Goal: Task Accomplishment & Management: Manage account settings

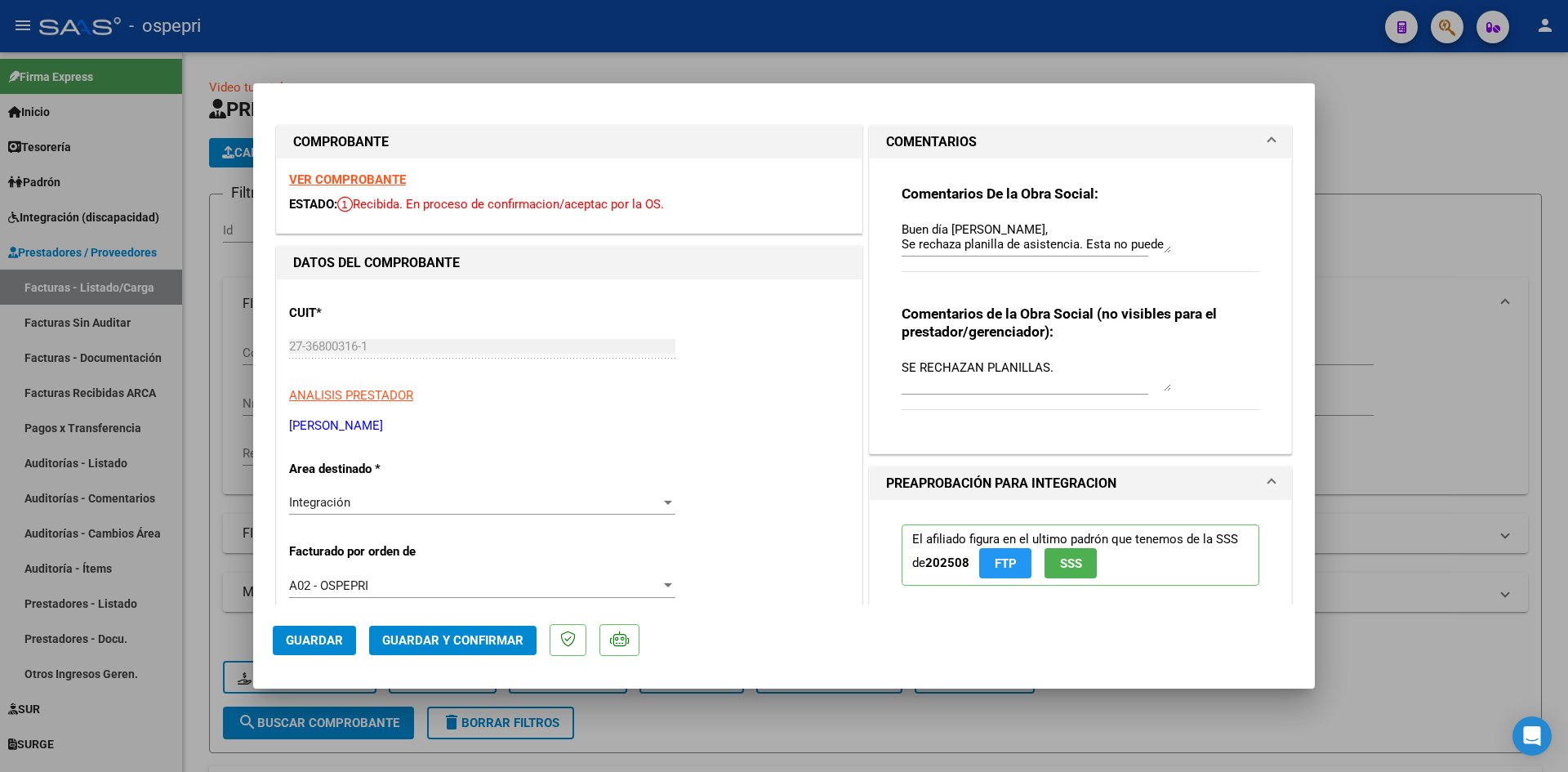
scroll to position [654, 0]
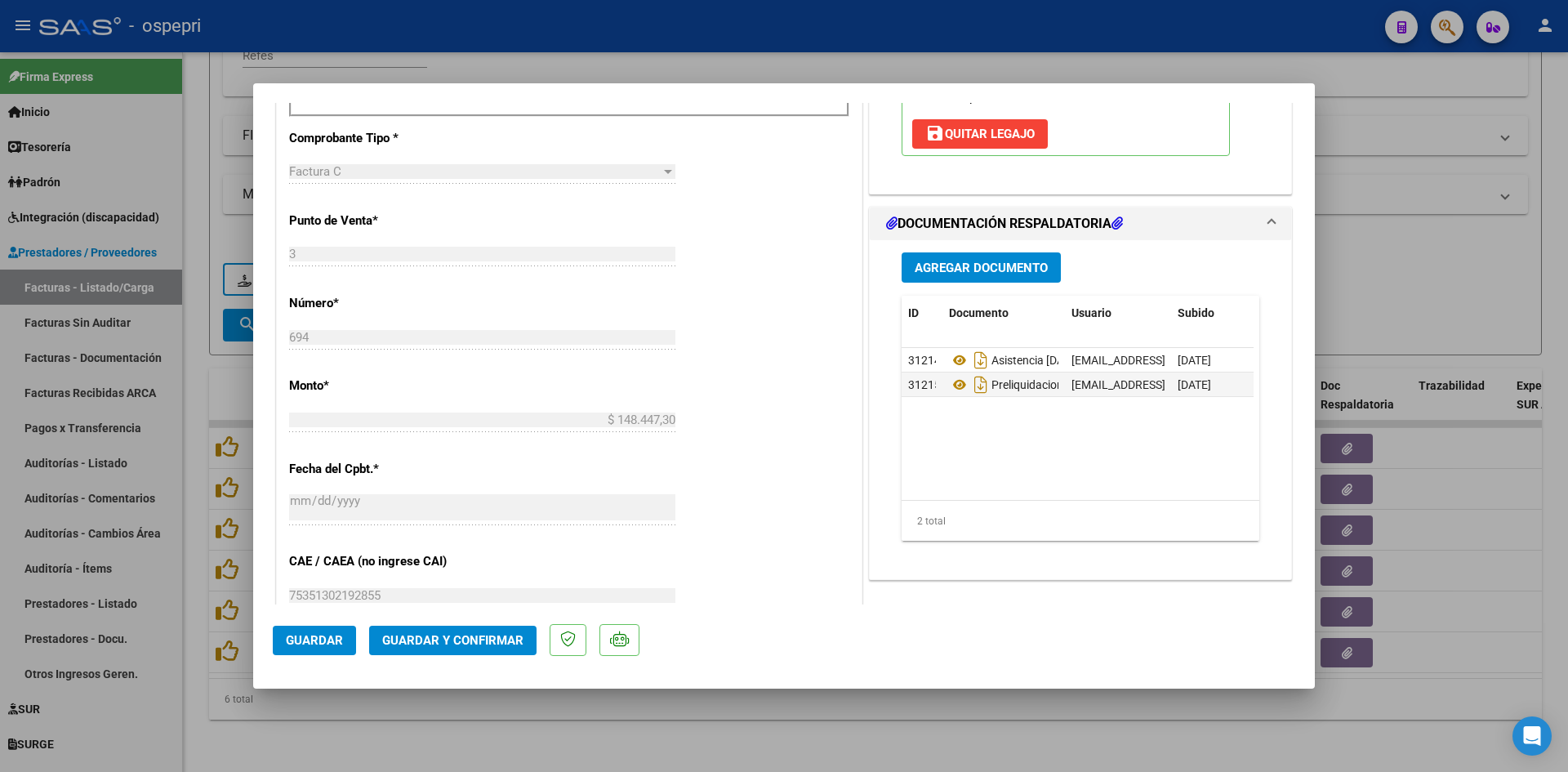
type input "$ 0,00"
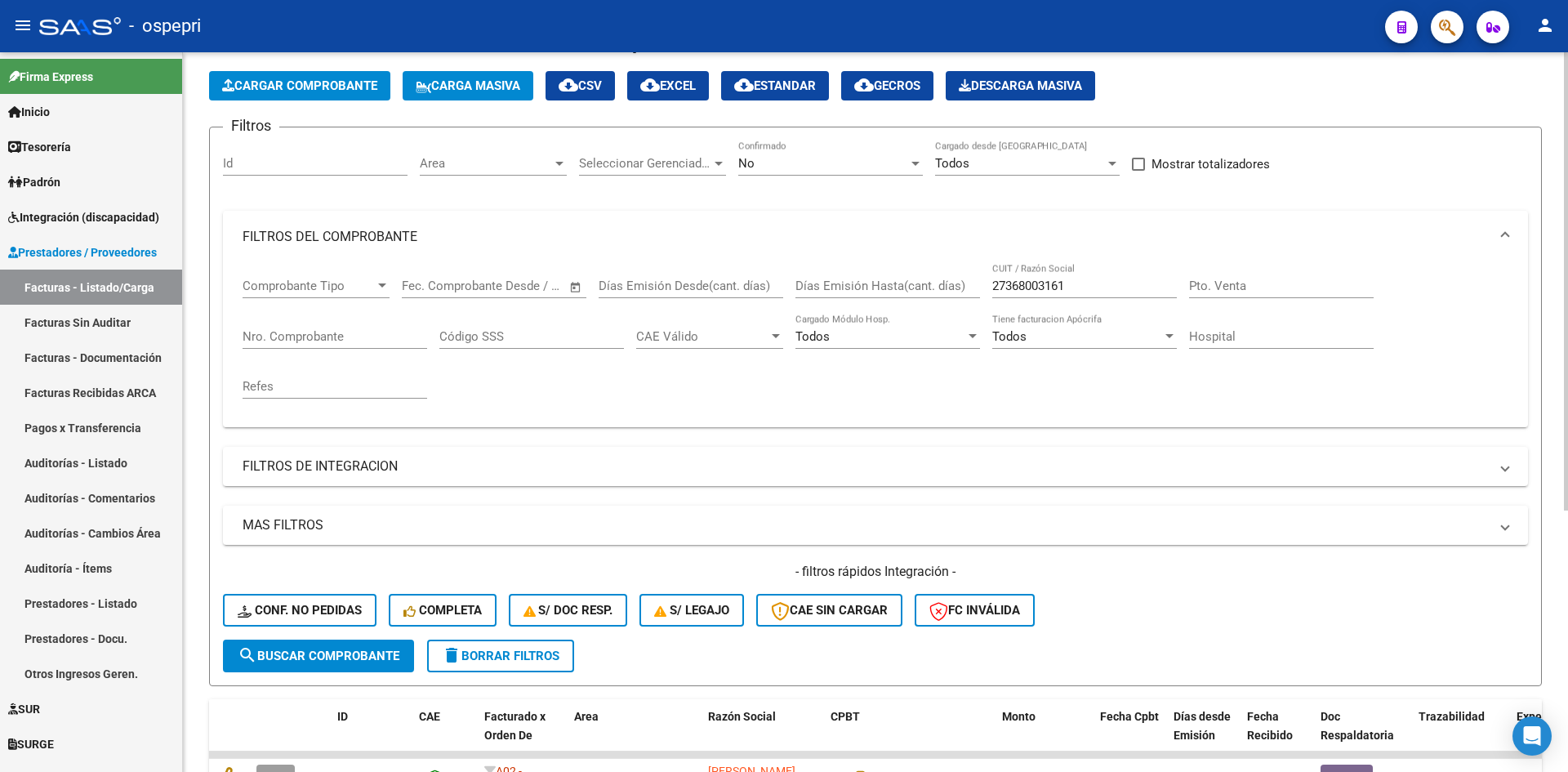
scroll to position [0, 0]
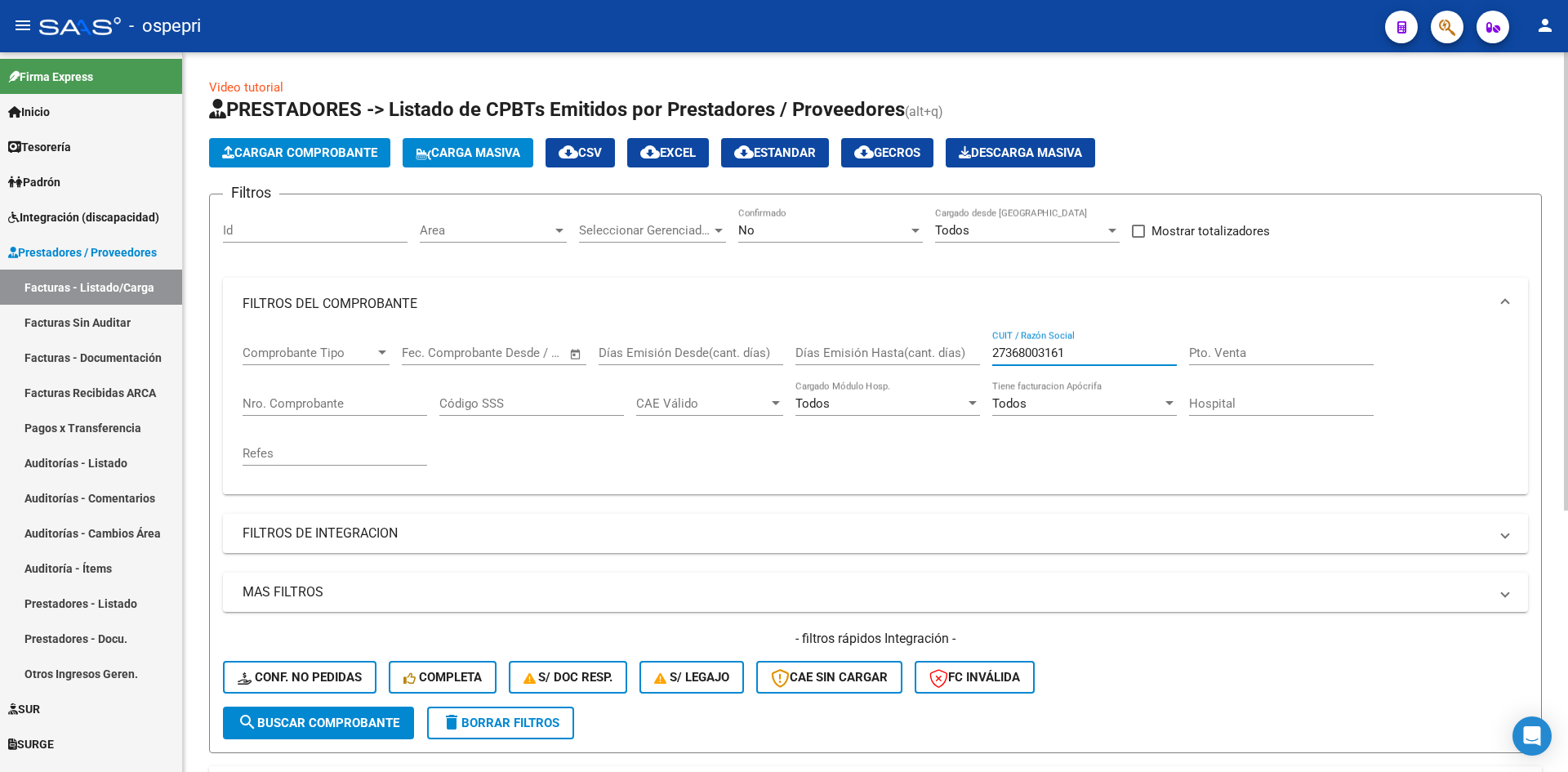
drag, startPoint x: 1075, startPoint y: 356, endPoint x: 981, endPoint y: 360, distance: 94.1
click at [981, 360] on div "Comprobante Tipo Comprobante Tipo Fecha inicio – Fecha fin Fec. Comprobante Des…" at bounding box center [875, 405] width 1266 height 151
paste input "27282378499"
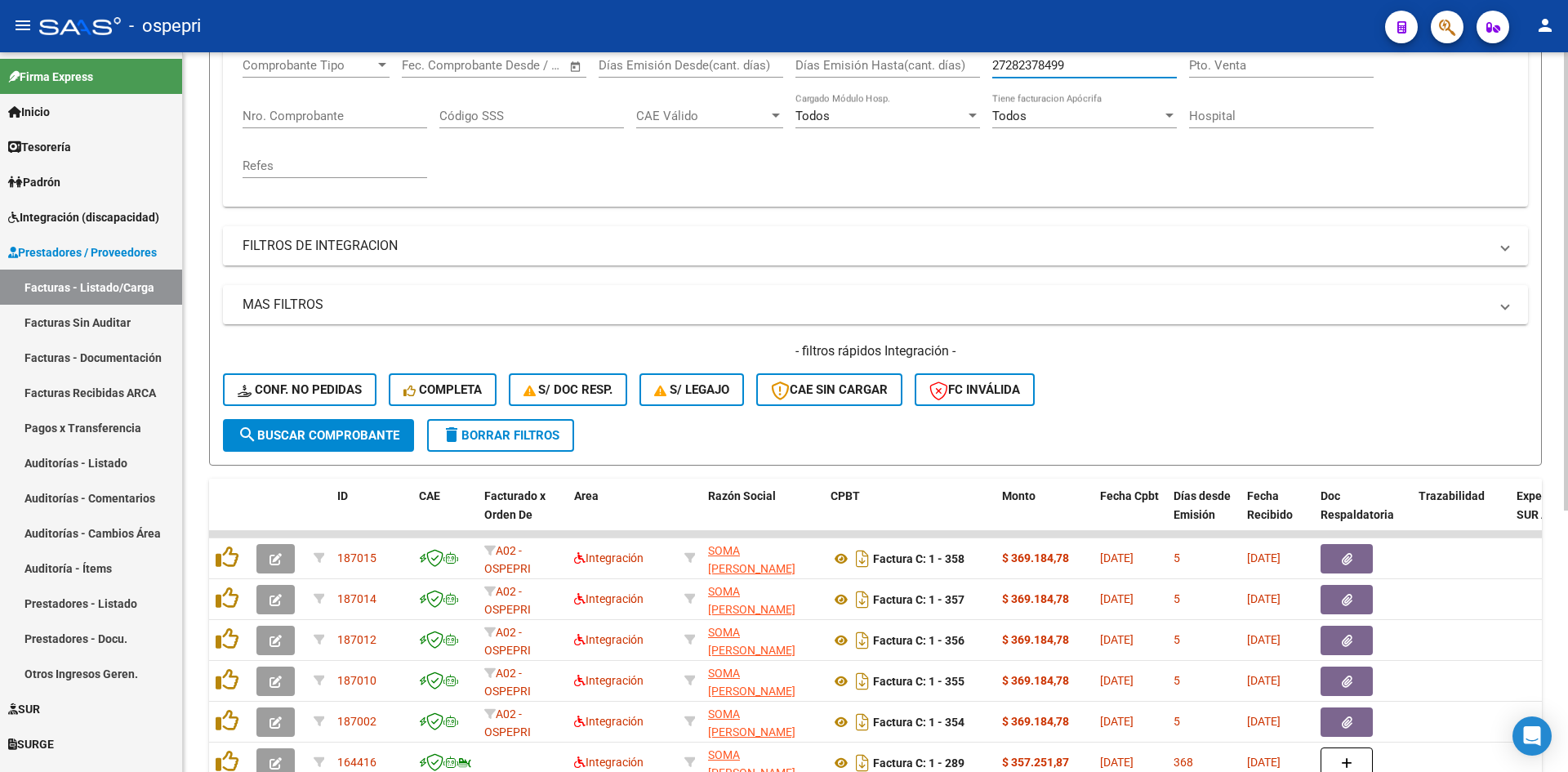
scroll to position [327, 0]
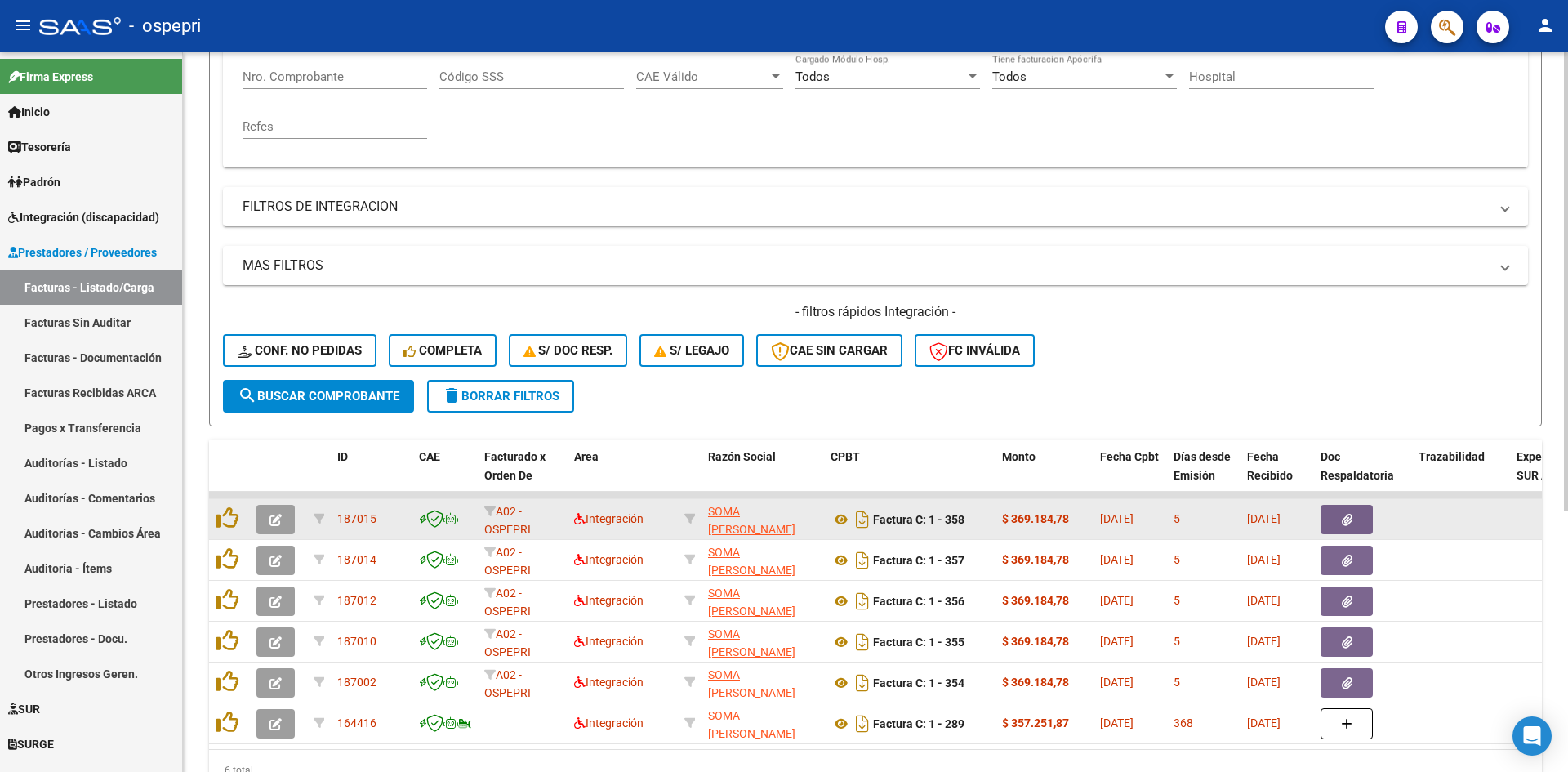
type input "27282378499"
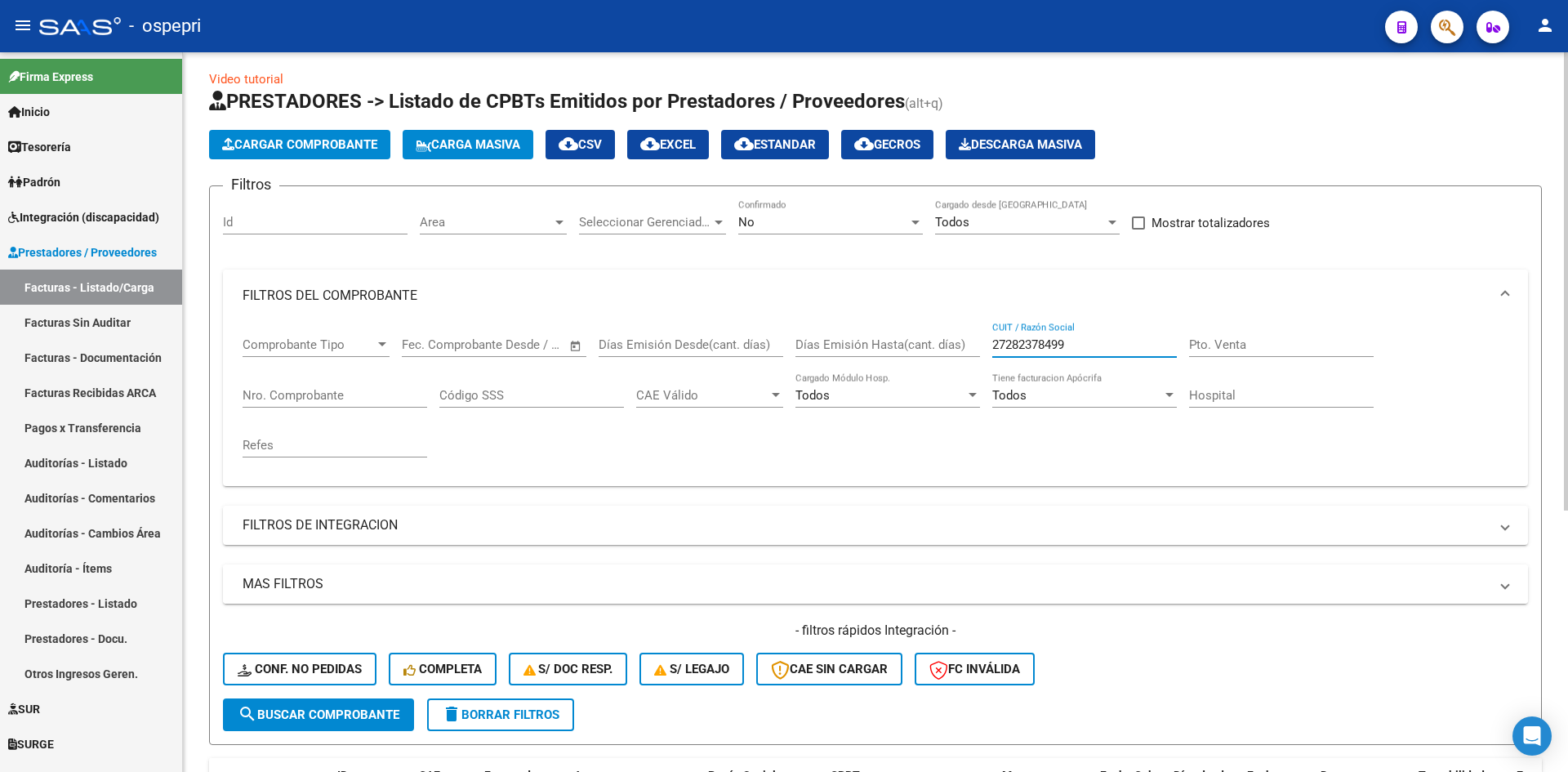
scroll to position [0, 0]
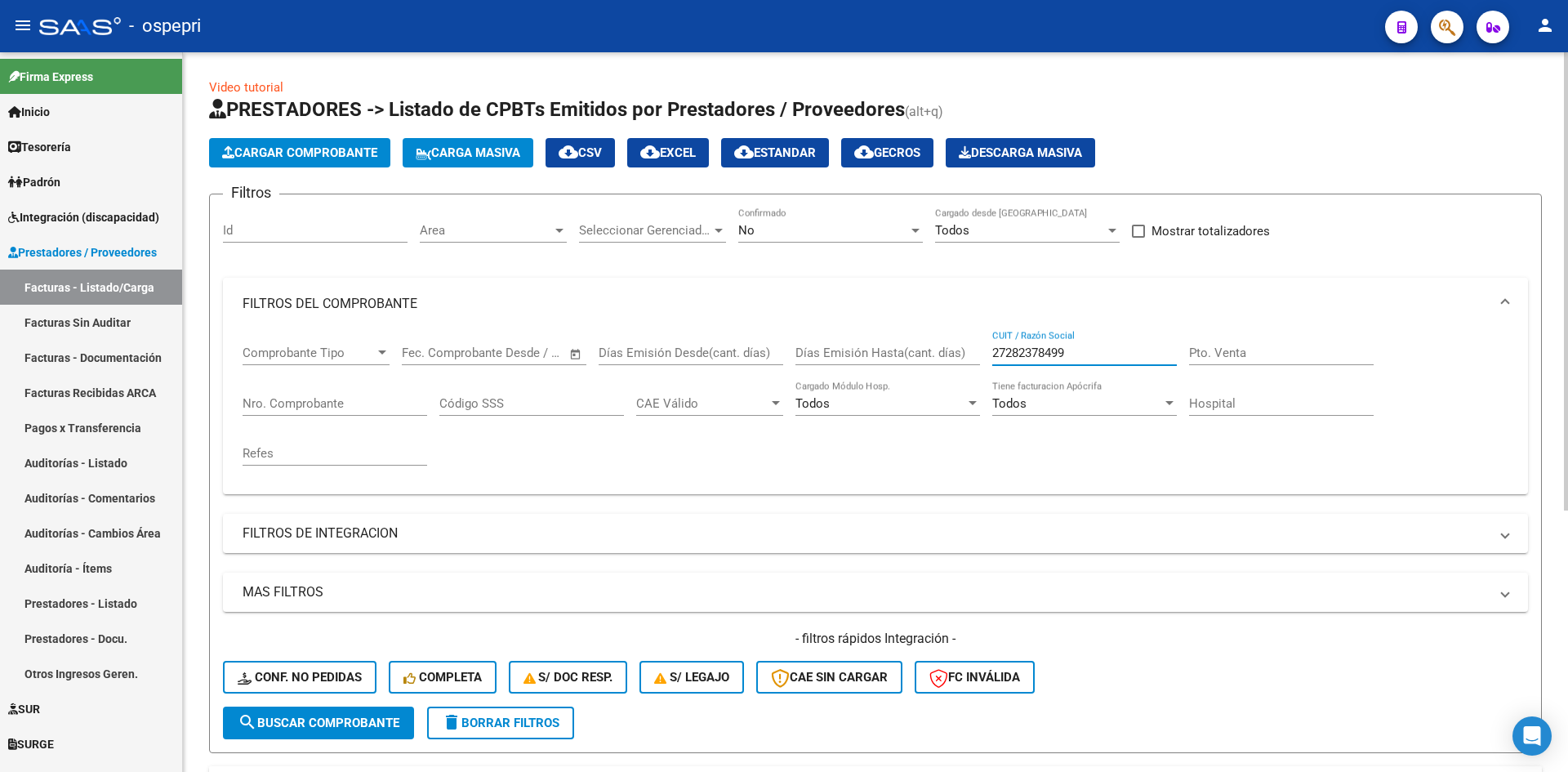
drag, startPoint x: 1074, startPoint y: 353, endPoint x: 969, endPoint y: 389, distance: 111.0
click at [969, 389] on div "Comprobante Tipo Comprobante Tipo Fecha inicio – Fecha fin Fec. Comprobante Des…" at bounding box center [875, 405] width 1266 height 151
click at [1428, 321] on mat-expansion-panel-header "FILTROS DEL COMPROBANTE" at bounding box center [875, 303] width 1305 height 52
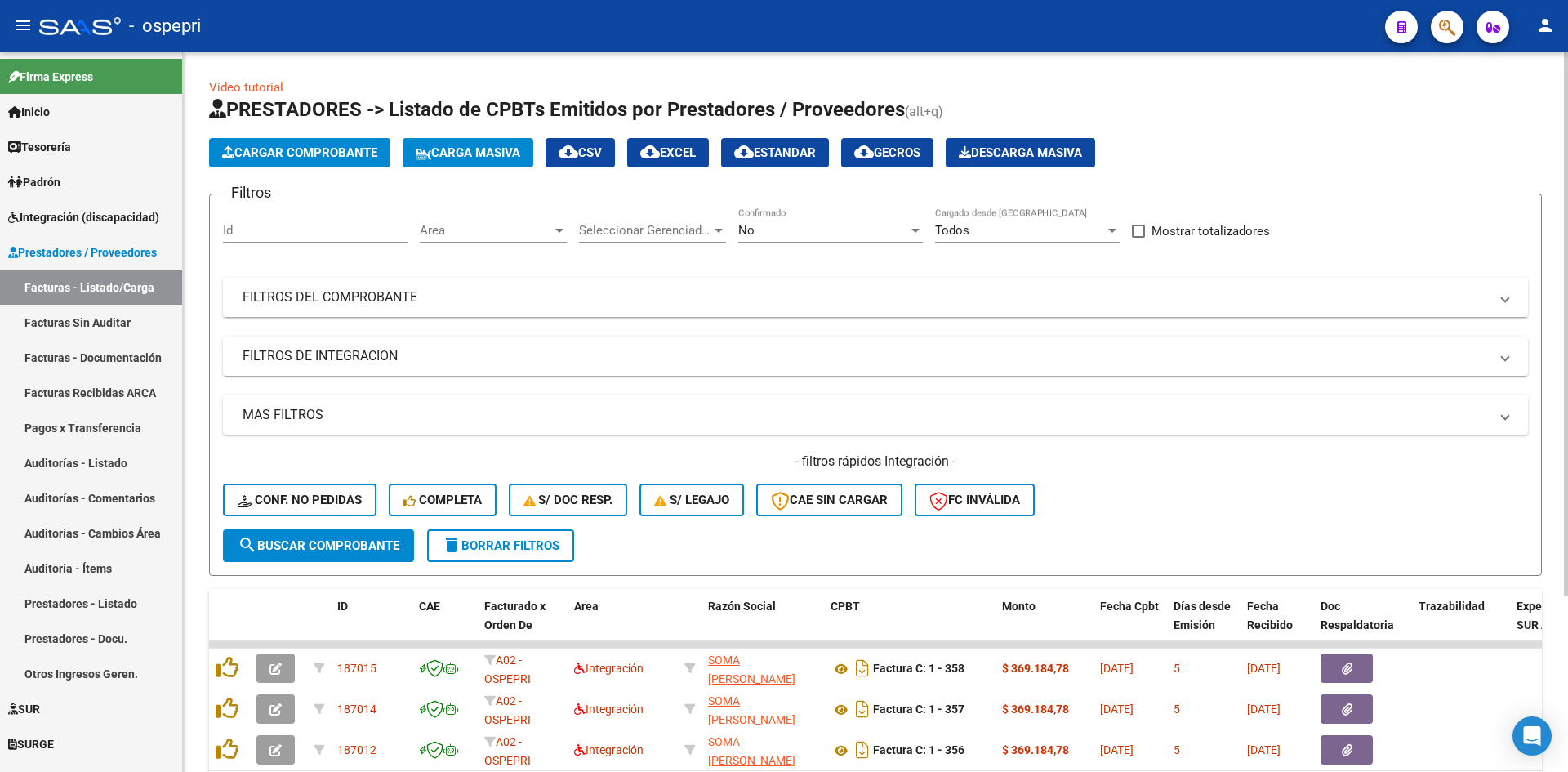
scroll to position [233, 0]
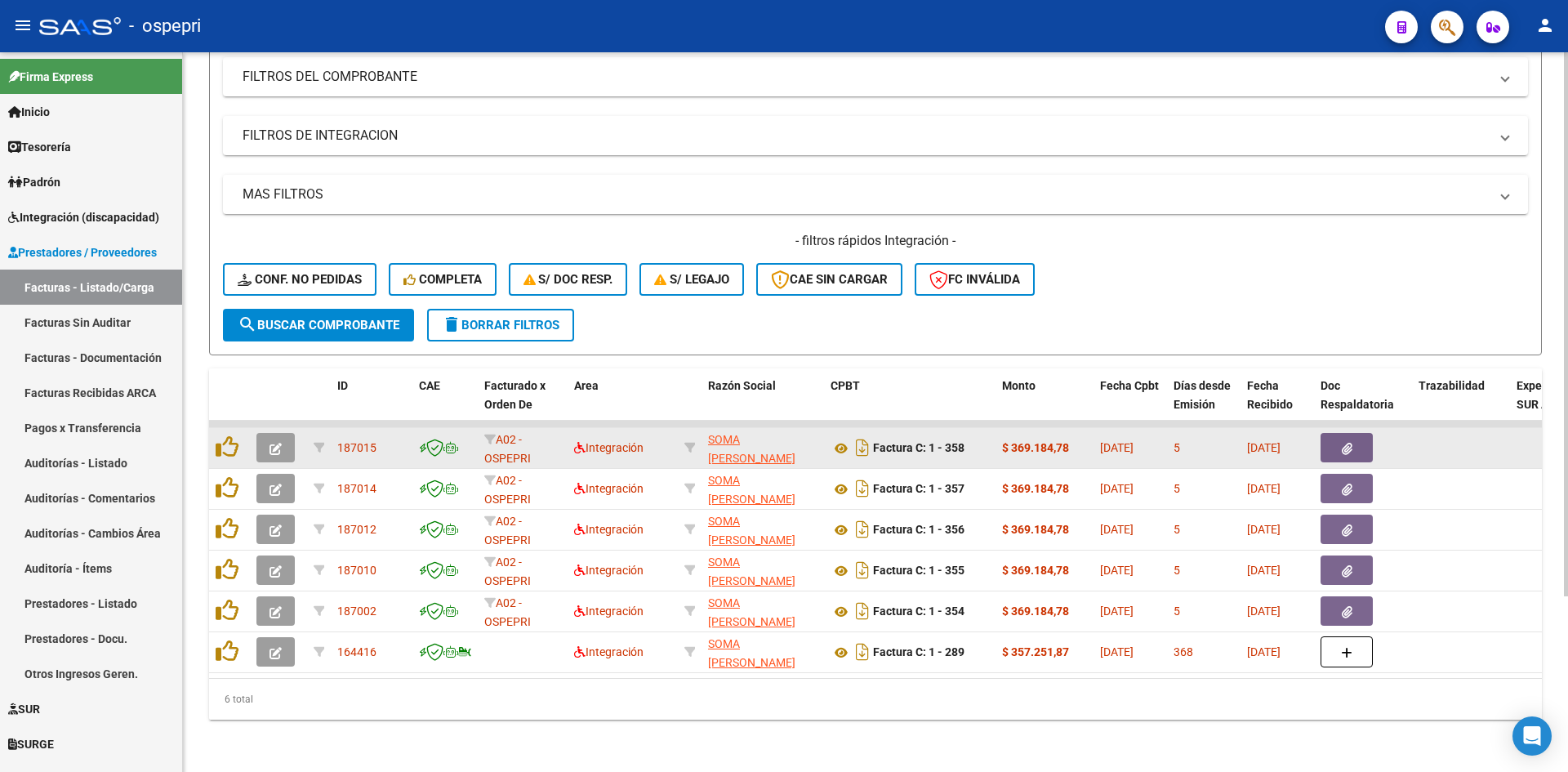
click at [272, 442] on icon "button" at bounding box center [276, 449] width 12 height 12
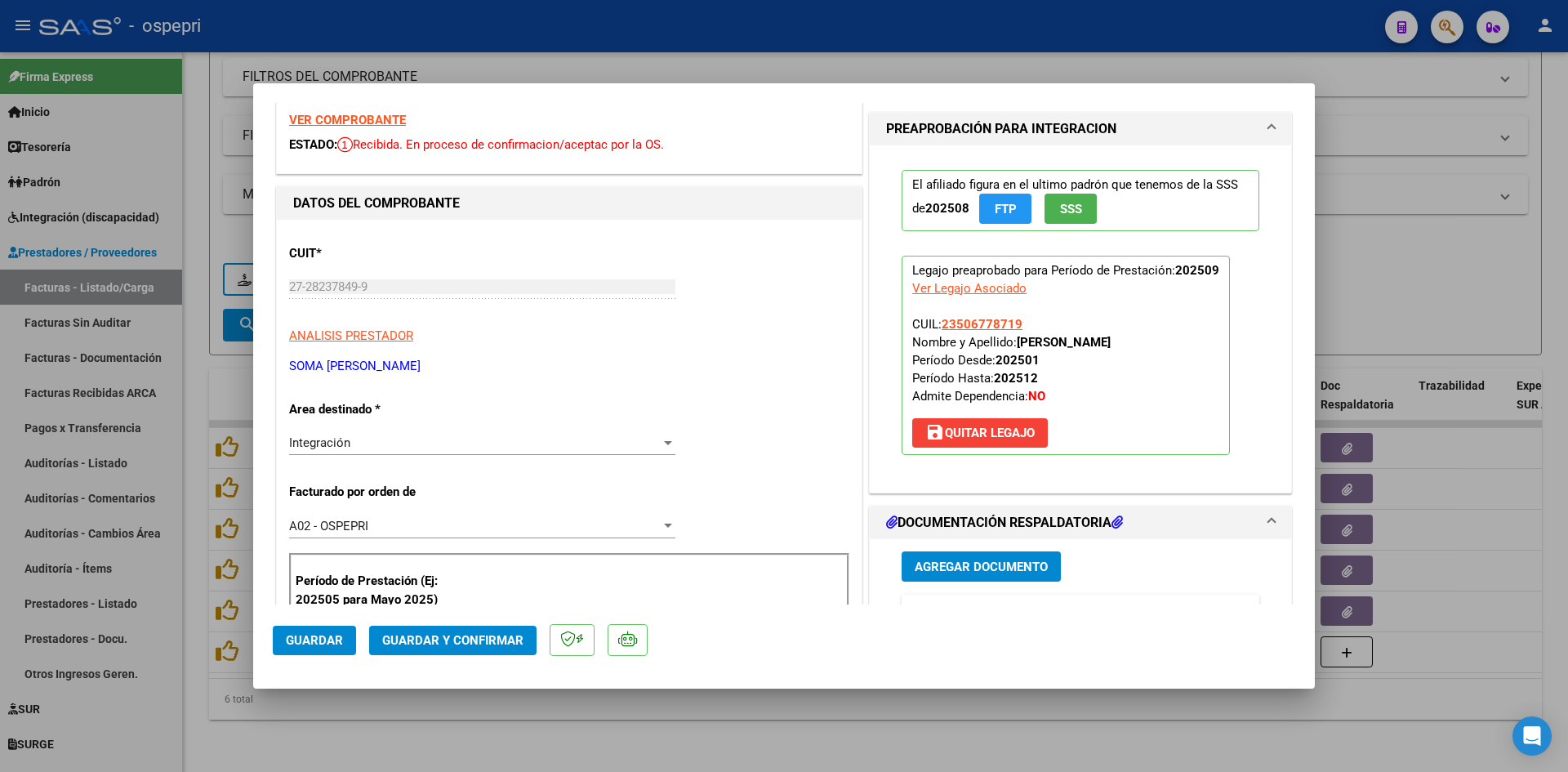
scroll to position [0, 0]
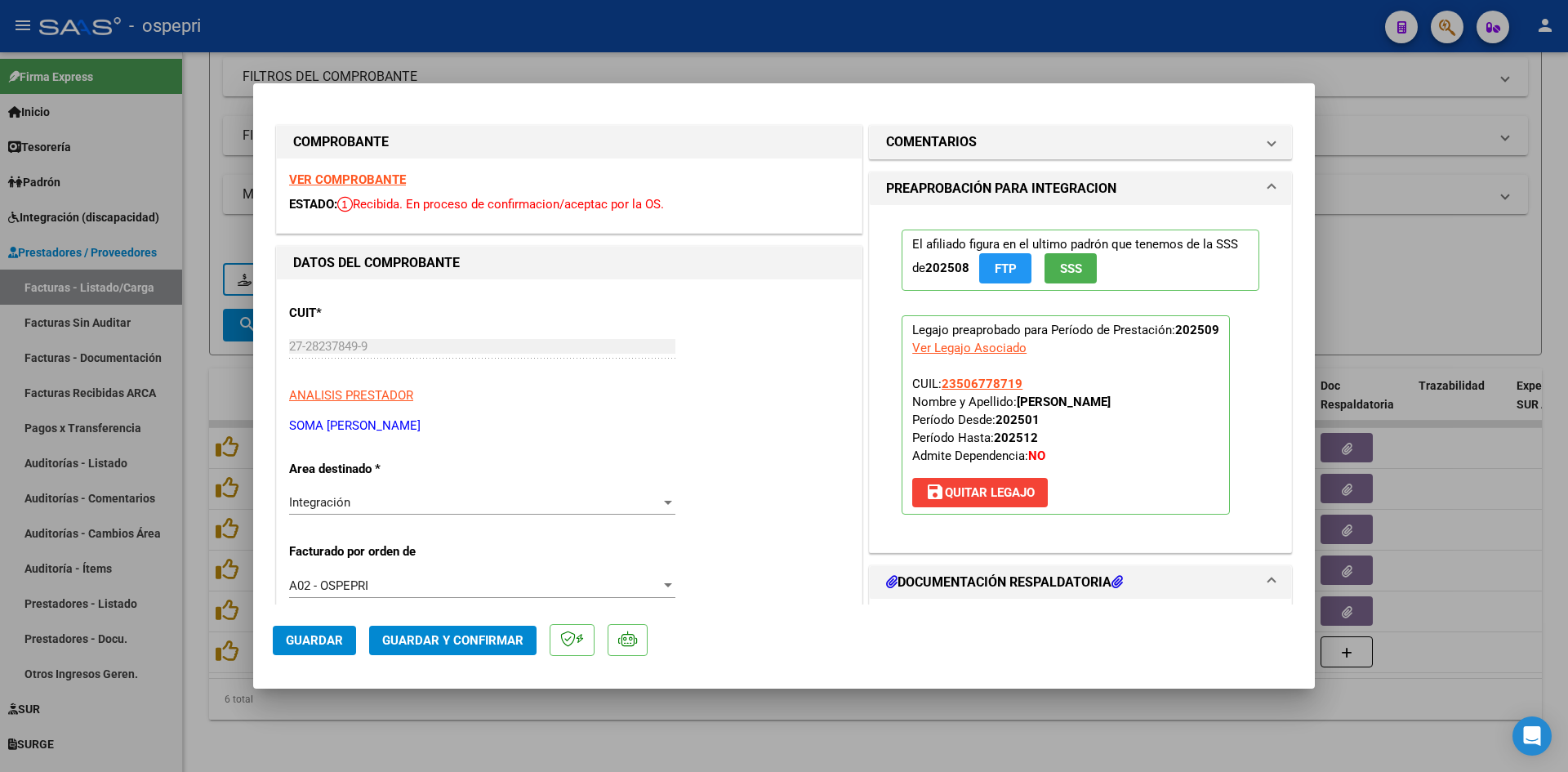
click at [377, 178] on strong "VER COMPROBANTE" at bounding box center [347, 180] width 117 height 15
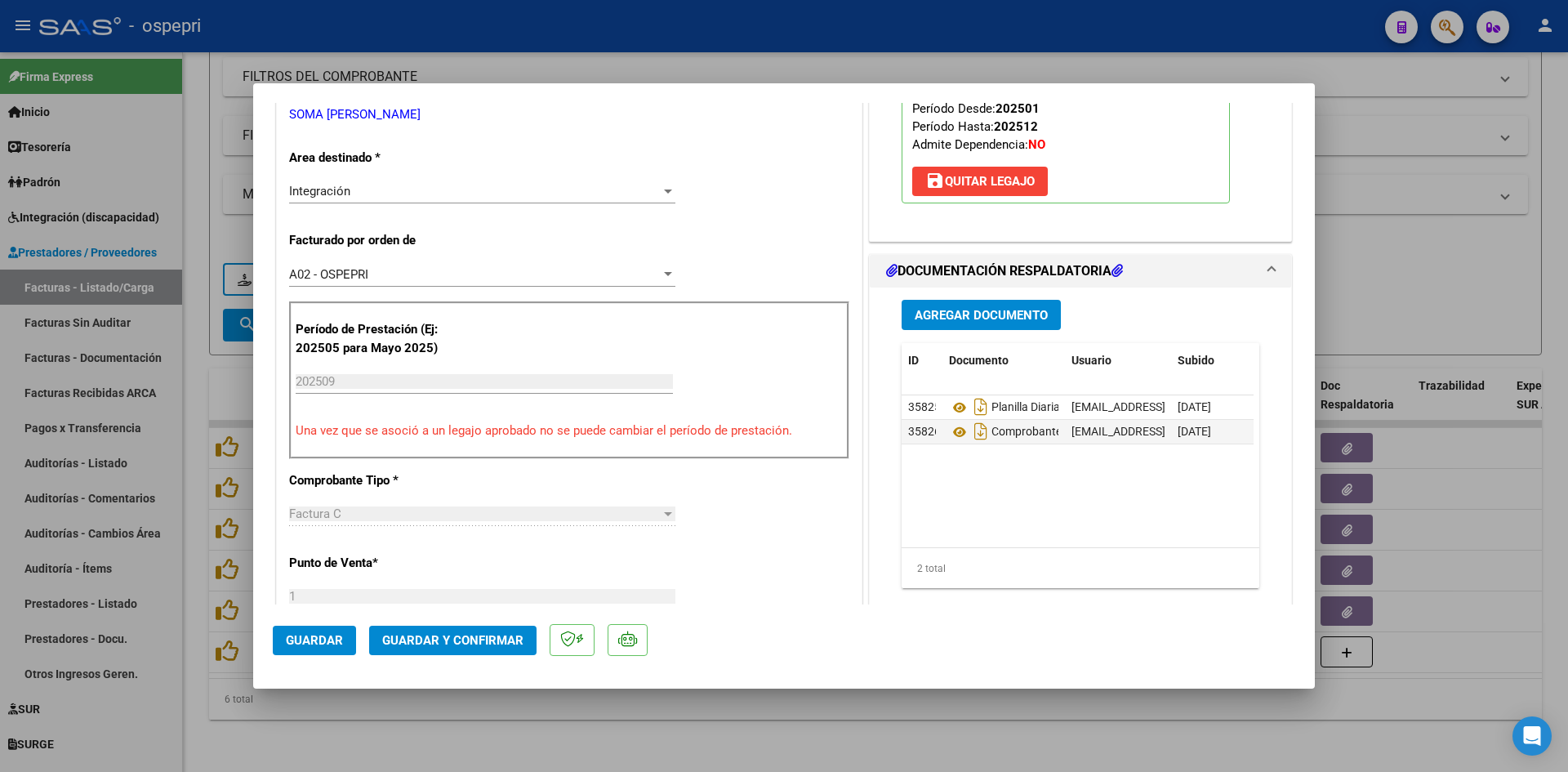
scroll to position [327, 0]
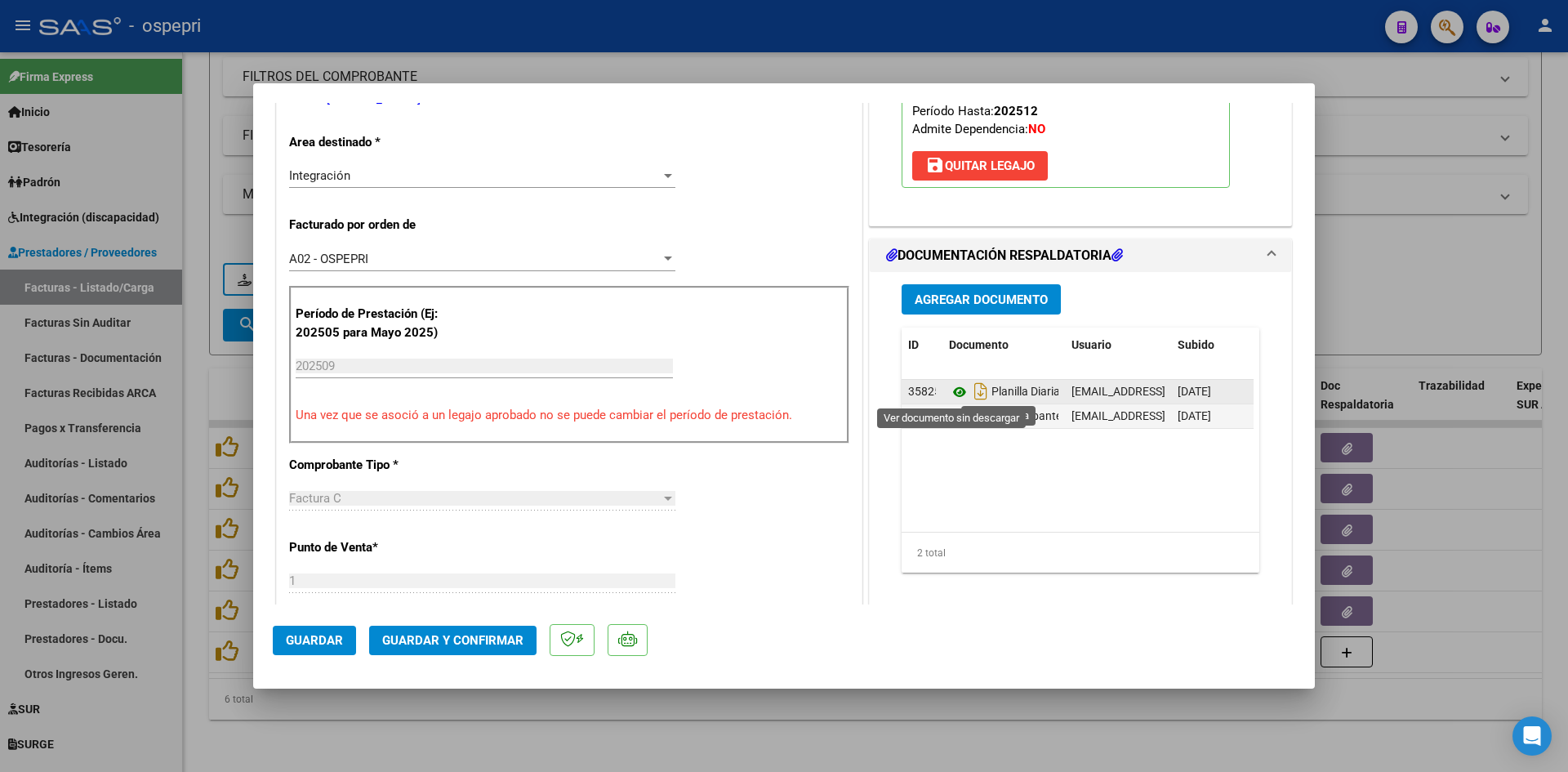
click at [949, 396] on icon at bounding box center [959, 392] width 21 height 19
click at [475, 643] on span "Guardar y Confirmar" at bounding box center [453, 640] width 141 height 15
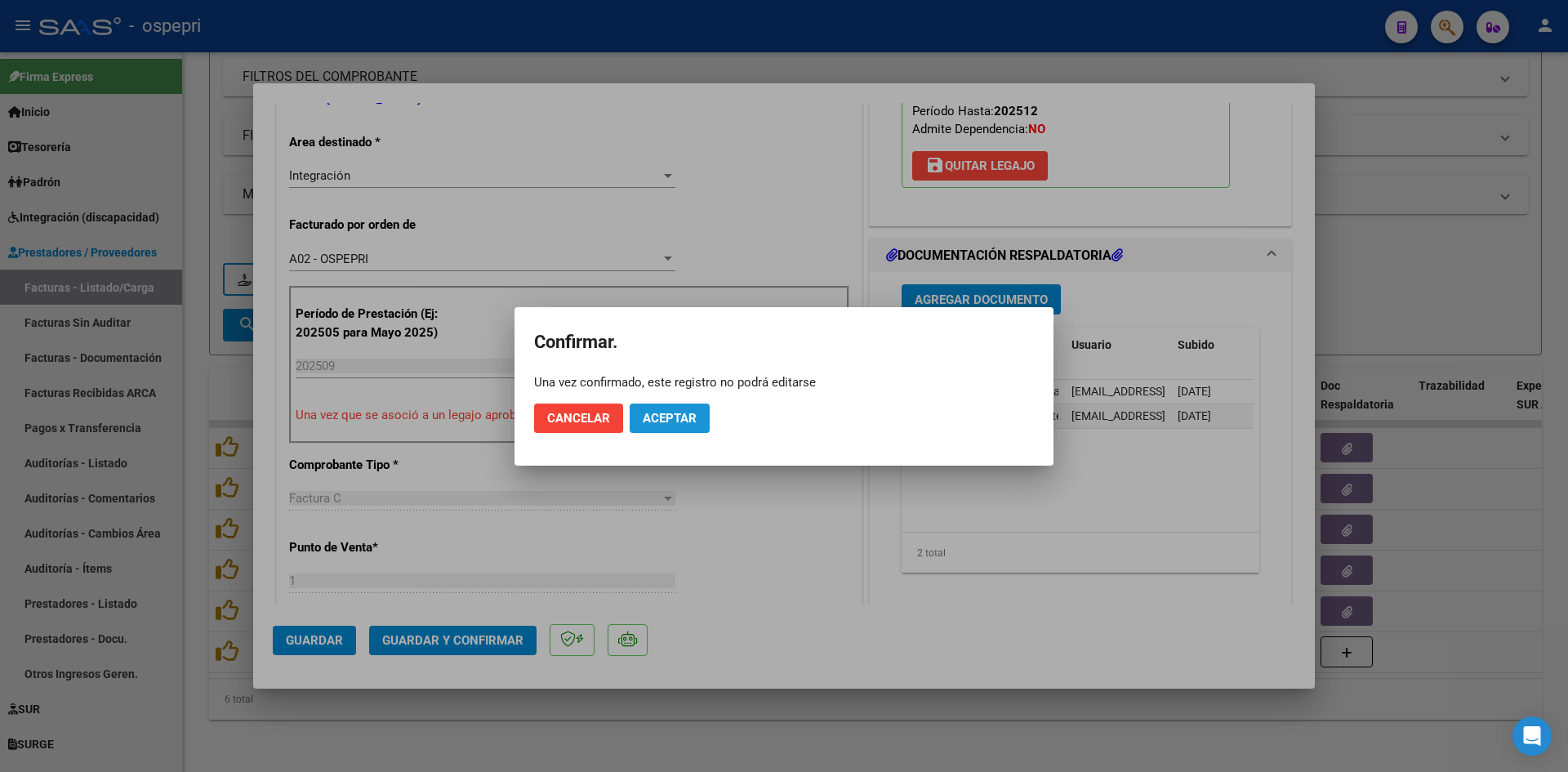
click at [668, 415] on span "Aceptar" at bounding box center [669, 418] width 54 height 15
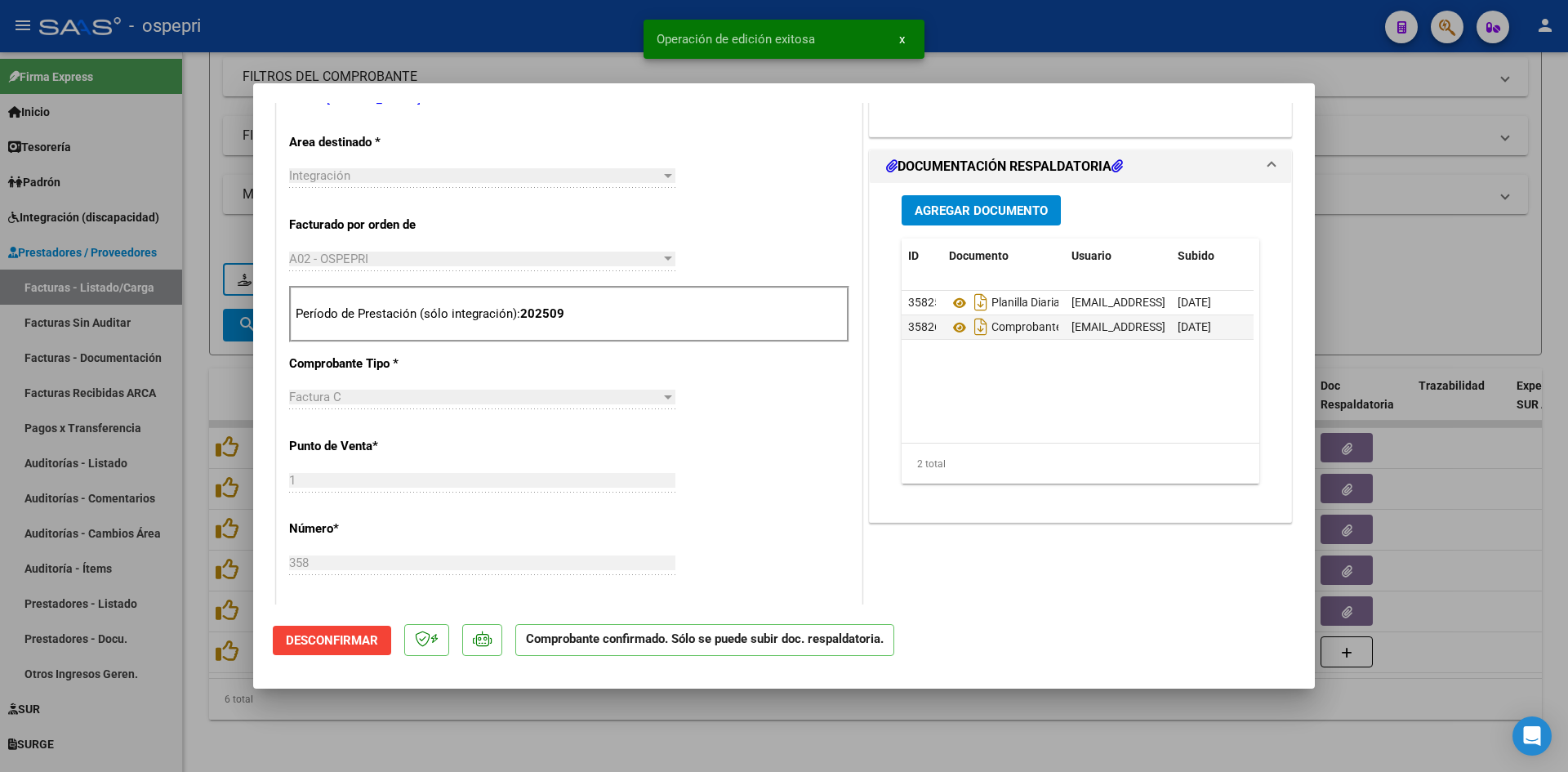
type input "$ 0,00"
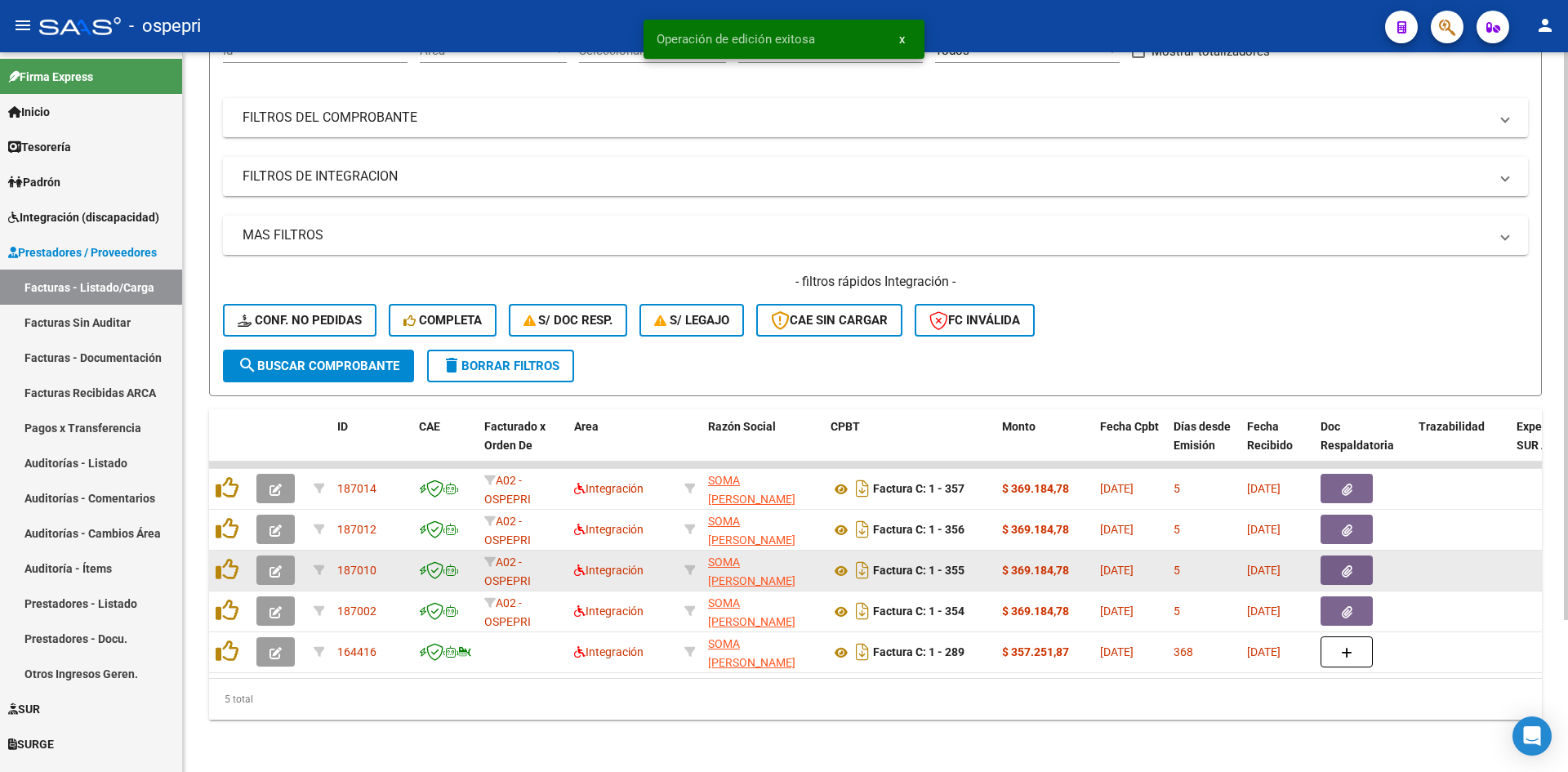
scroll to position [192, 0]
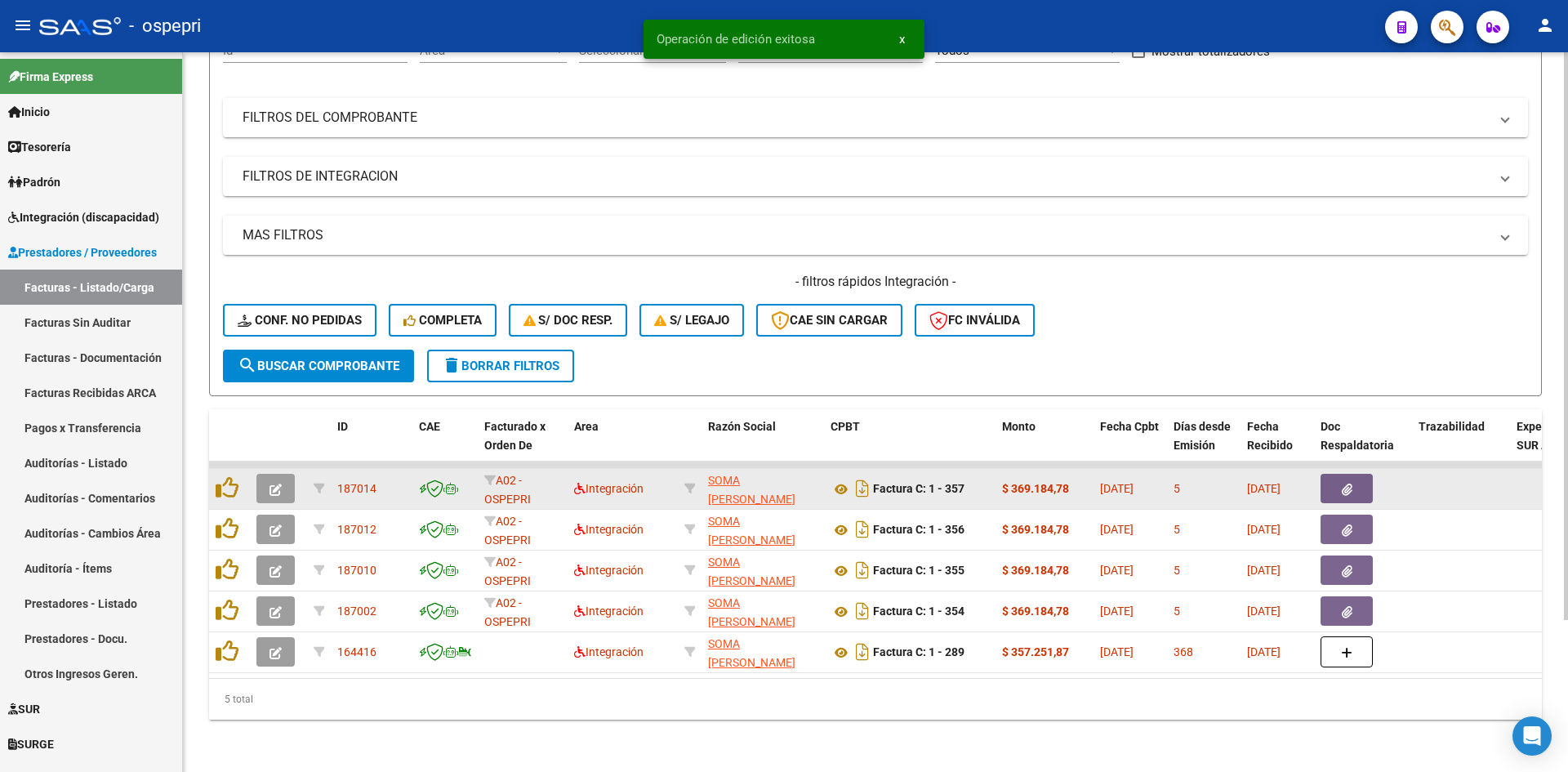
click at [275, 484] on icon "button" at bounding box center [276, 490] width 12 height 12
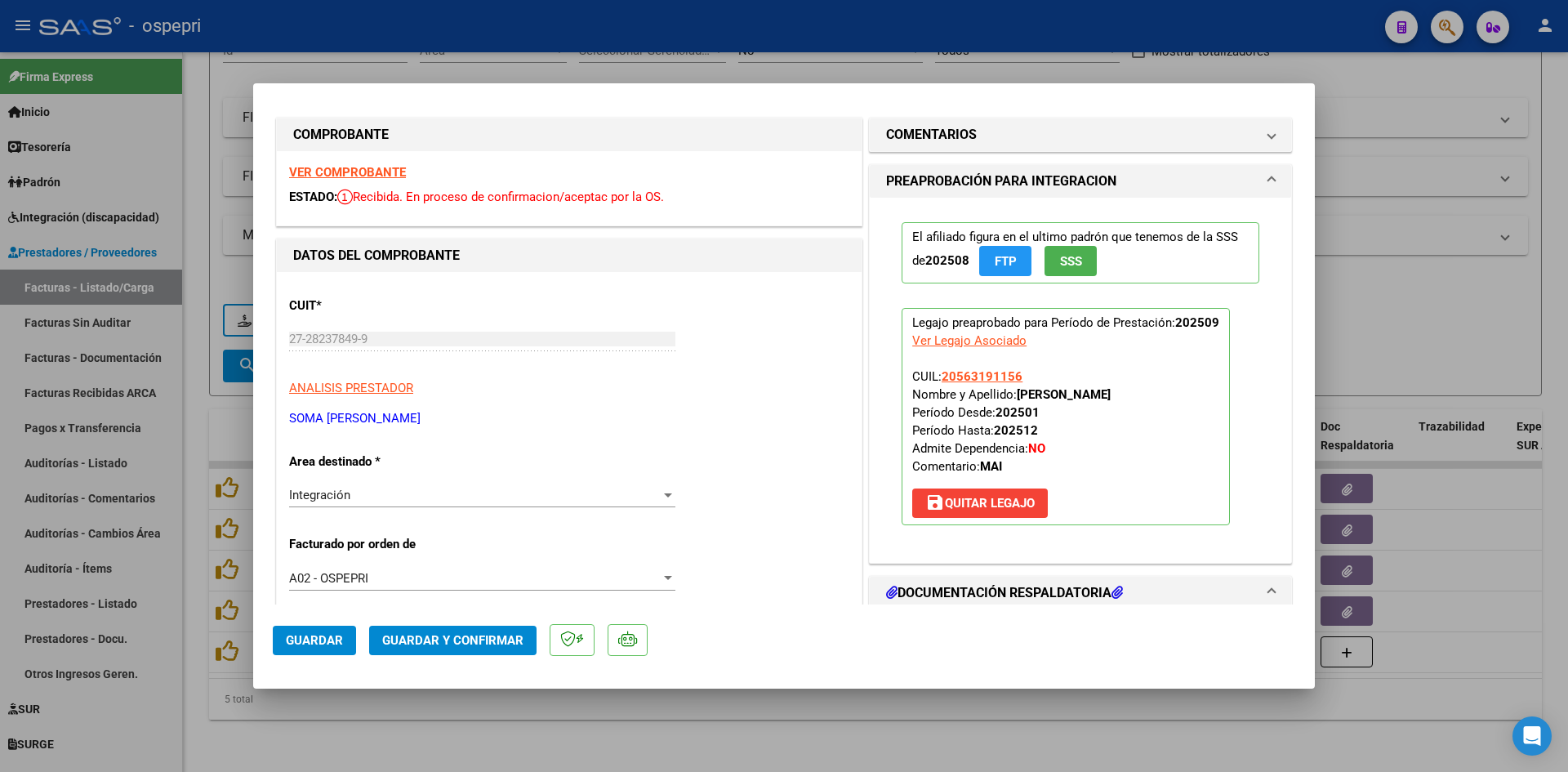
scroll to position [0, 0]
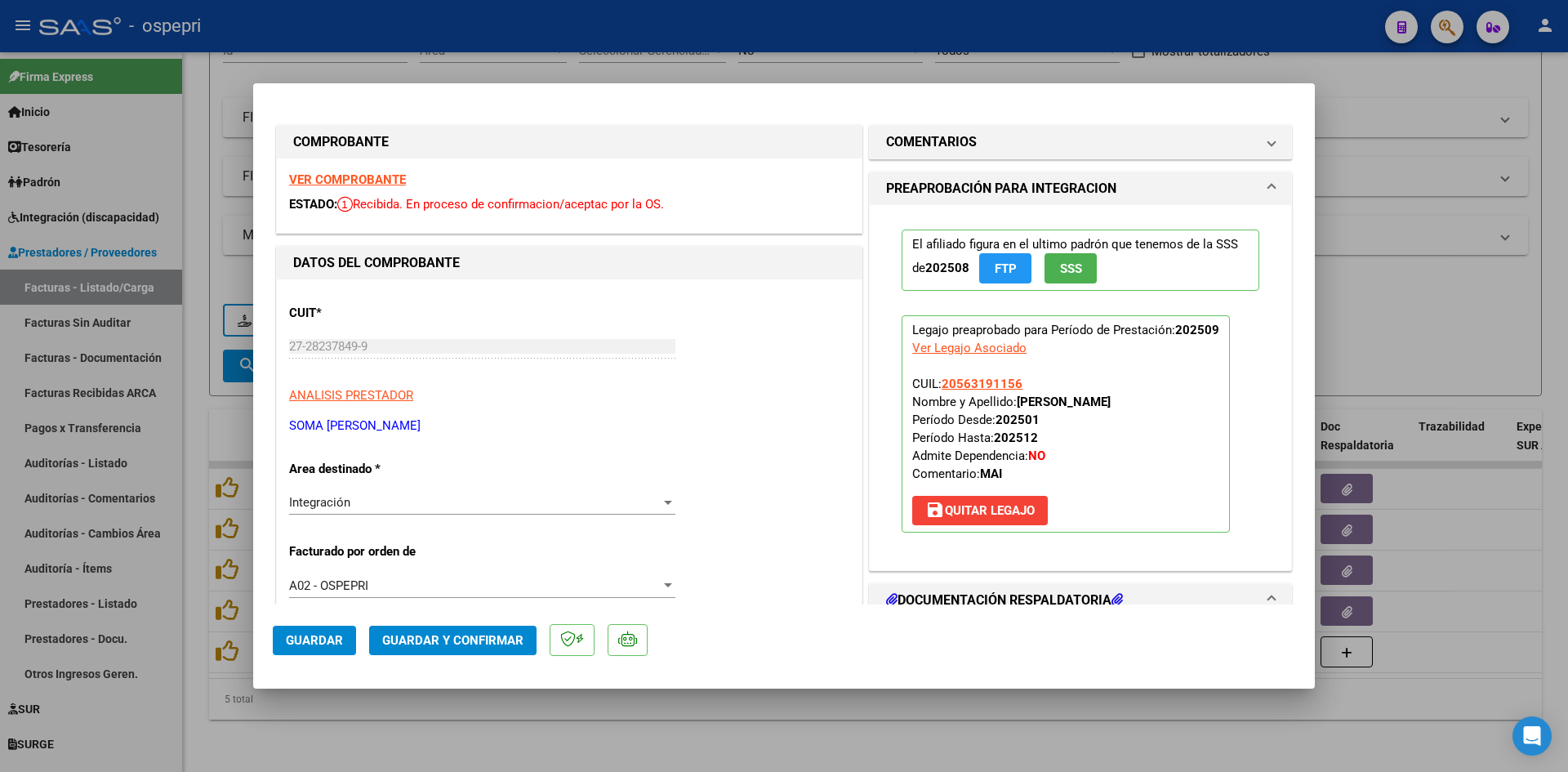
click at [381, 179] on strong "VER COMPROBANTE" at bounding box center [347, 180] width 117 height 15
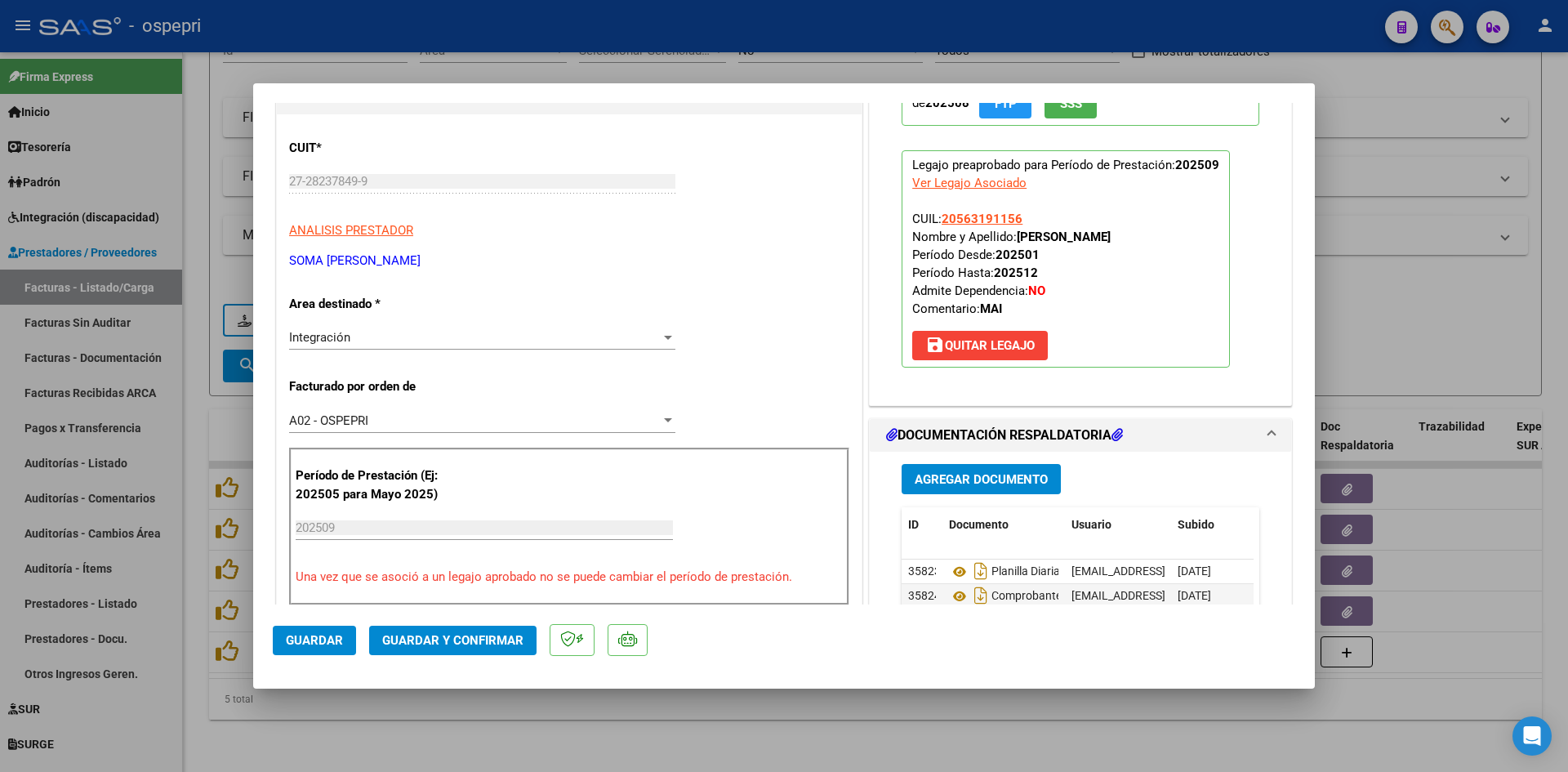
scroll to position [245, 0]
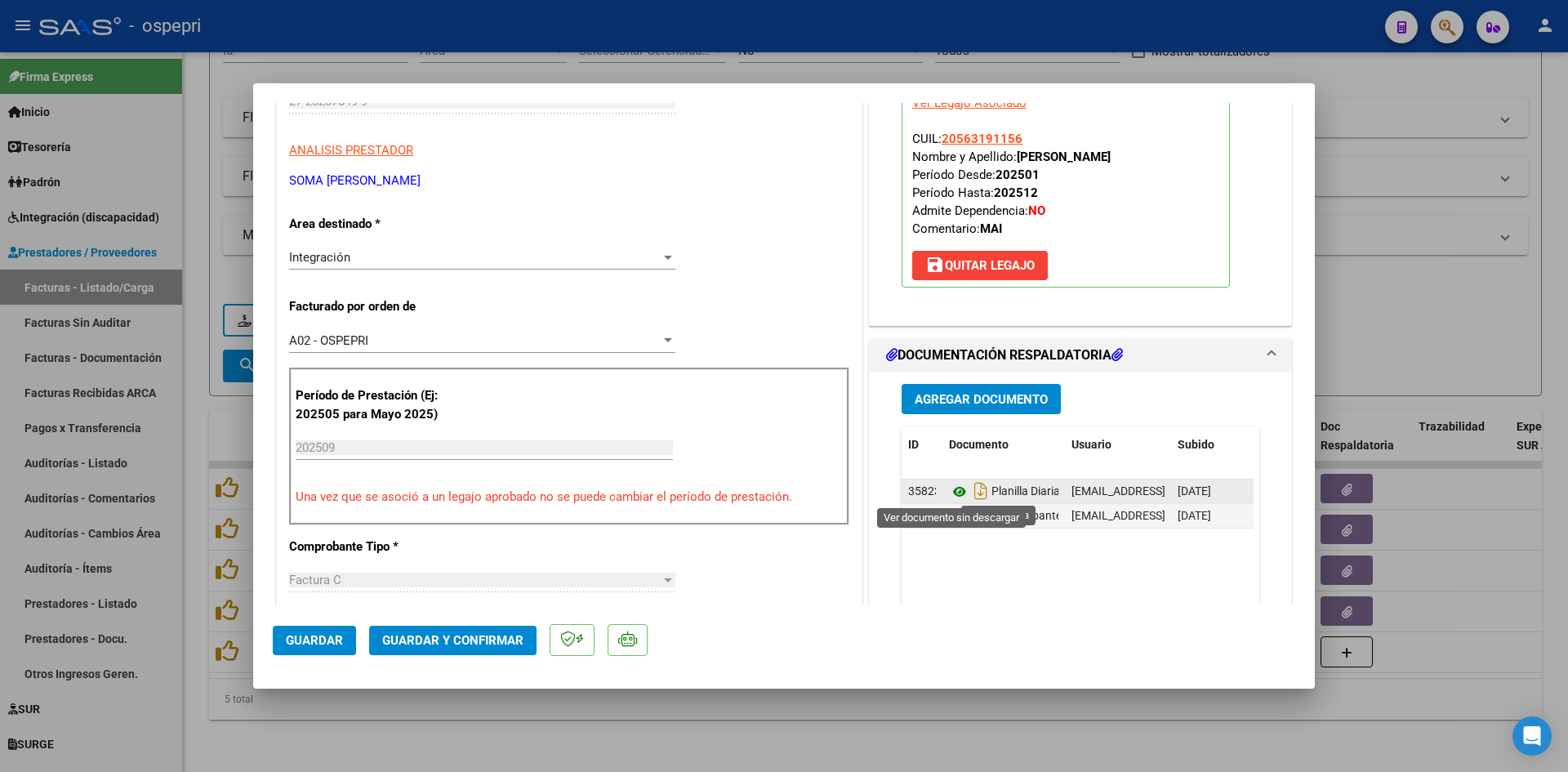
click at [949, 489] on icon at bounding box center [959, 492] width 21 height 19
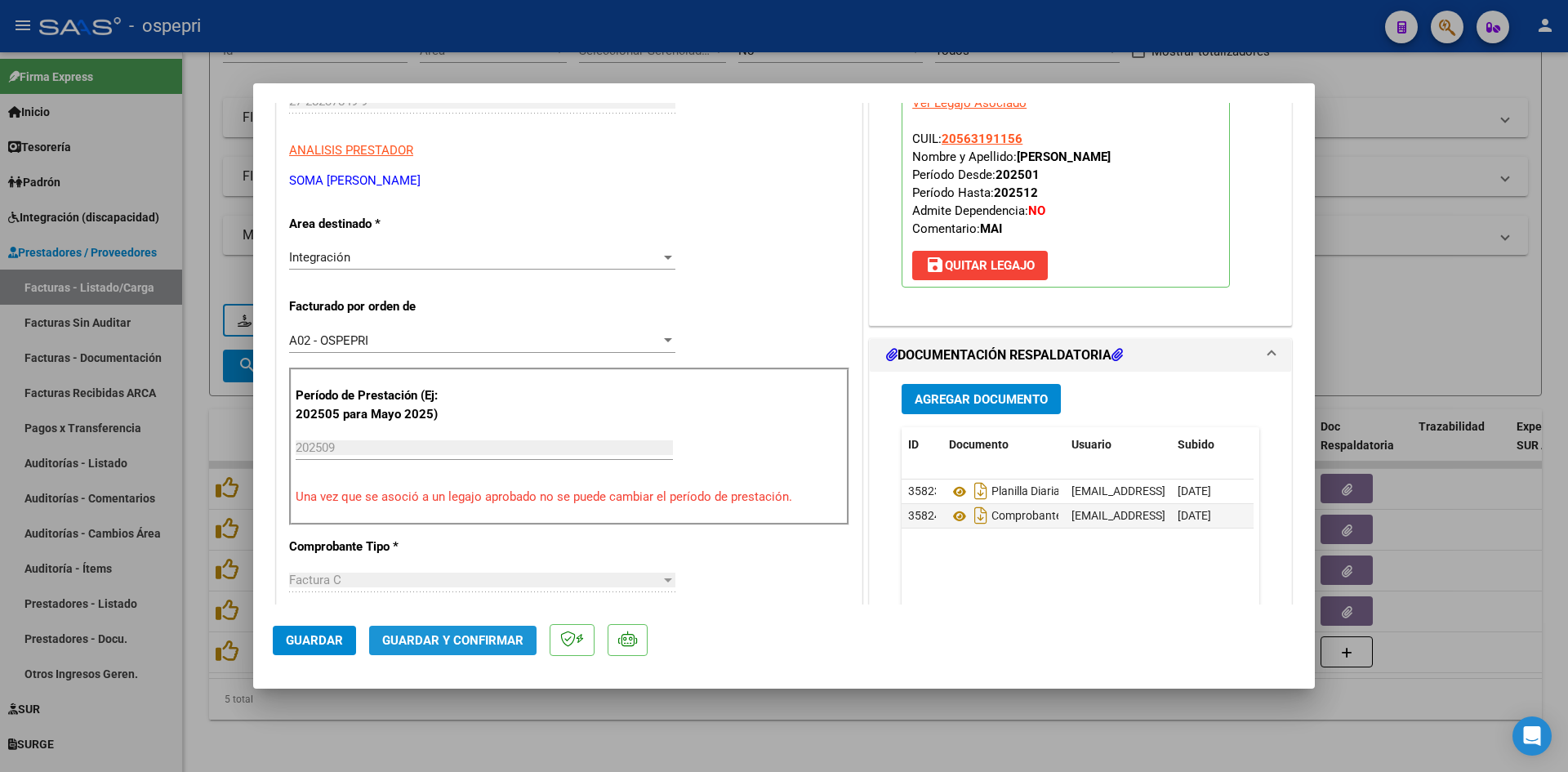
click at [478, 630] on button "Guardar y Confirmar" at bounding box center [453, 640] width 167 height 29
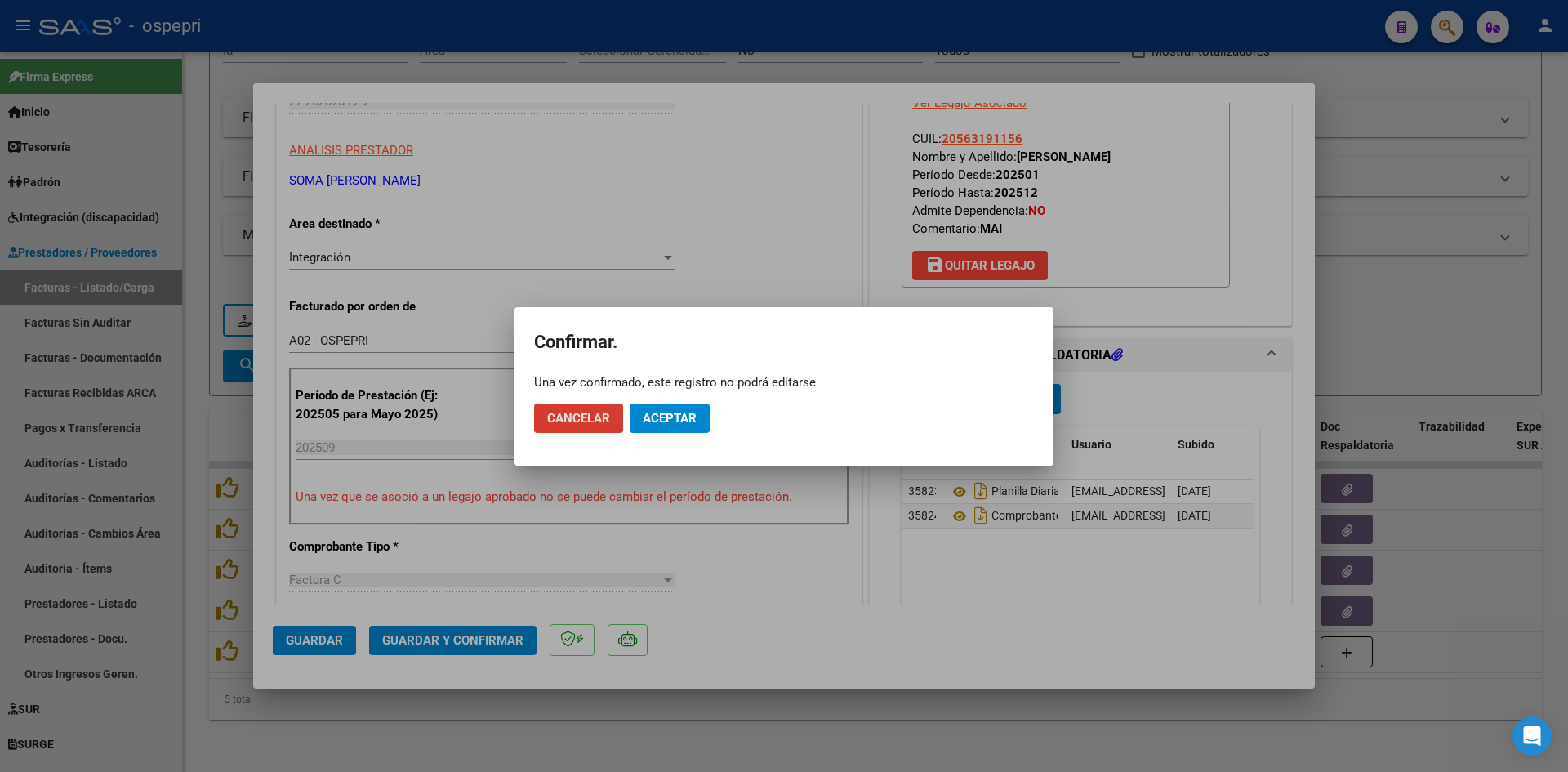
click at [677, 427] on button "Aceptar" at bounding box center [669, 418] width 80 height 29
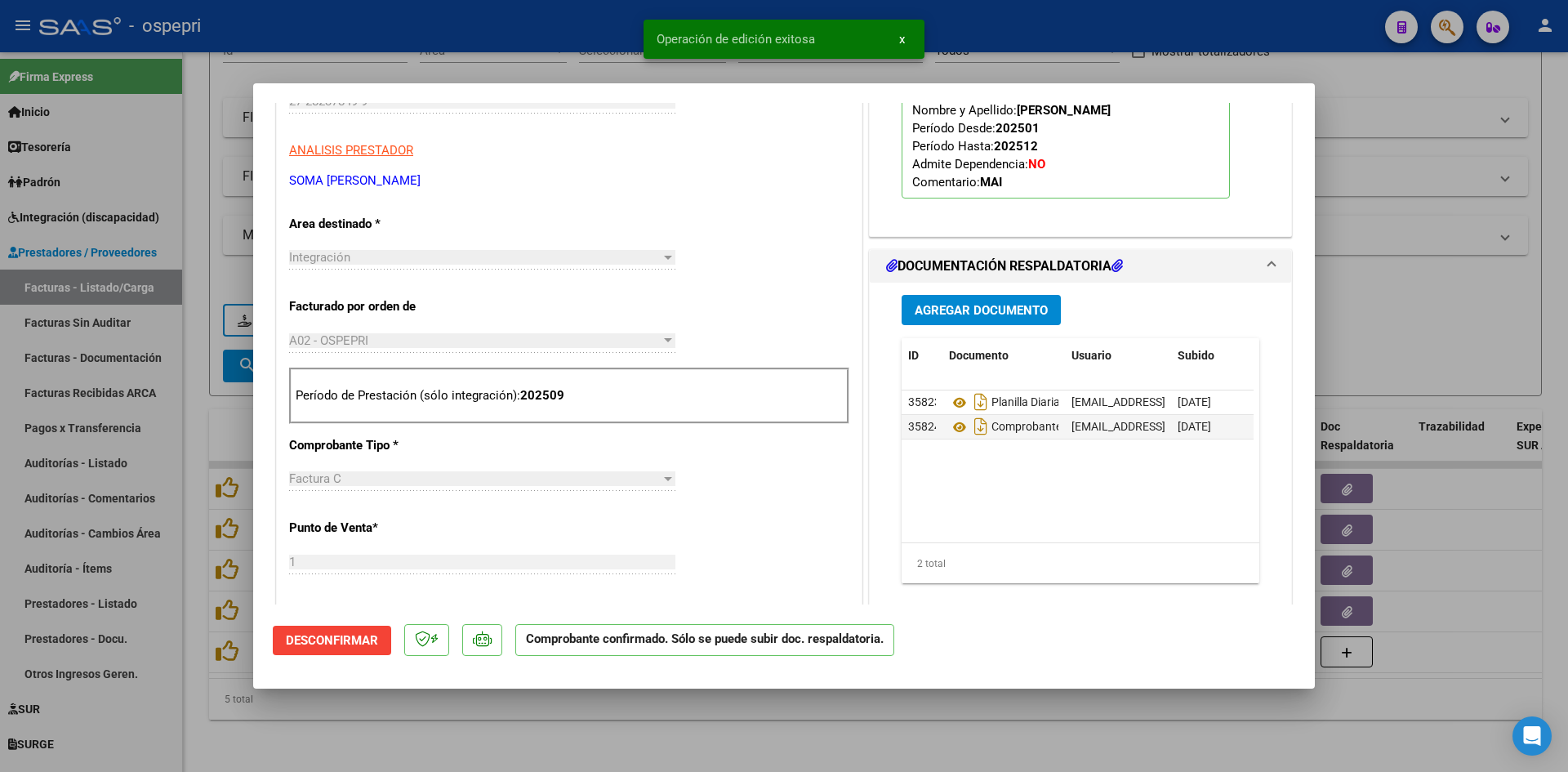
type input "$ 0,00"
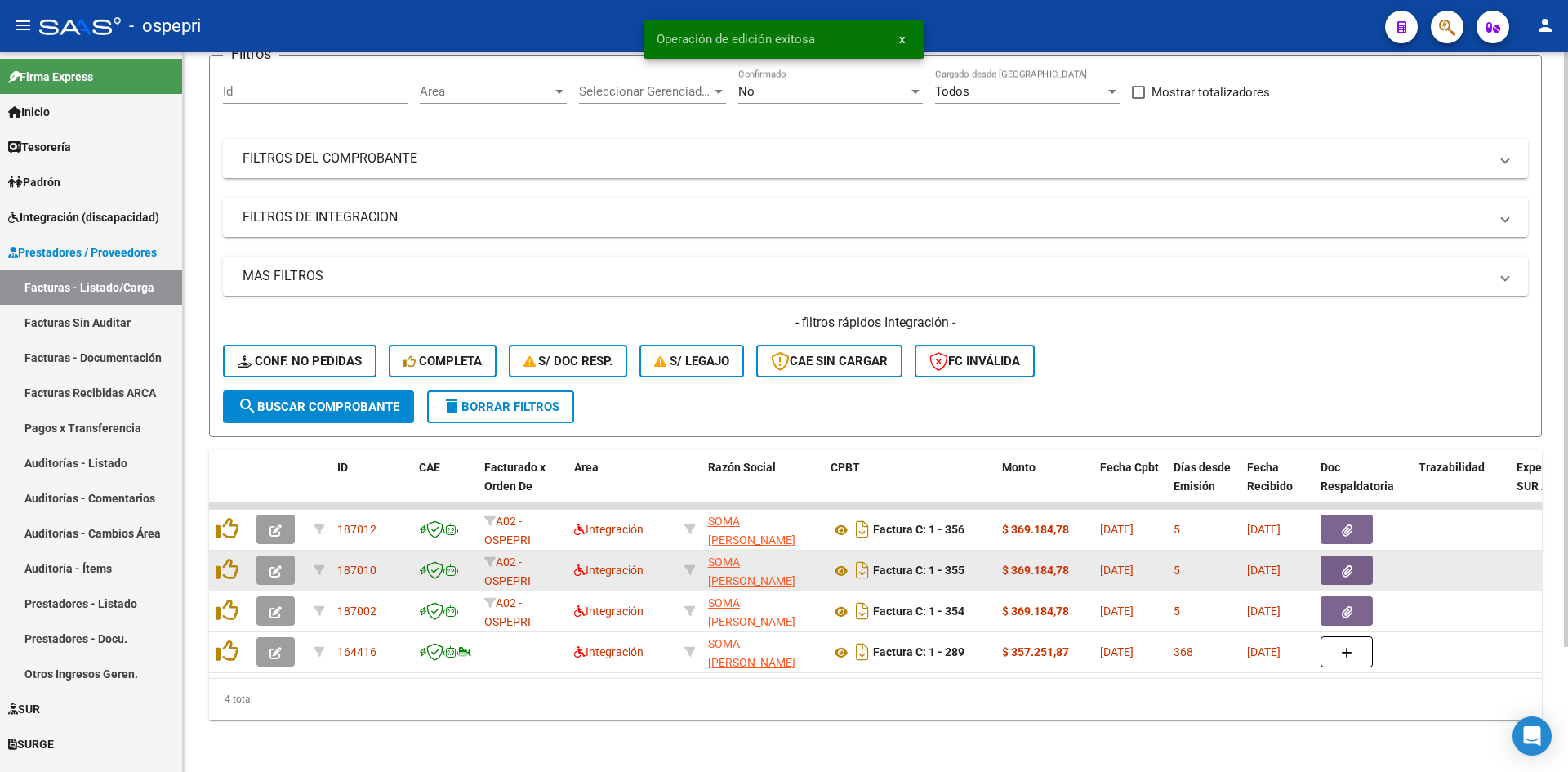
scroll to position [151, 0]
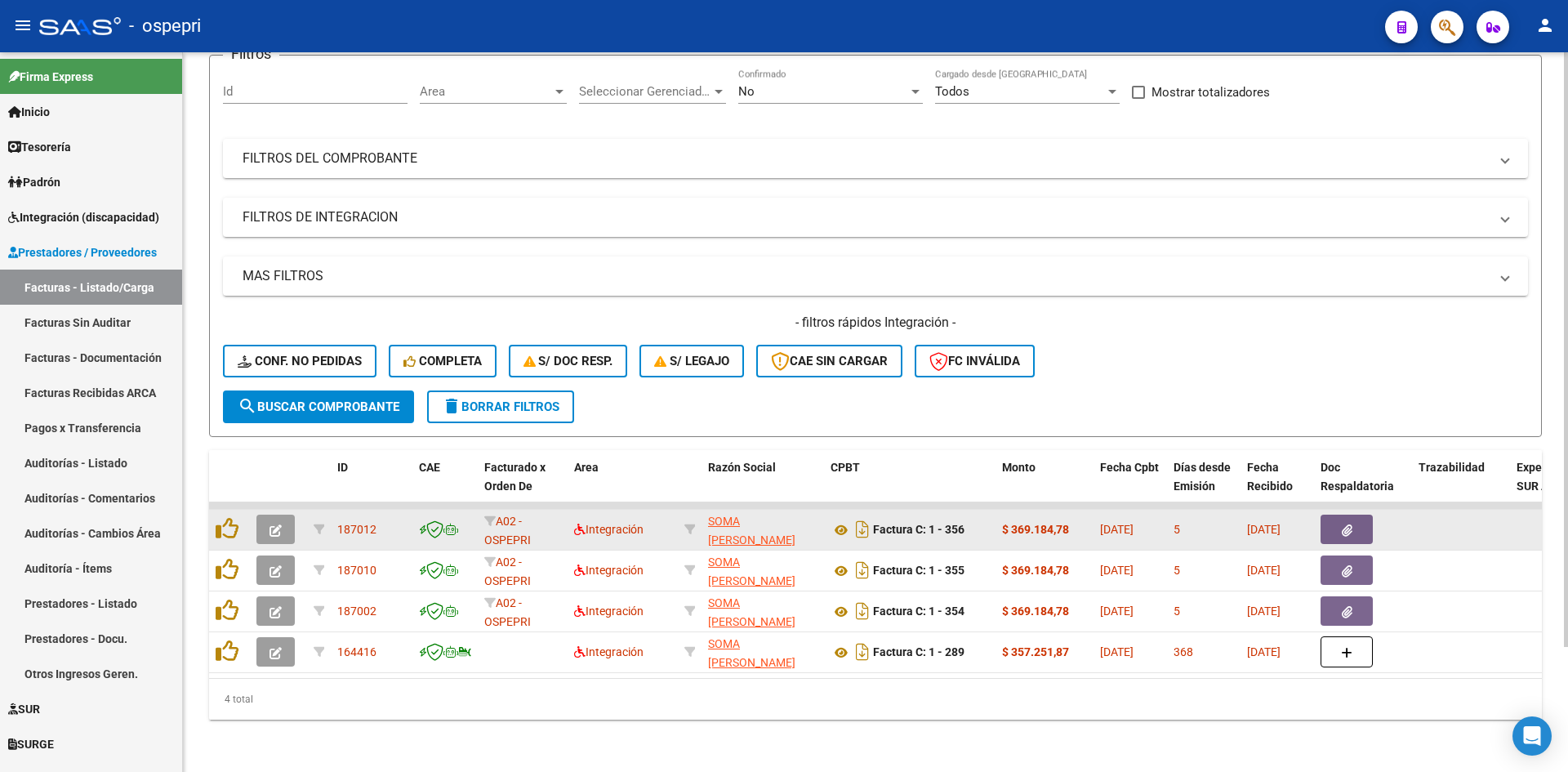
click at [271, 524] on icon "button" at bounding box center [276, 531] width 12 height 12
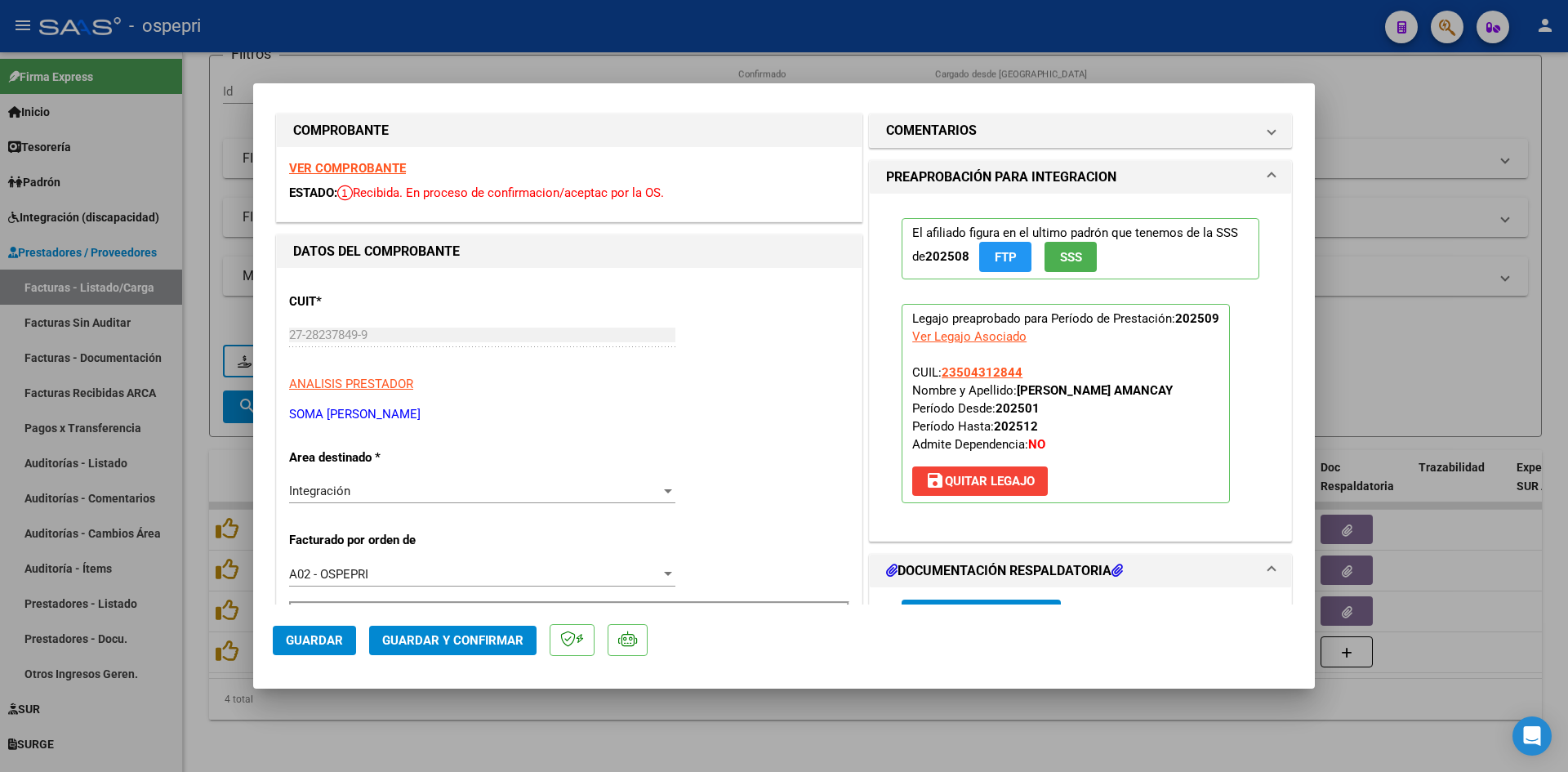
scroll to position [0, 0]
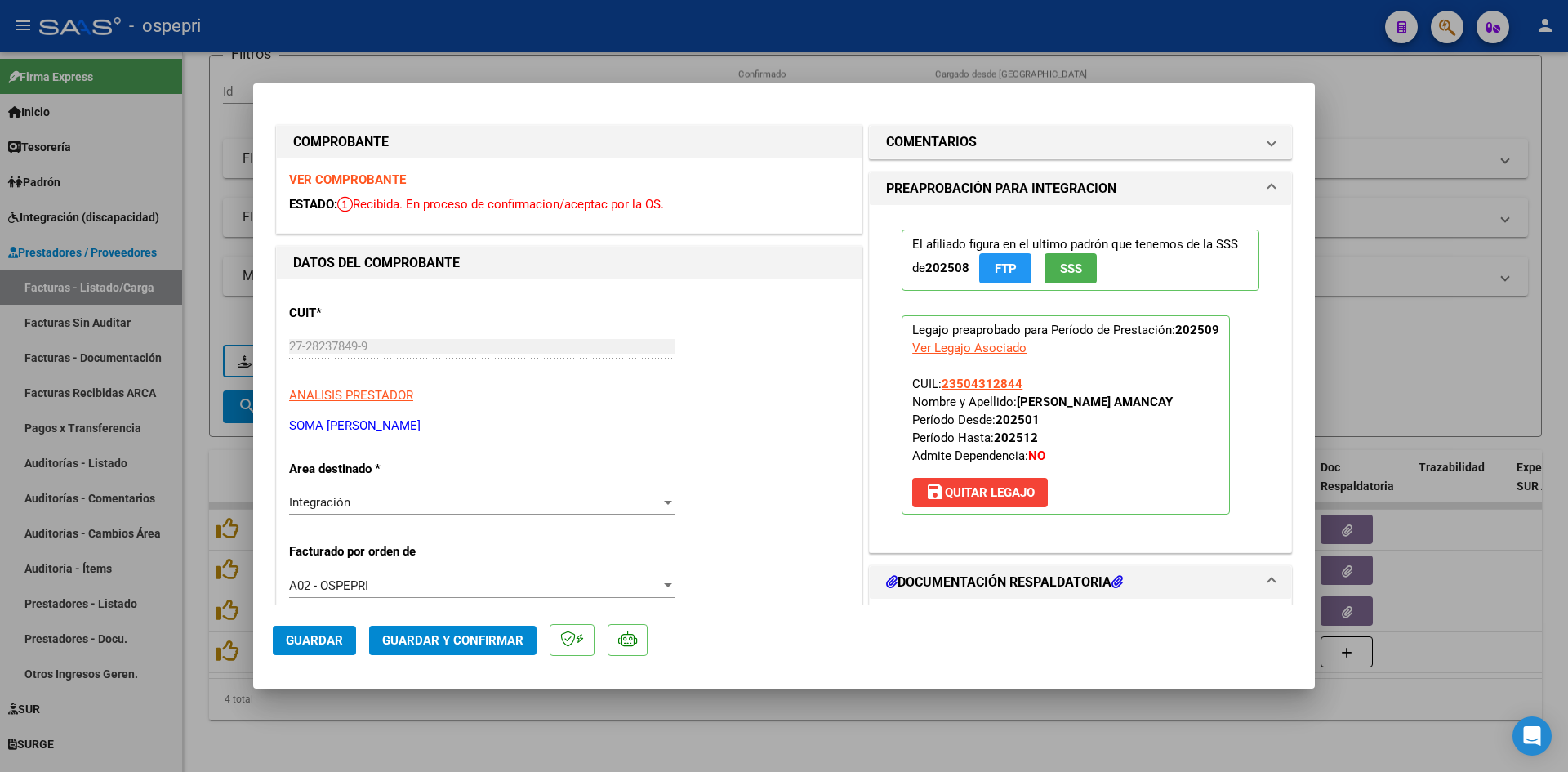
click at [332, 176] on strong "VER COMPROBANTE" at bounding box center [347, 180] width 117 height 15
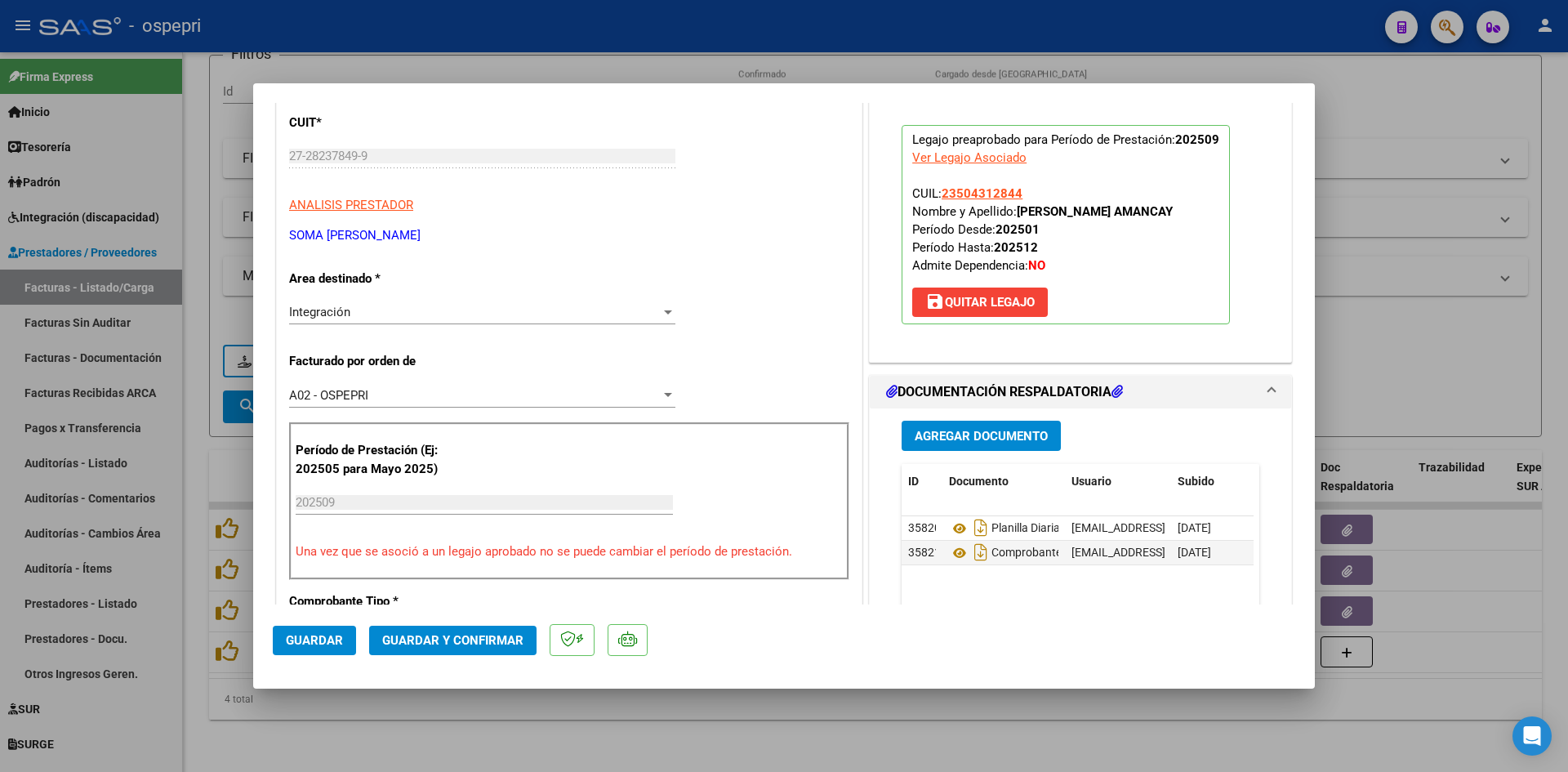
scroll to position [245, 0]
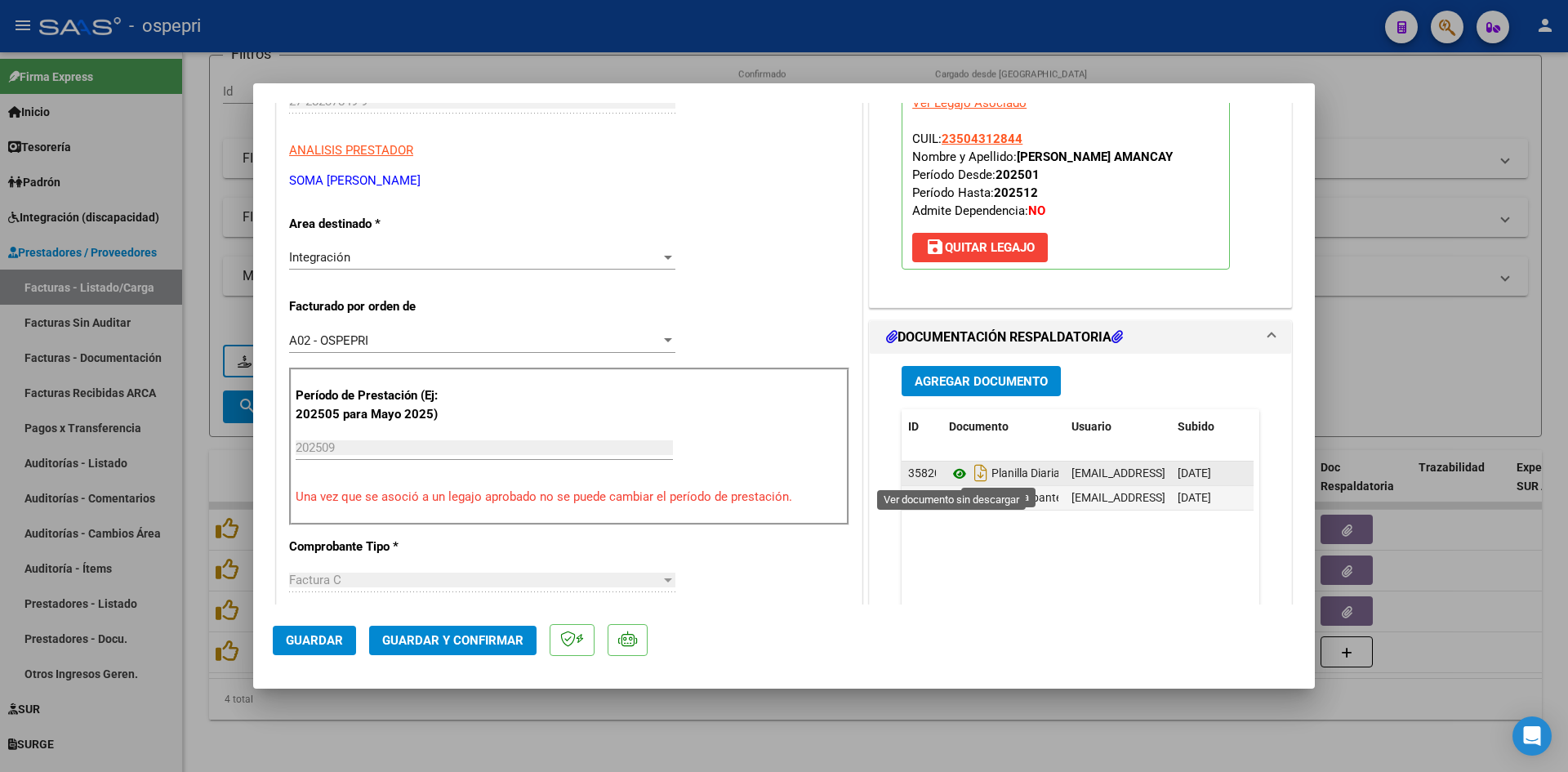
click at [951, 471] on icon at bounding box center [959, 473] width 21 height 19
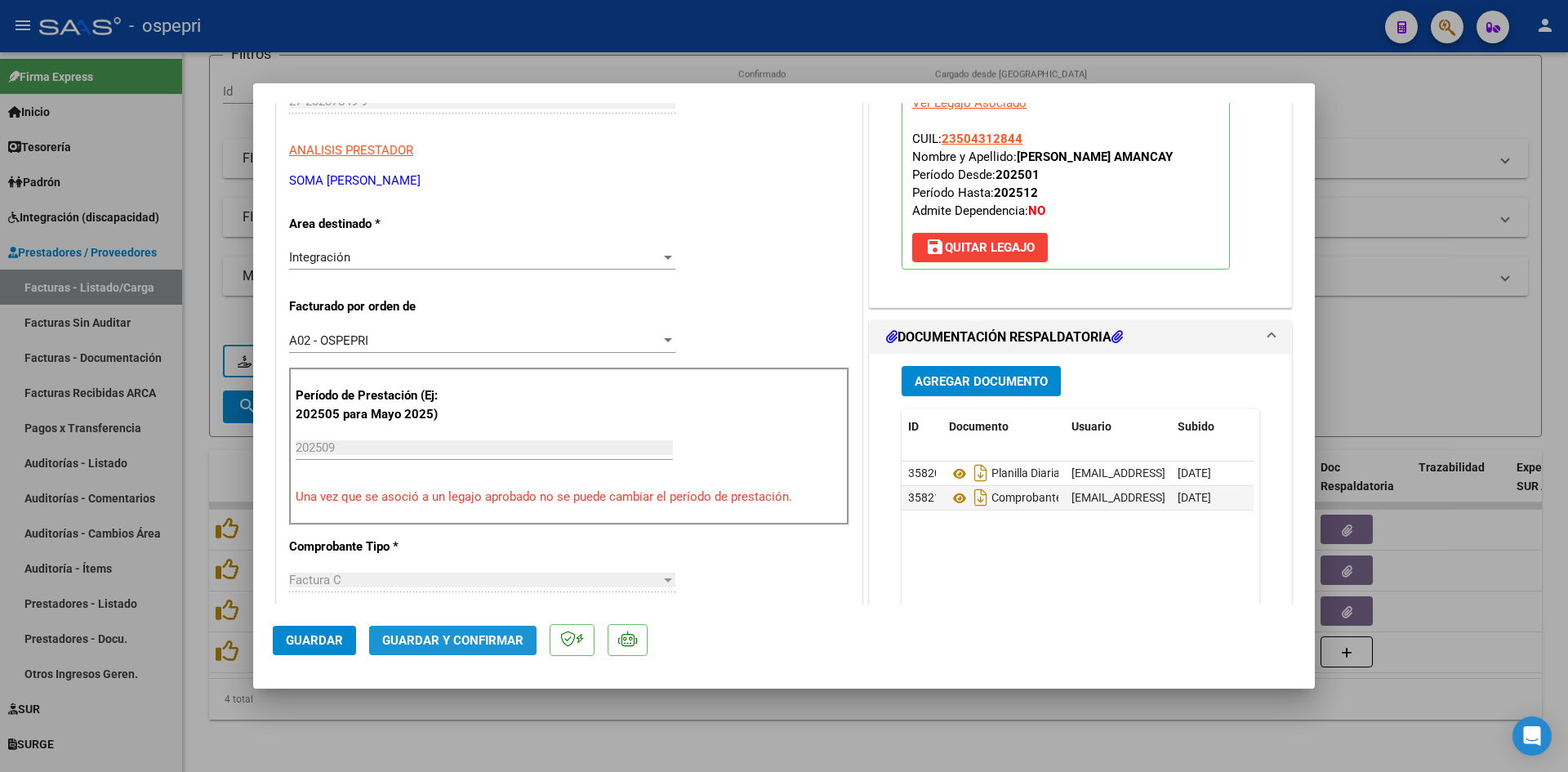
click at [453, 642] on span "Guardar y Confirmar" at bounding box center [453, 640] width 141 height 15
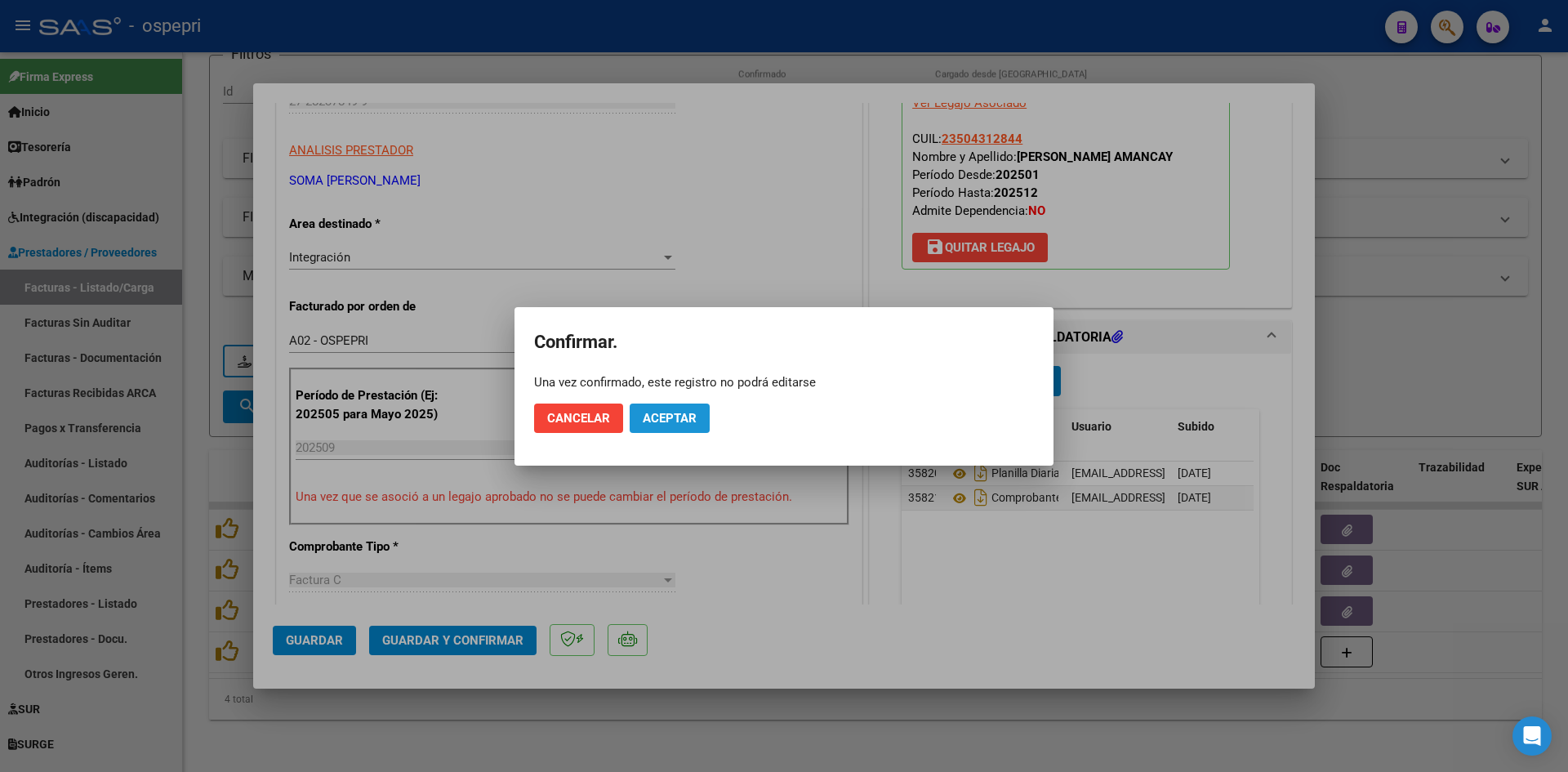
click at [684, 407] on button "Aceptar" at bounding box center [669, 418] width 80 height 29
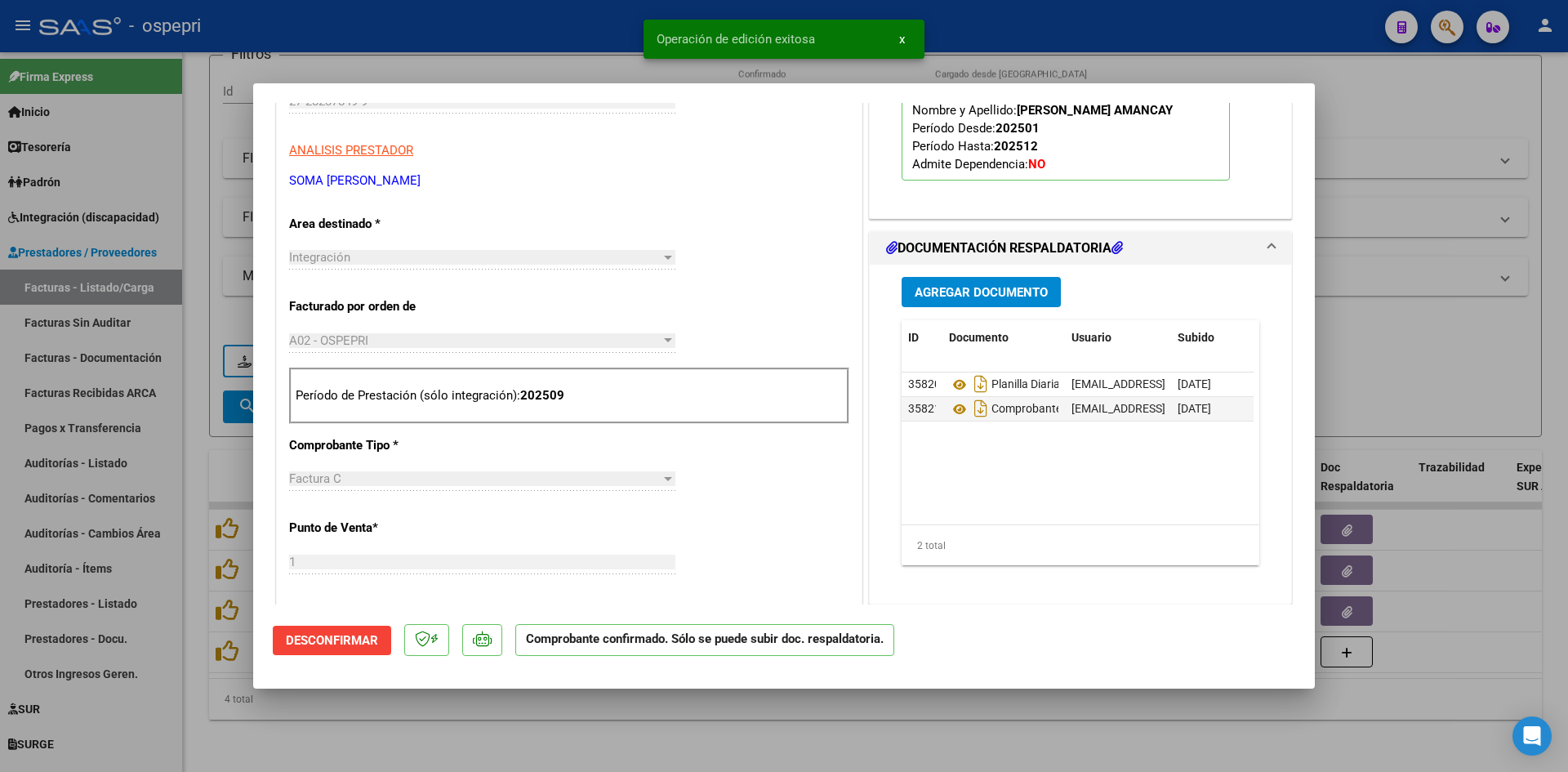
type input "$ 0,00"
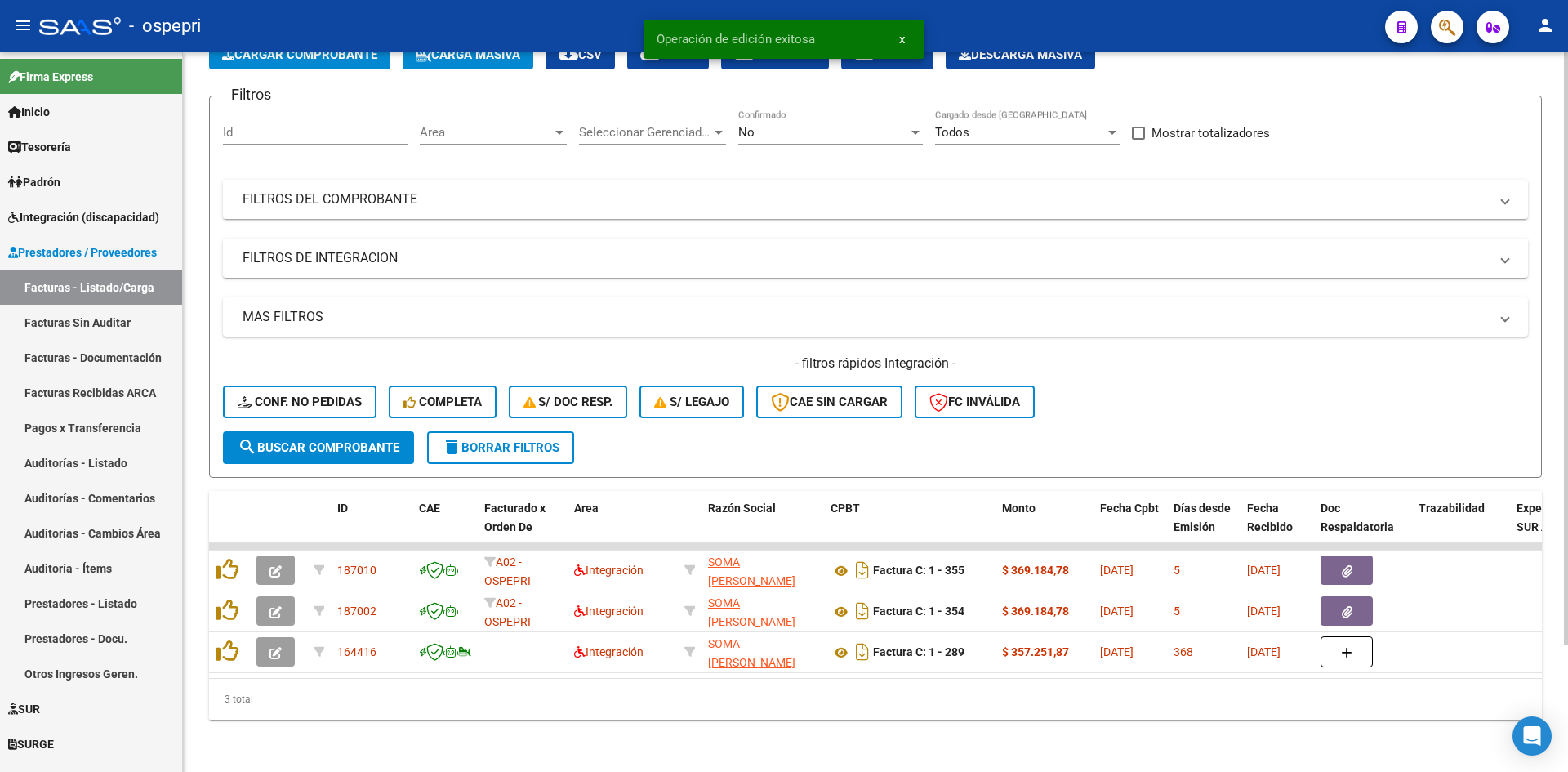
scroll to position [110, 0]
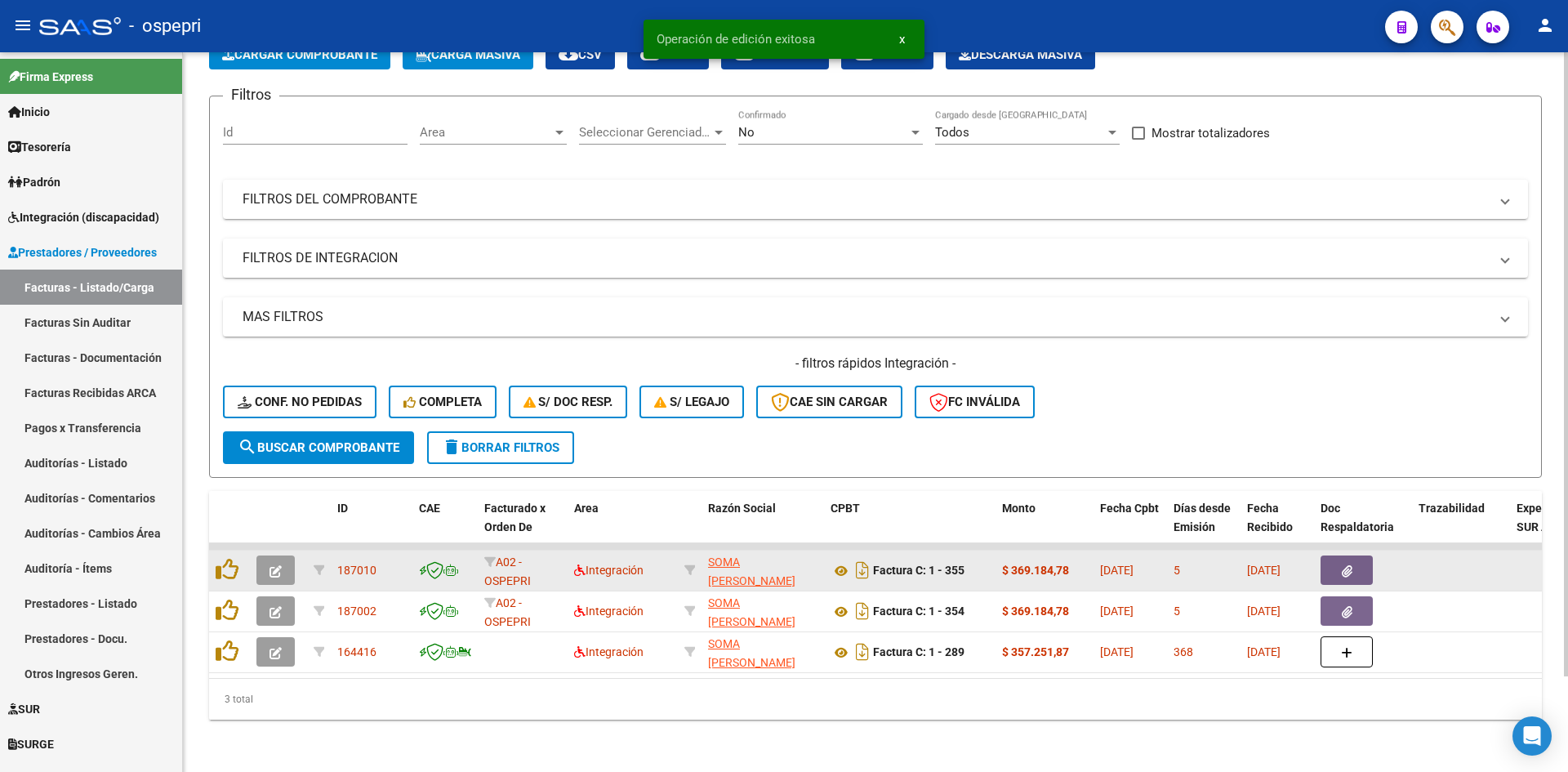
click at [285, 555] on button "button" at bounding box center [276, 569] width 39 height 29
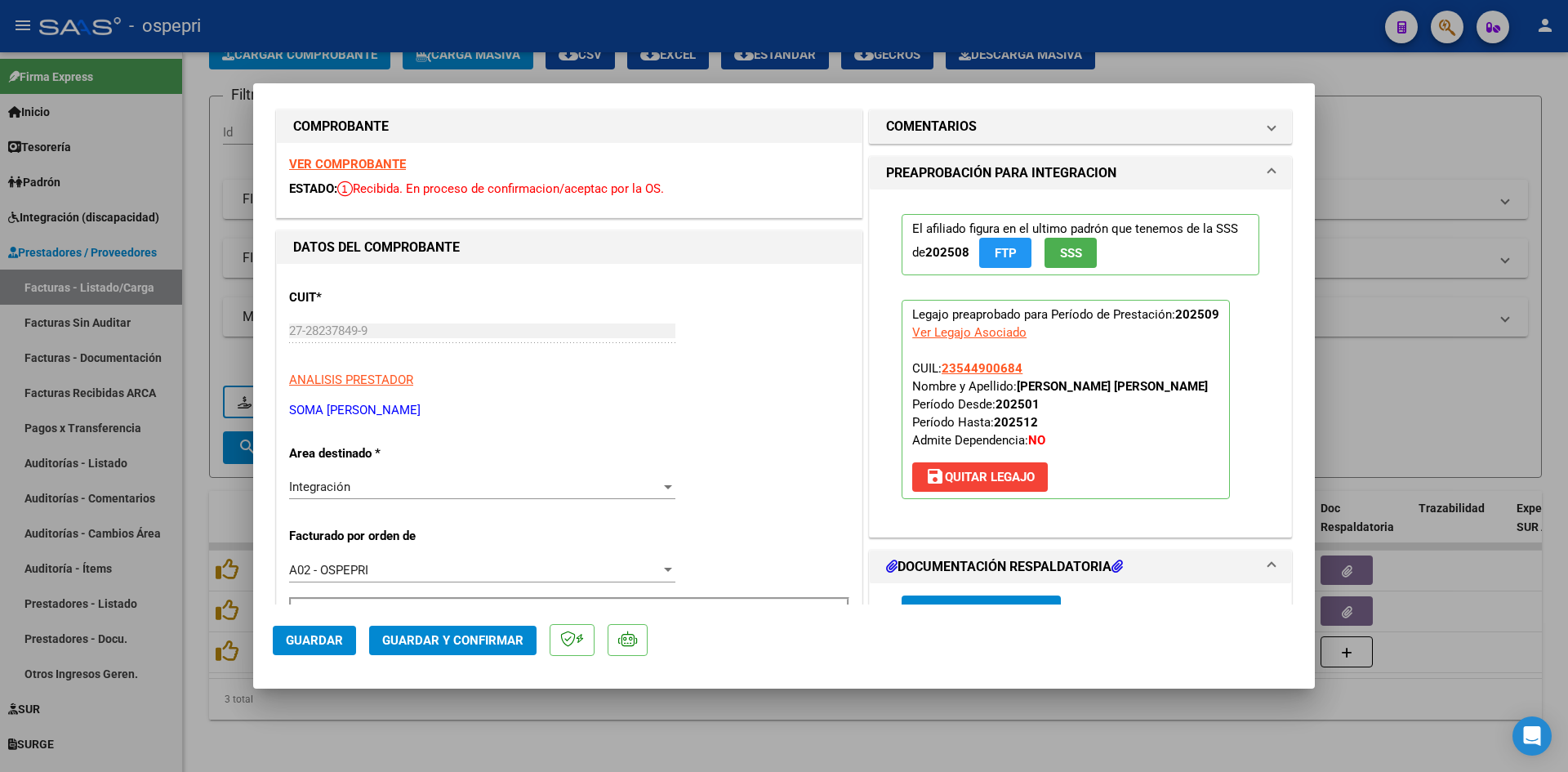
scroll to position [0, 0]
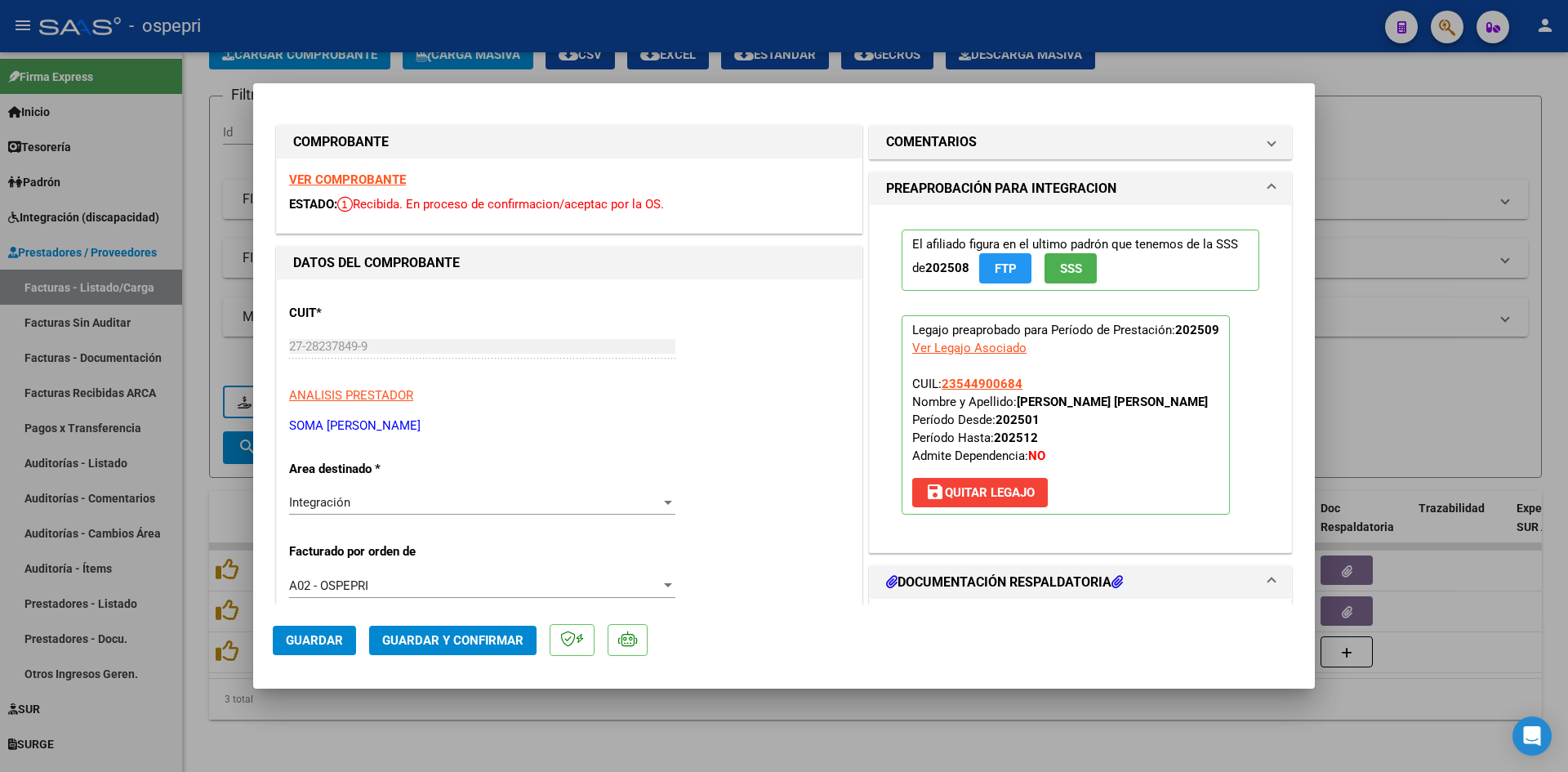
click at [375, 175] on strong "VER COMPROBANTE" at bounding box center [347, 180] width 117 height 15
type input "$ 0,00"
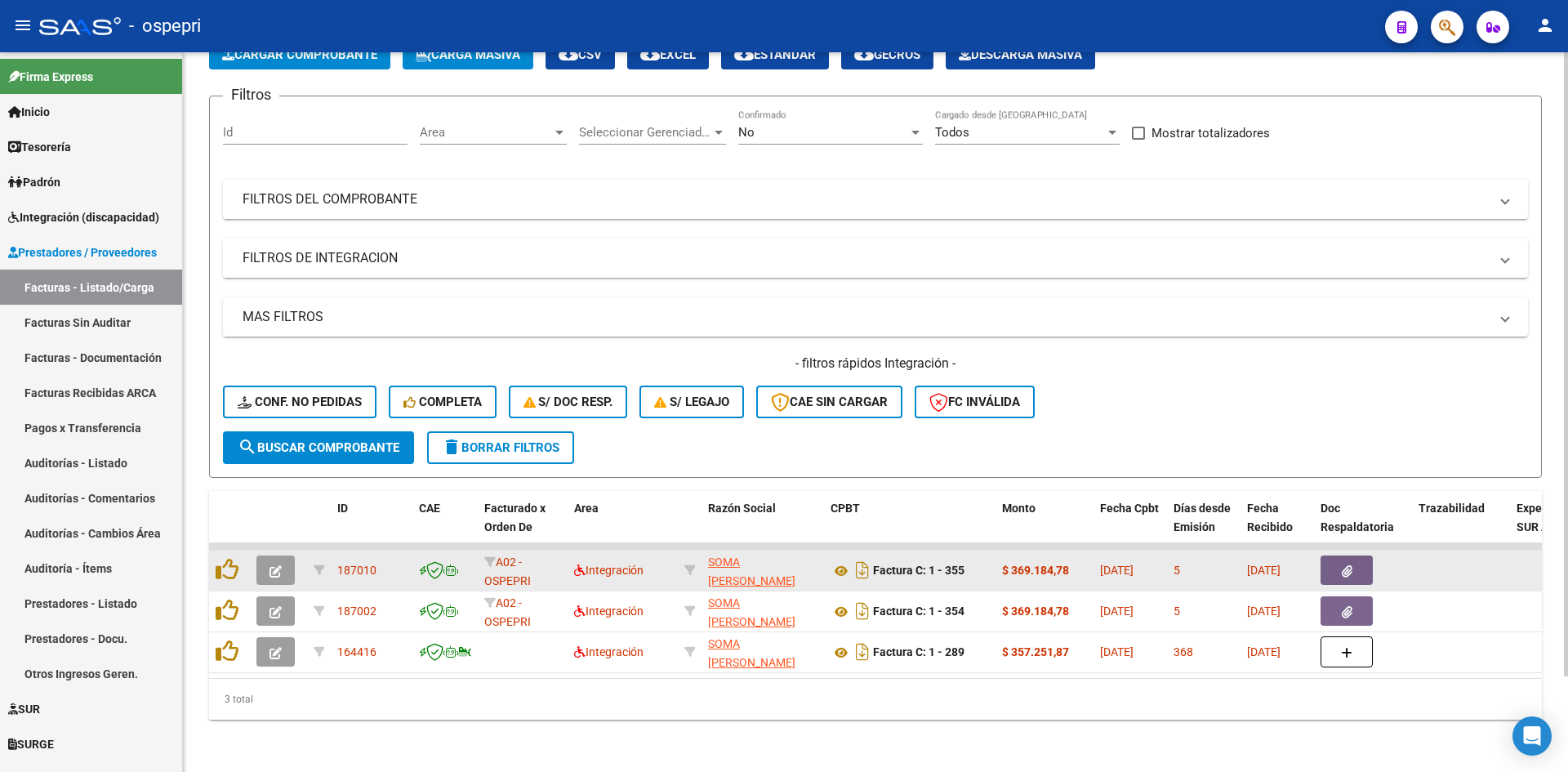
click at [272, 565] on icon "button" at bounding box center [276, 571] width 12 height 12
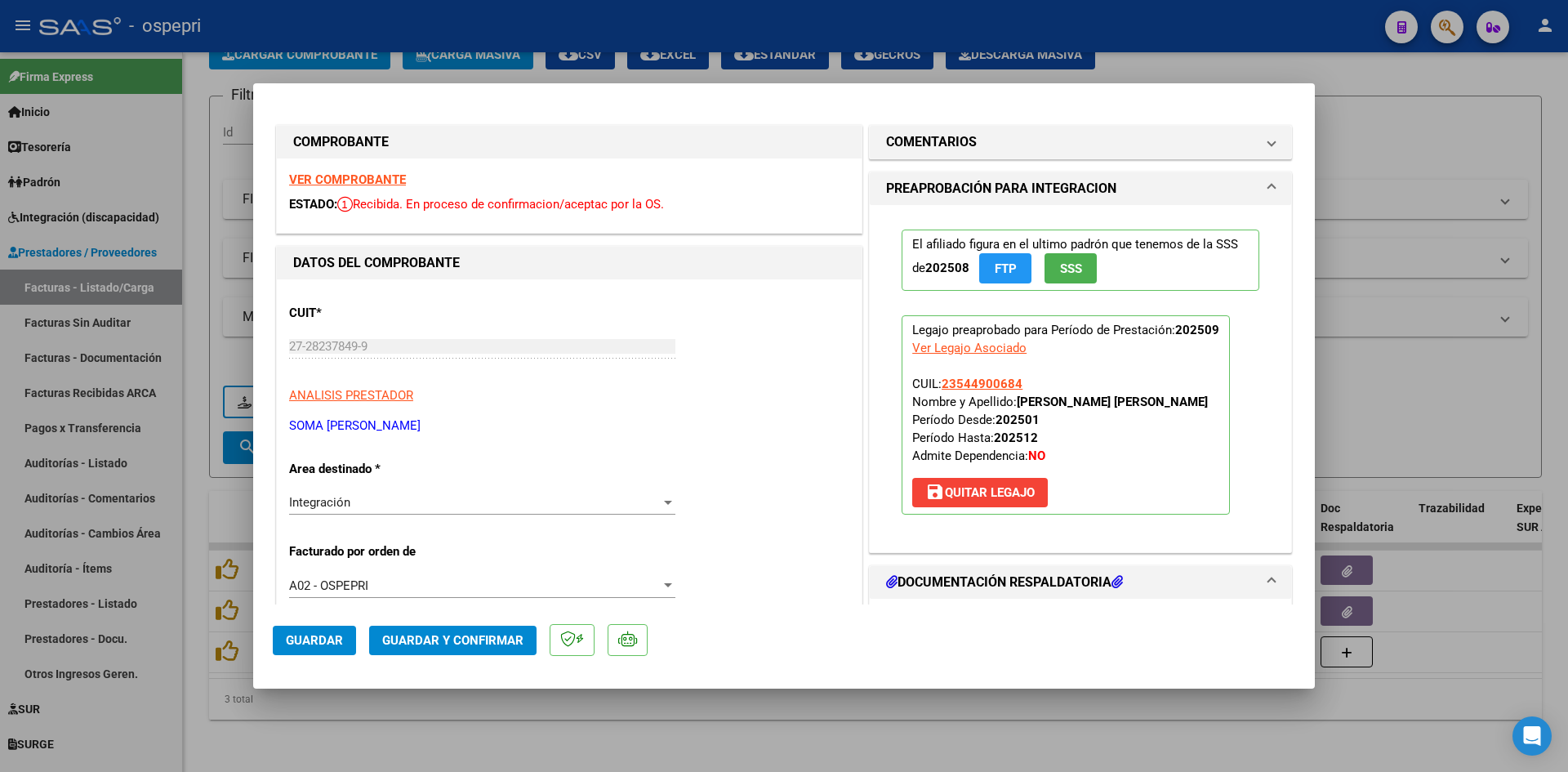
click at [332, 174] on strong "VER COMPROBANTE" at bounding box center [347, 180] width 117 height 15
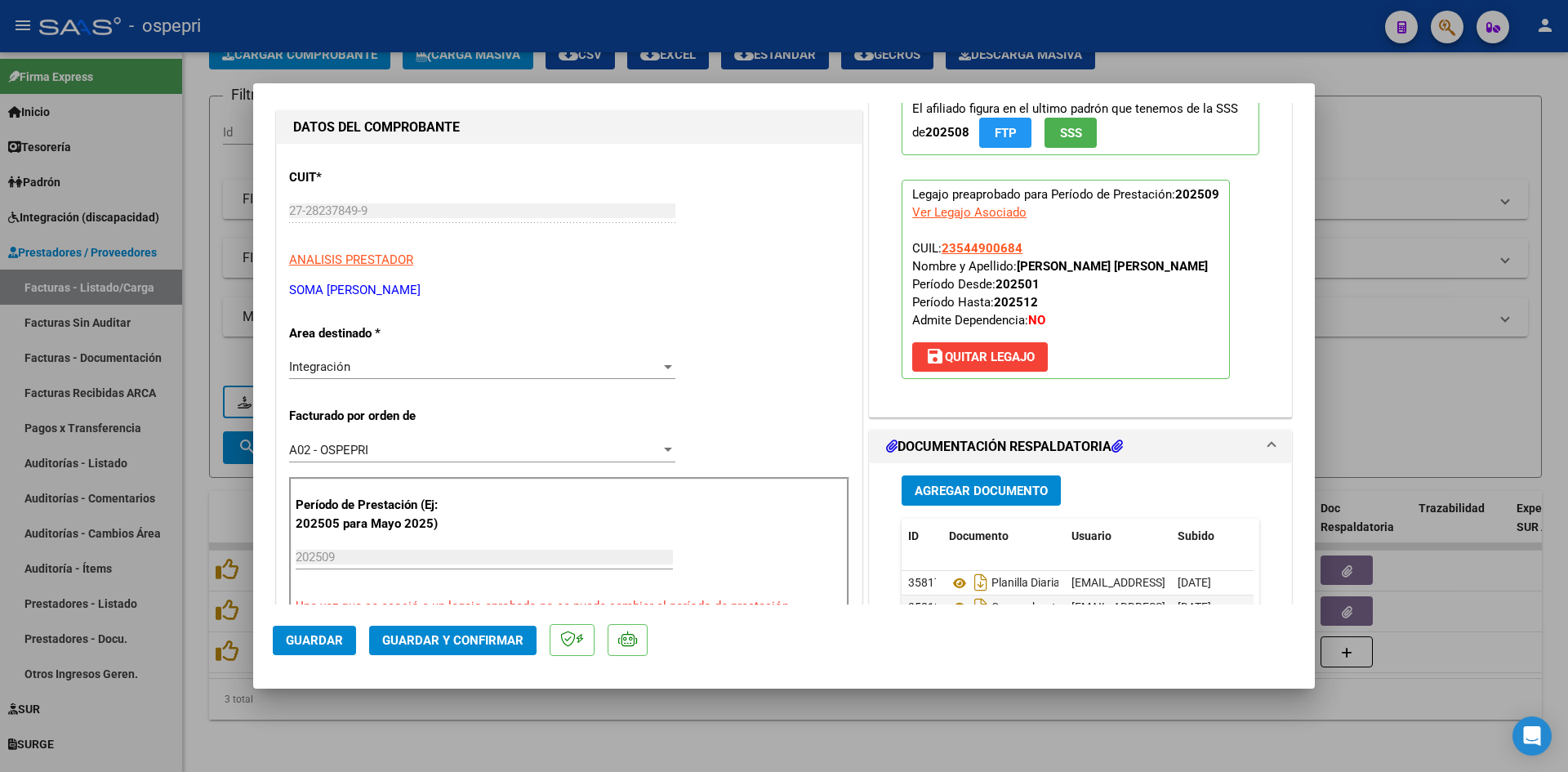
scroll to position [245, 0]
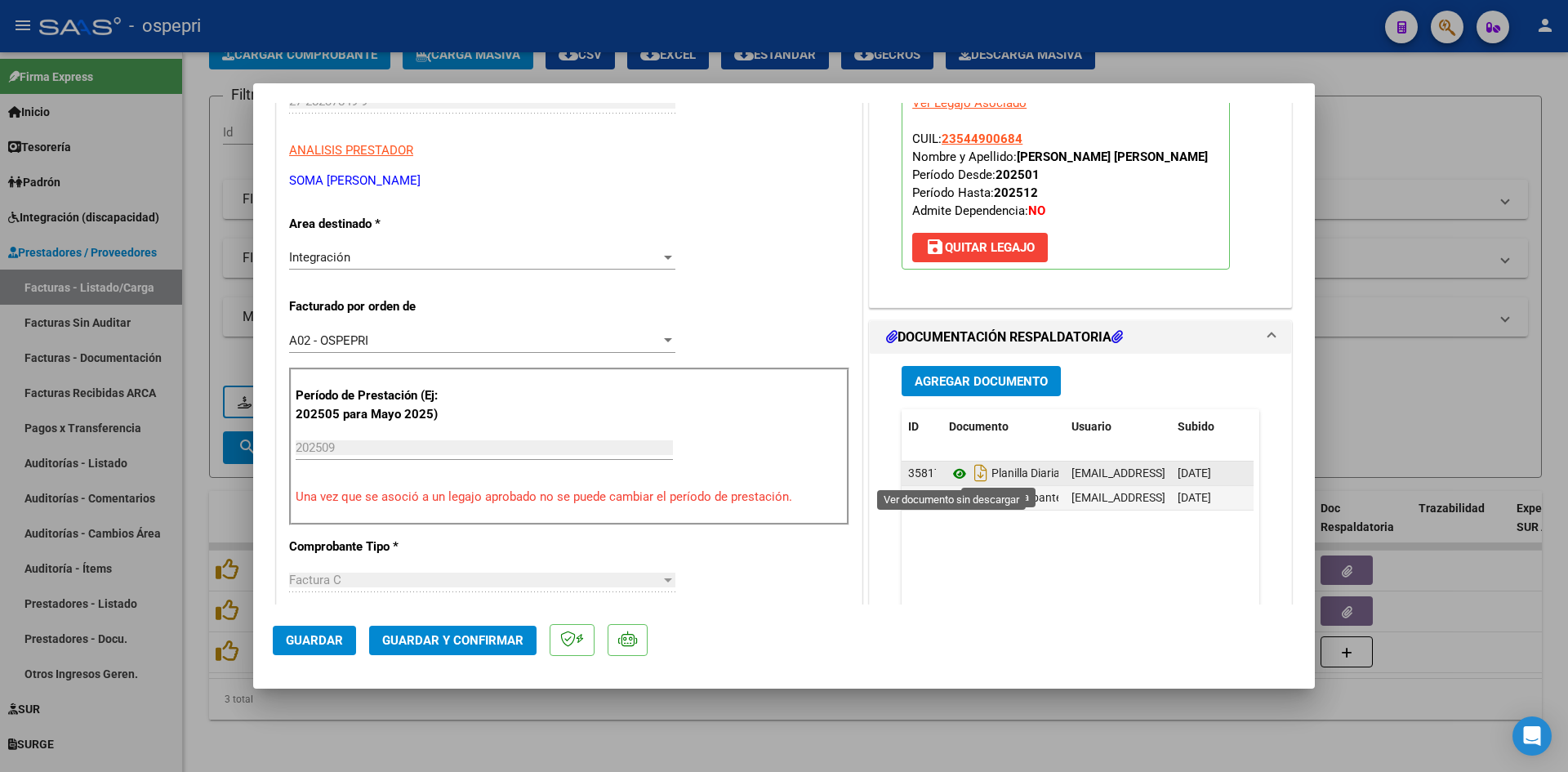
click at [951, 475] on icon at bounding box center [959, 473] width 21 height 19
click at [492, 634] on span "Guardar y Confirmar" at bounding box center [453, 640] width 141 height 15
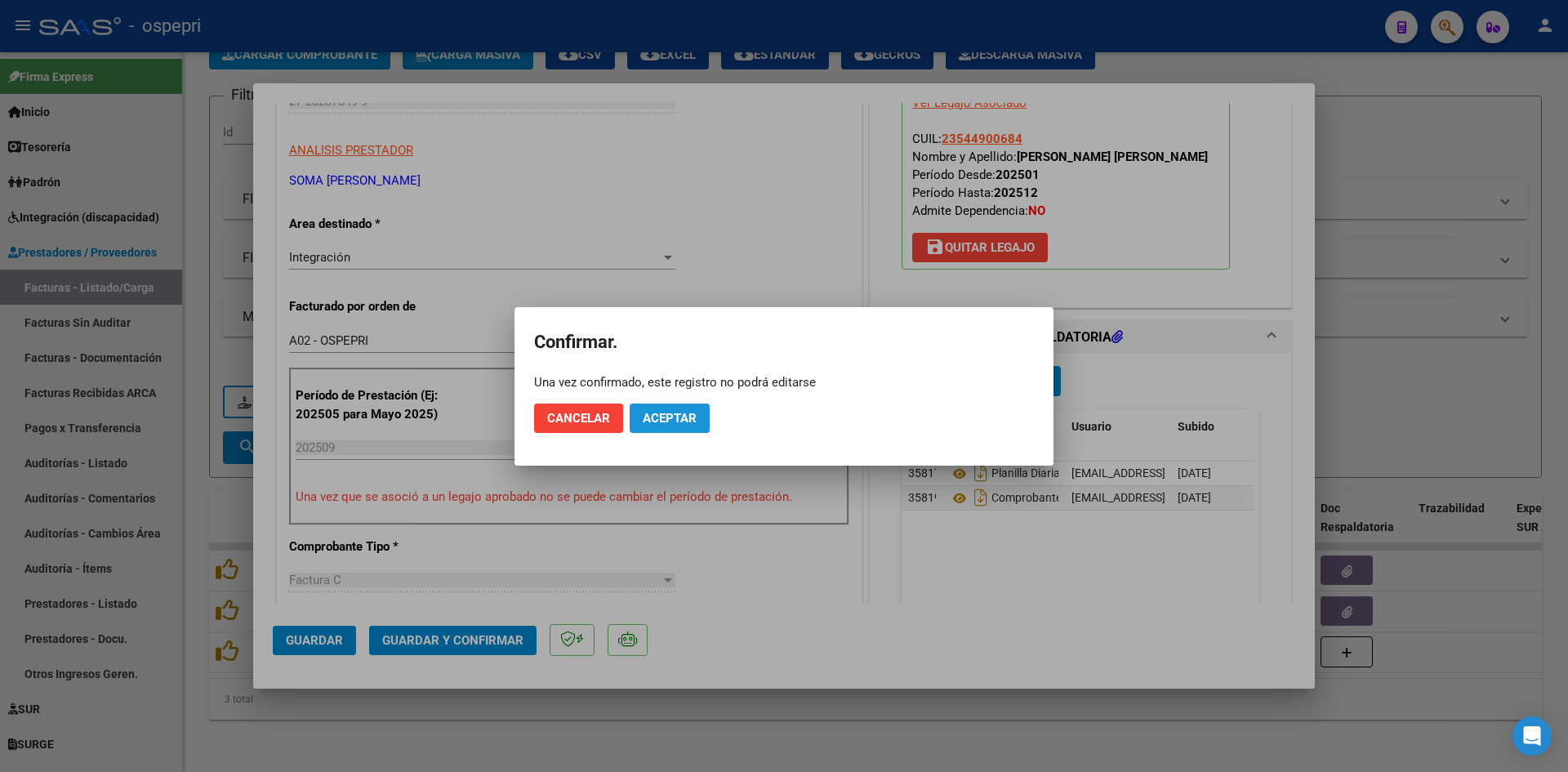
click at [690, 420] on span "Aceptar" at bounding box center [669, 418] width 54 height 15
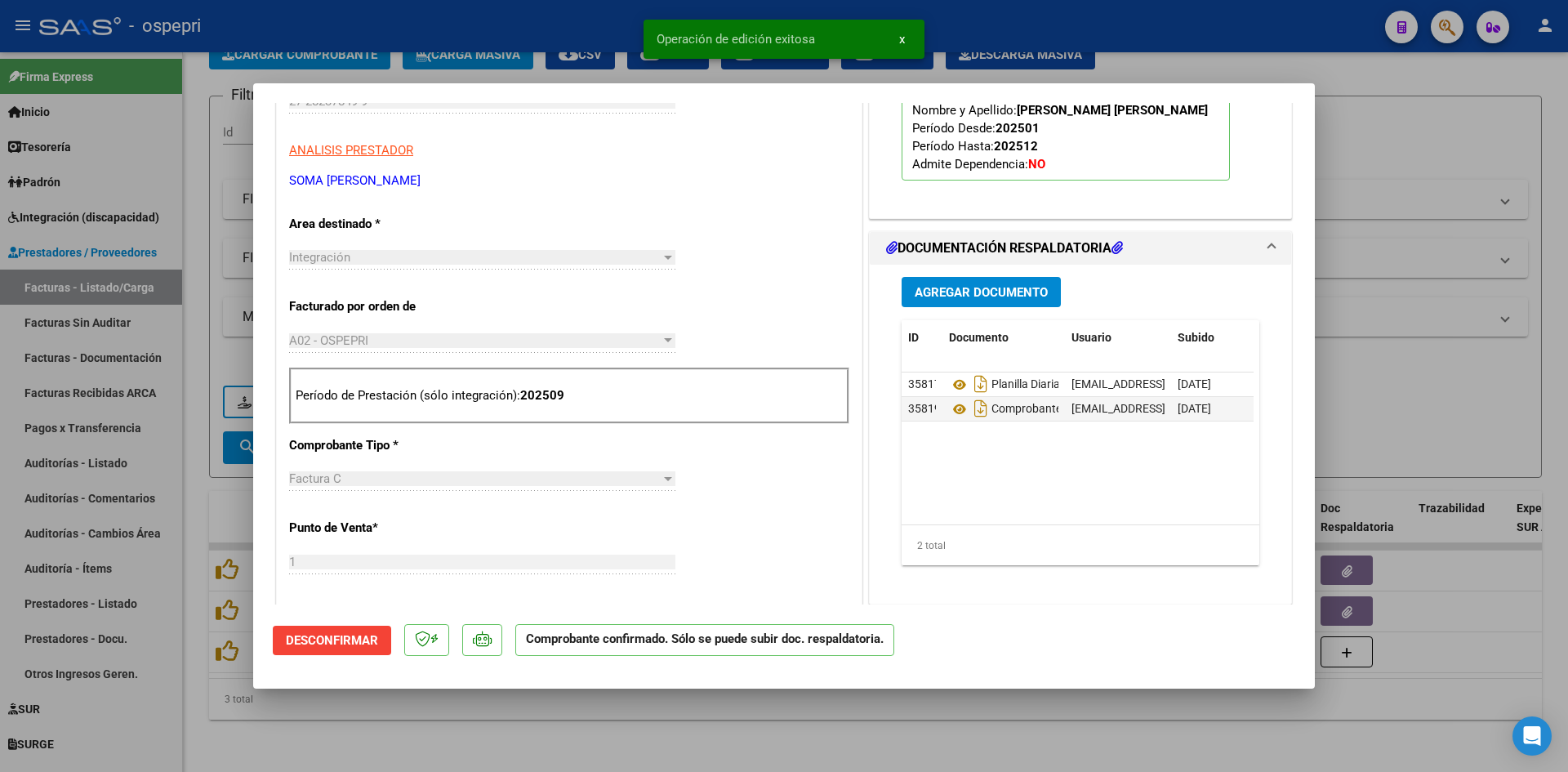
type input "$ 0,00"
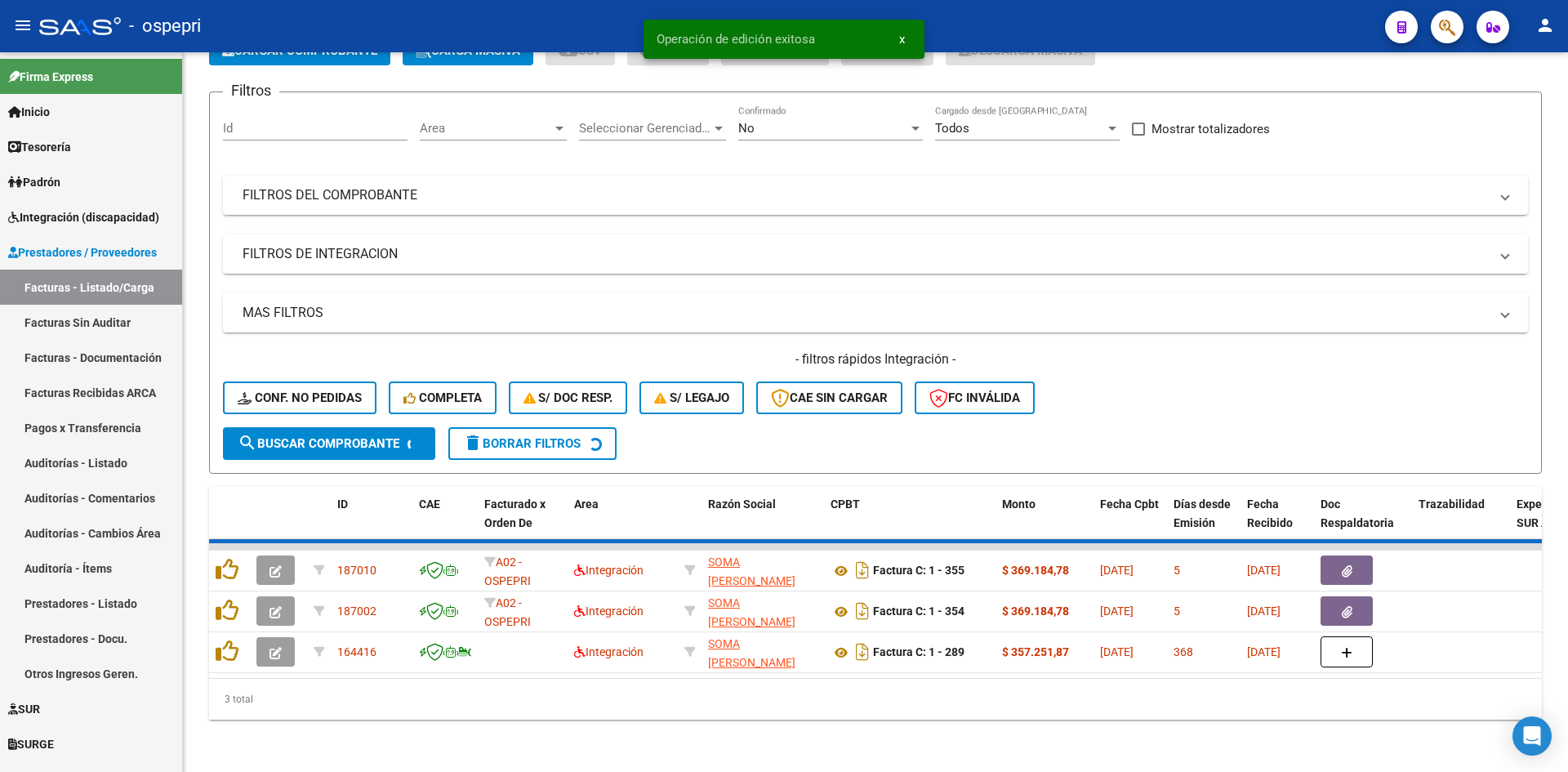
scroll to position [70, 0]
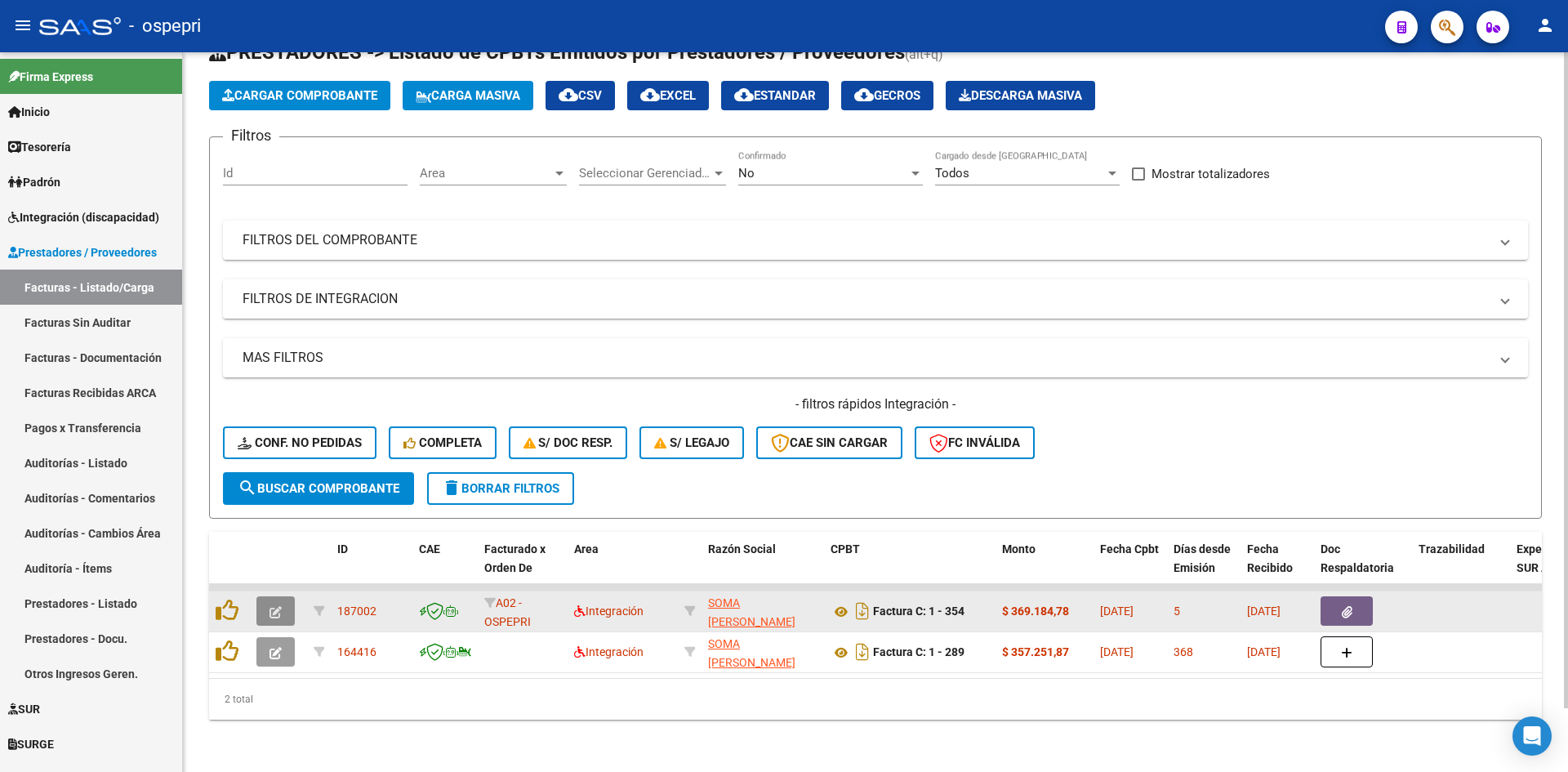
click at [272, 606] on icon "button" at bounding box center [276, 612] width 12 height 12
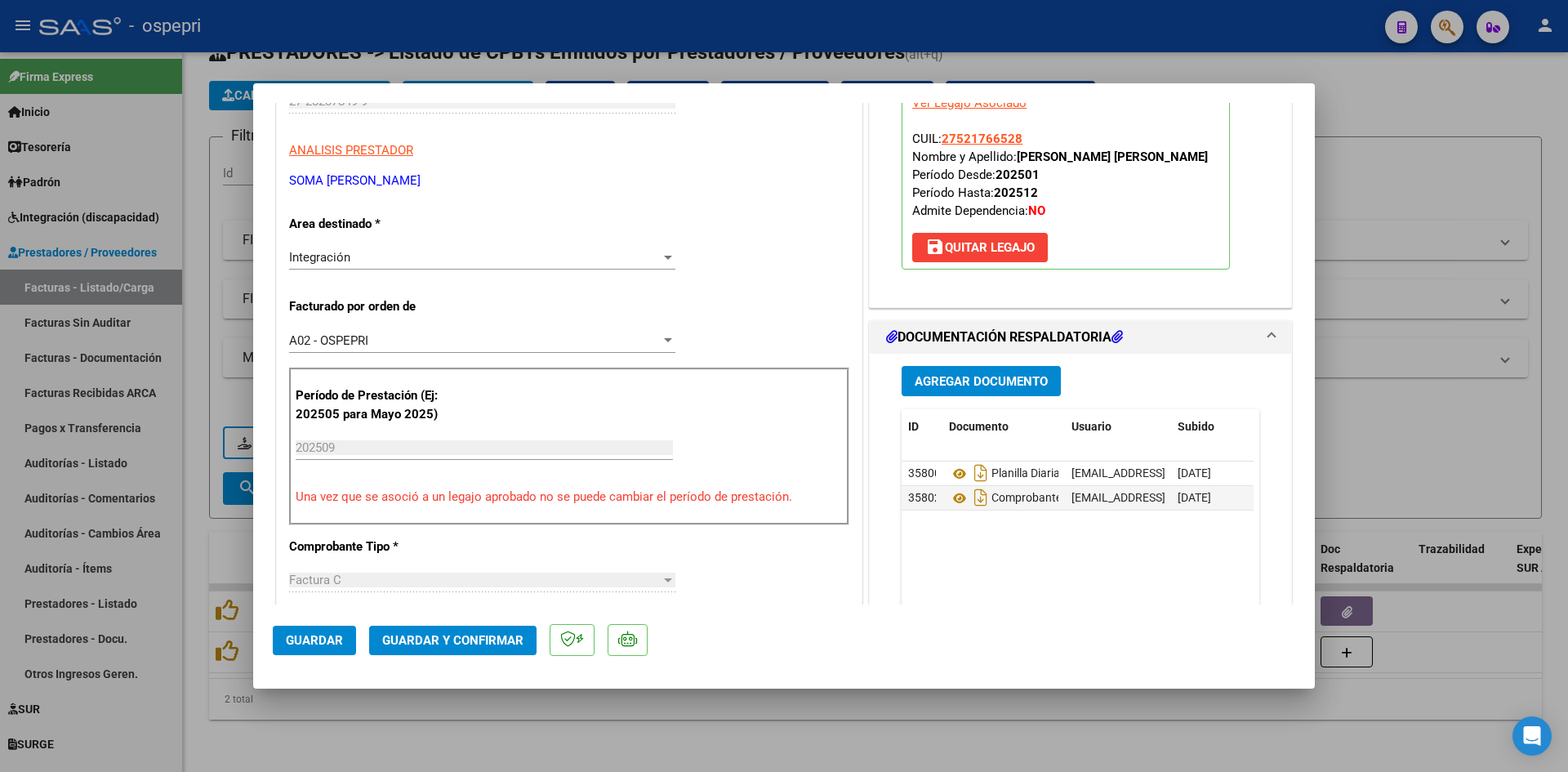
scroll to position [0, 0]
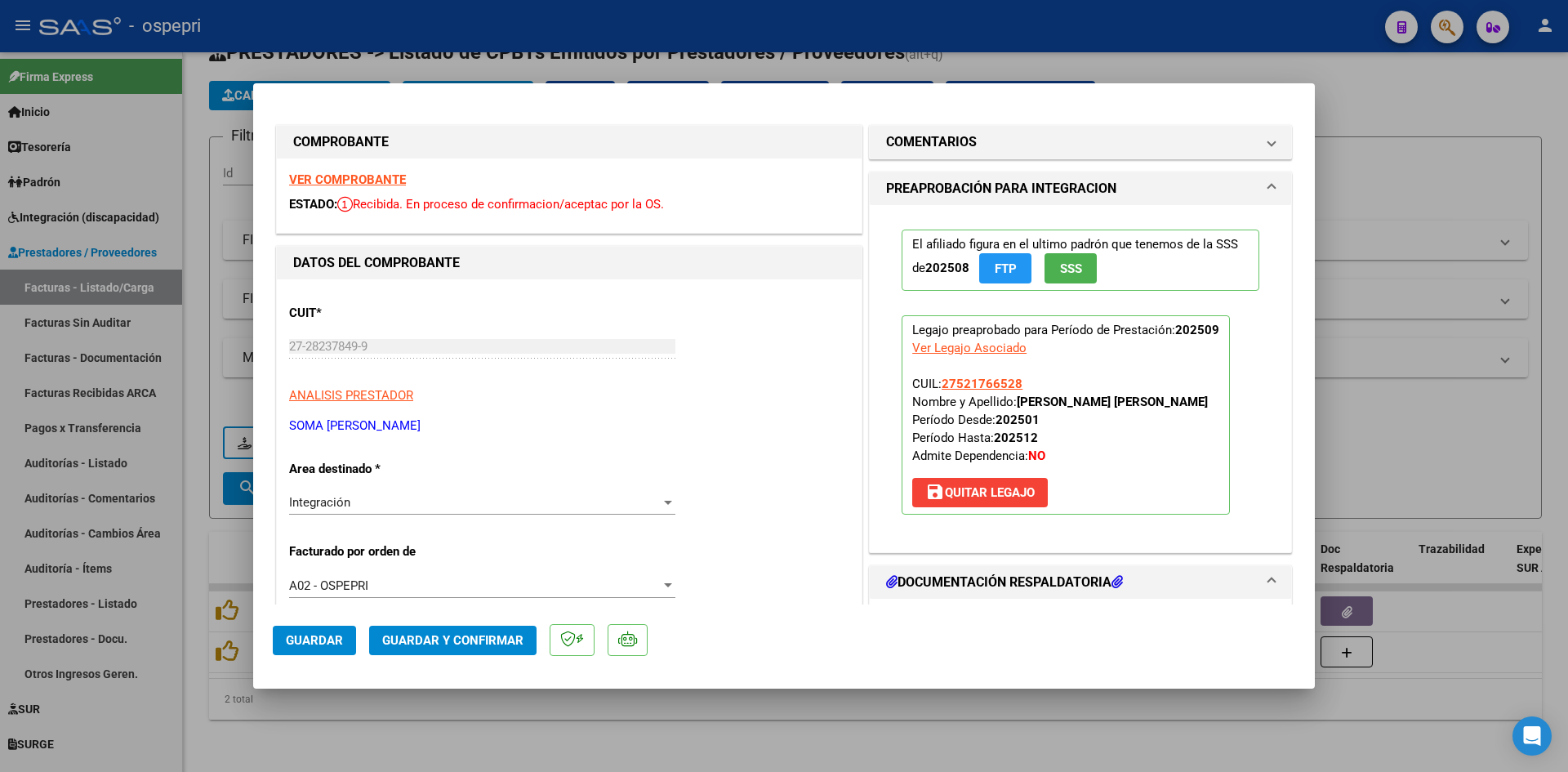
click at [384, 174] on strong "VER COMPROBANTE" at bounding box center [347, 180] width 117 height 15
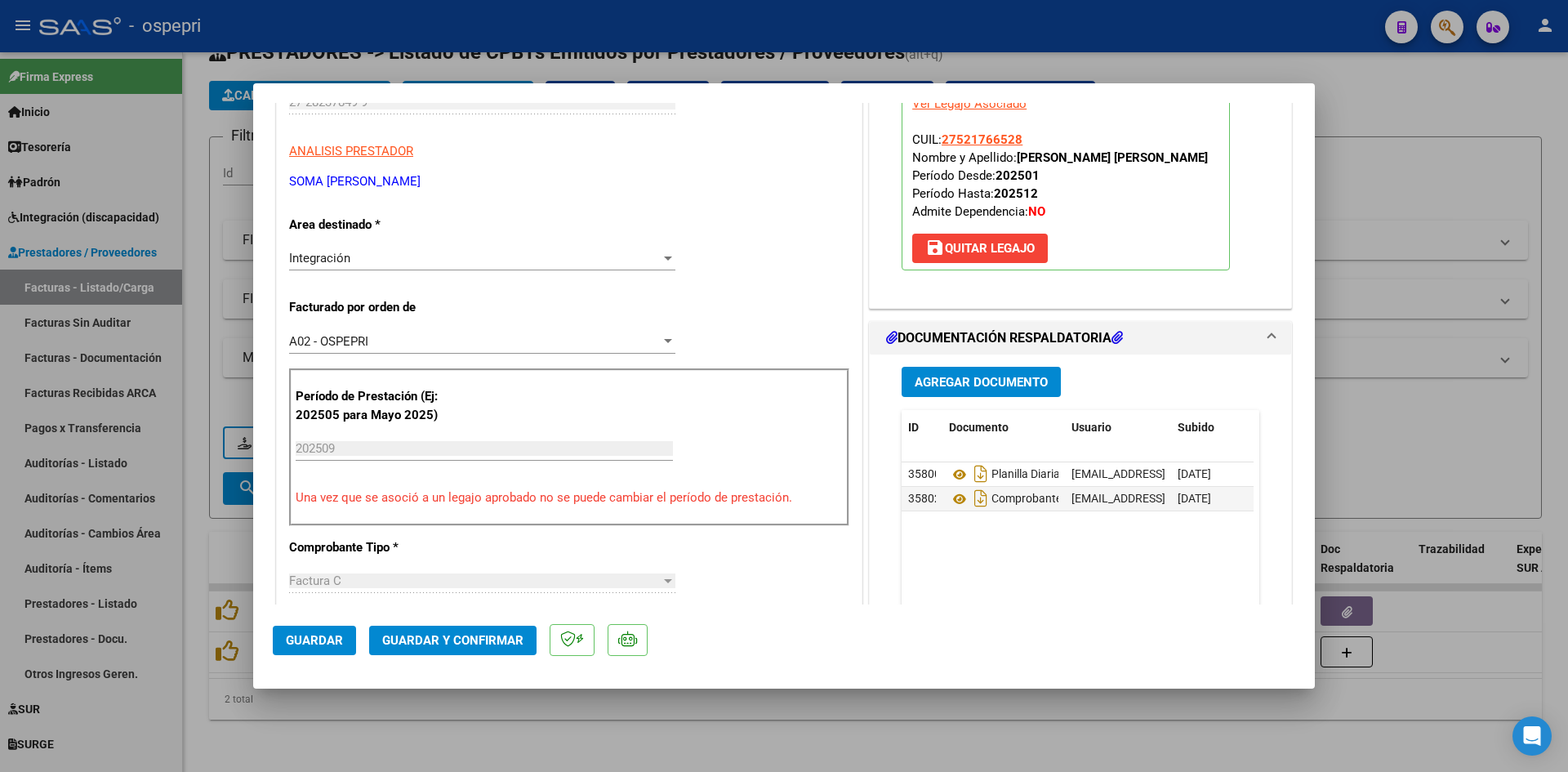
scroll to position [245, 0]
click at [951, 471] on icon at bounding box center [959, 473] width 21 height 19
click at [949, 471] on icon at bounding box center [959, 473] width 21 height 19
type input "$ 0,00"
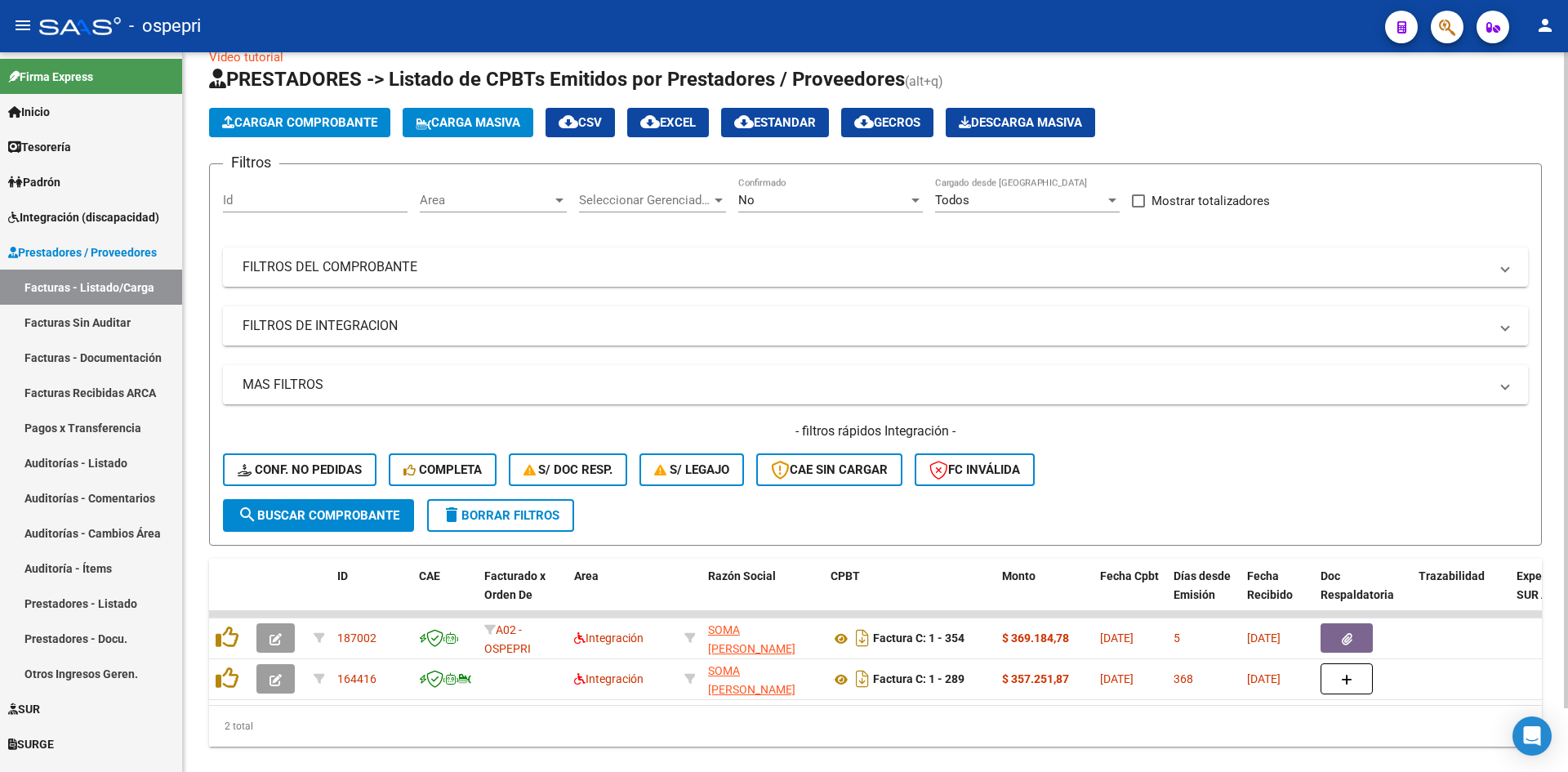
scroll to position [0, 0]
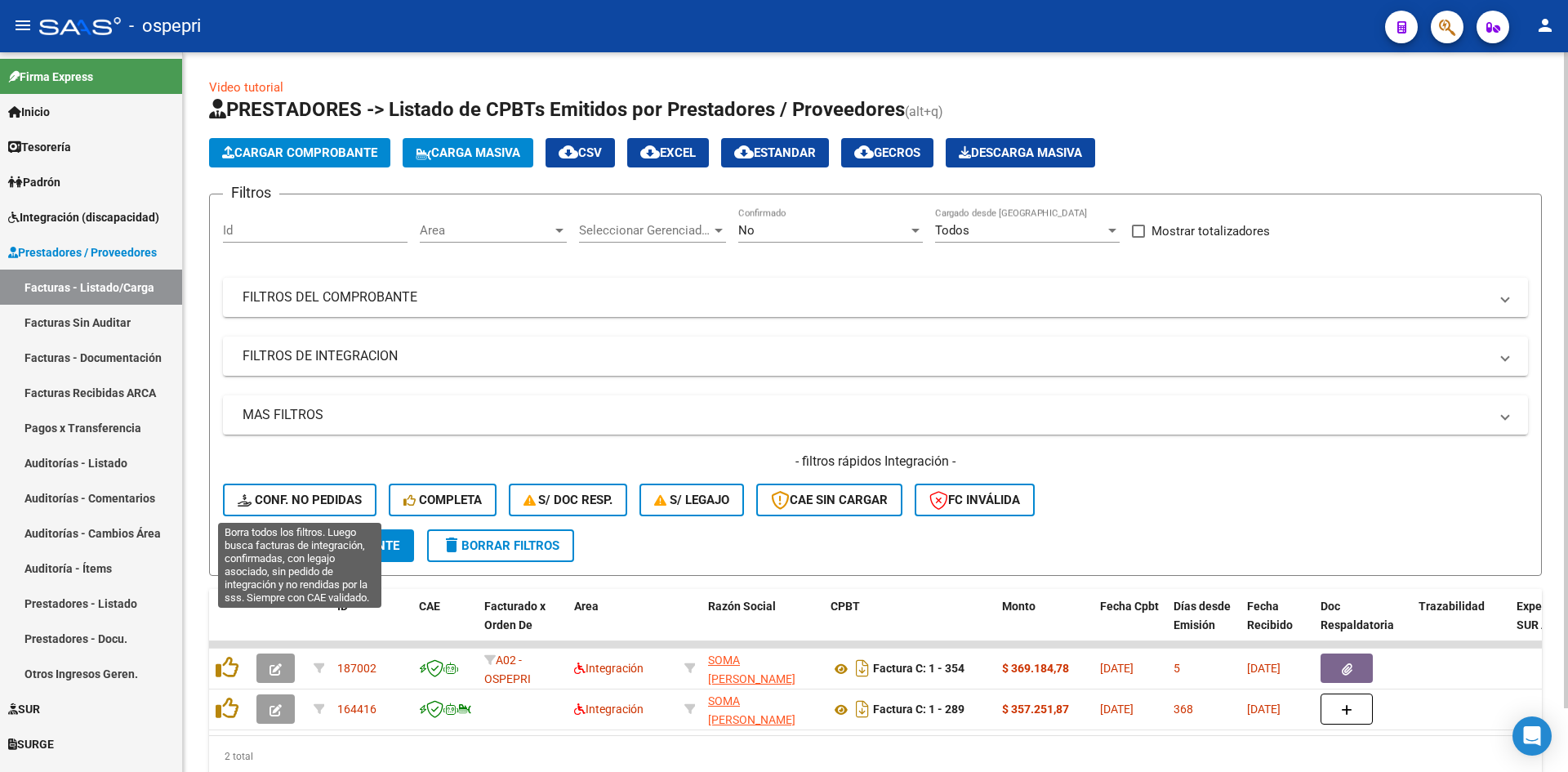
click at [308, 501] on span "Conf. no pedidas" at bounding box center [300, 500] width 124 height 15
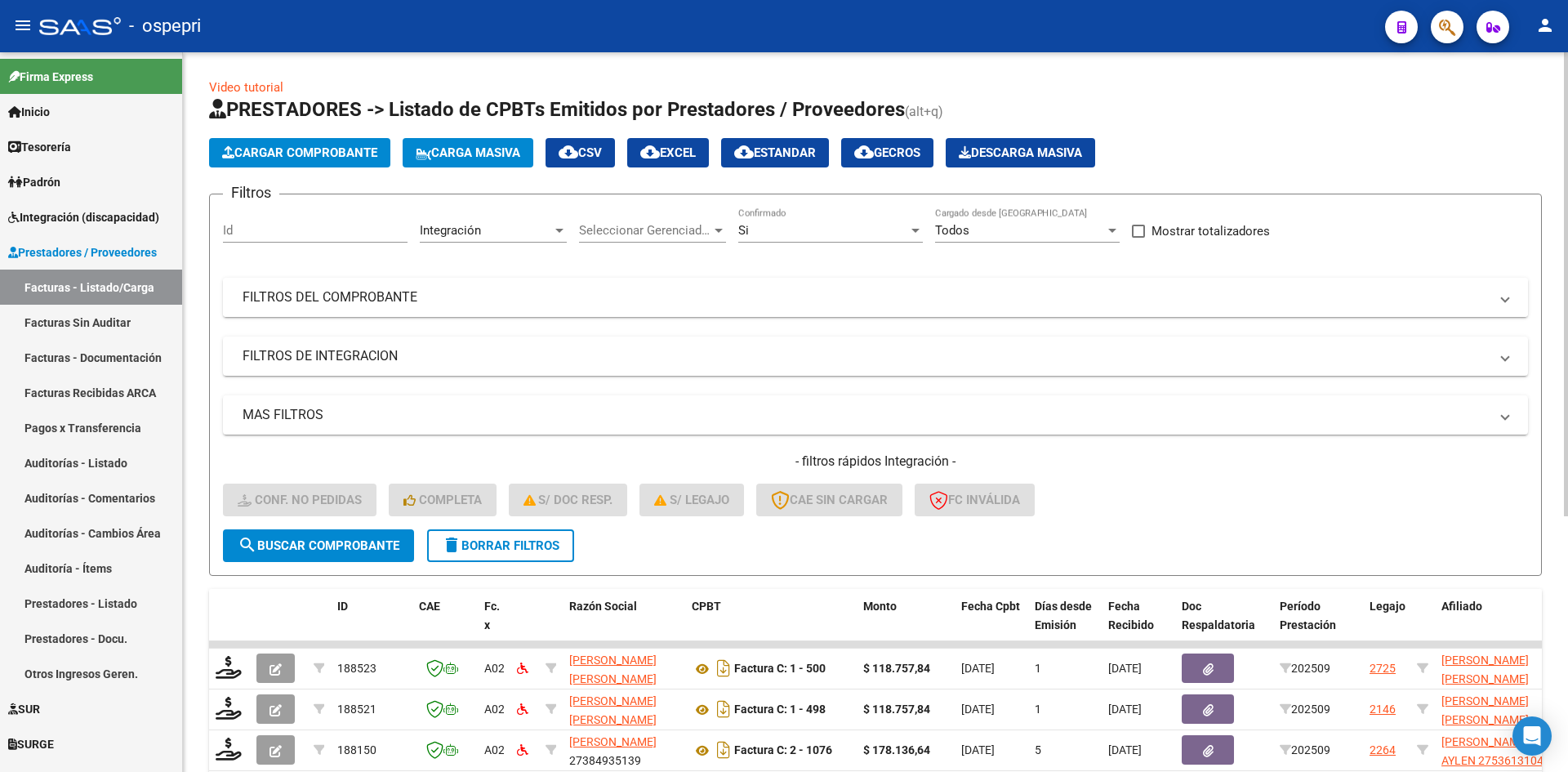
click at [1125, 304] on mat-panel-title "FILTROS DEL COMPROBANTE" at bounding box center [865, 297] width 1246 height 18
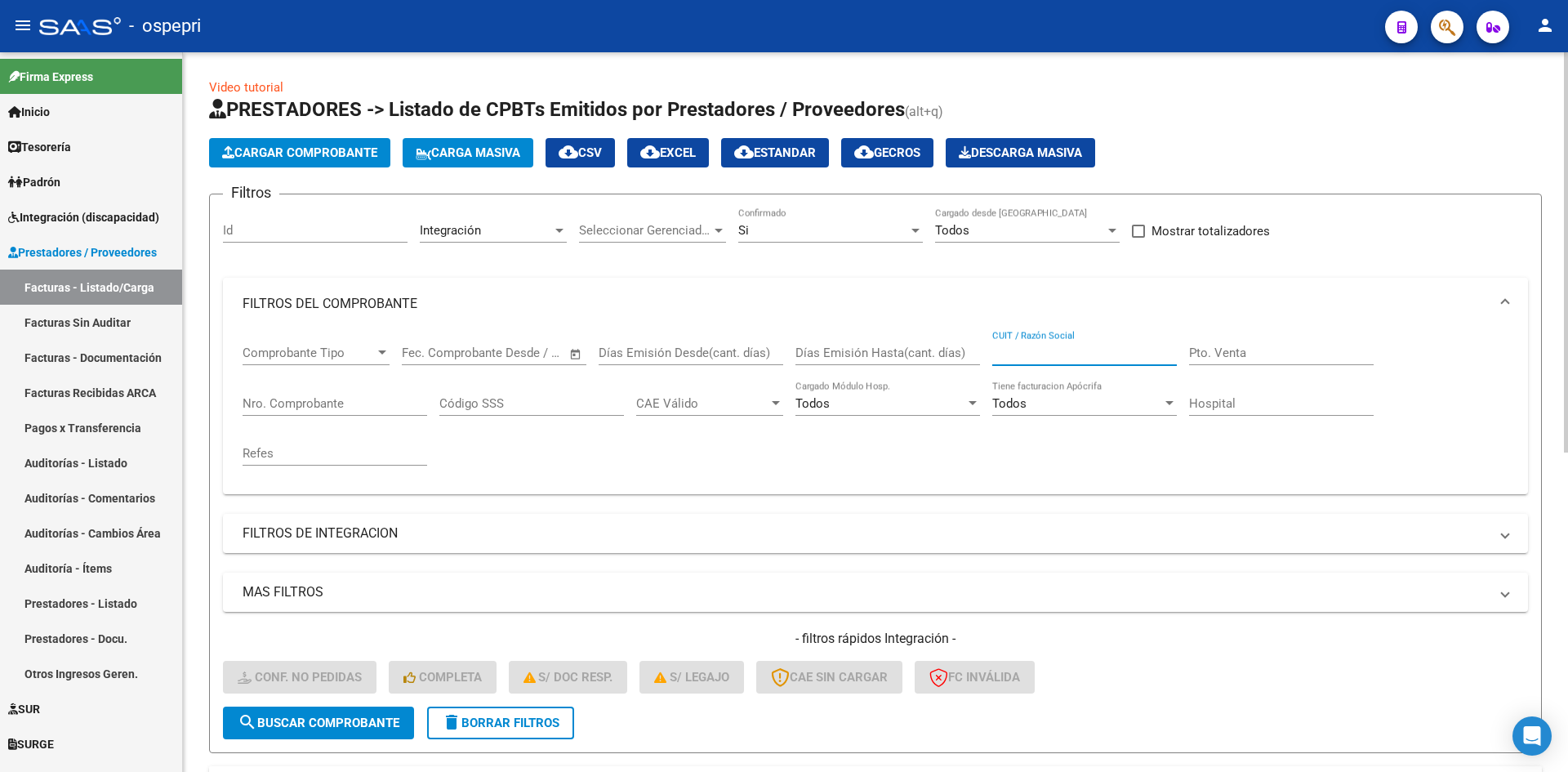
click at [1105, 354] on input "CUIT / Razón Social" at bounding box center [1084, 353] width 184 height 15
paste input "27282378499"
type input "27282378499"
click at [363, 730] on span "search Buscar Comprobante" at bounding box center [319, 723] width 162 height 15
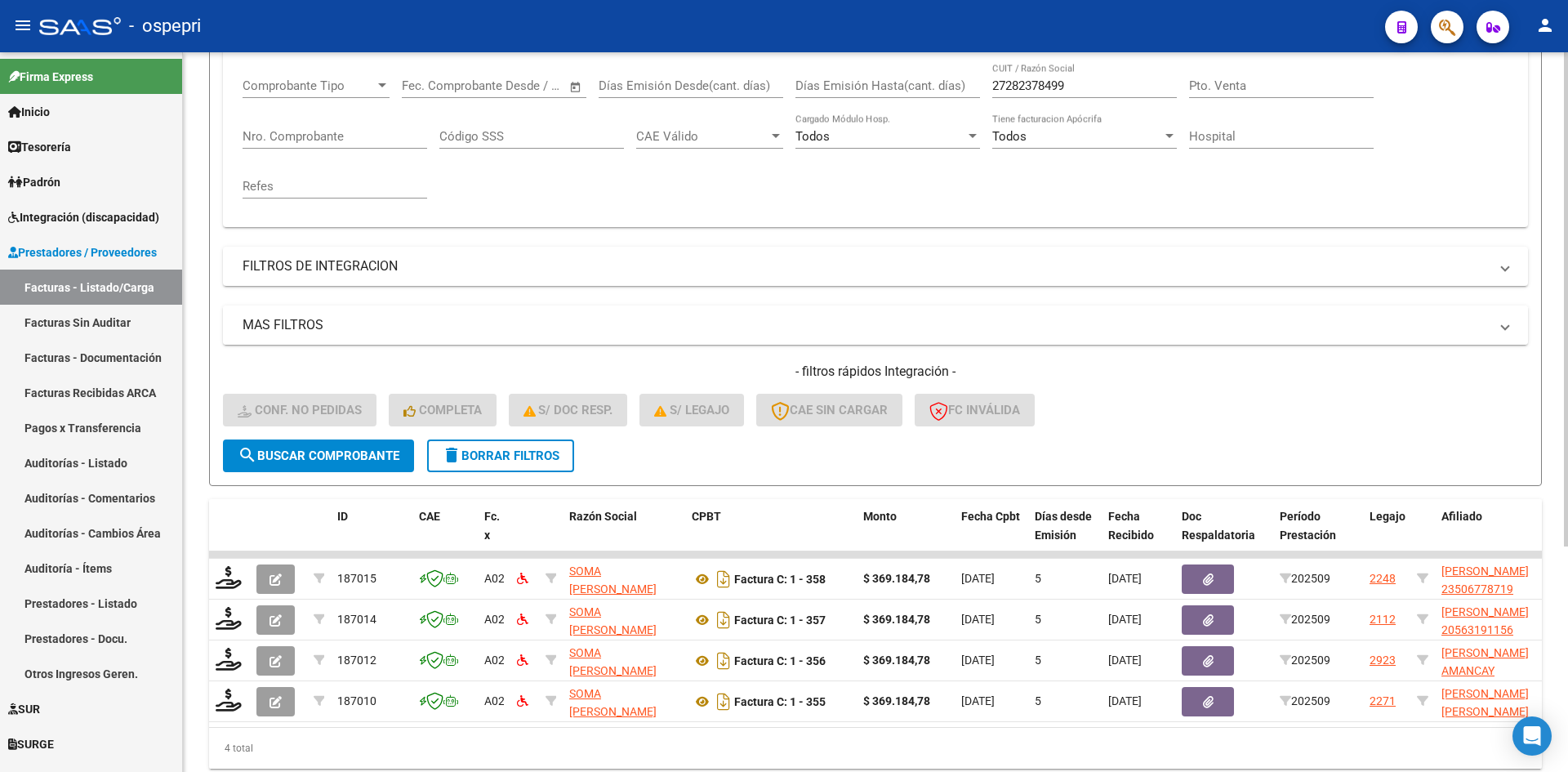
scroll to position [329, 0]
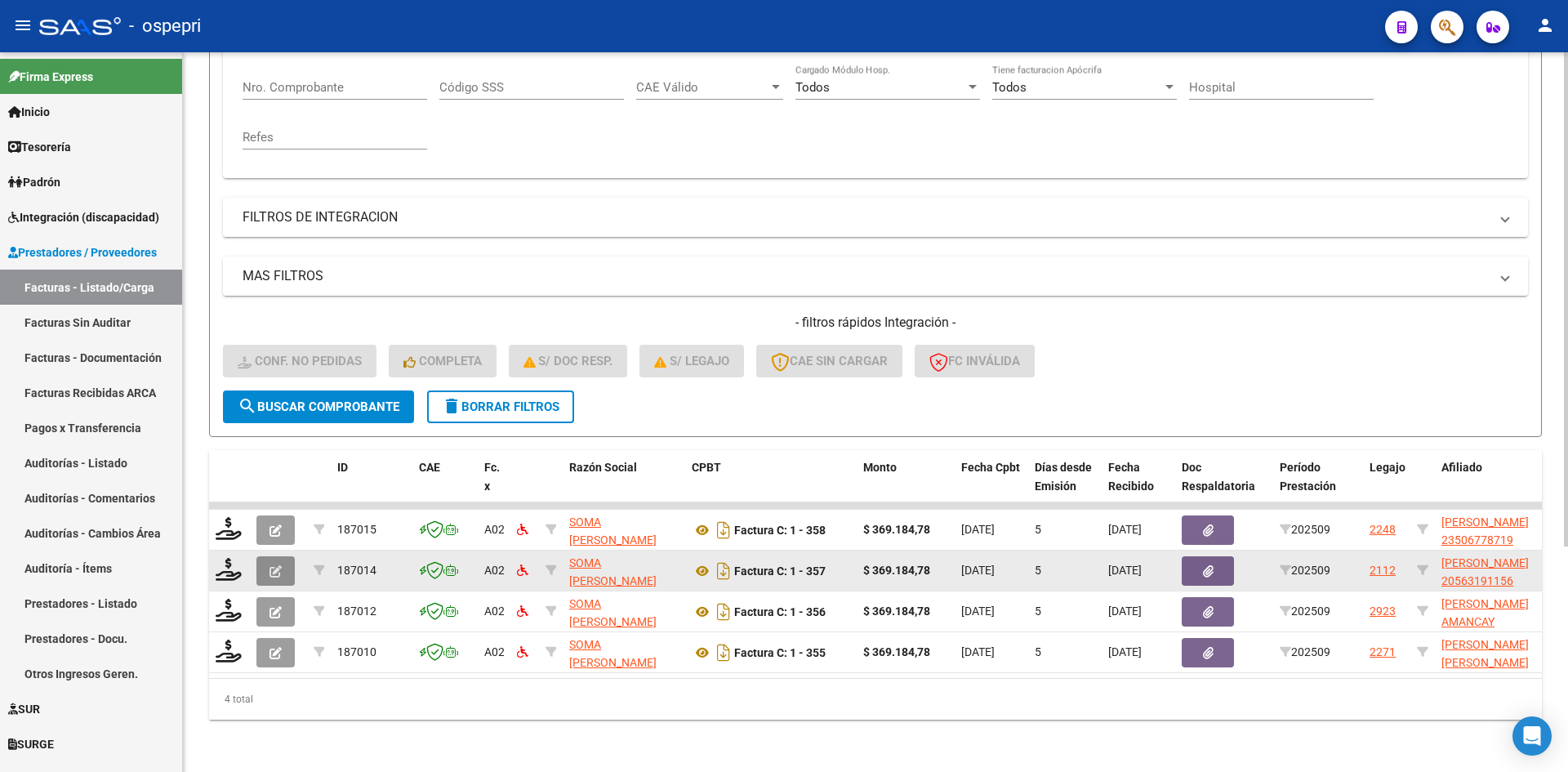
click at [277, 565] on icon "button" at bounding box center [276, 571] width 12 height 12
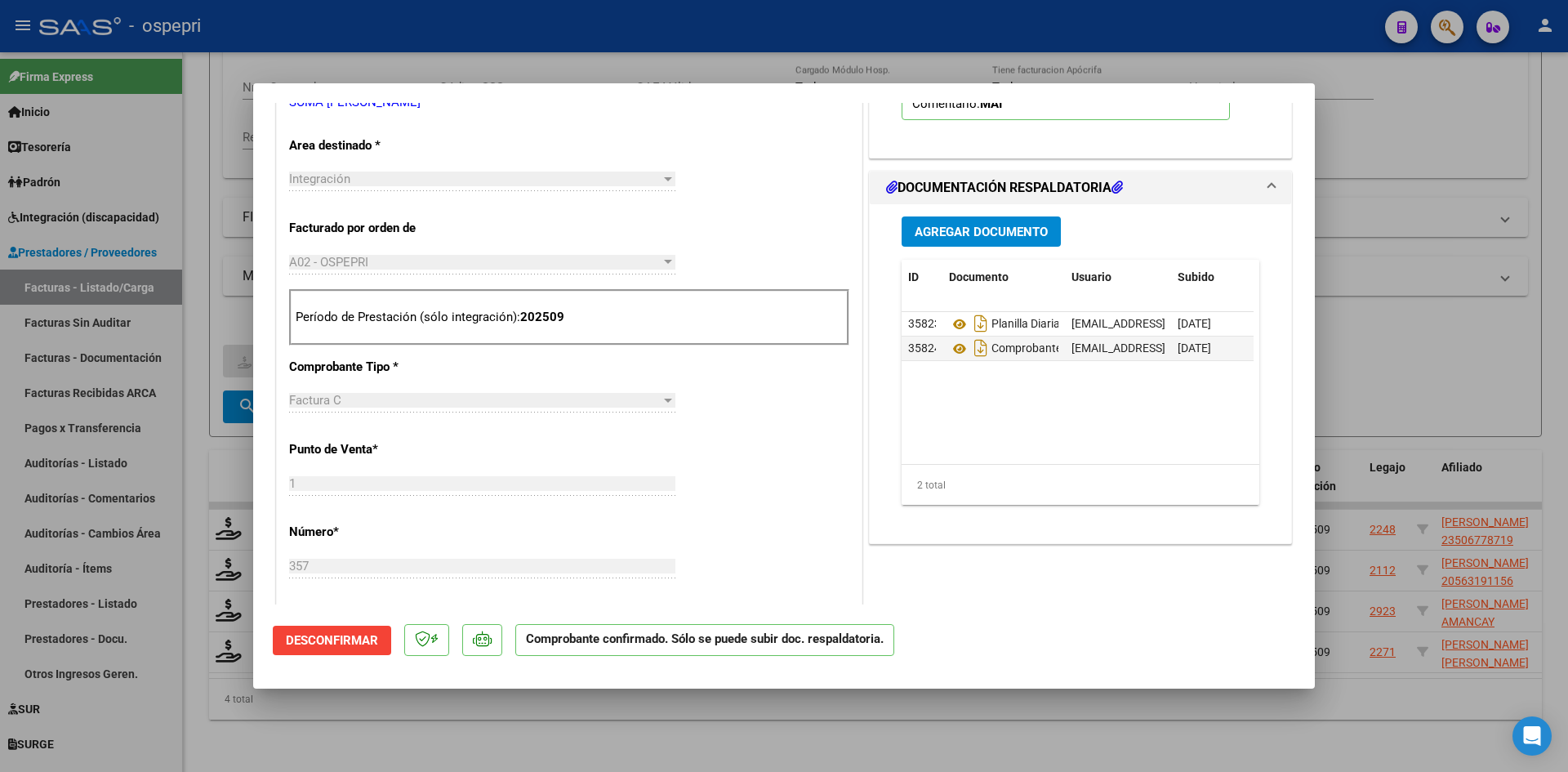
scroll to position [327, 0]
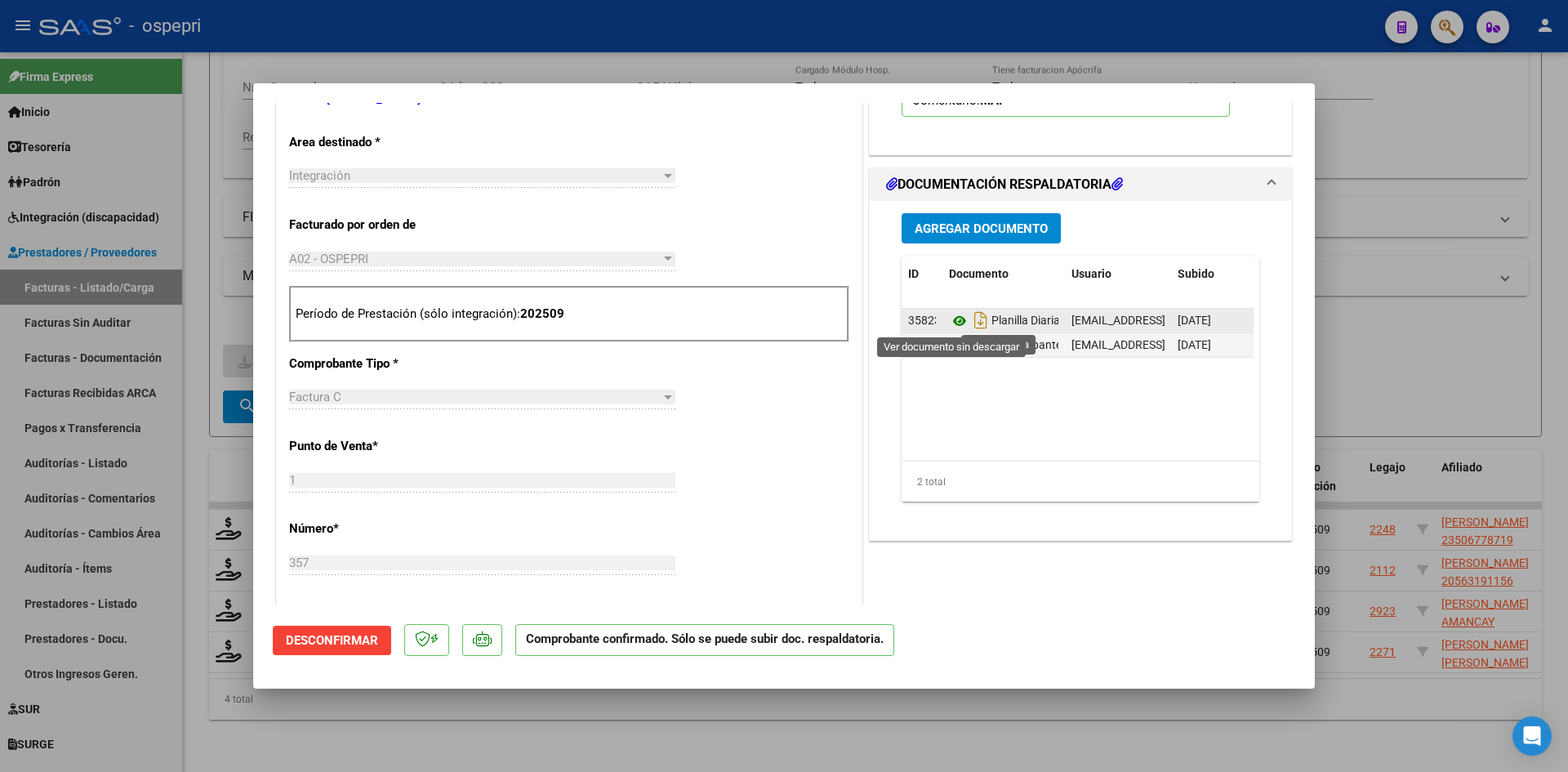
click at [950, 316] on icon at bounding box center [959, 321] width 21 height 19
type input "$ 0,00"
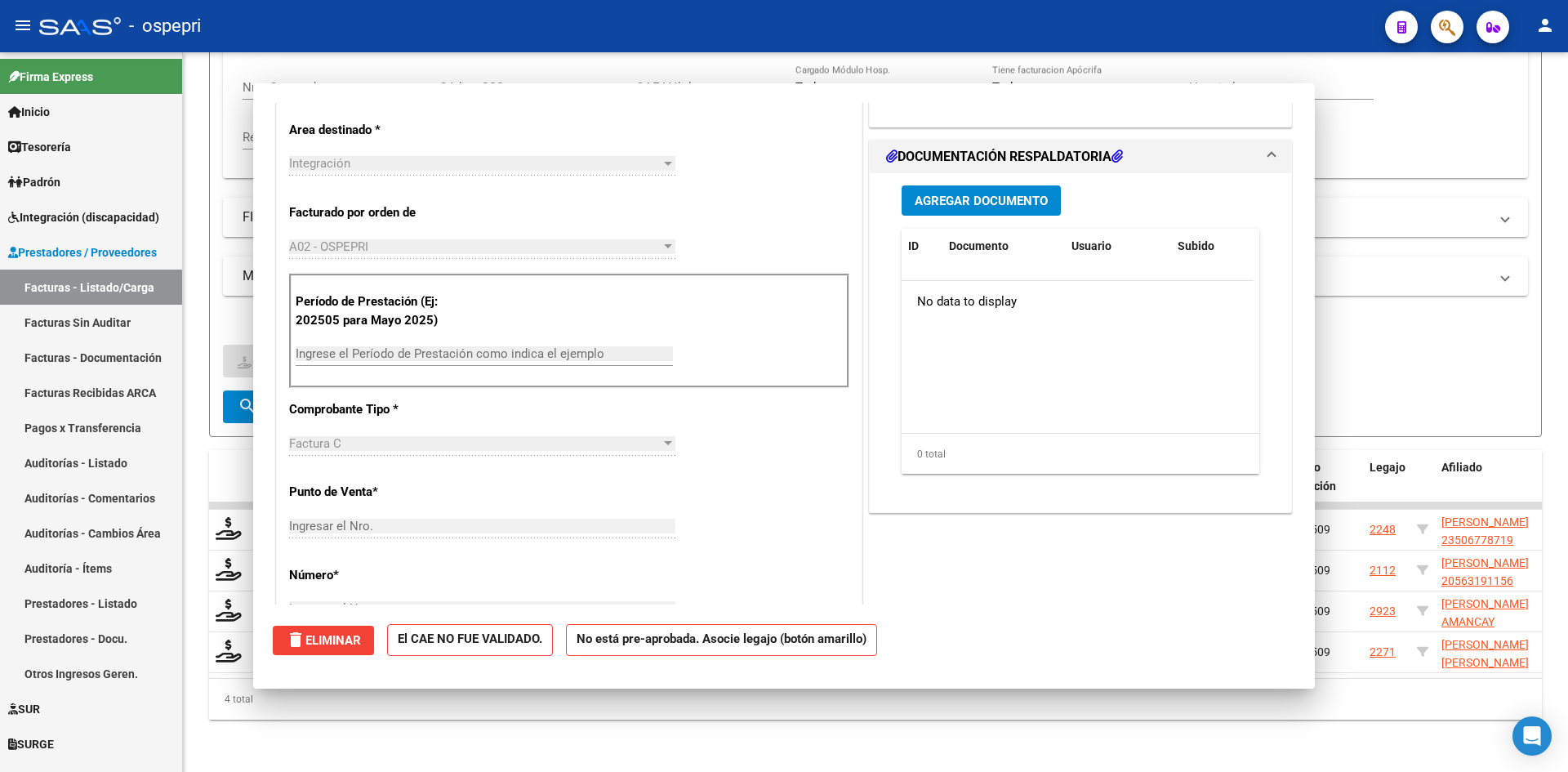
scroll to position [0, 0]
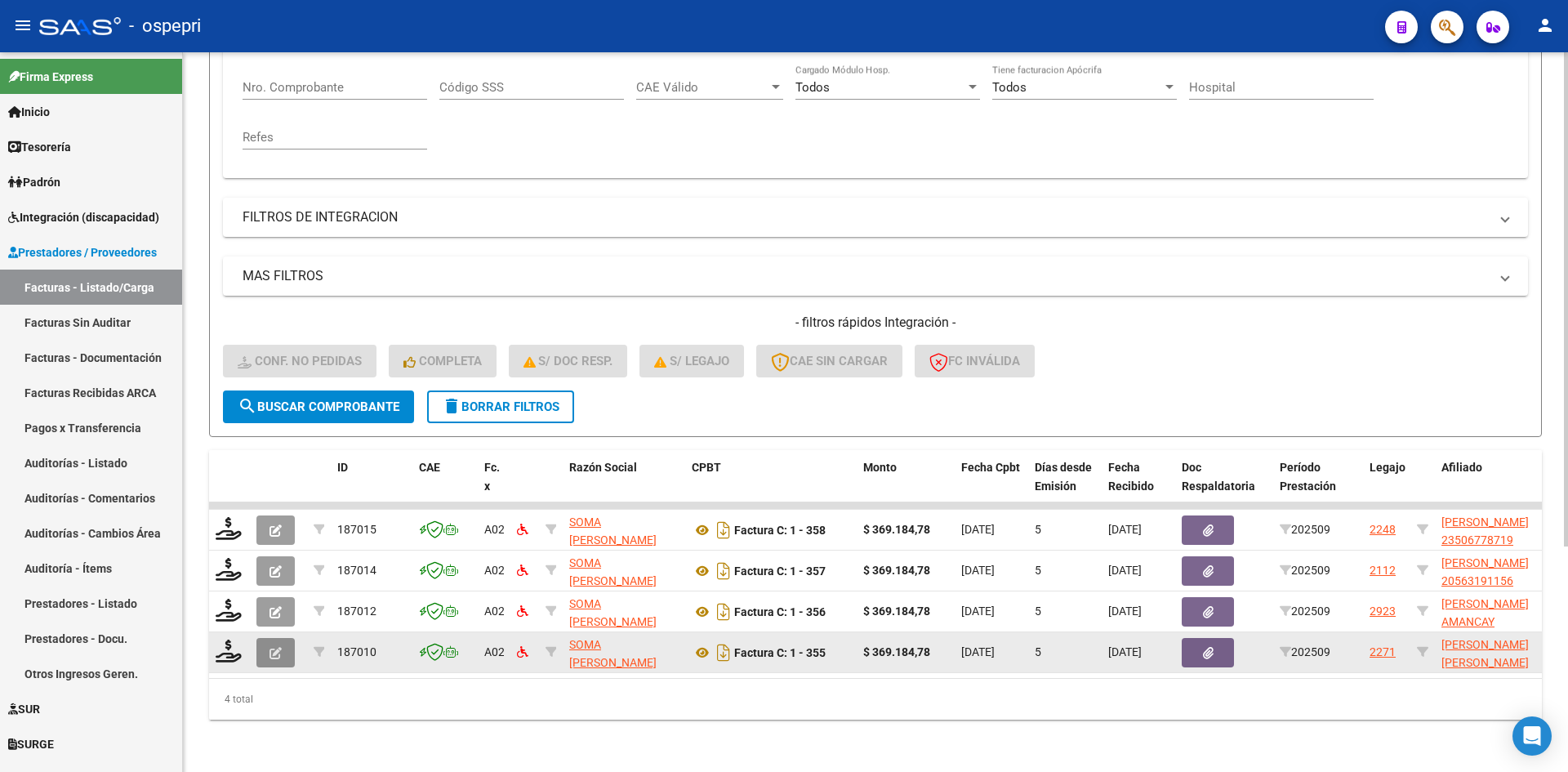
click at [271, 648] on button "button" at bounding box center [276, 652] width 39 height 29
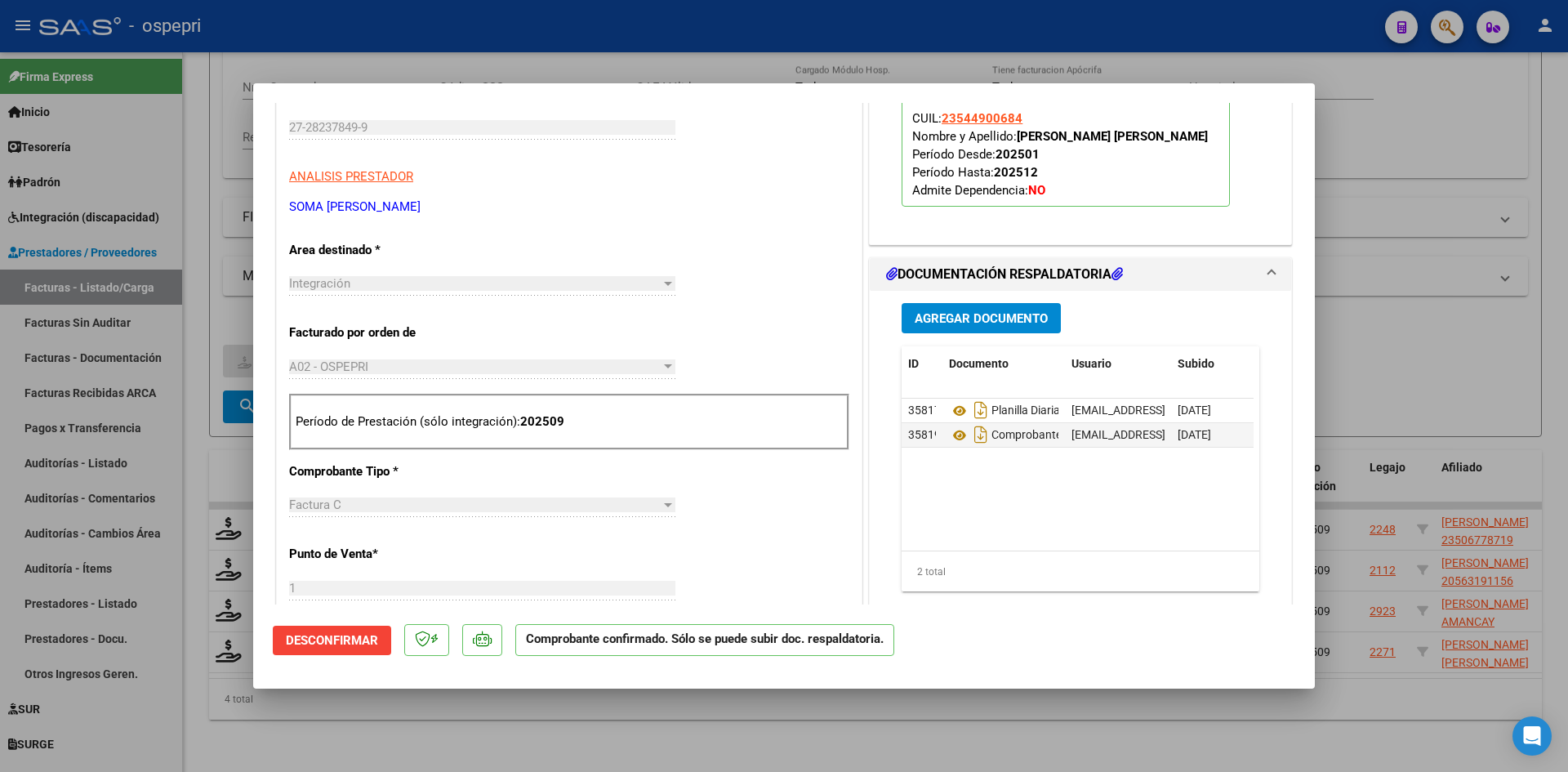
scroll to position [245, 0]
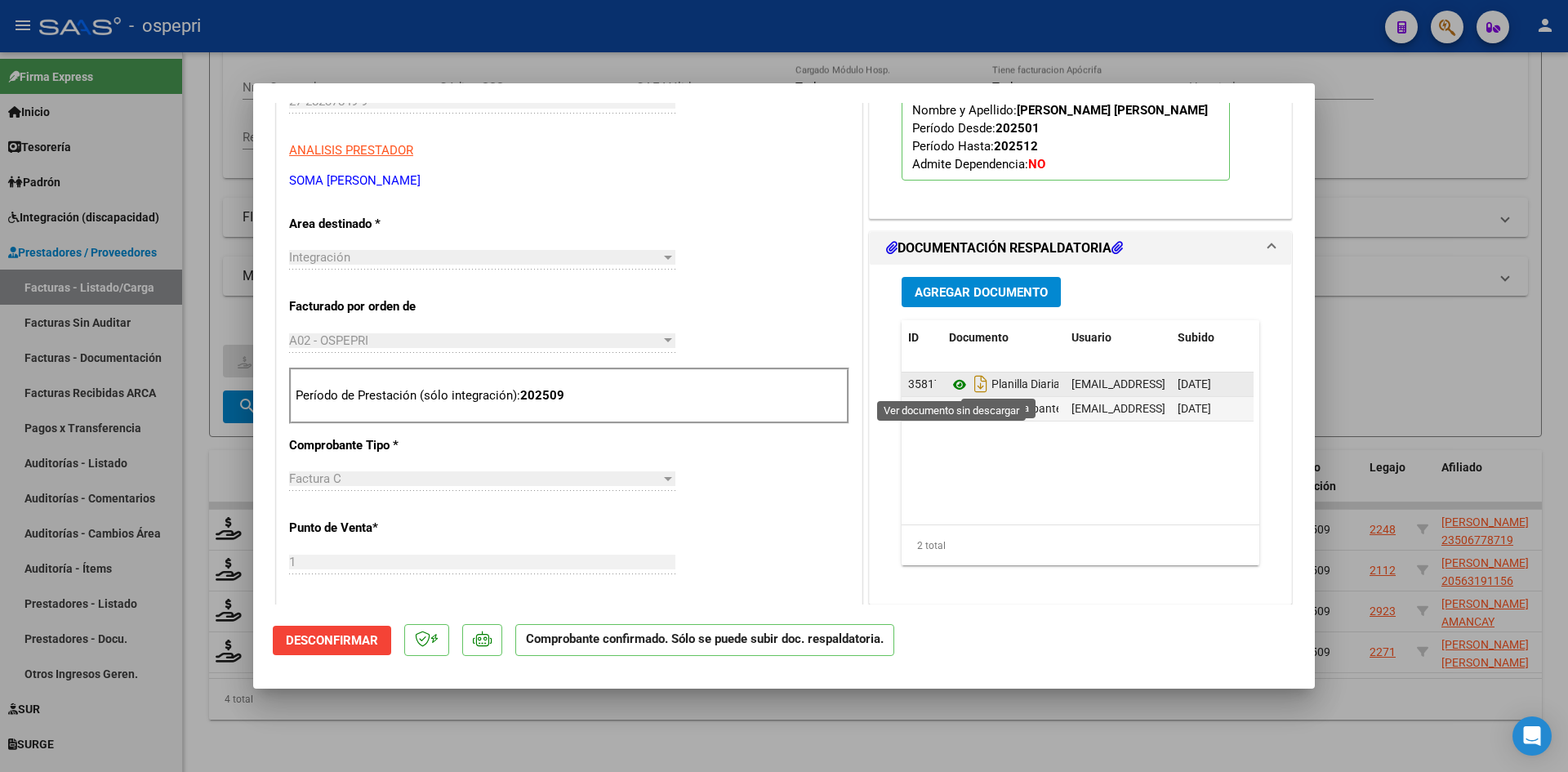
click at [949, 386] on icon at bounding box center [959, 384] width 21 height 19
type input "$ 0,00"
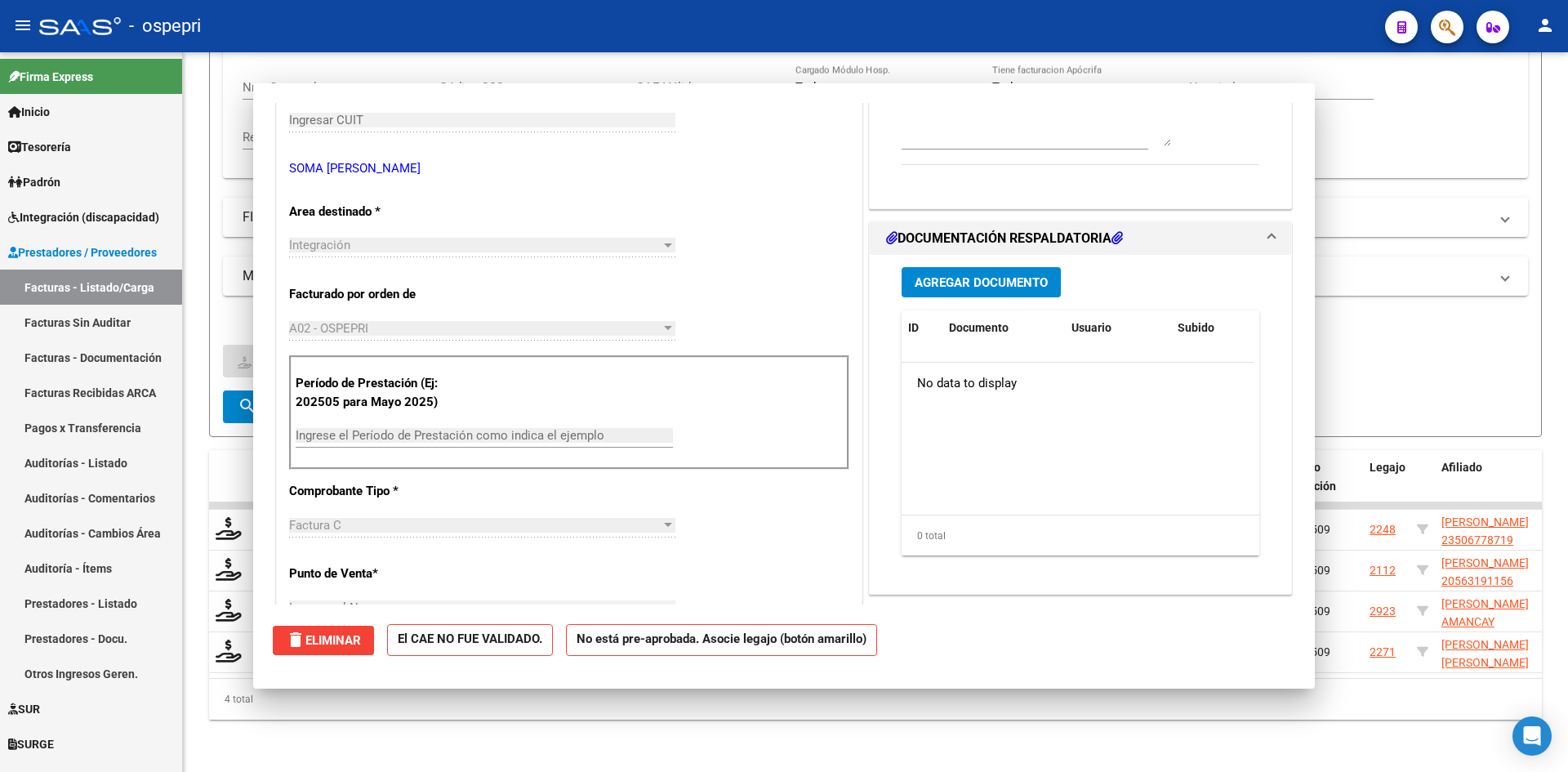
scroll to position [0, 0]
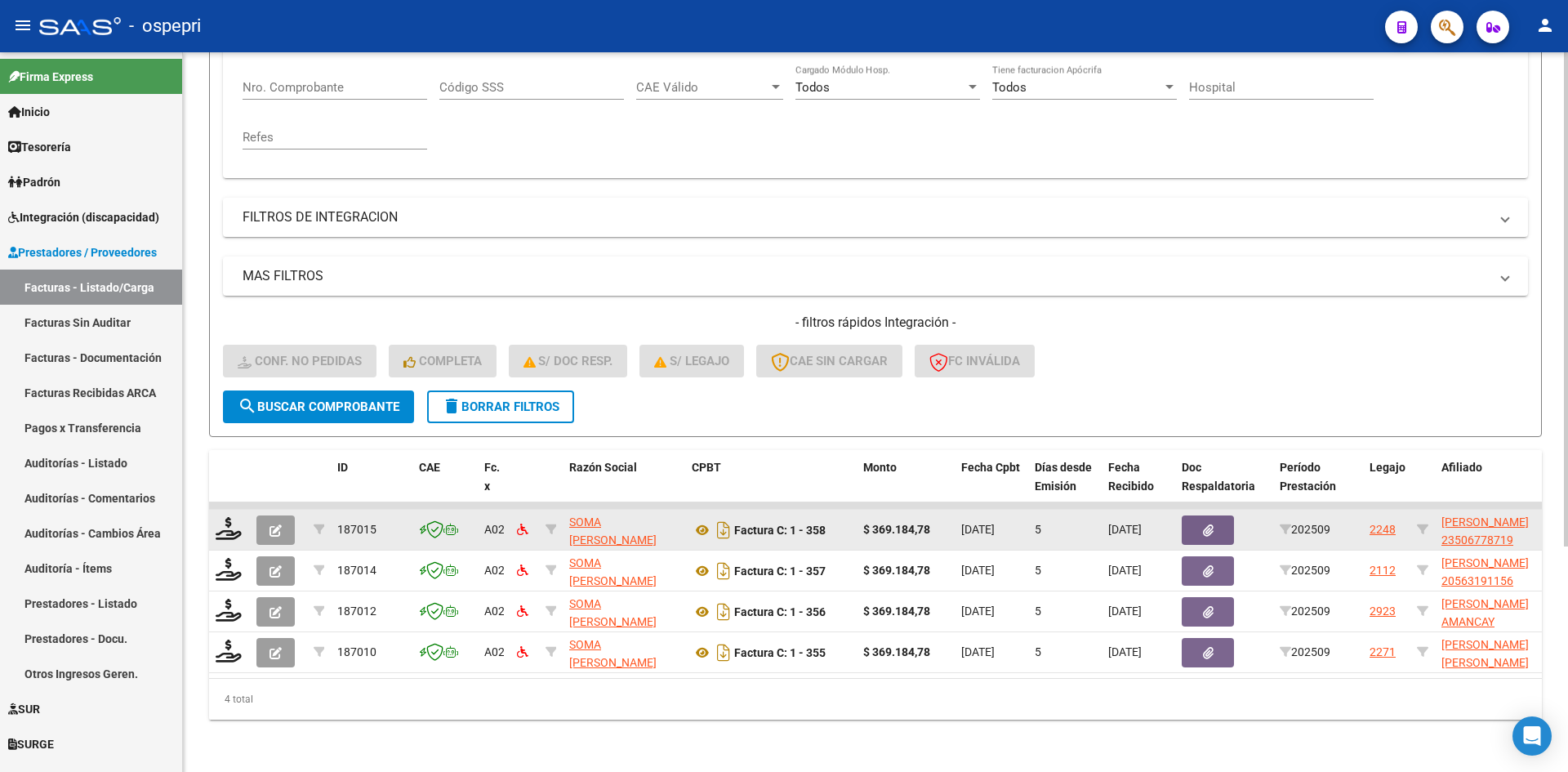
click at [271, 523] on span "button" at bounding box center [276, 530] width 12 height 15
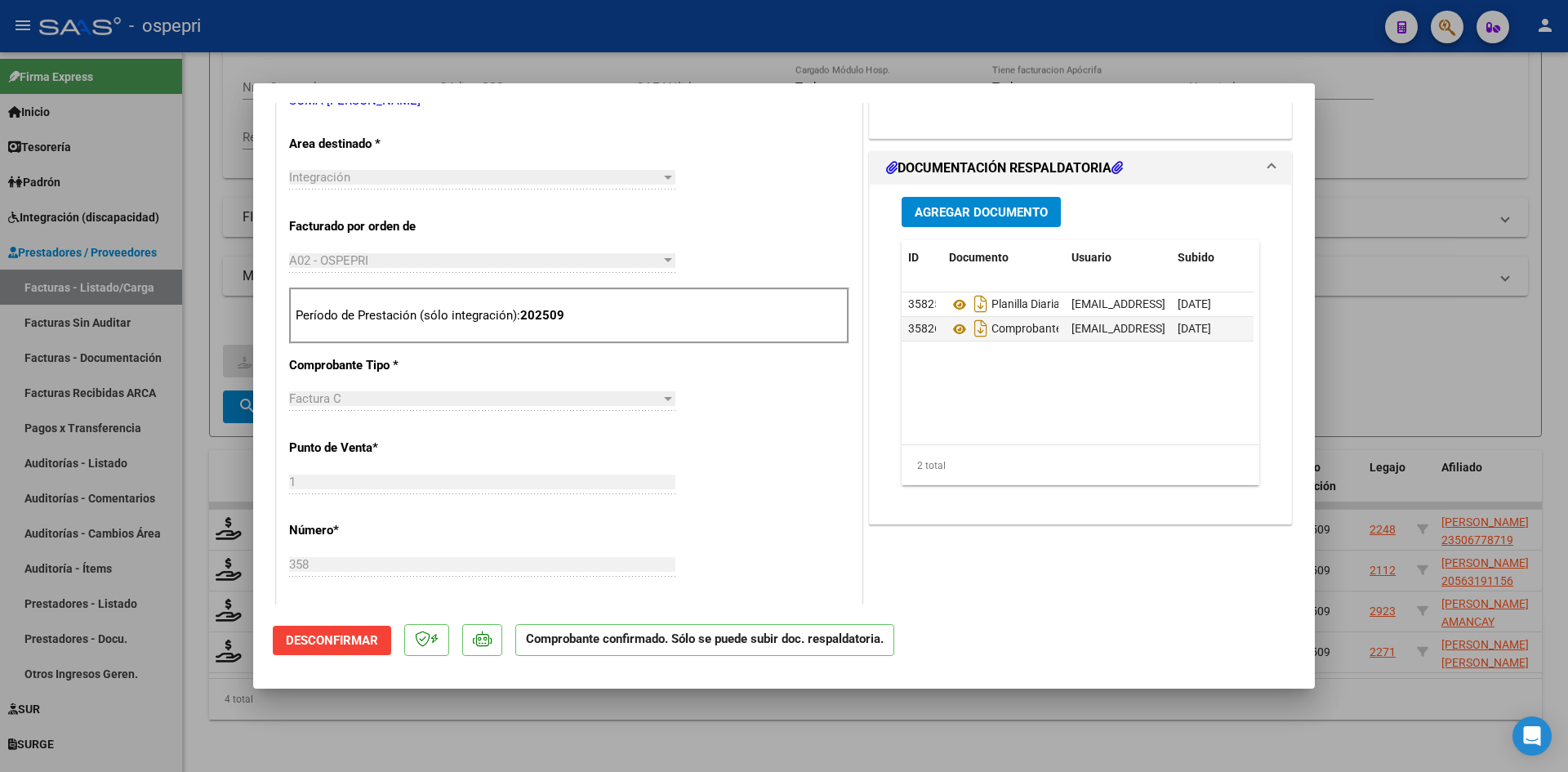
scroll to position [327, 0]
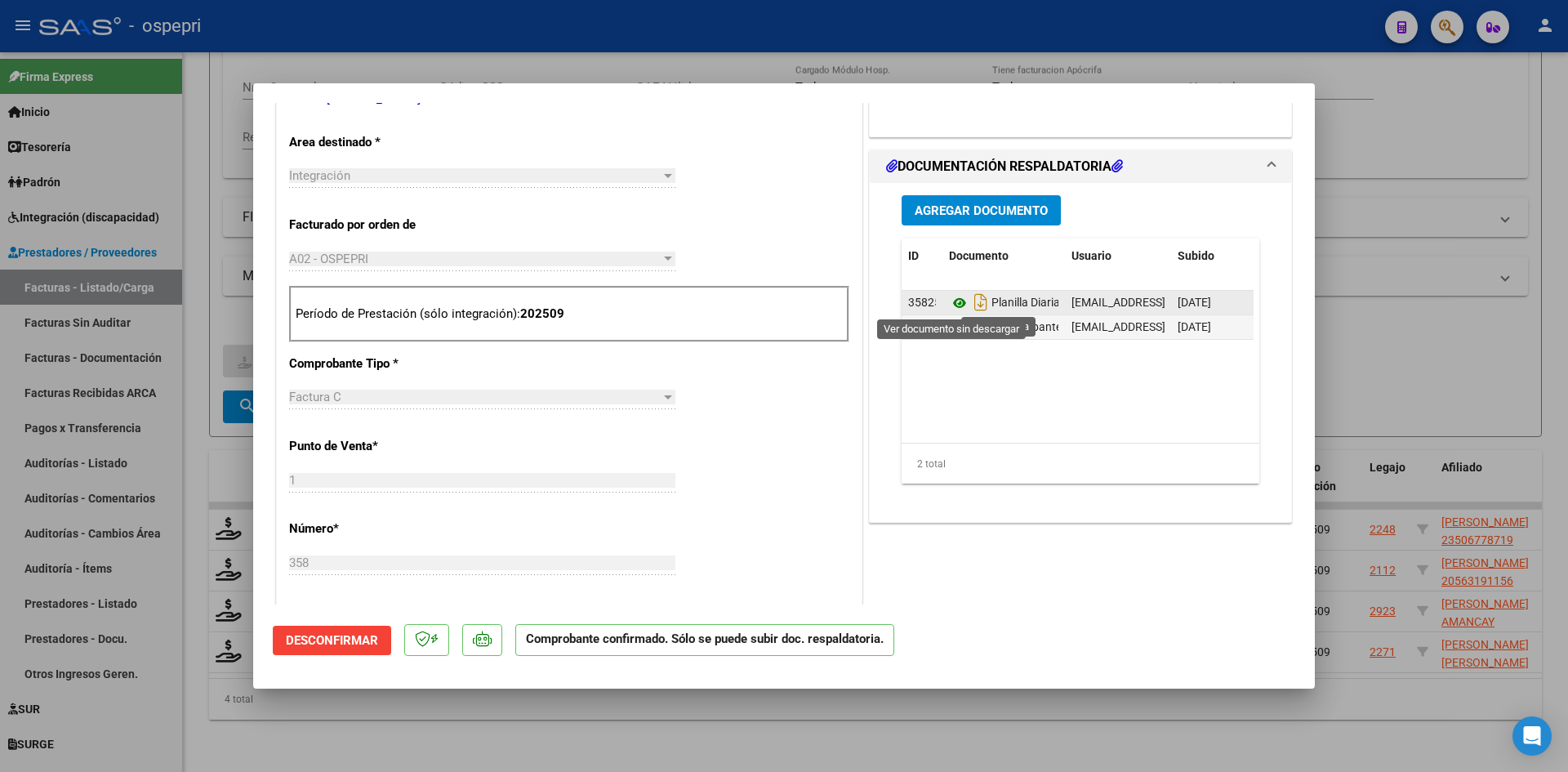
click at [949, 300] on icon at bounding box center [959, 303] width 21 height 19
type input "$ 0,00"
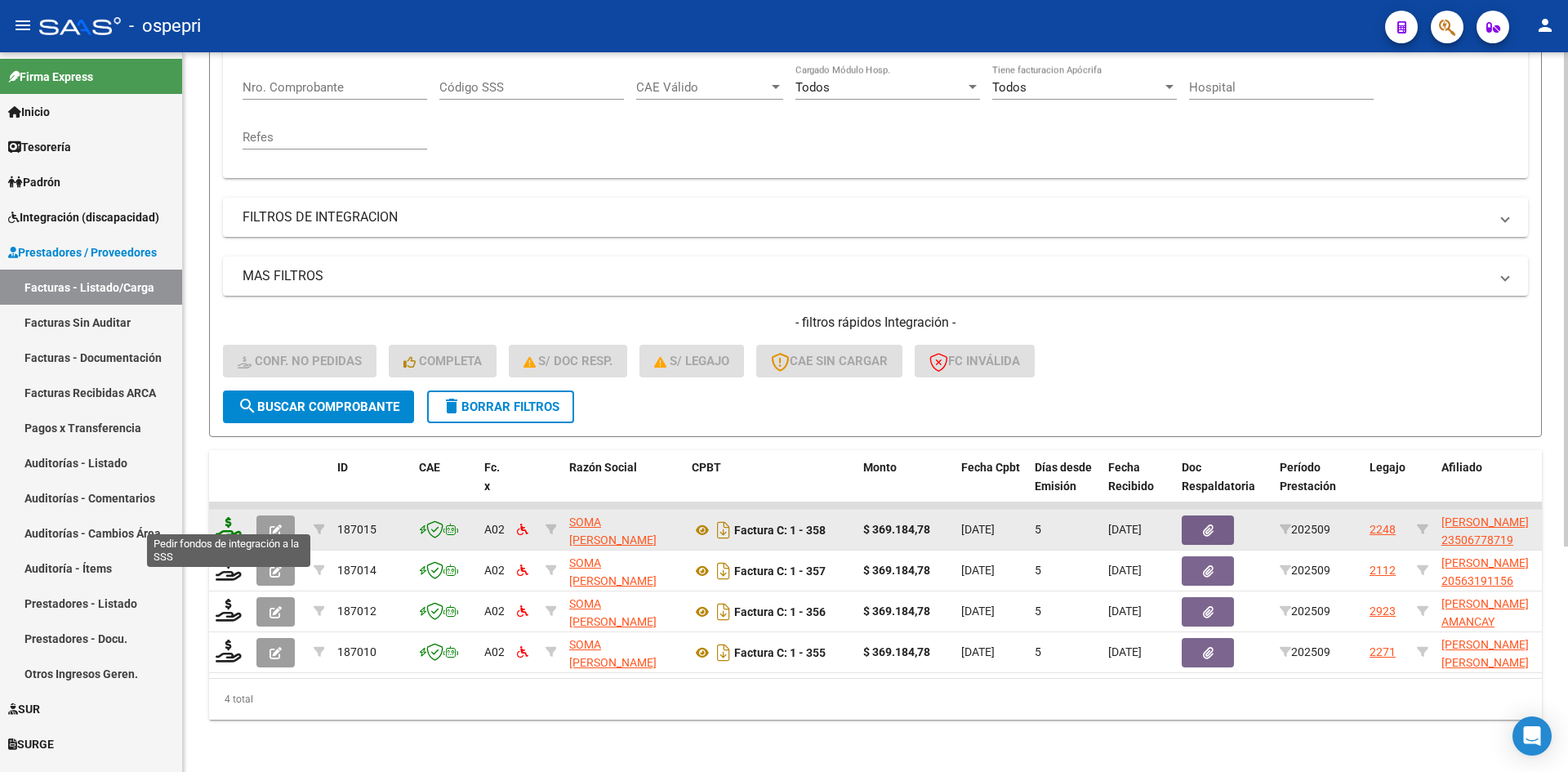
click at [231, 519] on icon at bounding box center [229, 529] width 26 height 23
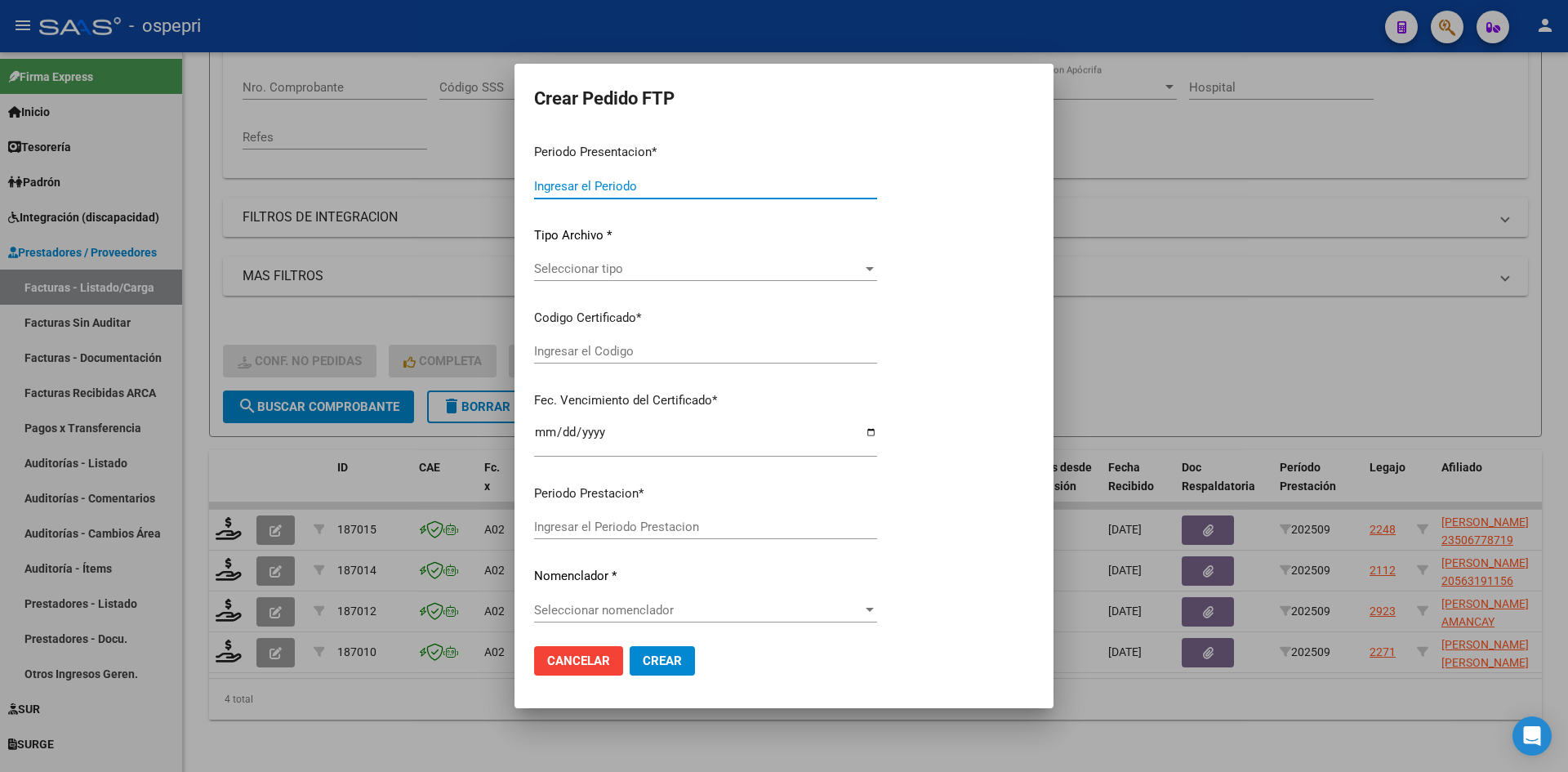
type input "202509"
type input "$ 369.184,78"
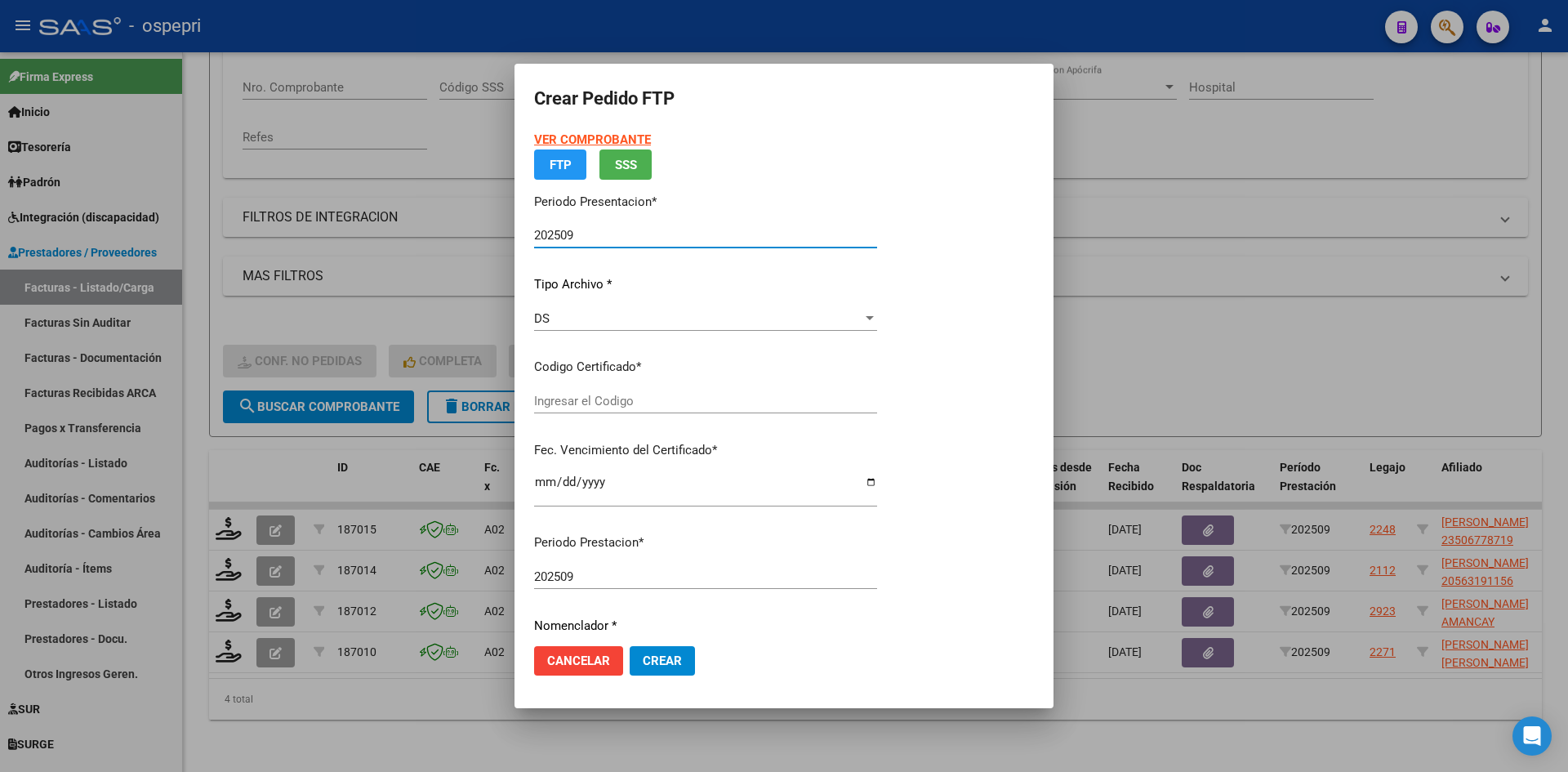
type input "ARG02000506778712020102020251020NQN589"
type input "2025-10-20"
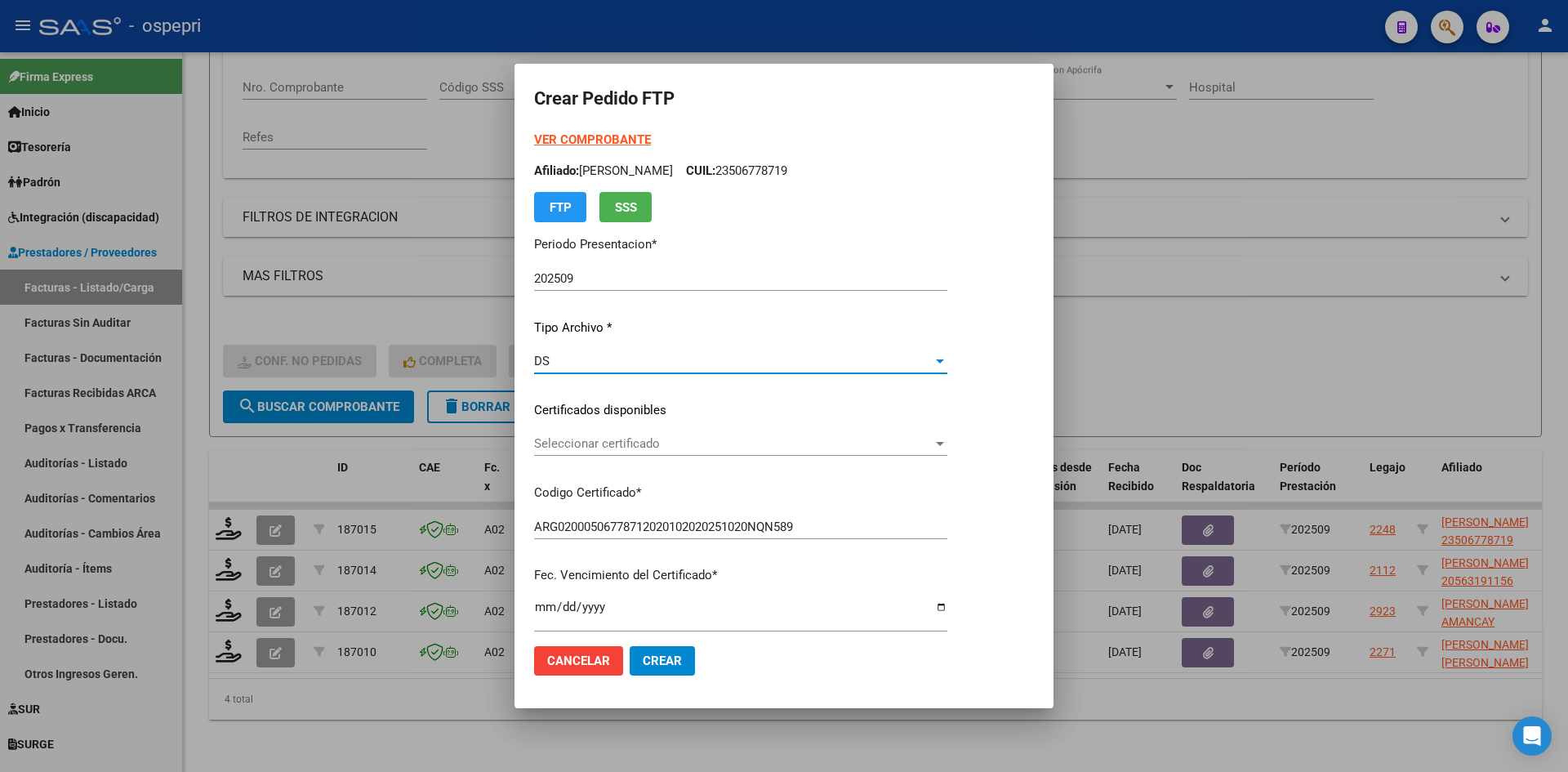
click at [647, 360] on div "DS" at bounding box center [733, 360] width 398 height 15
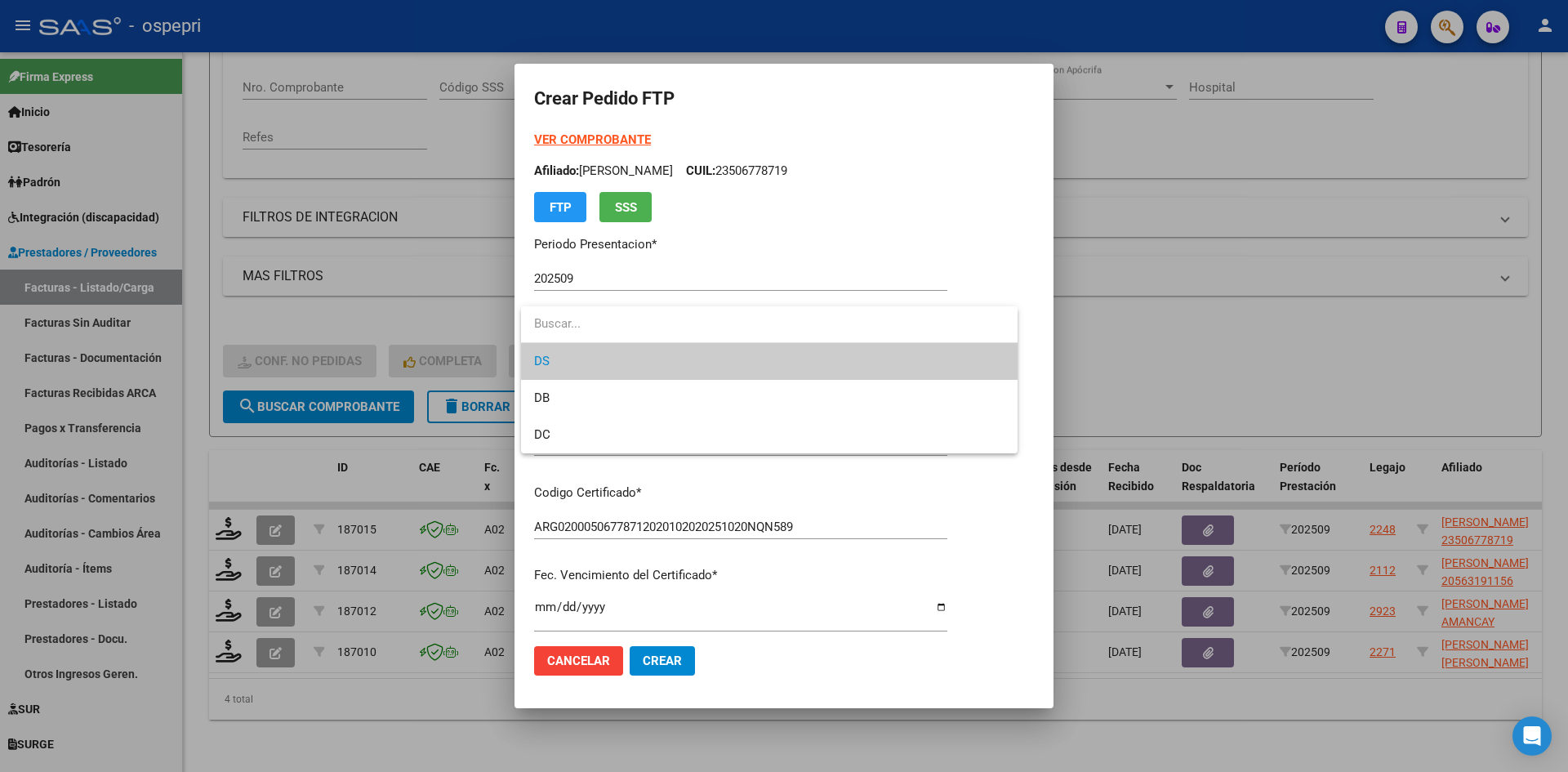
click at [1029, 323] on div at bounding box center [784, 386] width 1568 height 772
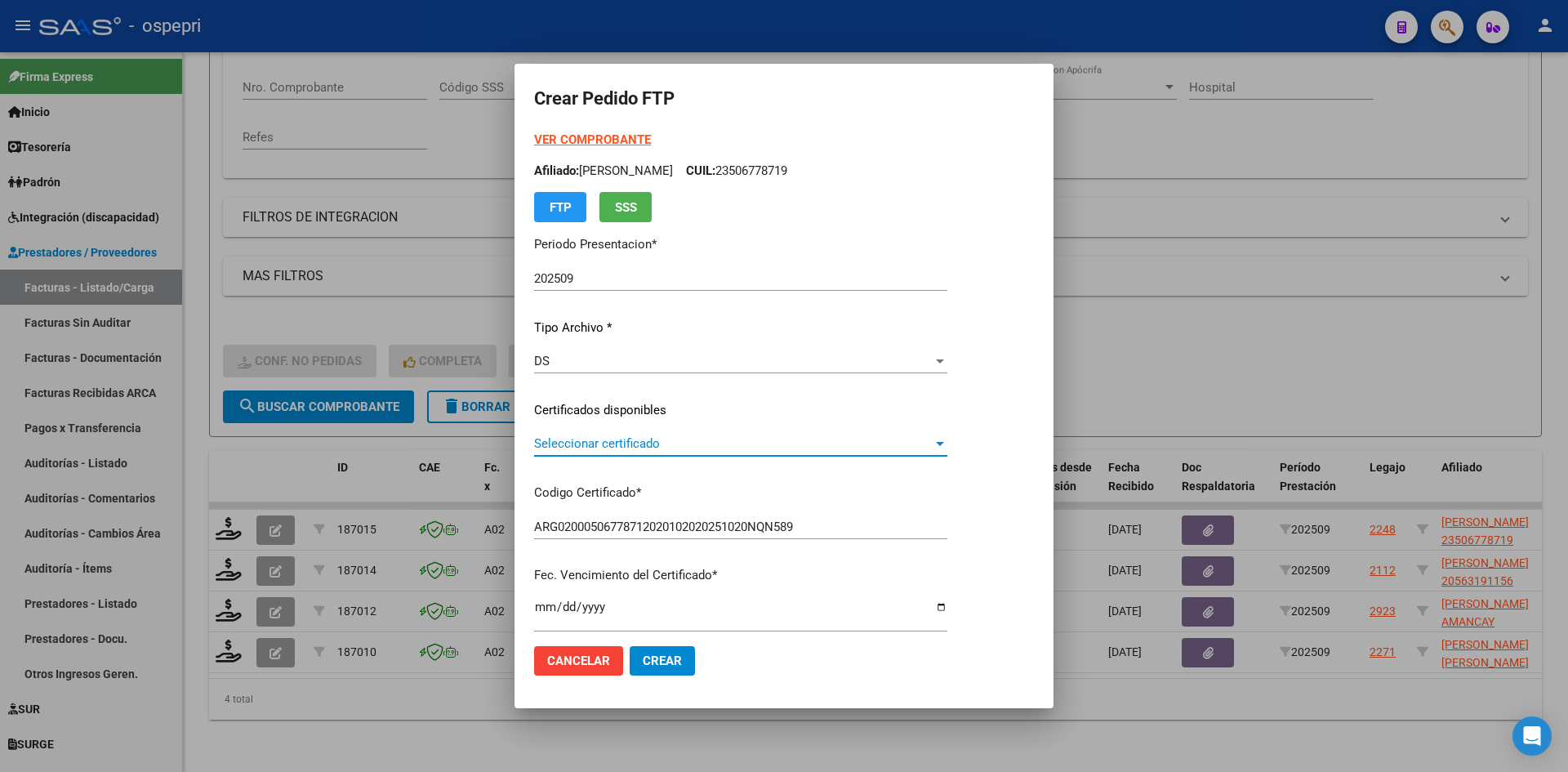
click at [707, 443] on span "Seleccionar certificado" at bounding box center [733, 443] width 398 height 15
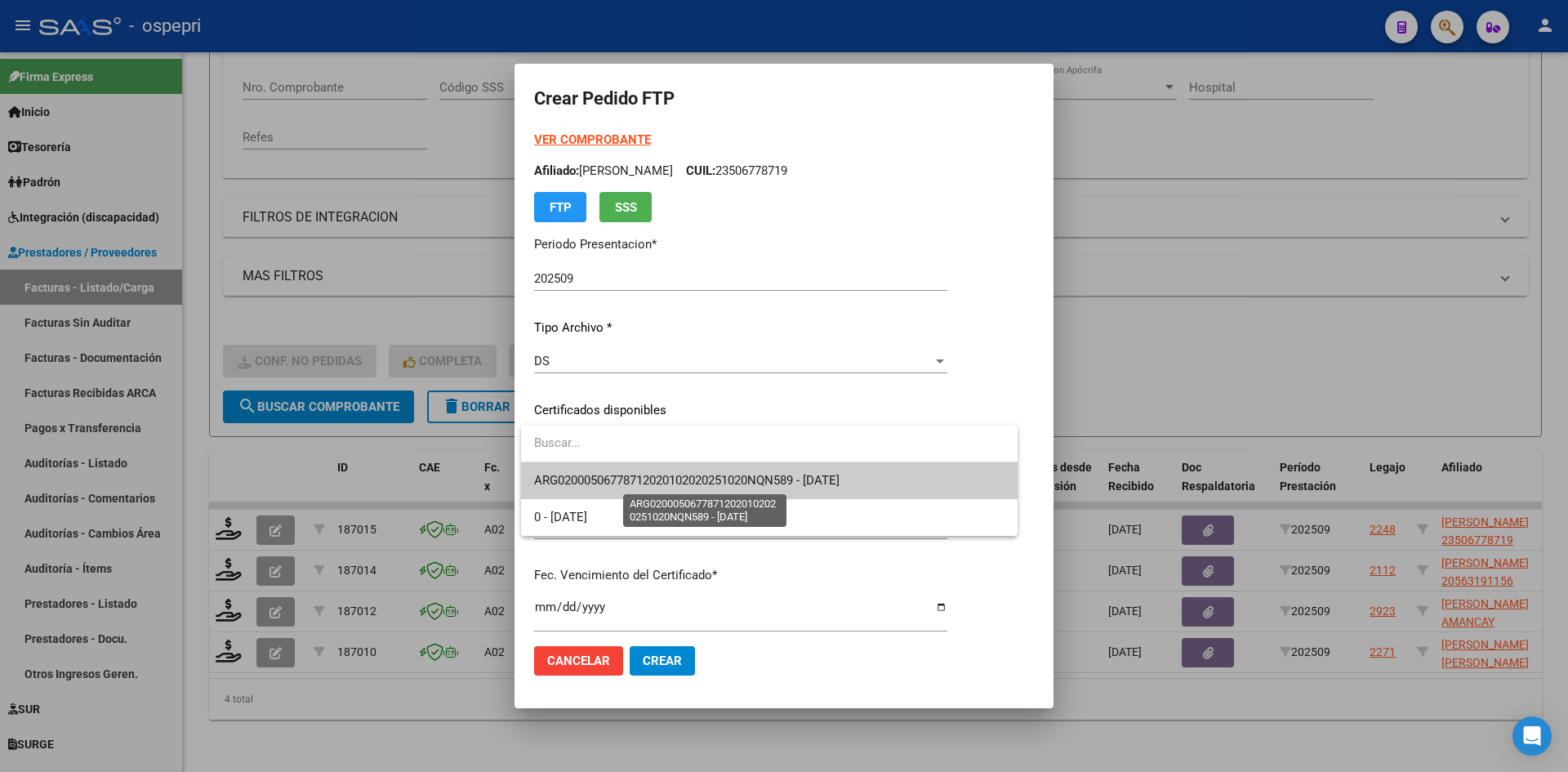
click at [688, 479] on span "ARG02000506778712020102020251020NQN589 - 2025-10-20" at bounding box center [686, 480] width 306 height 15
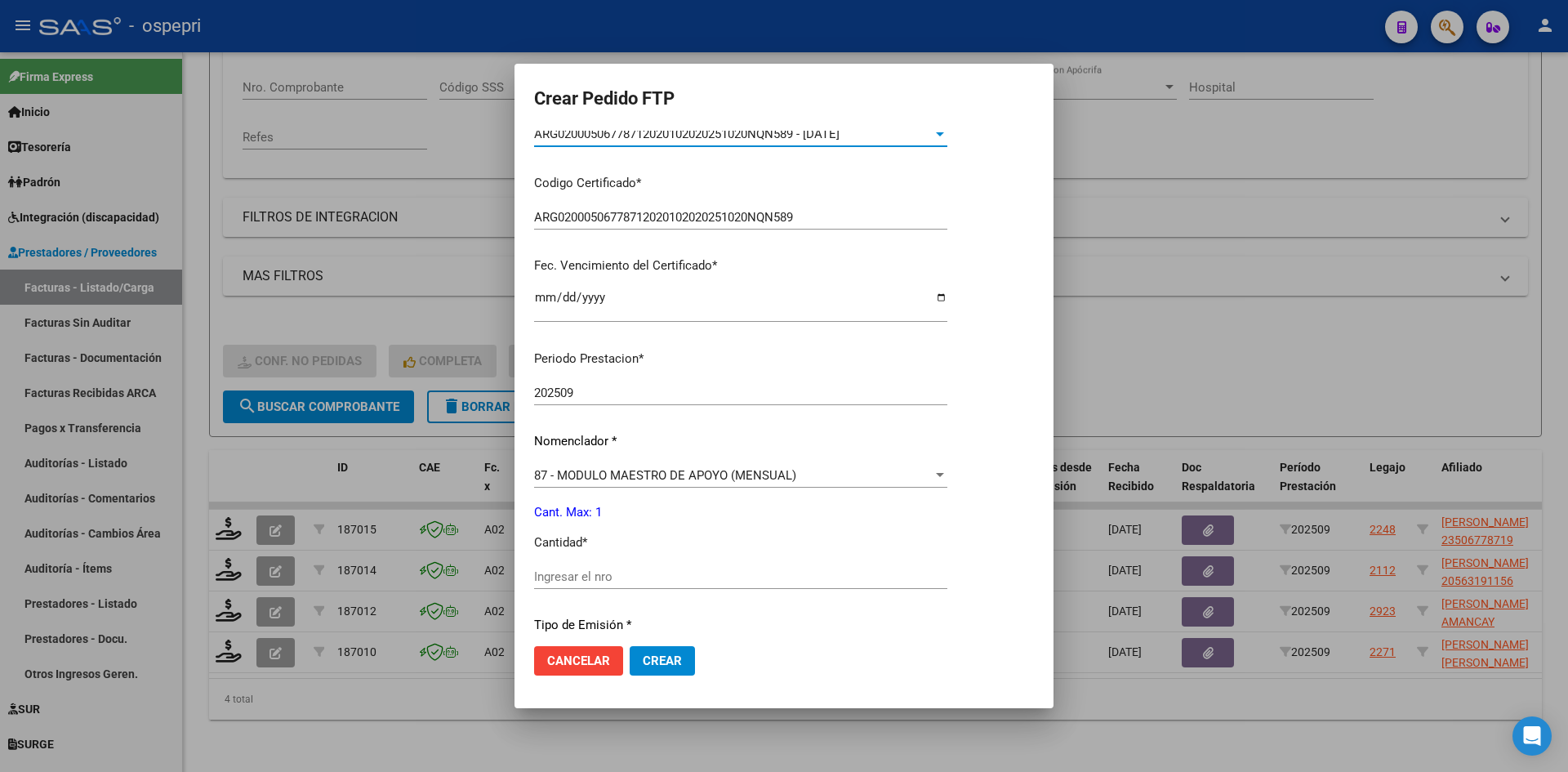
scroll to position [327, 0]
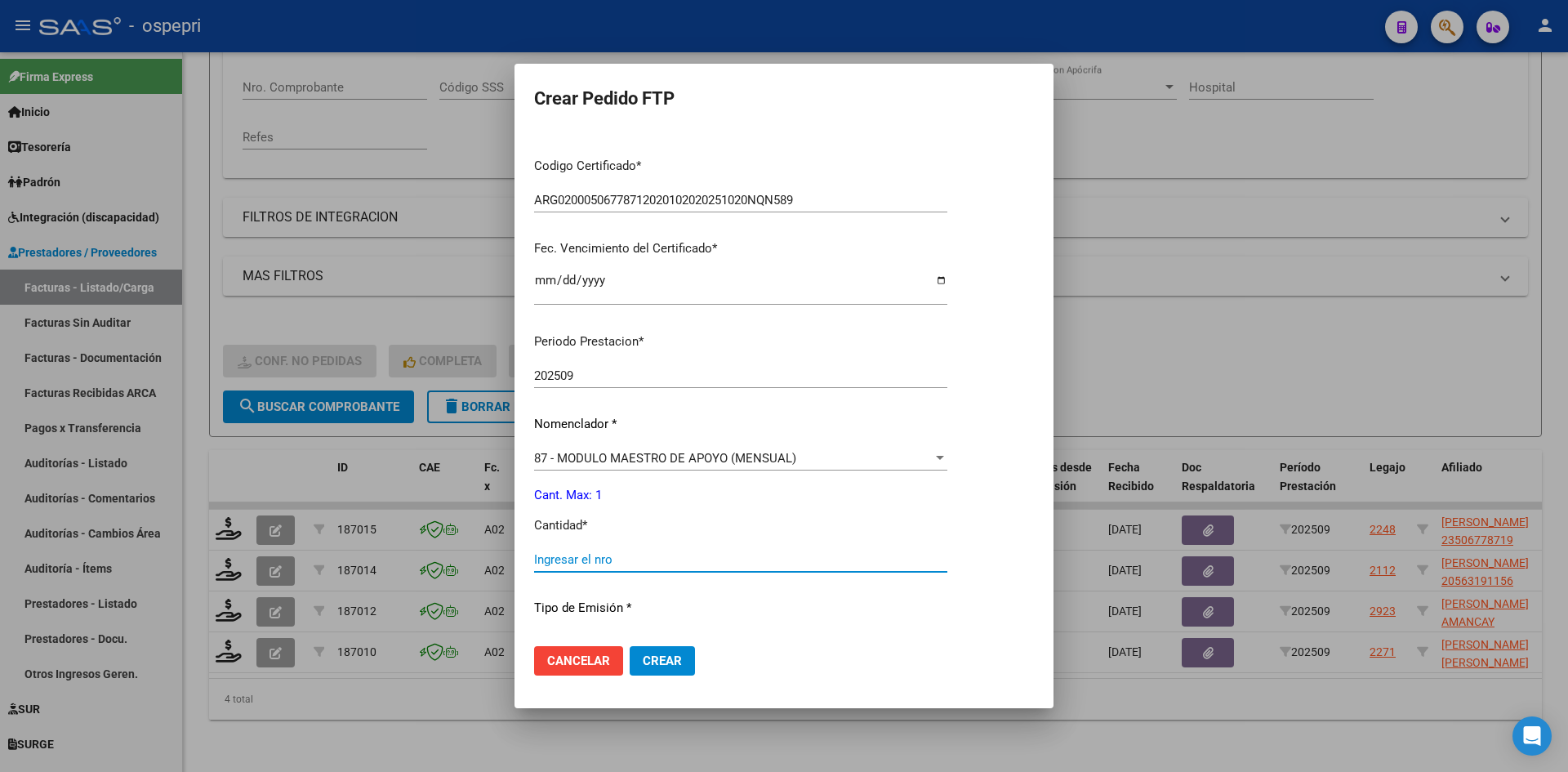
click at [603, 559] on input "Ingresar el nro" at bounding box center [740, 560] width 413 height 15
type input "1"
click at [679, 657] on span "Crear" at bounding box center [662, 661] width 39 height 15
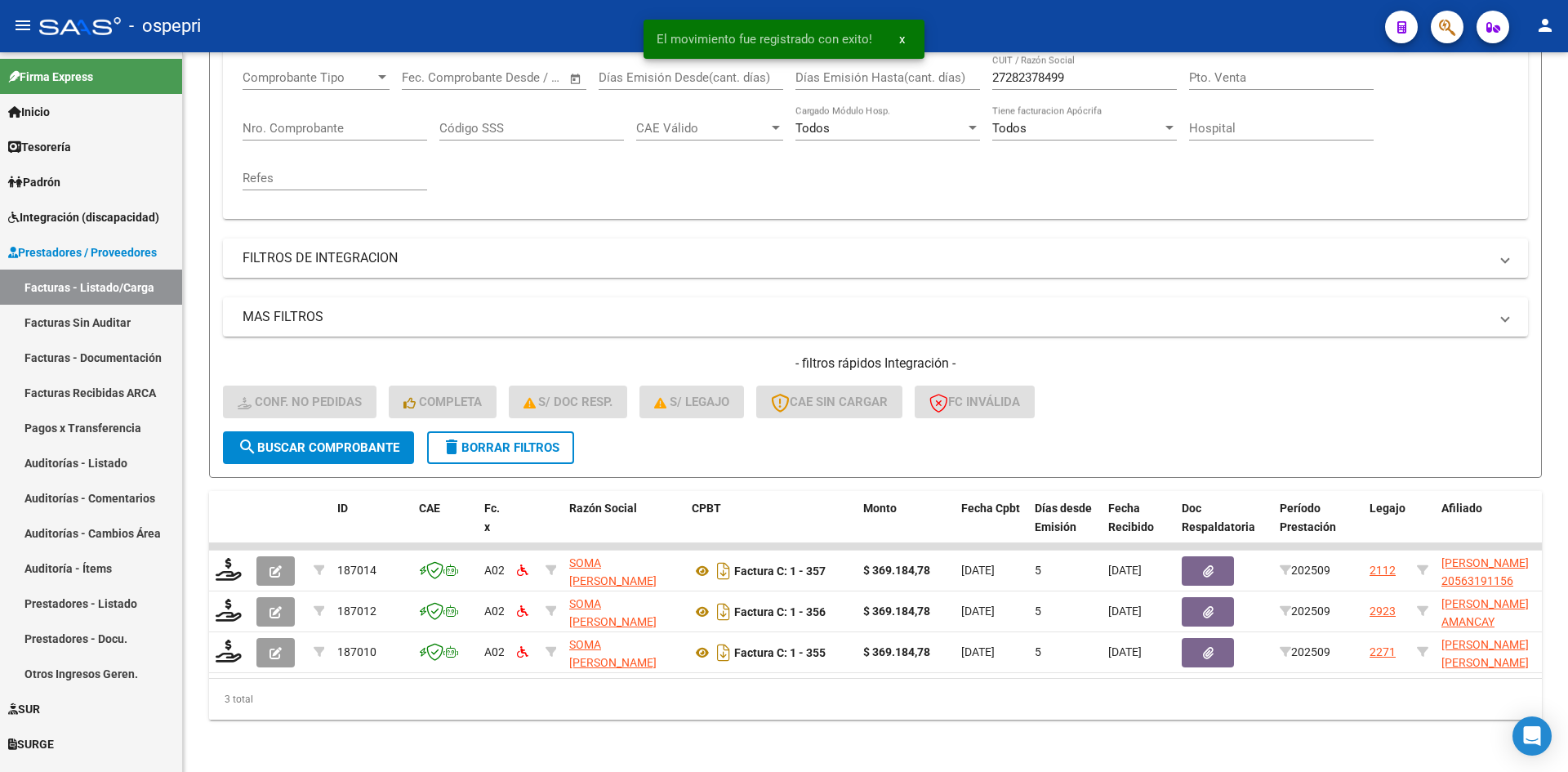
scroll to position [287, 0]
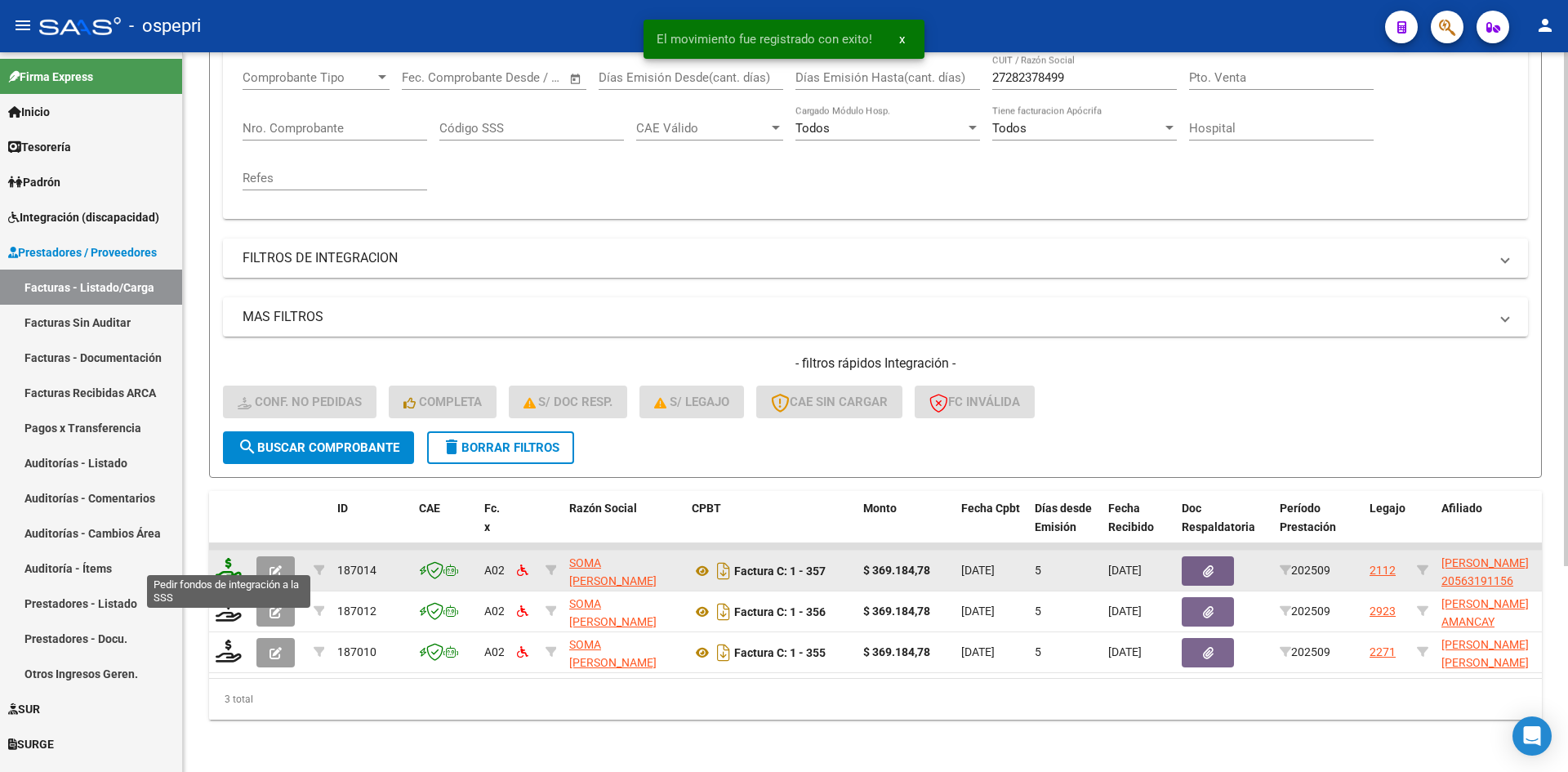
click at [227, 558] on icon at bounding box center [229, 569] width 26 height 23
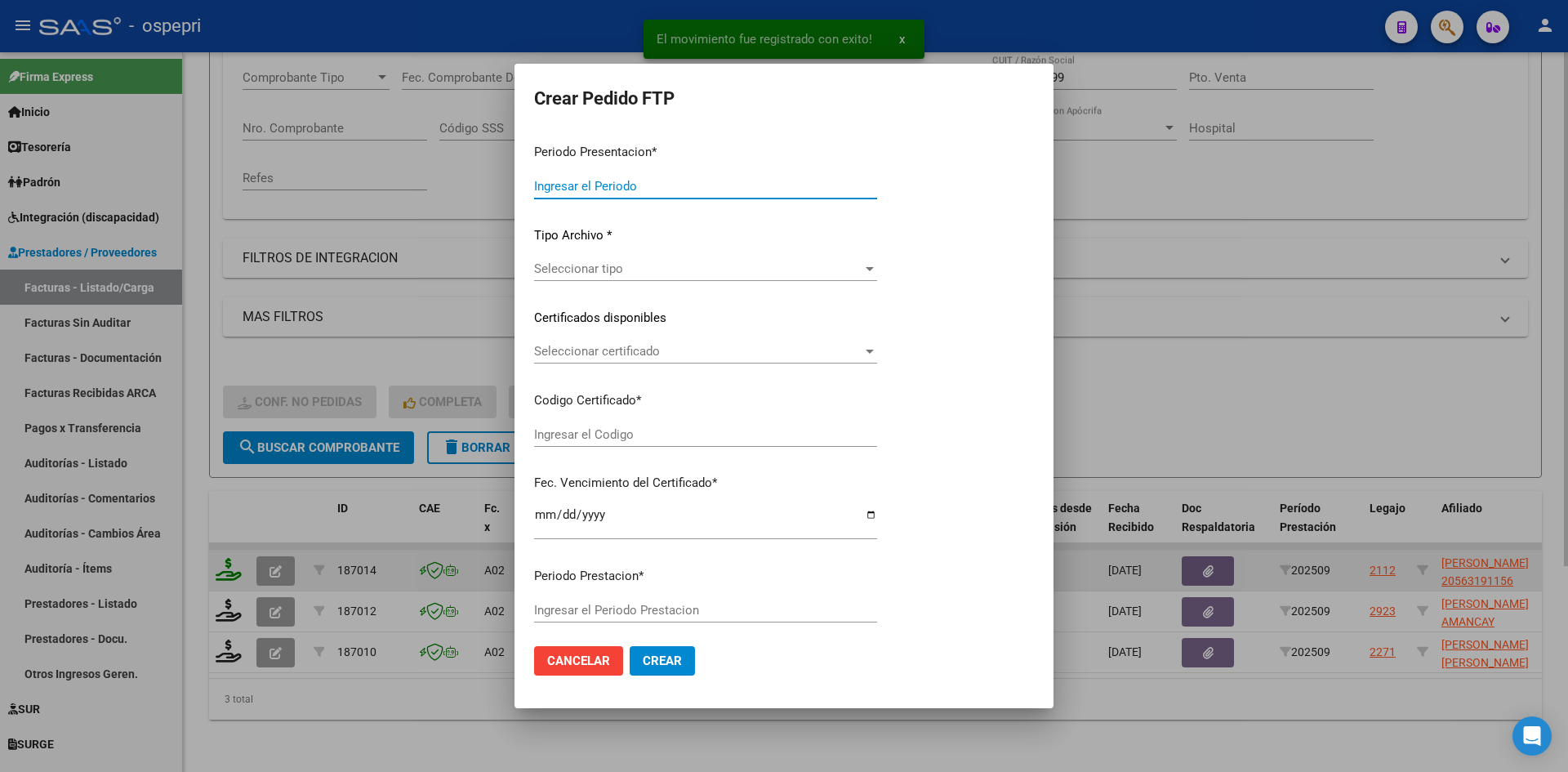
type input "202509"
type input "$ 369.184,78"
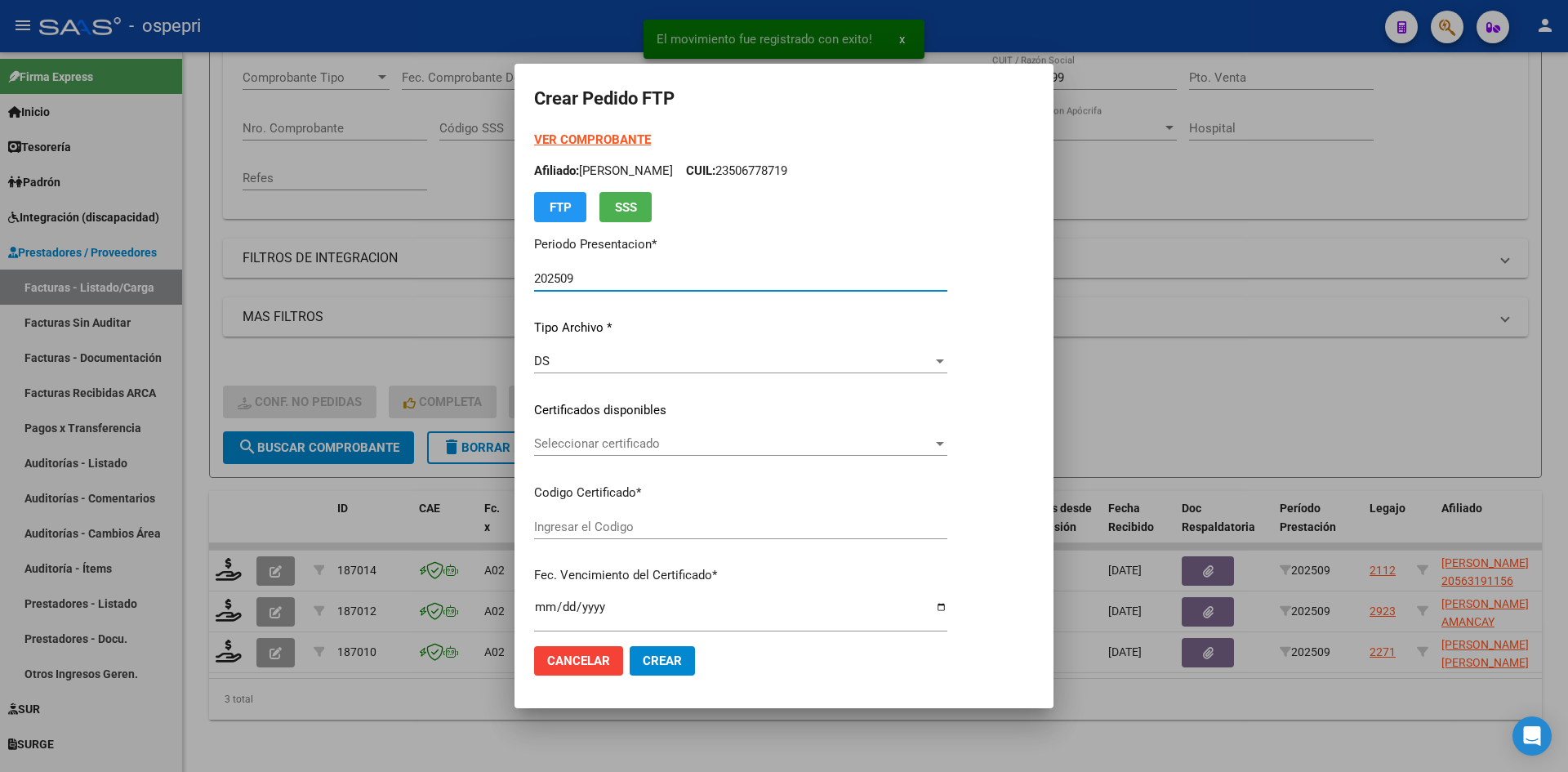
type input "2056319115-6"
type input "2033-10-12"
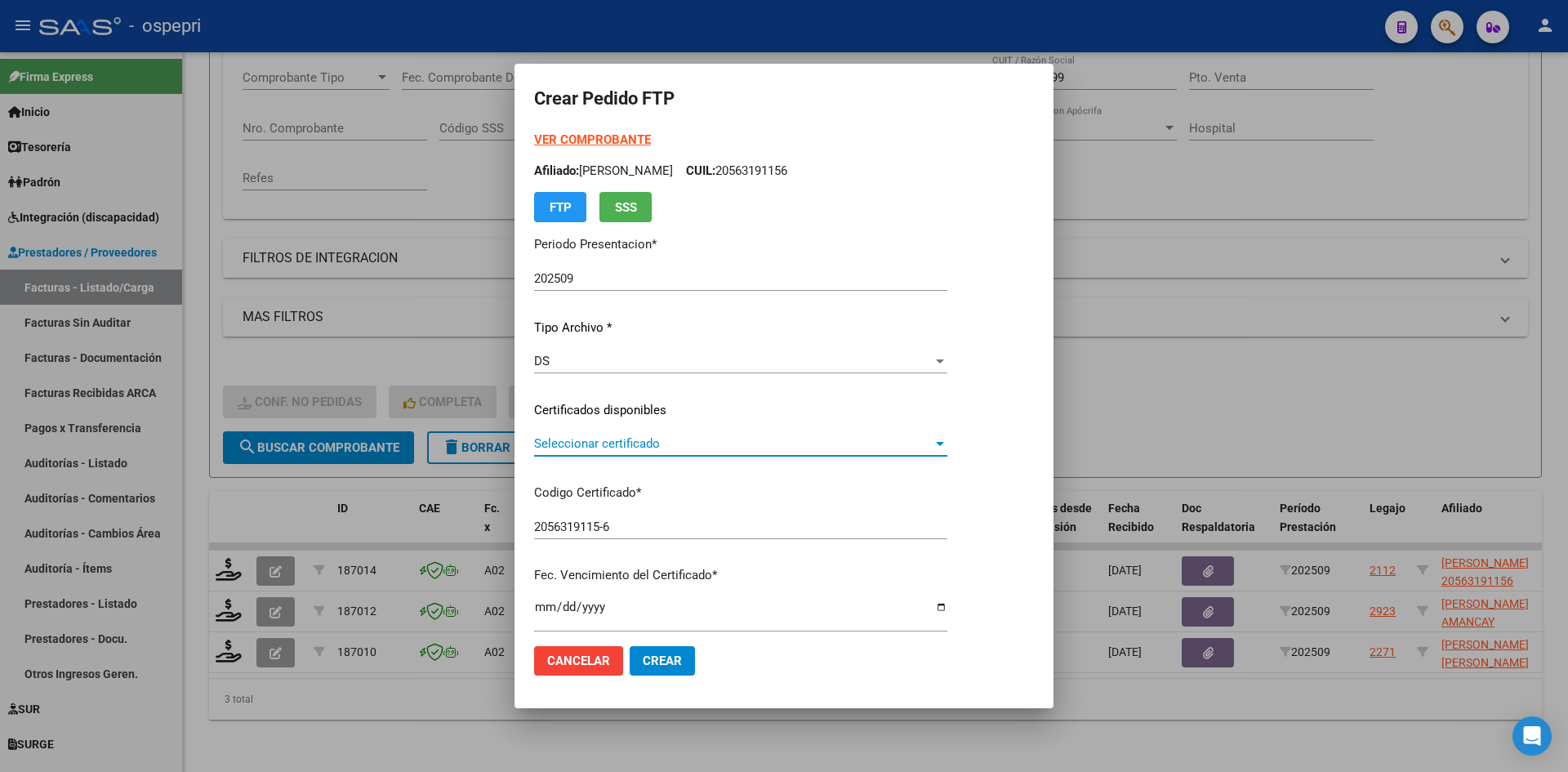
click at [661, 442] on span "Seleccionar certificado" at bounding box center [733, 443] width 398 height 15
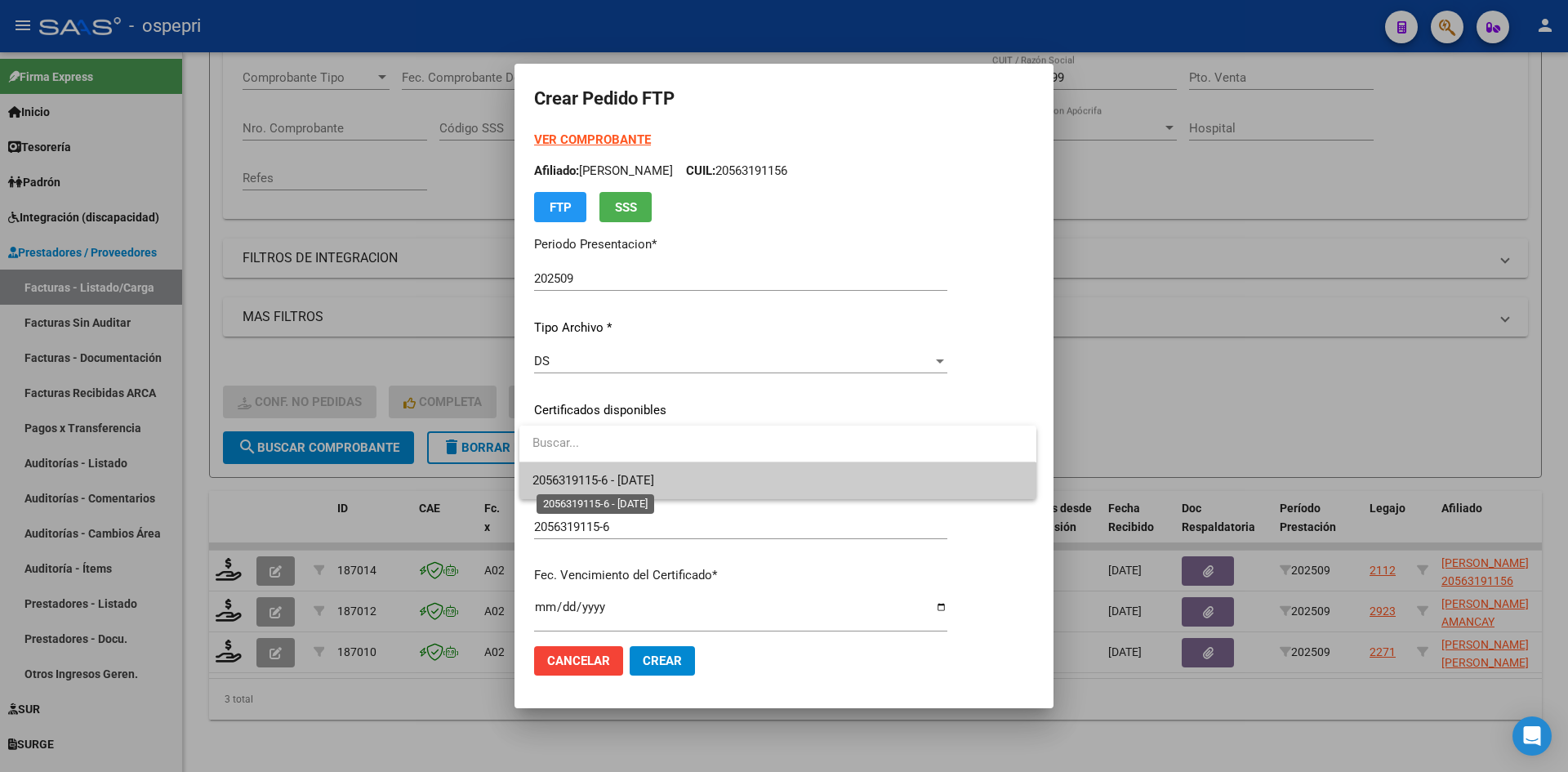
click at [654, 478] on span "2056319115-6 - 2033-10-12" at bounding box center [593, 480] width 122 height 15
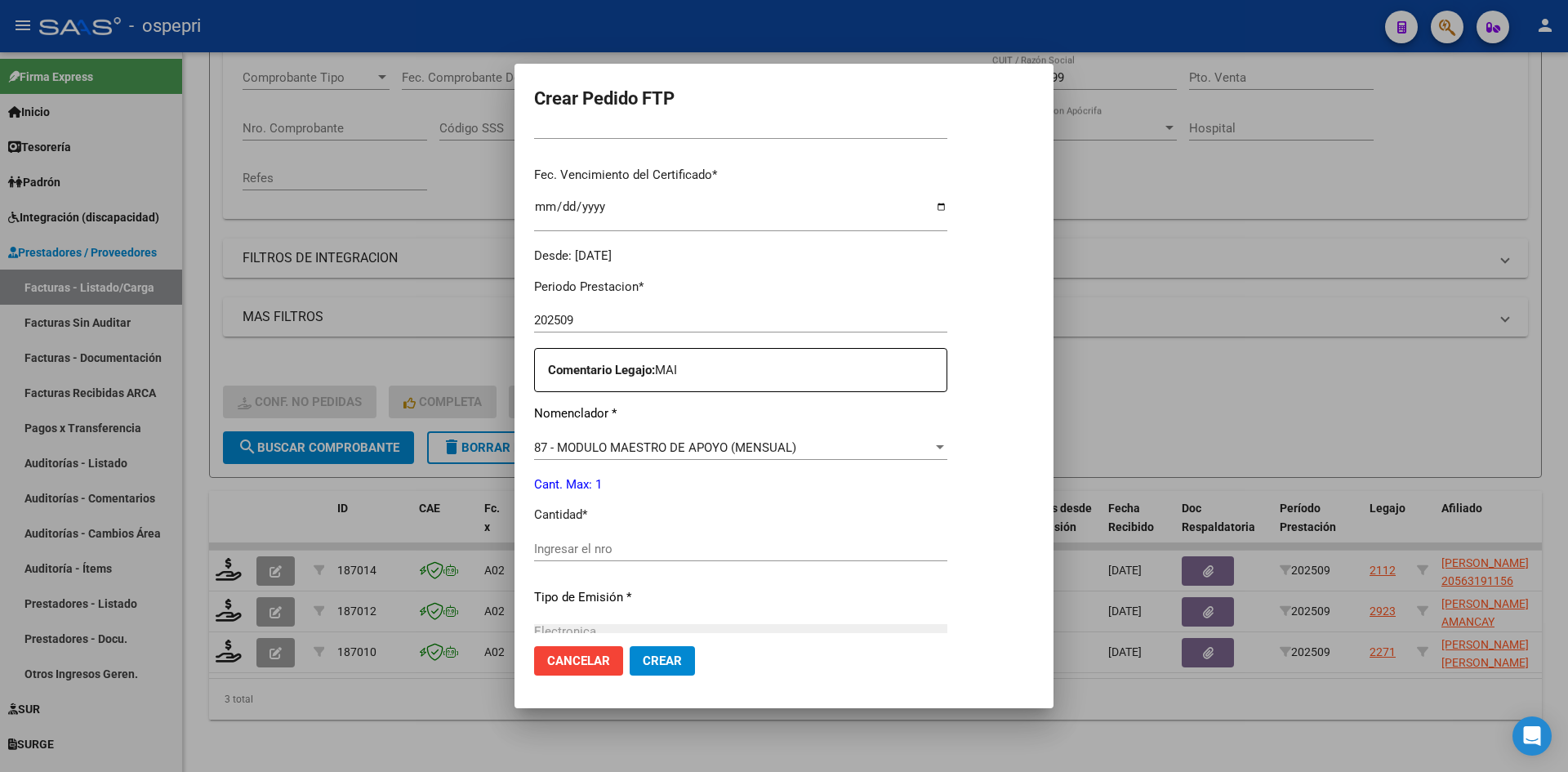
scroll to position [408, 0]
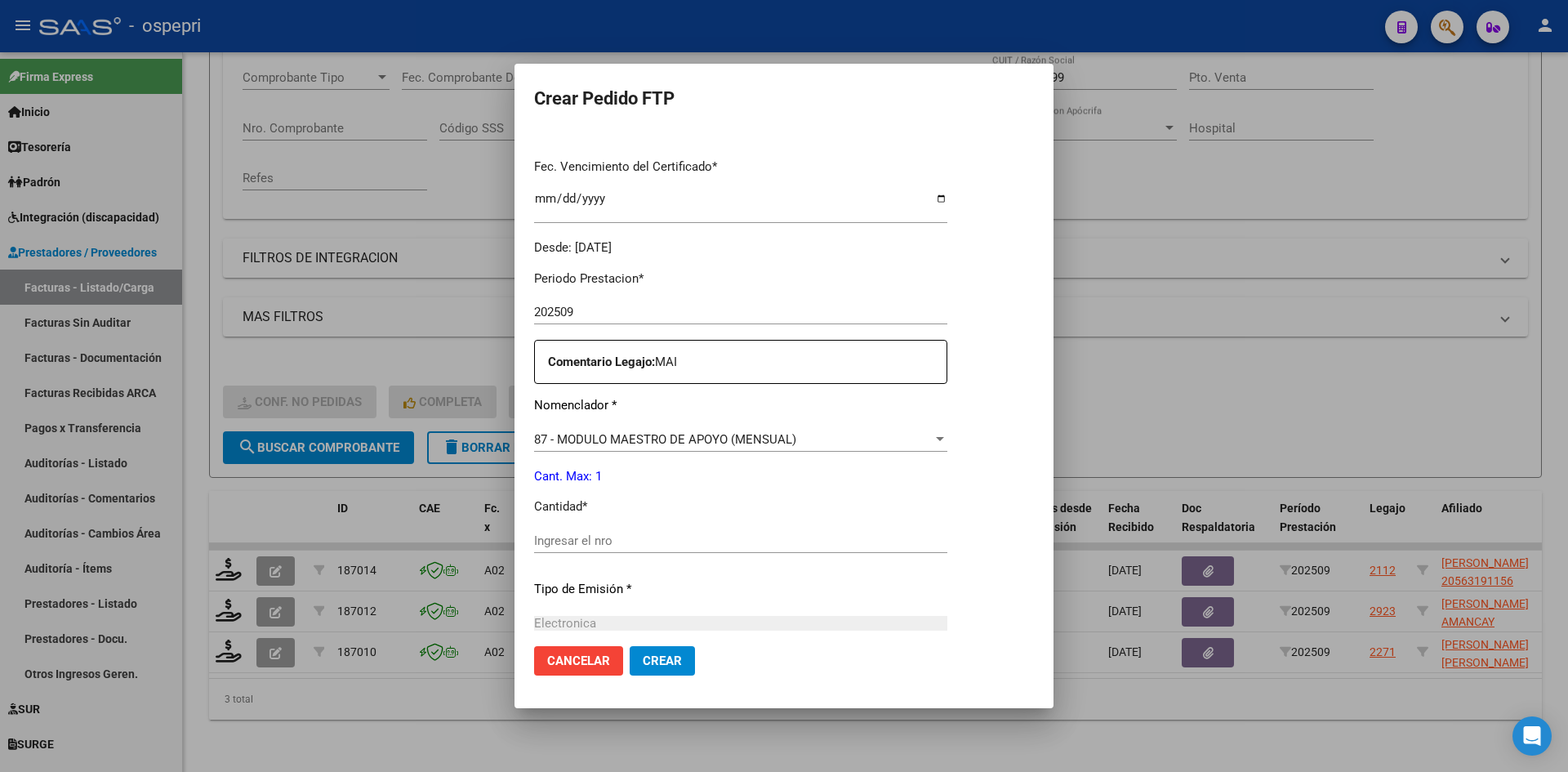
click at [627, 543] on input "Ingresar el nro" at bounding box center [740, 540] width 413 height 15
type input "1"
click at [651, 664] on span "Crear" at bounding box center [662, 661] width 39 height 15
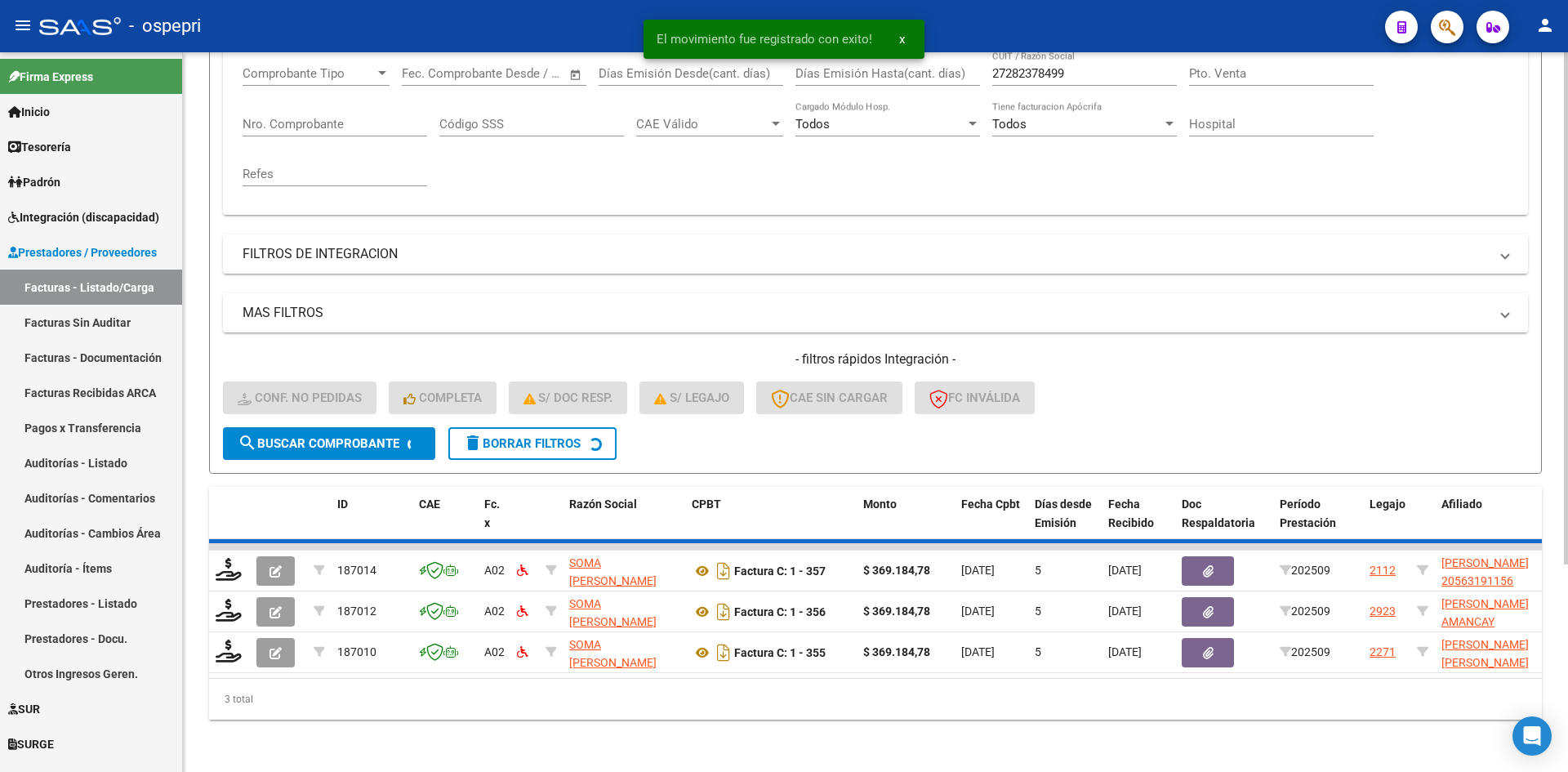
scroll to position [247, 0]
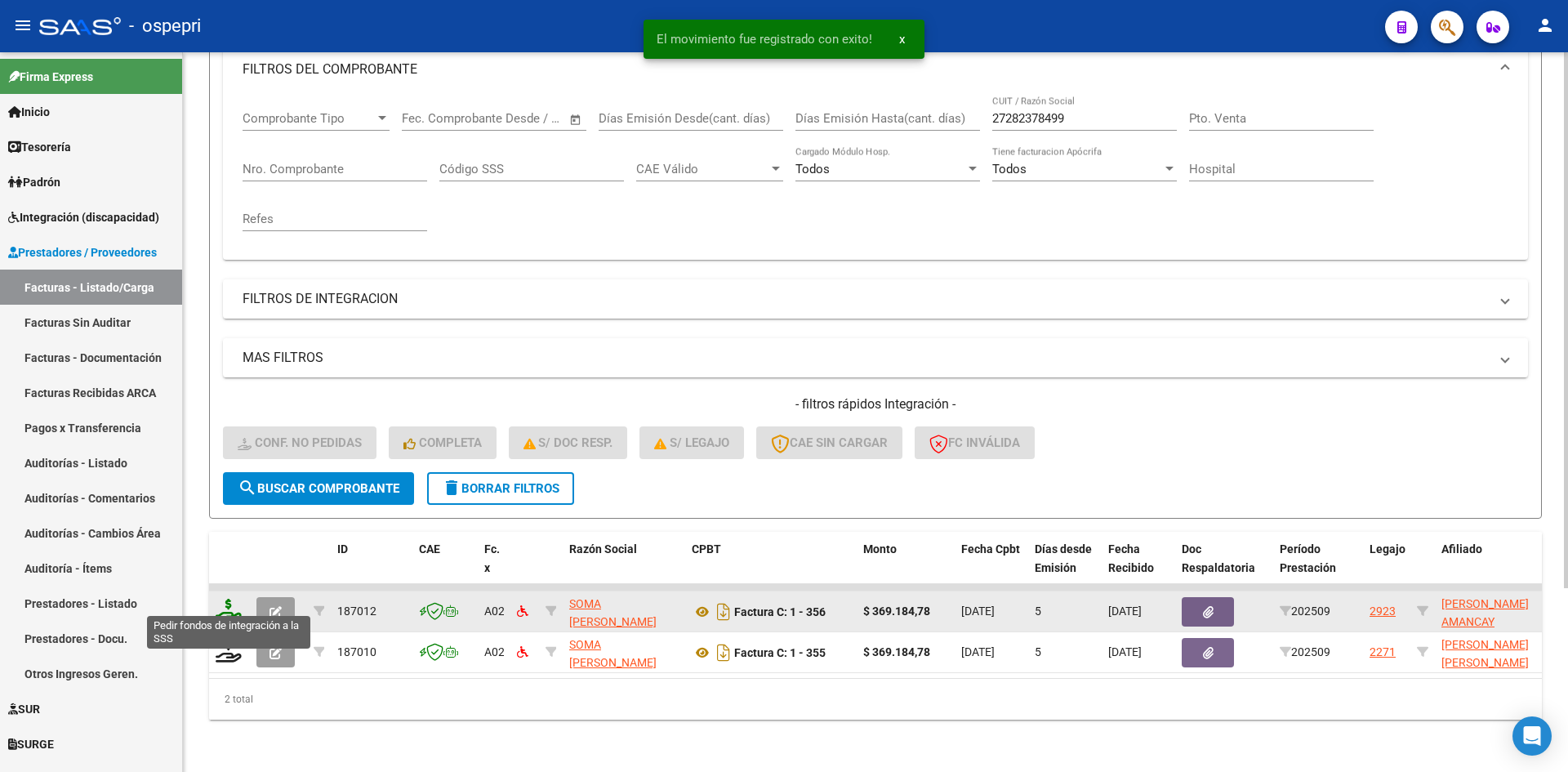
click at [226, 598] on icon at bounding box center [229, 610] width 26 height 23
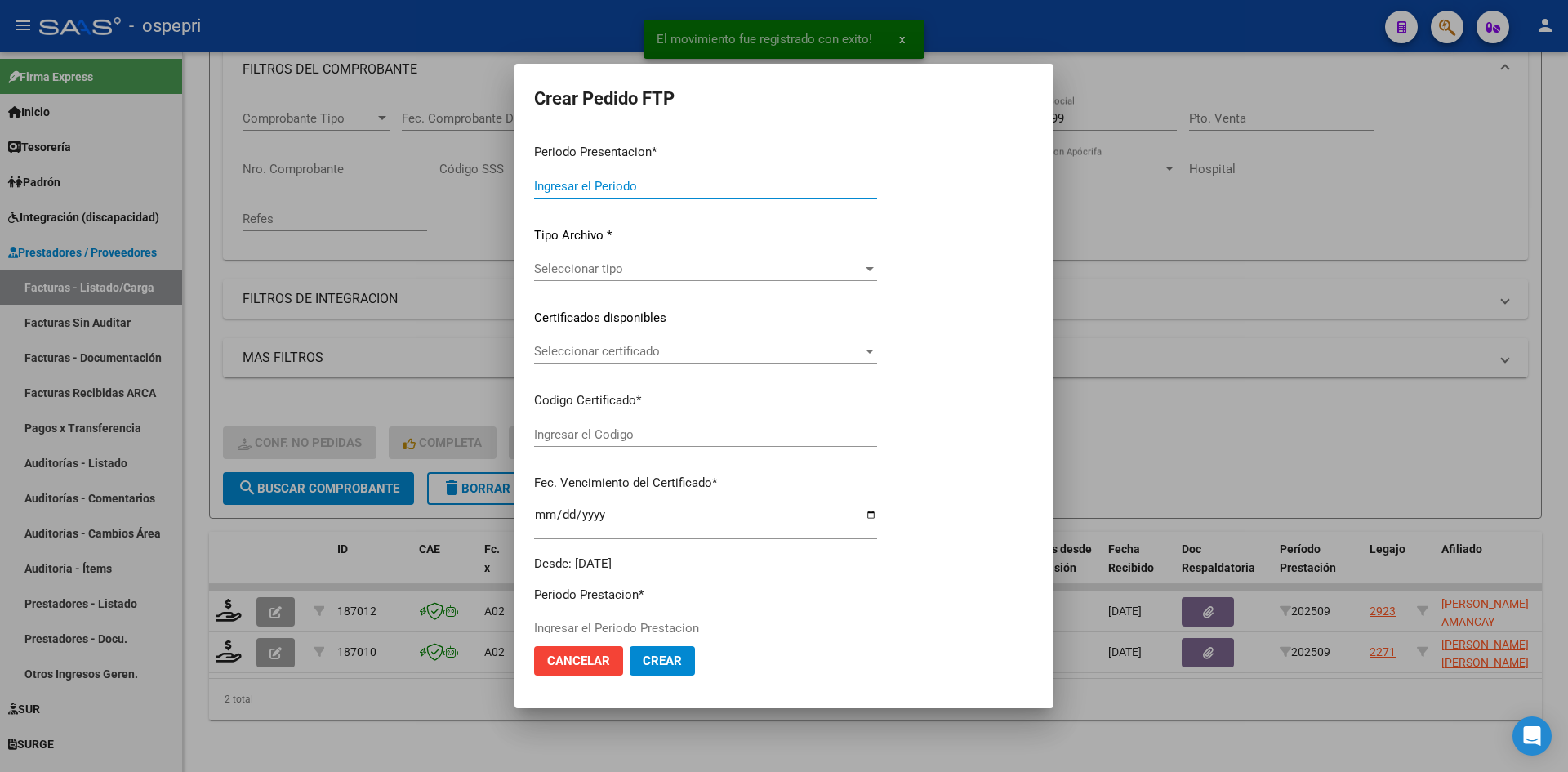
type input "202509"
type input "$ 369.184,78"
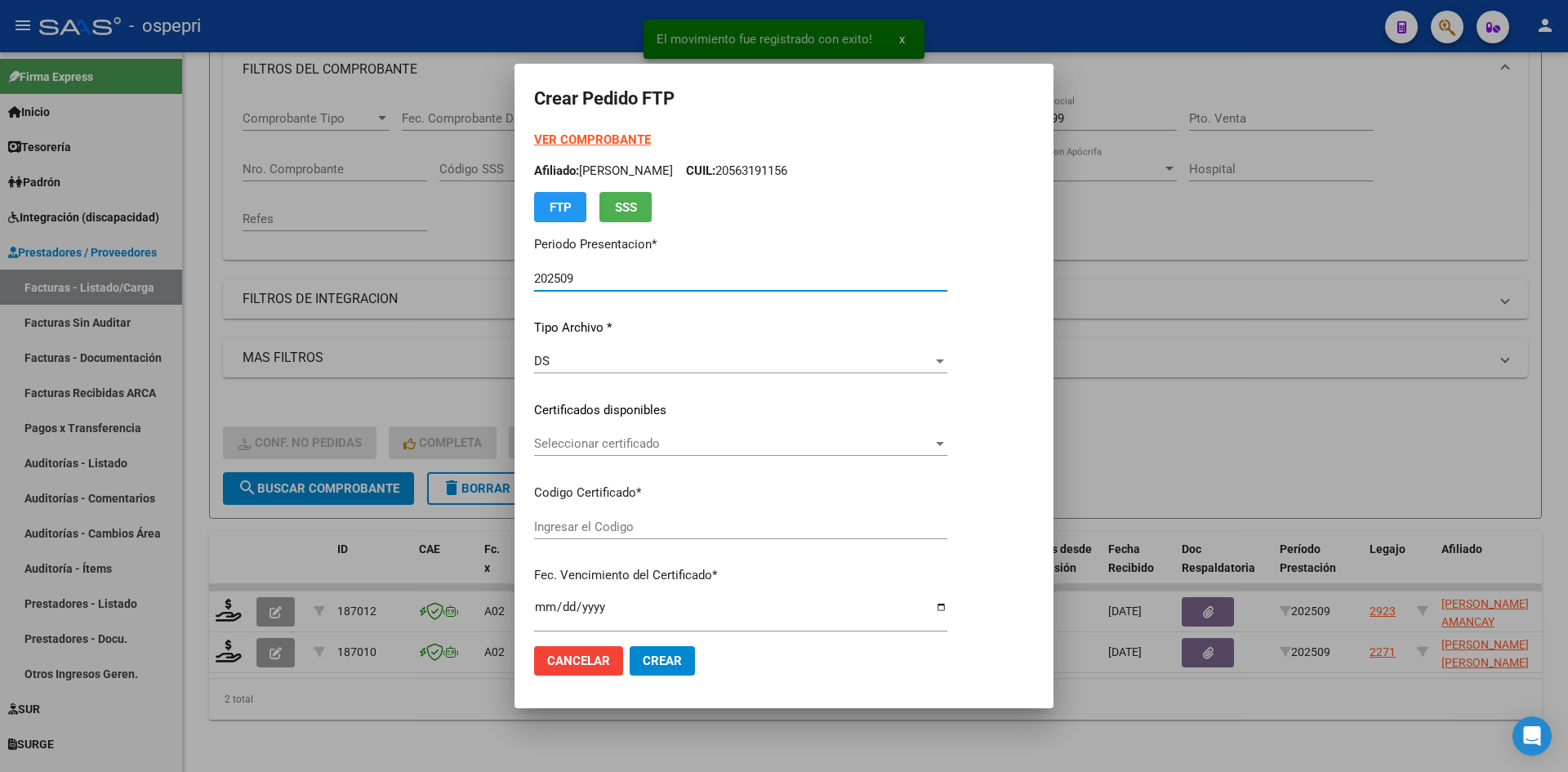
type input "2350431284-4"
type input "2026-11-11"
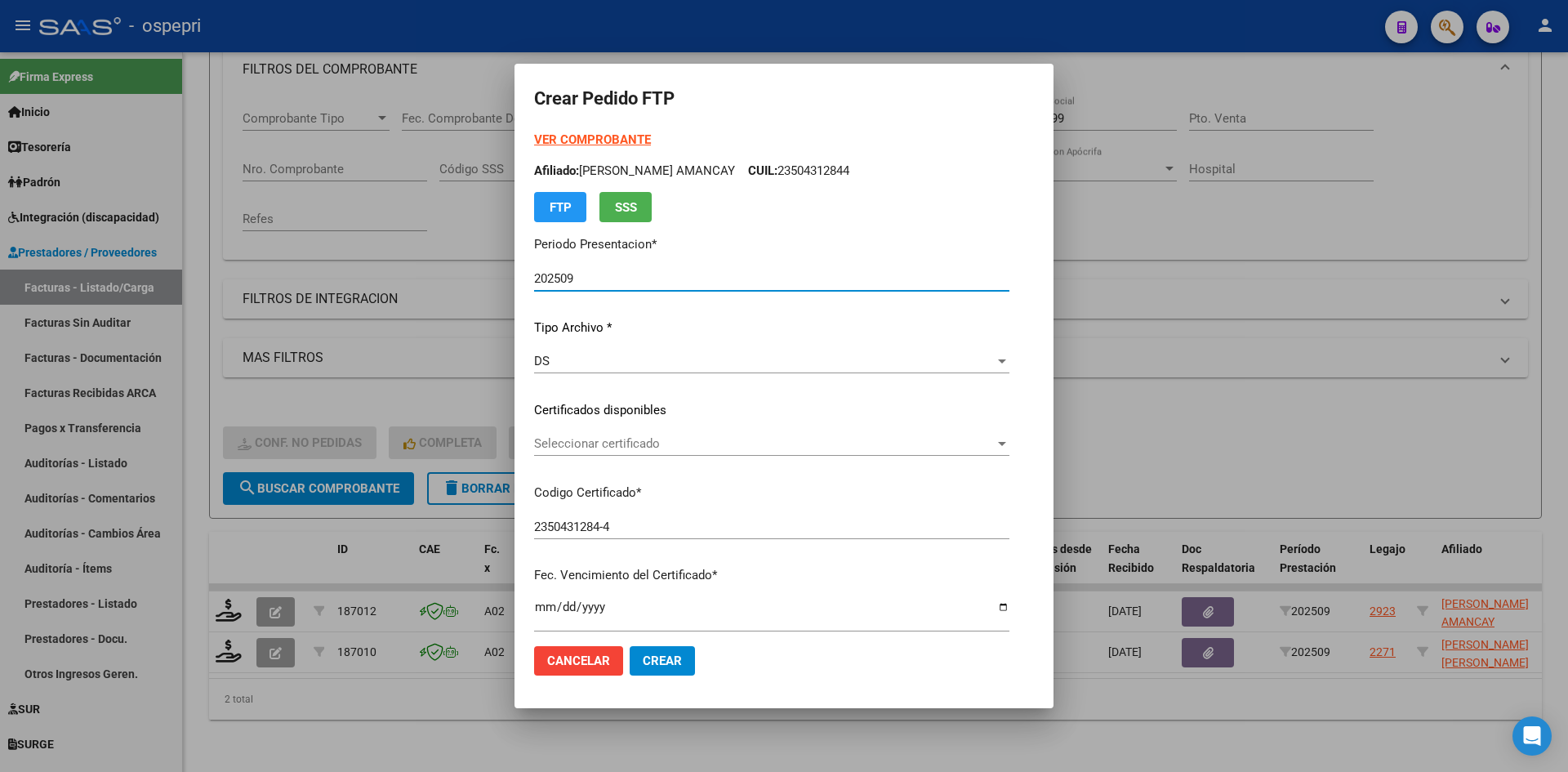
click at [668, 453] on div "Seleccionar certificado Seleccionar certificado" at bounding box center [771, 443] width 475 height 25
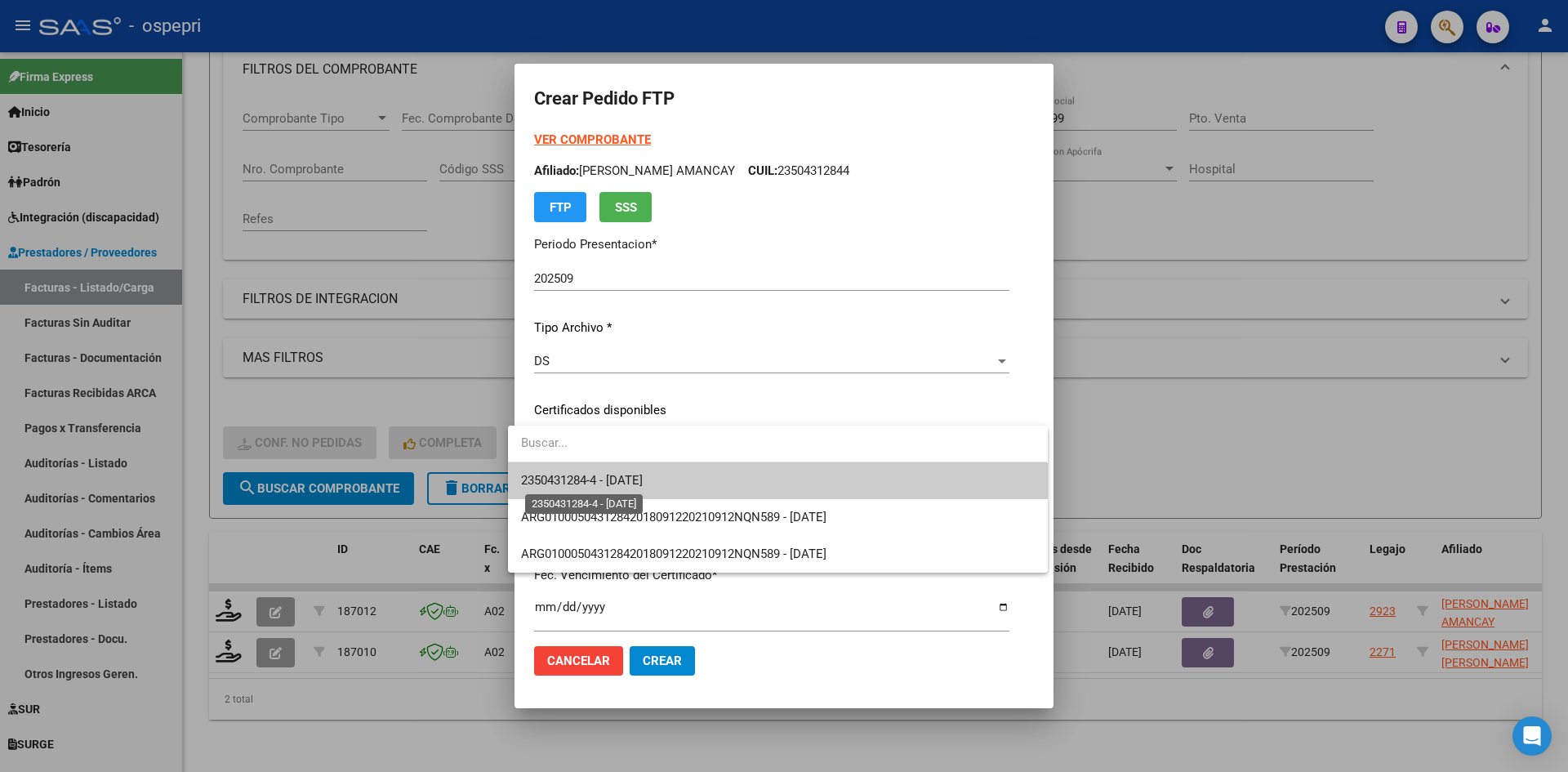
click at [642, 478] on span "2350431284-4 - 2026-11-11" at bounding box center [581, 480] width 122 height 15
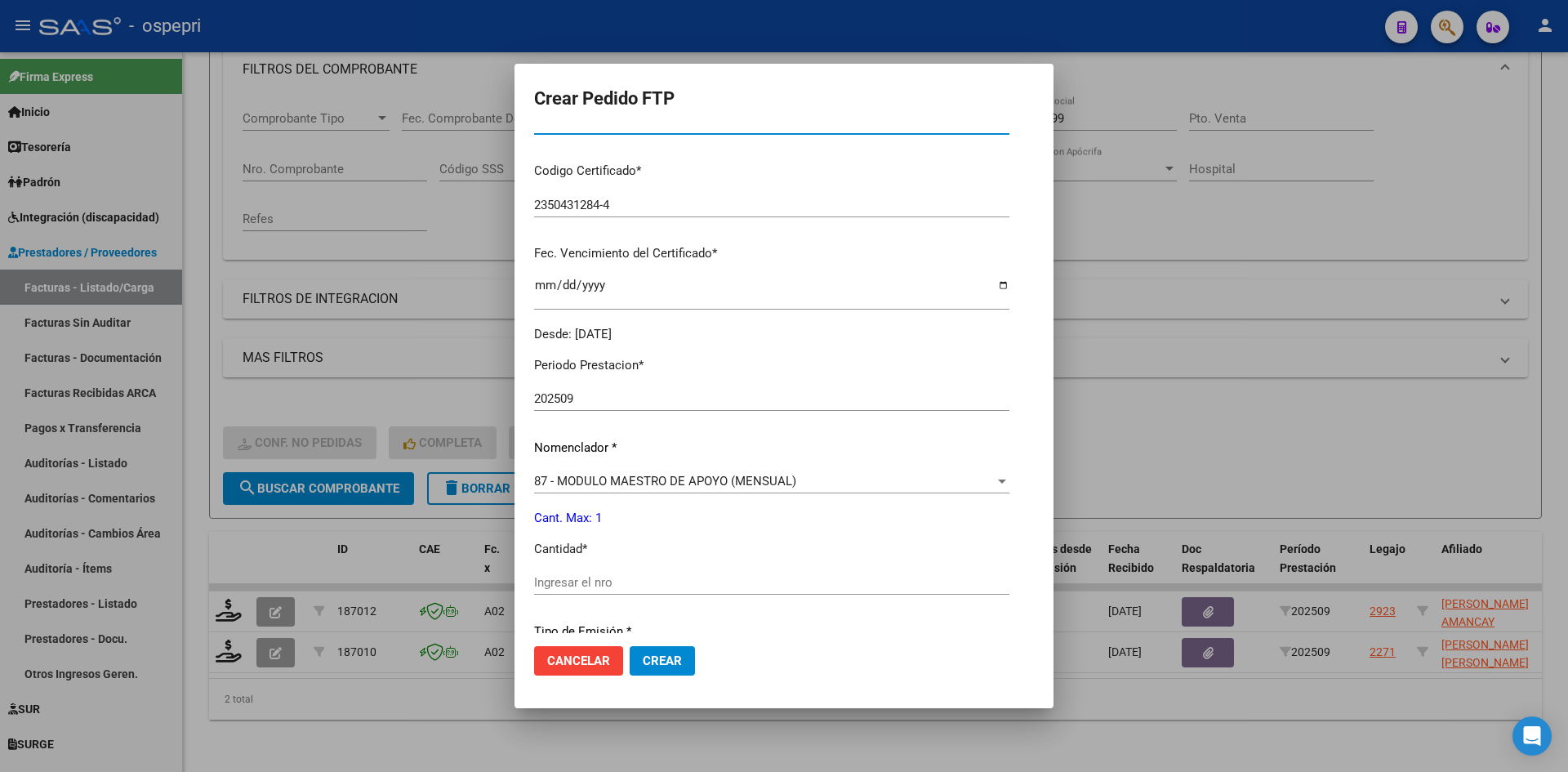
scroll to position [327, 0]
click at [576, 570] on input "Ingresar el nro" at bounding box center [771, 577] width 475 height 15
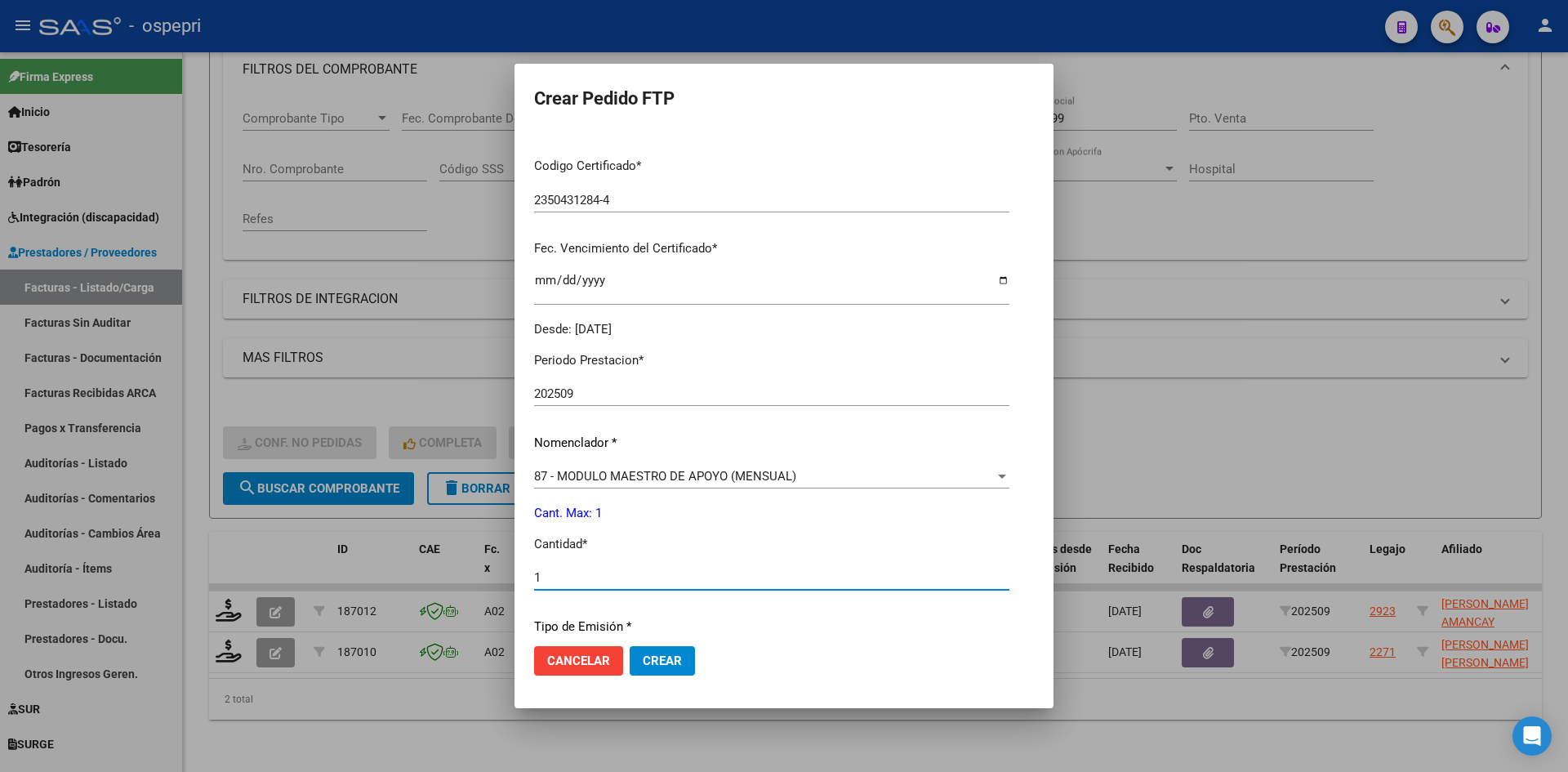
type input "1"
click at [655, 657] on span "Crear" at bounding box center [662, 661] width 39 height 15
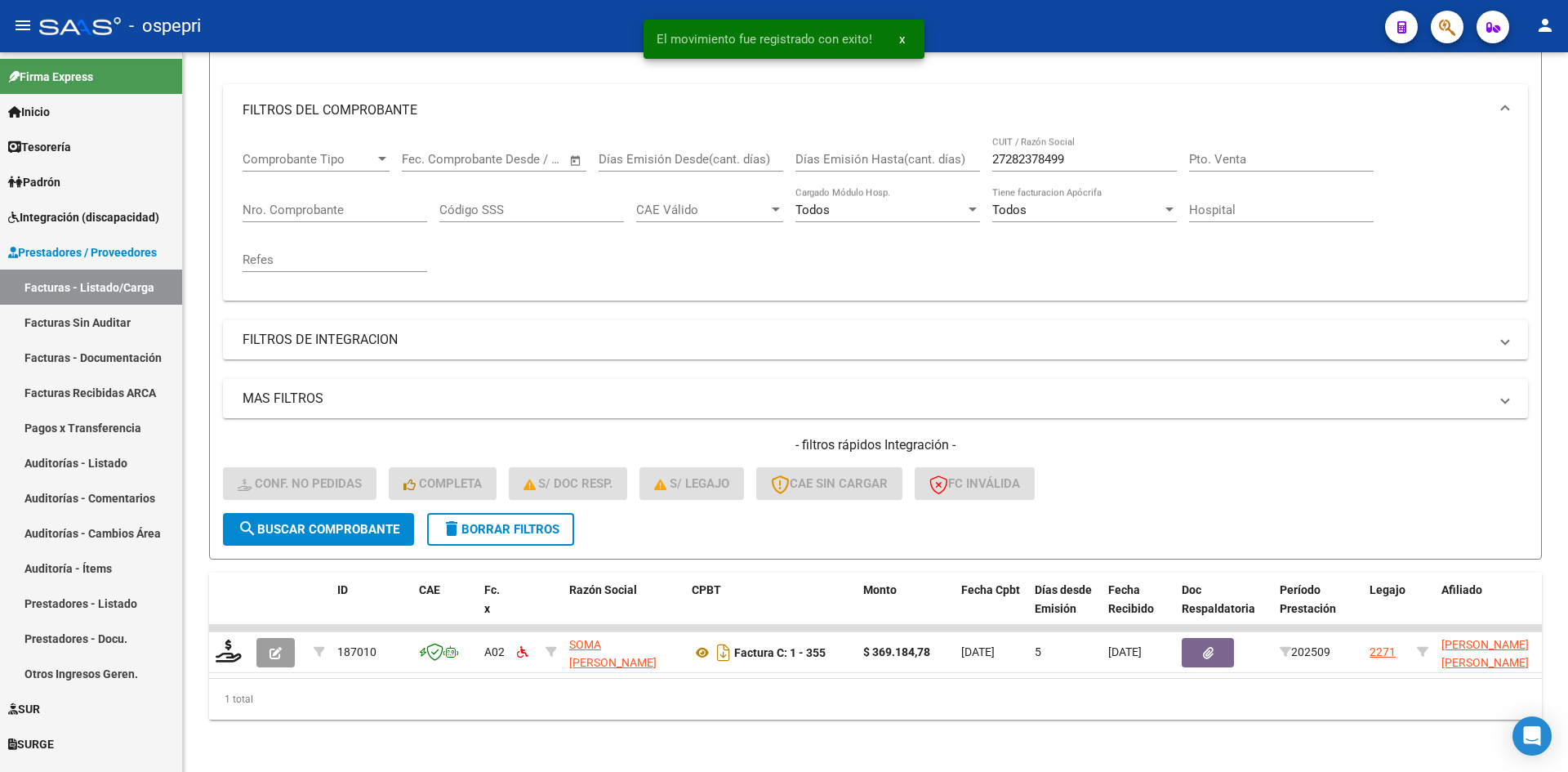
scroll to position [206, 0]
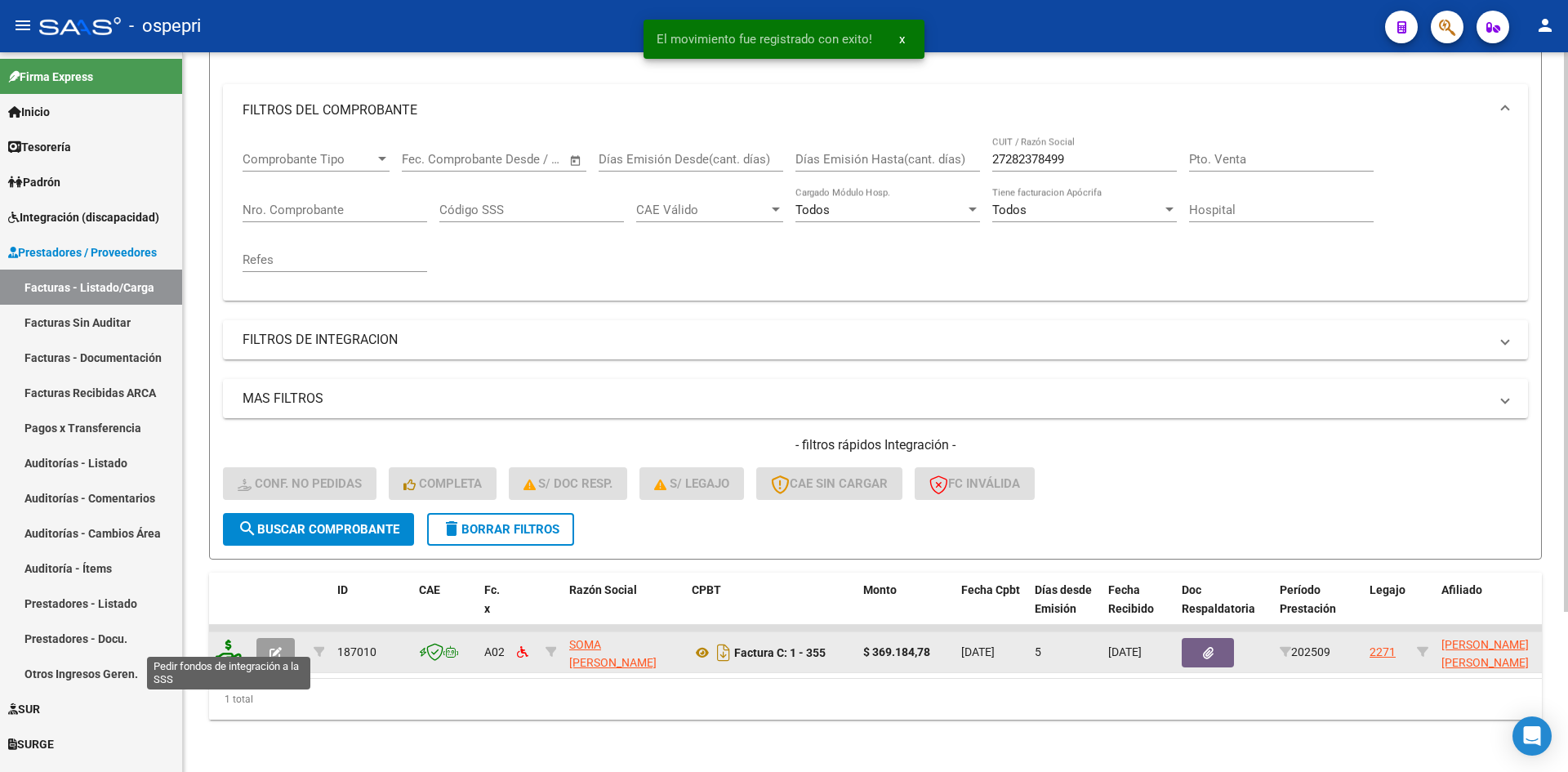
click at [234, 643] on icon at bounding box center [229, 651] width 26 height 23
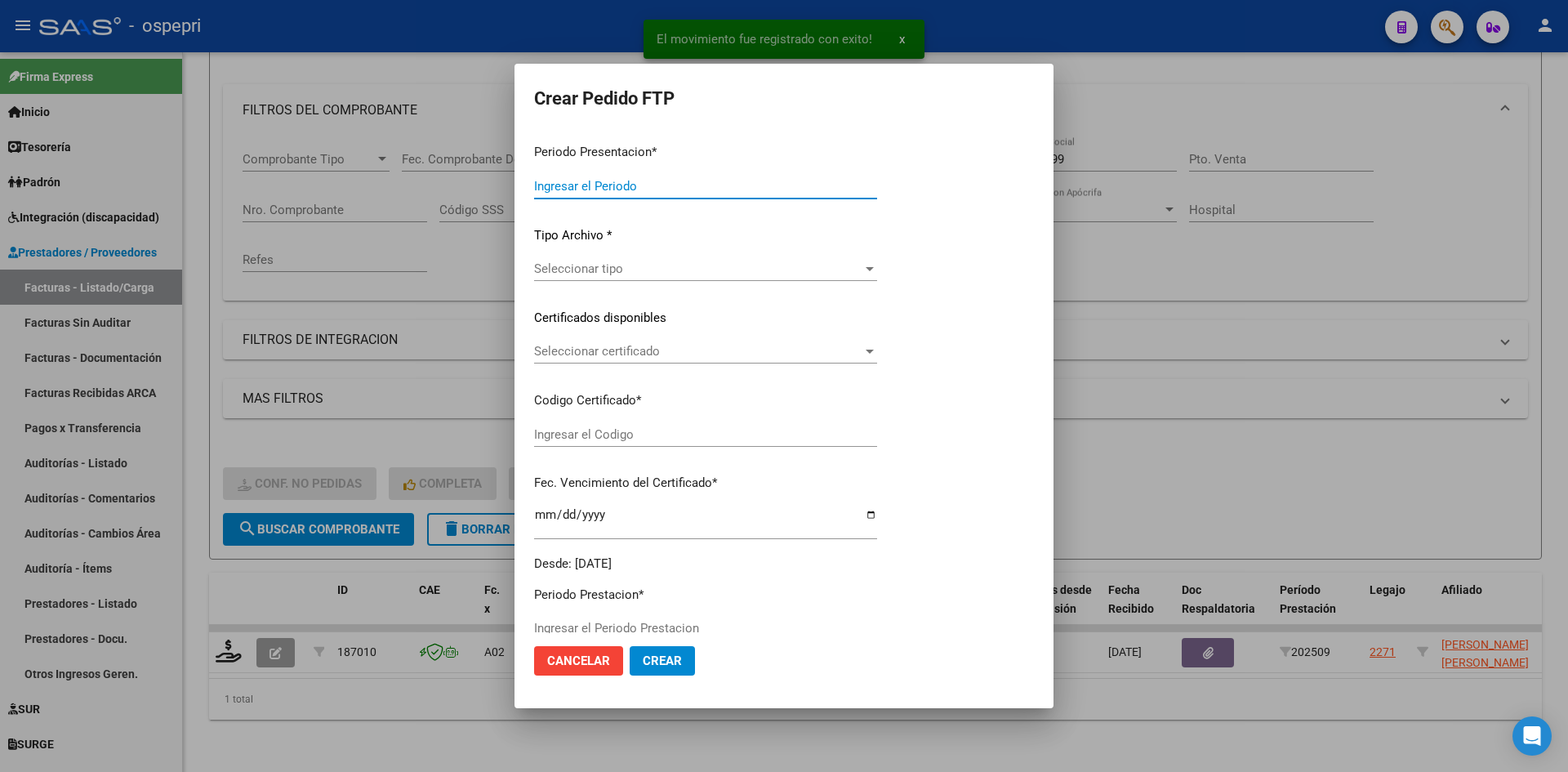
type input "202509"
type input "$ 369.184,78"
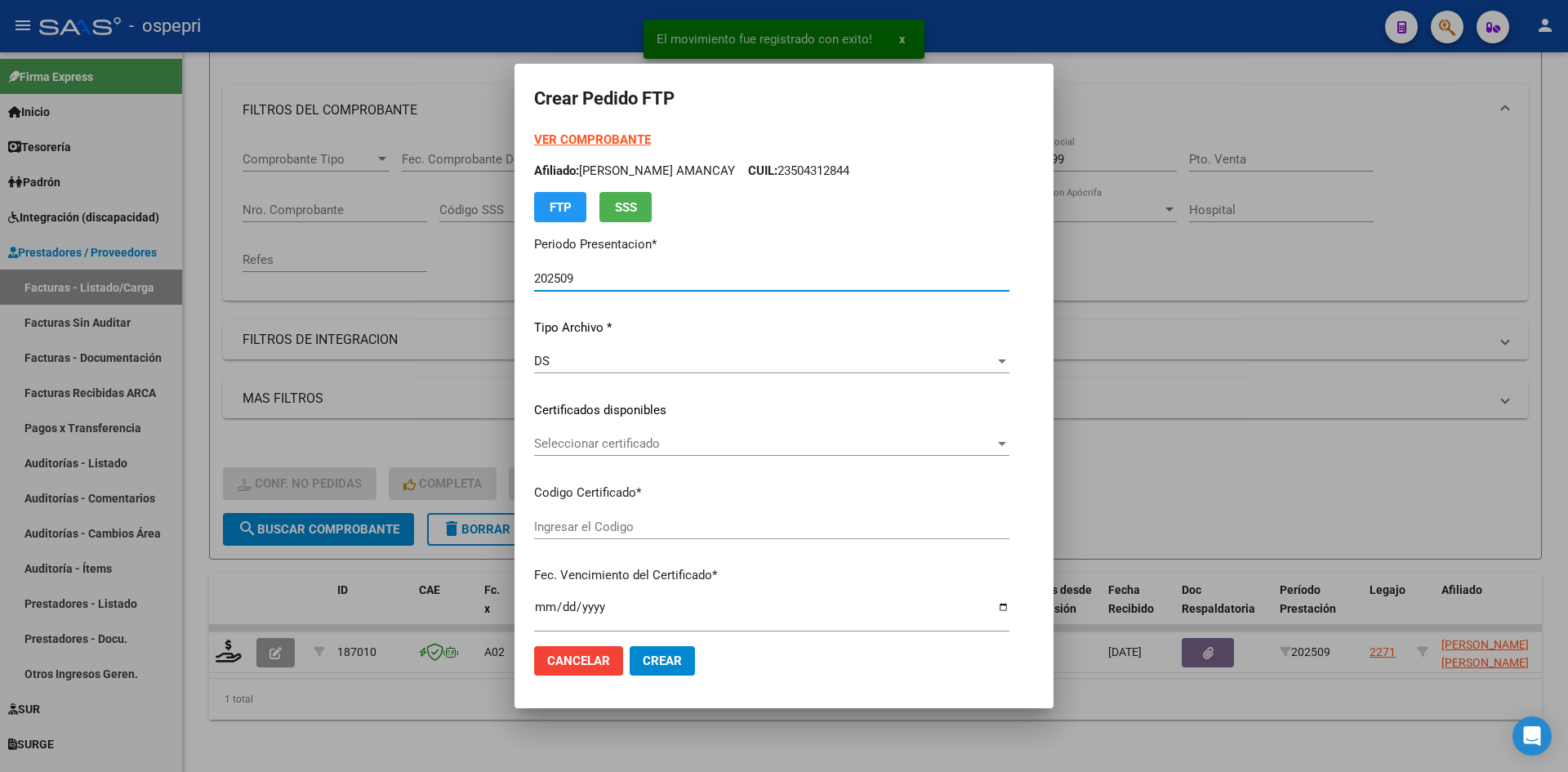
type input "2354490068-4"
type input "2027-11-15"
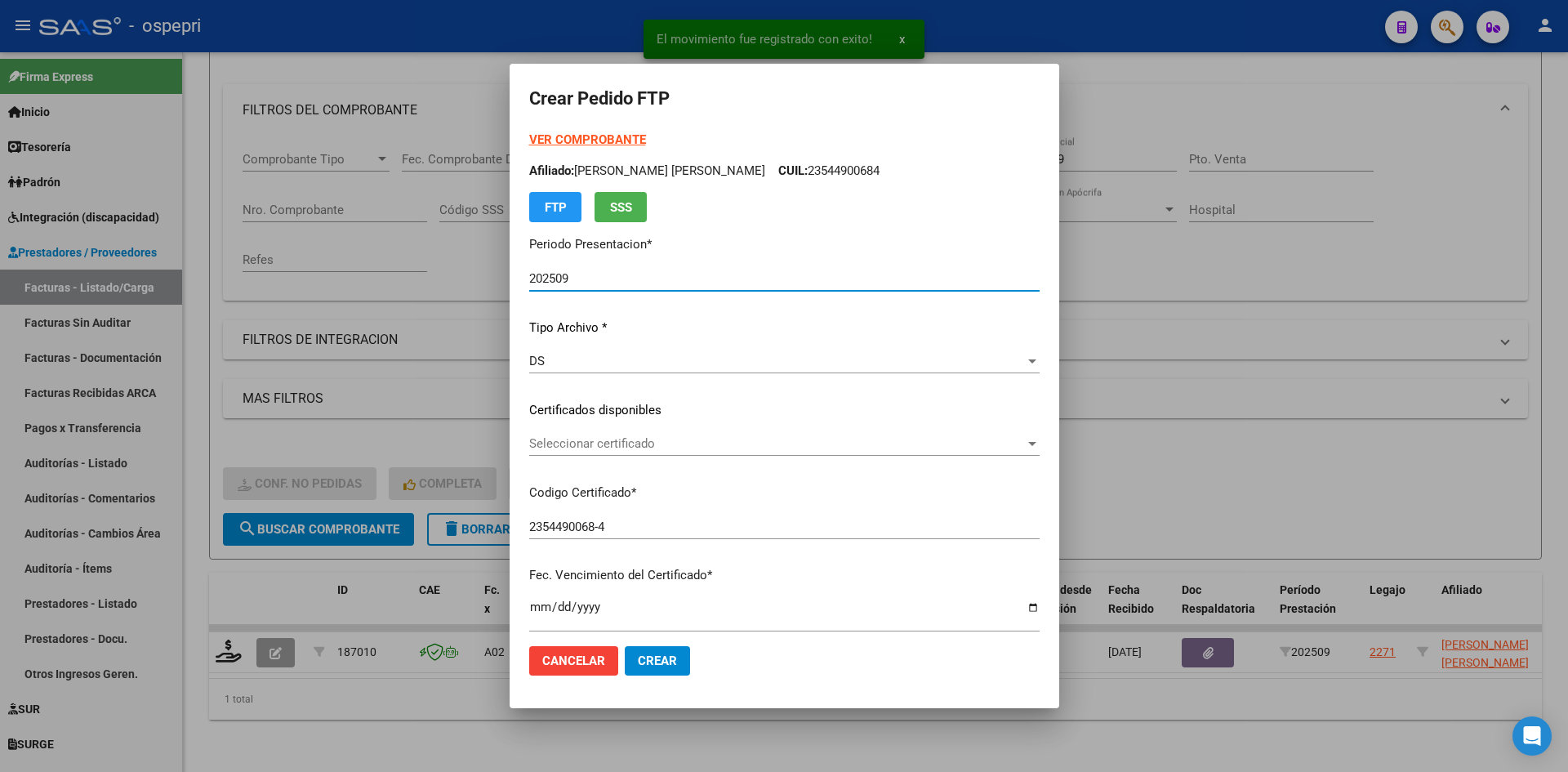
click at [666, 451] on span "Seleccionar certificado" at bounding box center [777, 443] width 496 height 15
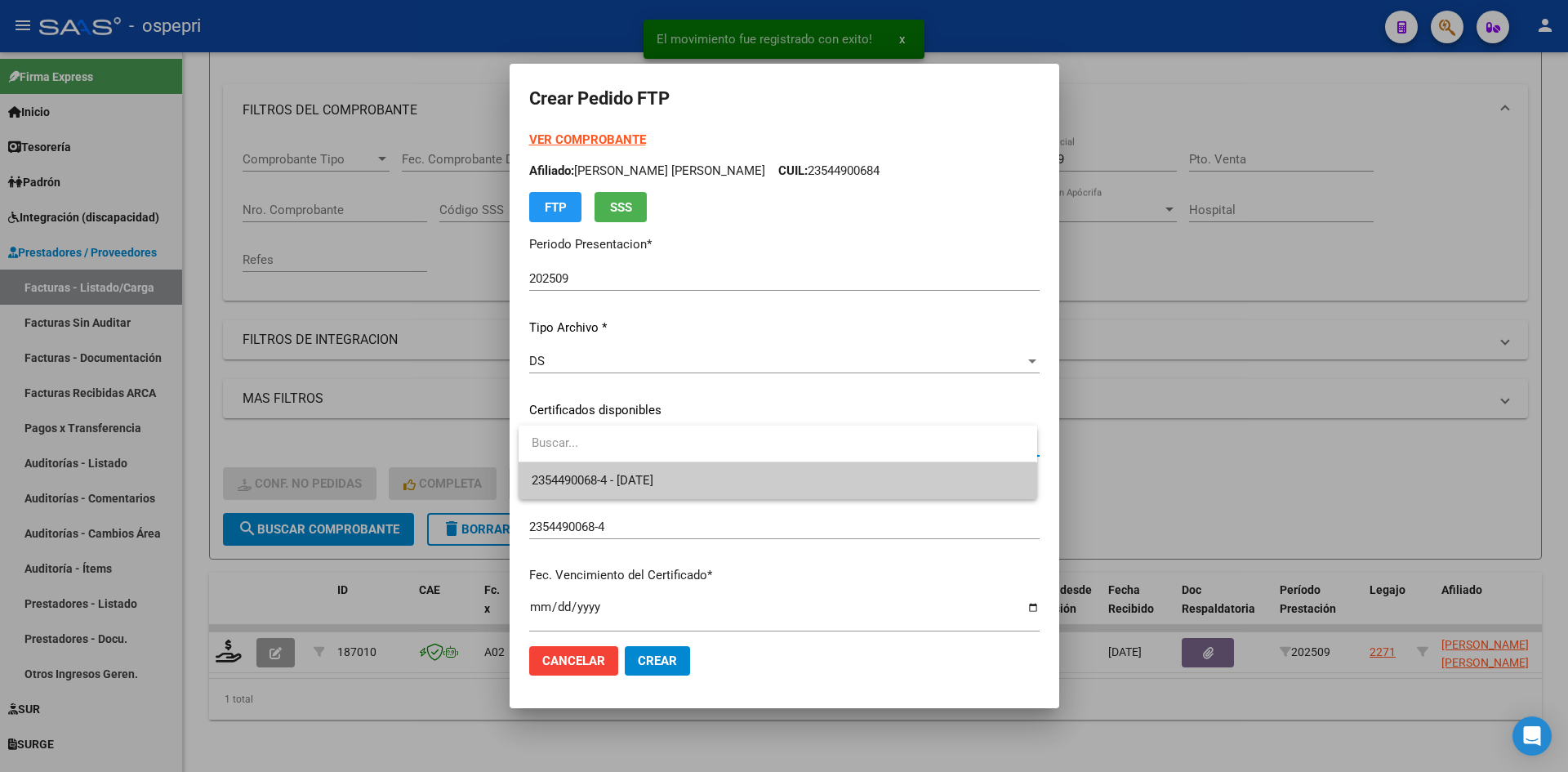
click at [676, 490] on span "2354490068-4 - 2027-11-15" at bounding box center [777, 481] width 492 height 37
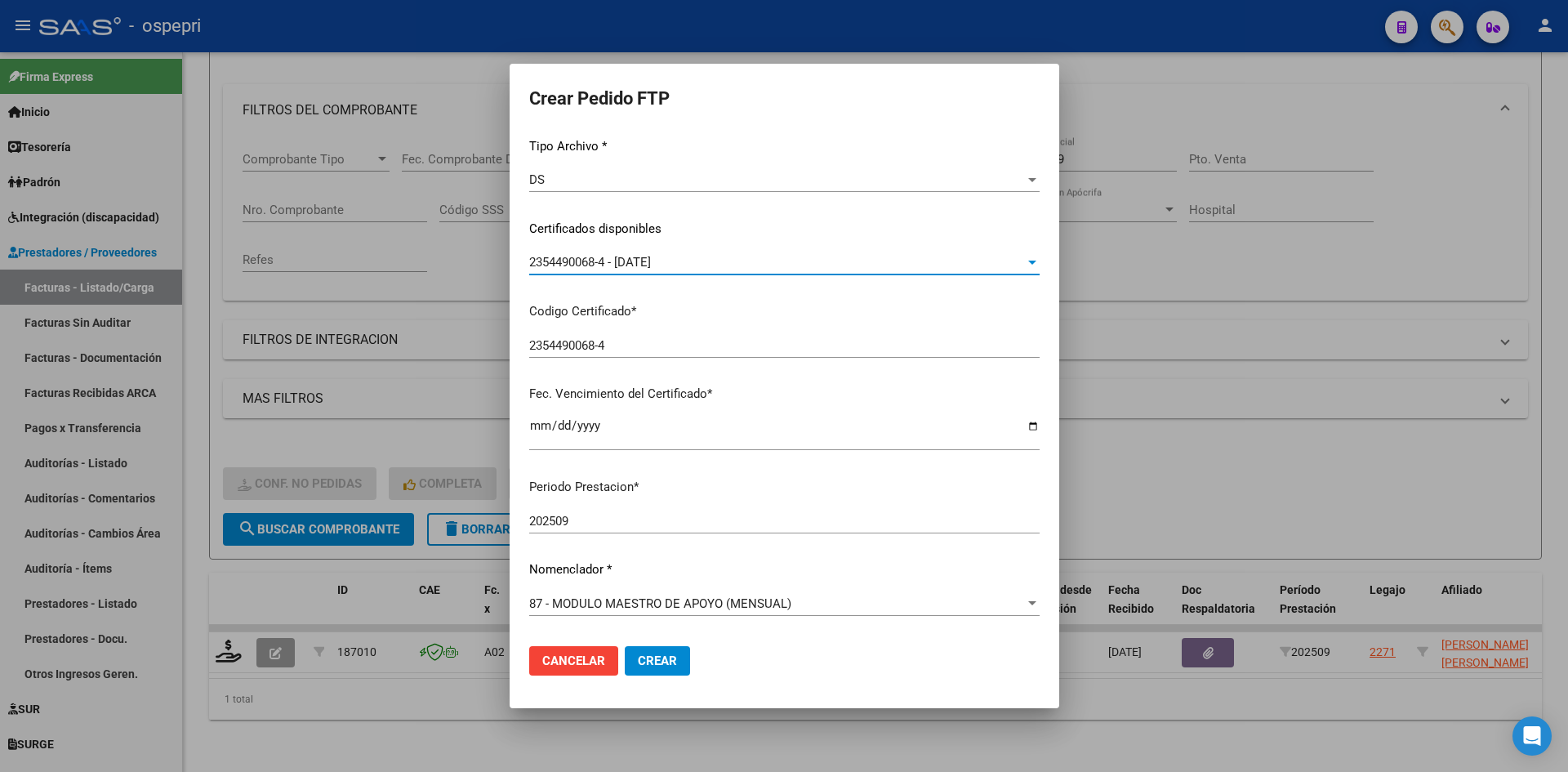
scroll to position [408, 0]
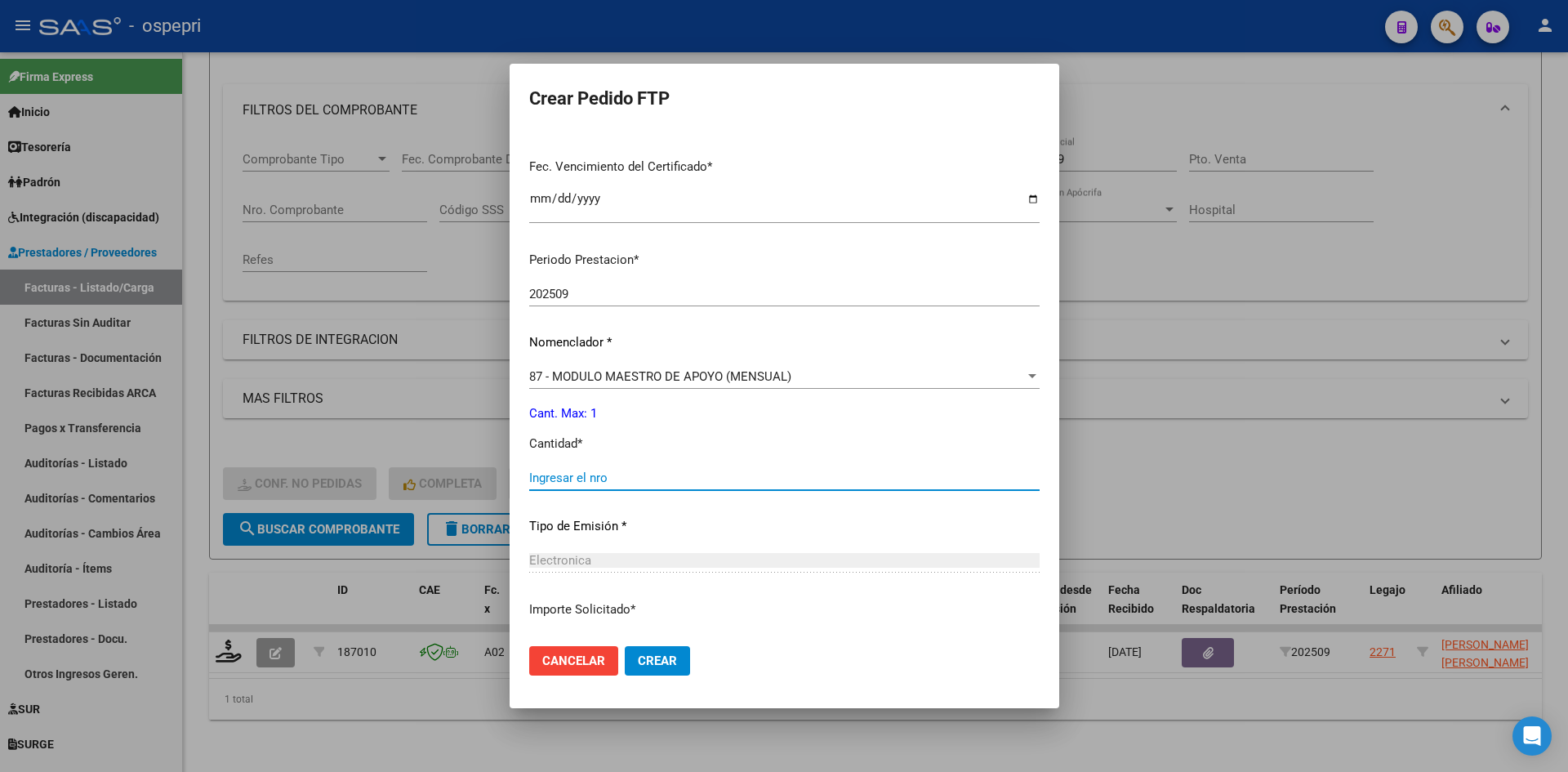
click at [649, 479] on input "Ingresar el nro" at bounding box center [784, 478] width 510 height 15
type input "1"
click at [679, 669] on button "Crear" at bounding box center [657, 660] width 65 height 29
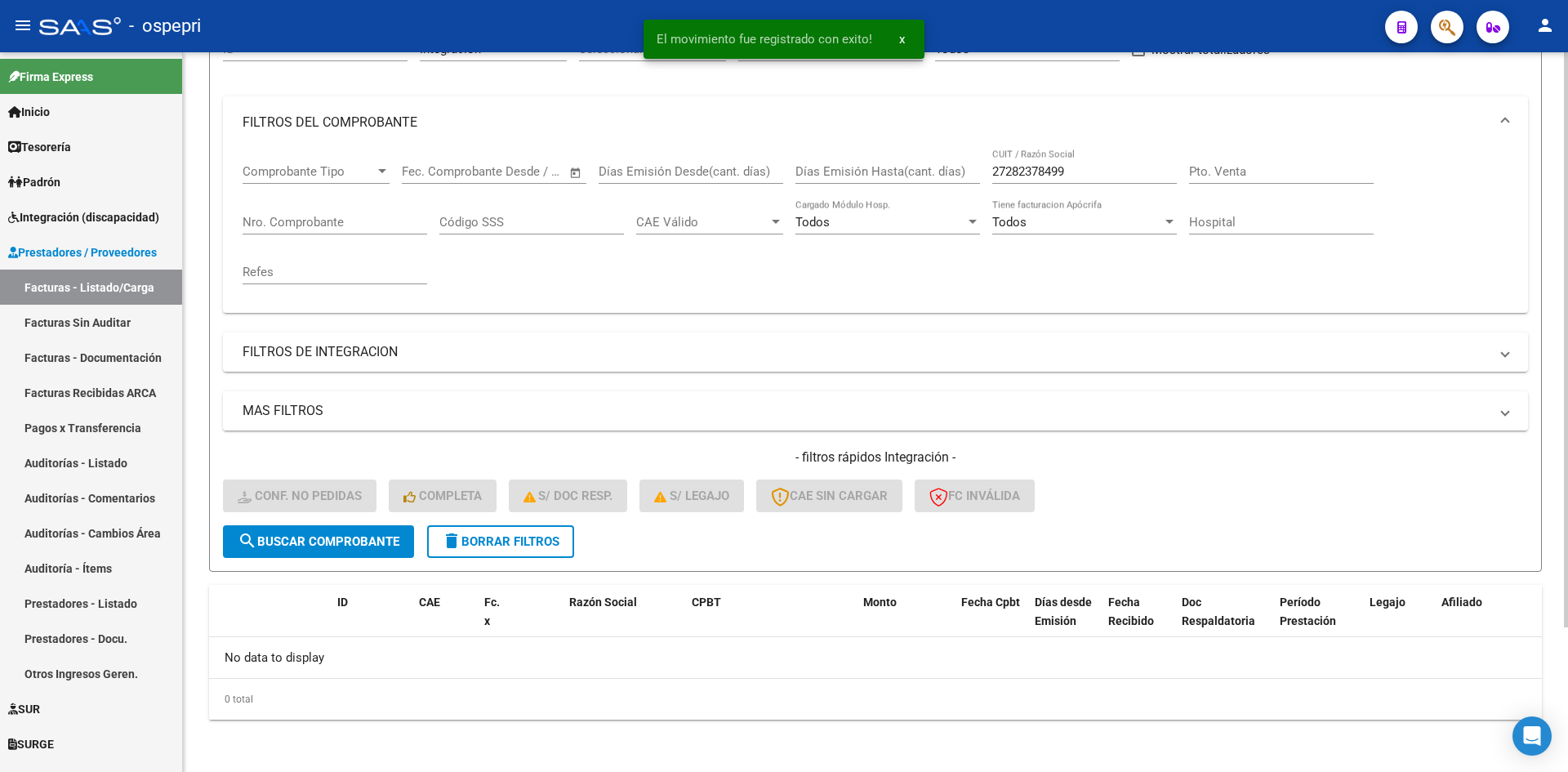
scroll to position [182, 0]
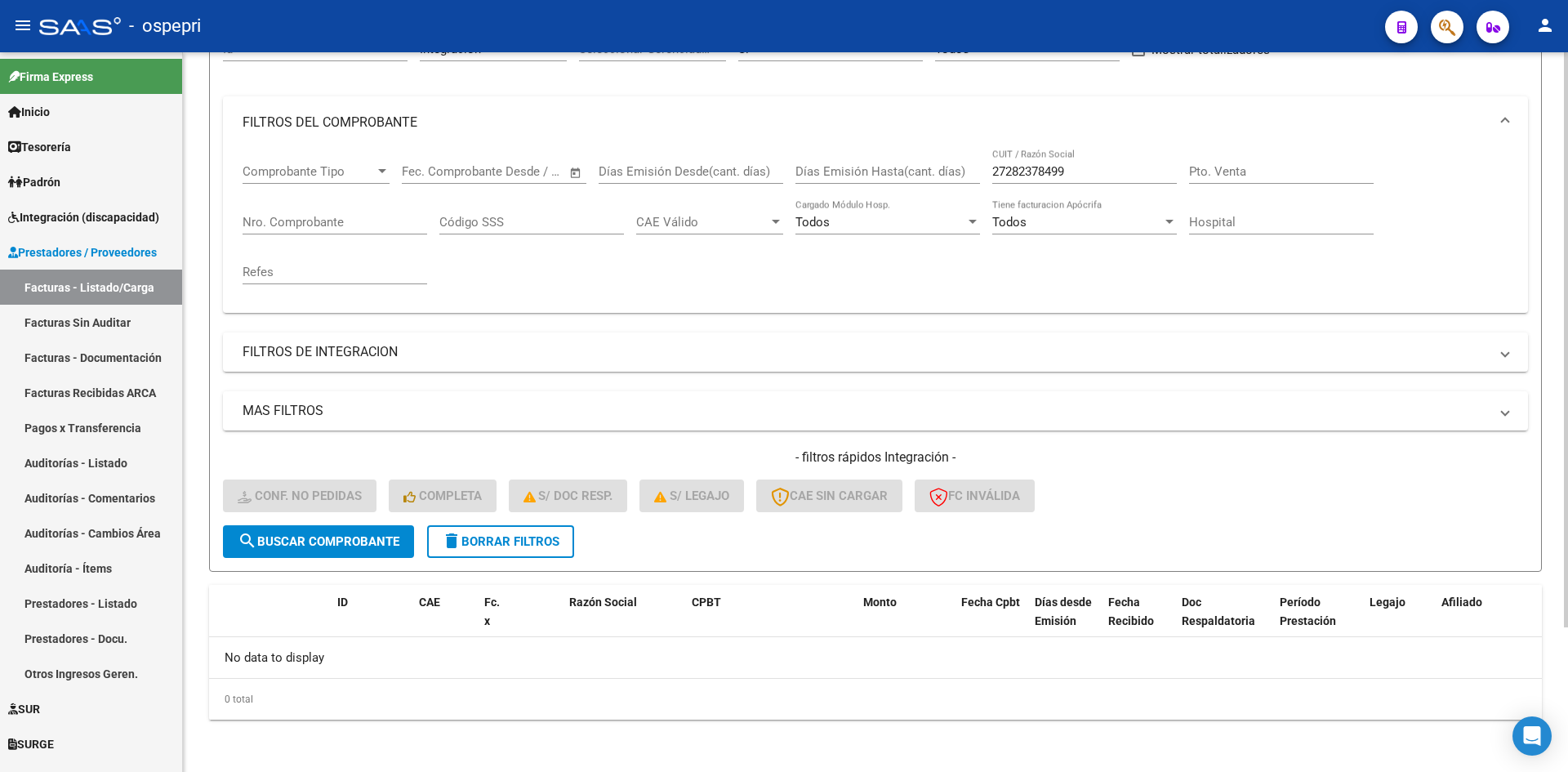
click at [498, 546] on span "delete Borrar Filtros" at bounding box center [499, 541] width 117 height 15
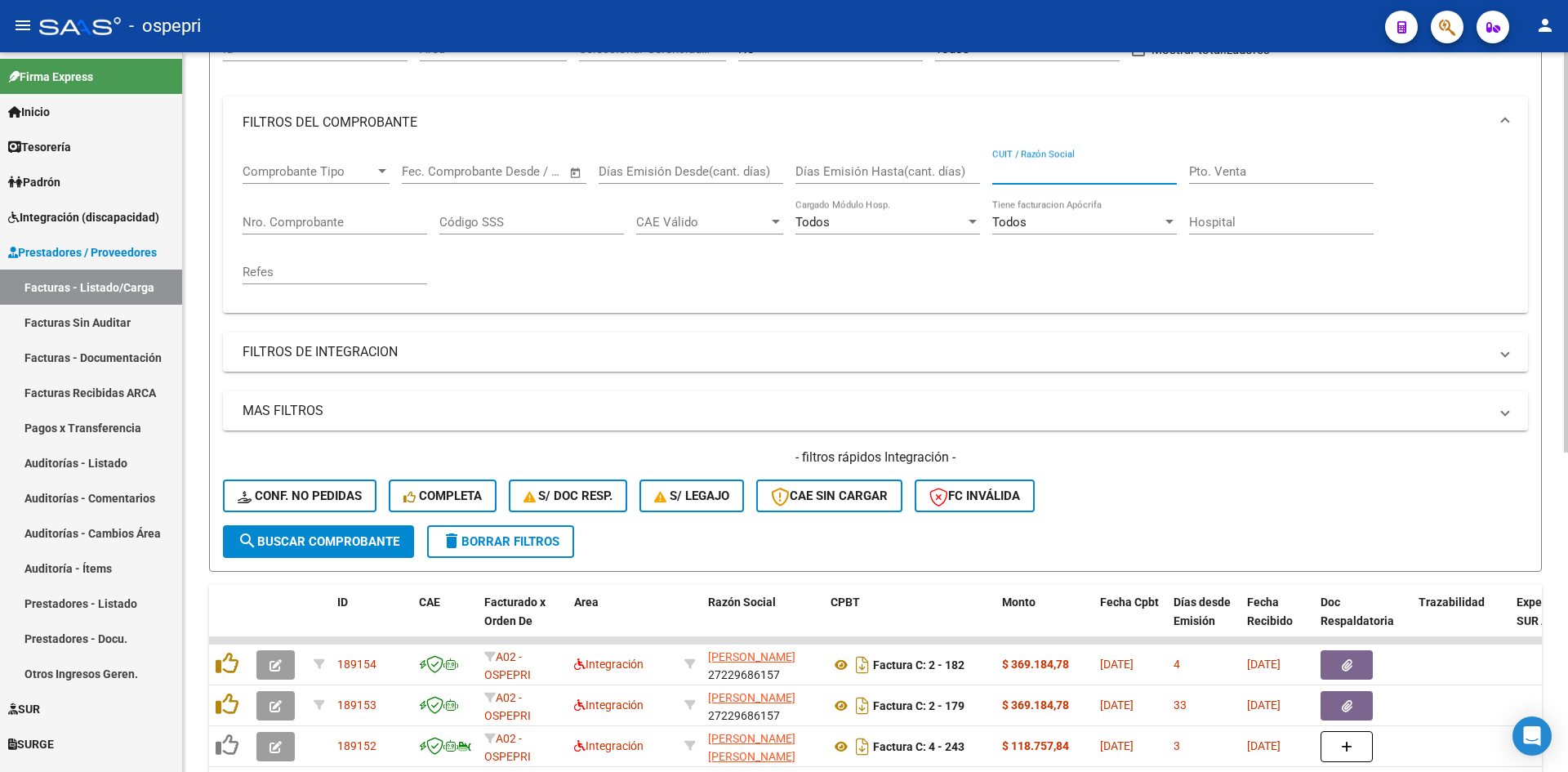
click at [1059, 174] on input "CUIT / Razón Social" at bounding box center [1084, 171] width 184 height 15
paste input "27282378499"
type input "27282378499"
click at [370, 531] on button "search Buscar Comprobante" at bounding box center [318, 541] width 191 height 33
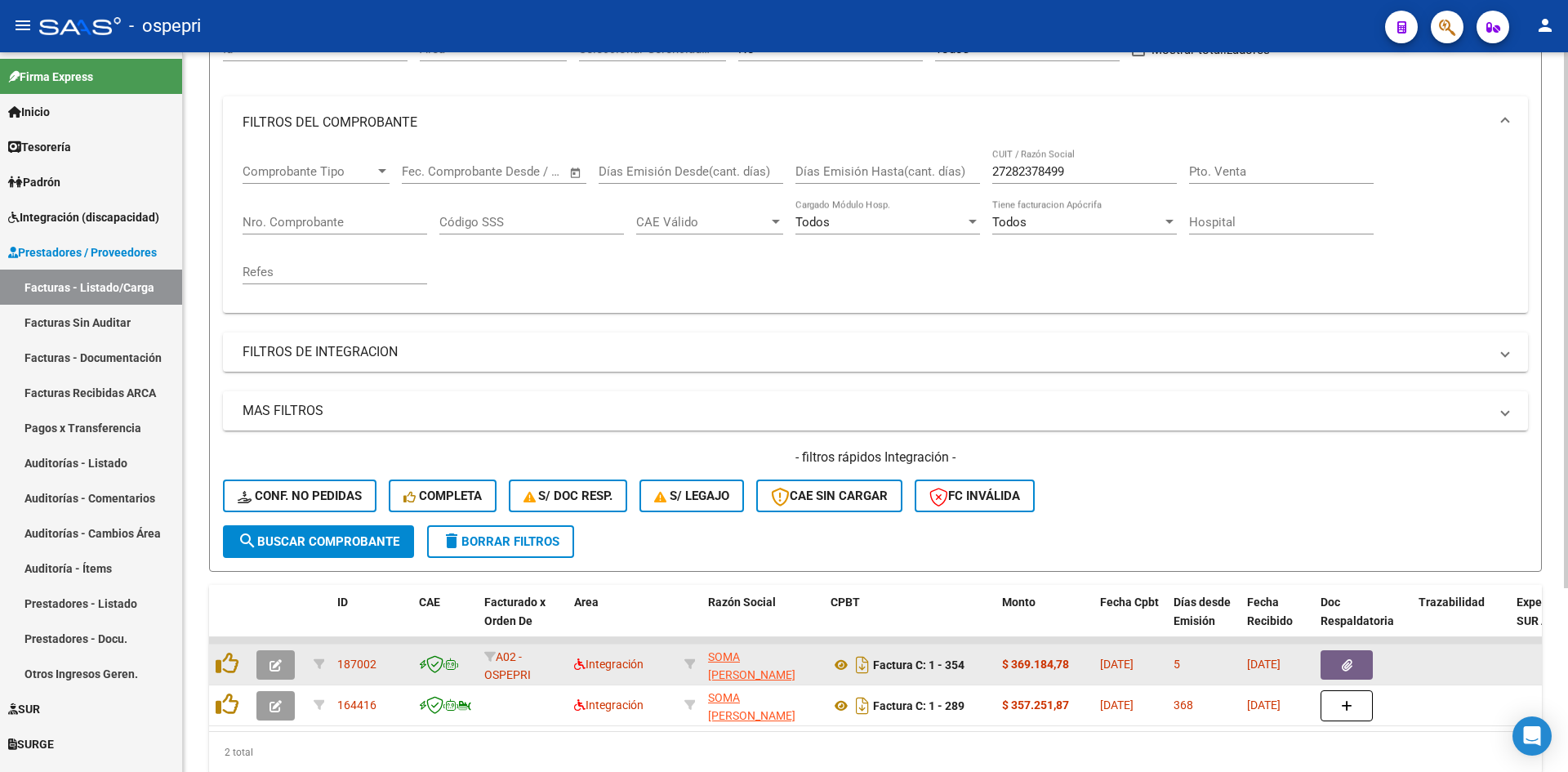
click at [277, 662] on icon "button" at bounding box center [276, 665] width 12 height 12
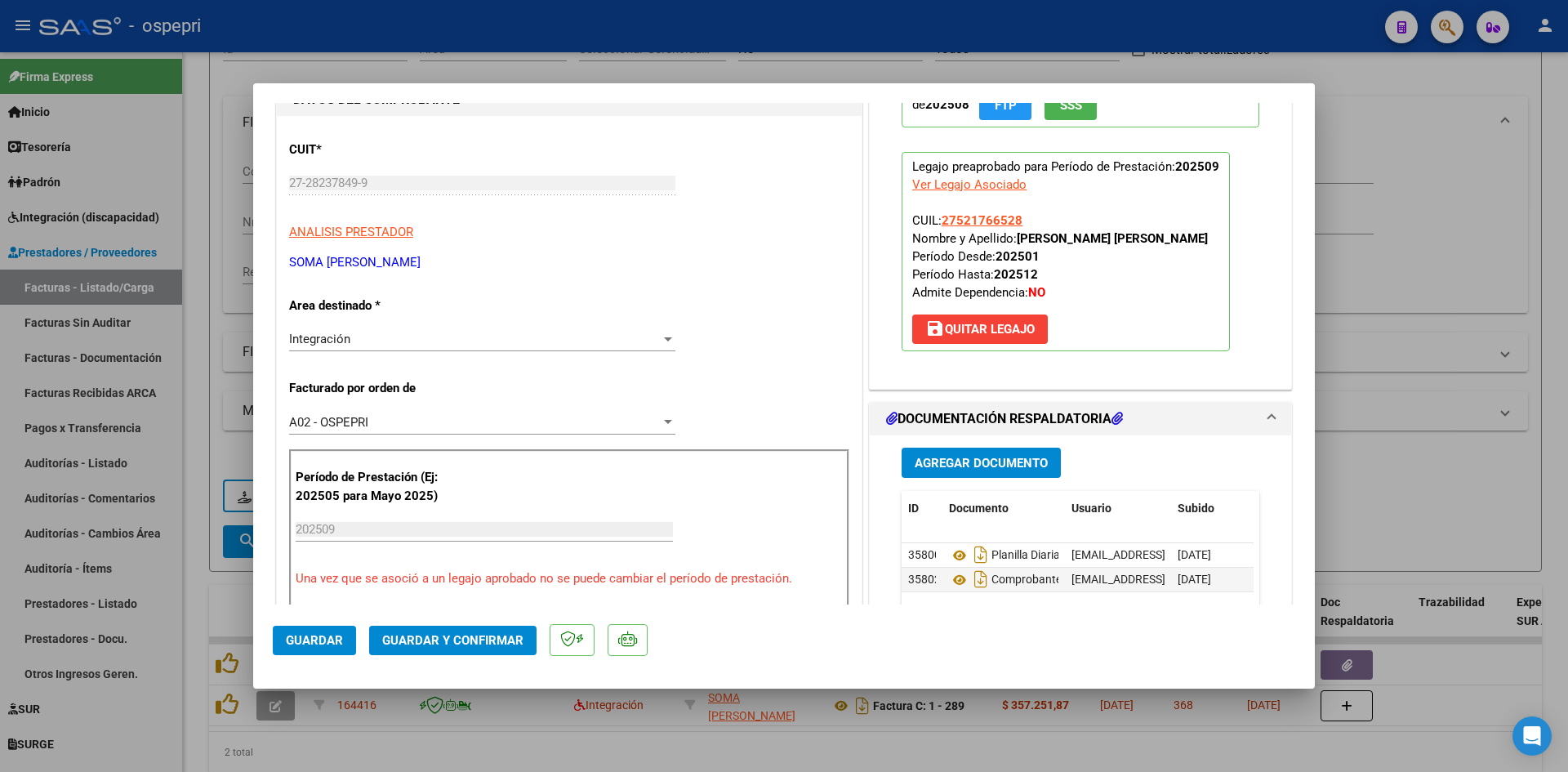
scroll to position [0, 0]
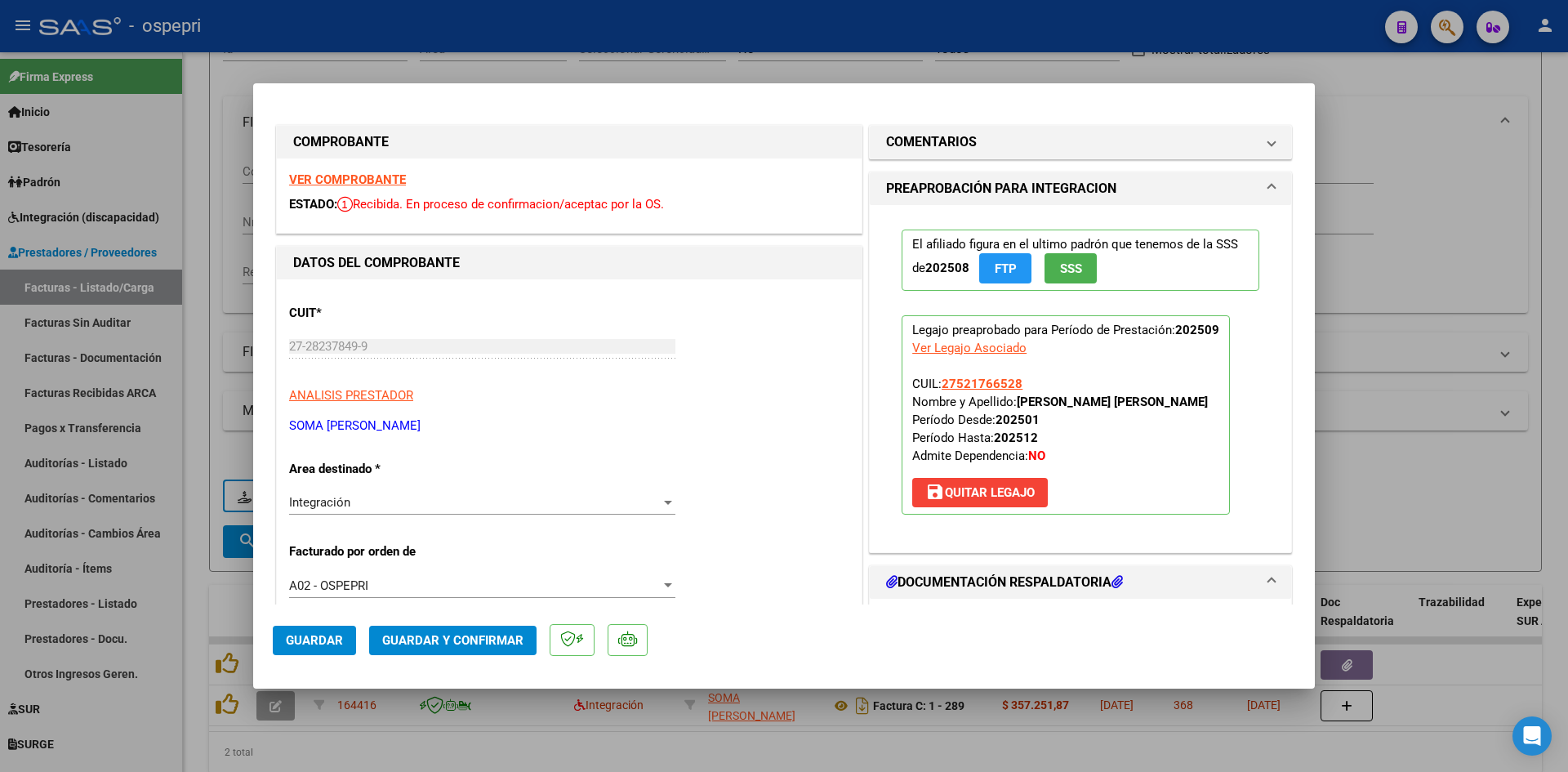
click at [391, 170] on div "VER COMPROBANTE ESTADO: Recibida. En proceso de confirmacion/aceptac por la OS." at bounding box center [569, 196] width 585 height 74
click at [388, 182] on strong "VER COMPROBANTE" at bounding box center [347, 180] width 117 height 15
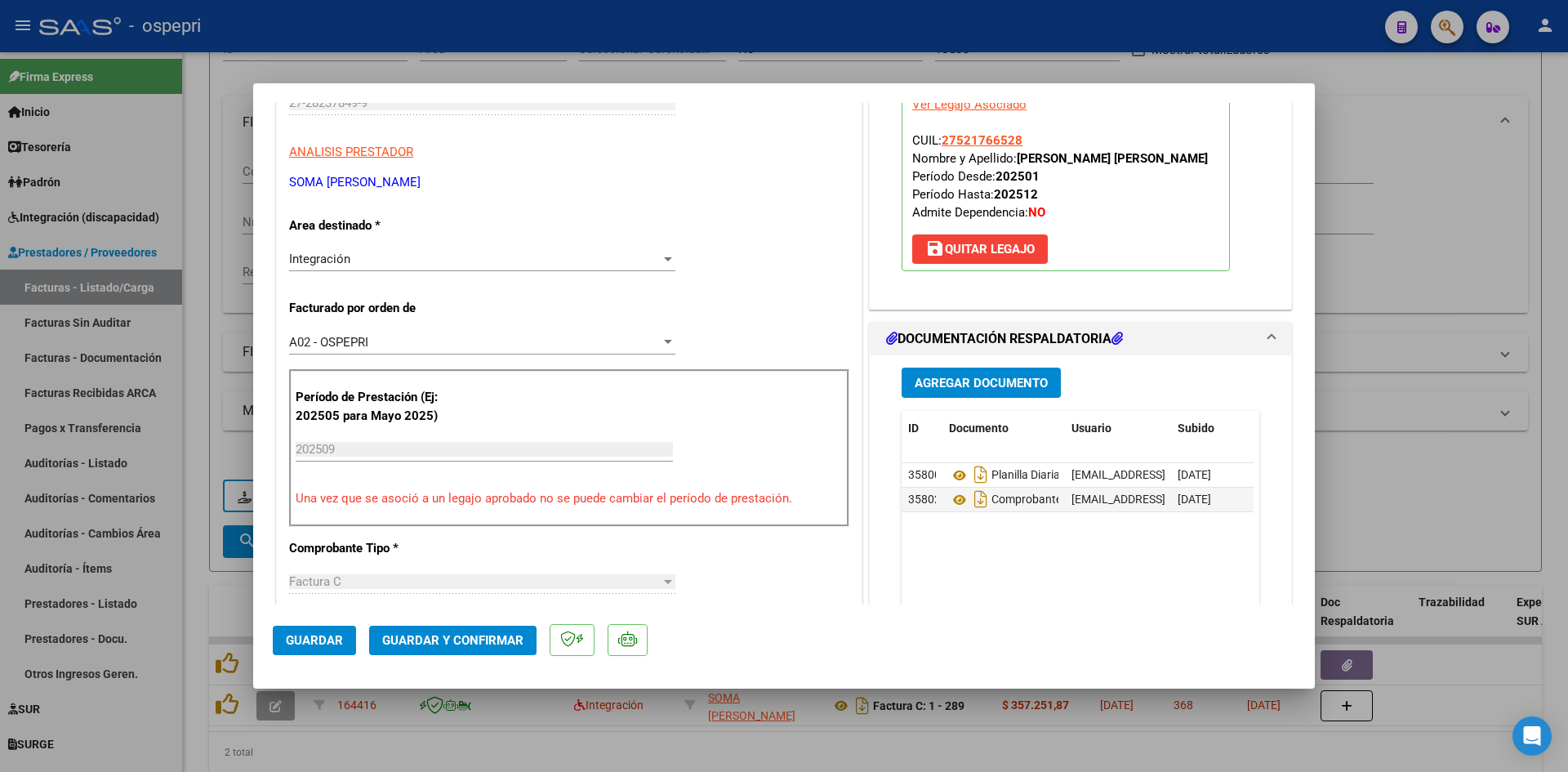
scroll to position [245, 0]
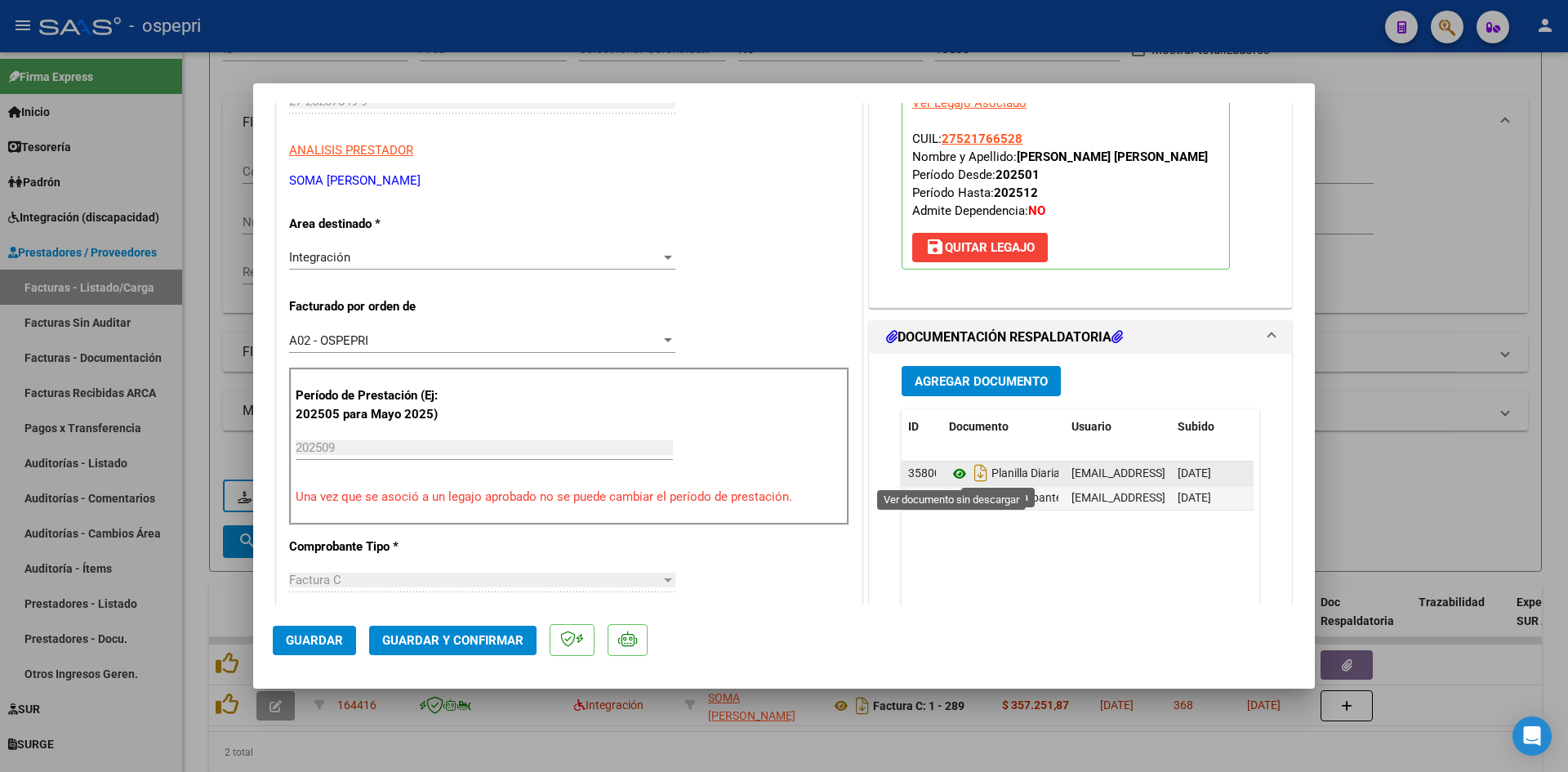
click at [951, 472] on icon at bounding box center [959, 473] width 21 height 19
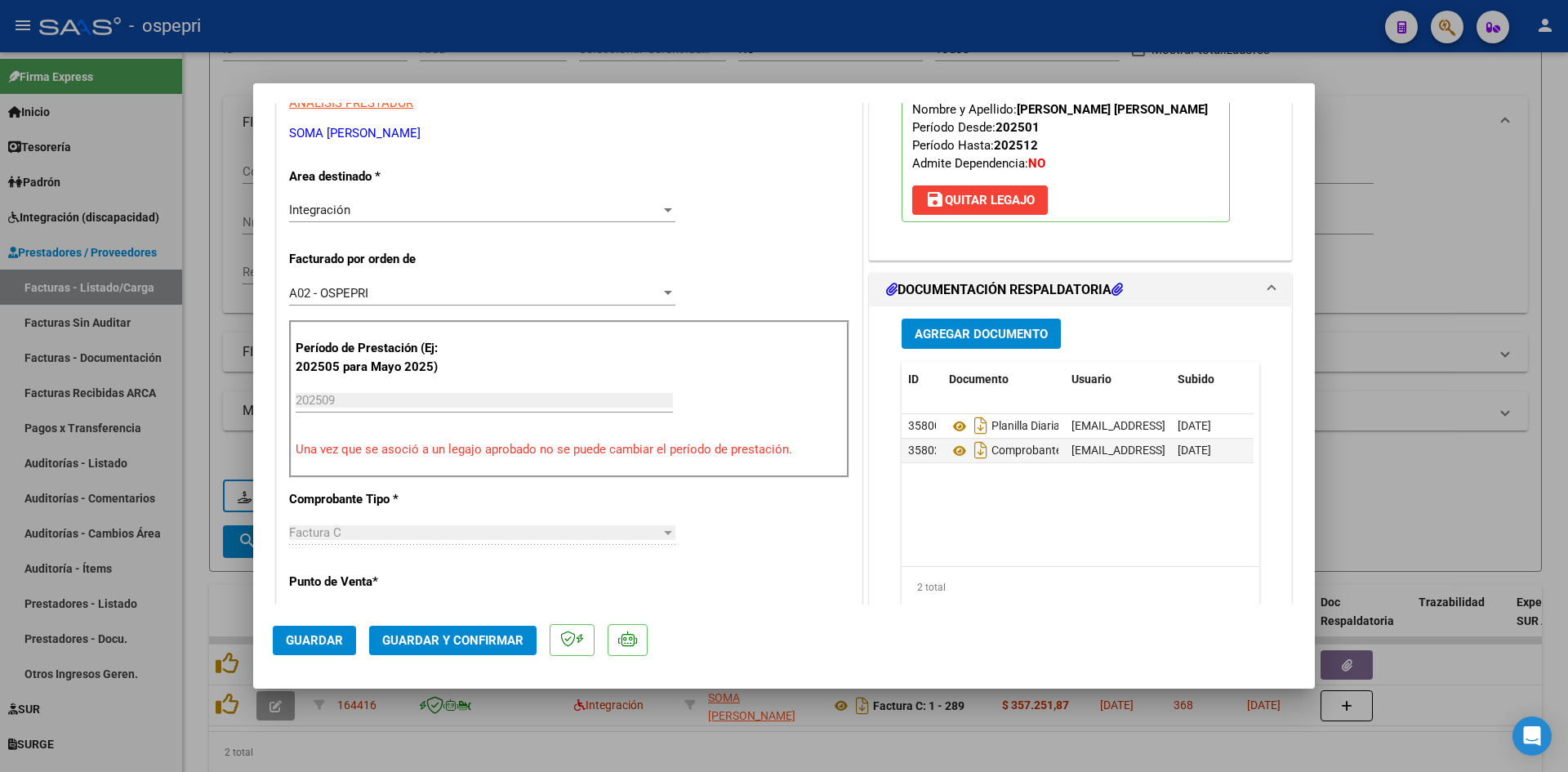
scroll to position [408, 0]
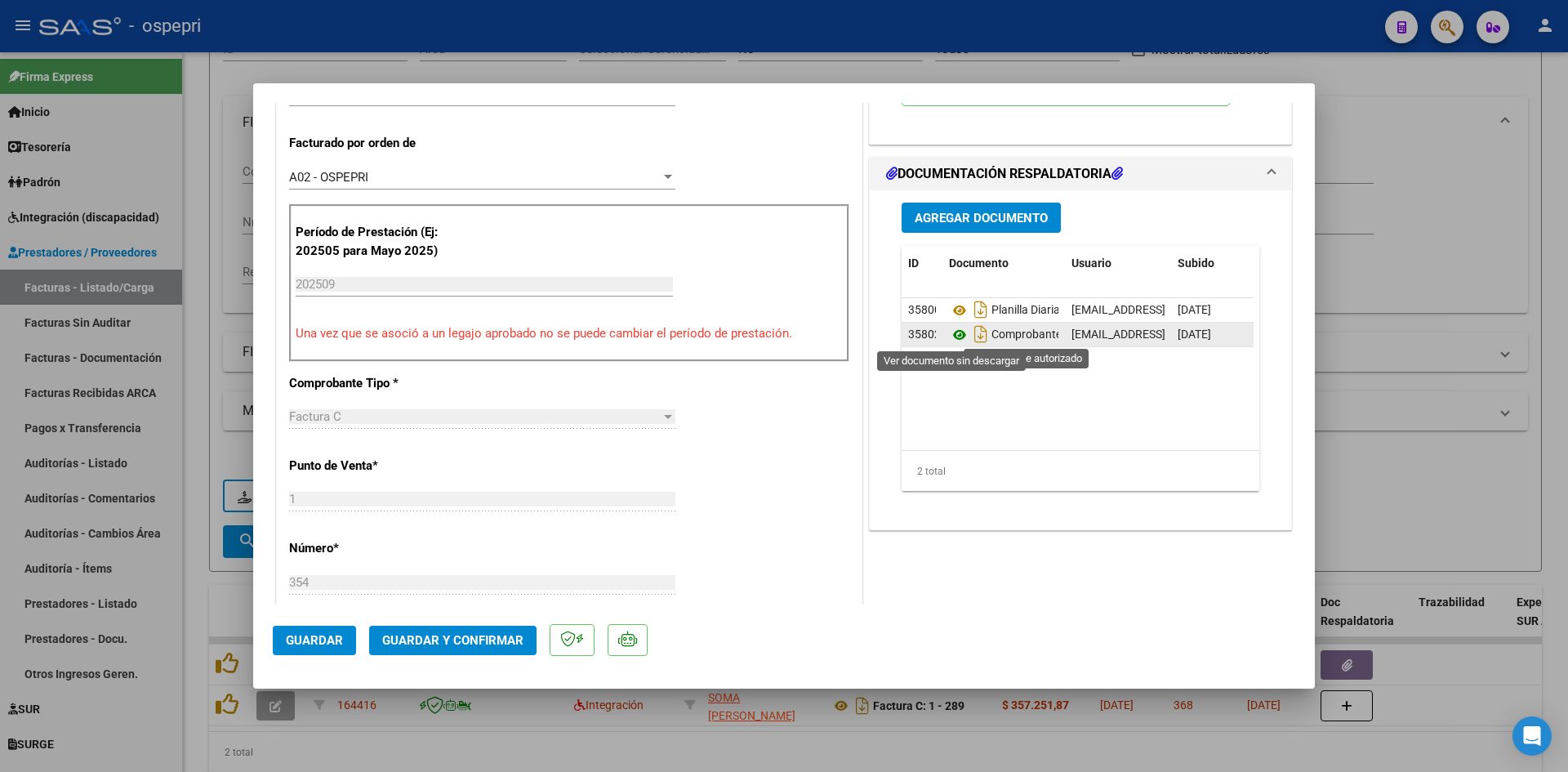
click at [951, 332] on icon at bounding box center [959, 335] width 21 height 19
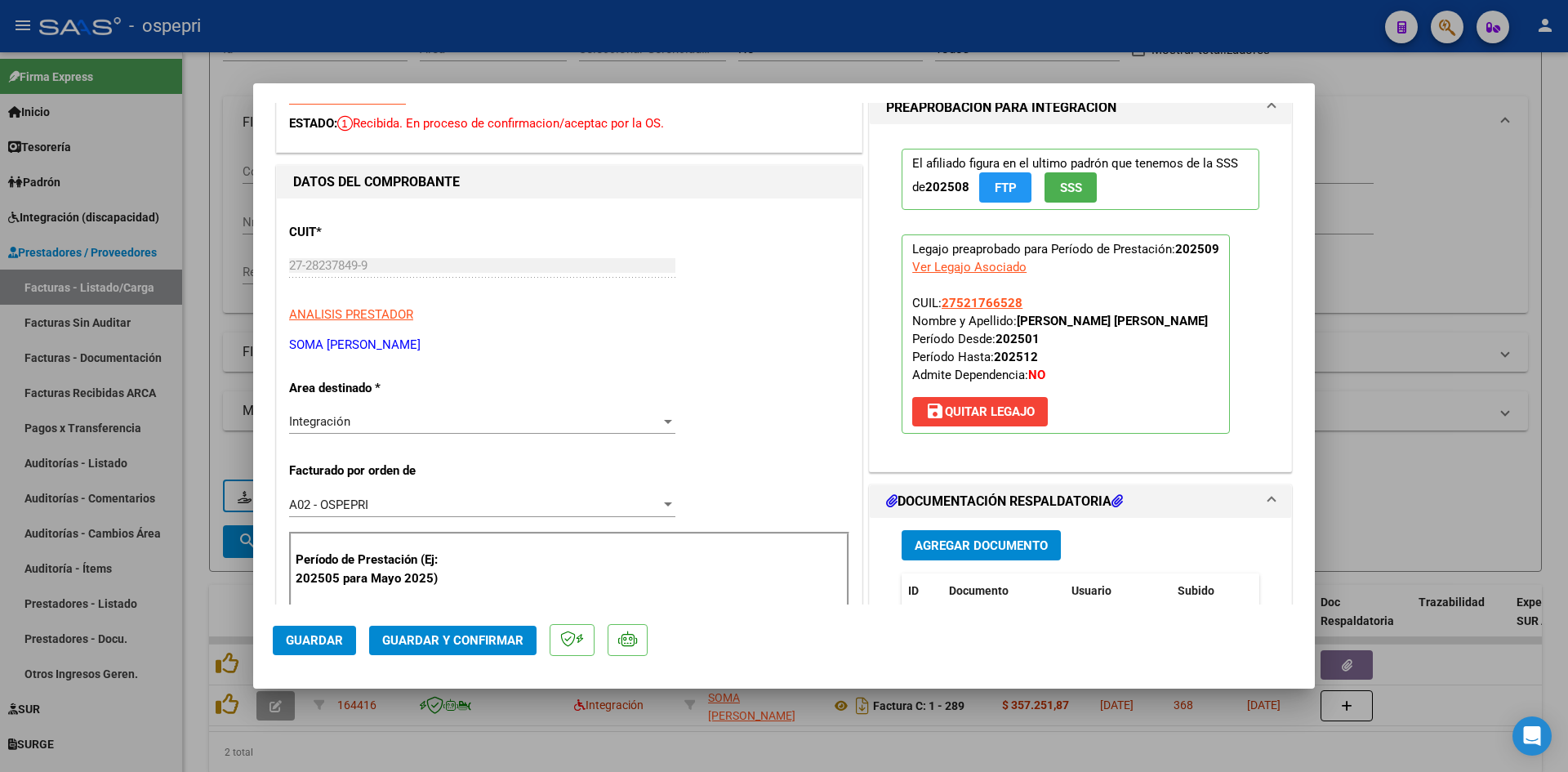
scroll to position [0, 0]
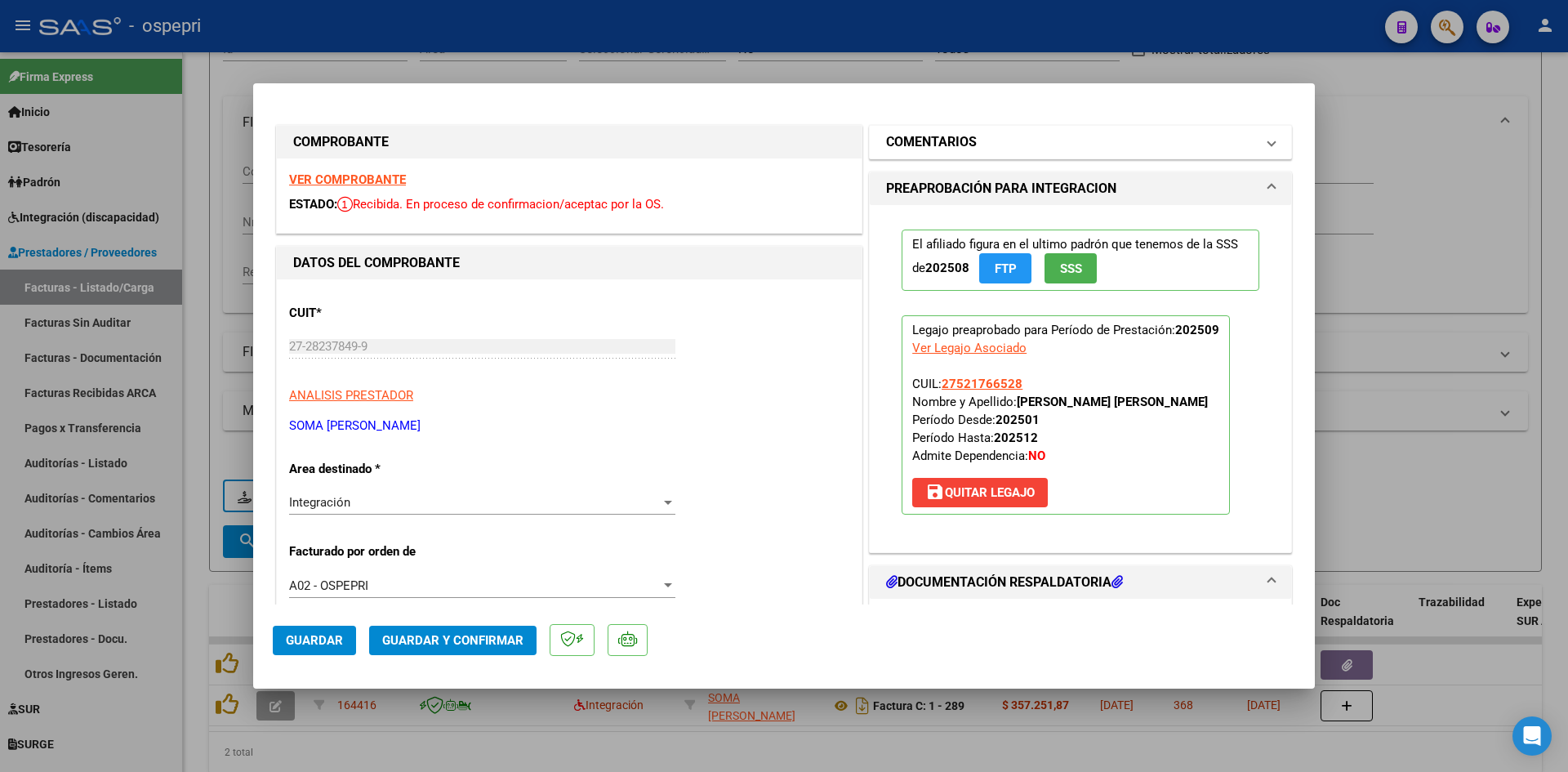
click at [1071, 140] on mat-panel-title "COMENTARIOS" at bounding box center [1070, 142] width 369 height 19
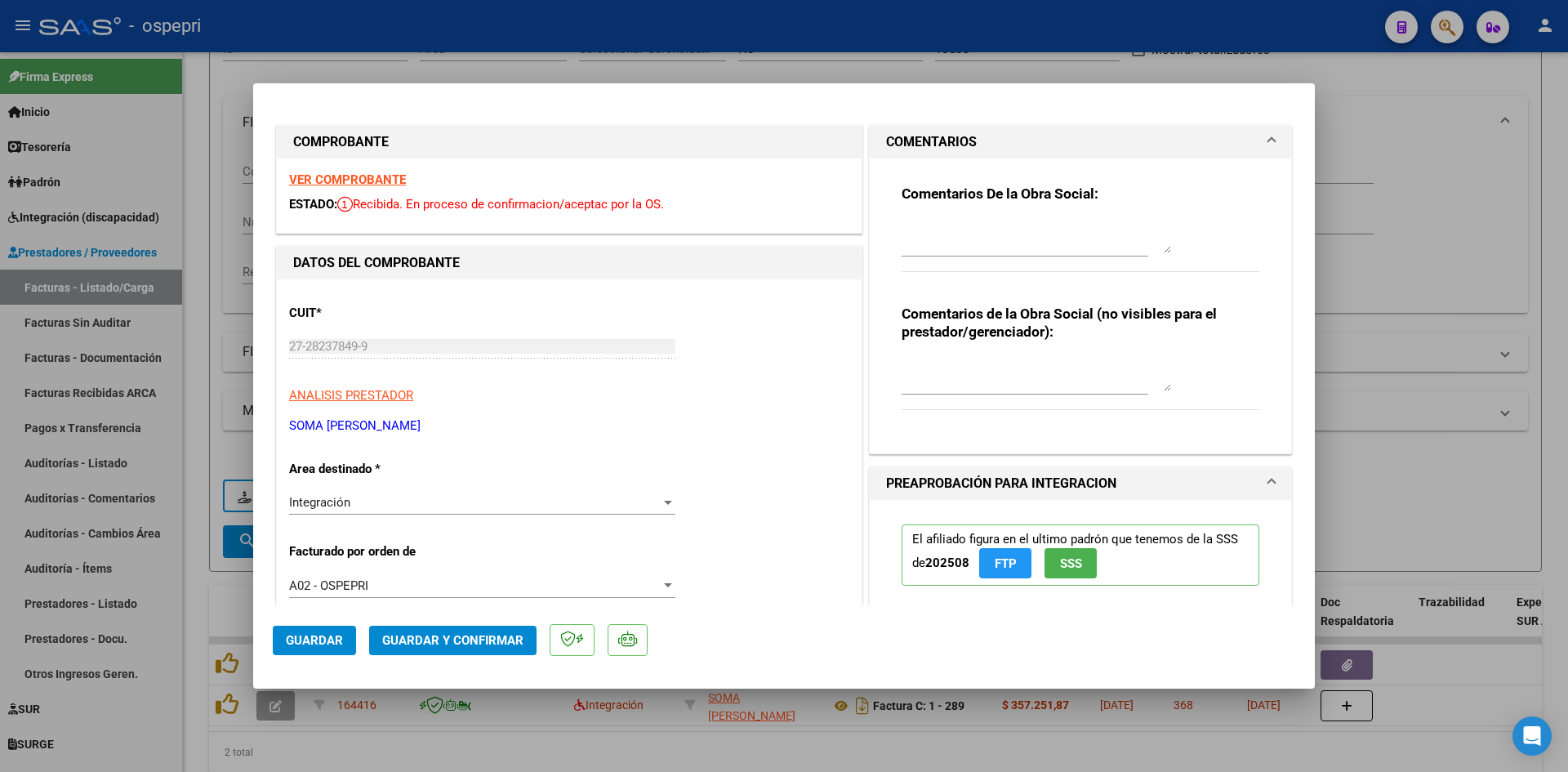
click at [934, 364] on textarea at bounding box center [1036, 375] width 270 height 33
type textarea "FALTA LA PLANILLA DE ASISTENCIAS"
click at [926, 224] on textarea at bounding box center [1036, 236] width 270 height 33
type textarea "Buenas tardes, nos comunicamos para informar que la planilla no corresponde al …"
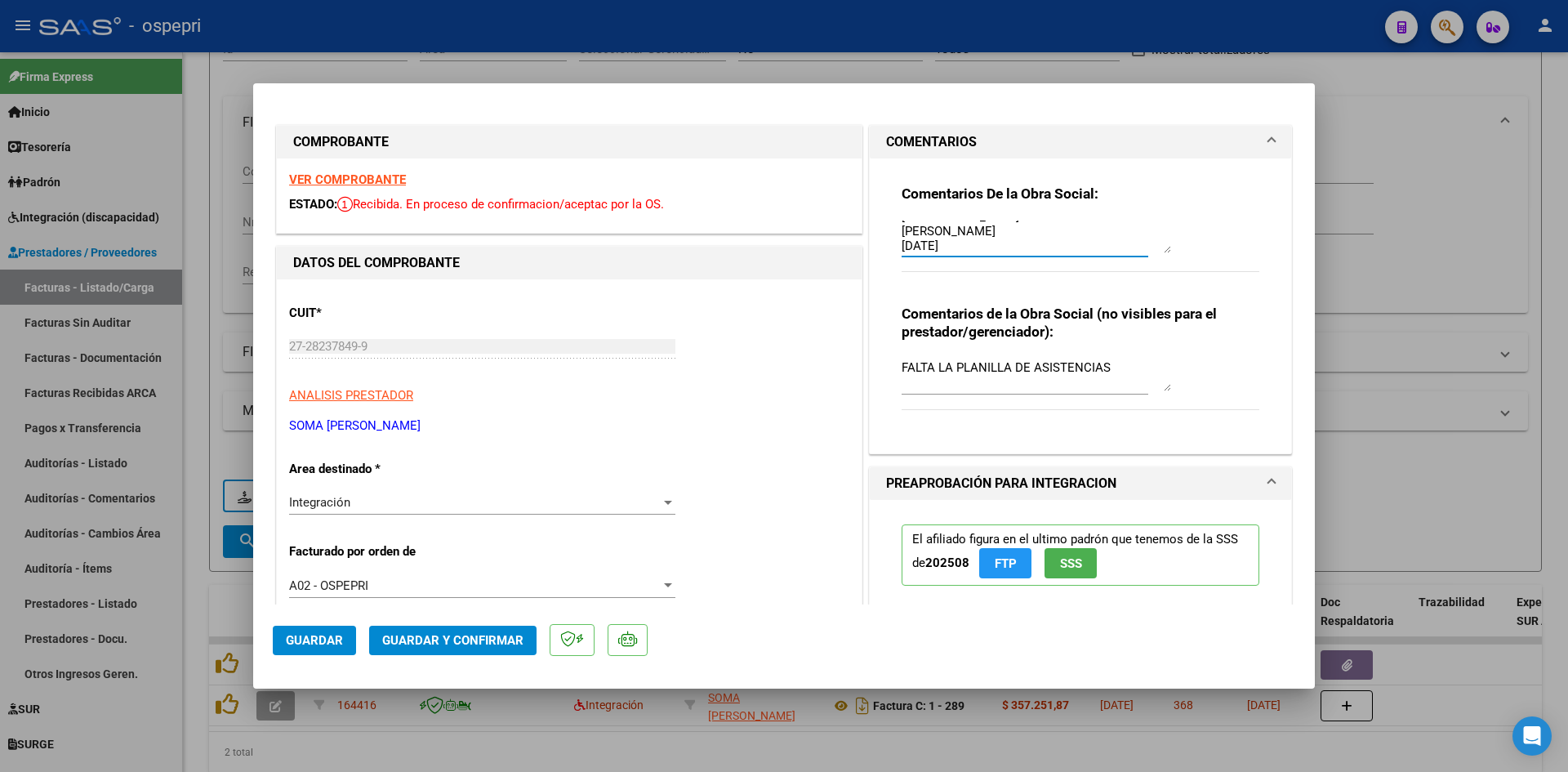
click at [324, 642] on span "Guardar" at bounding box center [314, 640] width 57 height 15
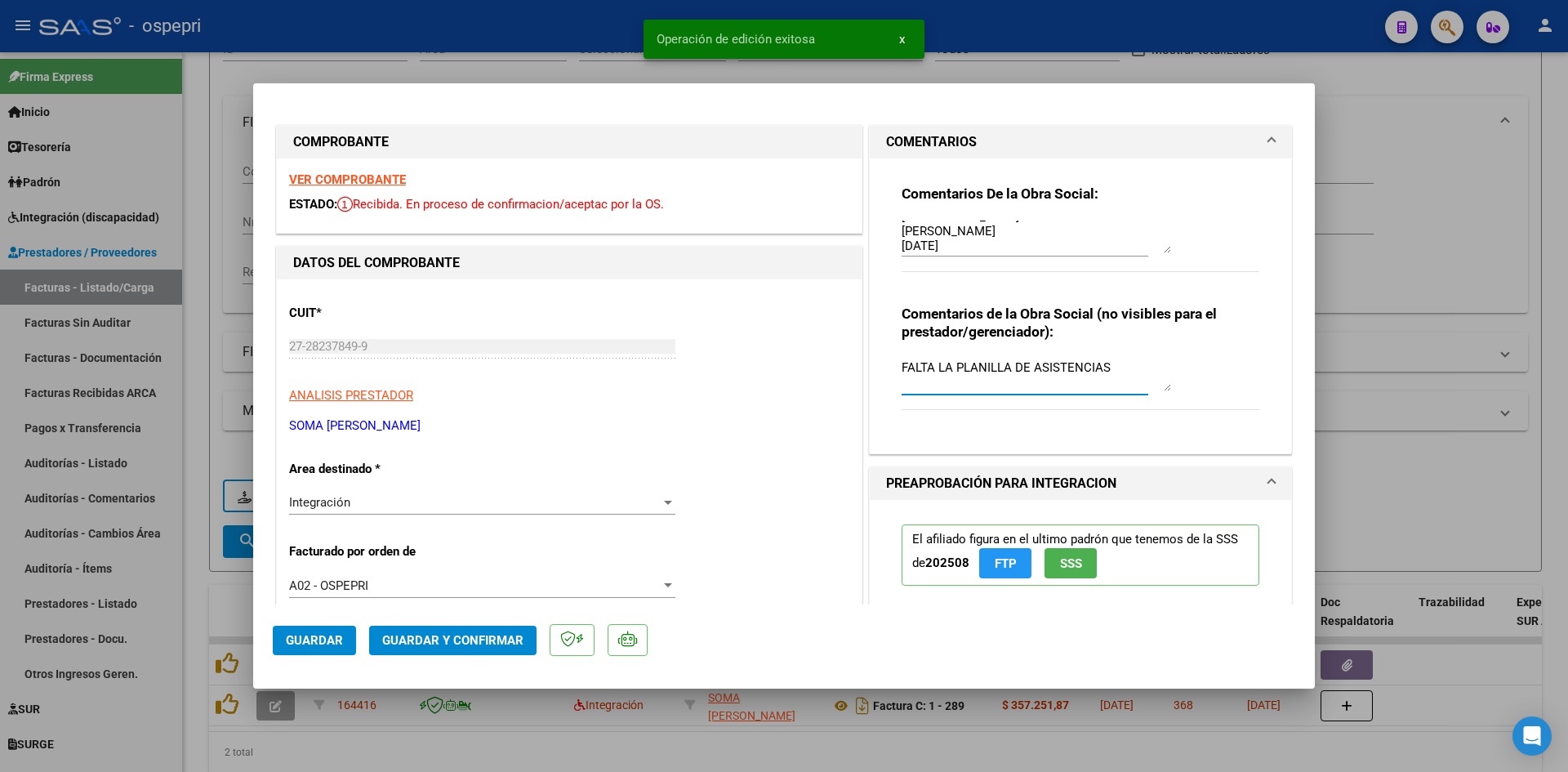
drag, startPoint x: 1116, startPoint y: 367, endPoint x: 866, endPoint y: 369, distance: 250.0
click at [869, 369] on div "Comentarios De la Obra Social: Buenas tardes, nos comunicamos para informar que…" at bounding box center [1080, 307] width 421 height 296
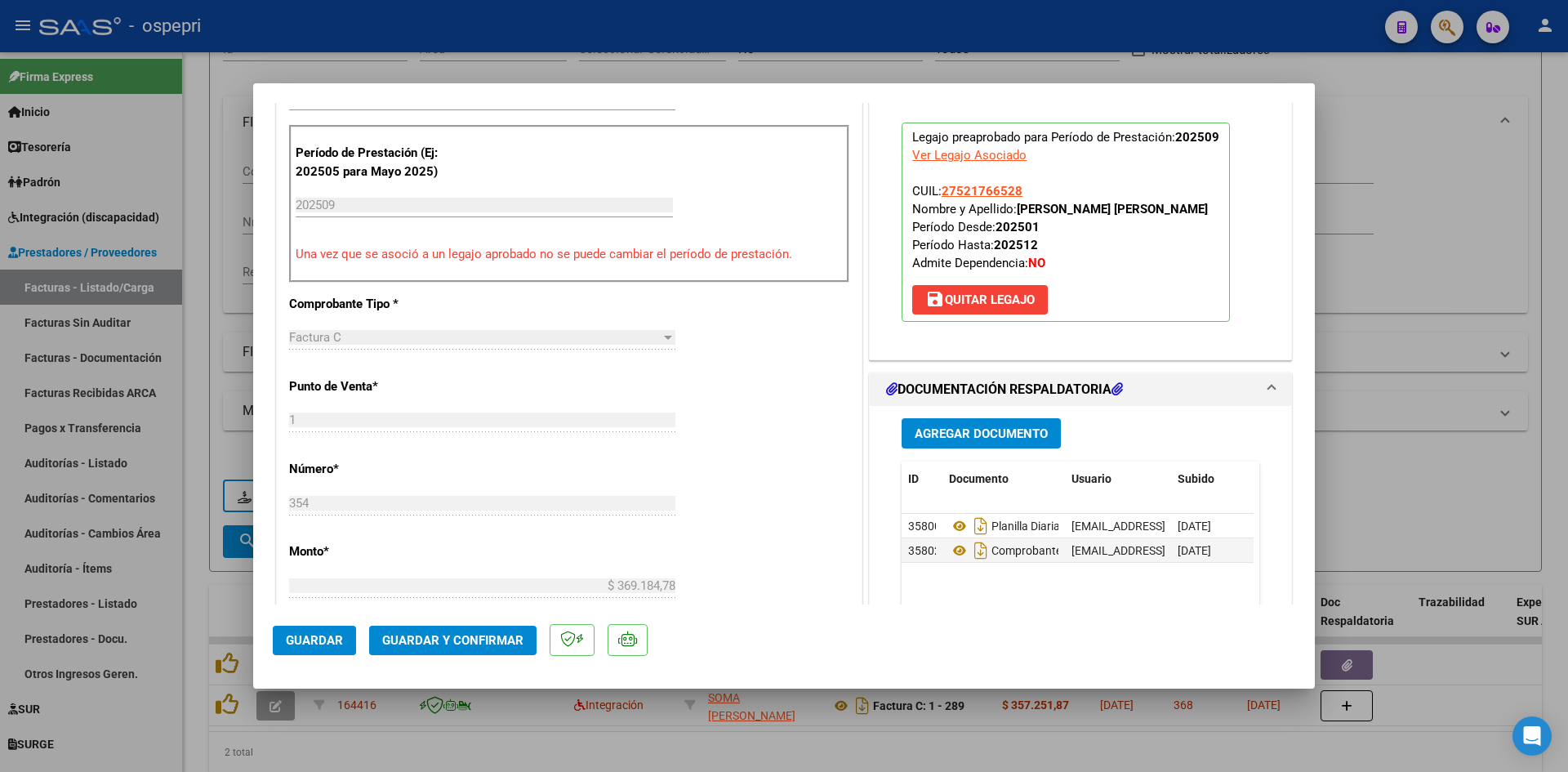
scroll to position [490, 0]
click at [308, 624] on mat-dialog-actions "Guardar Guardar y Confirmar" at bounding box center [784, 636] width 1022 height 64
click at [309, 631] on button "Guardar" at bounding box center [314, 640] width 84 height 29
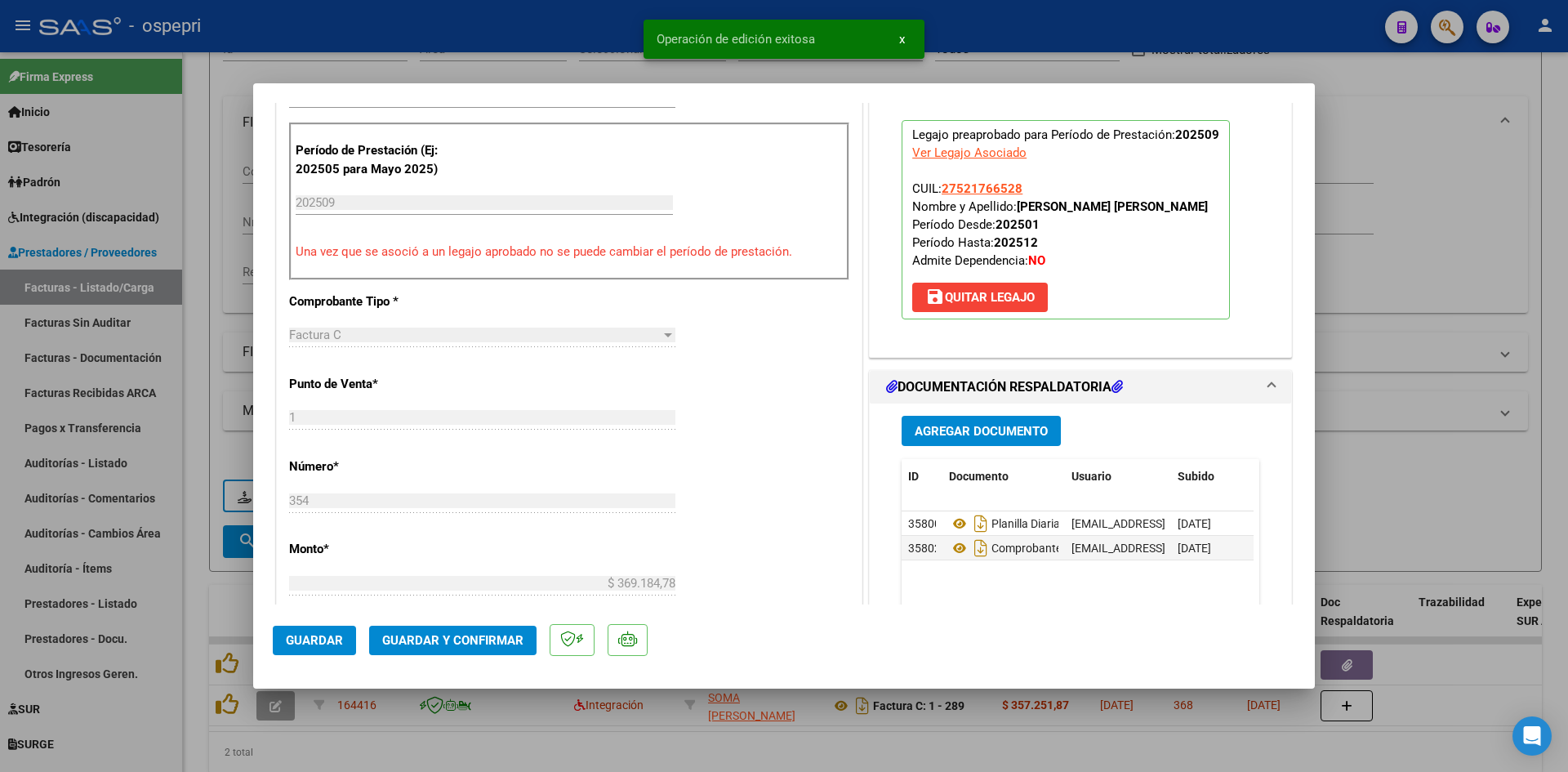
type input "$ 0,00"
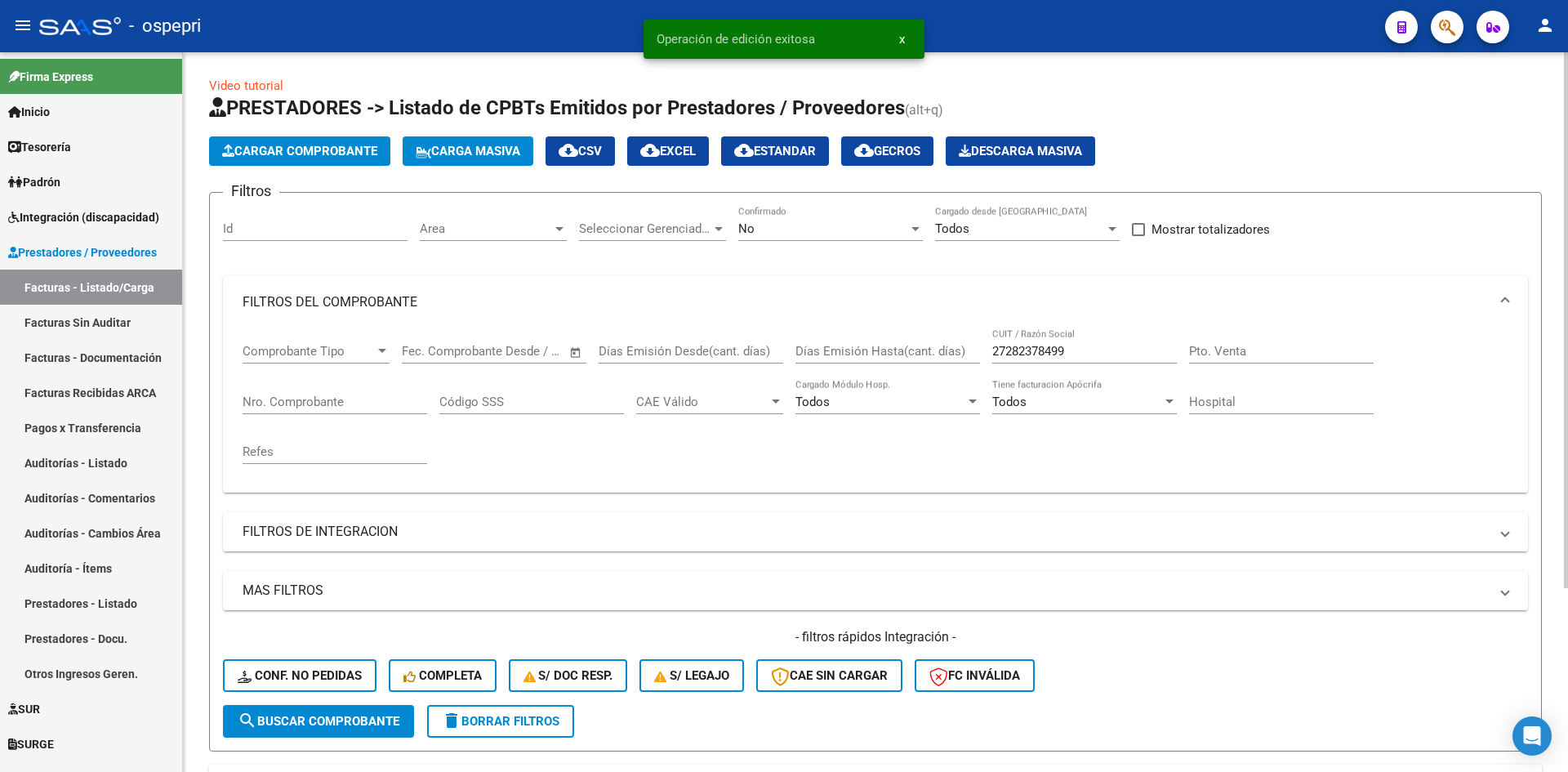
scroll to position [0, 0]
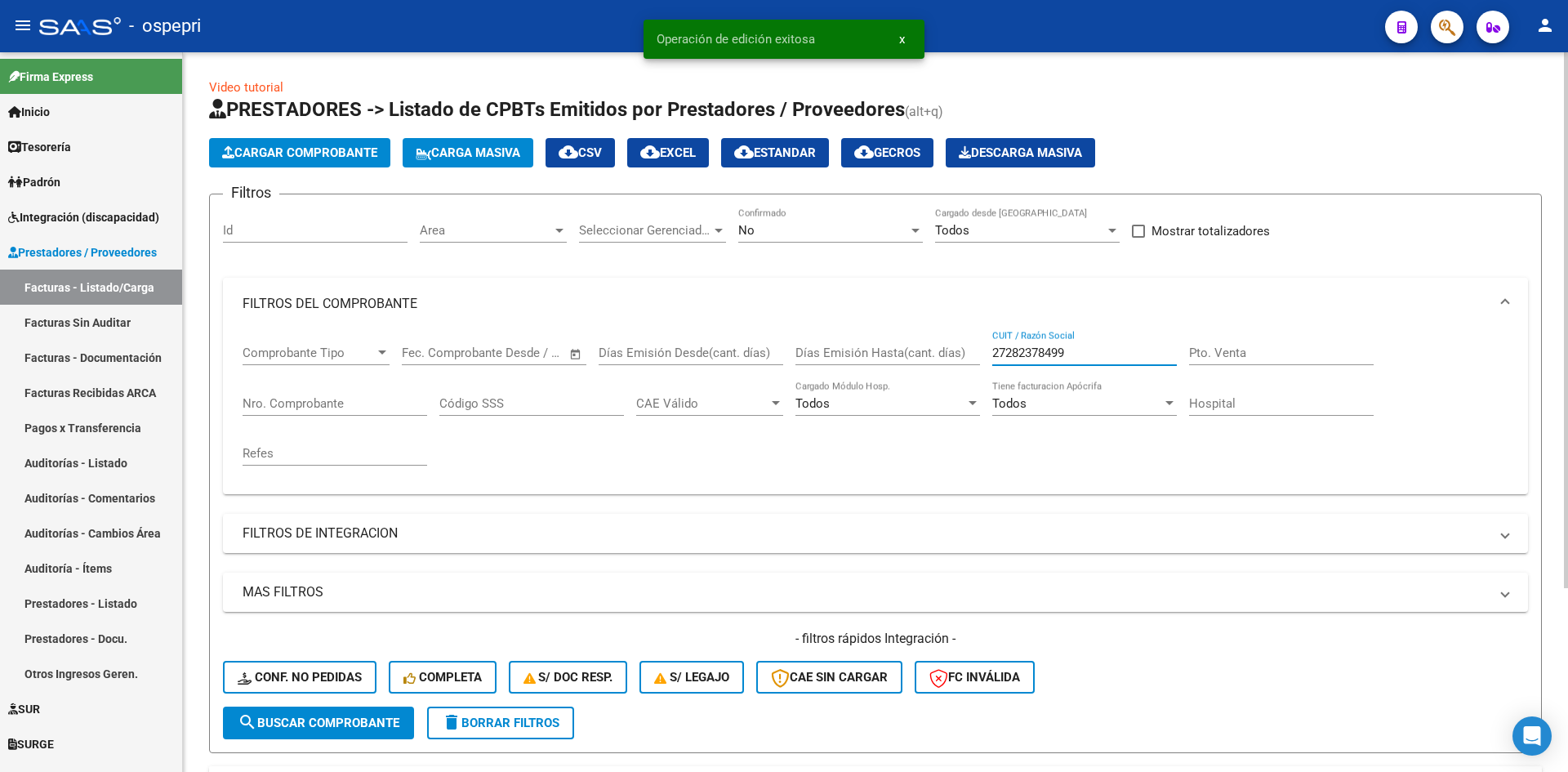
drag, startPoint x: 1083, startPoint y: 354, endPoint x: 977, endPoint y: 369, distance: 107.1
click at [977, 369] on div "Comprobante Tipo Comprobante Tipo Fecha inicio – Fecha fin Fec. Comprobante Des…" at bounding box center [875, 405] width 1266 height 151
paste input "27253086543"
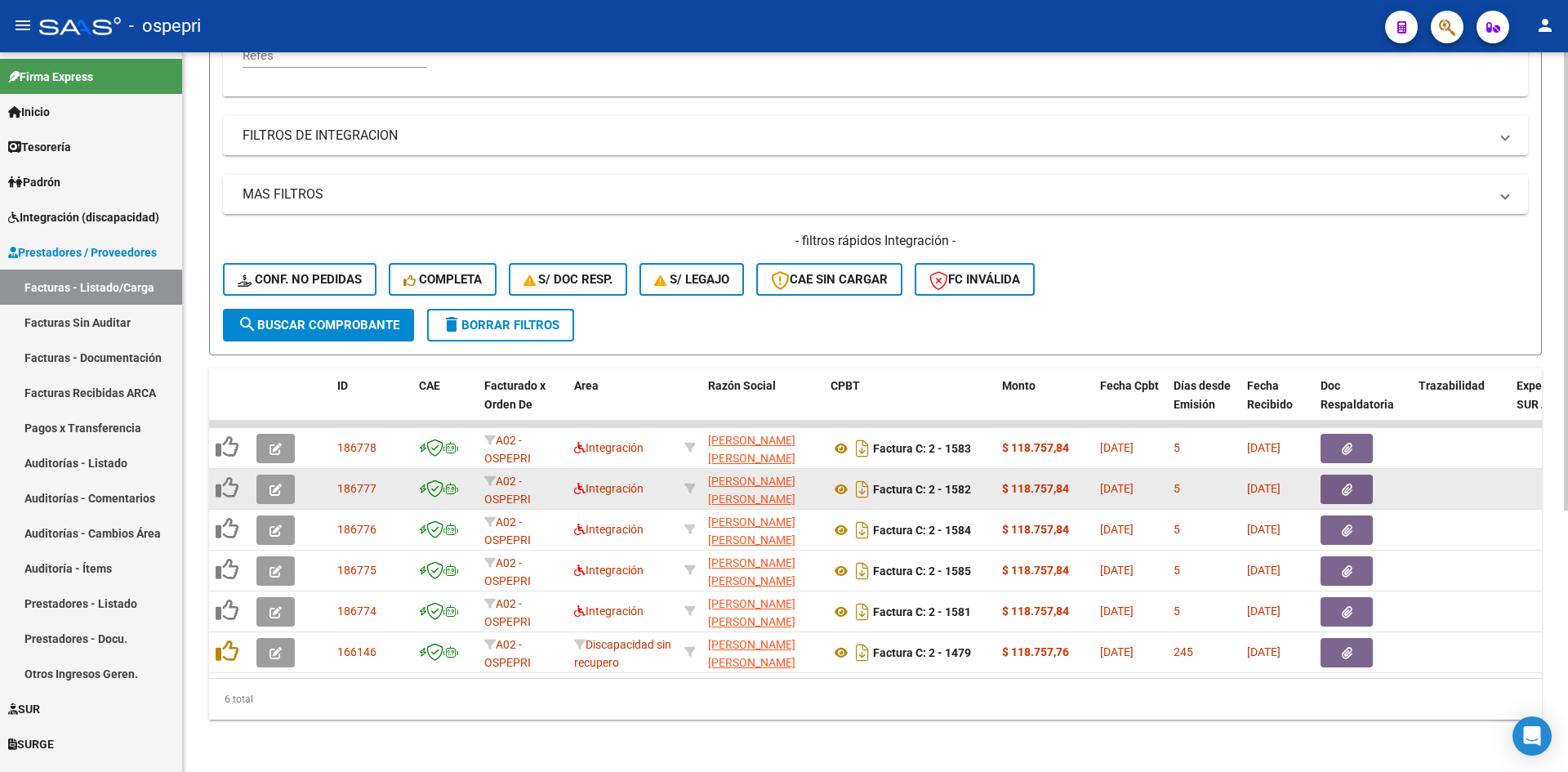
scroll to position [408, 0]
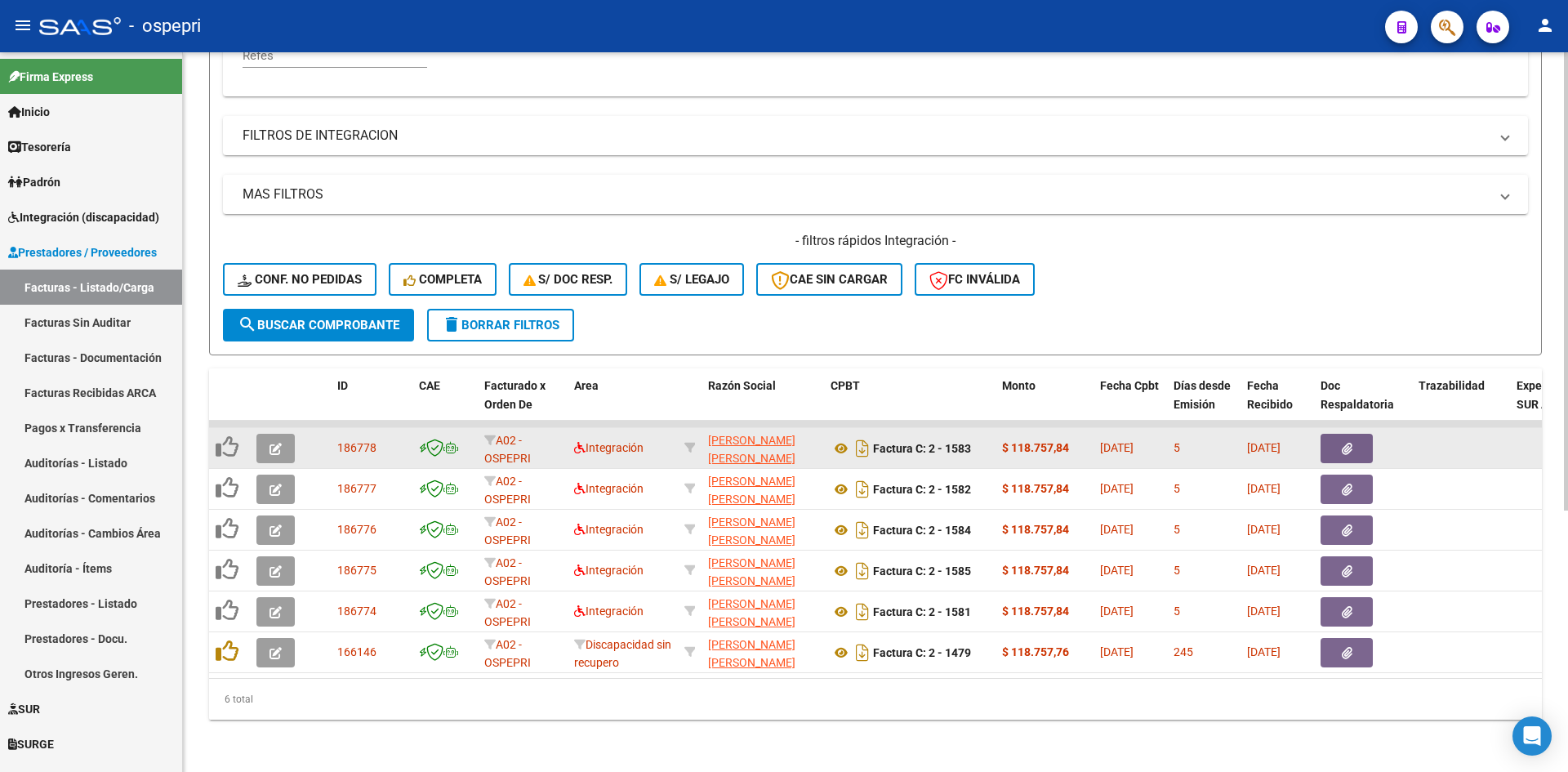
type input "27253086543"
click at [274, 442] on icon "button" at bounding box center [276, 449] width 12 height 12
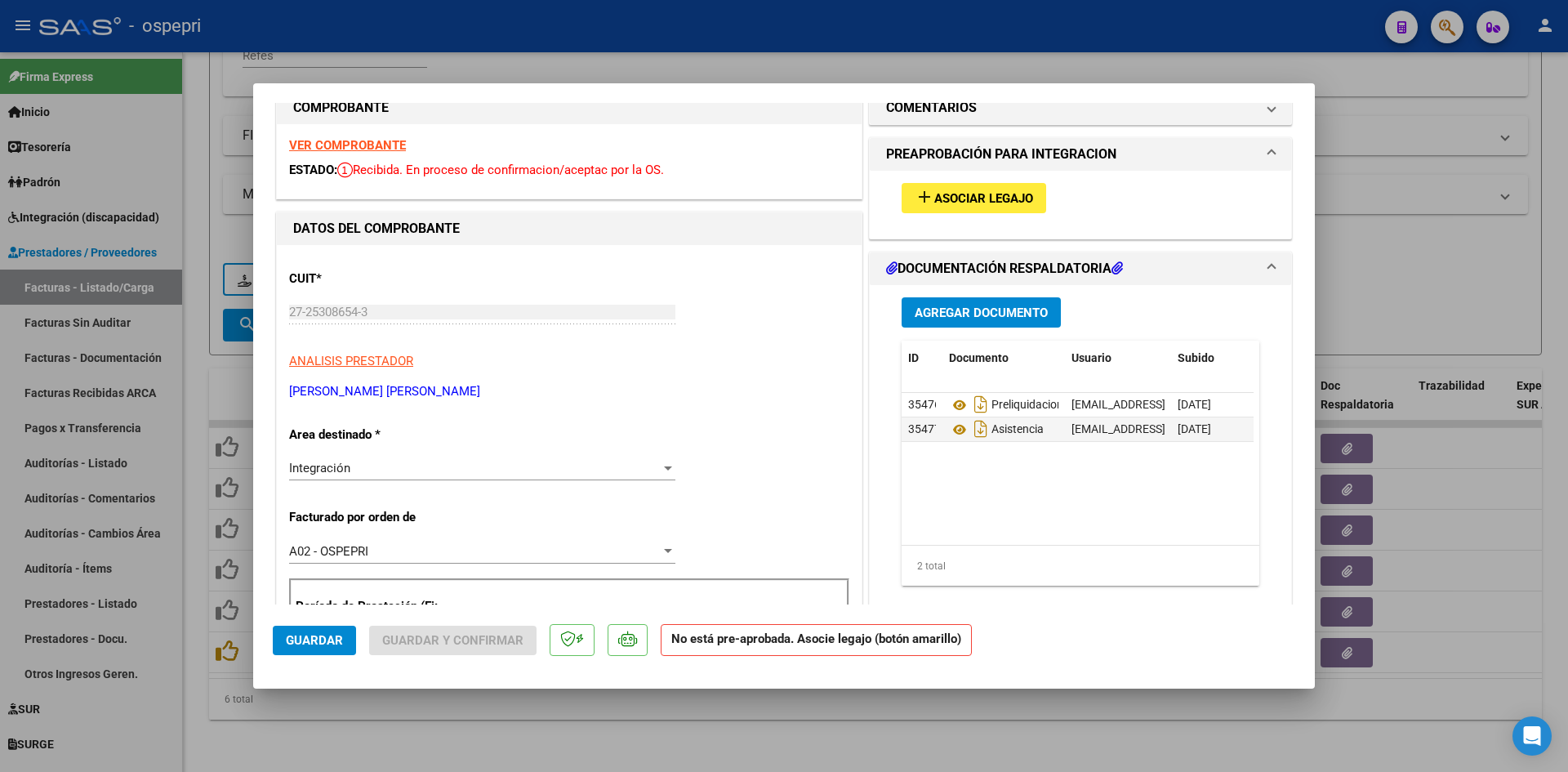
scroll to position [0, 0]
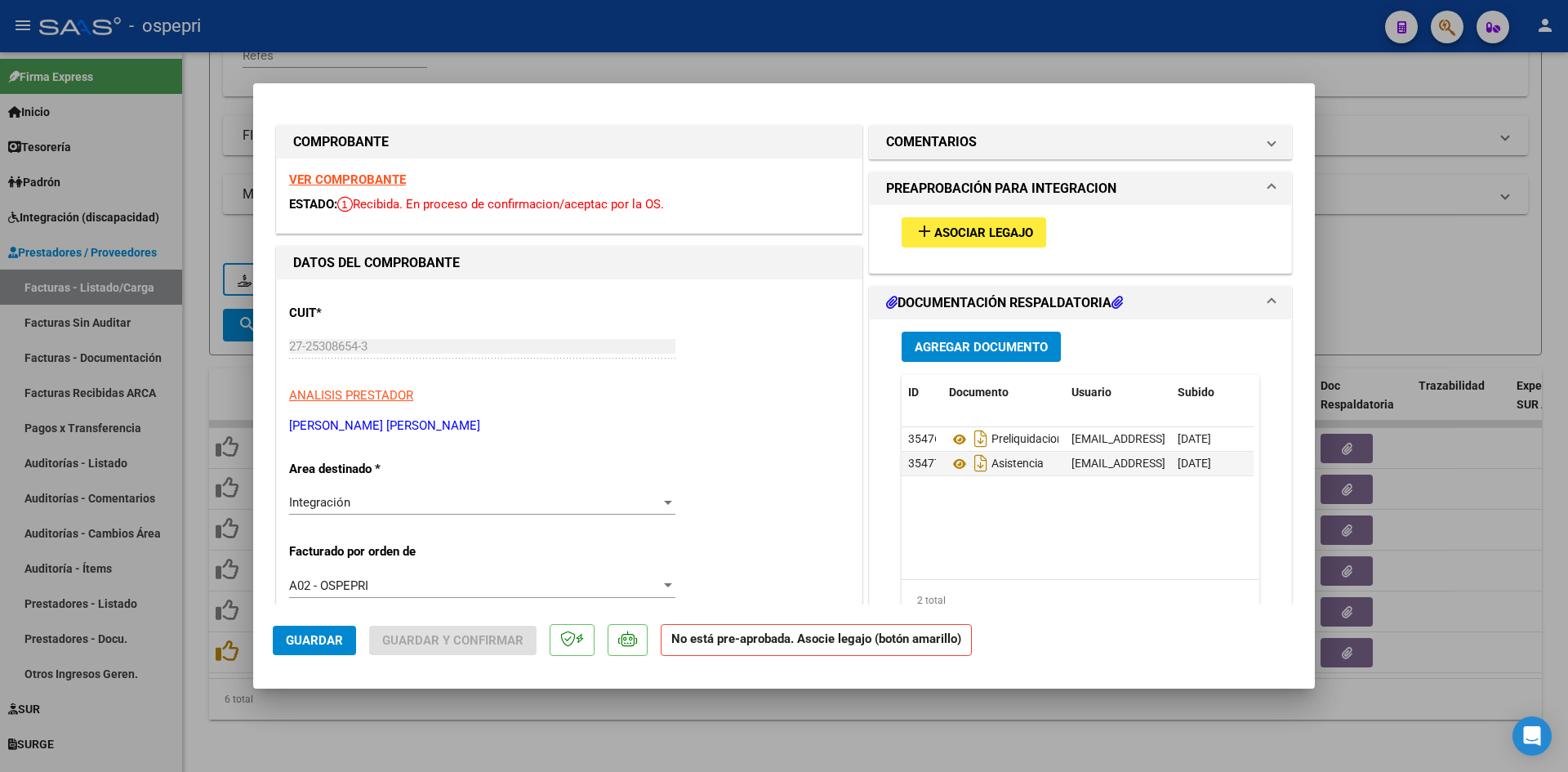
click at [378, 174] on strong "VER COMPROBANTE" at bounding box center [347, 180] width 117 height 15
click at [953, 463] on icon at bounding box center [959, 464] width 21 height 19
click at [977, 226] on span "Asociar Legajo" at bounding box center [983, 233] width 99 height 15
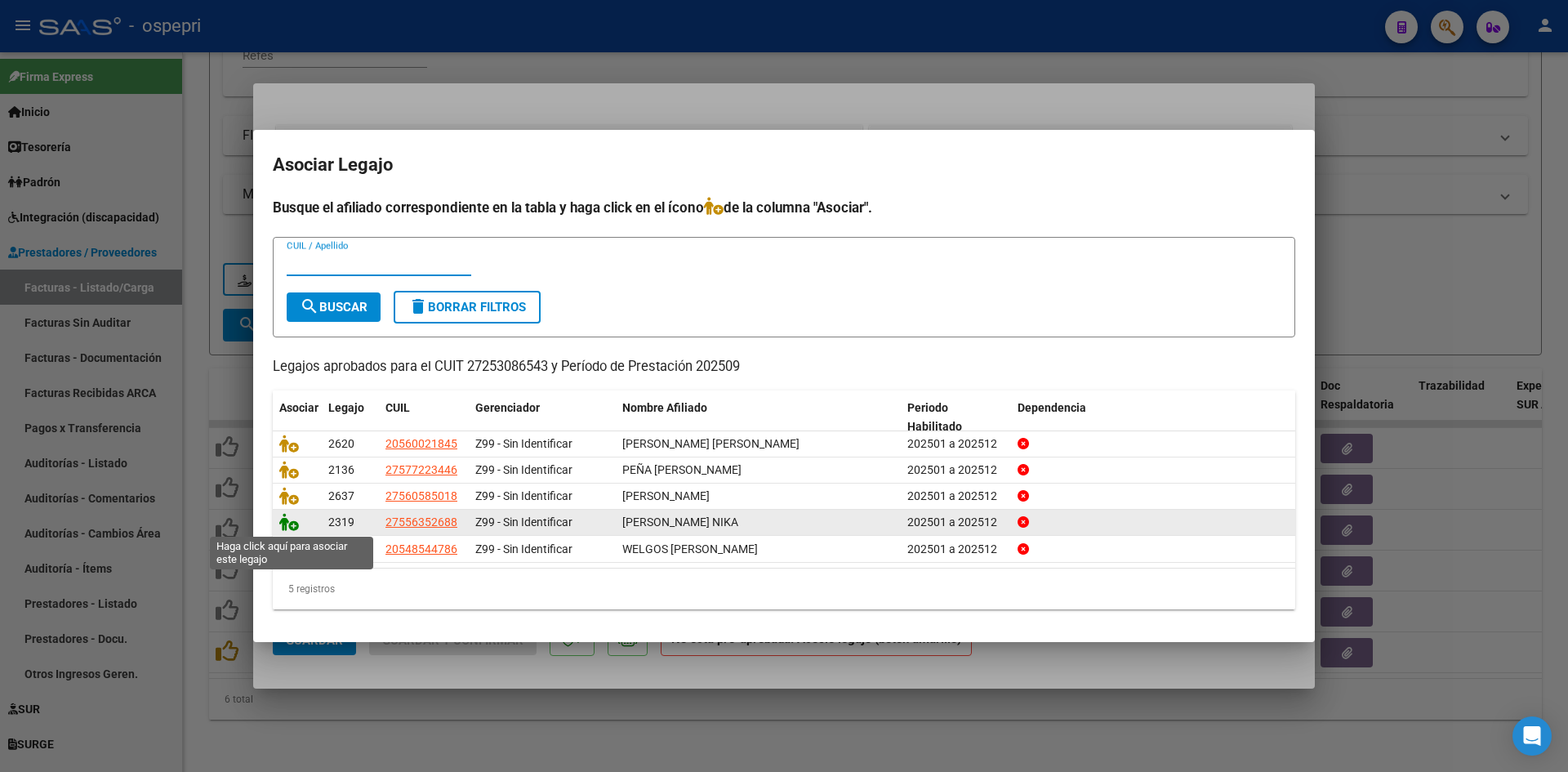
click at [285, 521] on icon at bounding box center [289, 522] width 19 height 18
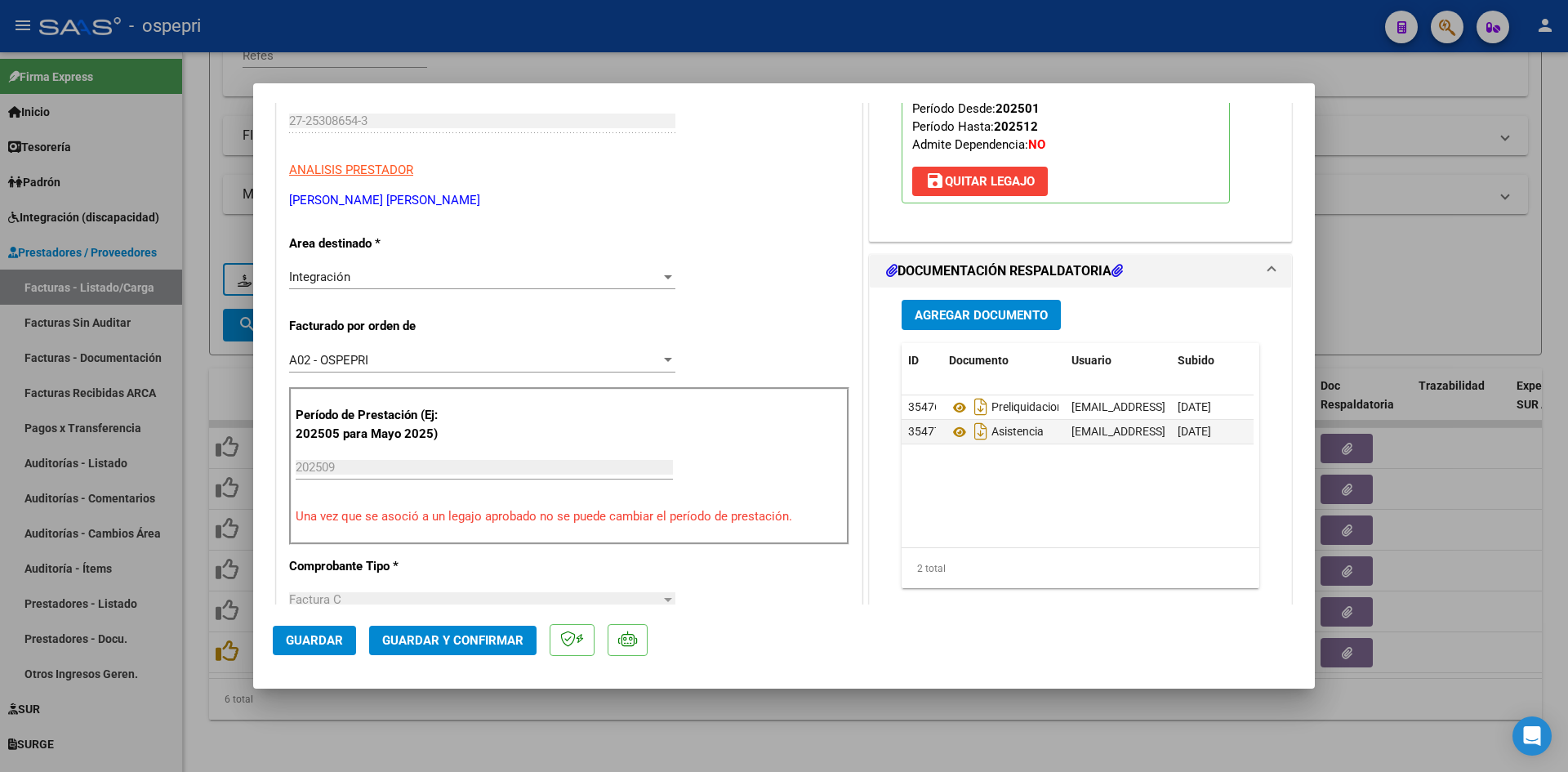
scroll to position [245, 0]
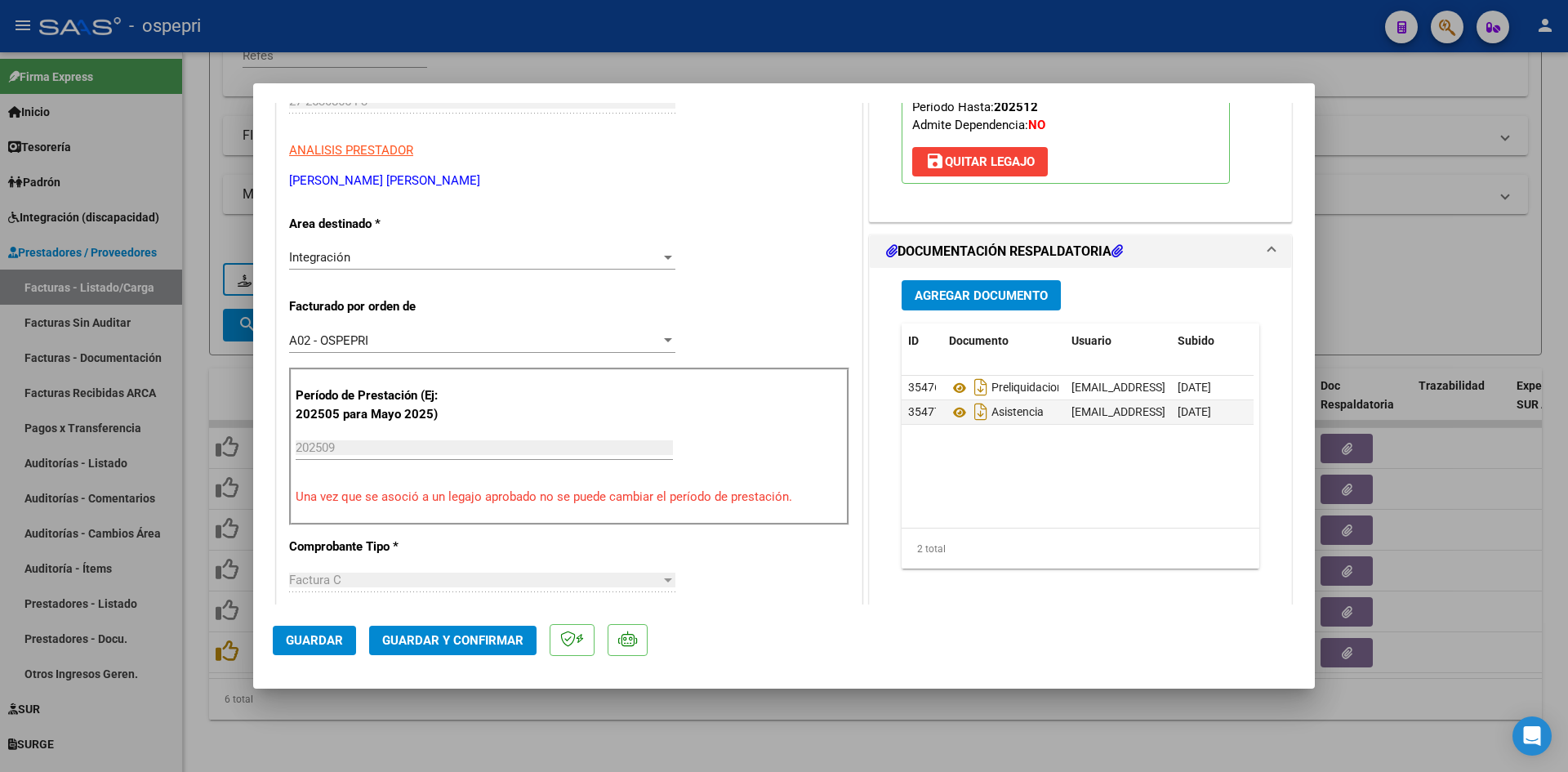
click at [476, 634] on span "Guardar y Confirmar" at bounding box center [453, 640] width 141 height 15
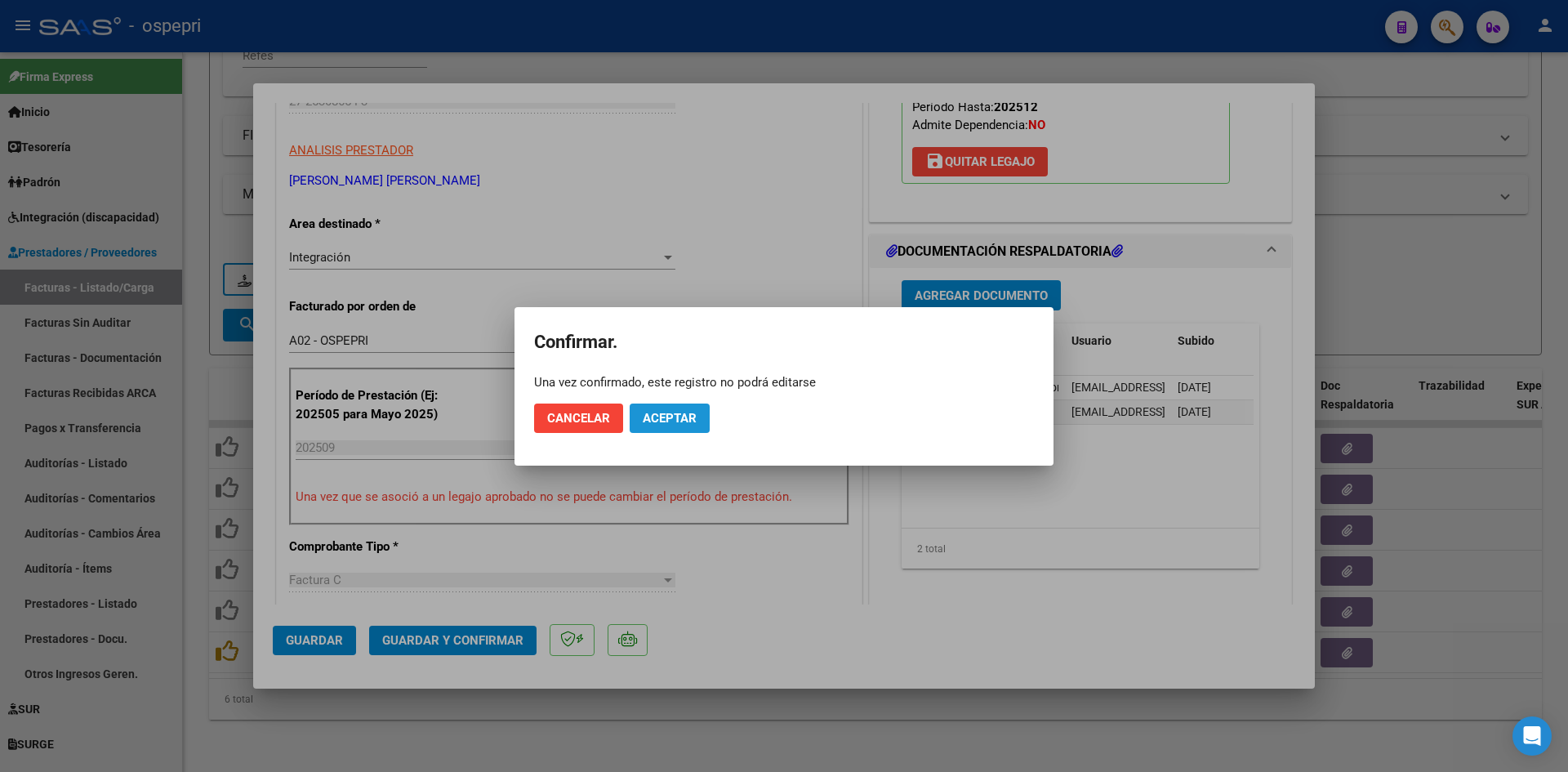
click at [677, 425] on span "Aceptar" at bounding box center [669, 418] width 54 height 15
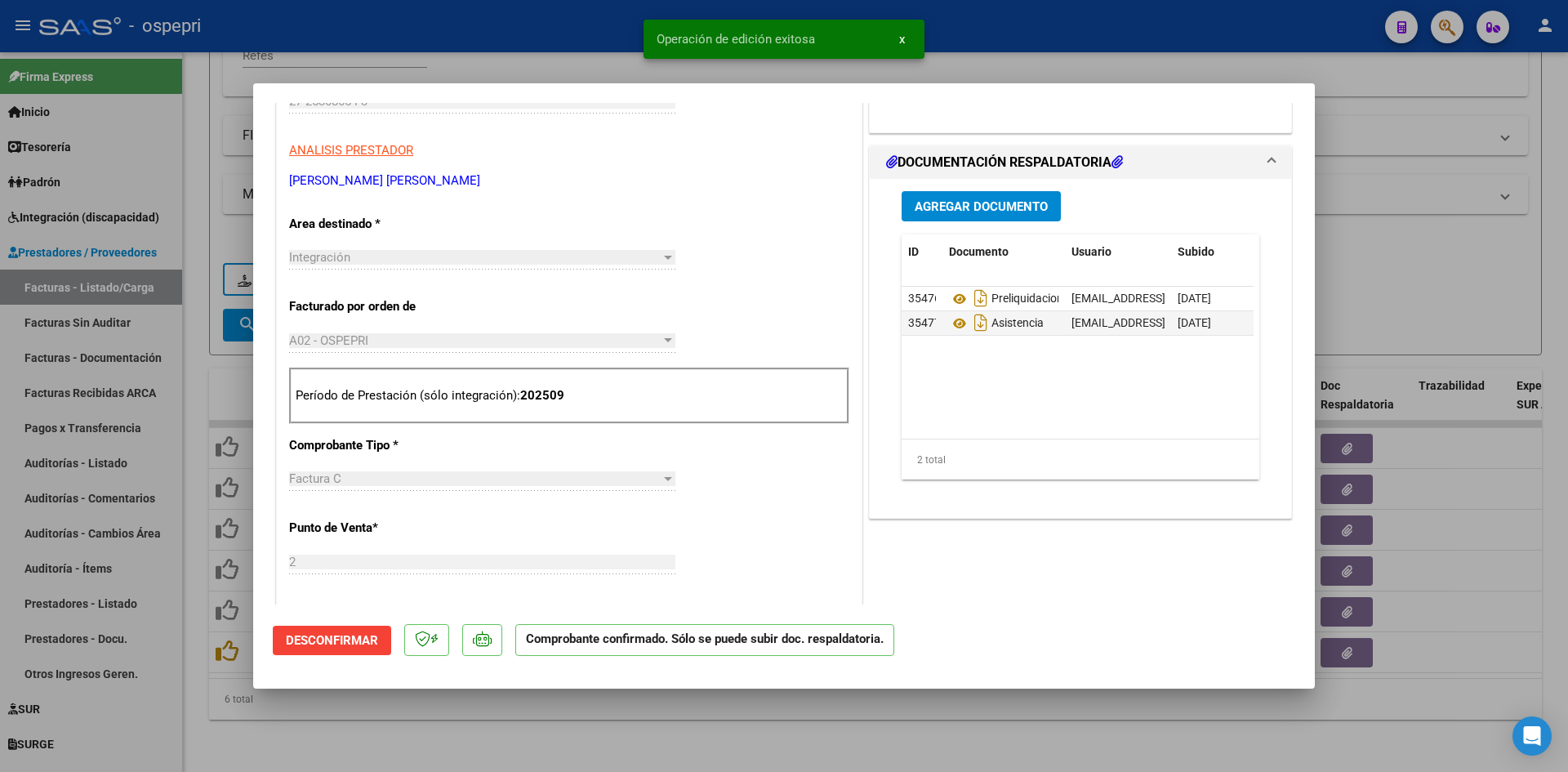
type input "$ 0,00"
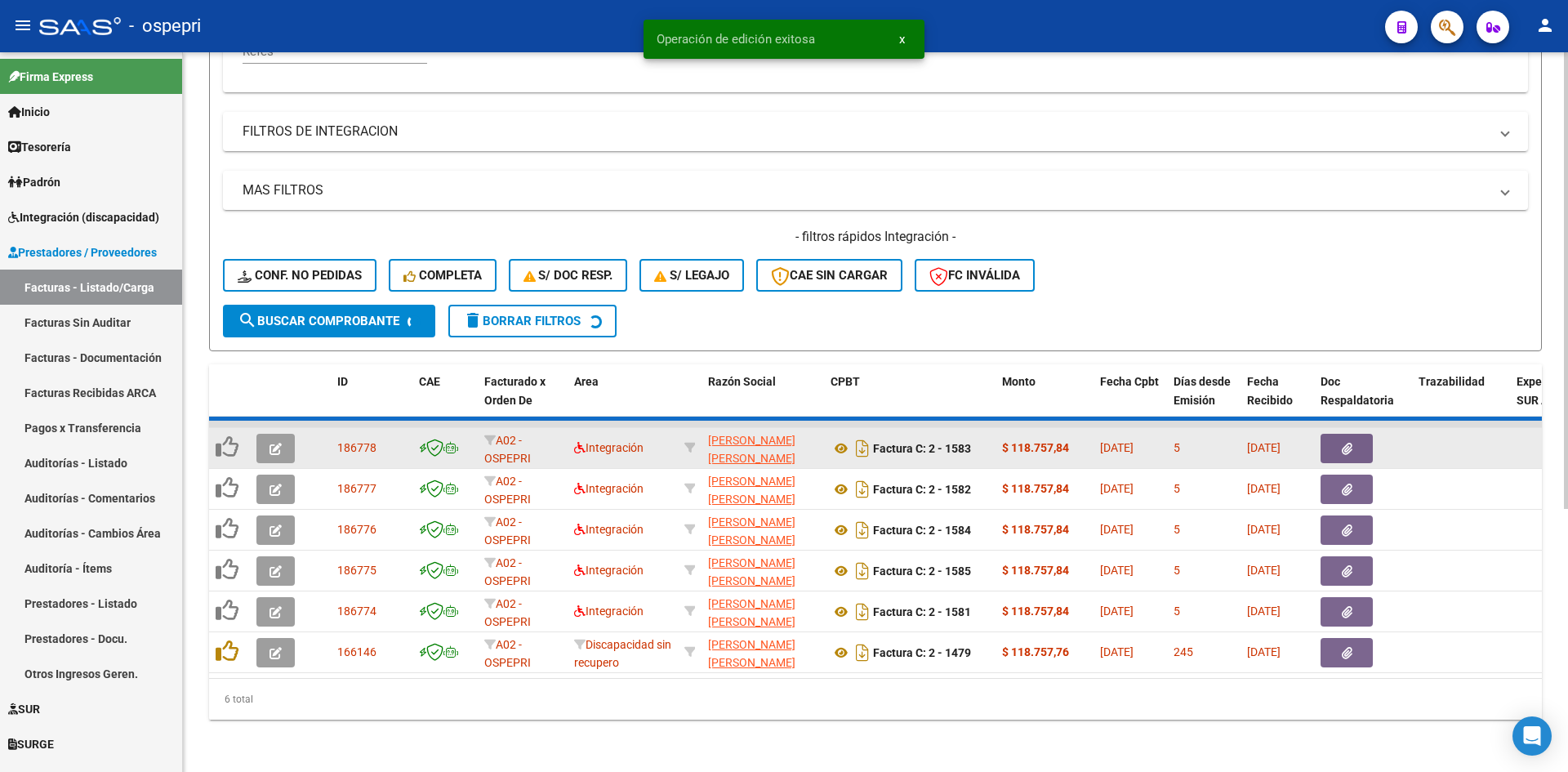
scroll to position [369, 0]
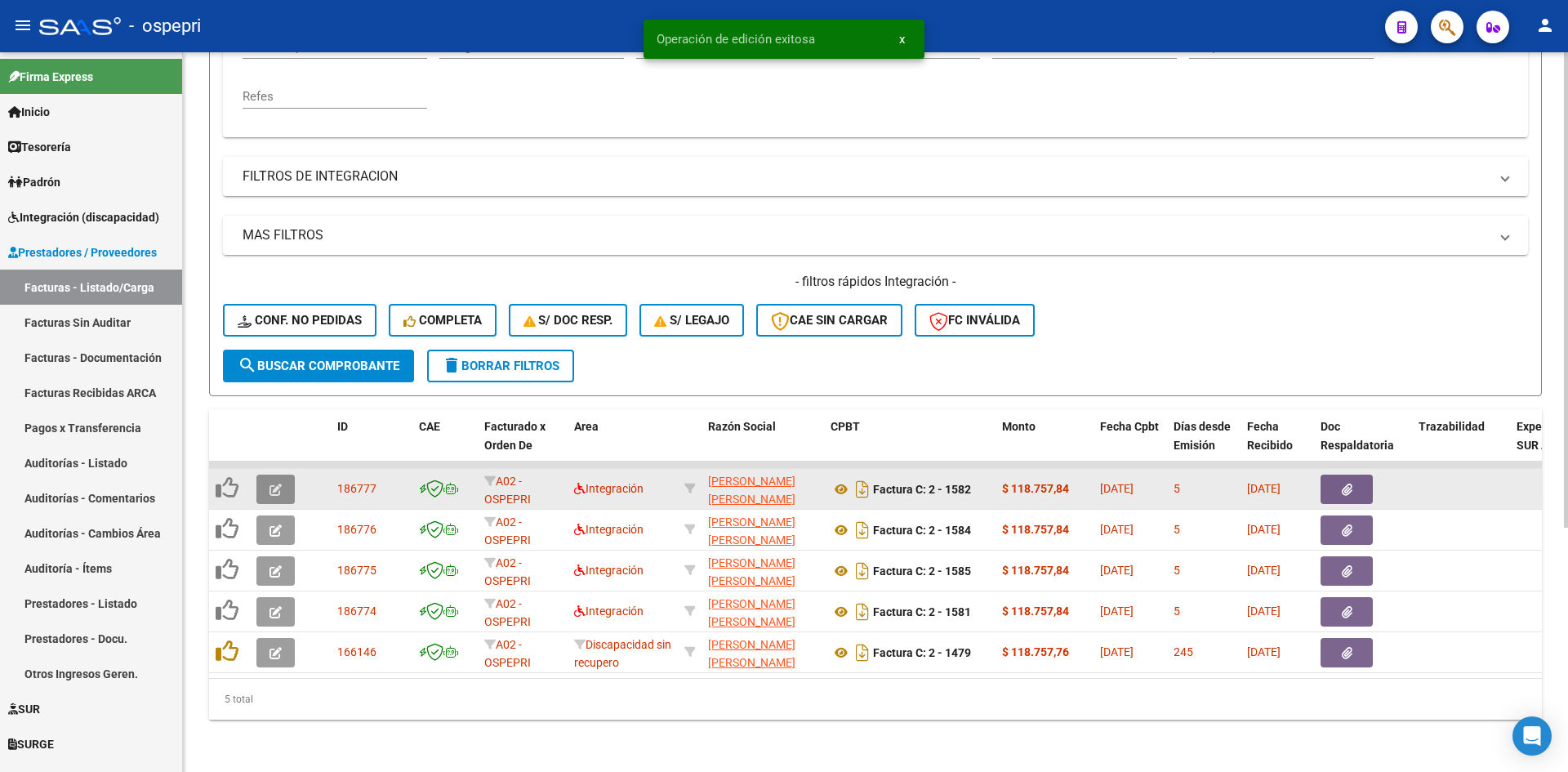
click at [278, 484] on icon "button" at bounding box center [276, 490] width 12 height 12
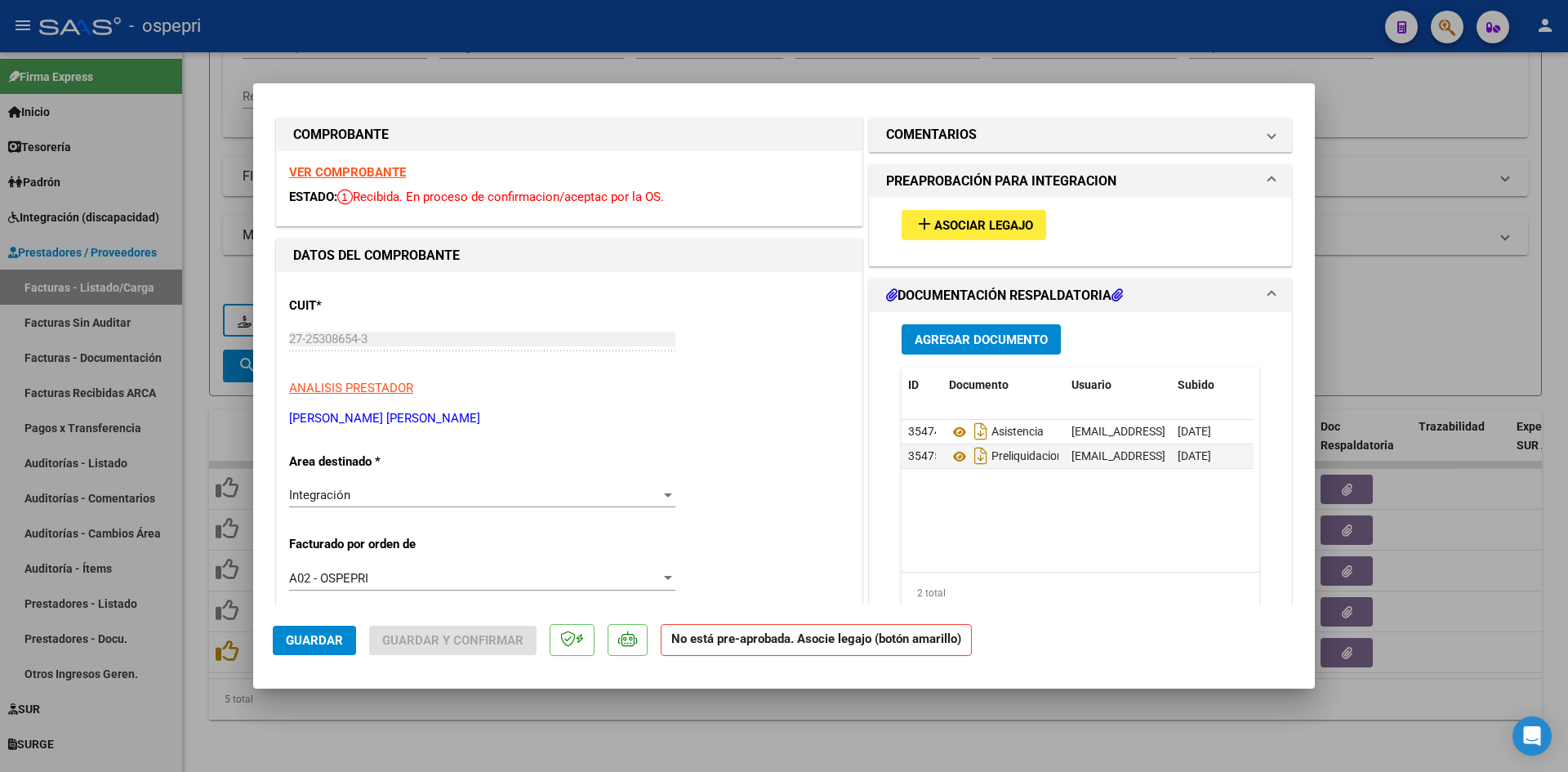
scroll to position [0, 0]
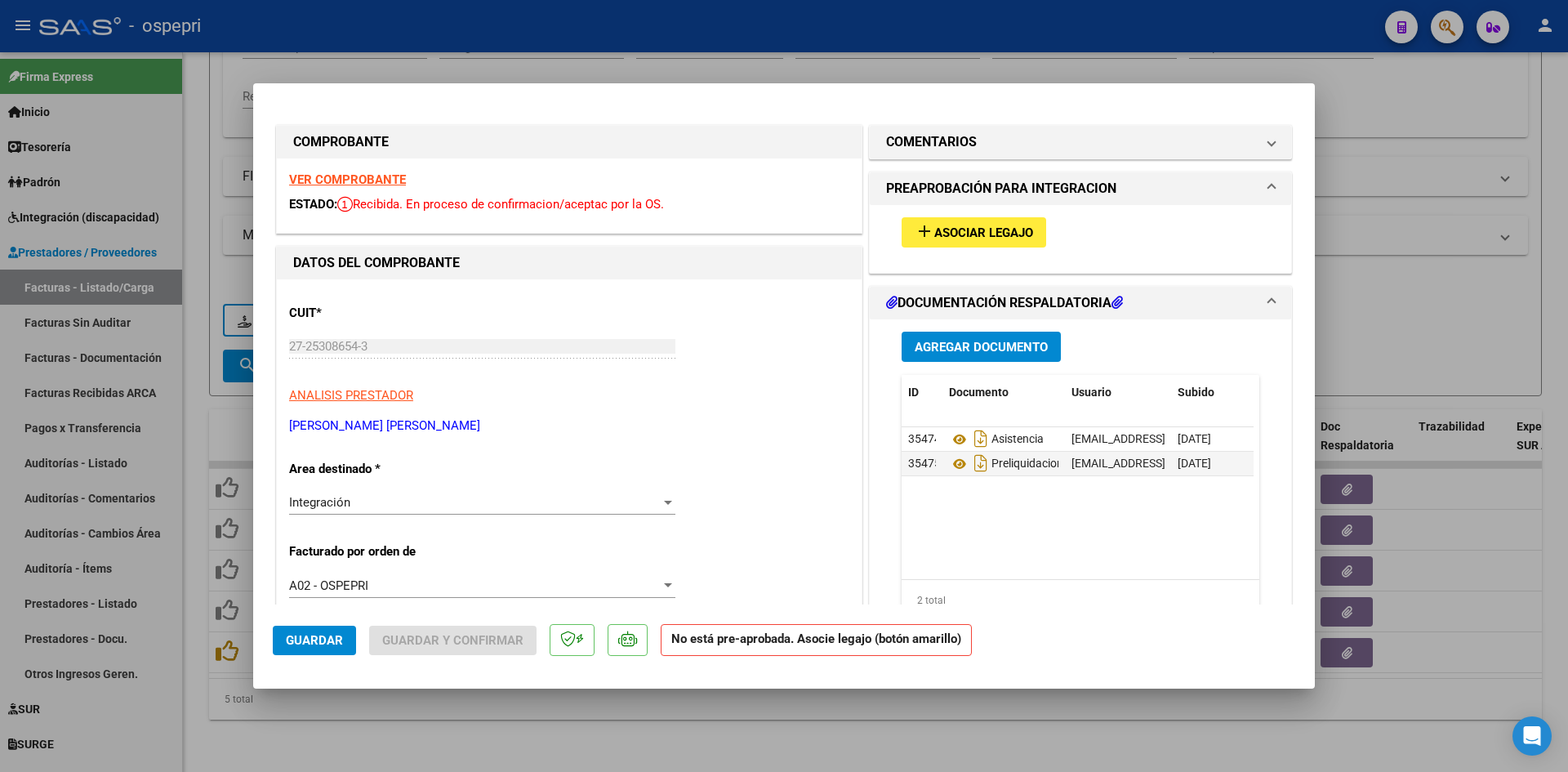
click at [378, 175] on strong "VER COMPROBANTE" at bounding box center [347, 180] width 117 height 15
click at [1023, 219] on button "add Asociar Legajo" at bounding box center [973, 233] width 144 height 30
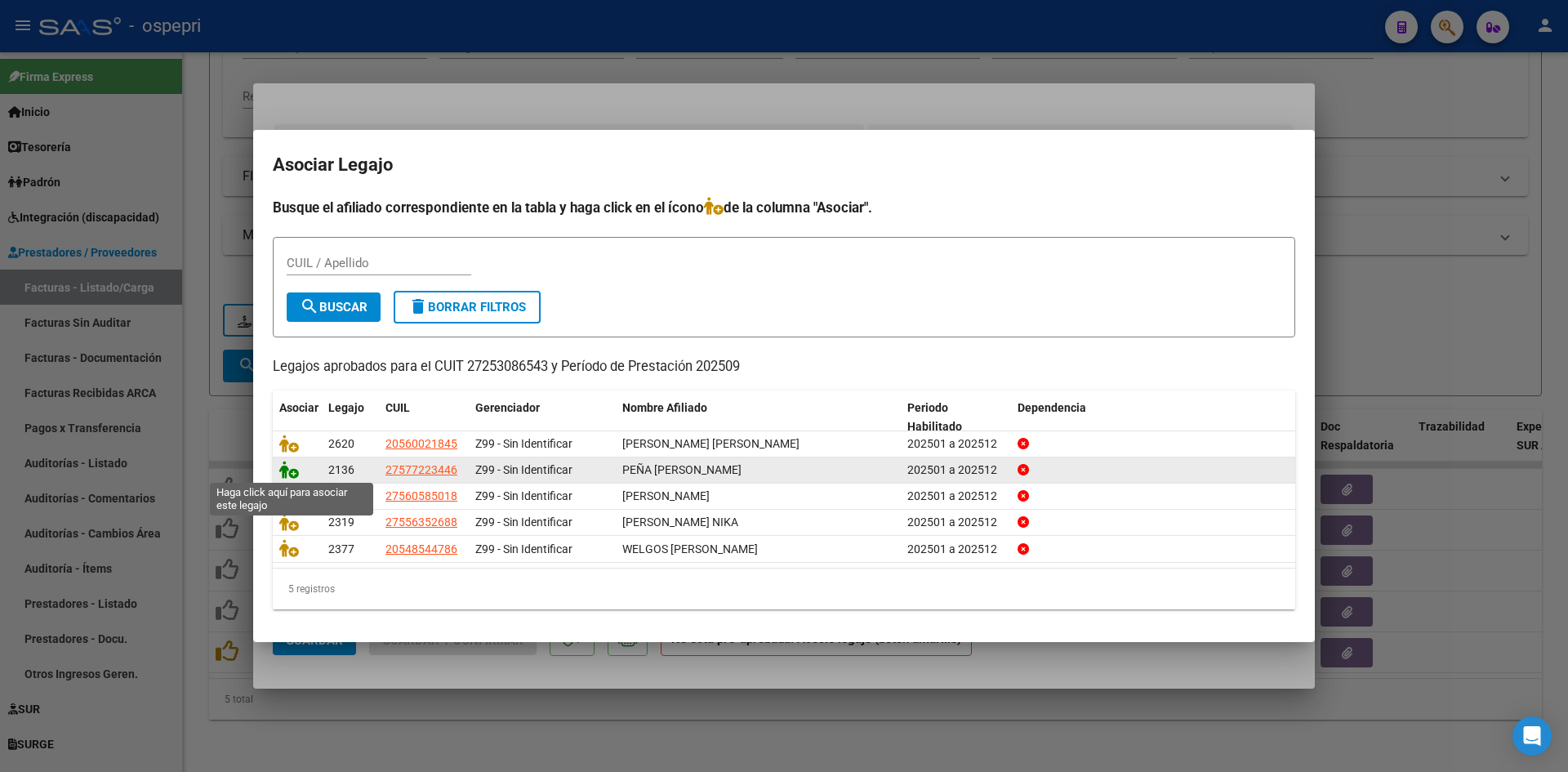
click at [290, 471] on icon at bounding box center [289, 470] width 19 height 18
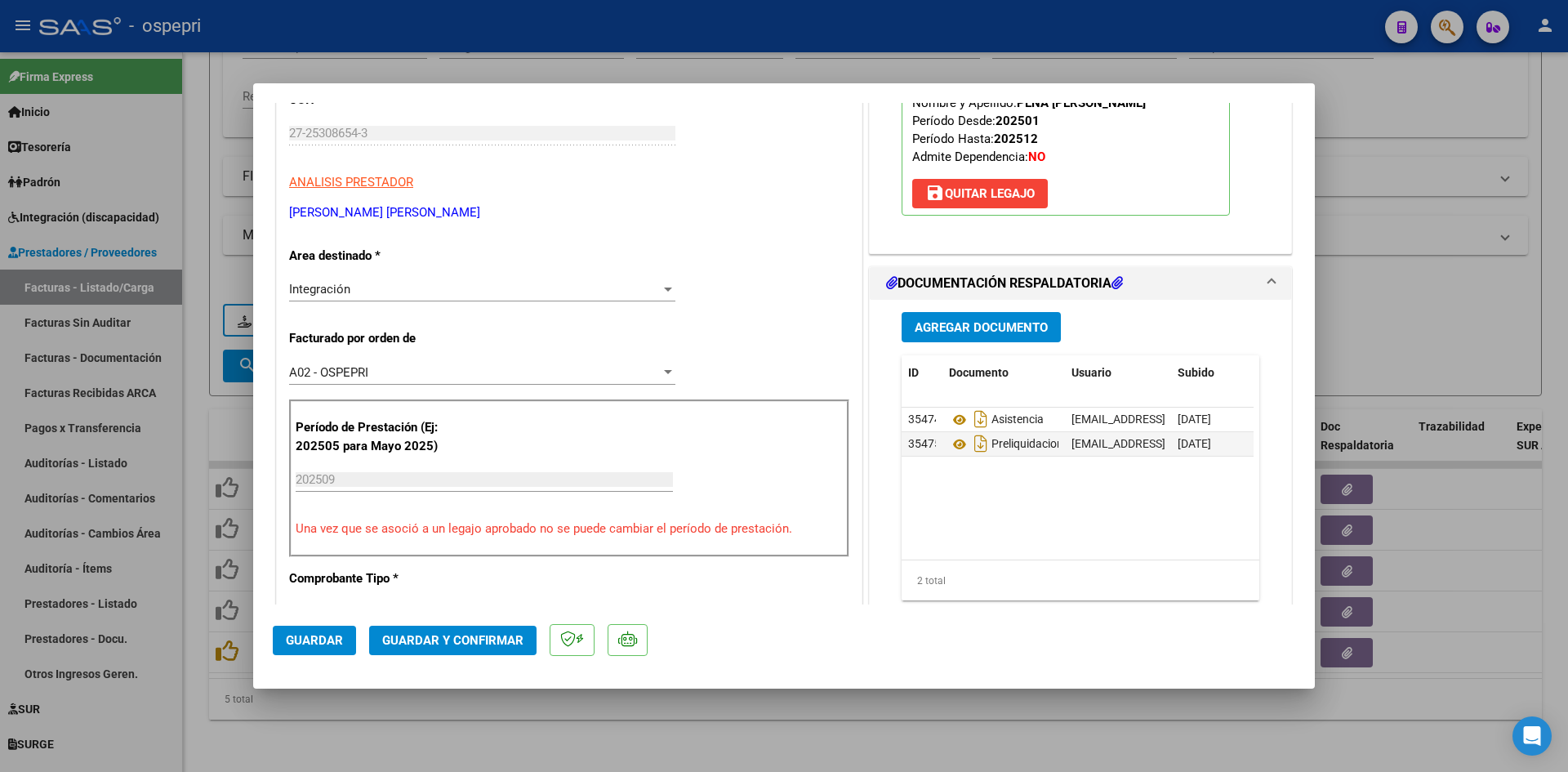
scroll to position [245, 0]
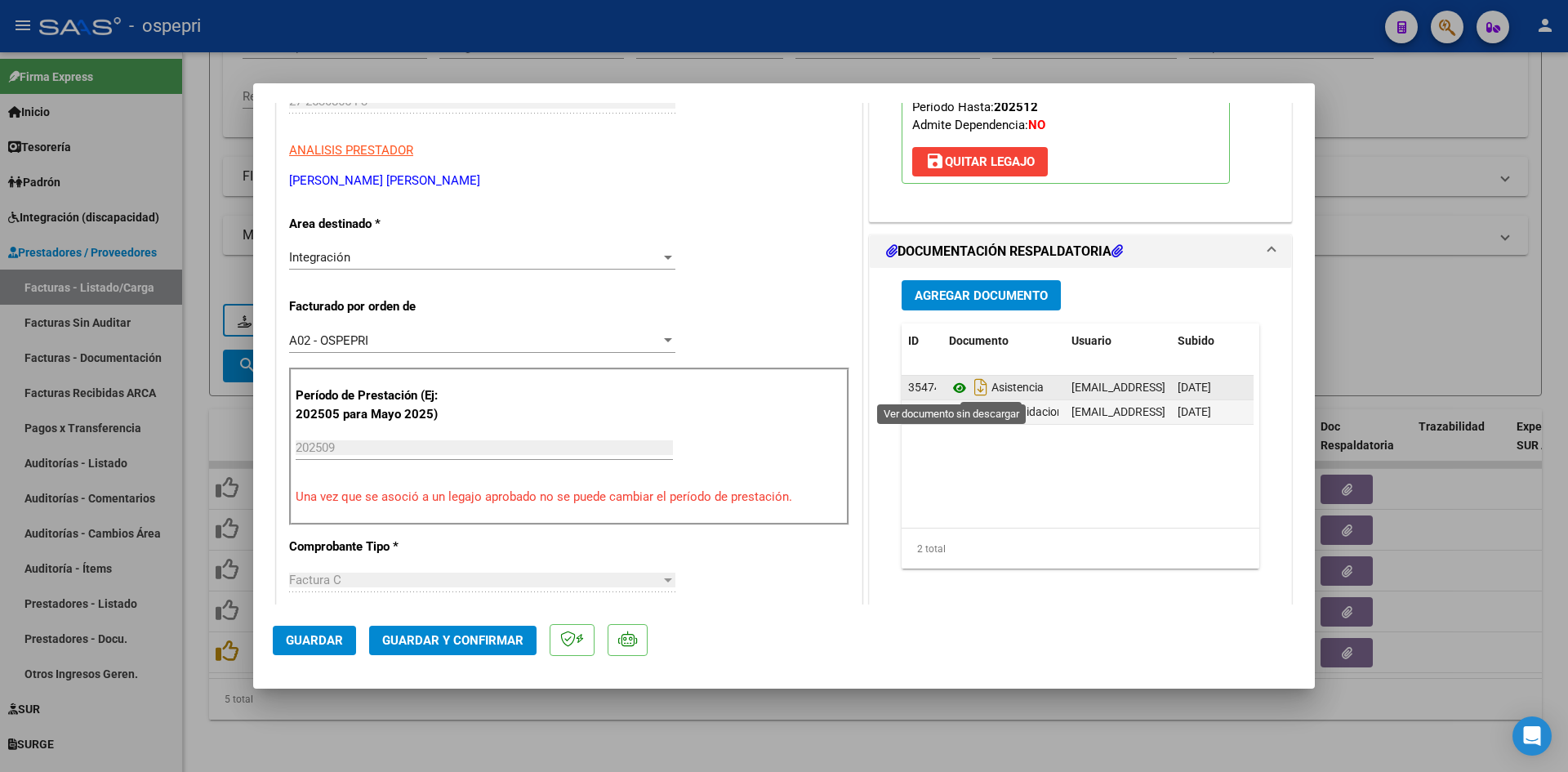
click at [955, 385] on icon at bounding box center [959, 388] width 21 height 19
click at [430, 641] on span "Guardar y Confirmar" at bounding box center [453, 640] width 141 height 15
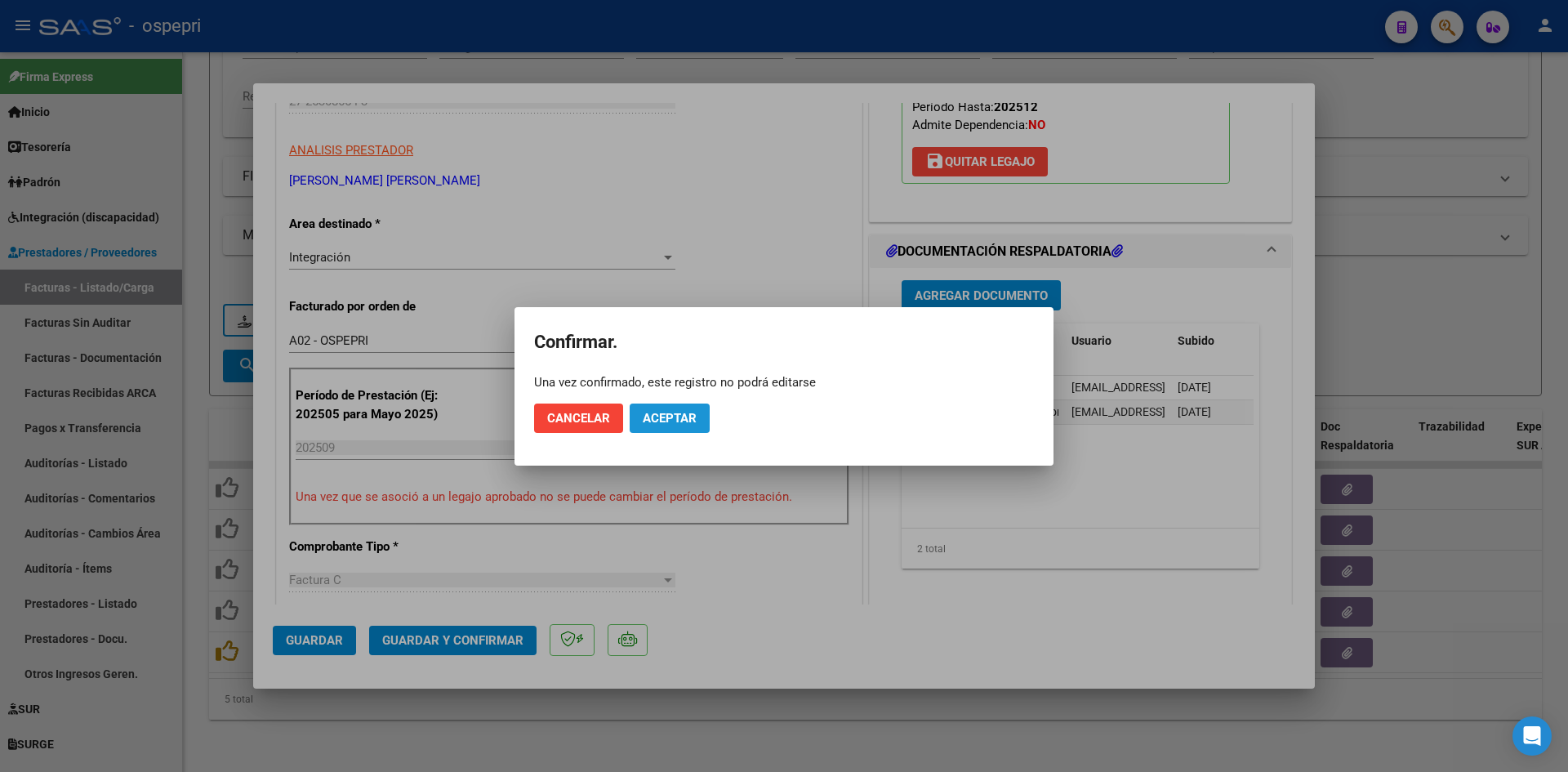
click at [652, 408] on button "Aceptar" at bounding box center [669, 418] width 80 height 29
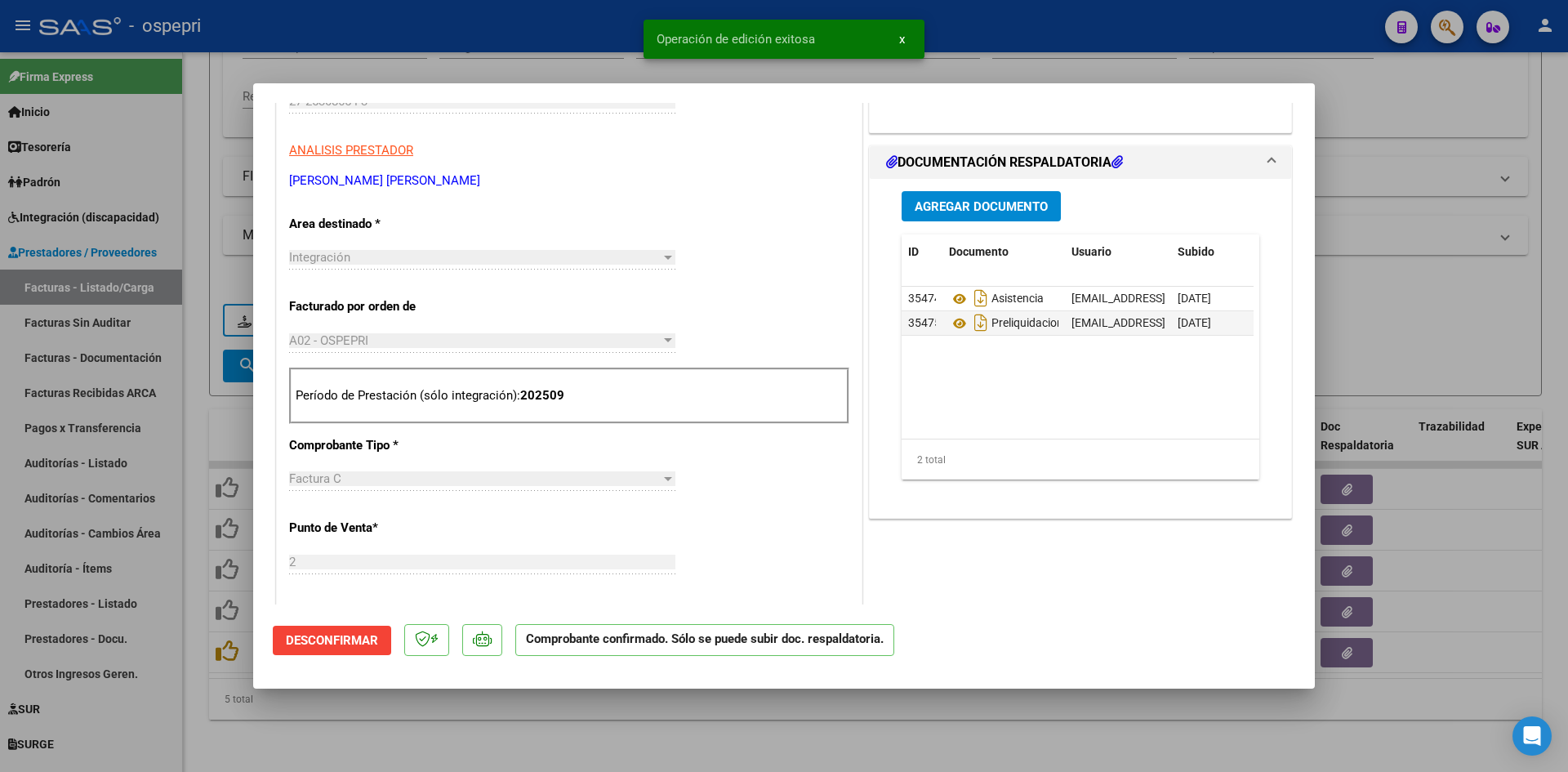
type input "$ 0,00"
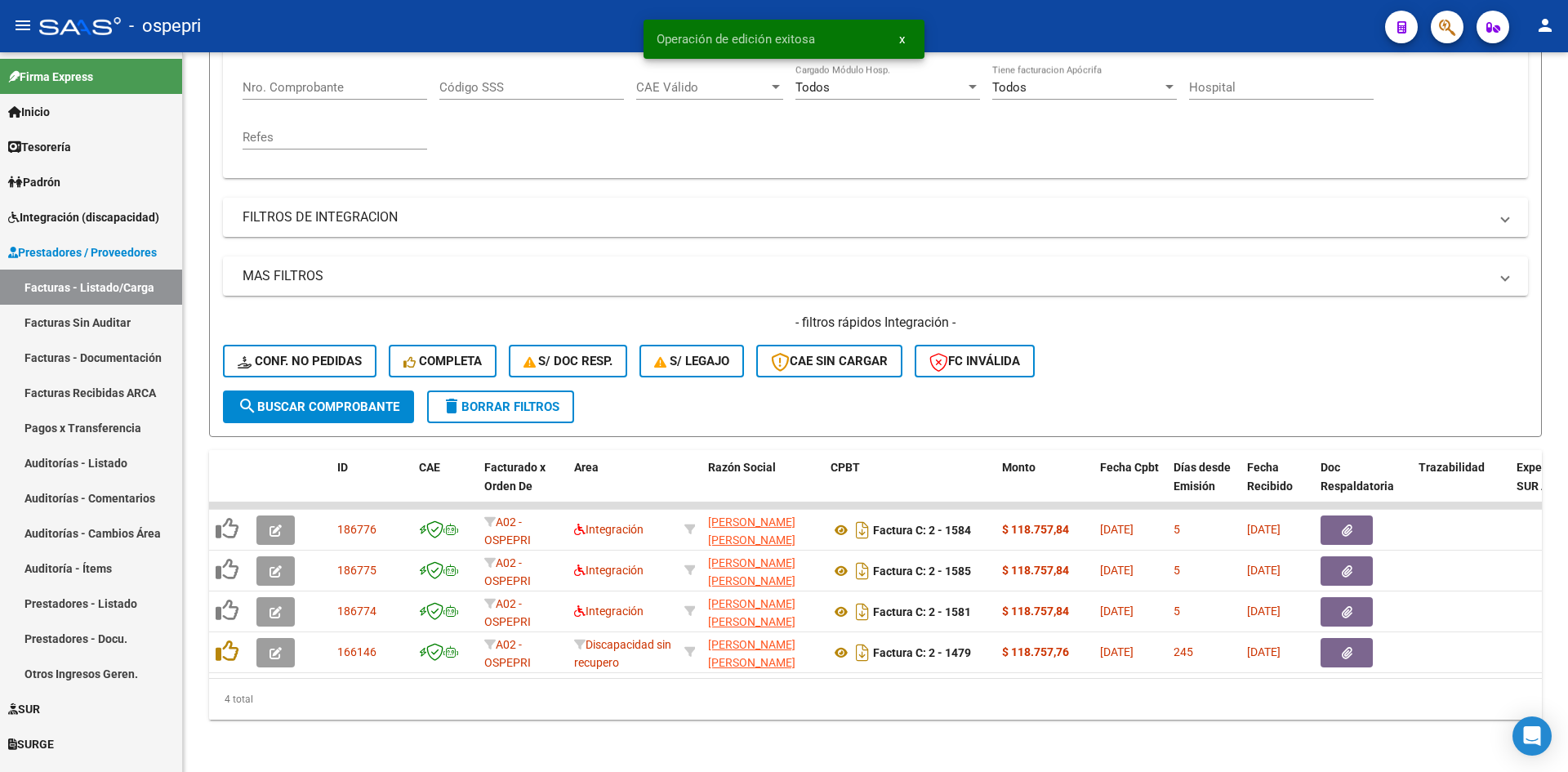
scroll to position [329, 0]
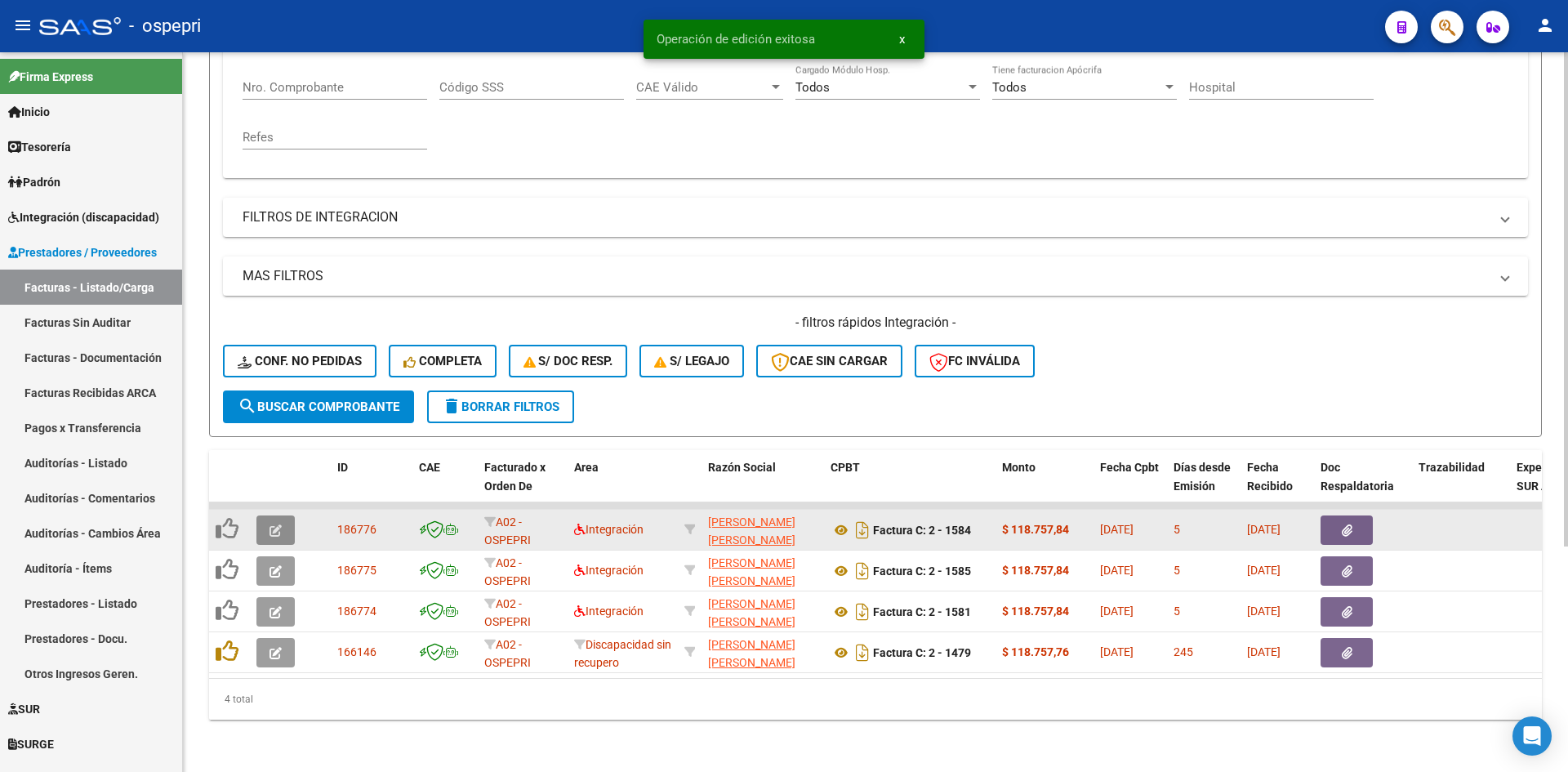
click at [279, 523] on span "button" at bounding box center [276, 530] width 12 height 15
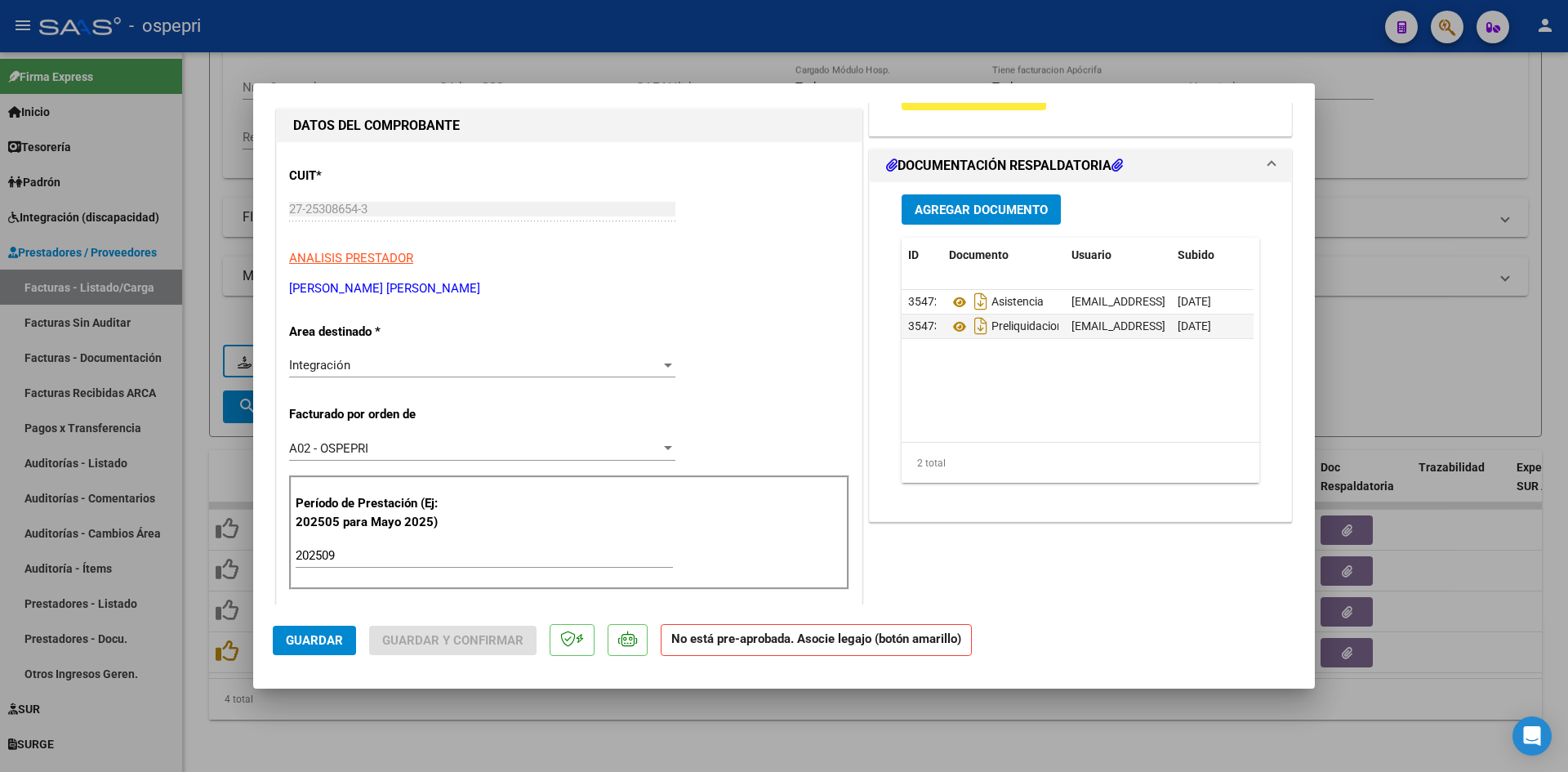
scroll to position [0, 0]
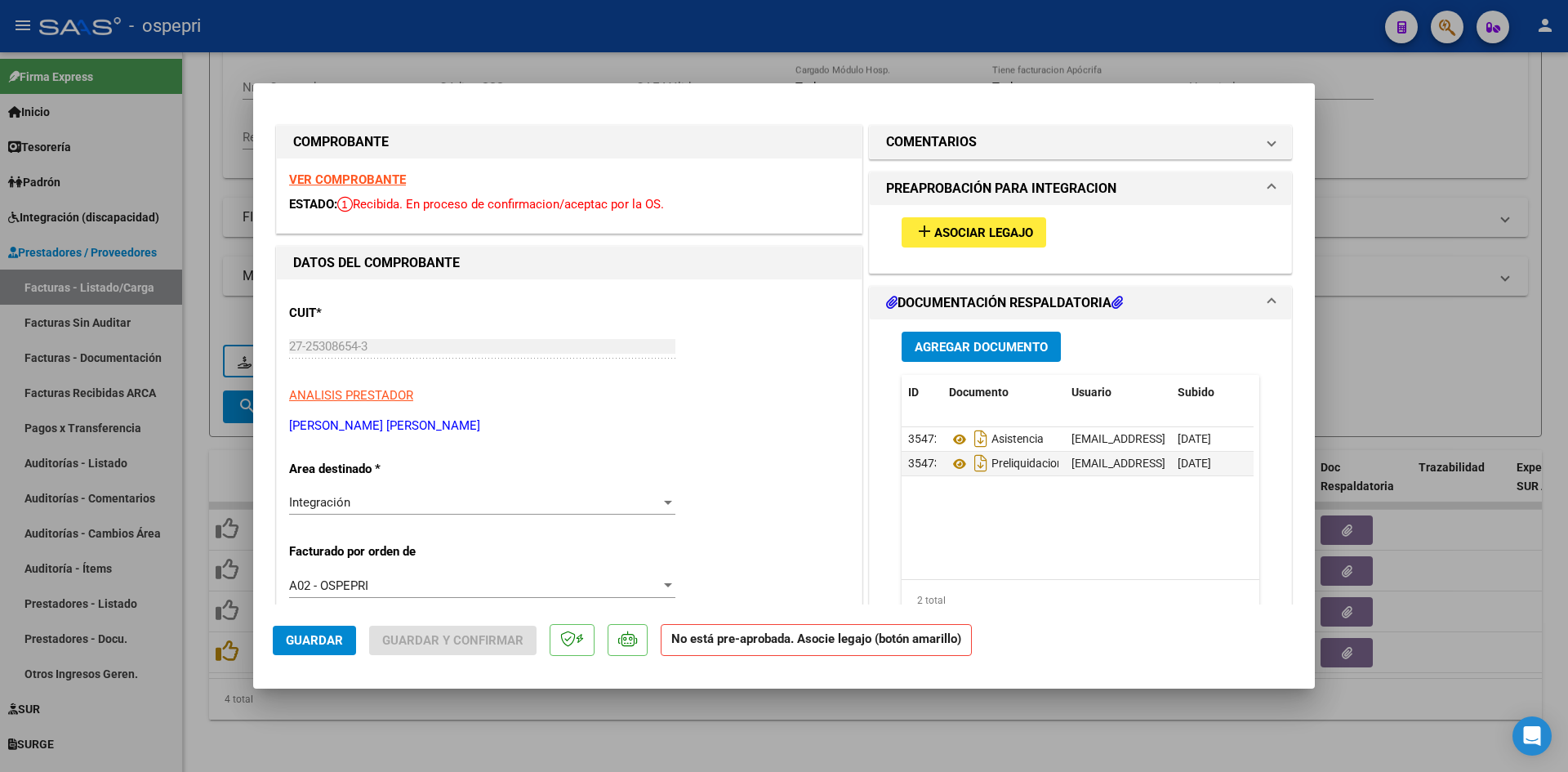
click at [388, 180] on strong "VER COMPROBANTE" at bounding box center [347, 180] width 117 height 15
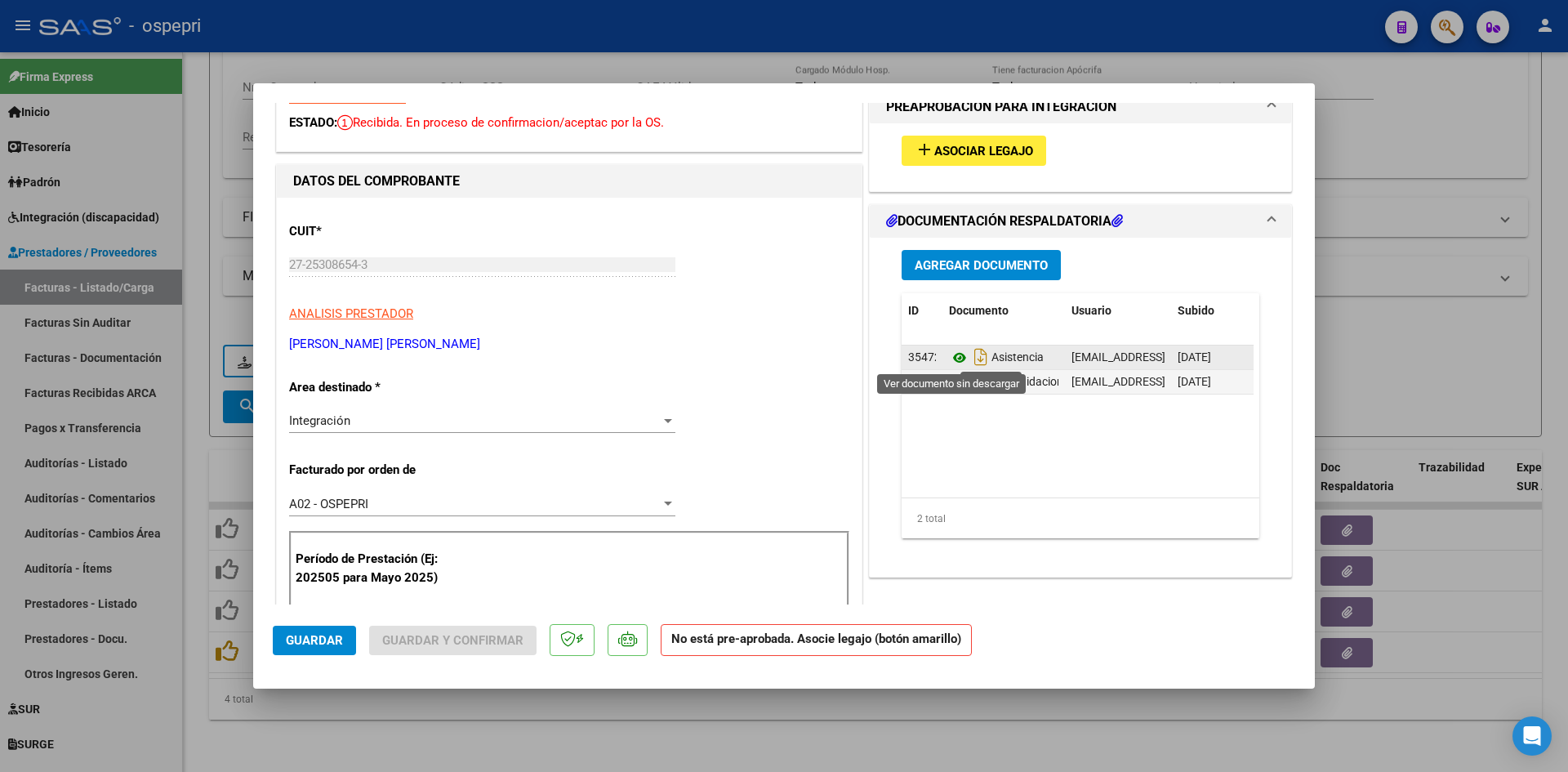
click at [951, 354] on icon at bounding box center [959, 358] width 21 height 19
click at [1005, 151] on span "Asociar Legajo" at bounding box center [983, 151] width 99 height 15
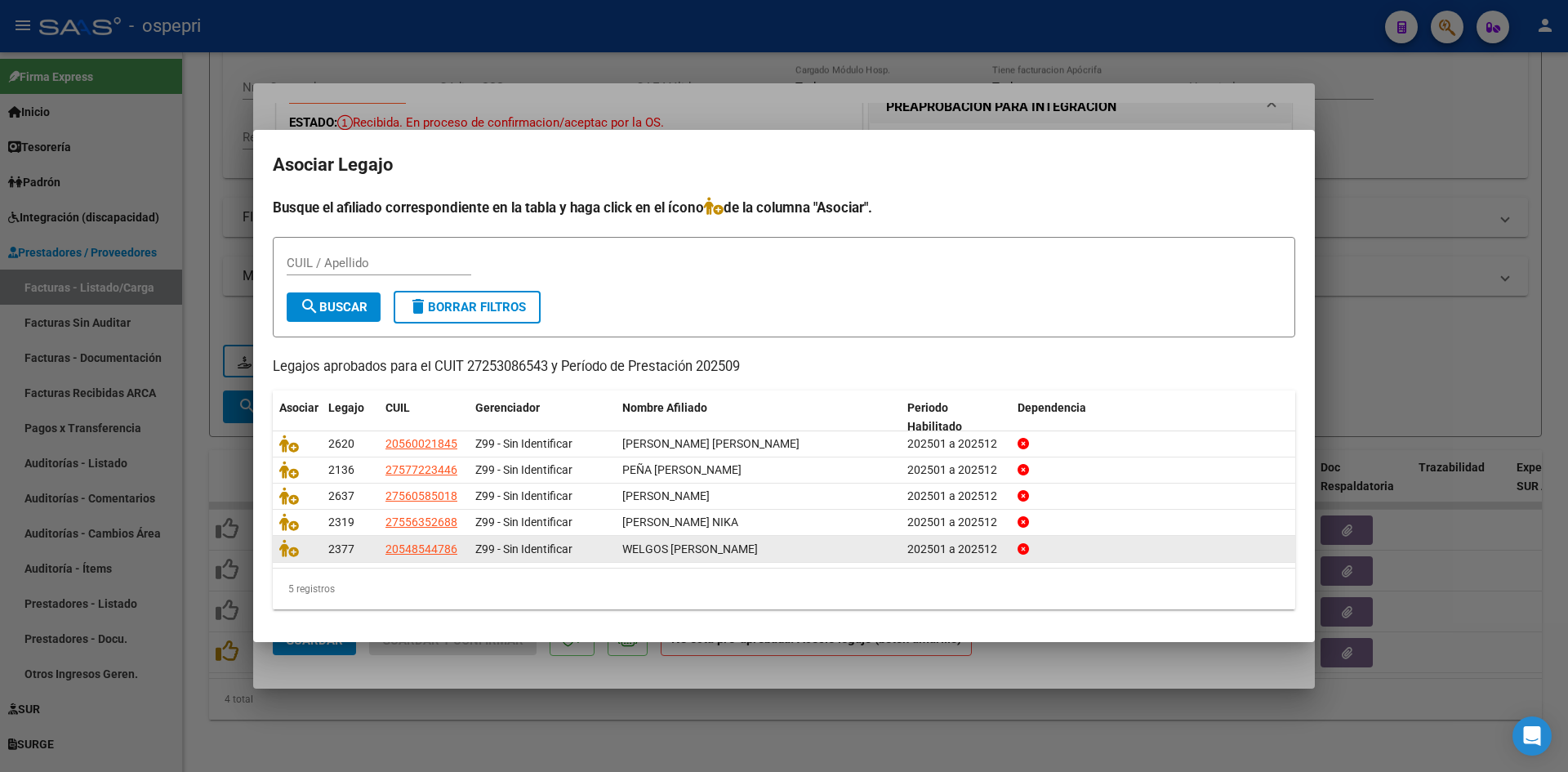
click at [277, 552] on datatable-body-cell at bounding box center [298, 548] width 49 height 26
click at [283, 547] on icon at bounding box center [289, 548] width 19 height 18
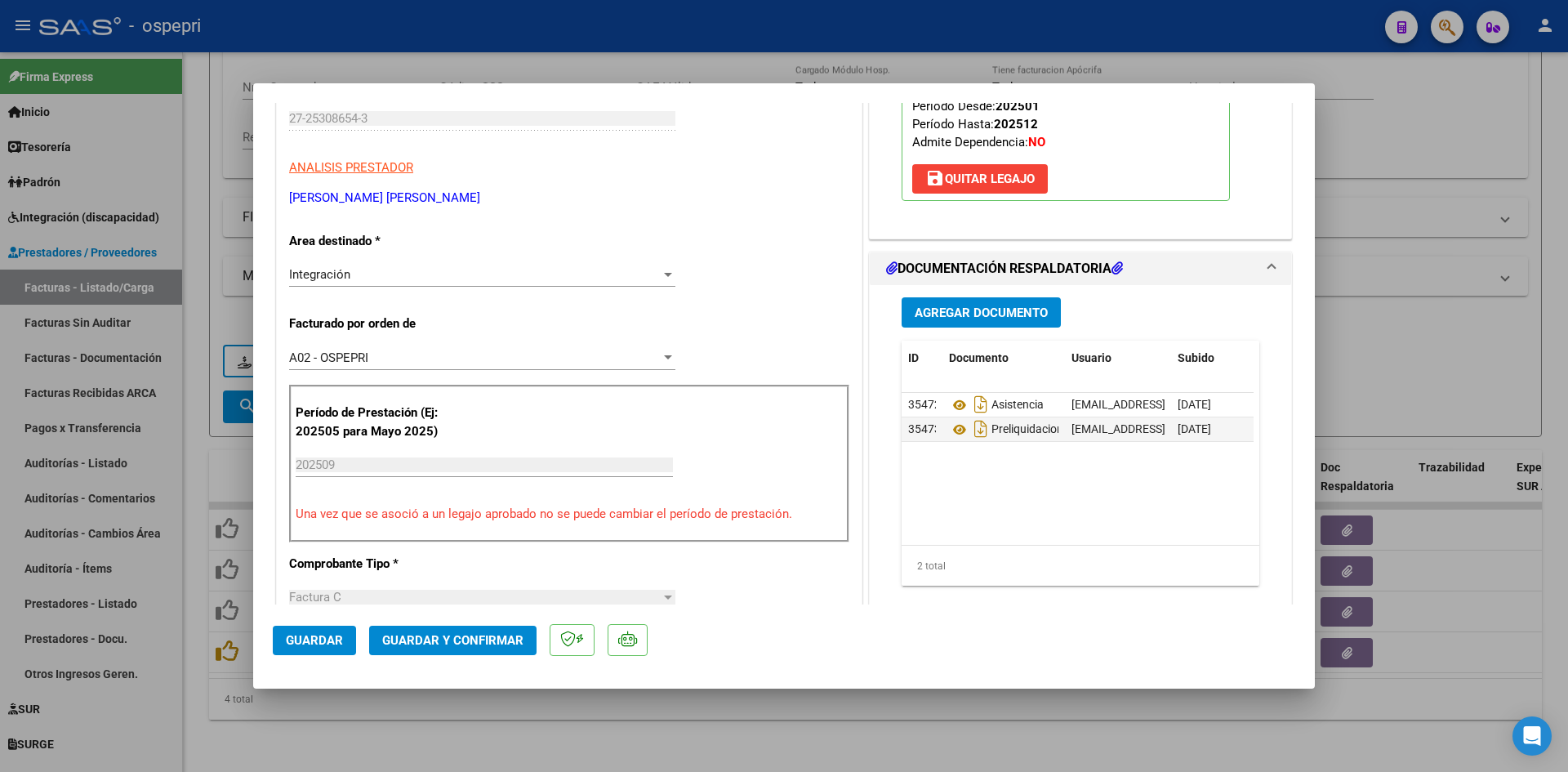
scroll to position [245, 0]
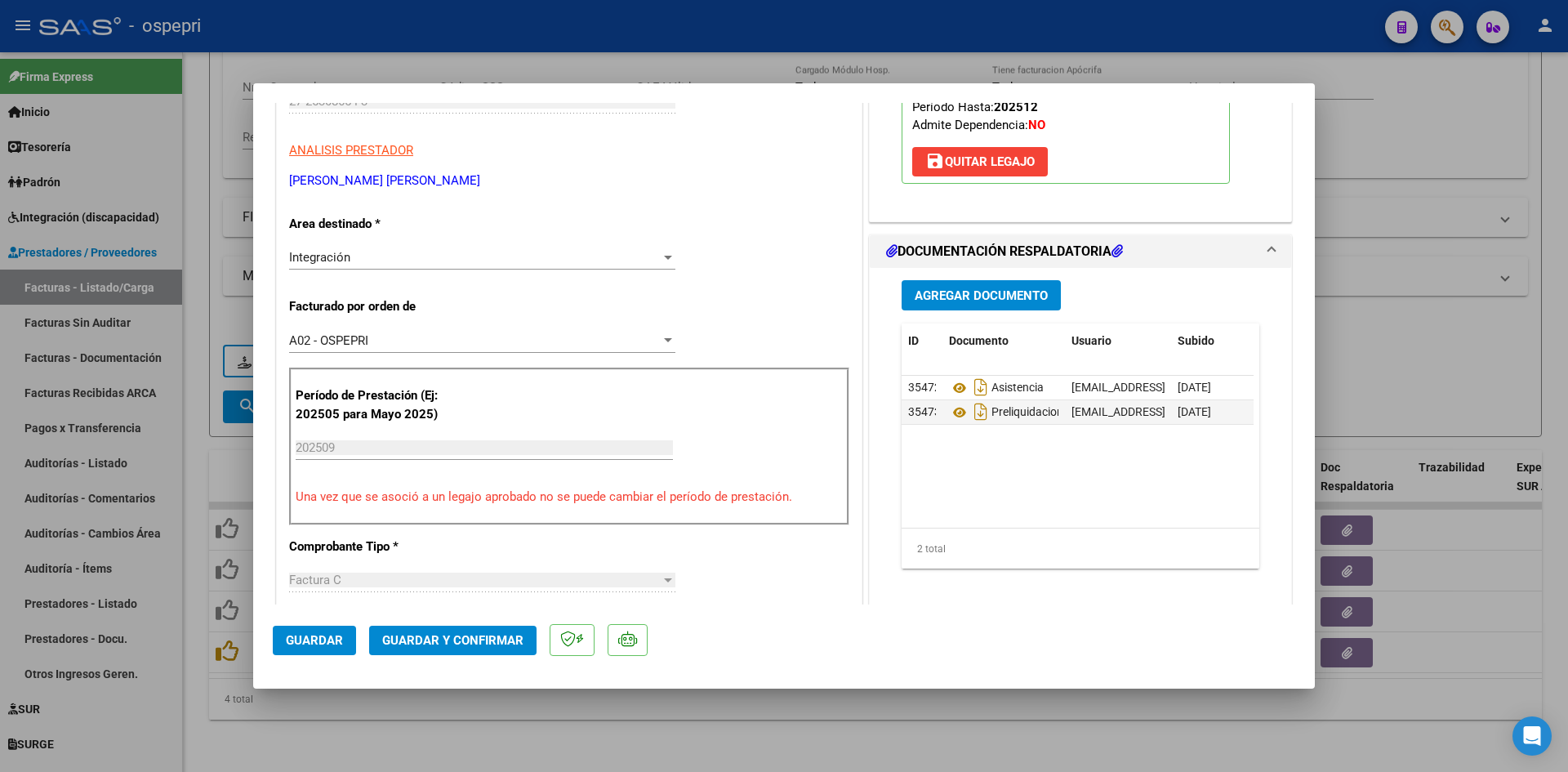
click at [511, 642] on span "Guardar y Confirmar" at bounding box center [453, 640] width 141 height 15
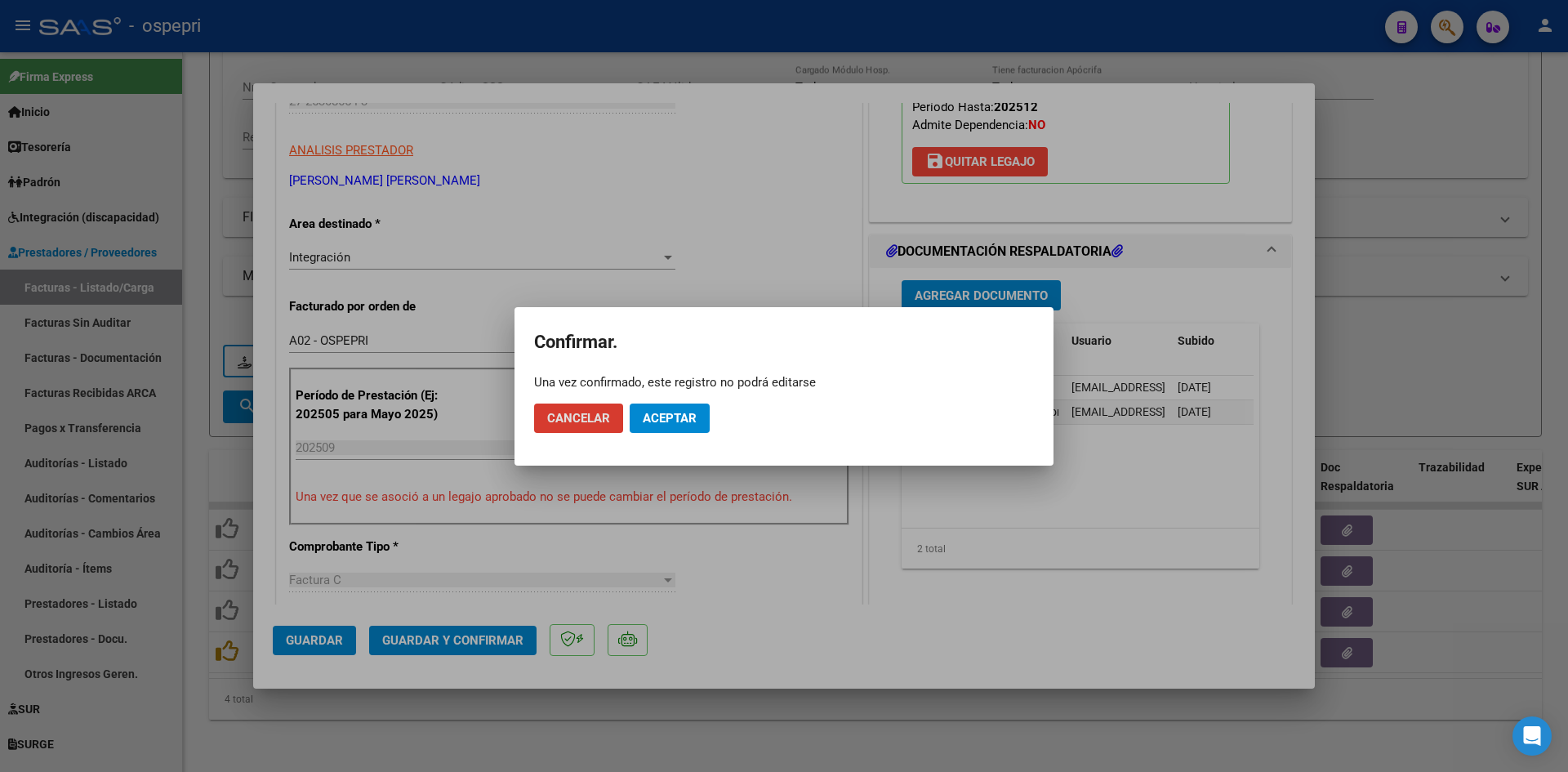
click at [677, 419] on span "Aceptar" at bounding box center [669, 418] width 54 height 15
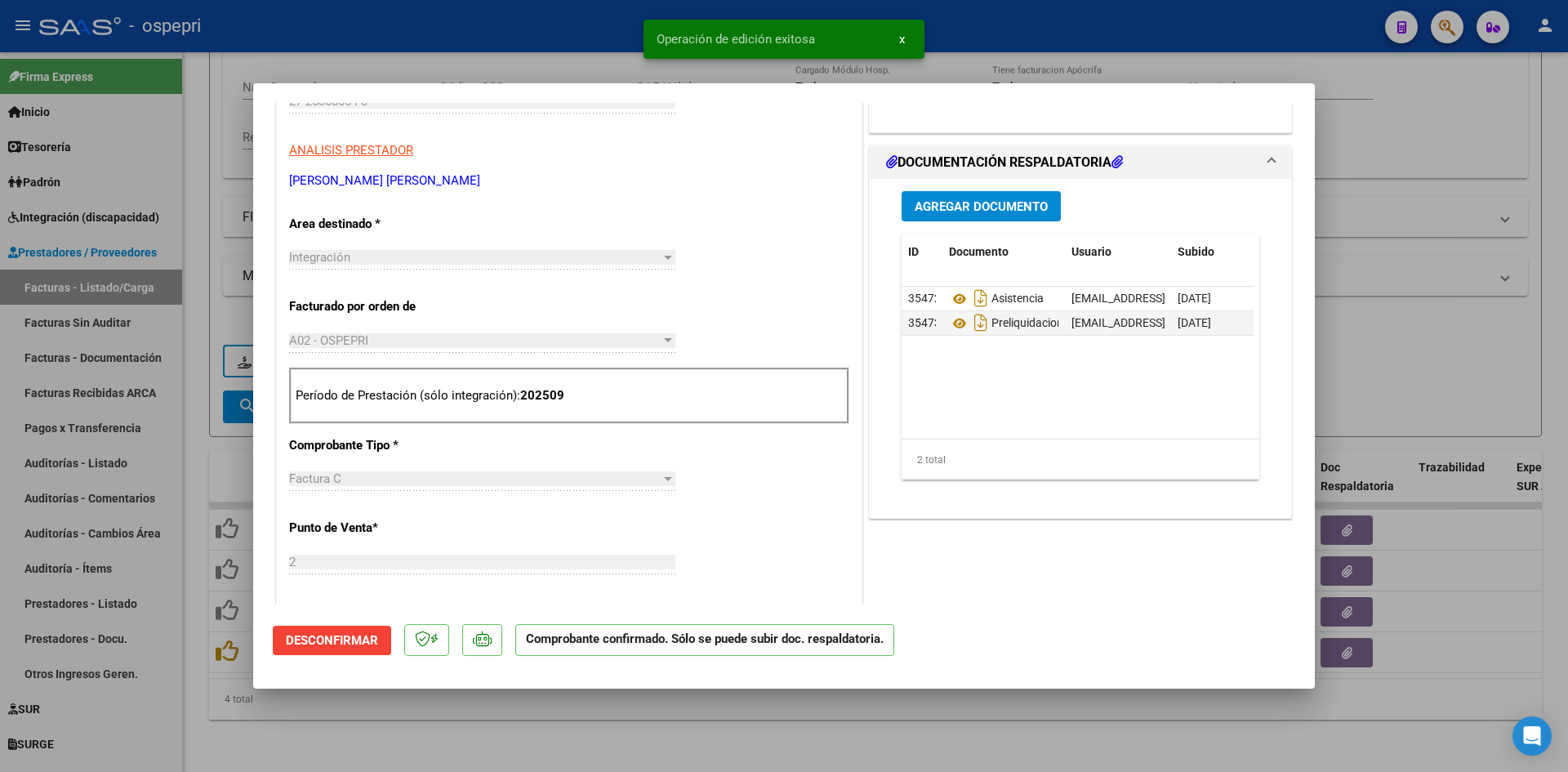
type input "$ 0,00"
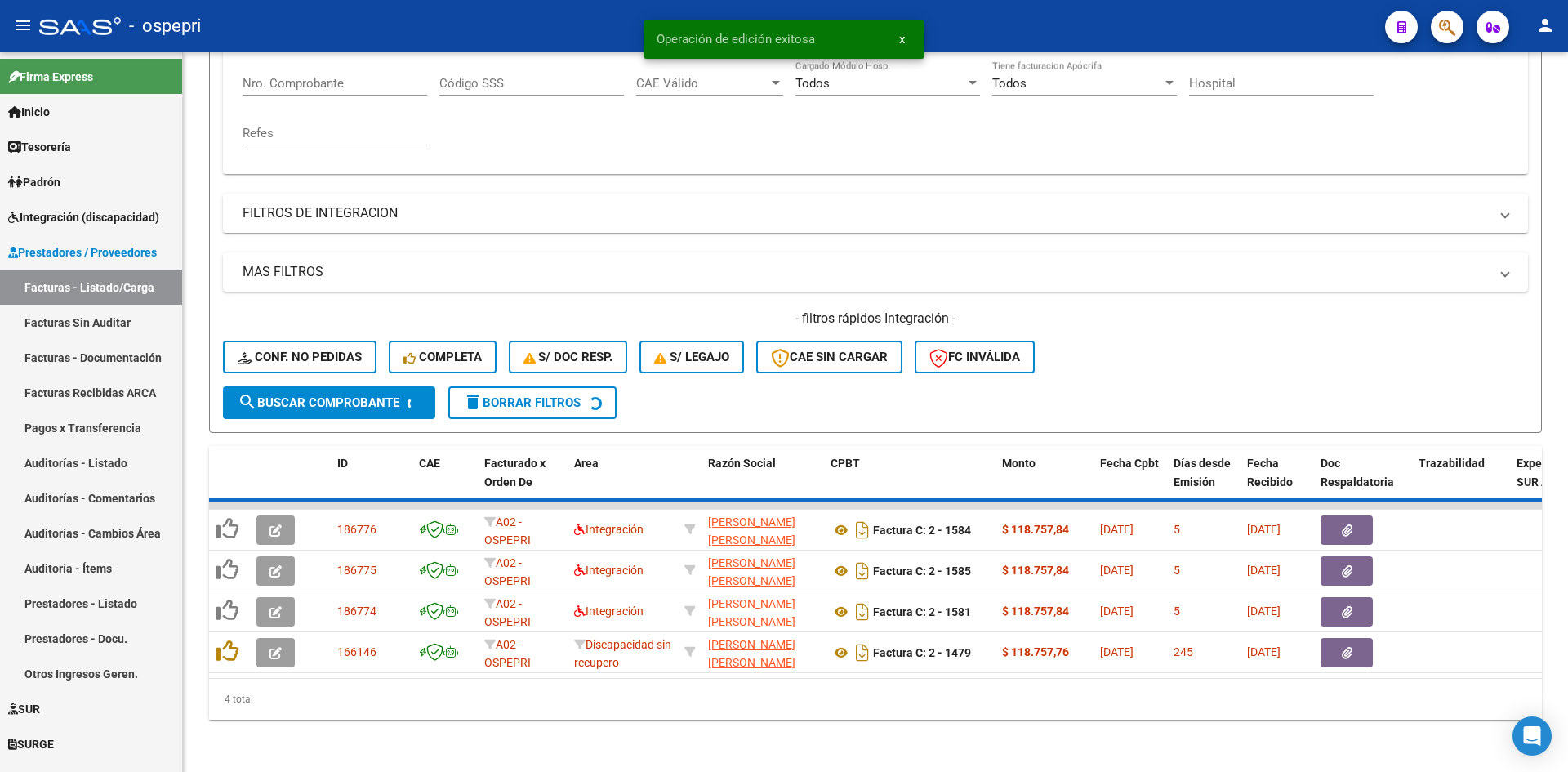
scroll to position [287, 0]
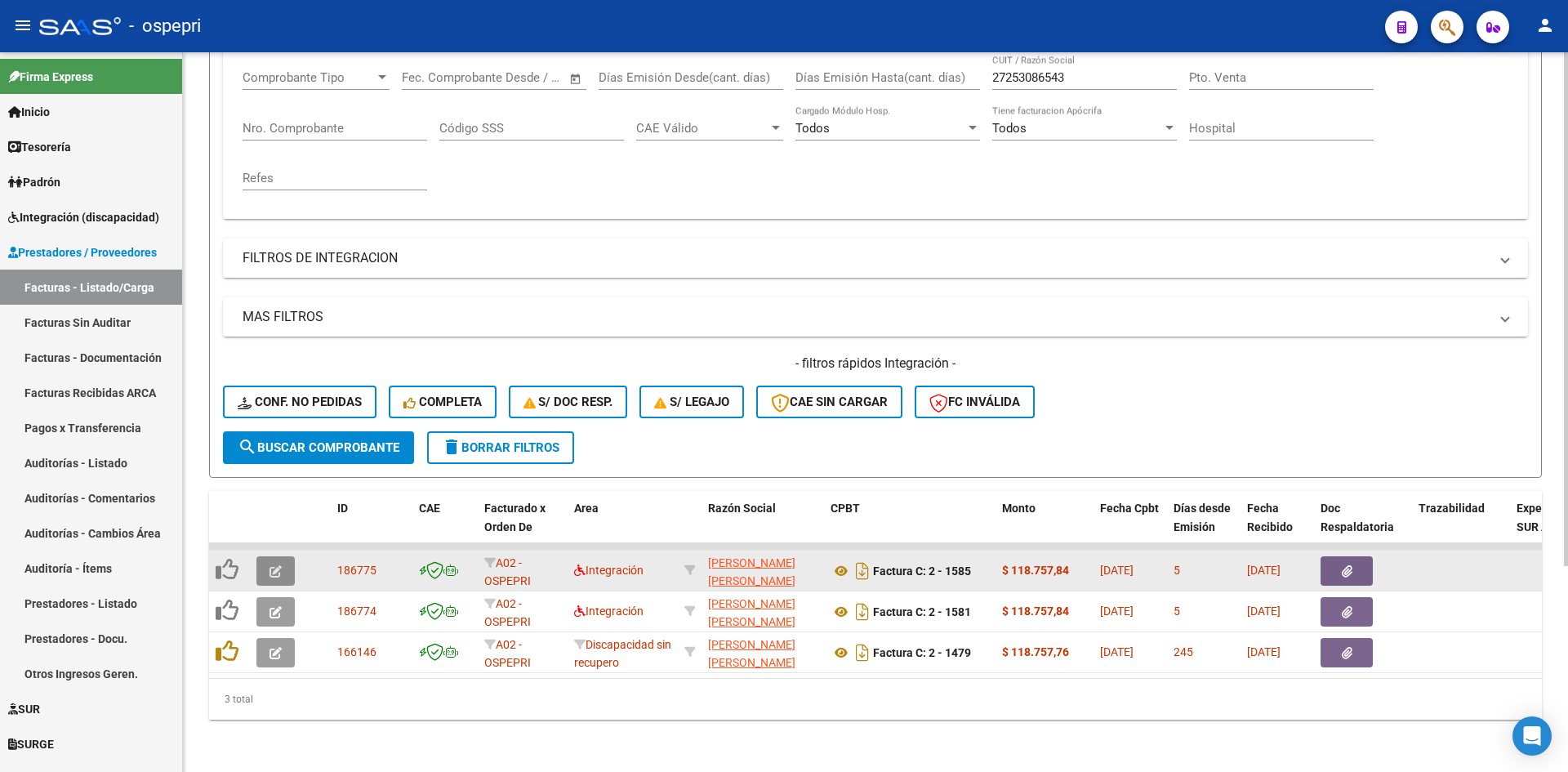
click at [281, 565] on icon "button" at bounding box center [276, 571] width 12 height 12
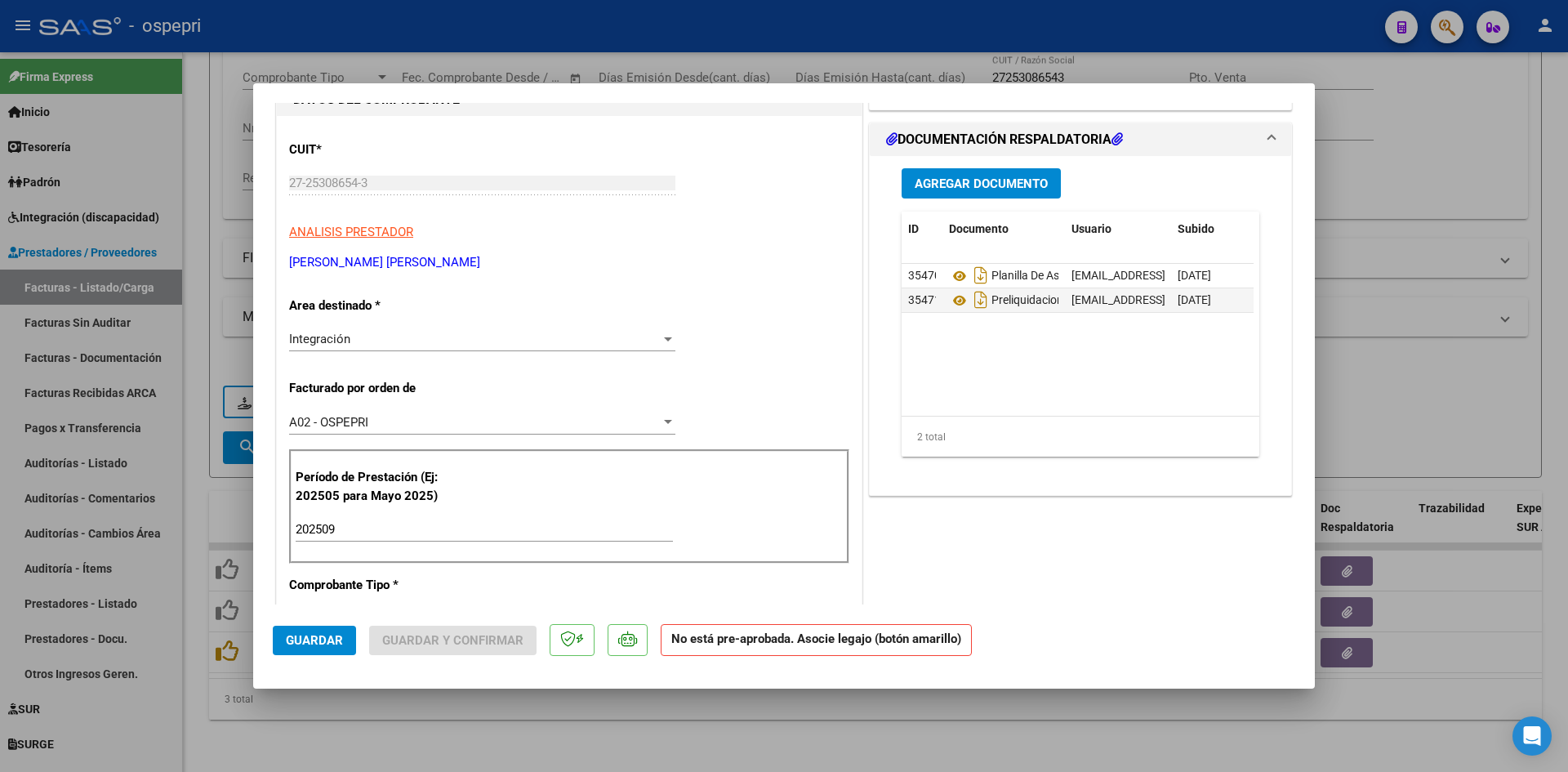
scroll to position [0, 0]
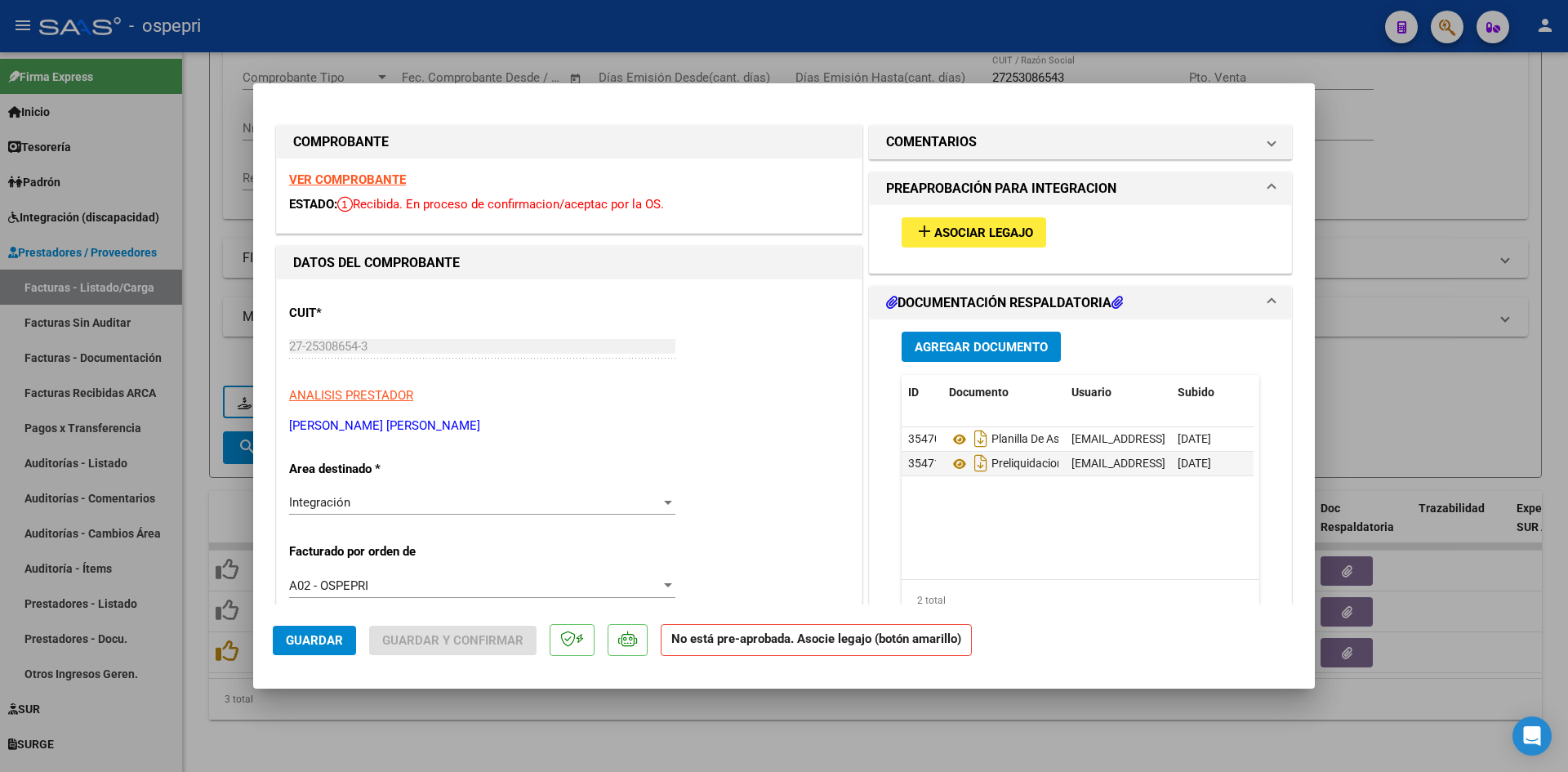
click at [363, 179] on strong "VER COMPROBANTE" at bounding box center [347, 180] width 117 height 15
click at [951, 221] on button "add Asociar Legajo" at bounding box center [973, 233] width 144 height 30
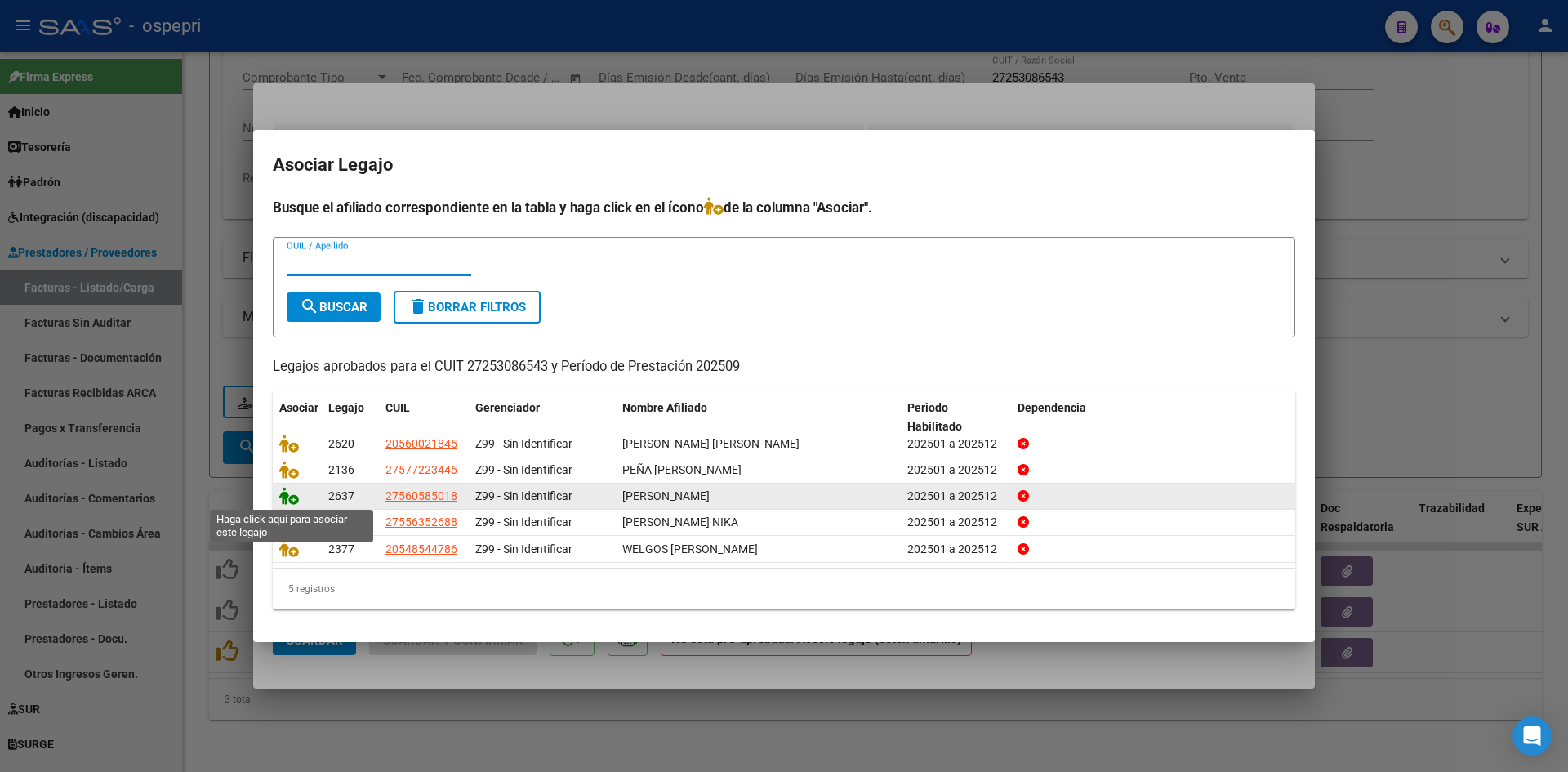
click at [286, 495] on icon at bounding box center [289, 495] width 19 height 18
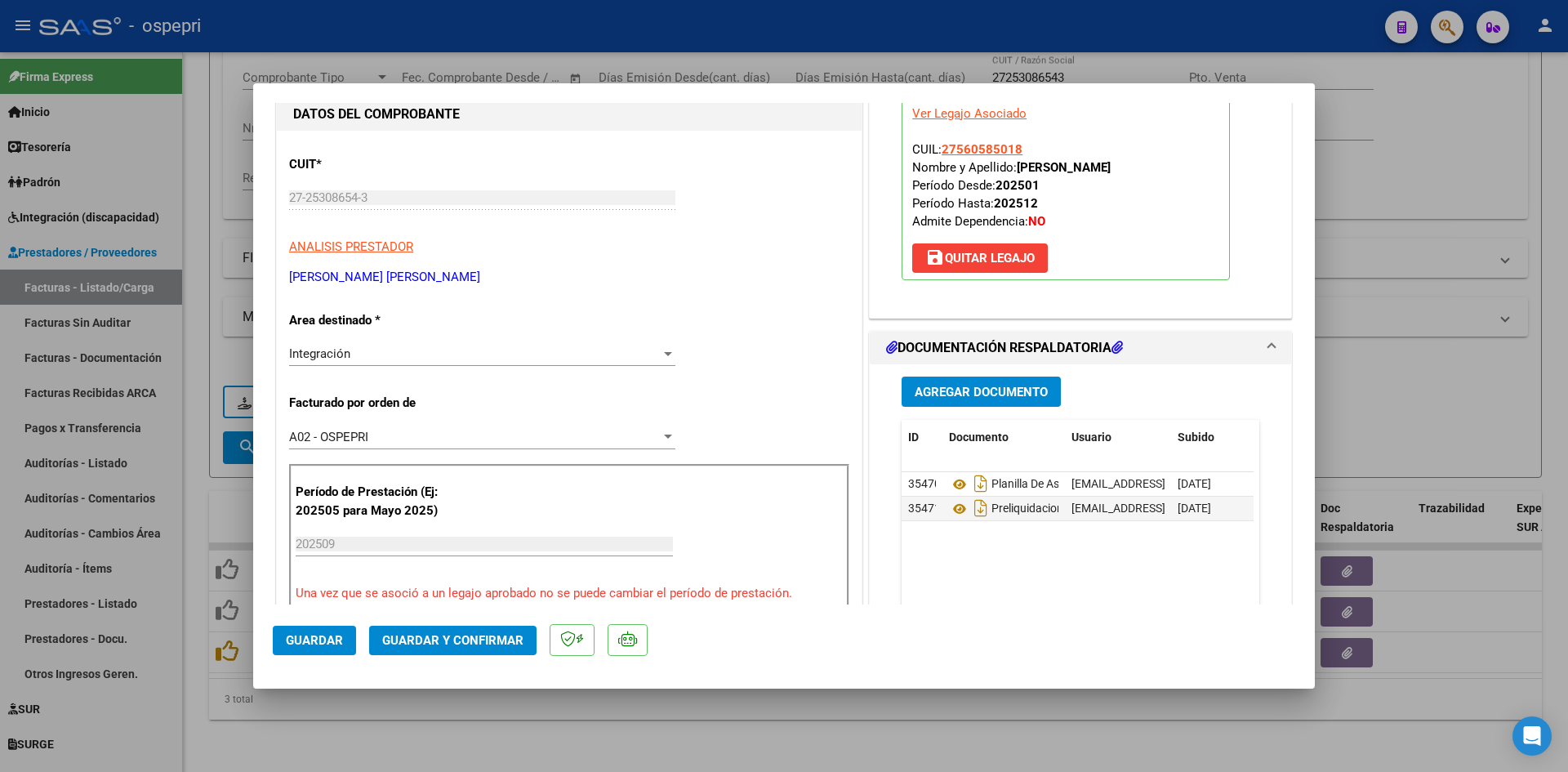
scroll to position [163, 0]
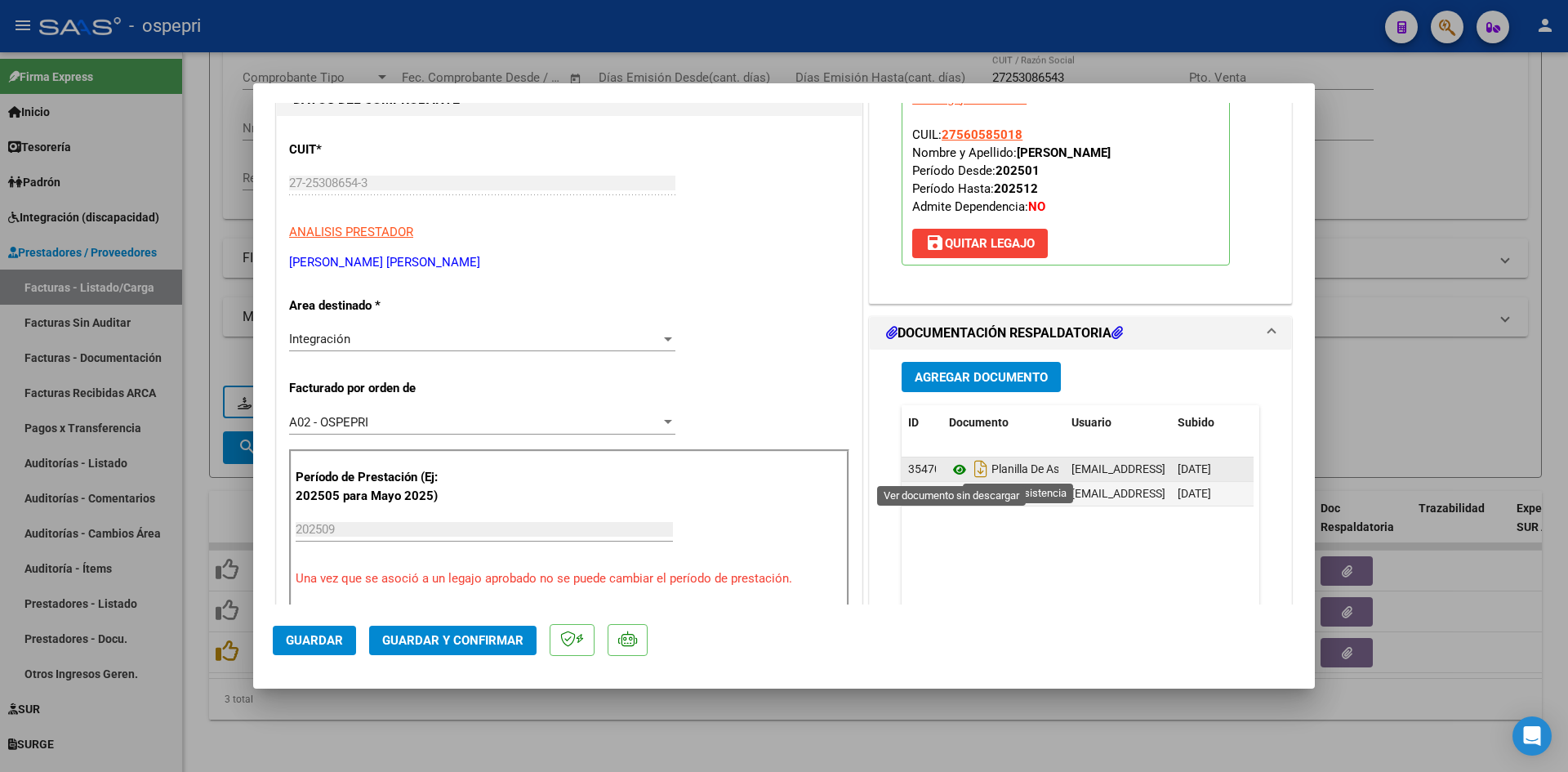
click at [952, 471] on icon at bounding box center [959, 470] width 21 height 19
click at [431, 631] on button "Guardar y Confirmar" at bounding box center [453, 640] width 167 height 29
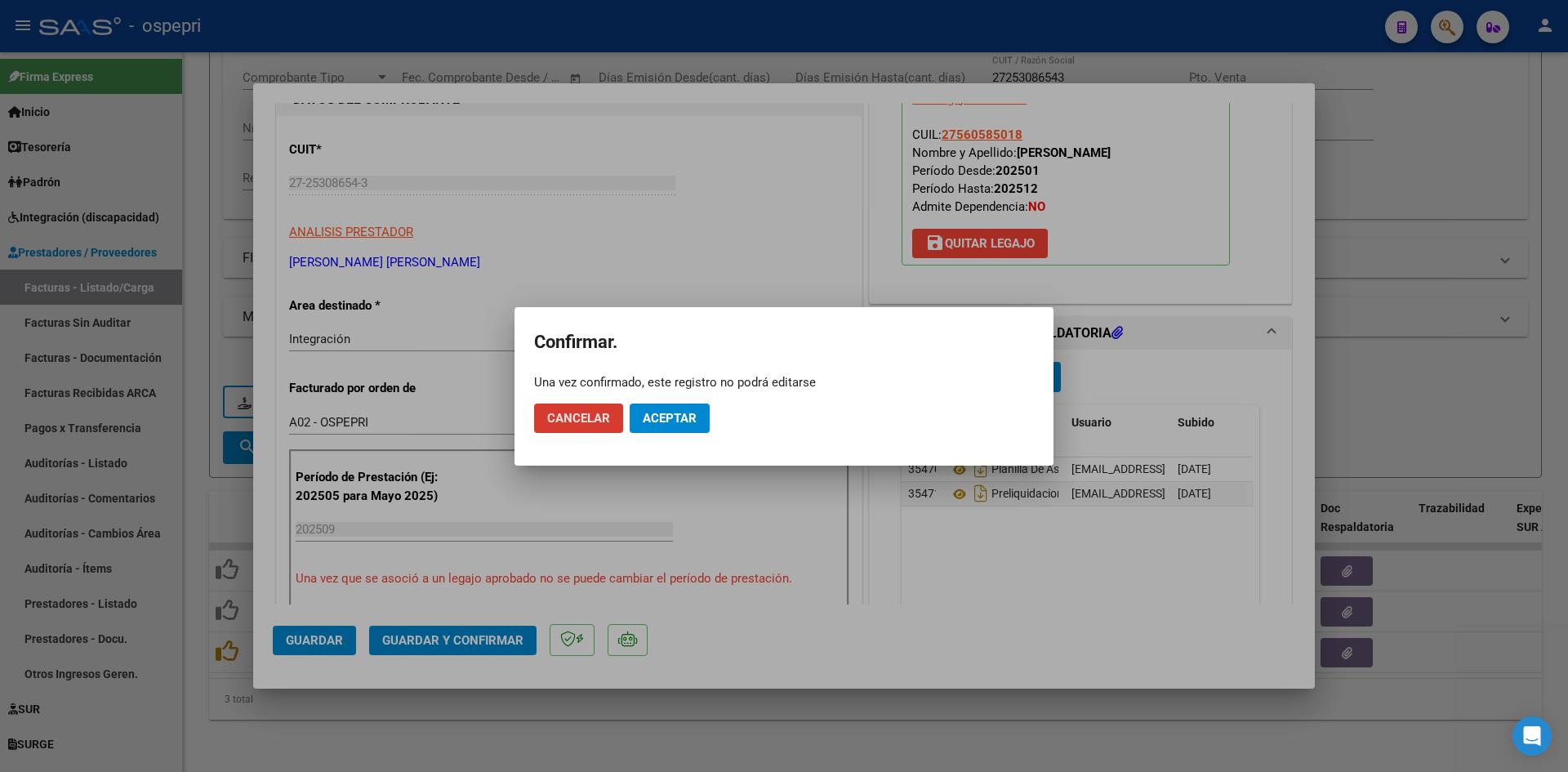
click at [645, 417] on span "Aceptar" at bounding box center [669, 418] width 54 height 15
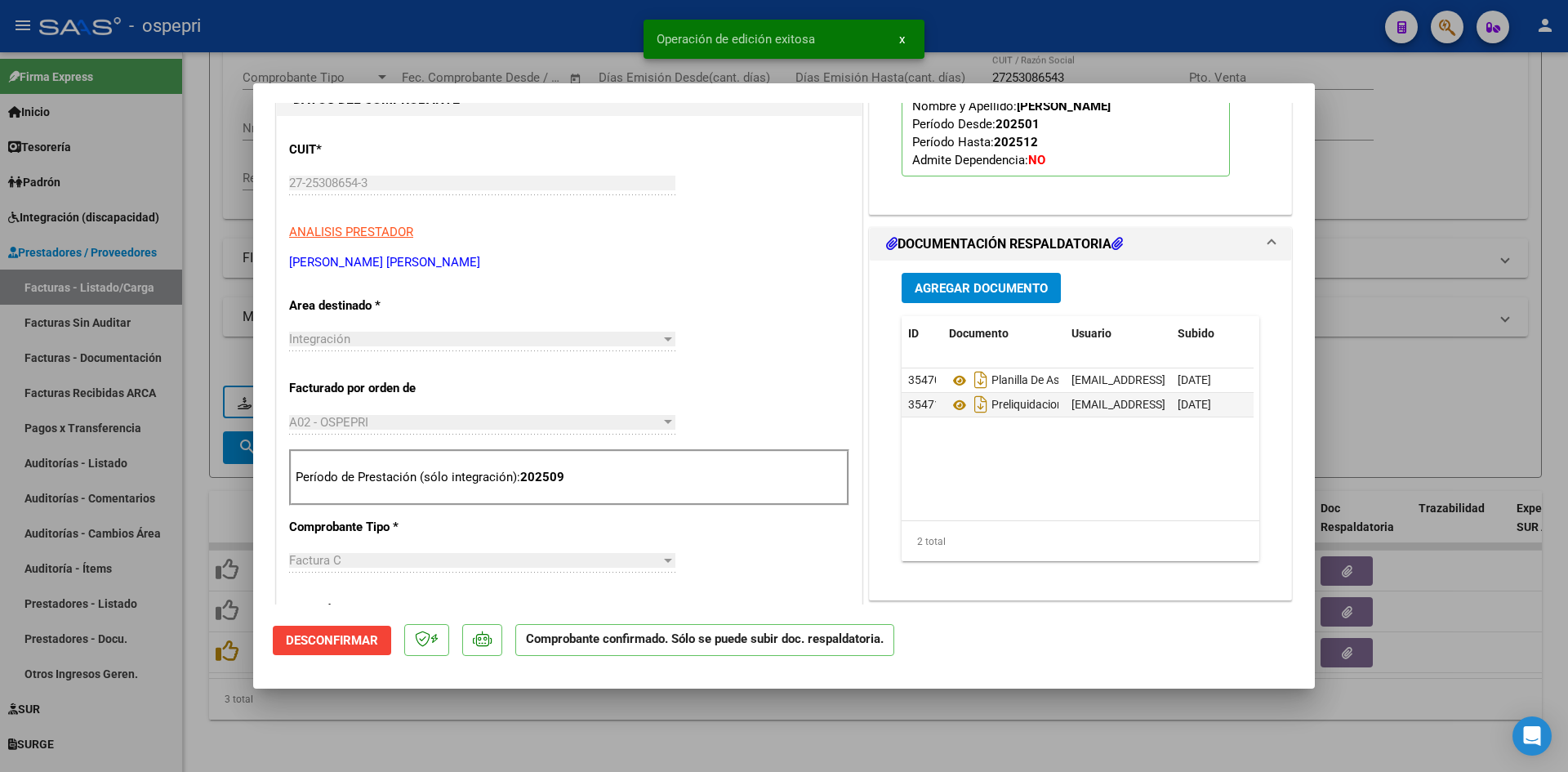
type input "$ 0,00"
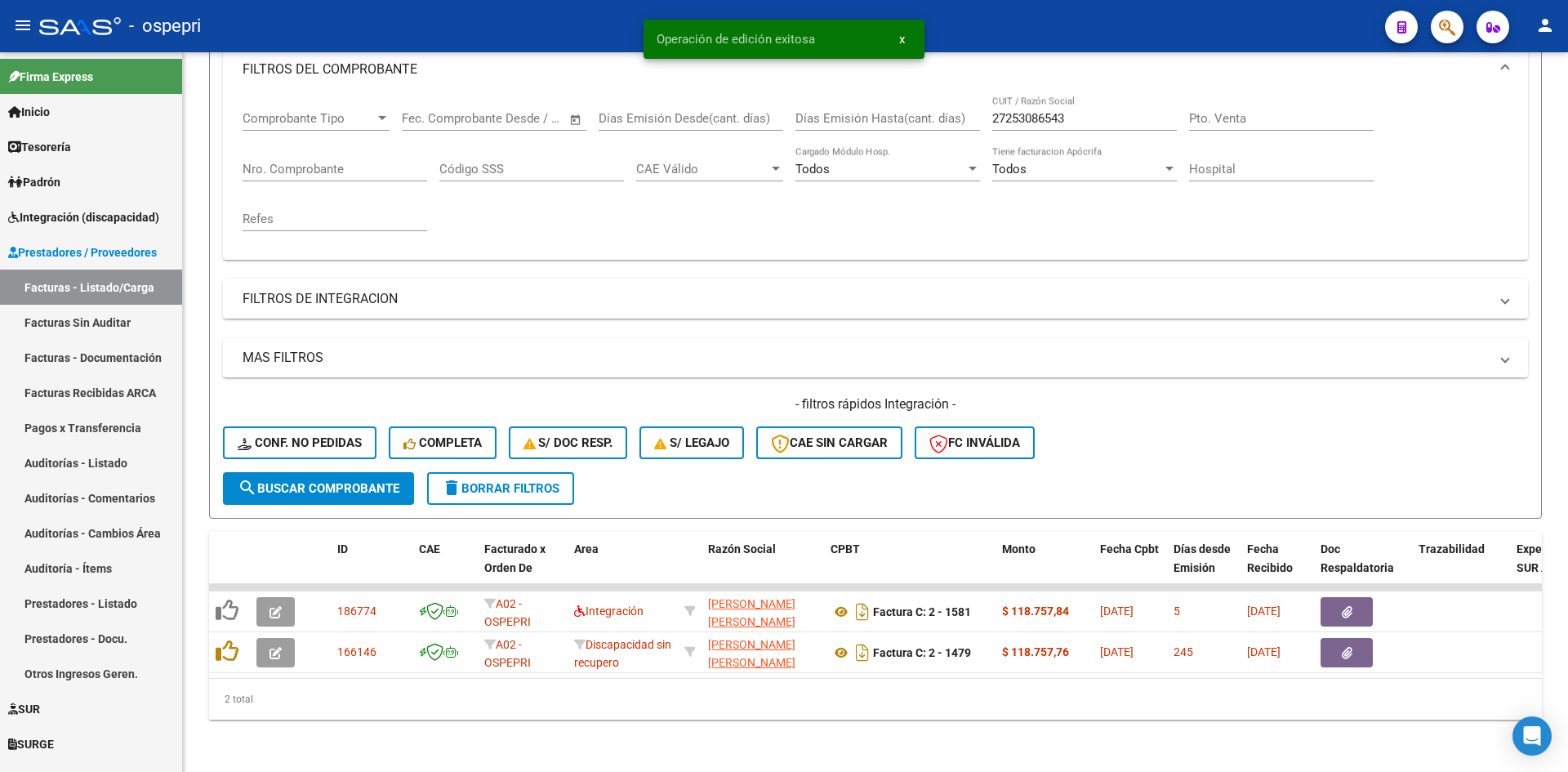
scroll to position [247, 0]
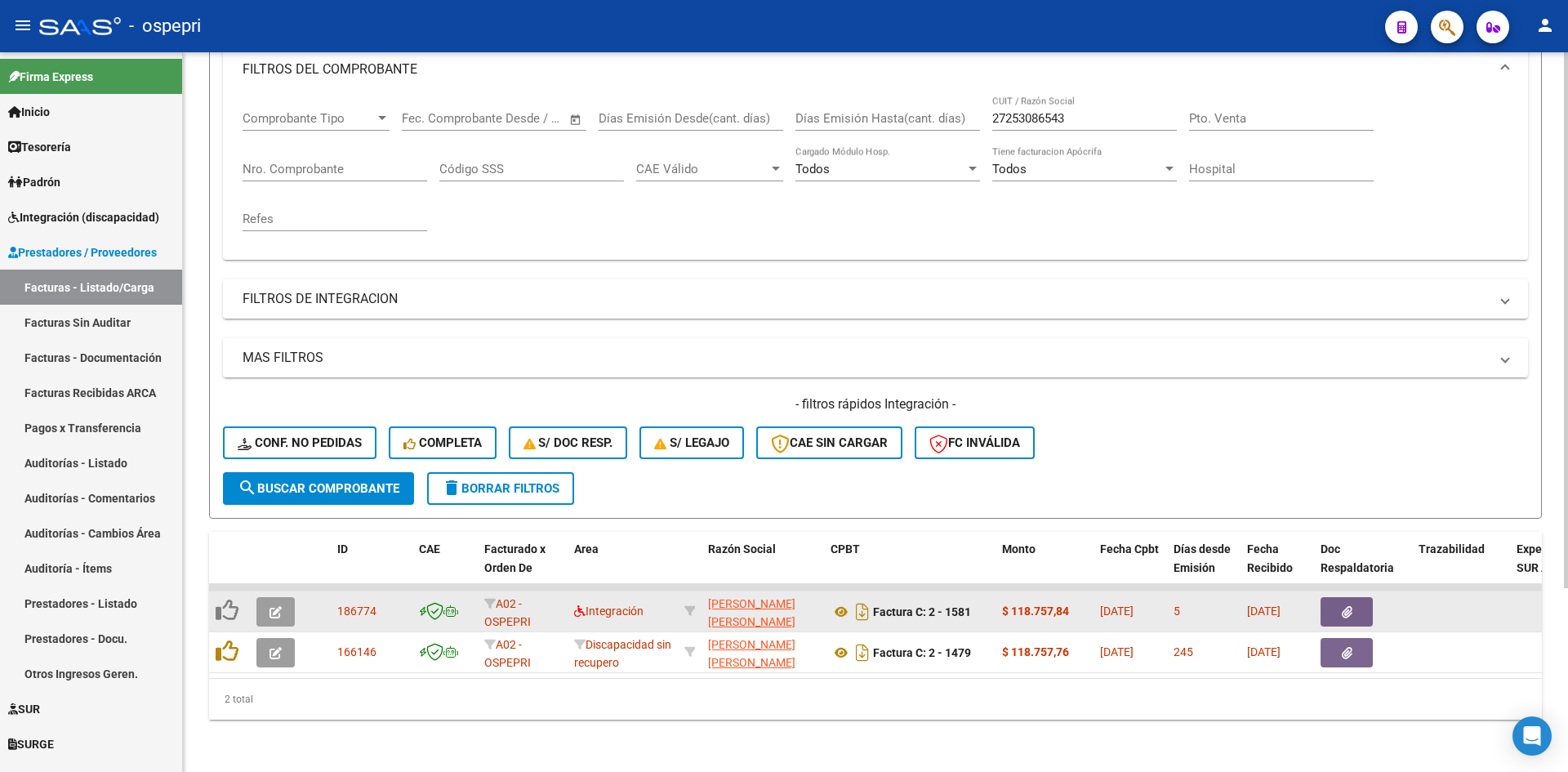
click at [277, 606] on icon "button" at bounding box center [276, 612] width 12 height 12
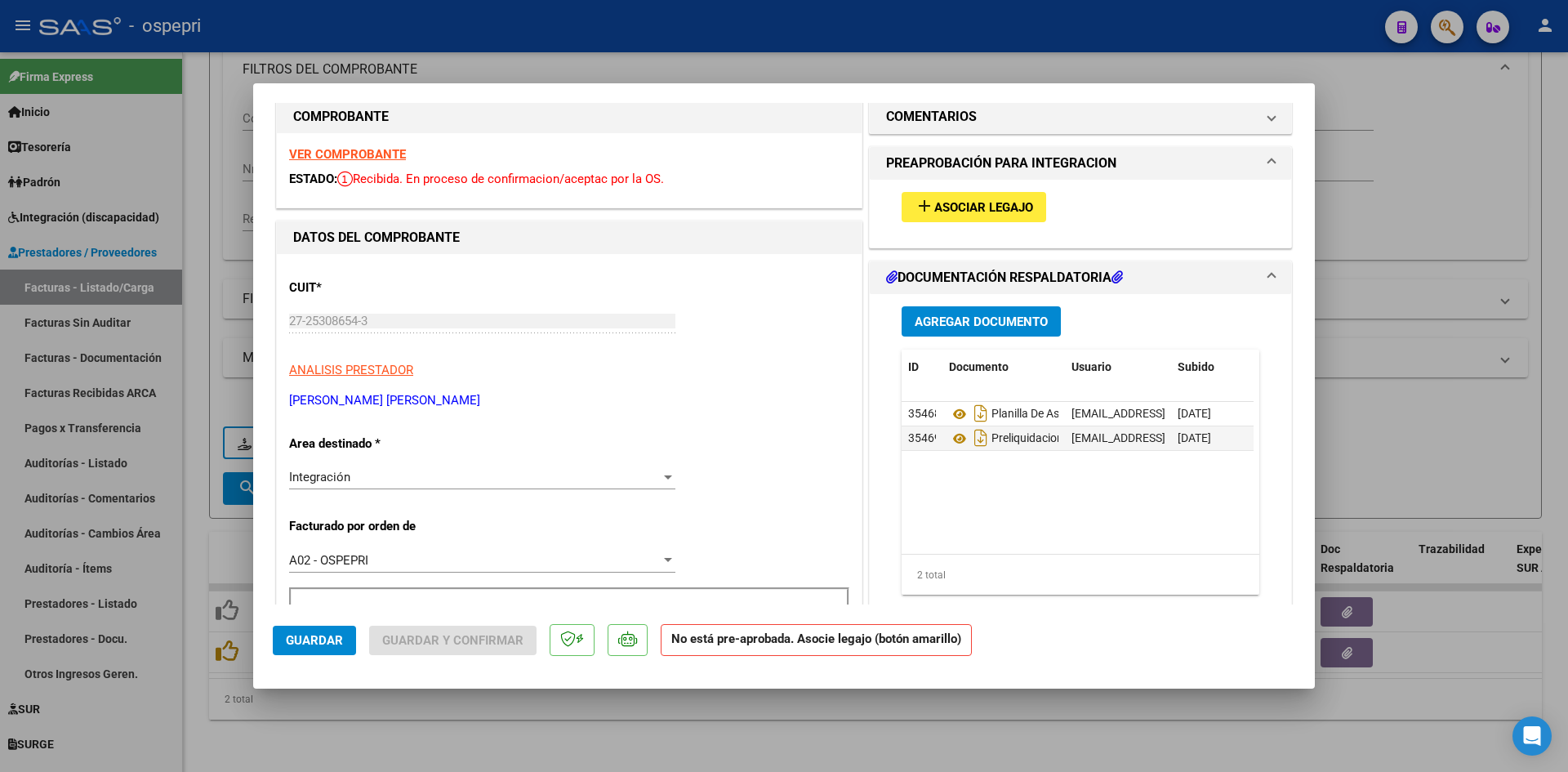
scroll to position [0, 0]
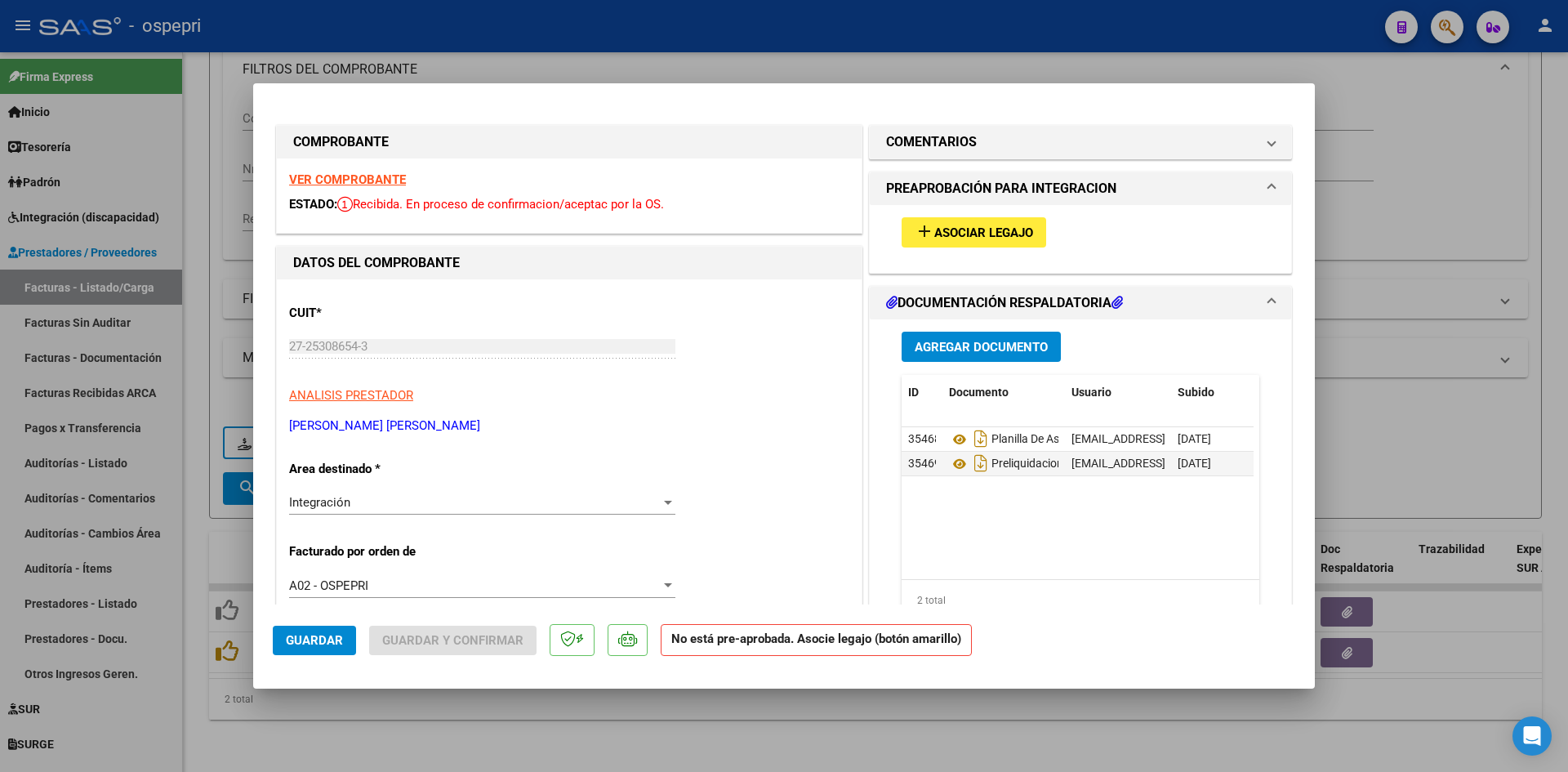
click at [329, 174] on strong "VER COMPROBANTE" at bounding box center [347, 180] width 117 height 15
click at [950, 432] on icon at bounding box center [959, 440] width 21 height 19
click at [967, 229] on span "Asociar Legajo" at bounding box center [983, 233] width 99 height 15
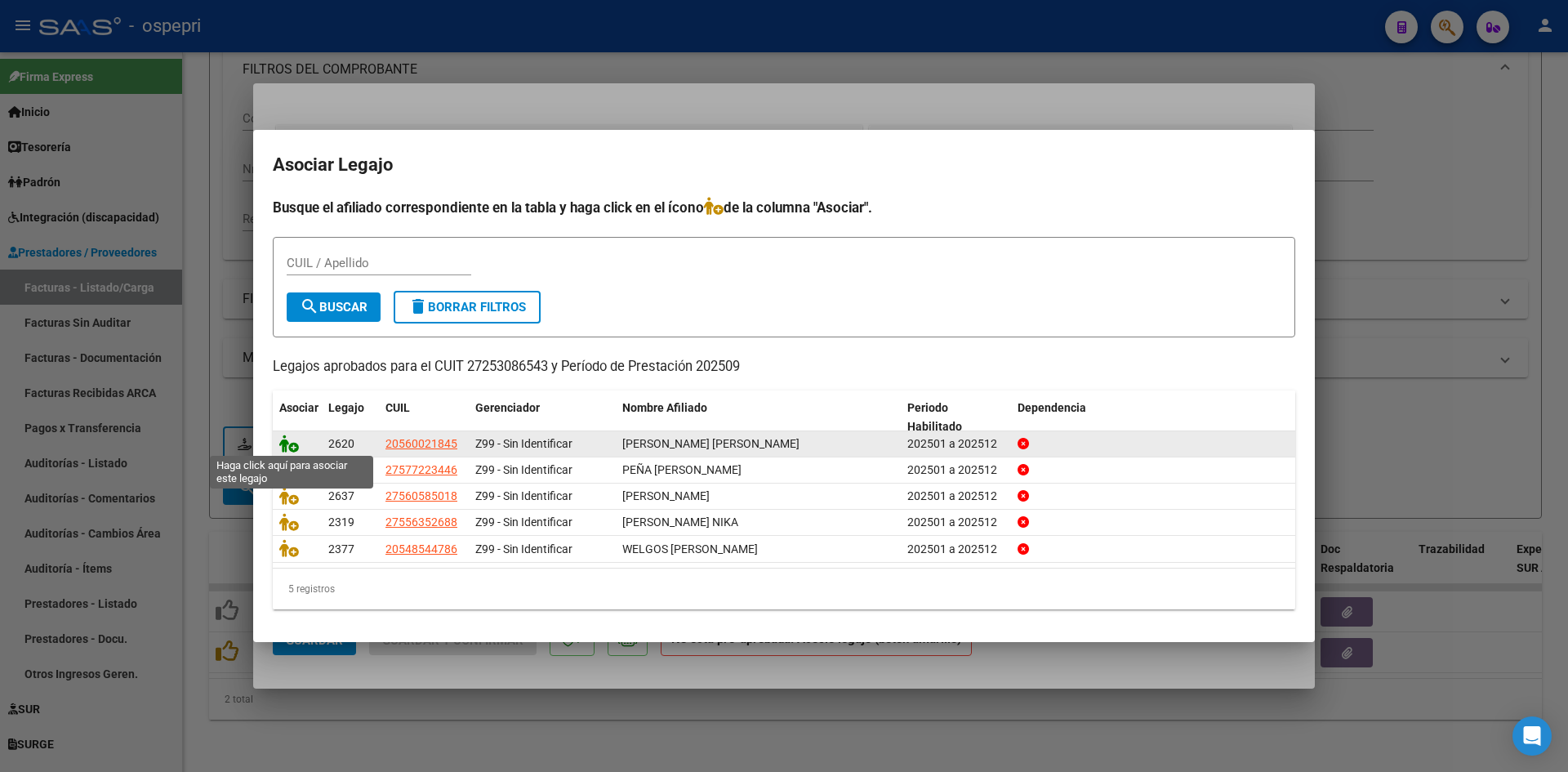
click at [291, 442] on icon at bounding box center [289, 443] width 19 height 18
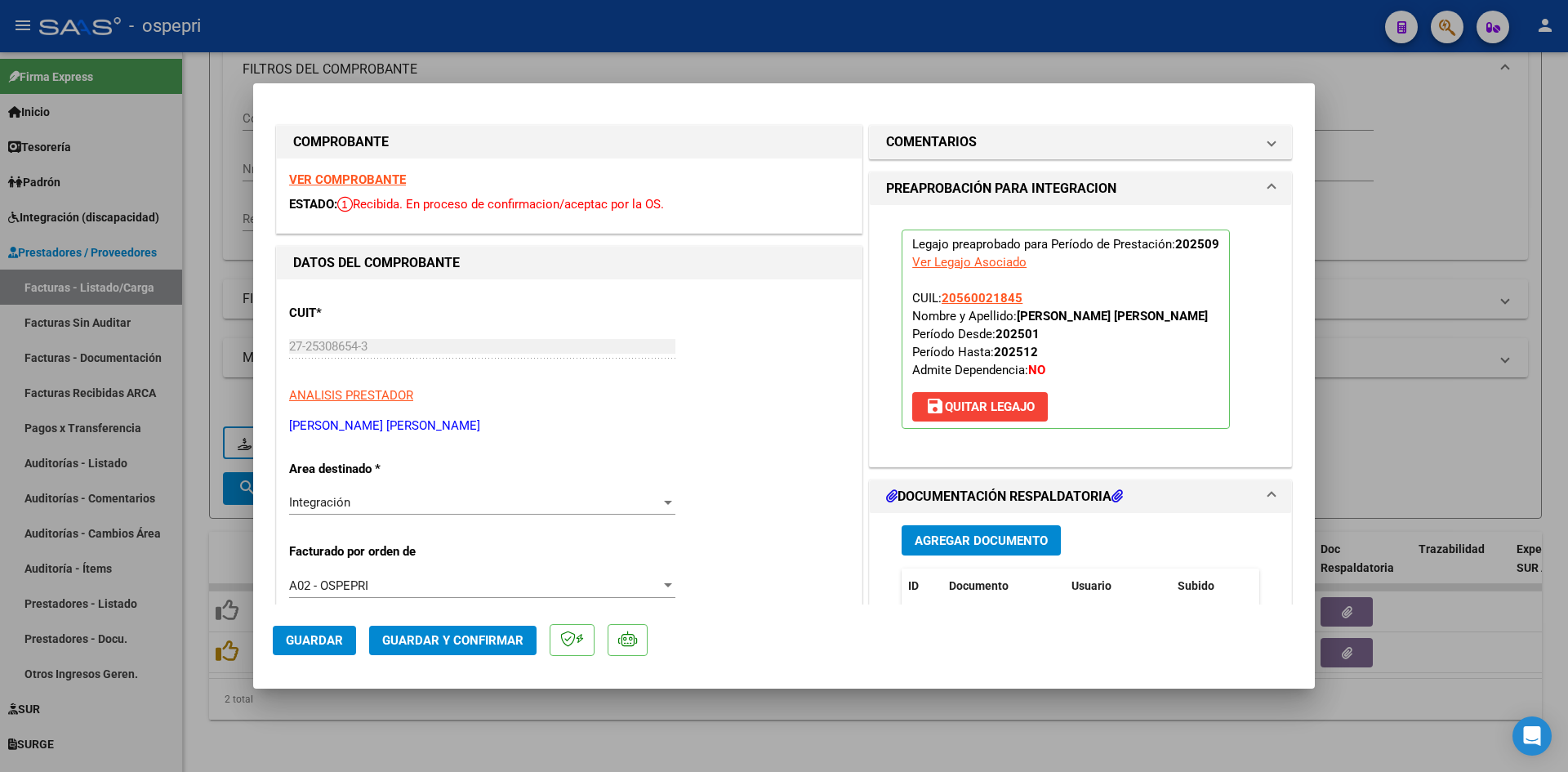
click at [471, 639] on span "Guardar y Confirmar" at bounding box center [453, 640] width 141 height 15
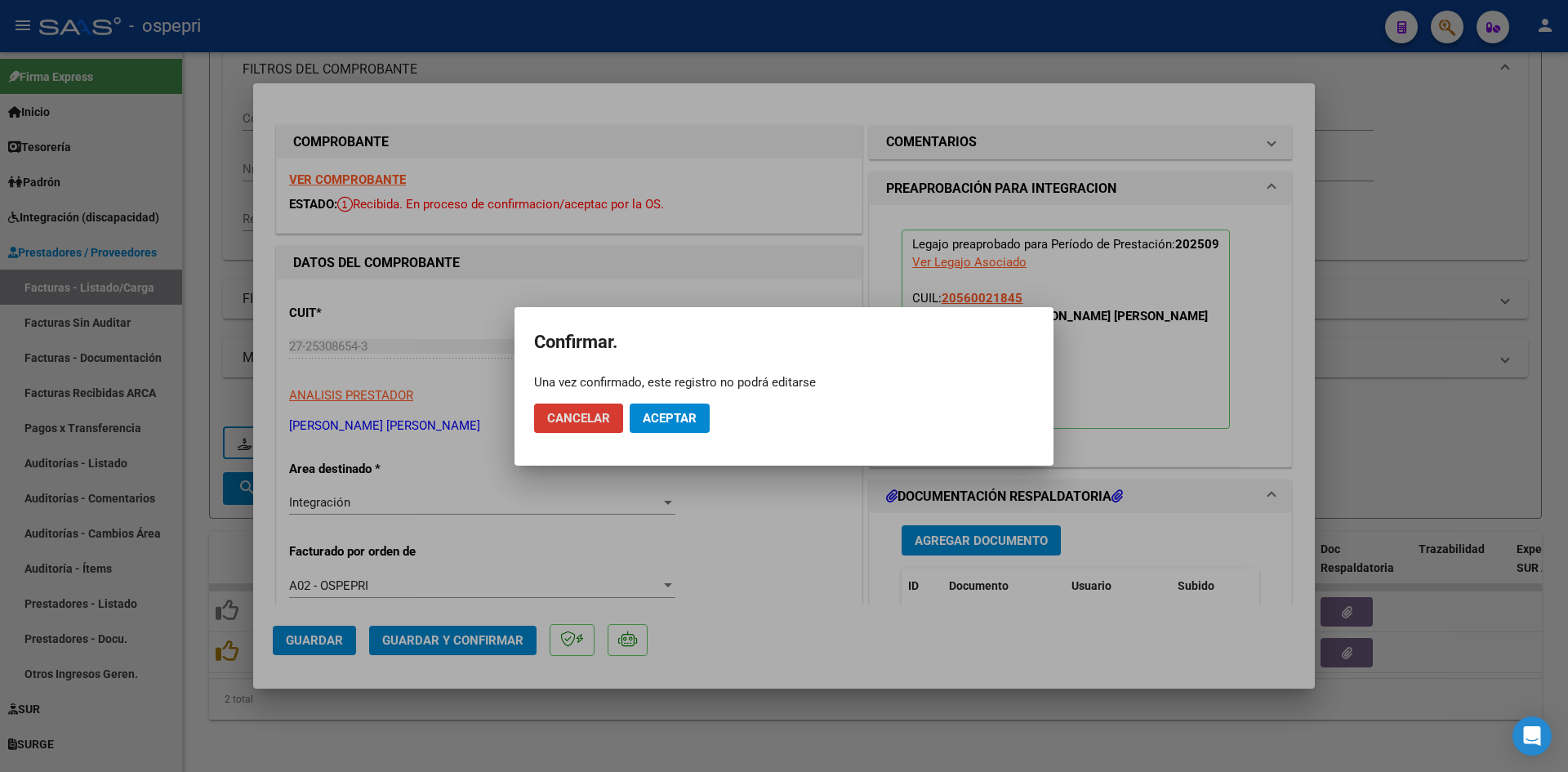
click at [665, 427] on button "Aceptar" at bounding box center [669, 418] width 80 height 29
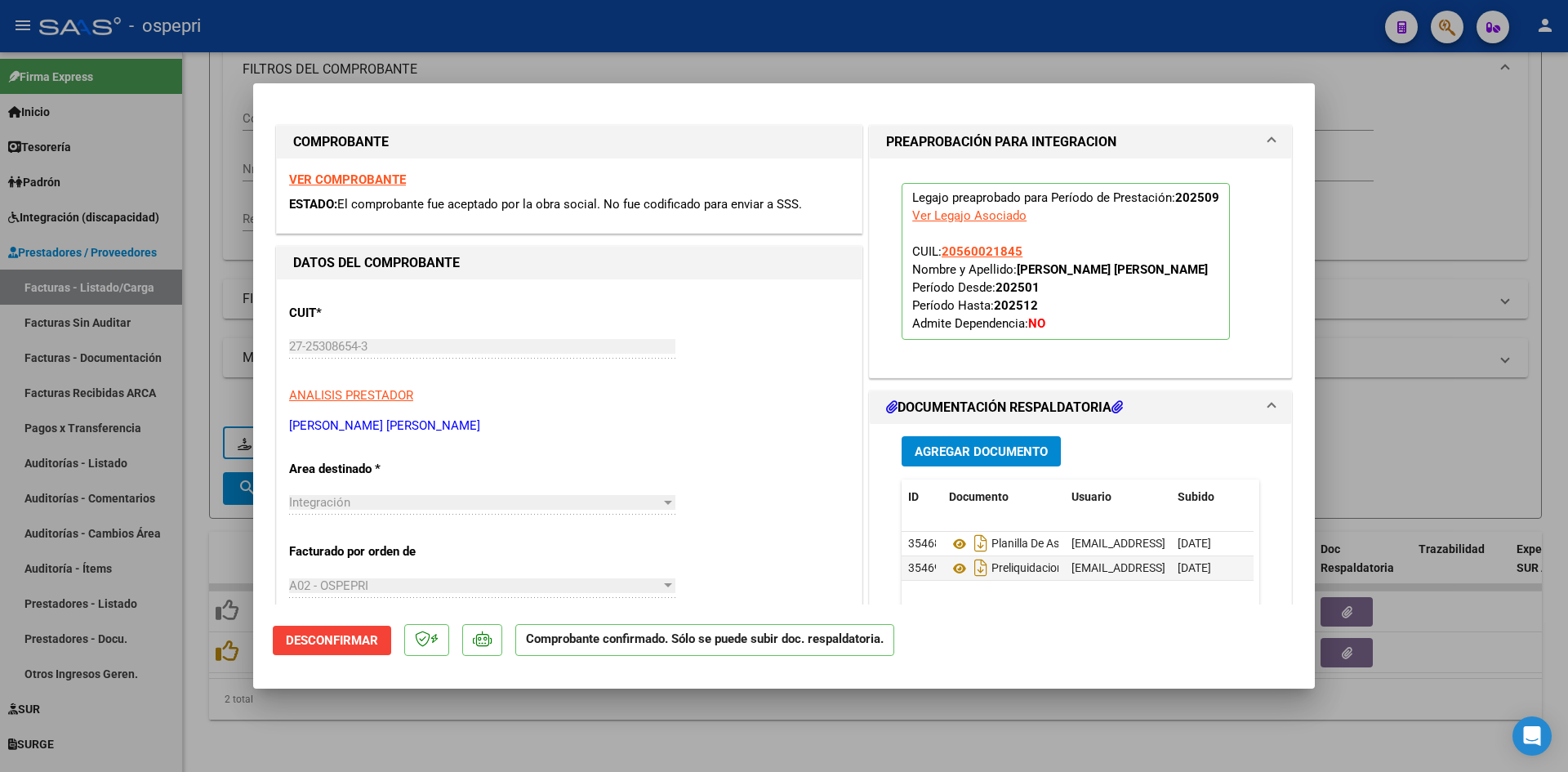
type input "$ 0,00"
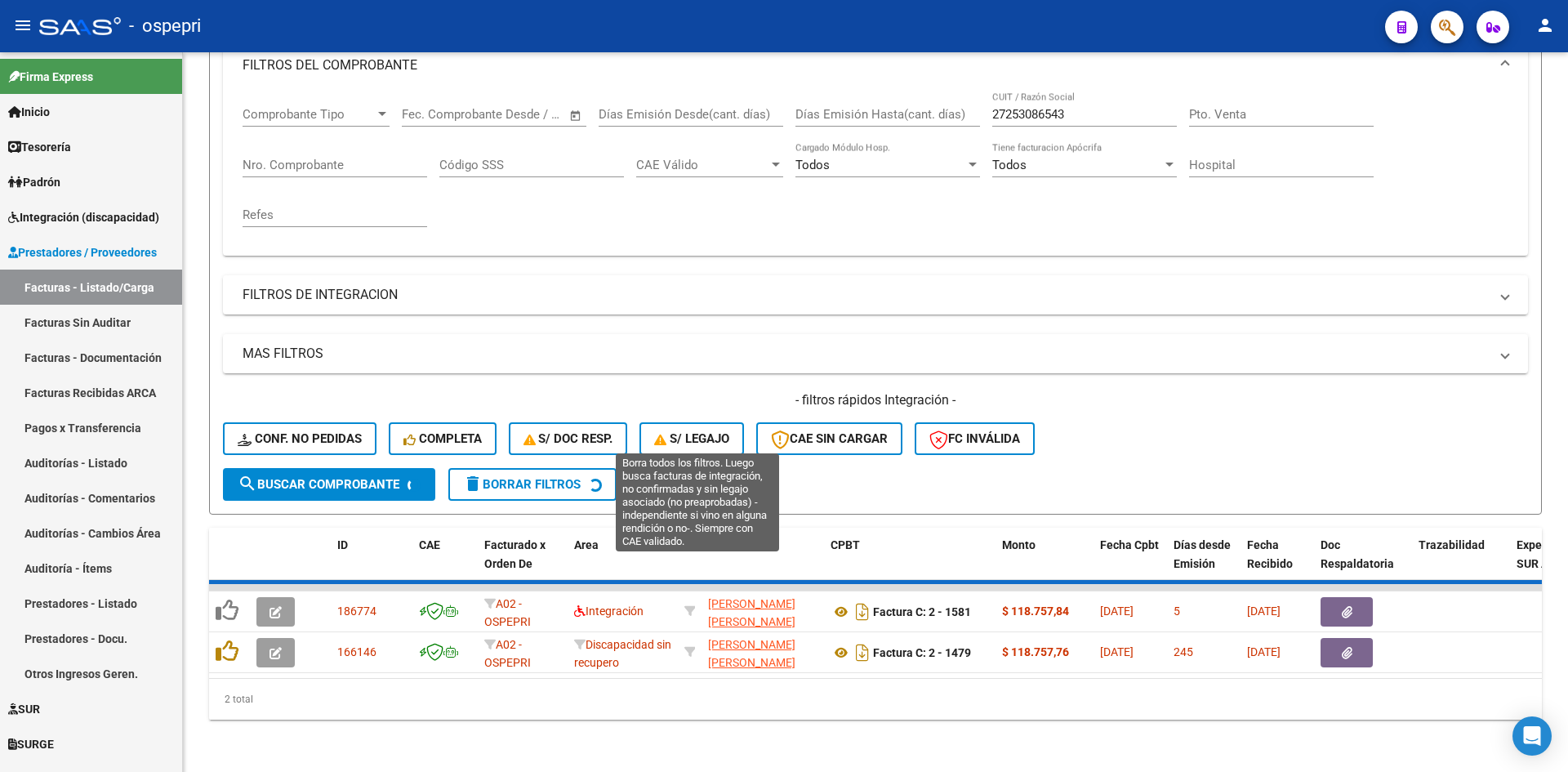
scroll to position [206, 0]
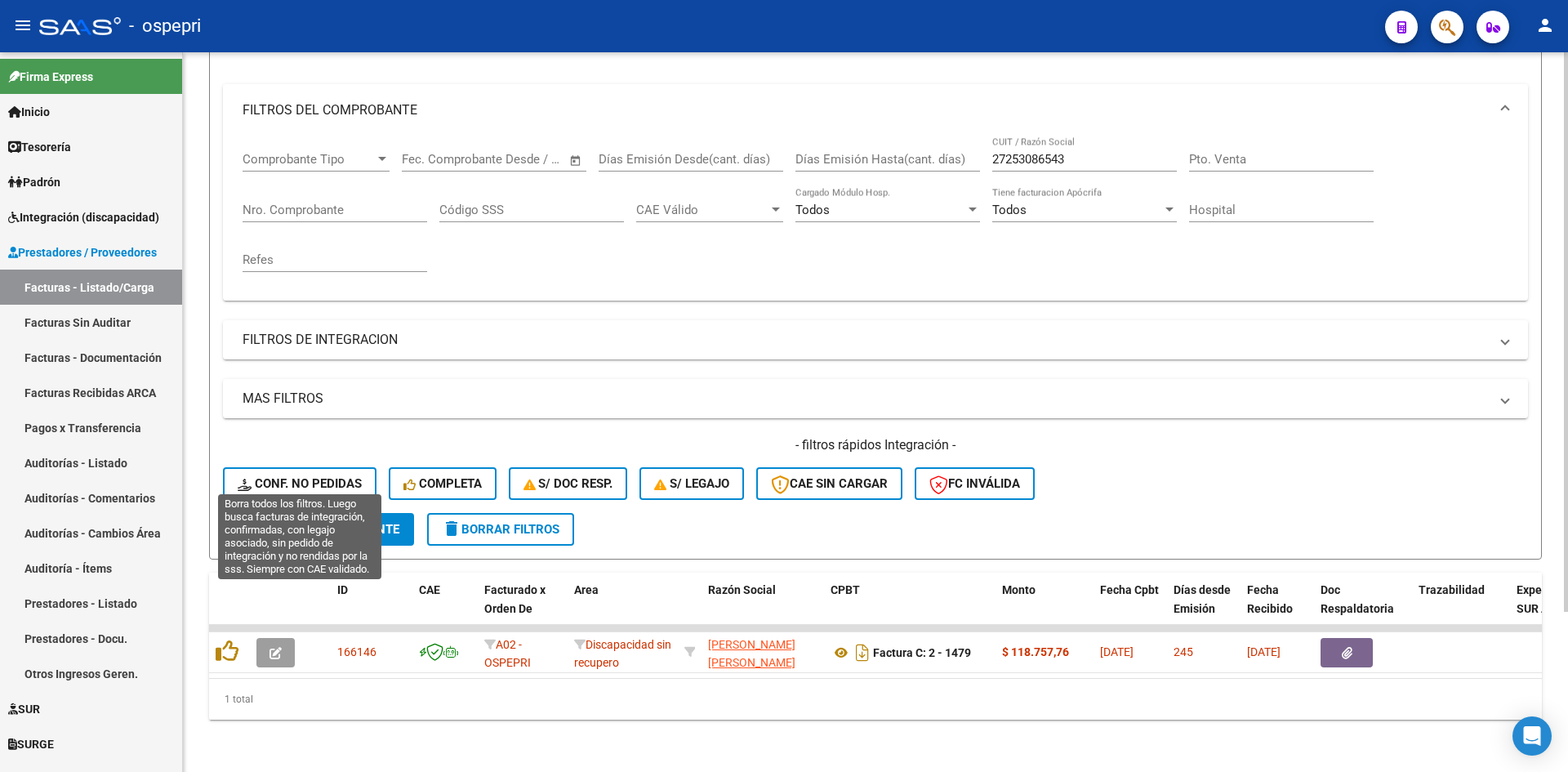
click at [351, 476] on span "Conf. no pedidas" at bounding box center [300, 483] width 124 height 15
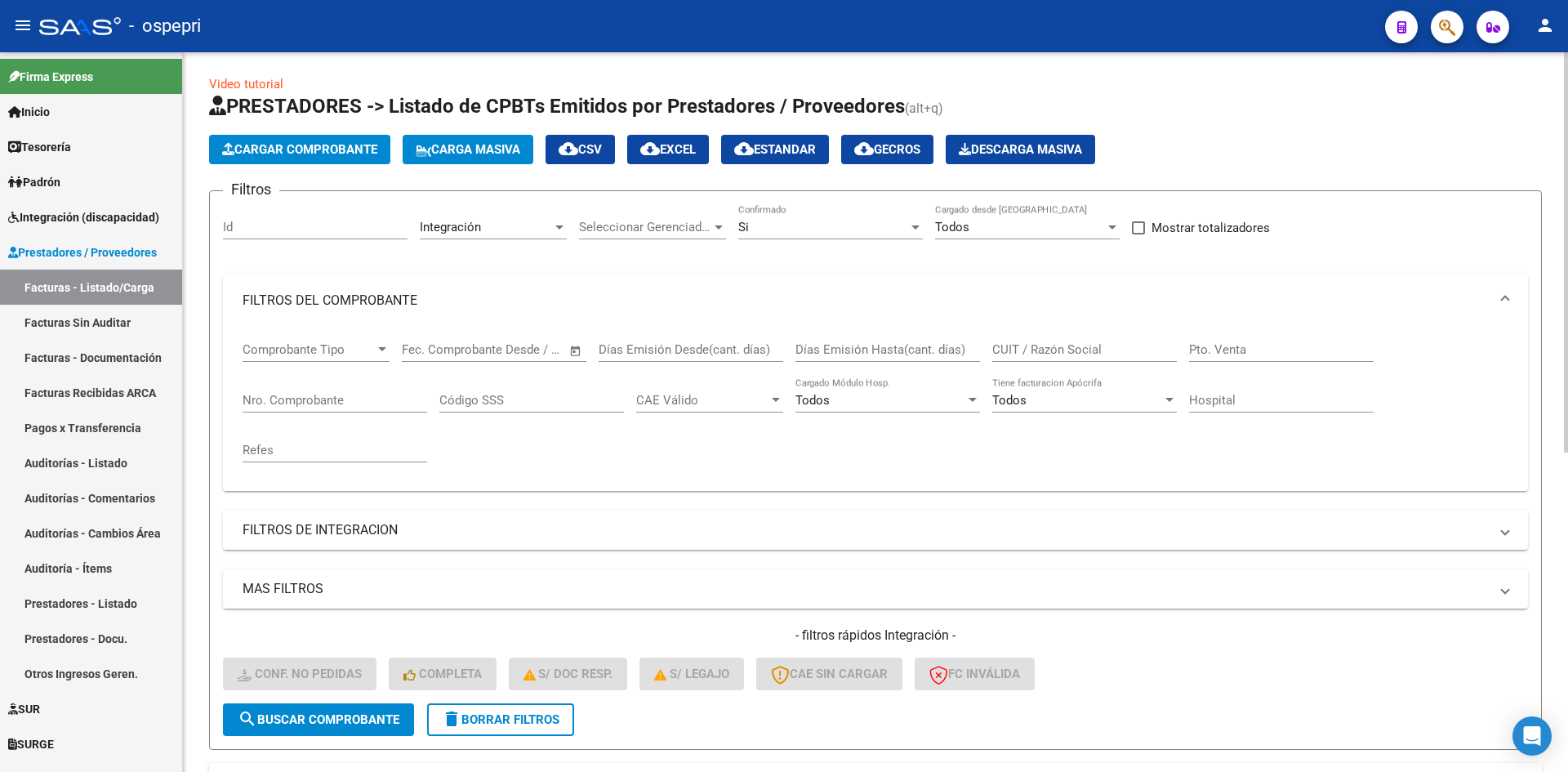
scroll to position [0, 0]
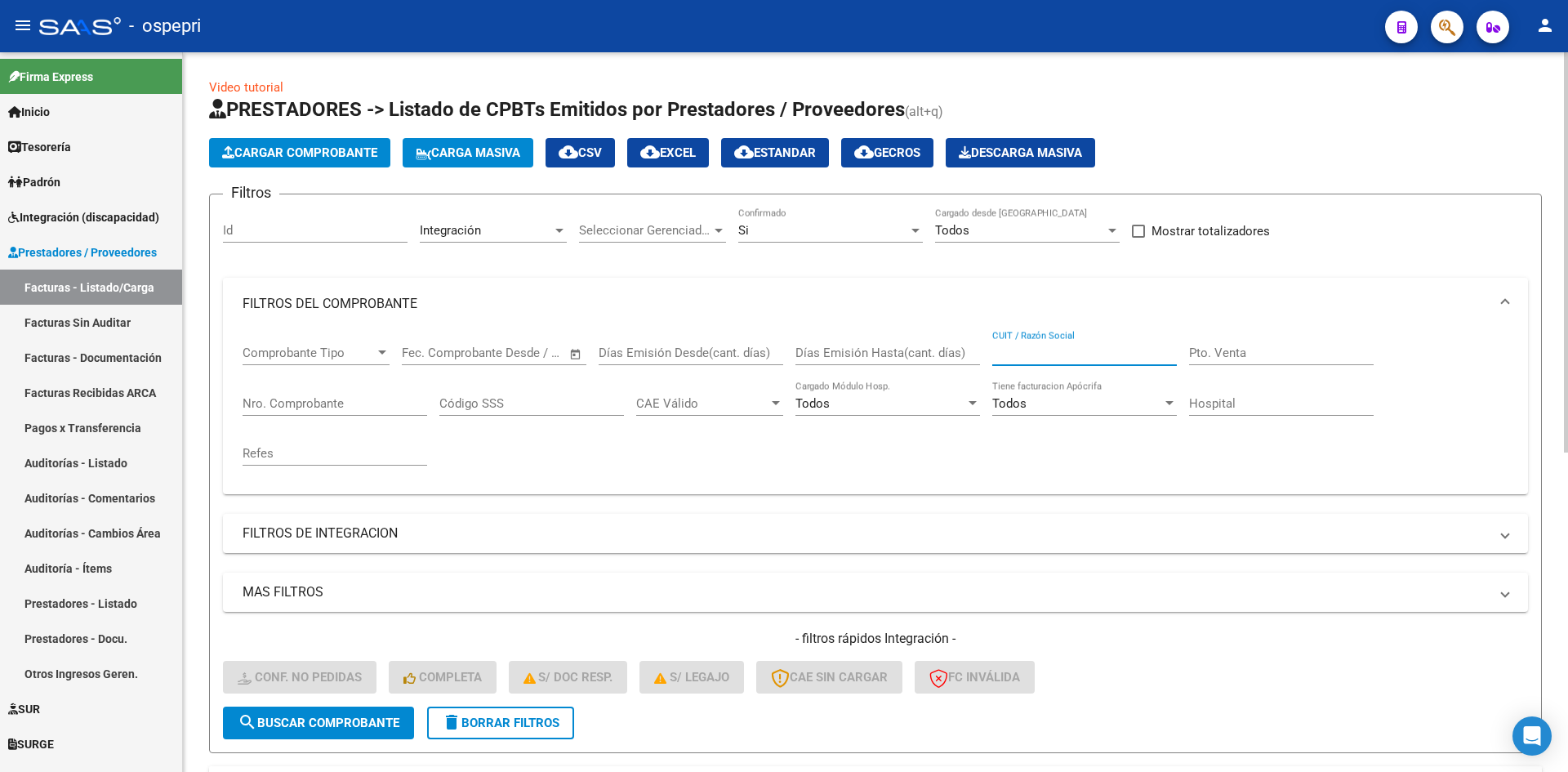
click at [1045, 355] on input "CUIT / Razón Social" at bounding box center [1084, 353] width 184 height 15
paste input "27253086543"
type input "27253086543"
click at [363, 722] on span "search Buscar Comprobante" at bounding box center [319, 723] width 162 height 15
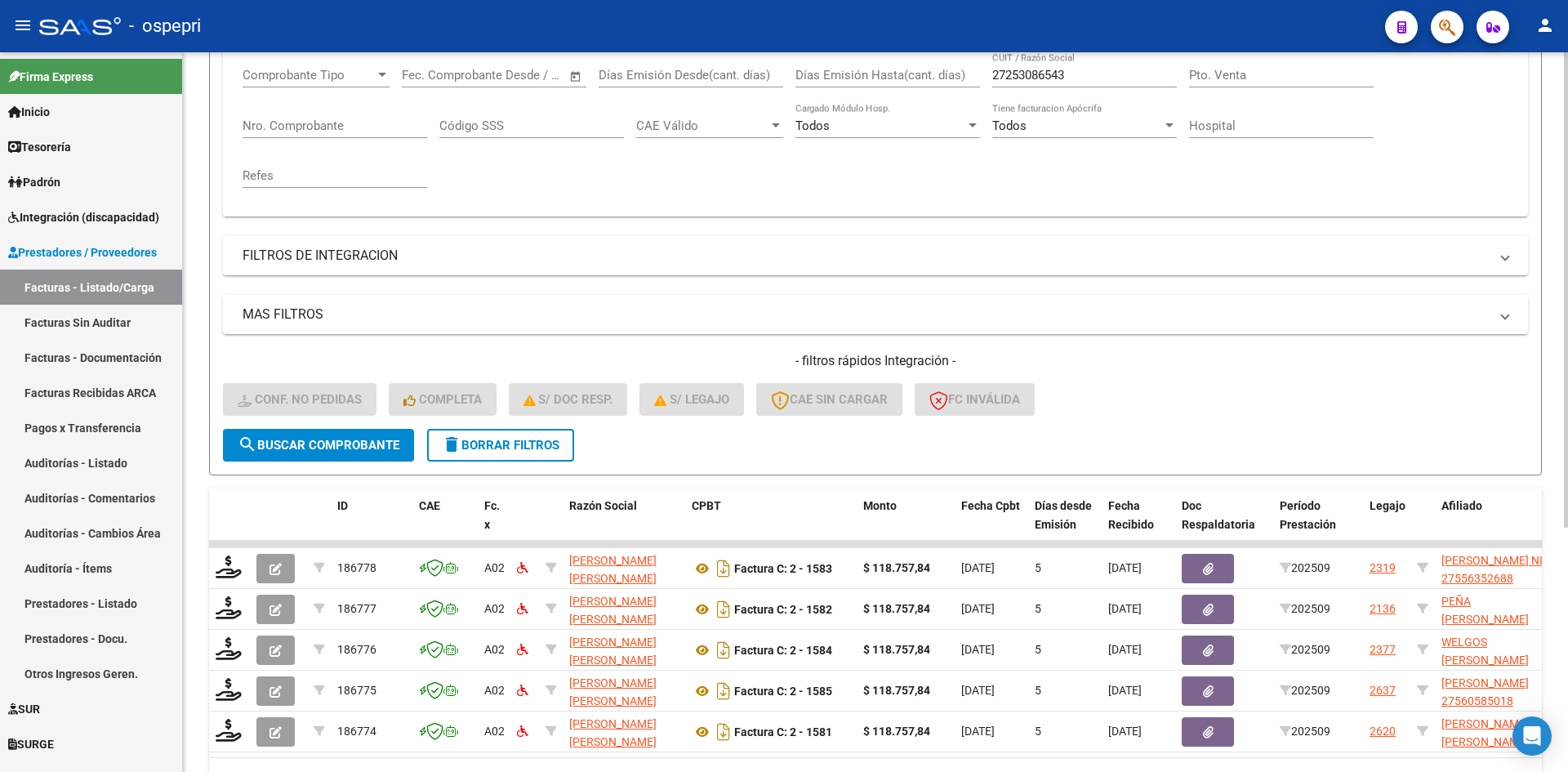
scroll to position [327, 0]
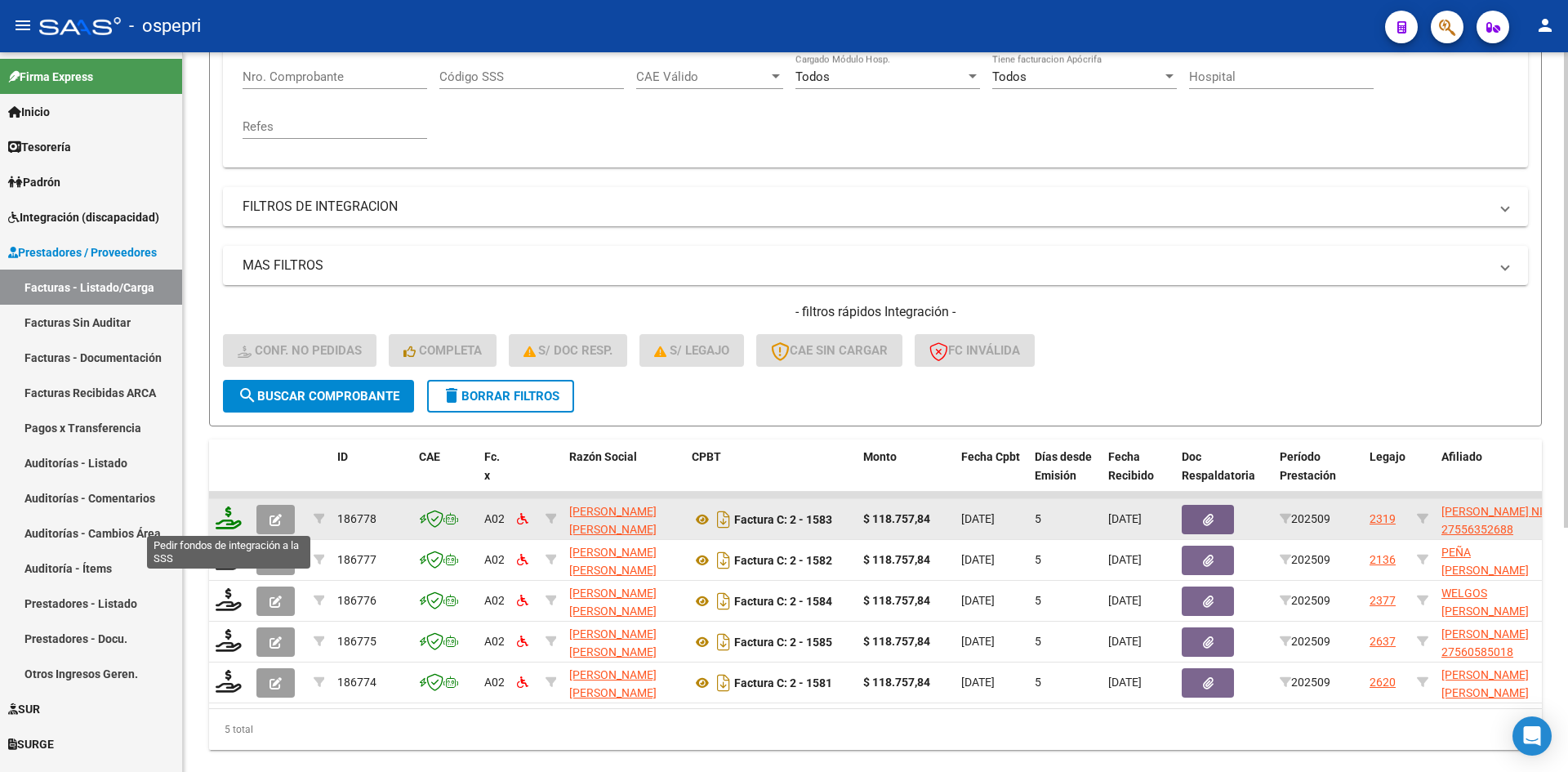
click at [231, 520] on icon at bounding box center [229, 518] width 26 height 23
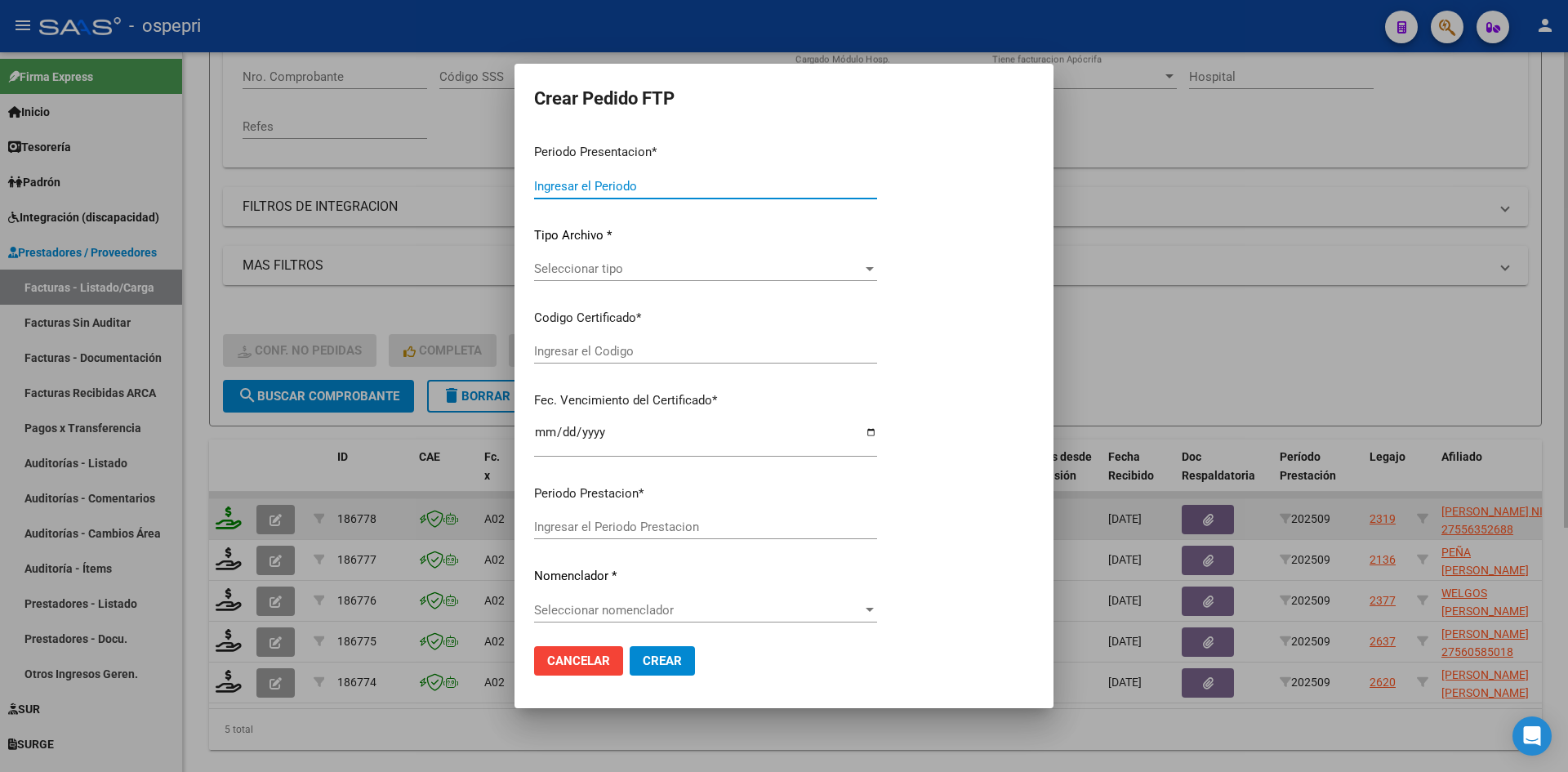
type input "202509"
type input "$ 118.757,84"
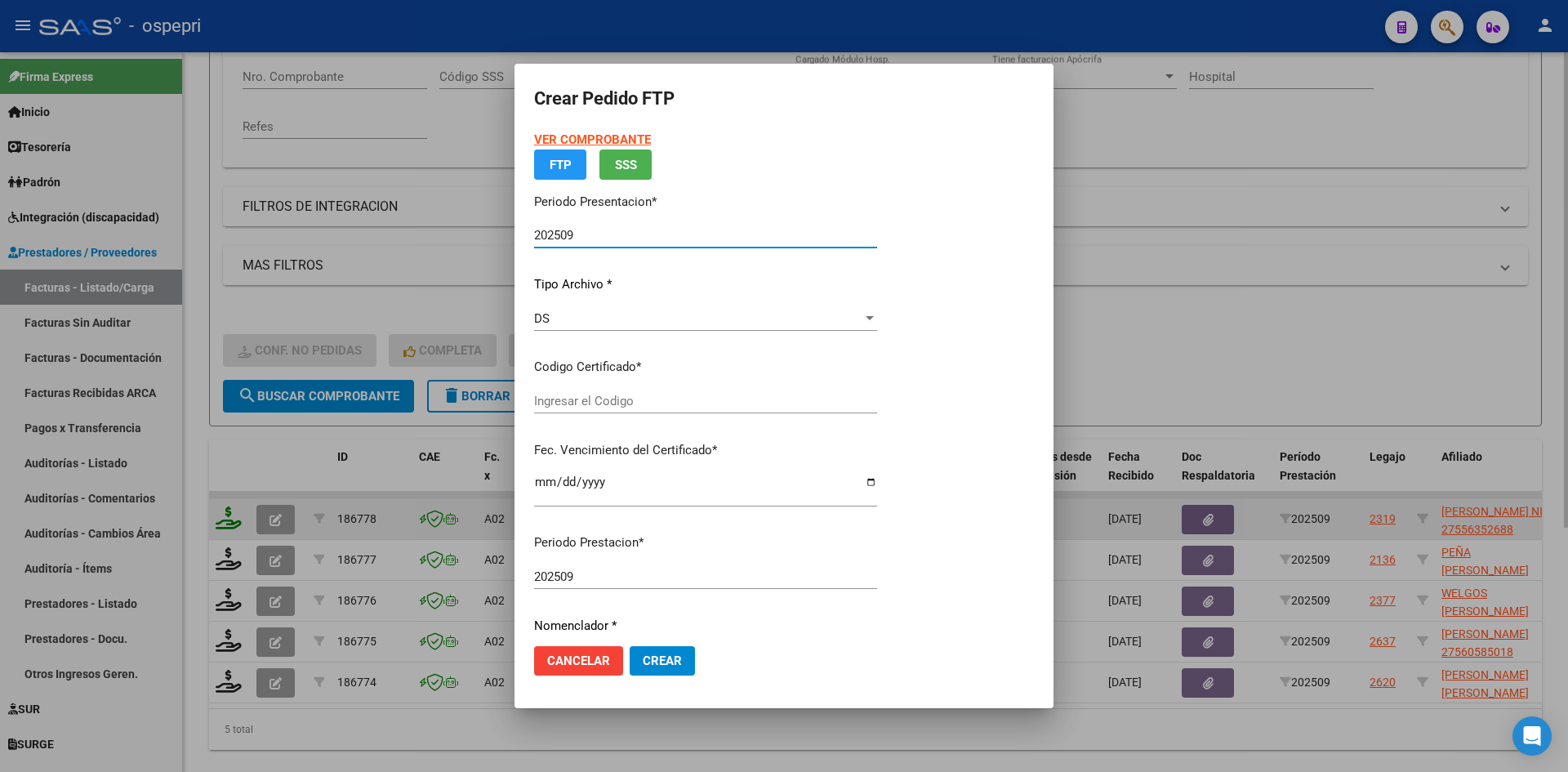
type input "27556352688"
type input "2026-07-13"
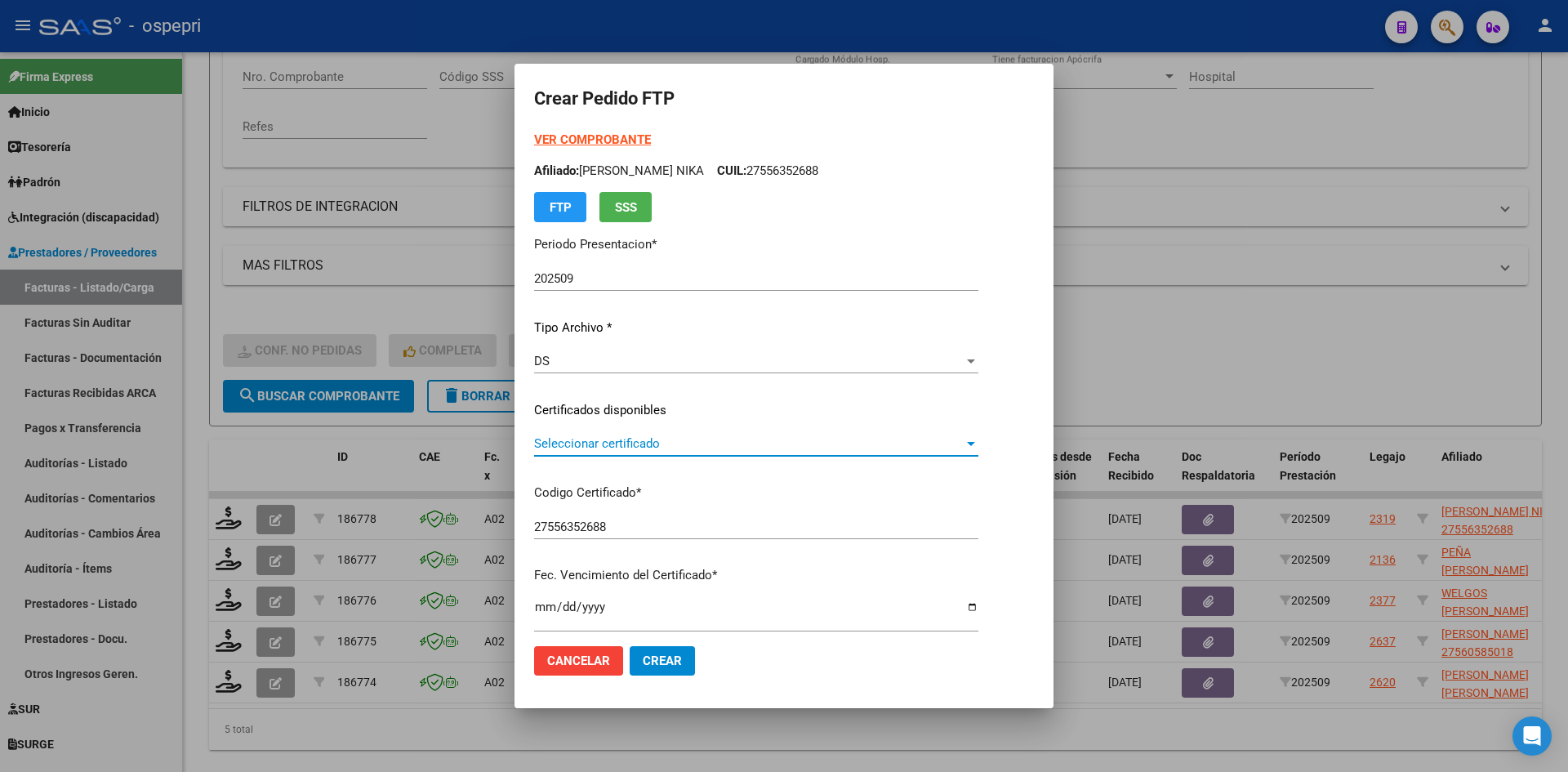
click at [633, 451] on span "Seleccionar certificado" at bounding box center [749, 443] width 430 height 15
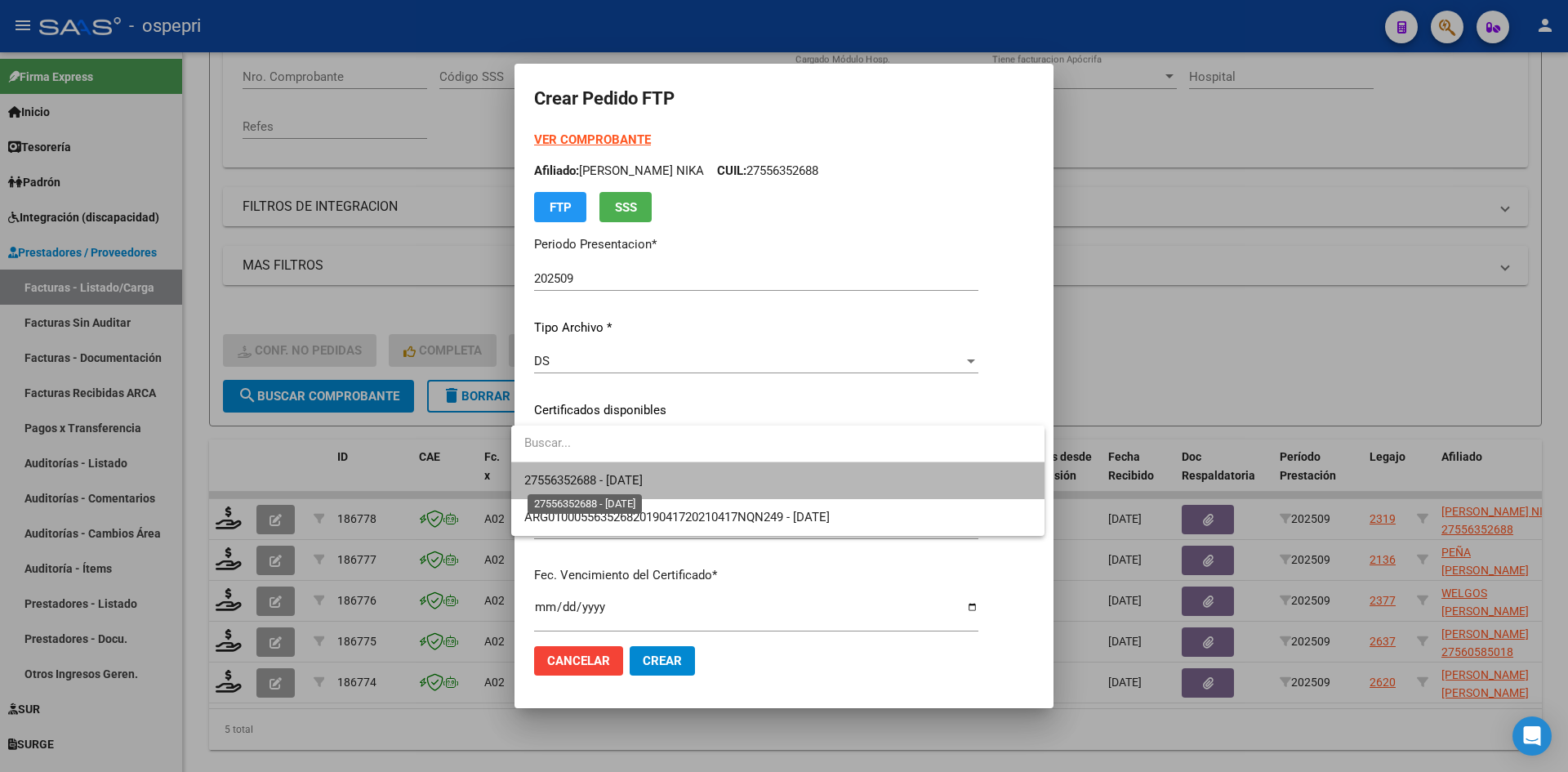
click at [642, 474] on span "27556352688 - 2026-07-13" at bounding box center [583, 480] width 118 height 15
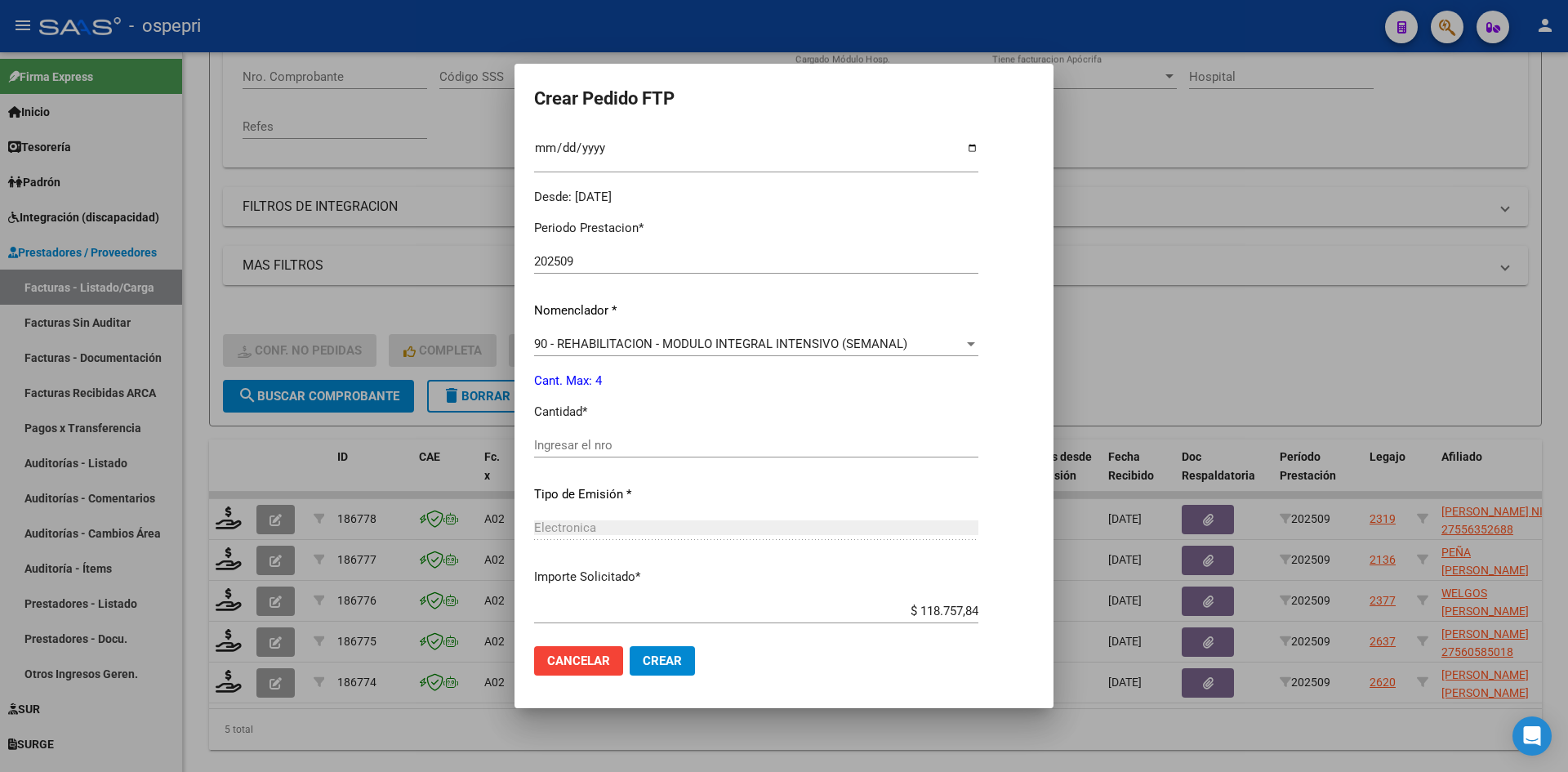
scroll to position [490, 0]
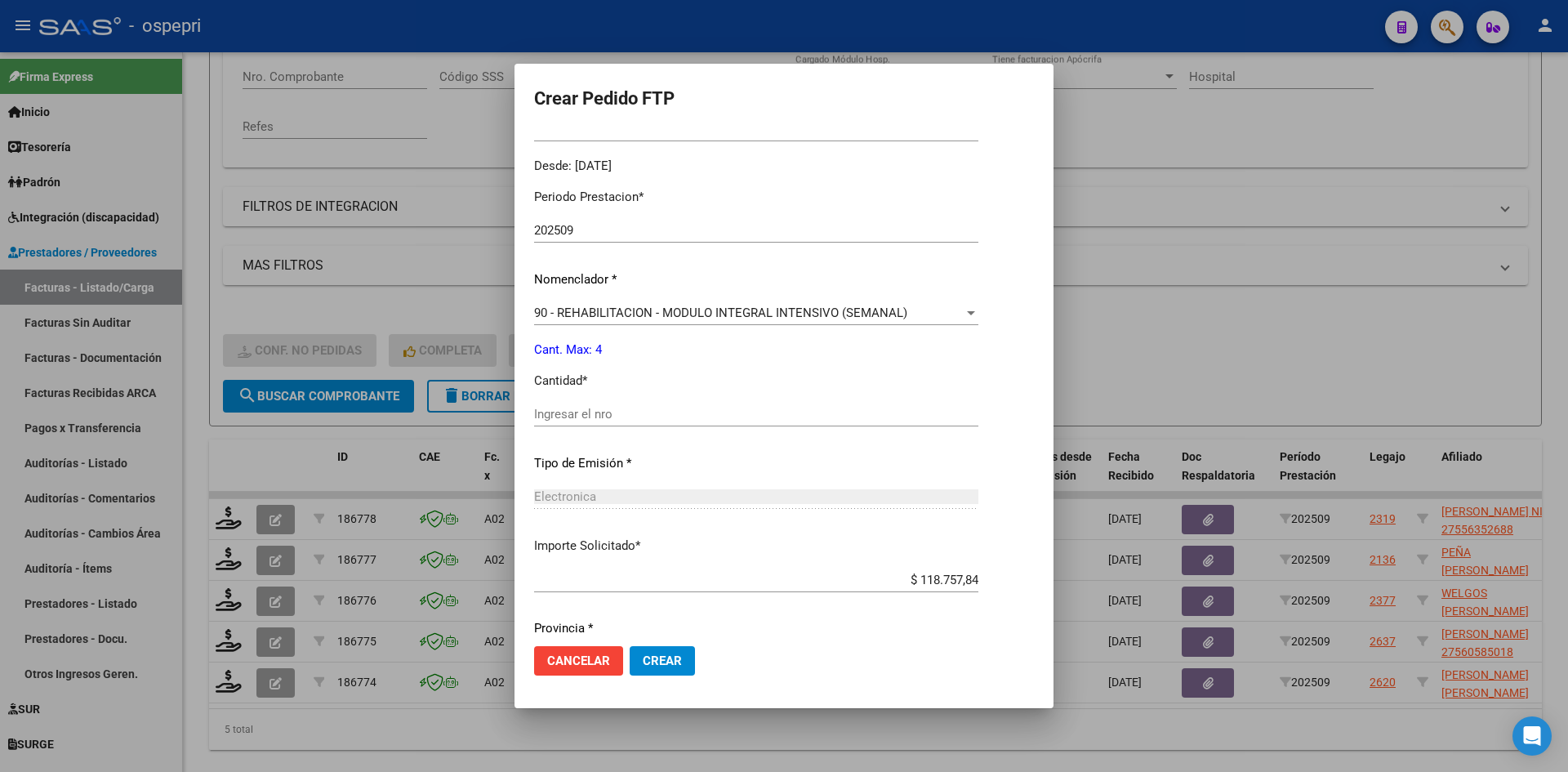
click at [588, 418] on input "Ingresar el nro" at bounding box center [756, 414] width 444 height 15
type input "4"
click at [650, 664] on span "Crear" at bounding box center [662, 661] width 39 height 15
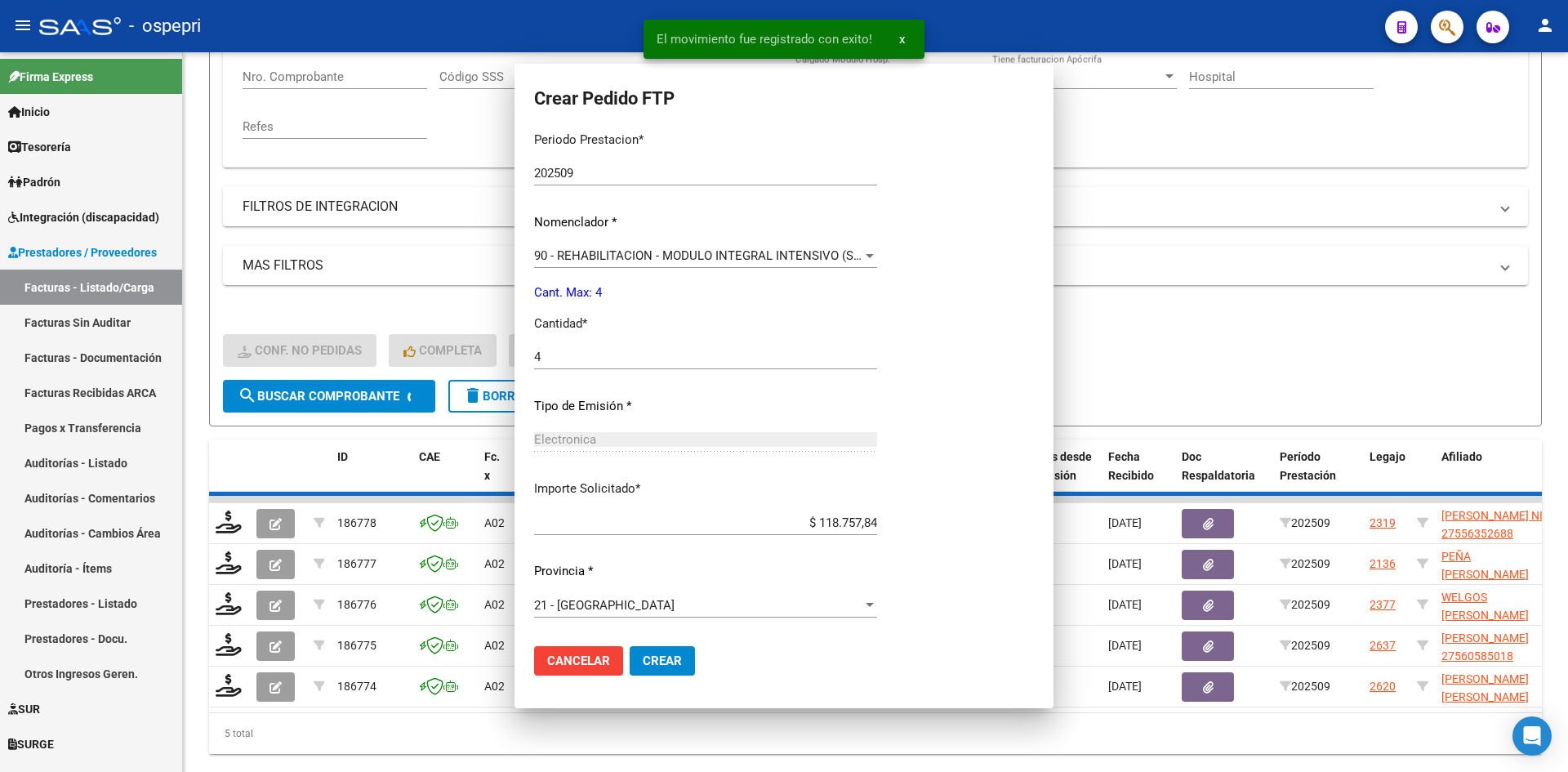
scroll to position [397, 0]
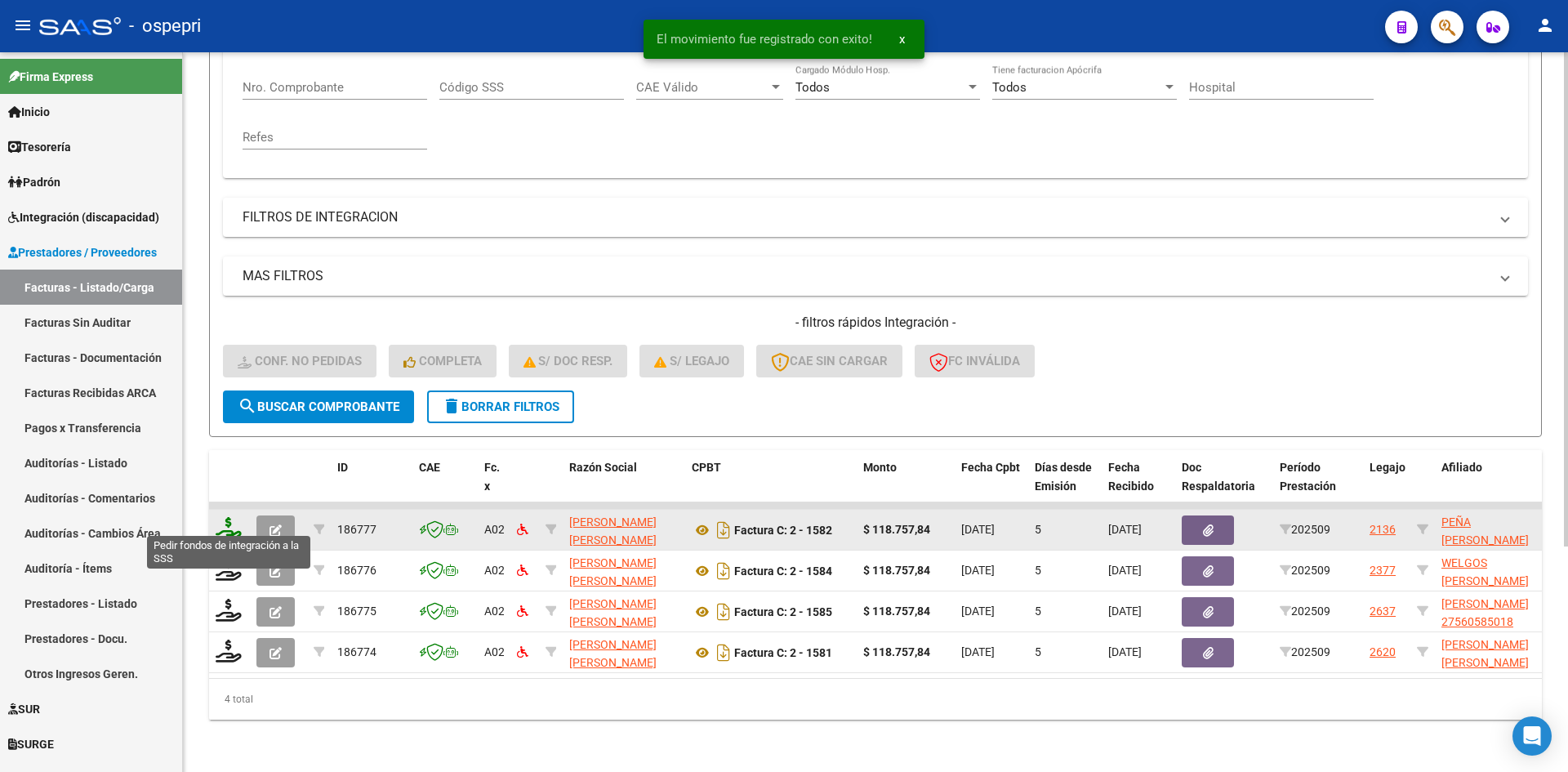
click at [233, 520] on icon at bounding box center [229, 529] width 26 height 23
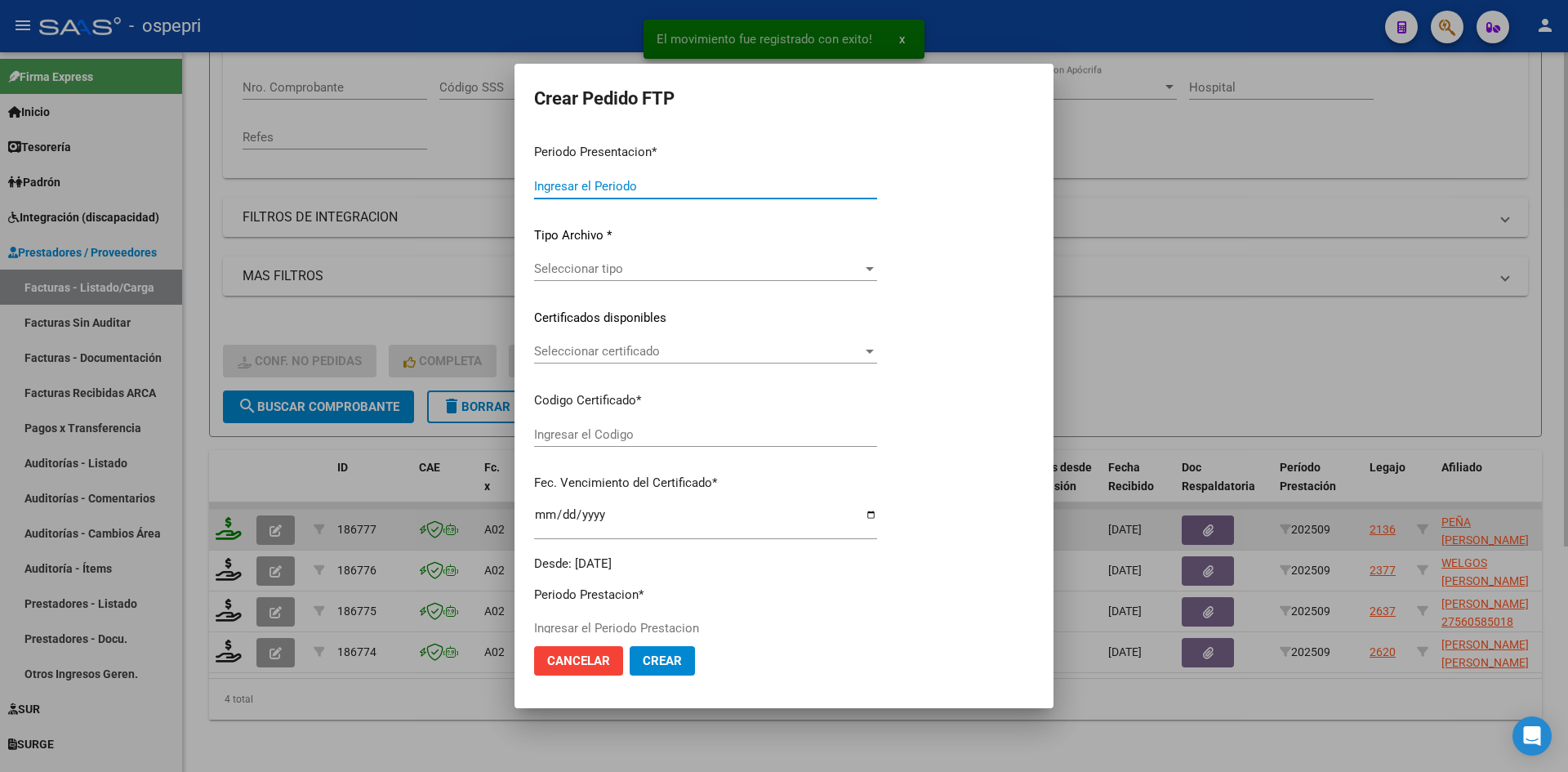
type input "202509"
type input "$ 118.757,84"
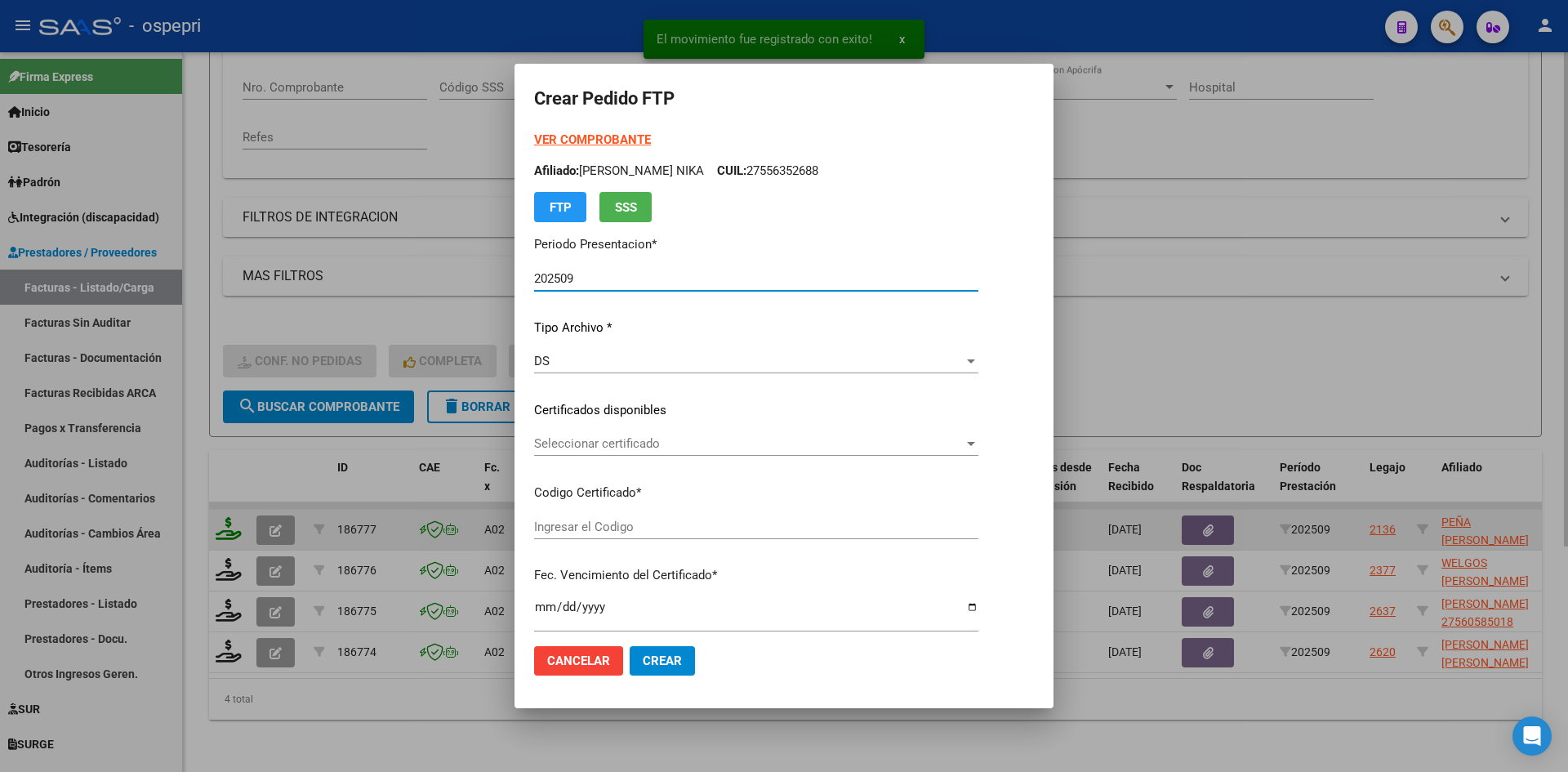
type input "2757722344-6"
type input "2026-10-04"
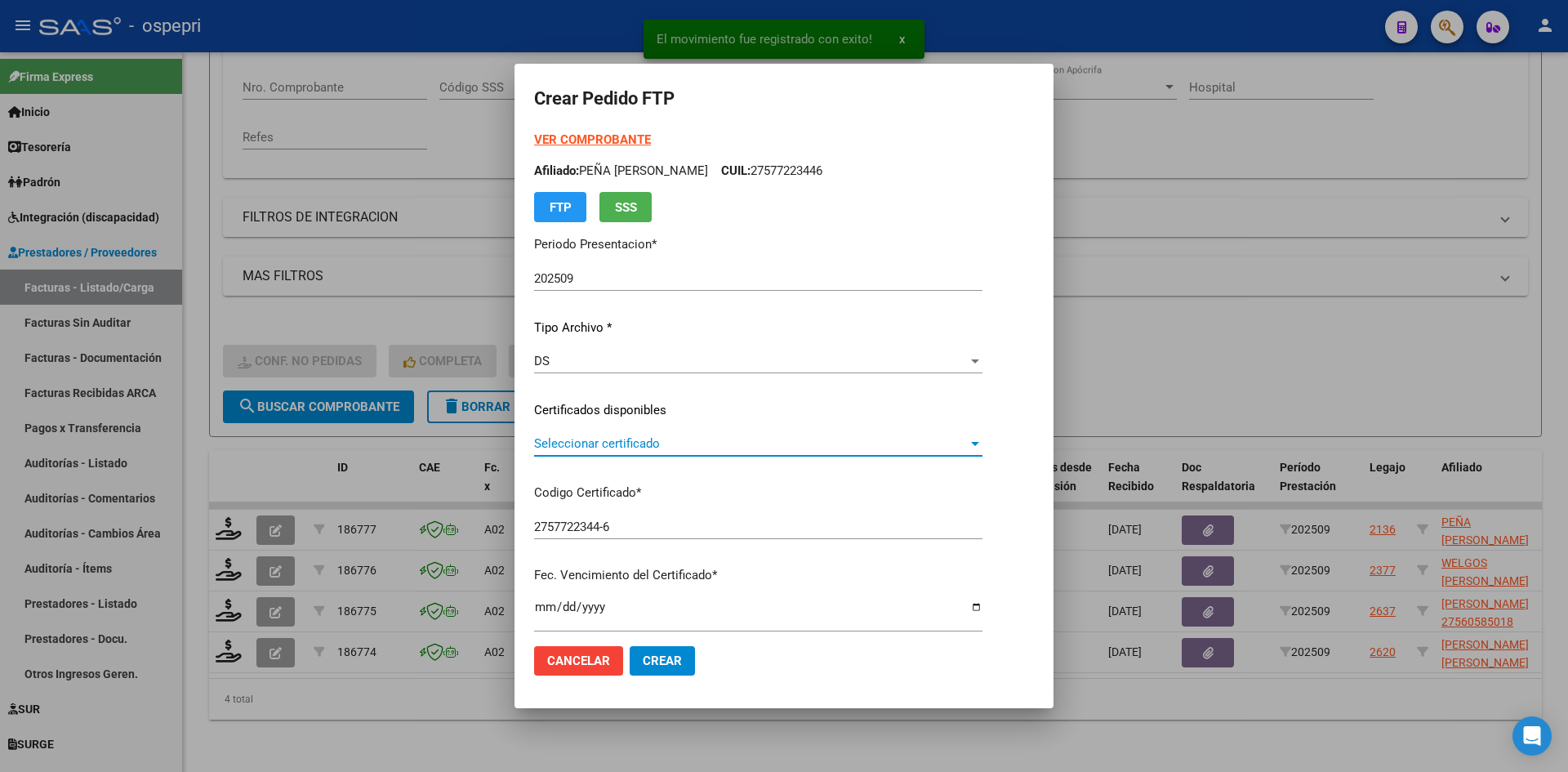
click at [700, 447] on span "Seleccionar certificado" at bounding box center [751, 443] width 433 height 15
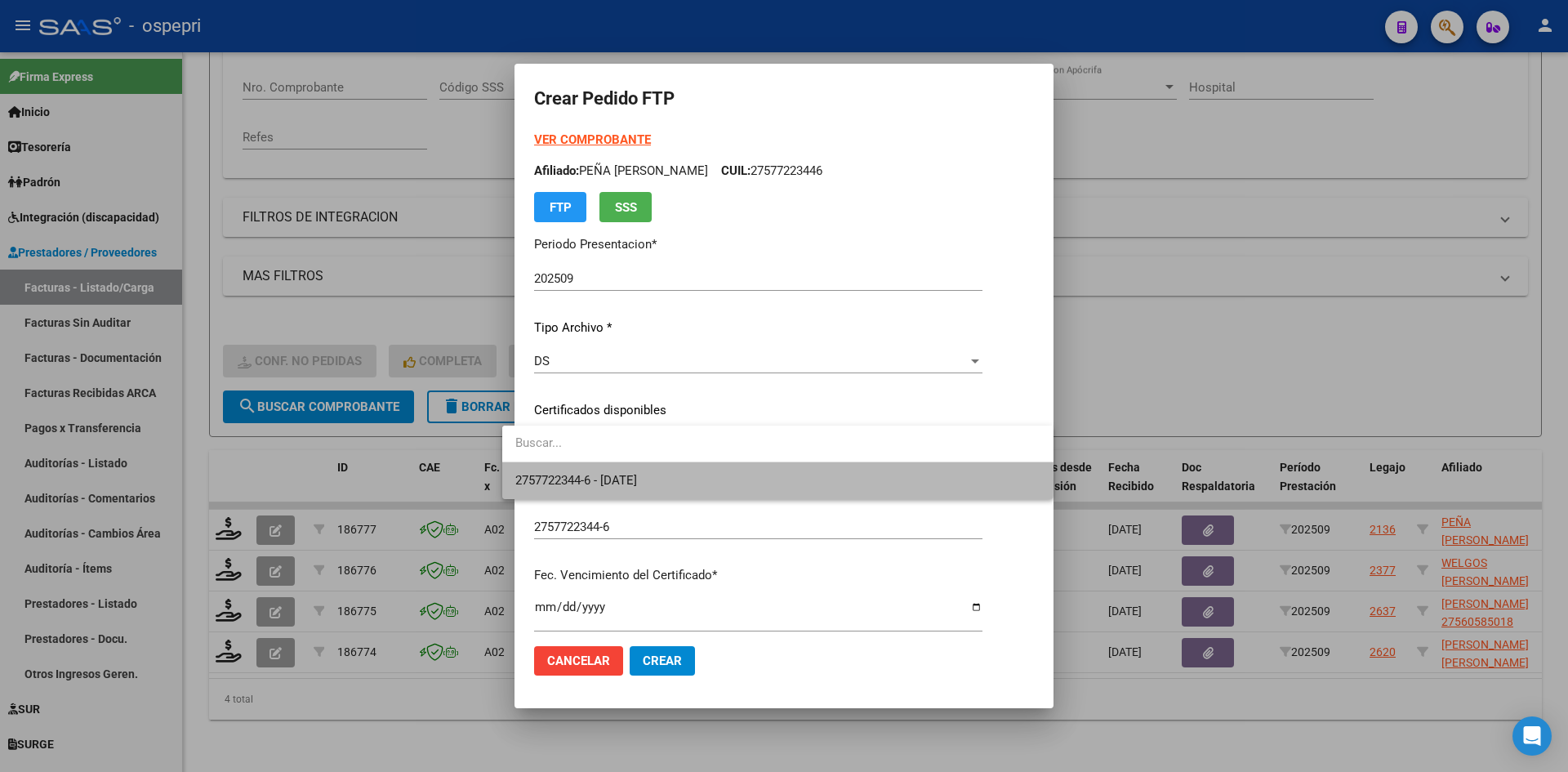
click at [704, 480] on span "2757722344-6 - 2026-10-04" at bounding box center [778, 481] width 525 height 37
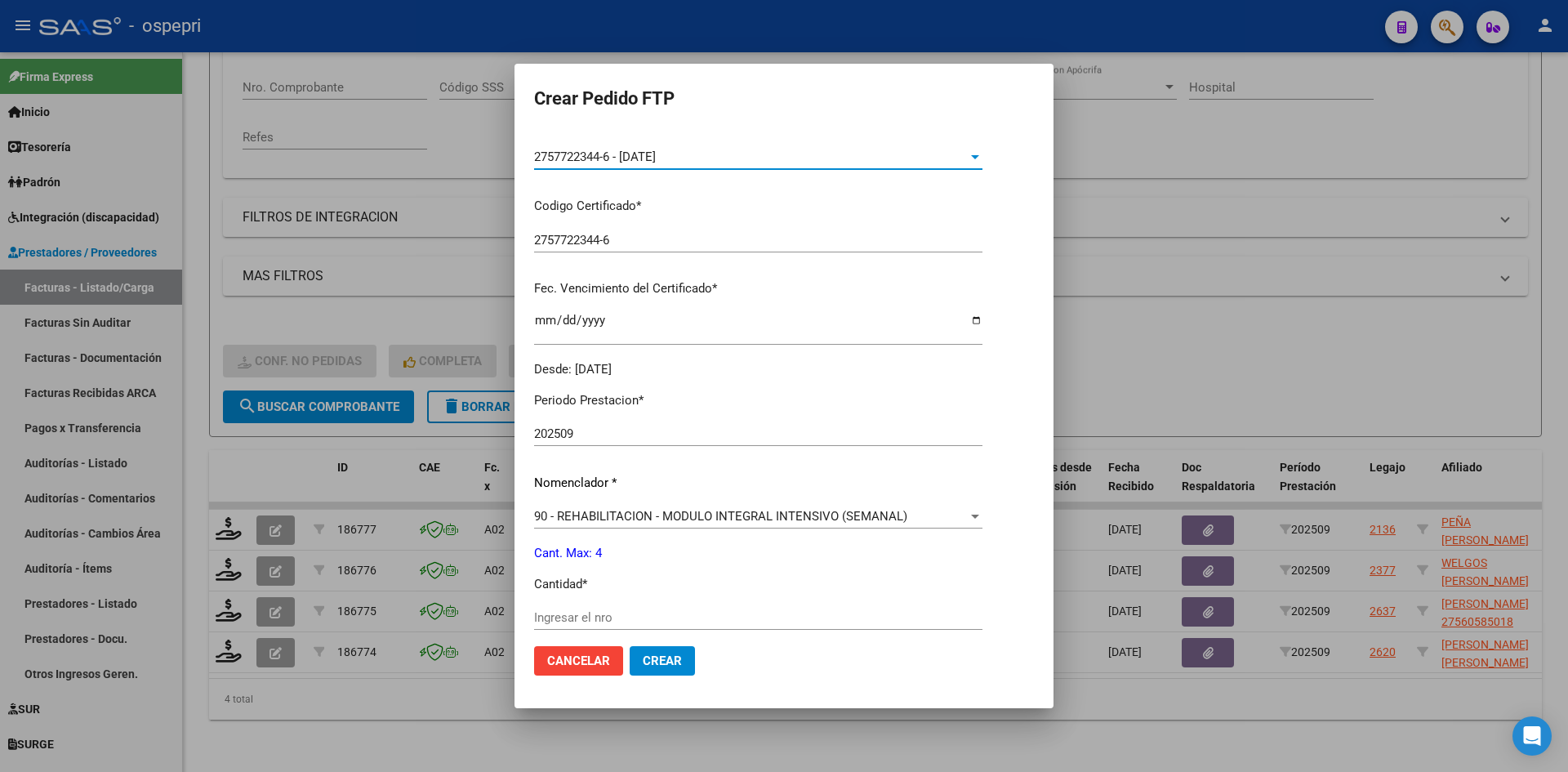
scroll to position [408, 0]
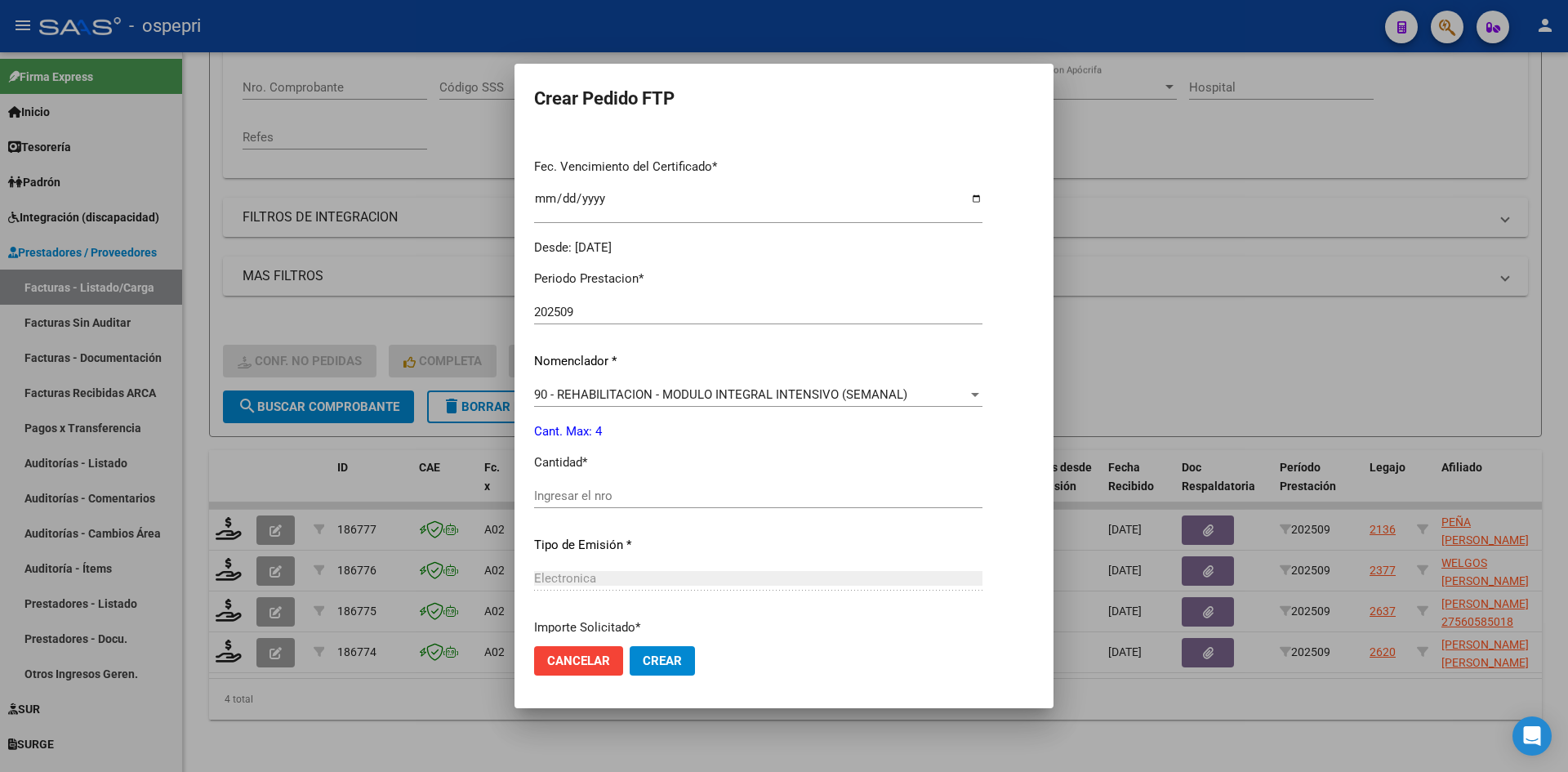
click at [612, 501] on input "Ingresar el nro" at bounding box center [758, 495] width 448 height 15
type input "4"
click at [658, 664] on span "Crear" at bounding box center [662, 661] width 39 height 15
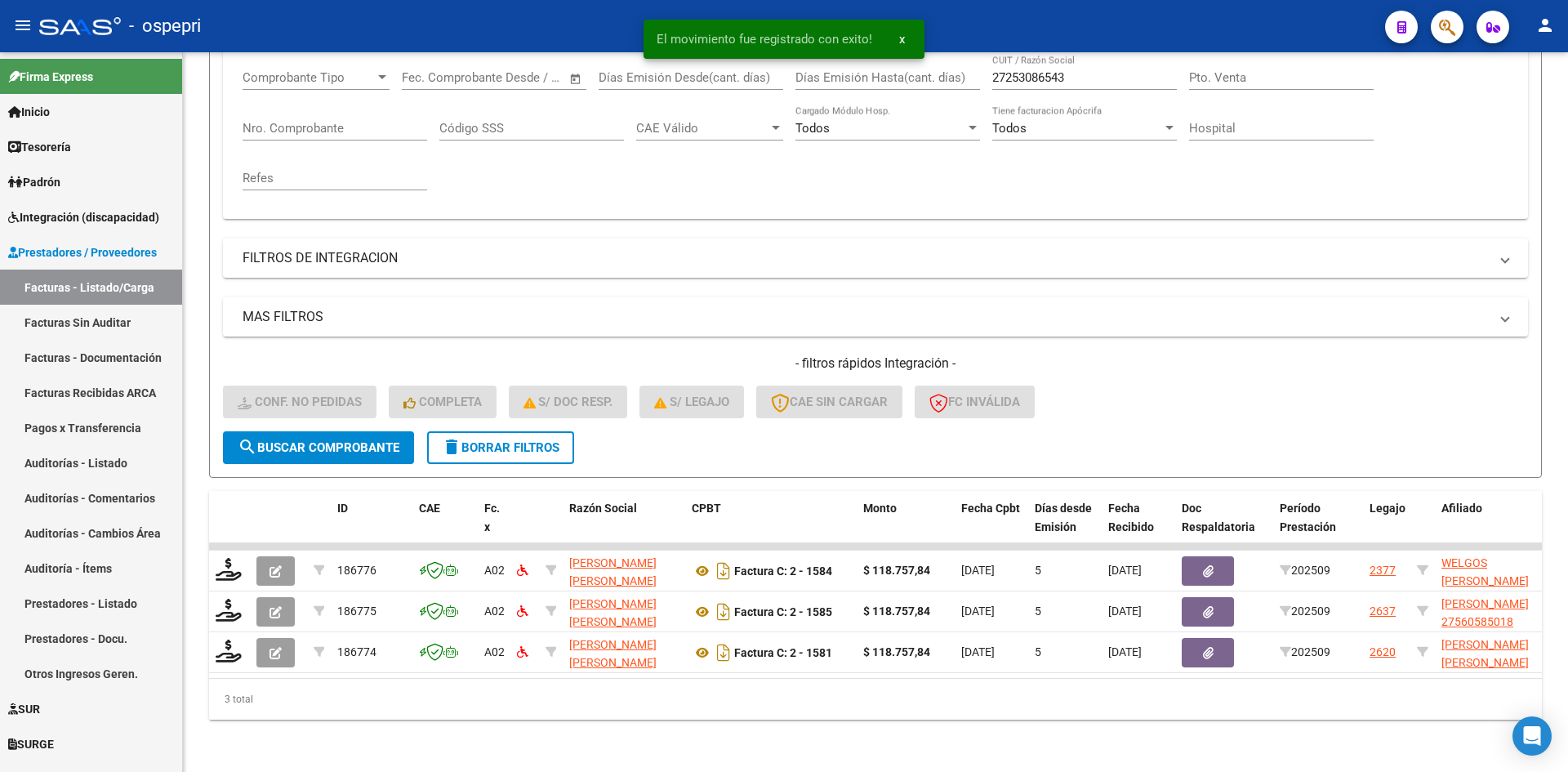
scroll to position [287, 0]
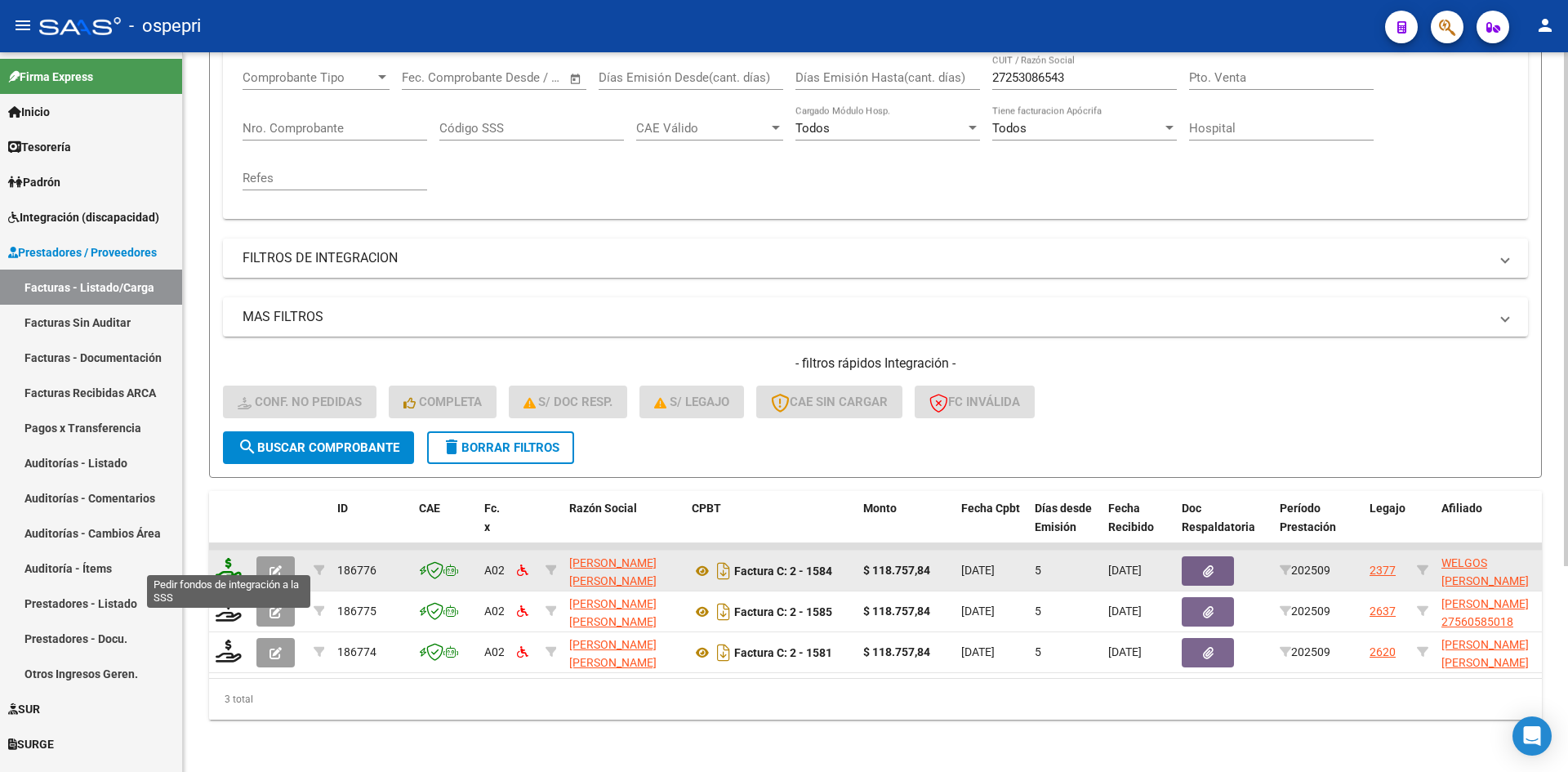
click at [229, 558] on icon at bounding box center [229, 569] width 26 height 23
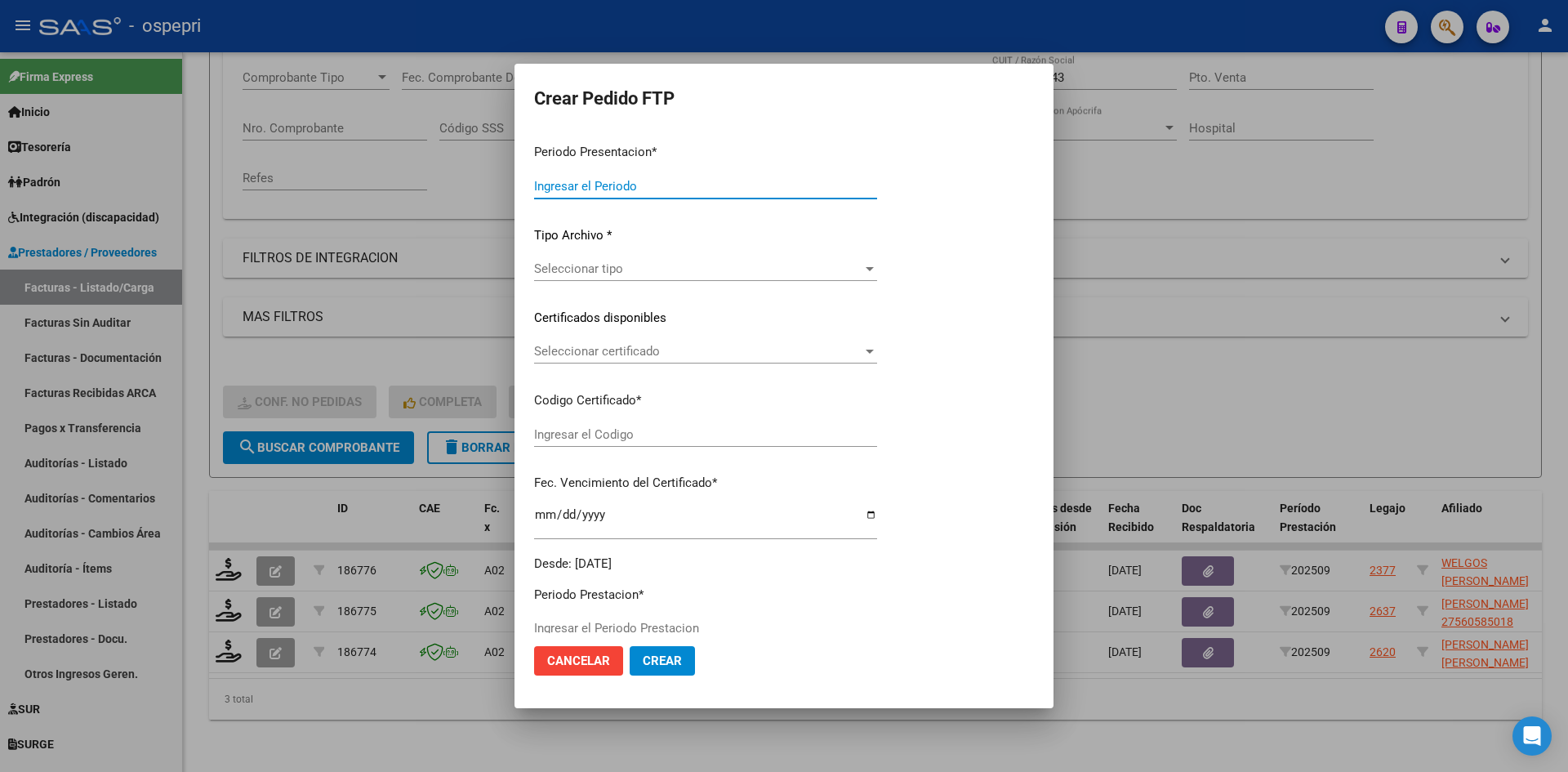
type input "202509"
type input "$ 118.757,84"
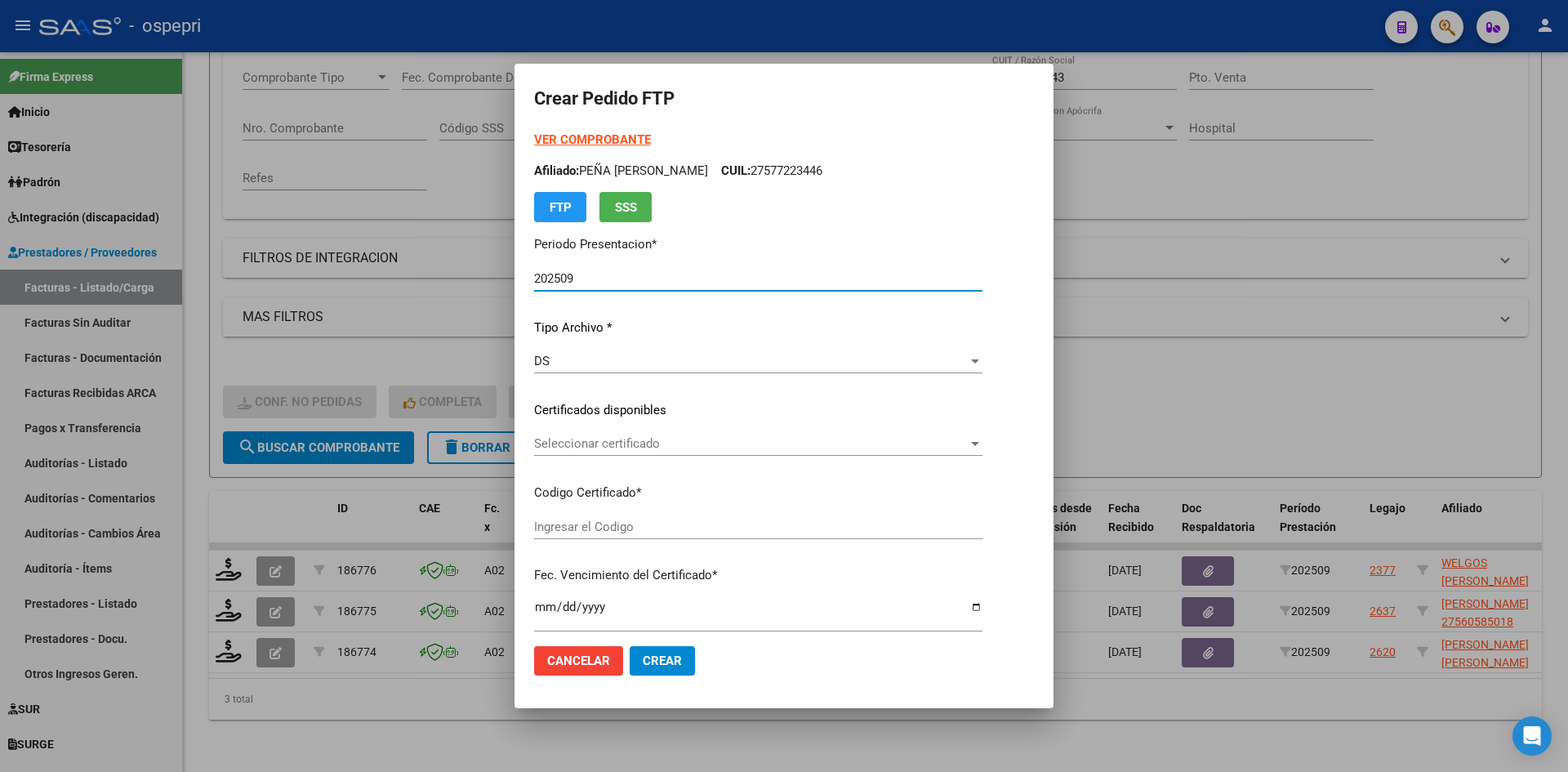
type input "2054854478-6"
type input "2027-04-21"
click at [669, 453] on div "Seleccionar certificado Seleccionar certificado" at bounding box center [766, 443] width 464 height 25
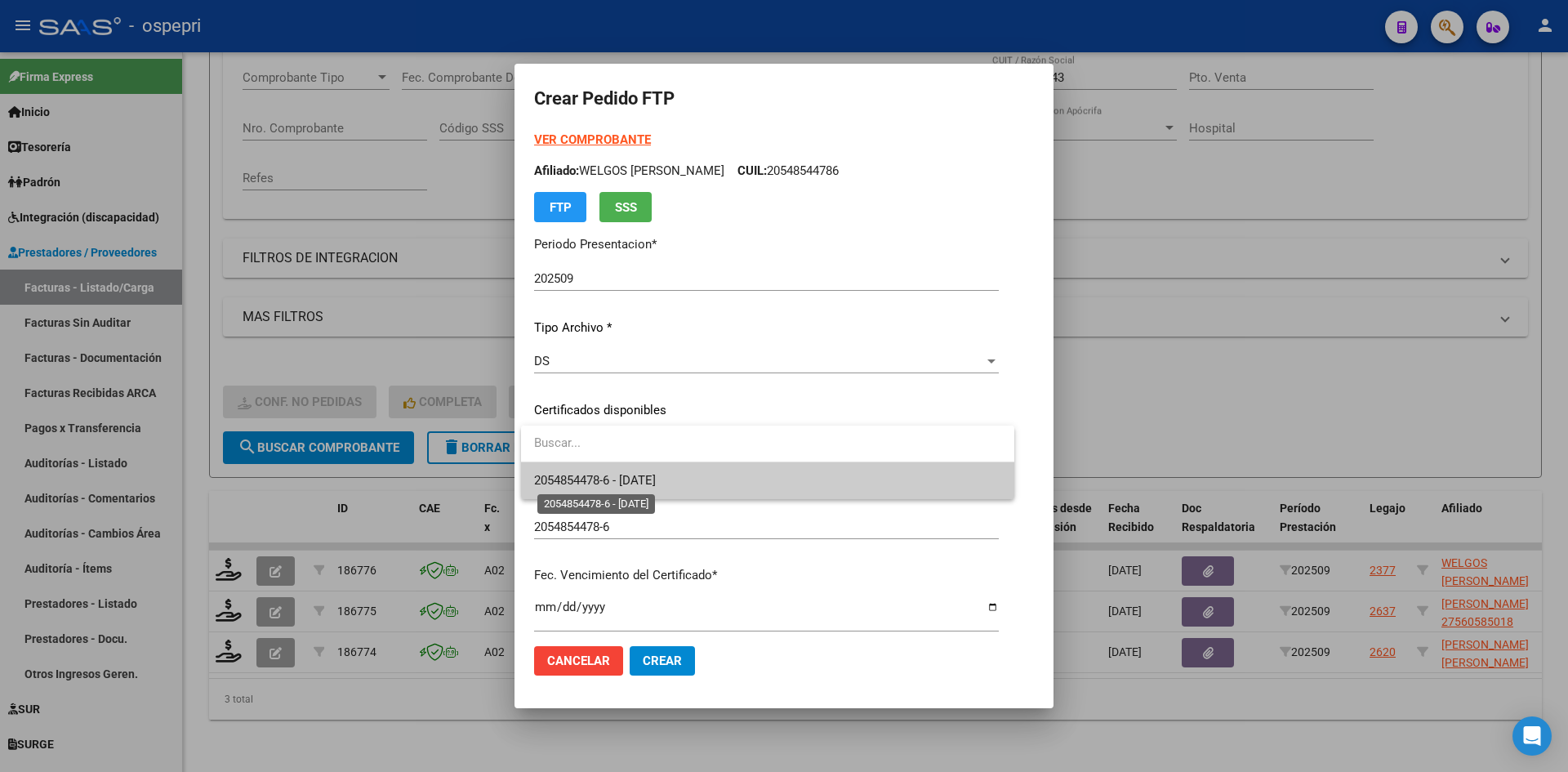
click at [655, 479] on span "2054854478-6 - 2027-04-21" at bounding box center [595, 480] width 122 height 15
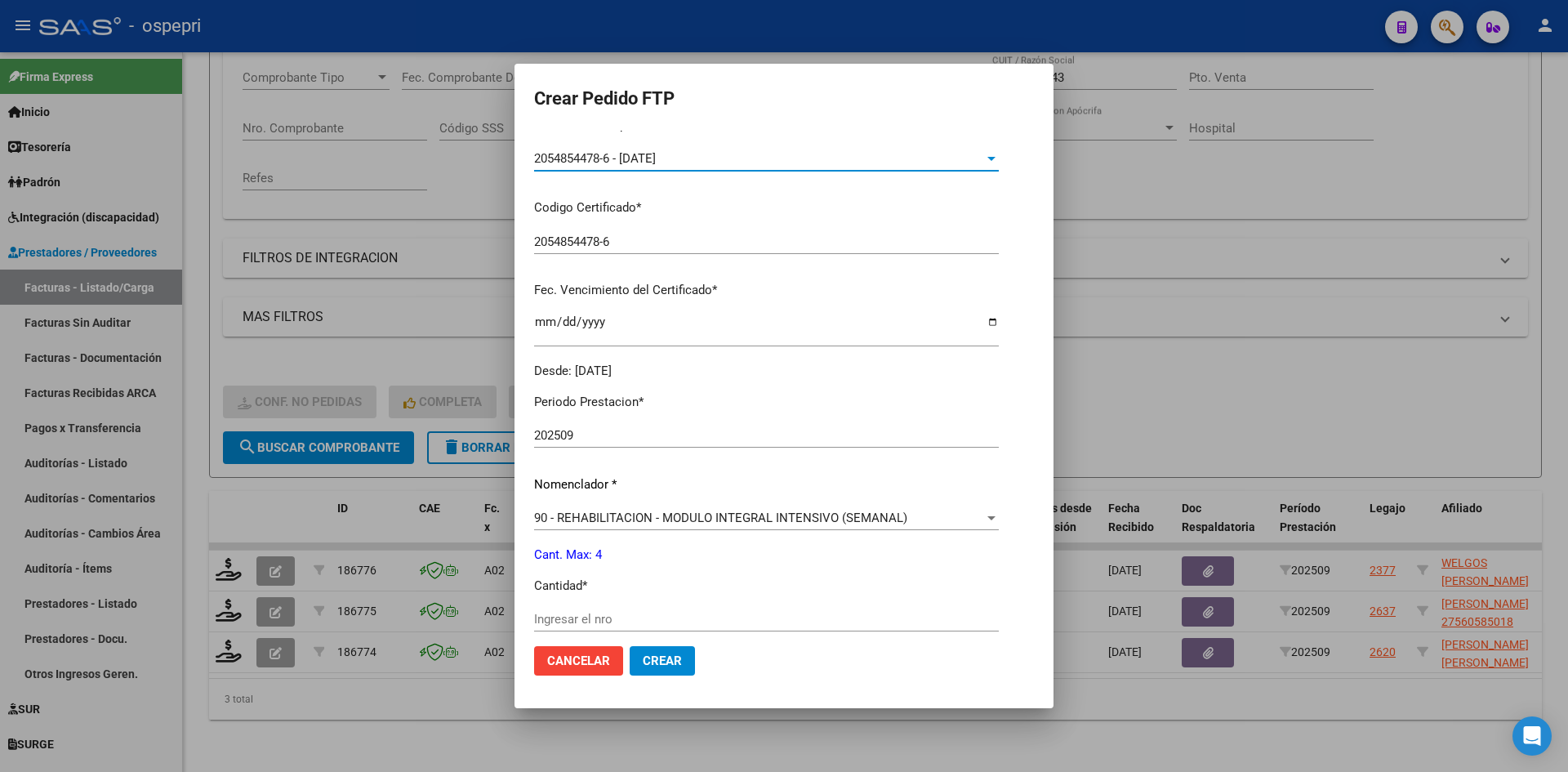
scroll to position [327, 0]
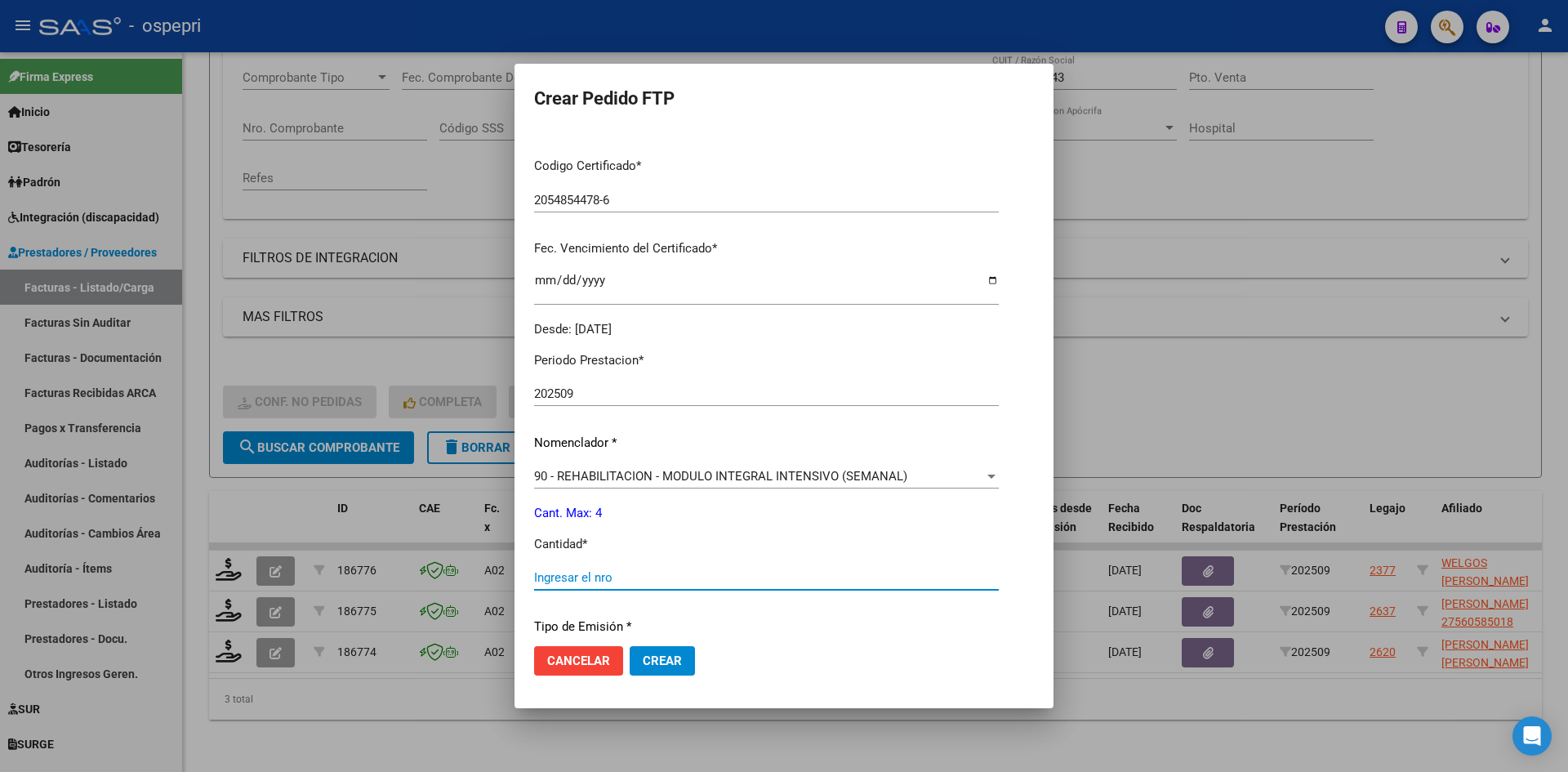
click at [579, 578] on input "Ingresar el nro" at bounding box center [766, 577] width 464 height 15
type input "4"
click at [662, 663] on span "Crear" at bounding box center [662, 661] width 39 height 15
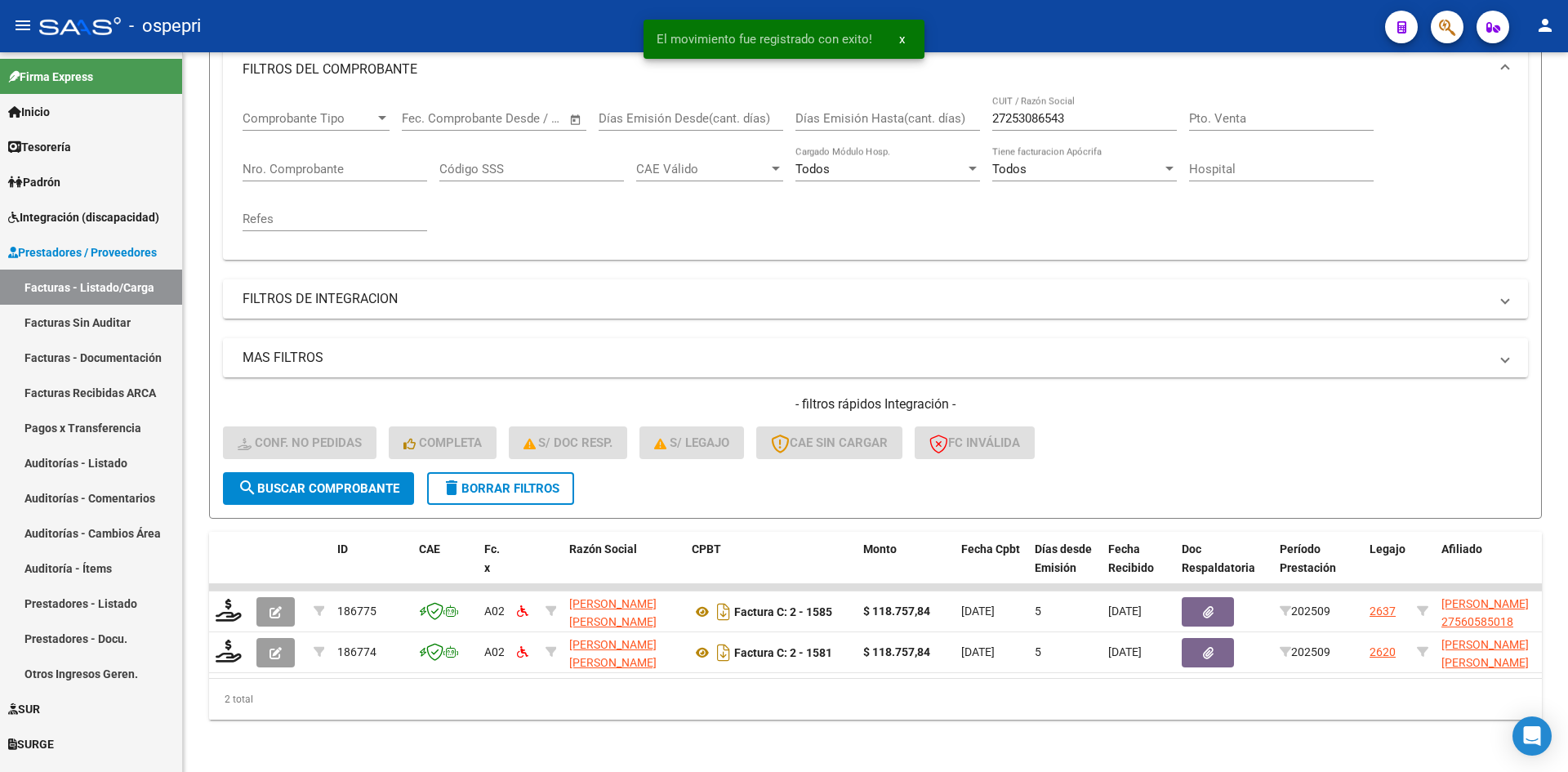
scroll to position [247, 0]
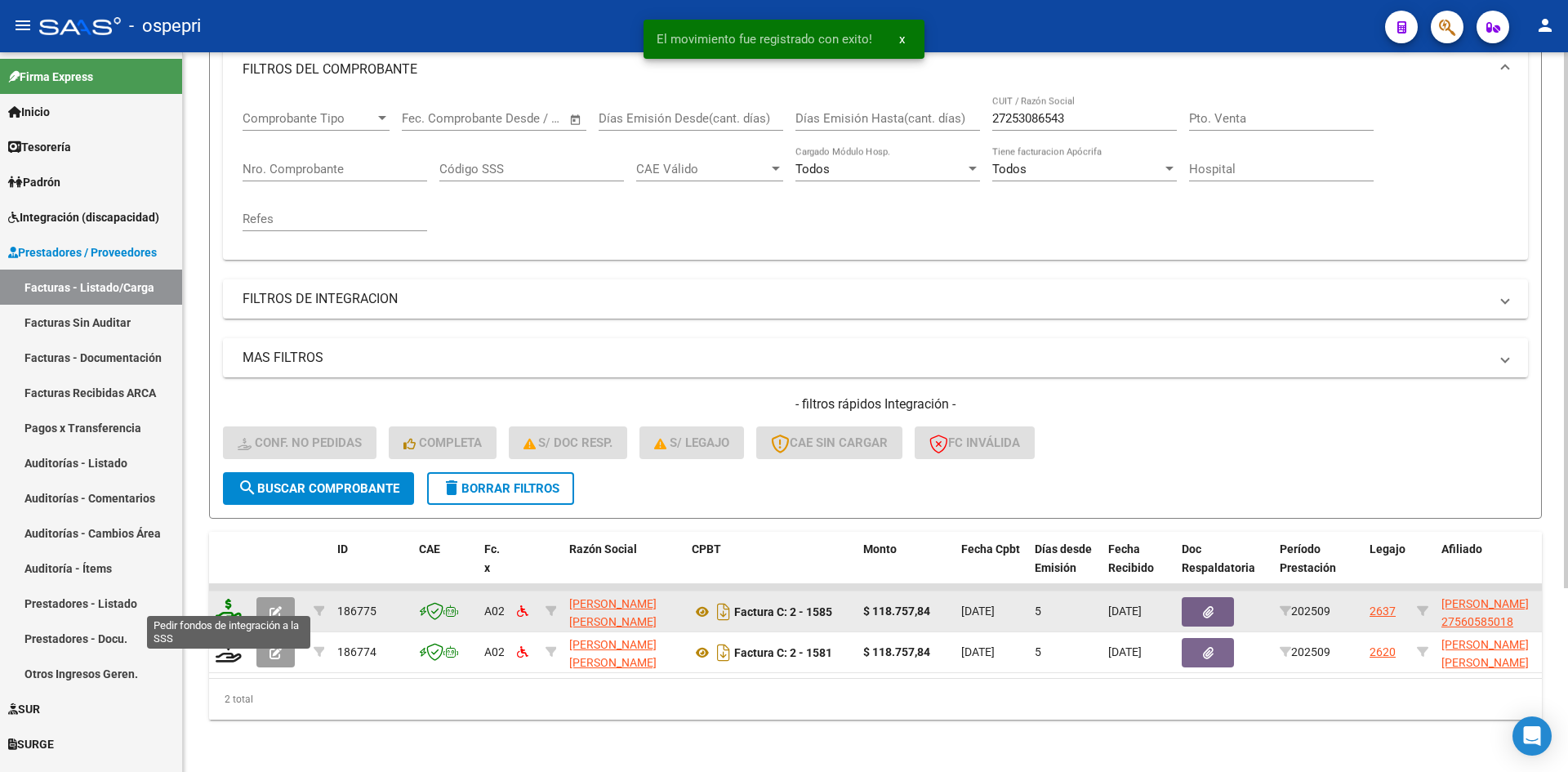
click at [233, 598] on icon at bounding box center [229, 610] width 26 height 23
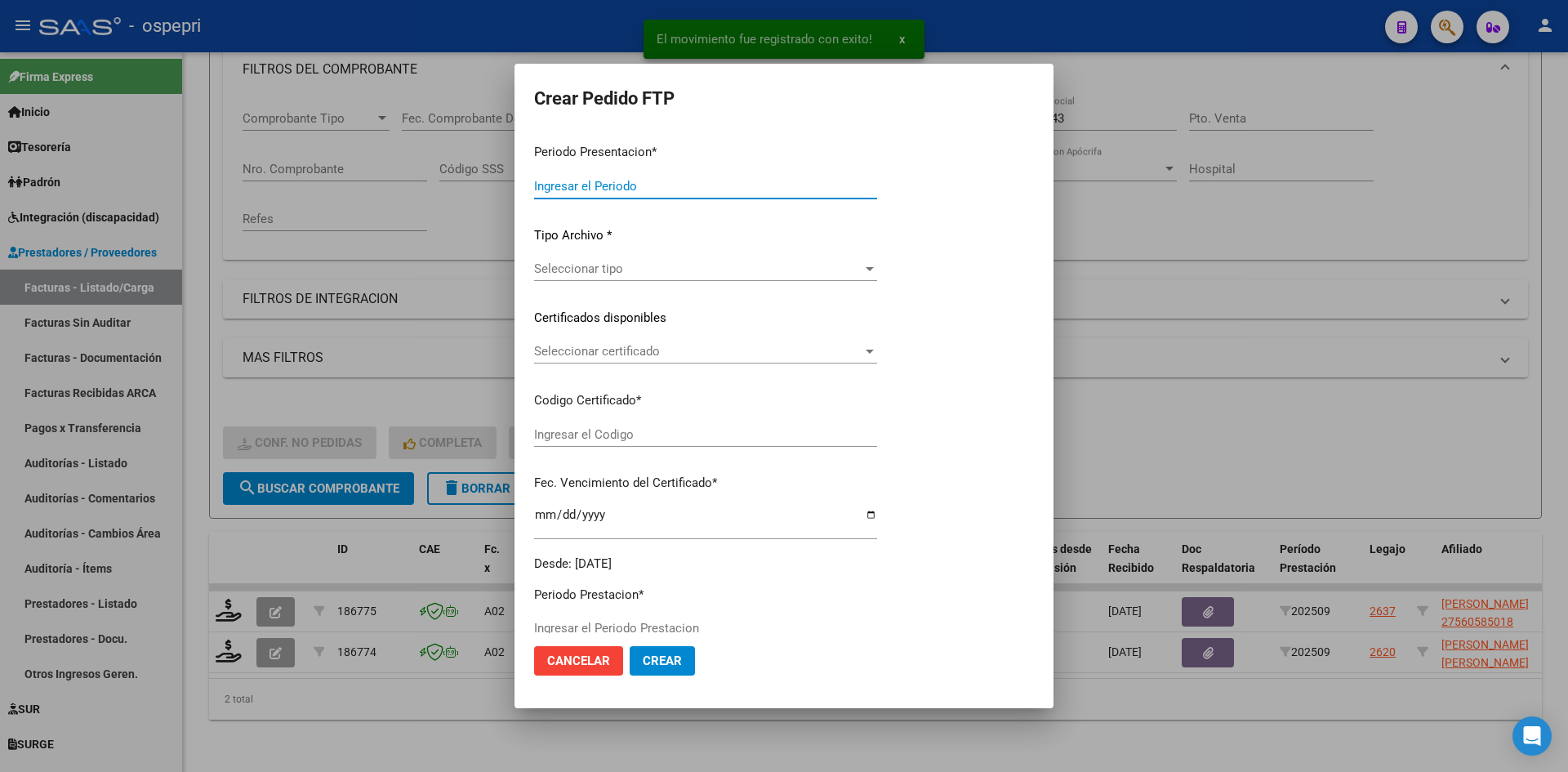
type input "202509"
type input "$ 118.757,84"
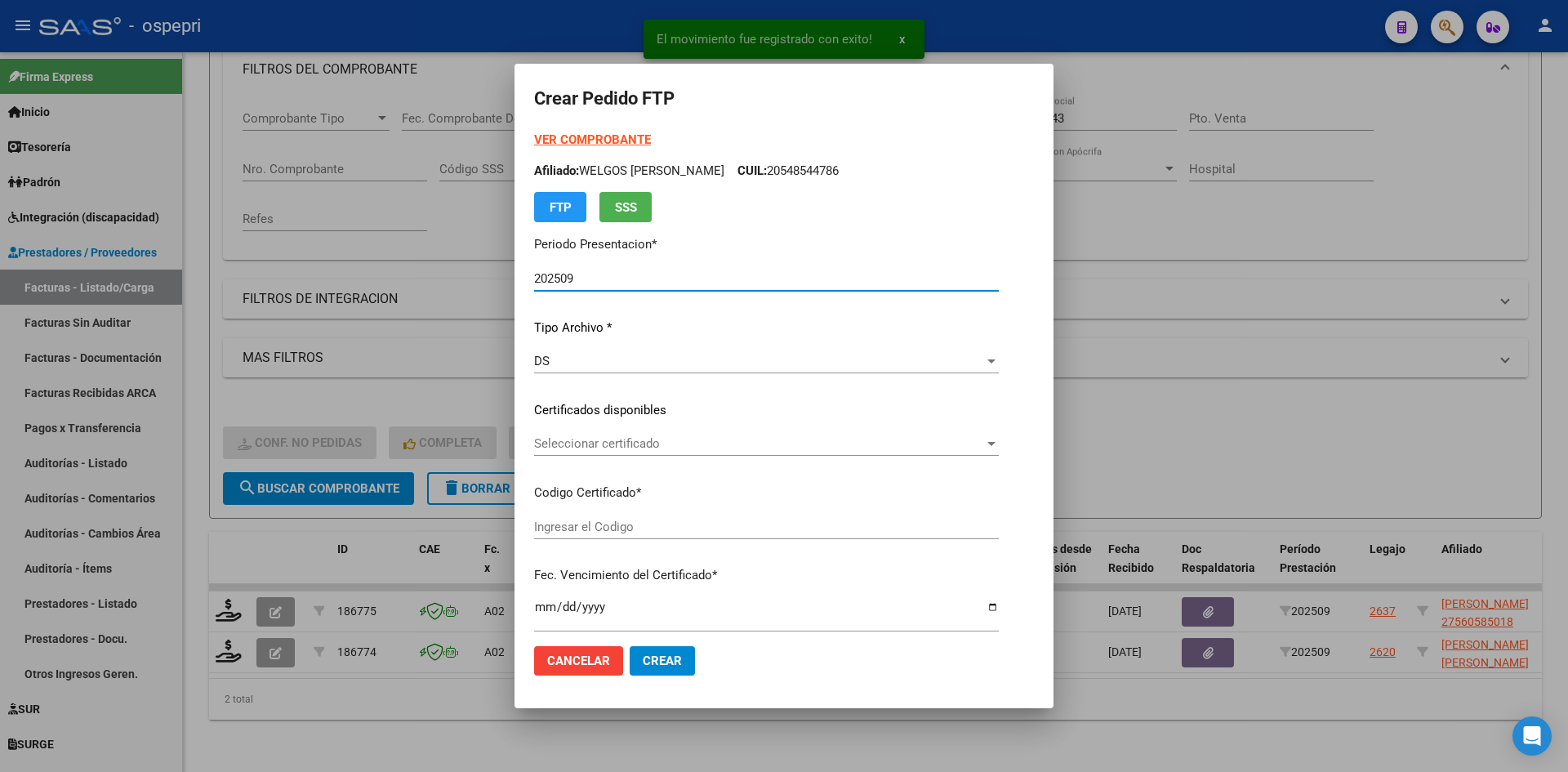
type input "2756058501-8"
type input "2027-02-24"
click at [681, 454] on div "Seleccionar certificado Seleccionar certificado" at bounding box center [740, 443] width 413 height 25
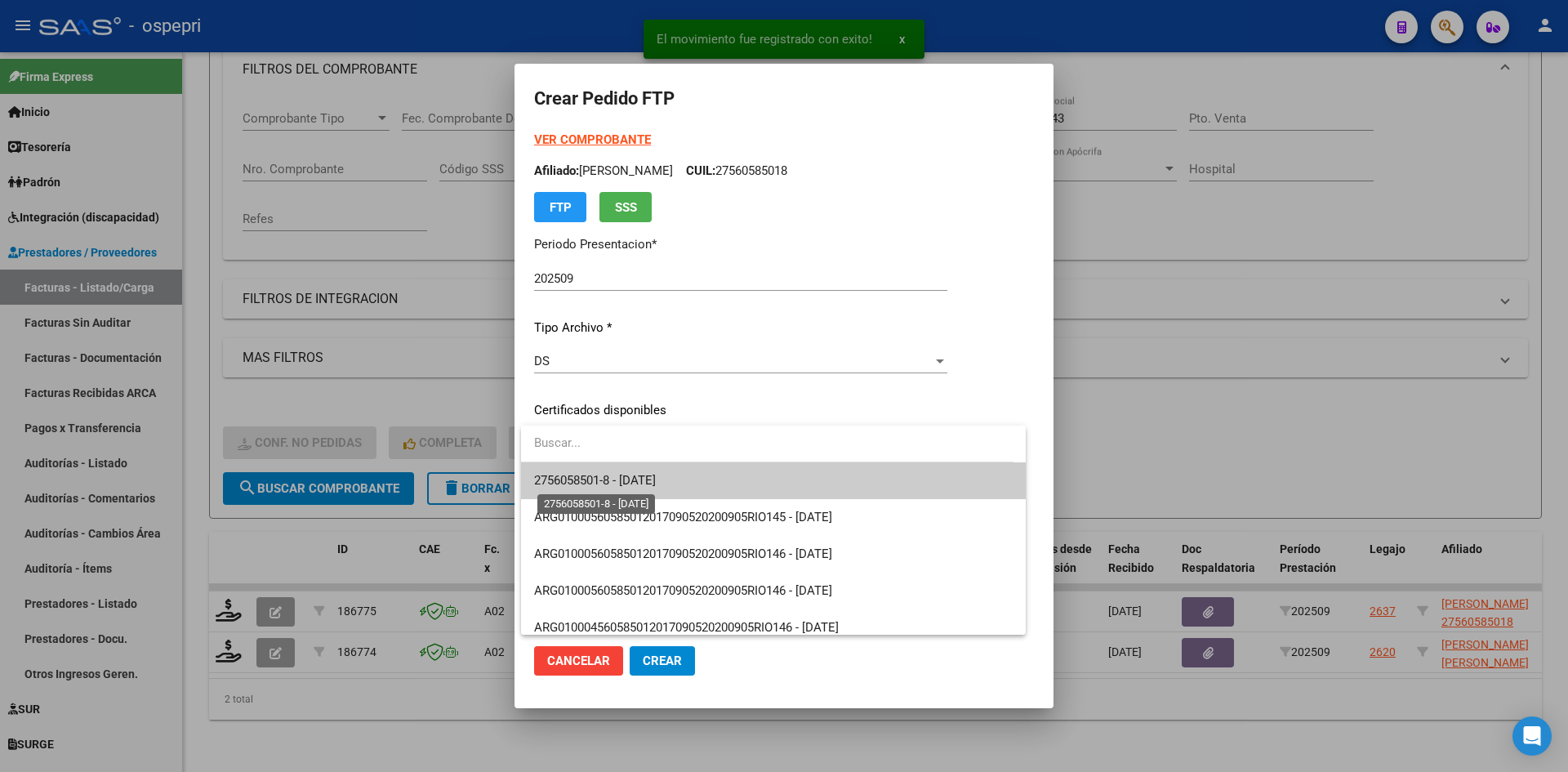
click at [655, 475] on span "2756058501-8 - 2027-02-24" at bounding box center [595, 480] width 122 height 15
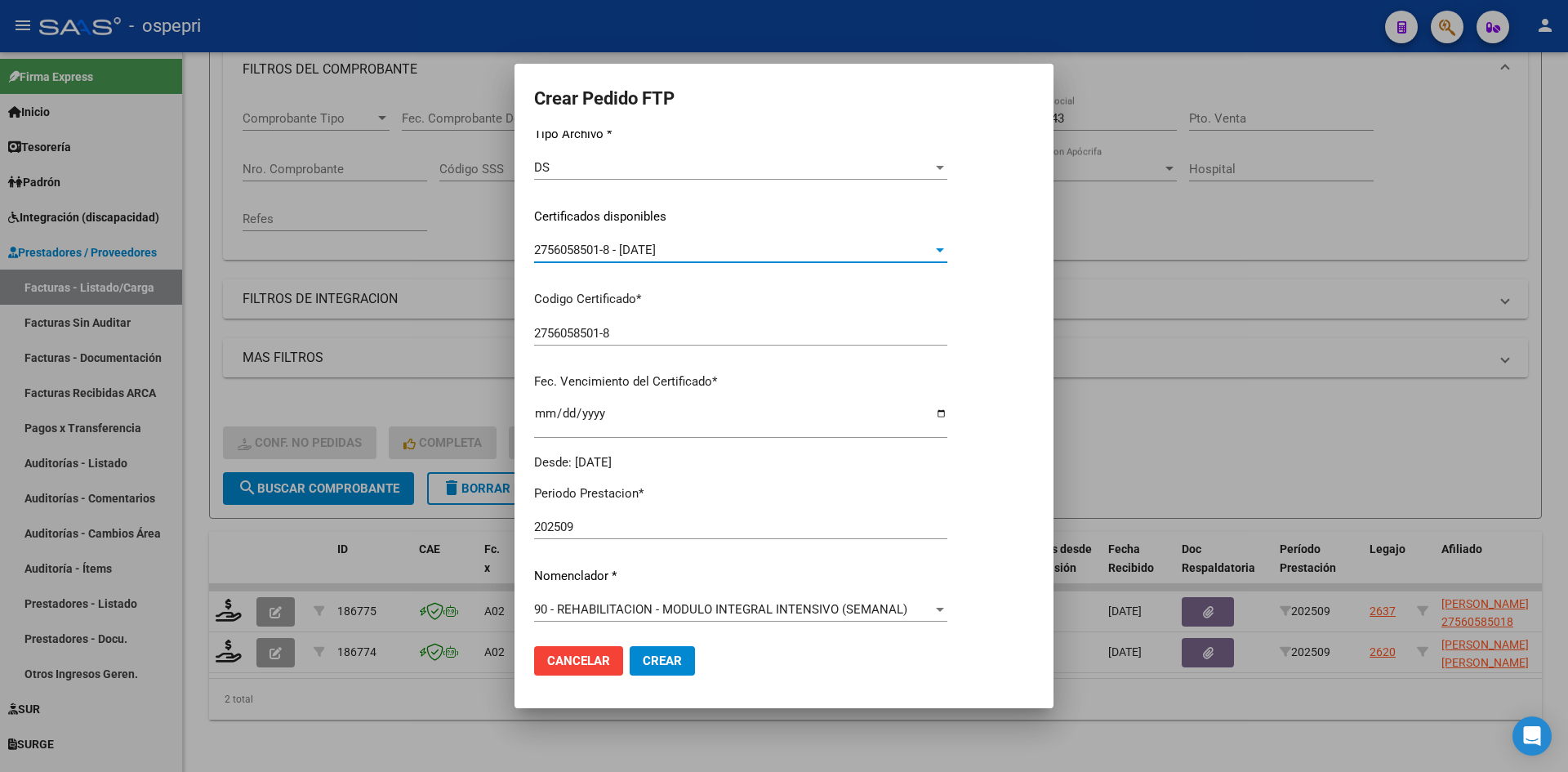
scroll to position [327, 0]
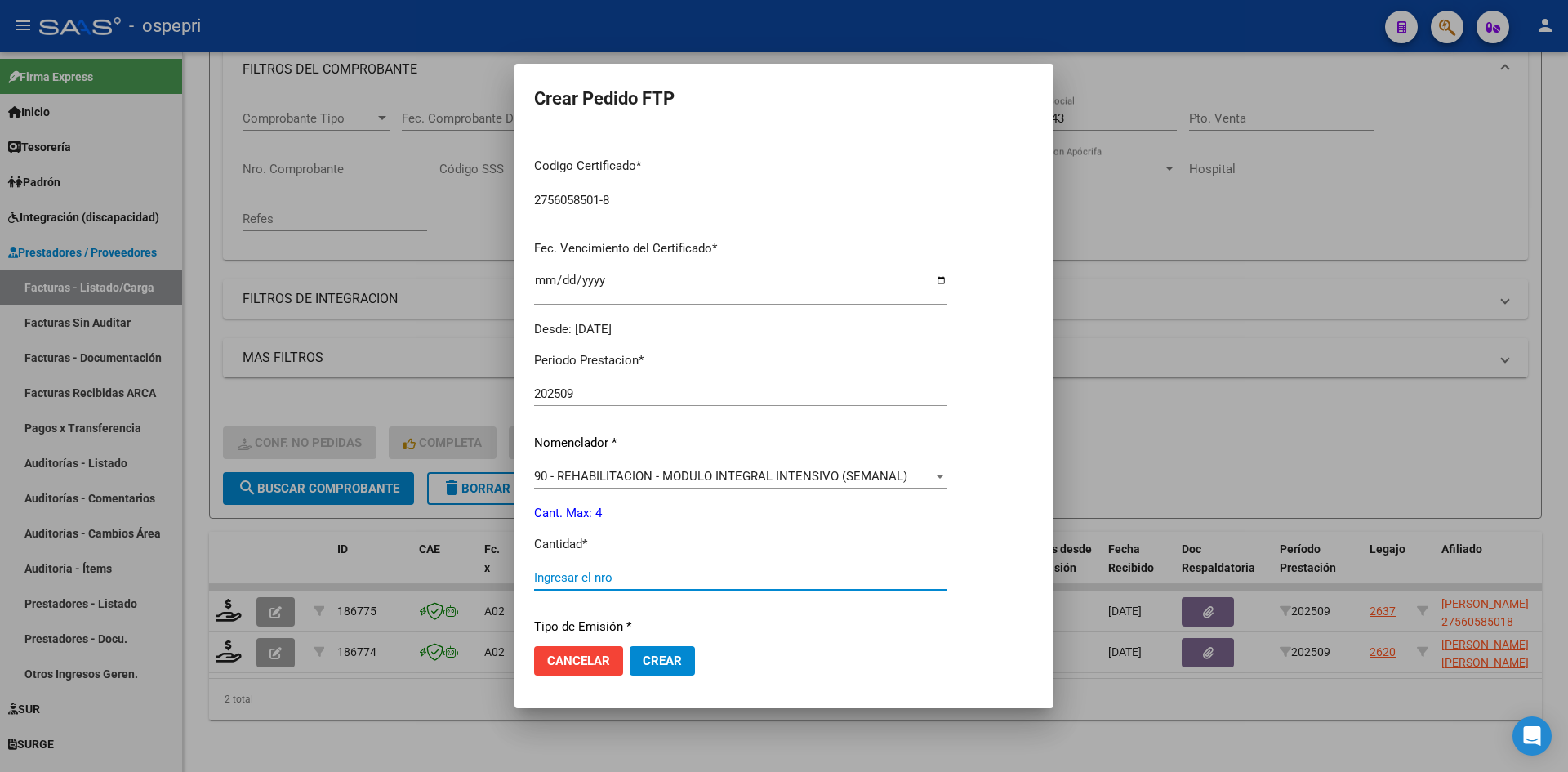
click at [575, 574] on input "Ingresar el nro" at bounding box center [740, 577] width 413 height 15
type input "4"
click at [638, 660] on button "Crear" at bounding box center [662, 660] width 65 height 29
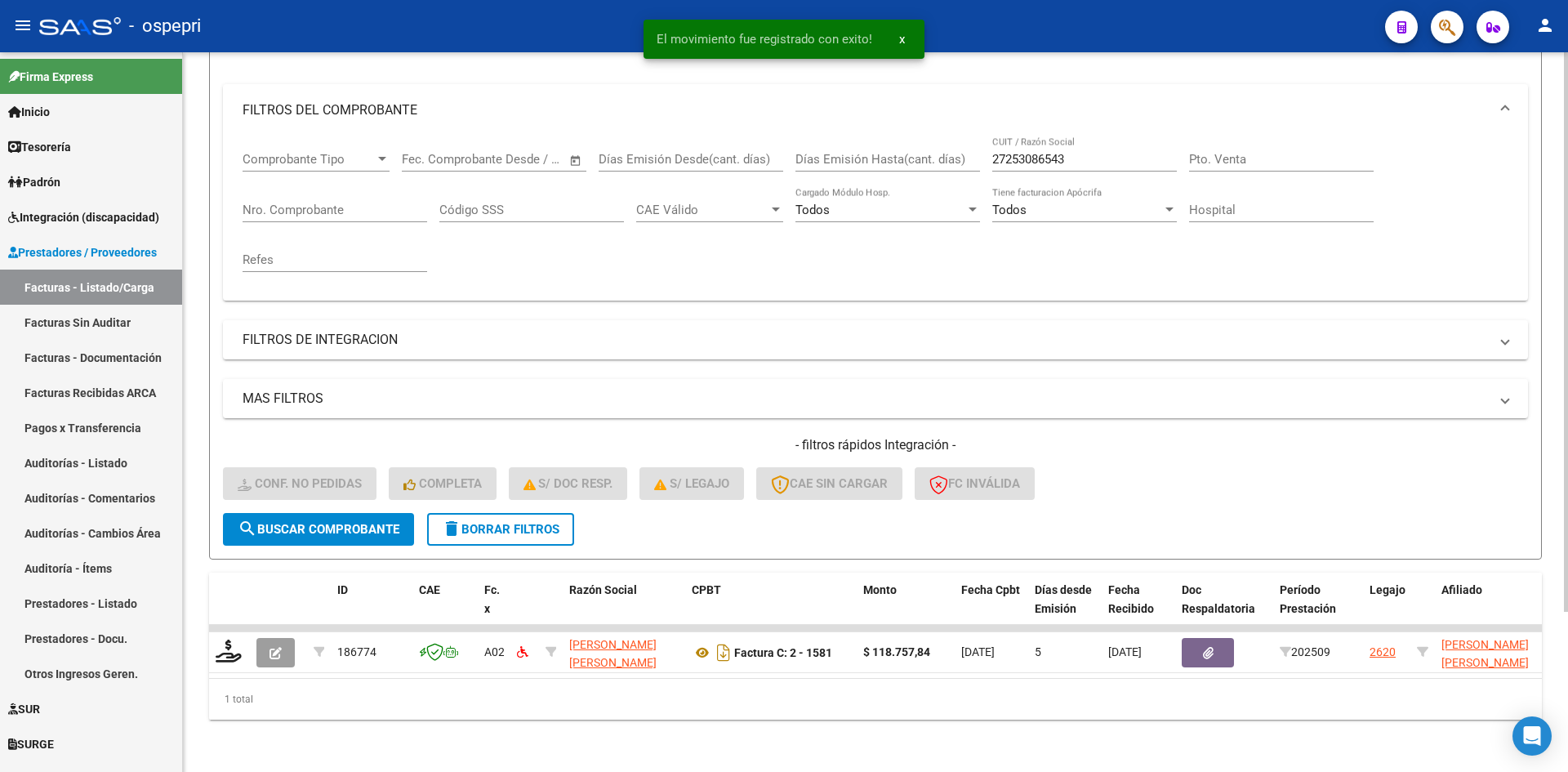
scroll to position [206, 0]
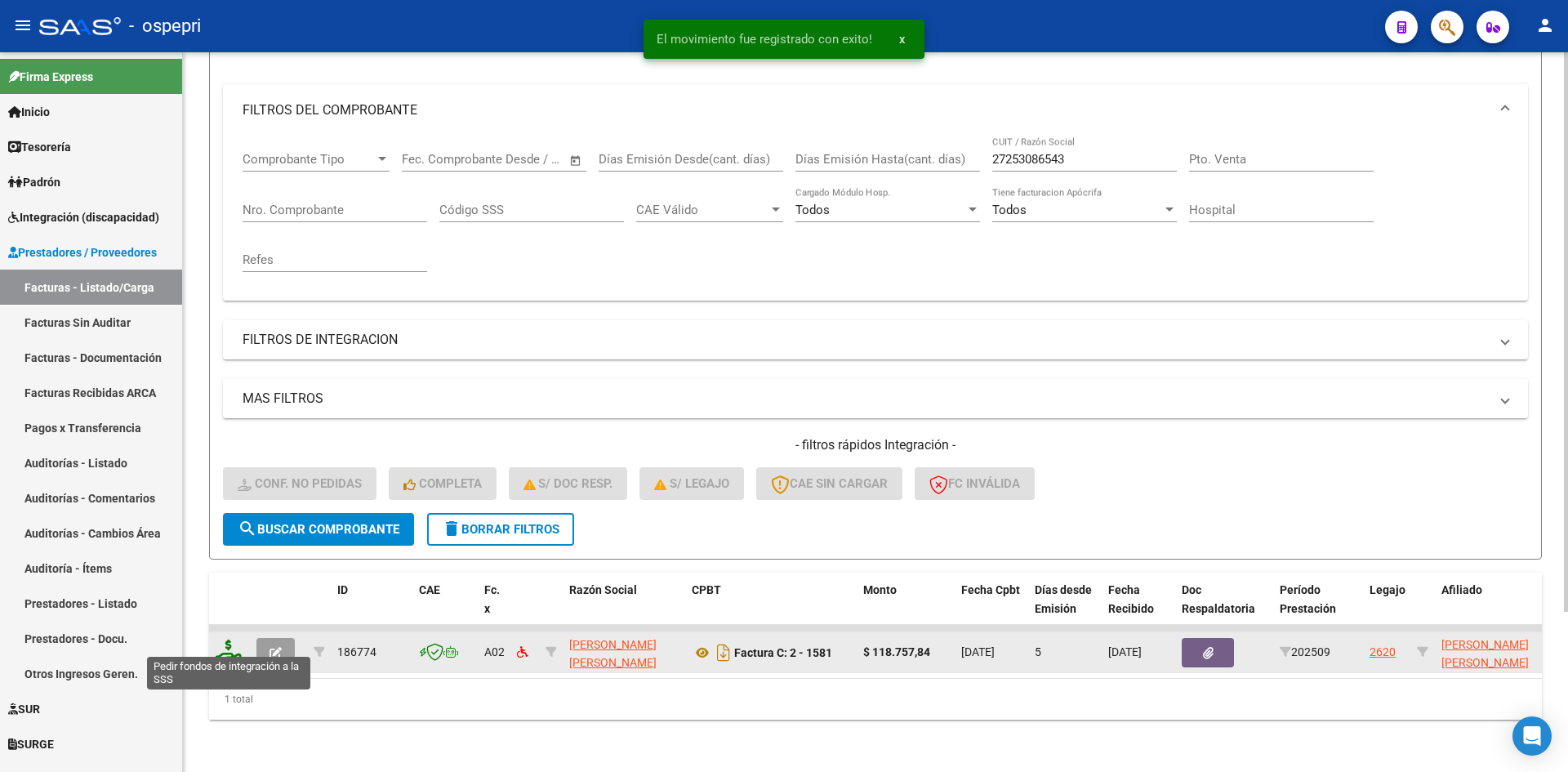
click at [223, 642] on icon at bounding box center [229, 651] width 26 height 23
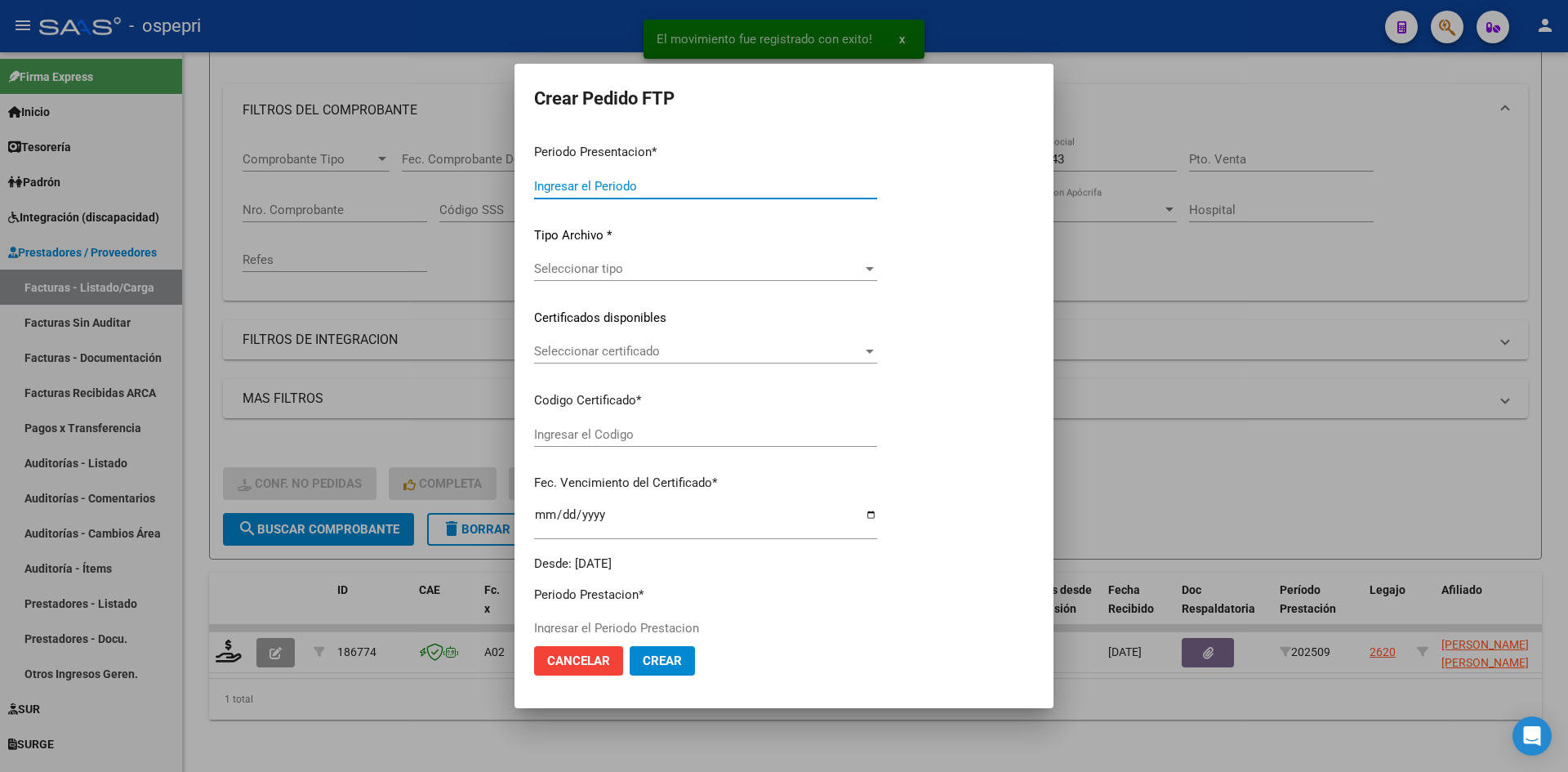
type input "202509"
type input "$ 118.757,84"
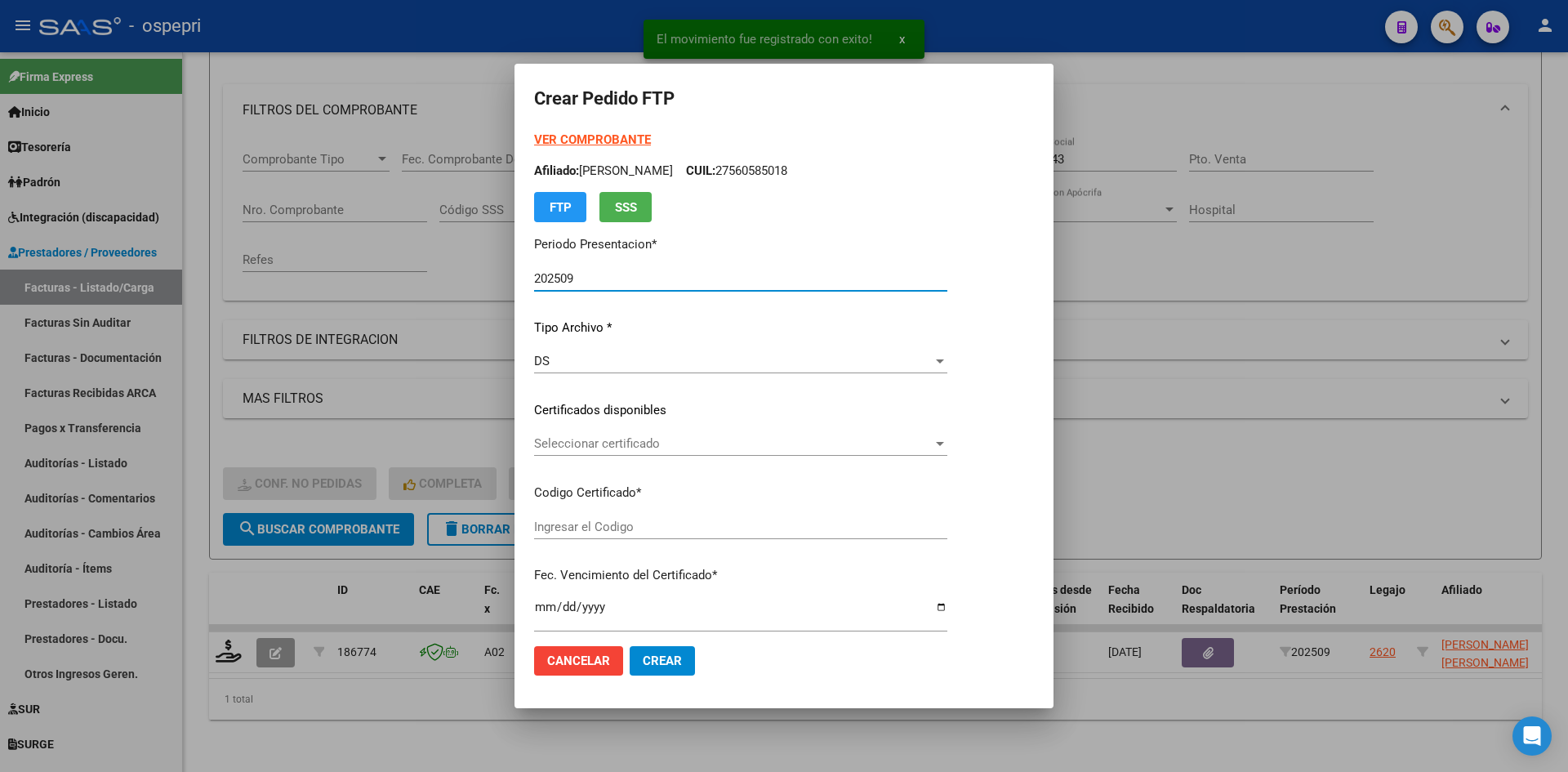
type input "20560021845"
type input "2025-10-02"
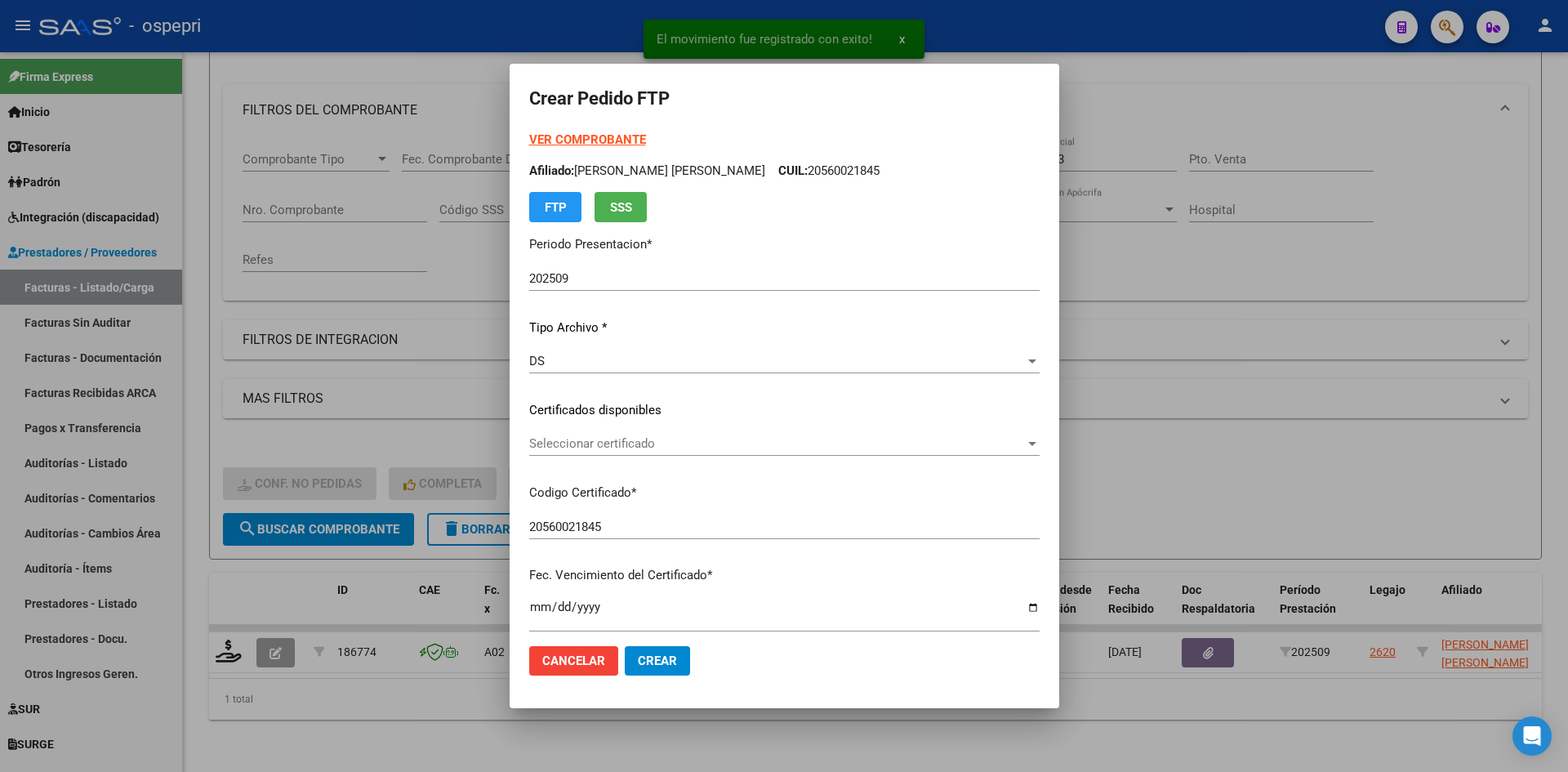
click at [711, 453] on div "Seleccionar certificado Seleccionar certificado" at bounding box center [784, 443] width 510 height 25
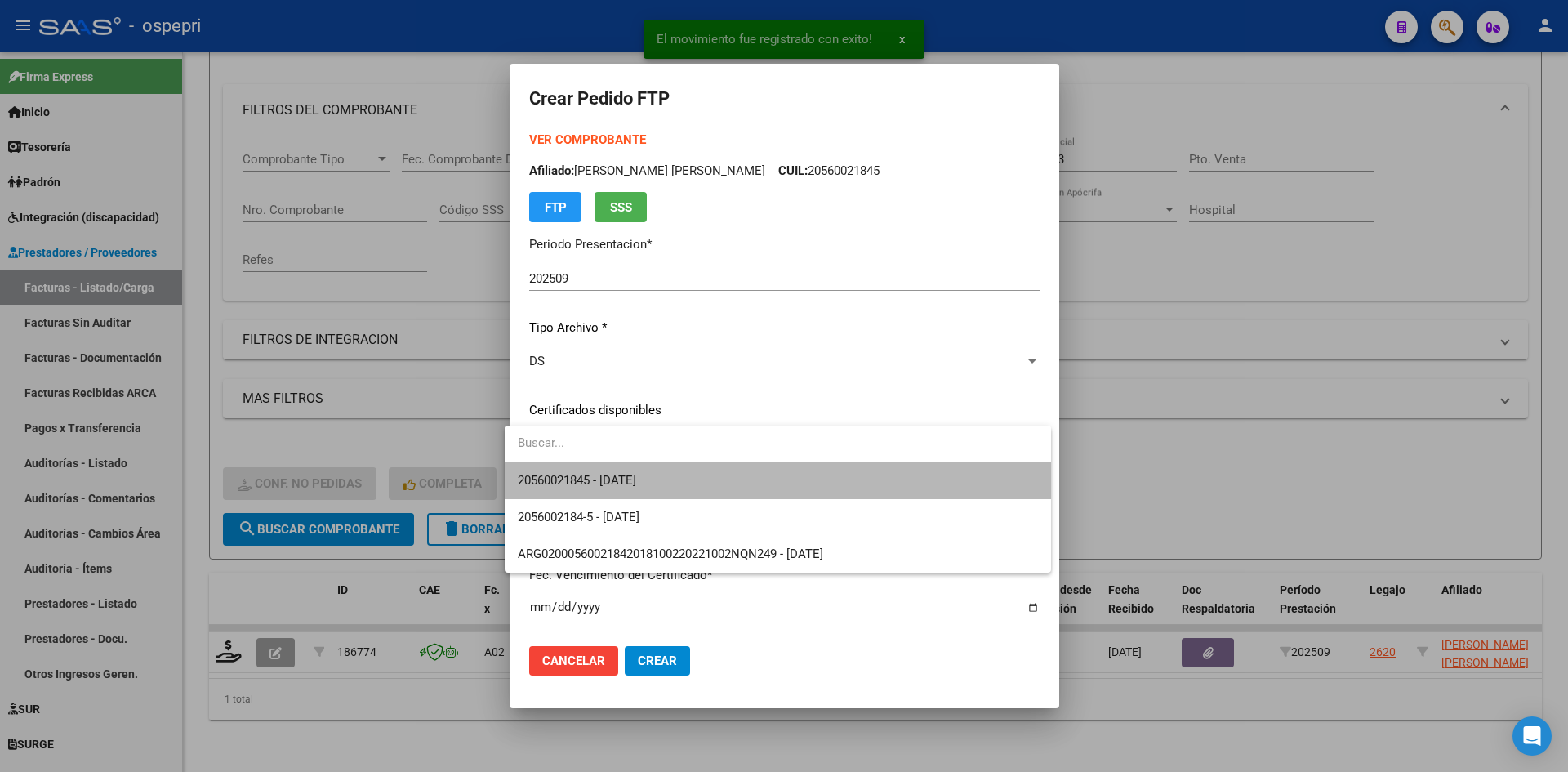
click at [707, 468] on span "20560021845 - 2025-10-02" at bounding box center [778, 481] width 520 height 37
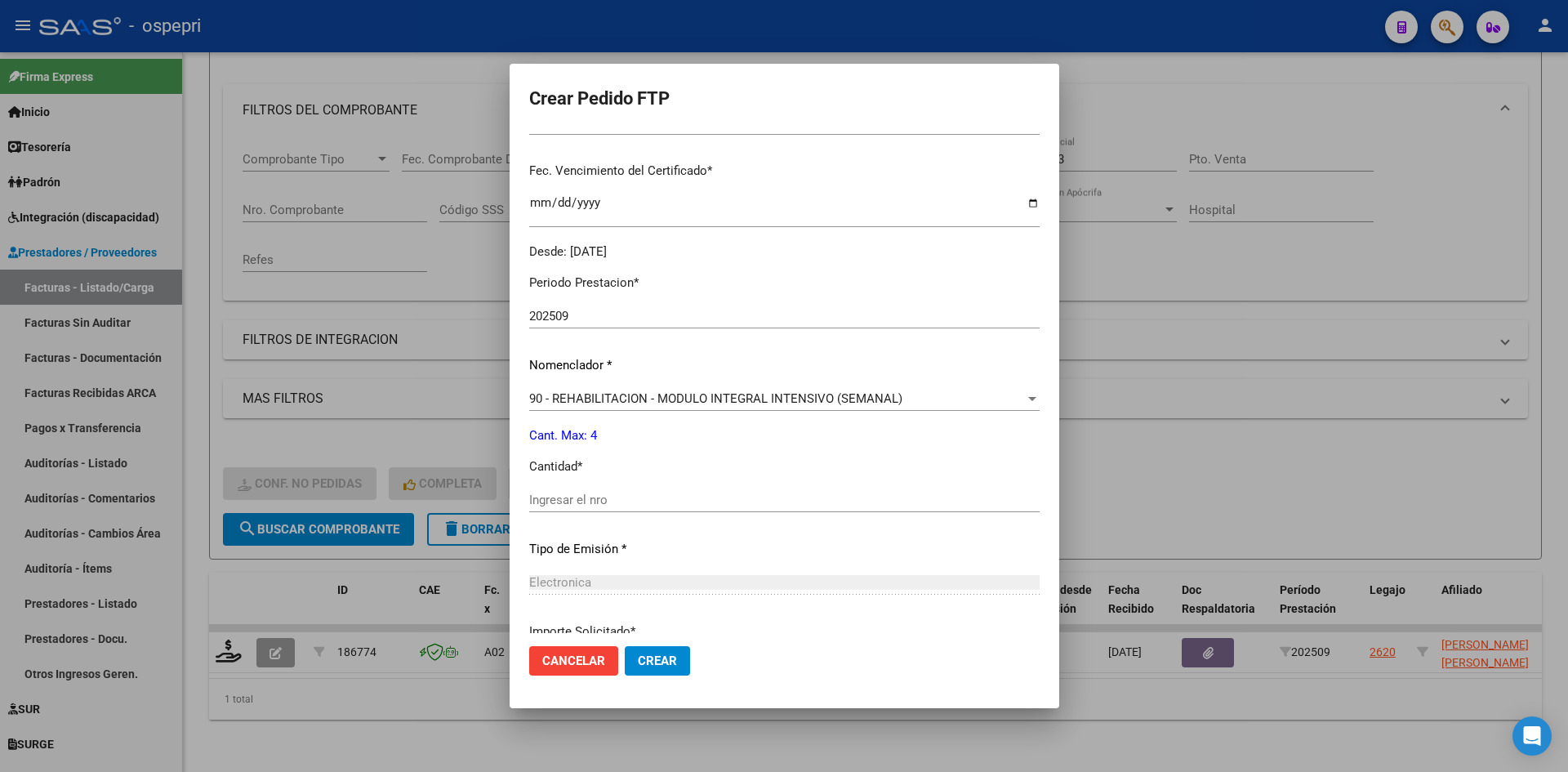
scroll to position [408, 0]
click at [623, 497] on input "Ingresar el nro" at bounding box center [784, 495] width 510 height 15
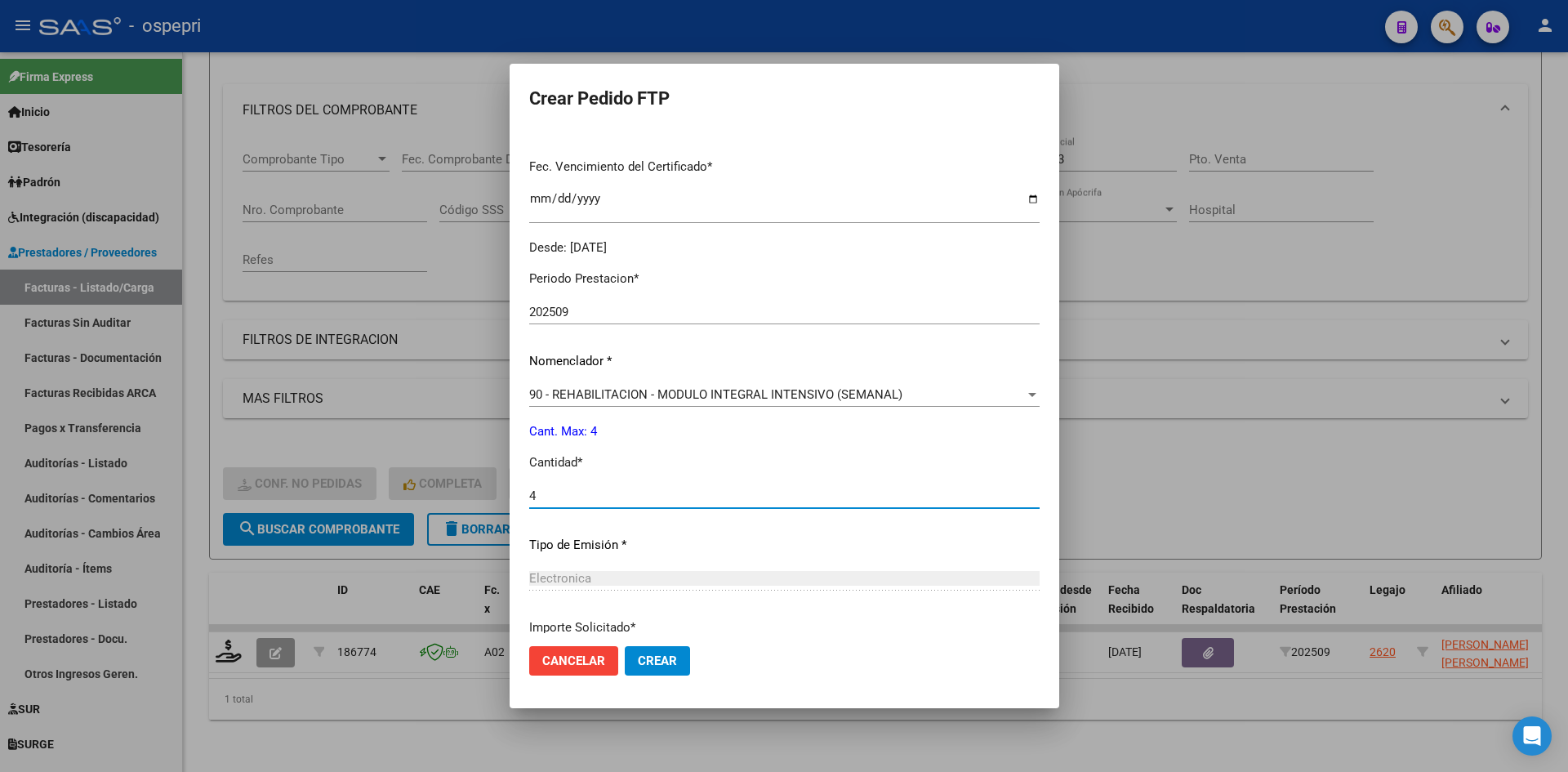
type input "4"
click at [643, 662] on span "Crear" at bounding box center [657, 661] width 39 height 15
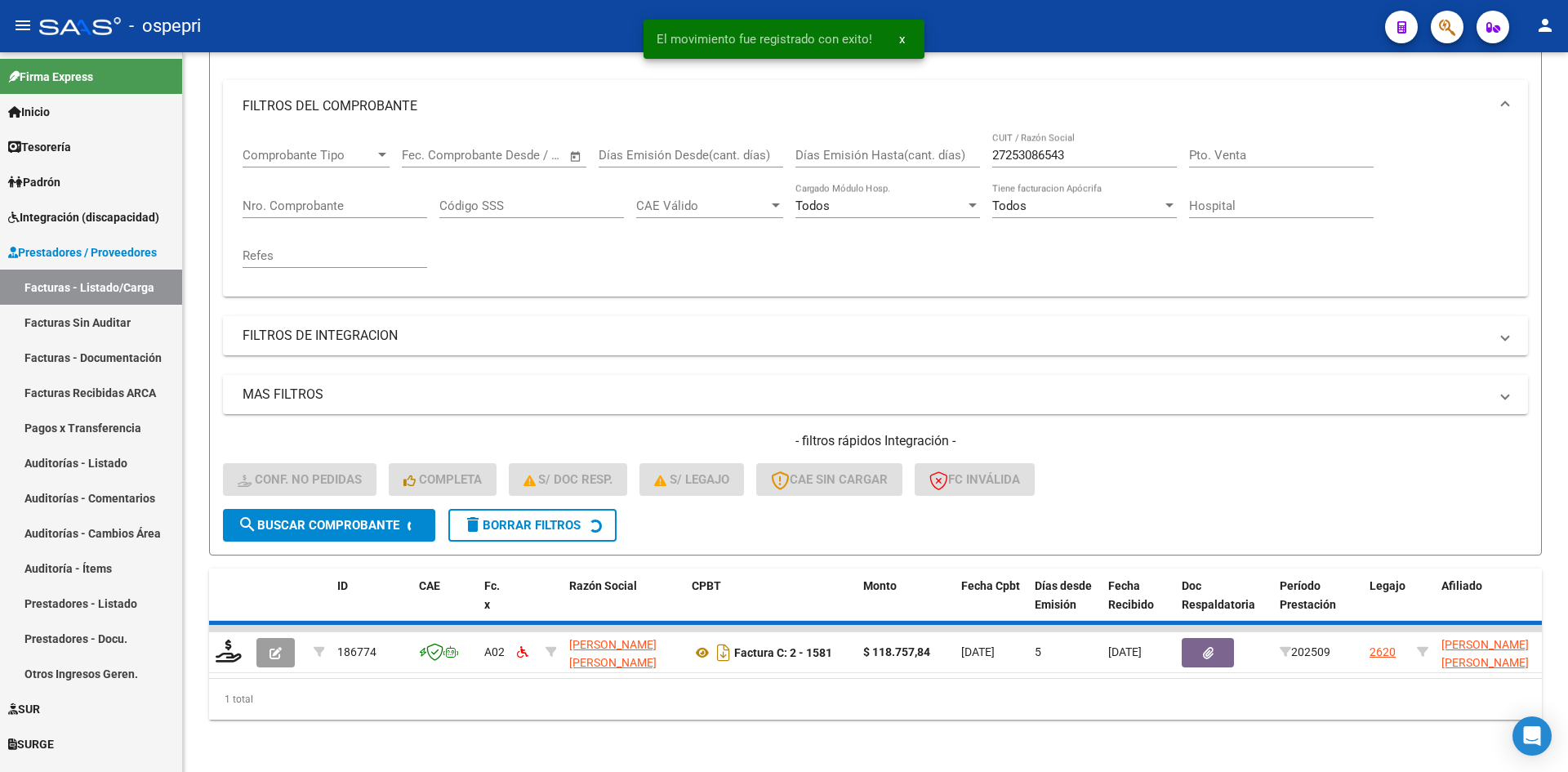
scroll to position [182, 0]
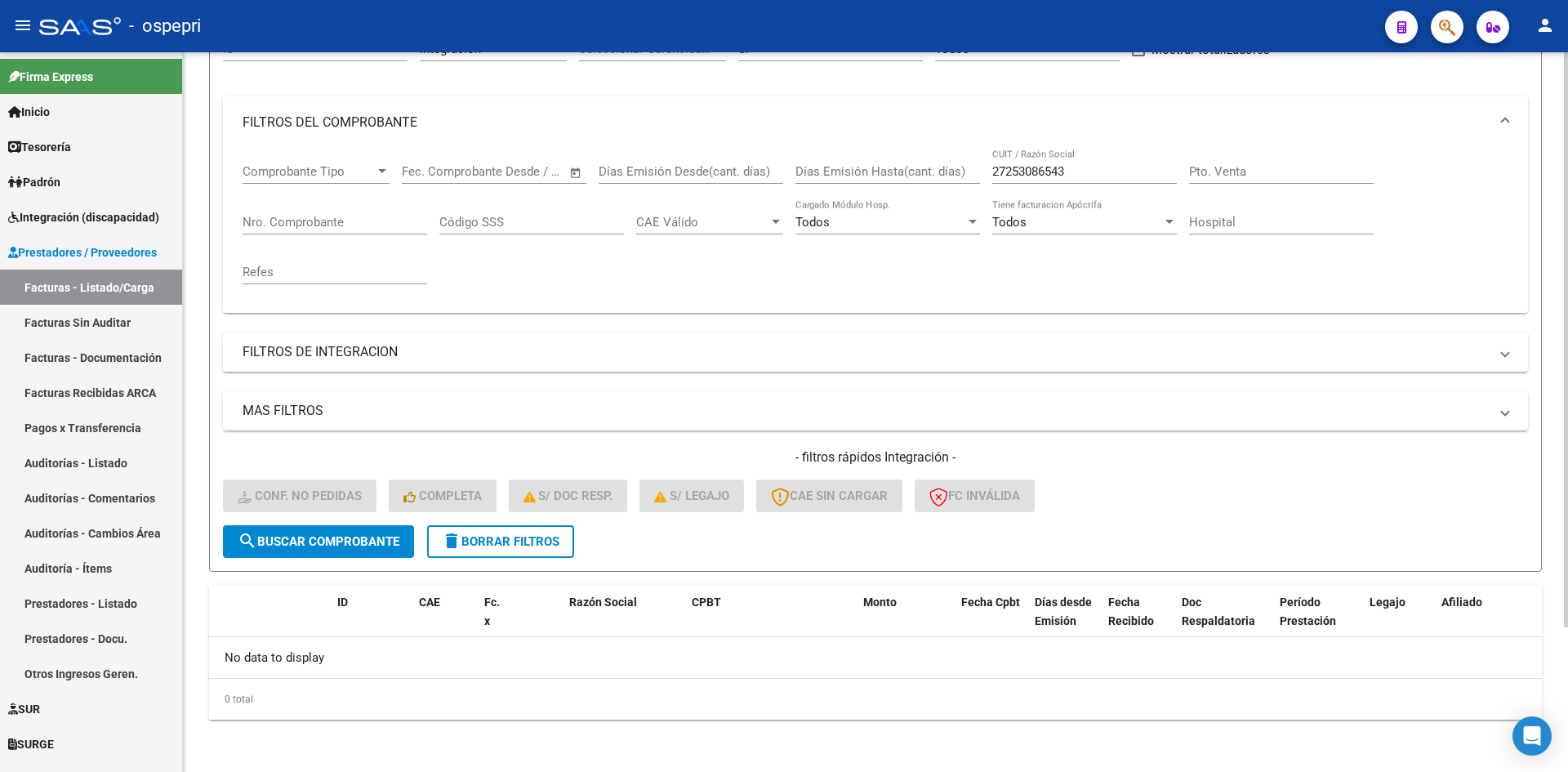
click at [526, 538] on span "delete Borrar Filtros" at bounding box center [499, 541] width 117 height 15
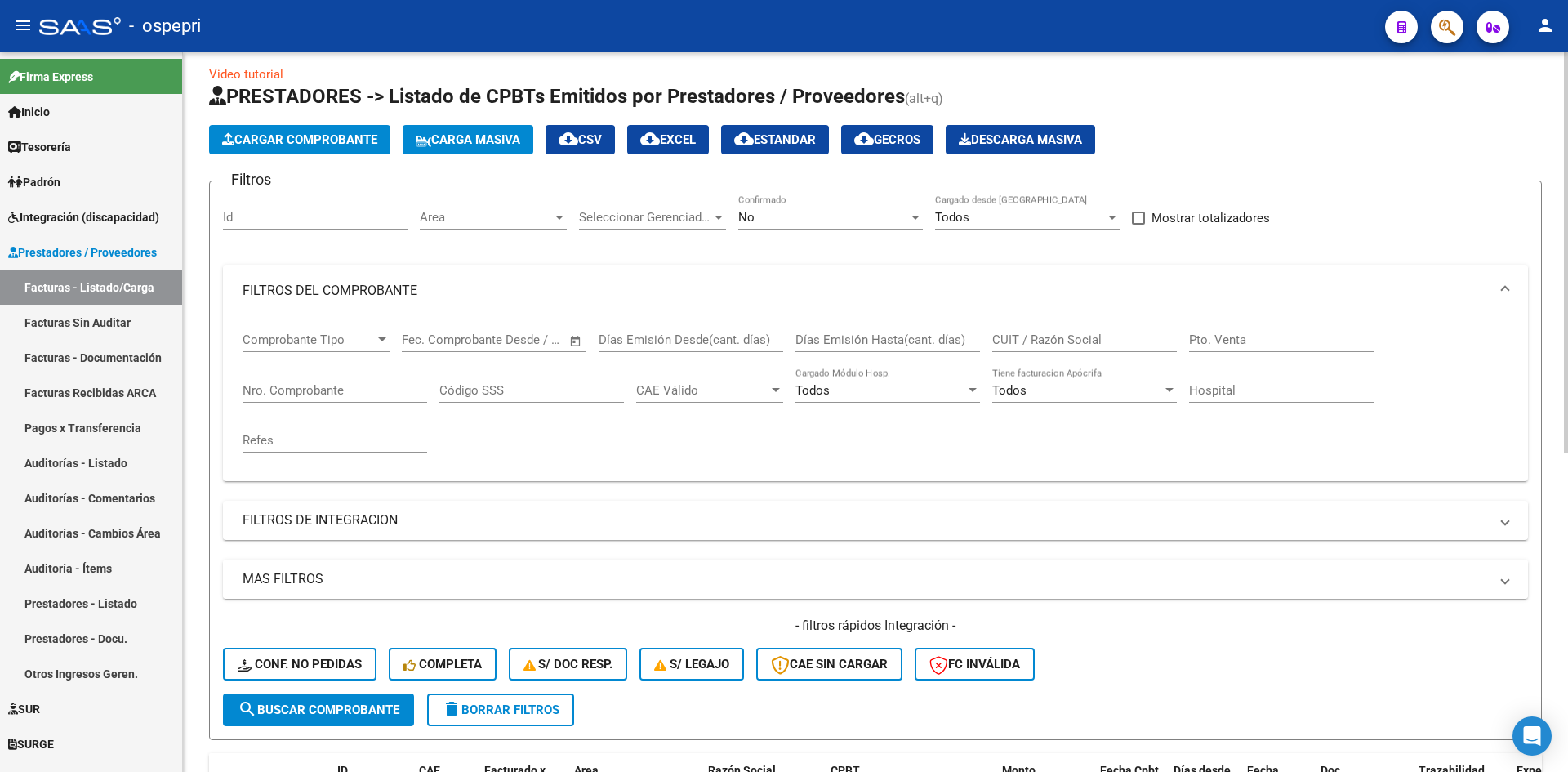
scroll to position [0, 0]
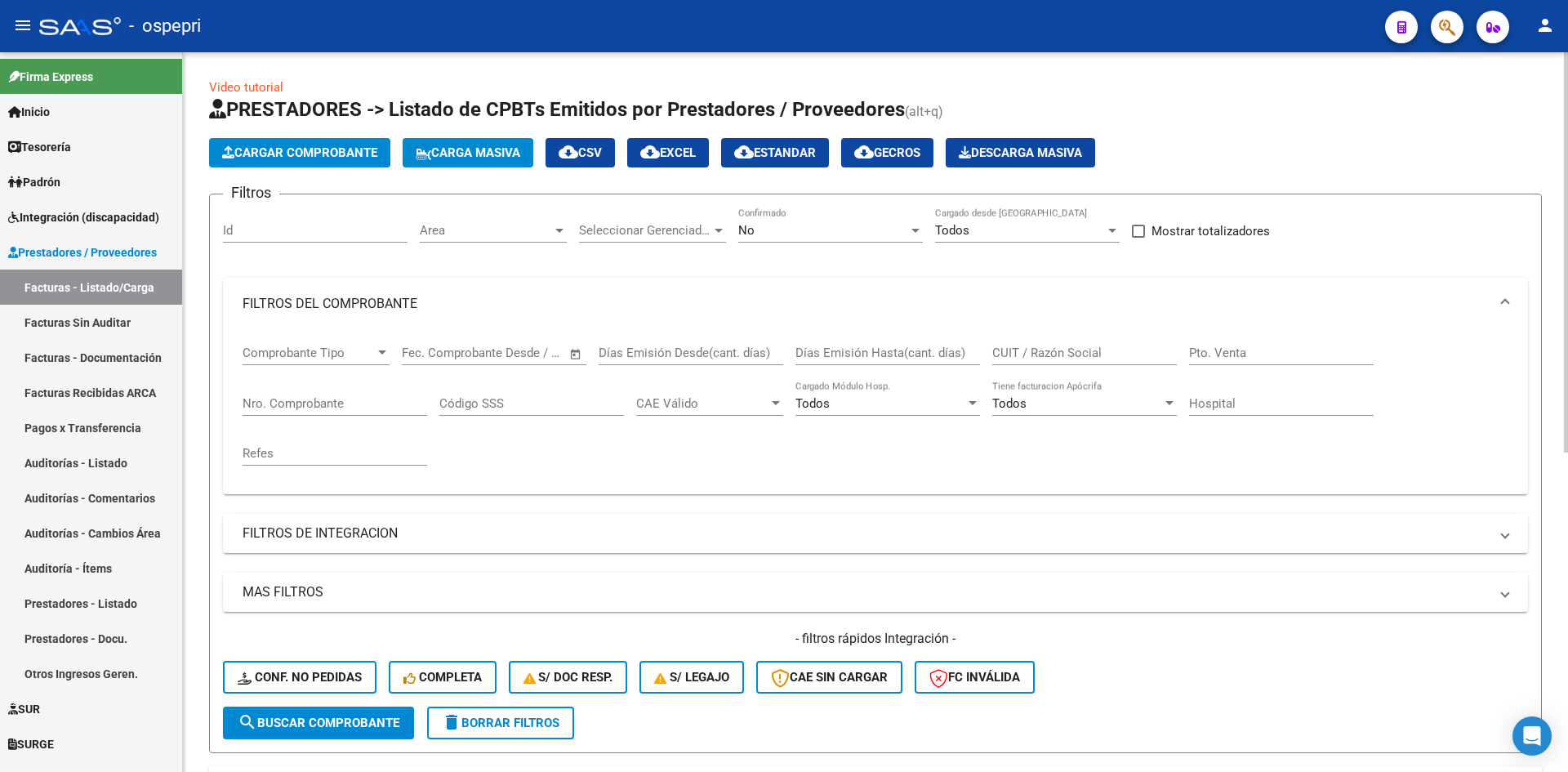
click at [1010, 351] on input "CUIT / Razón Social" at bounding box center [1084, 353] width 184 height 15
paste input "27364353648"
type input "27364353648"
click at [398, 723] on span "search Buscar Comprobante" at bounding box center [319, 723] width 162 height 15
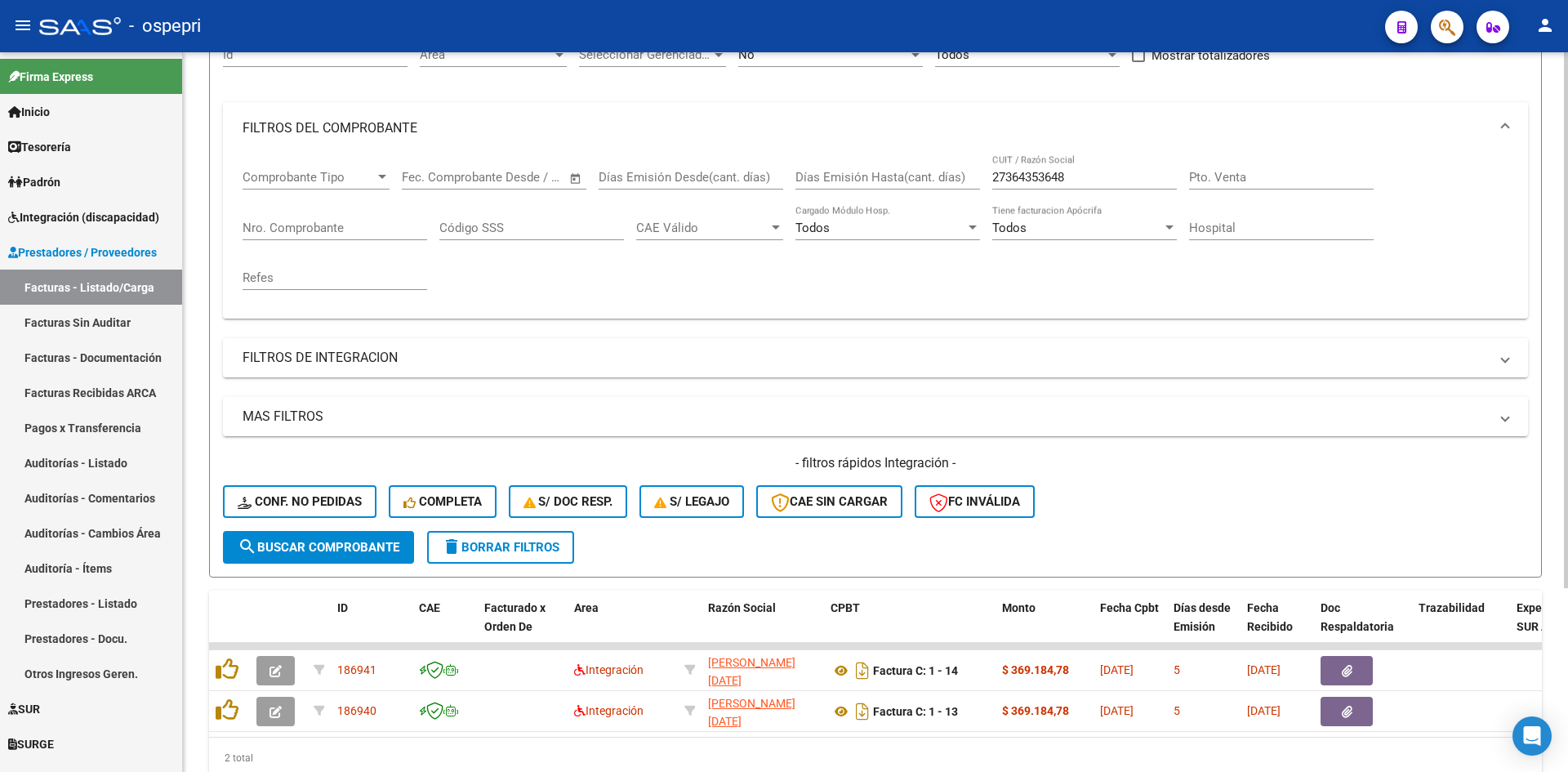
scroll to position [247, 0]
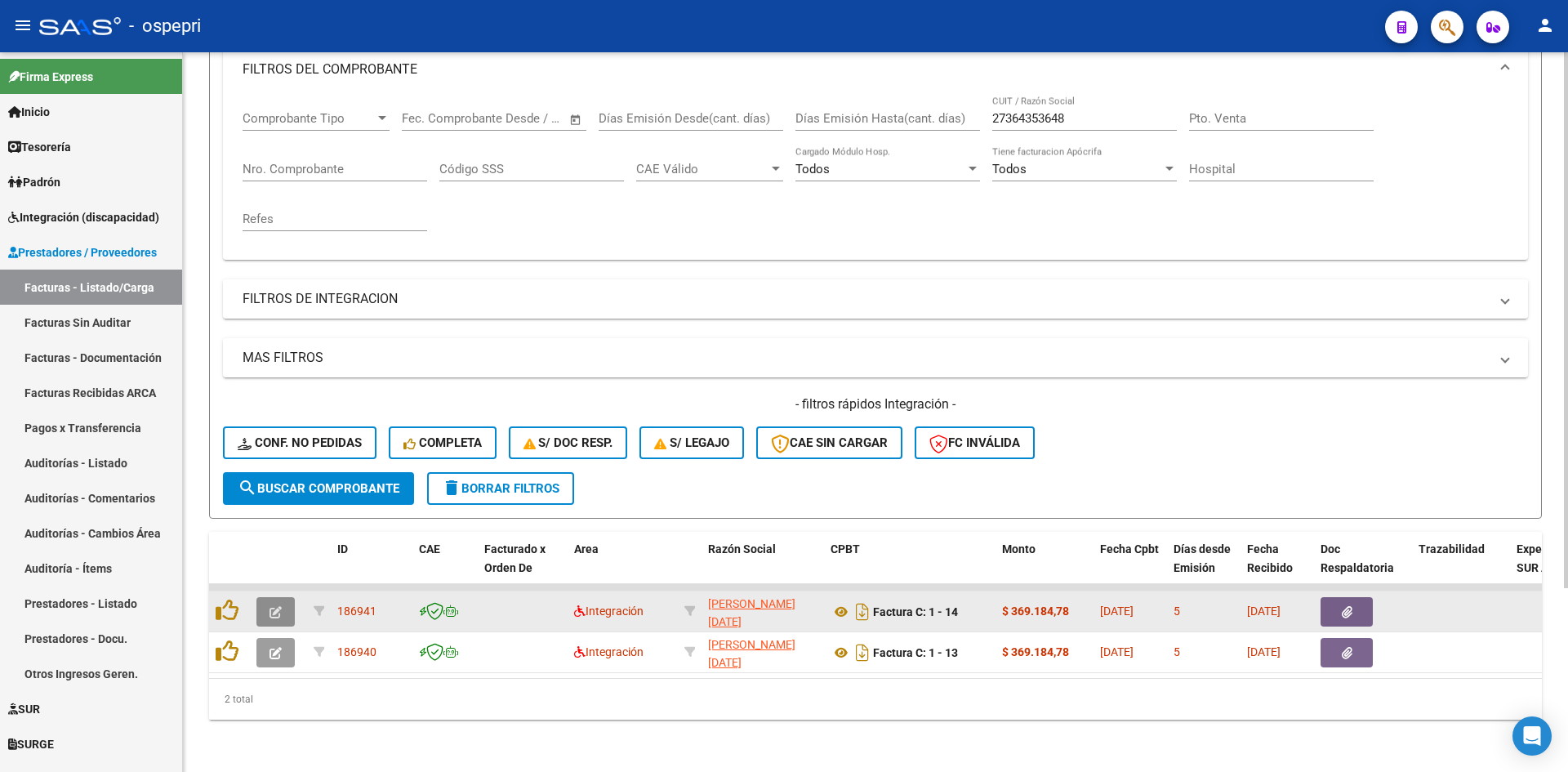
click at [287, 598] on button "button" at bounding box center [276, 612] width 39 height 29
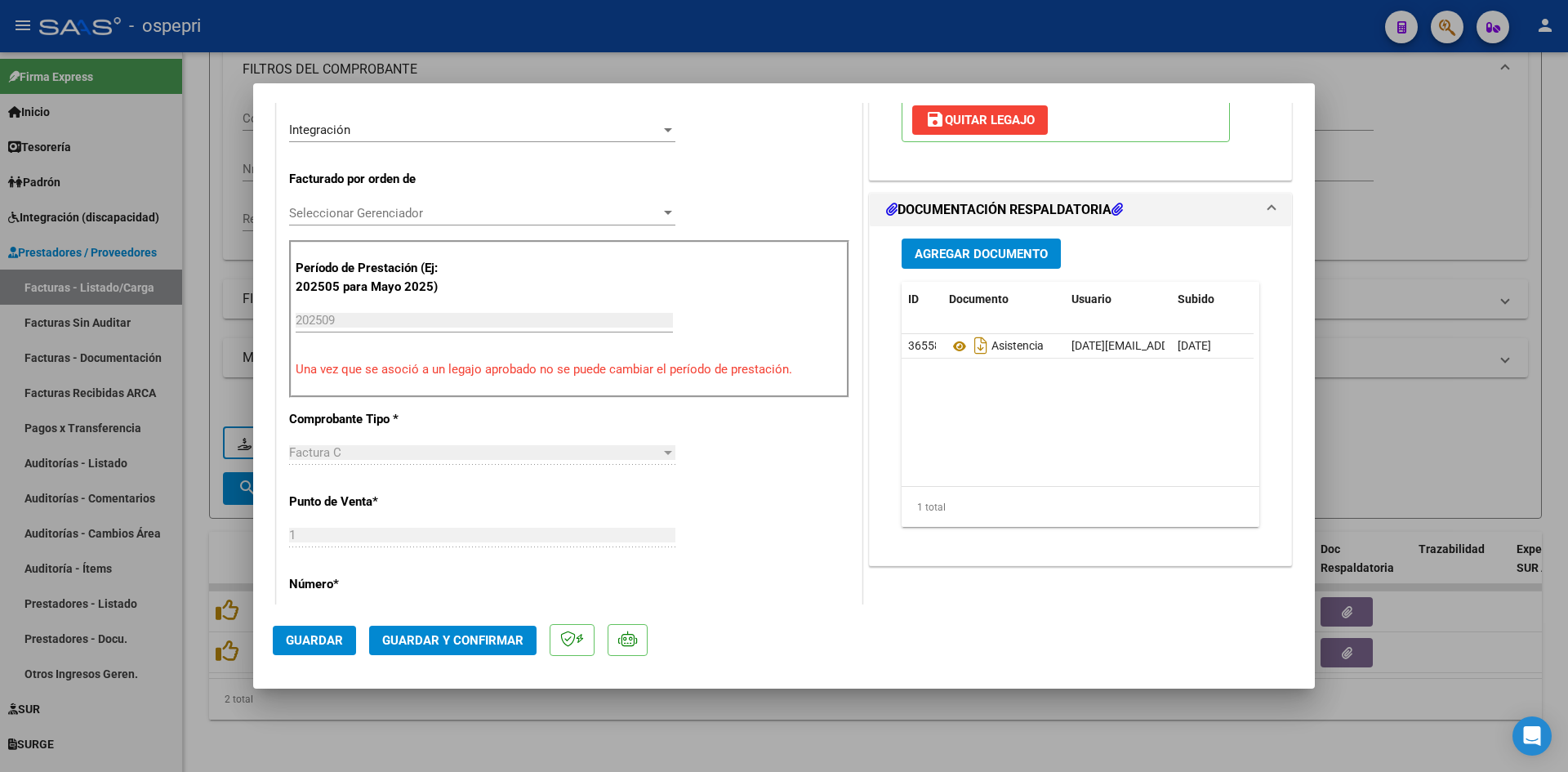
scroll to position [408, 0]
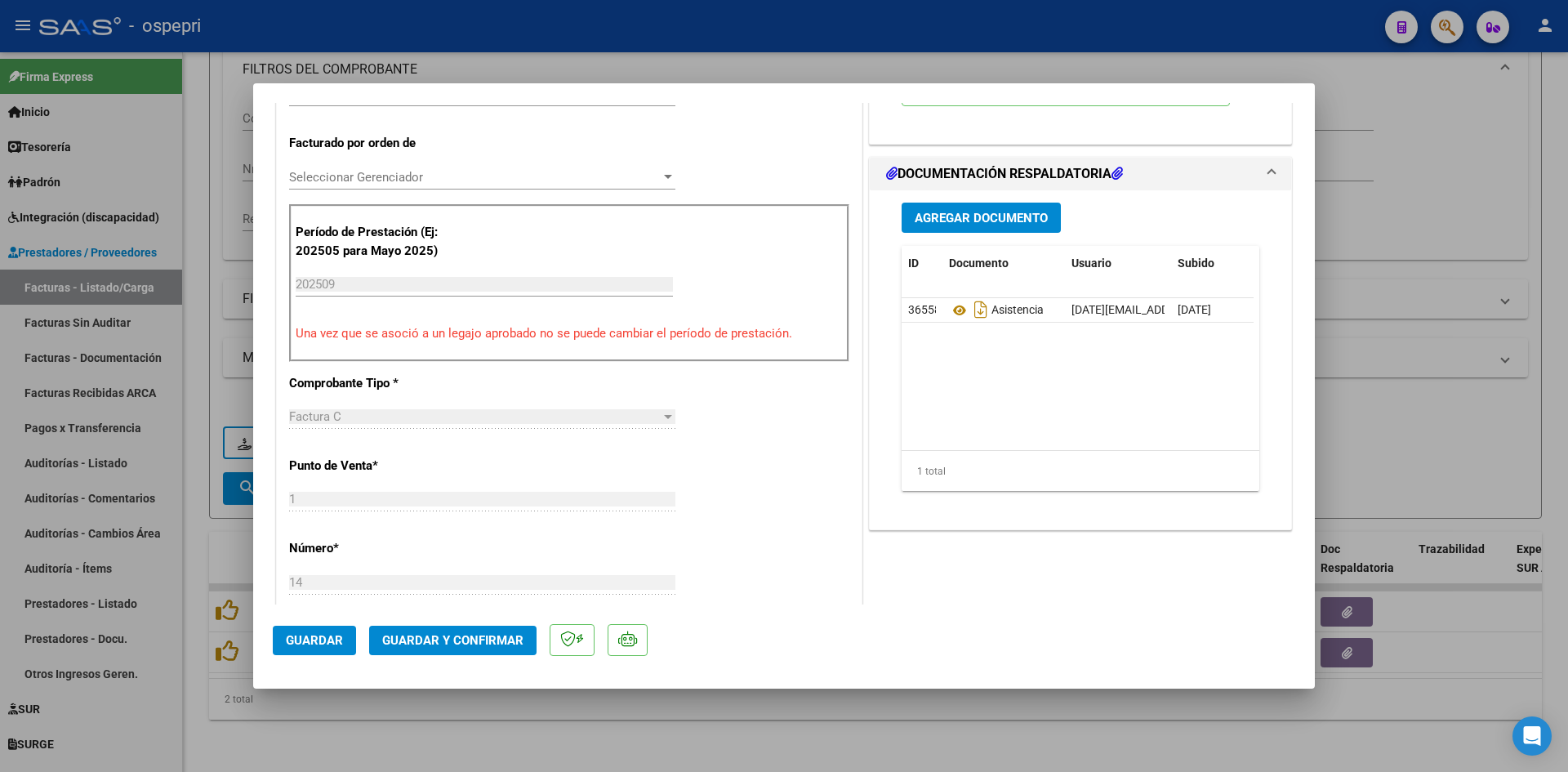
type input "$ 0,00"
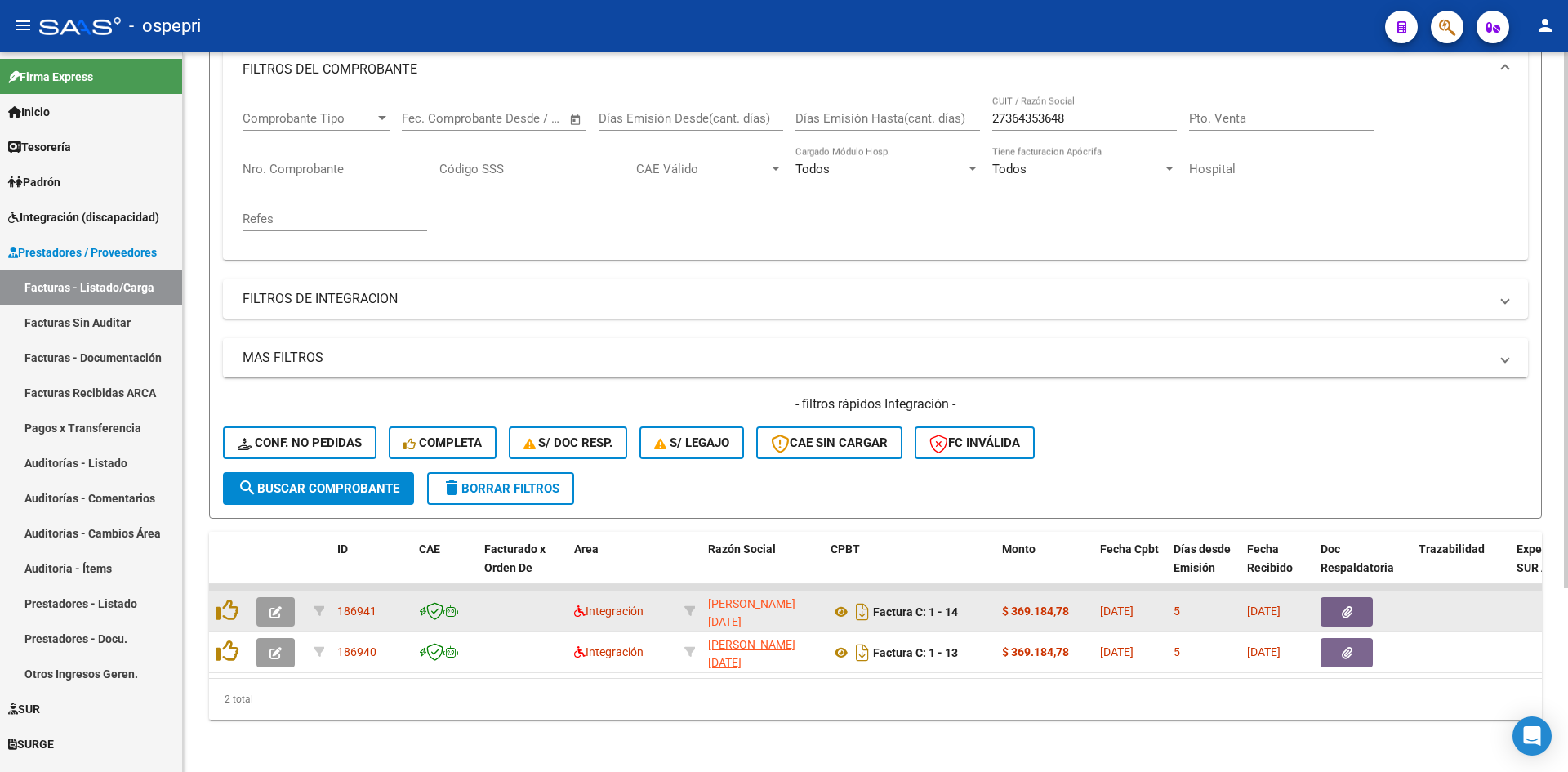
click at [277, 606] on icon "button" at bounding box center [276, 612] width 12 height 12
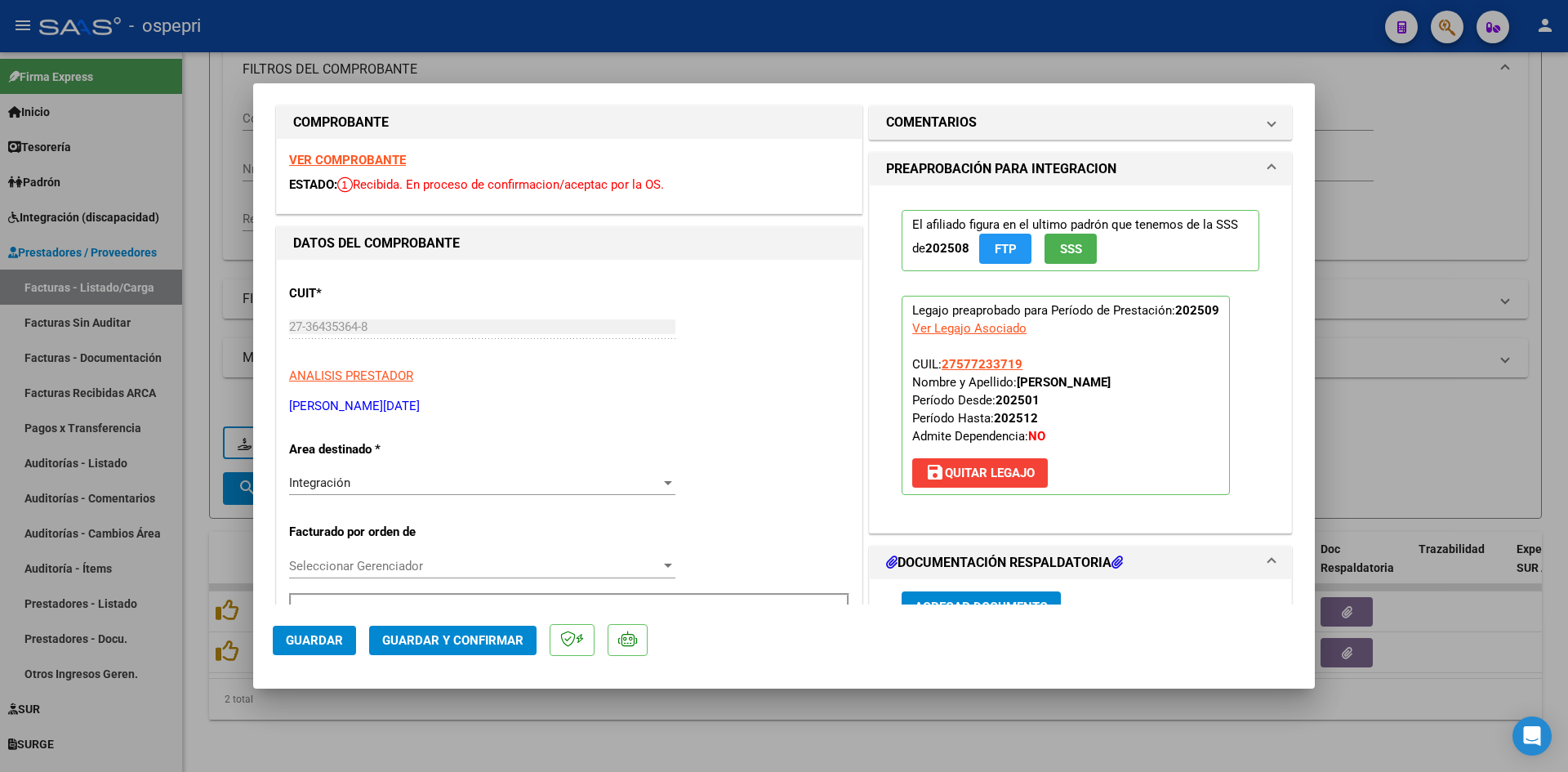
scroll to position [0, 0]
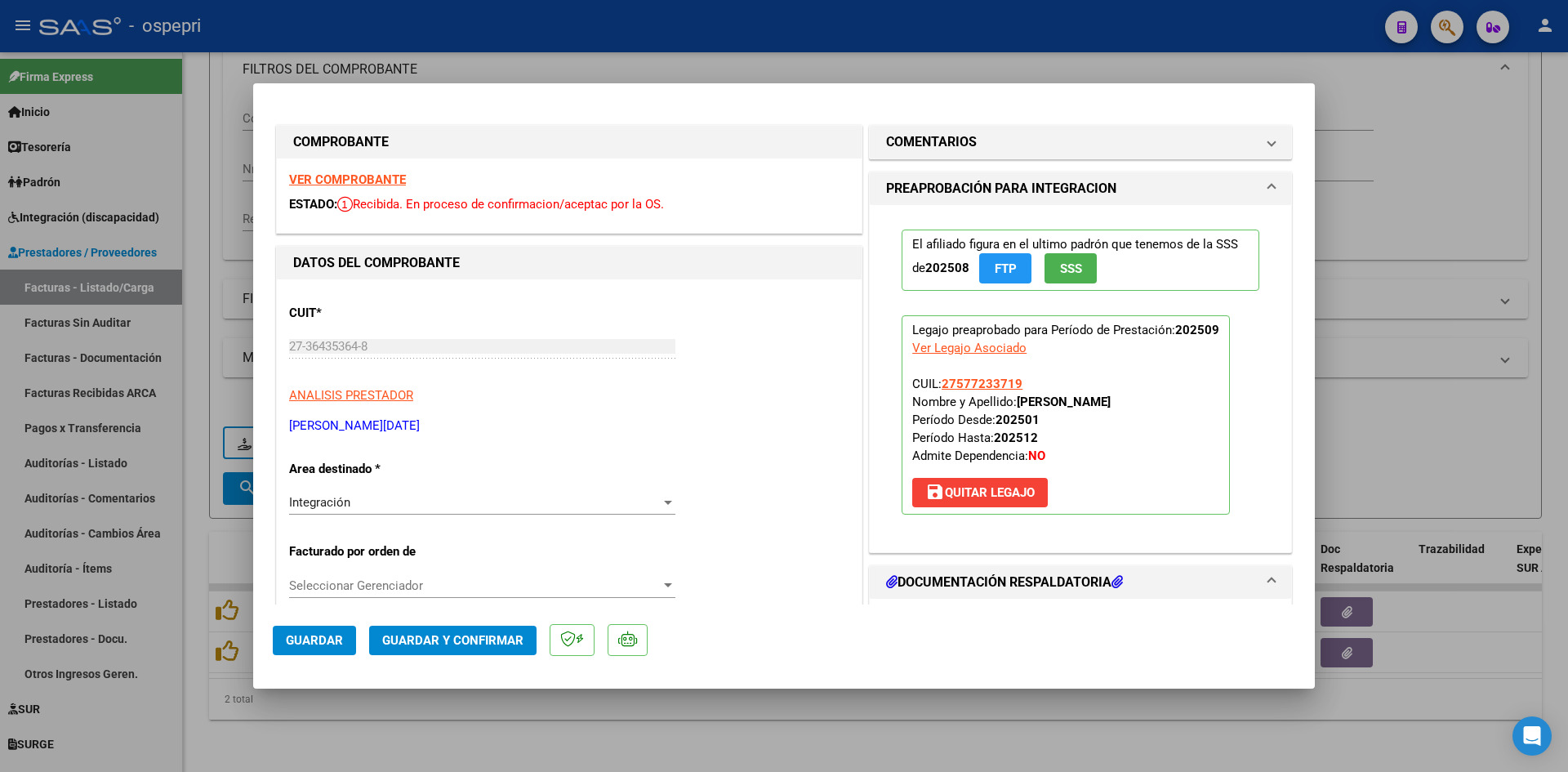
click at [379, 177] on strong "VER COMPROBANTE" at bounding box center [347, 180] width 117 height 15
type input "$ 0,00"
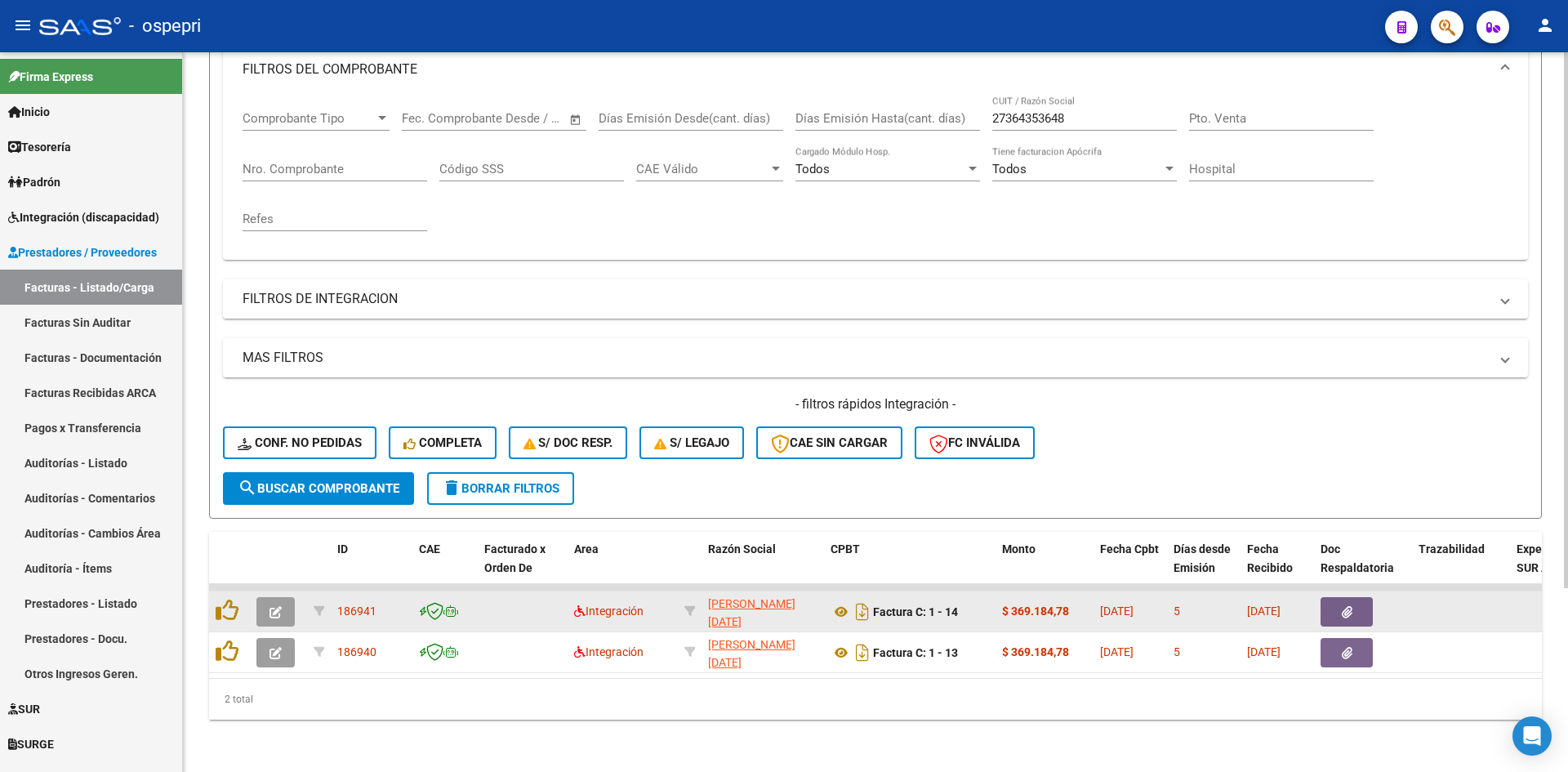
click at [273, 606] on icon "button" at bounding box center [276, 612] width 12 height 12
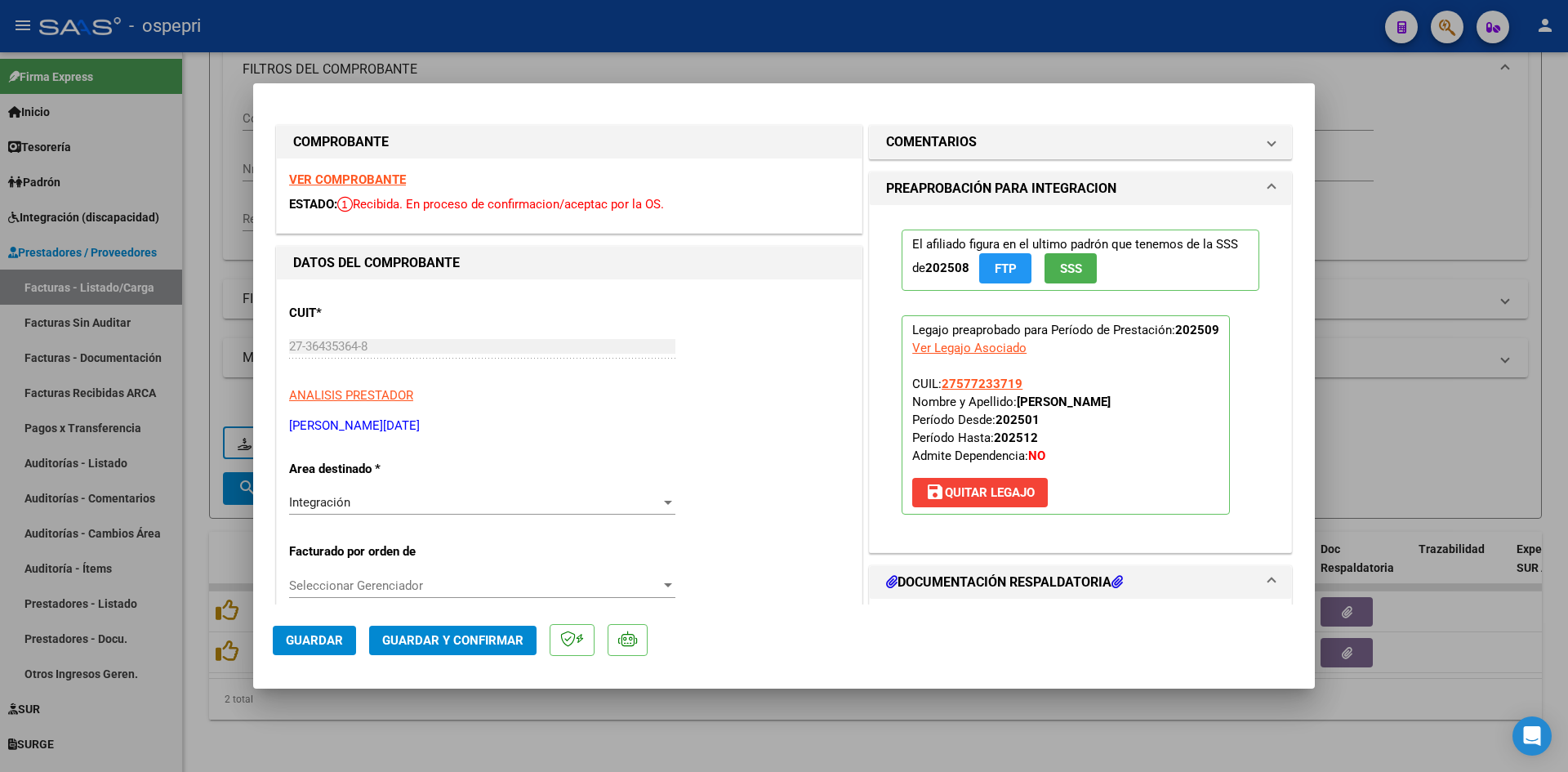
click at [832, 658] on mat-dialog-actions "Guardar Guardar y Confirmar" at bounding box center [784, 636] width 1022 height 64
click at [381, 179] on strong "VER COMPROBANTE" at bounding box center [347, 180] width 117 height 15
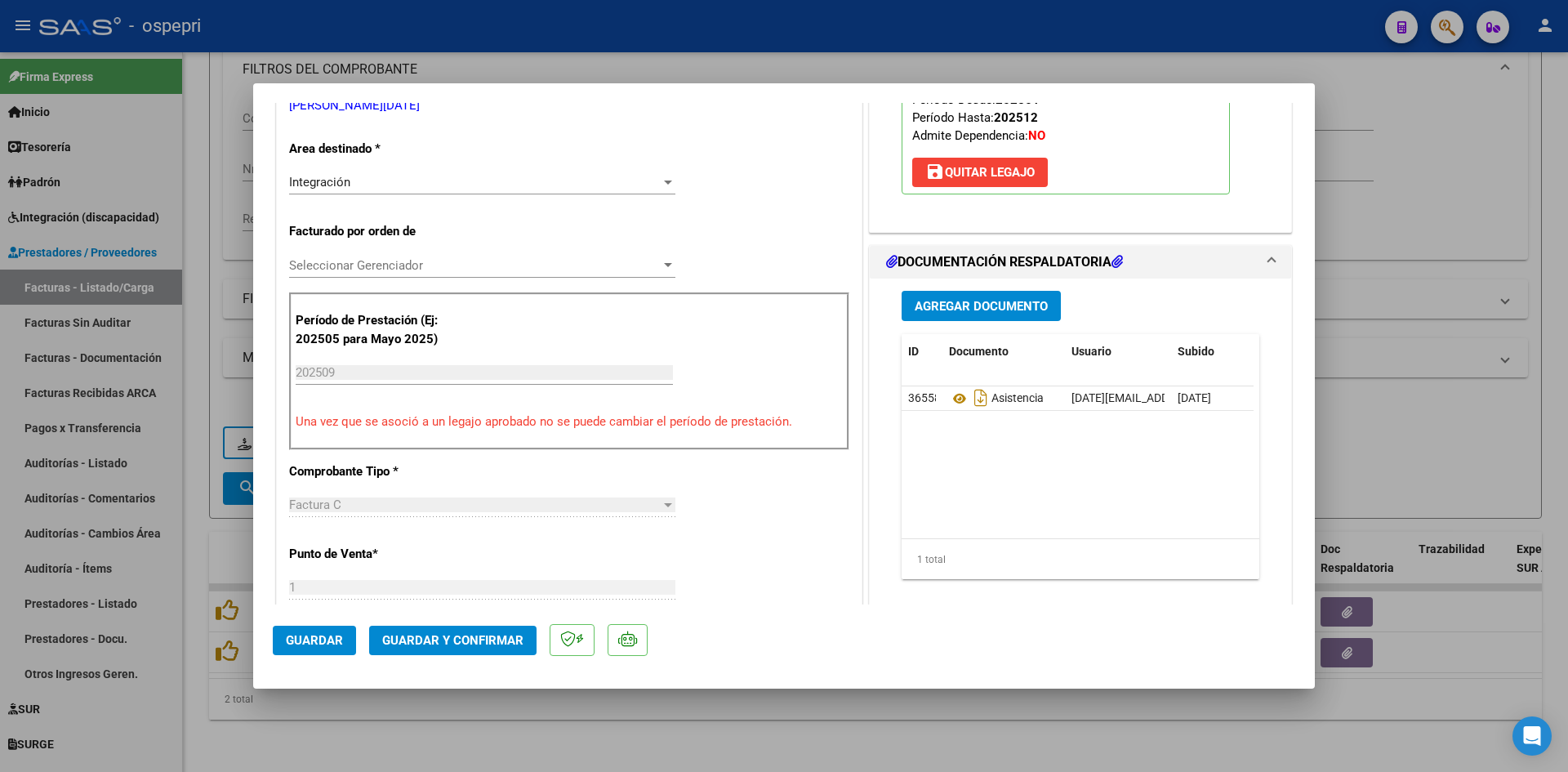
scroll to position [327, 0]
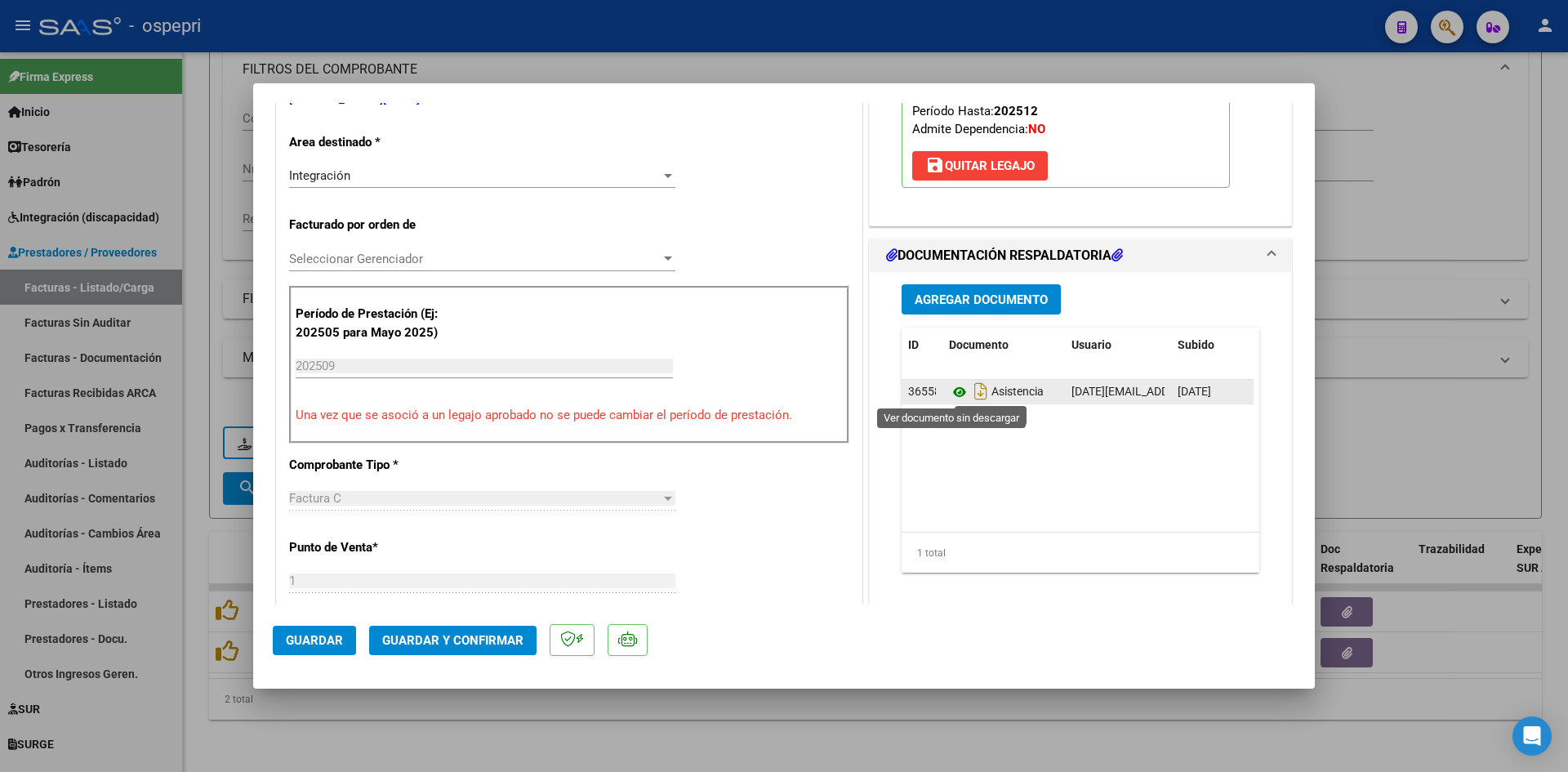
click at [950, 396] on icon at bounding box center [959, 392] width 21 height 19
click at [954, 392] on icon at bounding box center [959, 392] width 21 height 19
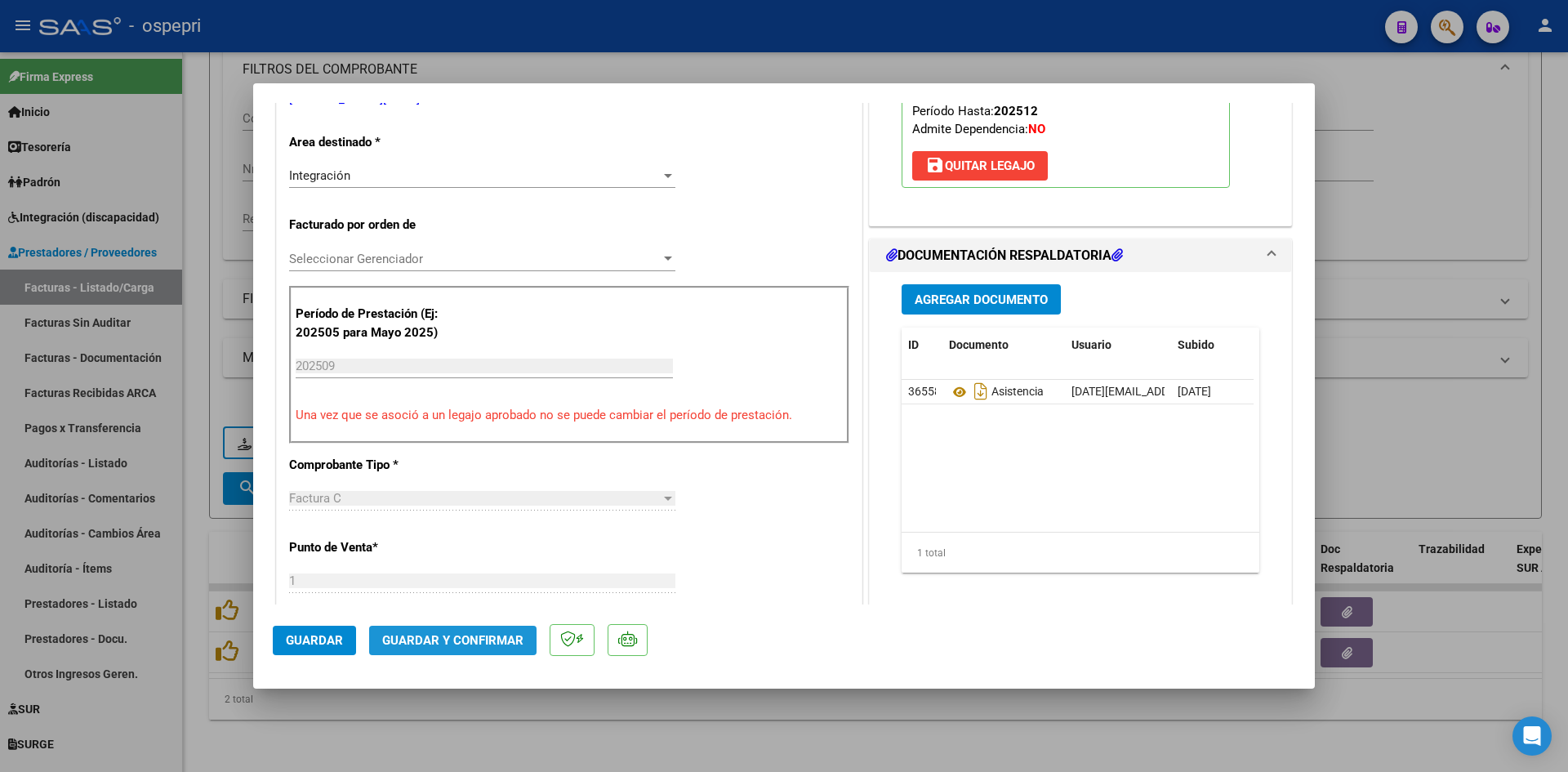
click at [499, 642] on span "Guardar y Confirmar" at bounding box center [453, 640] width 141 height 15
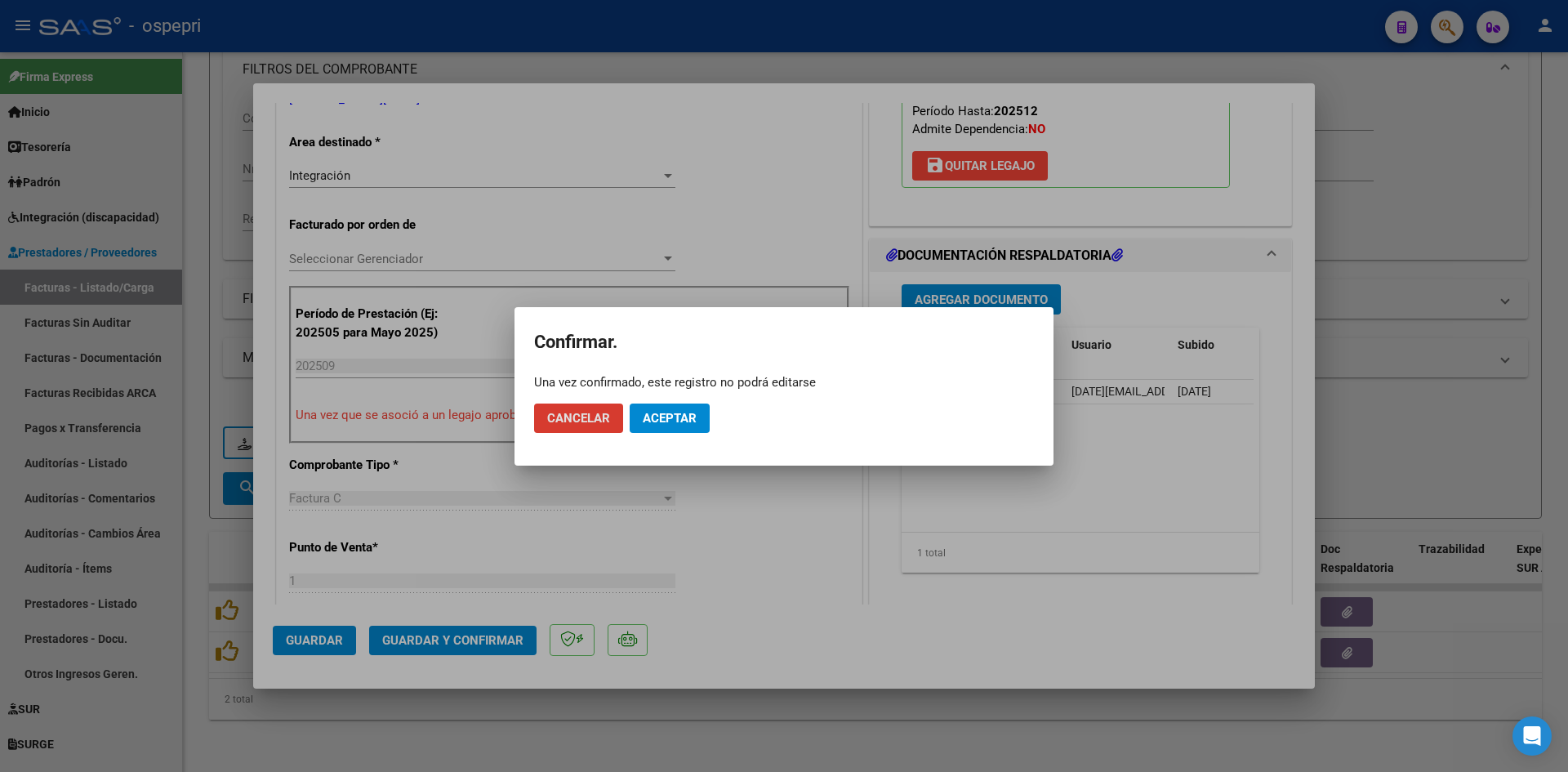
click at [670, 420] on span "Aceptar" at bounding box center [669, 418] width 54 height 15
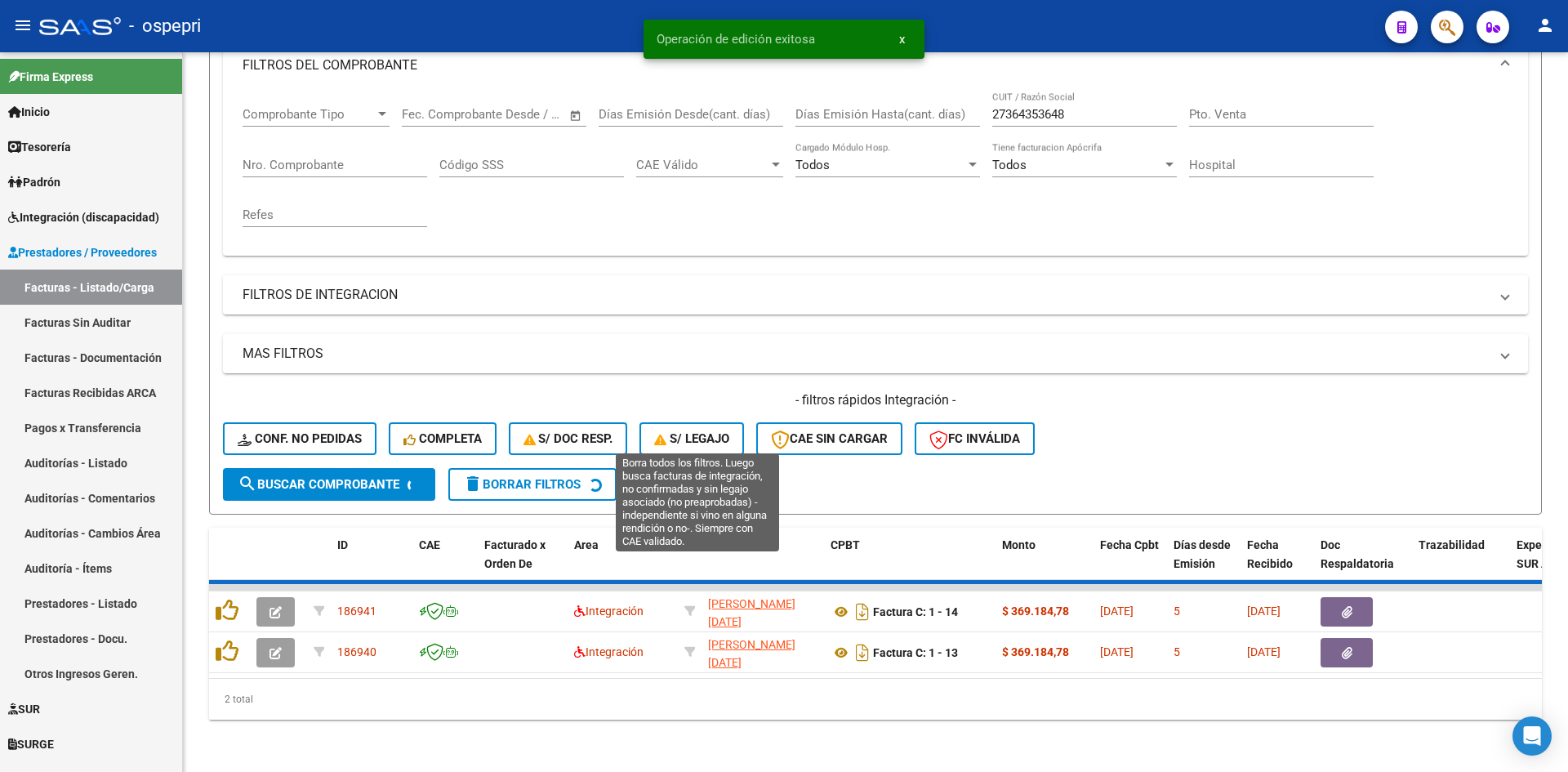
scroll to position [206, 0]
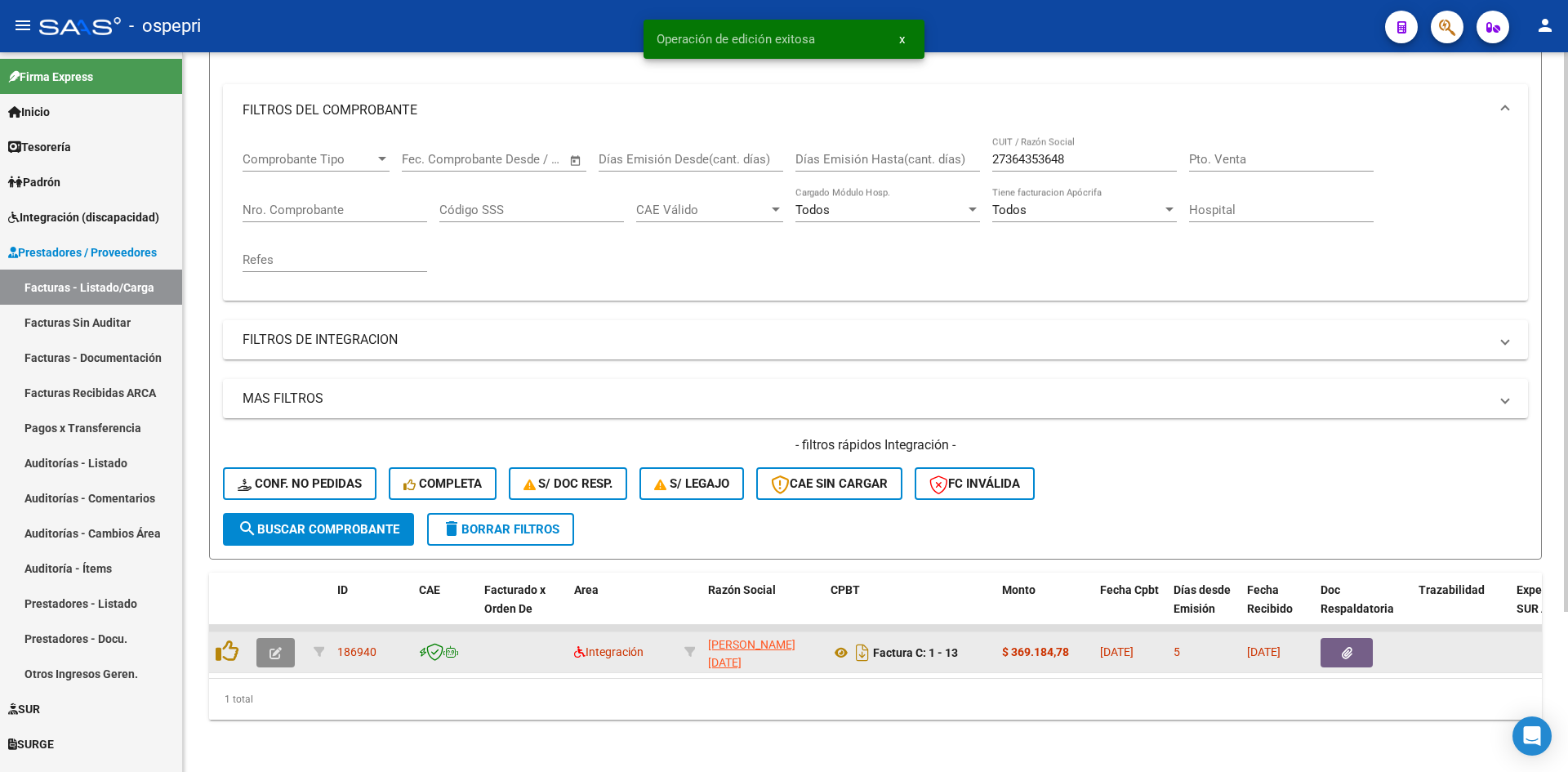
click at [281, 650] on button "button" at bounding box center [276, 652] width 39 height 29
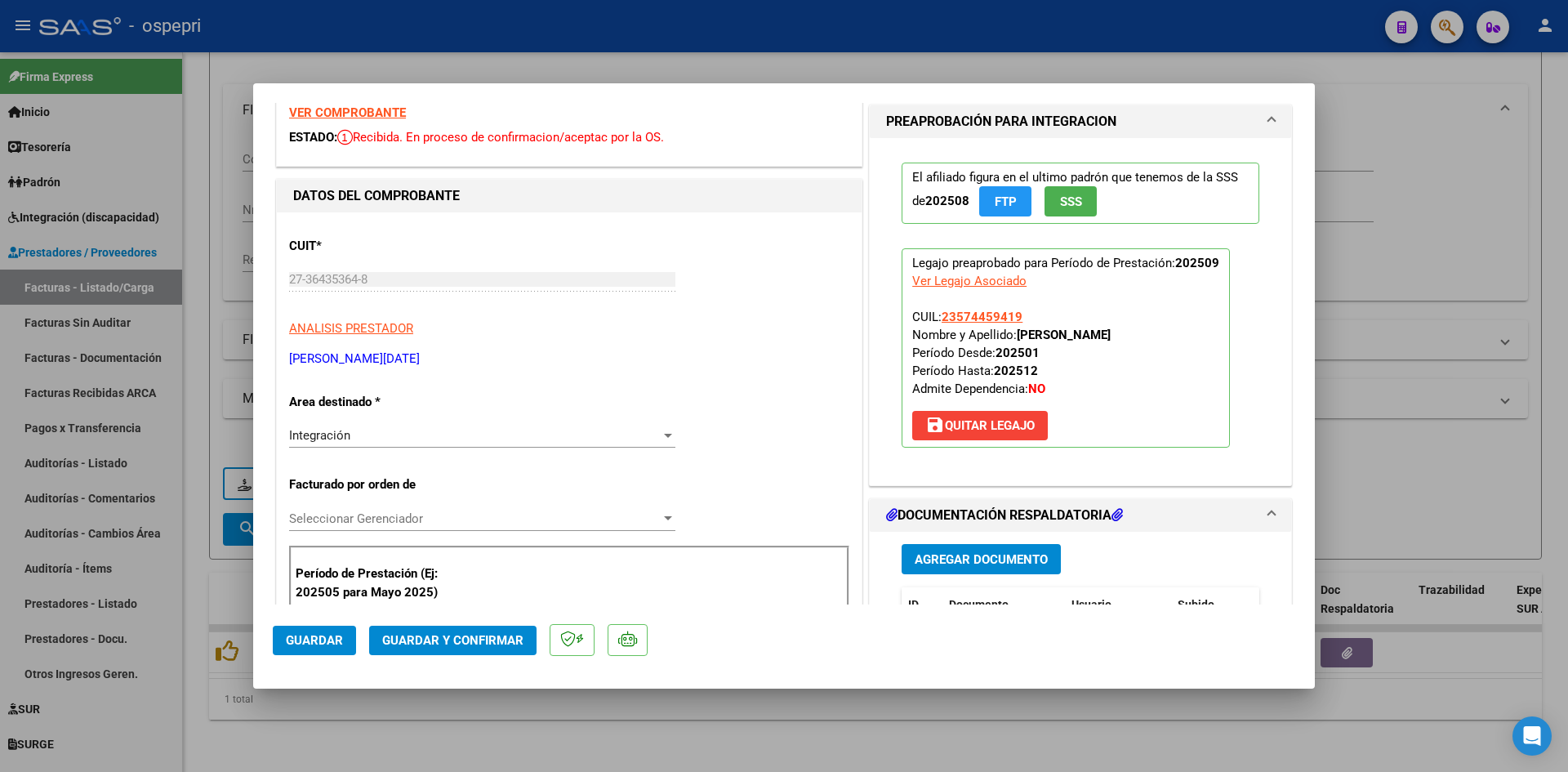
scroll to position [0, 0]
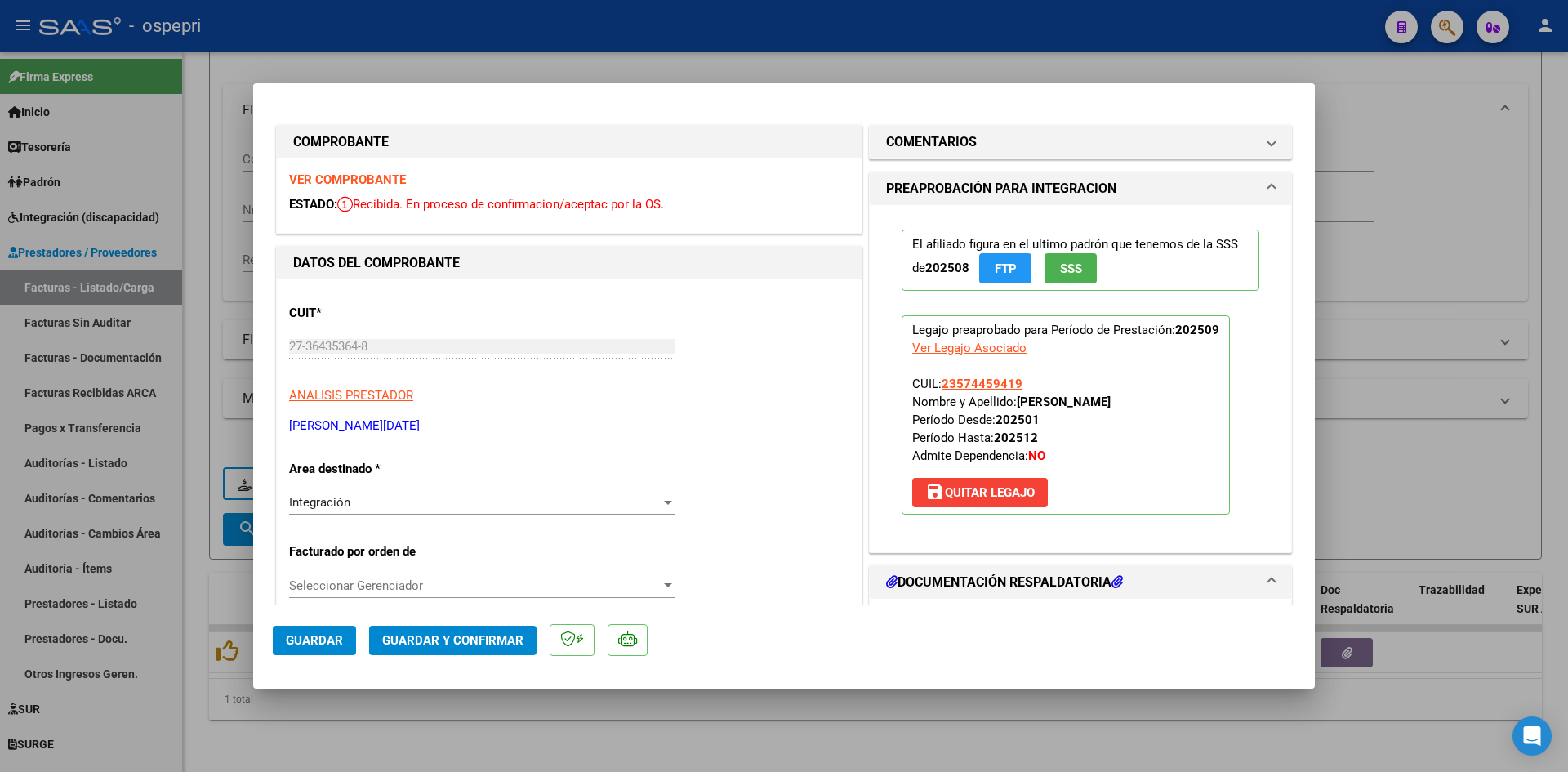
click at [385, 182] on strong "VER COMPROBANTE" at bounding box center [347, 180] width 117 height 15
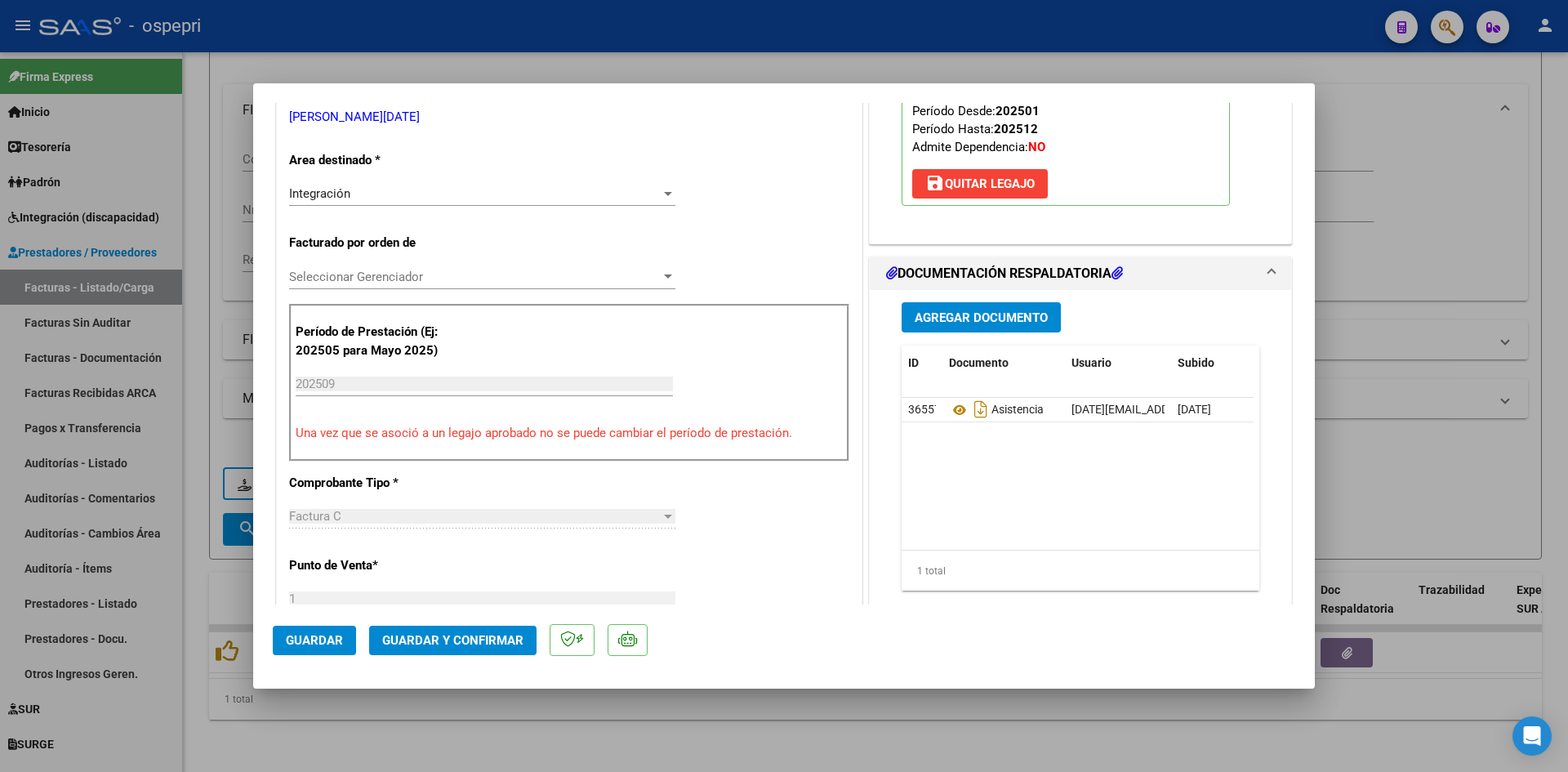
scroll to position [327, 0]
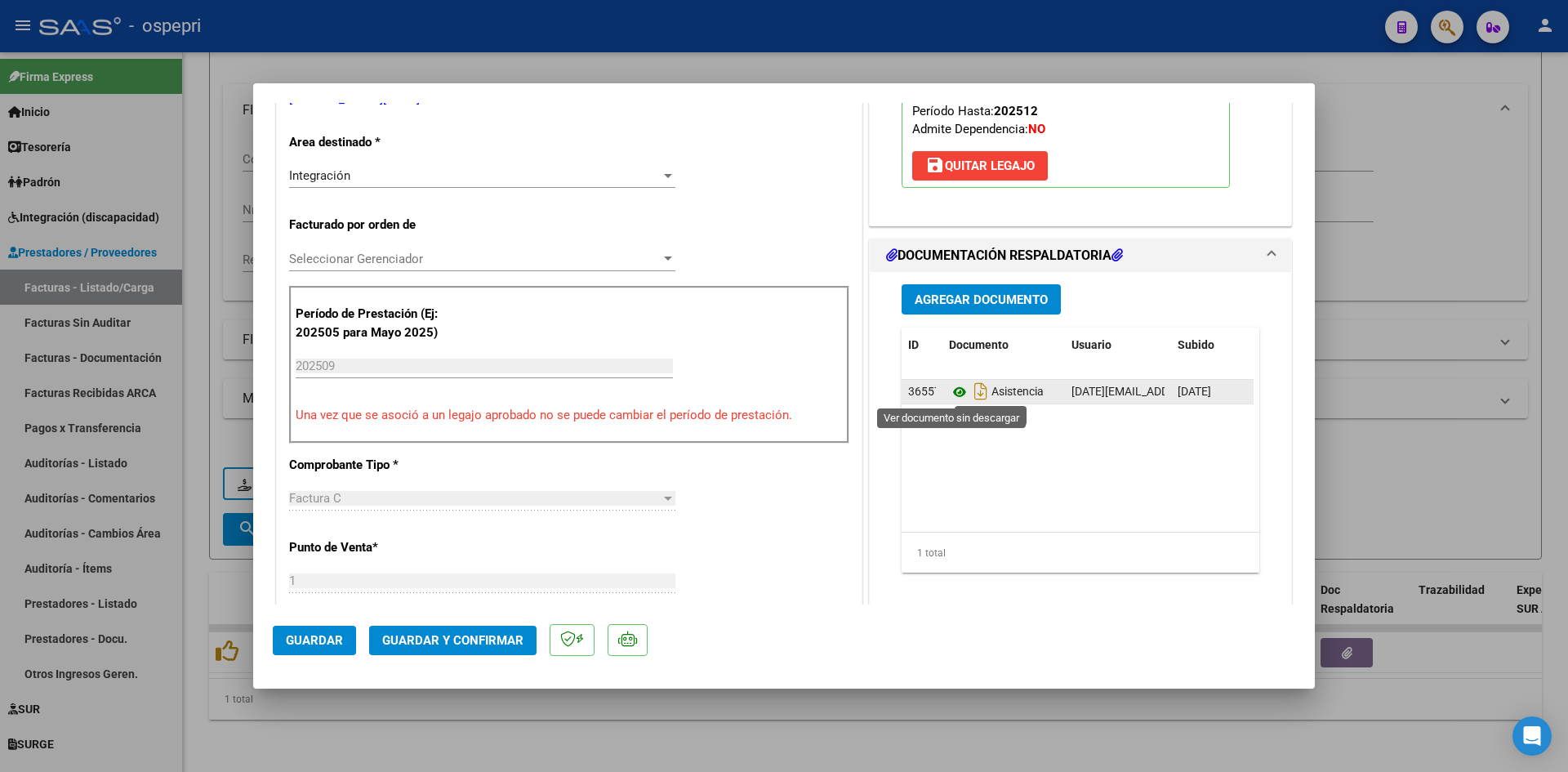
click at [954, 390] on icon at bounding box center [959, 392] width 21 height 19
click at [491, 630] on button "Guardar y Confirmar" at bounding box center [453, 640] width 167 height 29
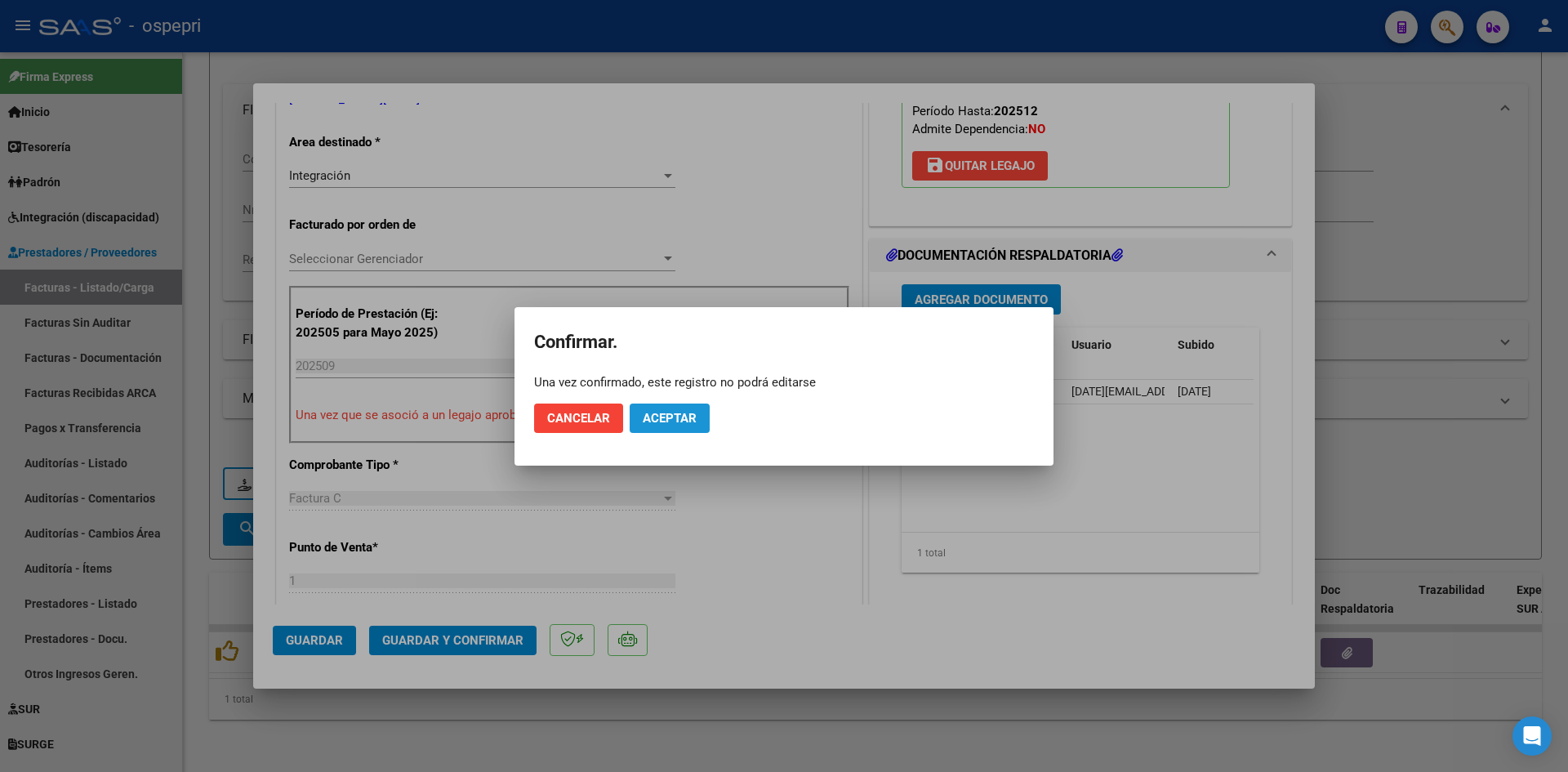
click at [669, 419] on span "Aceptar" at bounding box center [669, 418] width 54 height 15
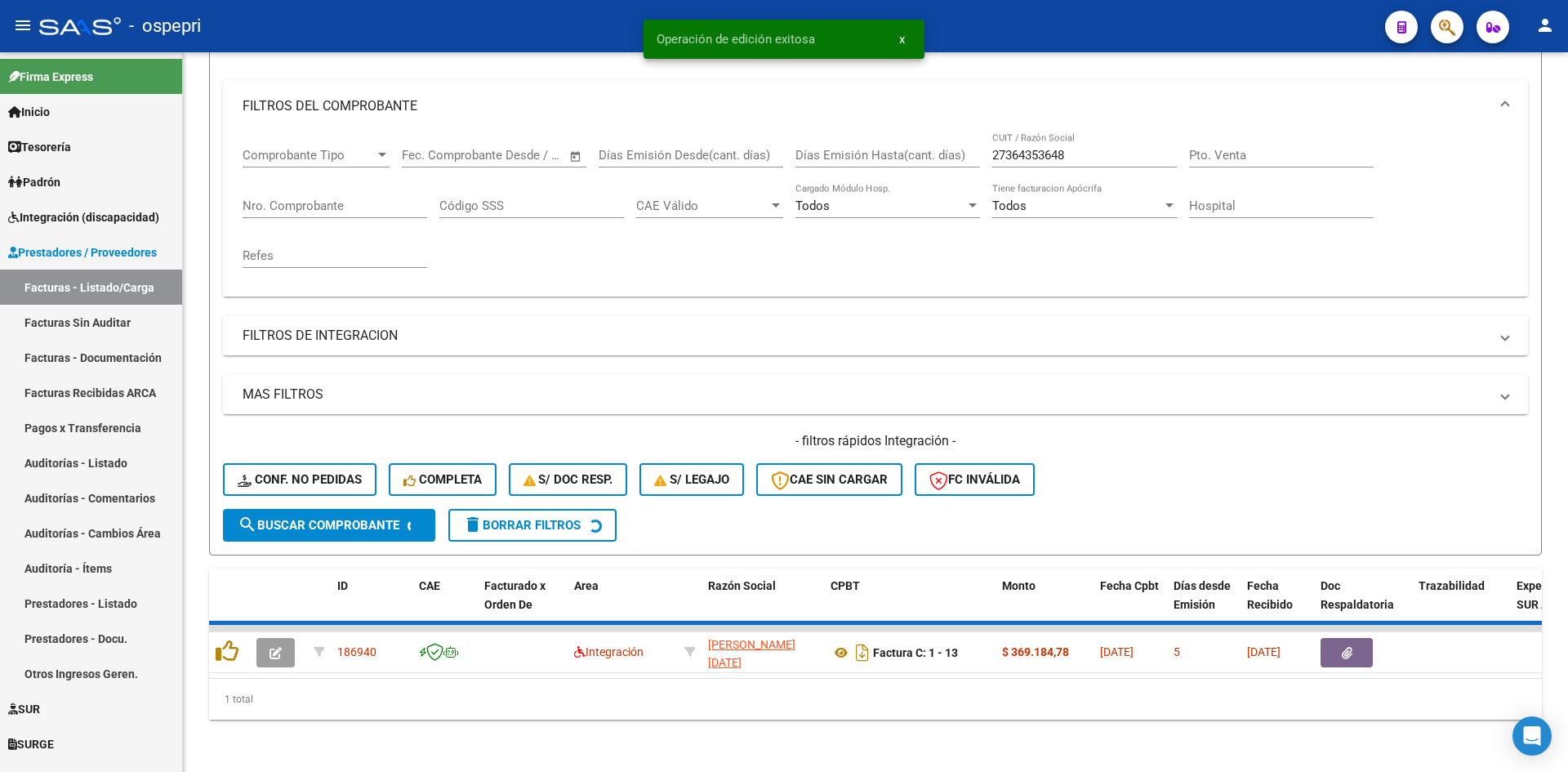
scroll to position [182, 0]
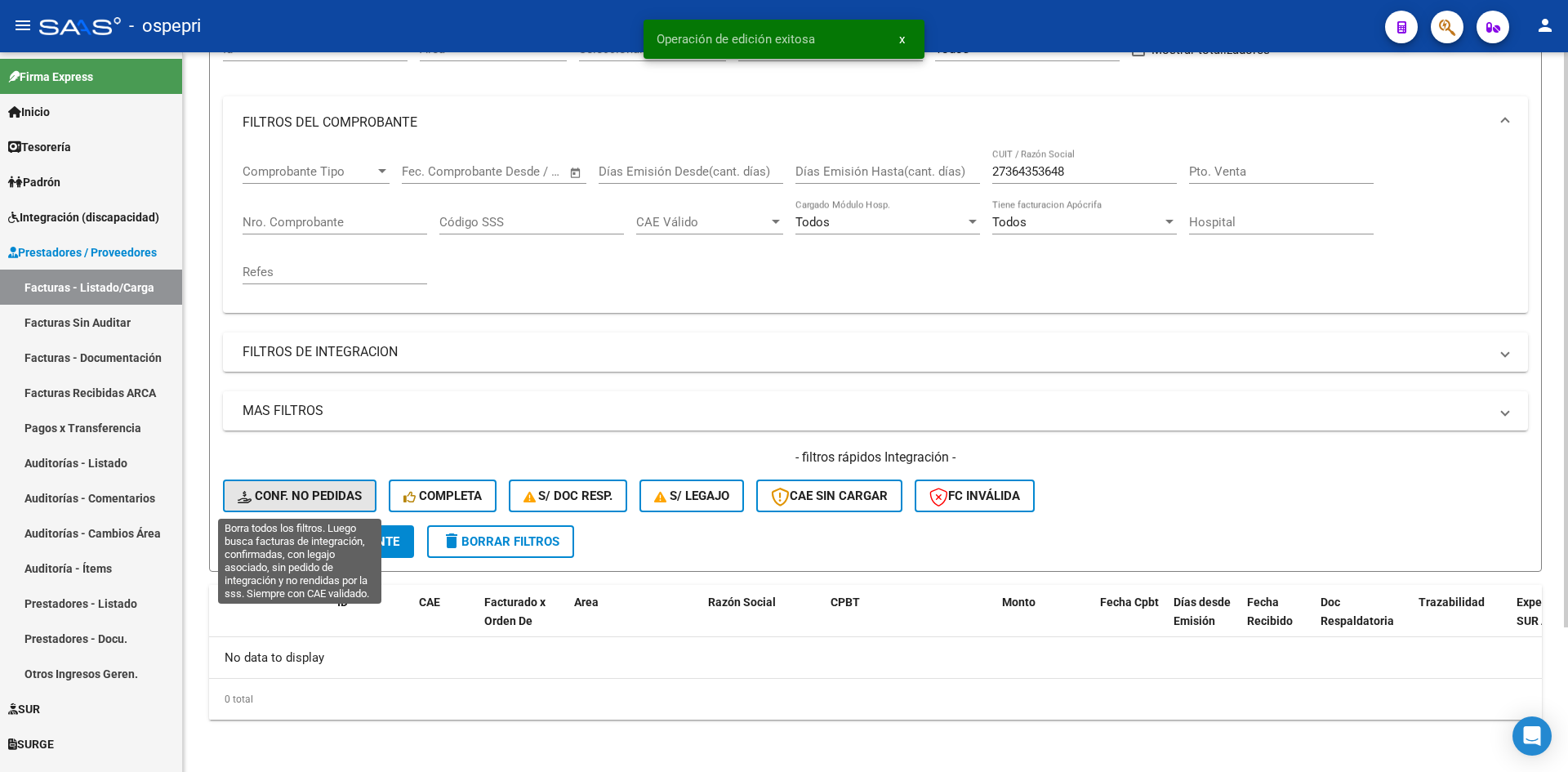
click at [318, 486] on button "Conf. no pedidas" at bounding box center [300, 495] width 153 height 33
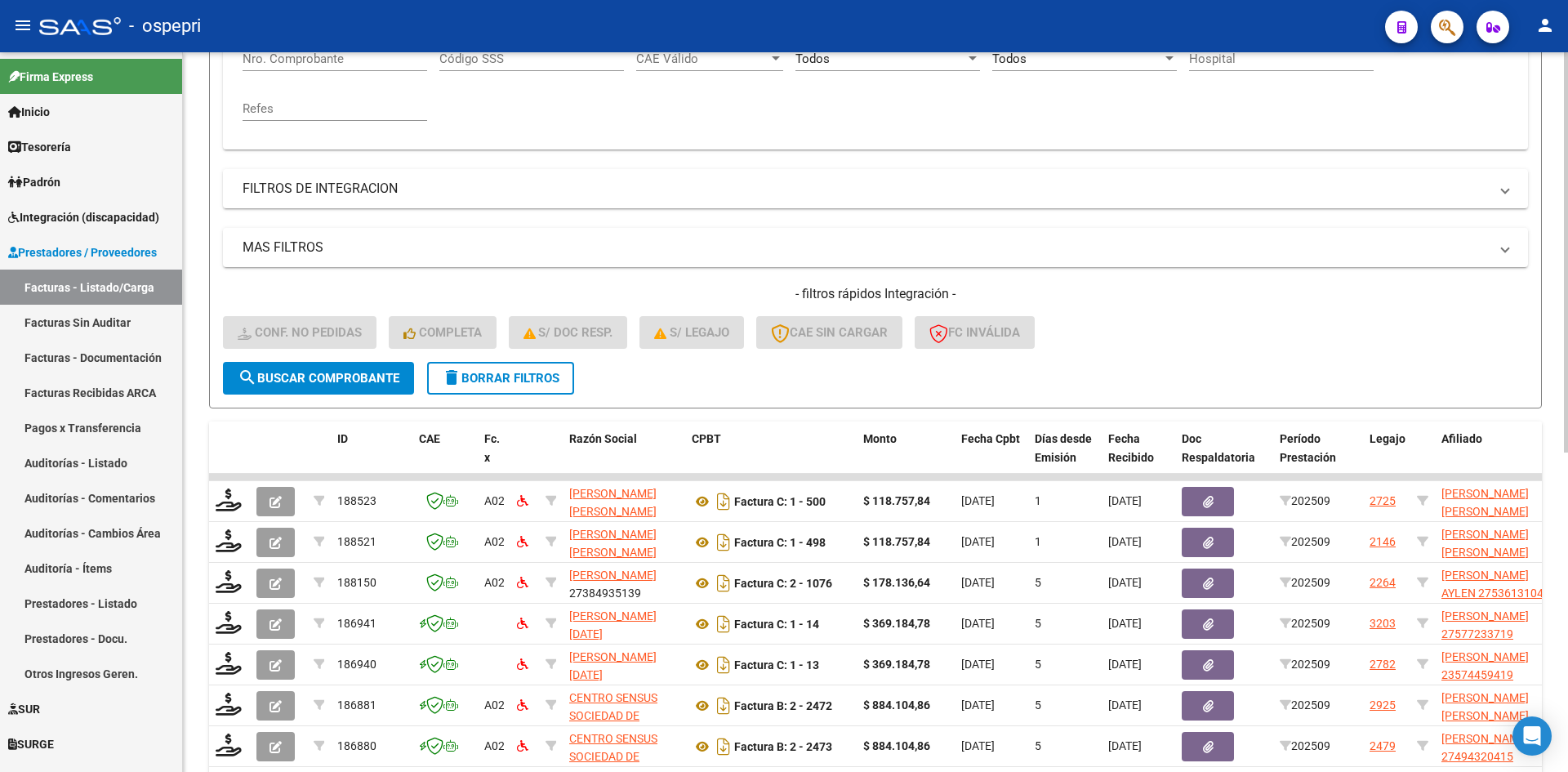
scroll to position [427, 0]
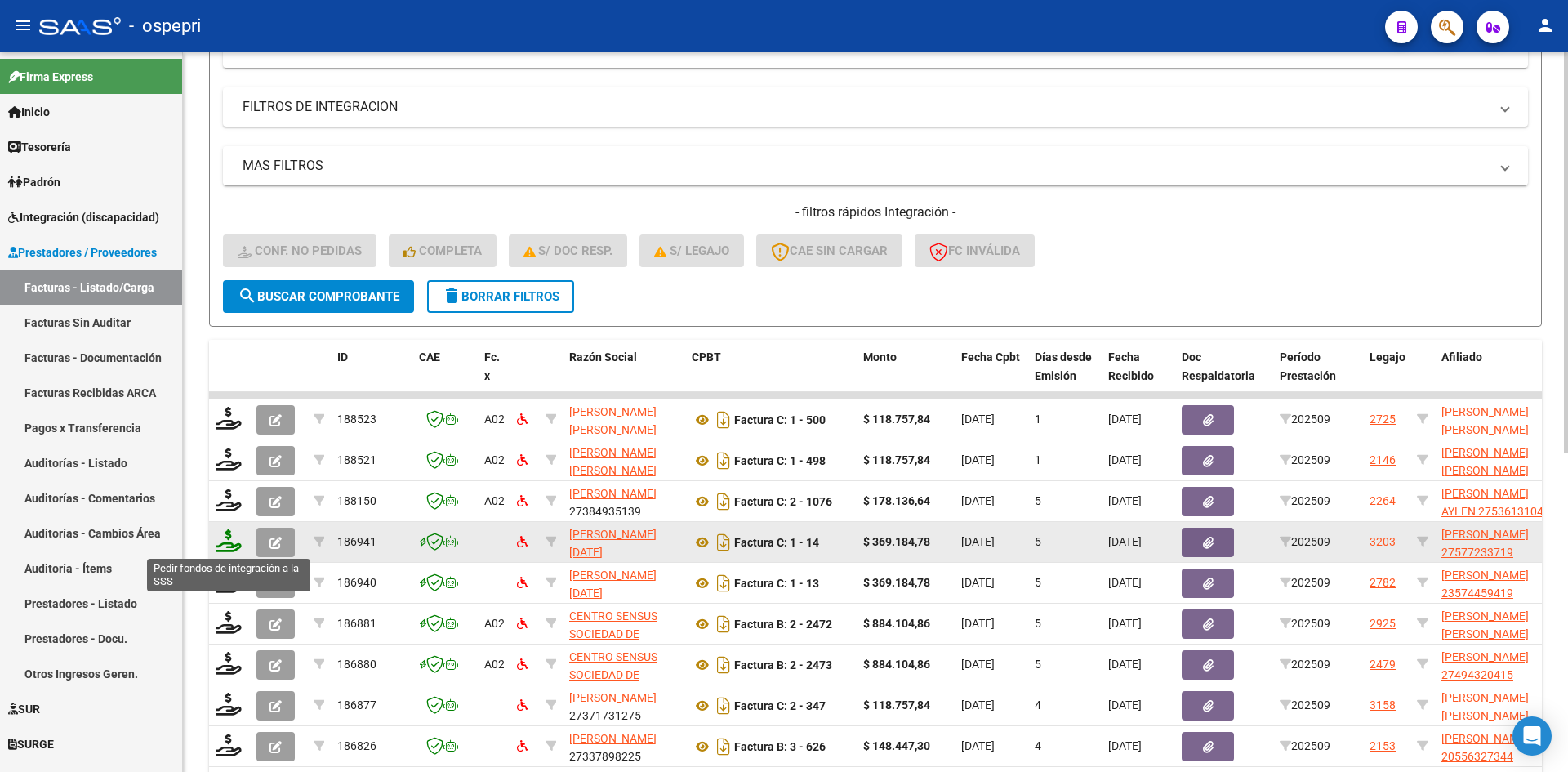
click at [224, 539] on icon at bounding box center [229, 541] width 26 height 23
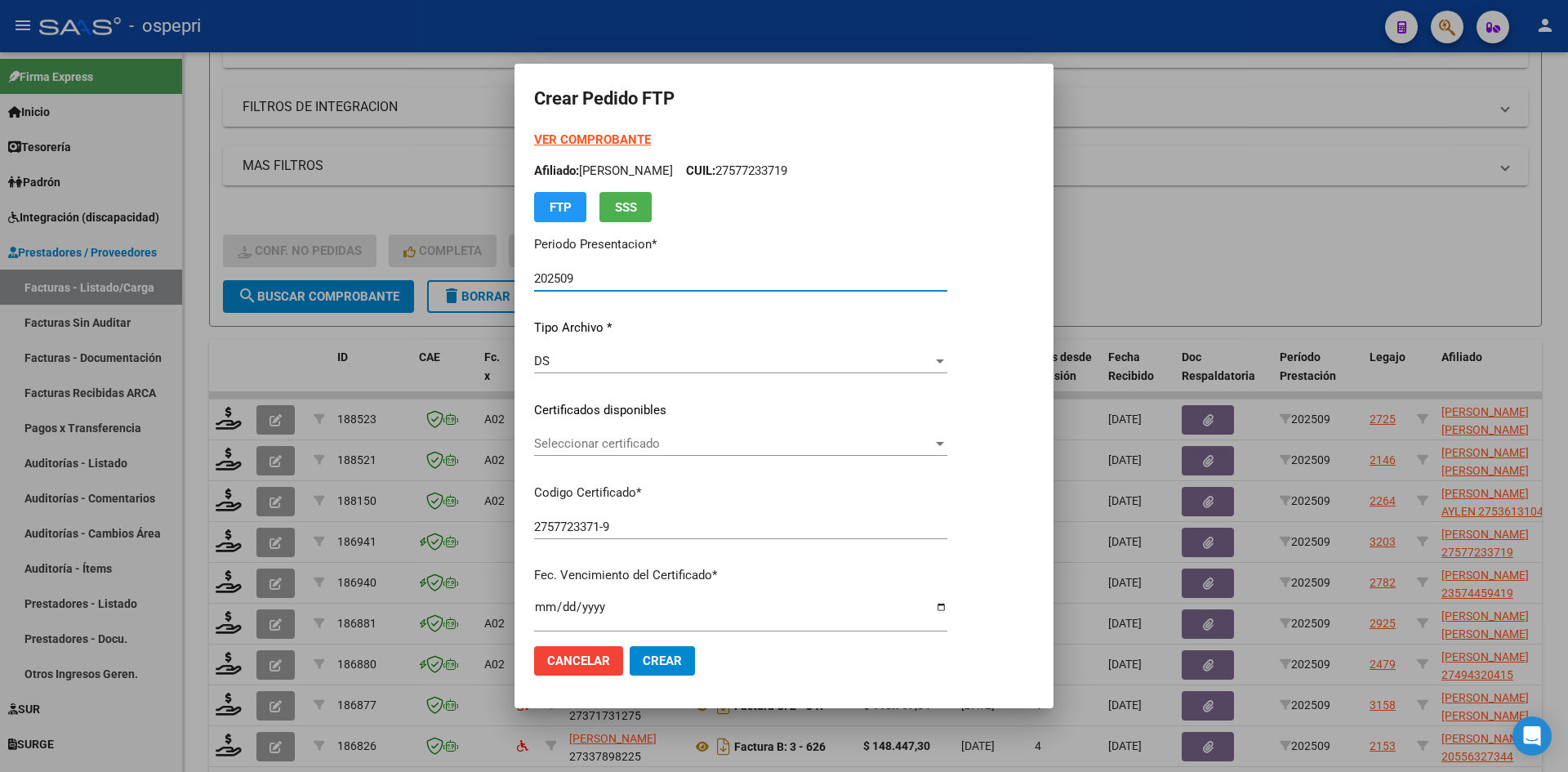
click at [684, 456] on div "Seleccionar certificado Seleccionar certificado" at bounding box center [740, 443] width 413 height 25
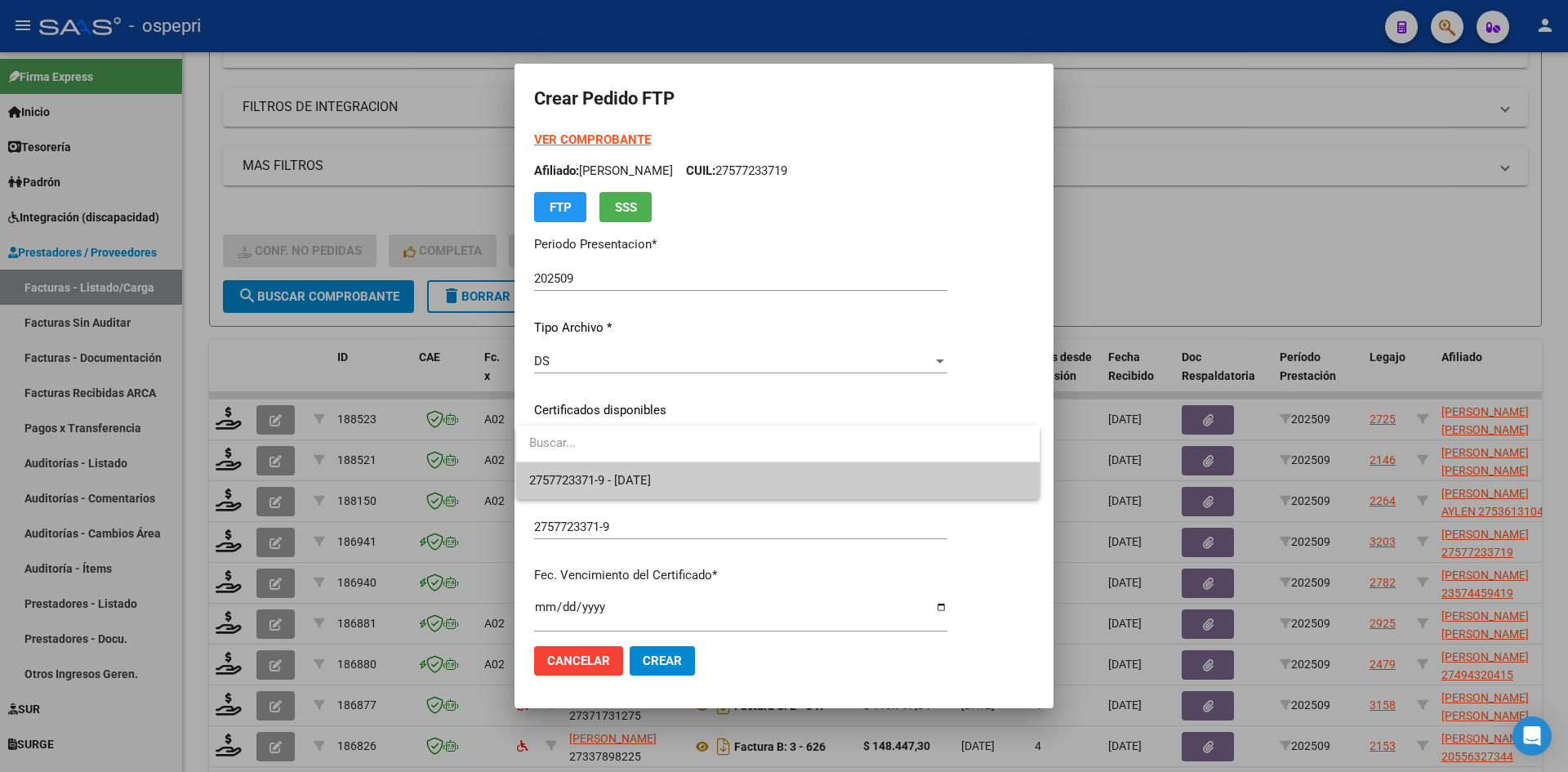
click at [683, 473] on span "2757723371-9 - 2030-07-30" at bounding box center [778, 481] width 497 height 37
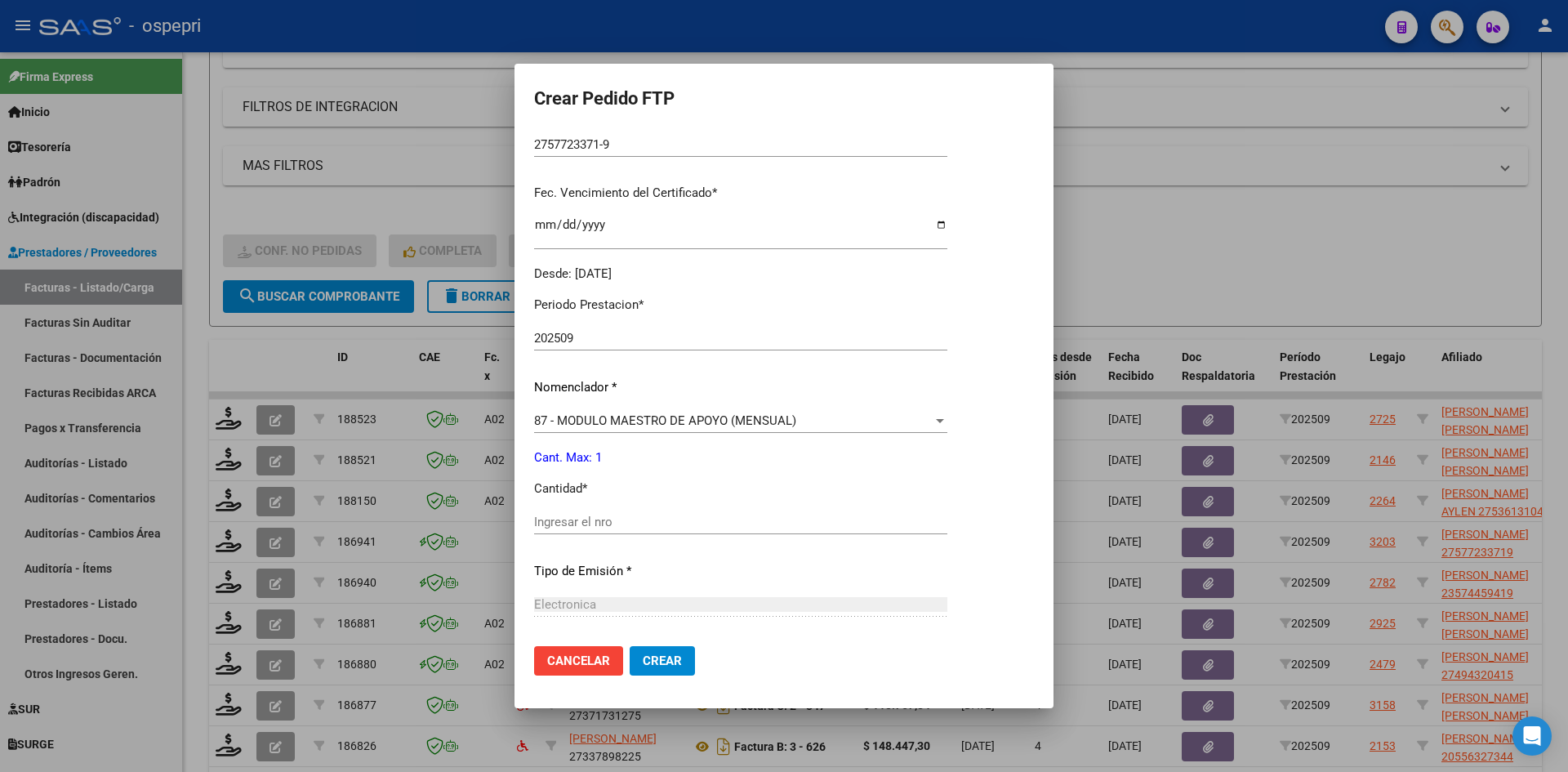
scroll to position [408, 0]
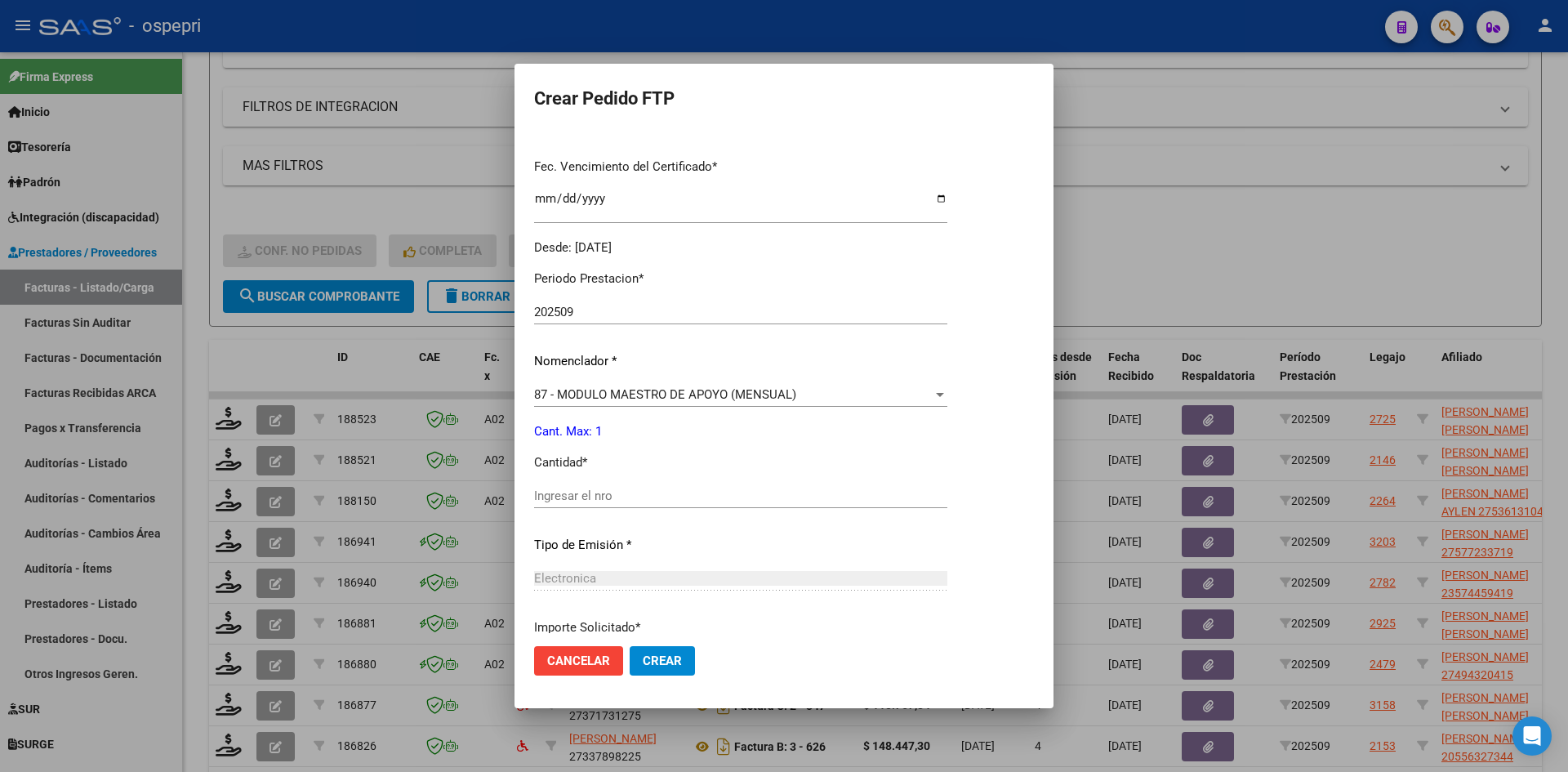
click at [565, 493] on input "Ingresar el nro" at bounding box center [740, 495] width 413 height 15
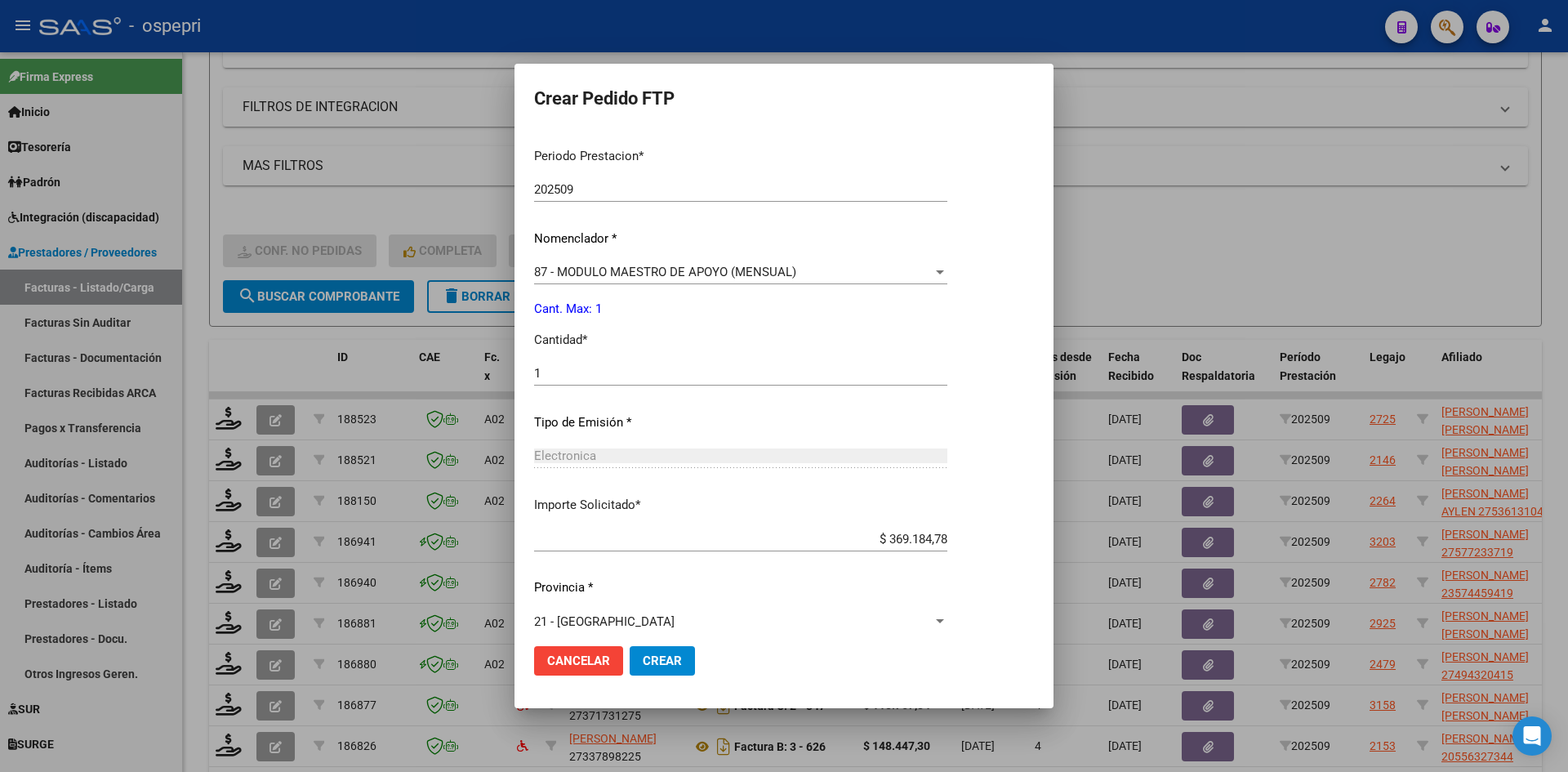
scroll to position [547, 0]
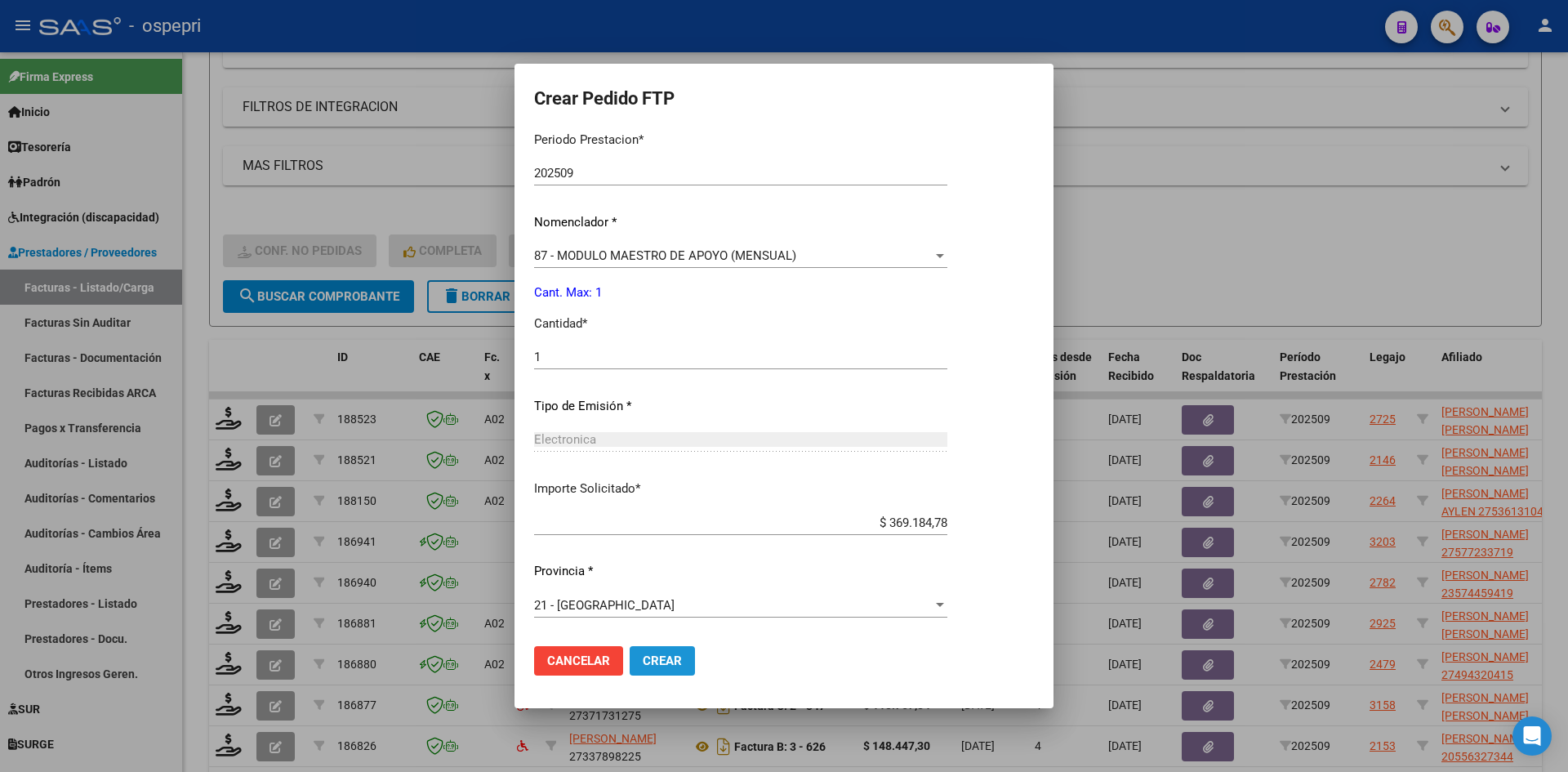
click at [676, 659] on button "Crear" at bounding box center [662, 660] width 65 height 29
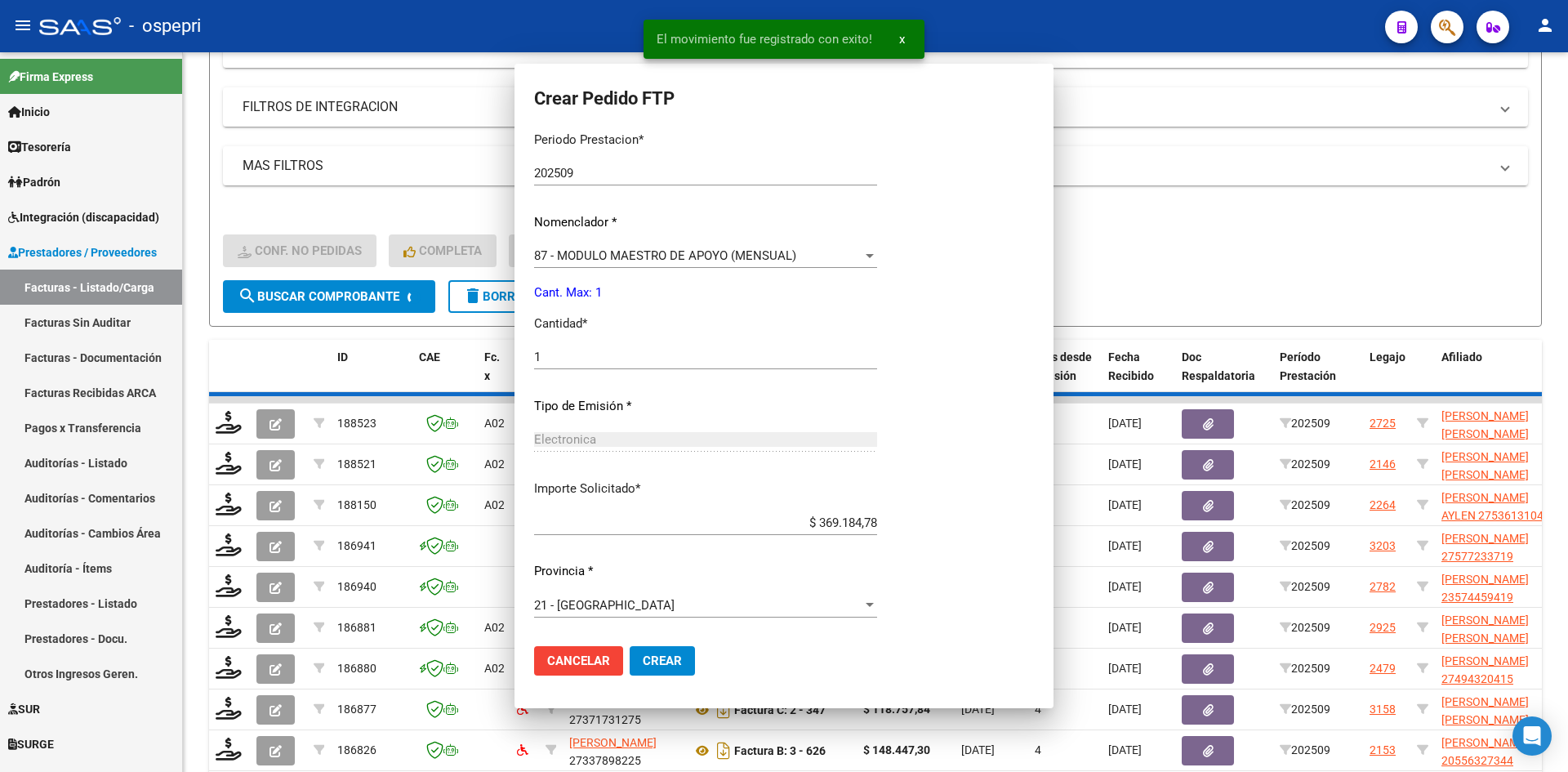
scroll to position [0, 0]
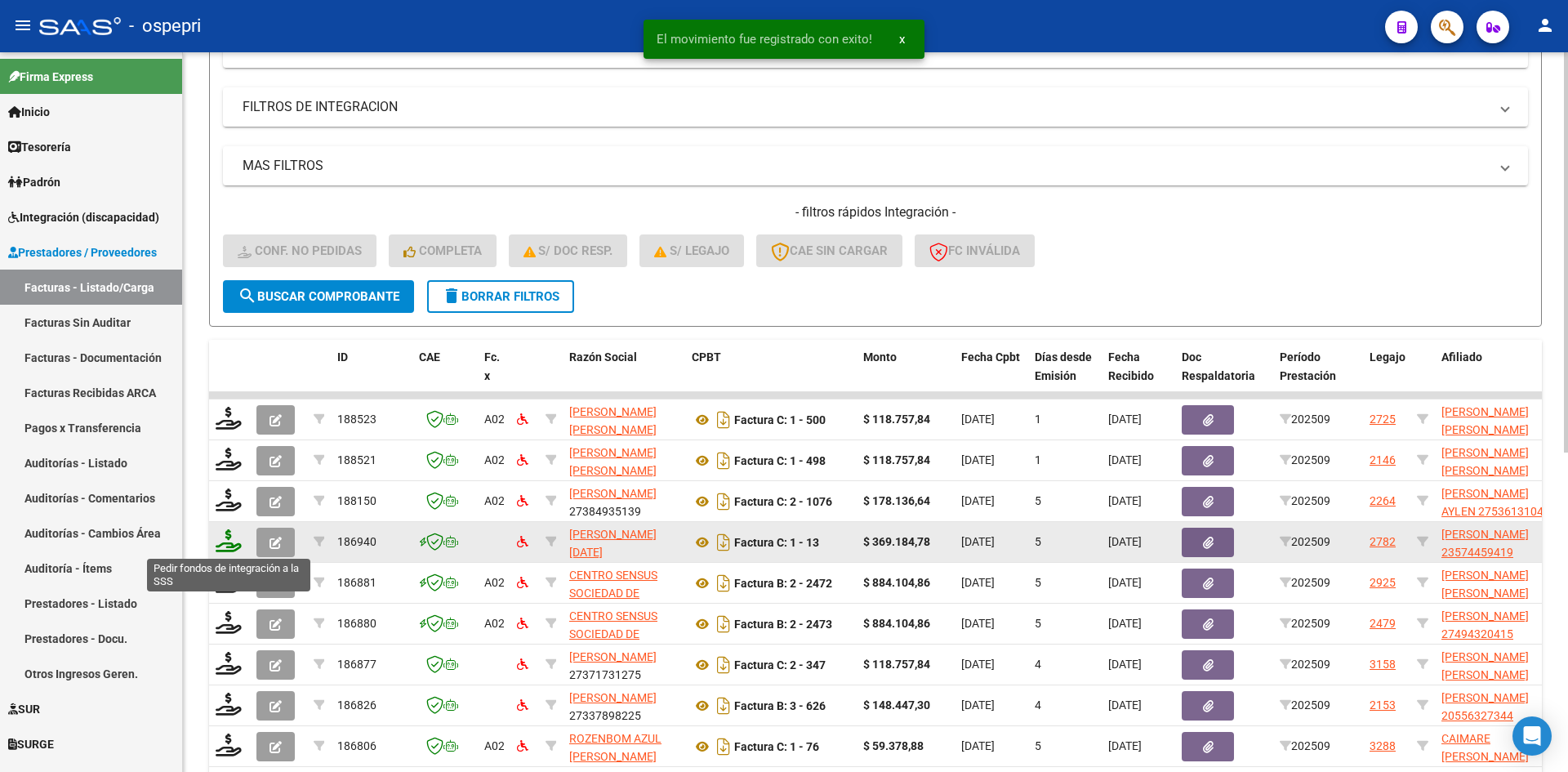
click at [229, 543] on icon at bounding box center [229, 541] width 26 height 23
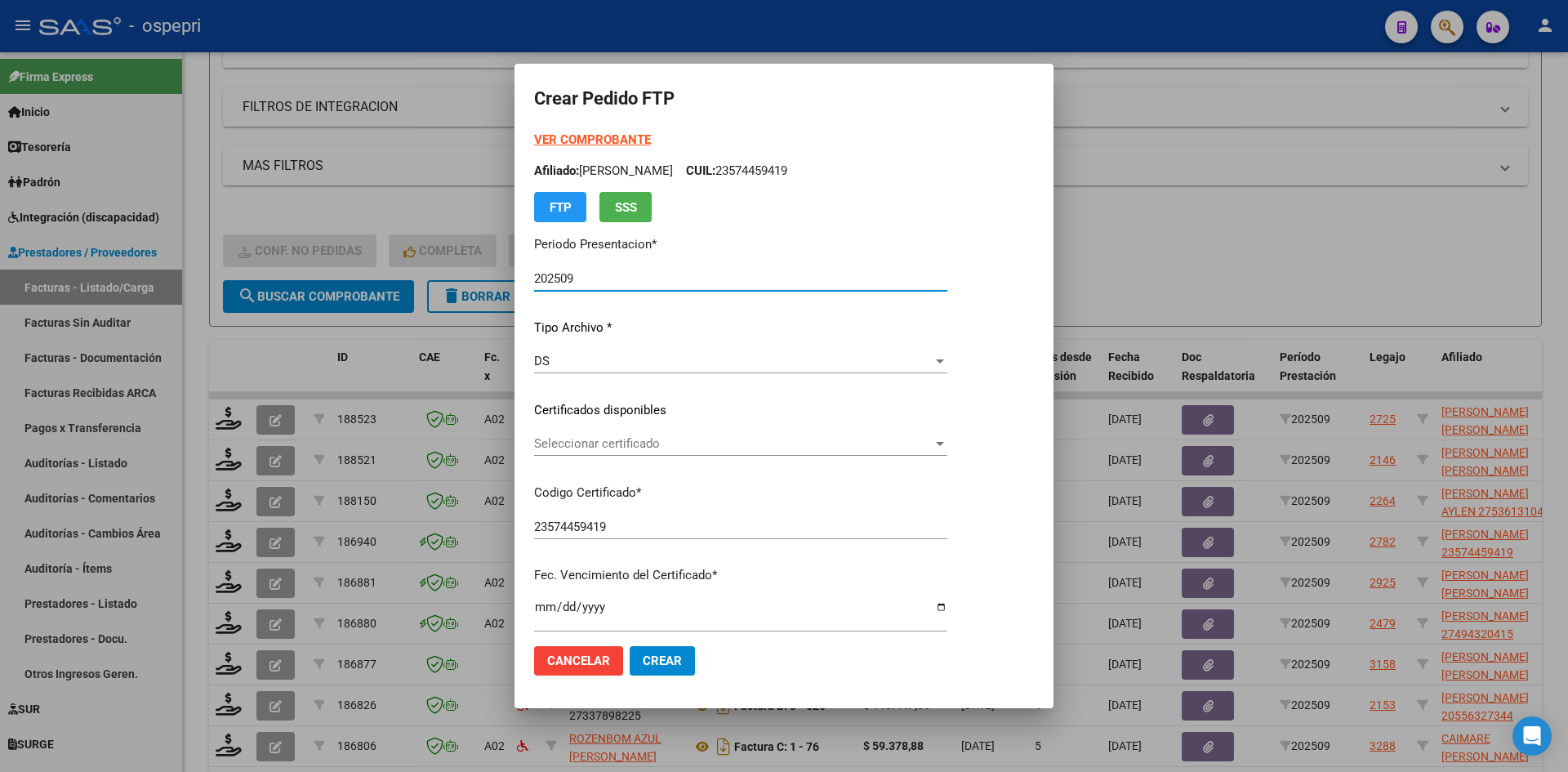
click at [790, 450] on span "Seleccionar certificado" at bounding box center [733, 443] width 398 height 15
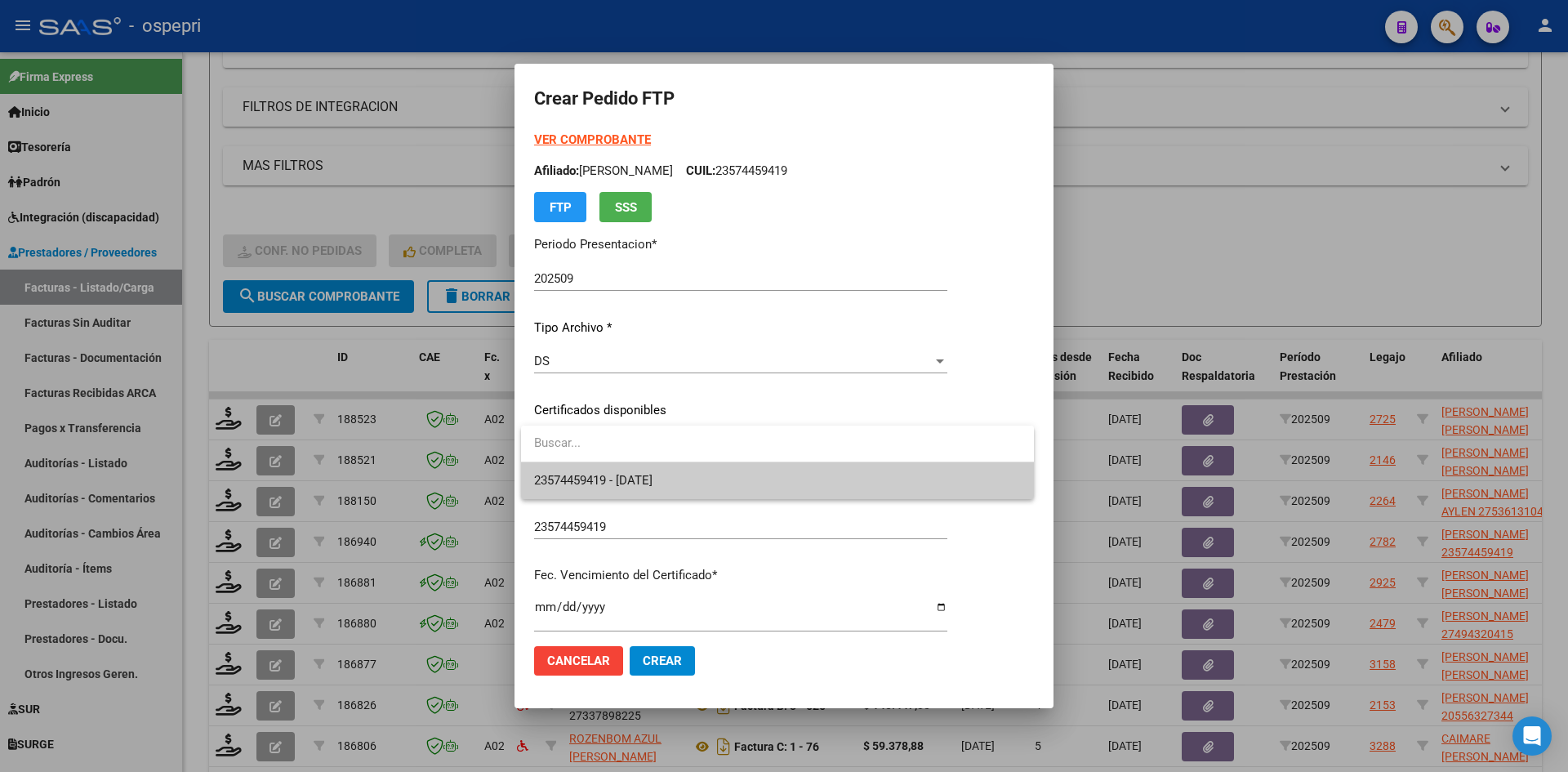
click at [786, 470] on span "23574459419 - 2026-06-29" at bounding box center [777, 481] width 486 height 37
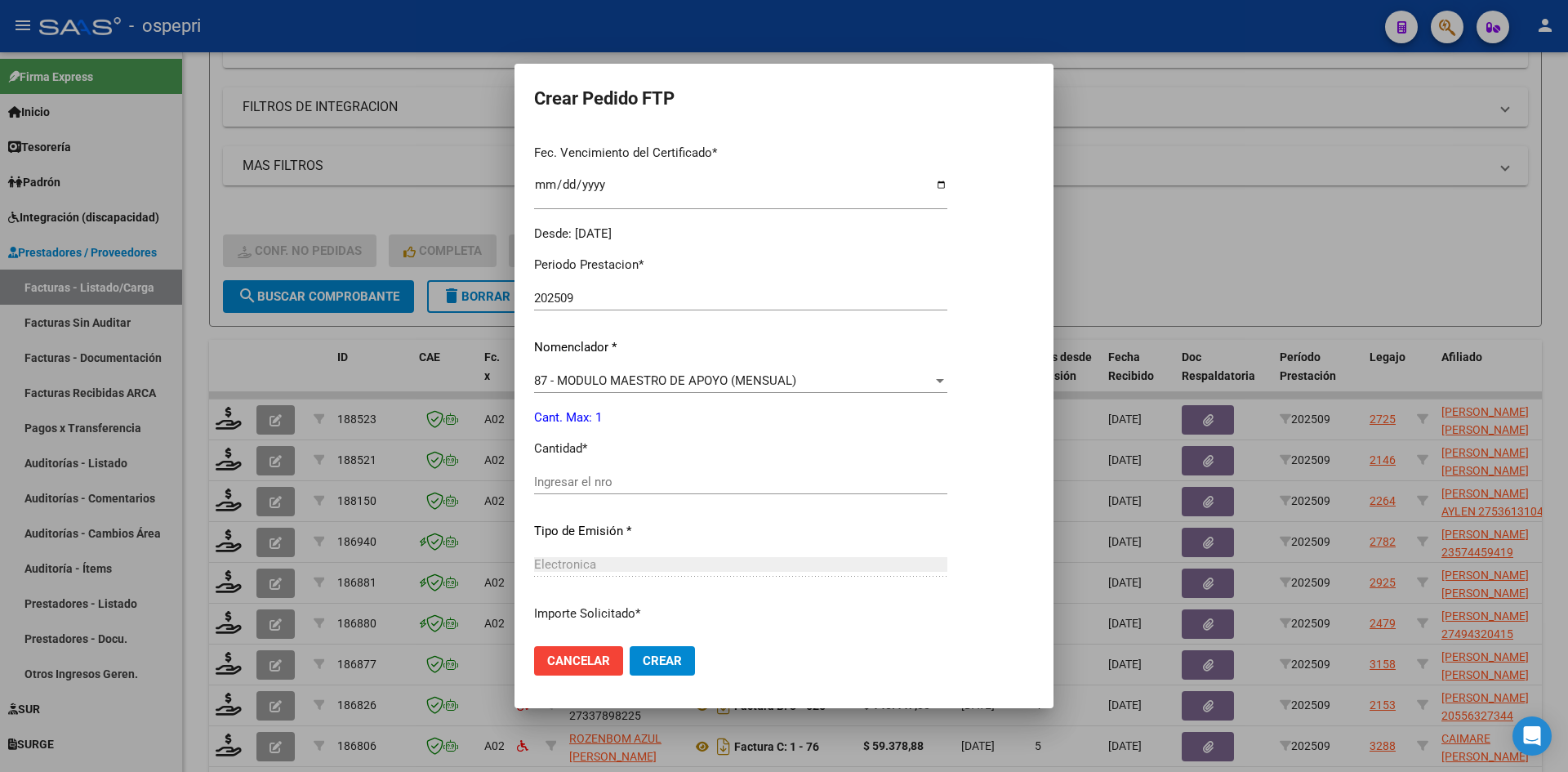
scroll to position [490, 0]
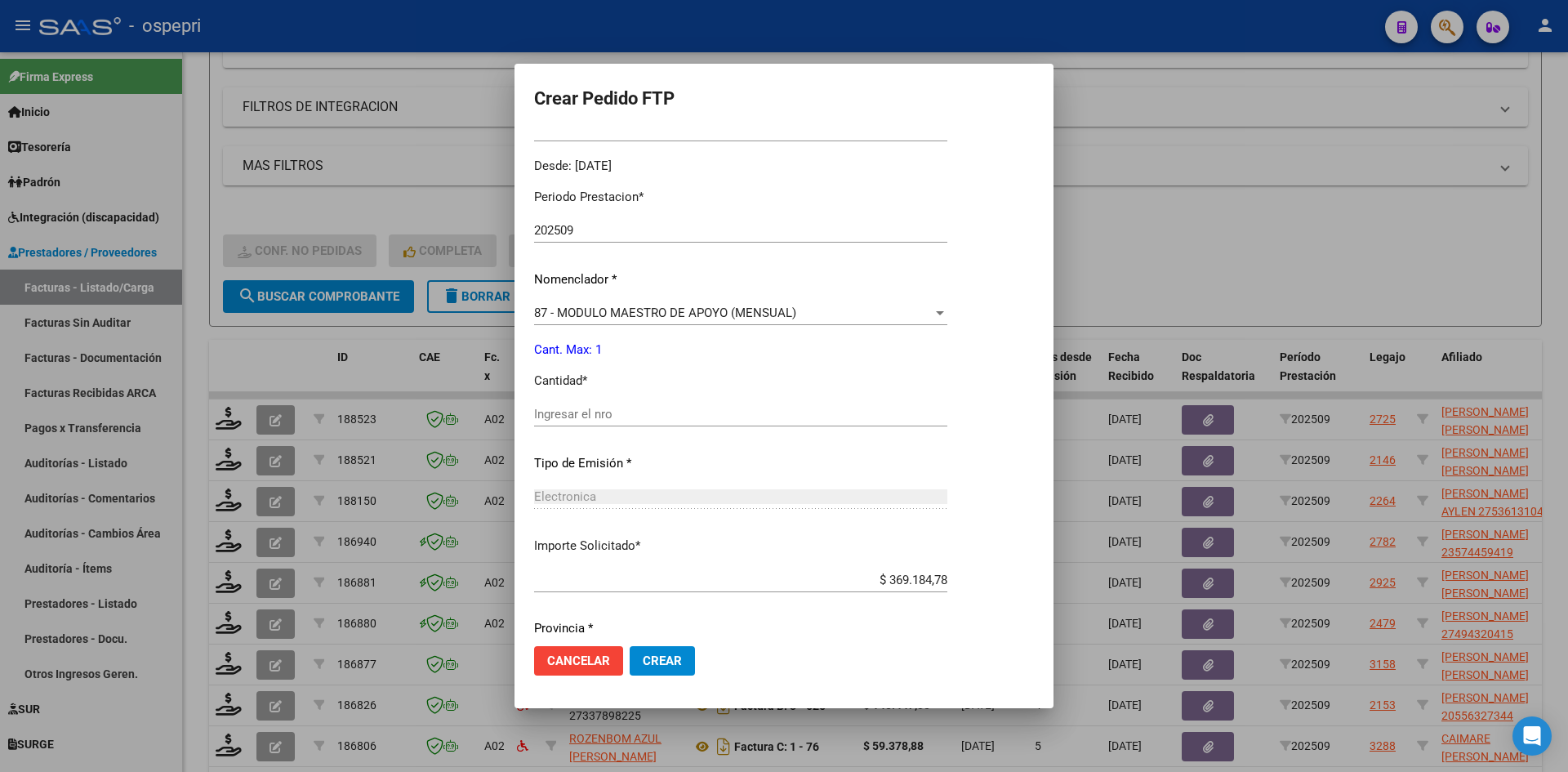
click at [558, 415] on input "Ingresar el nro" at bounding box center [740, 414] width 413 height 15
click at [651, 662] on span "Crear" at bounding box center [662, 661] width 39 height 15
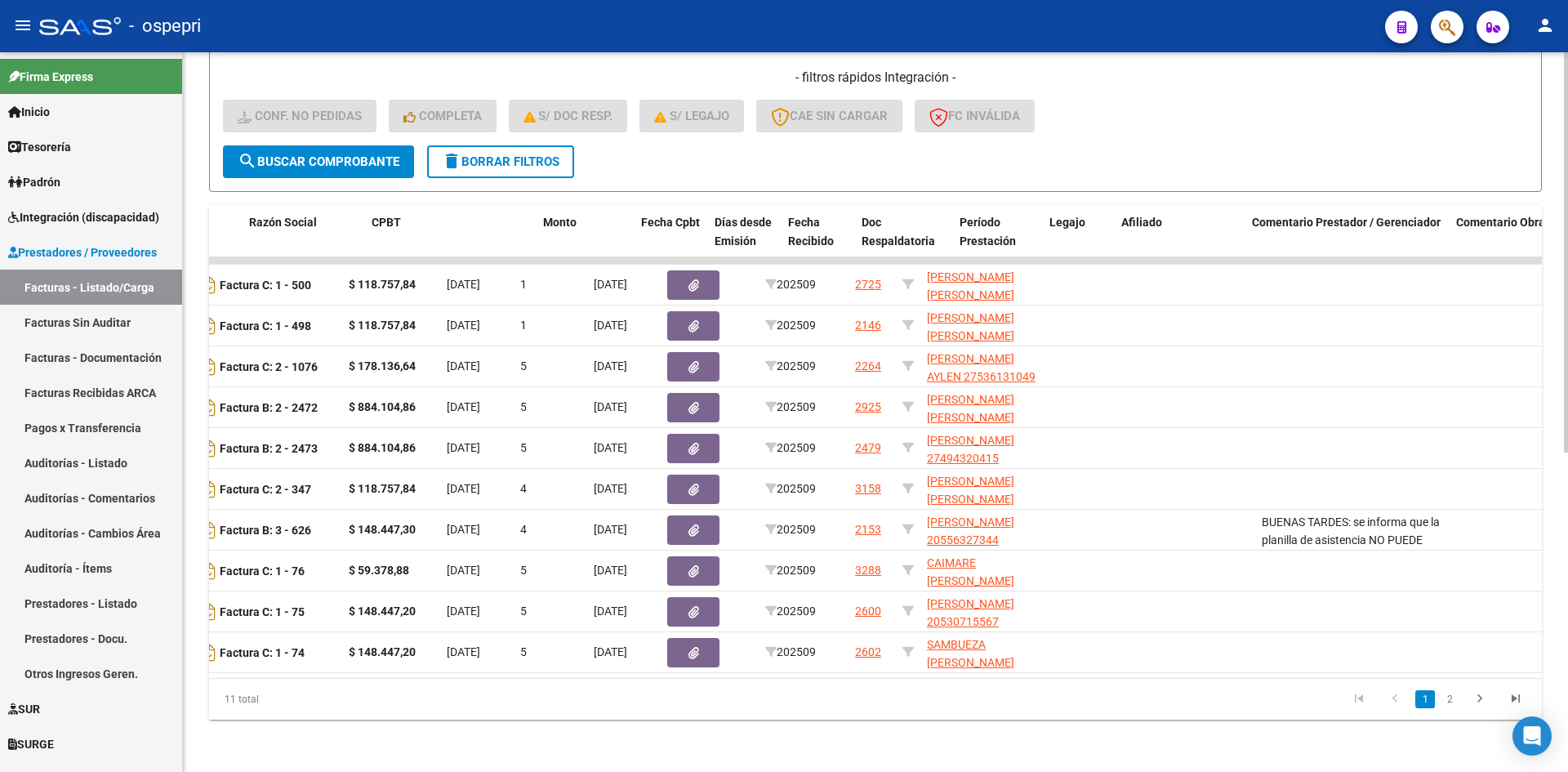
scroll to position [0, 0]
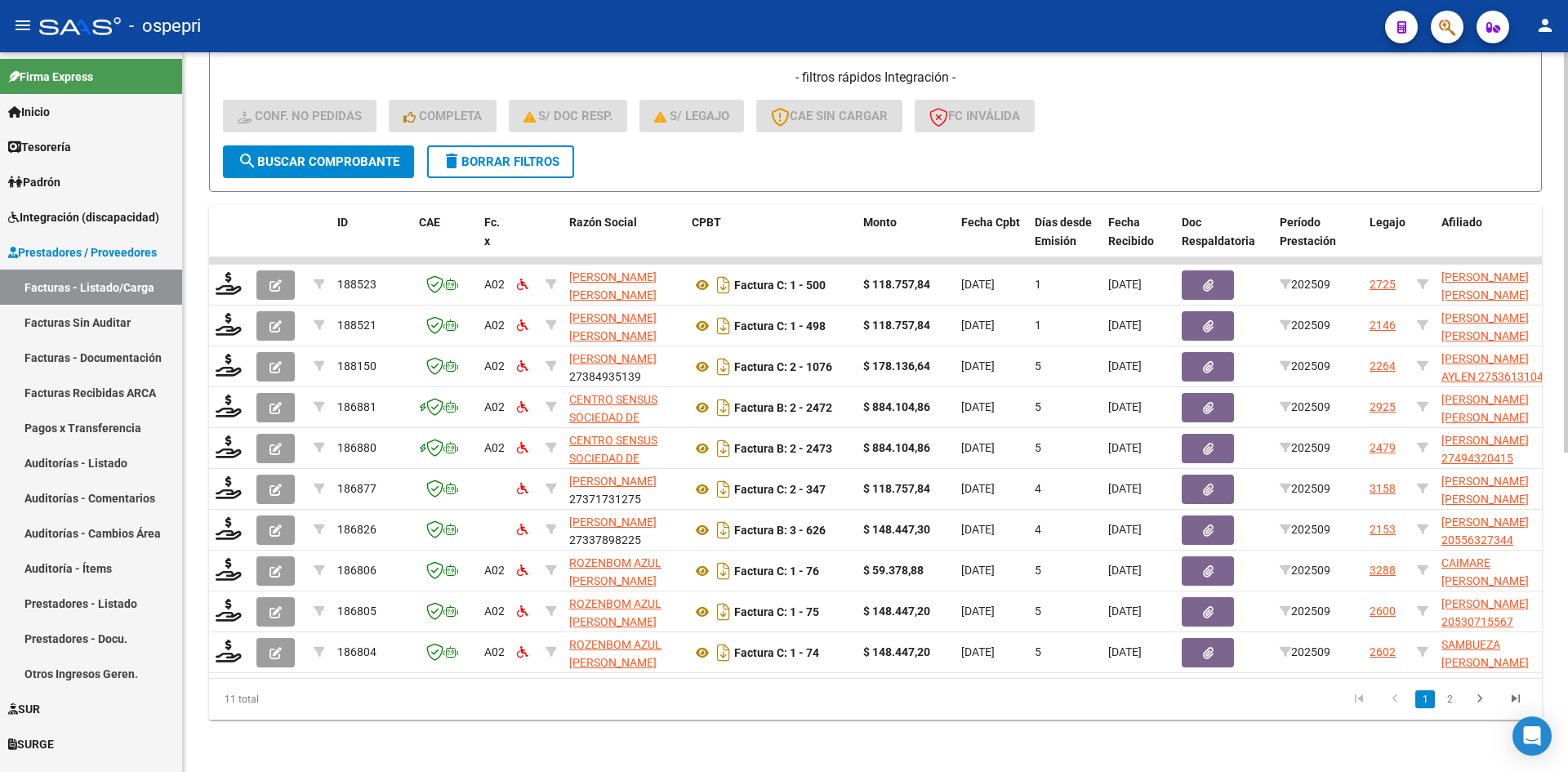
click at [520, 154] on span "delete Borrar Filtros" at bounding box center [499, 161] width 117 height 15
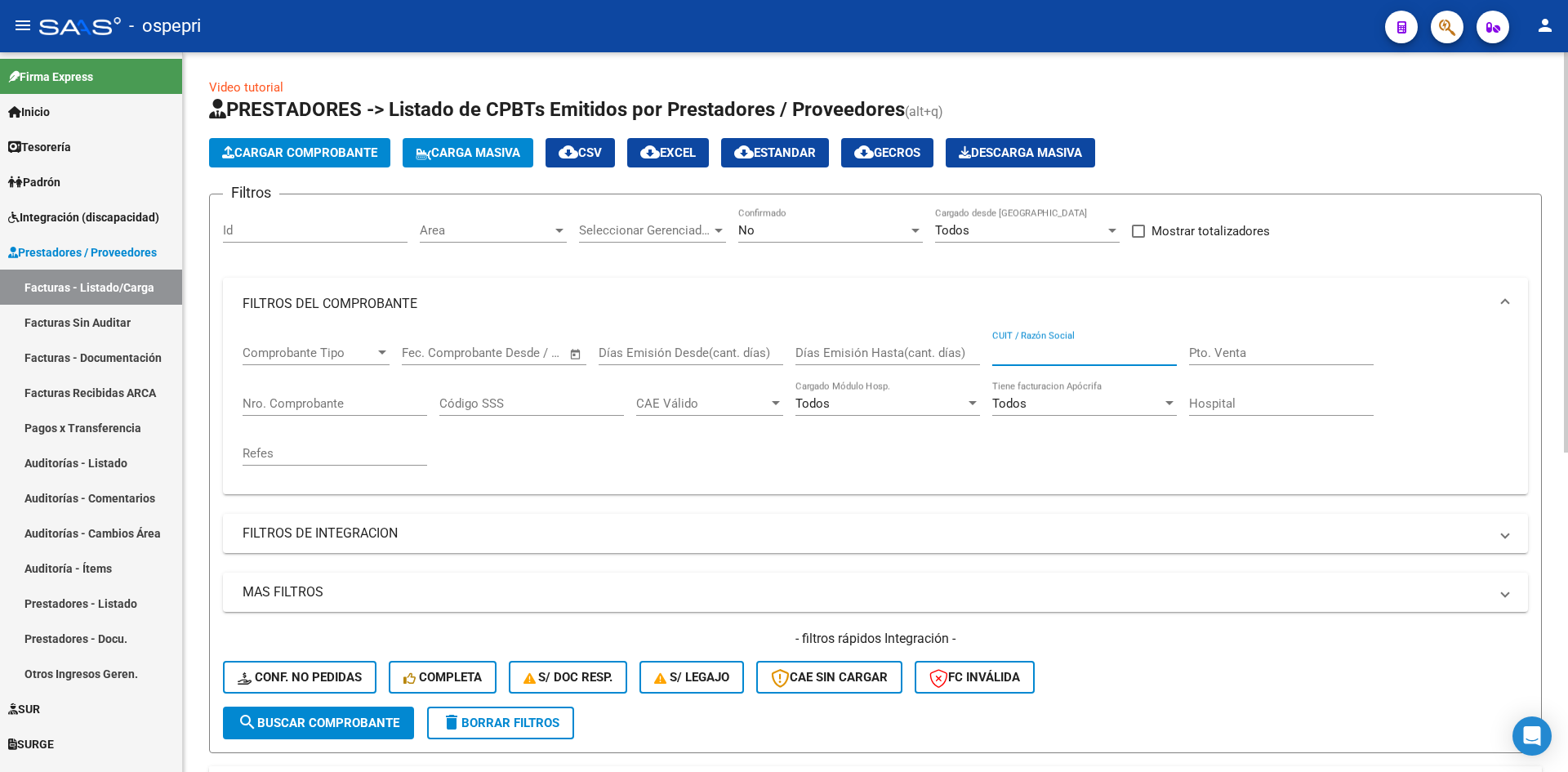
click at [1034, 352] on input "CUIT / Razón Social" at bounding box center [1084, 353] width 184 height 15
paste input "27243088319"
click at [381, 717] on span "search Buscar Comprobante" at bounding box center [319, 723] width 162 height 15
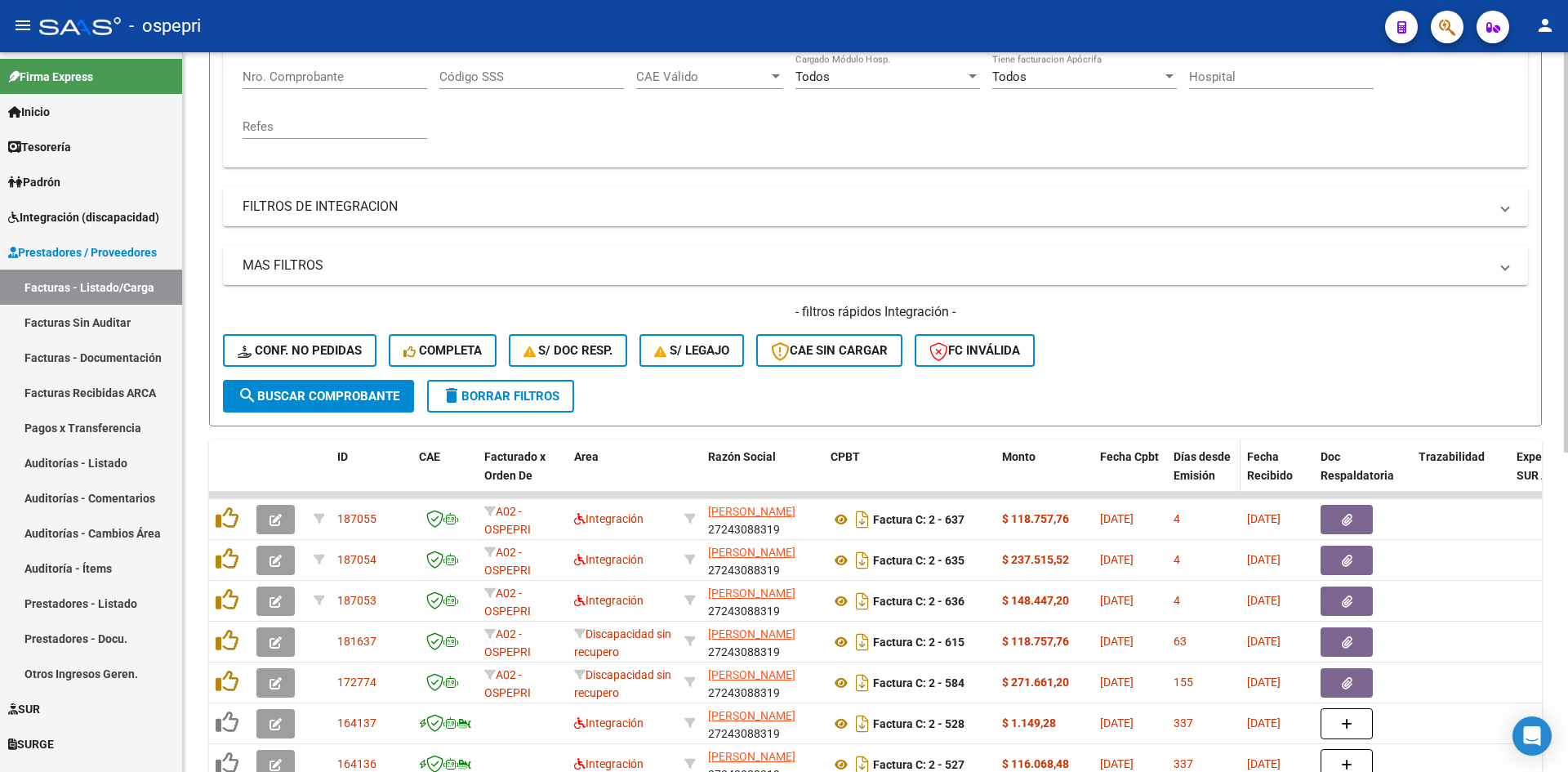
scroll to position [408, 0]
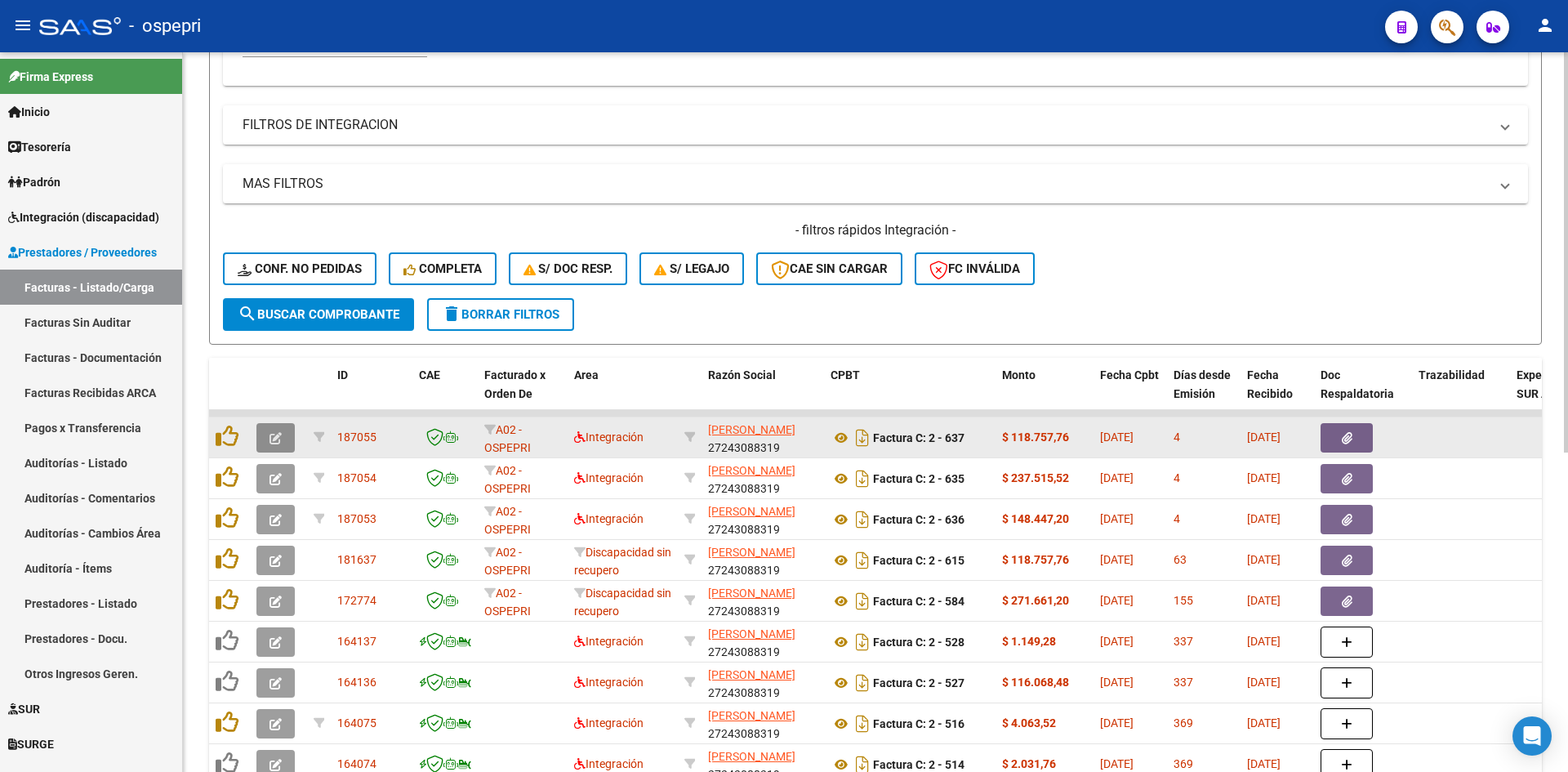
click at [279, 438] on icon "button" at bounding box center [276, 438] width 12 height 12
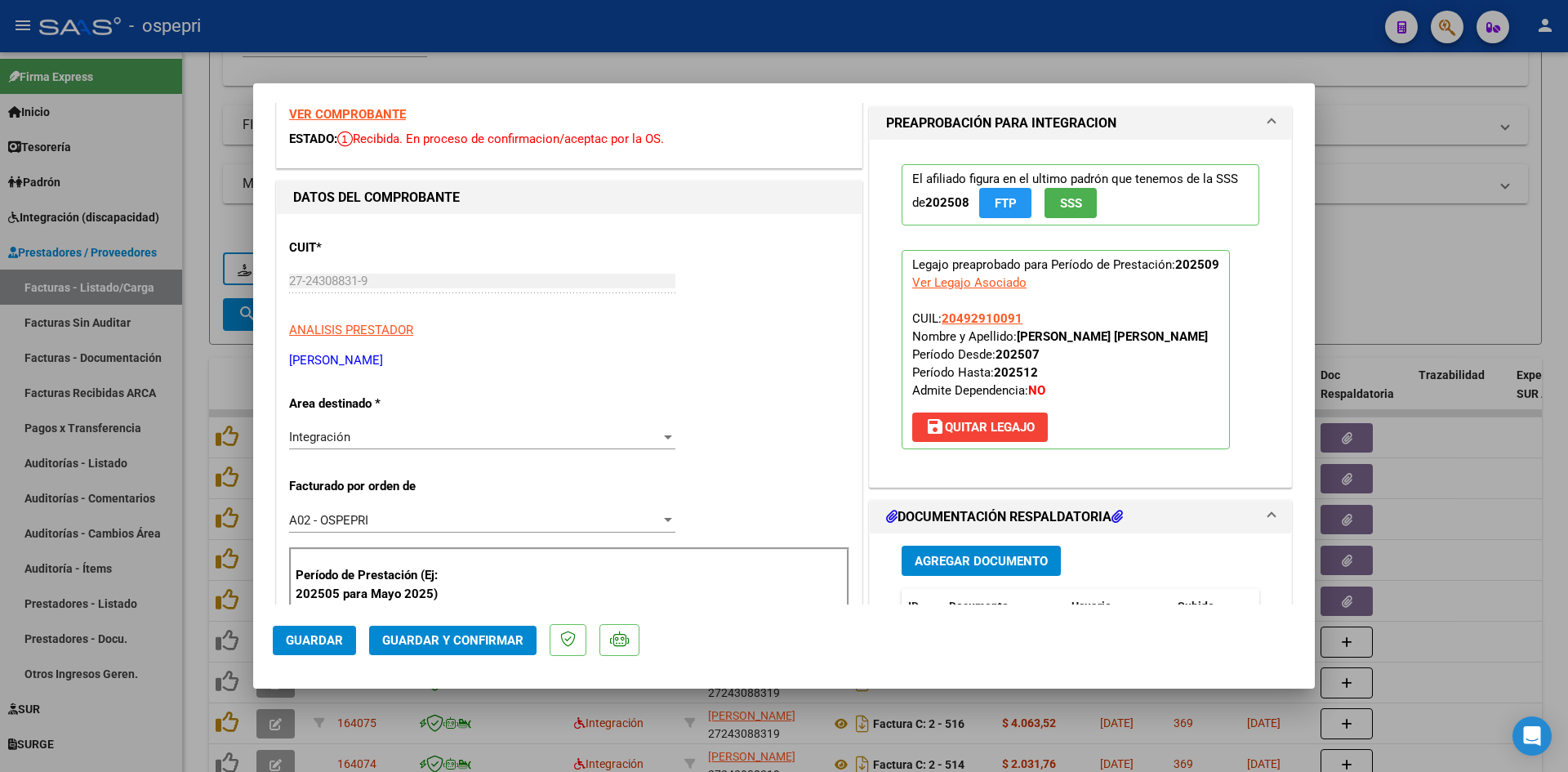
scroll to position [0, 0]
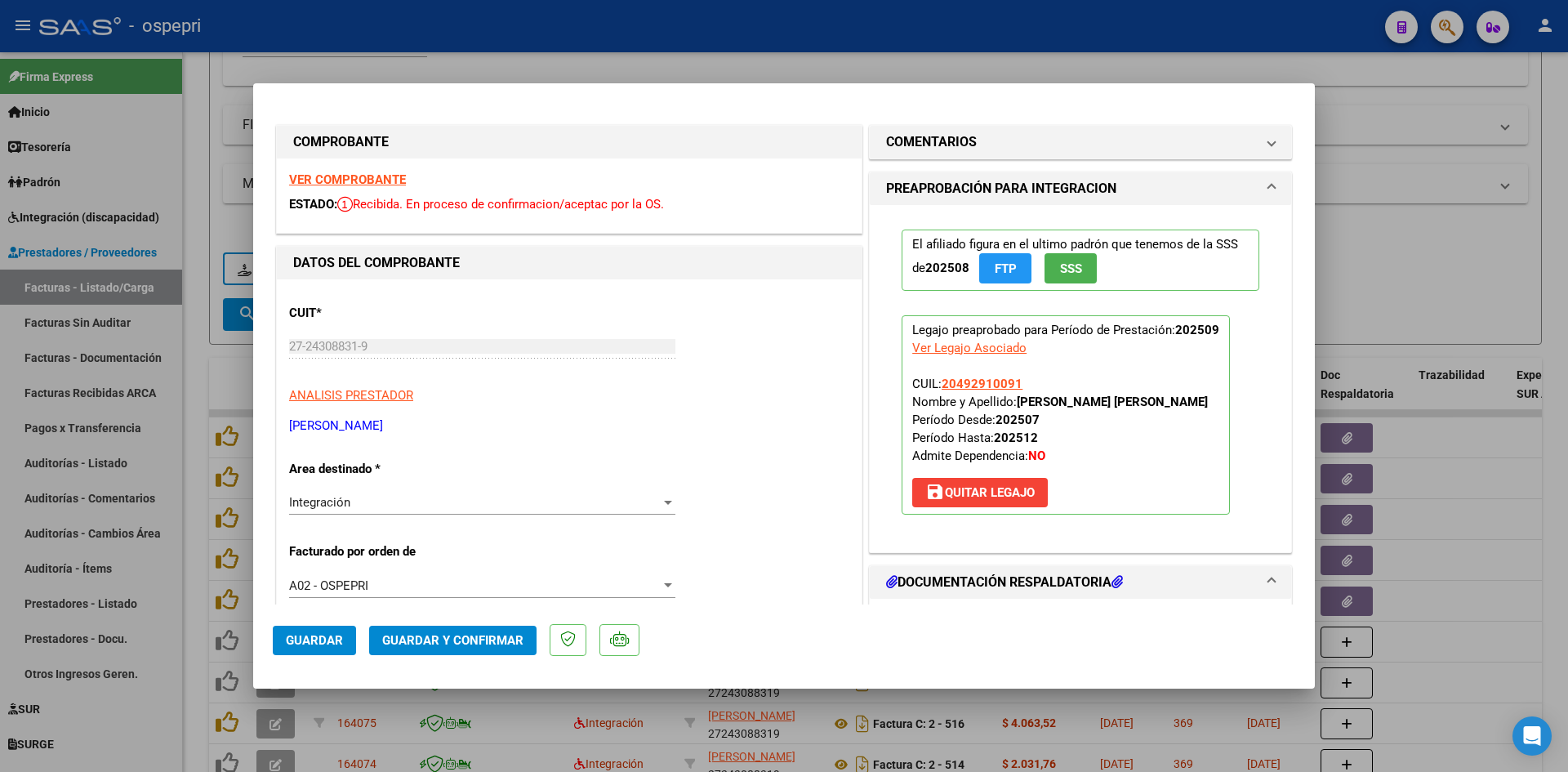
click at [393, 182] on strong "VER COMPROBANTE" at bounding box center [347, 180] width 117 height 15
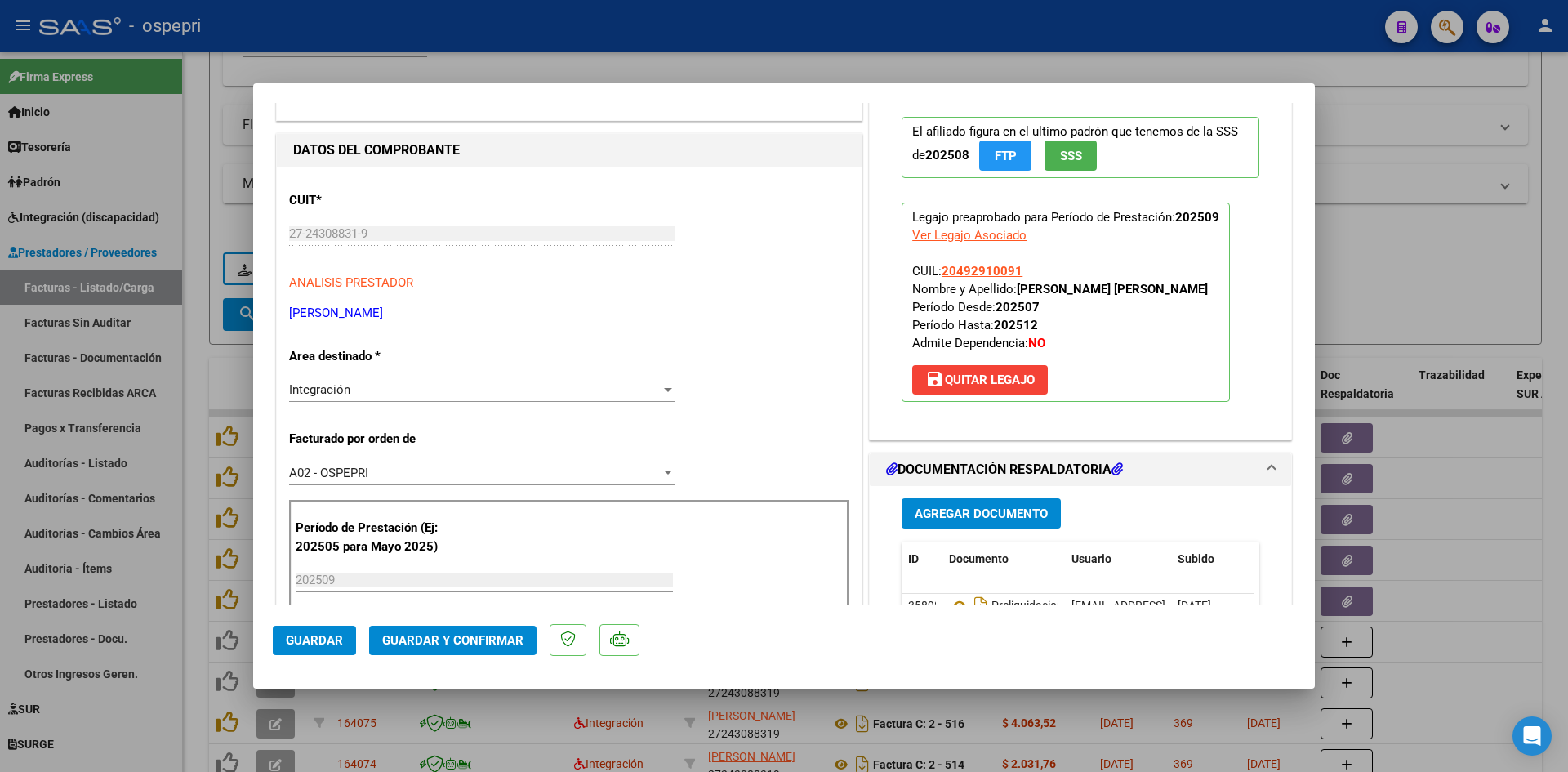
scroll to position [245, 0]
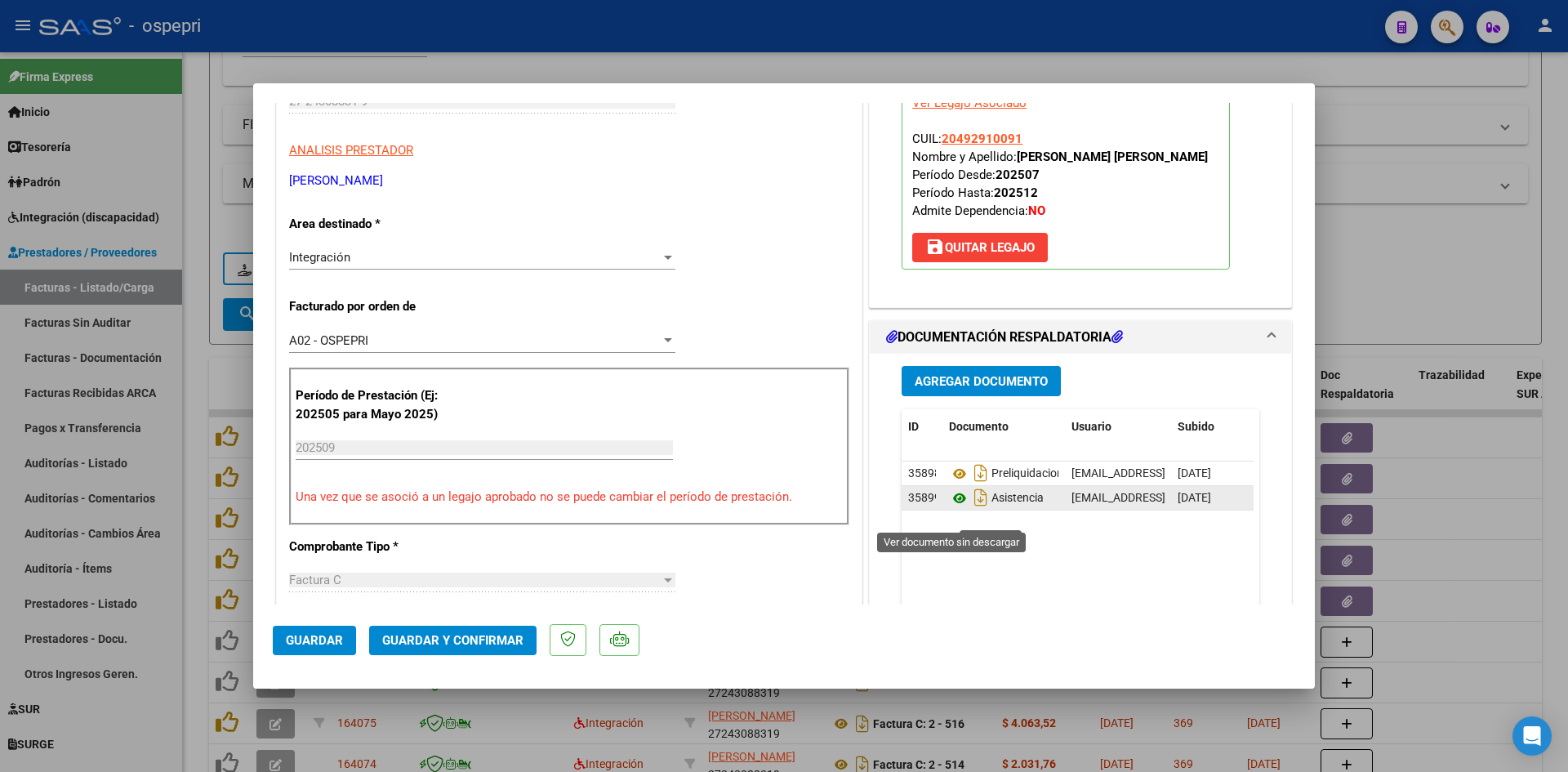
click at [952, 508] on icon at bounding box center [959, 498] width 21 height 19
click at [463, 641] on span "Guardar y Confirmar" at bounding box center [453, 640] width 141 height 15
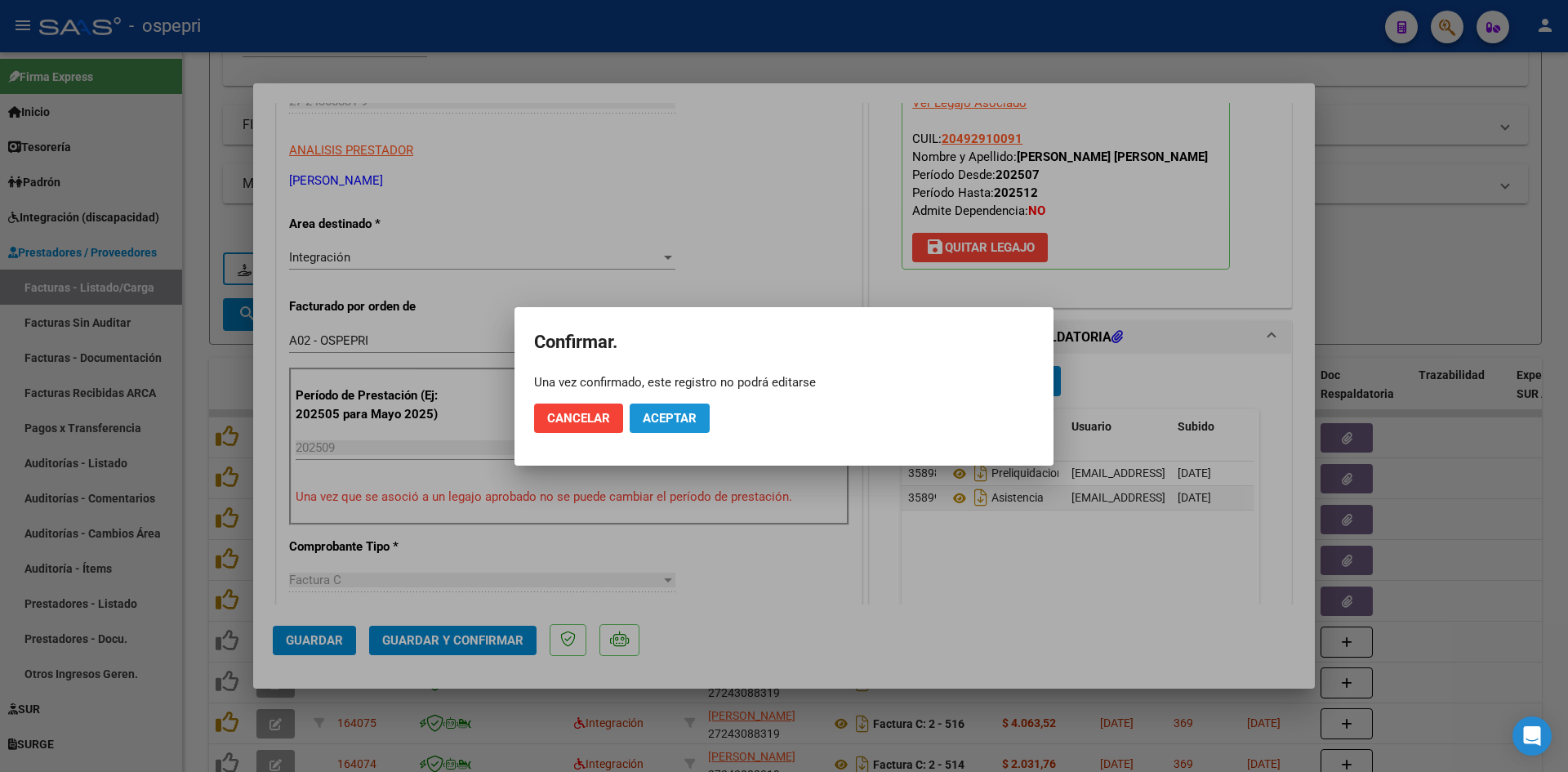
click at [669, 416] on span "Aceptar" at bounding box center [669, 418] width 54 height 15
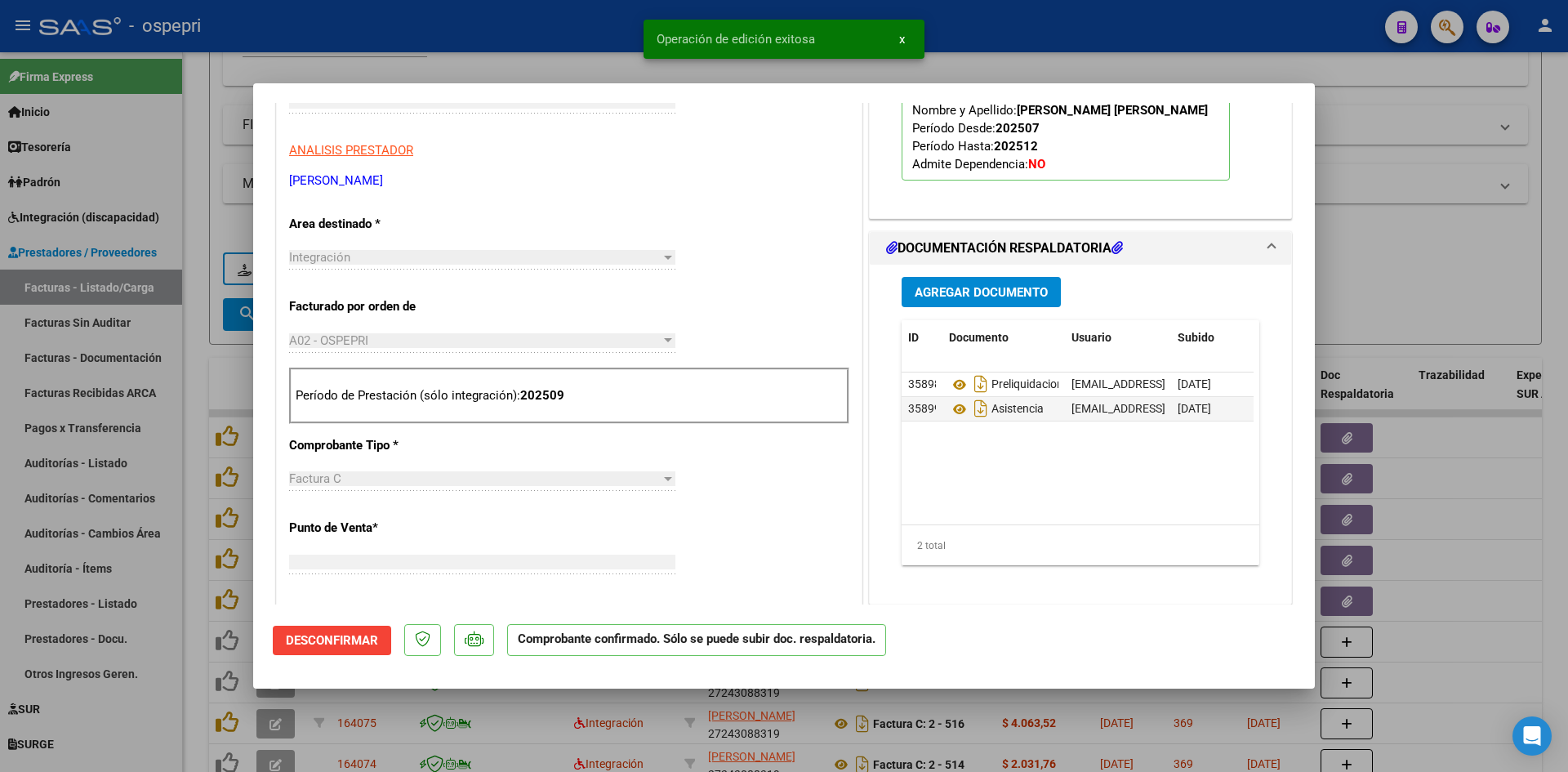
scroll to position [274, 0]
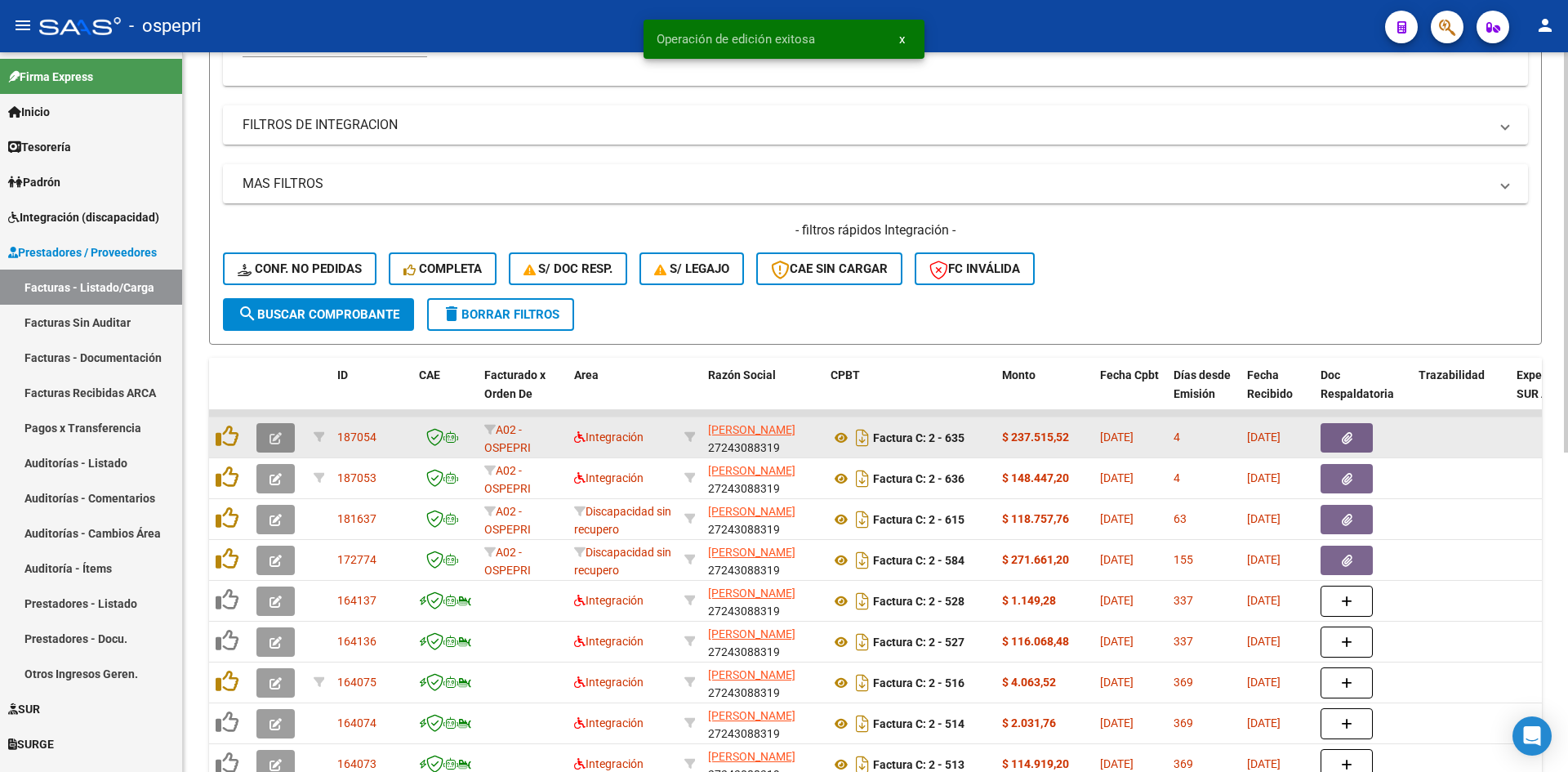
click at [277, 429] on button "button" at bounding box center [276, 437] width 39 height 29
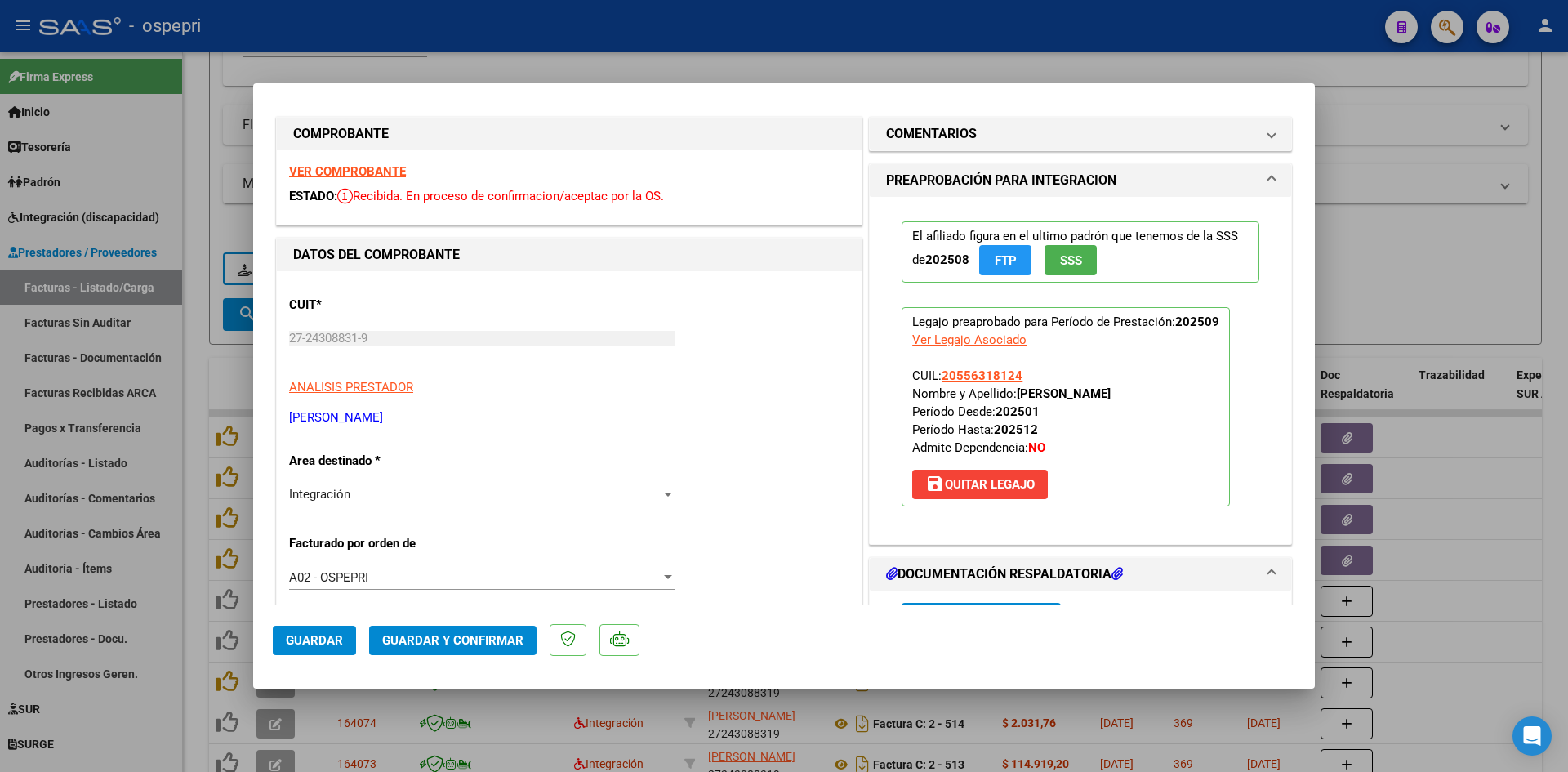
scroll to position [0, 0]
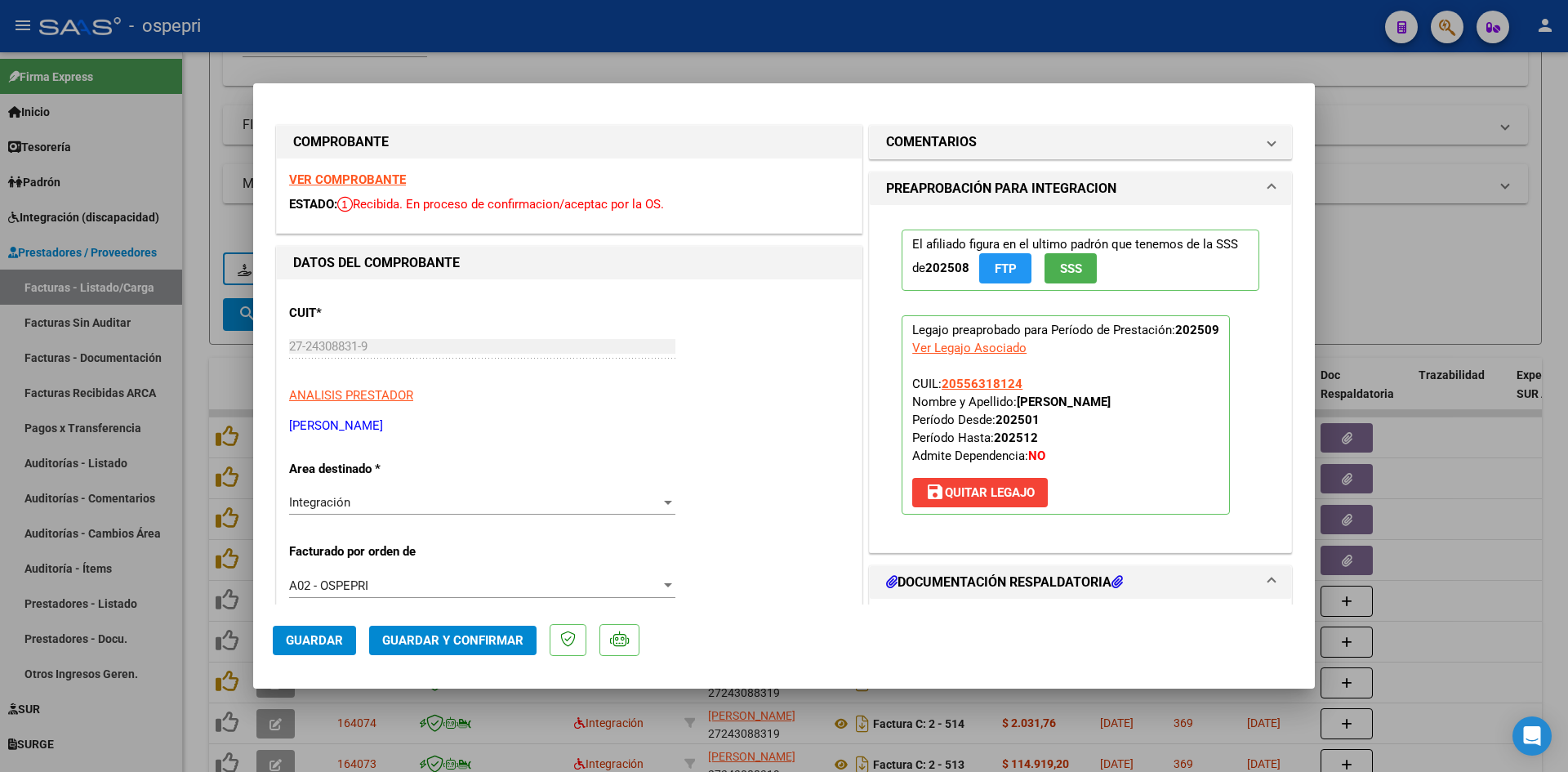
click at [366, 184] on strong "VER COMPROBANTE" at bounding box center [347, 180] width 117 height 15
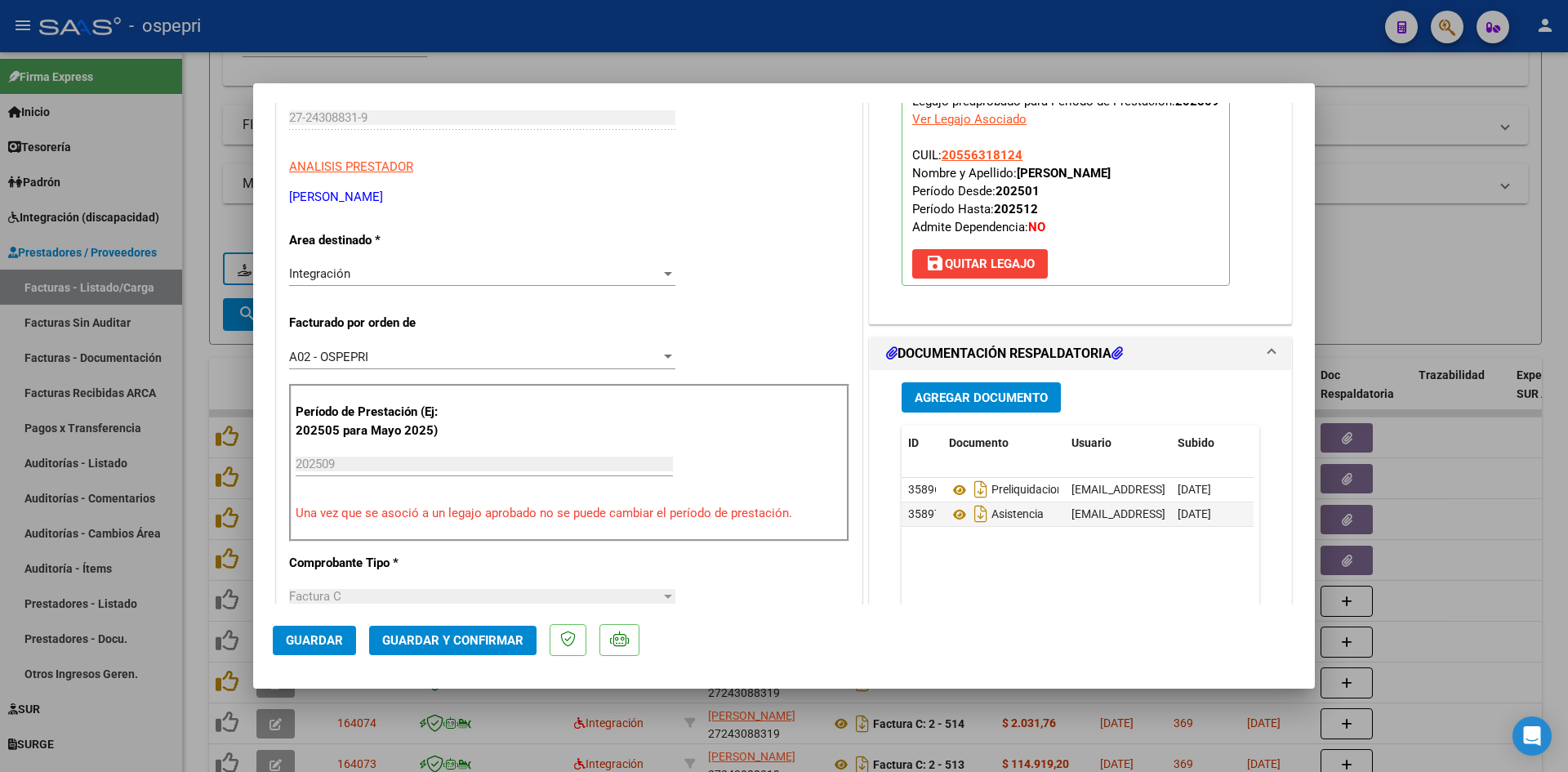
scroll to position [245, 0]
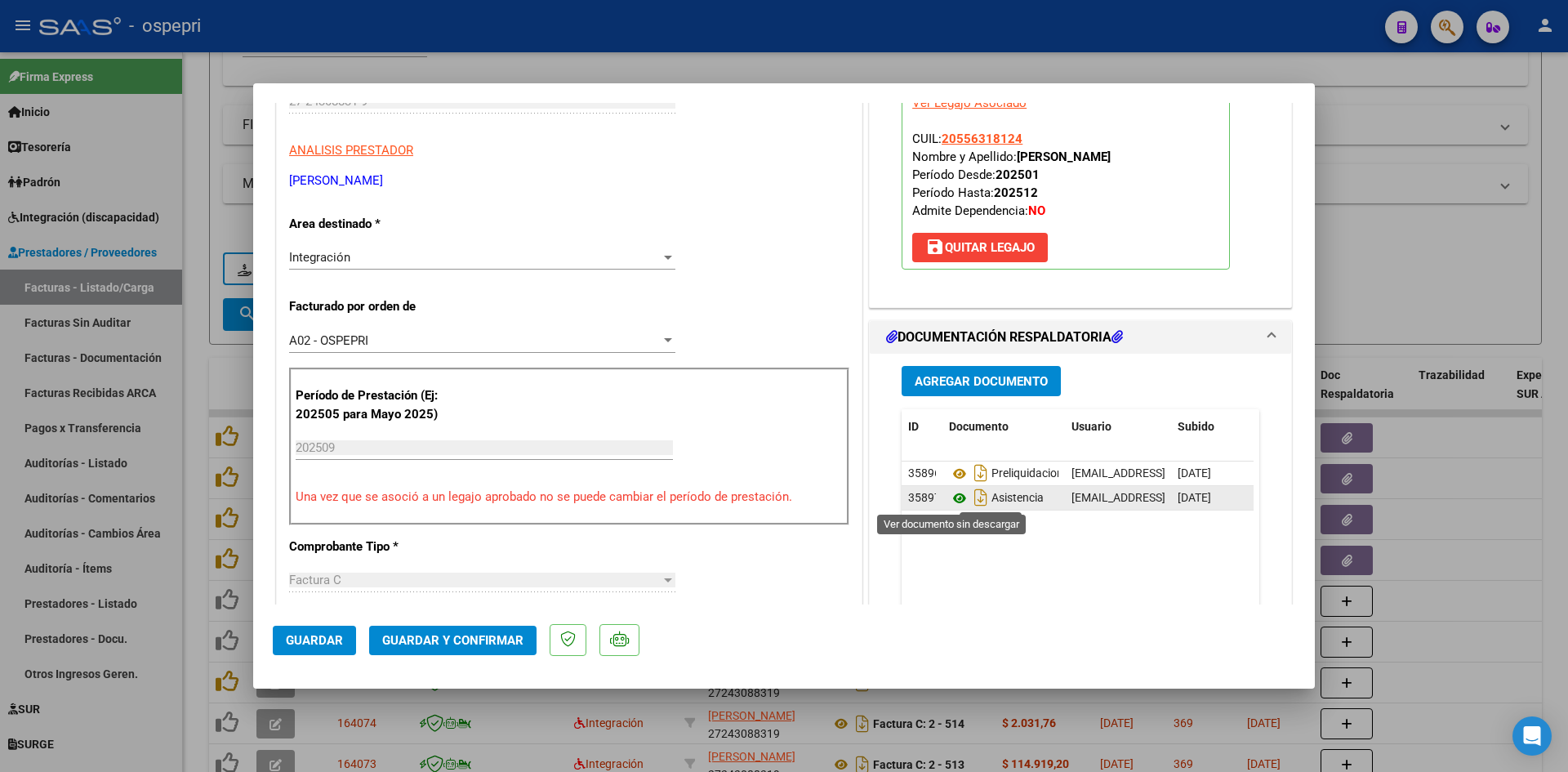
click at [953, 498] on icon at bounding box center [959, 498] width 21 height 19
click at [486, 635] on span "Guardar y Confirmar" at bounding box center [453, 640] width 141 height 15
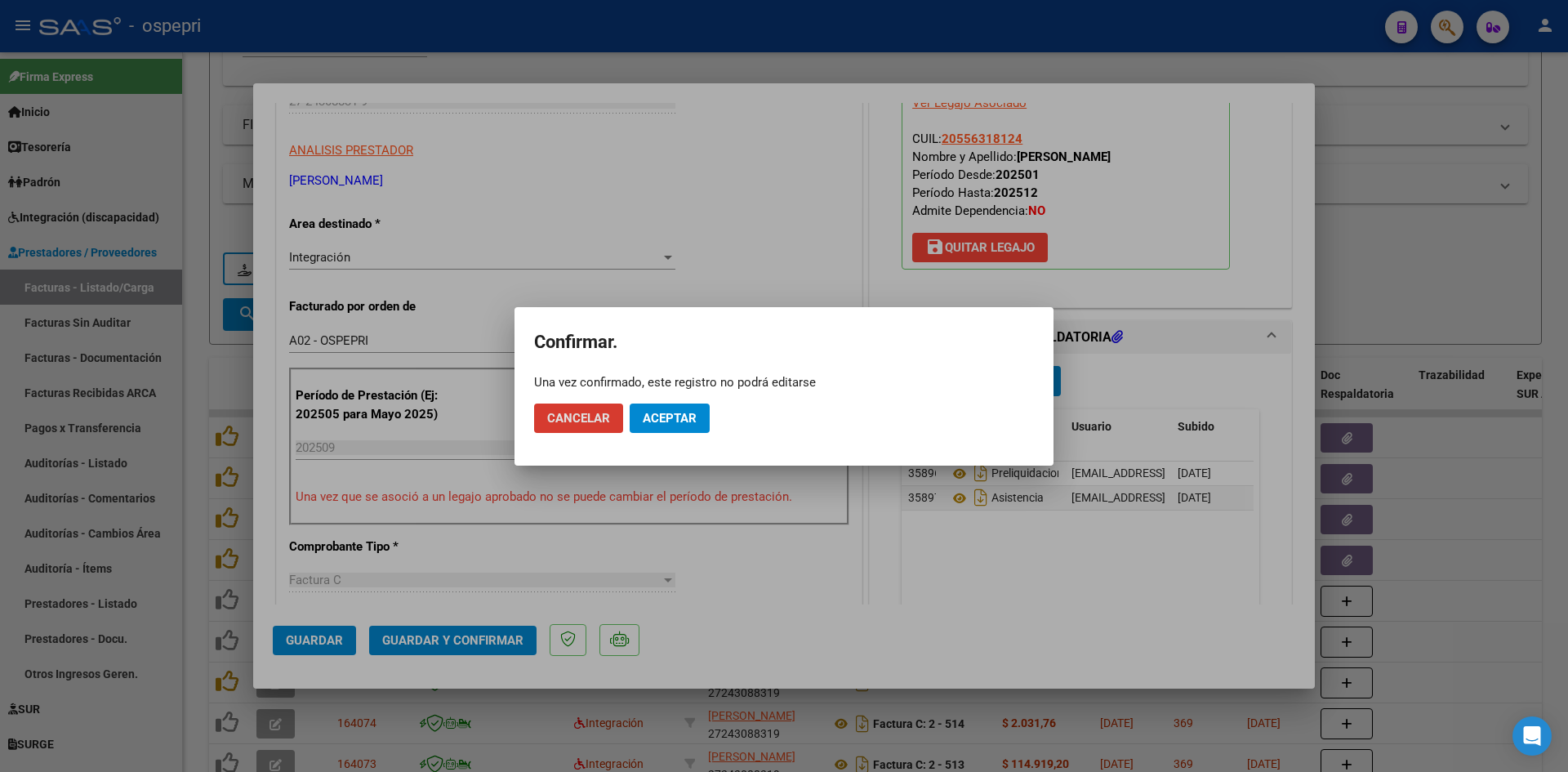
click at [693, 415] on span "Aceptar" at bounding box center [669, 418] width 54 height 15
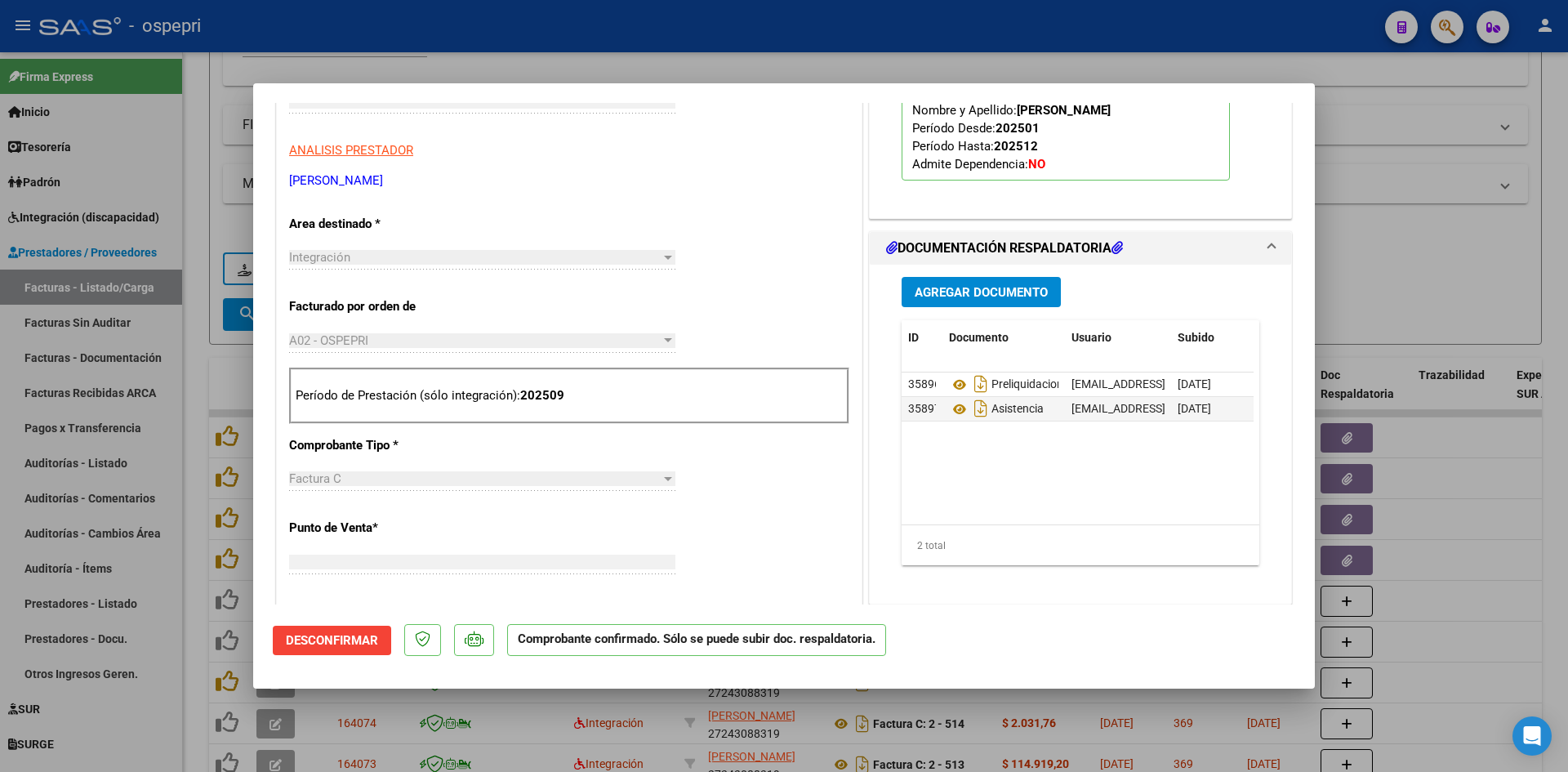
scroll to position [274, 0]
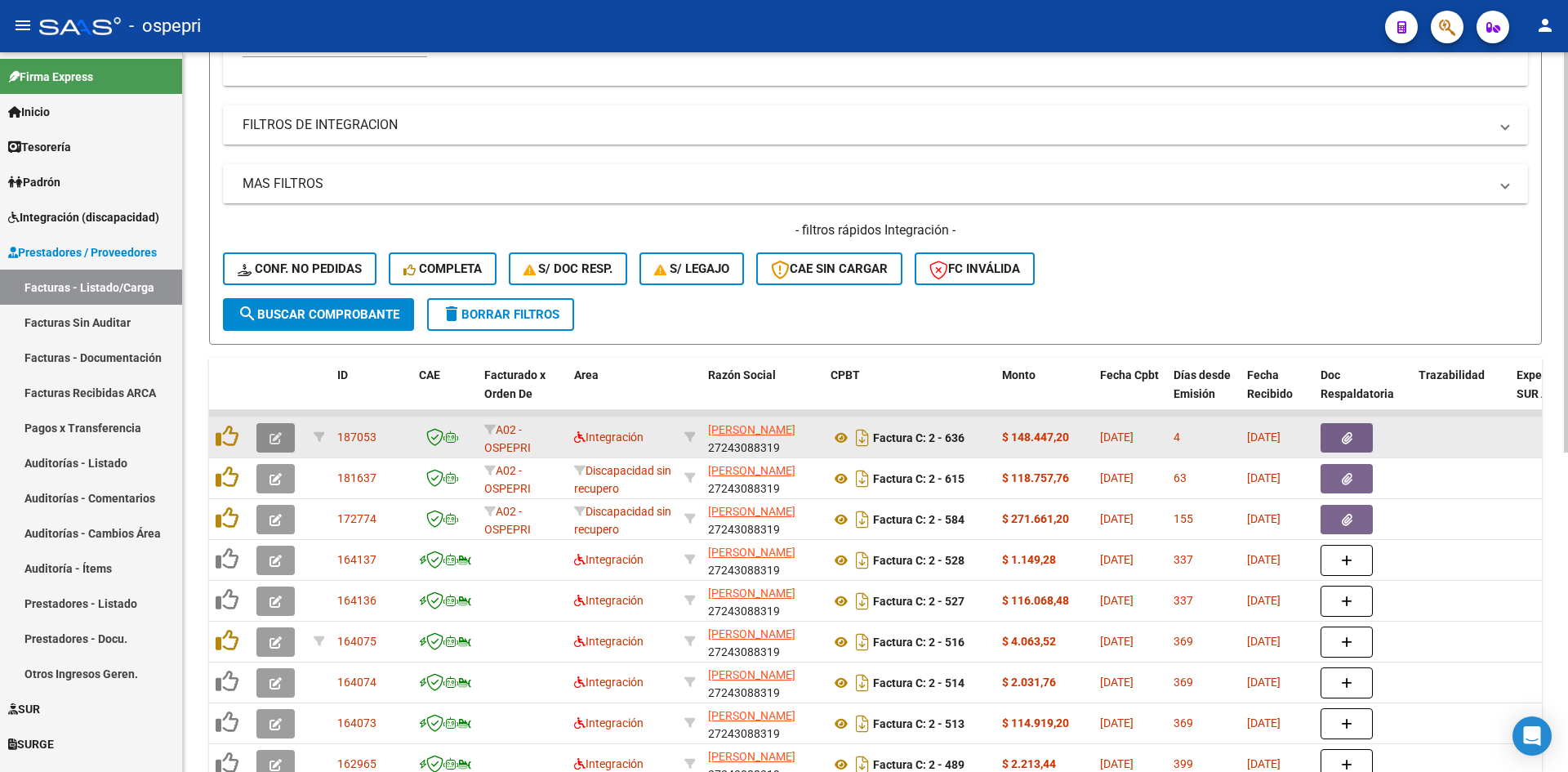
click at [271, 435] on icon "button" at bounding box center [276, 438] width 12 height 12
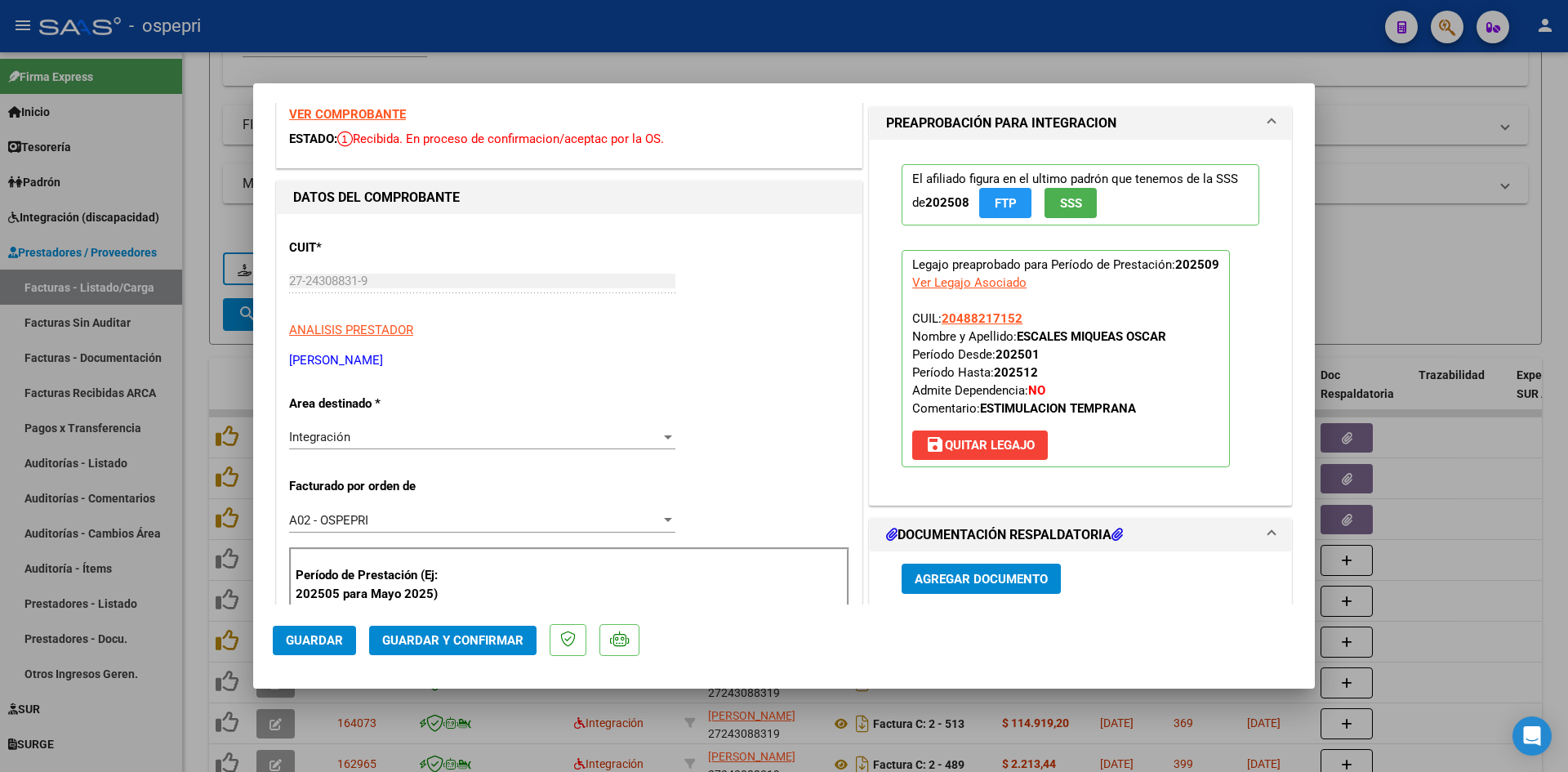
scroll to position [0, 0]
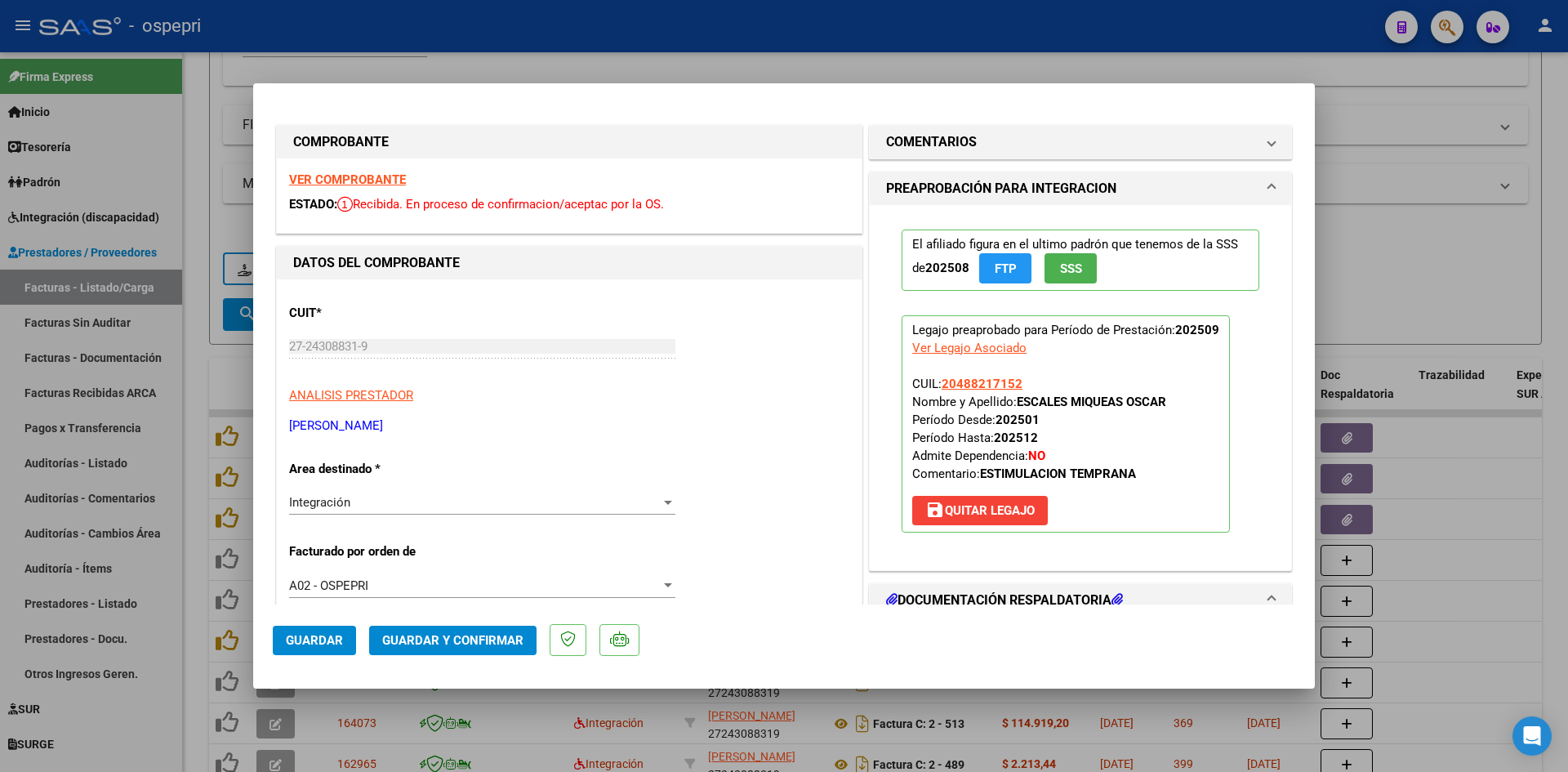
click at [393, 178] on strong "VER COMPROBANTE" at bounding box center [347, 180] width 117 height 15
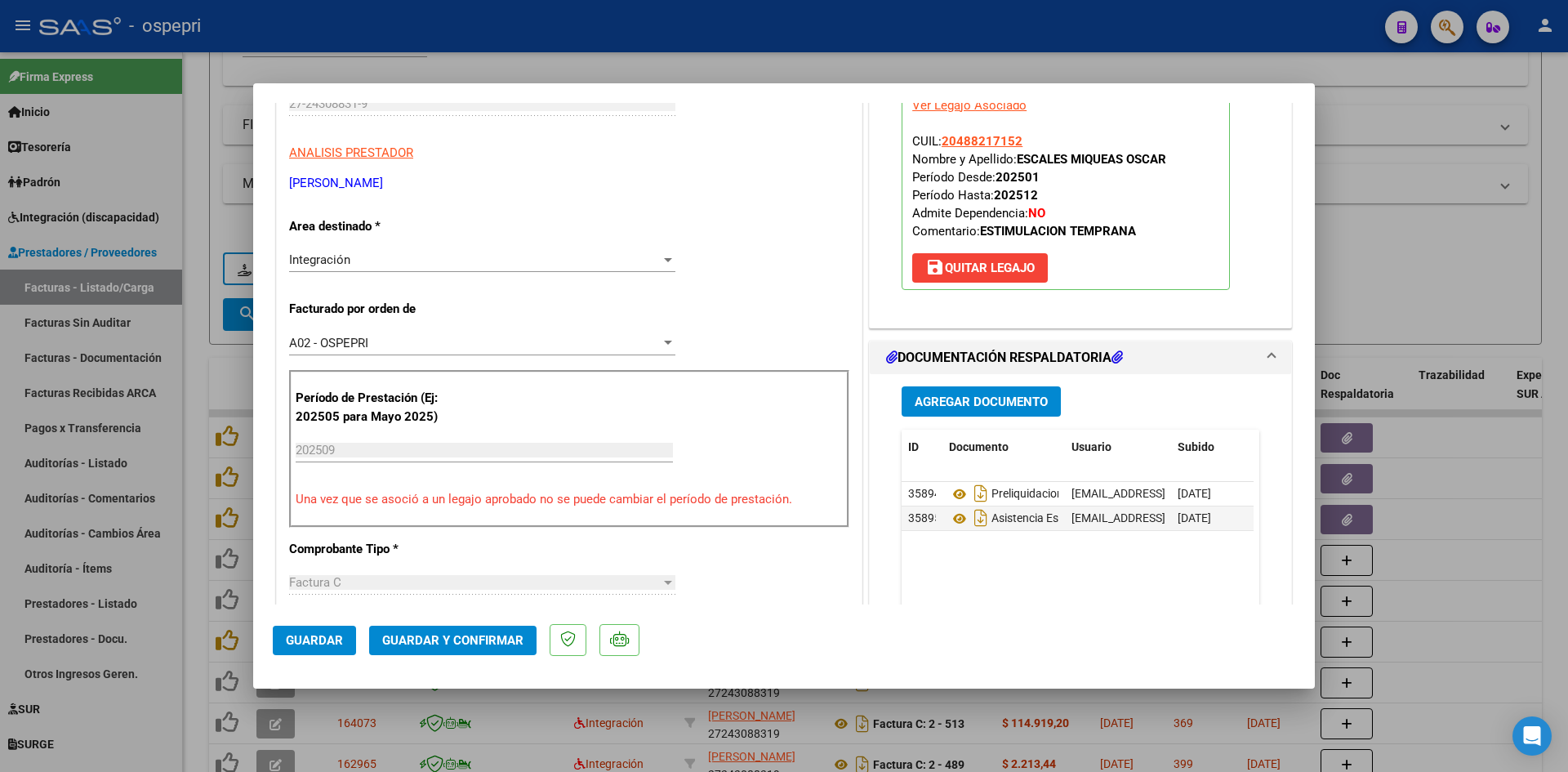
scroll to position [245, 0]
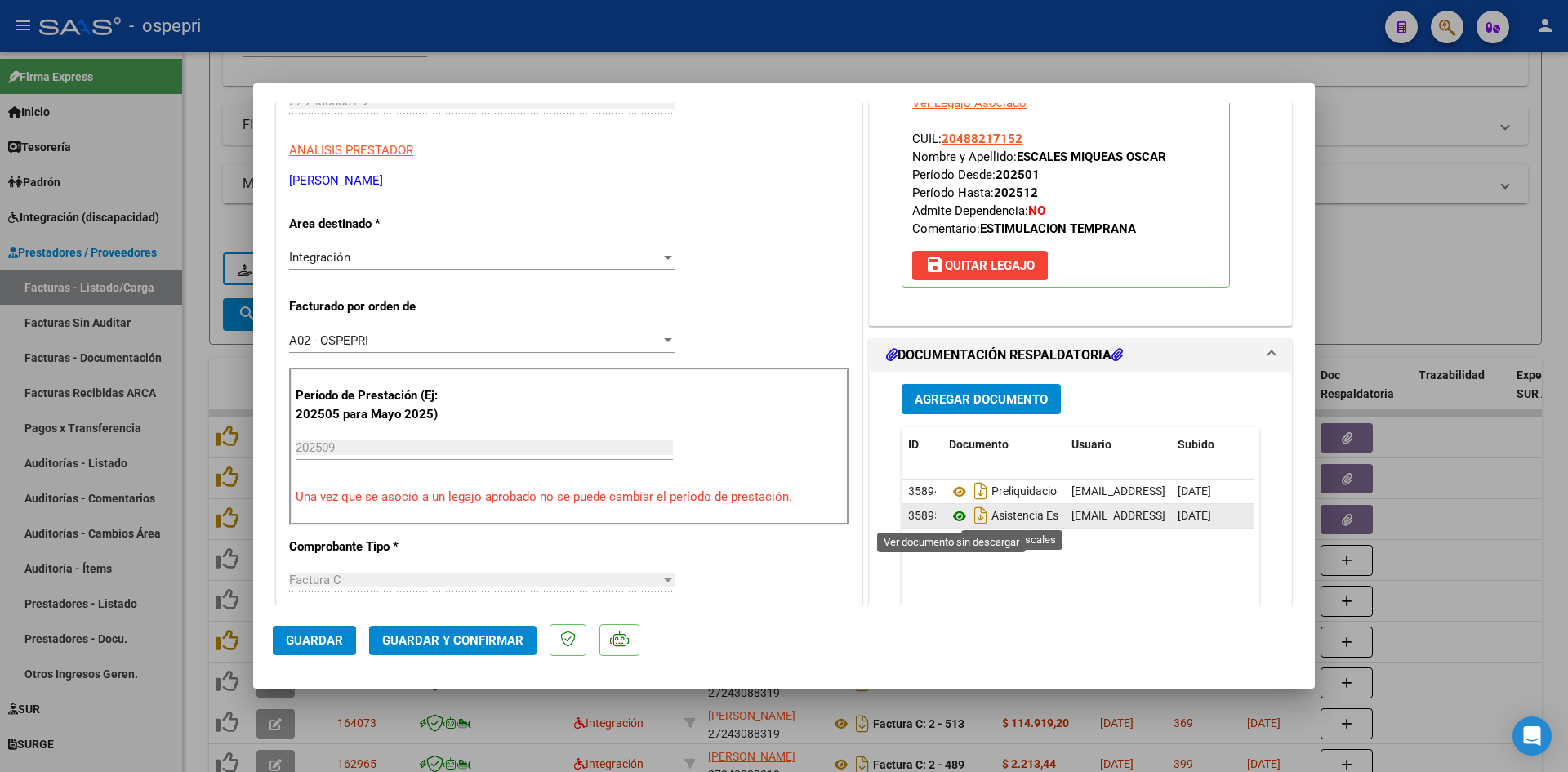
click at [950, 515] on icon at bounding box center [959, 516] width 21 height 19
click at [499, 642] on span "Guardar y Confirmar" at bounding box center [453, 640] width 141 height 15
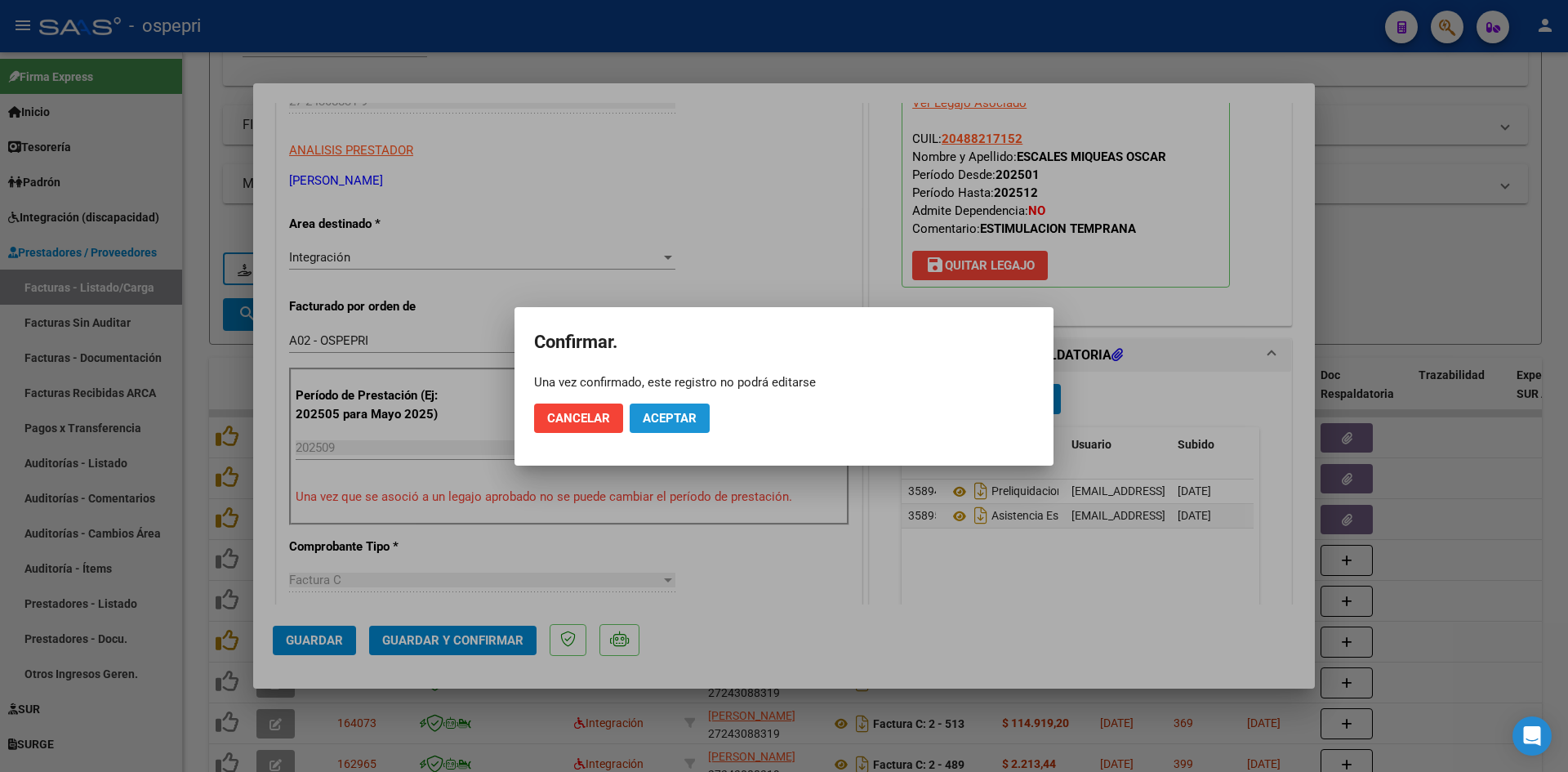
click at [704, 416] on button "Aceptar" at bounding box center [669, 418] width 80 height 29
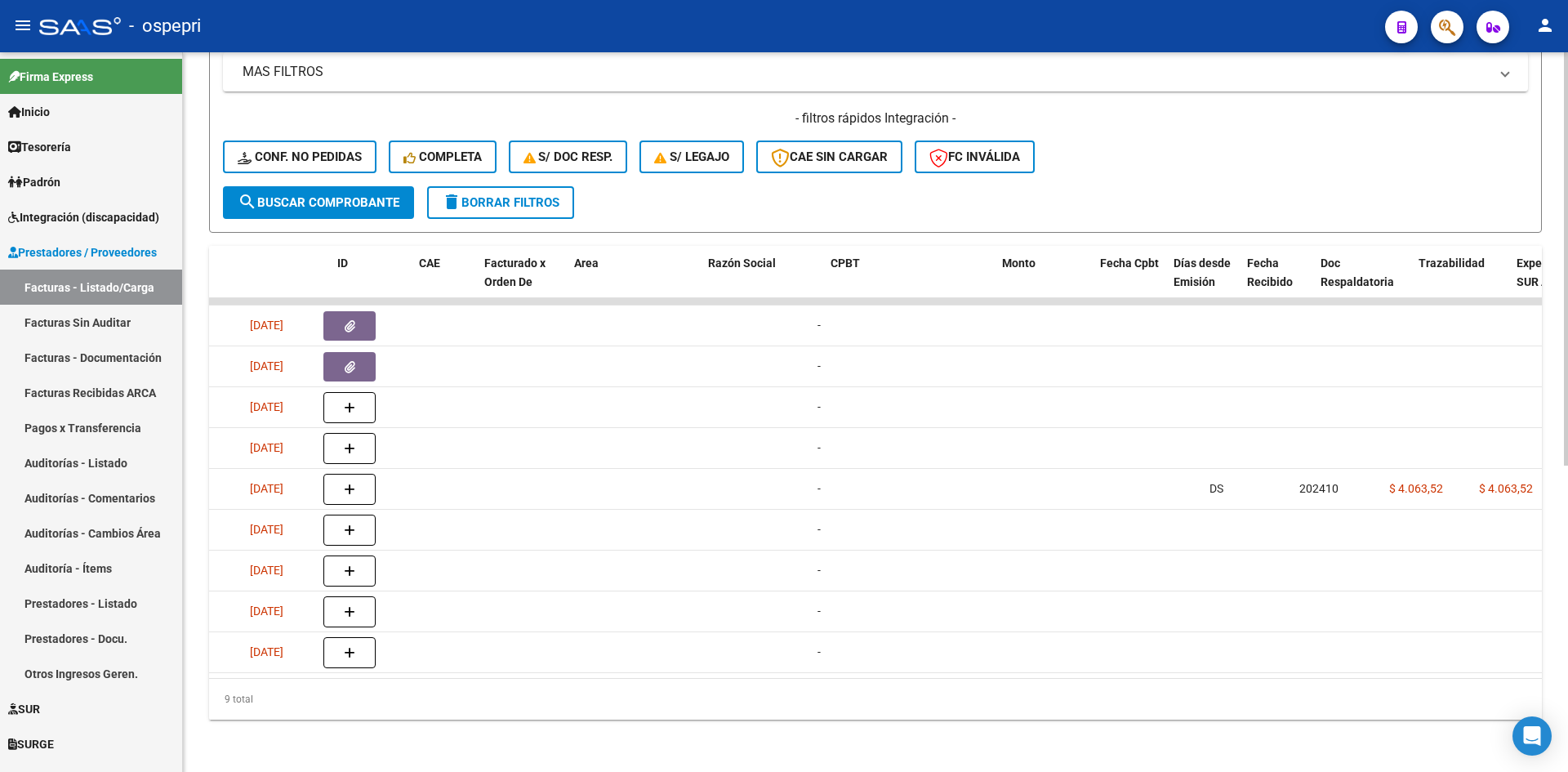
scroll to position [0, 0]
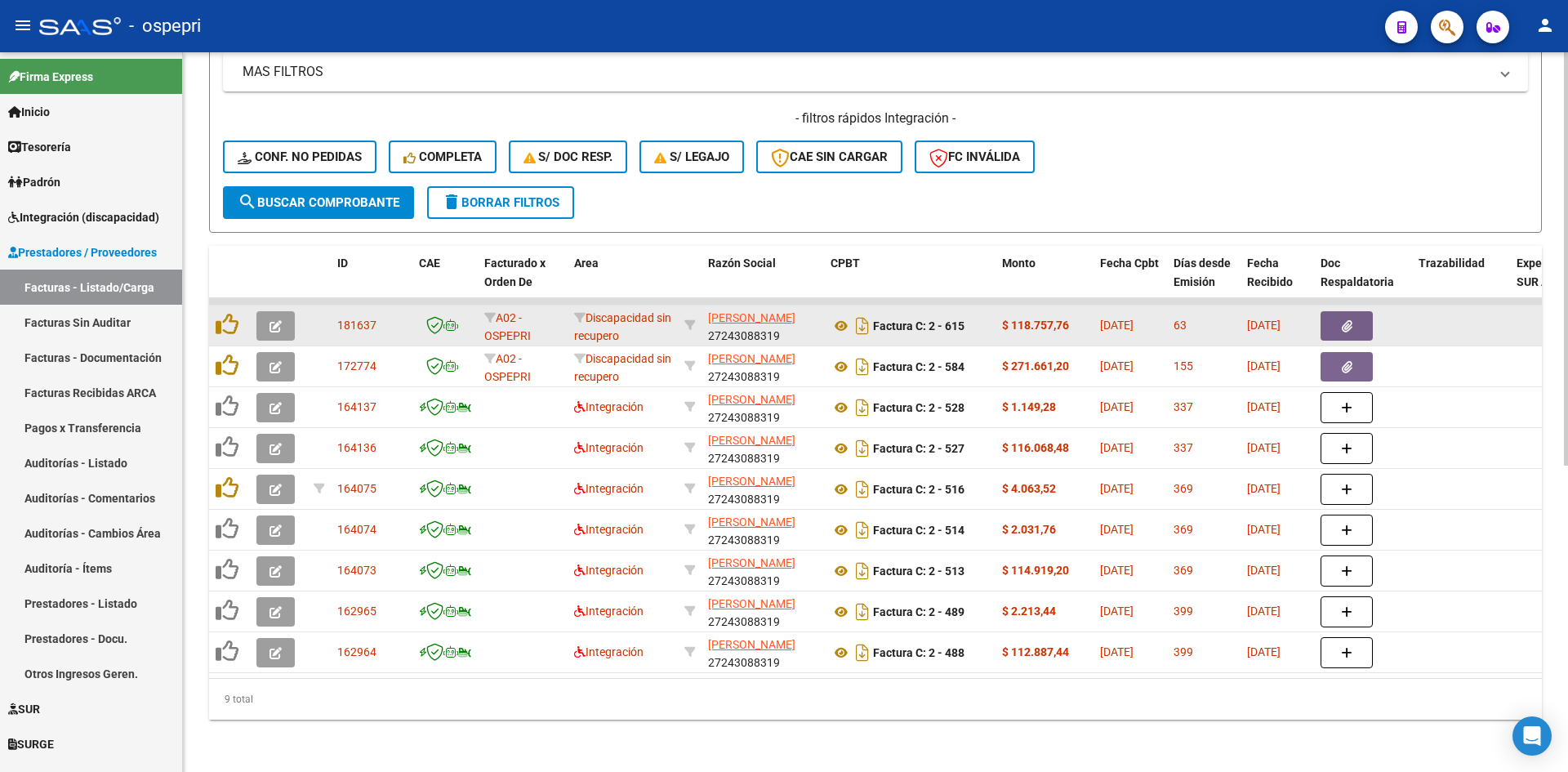
click at [283, 321] on button "button" at bounding box center [276, 325] width 39 height 29
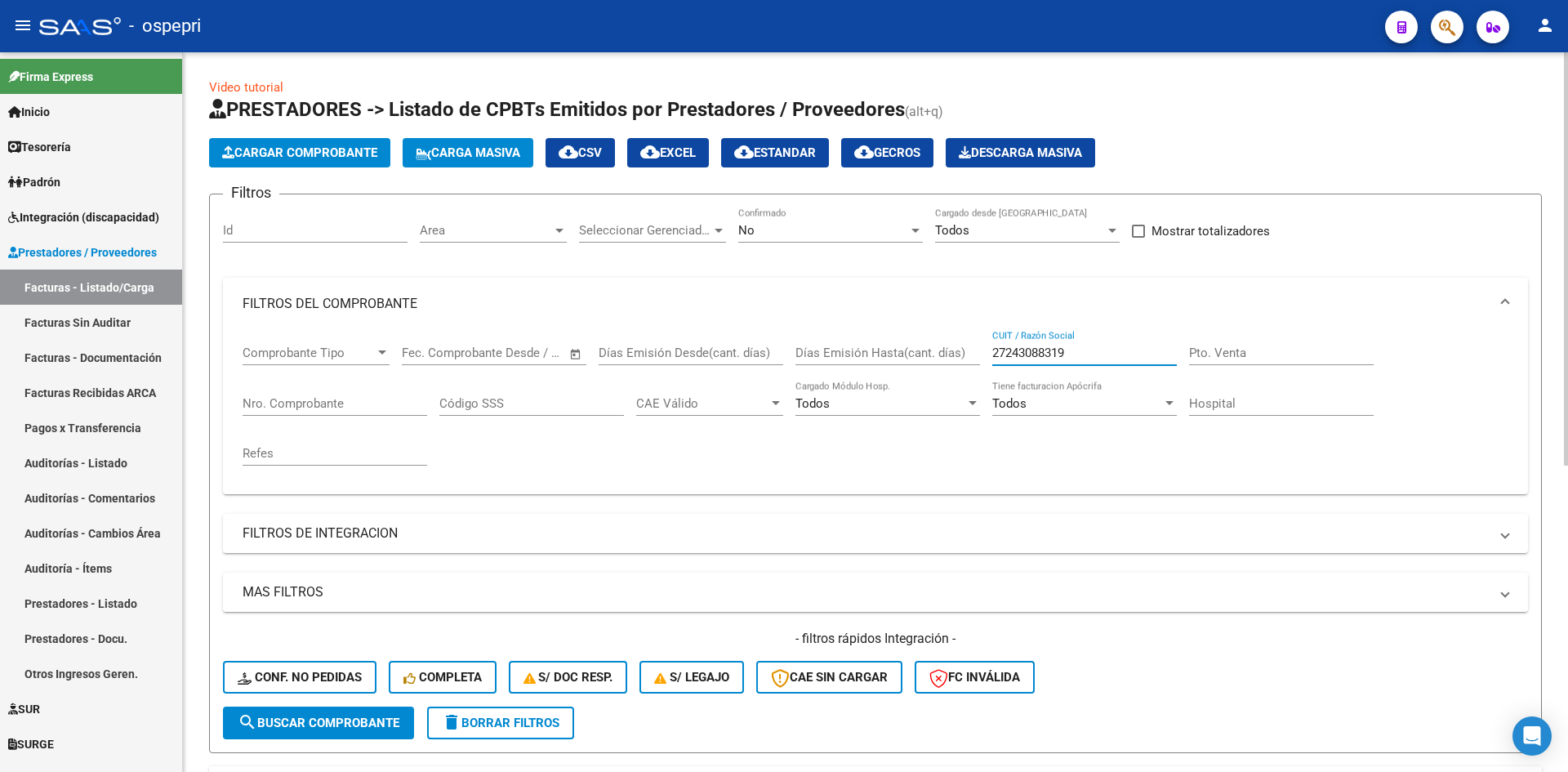
drag, startPoint x: 1087, startPoint y: 352, endPoint x: 957, endPoint y: 373, distance: 131.7
click at [957, 373] on div "Comprobante Tipo Comprobante Tipo Fecha inicio – Fecha fin Fec. Comprobante Des…" at bounding box center [875, 405] width 1266 height 151
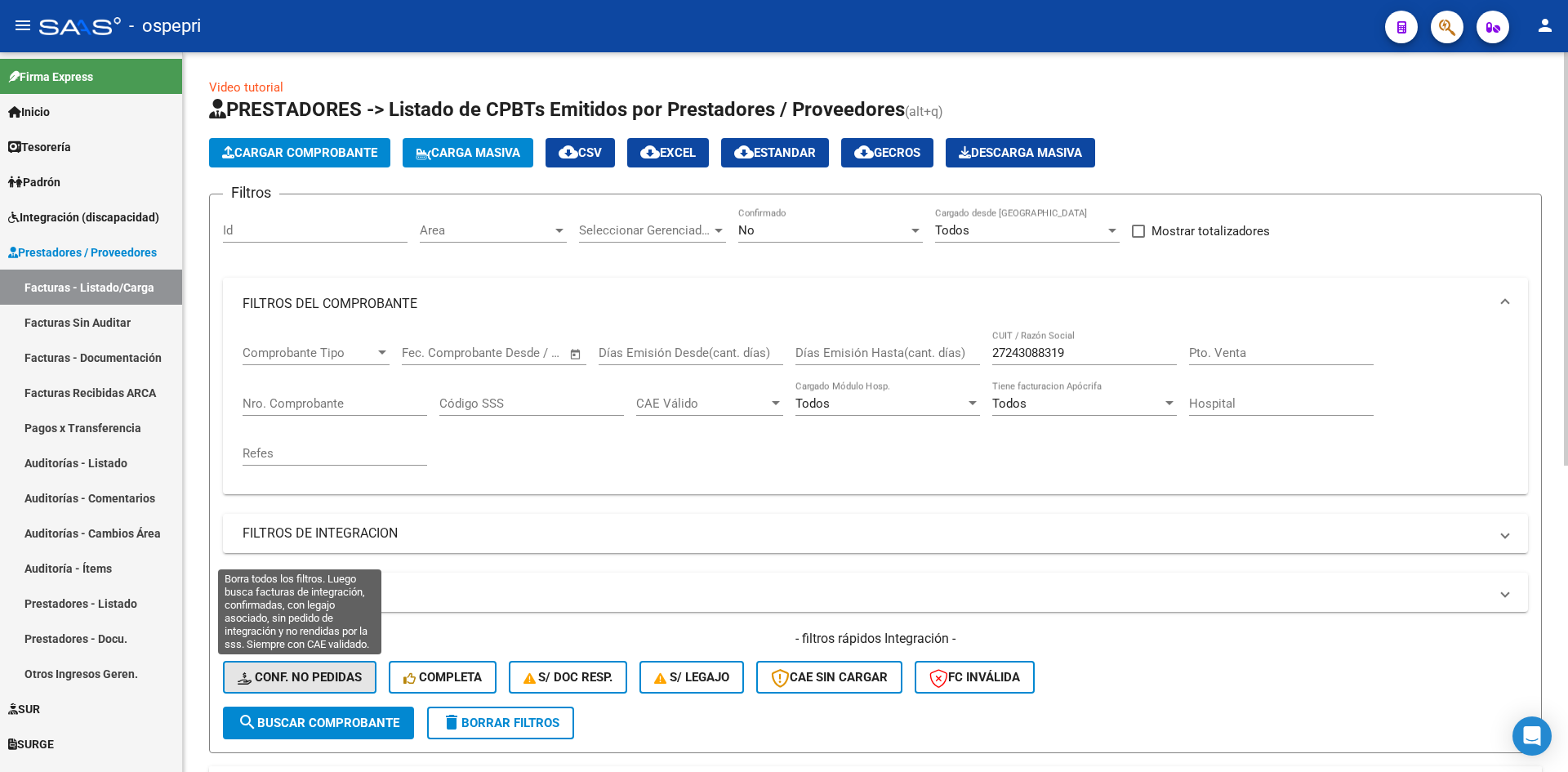
click at [341, 665] on button "Conf. no pedidas" at bounding box center [300, 677] width 153 height 33
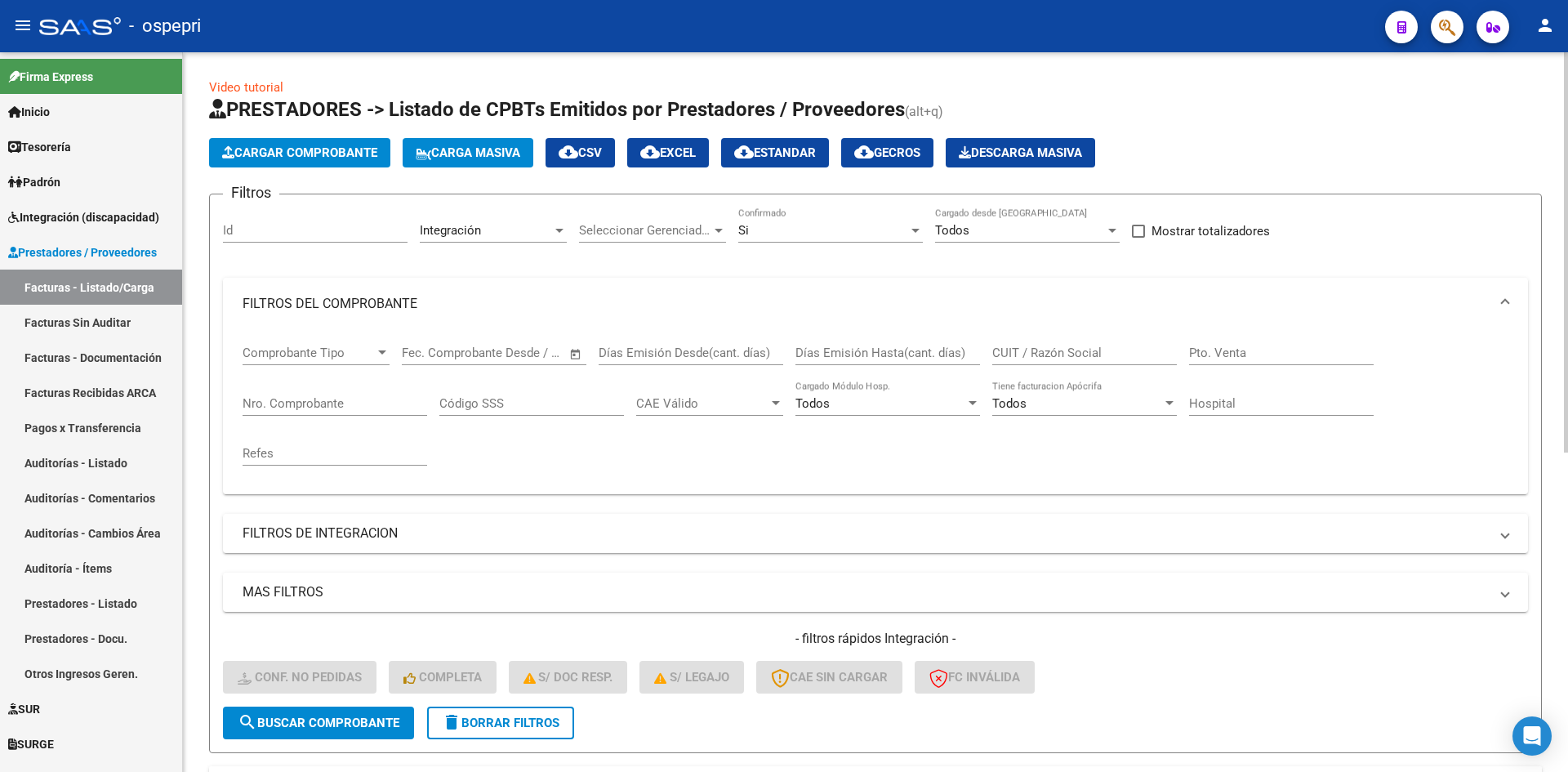
click at [1060, 342] on div "CUIT / Razón Social" at bounding box center [1084, 347] width 184 height 35
paste input "27243088319"
click at [295, 725] on span "search Buscar Comprobante" at bounding box center [319, 723] width 162 height 15
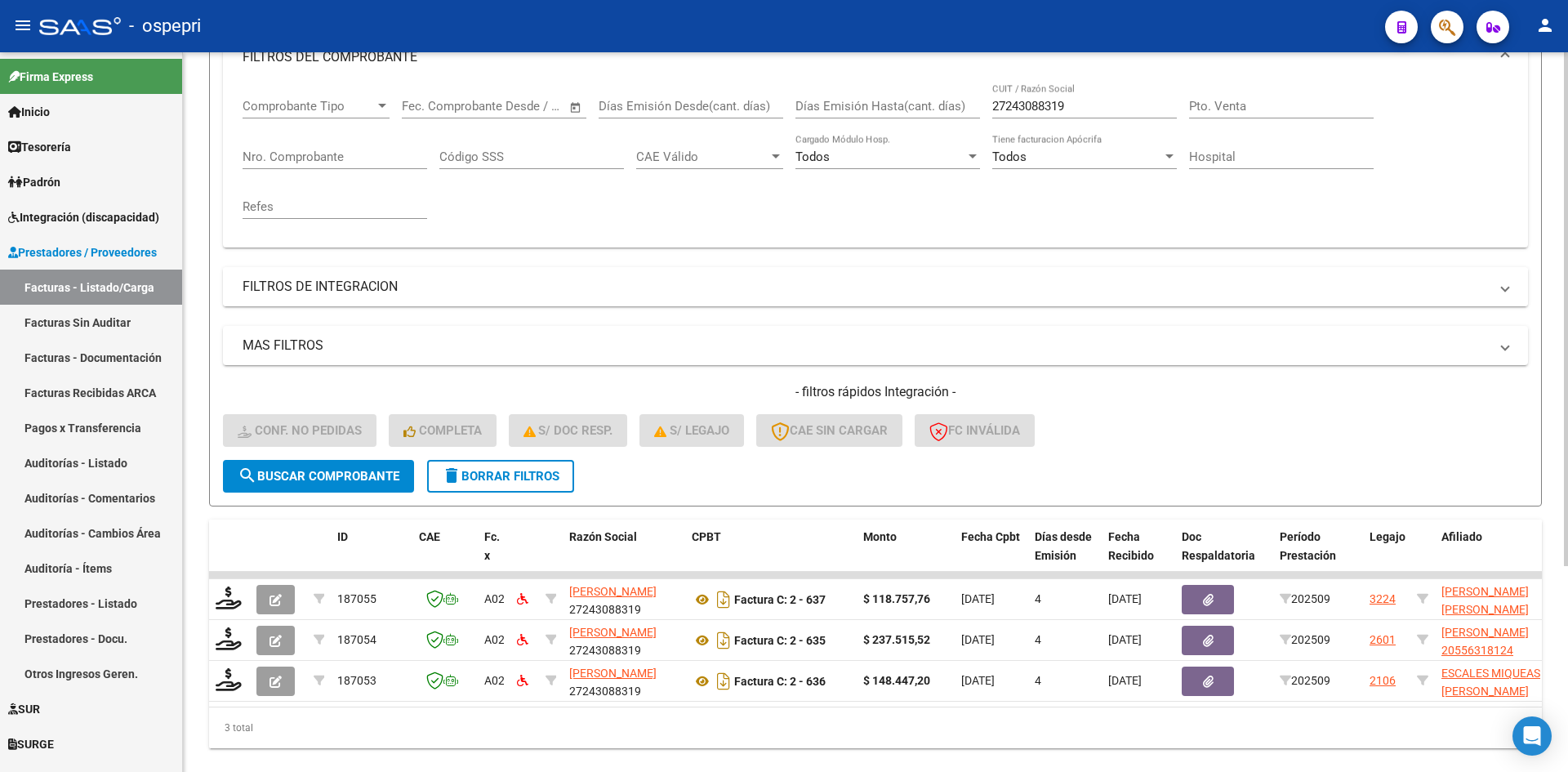
scroll to position [287, 0]
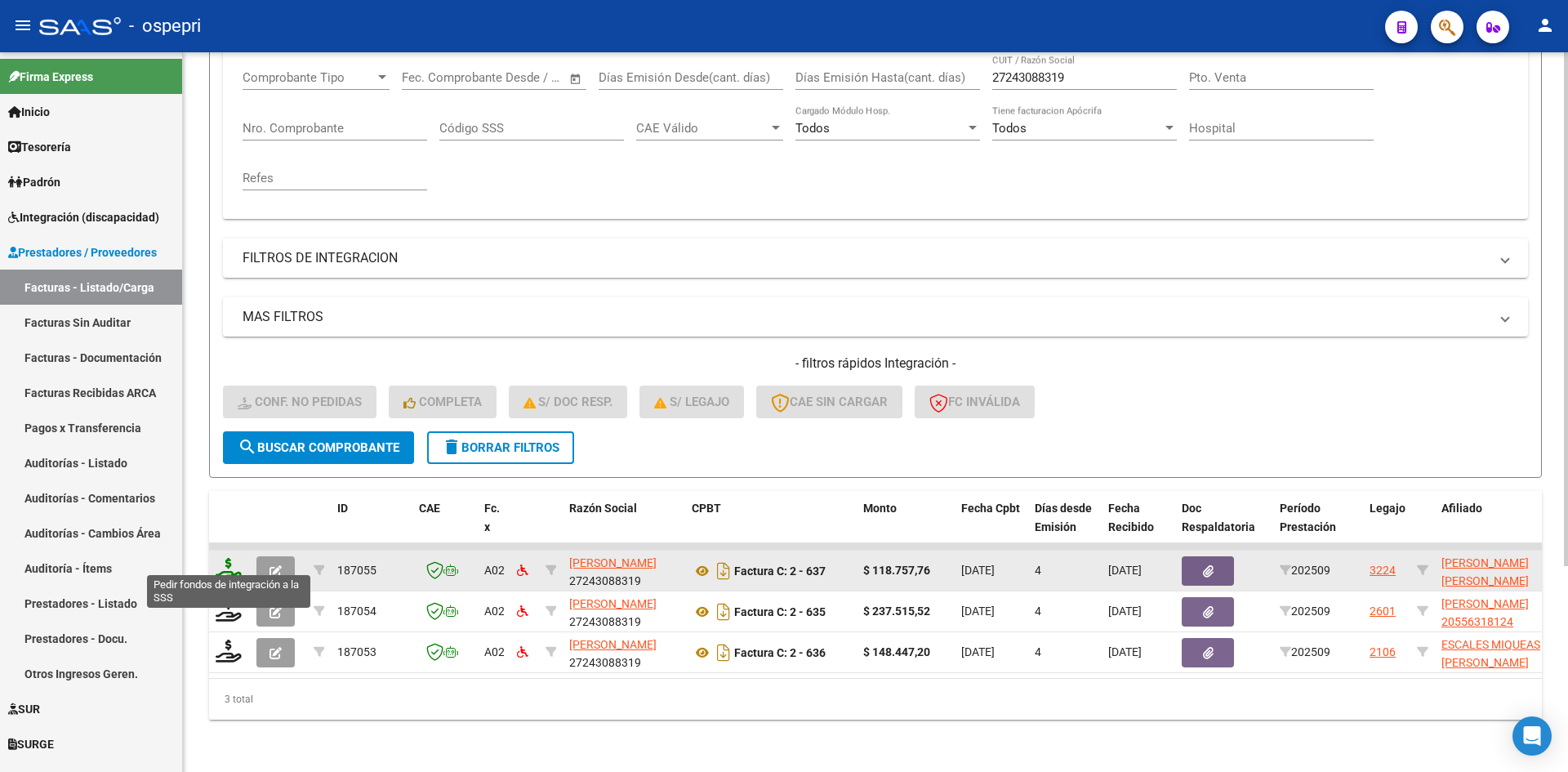
click at [227, 562] on icon at bounding box center [229, 569] width 26 height 23
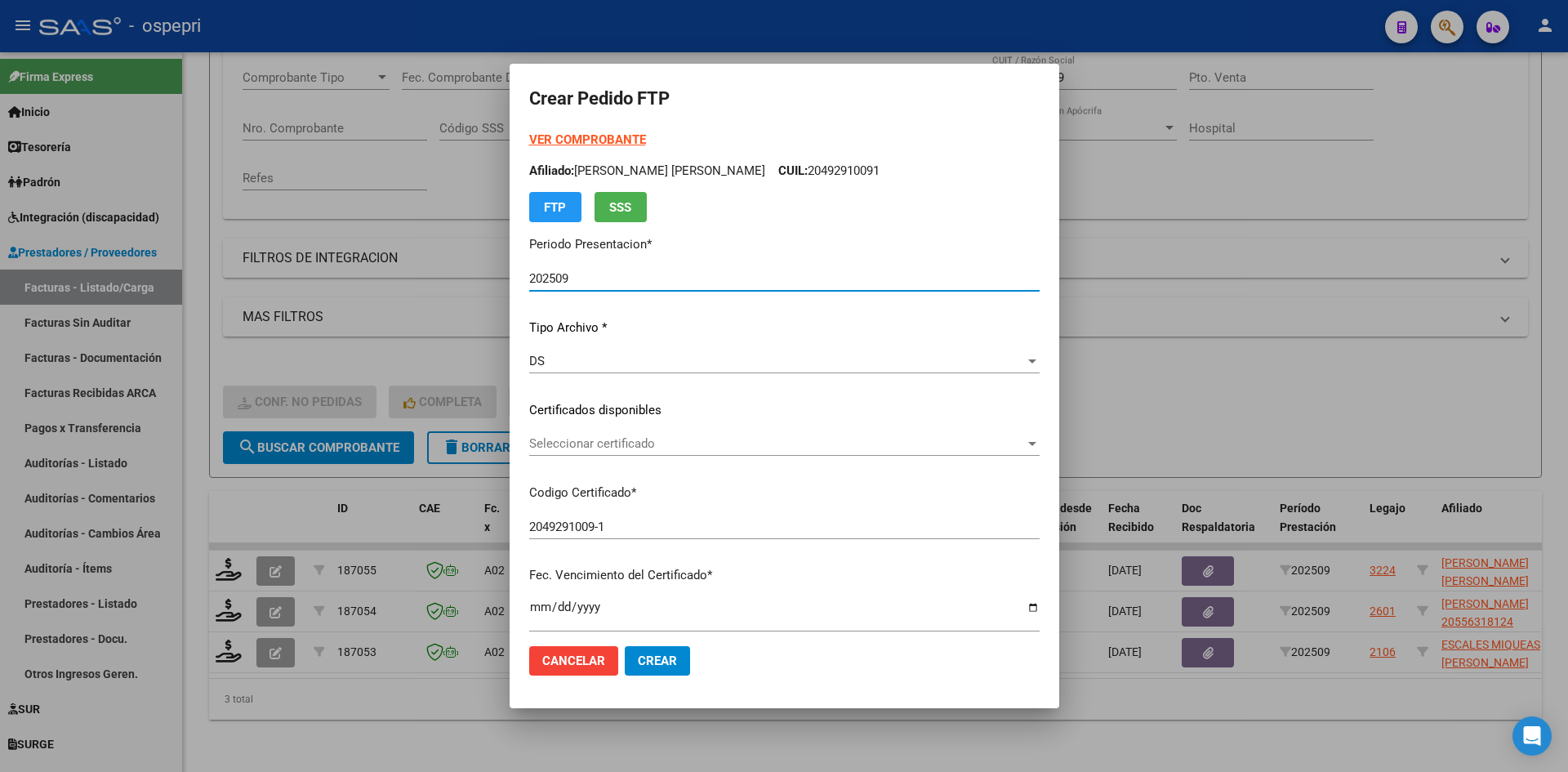
click at [658, 447] on span "Seleccionar certificado" at bounding box center [777, 443] width 496 height 15
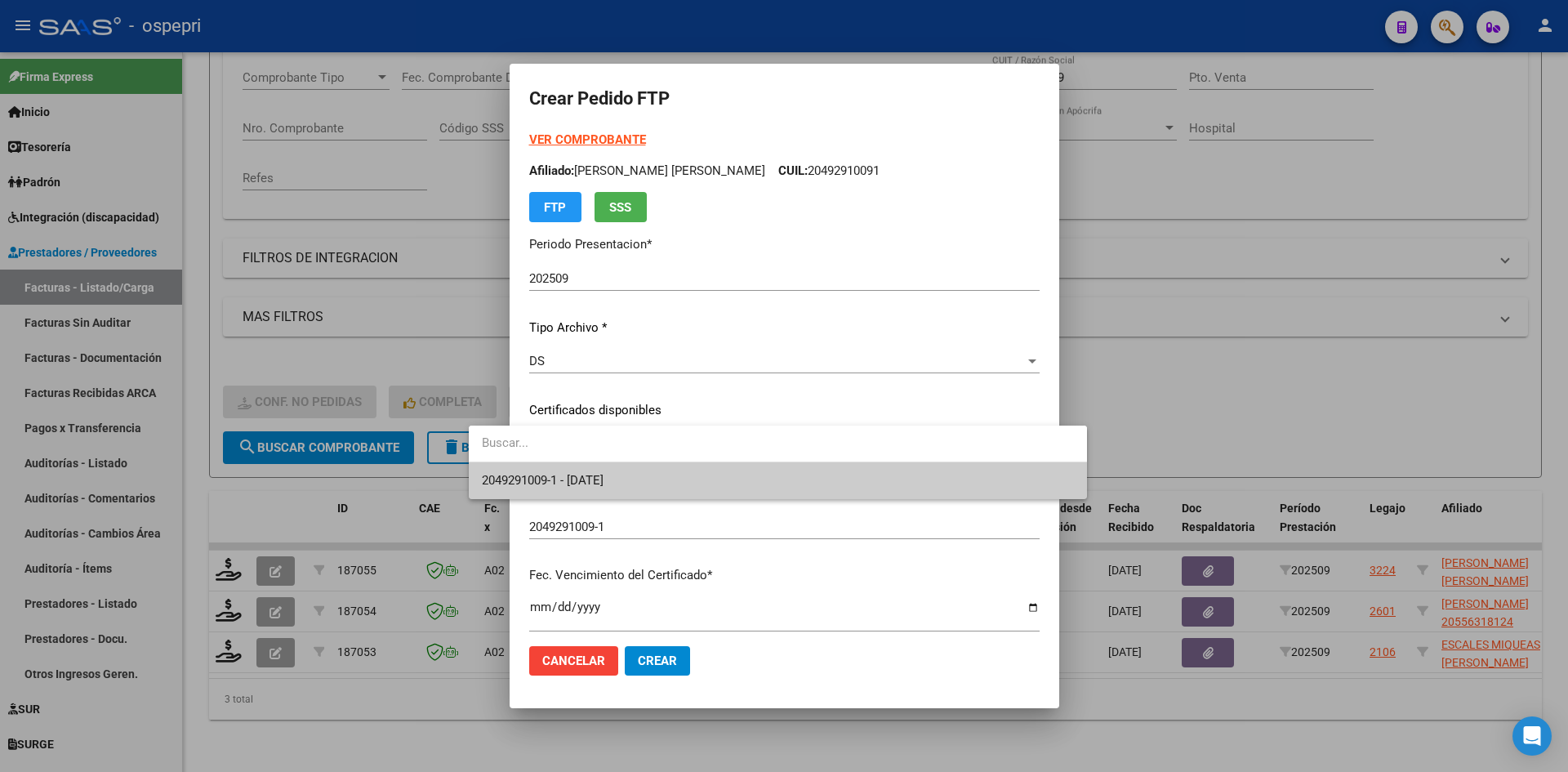
click at [655, 484] on span "2049291009-1 - 2028-06-01" at bounding box center [778, 481] width 592 height 37
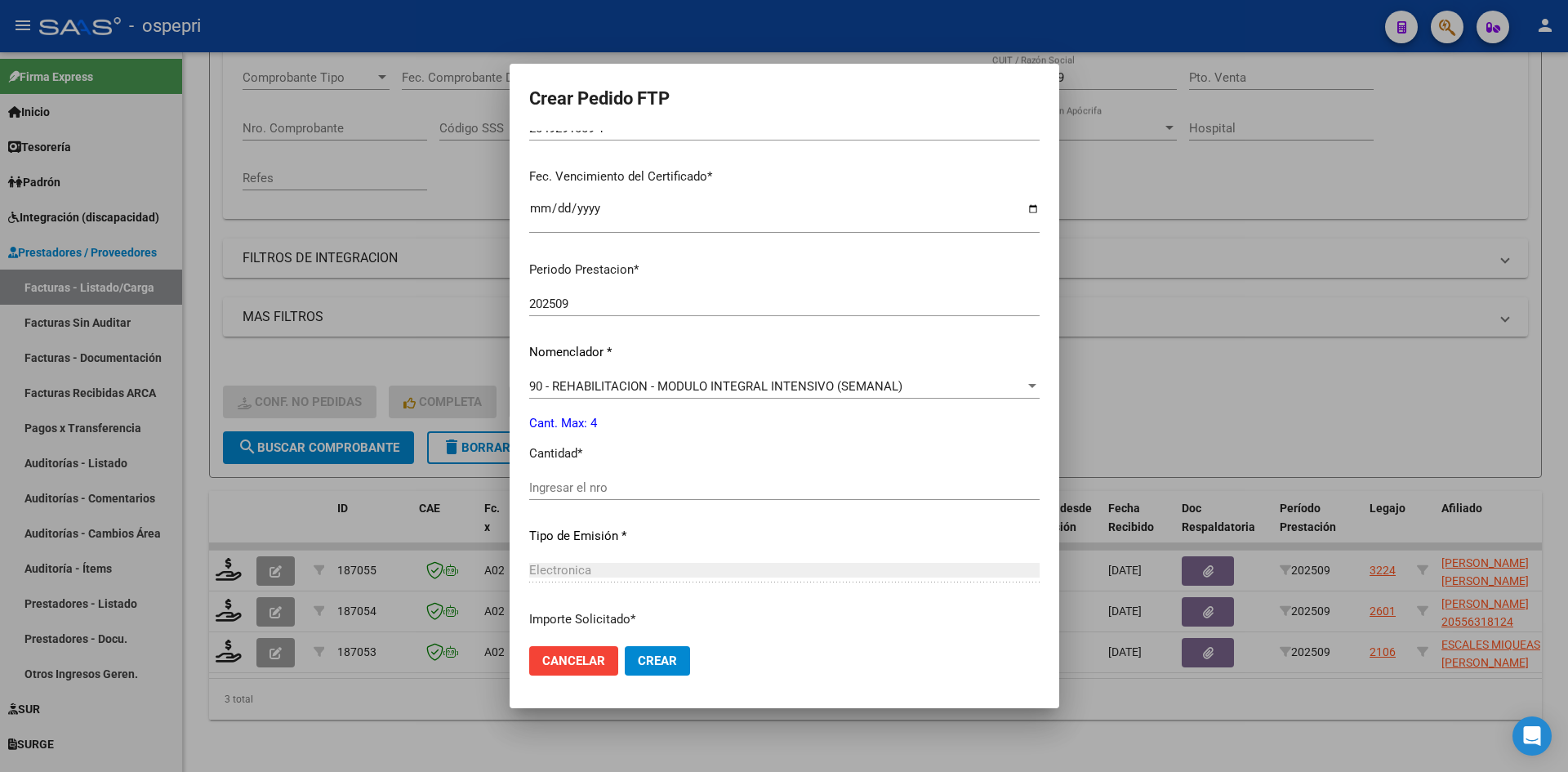
scroll to position [408, 0]
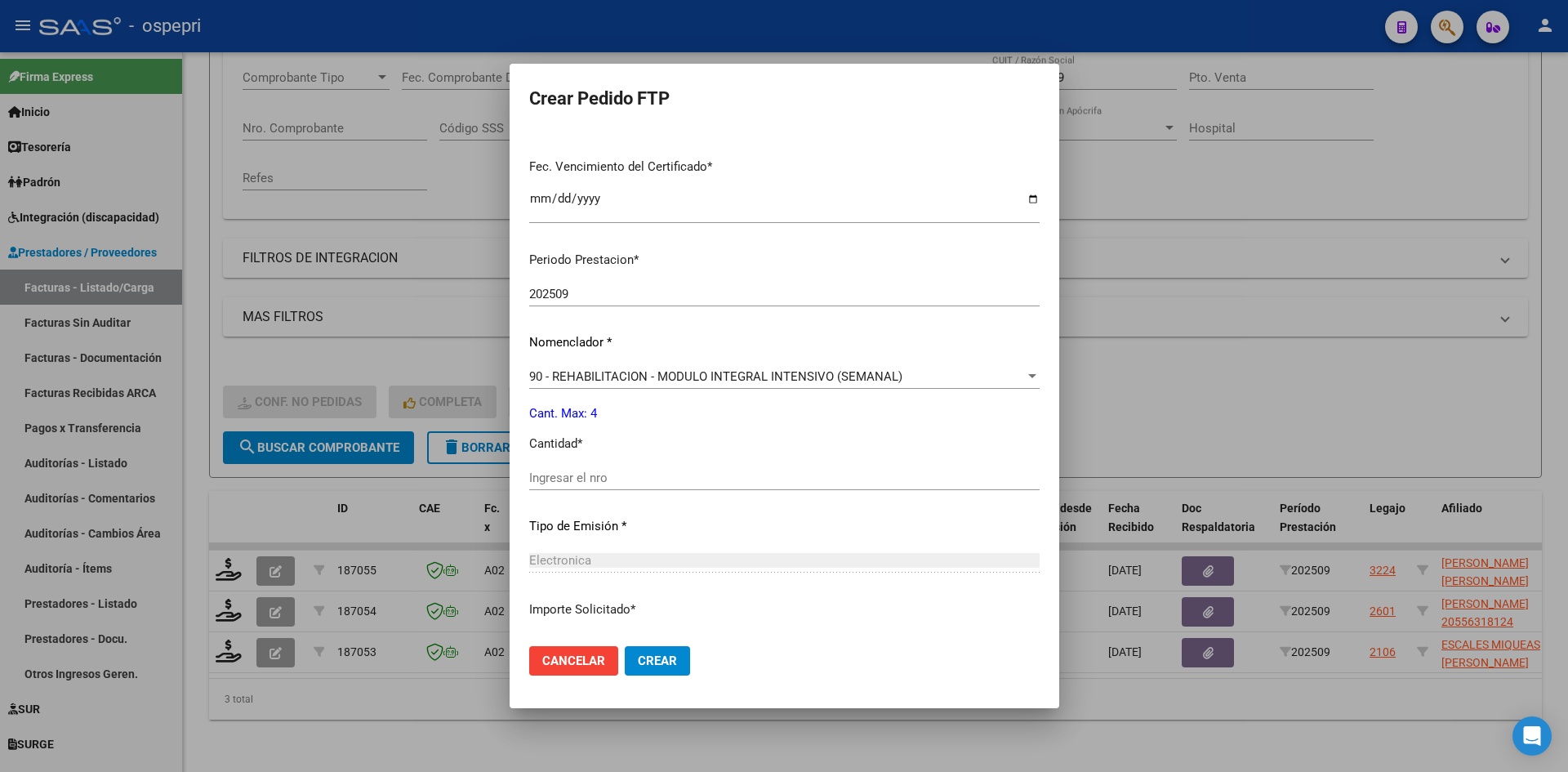
click at [551, 479] on input "Ingresar el nro" at bounding box center [784, 478] width 510 height 15
click at [632, 658] on button "Crear" at bounding box center [657, 660] width 65 height 29
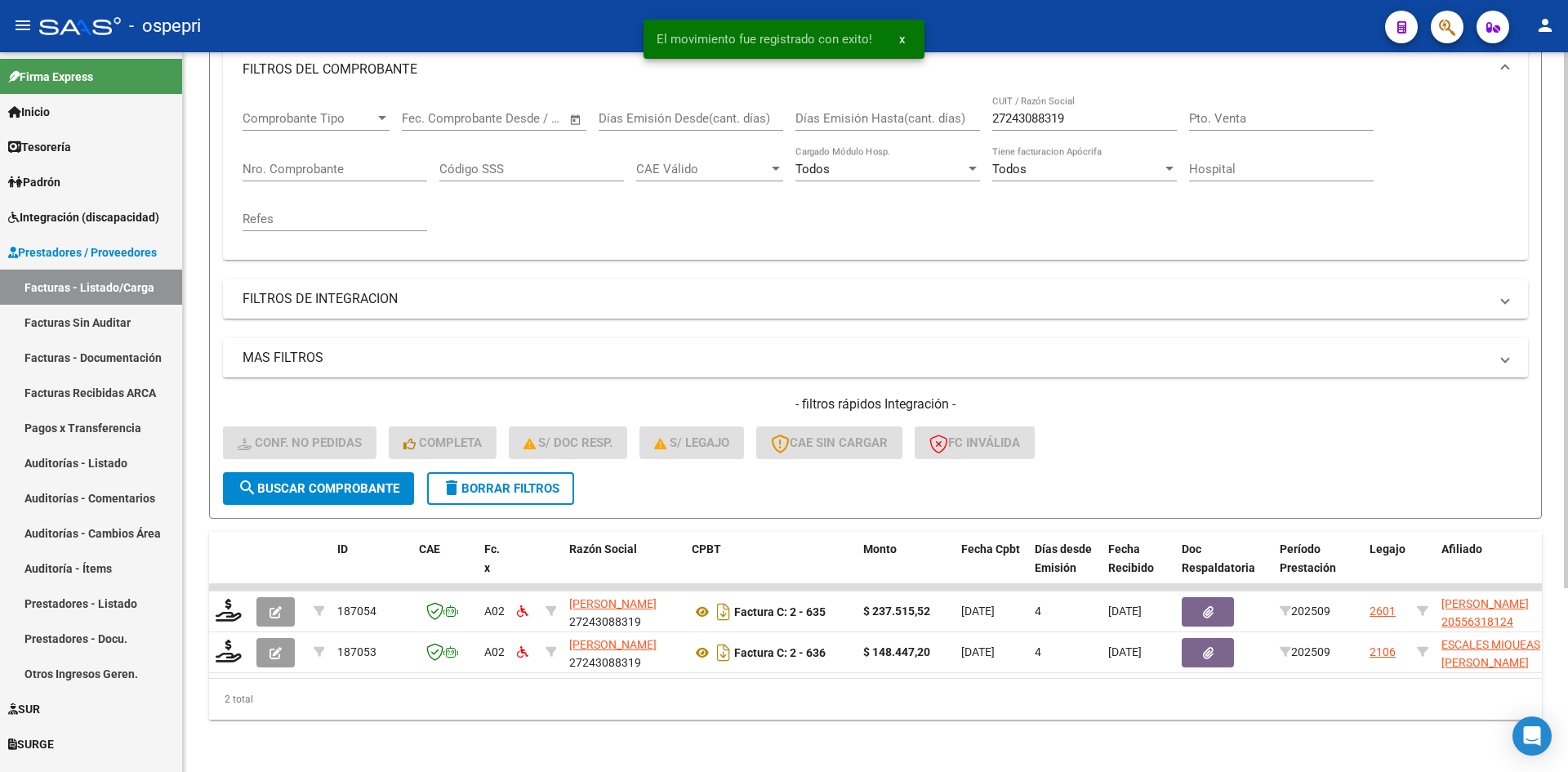
scroll to position [247, 0]
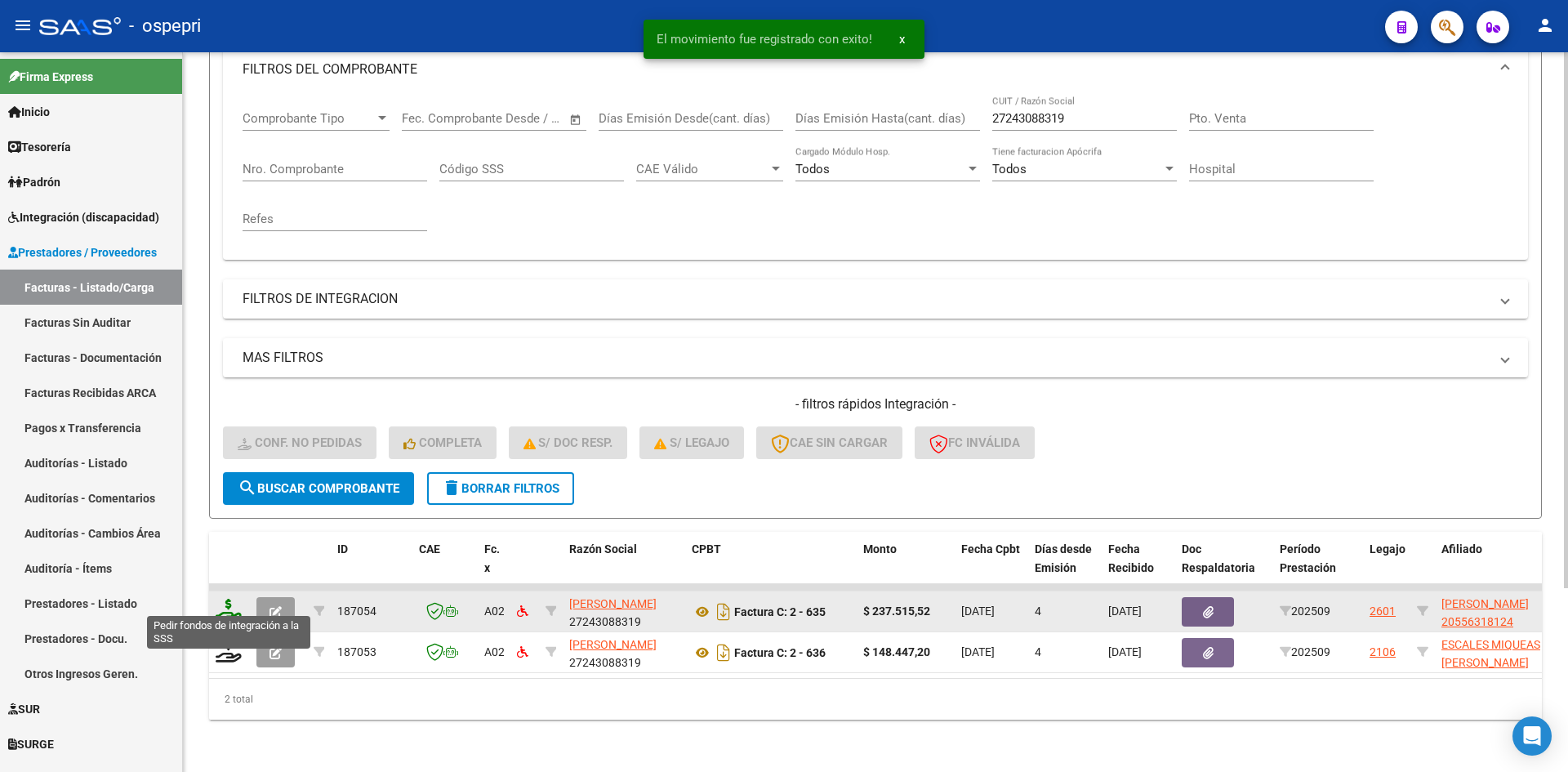
click at [226, 604] on icon at bounding box center [229, 610] width 26 height 23
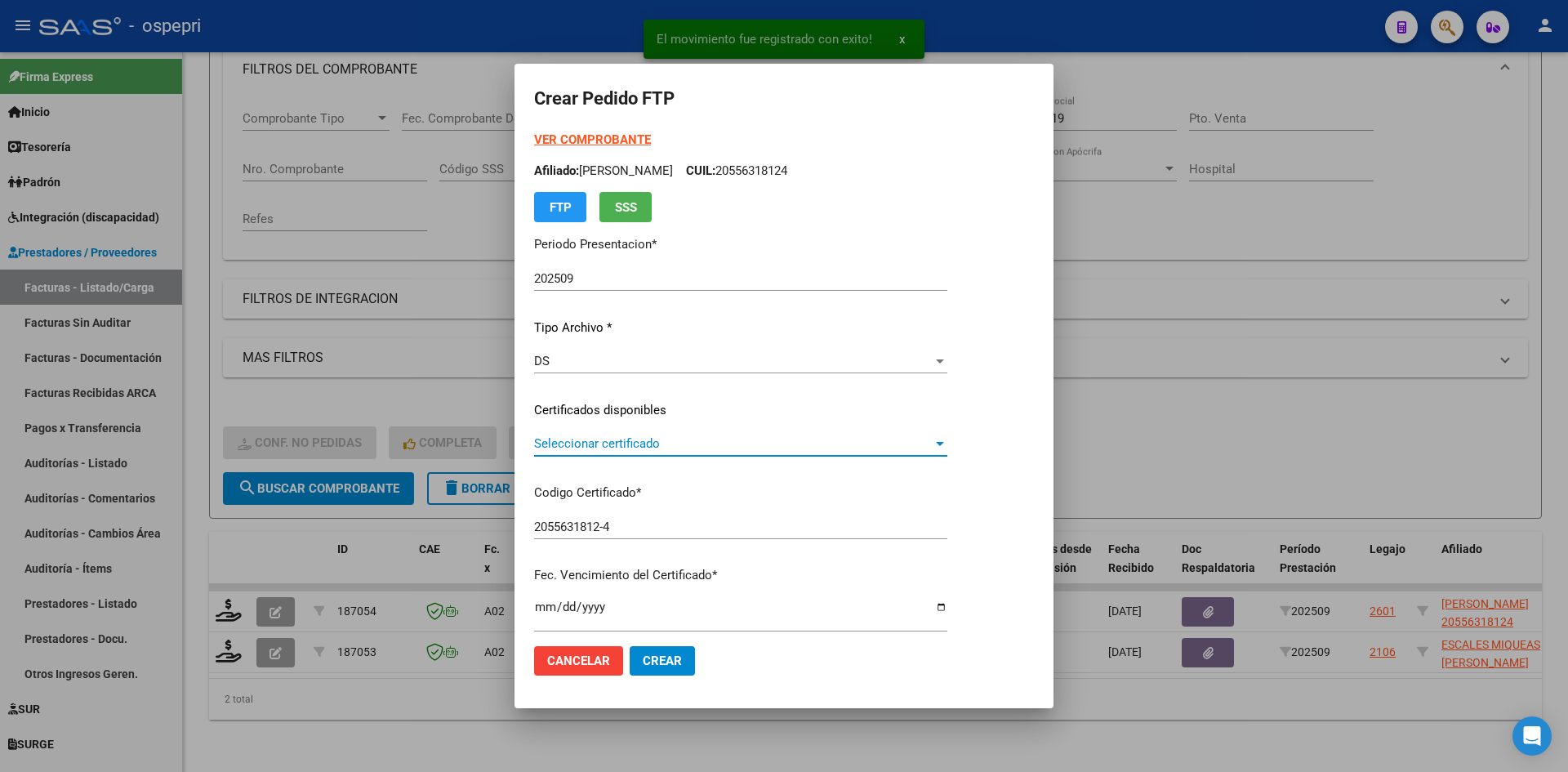
click at [631, 450] on span "Seleccionar certificado" at bounding box center [733, 443] width 398 height 15
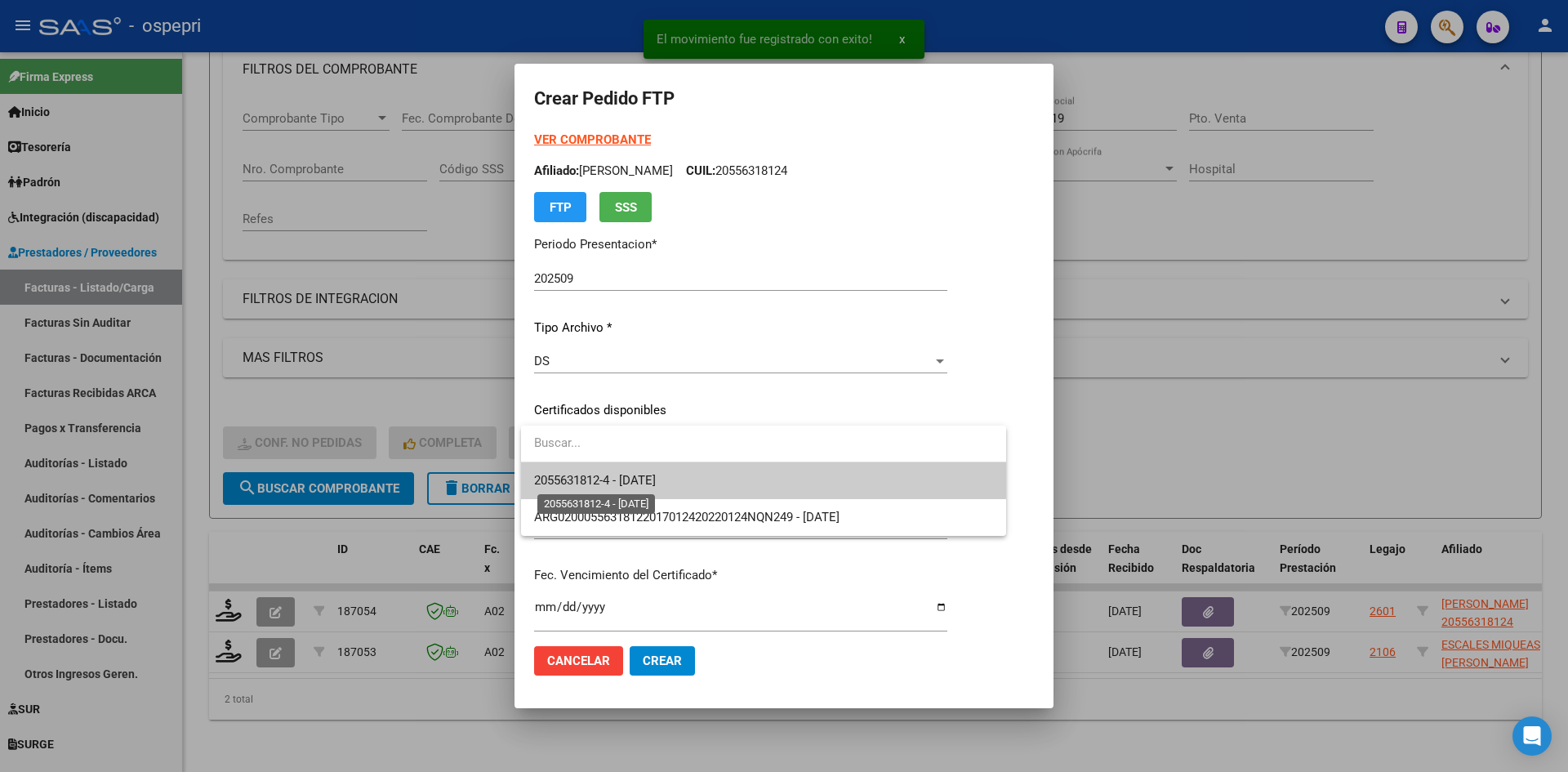
click at [645, 478] on span "2055631812-4 - 2032-09-12" at bounding box center [595, 480] width 122 height 15
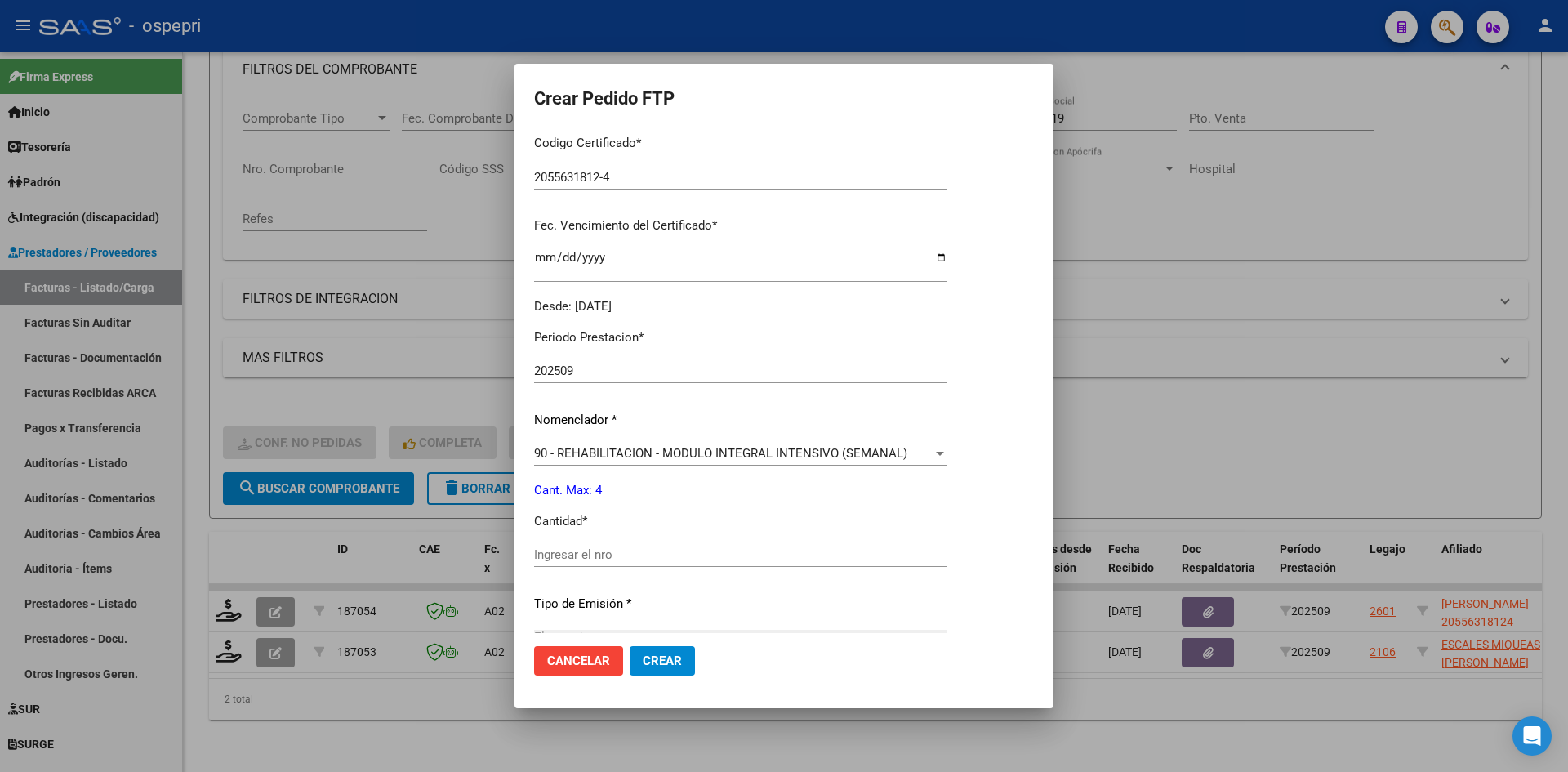
scroll to position [408, 0]
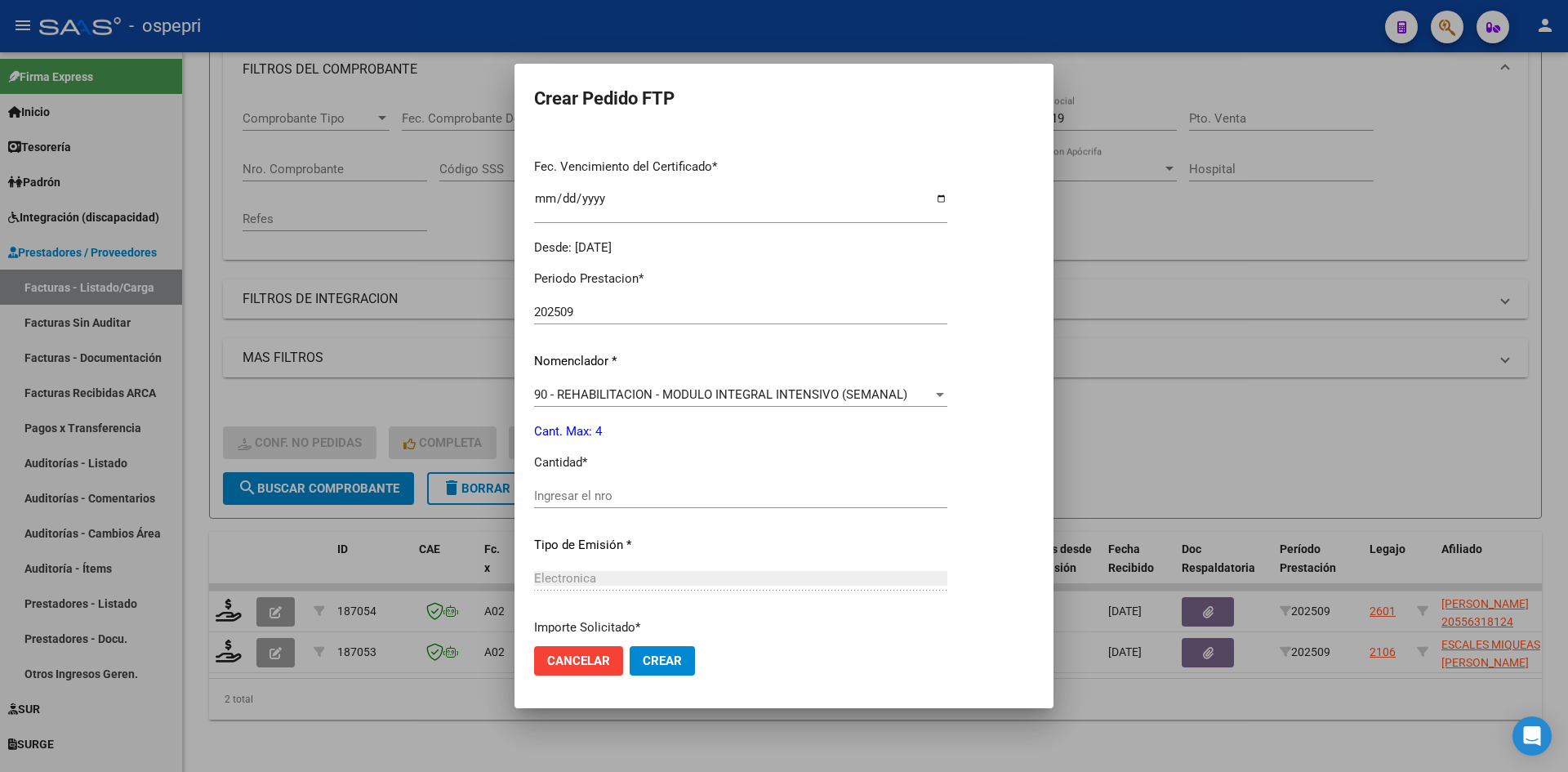
click at [594, 498] on input "Ingresar el nro" at bounding box center [740, 495] width 413 height 15
click at [683, 660] on button "Crear" at bounding box center [662, 660] width 65 height 29
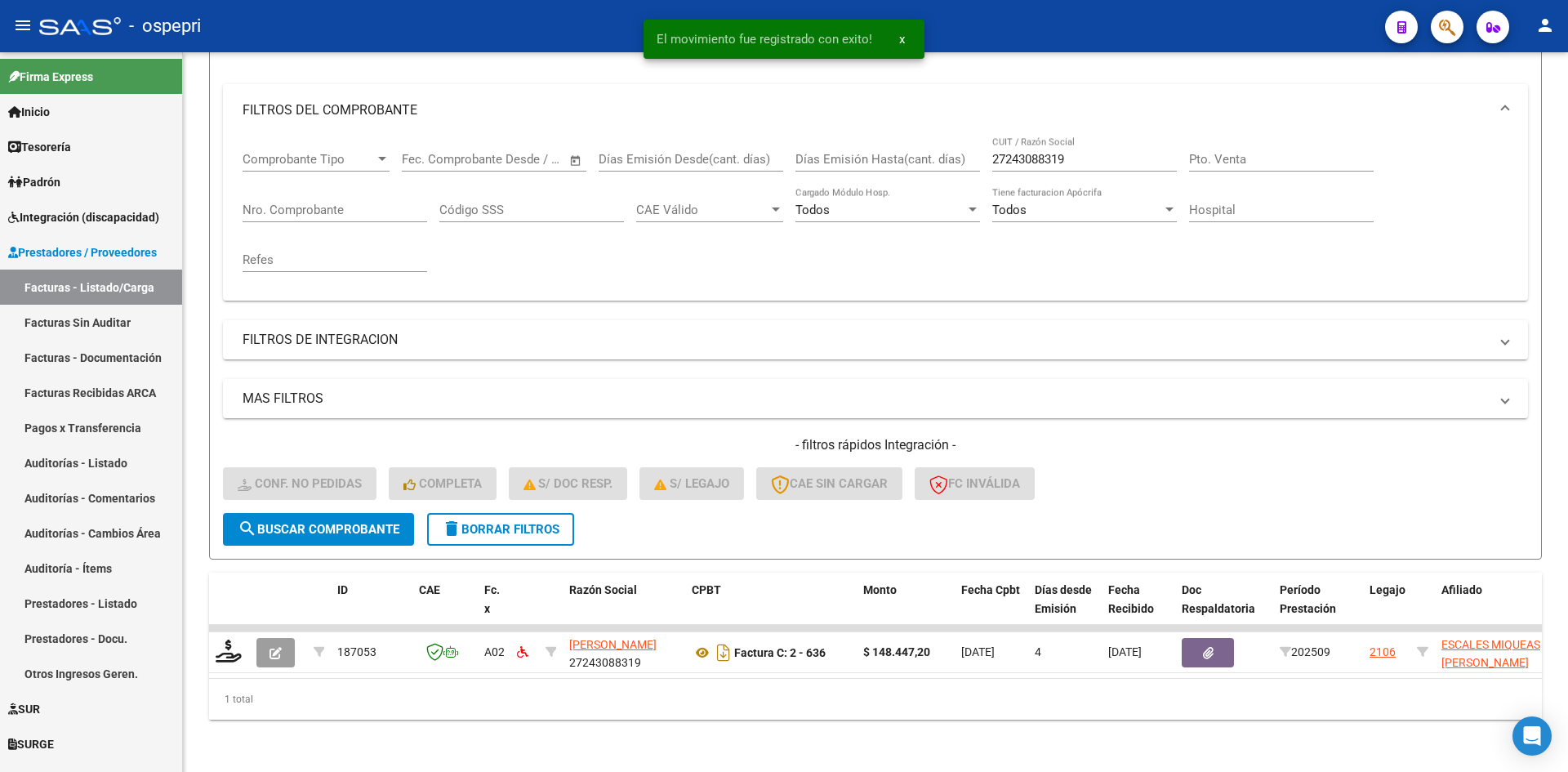
scroll to position [206, 0]
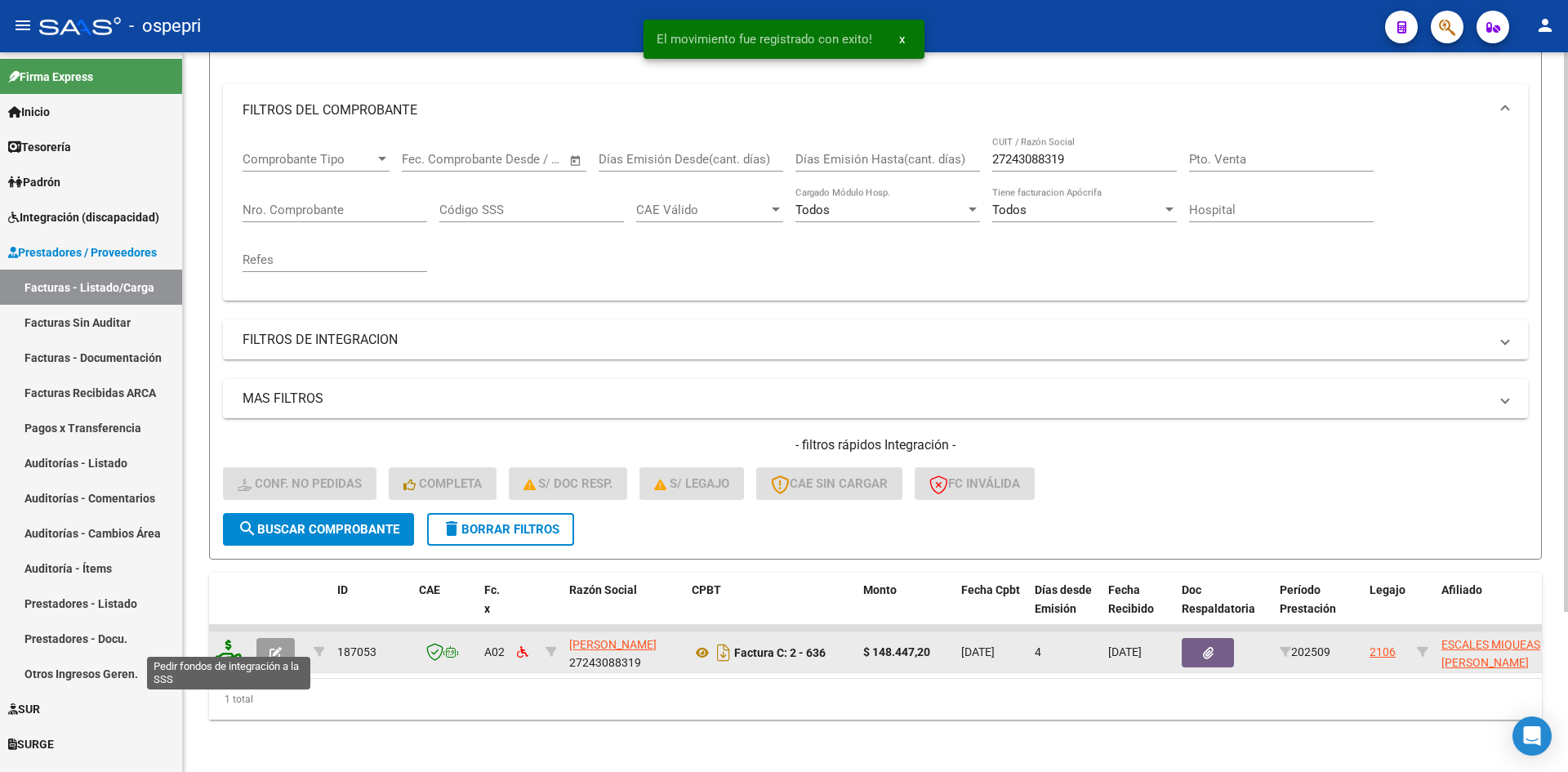
click at [227, 642] on icon at bounding box center [229, 651] width 26 height 23
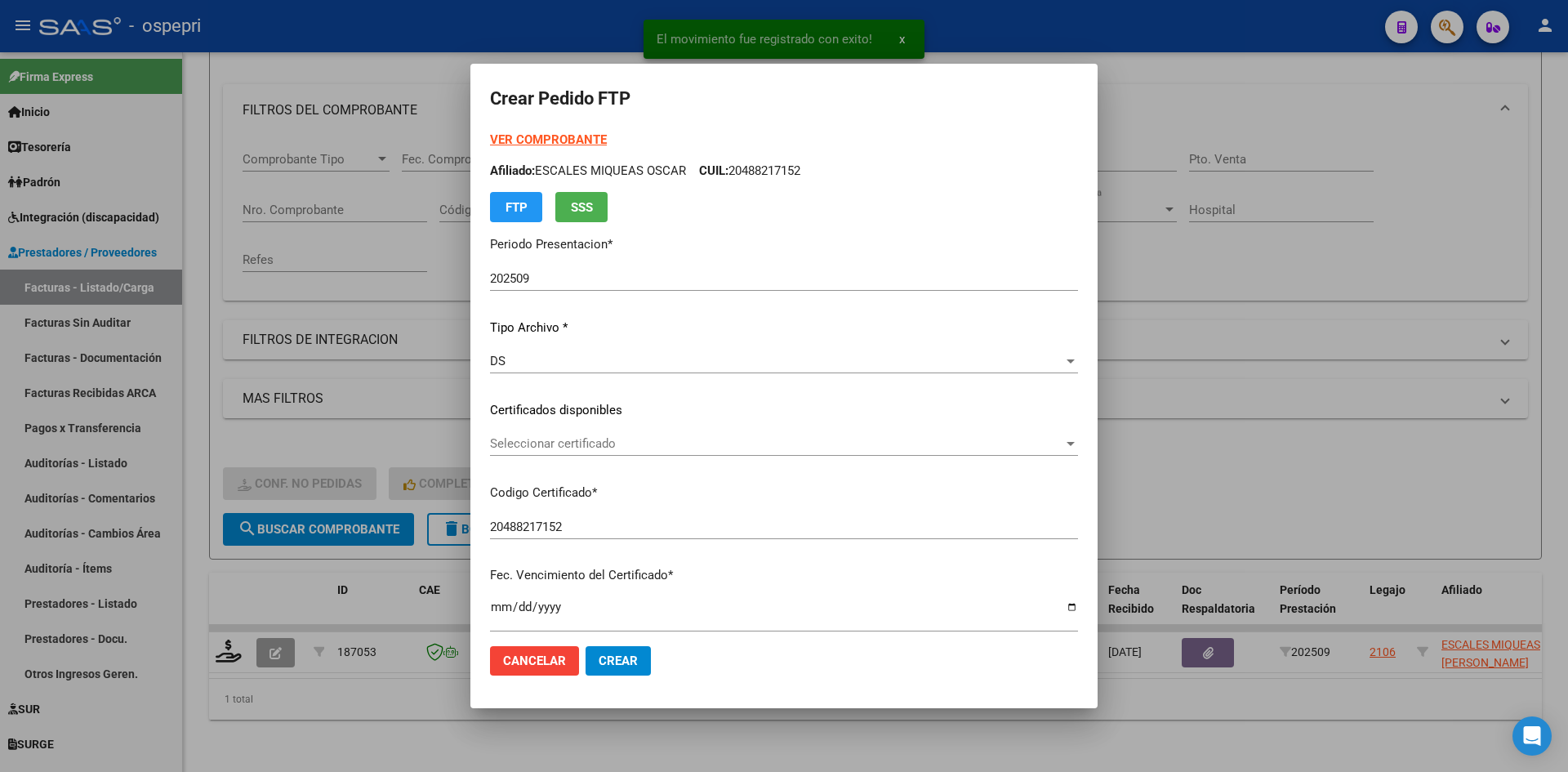
click at [645, 452] on div "Seleccionar certificado Seleccionar certificado" at bounding box center [783, 443] width 588 height 25
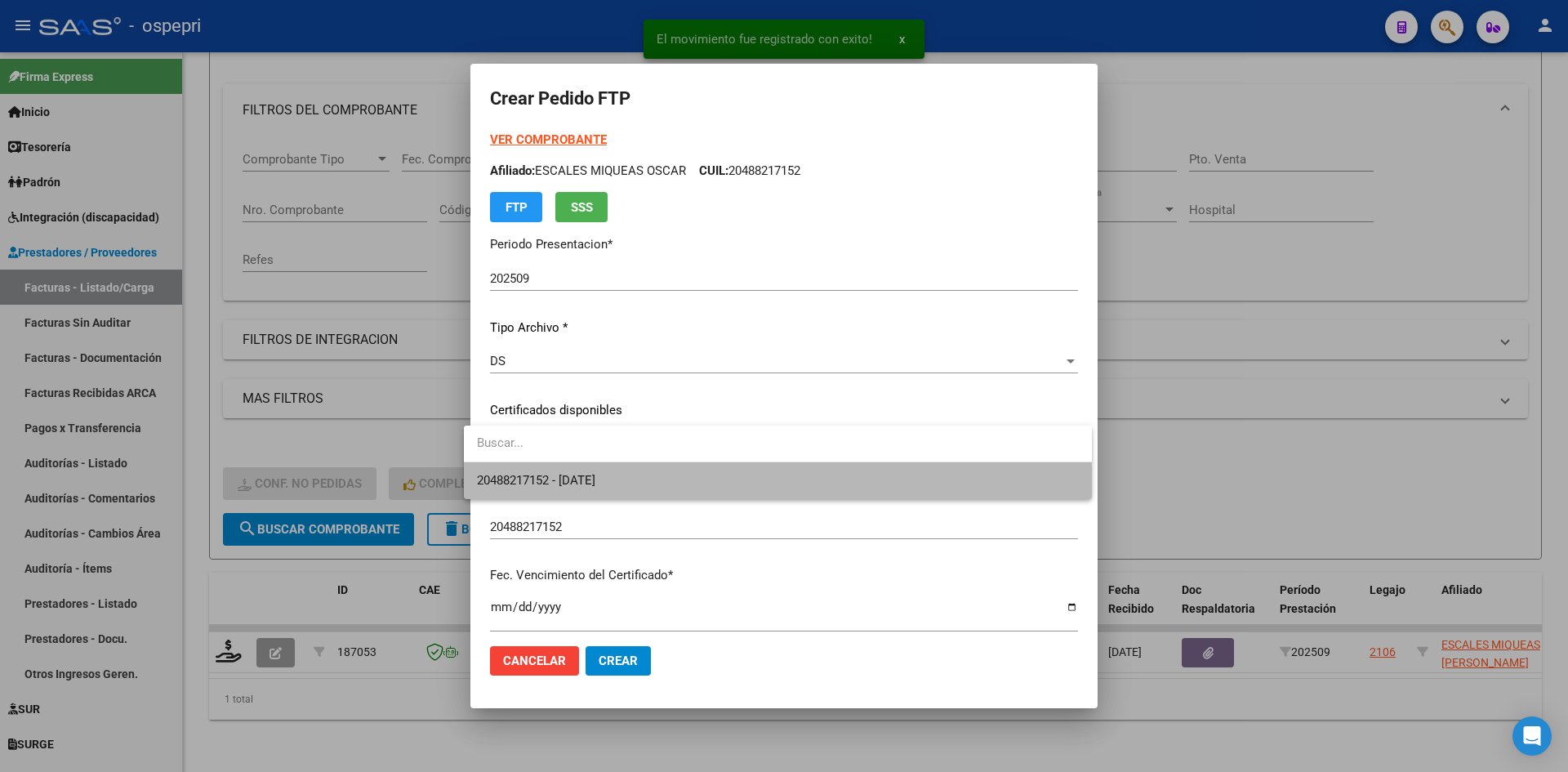
click at [653, 494] on span "20488217152 - 2029-08-15" at bounding box center [777, 481] width 602 height 37
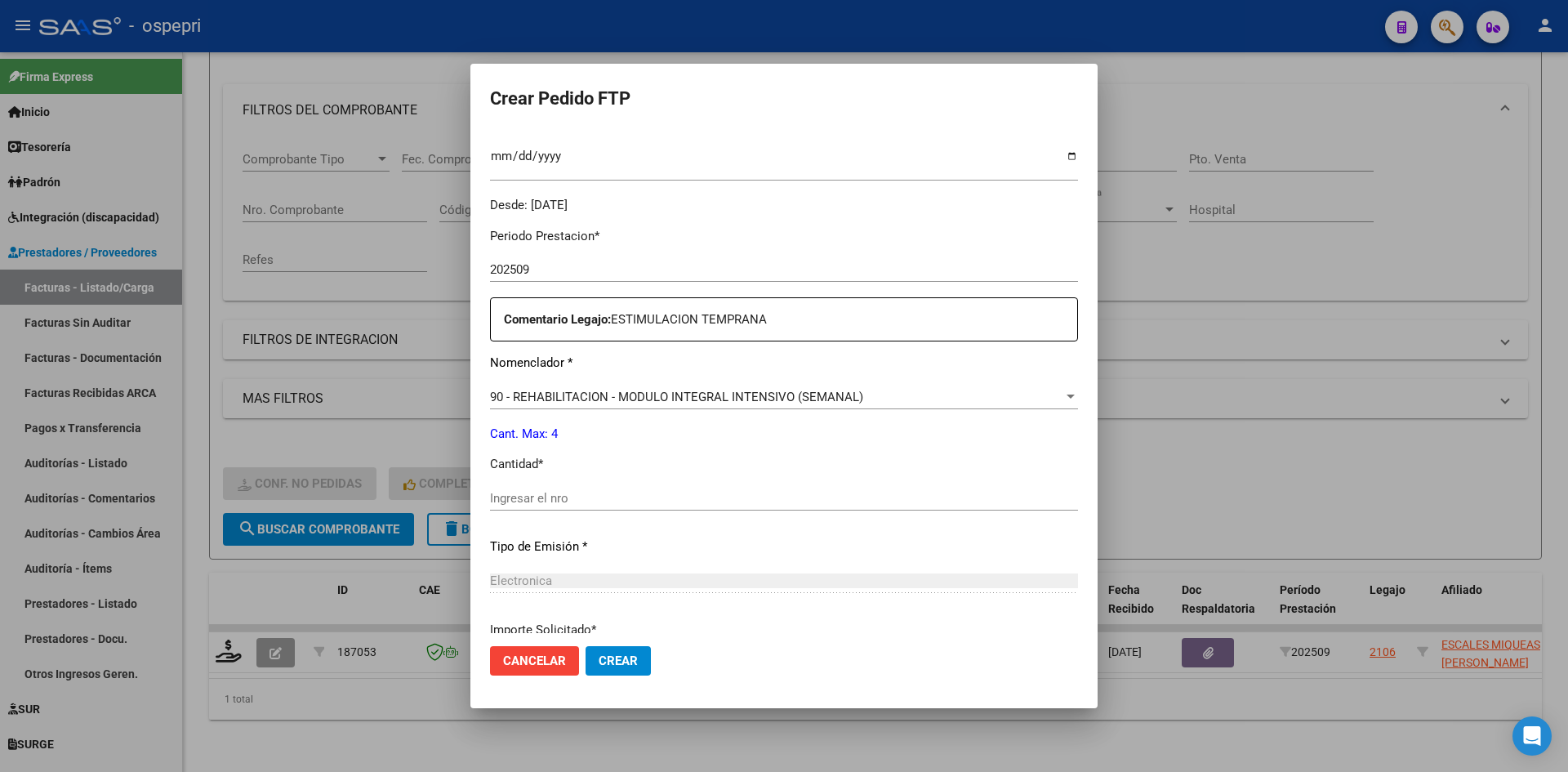
scroll to position [490, 0]
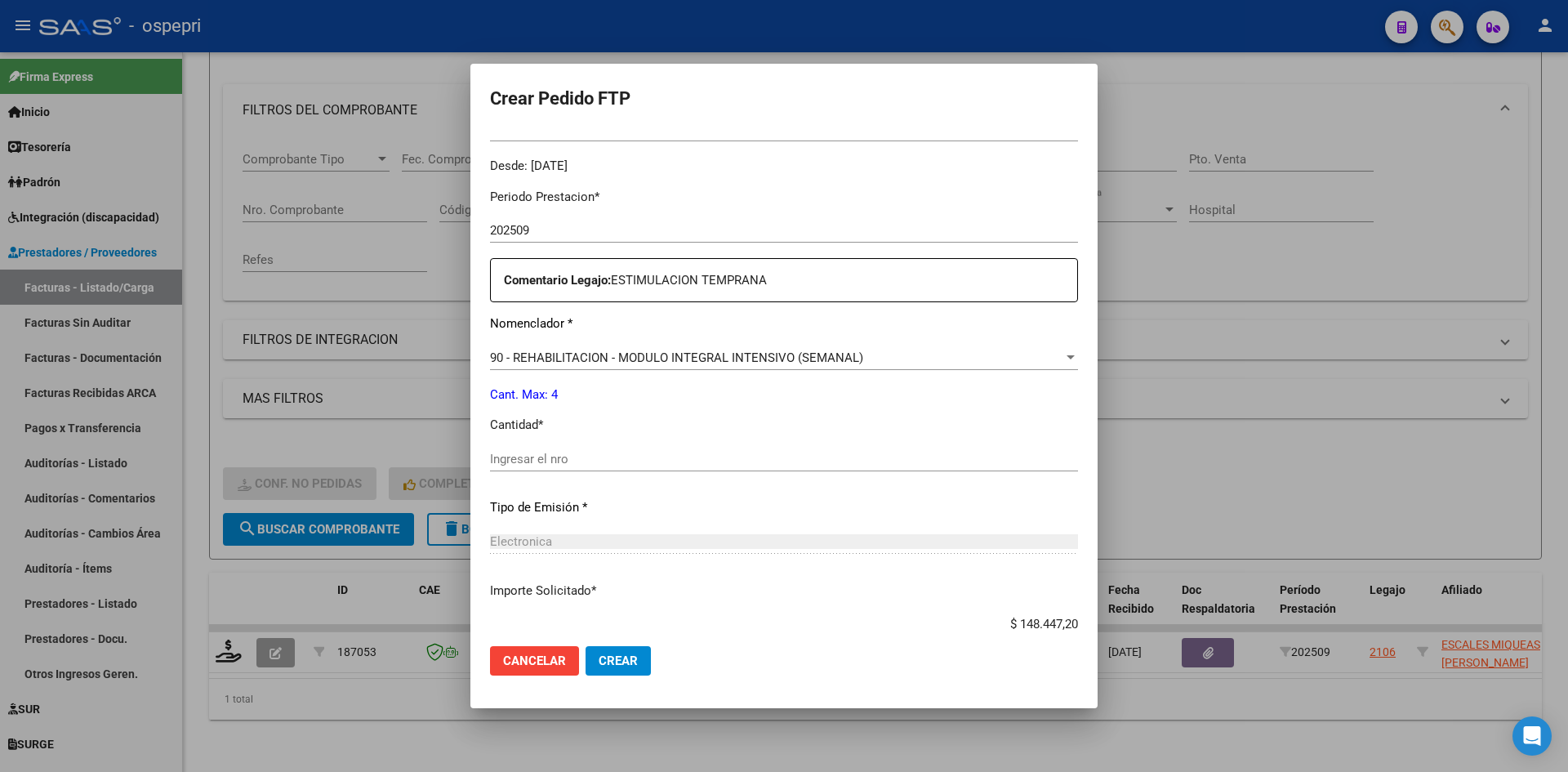
click at [552, 458] on input "Ingresar el nro" at bounding box center [783, 459] width 588 height 15
click at [601, 660] on span "Crear" at bounding box center [618, 661] width 39 height 15
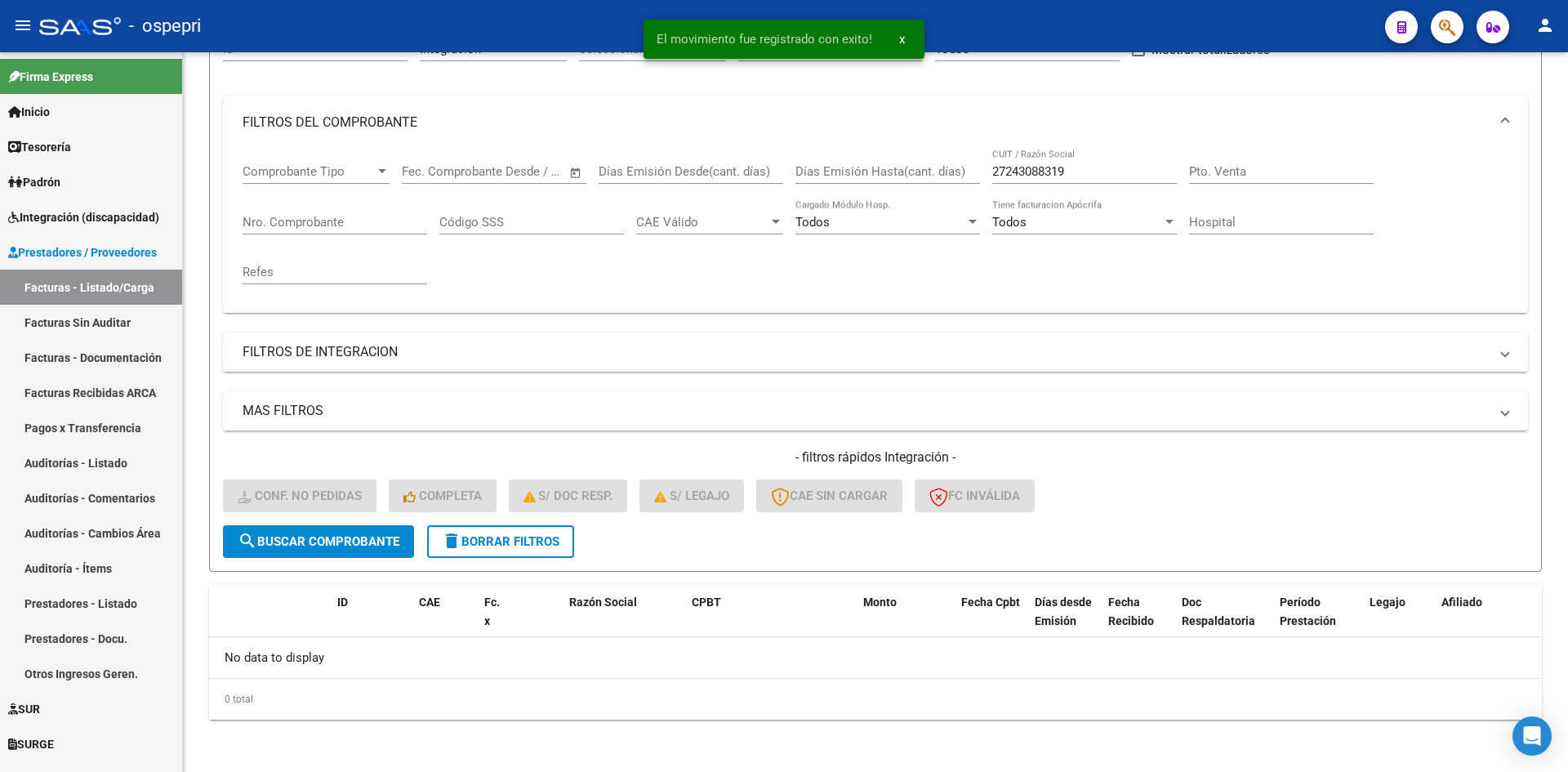
scroll to position [182, 0]
click at [532, 547] on span "delete Borrar Filtros" at bounding box center [499, 541] width 117 height 15
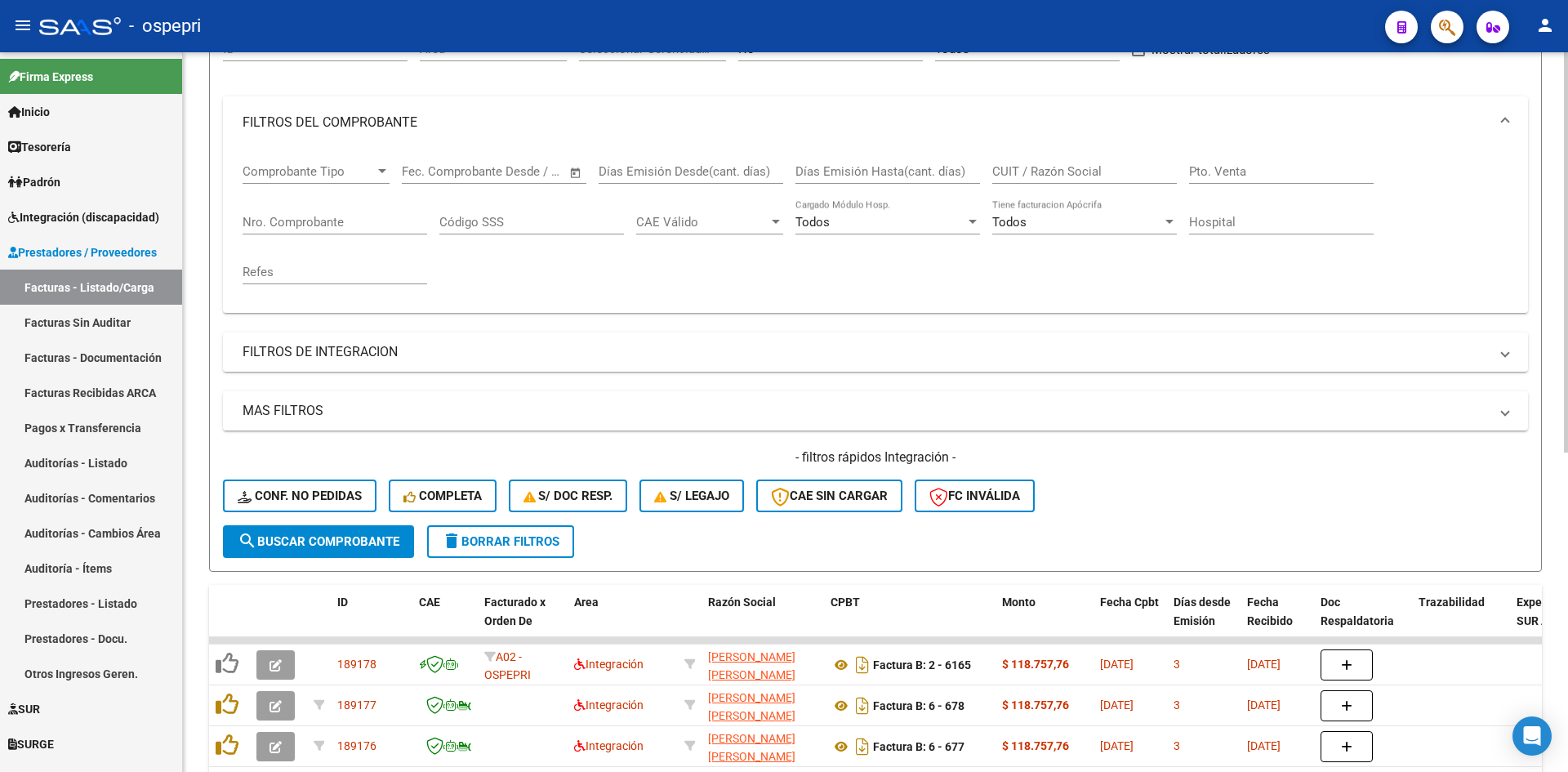
click at [1029, 167] on input "CUIT / Razón Social" at bounding box center [1084, 171] width 184 height 15
paste input "27400027310"
click at [328, 544] on span "search Buscar Comprobante" at bounding box center [319, 541] width 162 height 15
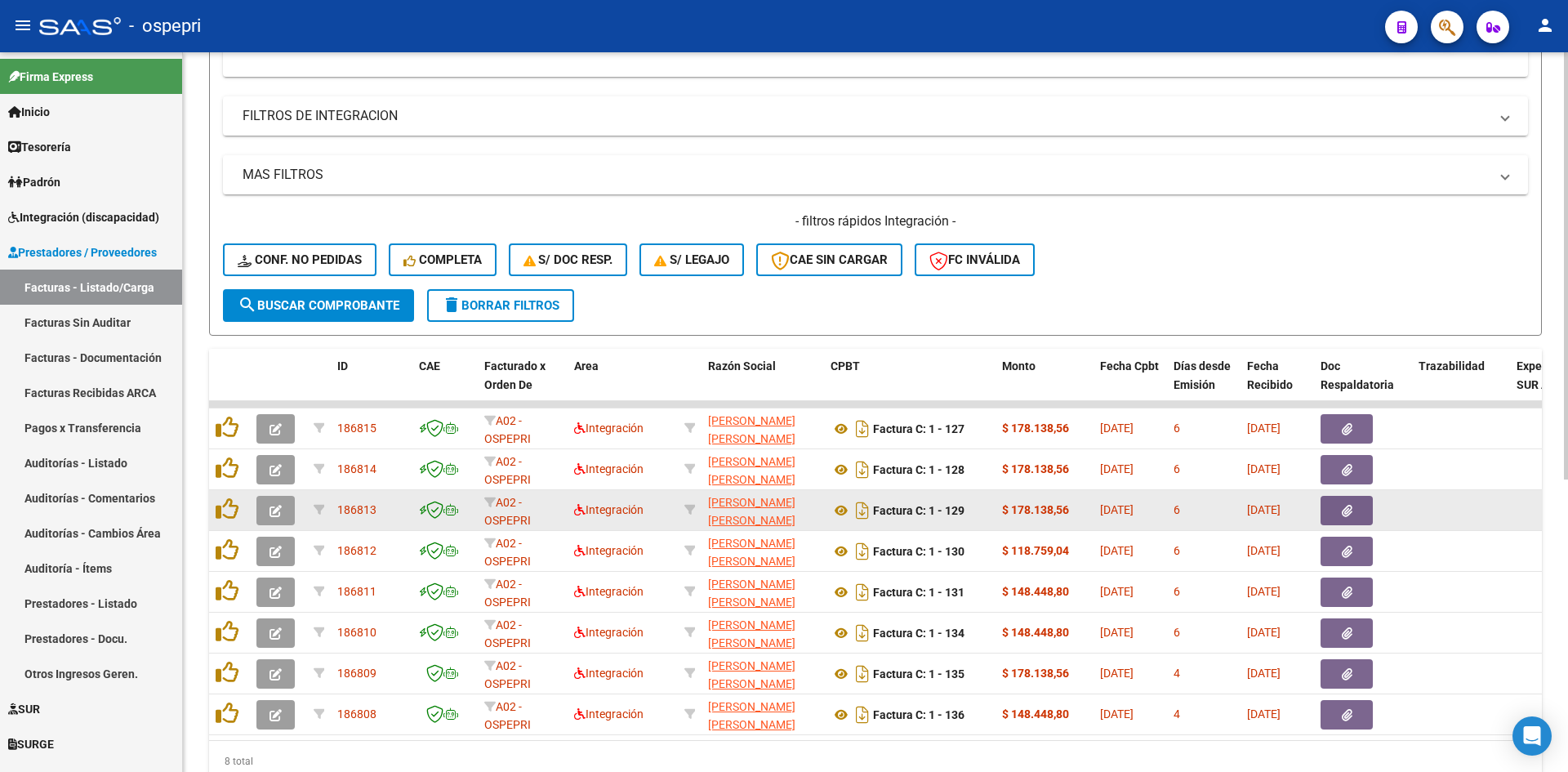
scroll to position [492, 0]
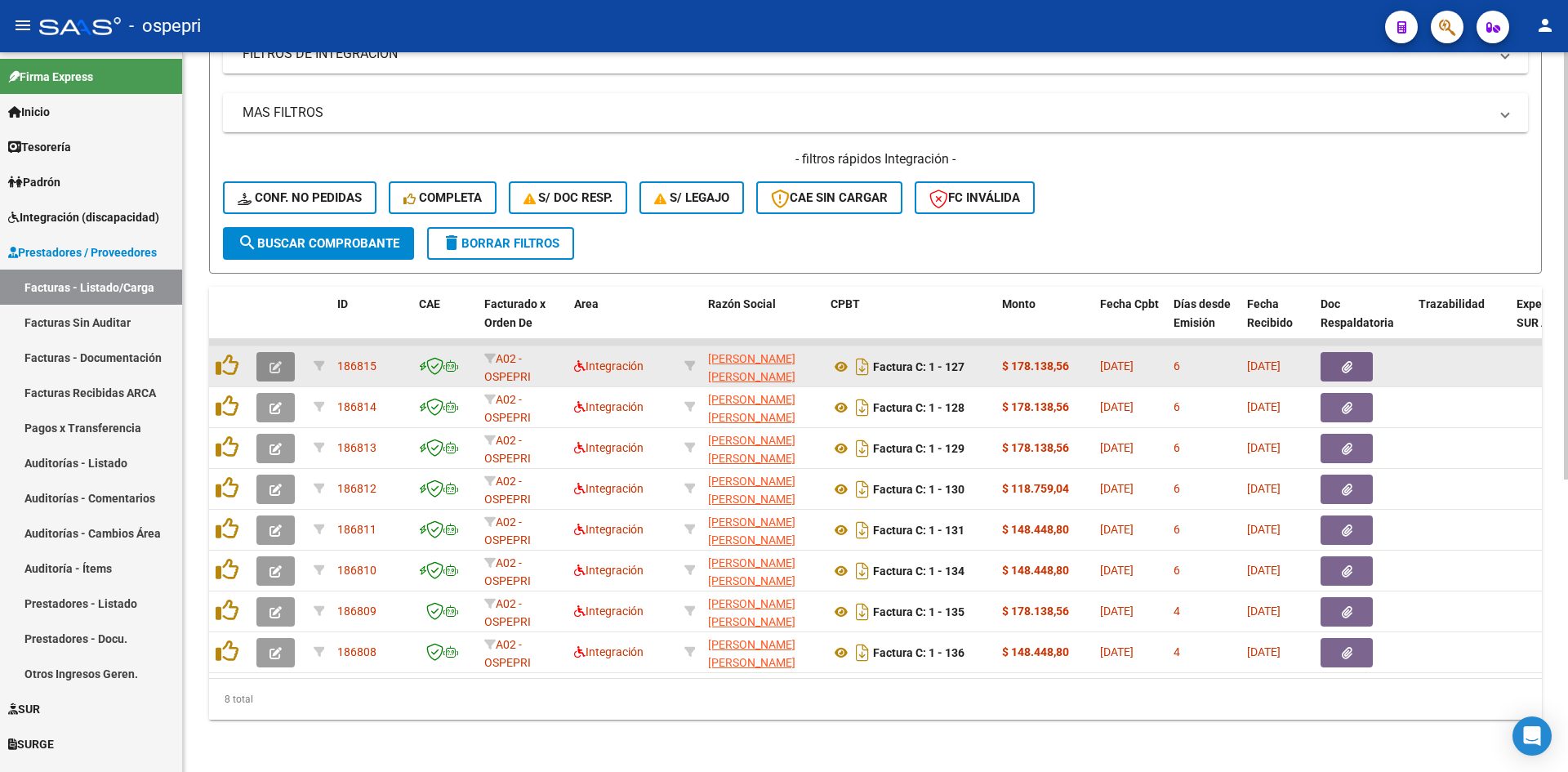
click at [283, 353] on button "button" at bounding box center [276, 366] width 39 height 29
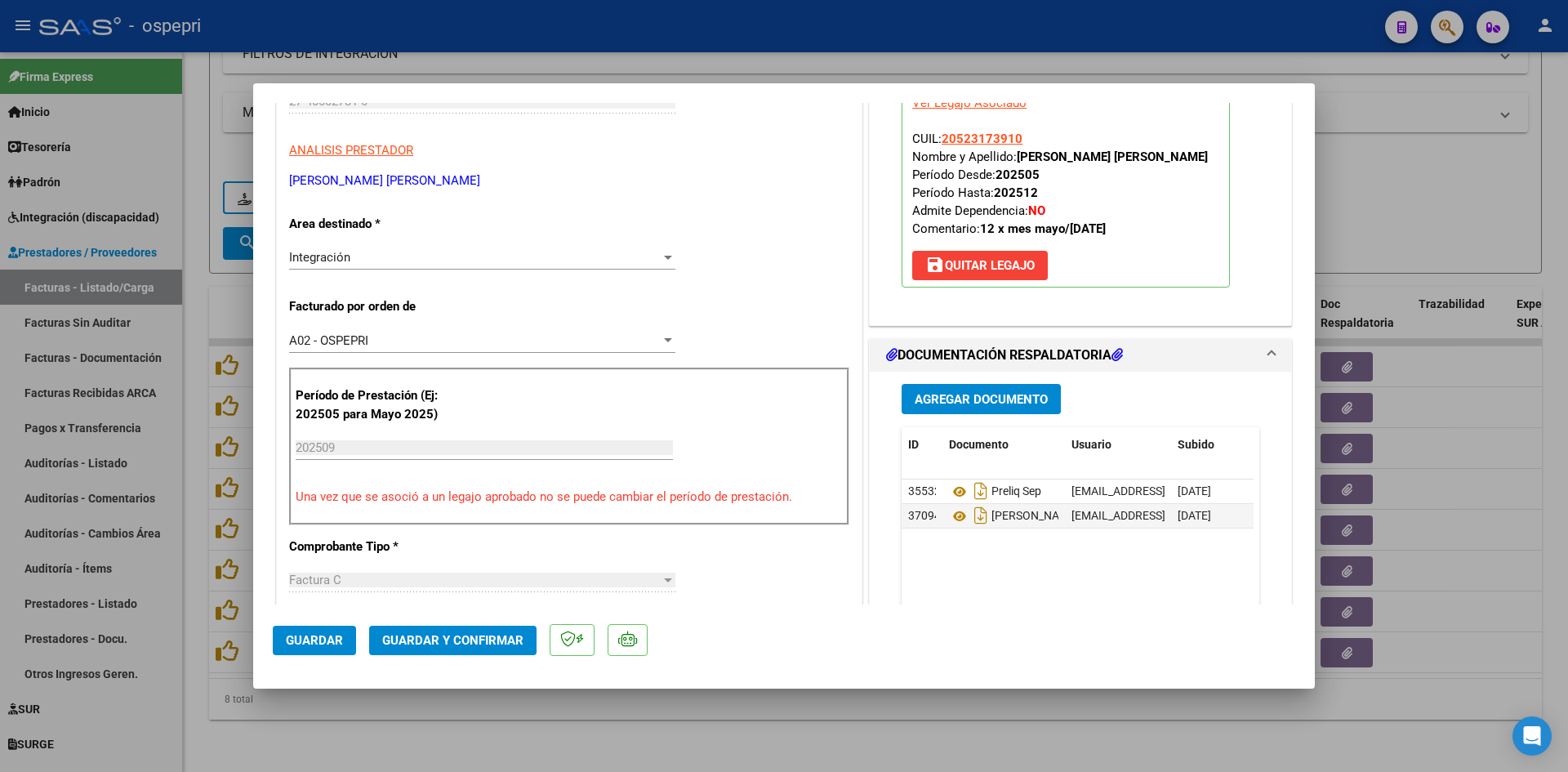
scroll to position [0, 0]
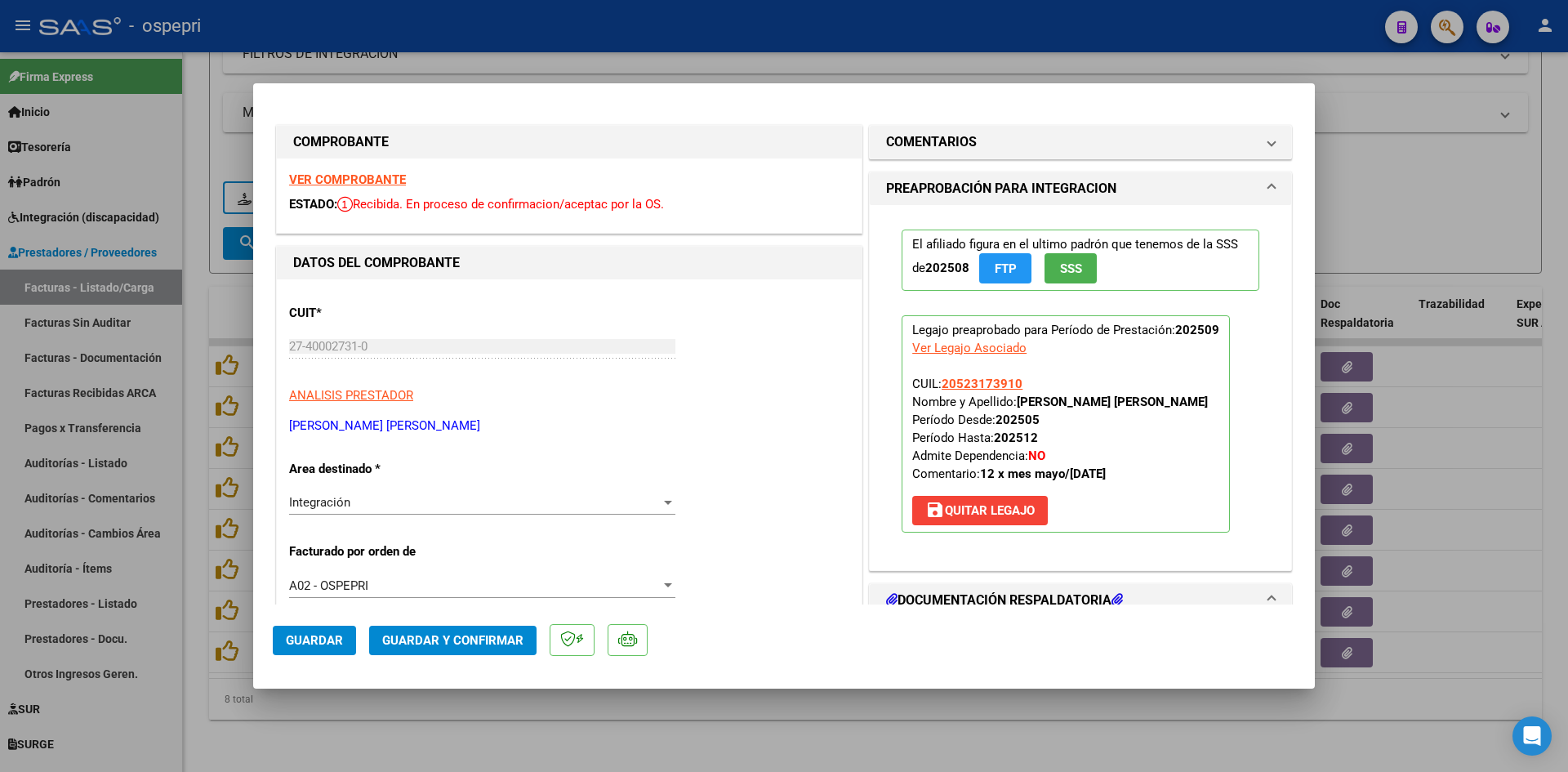
click at [375, 177] on strong "VER COMPROBANTE" at bounding box center [347, 180] width 117 height 15
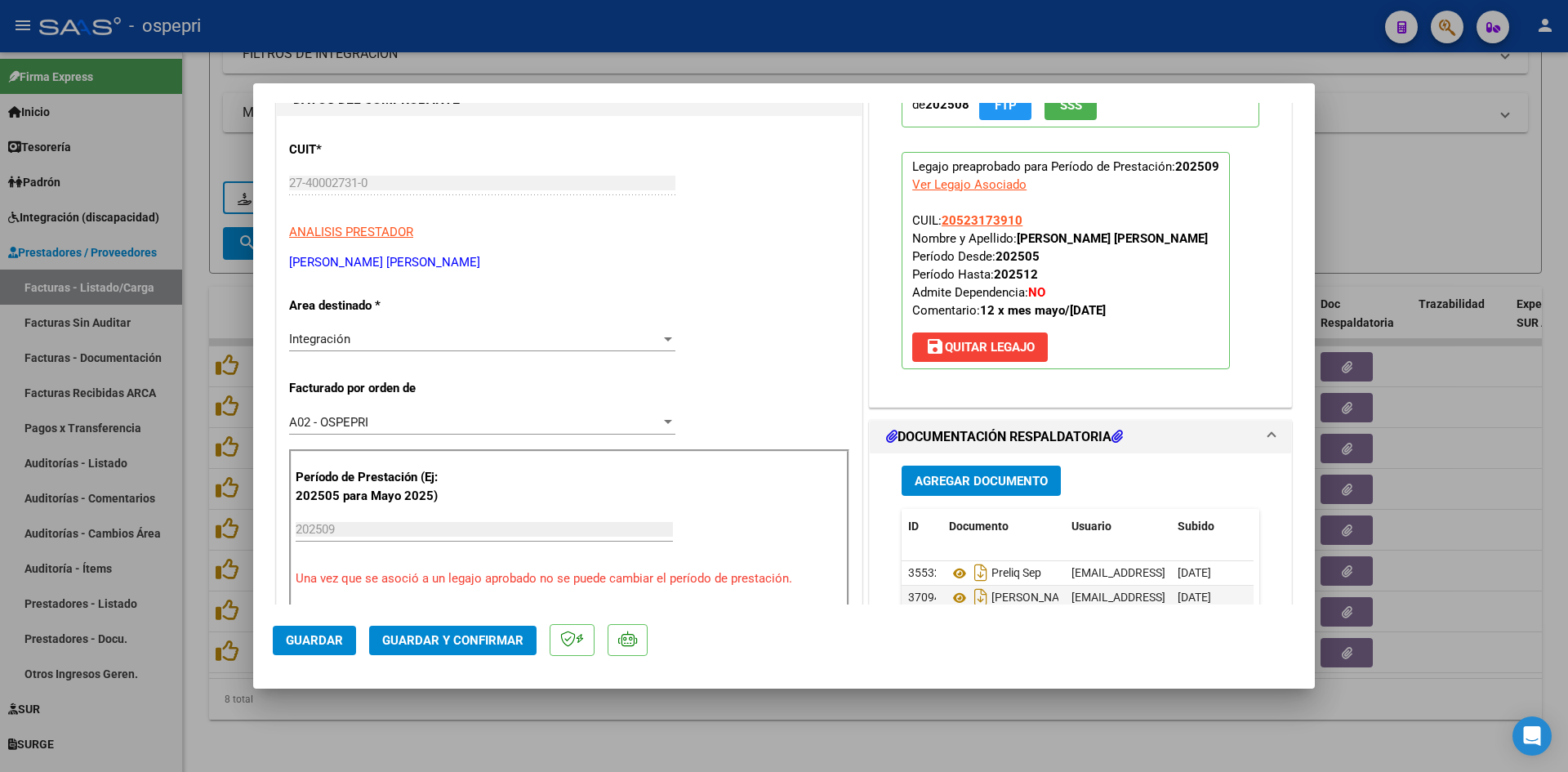
scroll to position [245, 0]
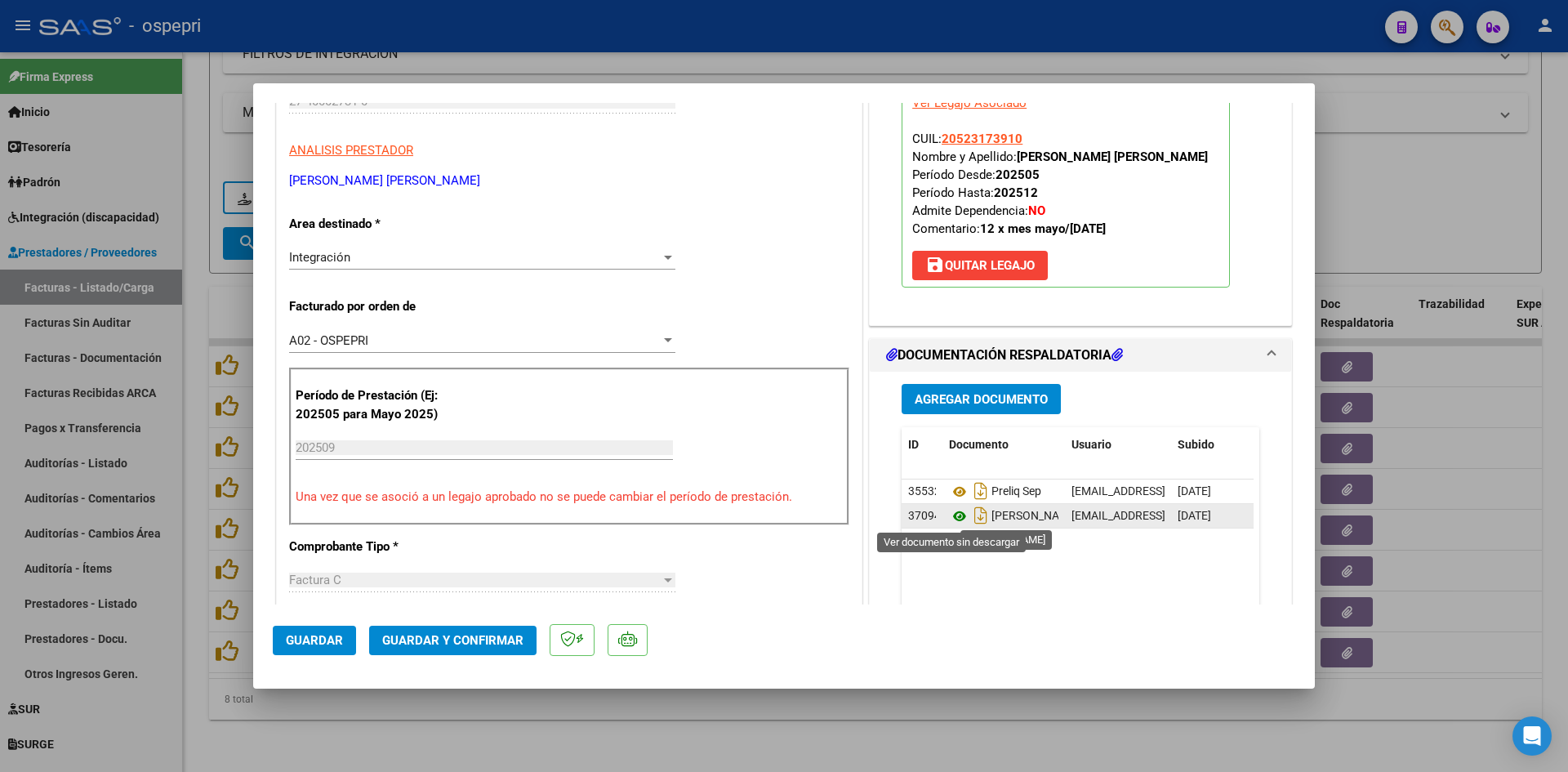
click at [952, 517] on icon at bounding box center [959, 516] width 21 height 19
click at [480, 641] on span "Guardar y Confirmar" at bounding box center [453, 640] width 141 height 15
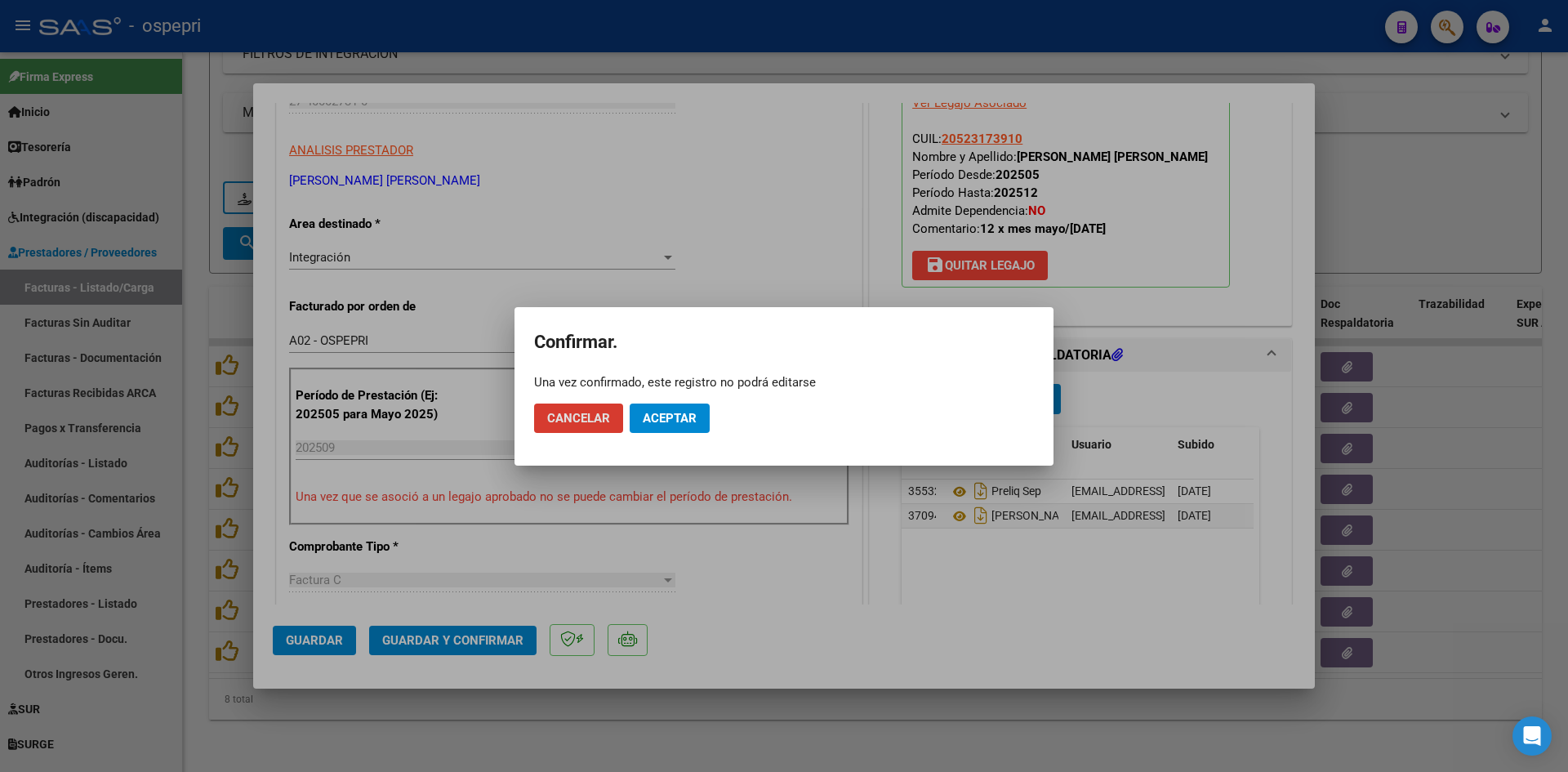
click at [658, 405] on button "Aceptar" at bounding box center [669, 418] width 80 height 29
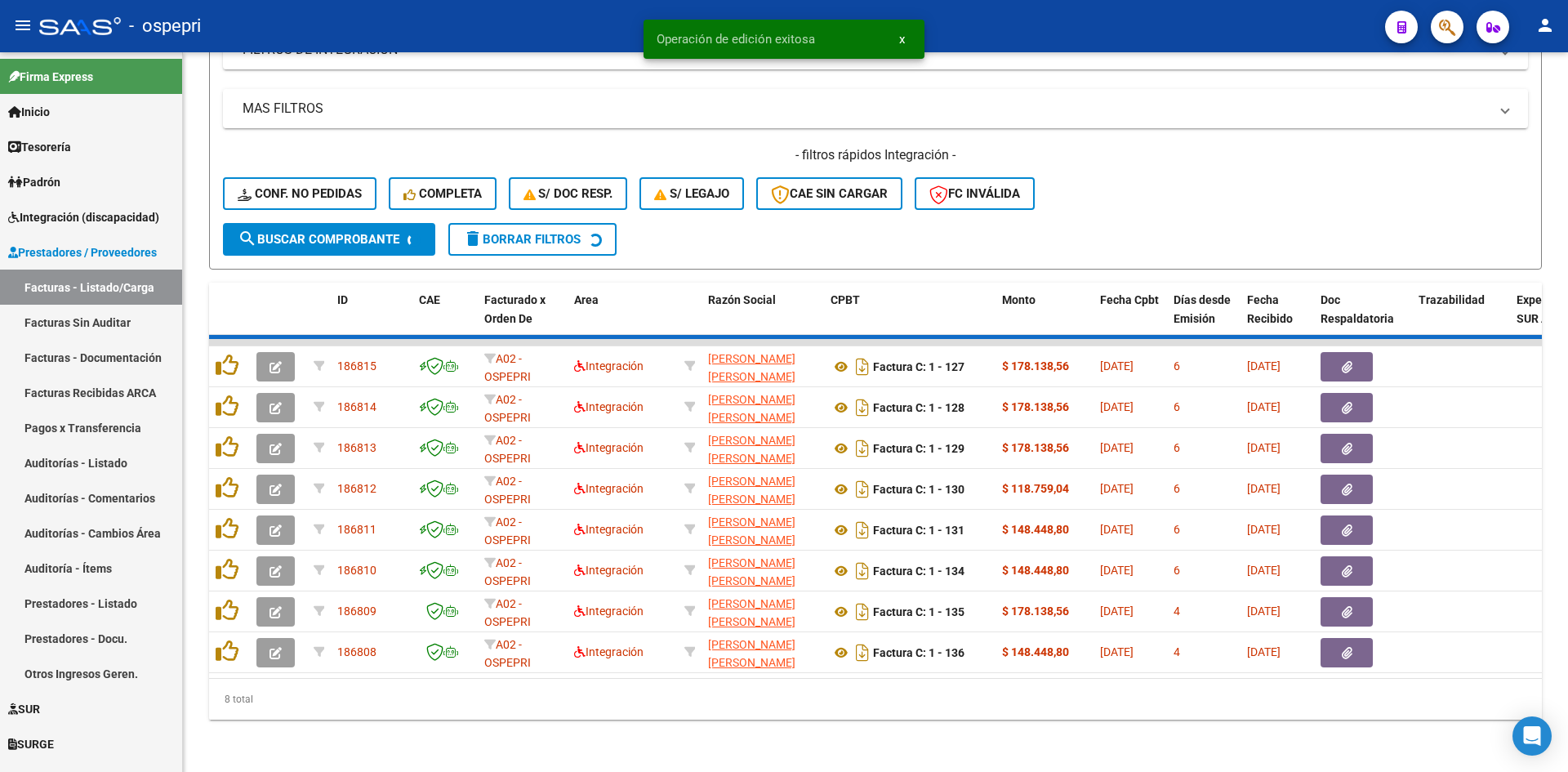
scroll to position [451, 0]
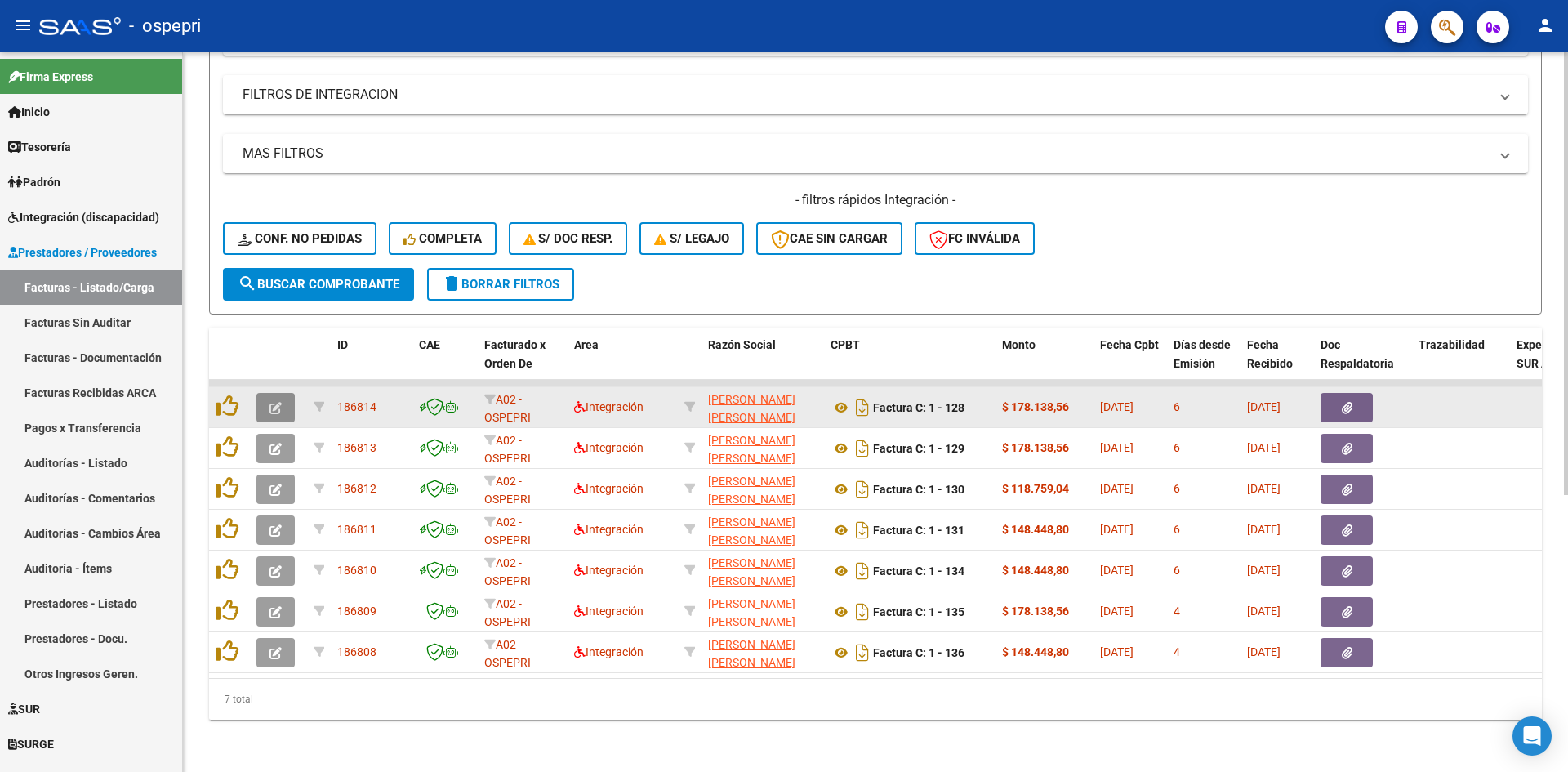
click at [281, 402] on icon "button" at bounding box center [276, 408] width 12 height 12
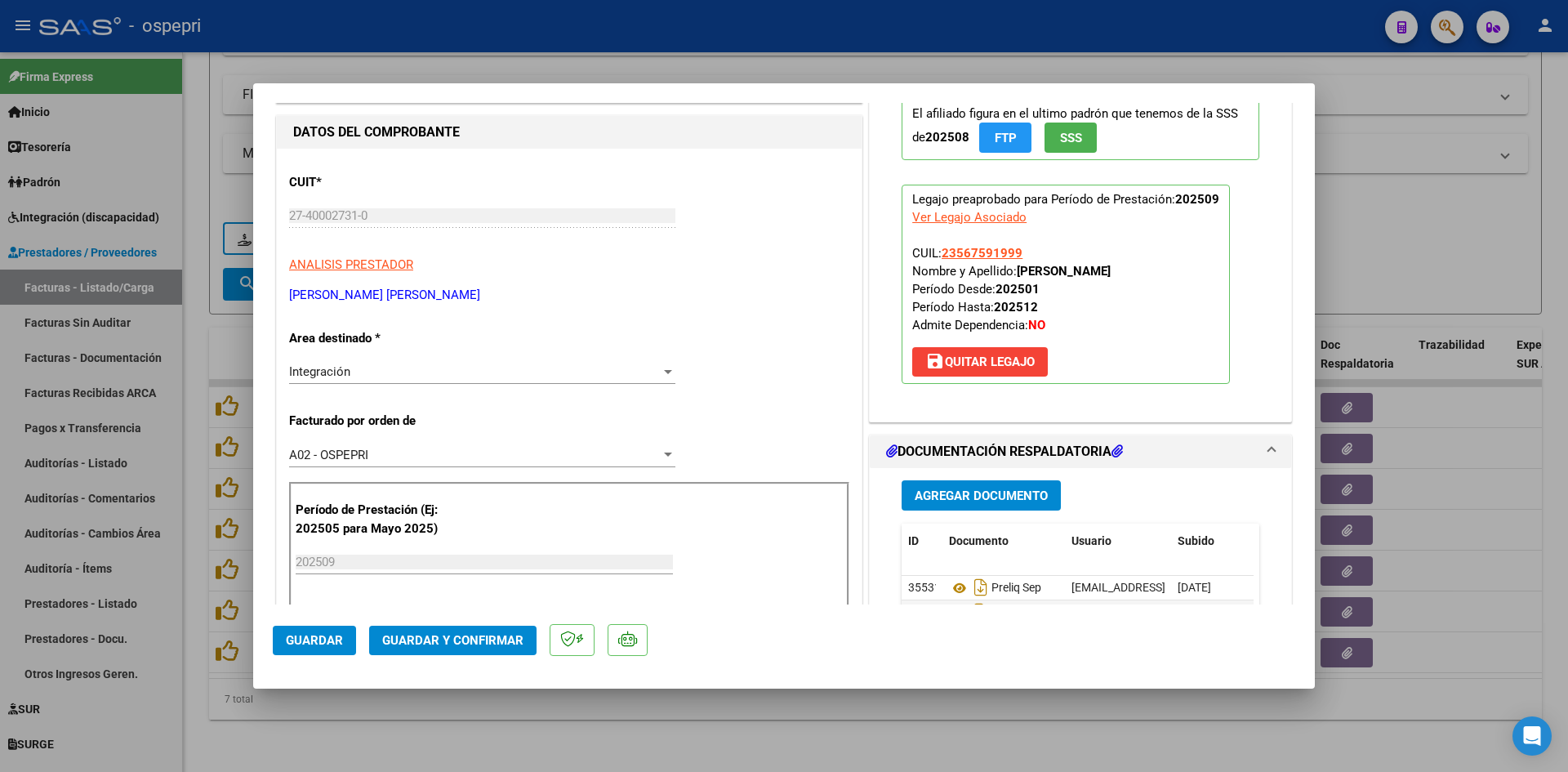
scroll to position [0, 0]
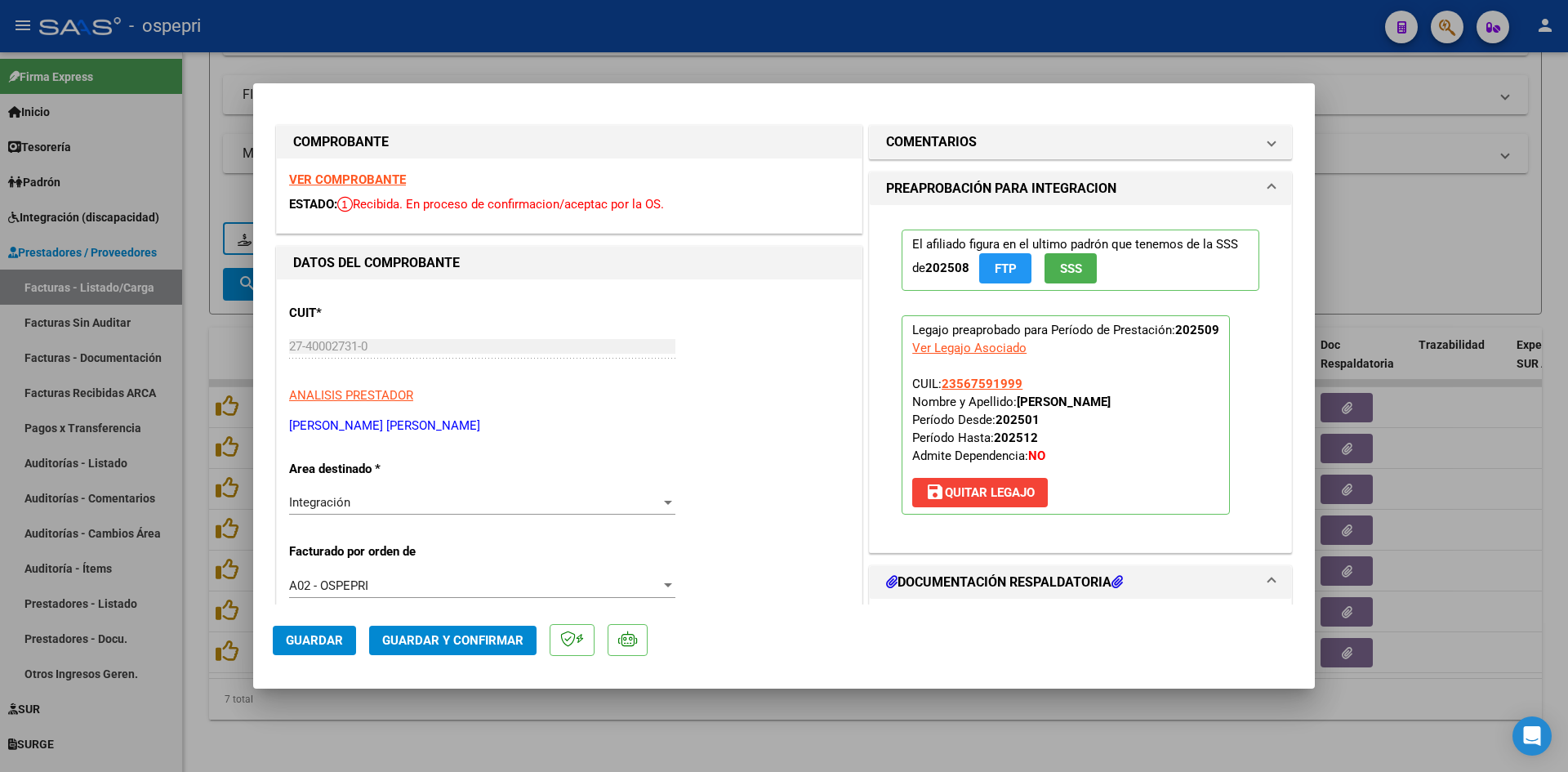
click at [366, 174] on strong "VER COMPROBANTE" at bounding box center [347, 180] width 117 height 15
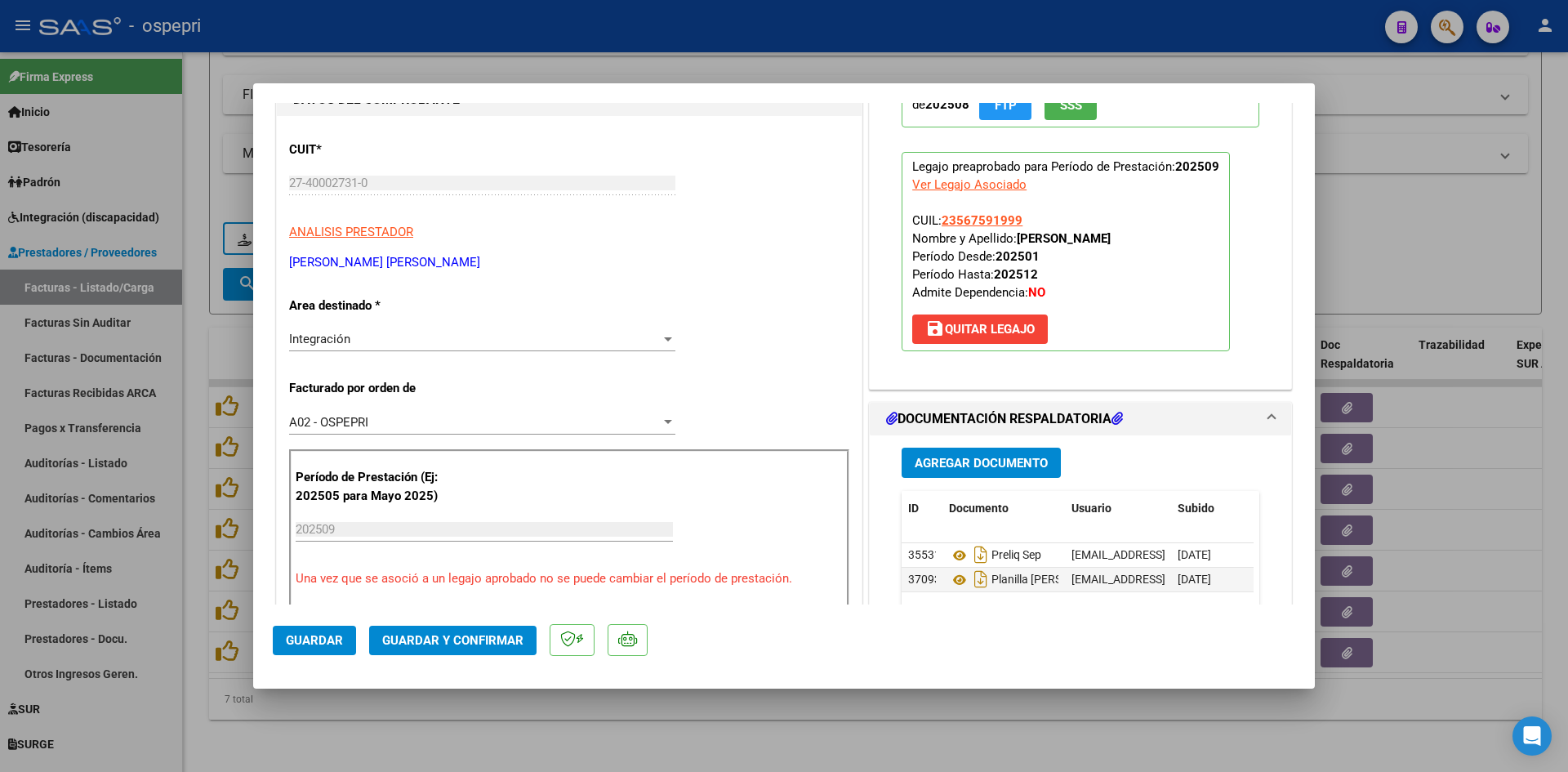
scroll to position [245, 0]
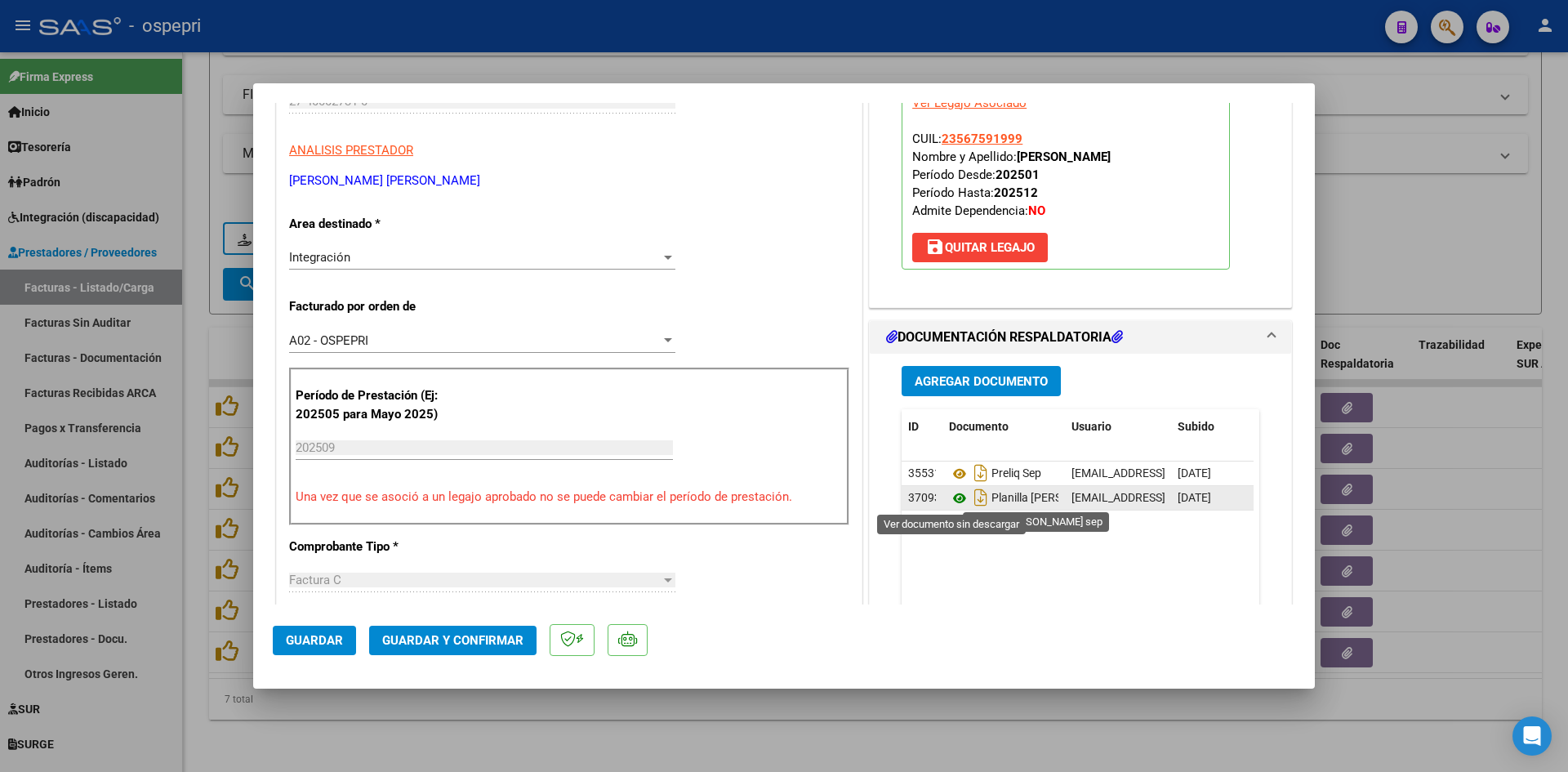
click at [950, 499] on icon at bounding box center [959, 498] width 21 height 19
click at [441, 624] on mat-dialog-actions "Guardar Guardar y Confirmar" at bounding box center [784, 636] width 1022 height 64
click at [447, 640] on span "Guardar y Confirmar" at bounding box center [453, 640] width 141 height 15
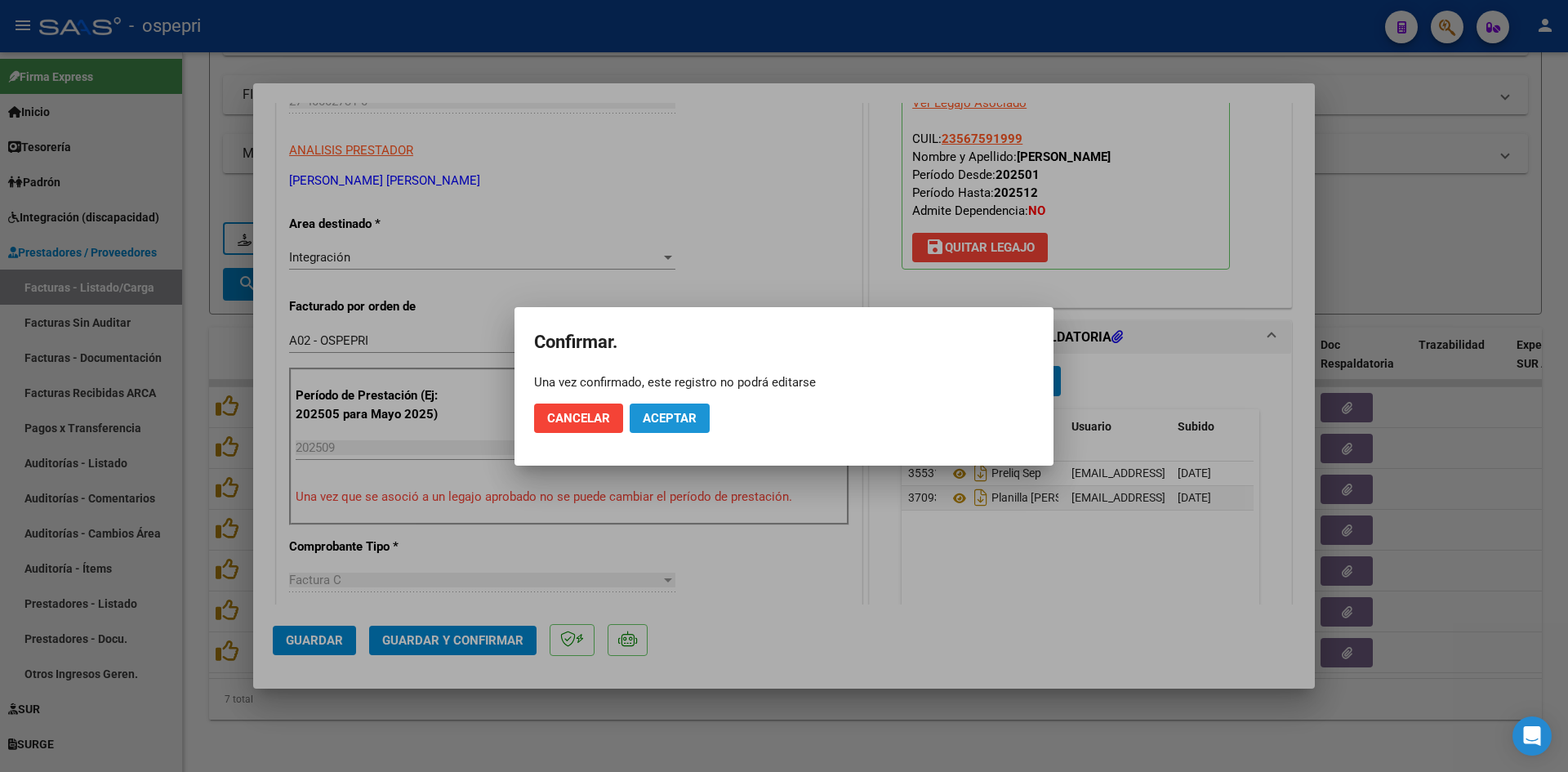
click at [692, 415] on span "Aceptar" at bounding box center [669, 418] width 54 height 15
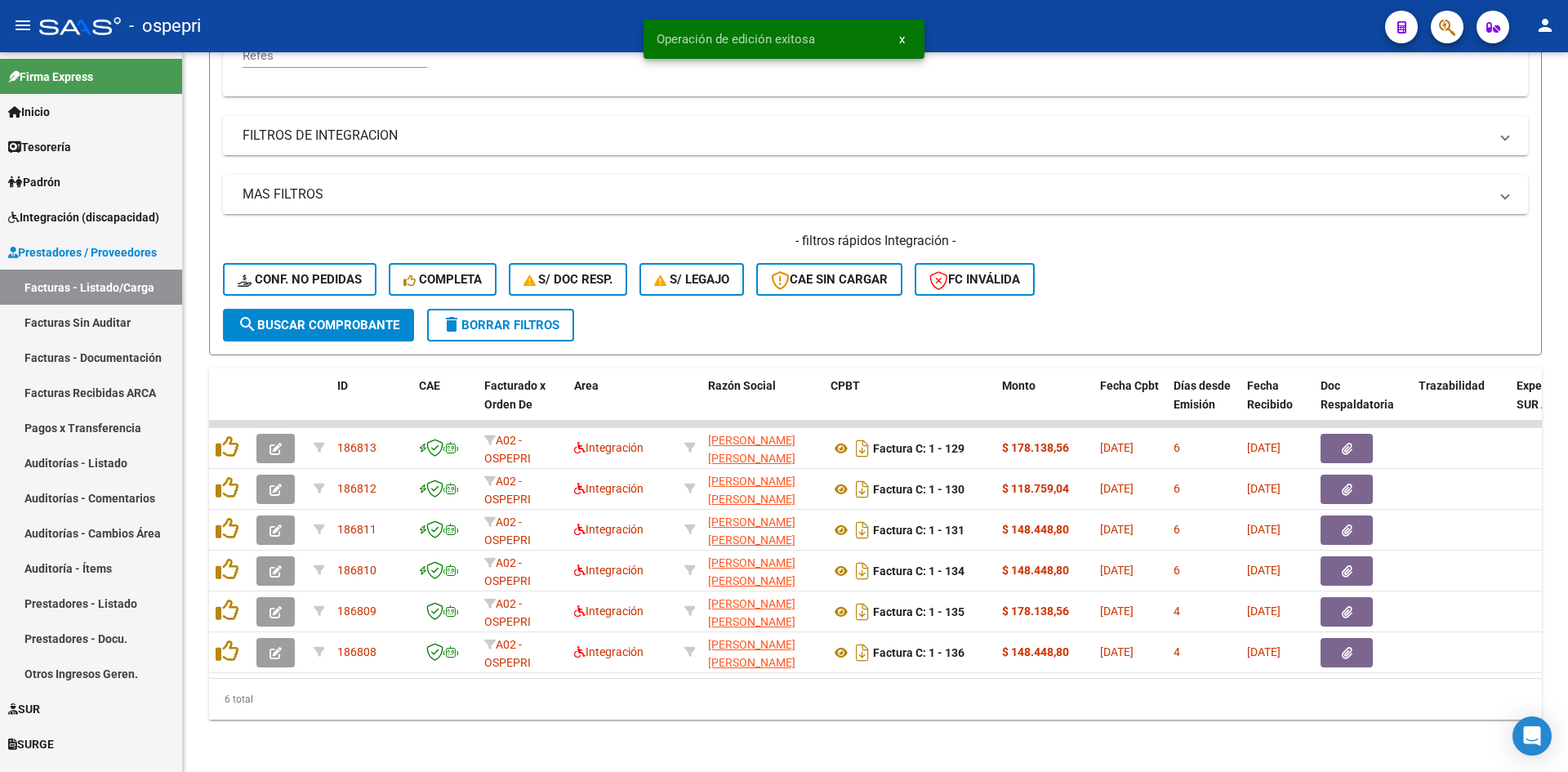
scroll to position [410, 0]
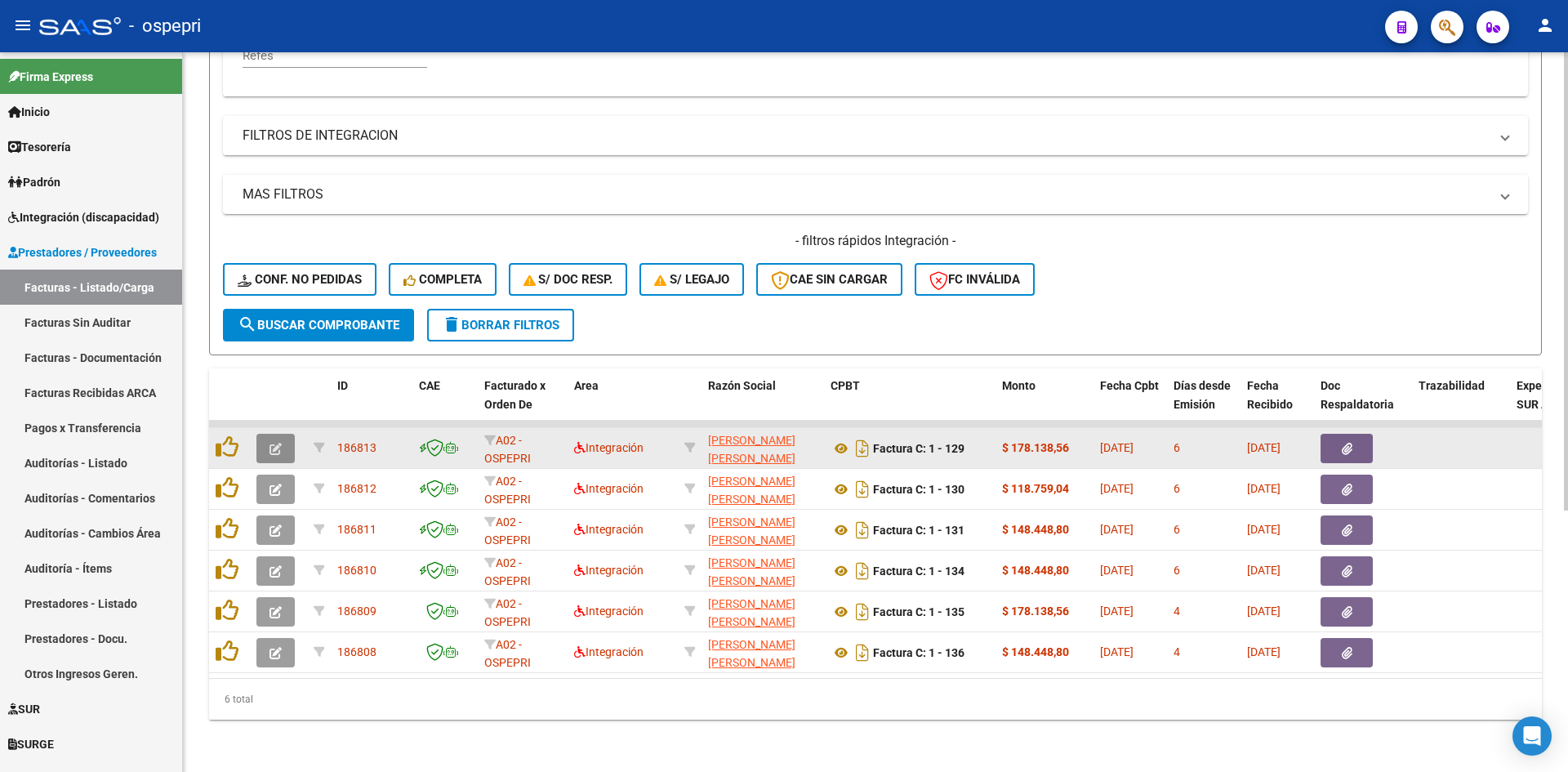
click at [278, 442] on icon "button" at bounding box center [276, 449] width 12 height 12
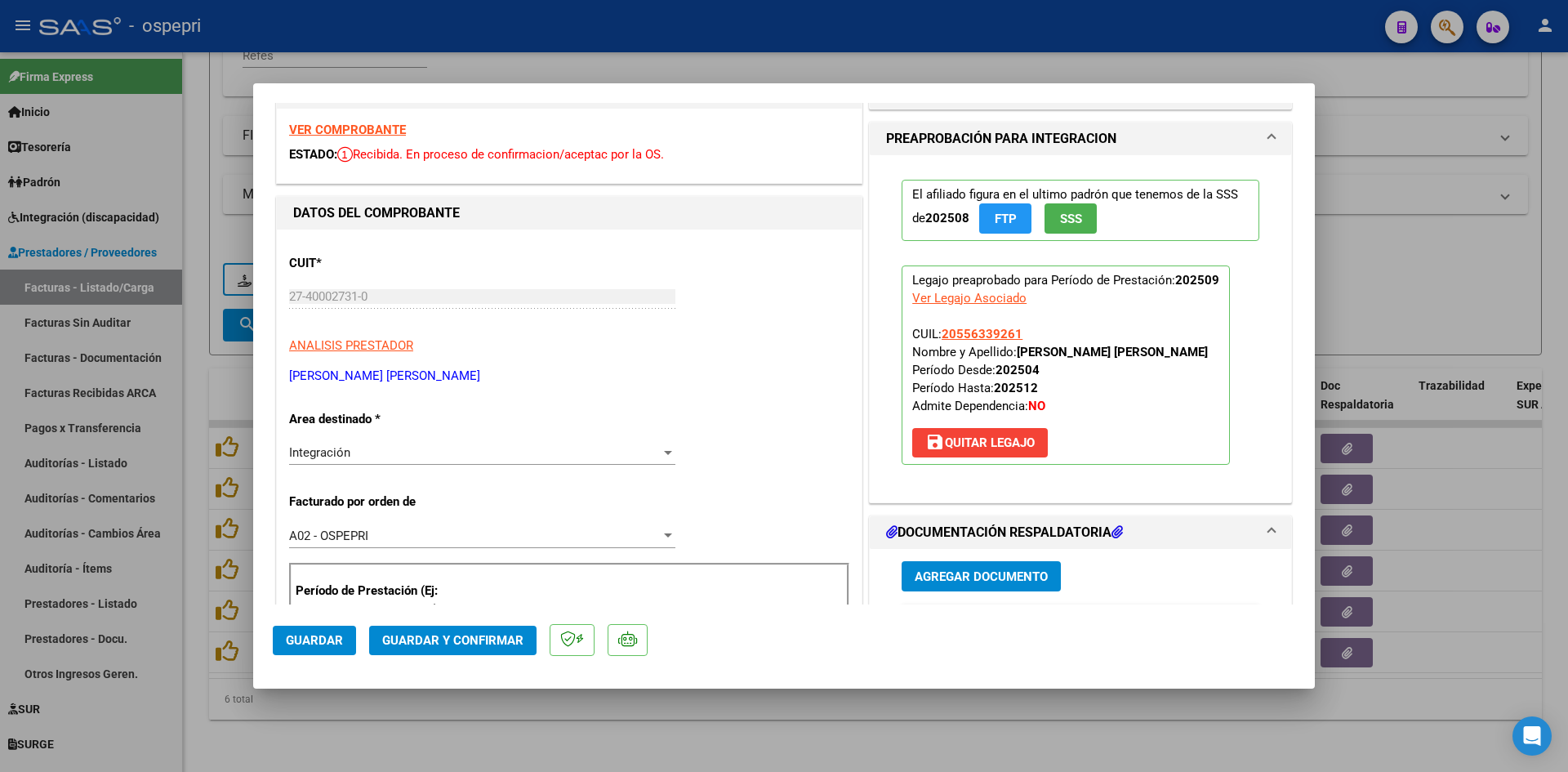
scroll to position [0, 0]
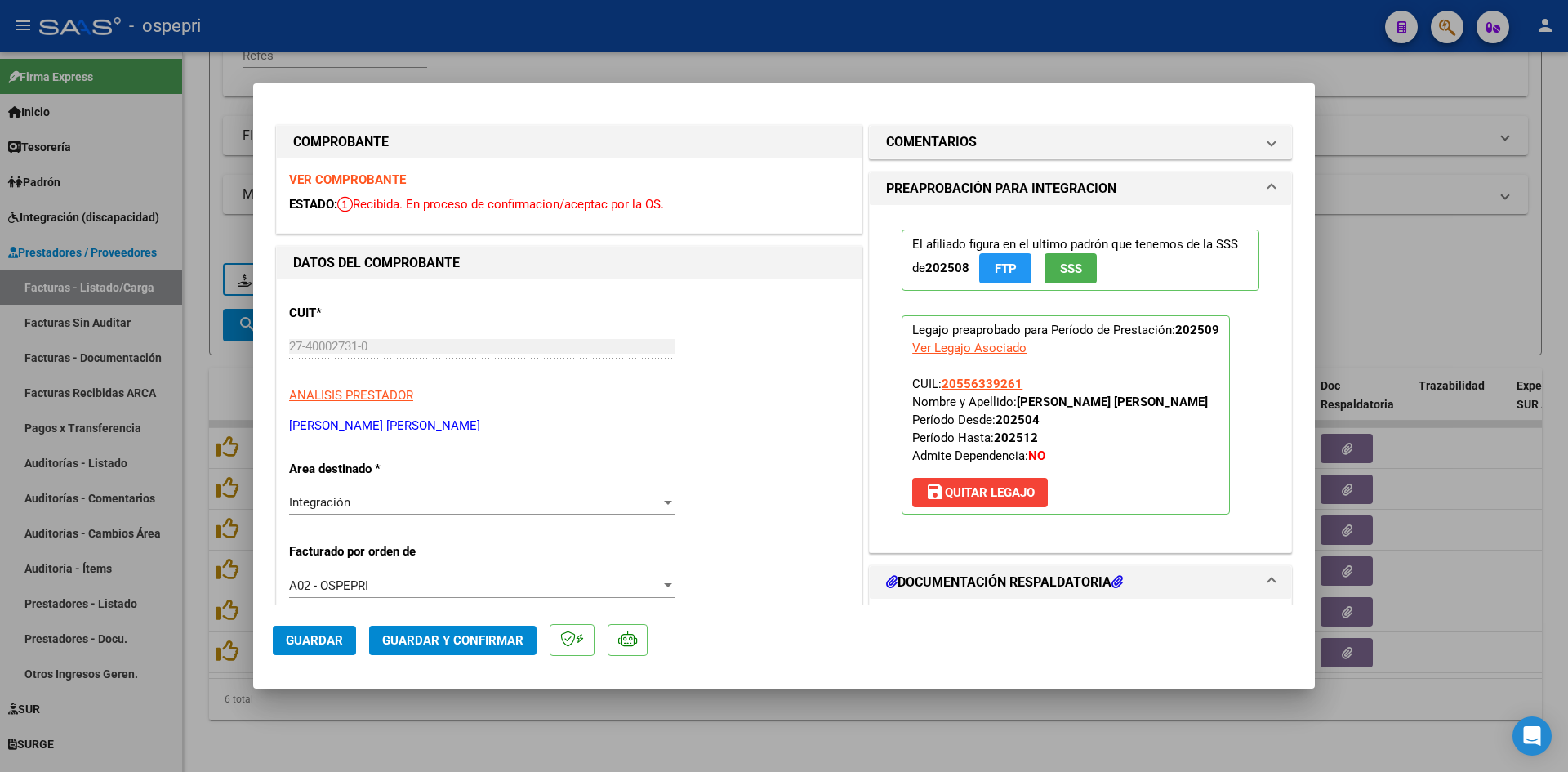
click at [380, 184] on strong "VER COMPROBANTE" at bounding box center [347, 180] width 117 height 15
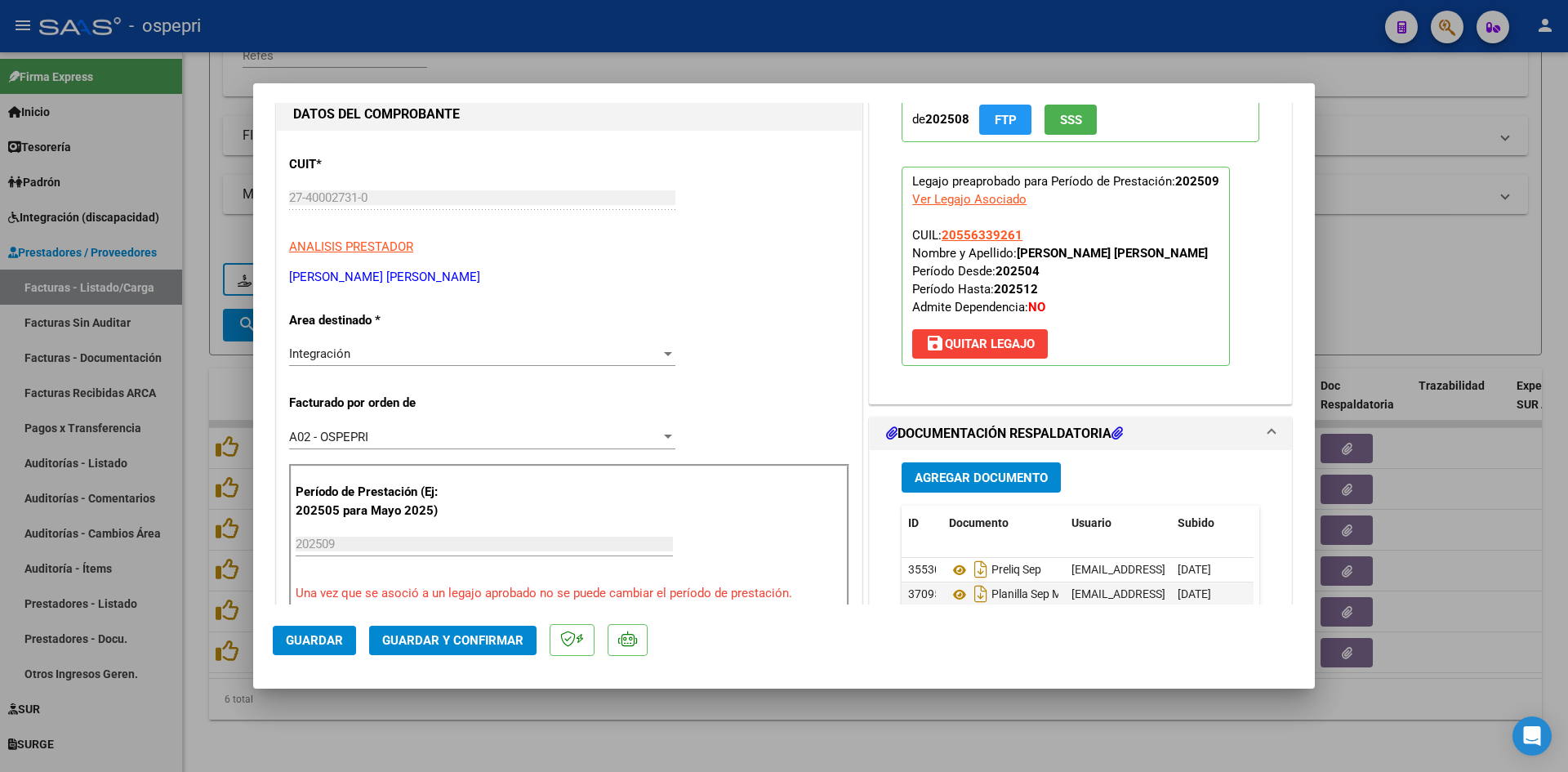
scroll to position [163, 0]
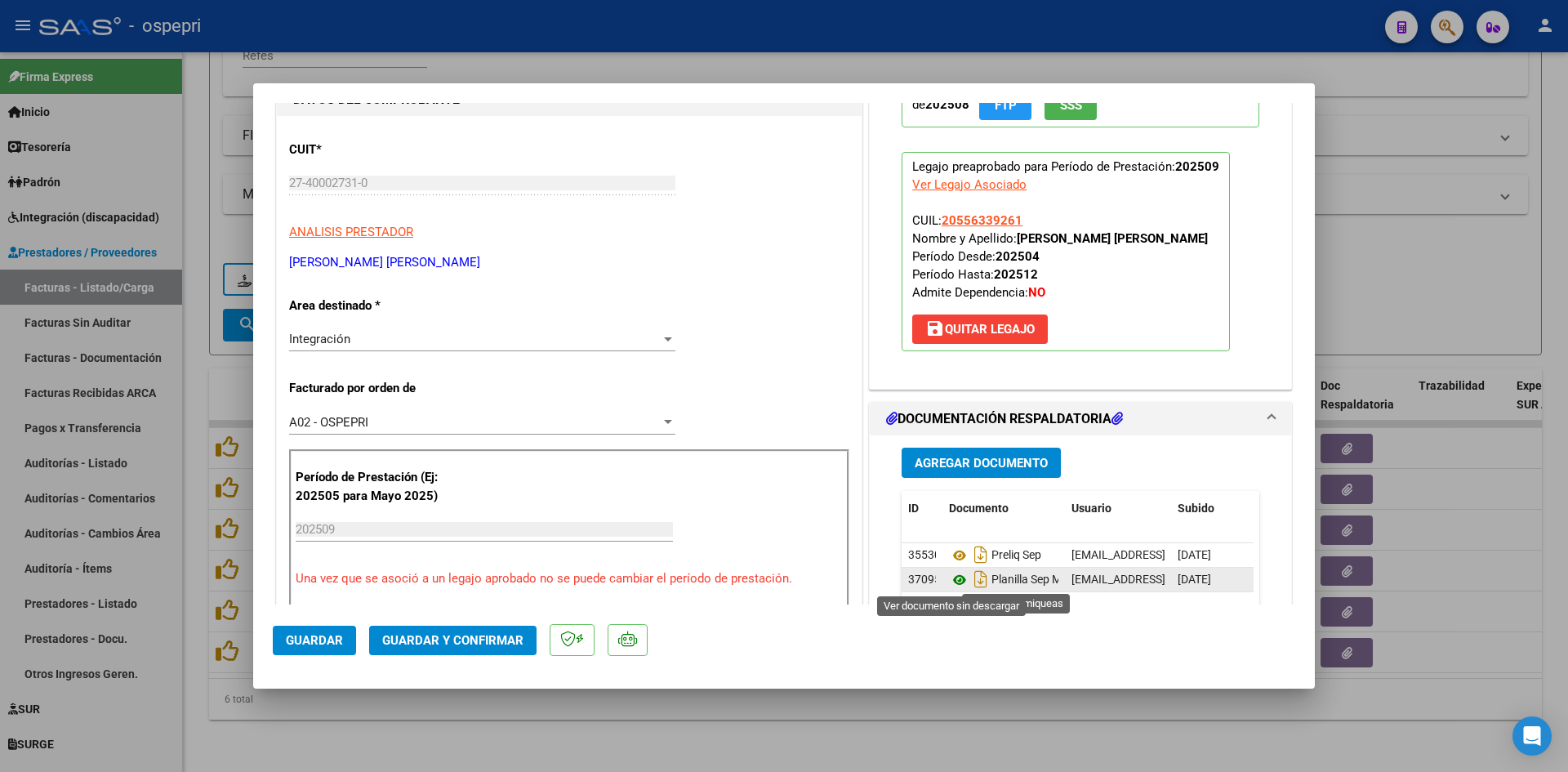
click at [950, 575] on icon at bounding box center [959, 580] width 21 height 19
click at [461, 640] on span "Guardar y Confirmar" at bounding box center [453, 640] width 141 height 15
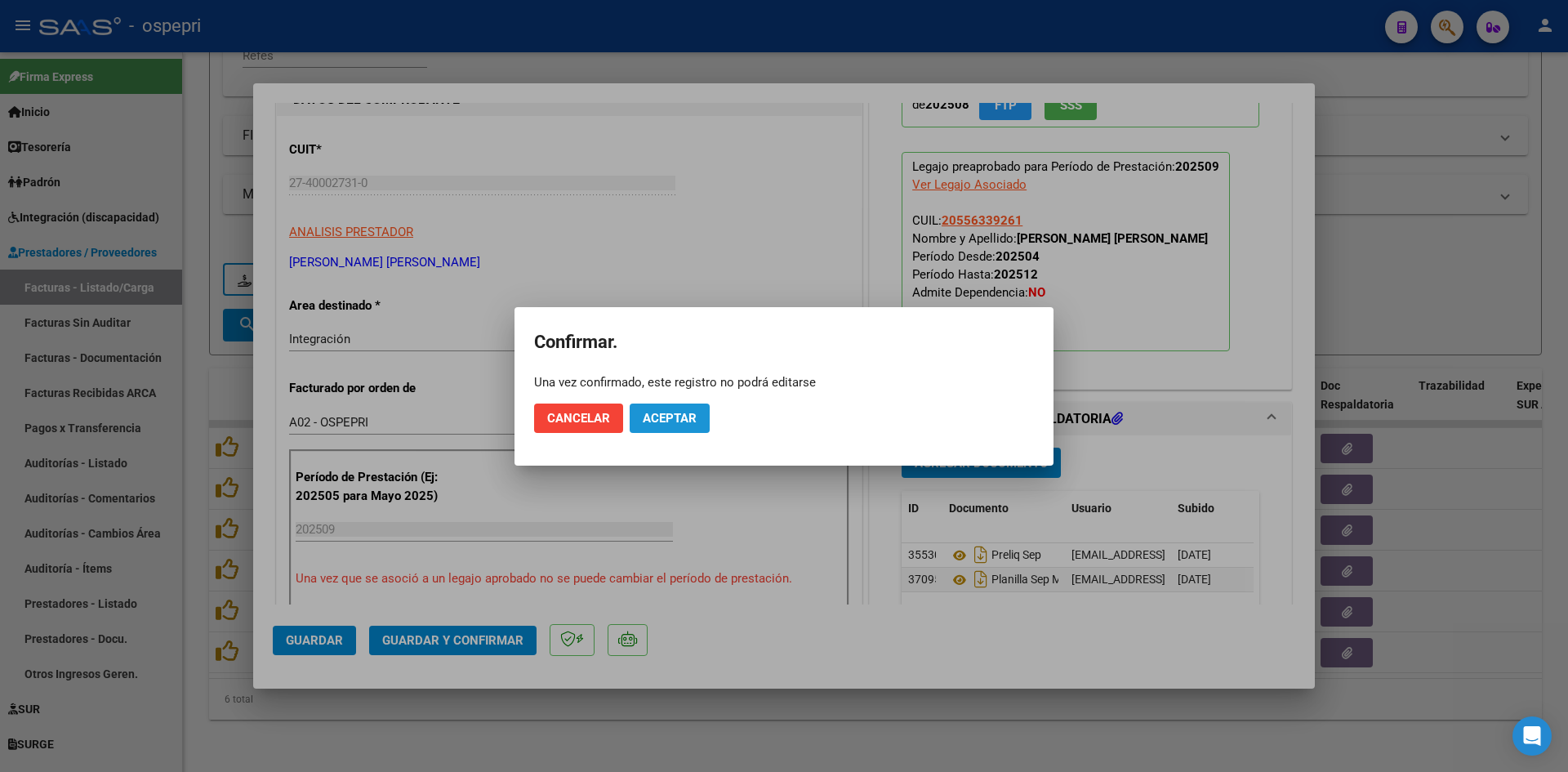
click at [686, 425] on span "Aceptar" at bounding box center [669, 418] width 54 height 15
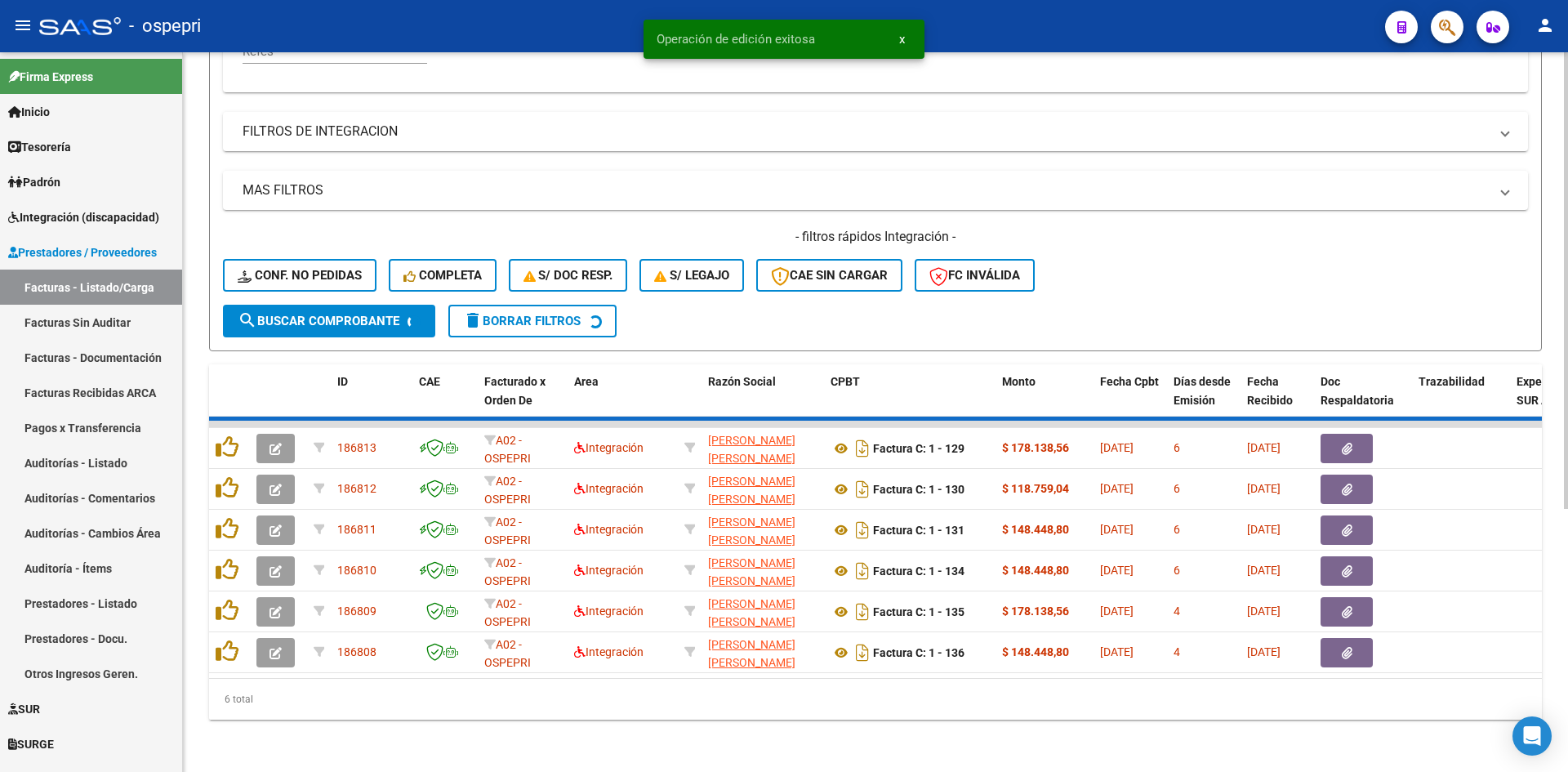
scroll to position [369, 0]
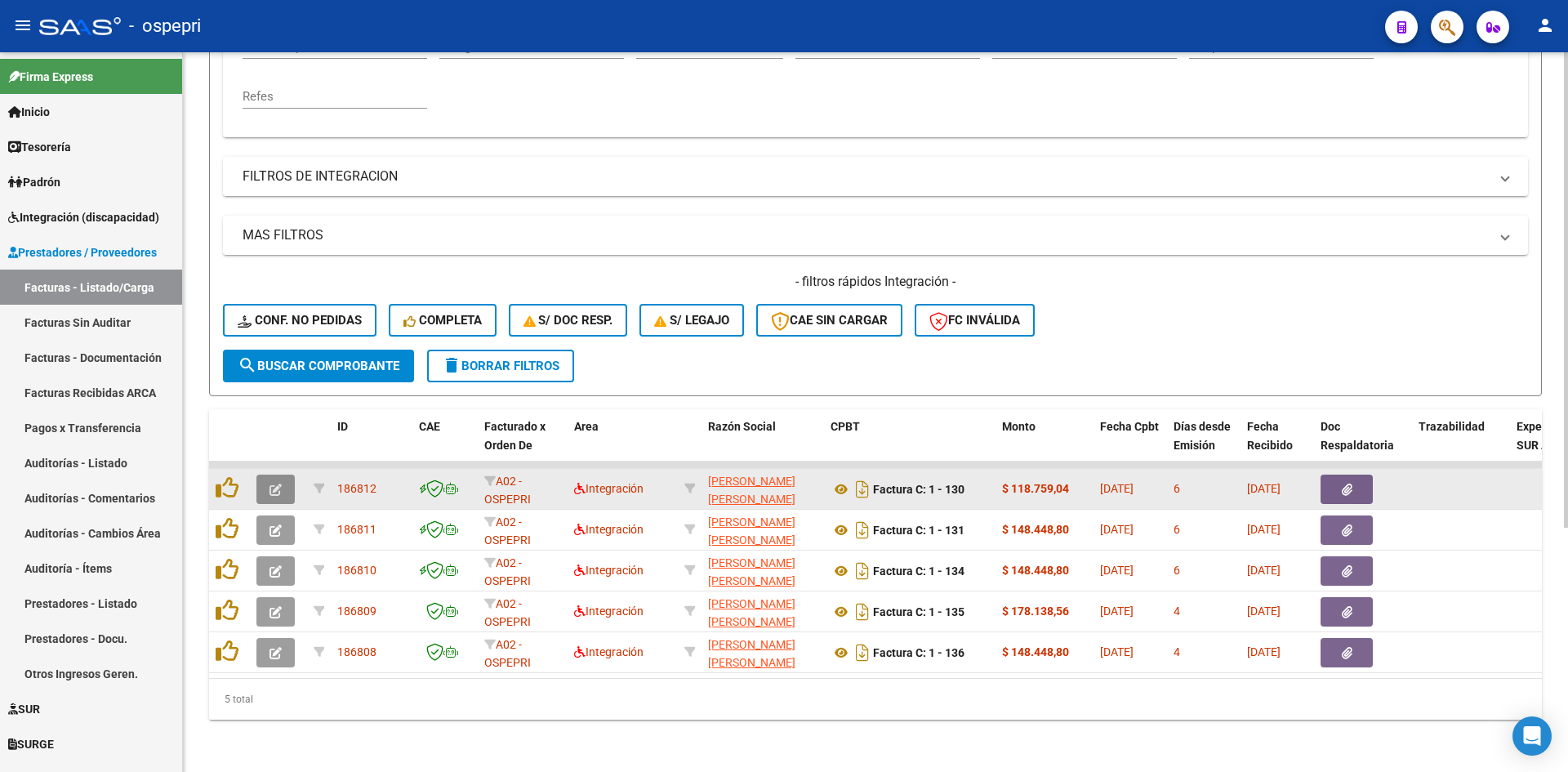
click at [276, 484] on icon "button" at bounding box center [276, 490] width 12 height 12
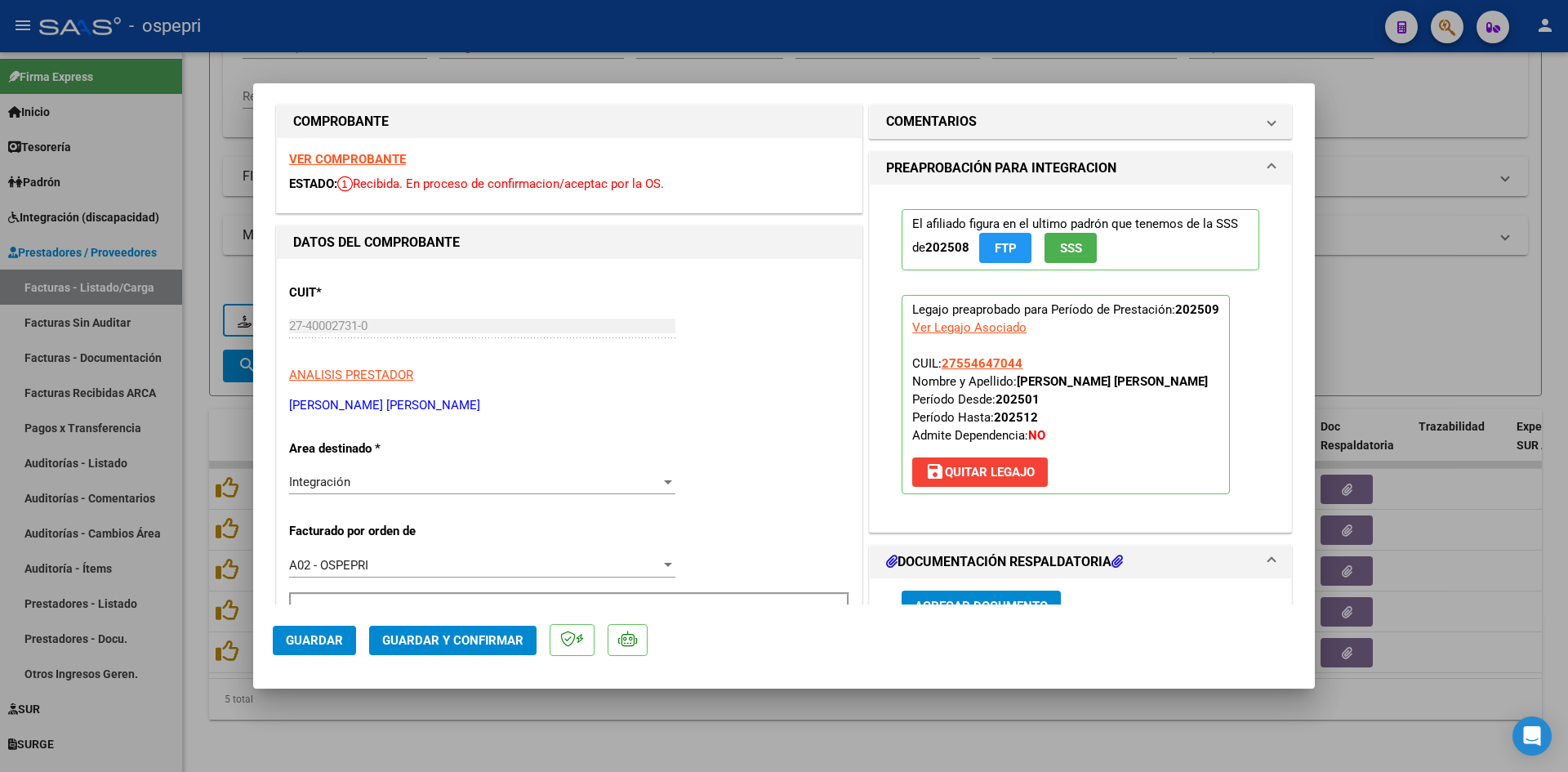
scroll to position [0, 0]
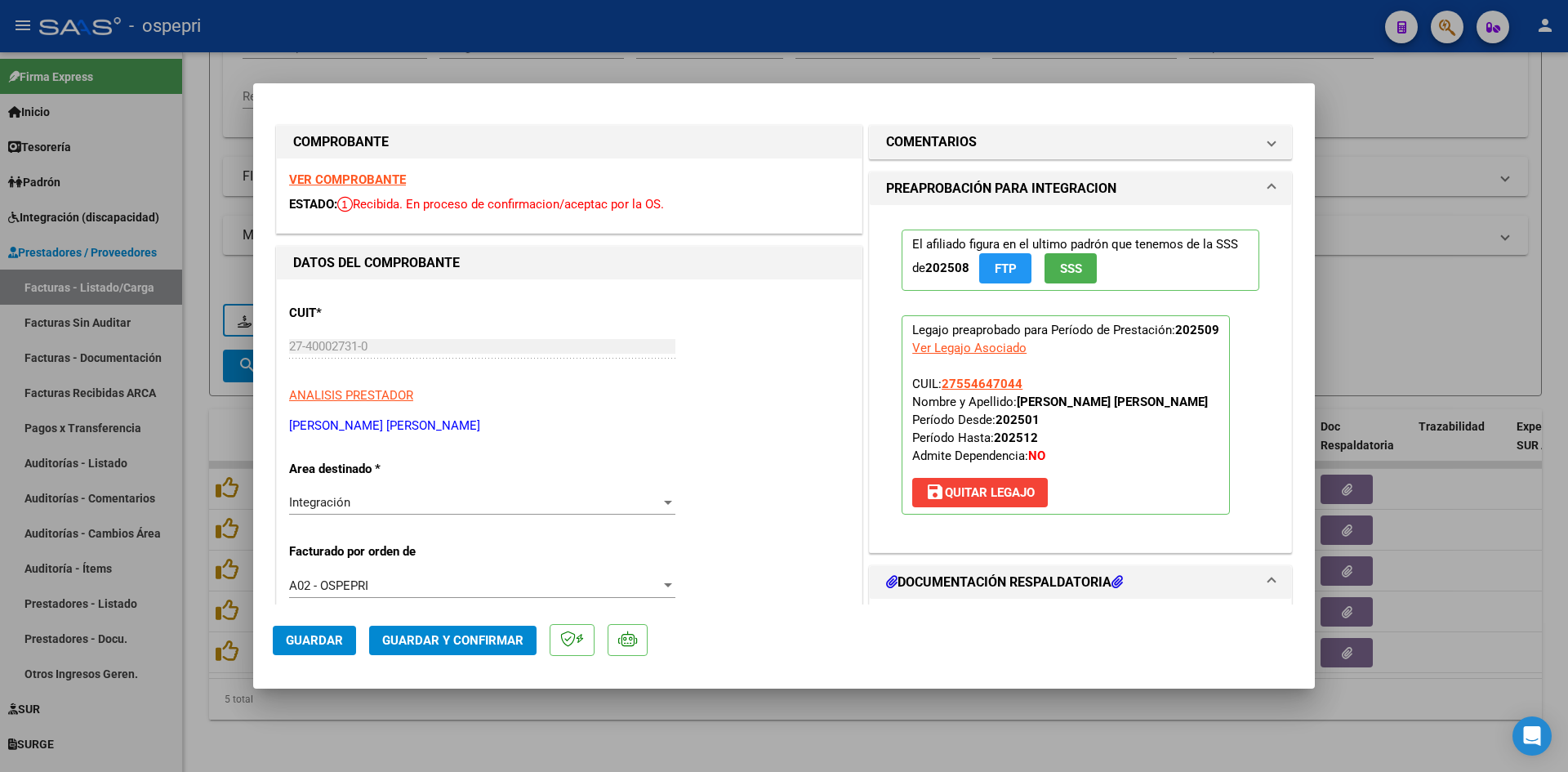
click at [356, 178] on strong "VER COMPROBANTE" at bounding box center [347, 180] width 117 height 15
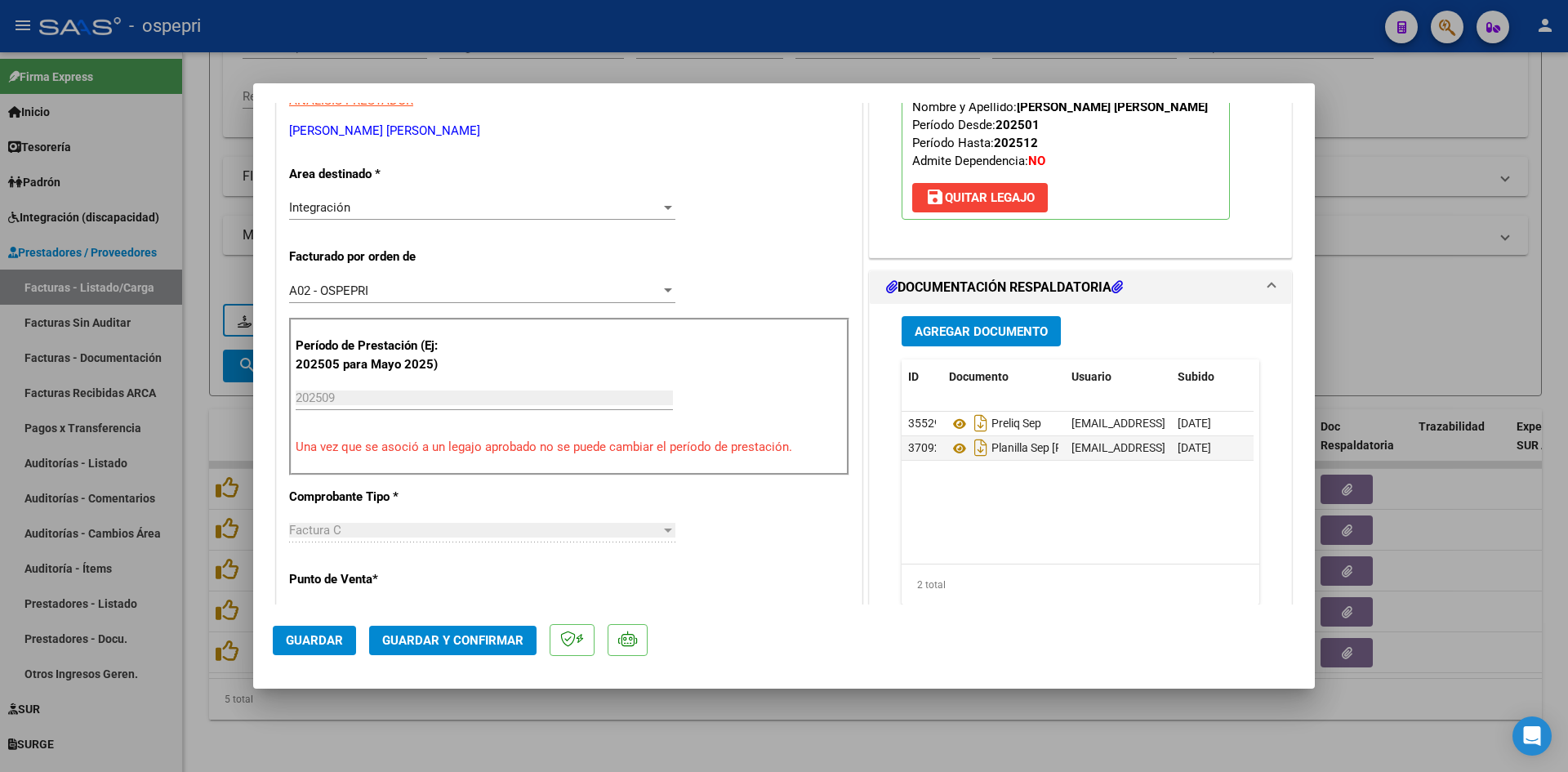
scroll to position [408, 0]
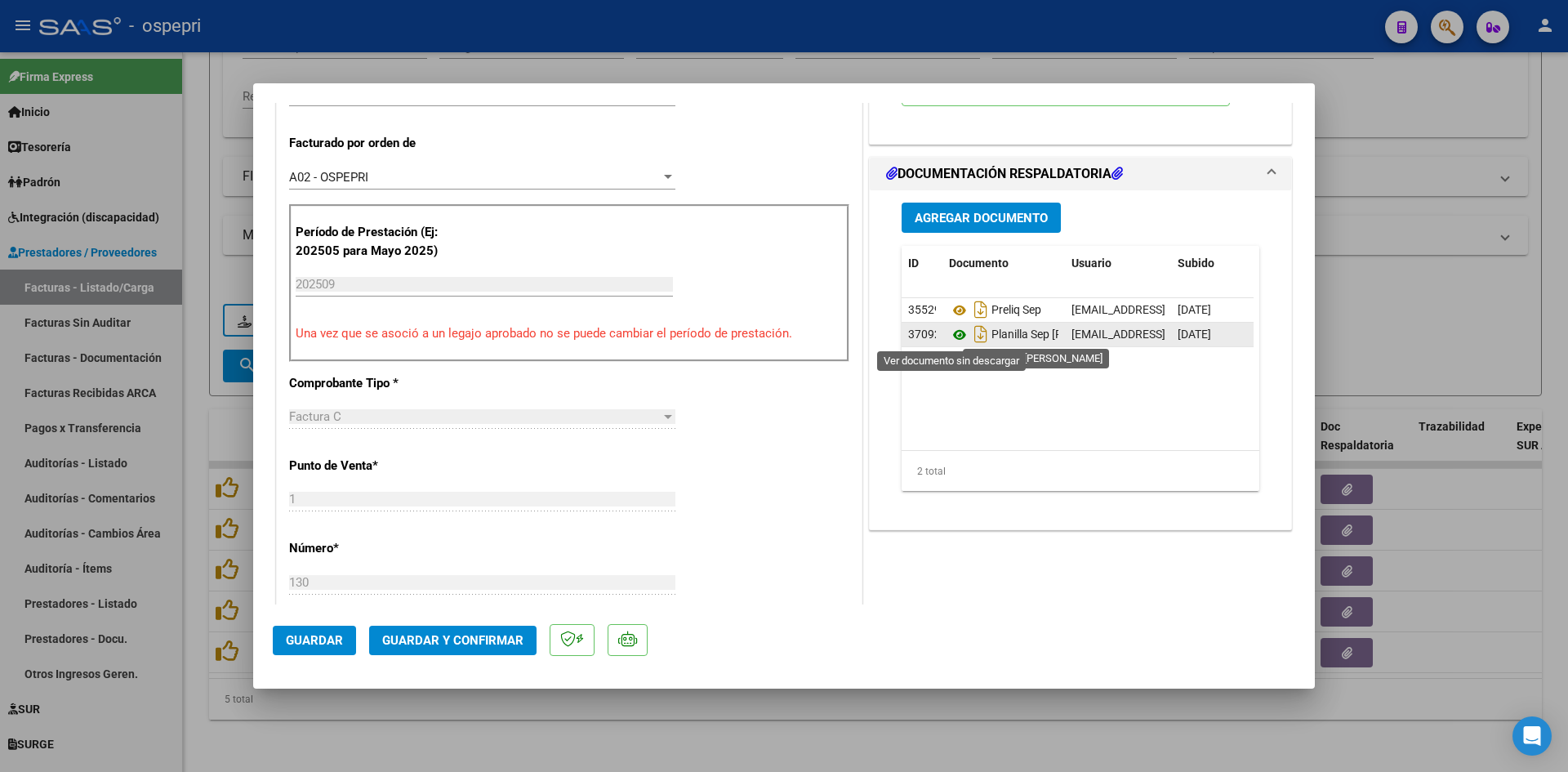
click at [949, 334] on icon at bounding box center [959, 335] width 21 height 19
click at [443, 636] on span "Guardar y Confirmar" at bounding box center [453, 640] width 141 height 15
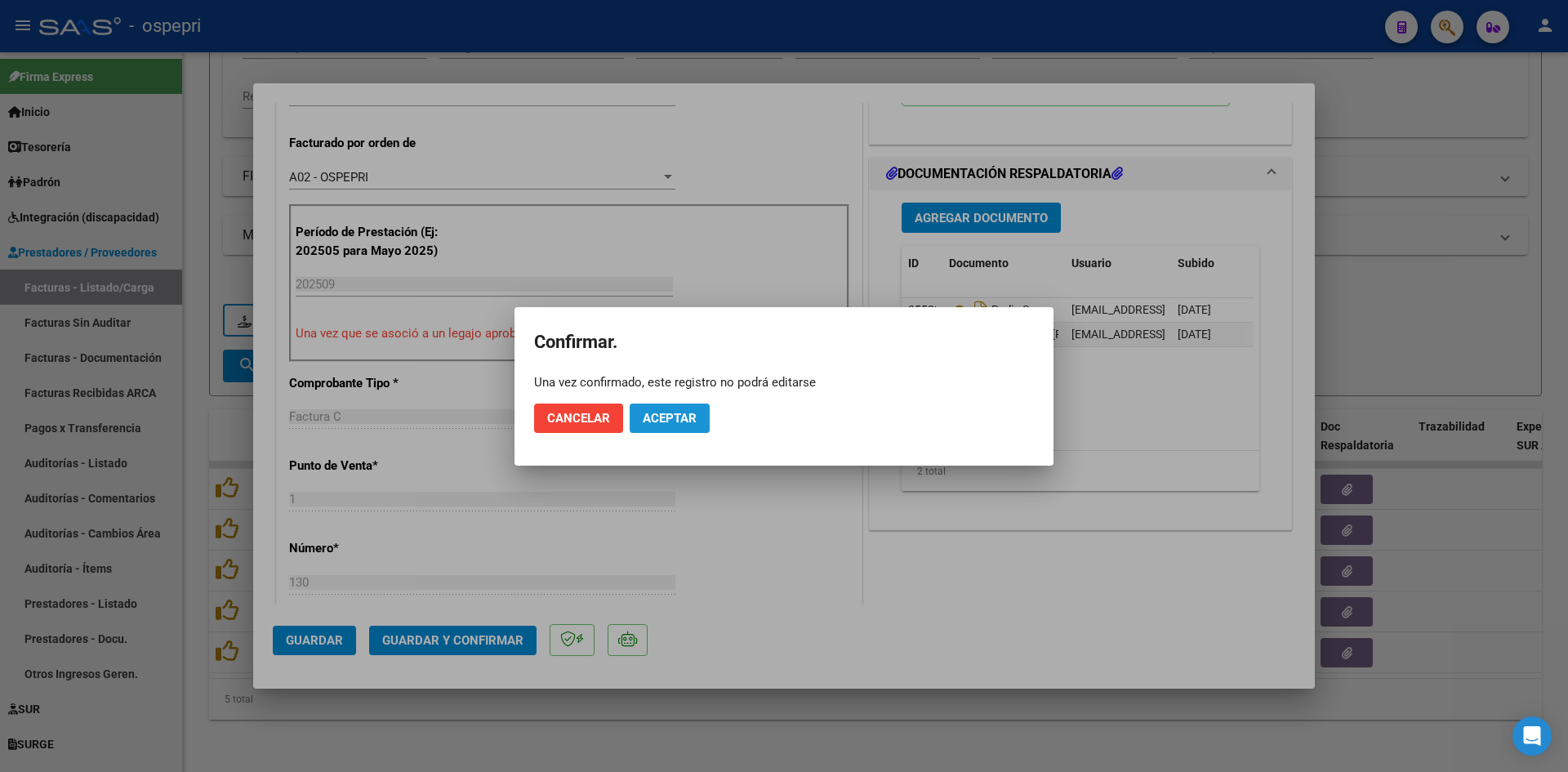
click at [665, 419] on span "Aceptar" at bounding box center [669, 418] width 54 height 15
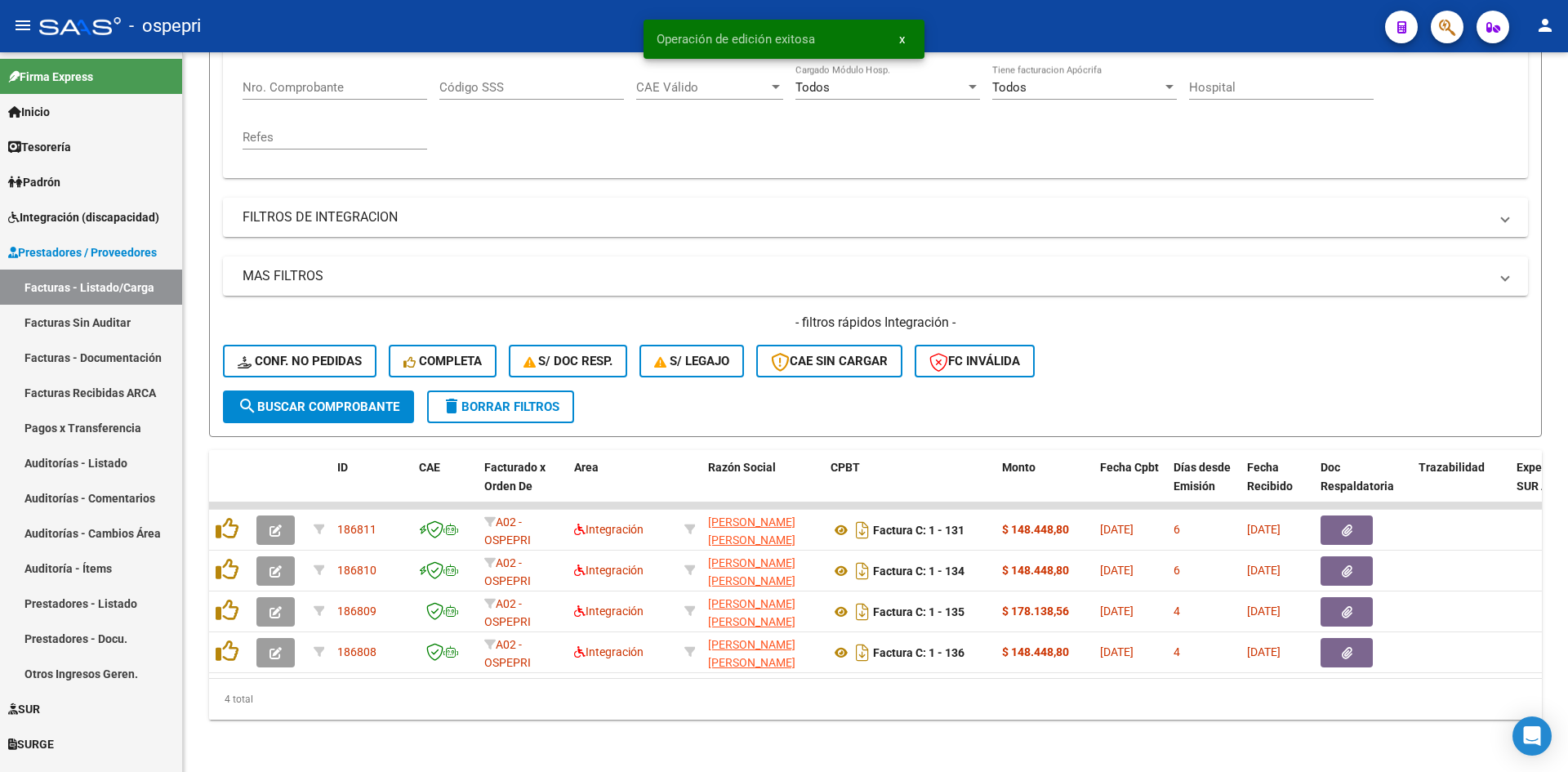
scroll to position [329, 0]
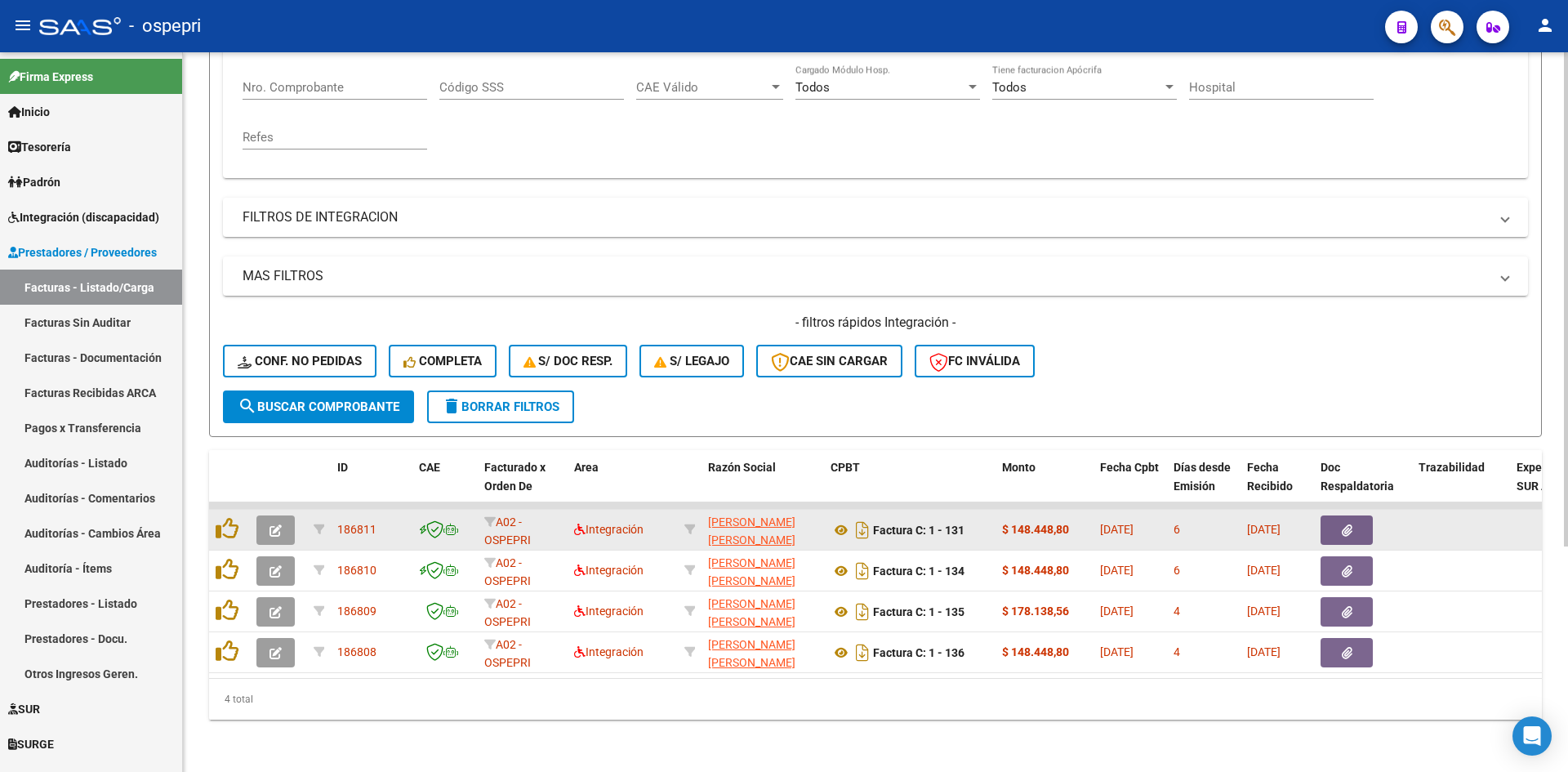
click at [284, 516] on button "button" at bounding box center [276, 530] width 39 height 29
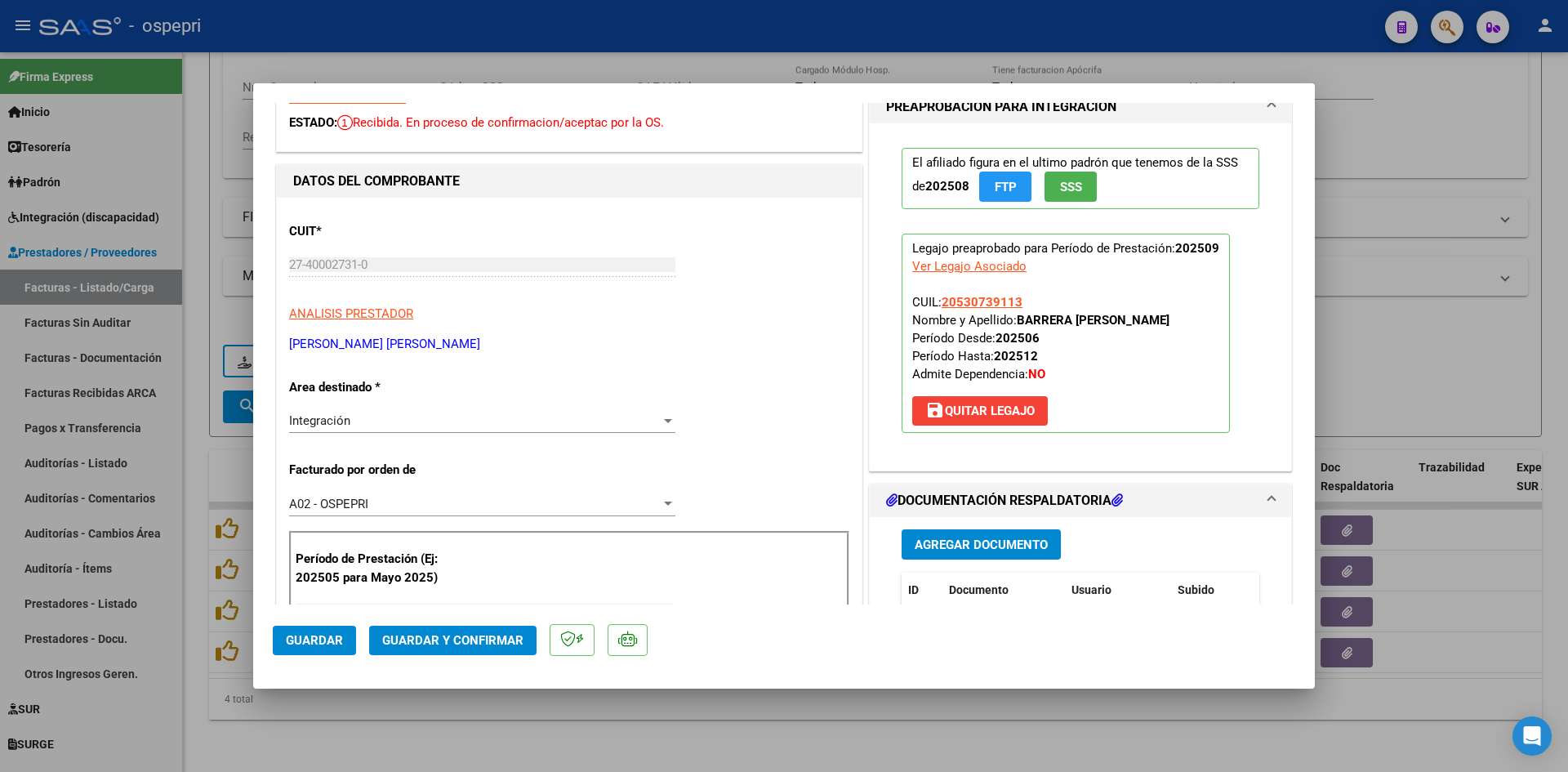
scroll to position [0, 0]
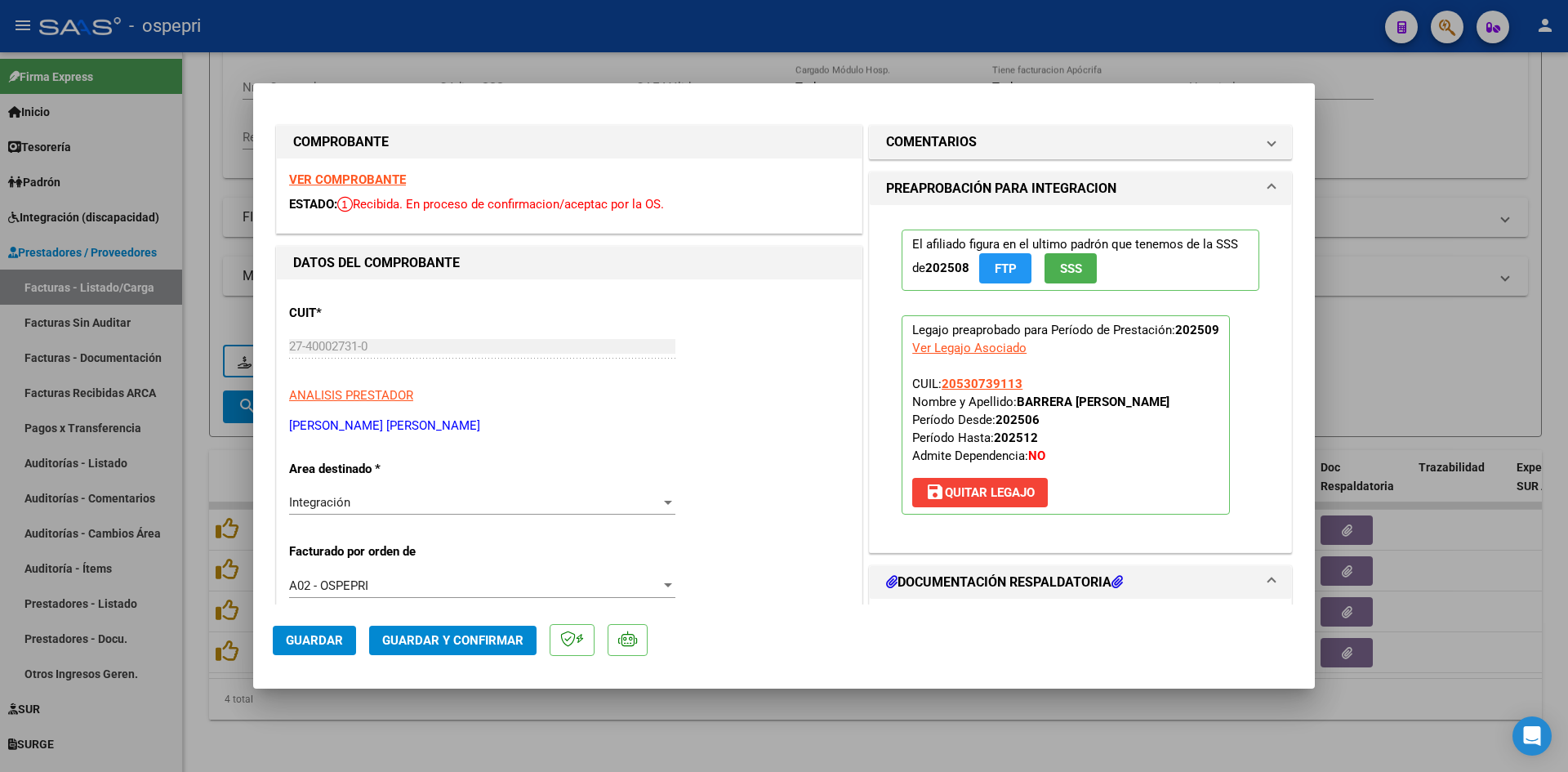
click at [392, 180] on strong "VER COMPROBANTE" at bounding box center [347, 180] width 117 height 15
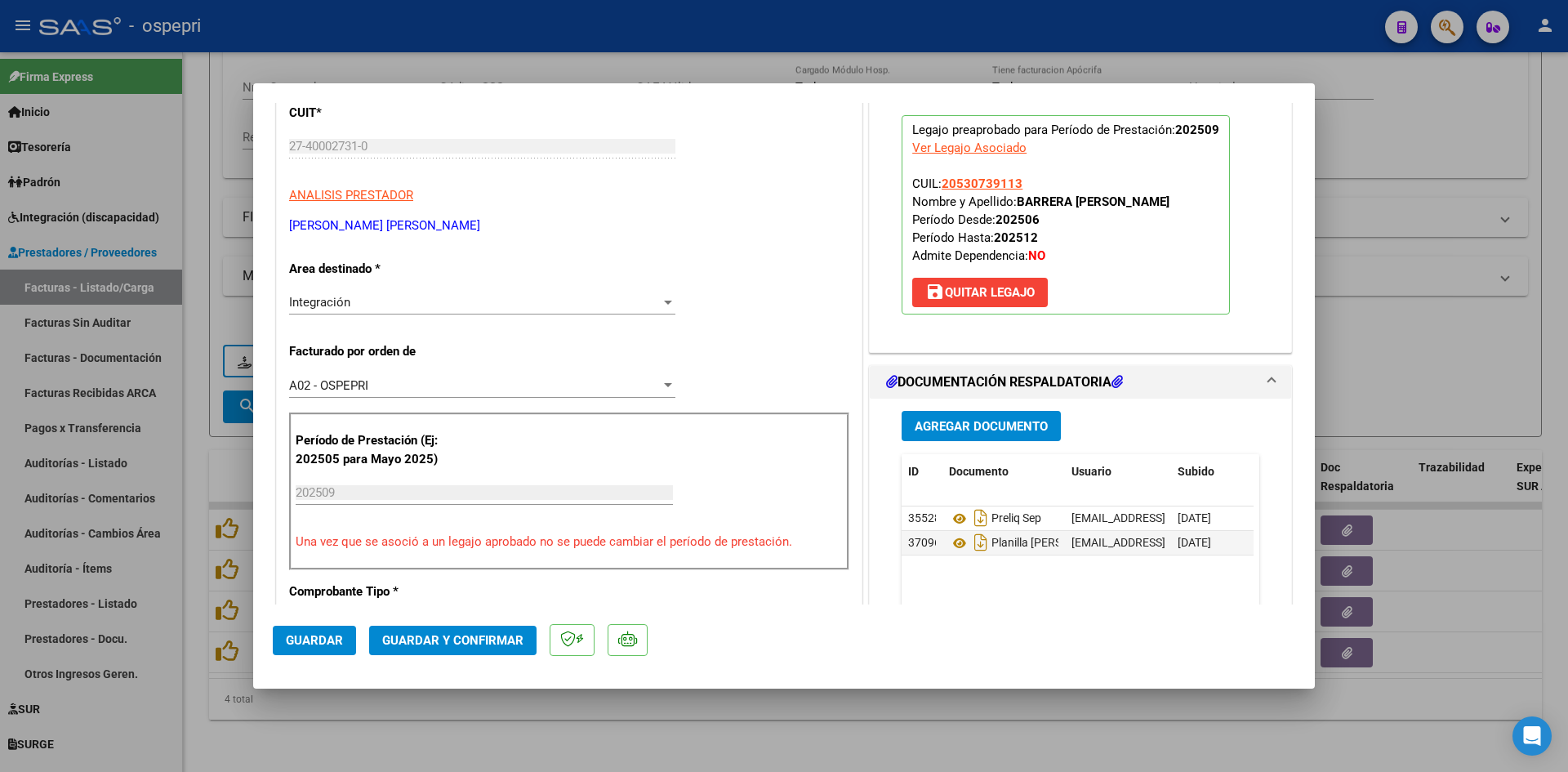
scroll to position [245, 0]
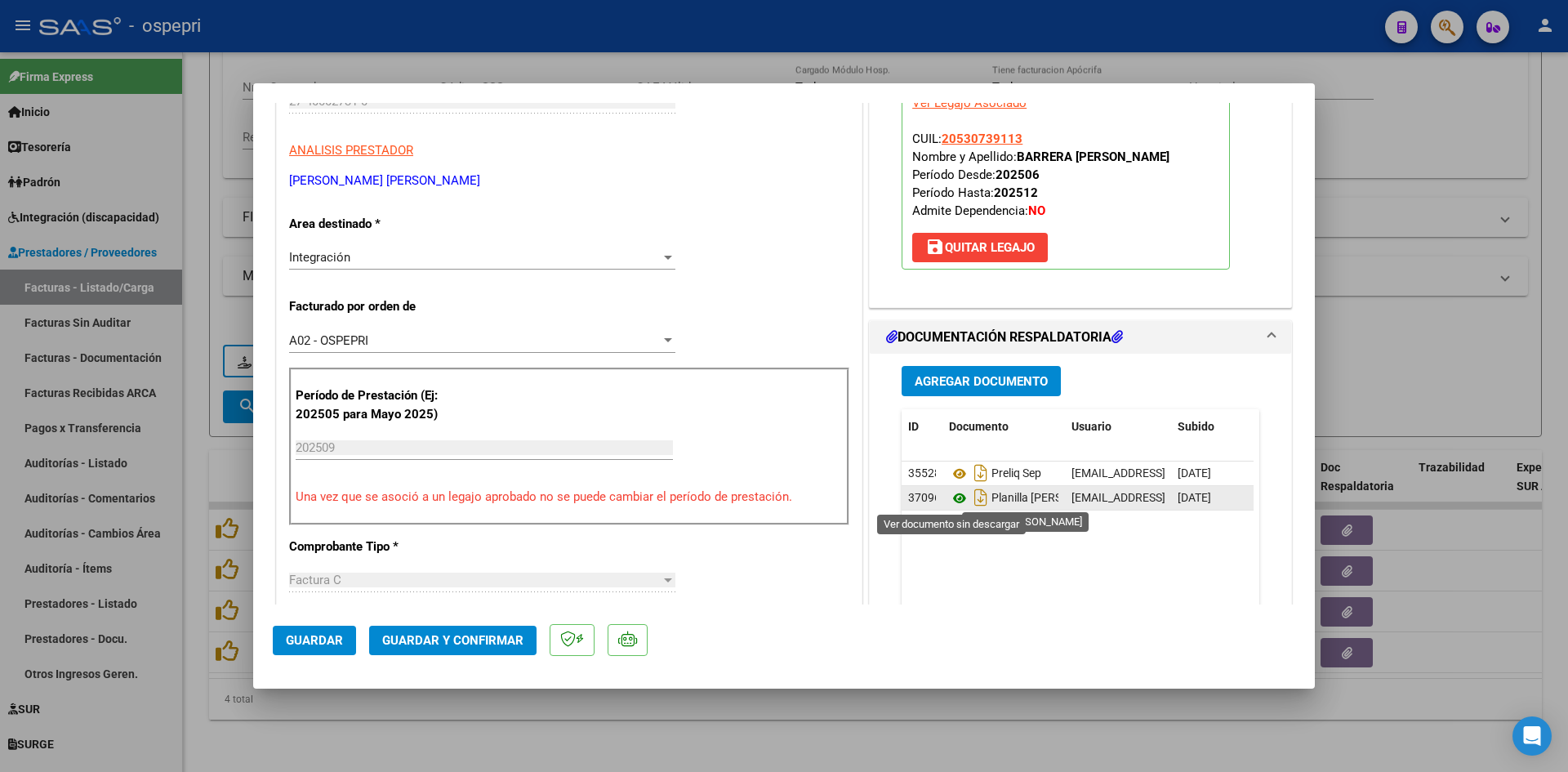
click at [953, 496] on icon at bounding box center [959, 498] width 21 height 19
click at [474, 633] on span "Guardar y Confirmar" at bounding box center [453, 640] width 141 height 15
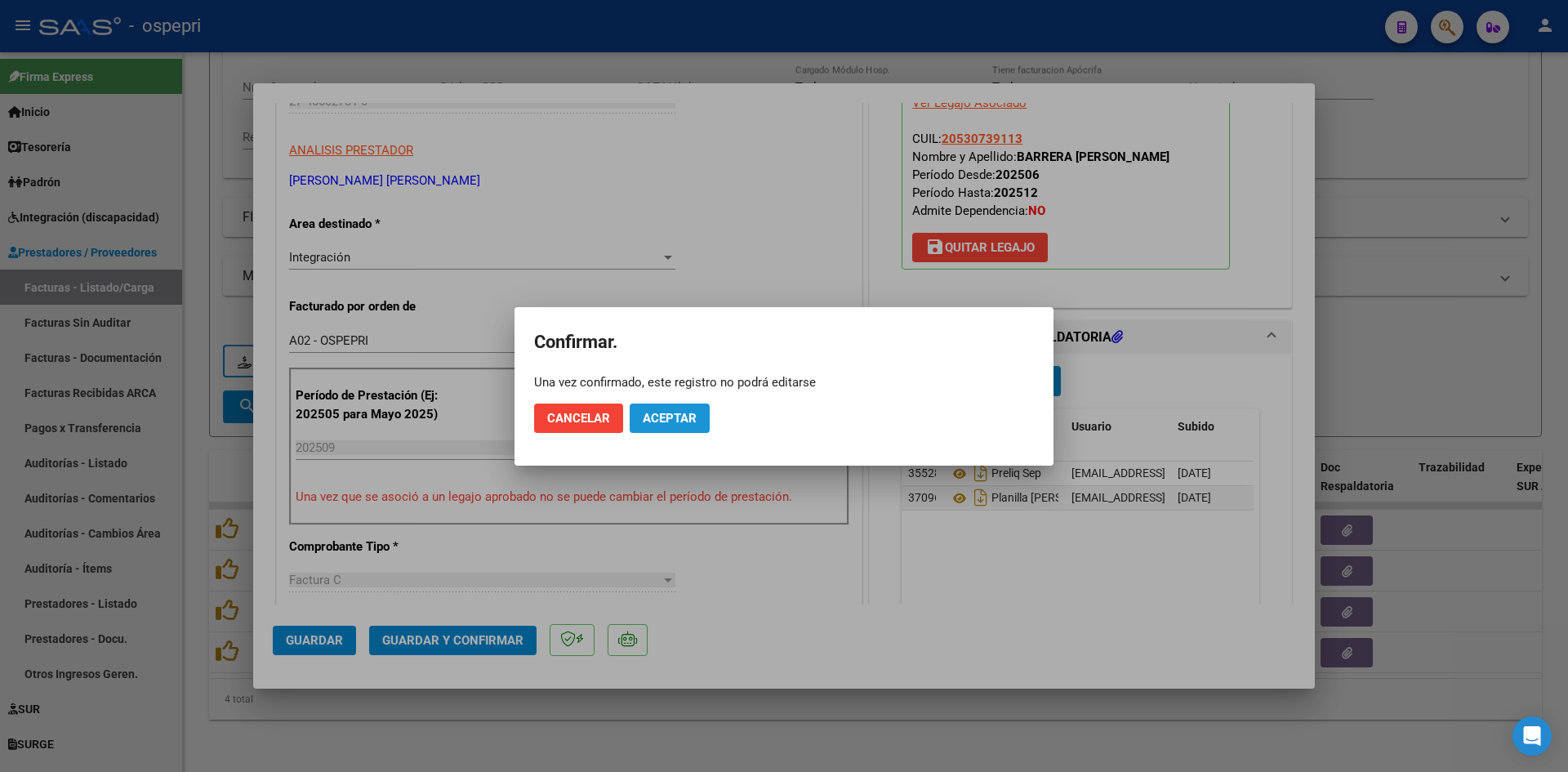
click at [662, 412] on span "Aceptar" at bounding box center [669, 418] width 54 height 15
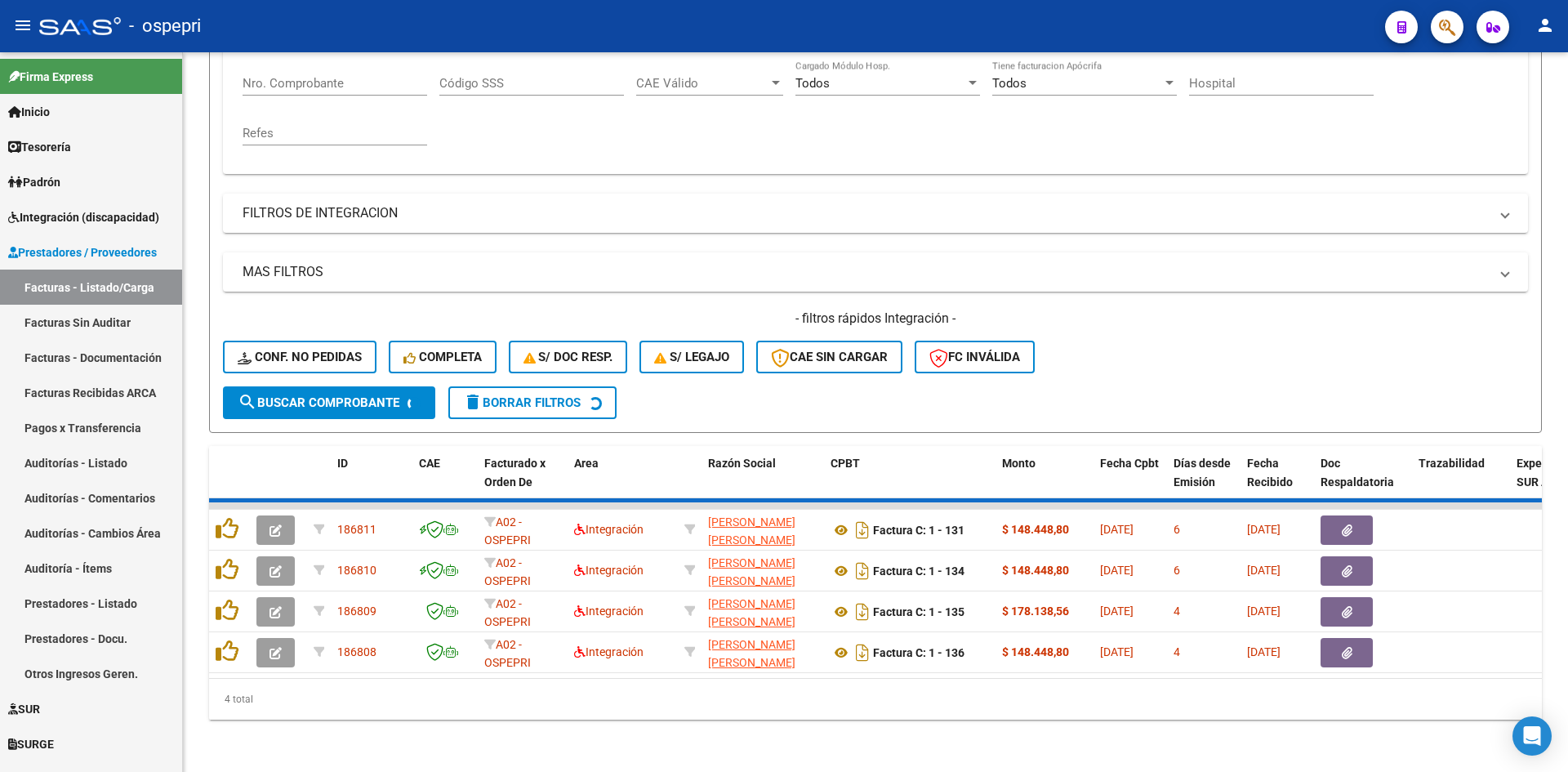
scroll to position [287, 0]
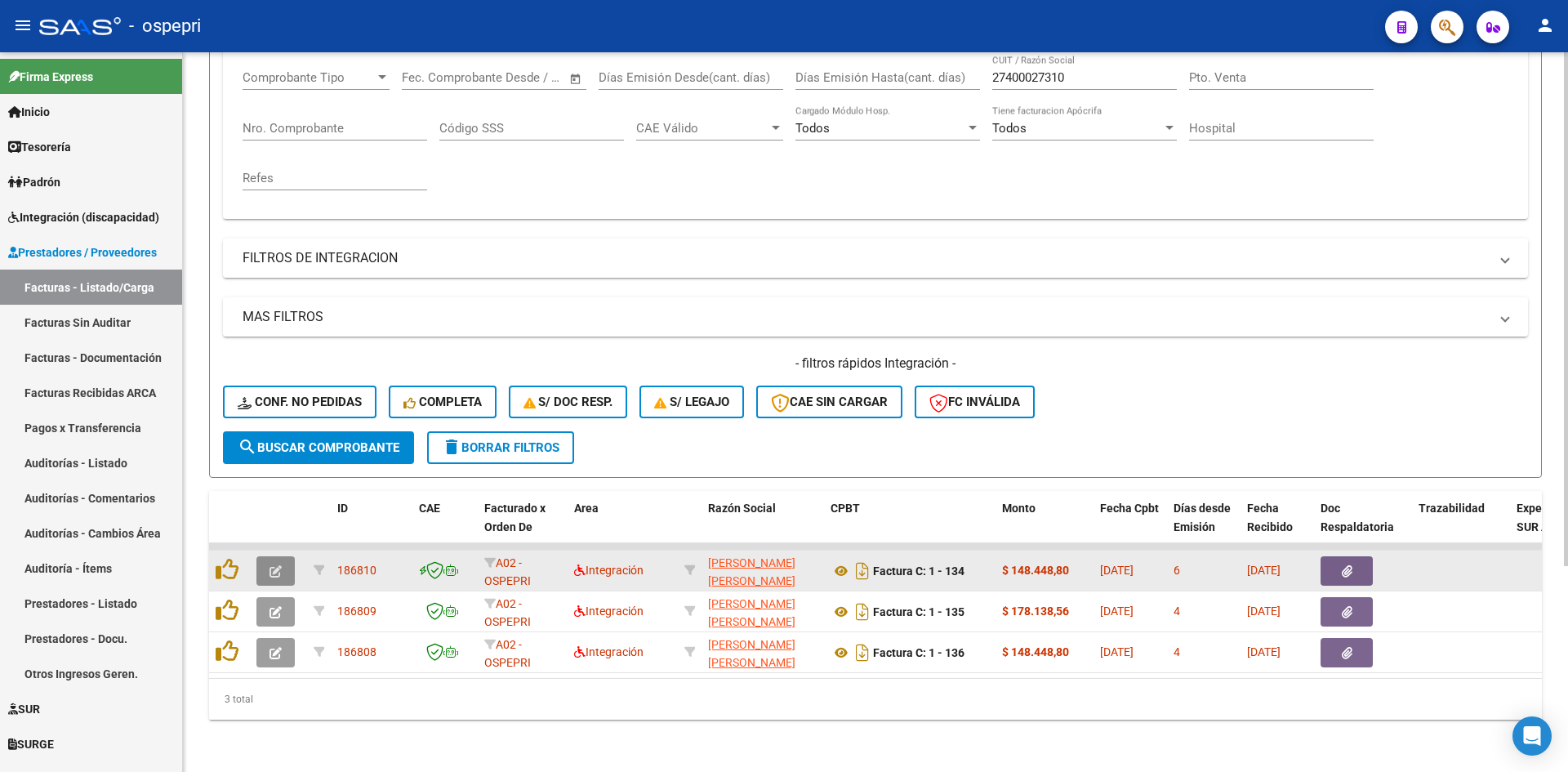
click at [270, 565] on icon "button" at bounding box center [276, 571] width 12 height 12
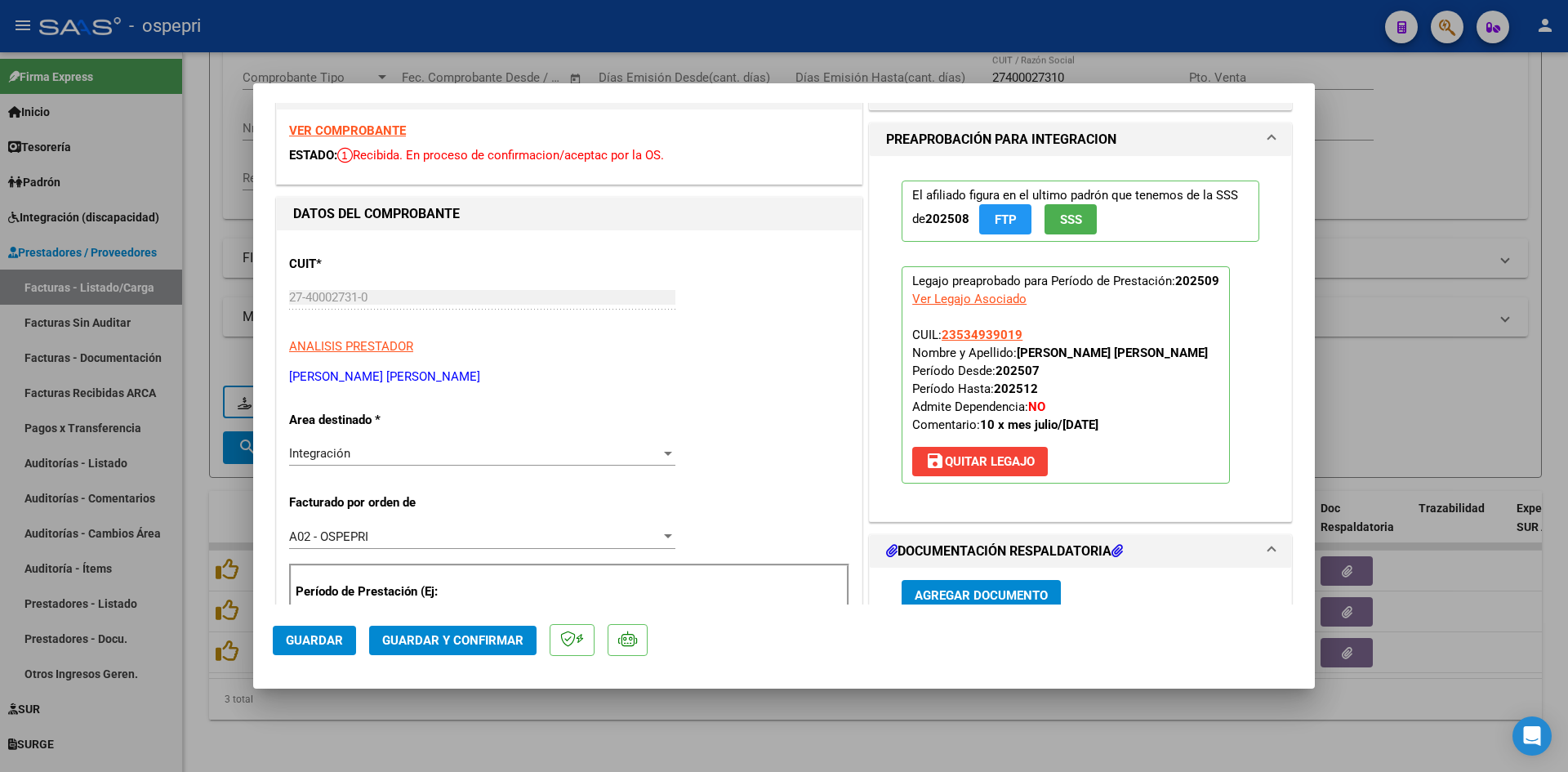
scroll to position [0, 0]
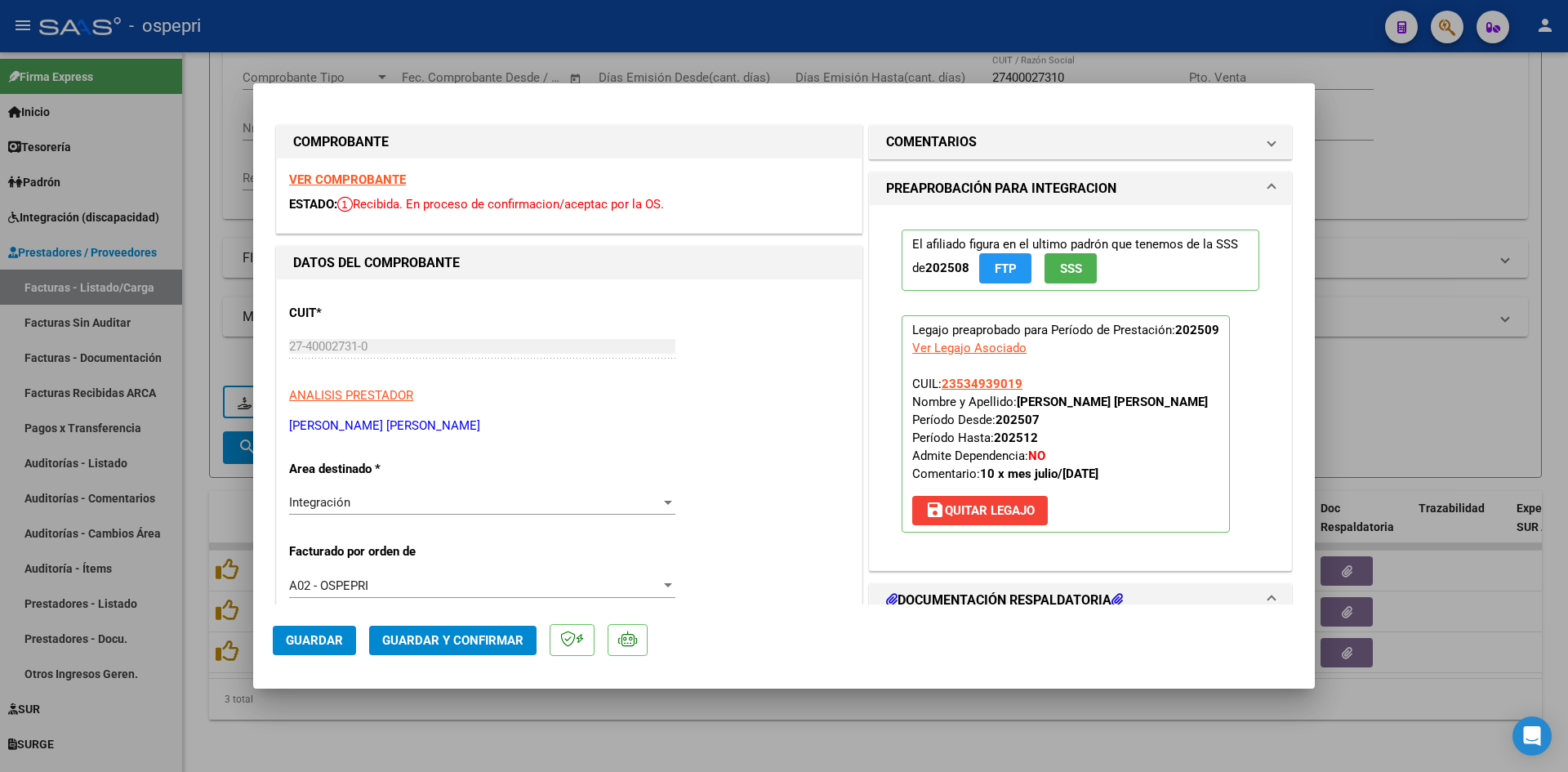
click at [375, 177] on strong "VER COMPROBANTE" at bounding box center [347, 180] width 117 height 15
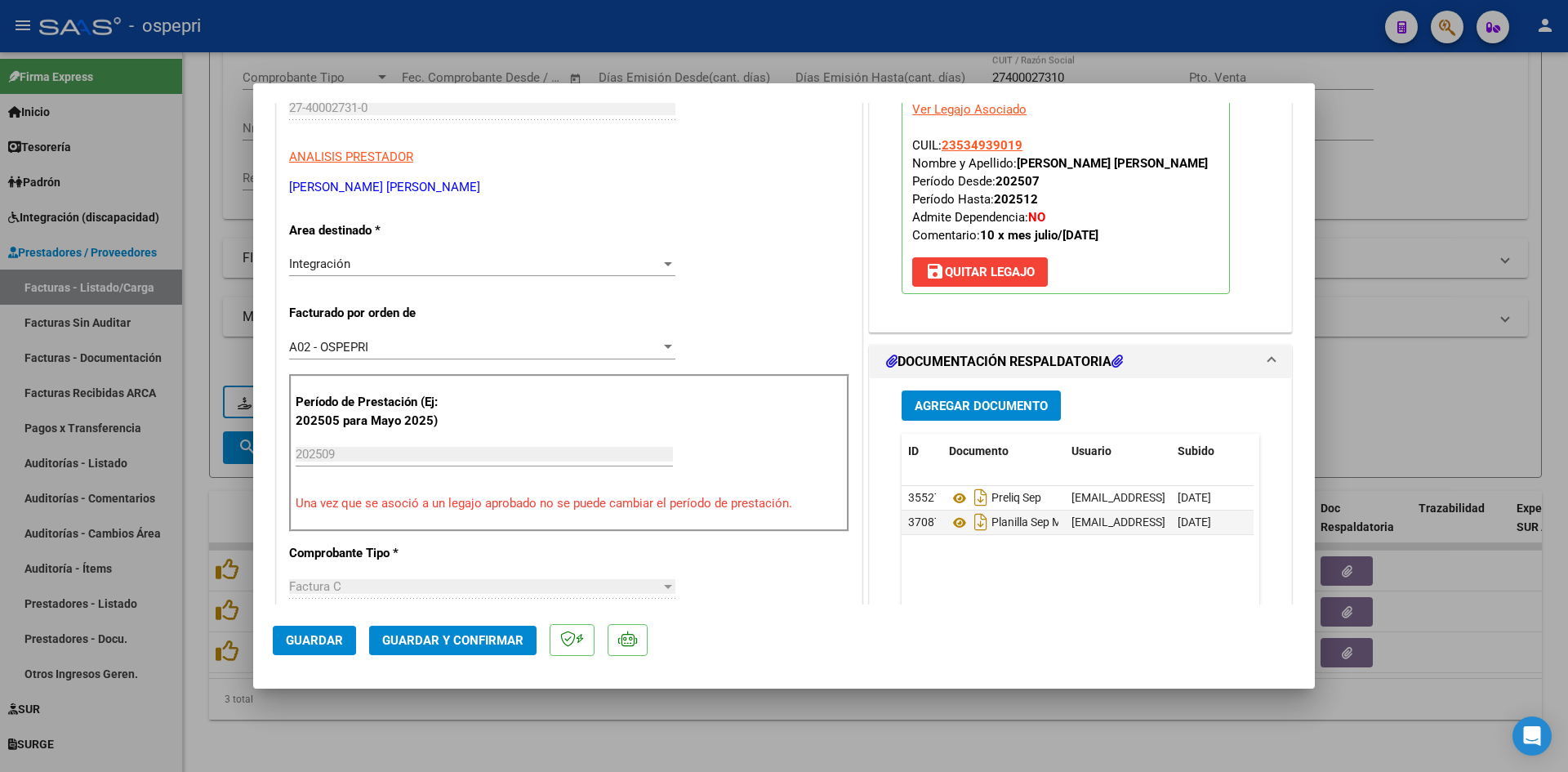
scroll to position [245, 0]
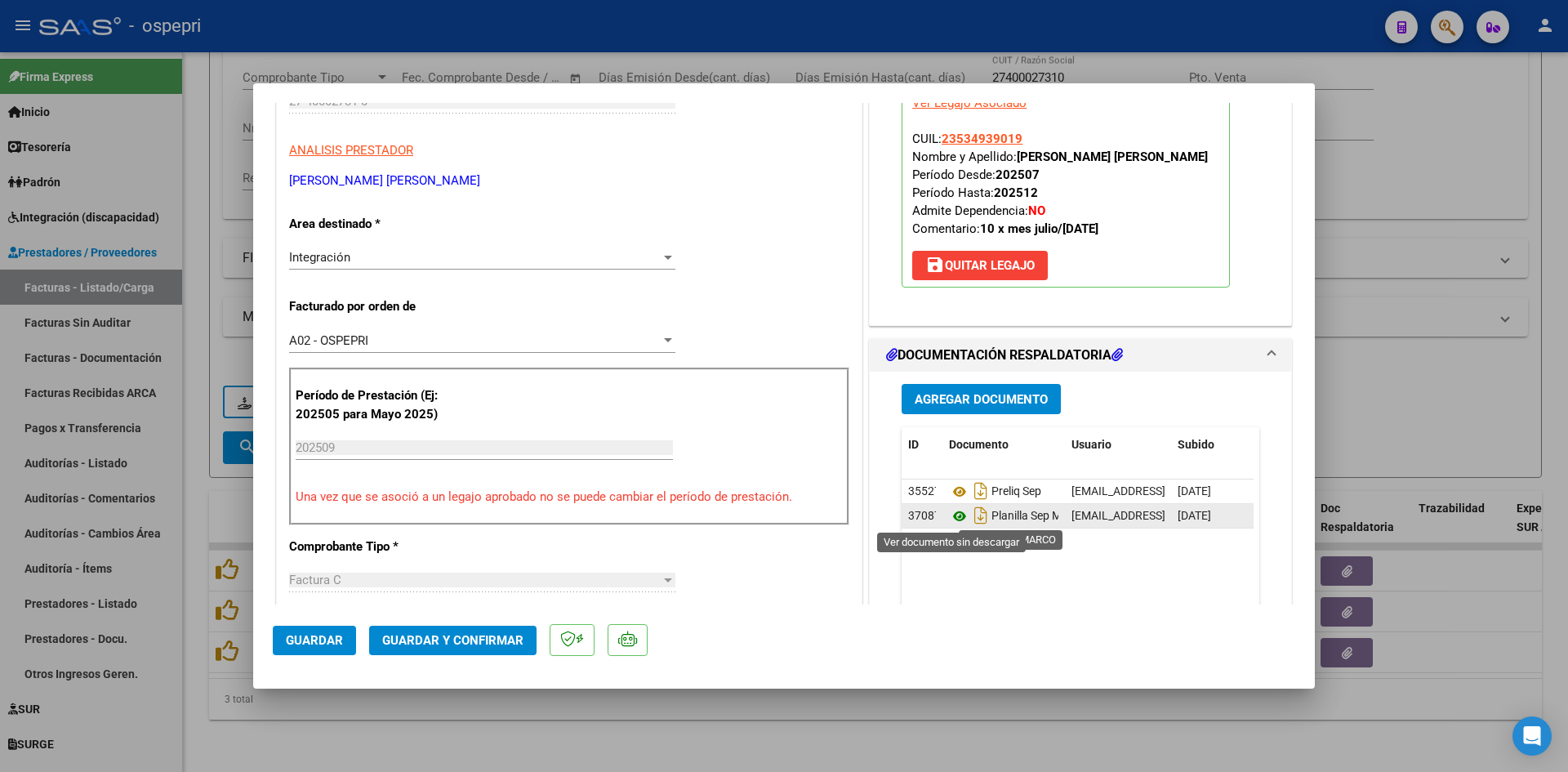
click at [950, 511] on icon at bounding box center [959, 516] width 21 height 19
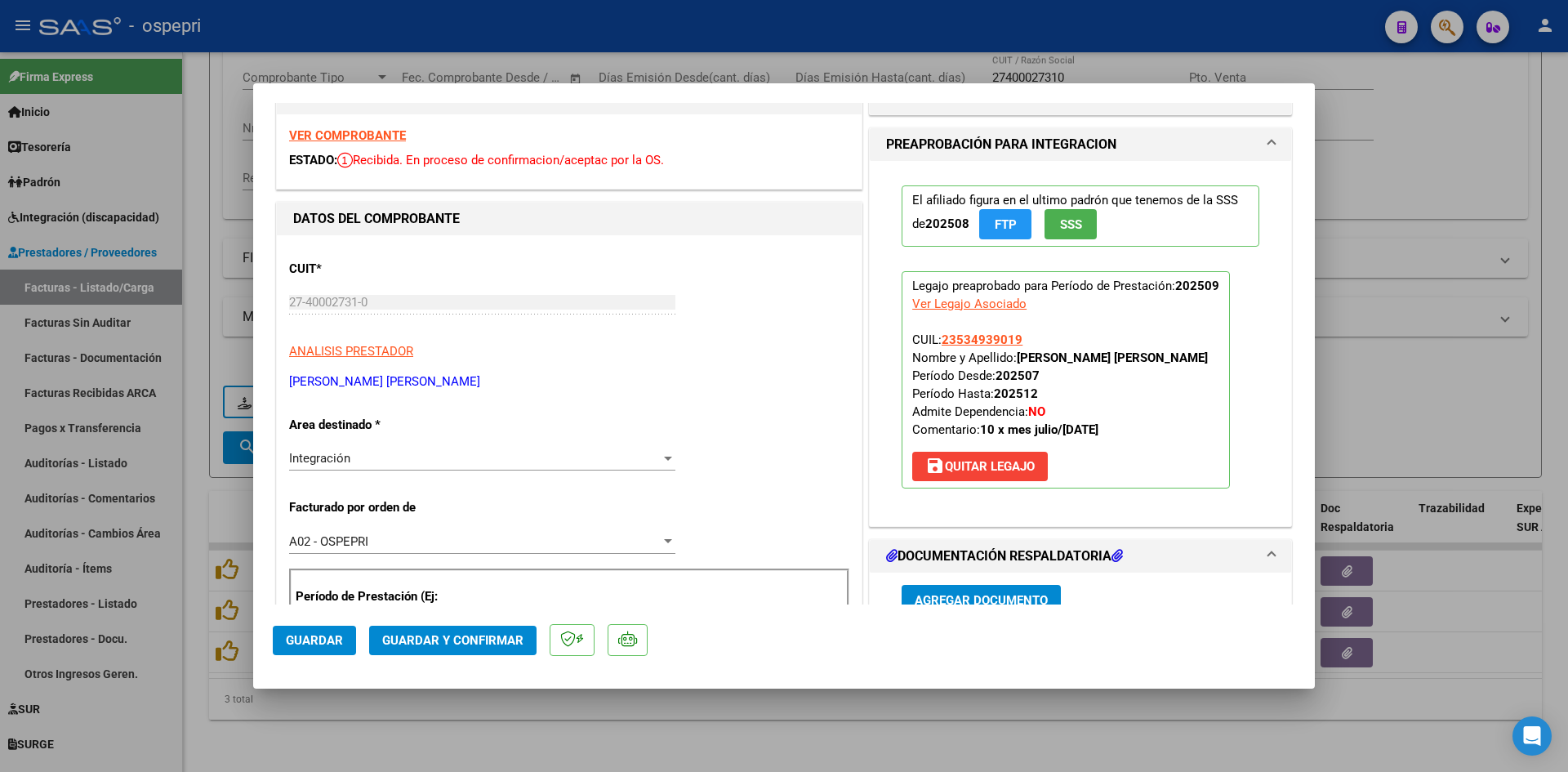
scroll to position [0, 0]
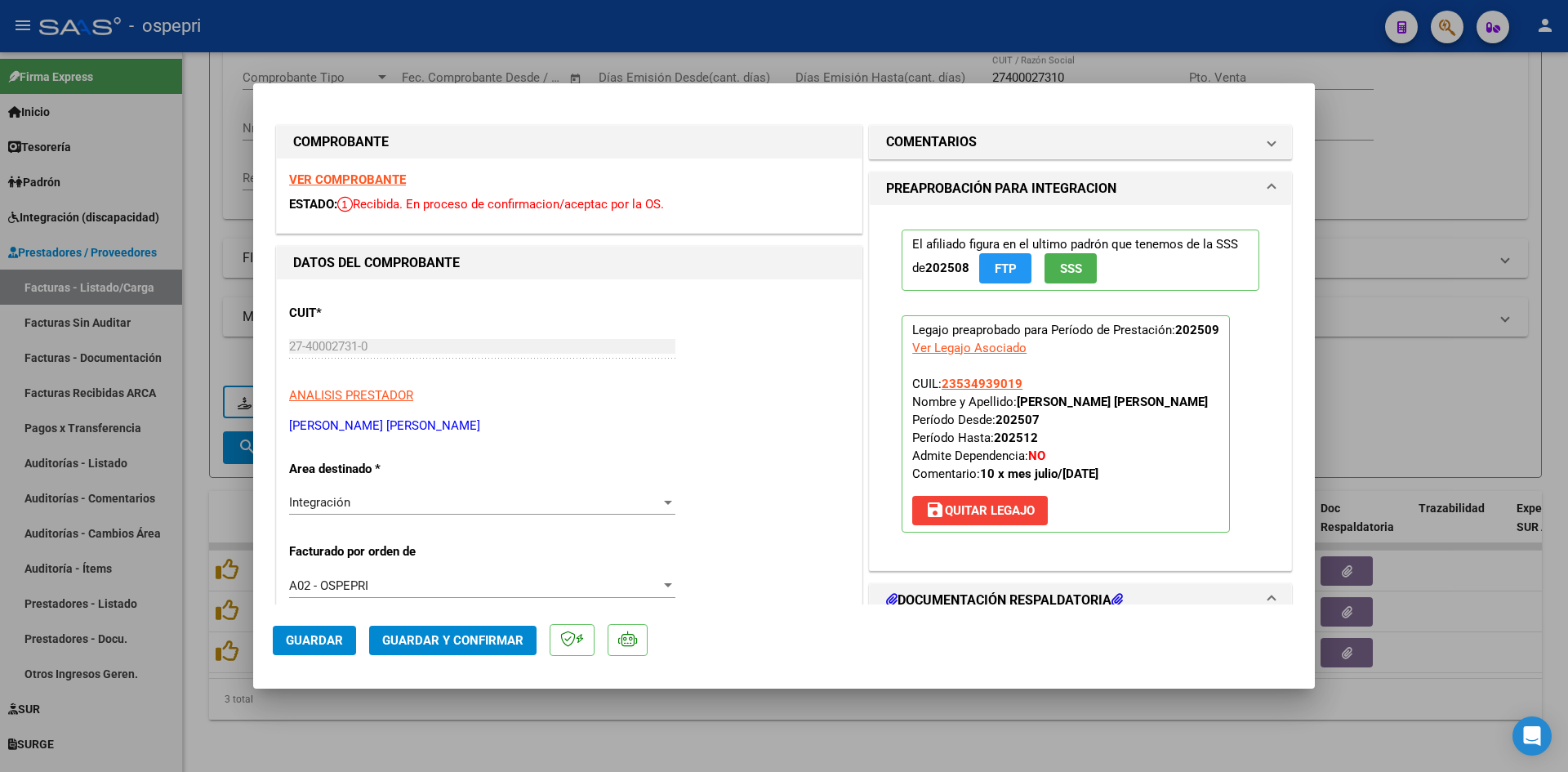
click at [796, 427] on p "[PERSON_NAME] [PERSON_NAME]" at bounding box center [569, 426] width 560 height 19
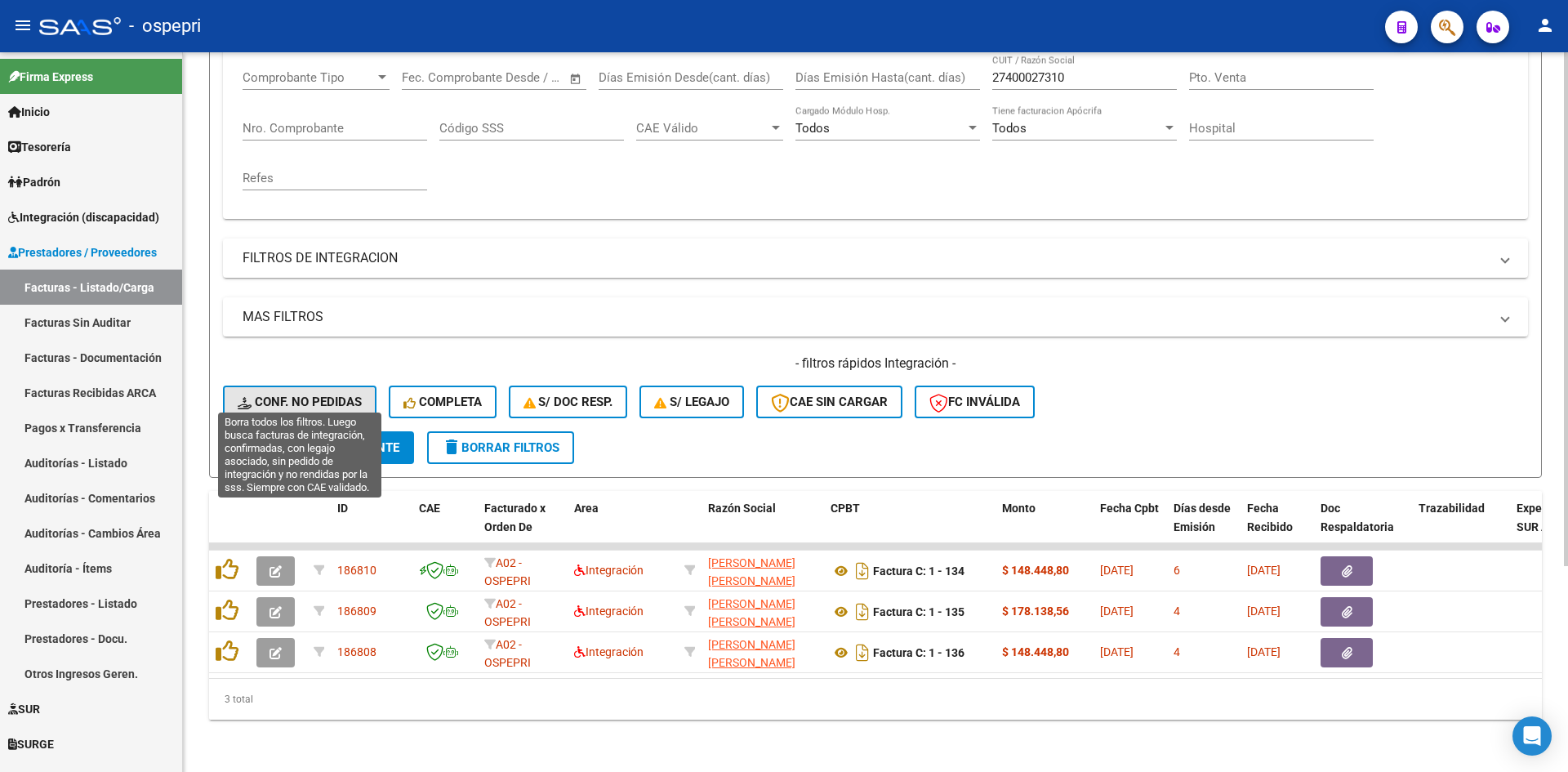
click at [338, 395] on span "Conf. no pedidas" at bounding box center [300, 402] width 124 height 15
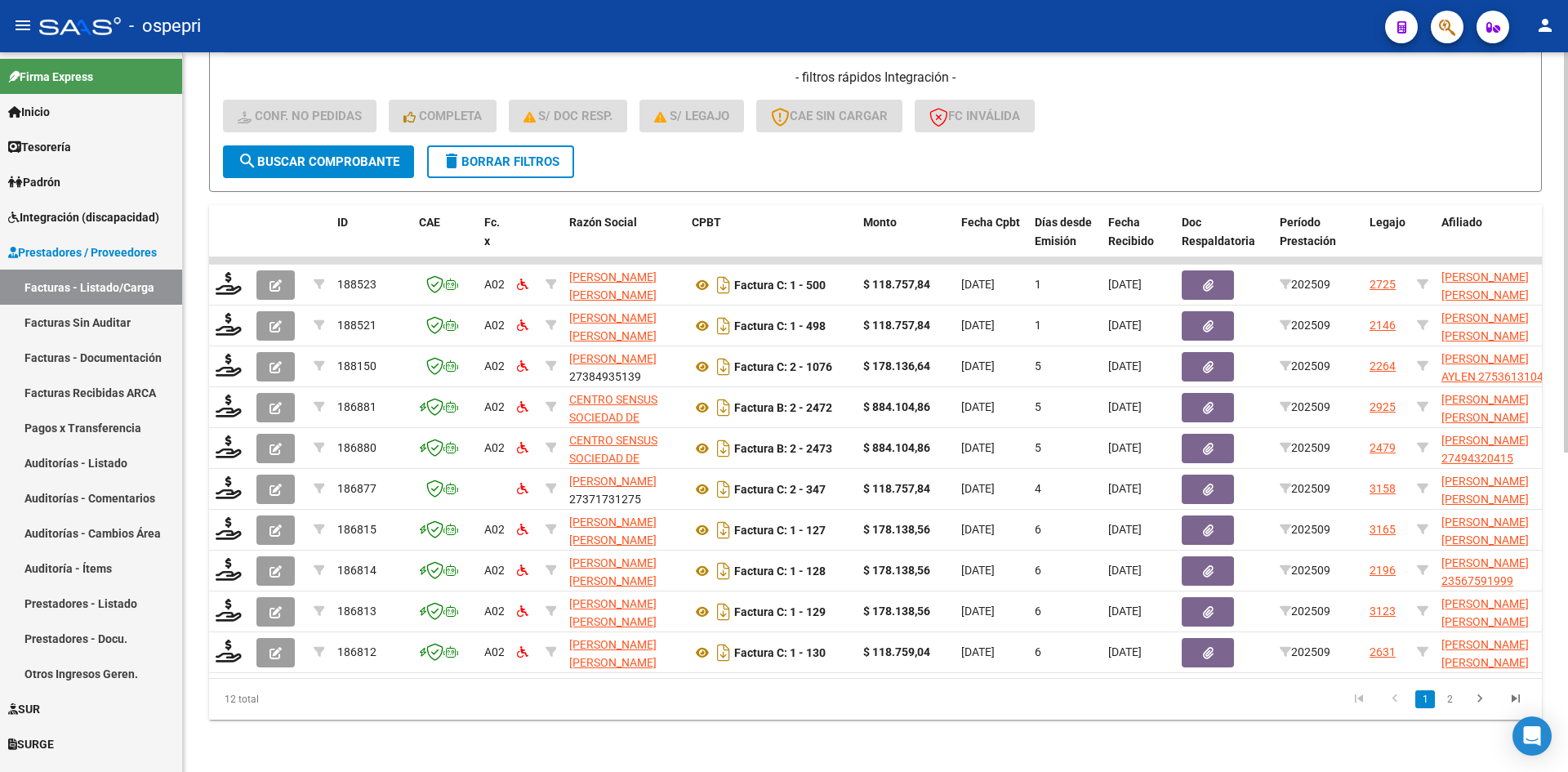
scroll to position [574, 0]
click at [508, 154] on span "delete Borrar Filtros" at bounding box center [499, 161] width 117 height 15
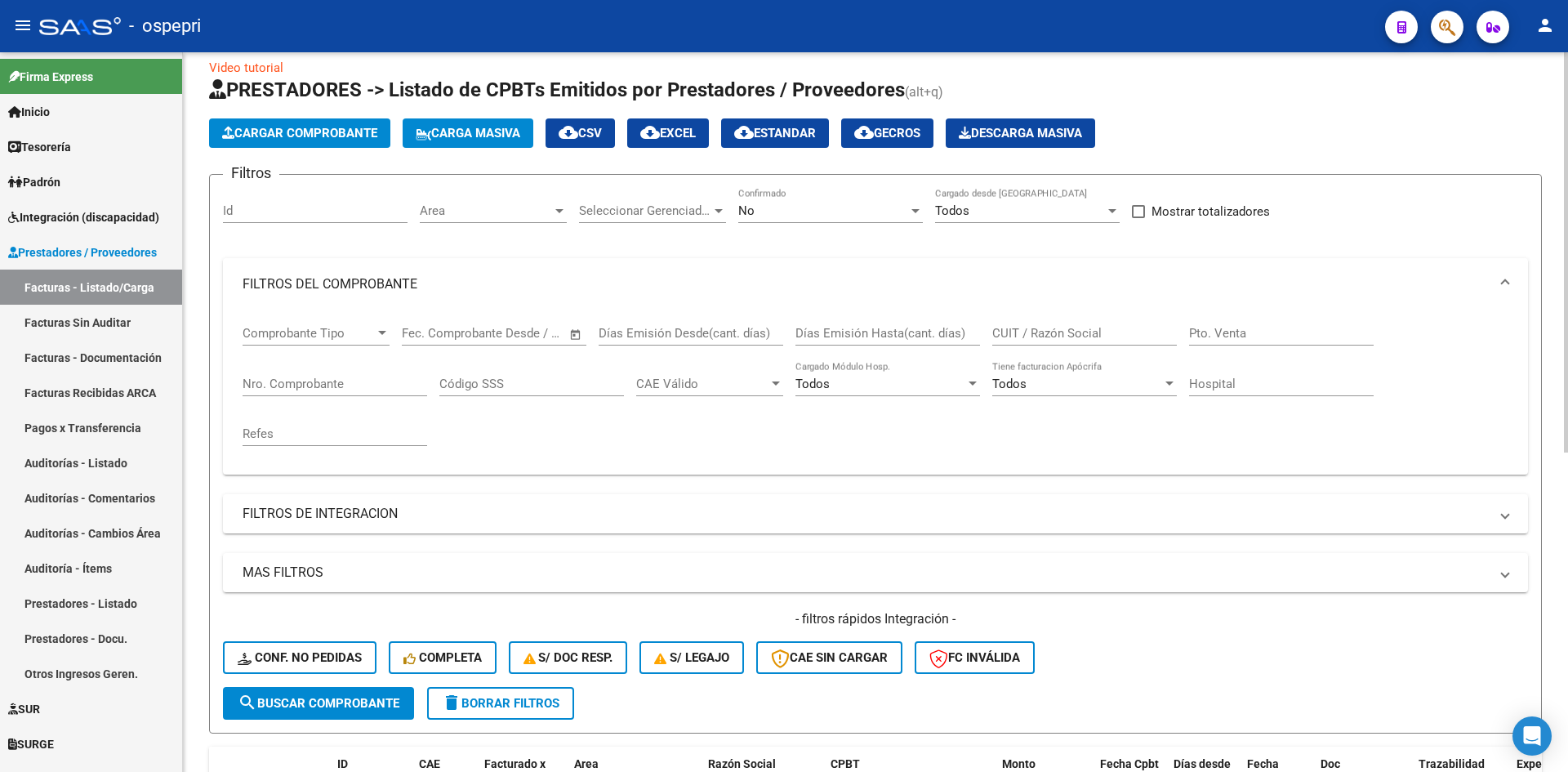
scroll to position [2, 0]
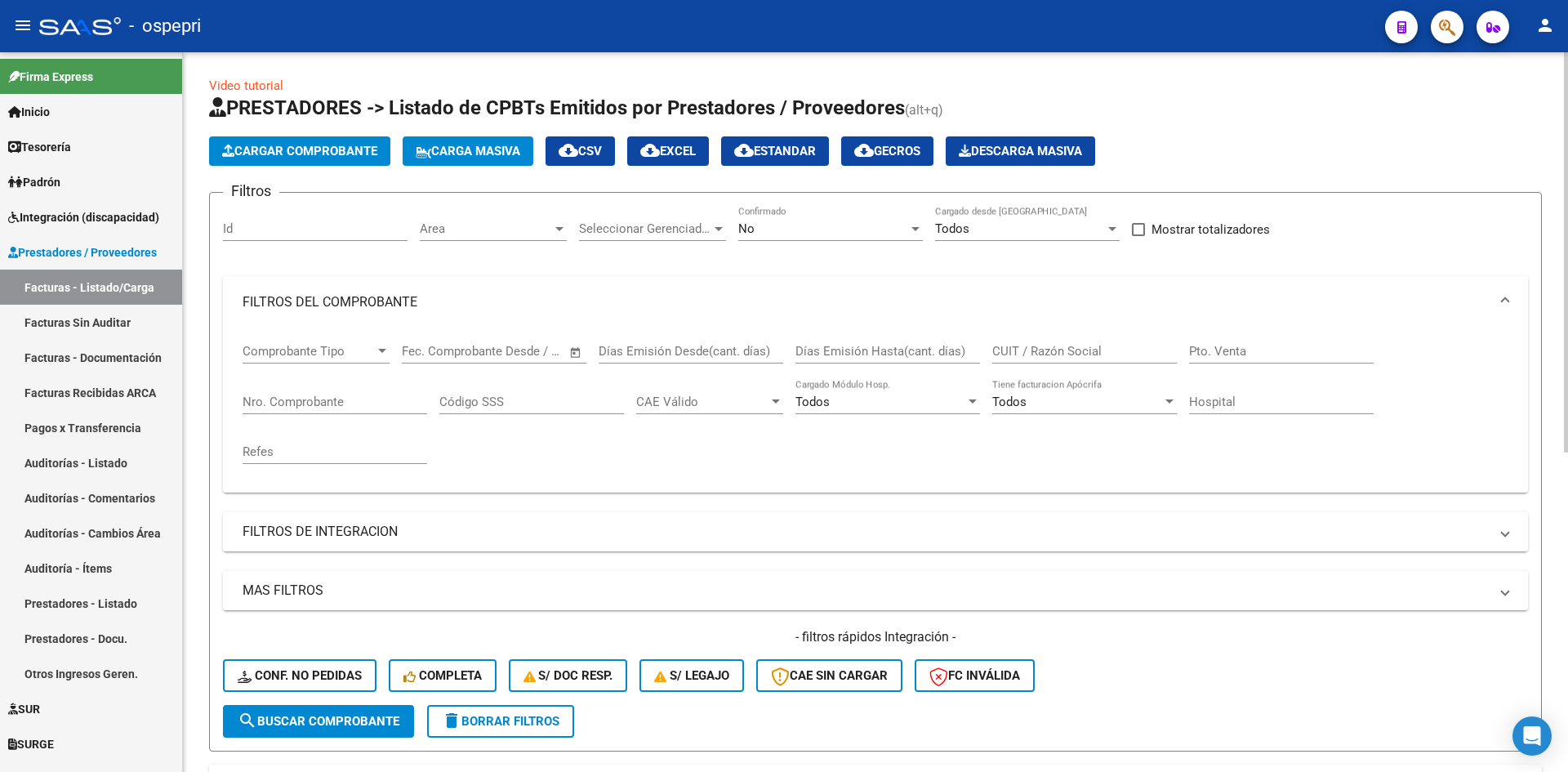
click at [1036, 345] on input "CUIT / Razón Social" at bounding box center [1084, 351] width 184 height 15
paste input "27400027310"
click at [380, 731] on button "search Buscar Comprobante" at bounding box center [318, 721] width 191 height 33
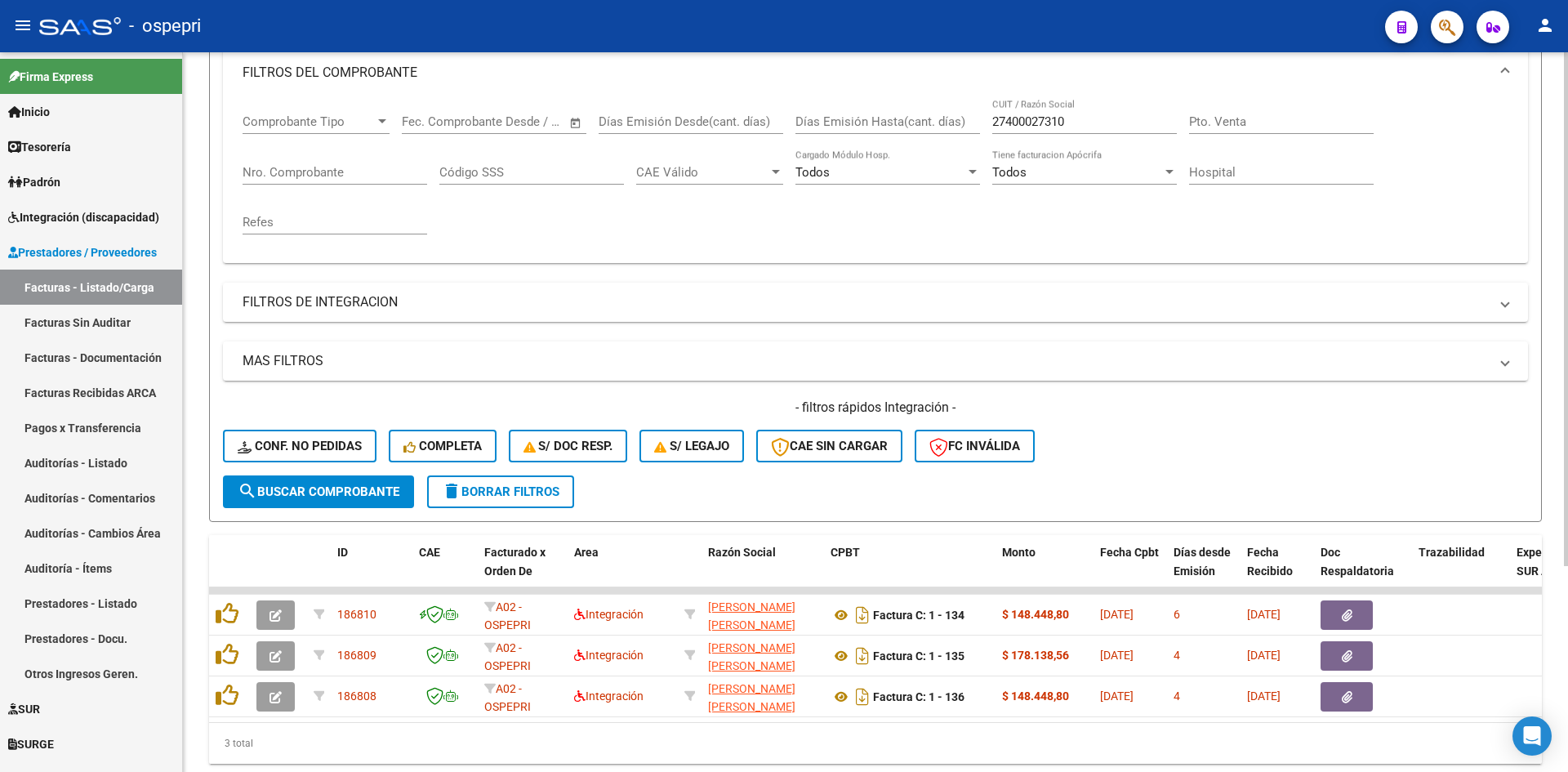
scroll to position [287, 0]
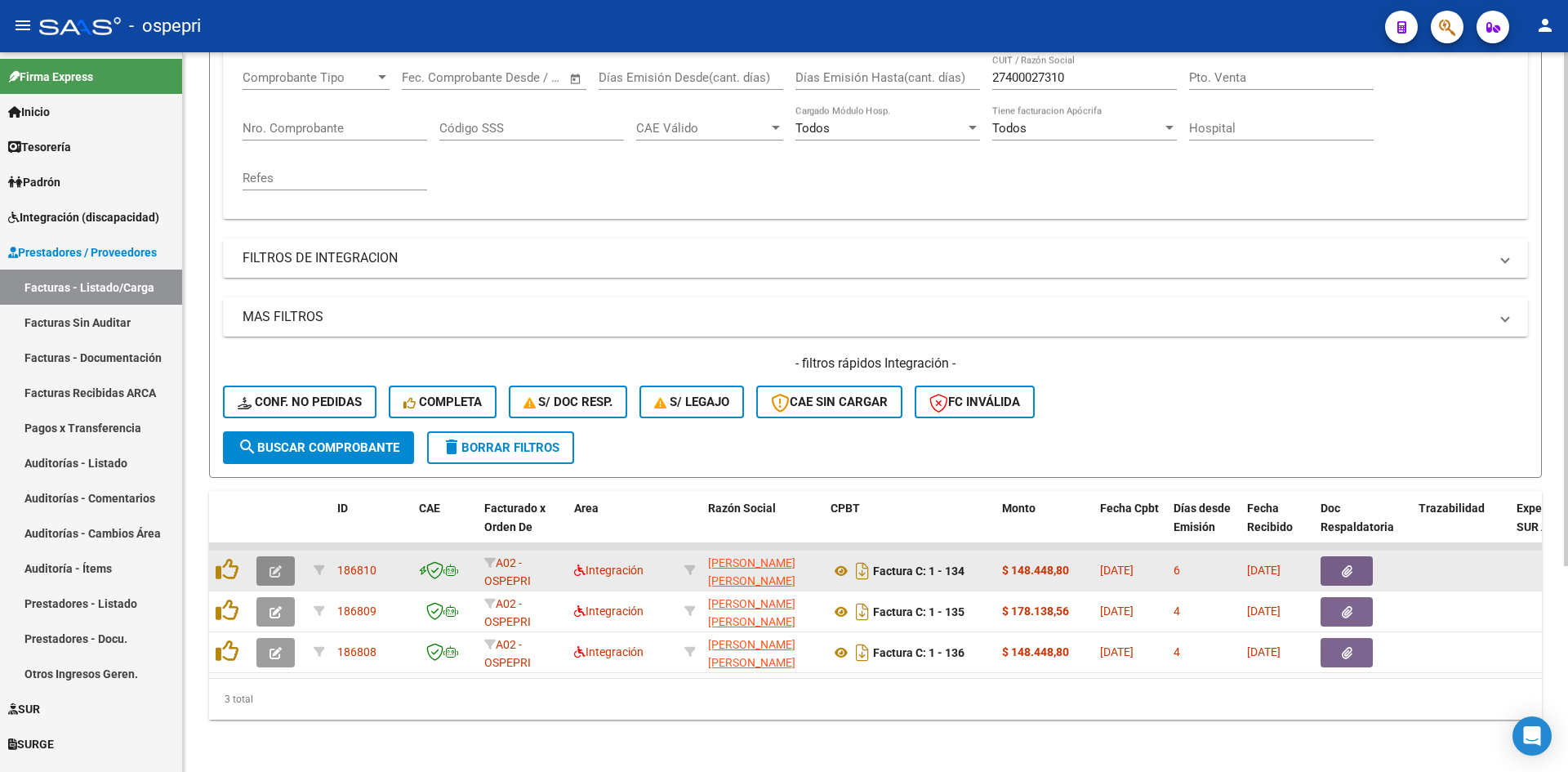
click at [270, 565] on icon "button" at bounding box center [276, 571] width 12 height 12
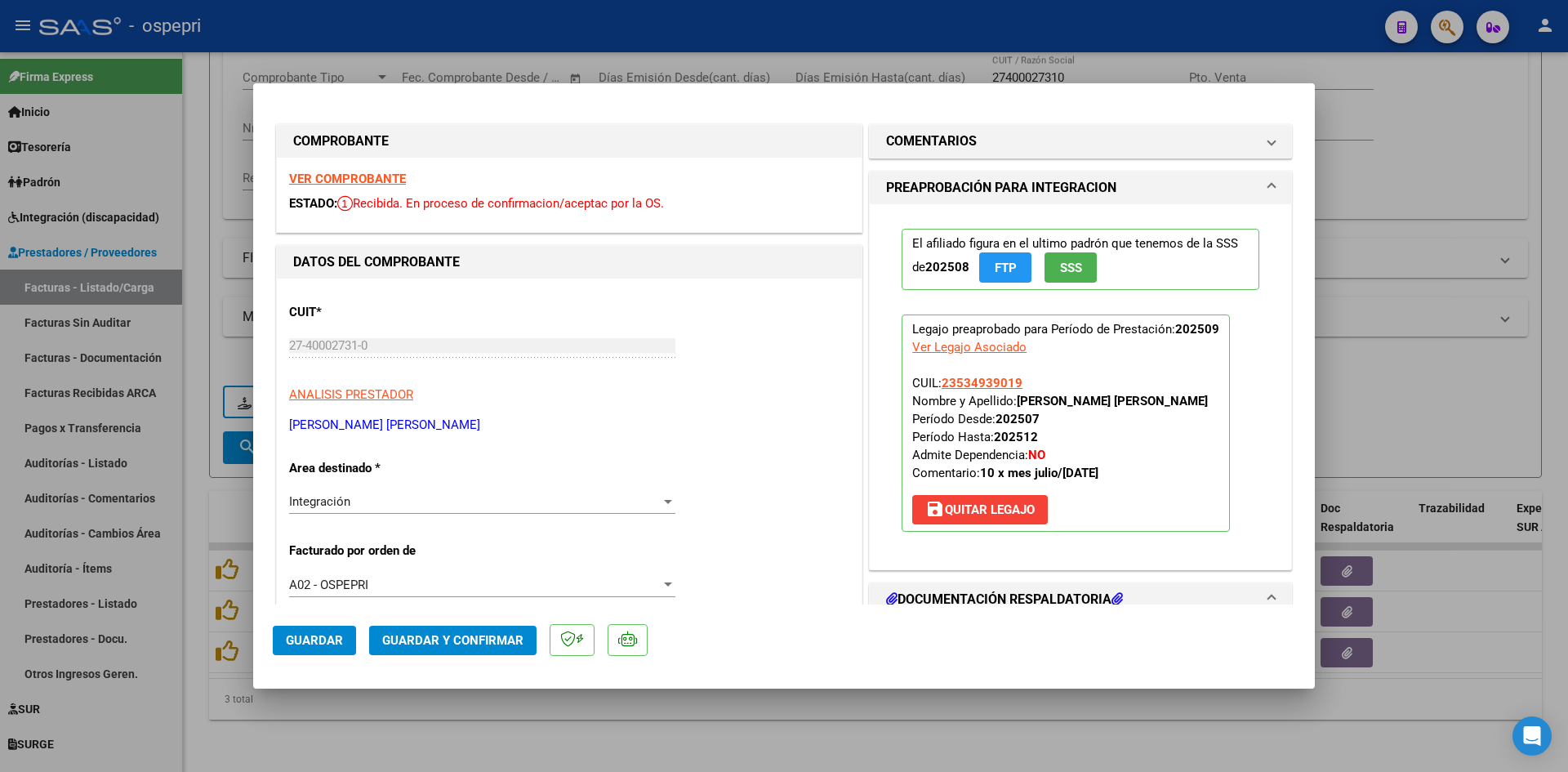
scroll to position [0, 0]
click at [371, 176] on strong "VER COMPROBANTE" at bounding box center [347, 180] width 117 height 15
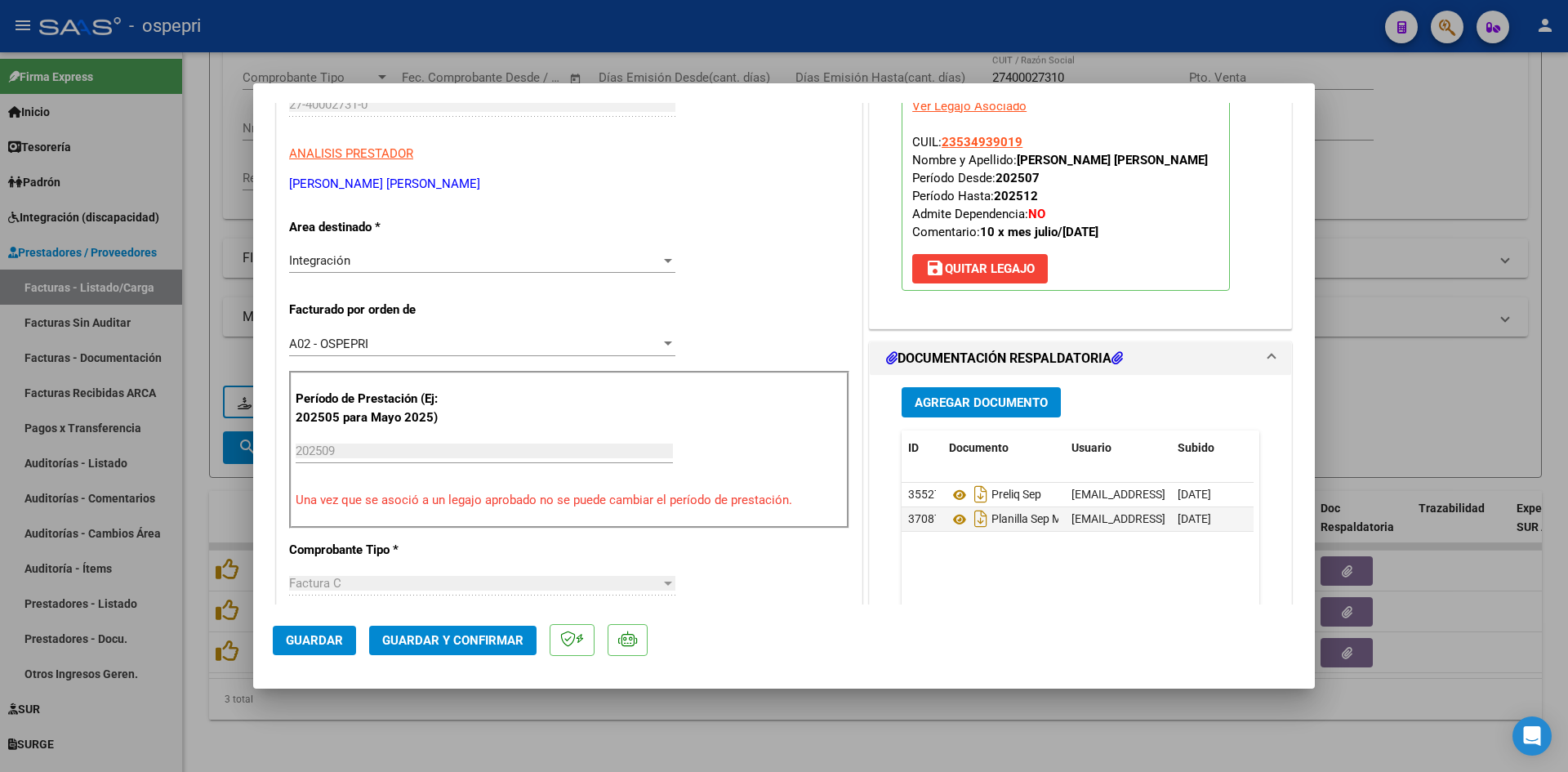
scroll to position [245, 0]
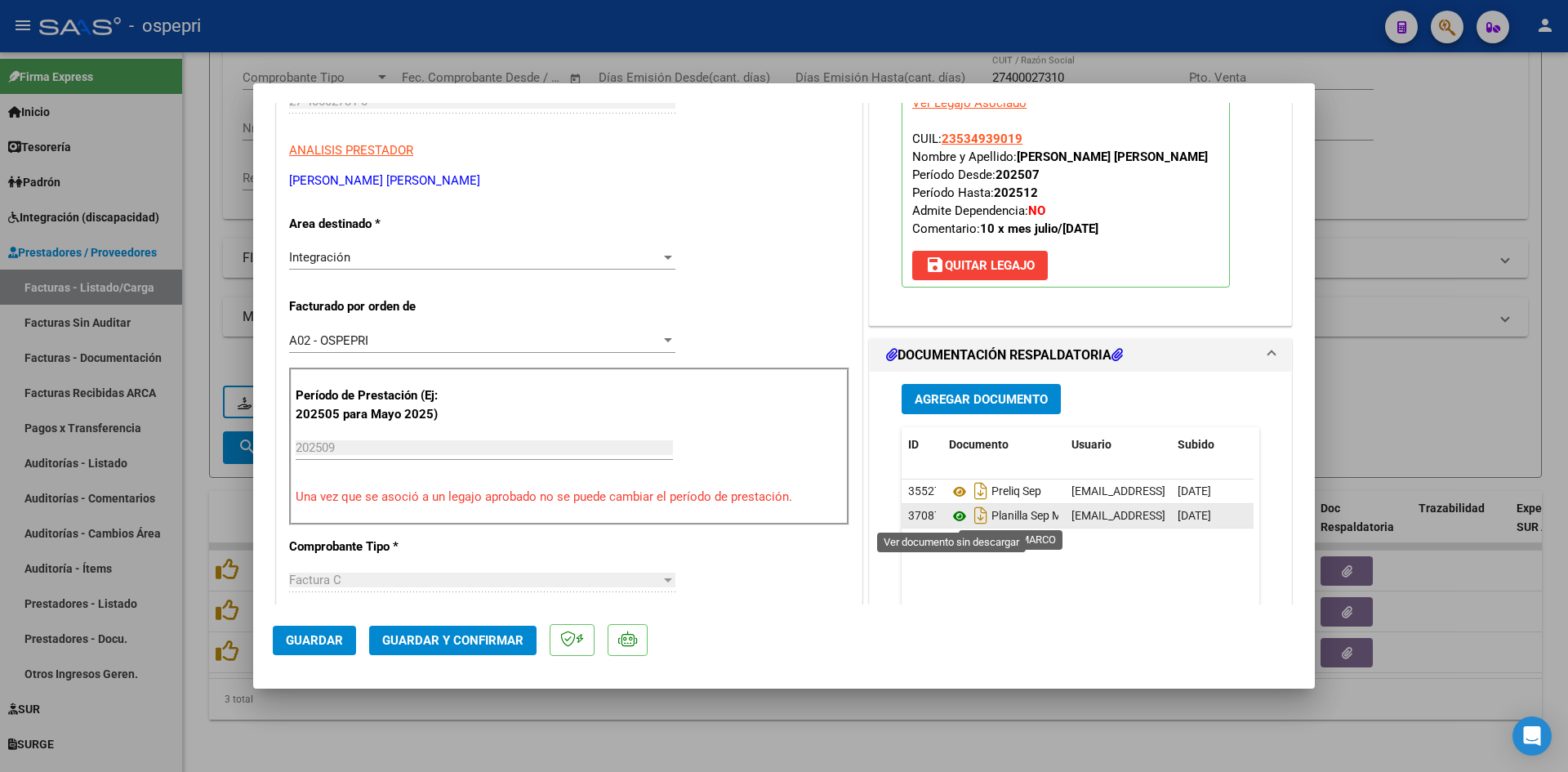
click at [949, 516] on icon at bounding box center [959, 516] width 21 height 19
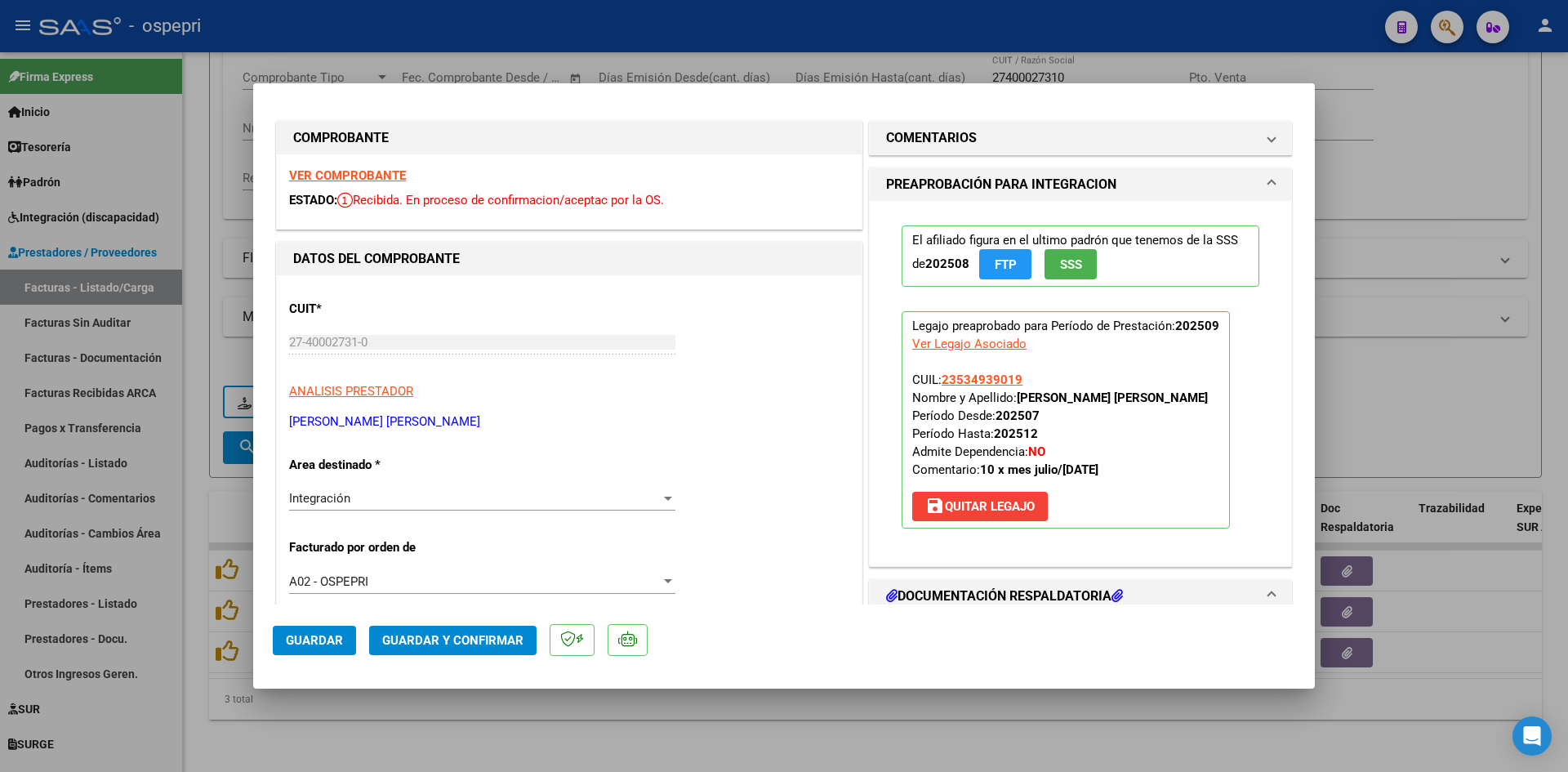
scroll to position [0, 0]
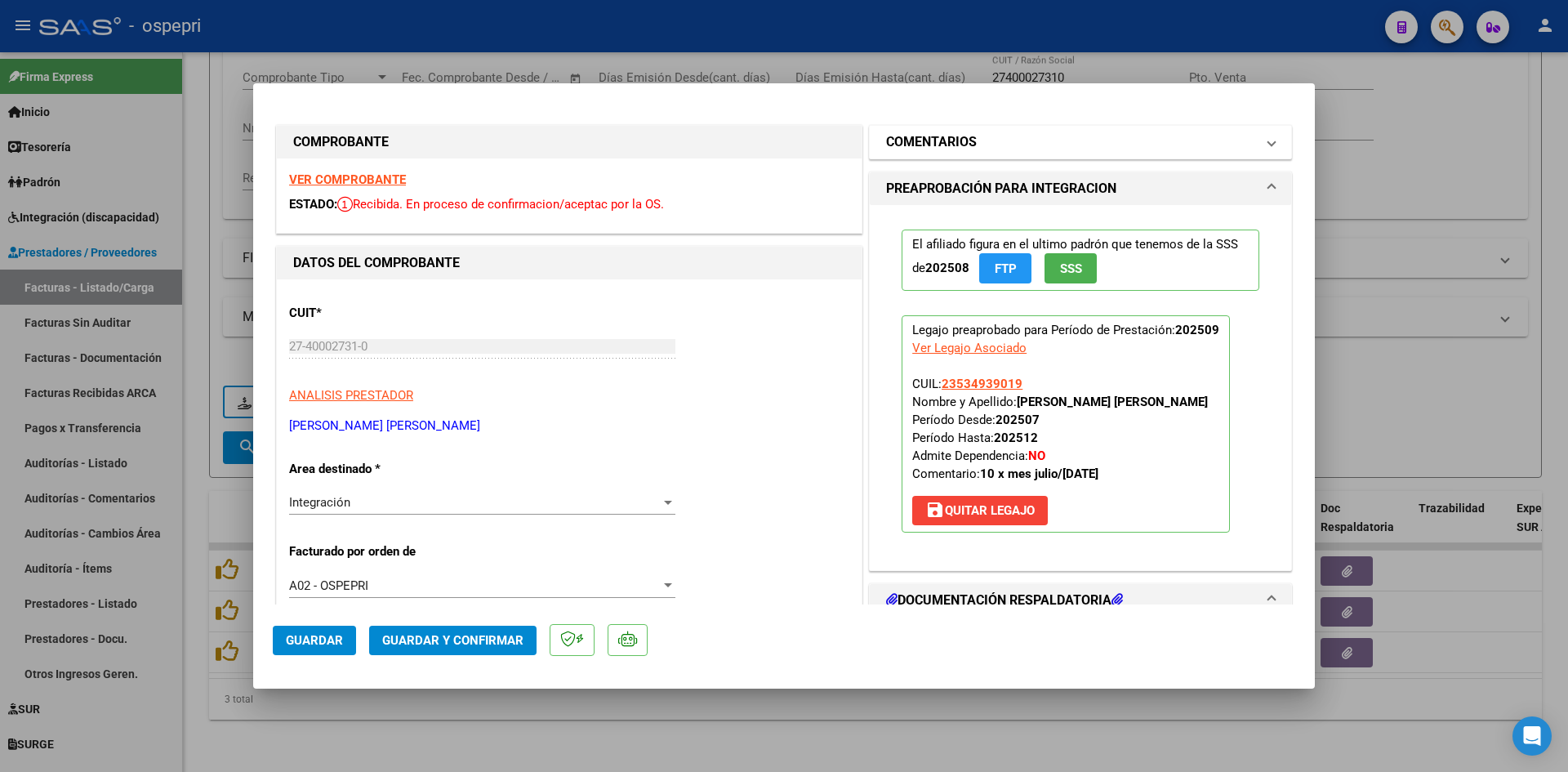
click at [956, 138] on h1 "COMENTARIOS" at bounding box center [931, 142] width 91 height 19
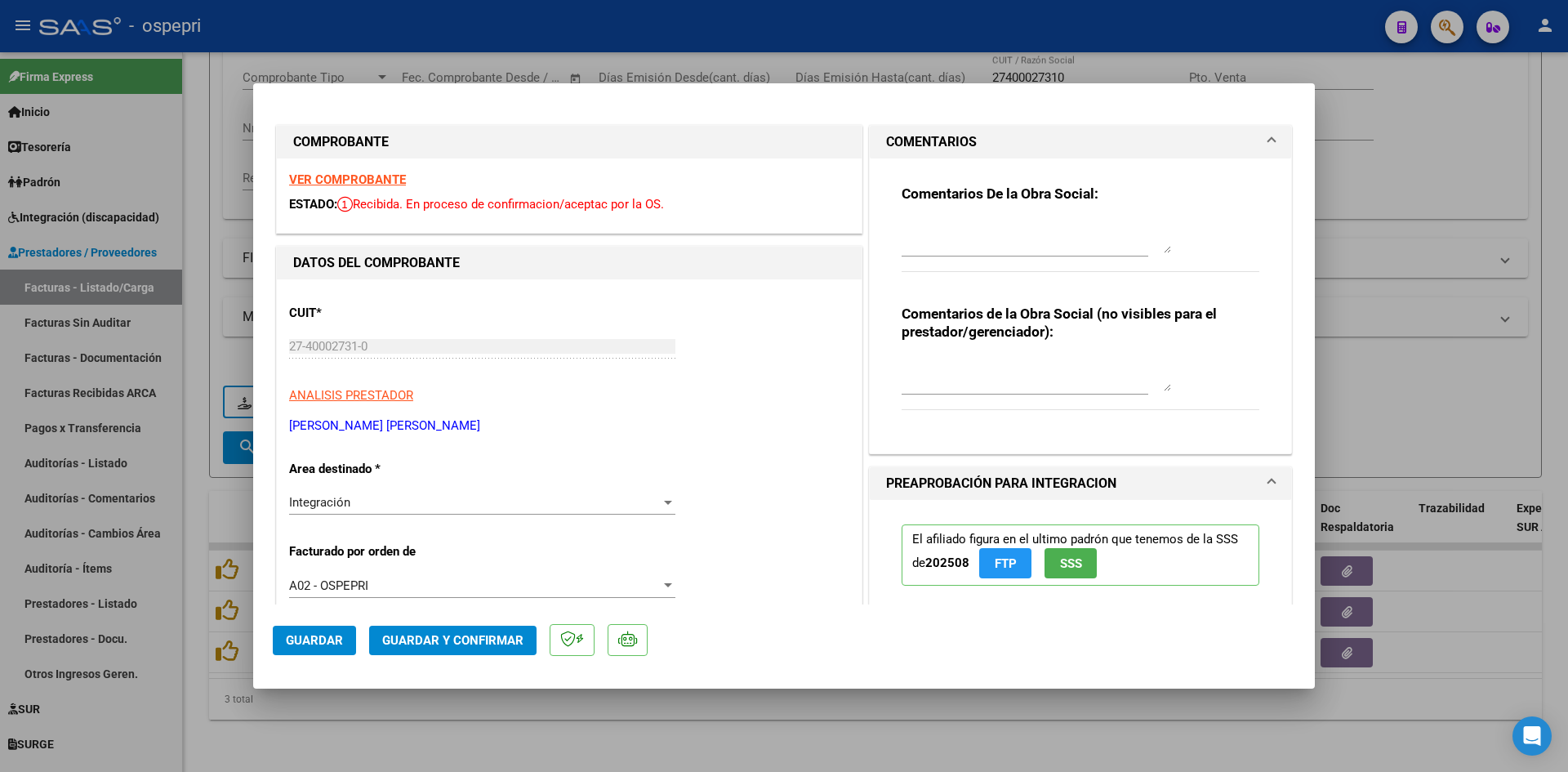
click at [941, 365] on textarea at bounding box center [1036, 375] width 270 height 33
click at [918, 219] on div at bounding box center [1036, 237] width 270 height 39
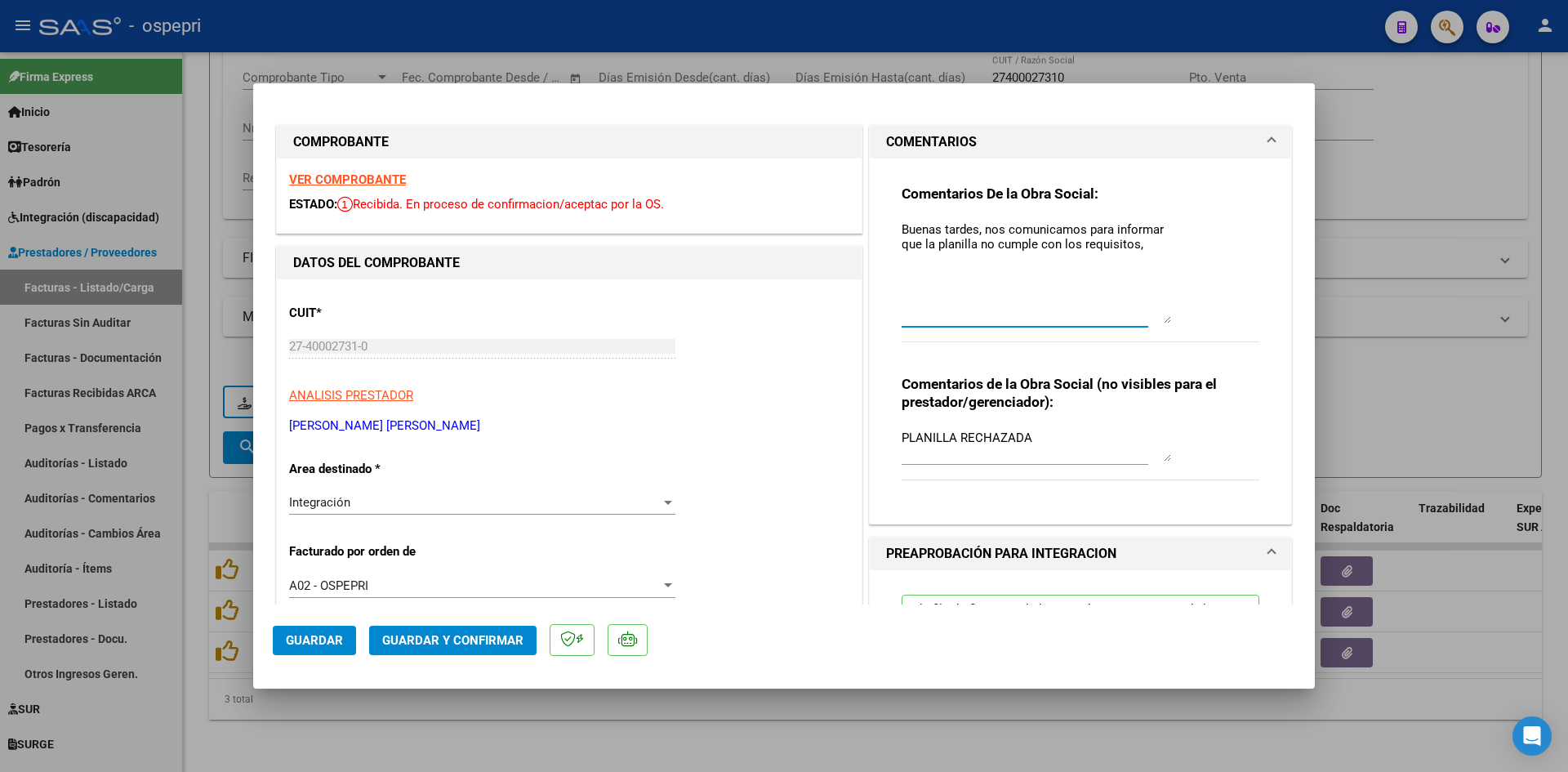
drag, startPoint x: 1156, startPoint y: 248, endPoint x: 1171, endPoint y: 317, distance: 70.6
click at [1171, 317] on div "Comentarios De la Obra Social: Buenas tardes, nos comunicamos para informar que…" at bounding box center [1080, 271] width 358 height 175
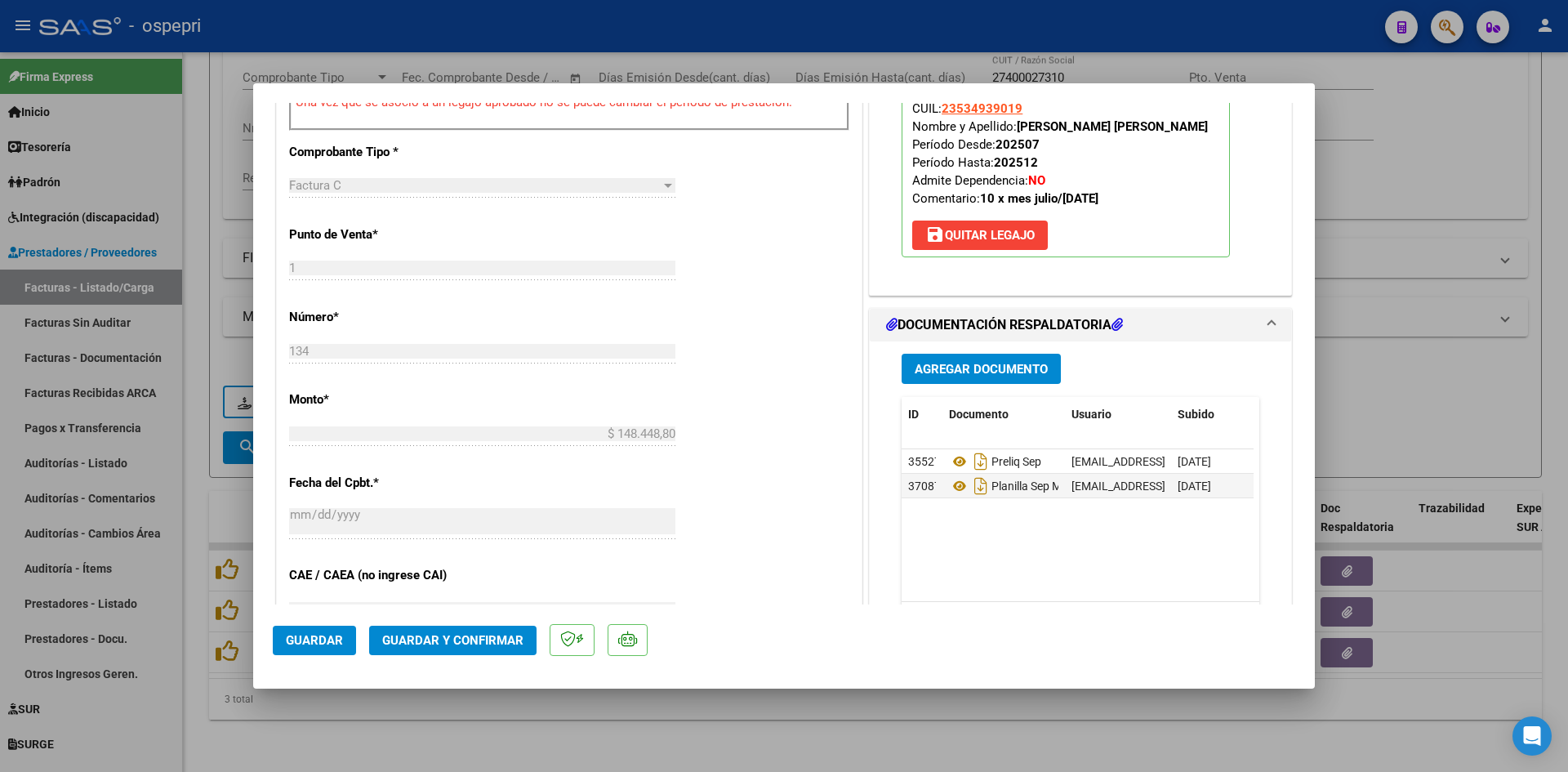
scroll to position [654, 0]
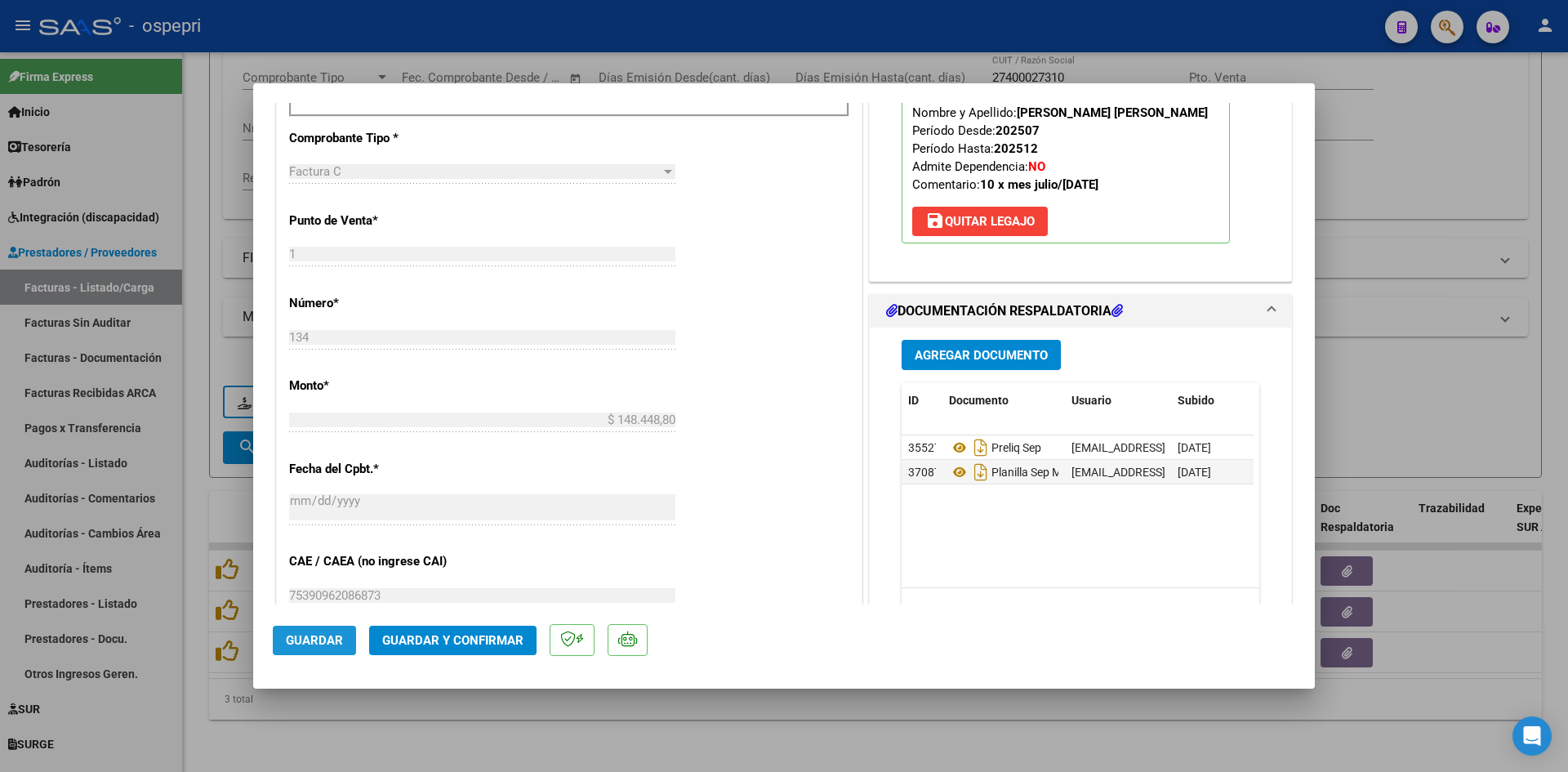
click at [319, 627] on button "Guardar" at bounding box center [314, 640] width 84 height 29
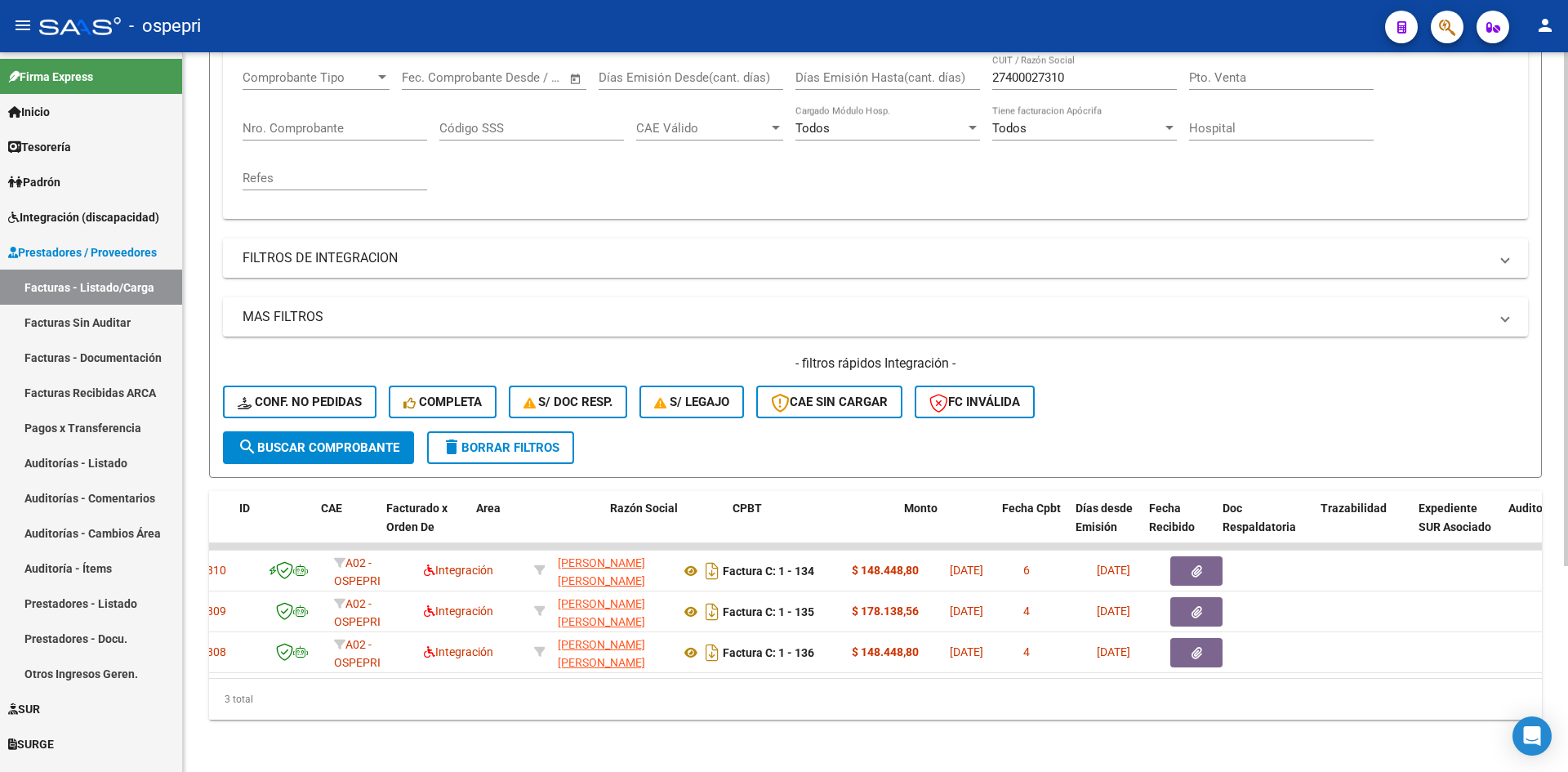
scroll to position [0, 0]
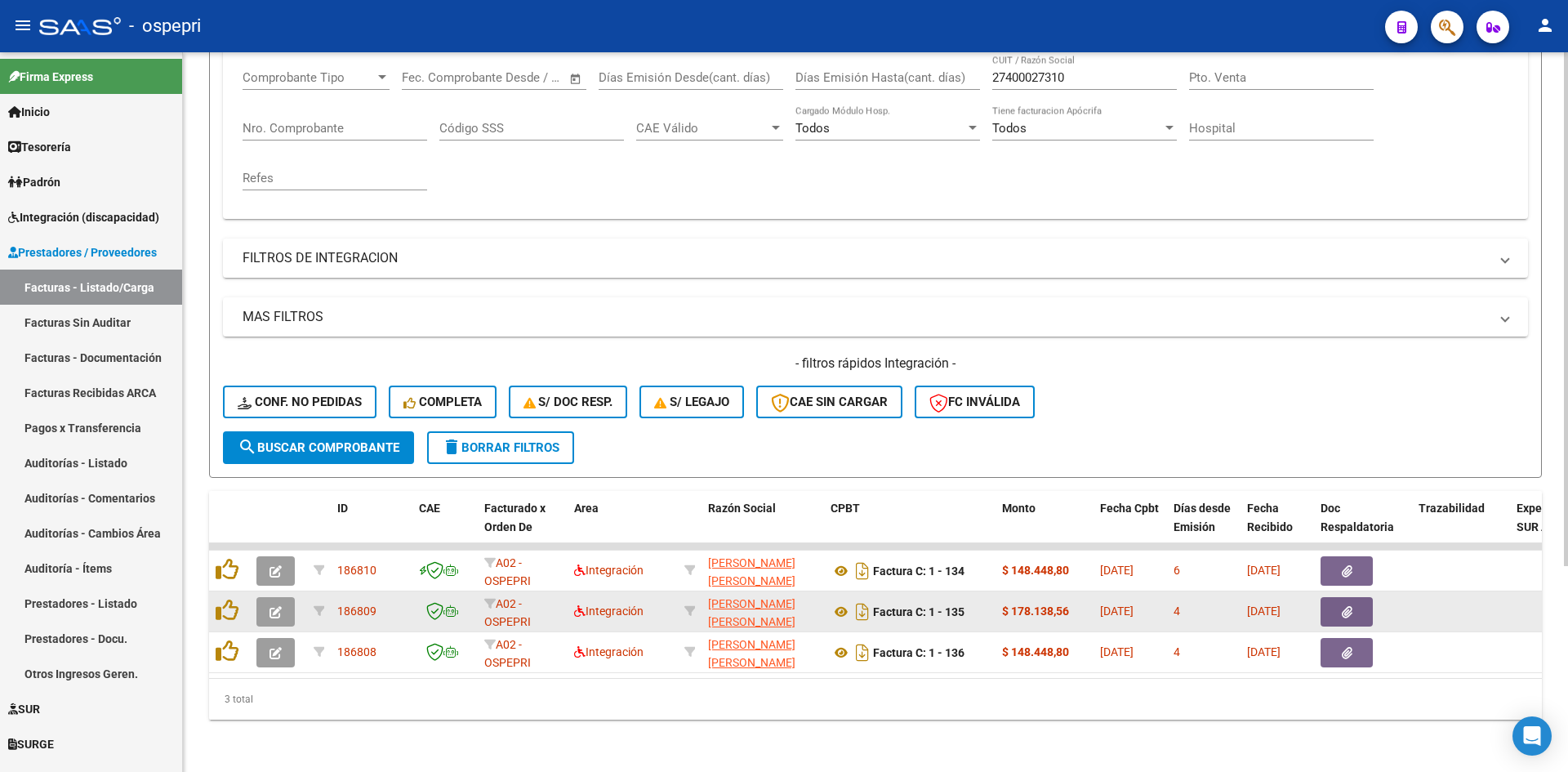
click at [277, 606] on icon "button" at bounding box center [276, 612] width 12 height 12
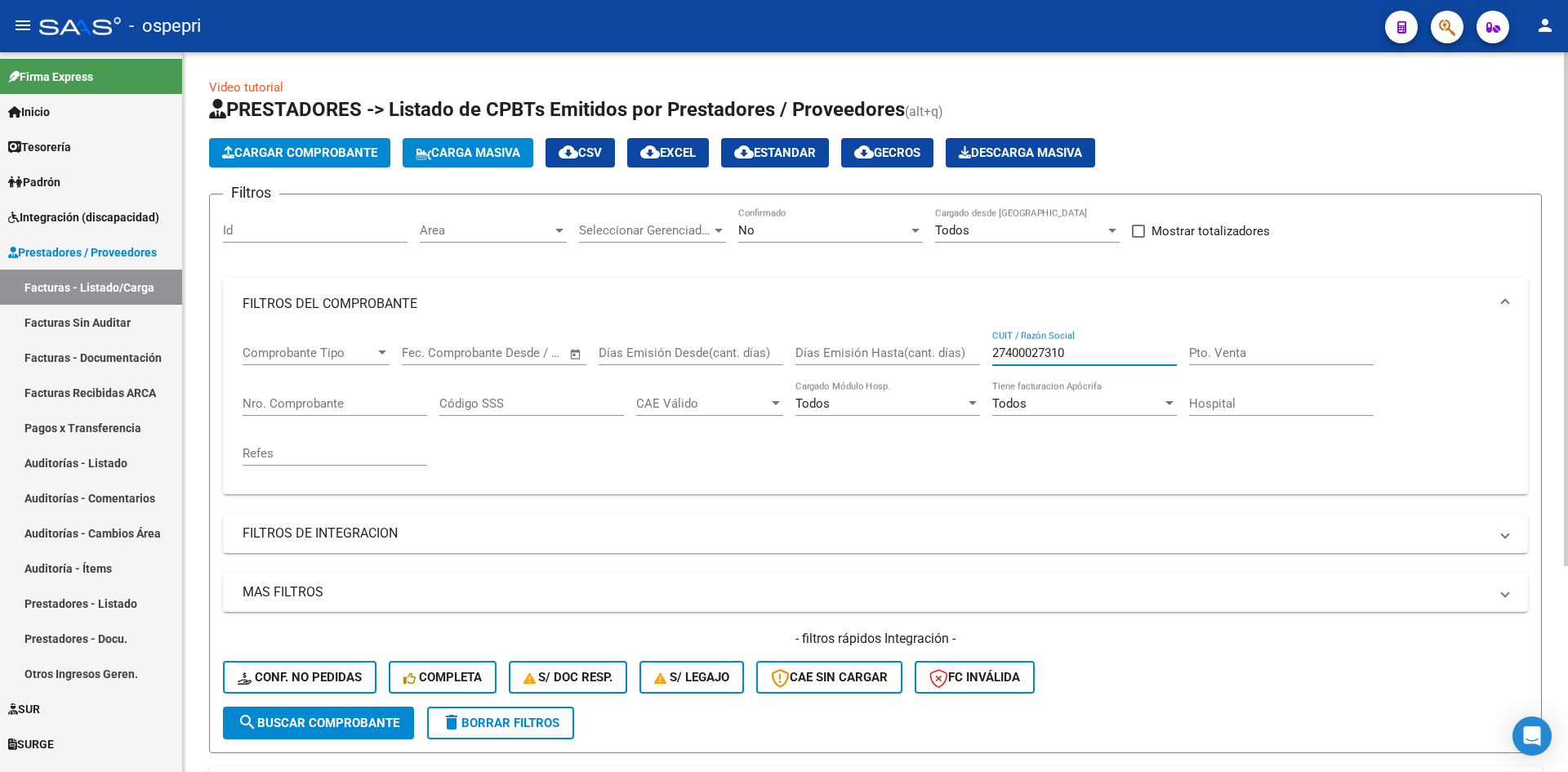
drag, startPoint x: 1017, startPoint y: 359, endPoint x: 958, endPoint y: 363, distance: 59.1
click at [958, 363] on div "Comprobante Tipo Comprobante Tipo Fecha inicio – Fecha fin Fec. Comprobante Des…" at bounding box center [875, 405] width 1266 height 151
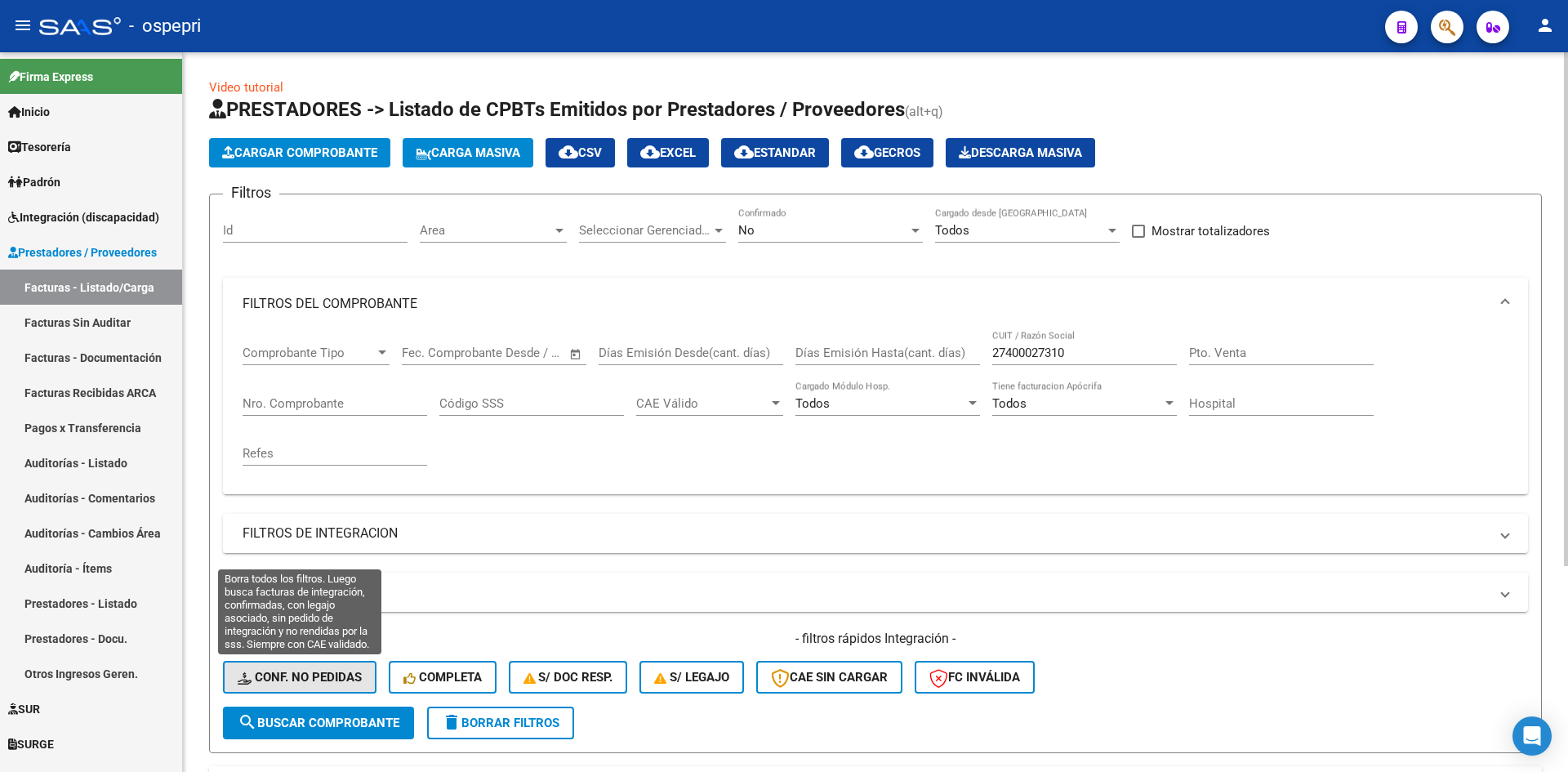
click at [311, 686] on button "Conf. no pedidas" at bounding box center [300, 677] width 153 height 33
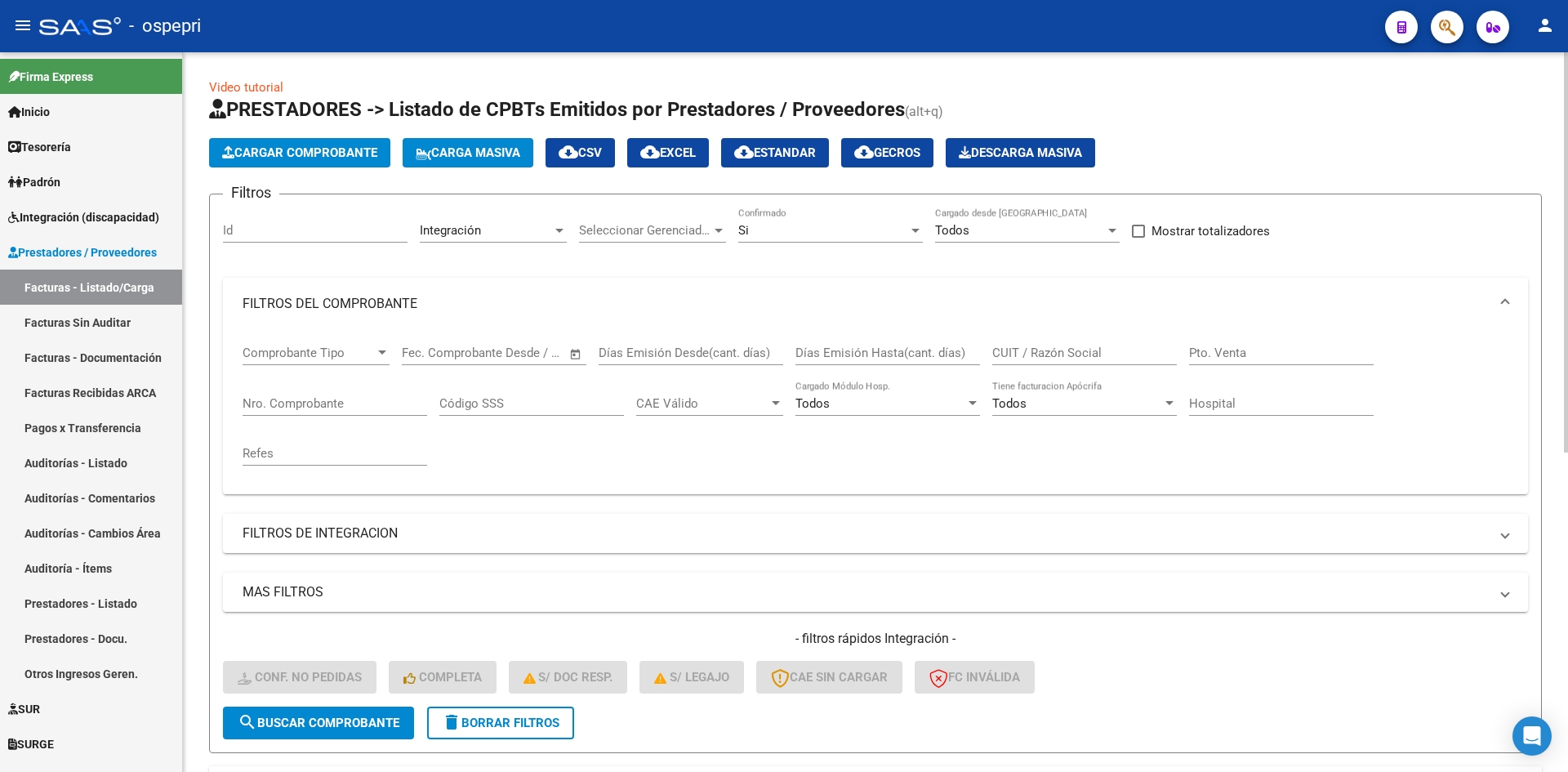
click at [1045, 346] on input "CUIT / Razón Social" at bounding box center [1084, 353] width 184 height 15
paste input "27400027310"
click at [368, 728] on span "search Buscar Comprobante" at bounding box center [319, 723] width 162 height 15
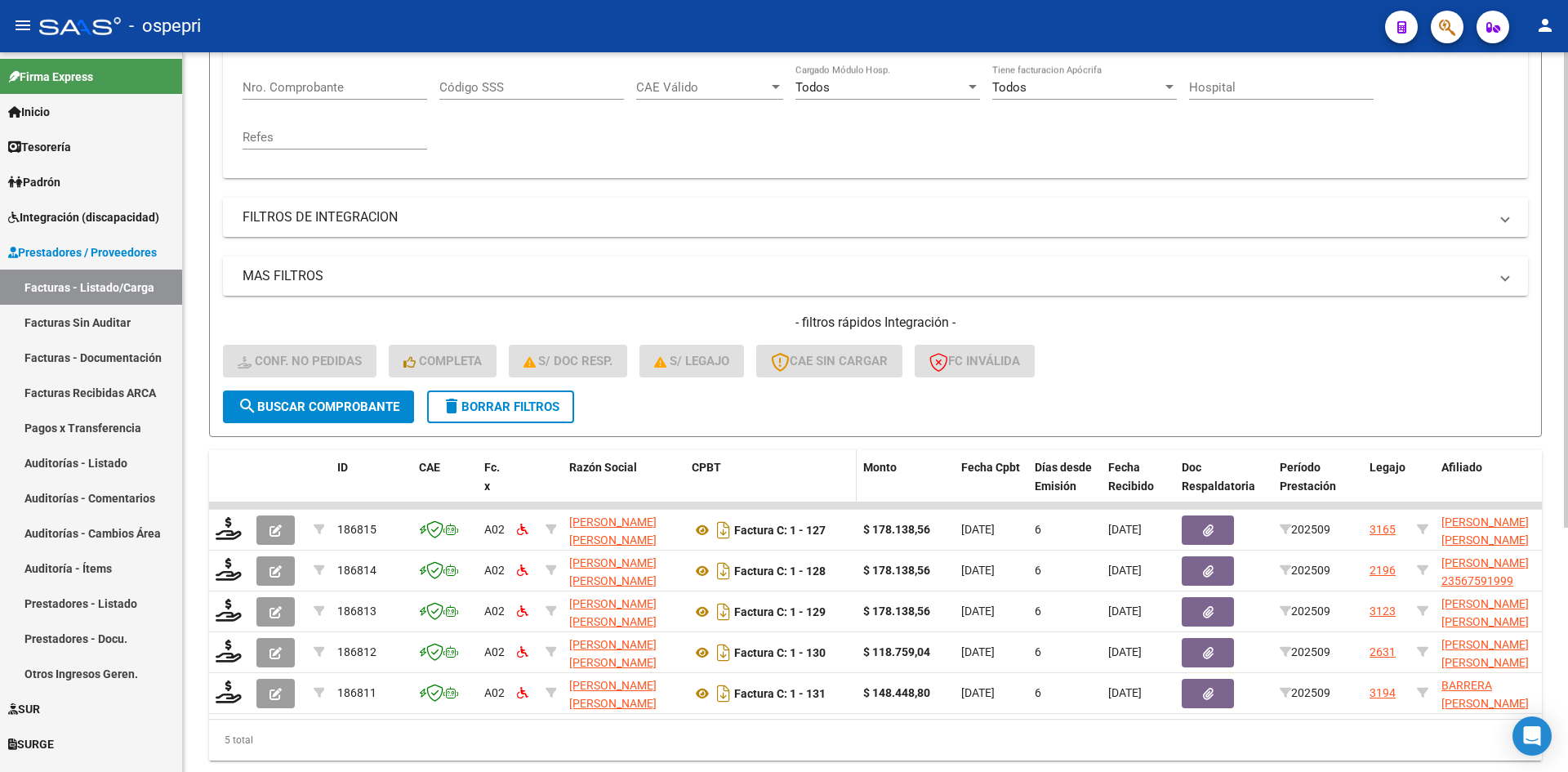
scroll to position [327, 0]
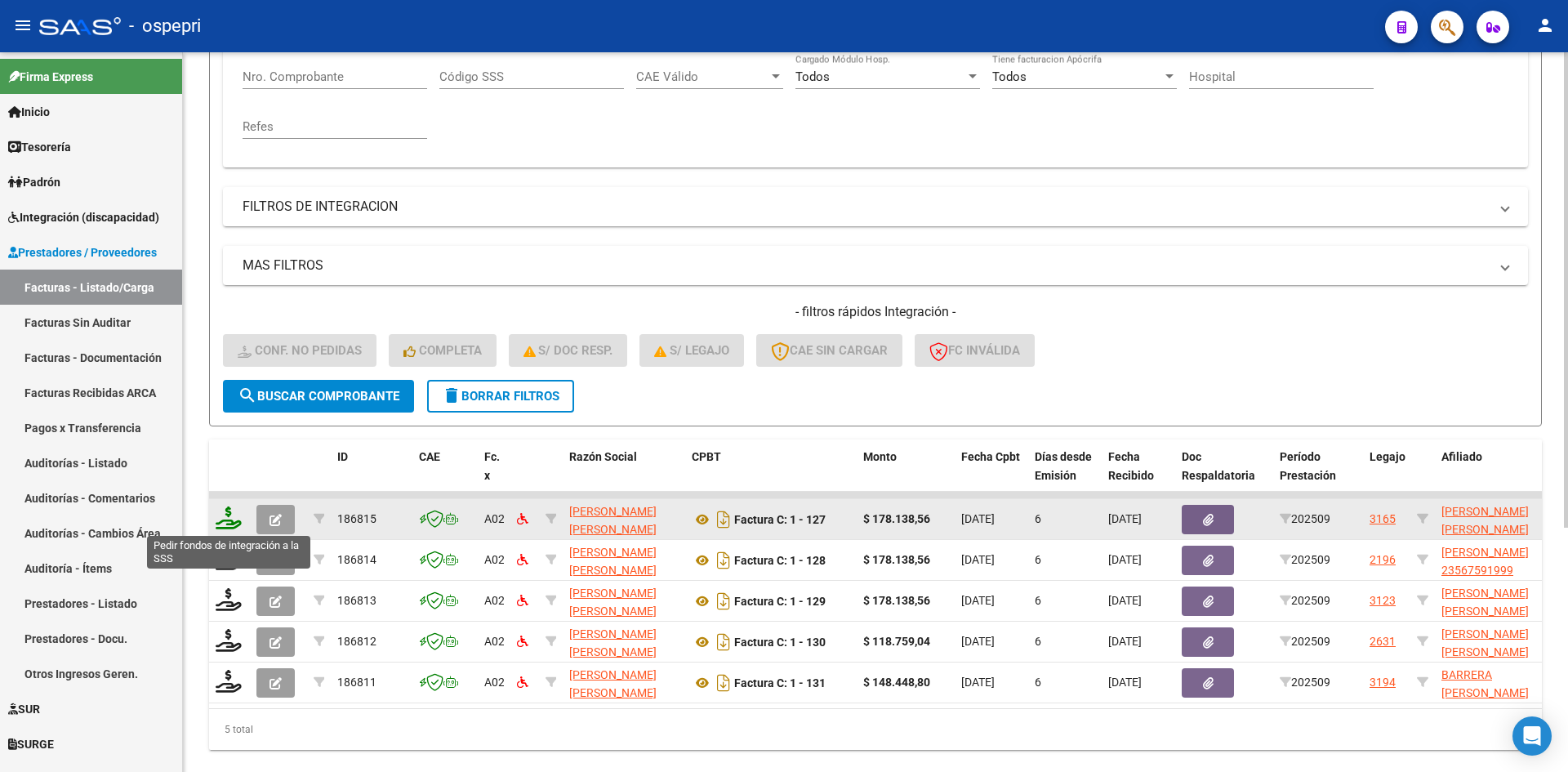
click at [218, 514] on icon at bounding box center [229, 518] width 26 height 23
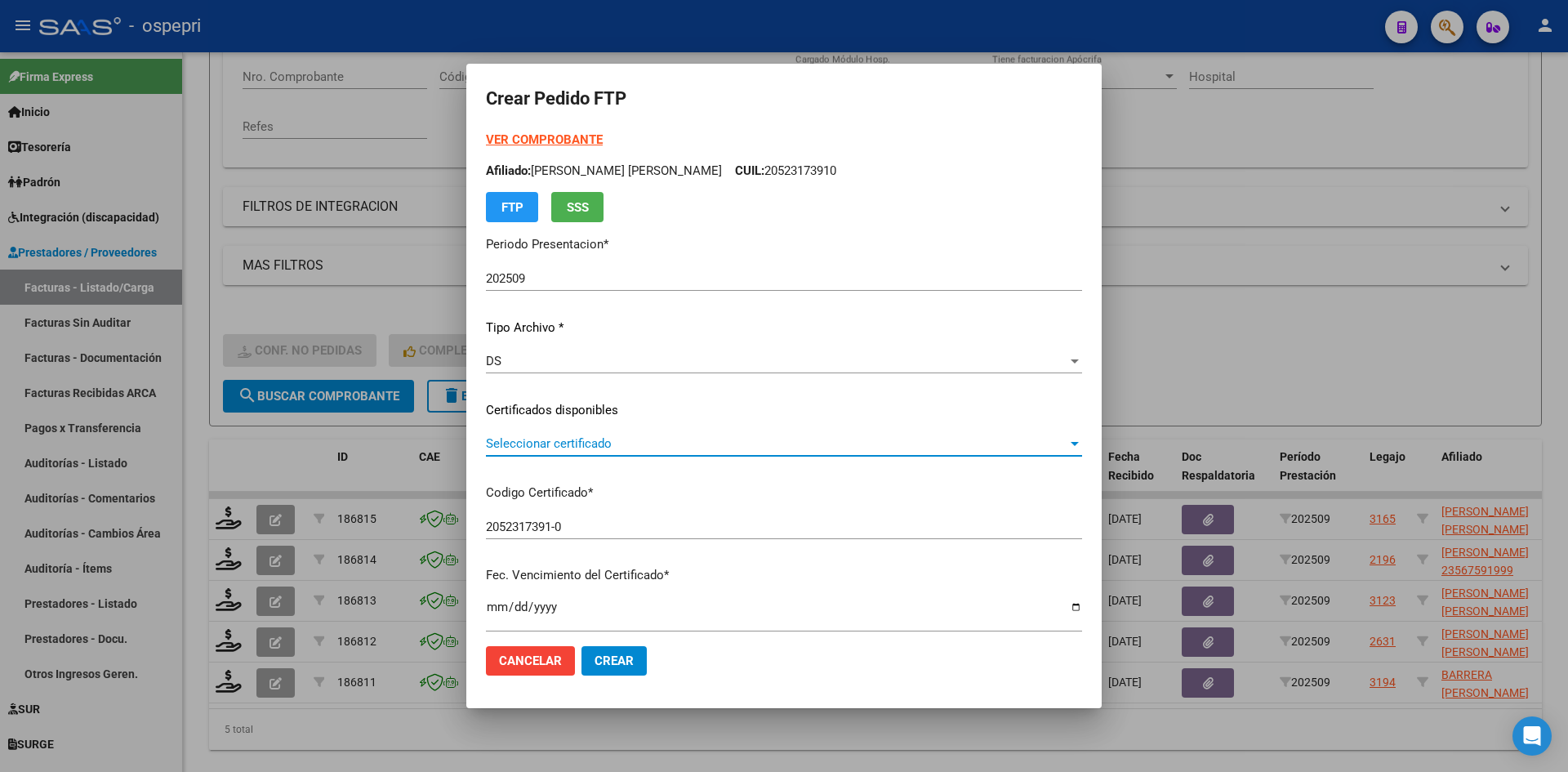
click at [597, 444] on span "Seleccionar certificado" at bounding box center [777, 443] width 581 height 15
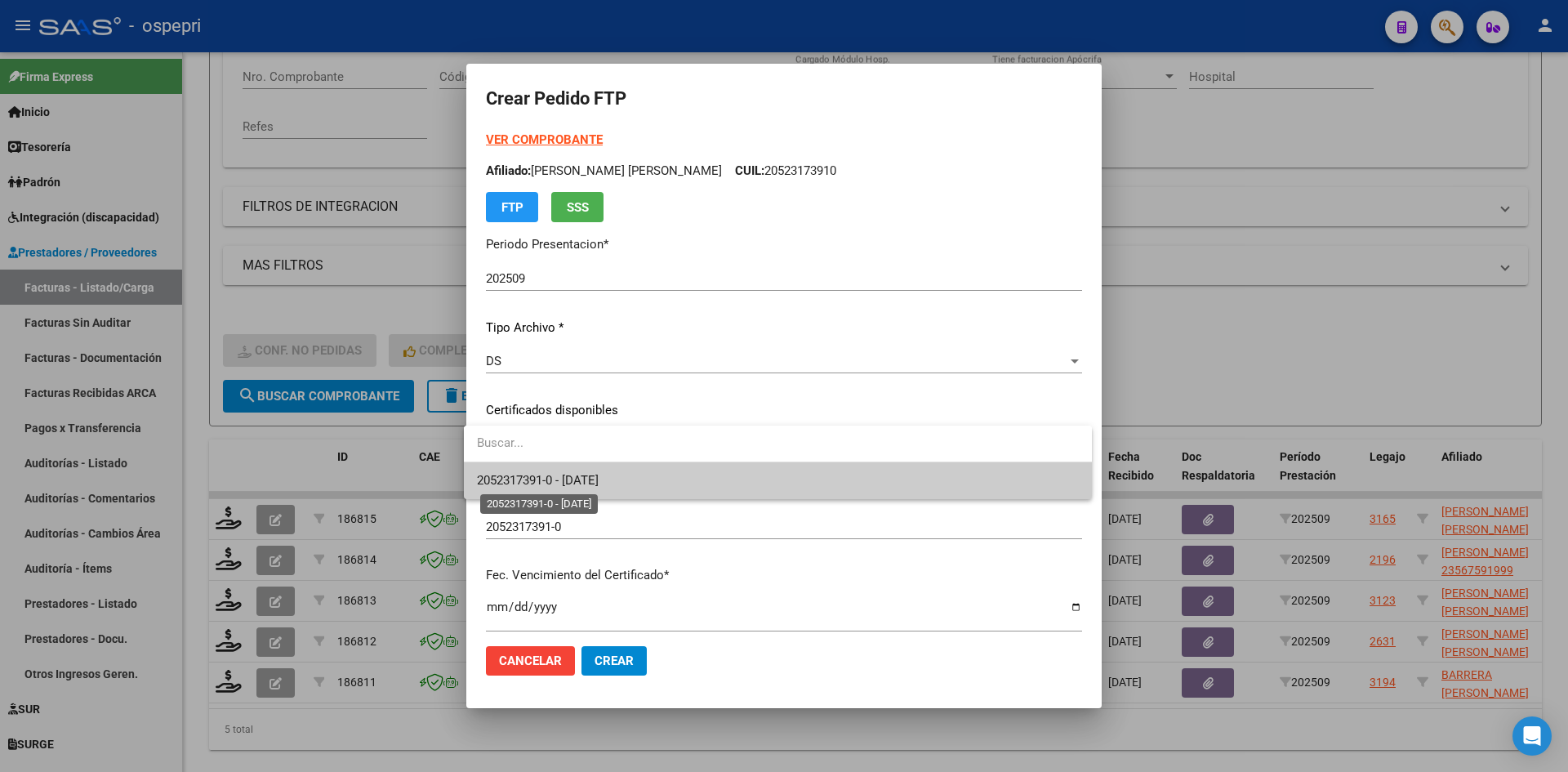
click at [598, 477] on span "2052317391-0 - 2030-04-23" at bounding box center [537, 480] width 122 height 15
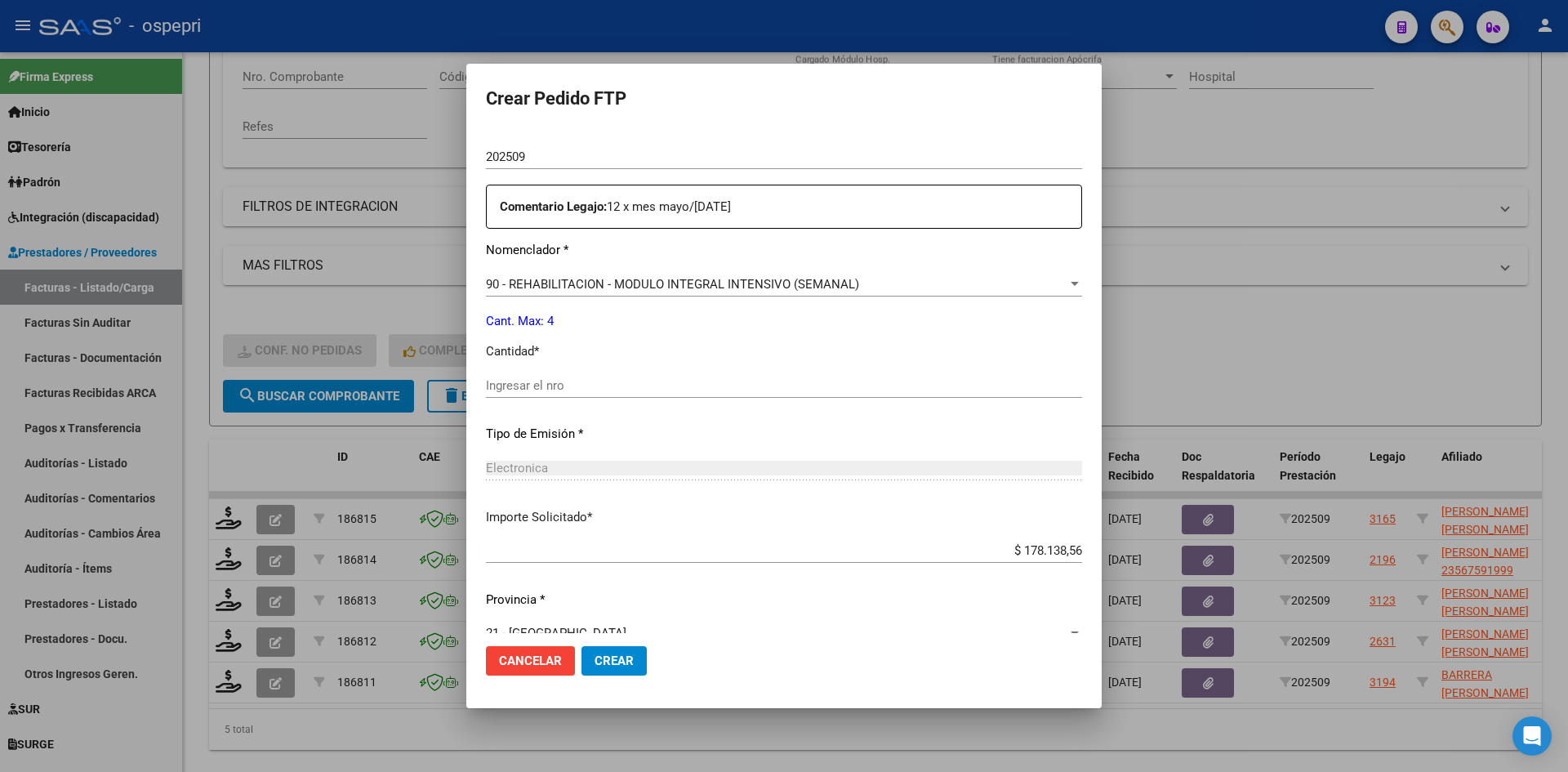
scroll to position [572, 0]
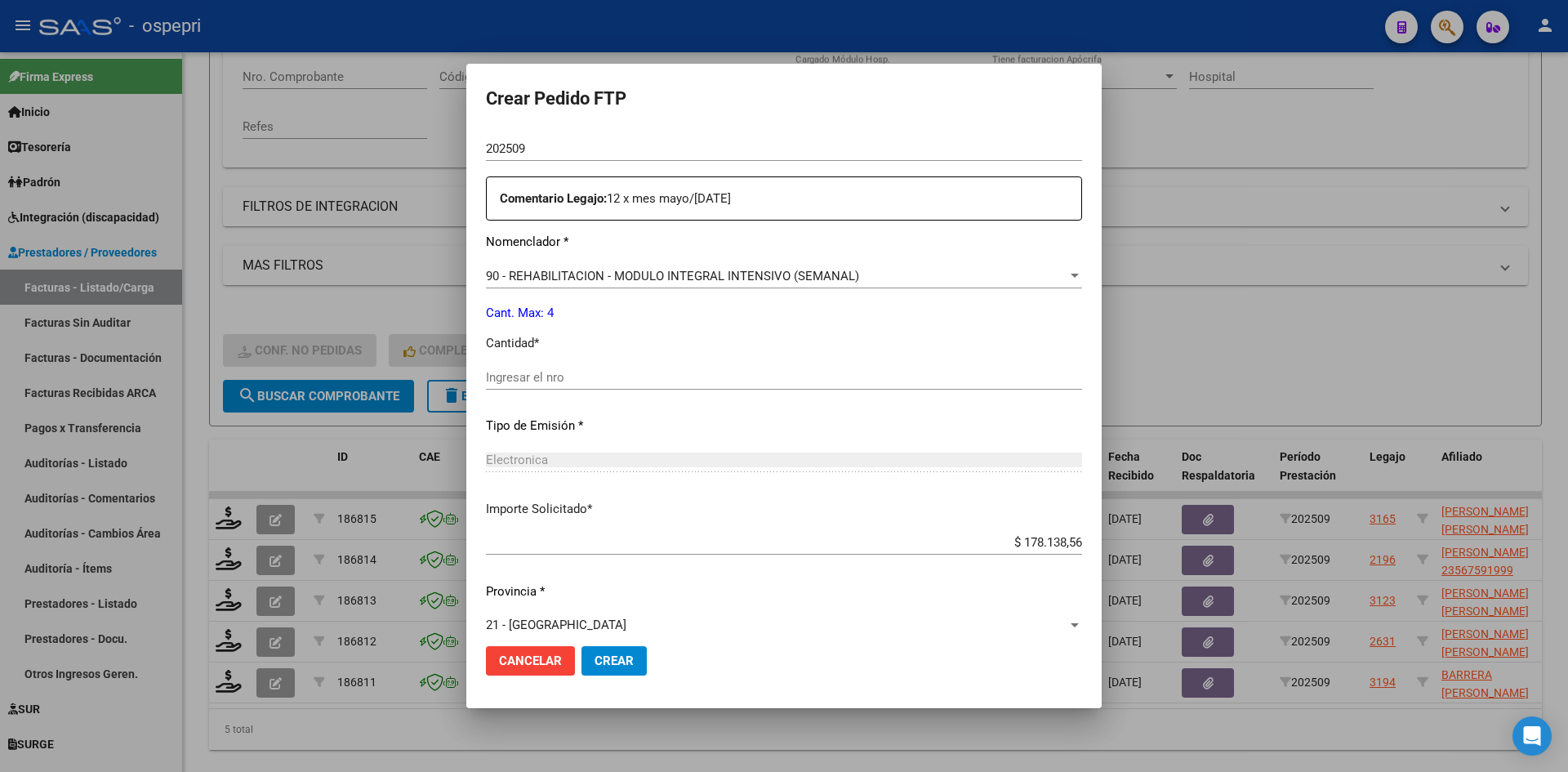
click at [529, 377] on input "Ingresar el nro" at bounding box center [784, 377] width 596 height 15
click at [603, 650] on button "Crear" at bounding box center [614, 660] width 65 height 29
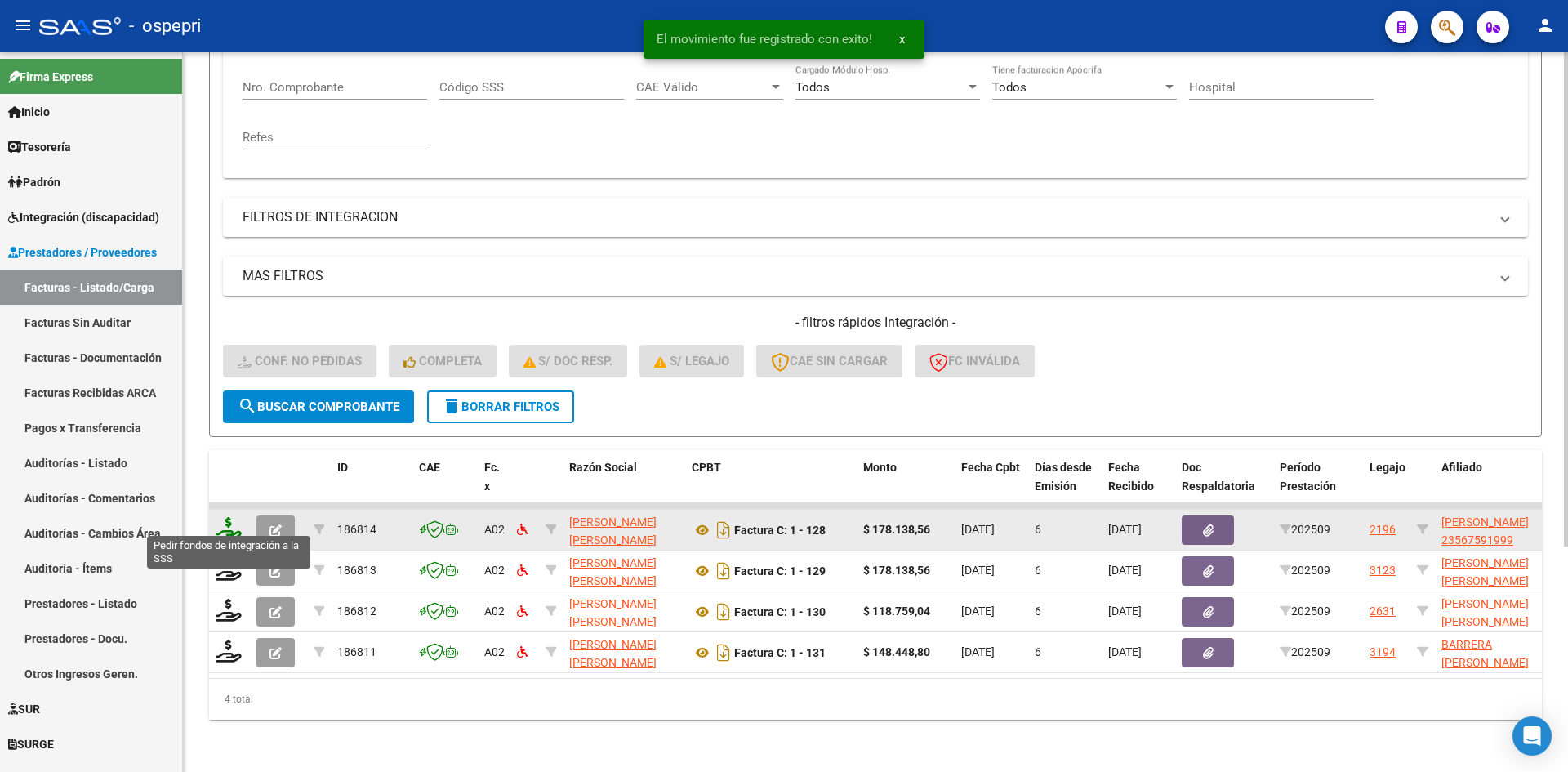
click at [228, 523] on icon at bounding box center [229, 529] width 26 height 23
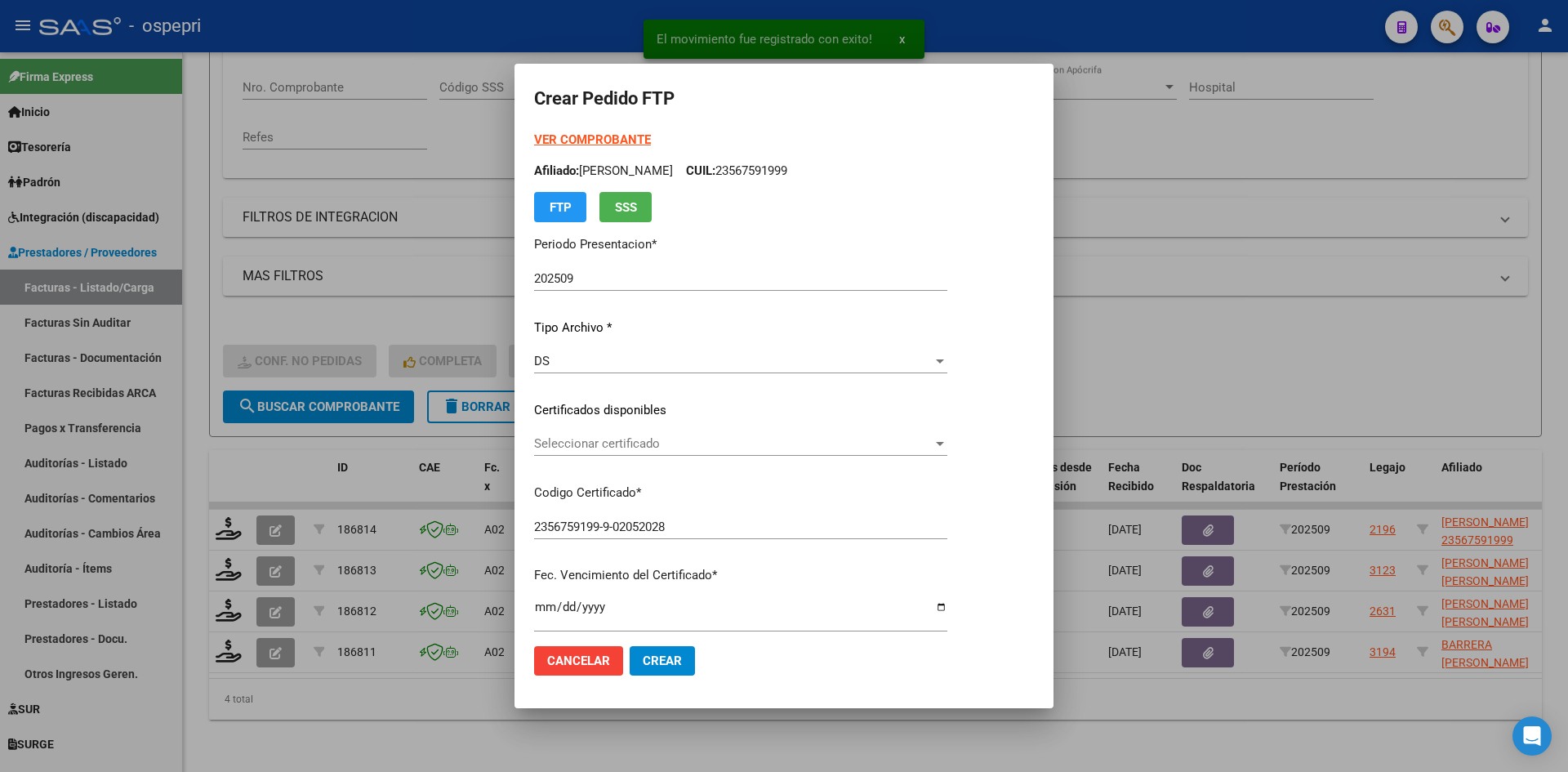
click at [623, 453] on div "Seleccionar certificado Seleccionar certificado" at bounding box center [740, 443] width 413 height 25
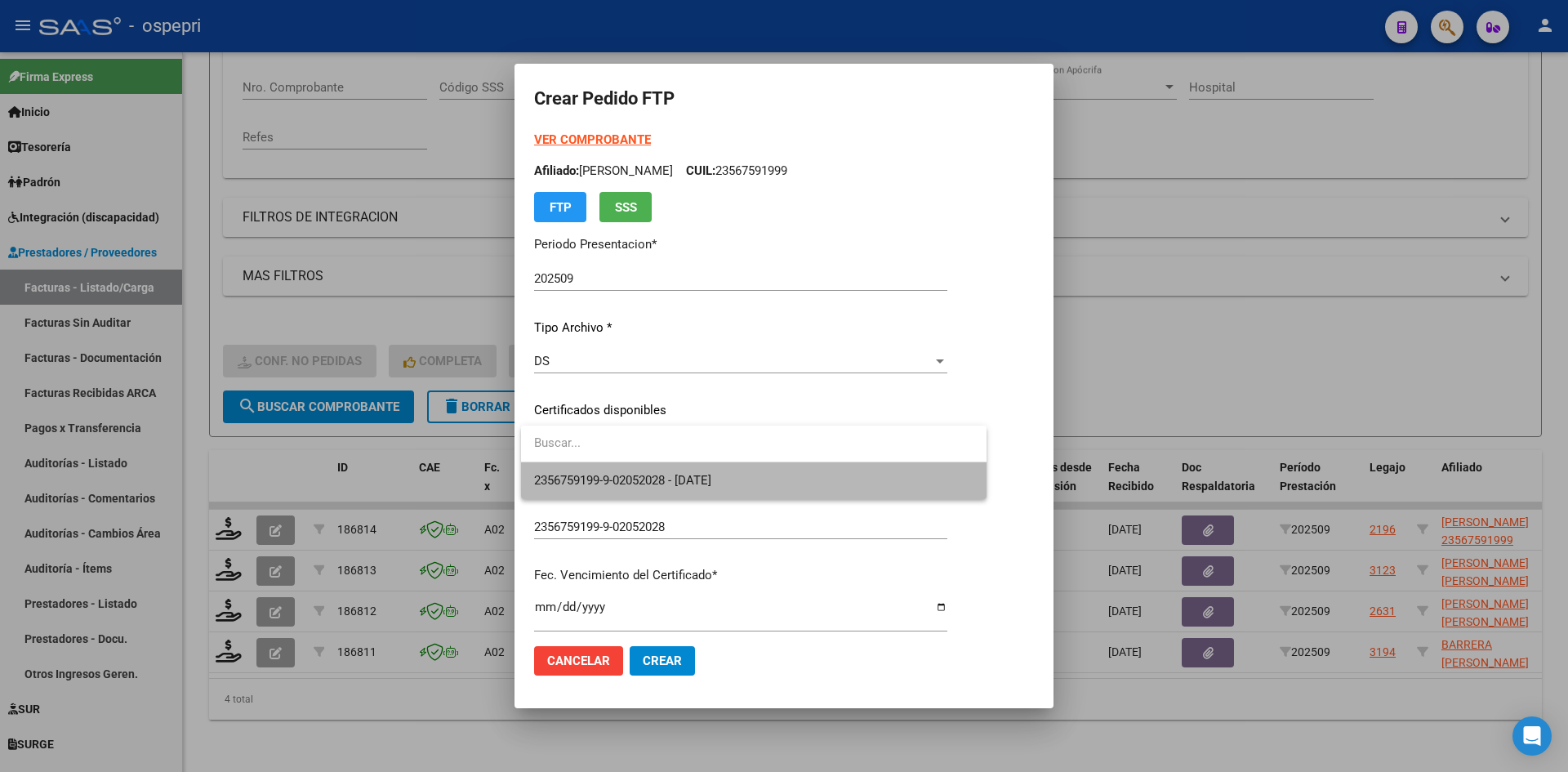
click at [623, 472] on span "2356759199-9-02052028 - 2028-05-02" at bounding box center [753, 481] width 440 height 37
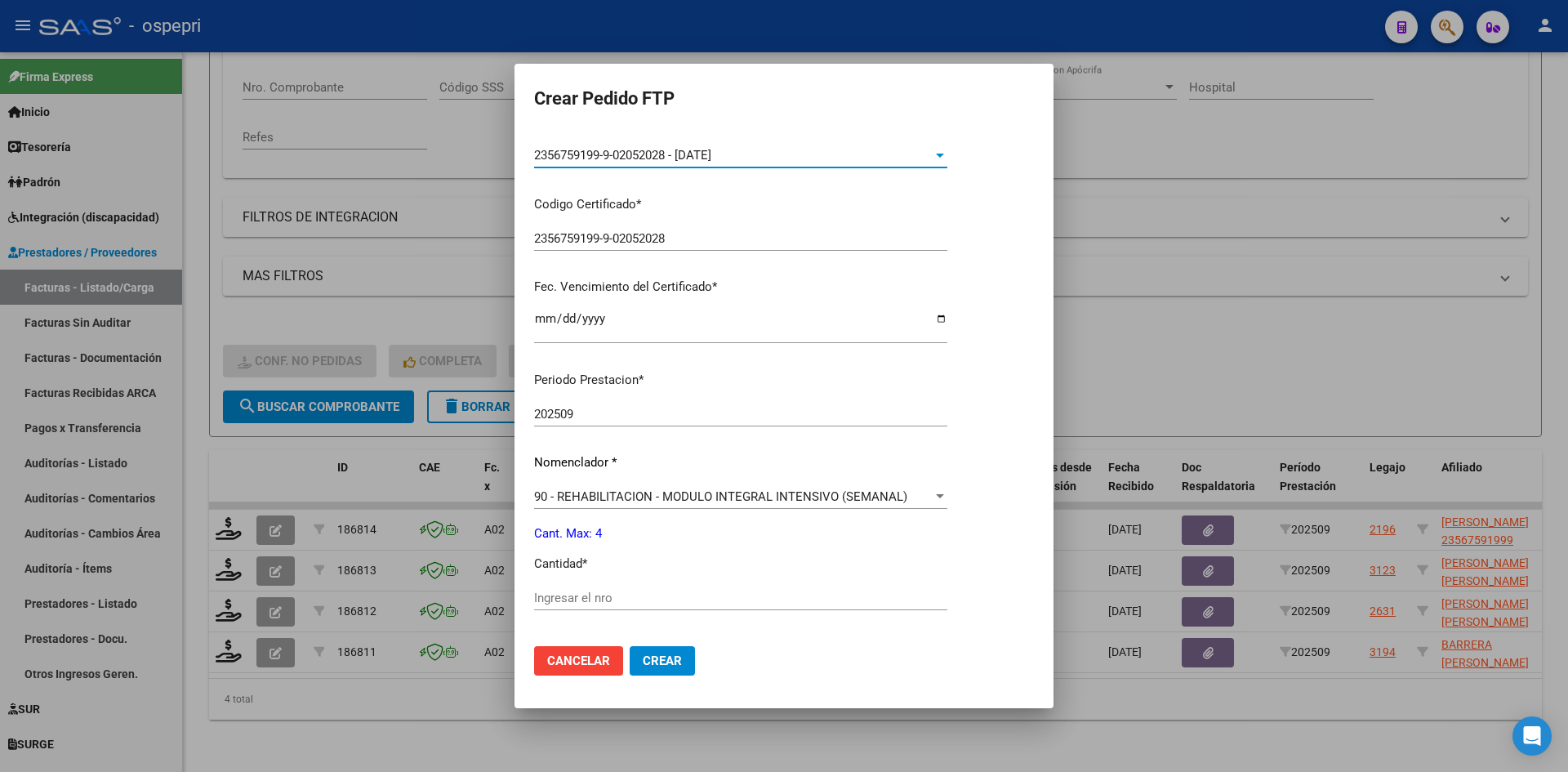
scroll to position [408, 0]
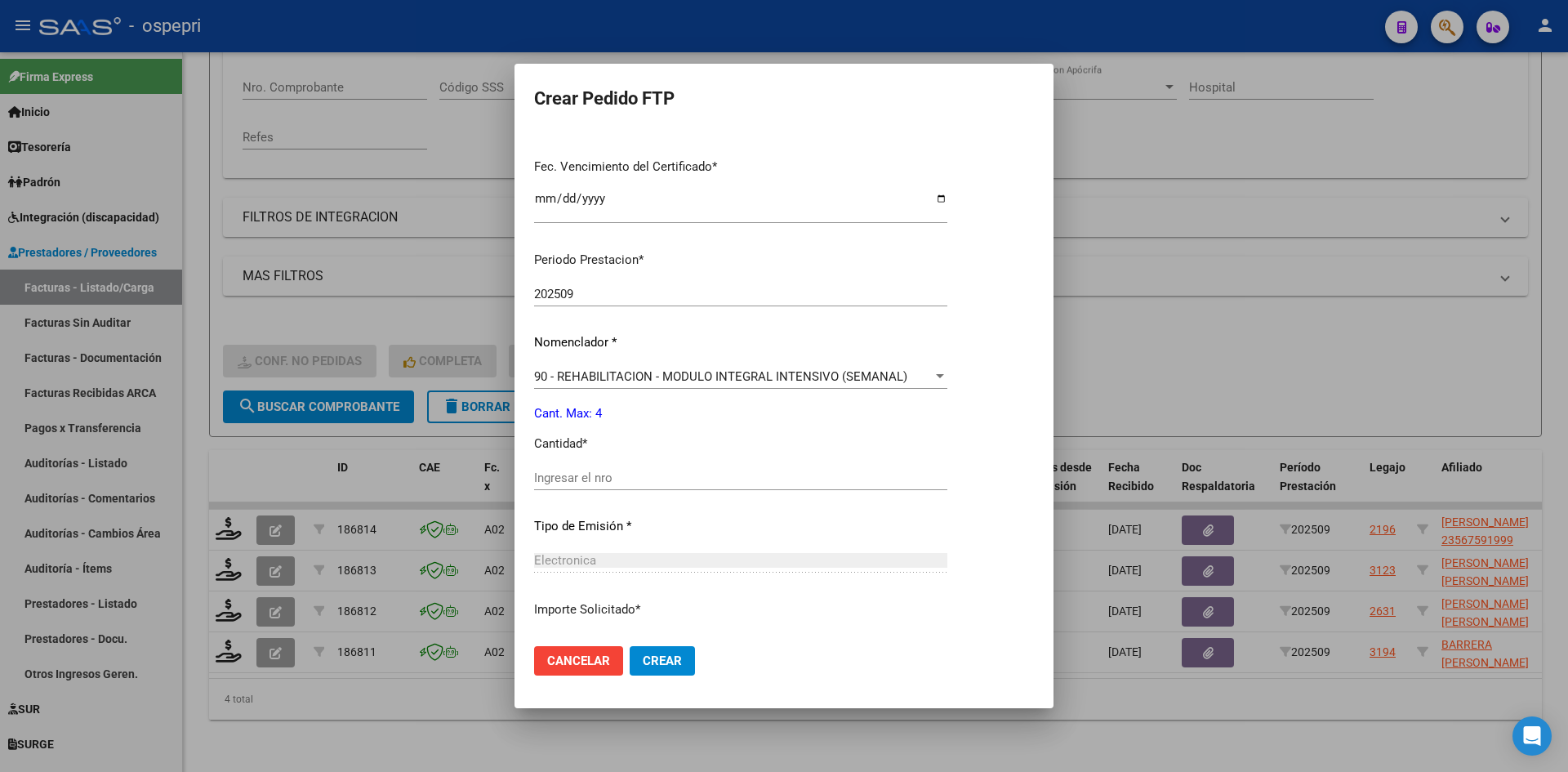
click at [612, 476] on input "Ingresar el nro" at bounding box center [740, 478] width 413 height 15
click at [662, 661] on span "Crear" at bounding box center [662, 661] width 39 height 15
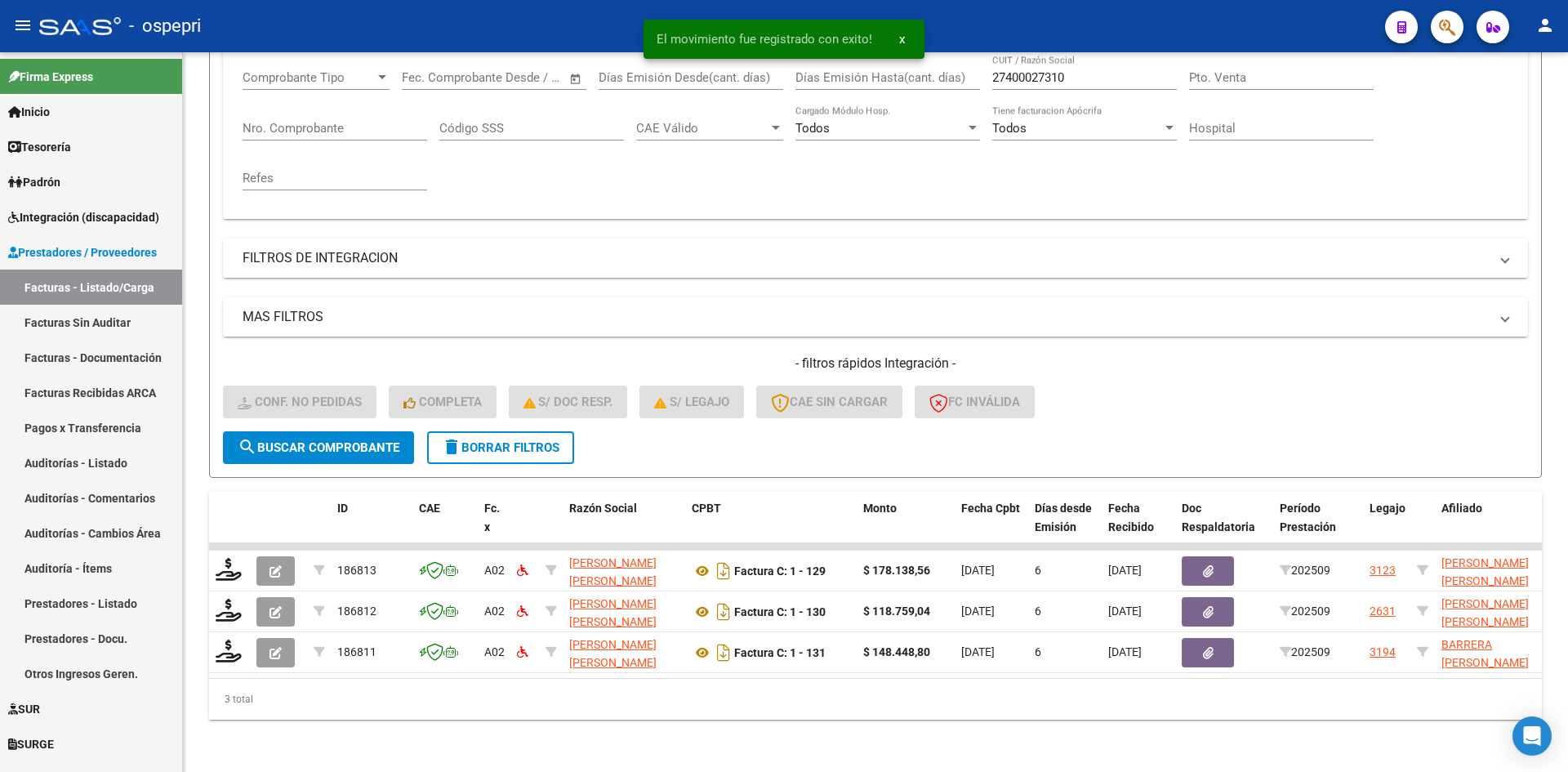
scroll to position [287, 0]
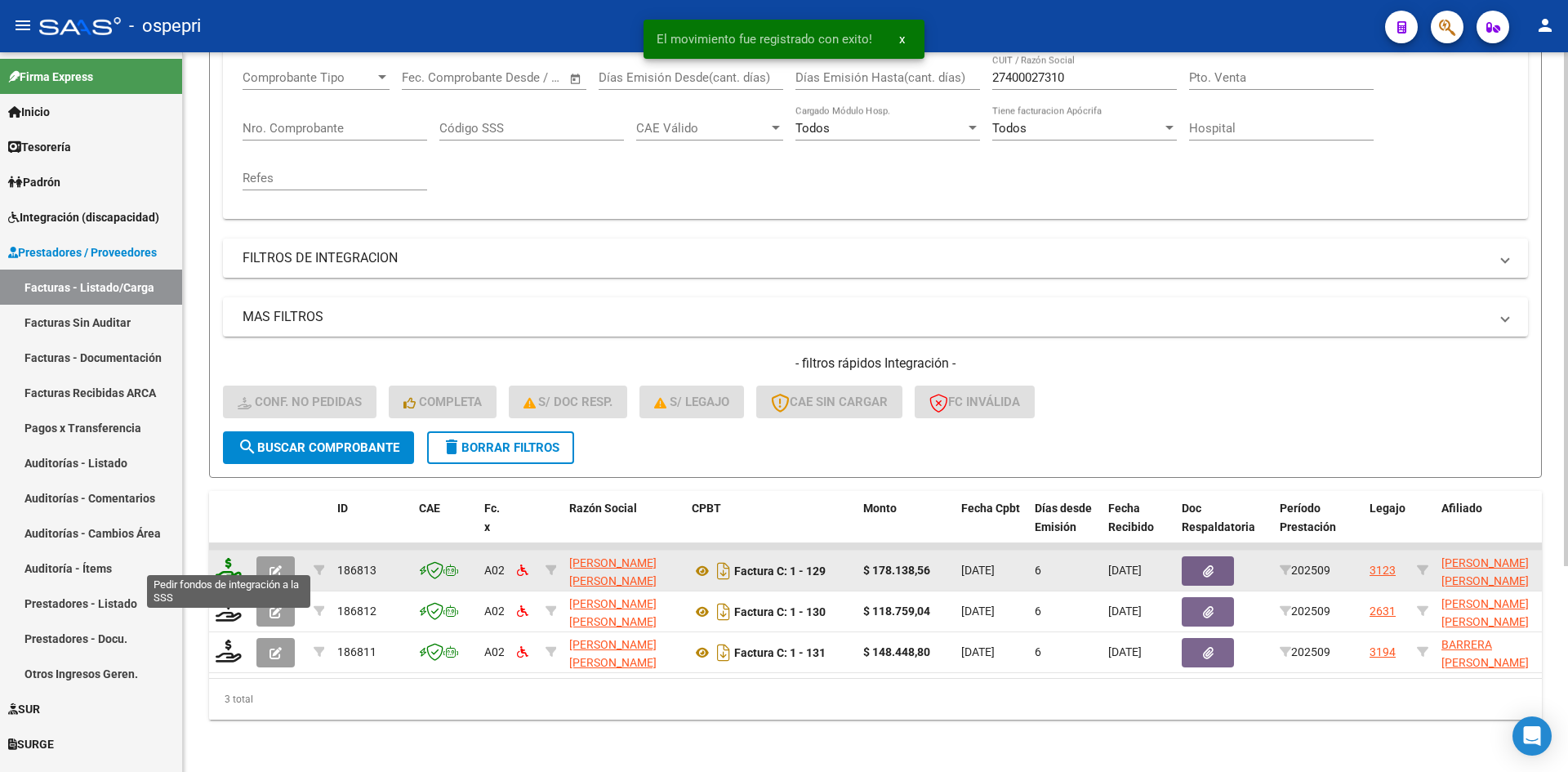
click at [234, 558] on icon at bounding box center [229, 569] width 26 height 23
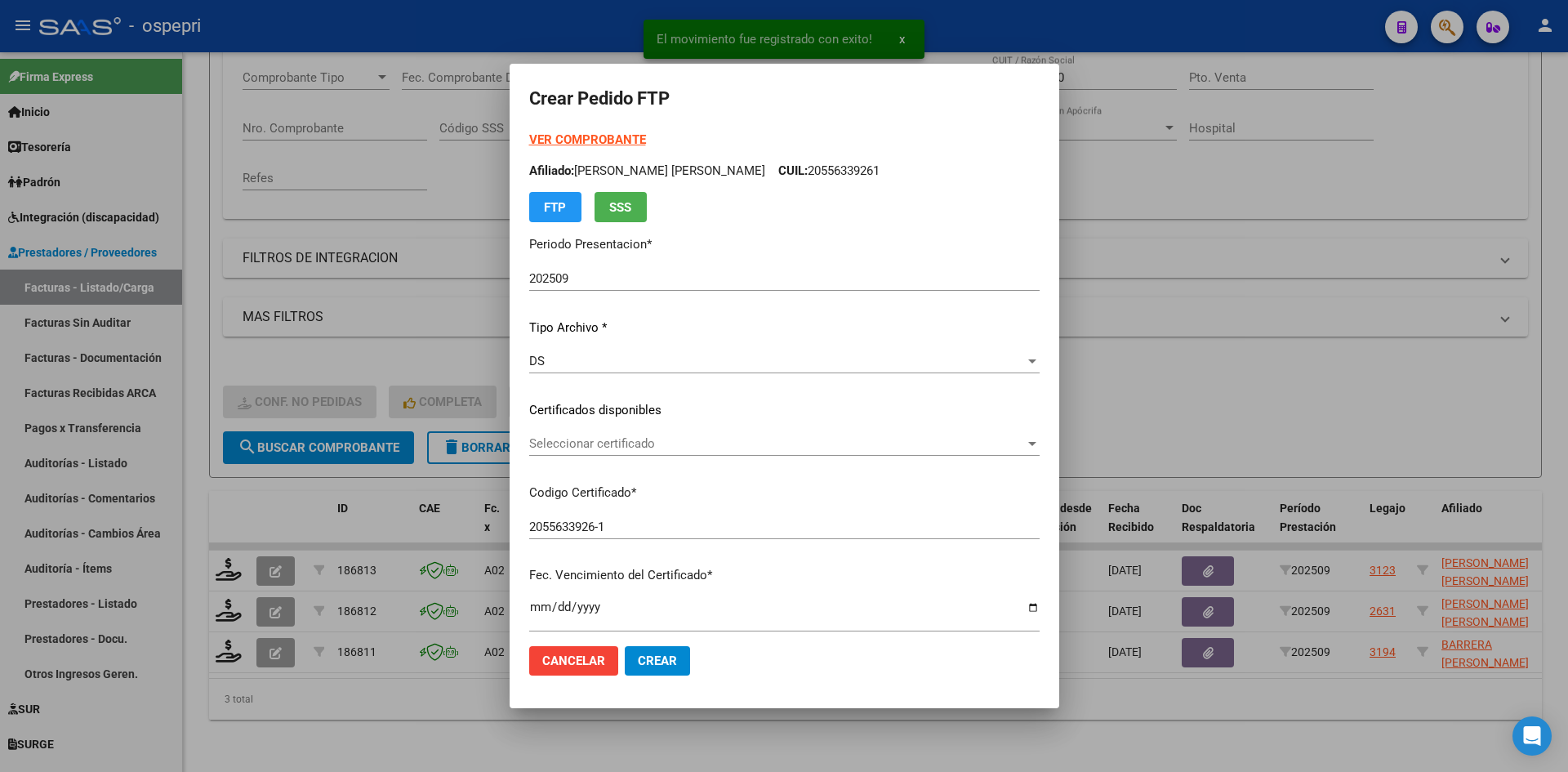
click at [667, 453] on div "Seleccionar certificado Seleccionar certificado" at bounding box center [784, 443] width 510 height 25
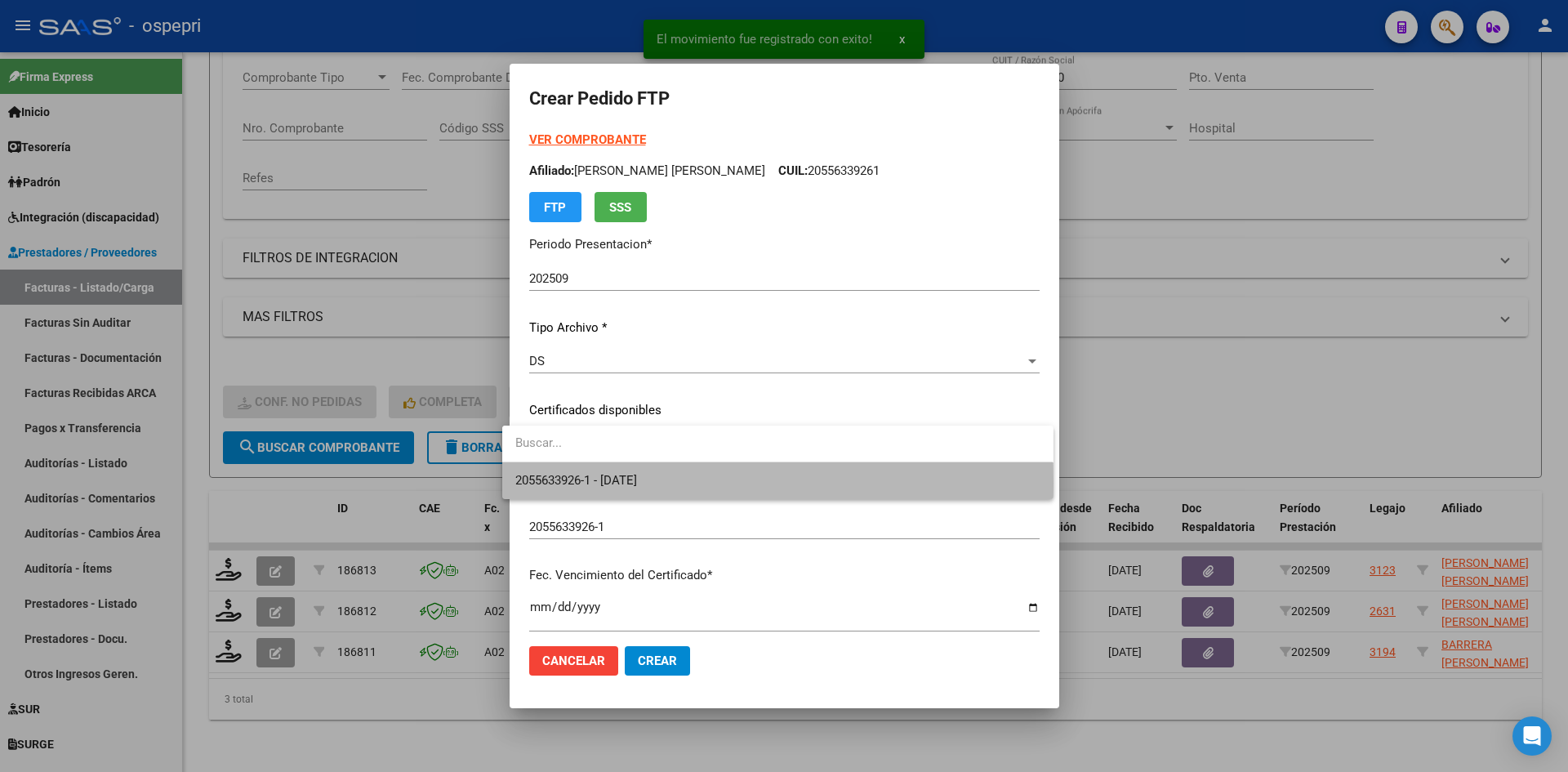
click at [666, 484] on span "2055633926-1 - 2028-03-25" at bounding box center [777, 481] width 524 height 37
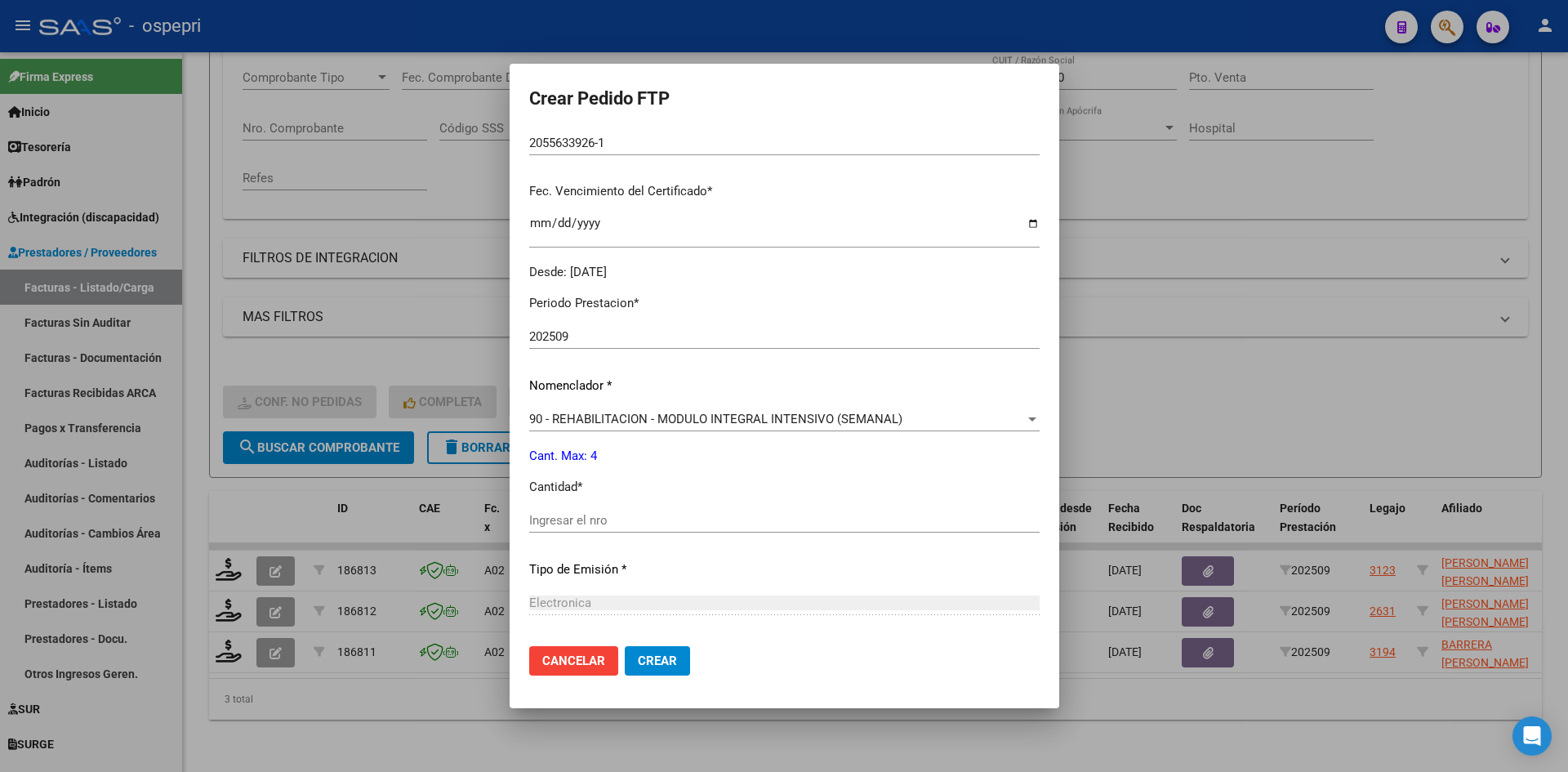
scroll to position [408, 0]
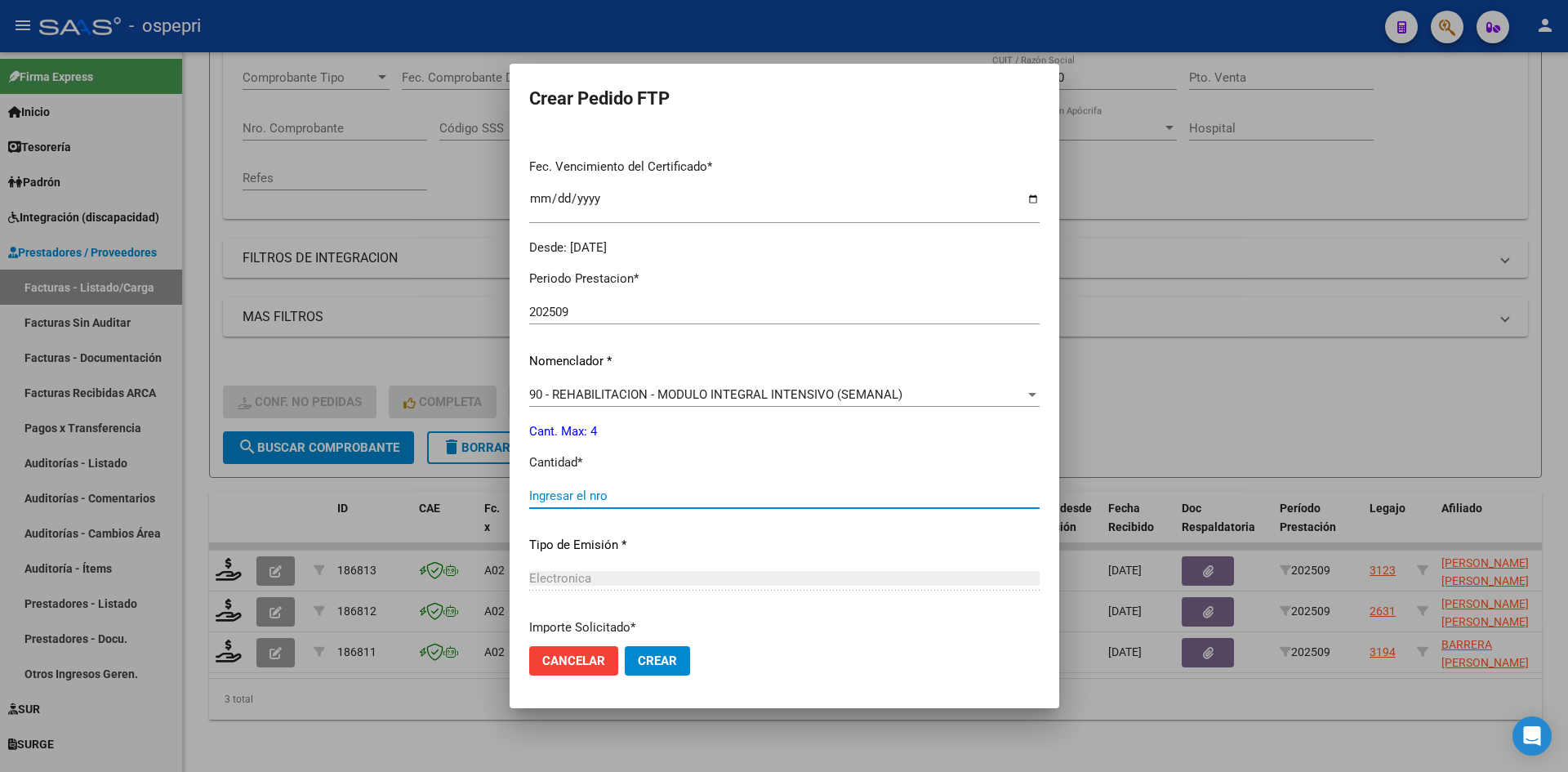
click at [656, 502] on input "Ingresar el nro" at bounding box center [784, 495] width 510 height 15
click at [651, 657] on span "Crear" at bounding box center [657, 661] width 39 height 15
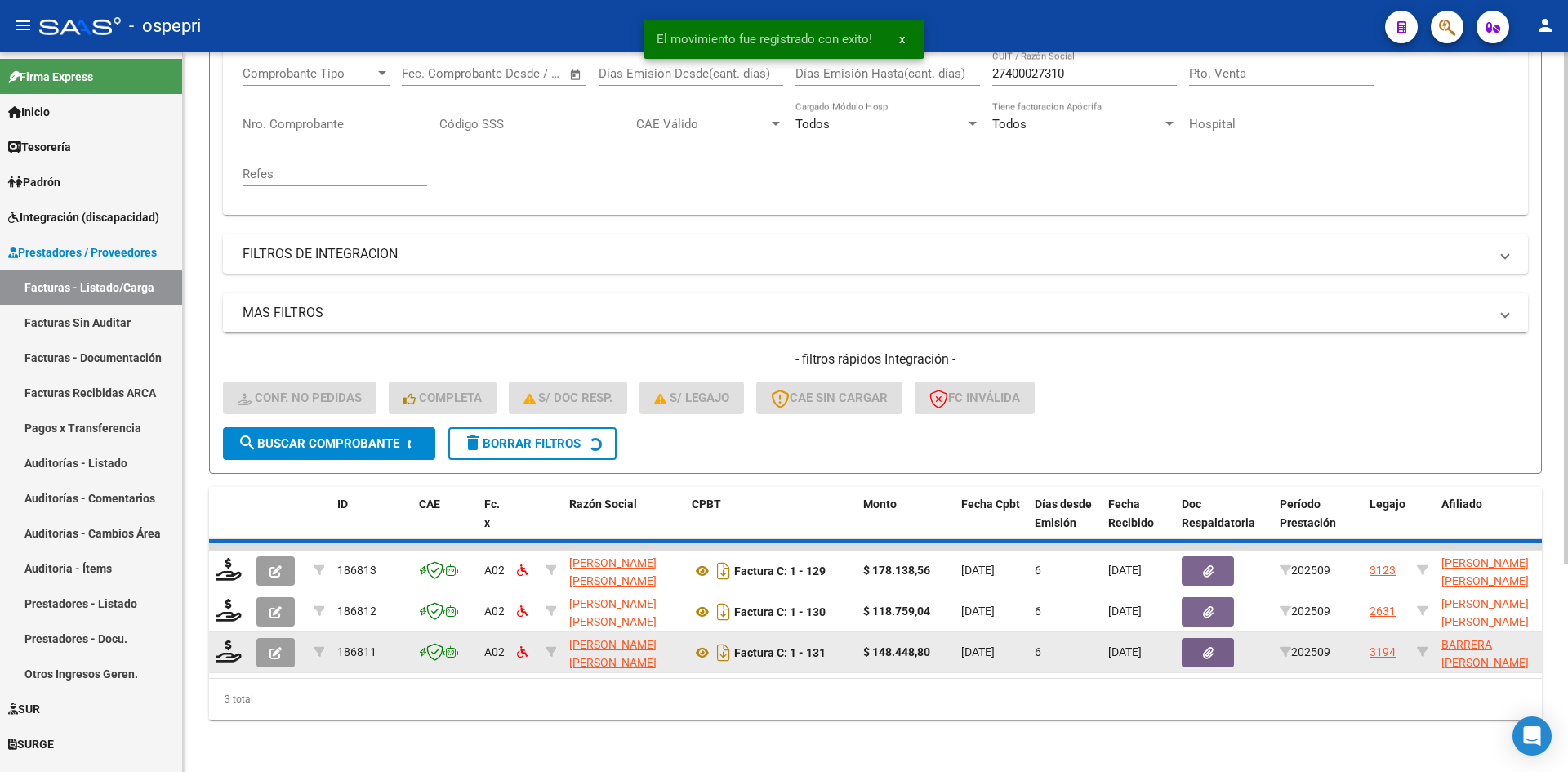
scroll to position [247, 0]
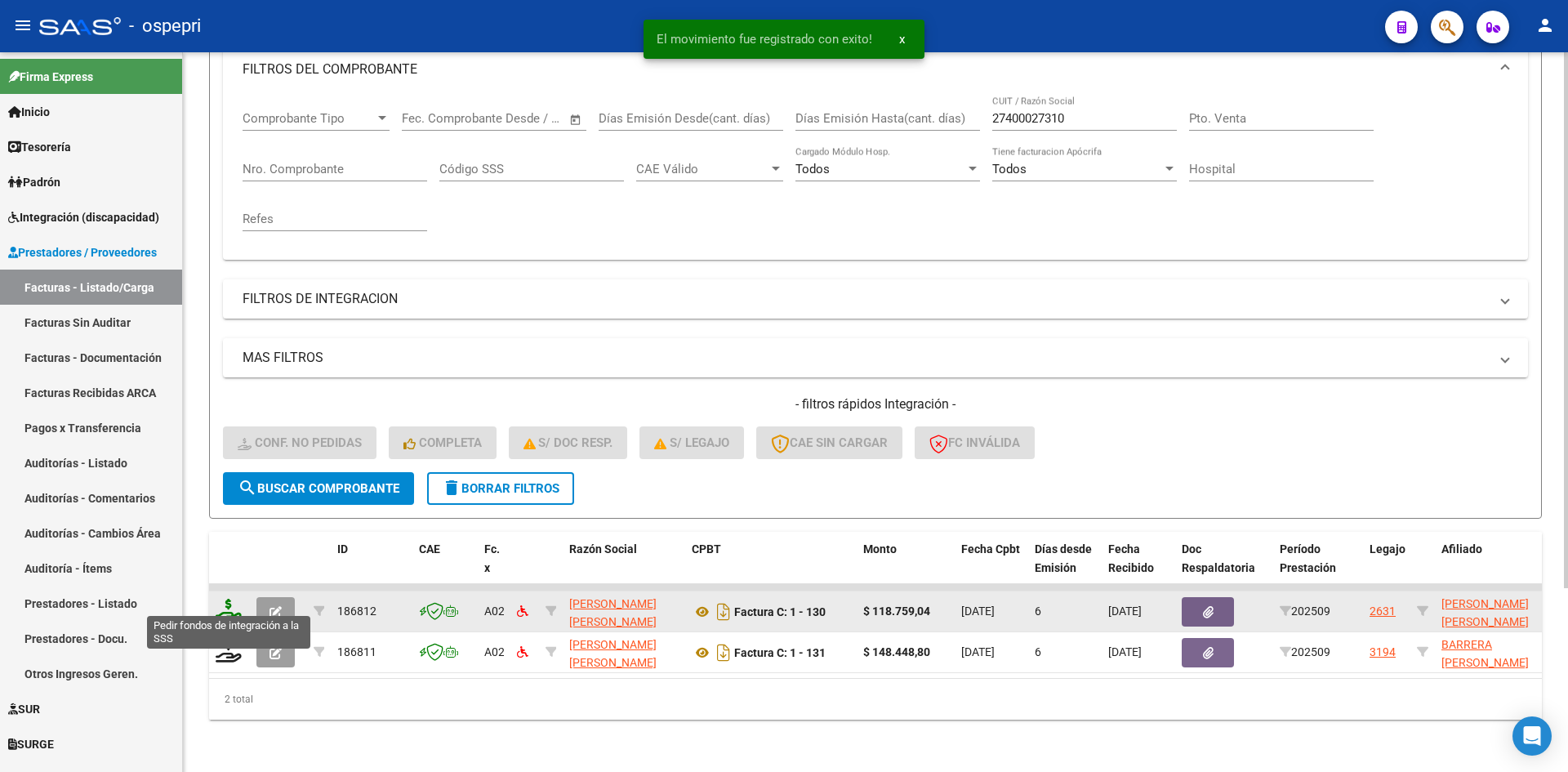
click at [225, 598] on icon at bounding box center [229, 610] width 26 height 23
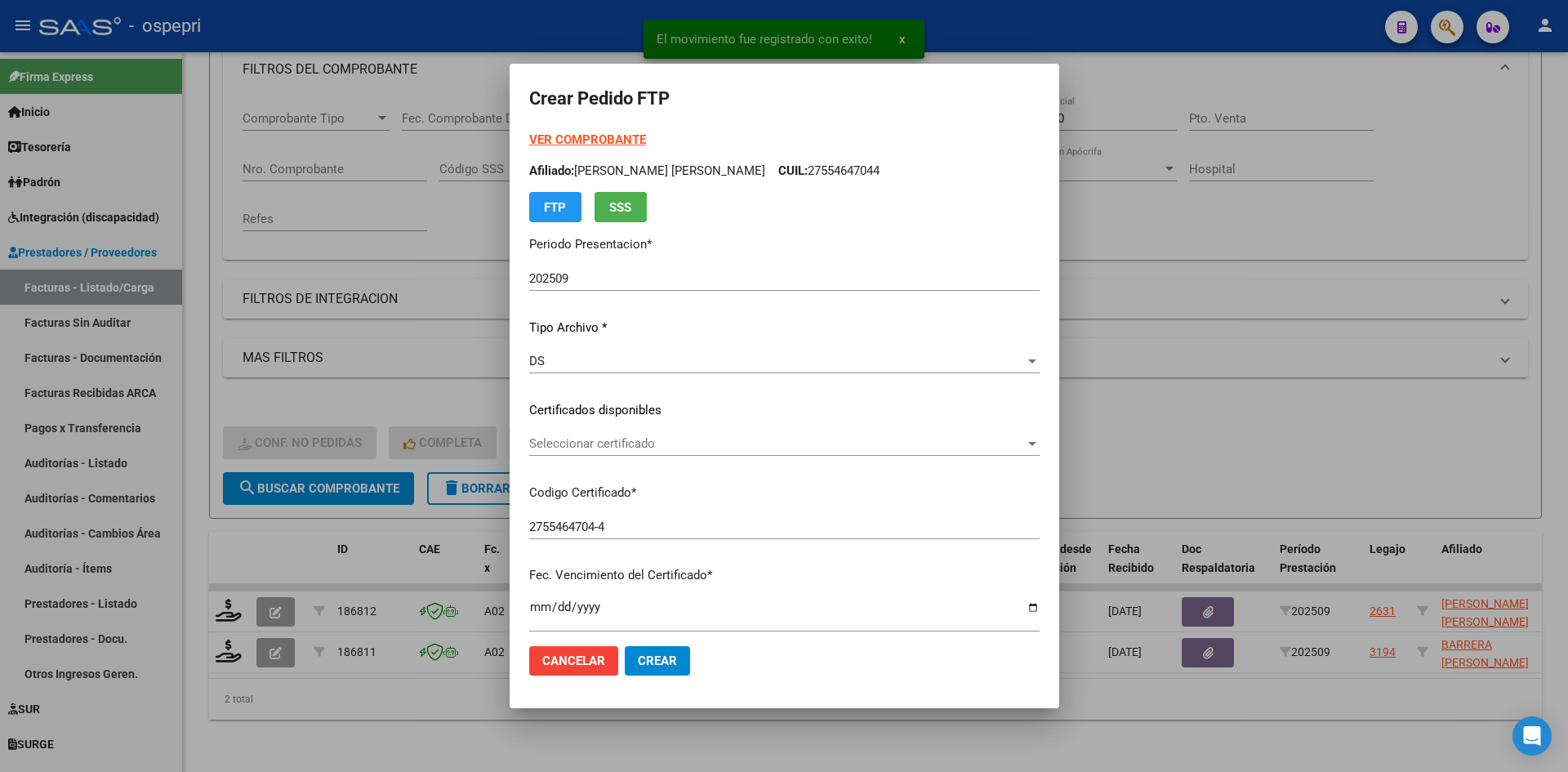
click at [657, 452] on div "Seleccionar certificado Seleccionar certificado" at bounding box center [784, 443] width 510 height 25
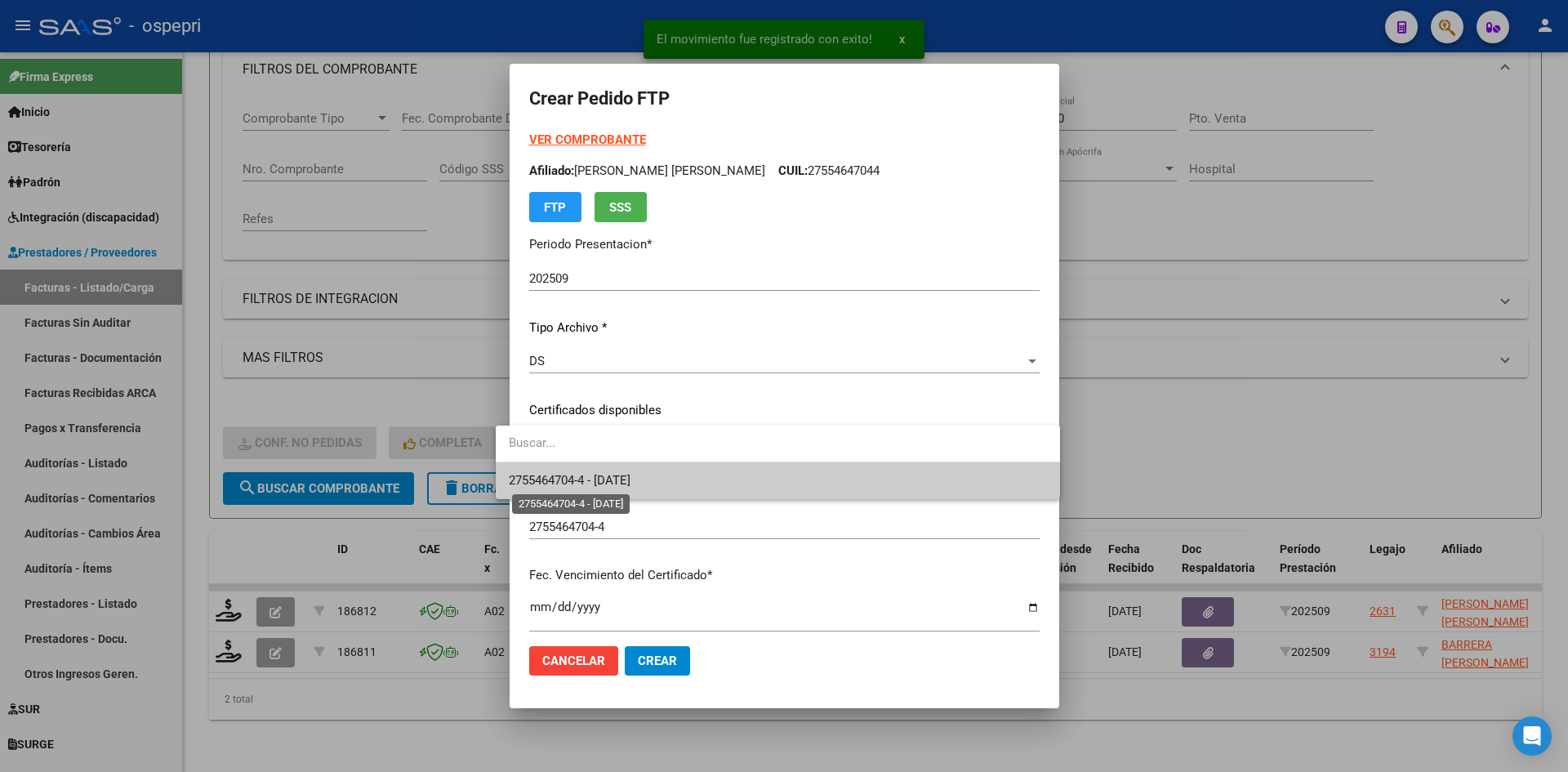
click at [631, 477] on span "2755464704-4 - 2030-04-29" at bounding box center [569, 480] width 122 height 15
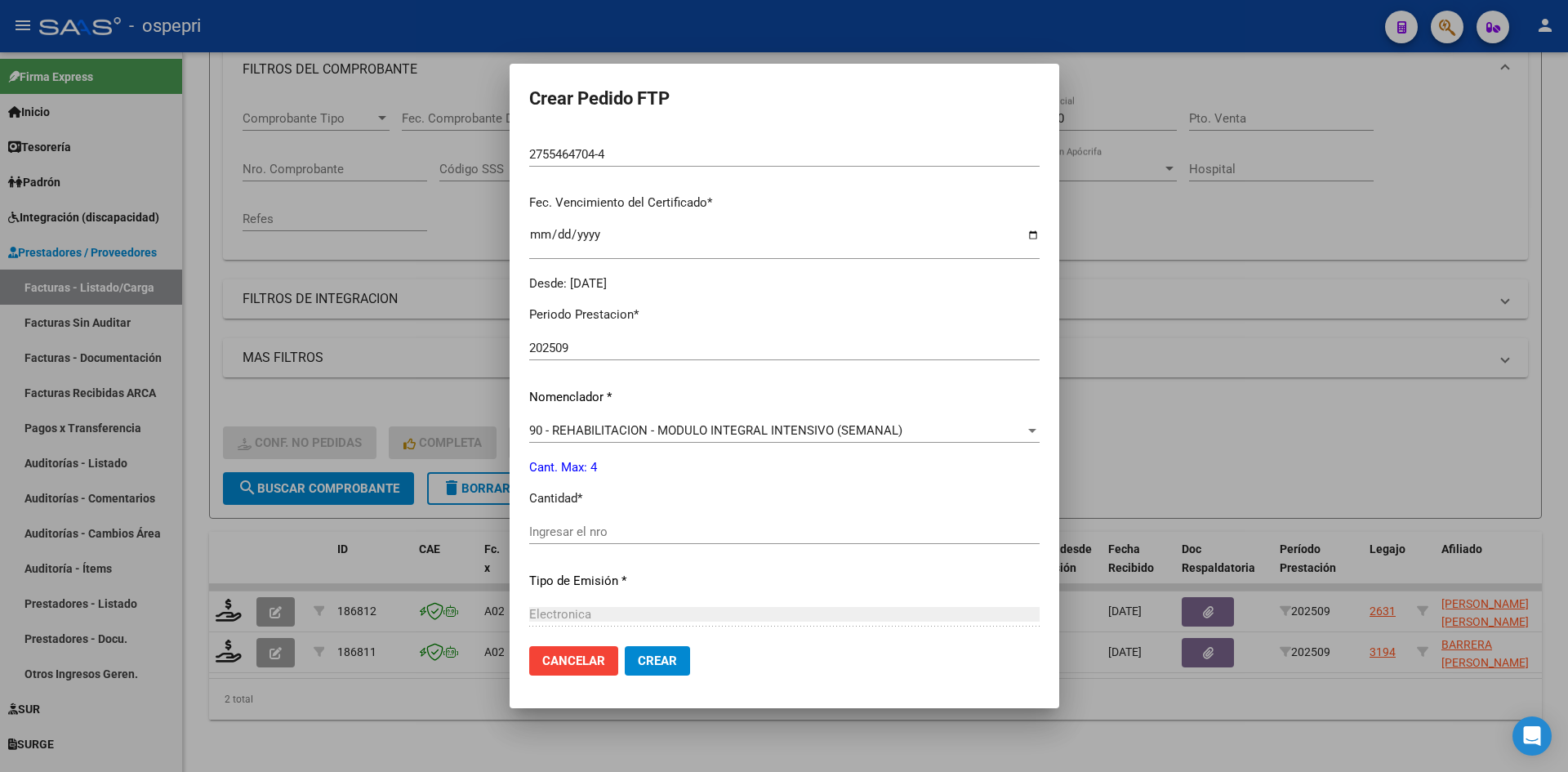
scroll to position [408, 0]
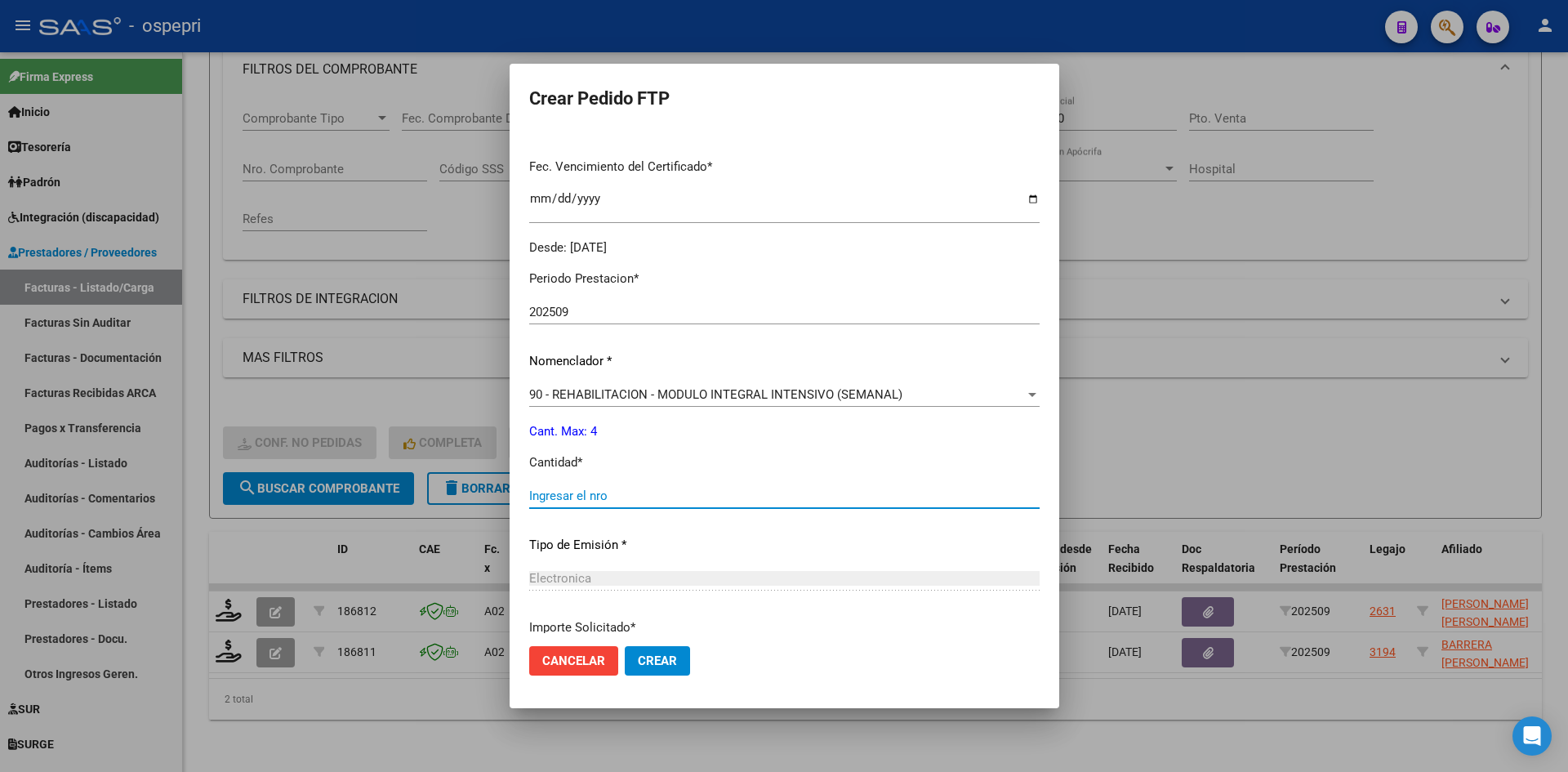
click at [567, 492] on input "Ingresar el nro" at bounding box center [784, 495] width 510 height 15
click at [638, 664] on span "Crear" at bounding box center [657, 661] width 39 height 15
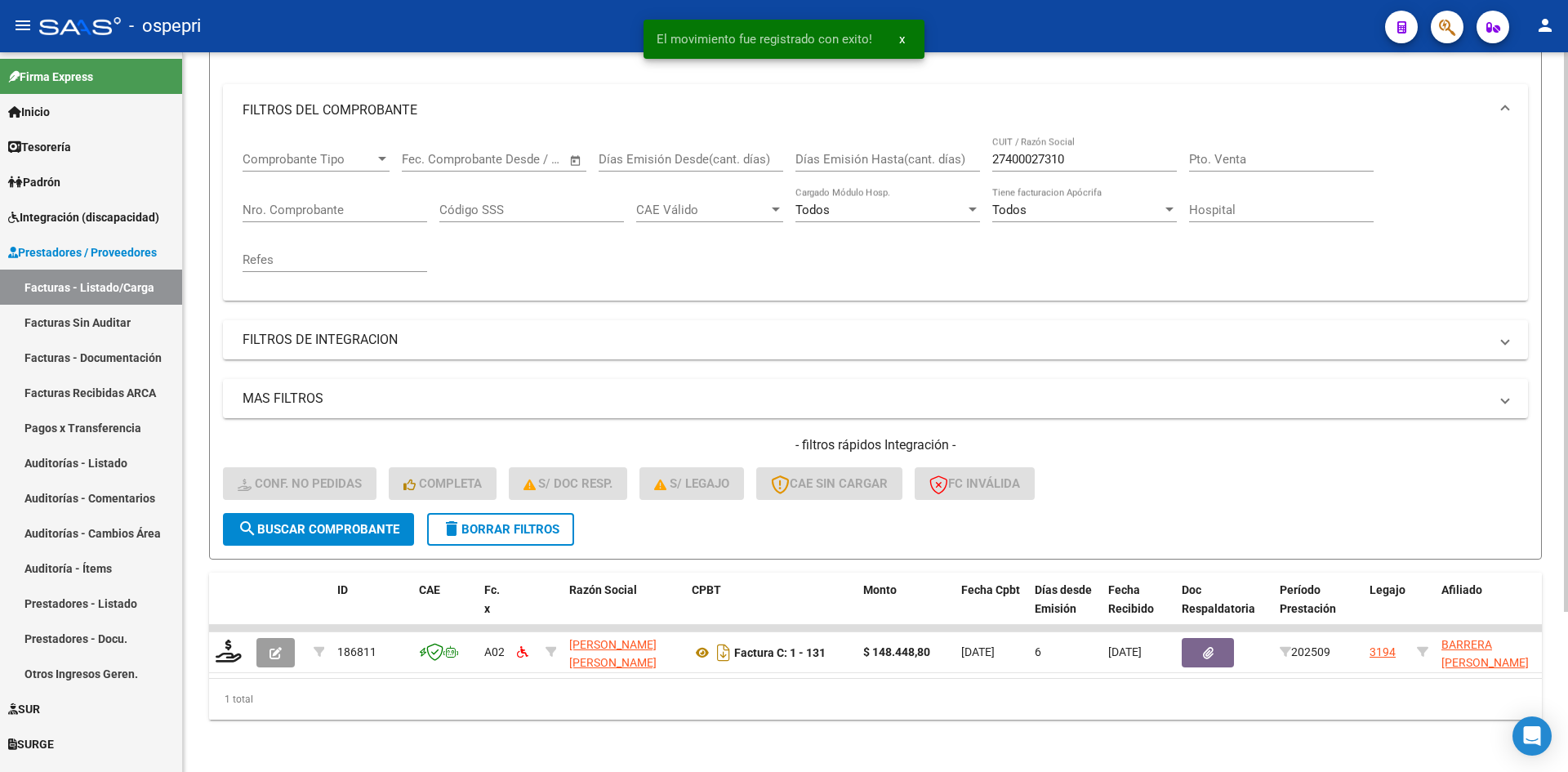
scroll to position [206, 0]
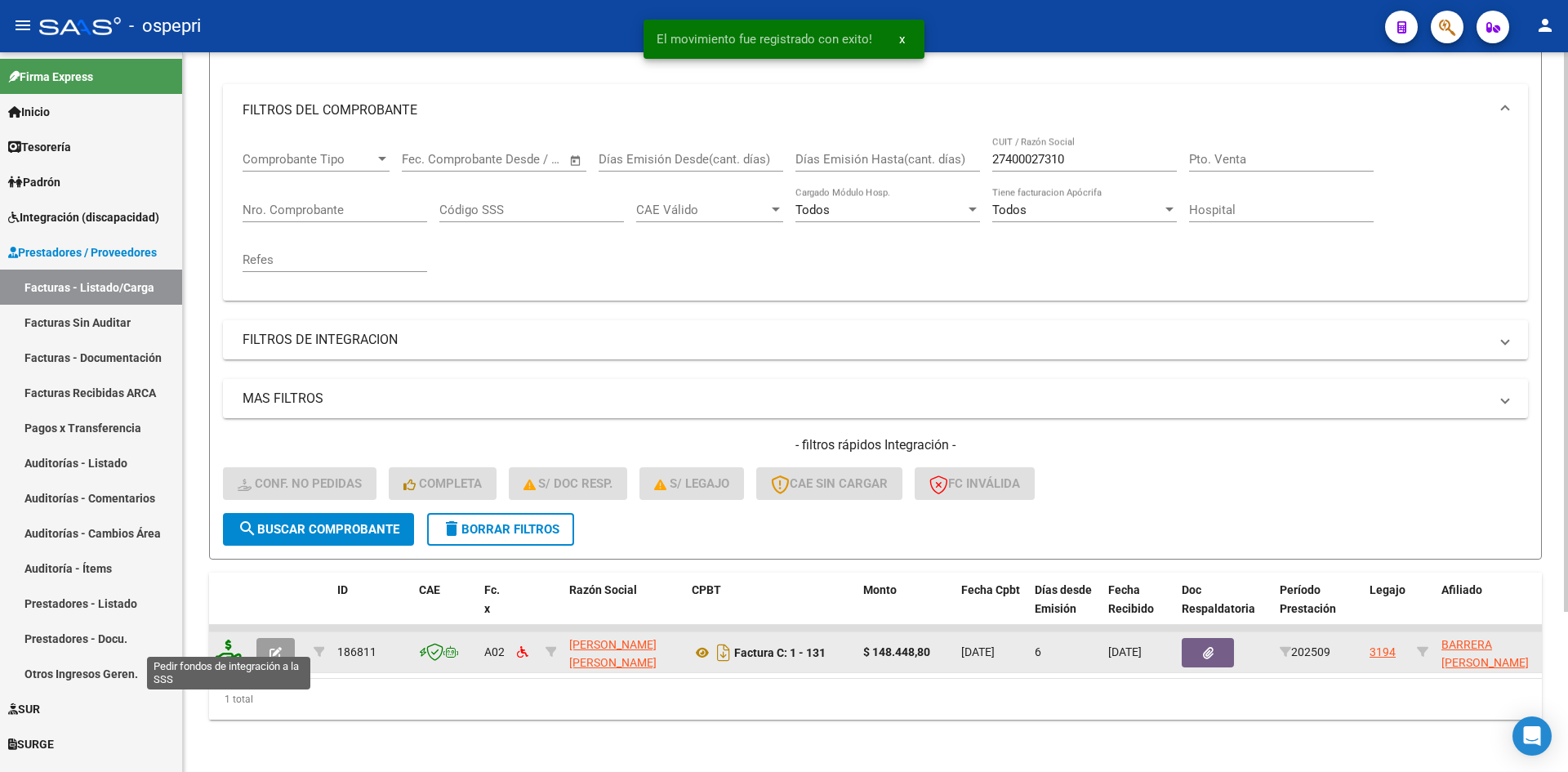
click at [233, 646] on icon at bounding box center [229, 651] width 26 height 23
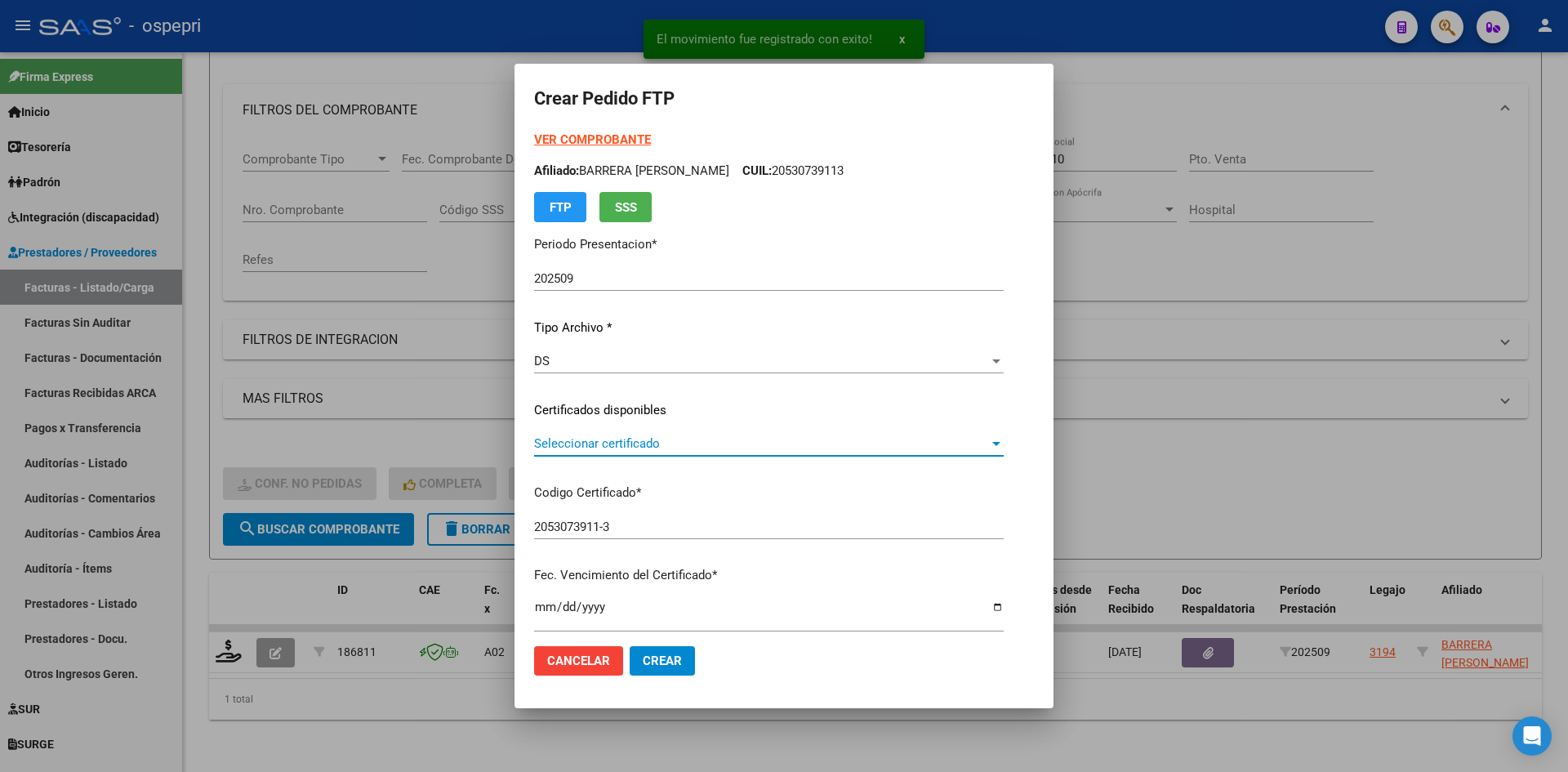
click at [637, 451] on span "Seleccionar certificado" at bounding box center [761, 443] width 455 height 15
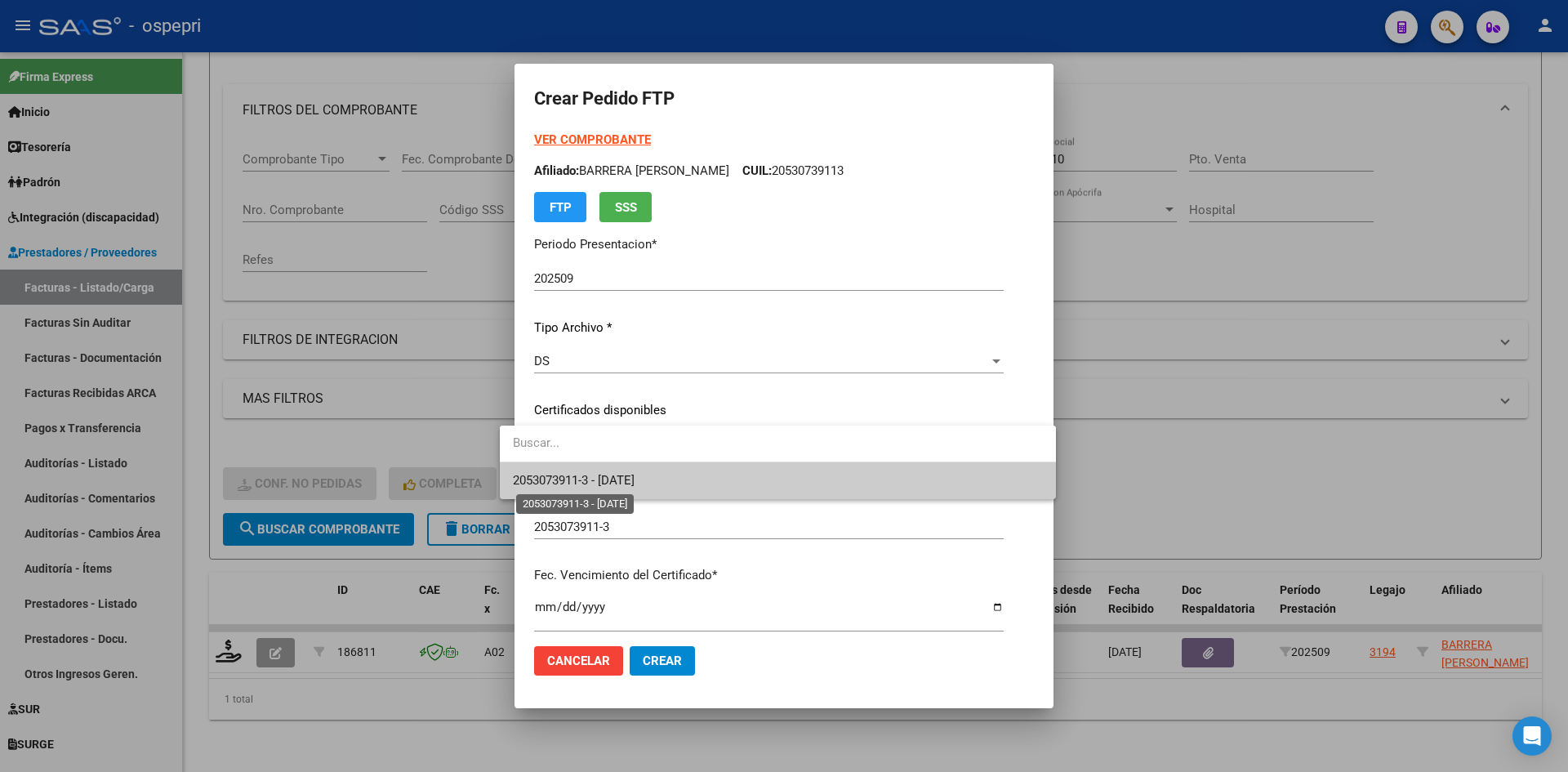
click at [634, 480] on span "2053073911-3 - 2028-04-28" at bounding box center [573, 480] width 122 height 15
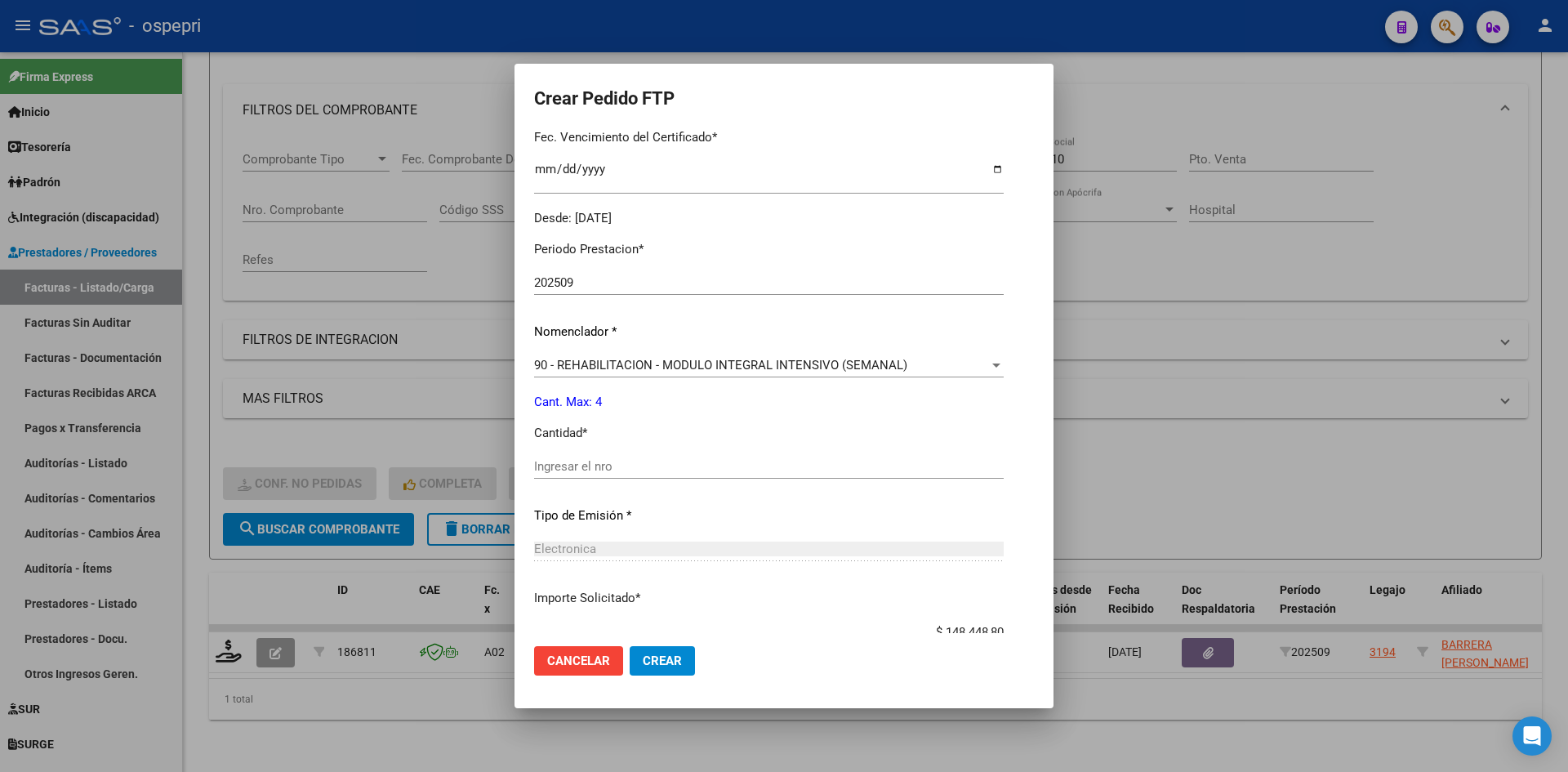
scroll to position [490, 0]
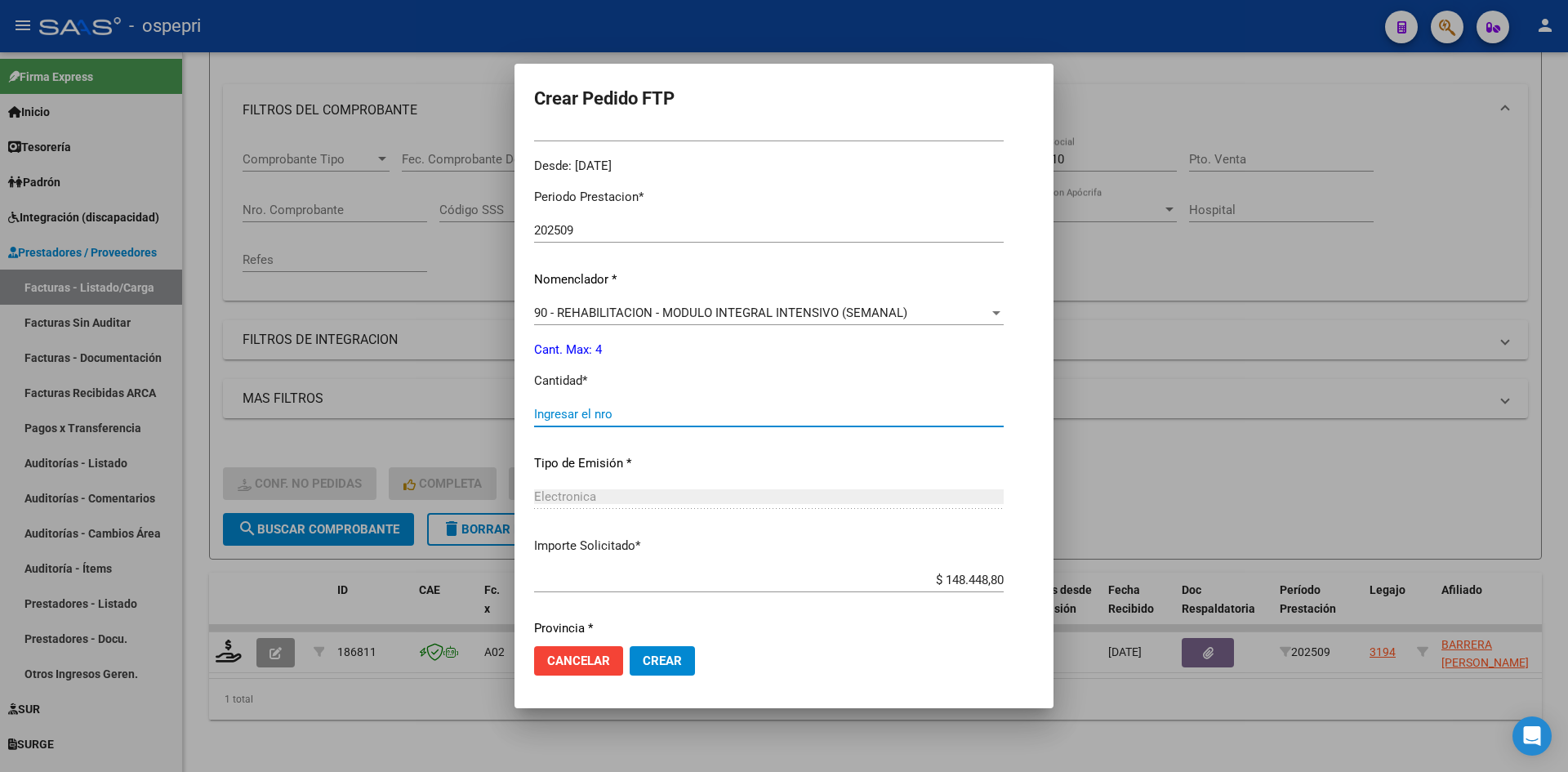
click at [570, 419] on input "Ingresar el nro" at bounding box center [768, 414] width 470 height 15
click at [668, 658] on button "Crear" at bounding box center [662, 660] width 65 height 29
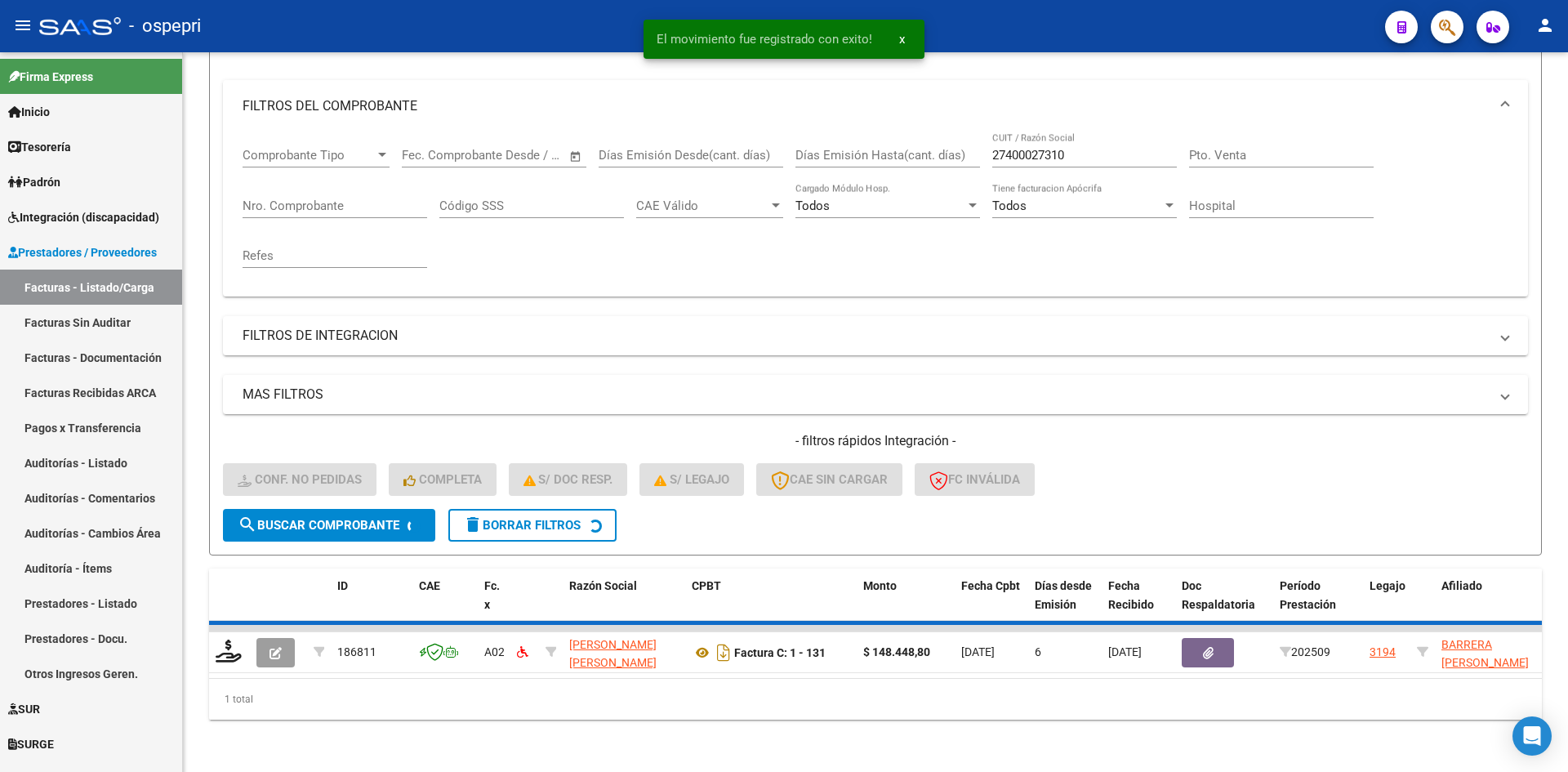
scroll to position [182, 0]
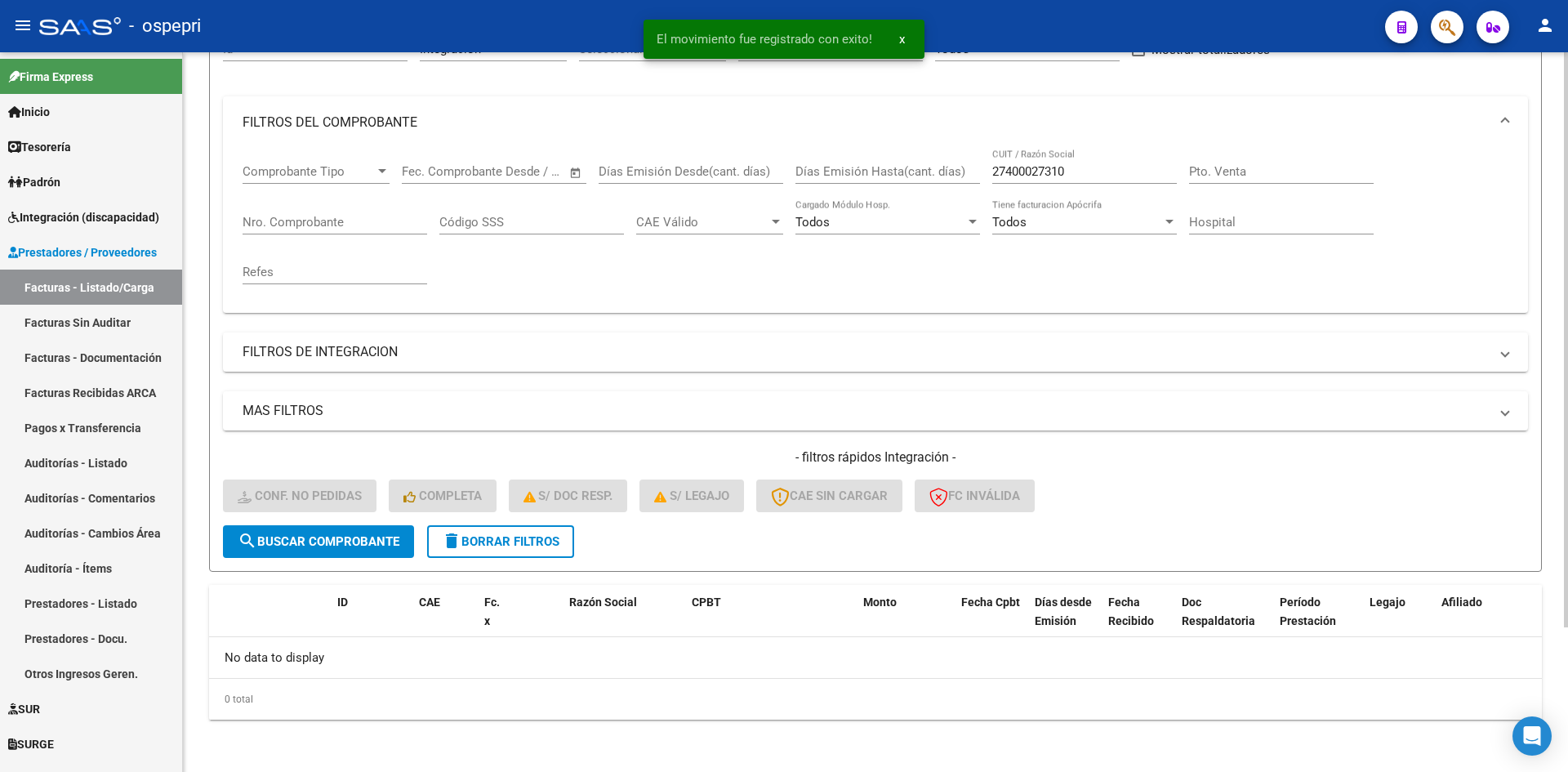
click at [521, 545] on span "delete Borrar Filtros" at bounding box center [499, 541] width 117 height 15
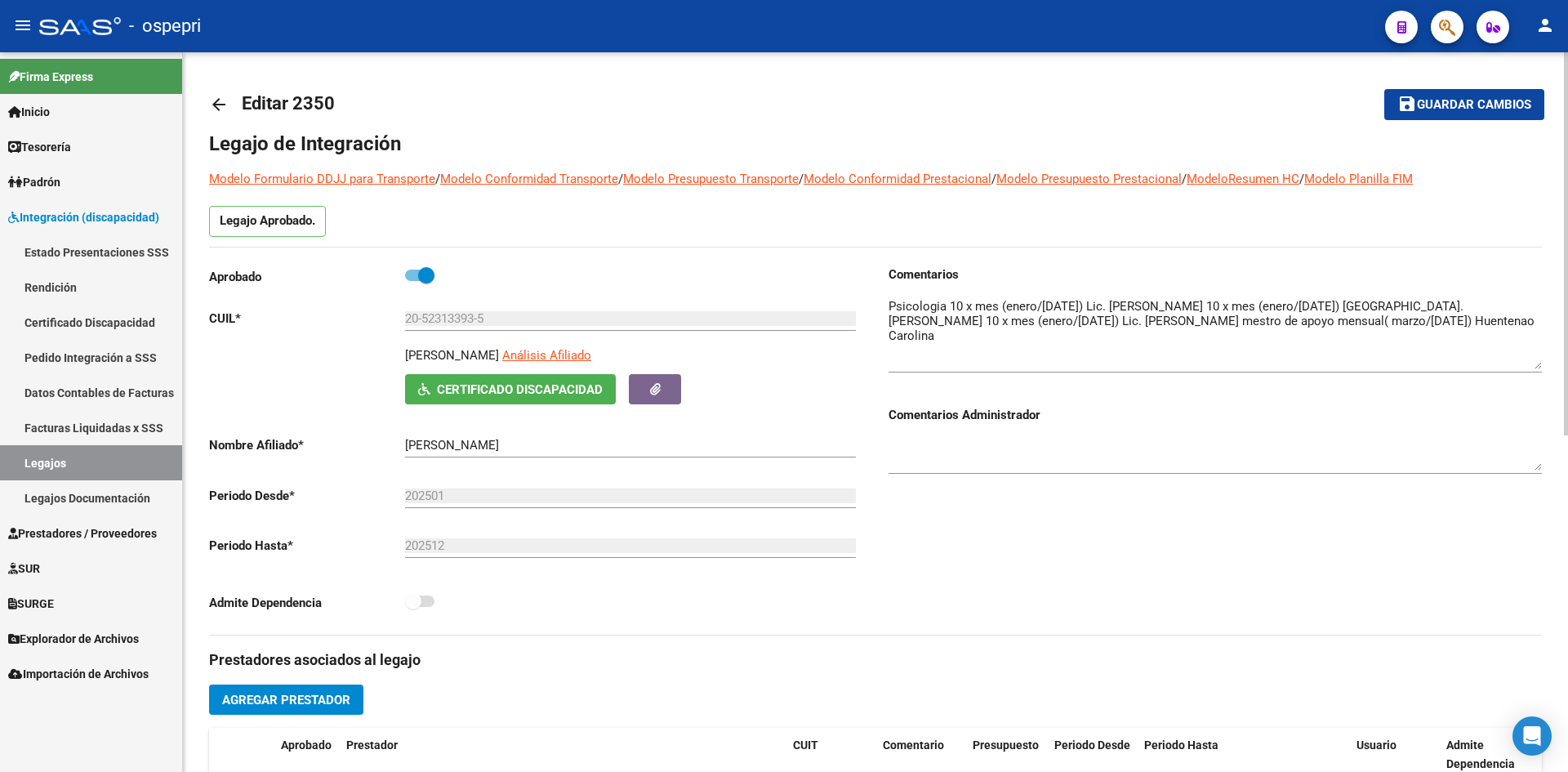
click at [215, 105] on mat-icon "arrow_back" at bounding box center [218, 105] width 19 height 19
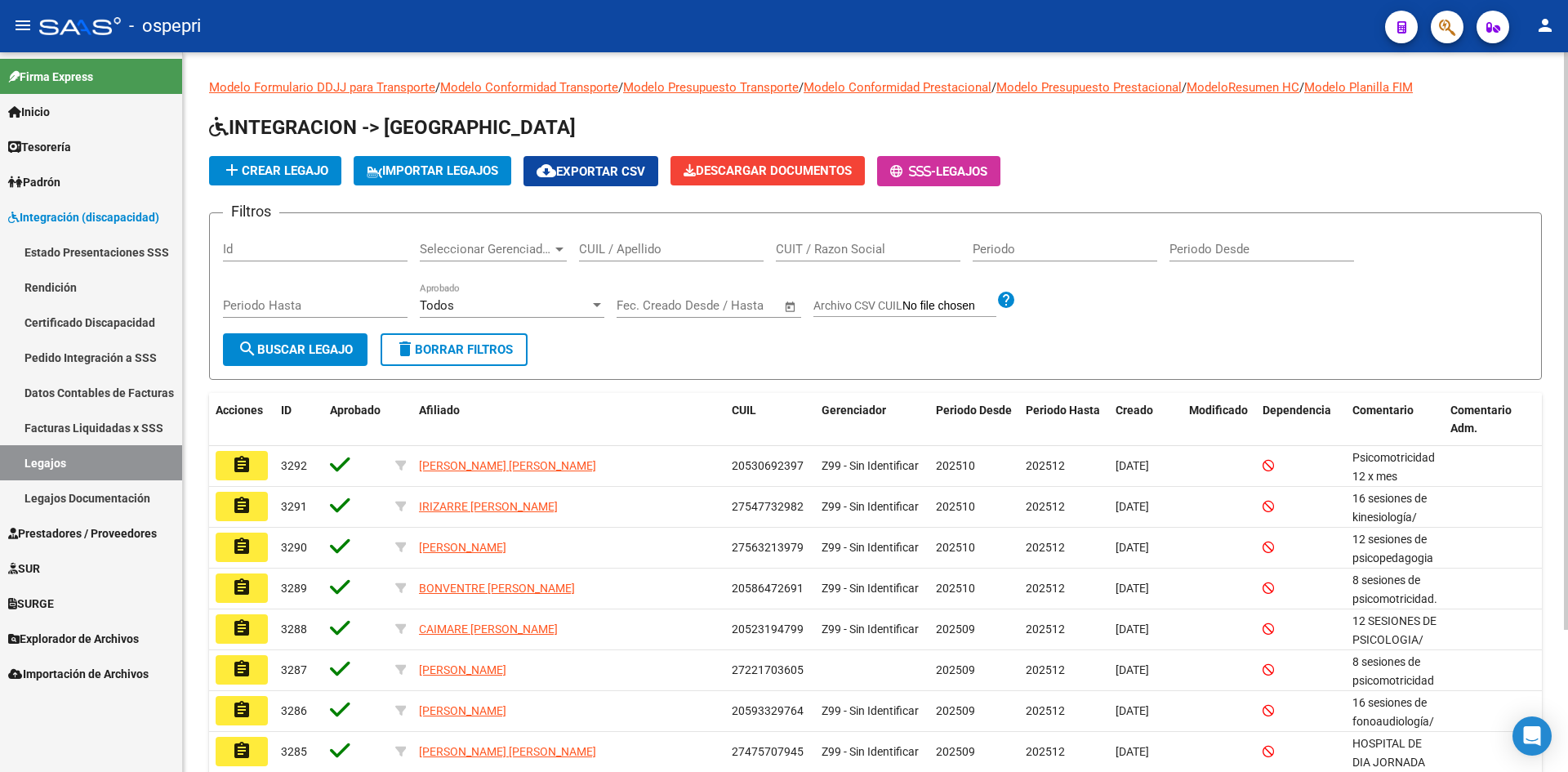
click at [639, 251] on input "CUIL / Apellido" at bounding box center [670, 249] width 184 height 15
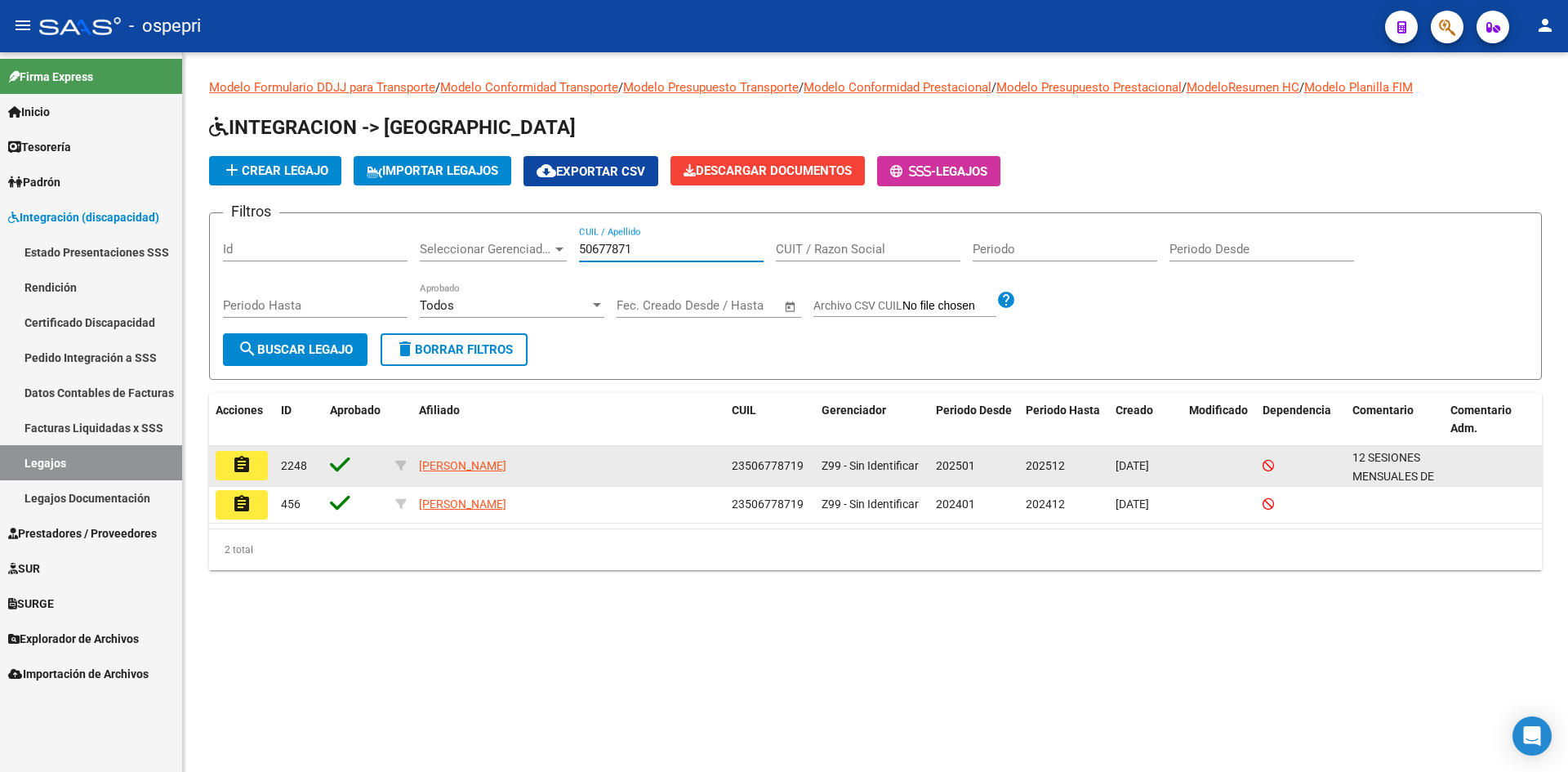
type input "50677871"
click at [248, 463] on mat-icon "assignment" at bounding box center [241, 464] width 19 height 19
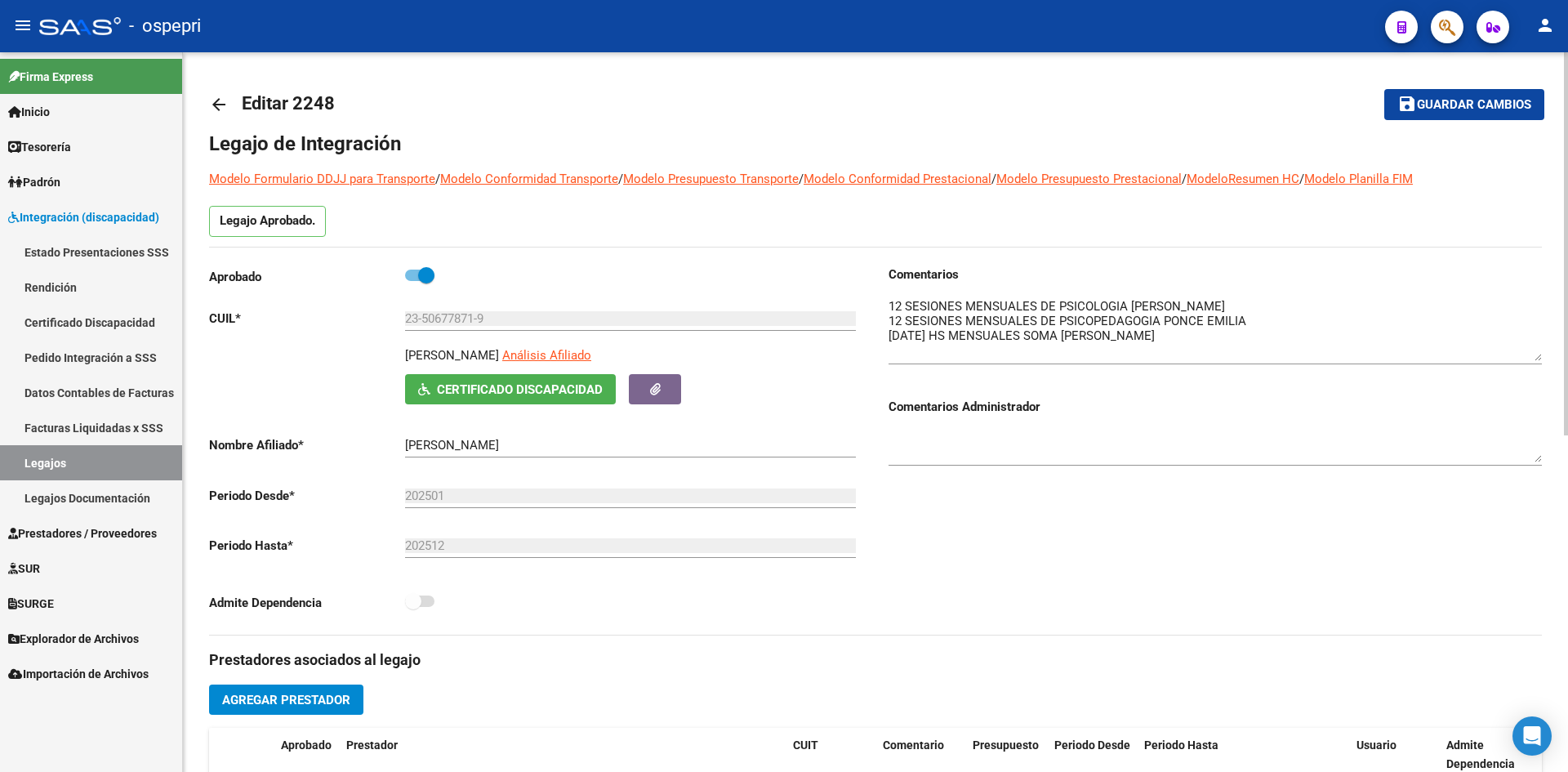
drag, startPoint x: 1539, startPoint y: 328, endPoint x: 1528, endPoint y: 359, distance: 32.9
click at [1528, 359] on textarea at bounding box center [1215, 329] width 654 height 63
click at [226, 98] on mat-icon "arrow_back" at bounding box center [218, 105] width 19 height 19
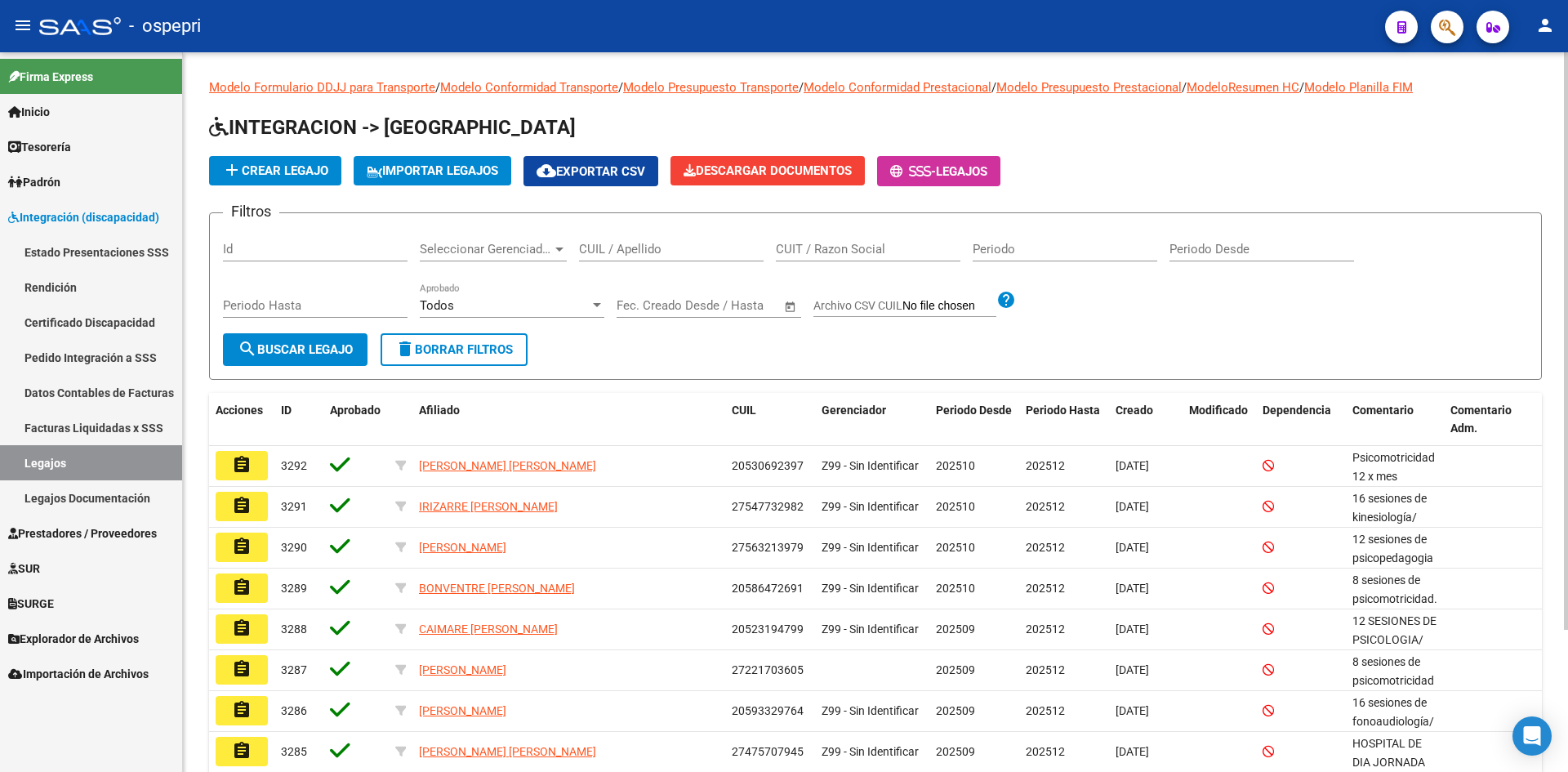
click at [665, 251] on input "CUIL / Apellido" at bounding box center [670, 249] width 184 height 15
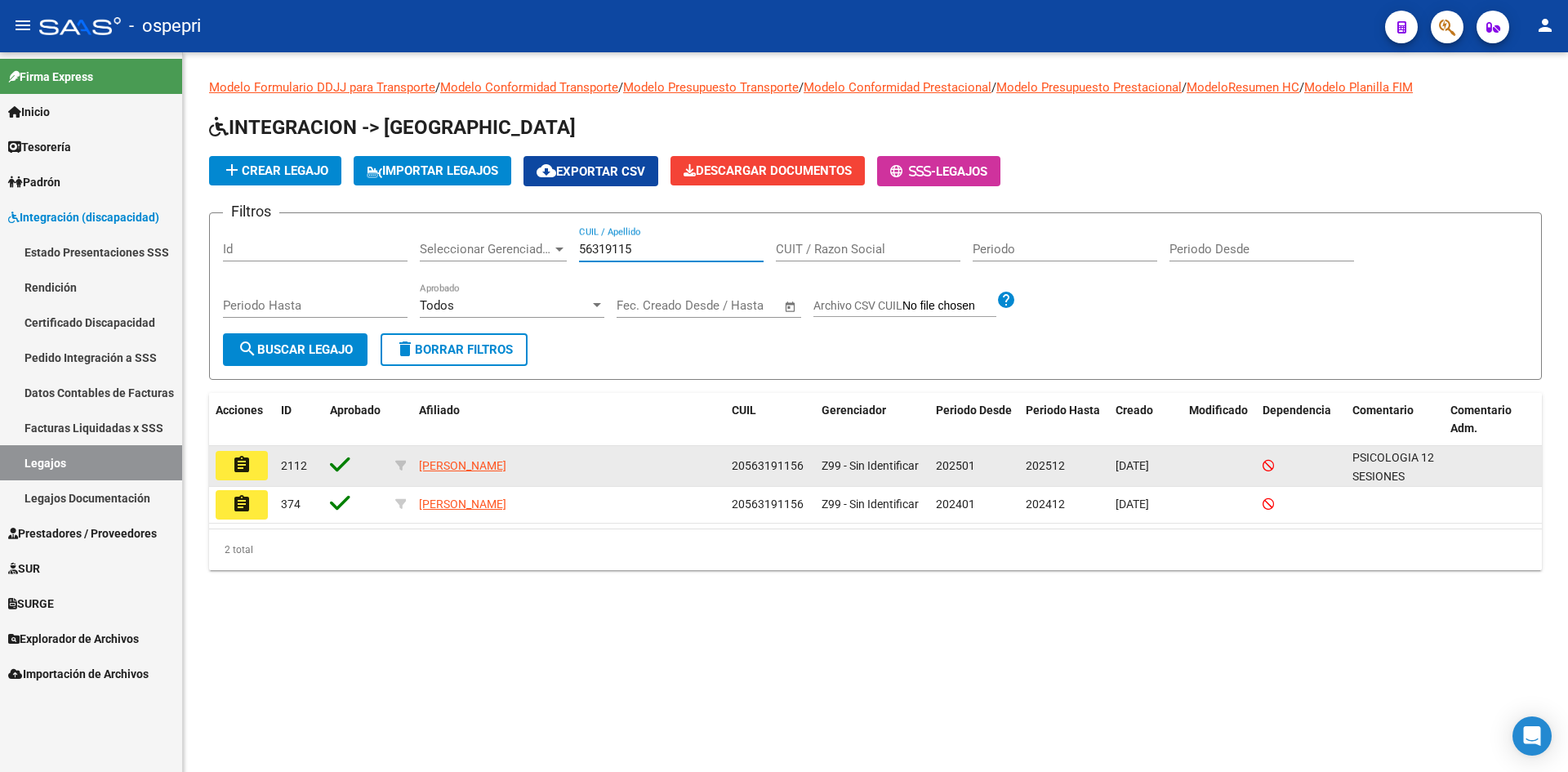
type input "56319115"
click at [237, 464] on mat-icon "assignment" at bounding box center [241, 464] width 19 height 19
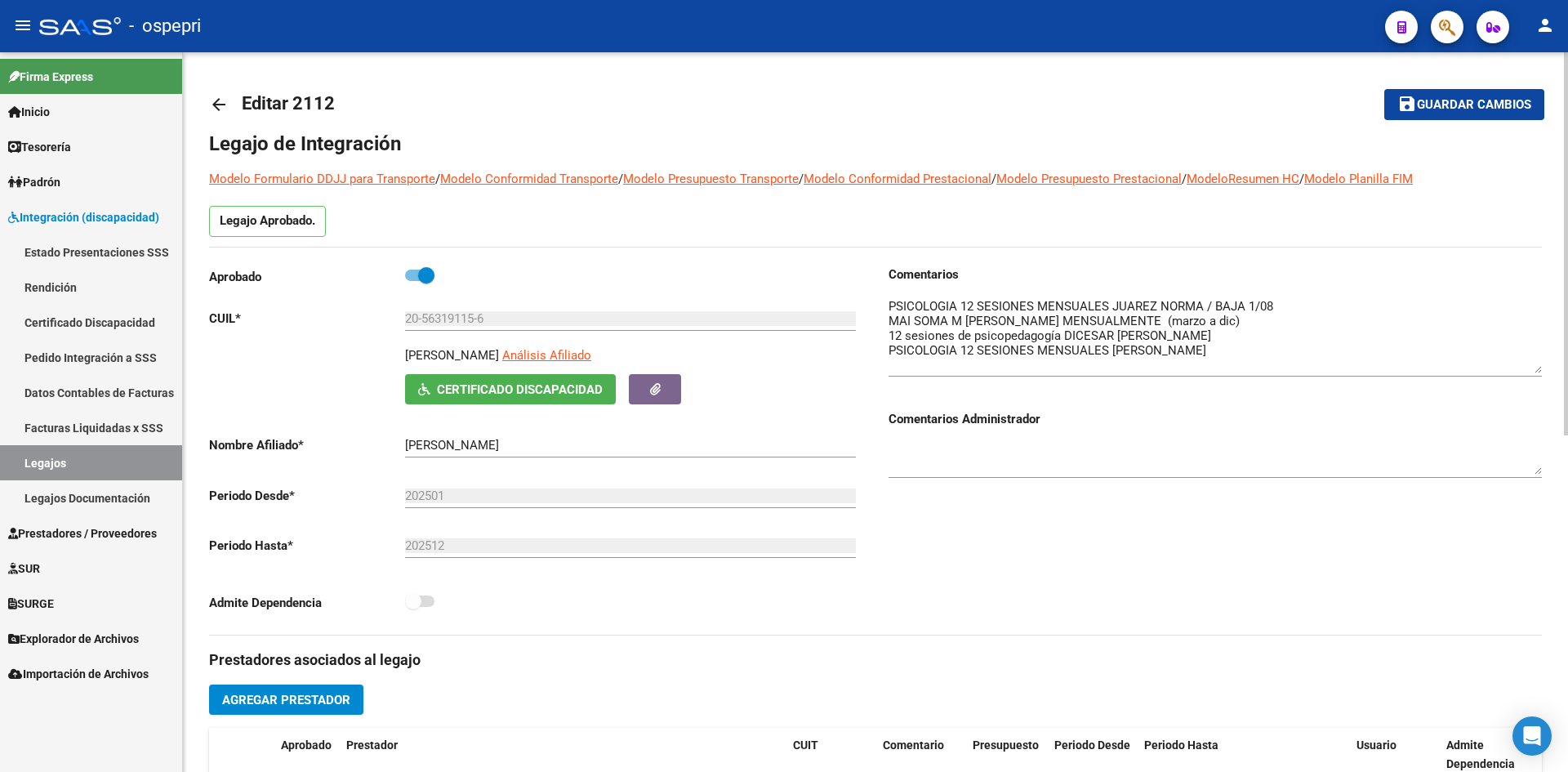
drag, startPoint x: 1534, startPoint y: 324, endPoint x: 1531, endPoint y: 367, distance: 43.1
click at [1531, 367] on textarea at bounding box center [1215, 335] width 654 height 76
click at [220, 102] on mat-icon "arrow_back" at bounding box center [218, 105] width 19 height 19
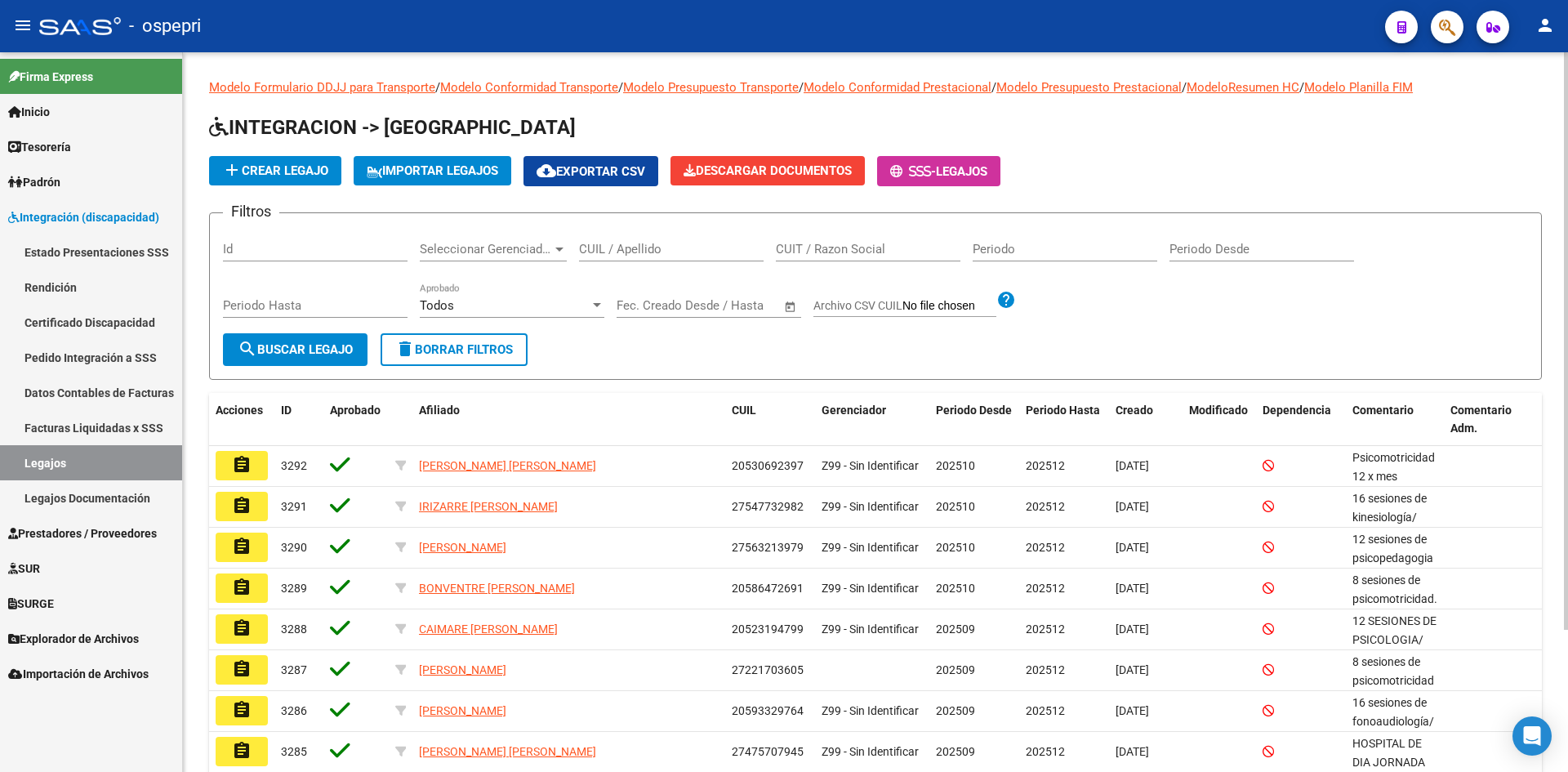
click at [595, 253] on input "CUIL / Apellido" at bounding box center [670, 249] width 184 height 15
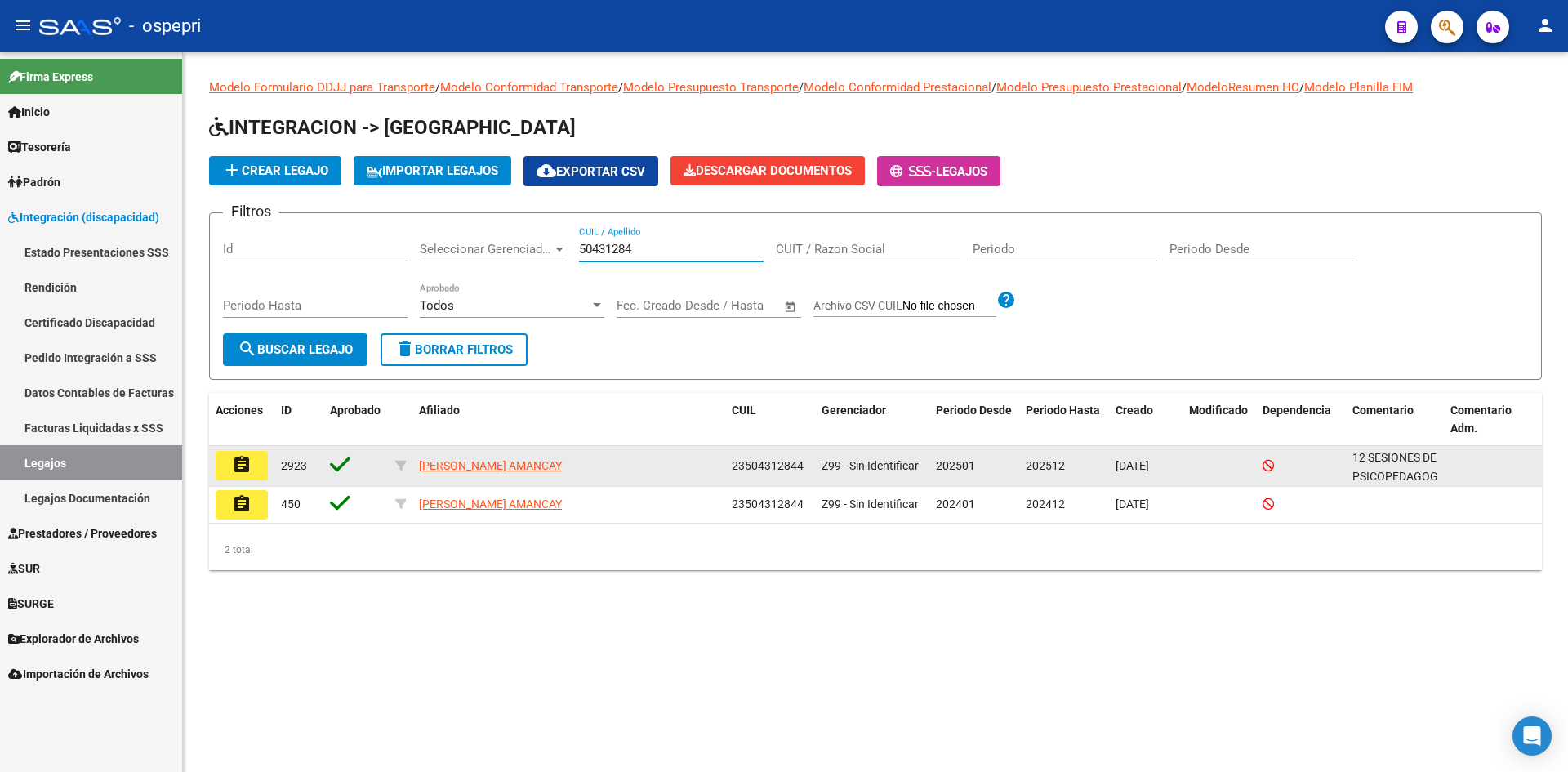
type input "50431284"
click at [248, 464] on mat-icon "assignment" at bounding box center [241, 464] width 19 height 19
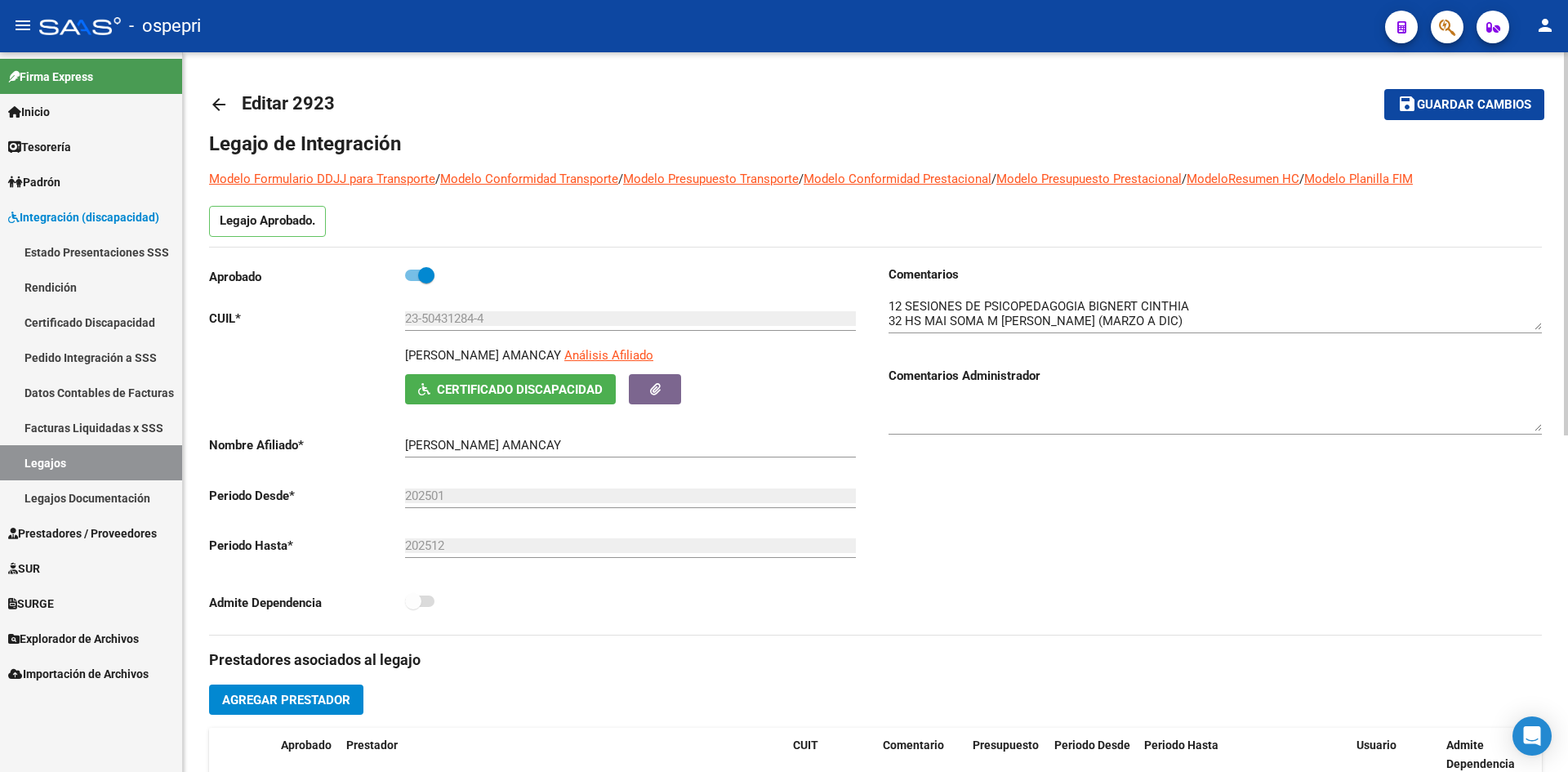
click at [217, 100] on mat-icon "arrow_back" at bounding box center [218, 105] width 19 height 19
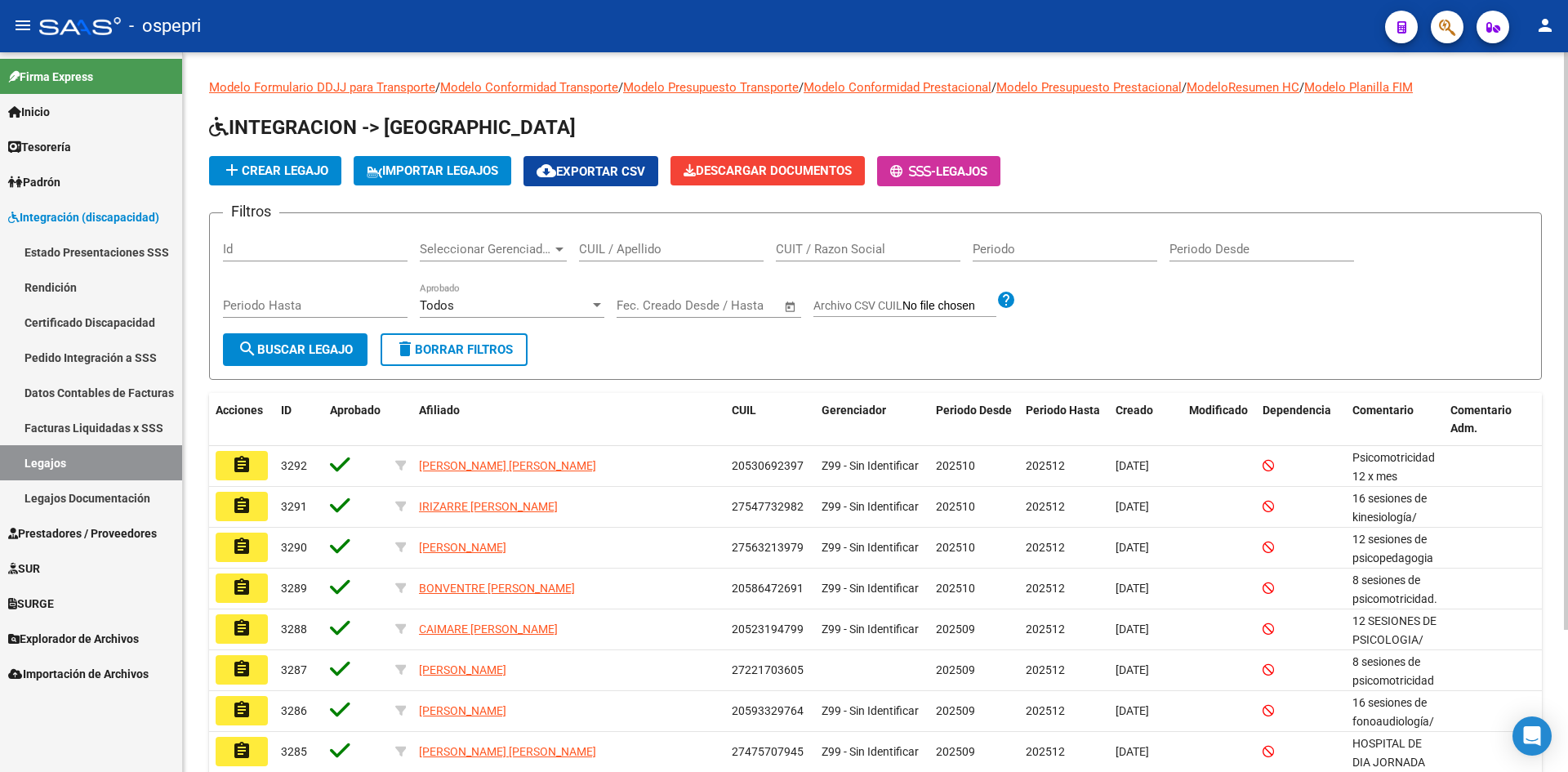
click at [637, 249] on input "CUIL / Apellido" at bounding box center [670, 249] width 184 height 15
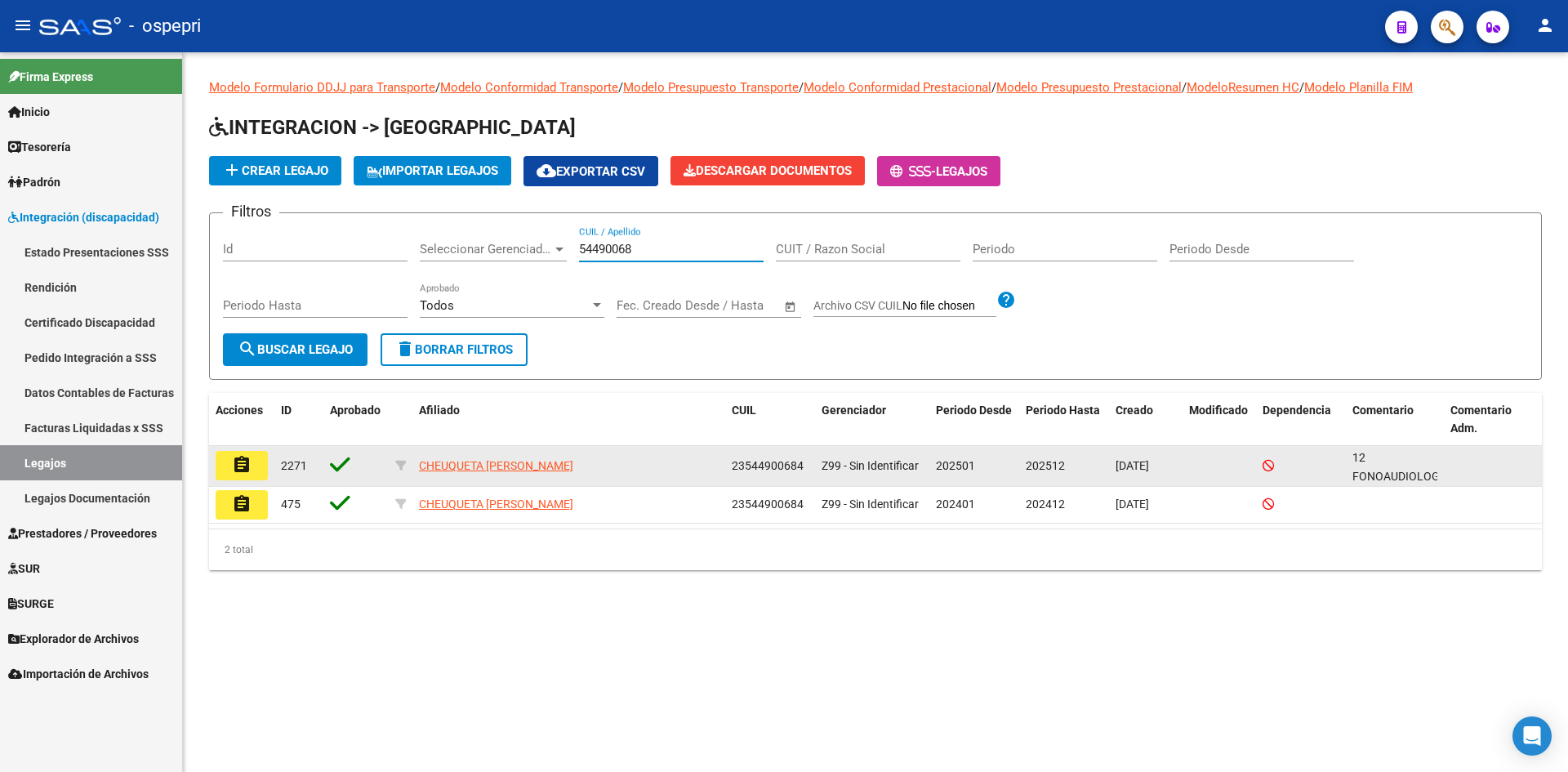
type input "54490068"
click at [240, 459] on mat-icon "assignment" at bounding box center [241, 464] width 19 height 19
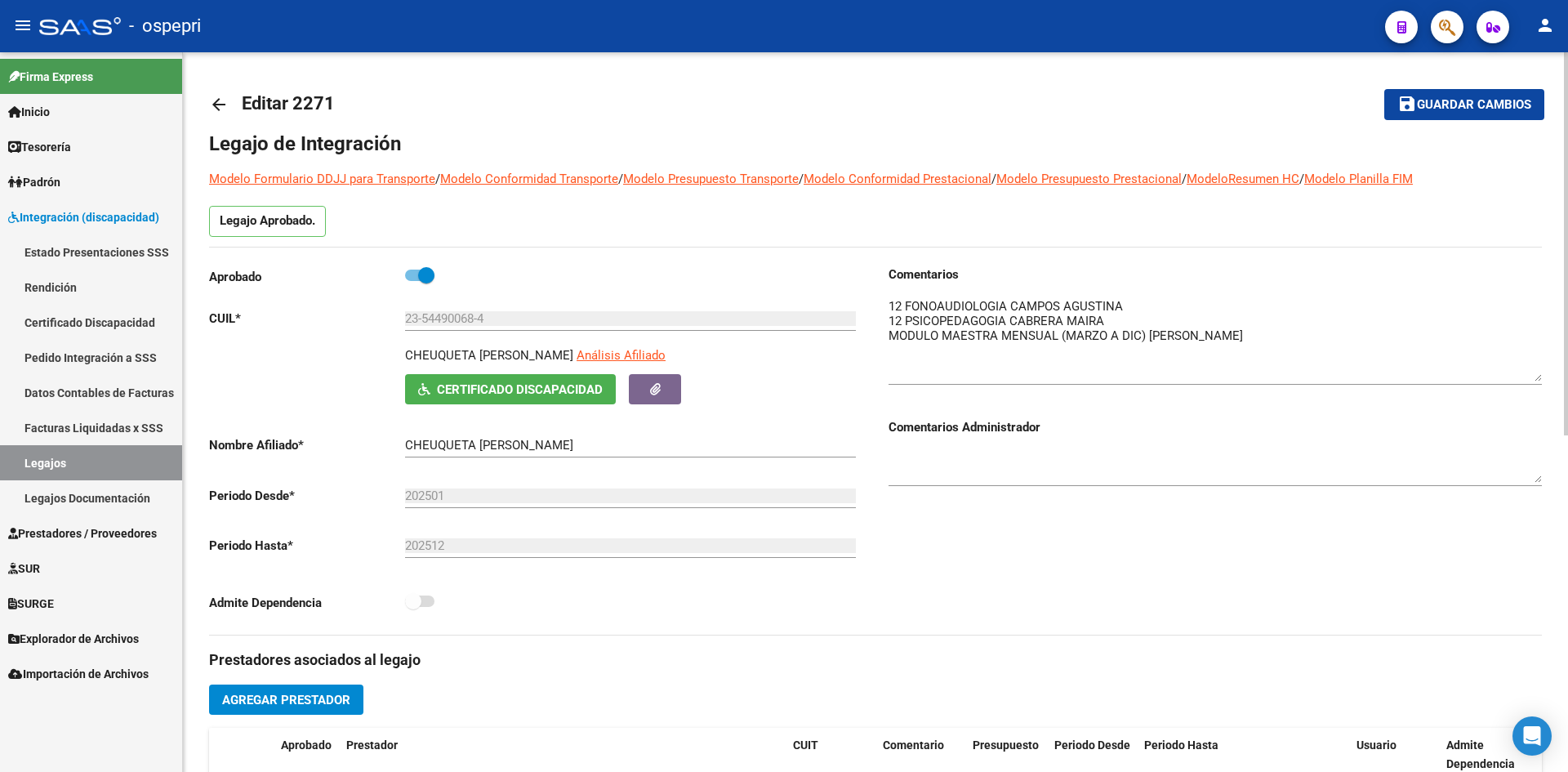
drag, startPoint x: 1538, startPoint y: 329, endPoint x: 1543, endPoint y: 382, distance: 53.2
click at [1543, 382] on div "arrow_back Editar 2271 save Guardar cambios Legajo de Integración Modelo Formul…" at bounding box center [876, 728] width 1385 height 1352
click at [215, 106] on mat-icon "arrow_back" at bounding box center [218, 105] width 19 height 19
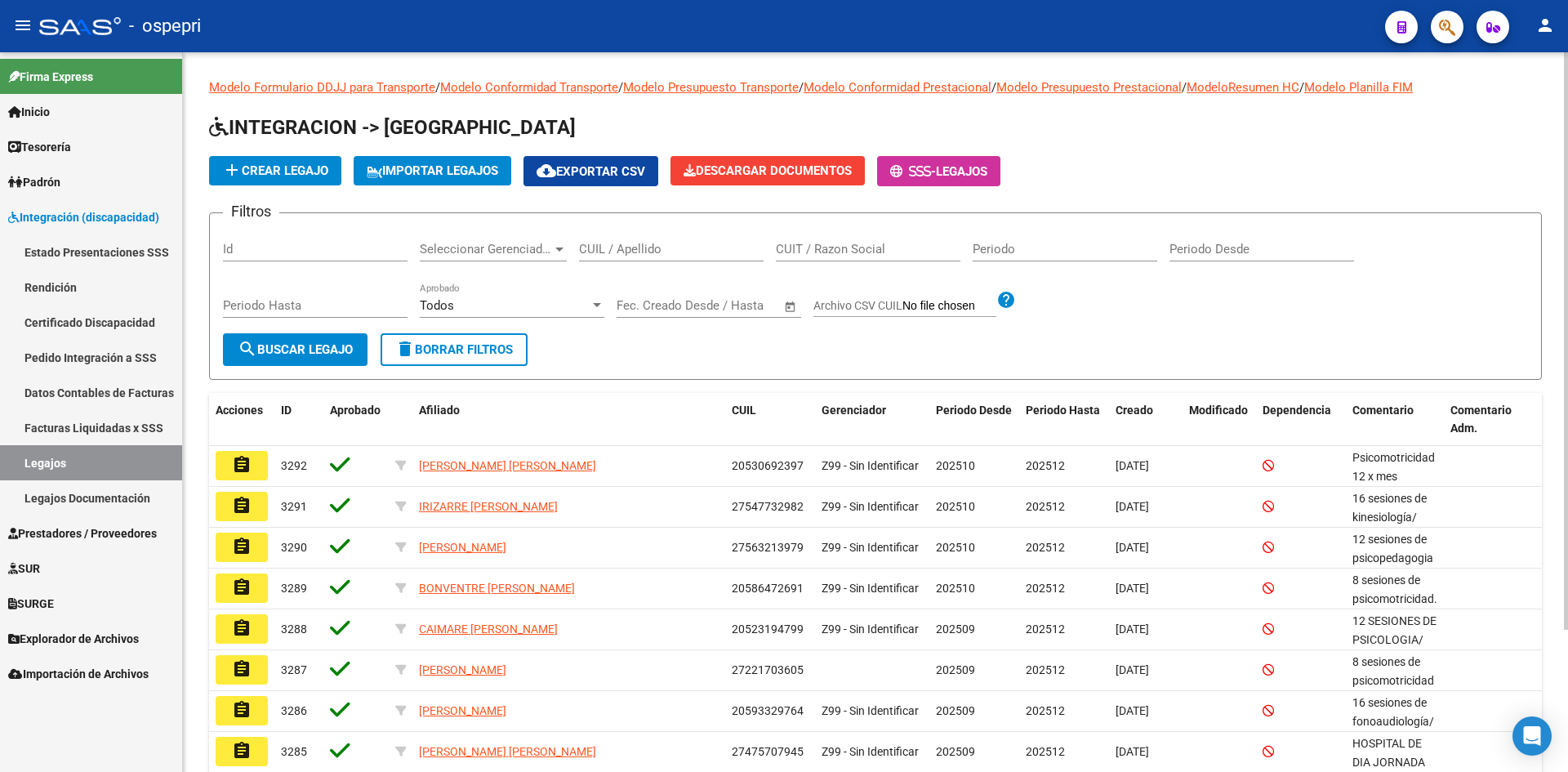
click at [652, 250] on input "CUIL / Apellido" at bounding box center [670, 249] width 184 height 15
type input "54490068"
click at [314, 353] on span "search Buscar Legajo" at bounding box center [295, 349] width 115 height 15
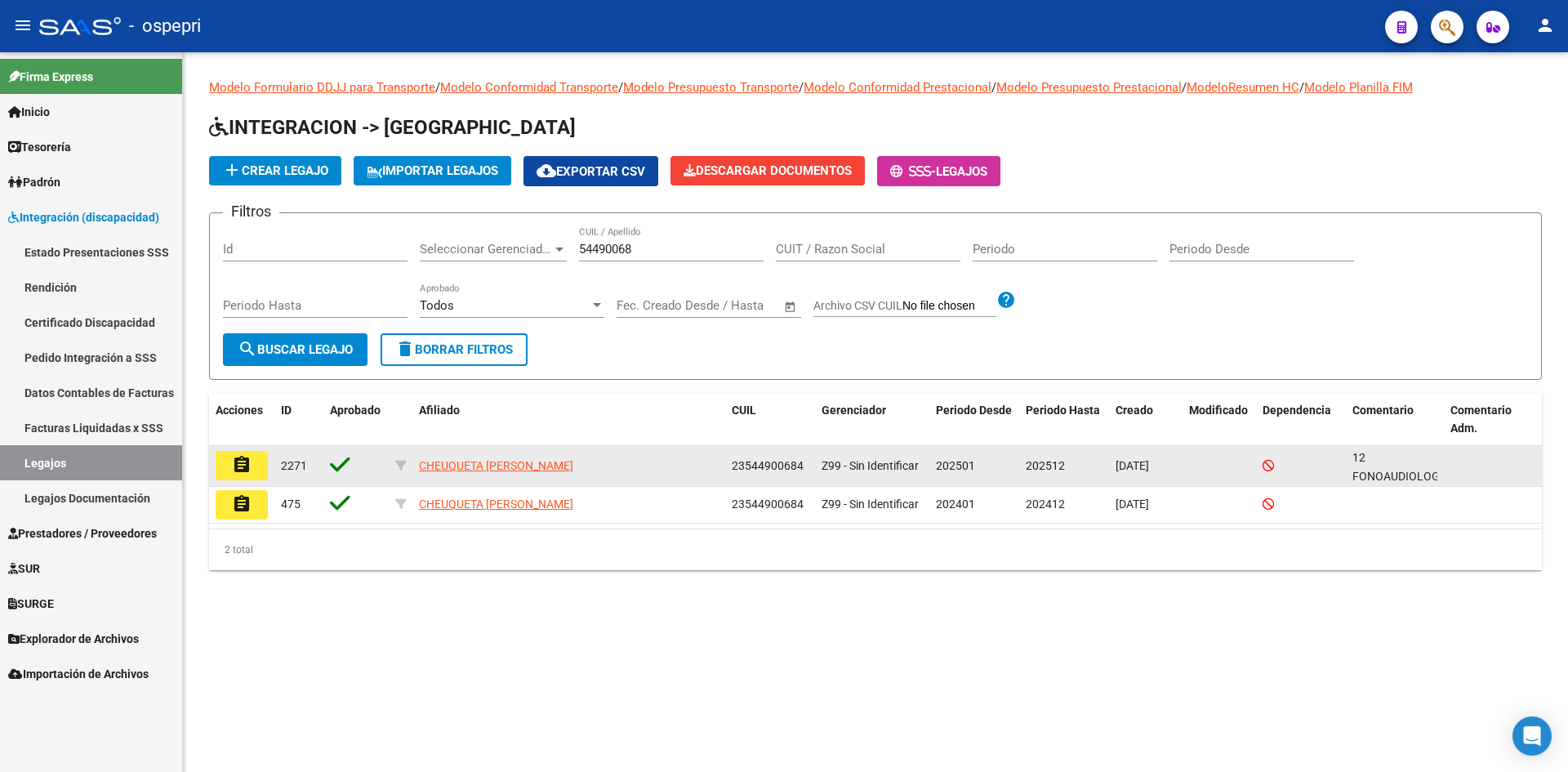
click at [242, 464] on mat-icon "assignment" at bounding box center [241, 464] width 19 height 19
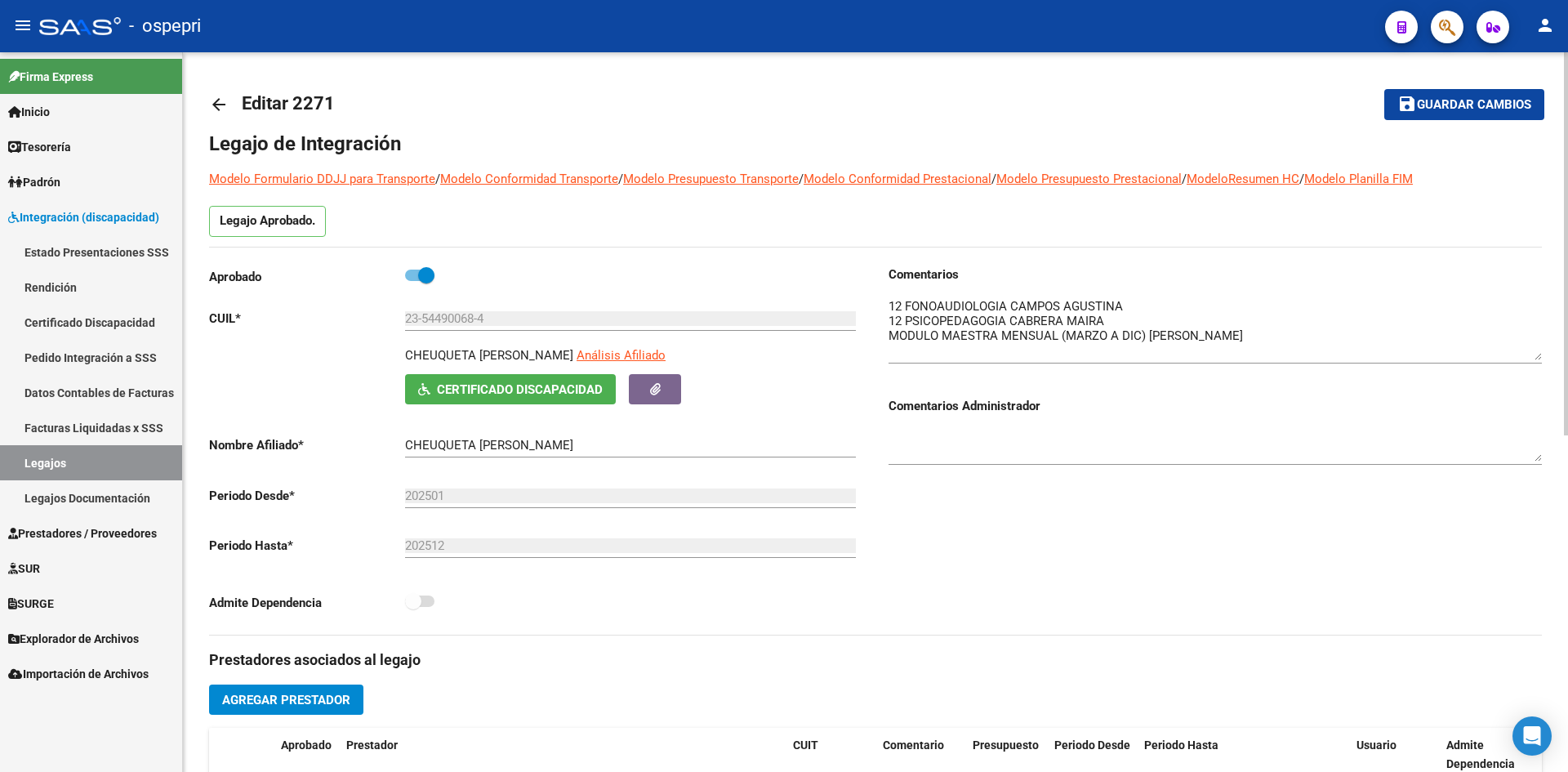
drag, startPoint x: 1532, startPoint y: 327, endPoint x: 1535, endPoint y: 357, distance: 30.1
click at [1535, 357] on textarea at bounding box center [1215, 328] width 654 height 63
click at [222, 99] on mat-icon "arrow_back" at bounding box center [218, 105] width 19 height 19
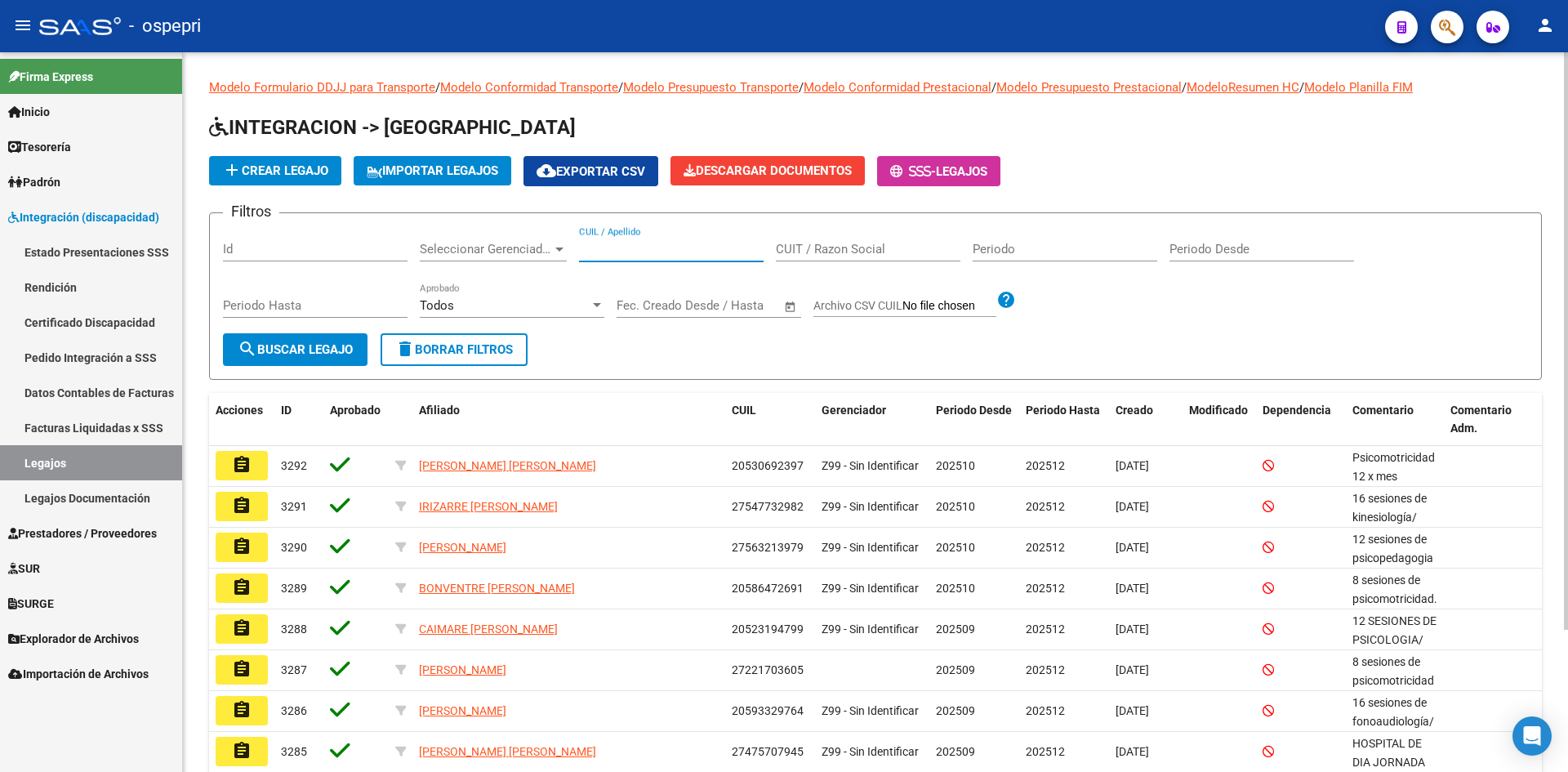
drag, startPoint x: 620, startPoint y: 247, endPoint x: 595, endPoint y: 181, distance: 70.6
click at [620, 247] on input "CUIL / Apellido" at bounding box center [670, 249] width 184 height 15
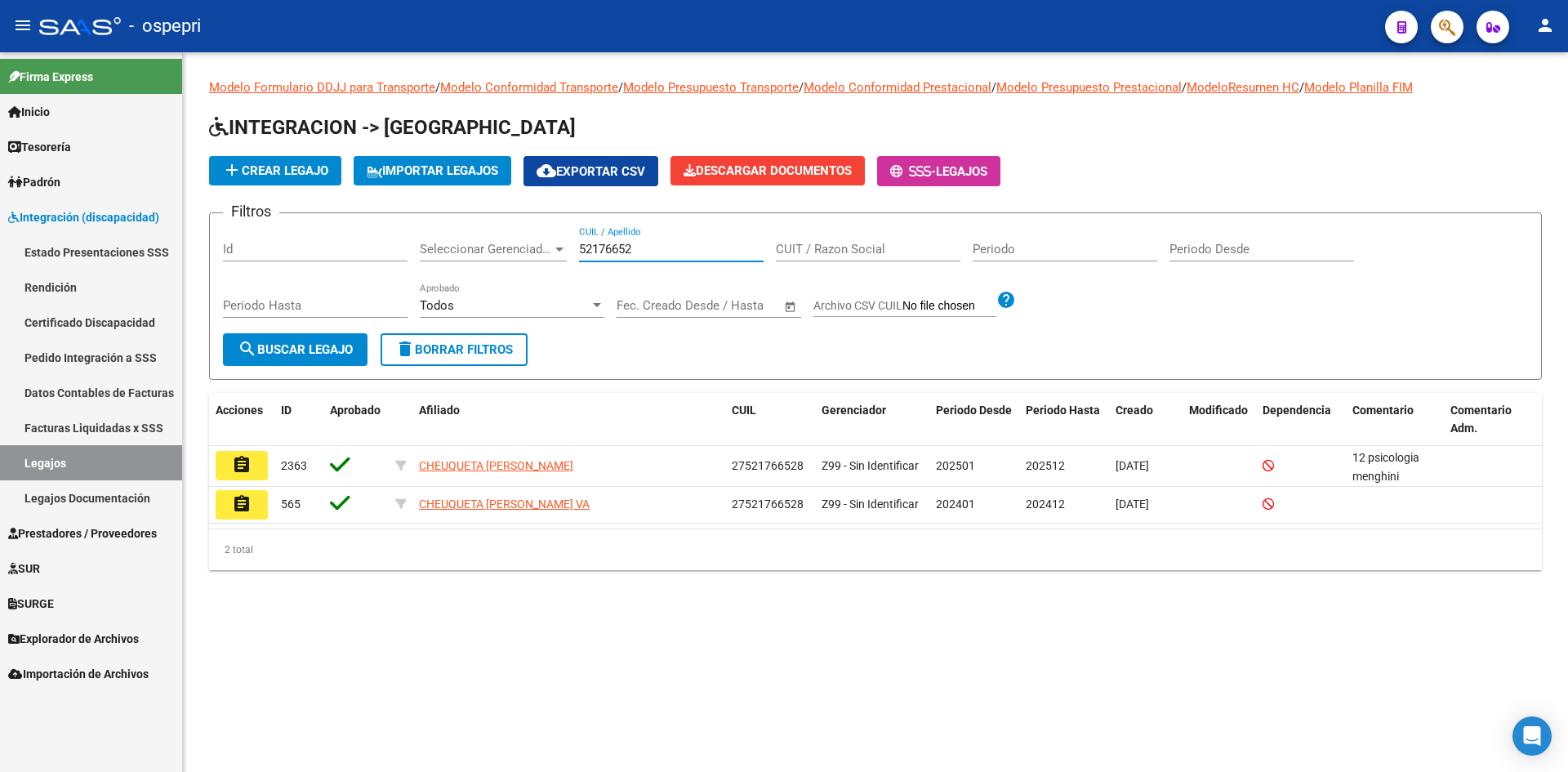
type input "52176652"
click at [307, 346] on span "search Buscar Legajo" at bounding box center [295, 349] width 115 height 15
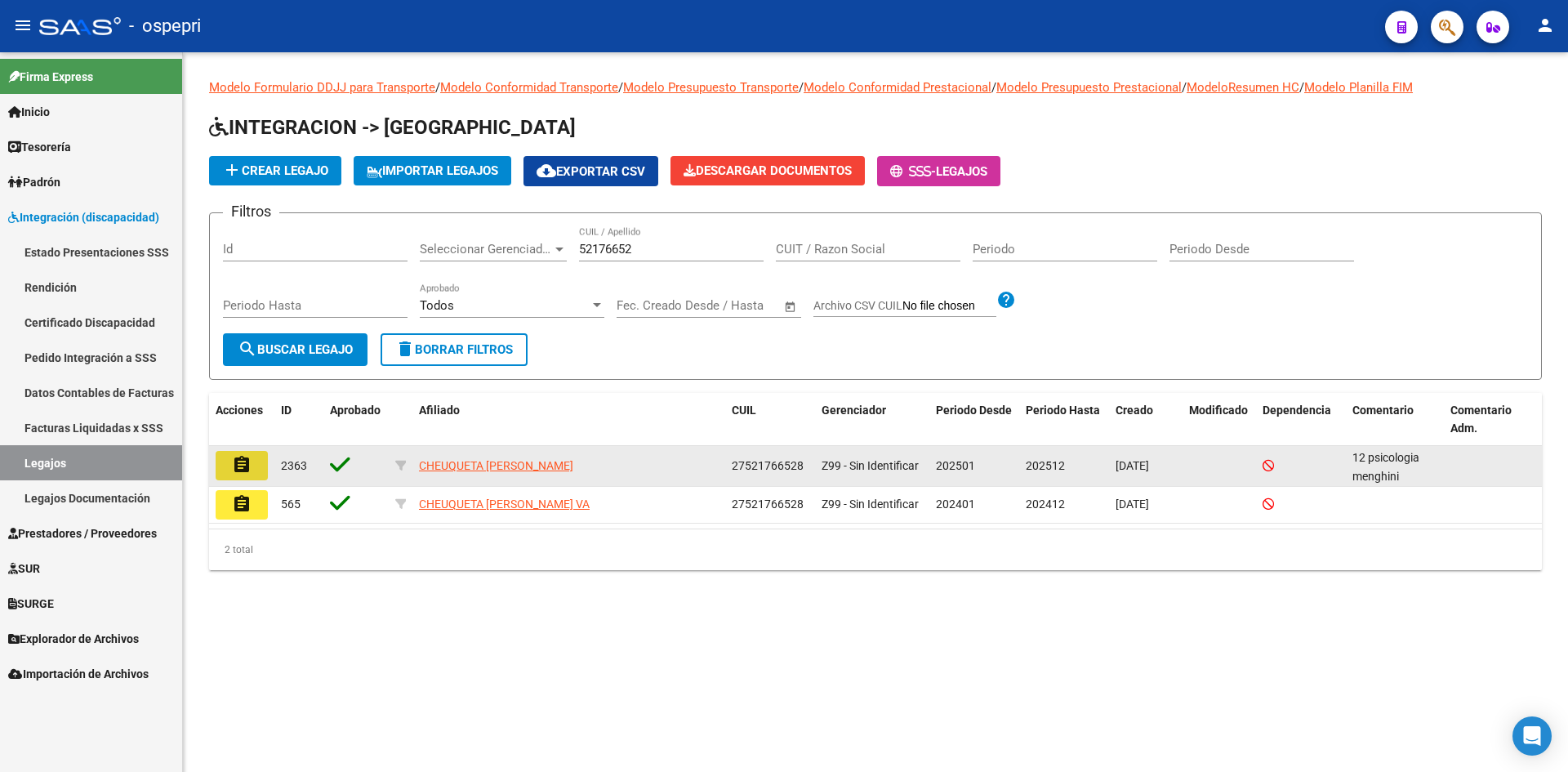
click at [235, 464] on mat-icon "assignment" at bounding box center [241, 464] width 19 height 19
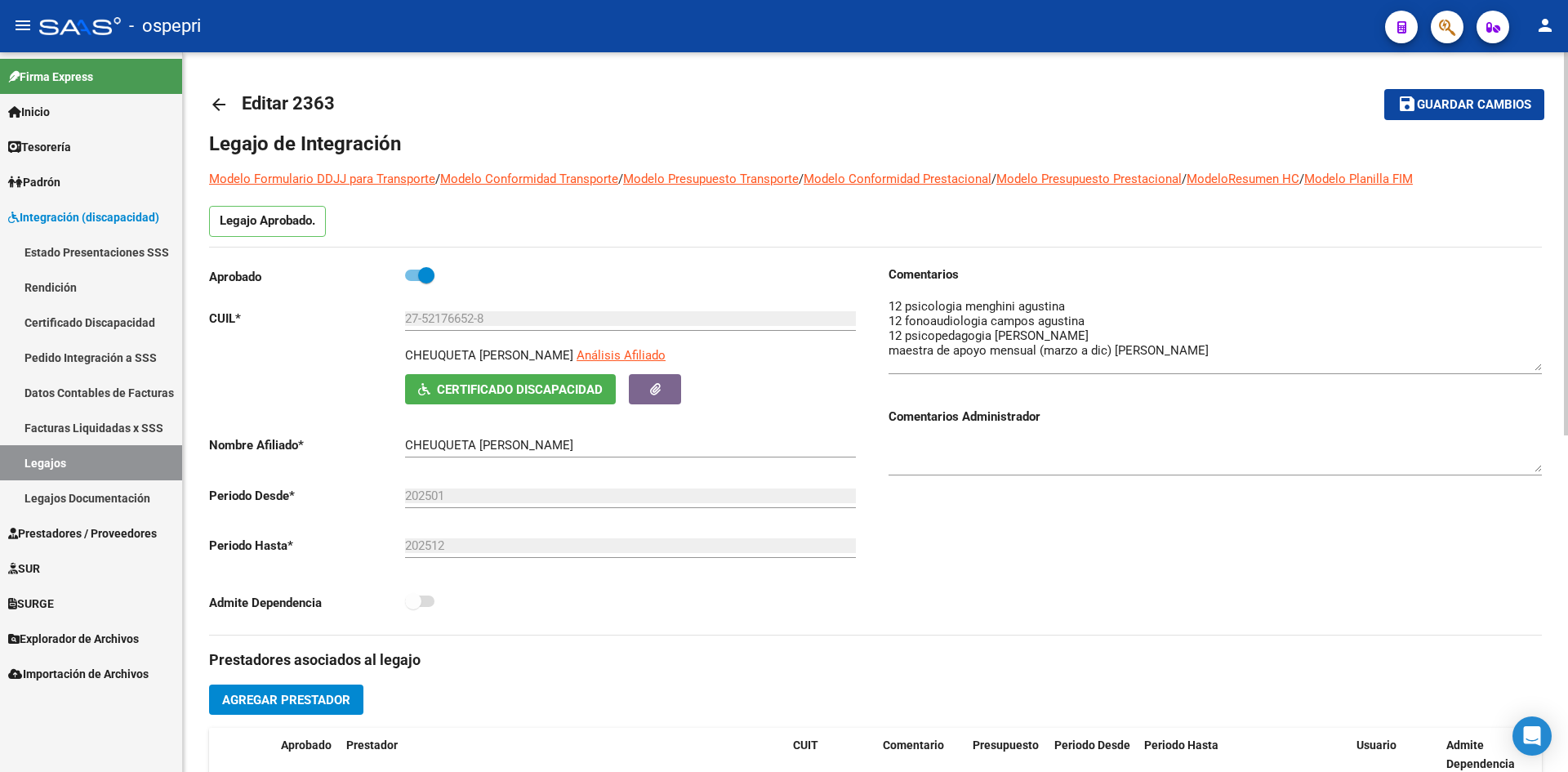
drag, startPoint x: 1535, startPoint y: 324, endPoint x: 1543, endPoint y: 365, distance: 41.8
click at [1543, 365] on div "arrow_back Editar 2363 save Guardar cambios Legajo de Integración Modelo Formul…" at bounding box center [876, 728] width 1385 height 1352
click at [226, 106] on mat-icon "arrow_back" at bounding box center [218, 105] width 19 height 19
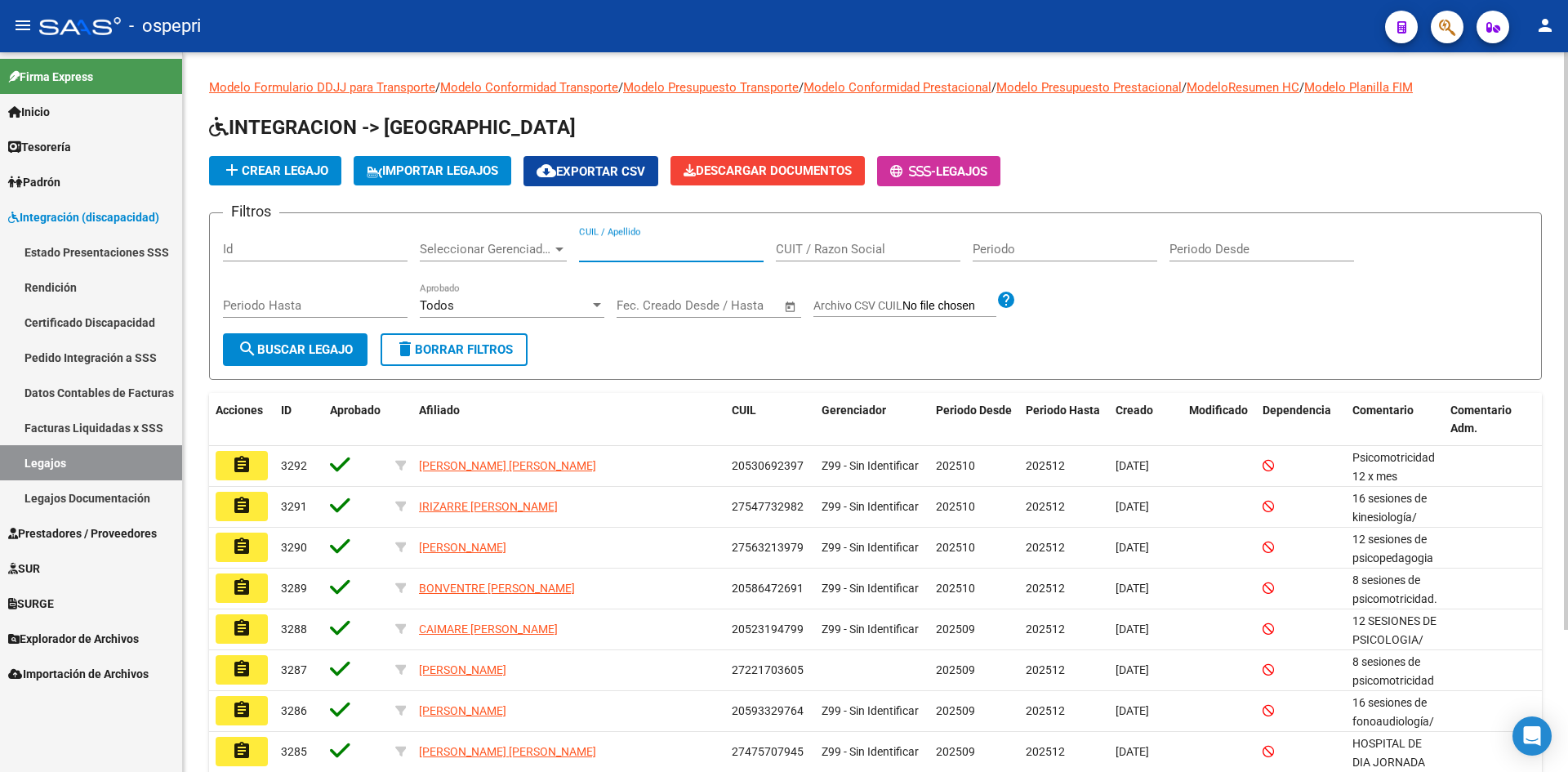
click at [647, 246] on input "CUIL / Apellido" at bounding box center [670, 249] width 184 height 15
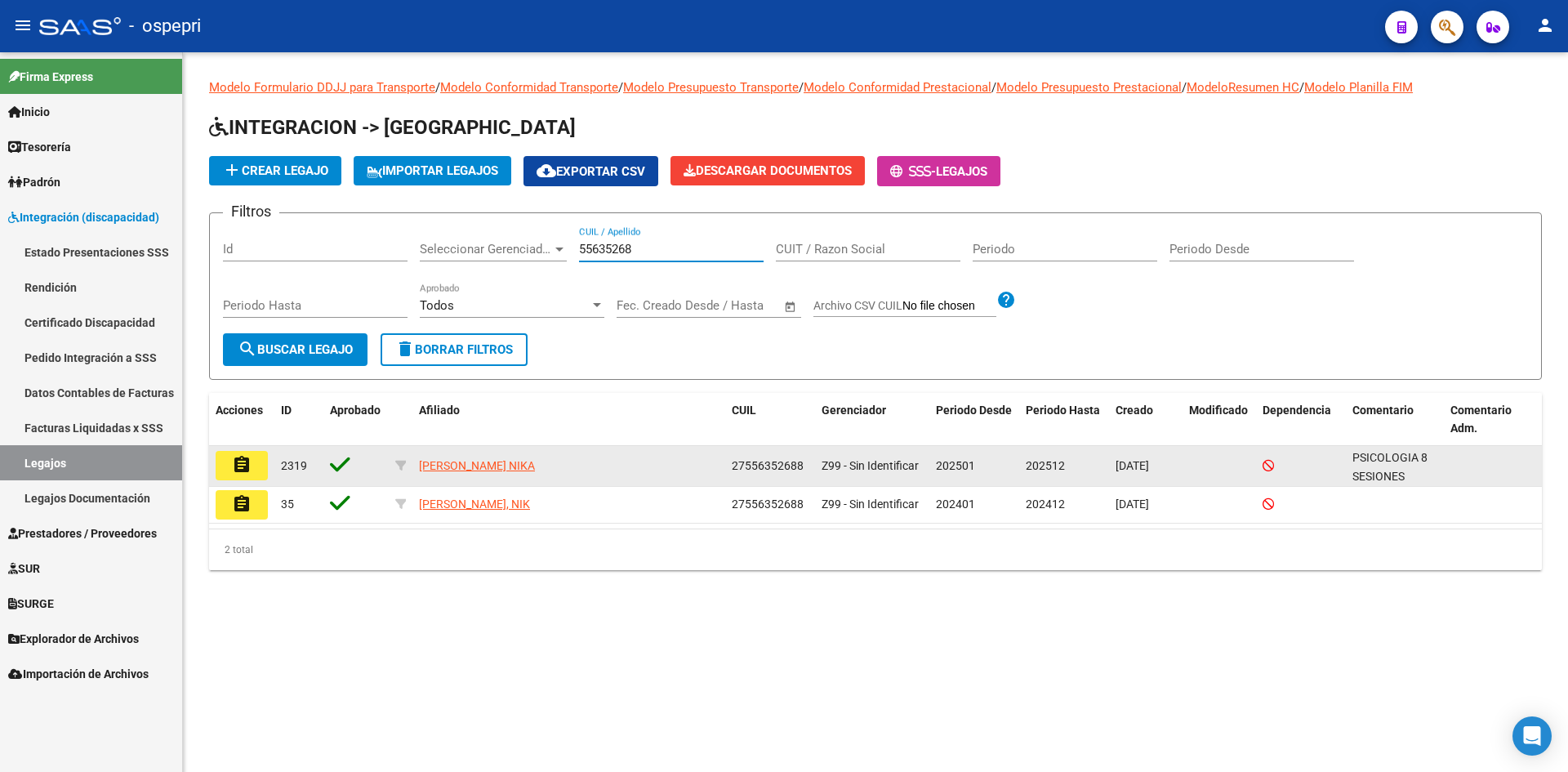
type input "55635268"
click at [241, 464] on mat-icon "assignment" at bounding box center [241, 464] width 19 height 19
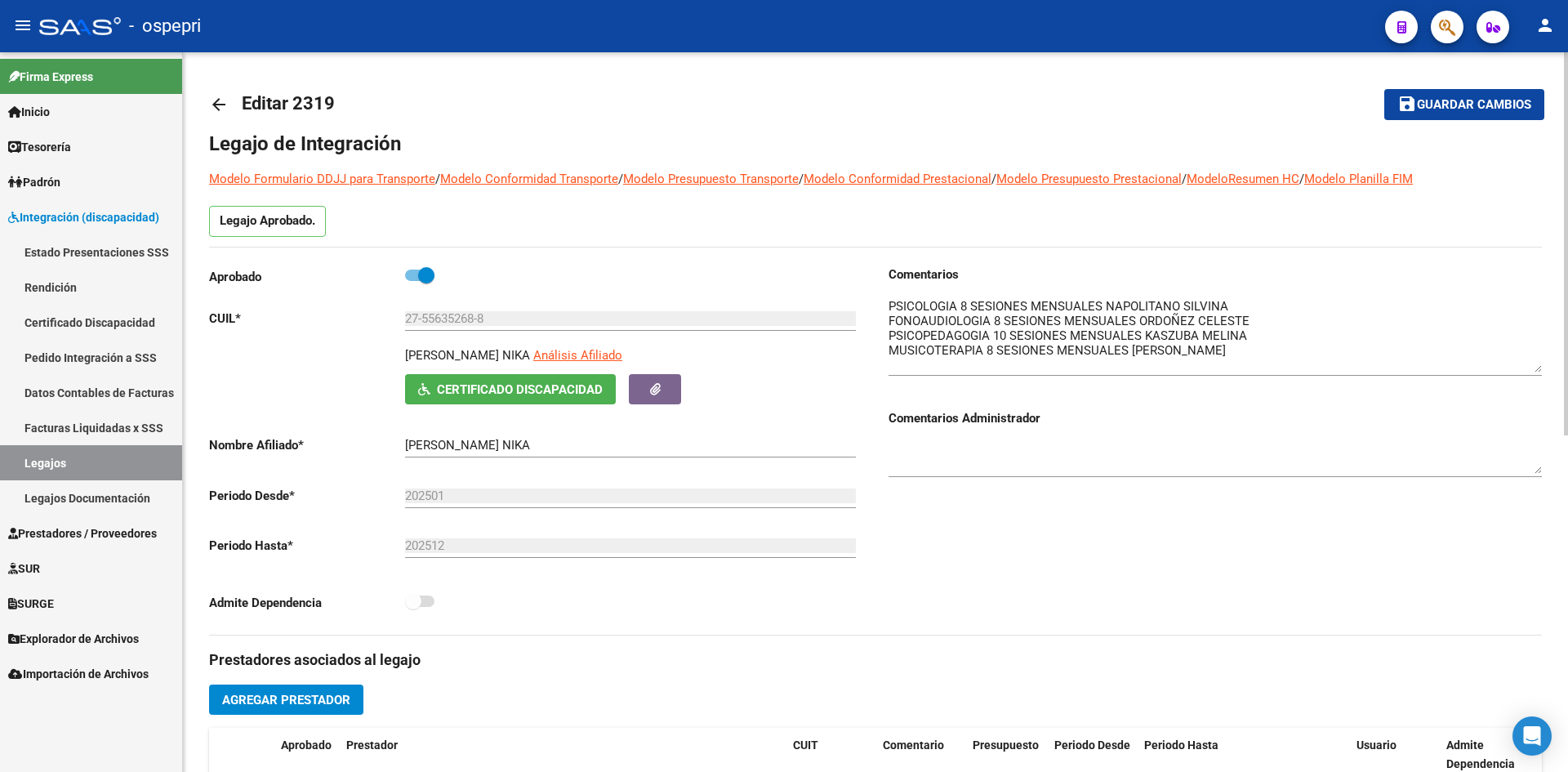
drag, startPoint x: 1536, startPoint y: 330, endPoint x: 1531, endPoint y: 372, distance: 42.3
click at [1531, 372] on textarea at bounding box center [1215, 334] width 654 height 75
drag, startPoint x: 424, startPoint y: 322, endPoint x: 475, endPoint y: 339, distance: 53.8
click at [475, 339] on div "27-55635268-8 Ingresar CUIL" at bounding box center [631, 321] width 451 height 50
click at [223, 101] on mat-icon "arrow_back" at bounding box center [218, 105] width 19 height 19
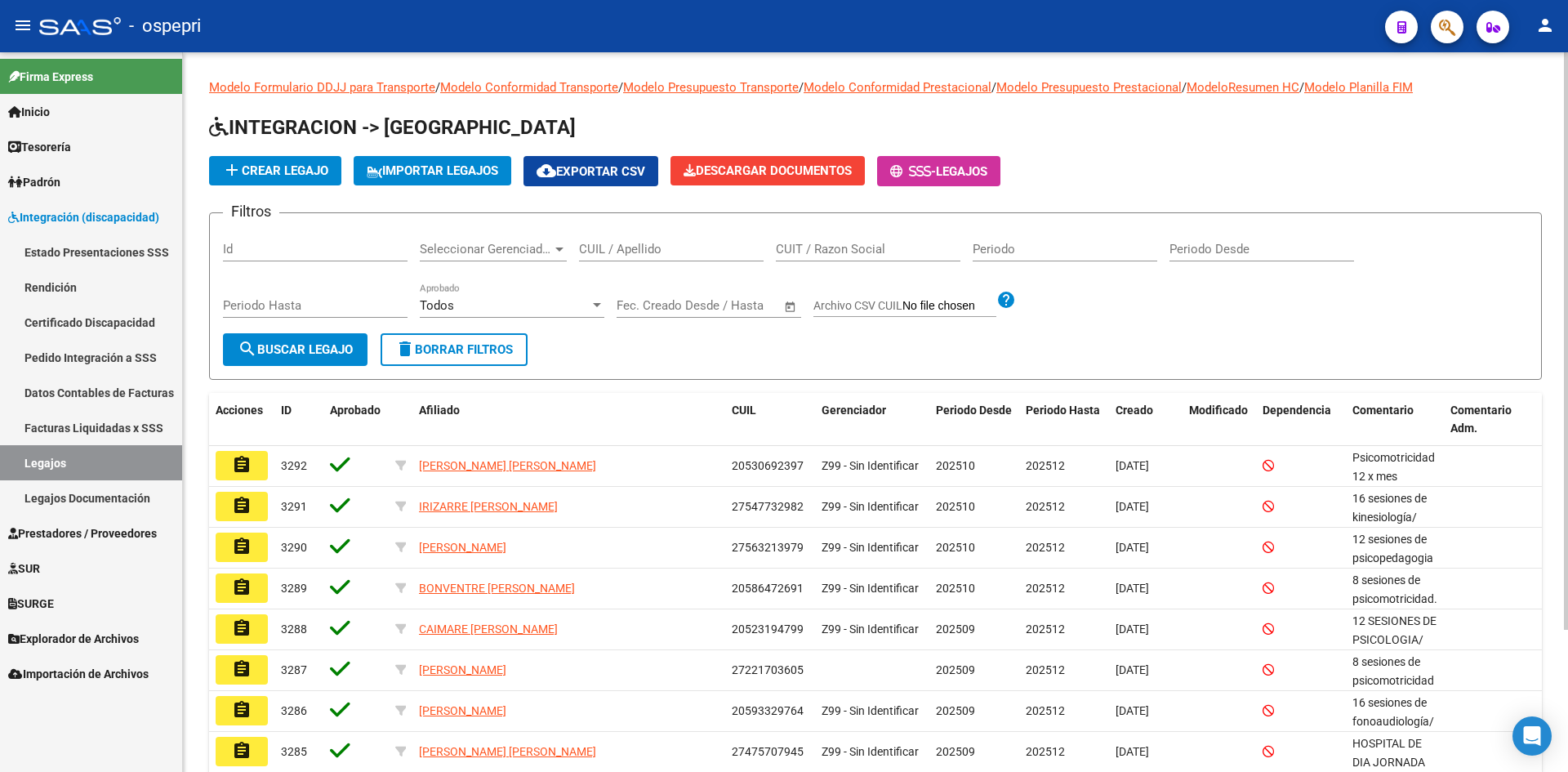
click at [642, 250] on input "CUIL / Apellido" at bounding box center [670, 249] width 184 height 15
type input "57722344"
click at [276, 336] on button "search Buscar Legajo" at bounding box center [295, 349] width 144 height 33
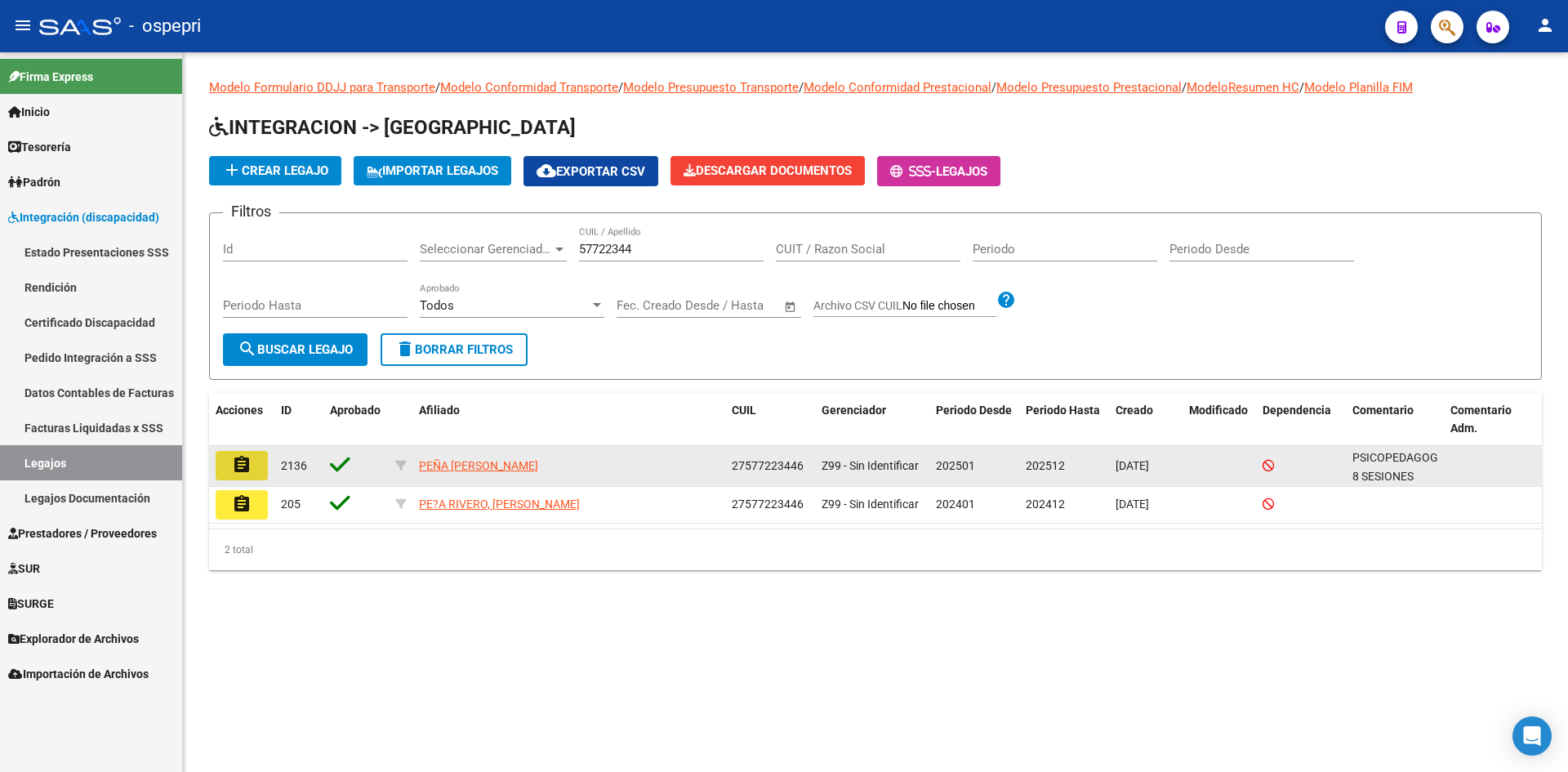
click at [248, 465] on mat-icon "assignment" at bounding box center [241, 464] width 19 height 19
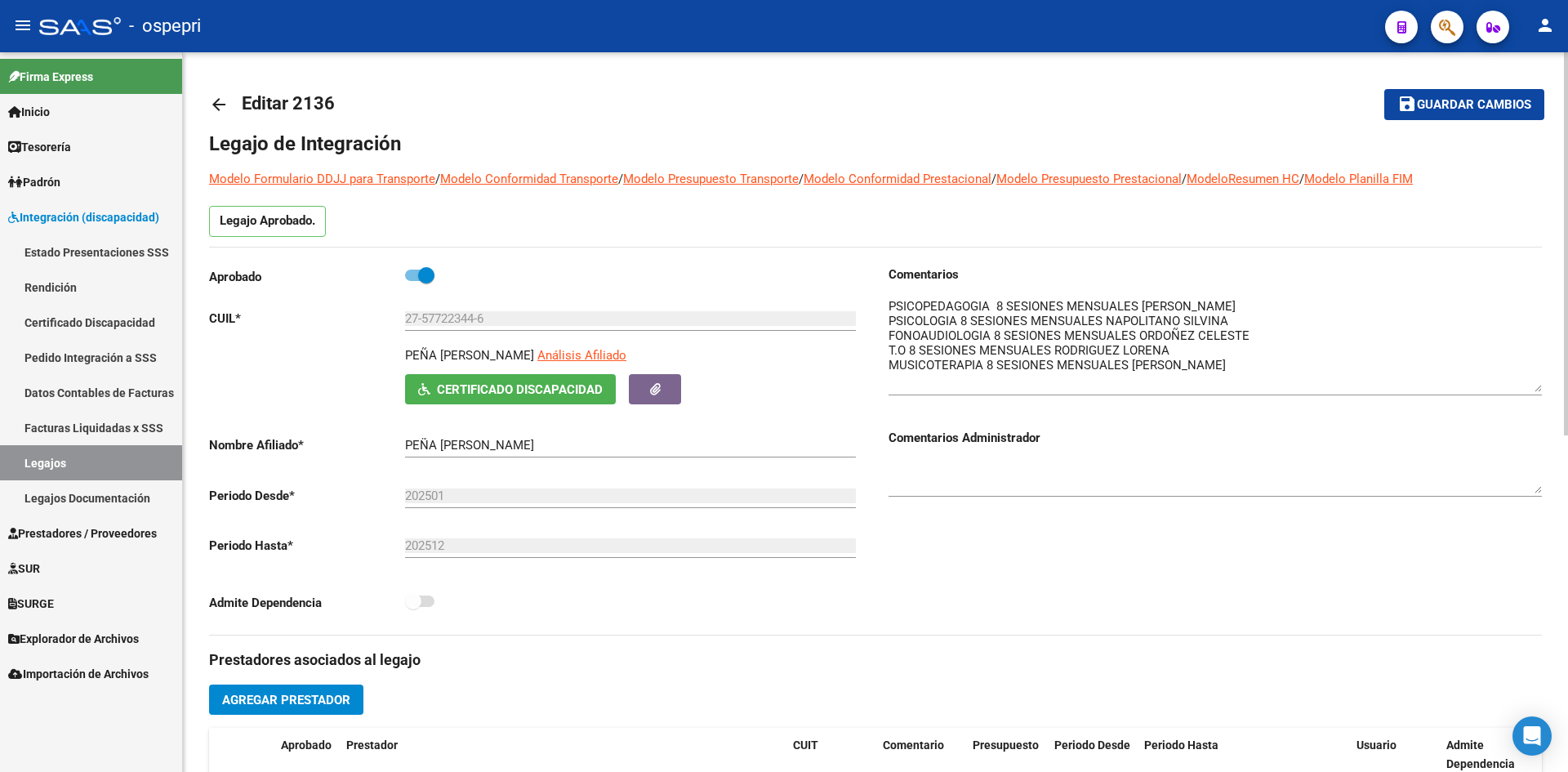
drag, startPoint x: 1541, startPoint y: 325, endPoint x: 1539, endPoint y: 387, distance: 62.0
click at [1539, 387] on textarea at bounding box center [1215, 345] width 654 height 95
click at [220, 99] on mat-icon "arrow_back" at bounding box center [218, 105] width 19 height 19
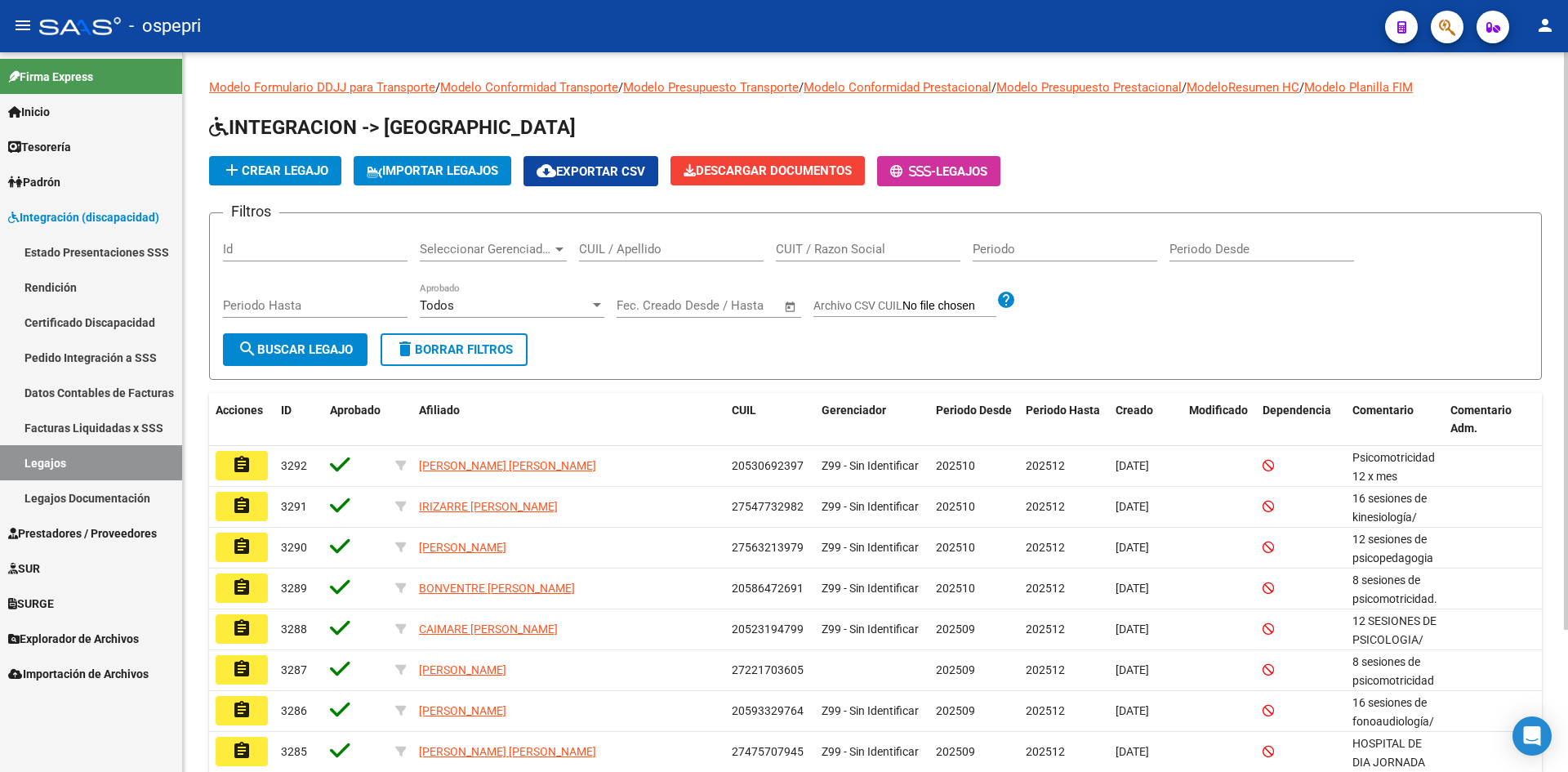
click at [666, 247] on input "CUIL / Apellido" at bounding box center [670, 249] width 184 height 15
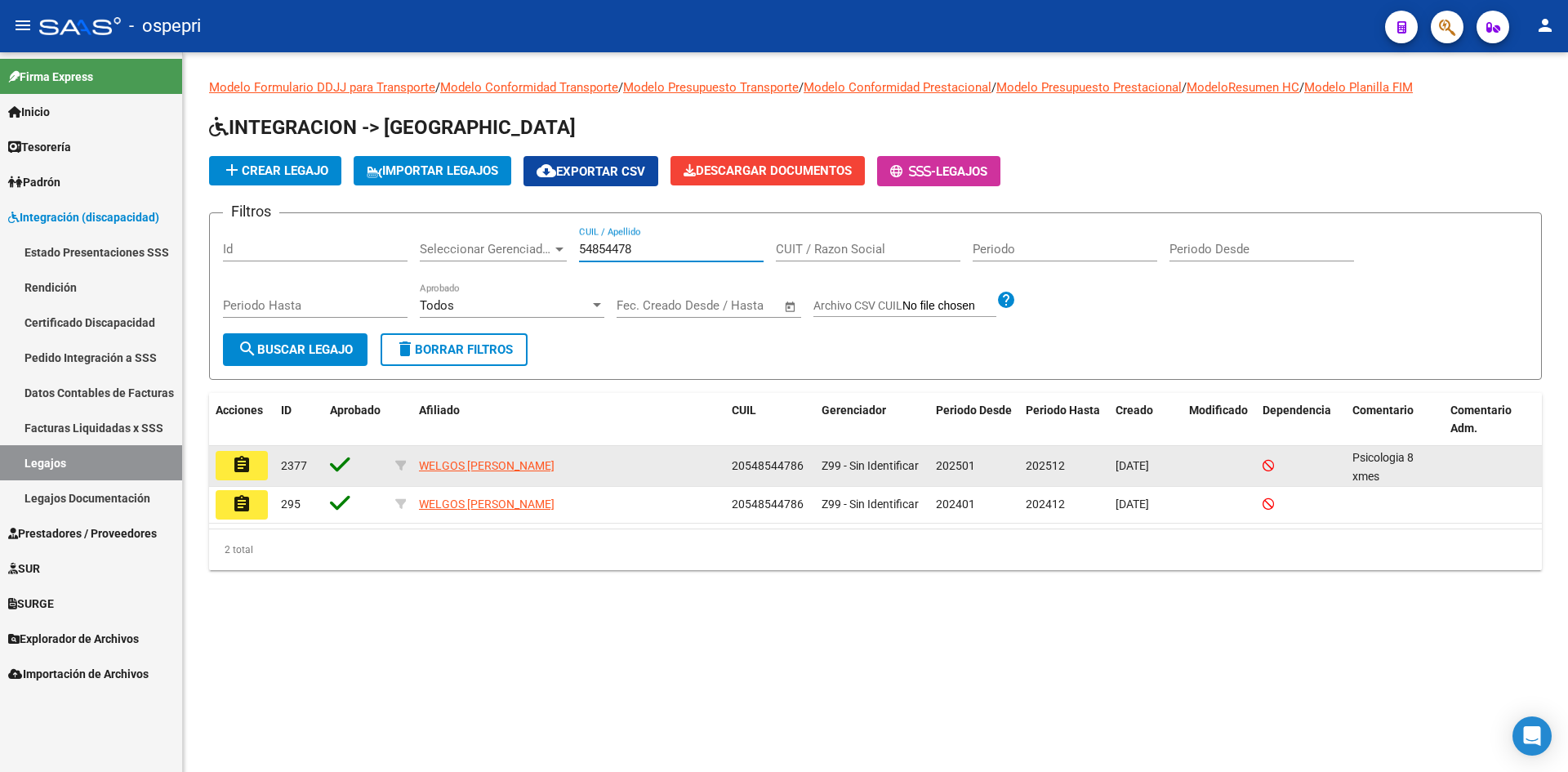
type input "54854478"
click at [240, 473] on mat-icon "assignment" at bounding box center [241, 464] width 19 height 19
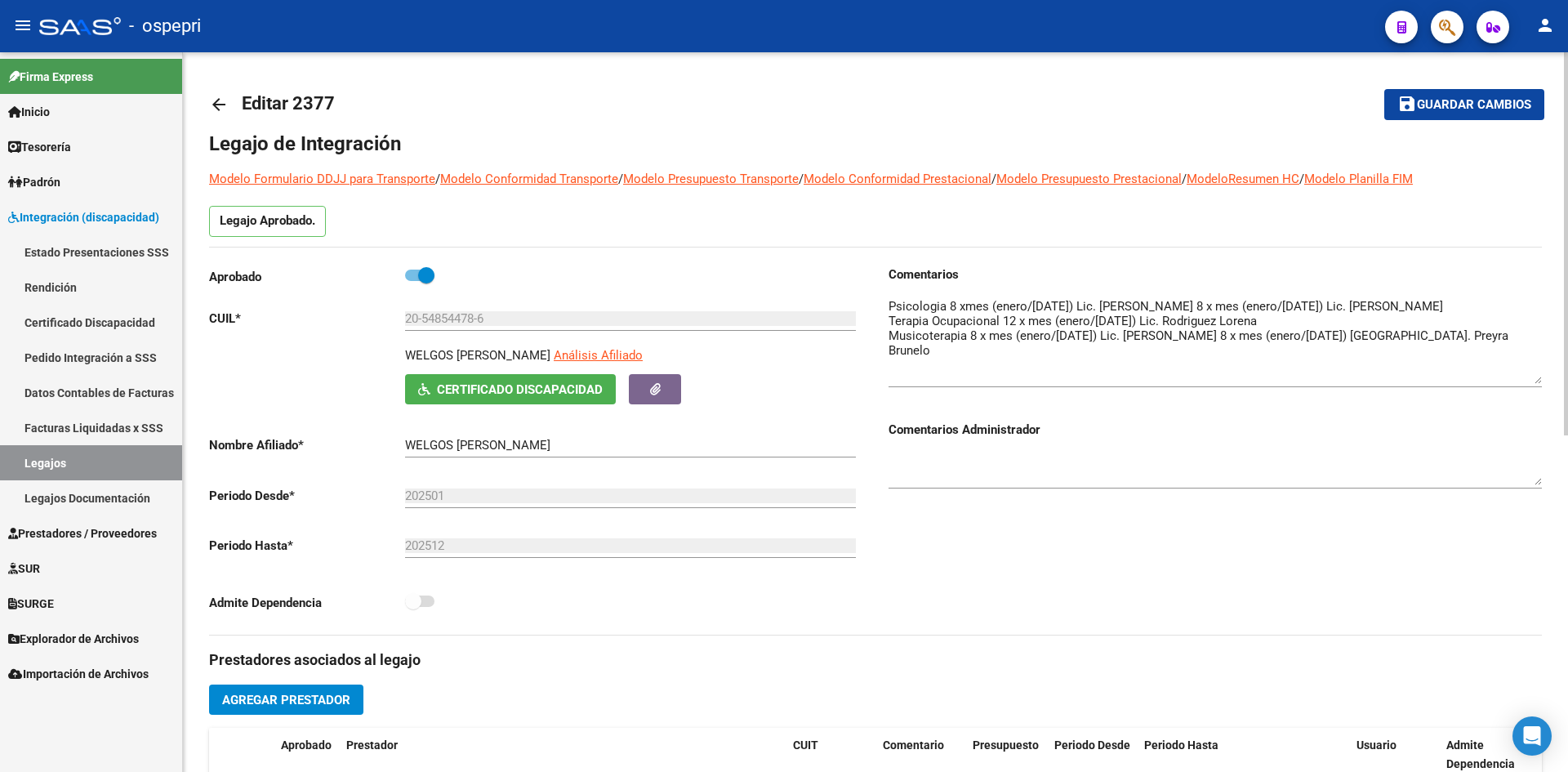
drag, startPoint x: 1536, startPoint y: 325, endPoint x: 1536, endPoint y: 379, distance: 54.0
click at [1536, 379] on textarea at bounding box center [1215, 340] width 654 height 86
click at [220, 99] on mat-icon "arrow_back" at bounding box center [218, 105] width 19 height 19
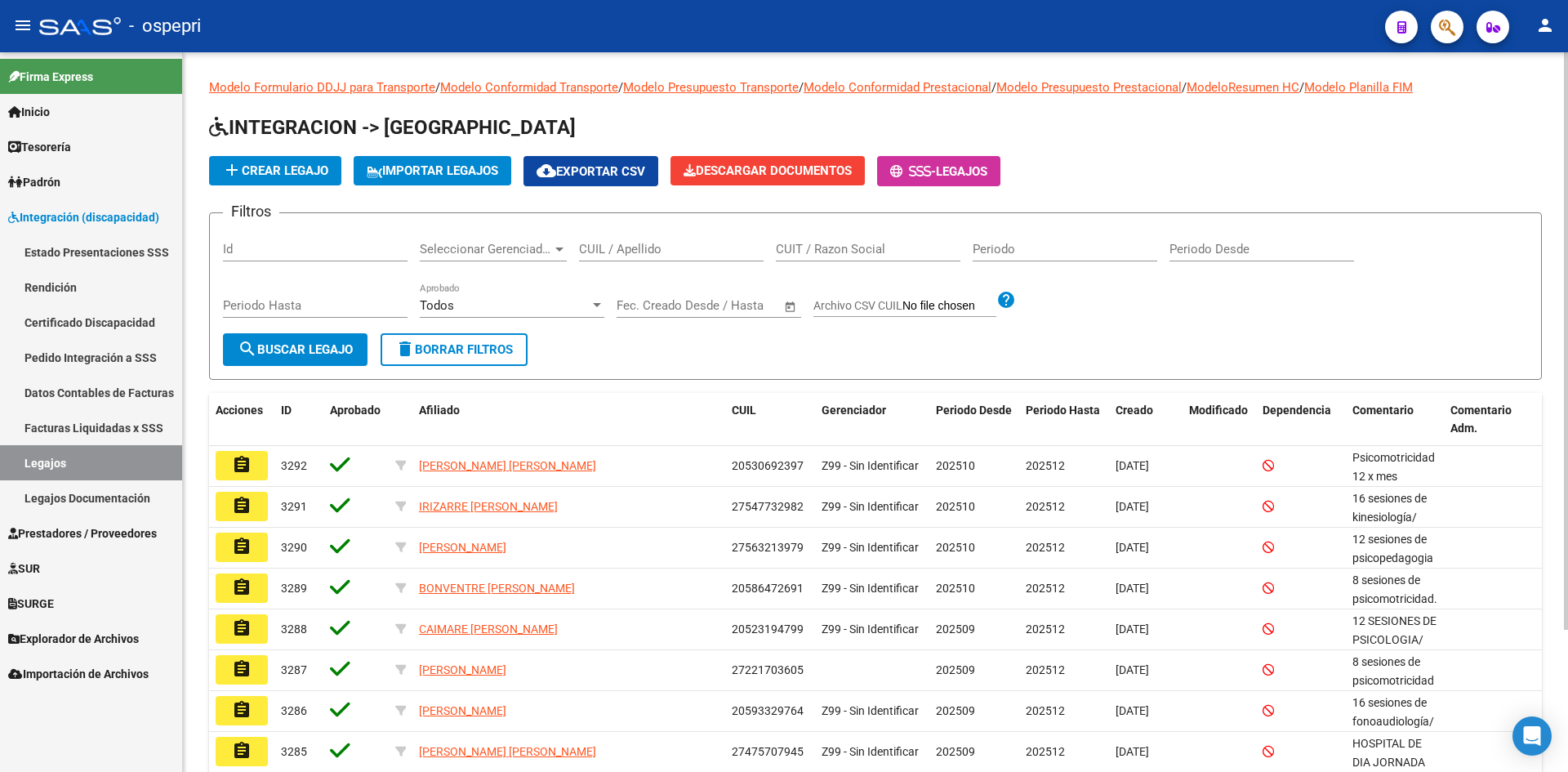
click at [658, 246] on input "CUIL / Apellido" at bounding box center [670, 249] width 184 height 15
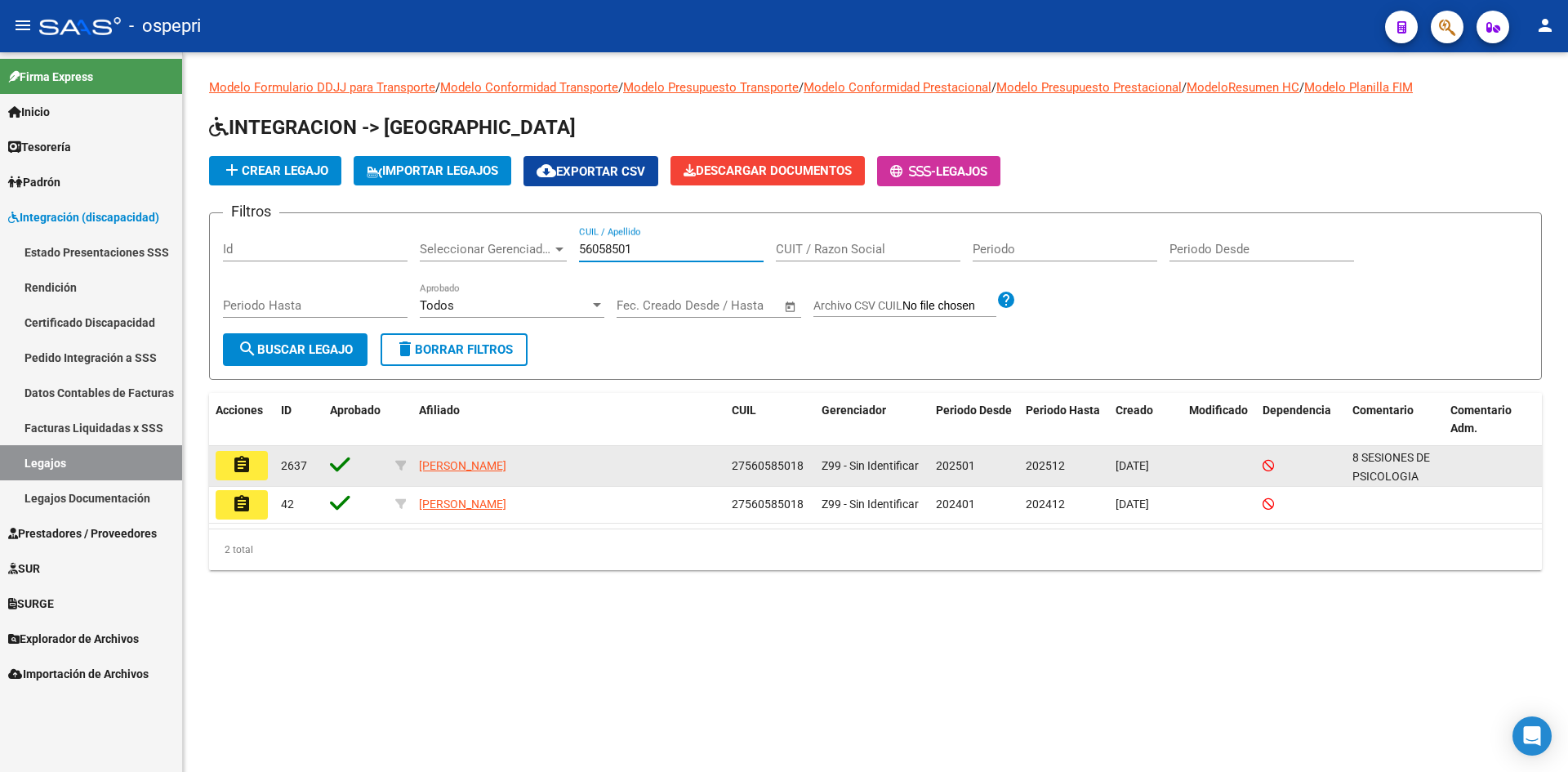
type input "56058501"
click at [243, 468] on mat-icon "assignment" at bounding box center [241, 464] width 19 height 19
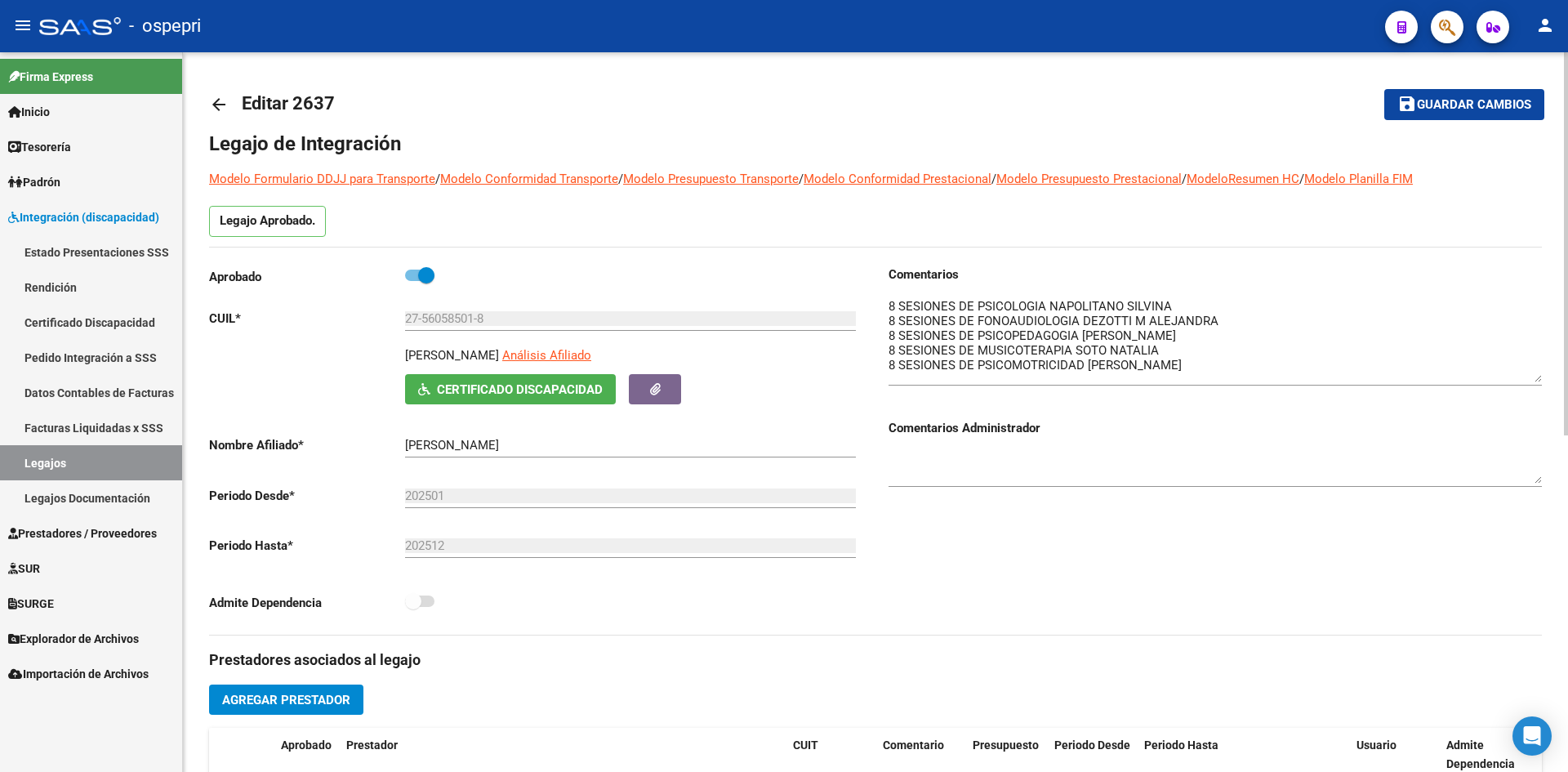
drag, startPoint x: 1536, startPoint y: 326, endPoint x: 1547, endPoint y: 378, distance: 53.2
click at [1547, 378] on div "arrow_back Editar 2637 save Guardar cambios Legajo de Integración Modelo Formul…" at bounding box center [876, 728] width 1385 height 1352
click at [211, 106] on mat-icon "arrow_back" at bounding box center [218, 105] width 19 height 19
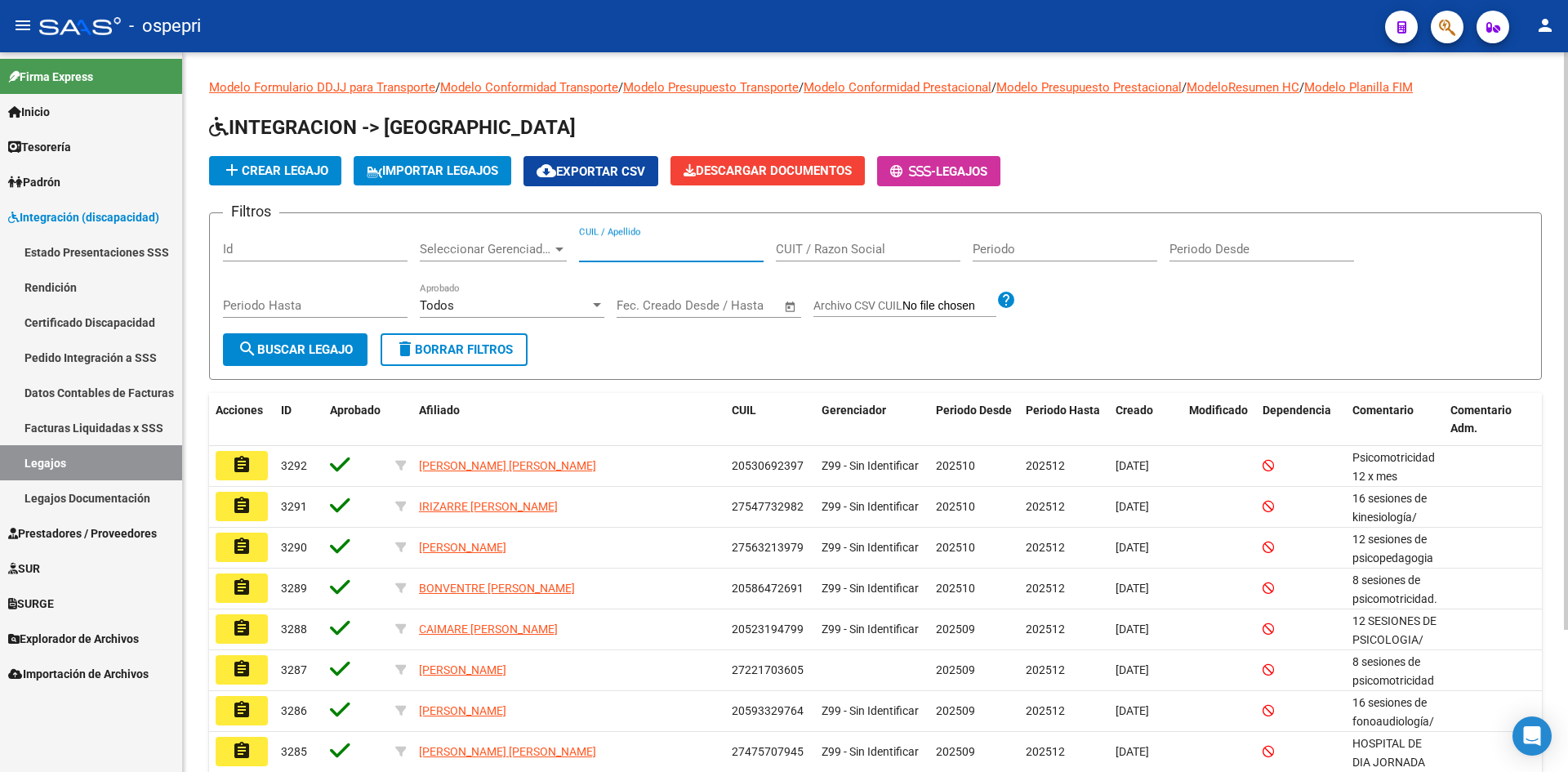
click at [674, 248] on input "CUIL / Apellido" at bounding box center [670, 249] width 184 height 15
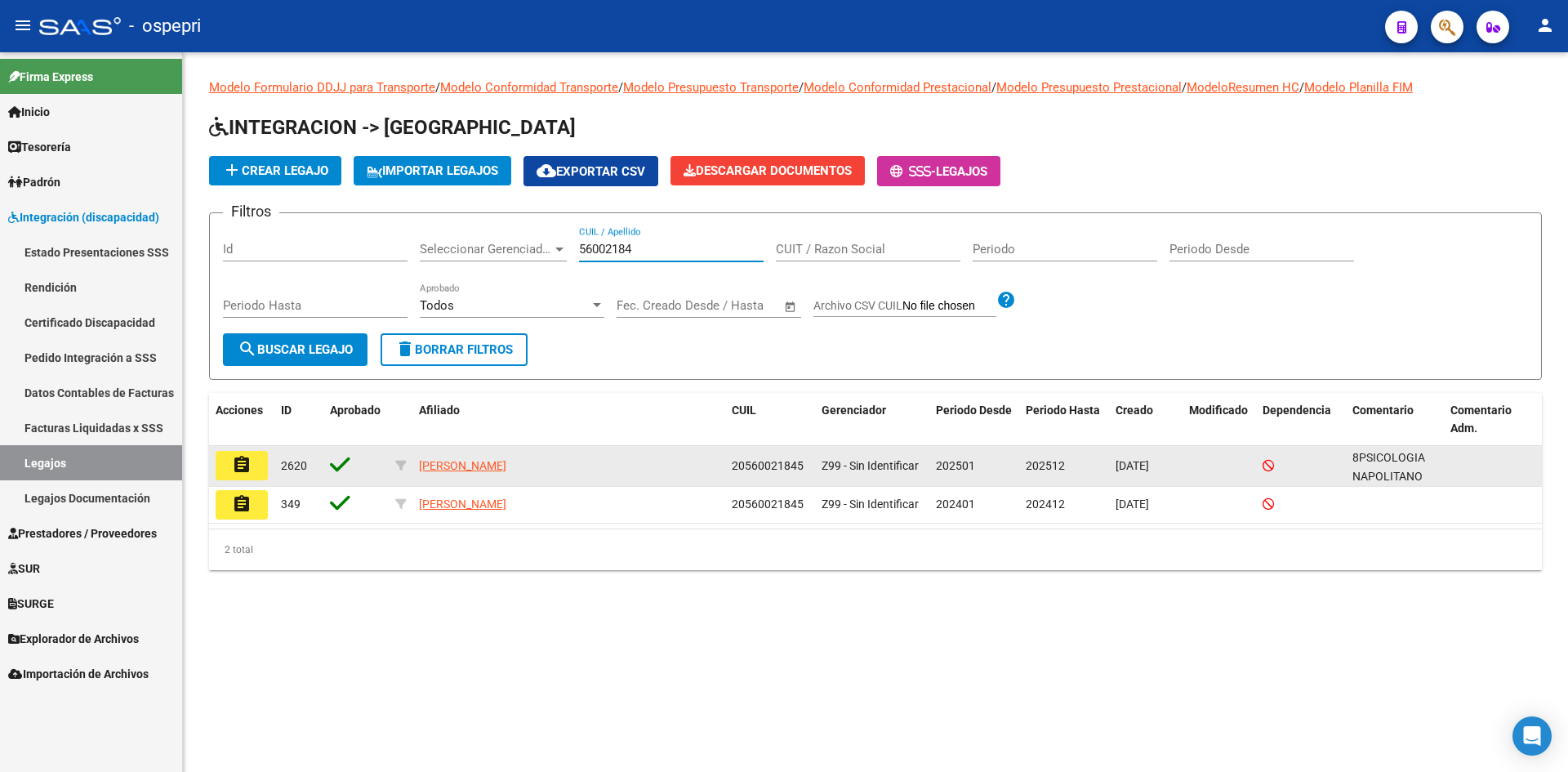
type input "56002184"
click at [237, 452] on button "assignment" at bounding box center [241, 465] width 52 height 29
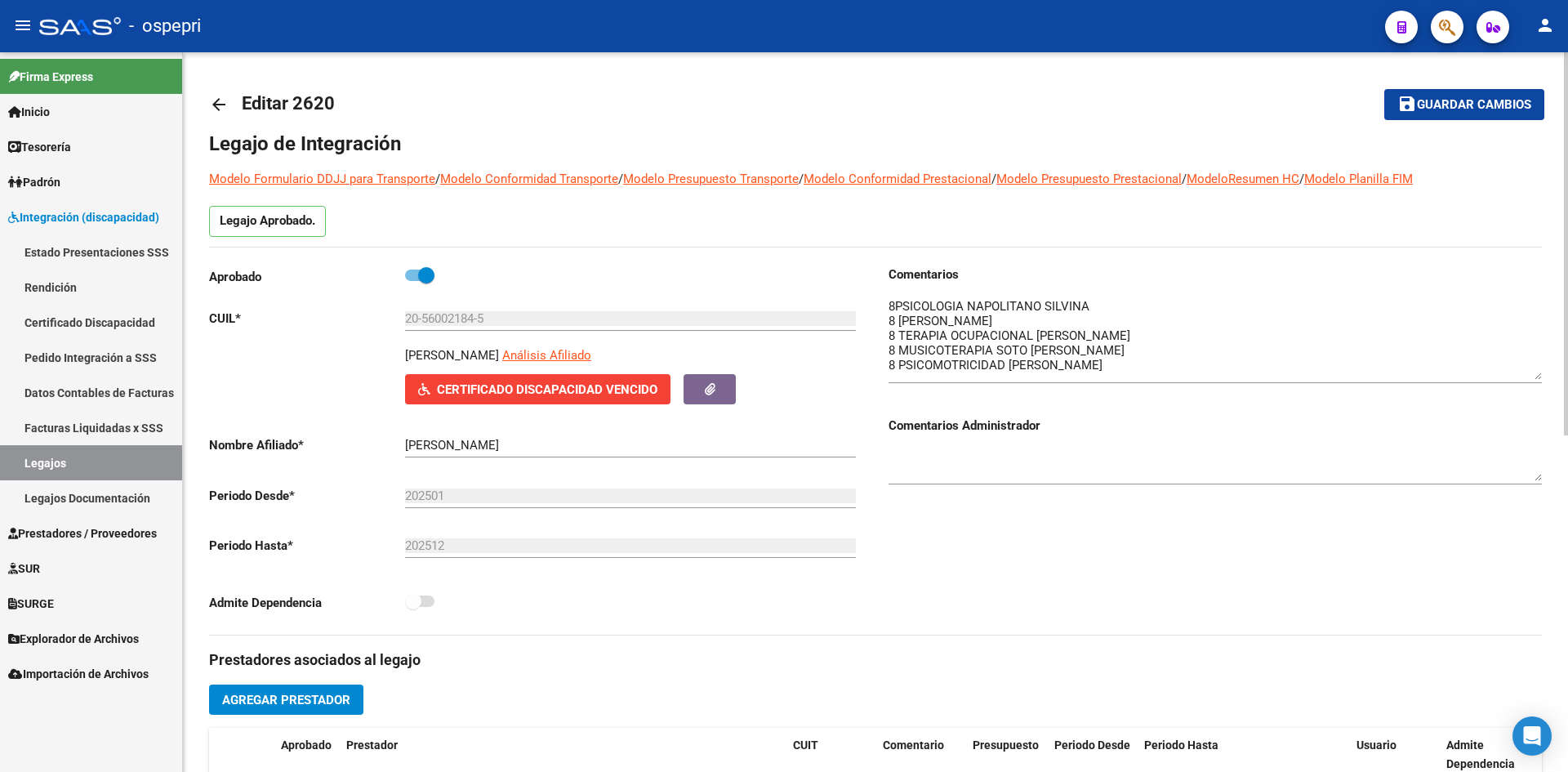
drag, startPoint x: 1535, startPoint y: 325, endPoint x: 1540, endPoint y: 375, distance: 50.2
click at [1540, 375] on textarea at bounding box center [1215, 338] width 654 height 83
drag, startPoint x: 405, startPoint y: 350, endPoint x: 592, endPoint y: 359, distance: 187.2
click at [592, 359] on div "BENABIDES BENICIO ALEJANDRO Análisis Afiliado" at bounding box center [633, 360] width 457 height 28
copy p "BENABIDES BENICIO ALEJANDRO"
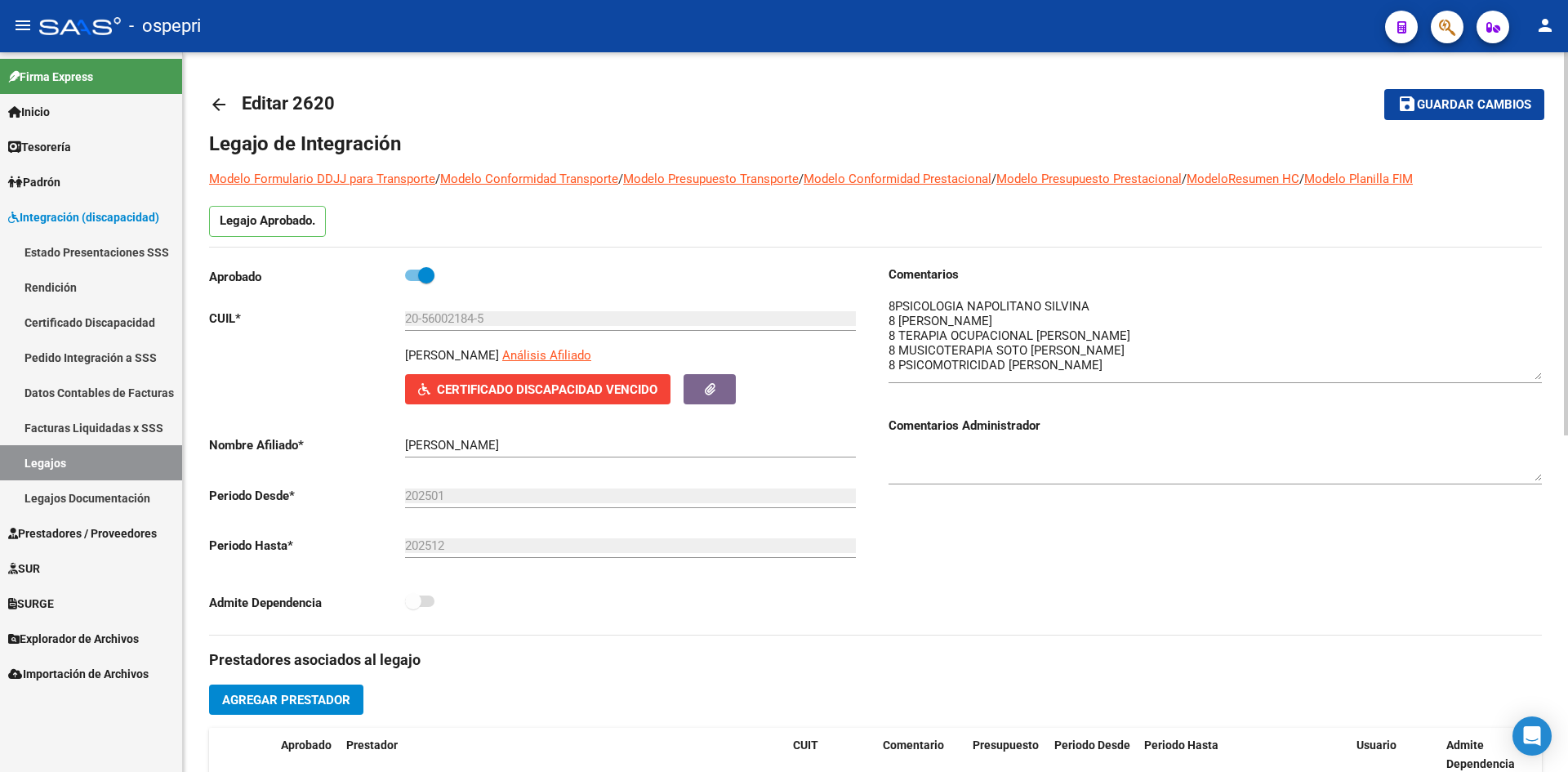
click at [714, 249] on div "Legajo de Integración Modelo Formulario DDJJ para Transporte / Modelo Conformid…" at bounding box center [875, 747] width 1333 height 1235
drag, startPoint x: 406, startPoint y: 317, endPoint x: 529, endPoint y: 323, distance: 123.1
click at [529, 323] on input "20-56002184-5" at bounding box center [631, 318] width 451 height 15
click at [607, 387] on span "Certificado Discapacidad Vencido" at bounding box center [547, 390] width 220 height 15
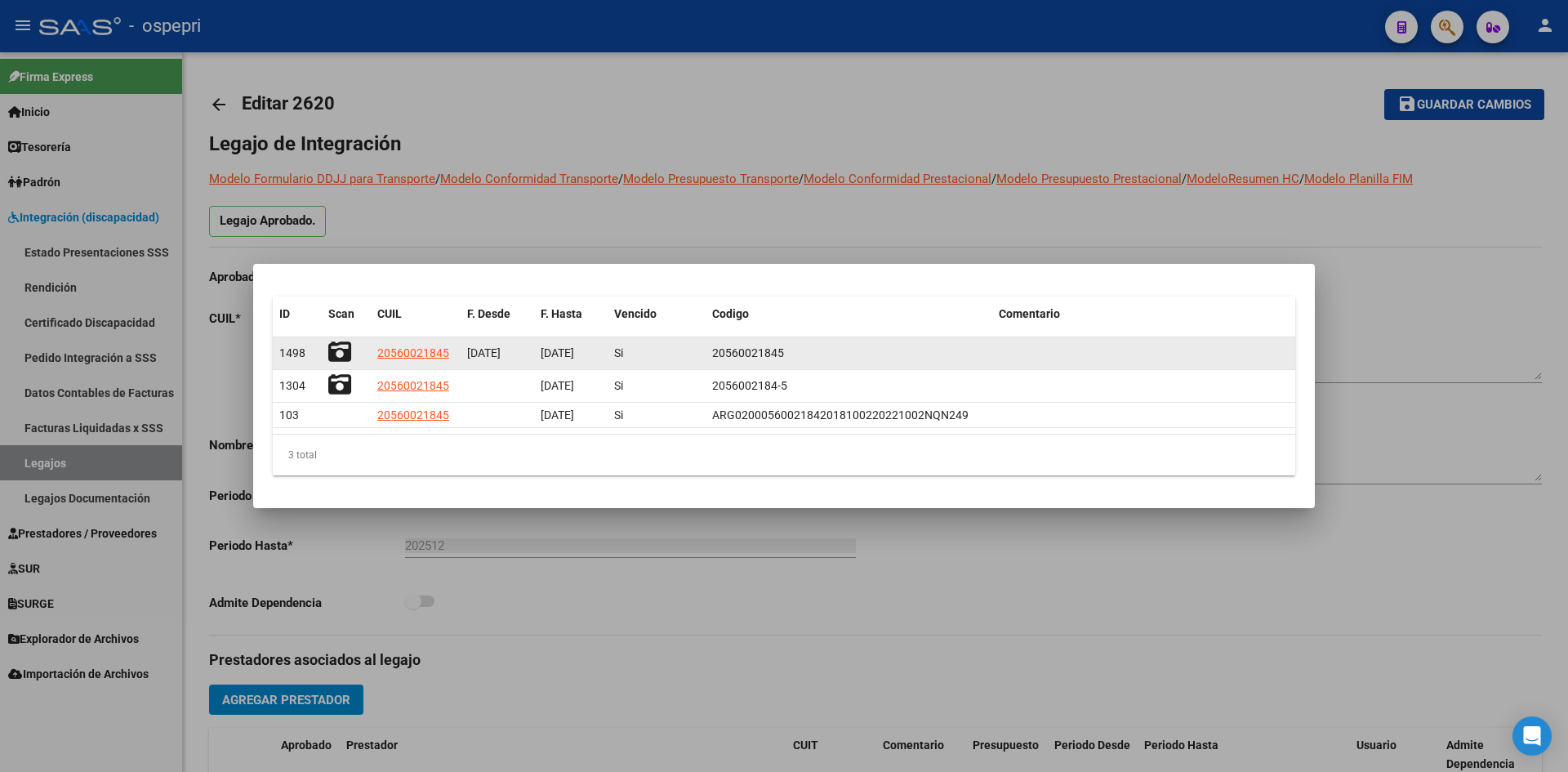
click at [336, 353] on icon at bounding box center [340, 353] width 23 height 23
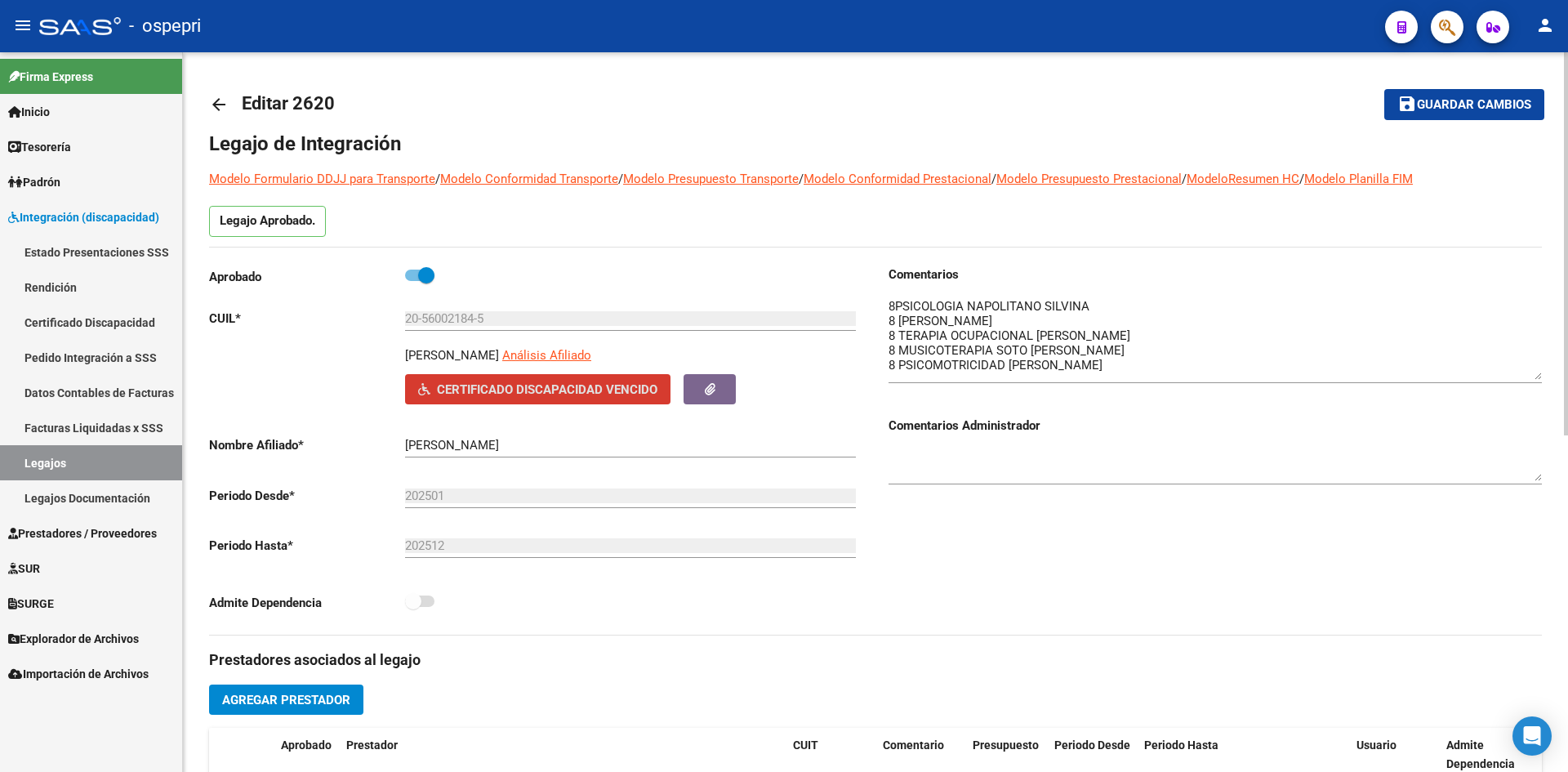
click at [227, 101] on mat-icon "arrow_back" at bounding box center [218, 105] width 19 height 19
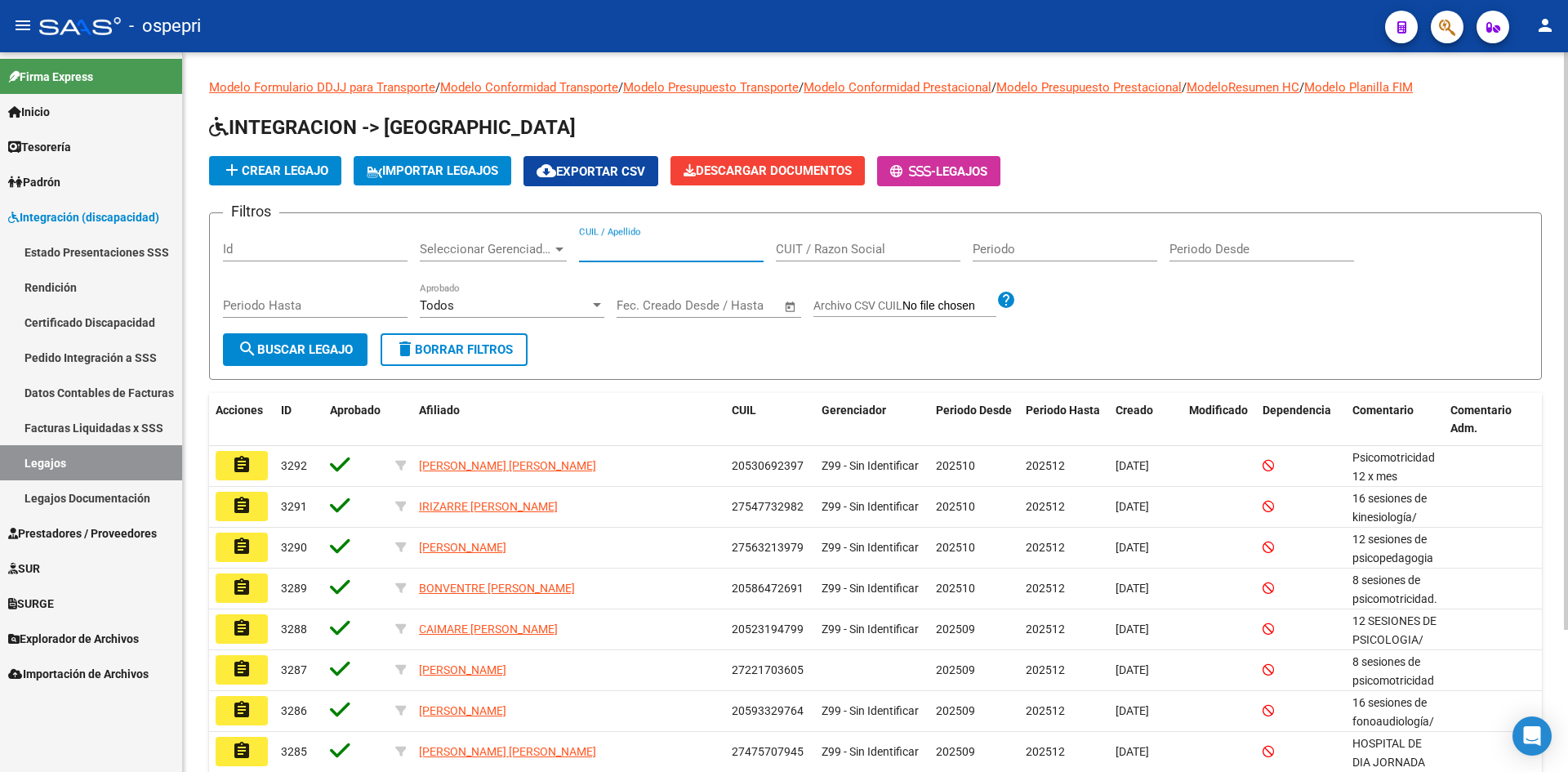
click at [636, 250] on input "CUIL / Apellido" at bounding box center [670, 249] width 184 height 15
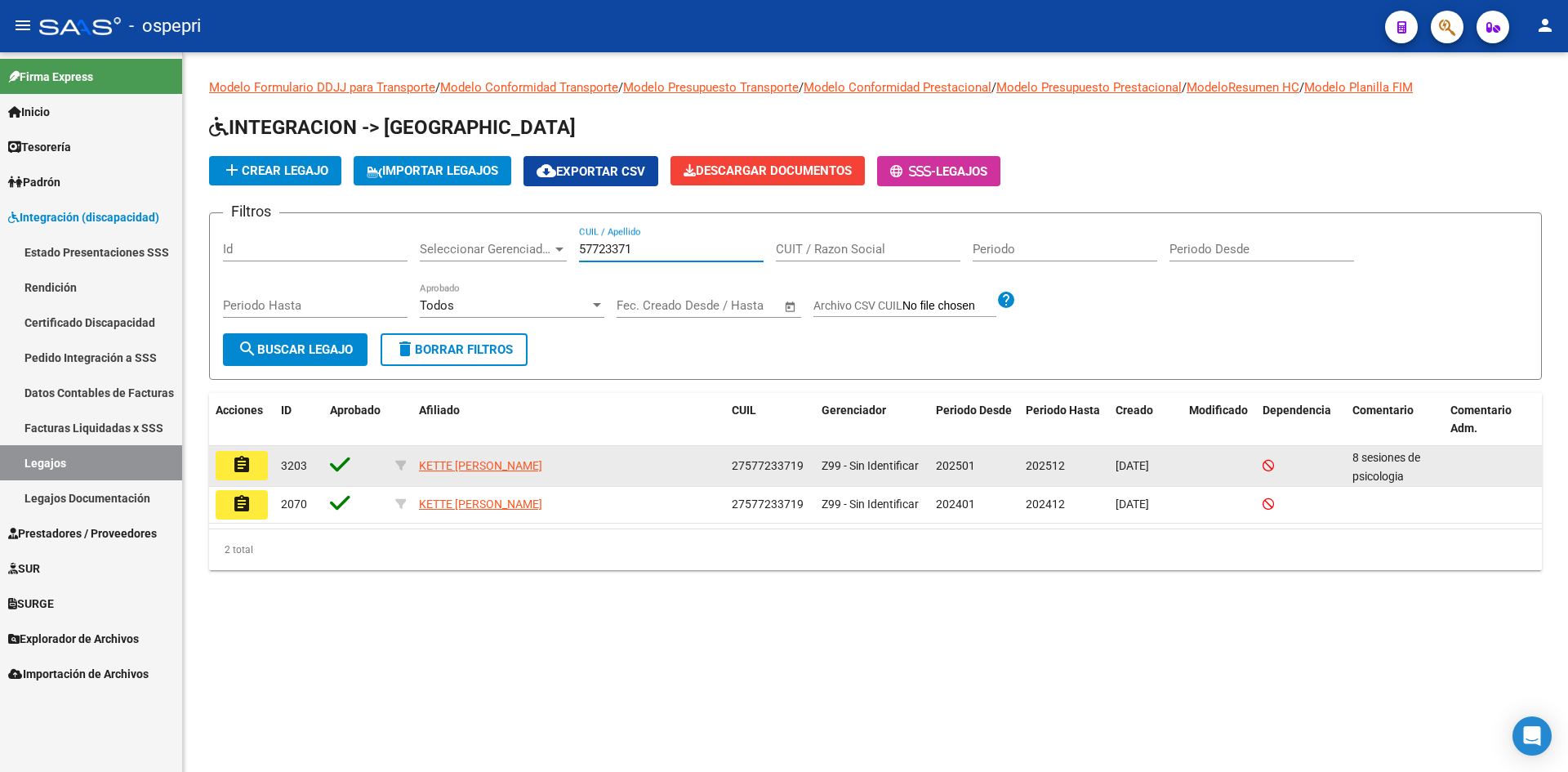
type input "57723371"
click at [248, 471] on mat-icon "assignment" at bounding box center [241, 464] width 19 height 19
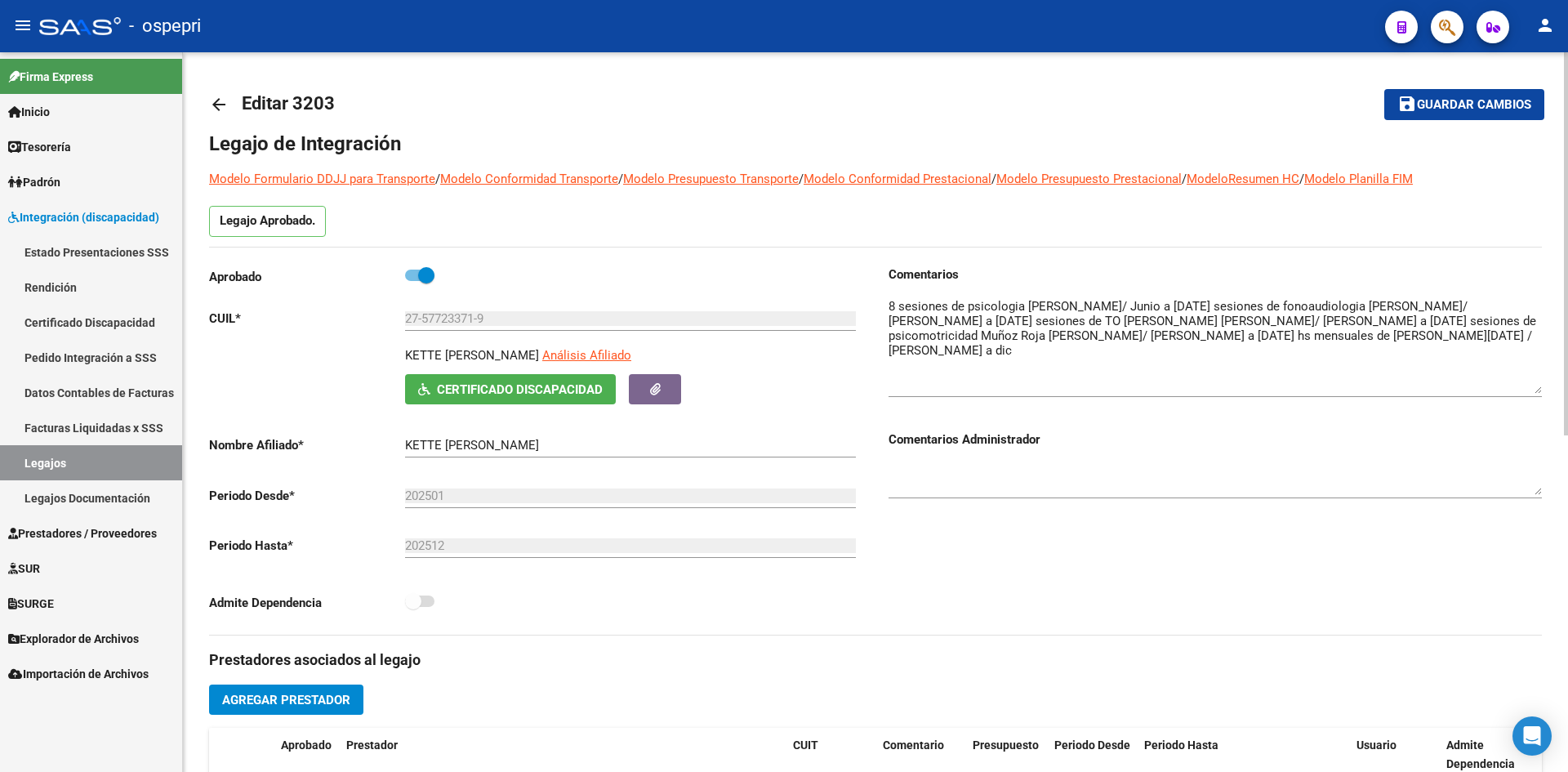
drag, startPoint x: 1534, startPoint y: 324, endPoint x: 1520, endPoint y: 388, distance: 65.5
click at [1520, 388] on textarea at bounding box center [1215, 345] width 654 height 96
click at [218, 99] on mat-icon "arrow_back" at bounding box center [218, 105] width 19 height 19
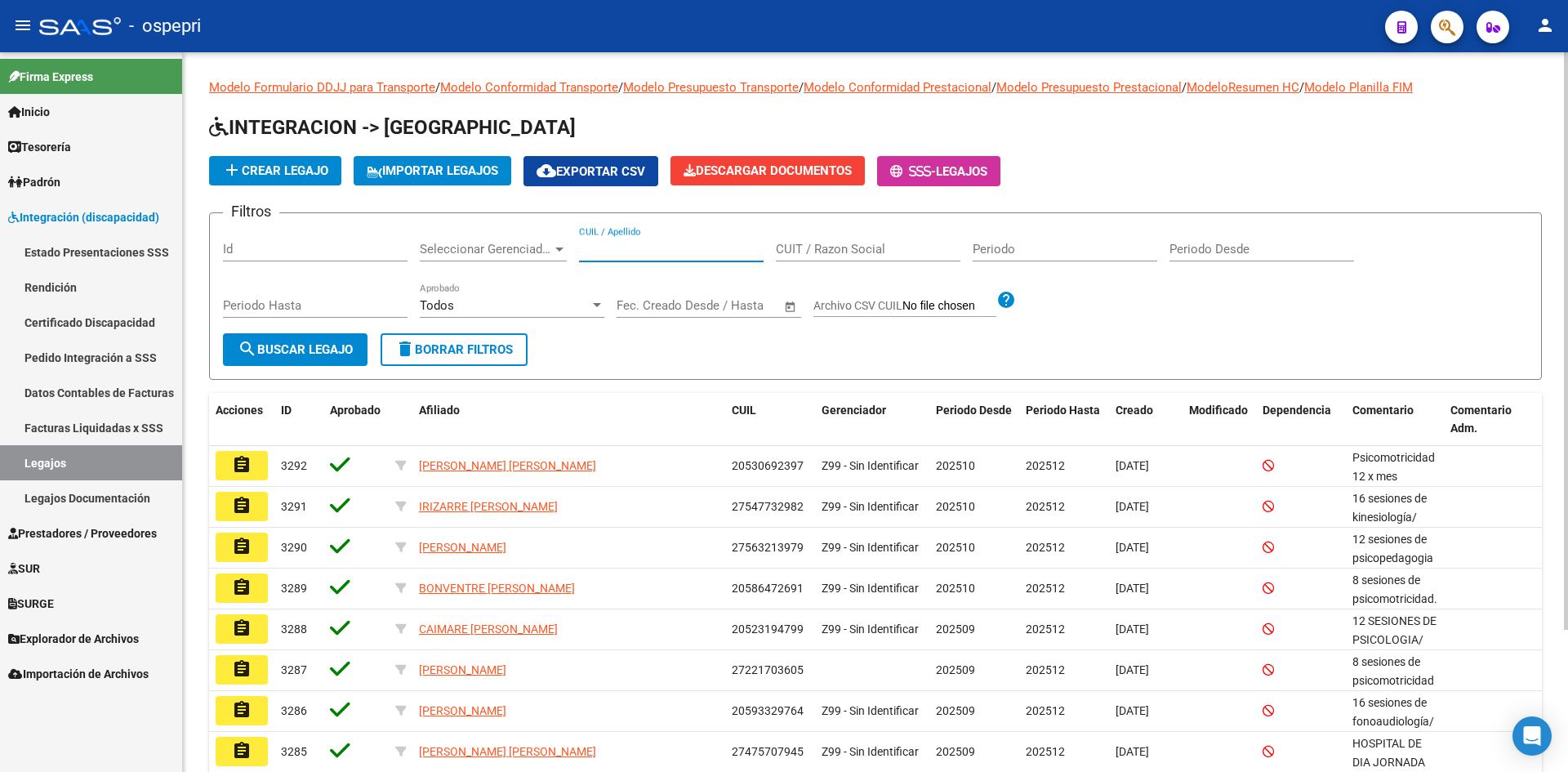
click at [619, 246] on input "CUIL / Apellido" at bounding box center [670, 249] width 184 height 15
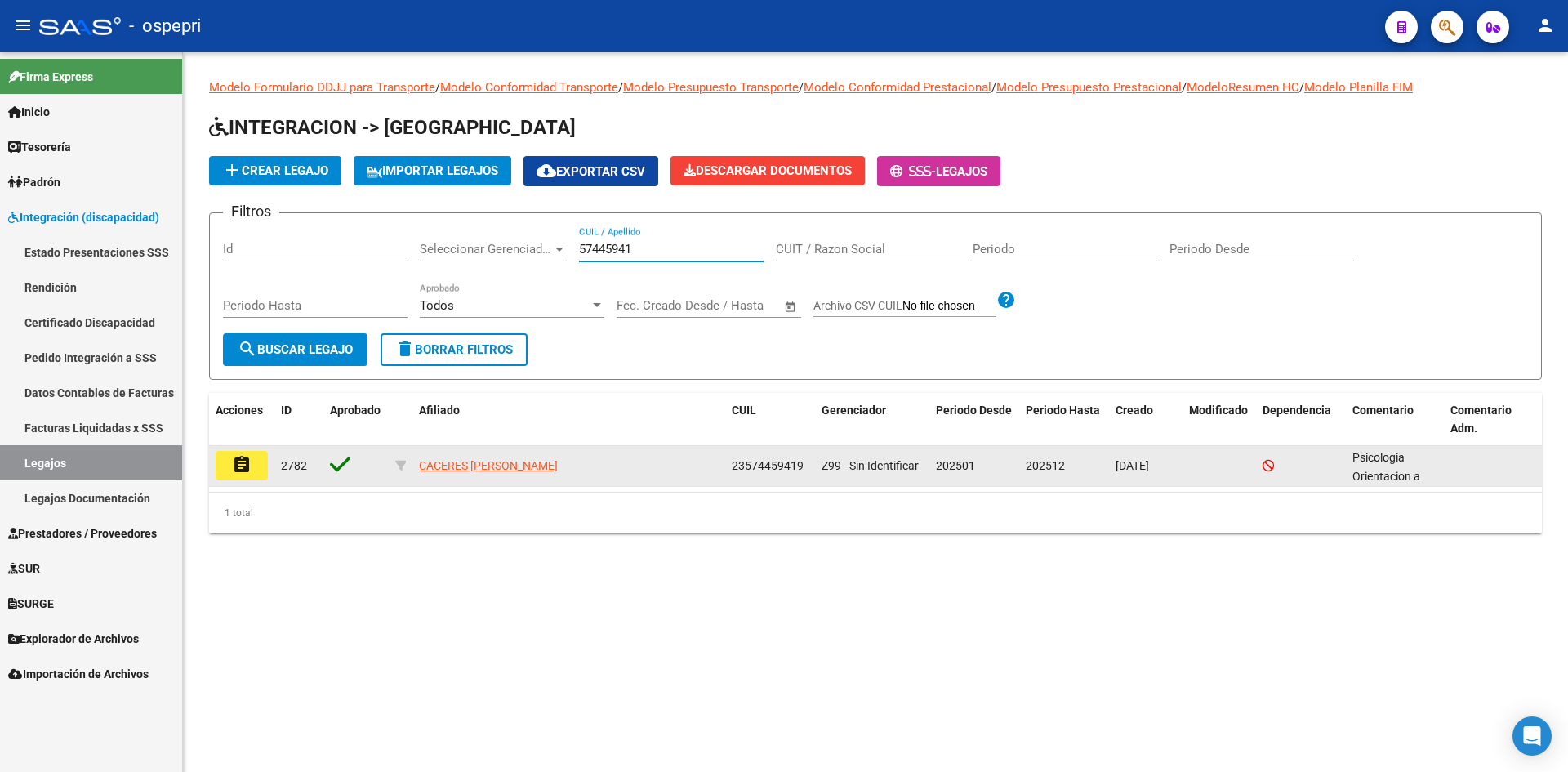
type input "57445941"
click at [235, 463] on mat-icon "assignment" at bounding box center [241, 464] width 19 height 19
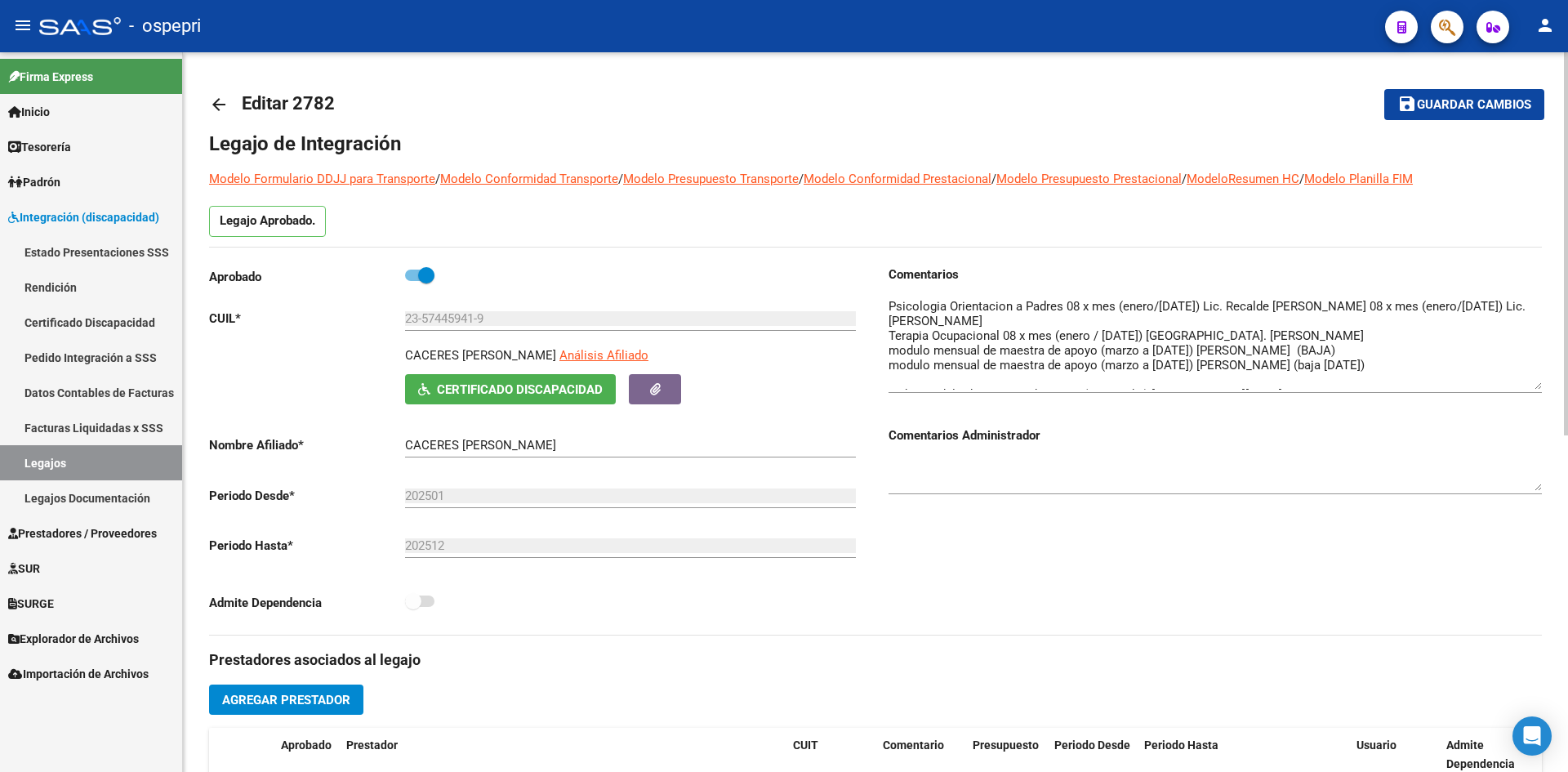
drag, startPoint x: 1539, startPoint y: 324, endPoint x: 1535, endPoint y: 384, distance: 60.1
click at [1535, 384] on textarea at bounding box center [1215, 343] width 654 height 93
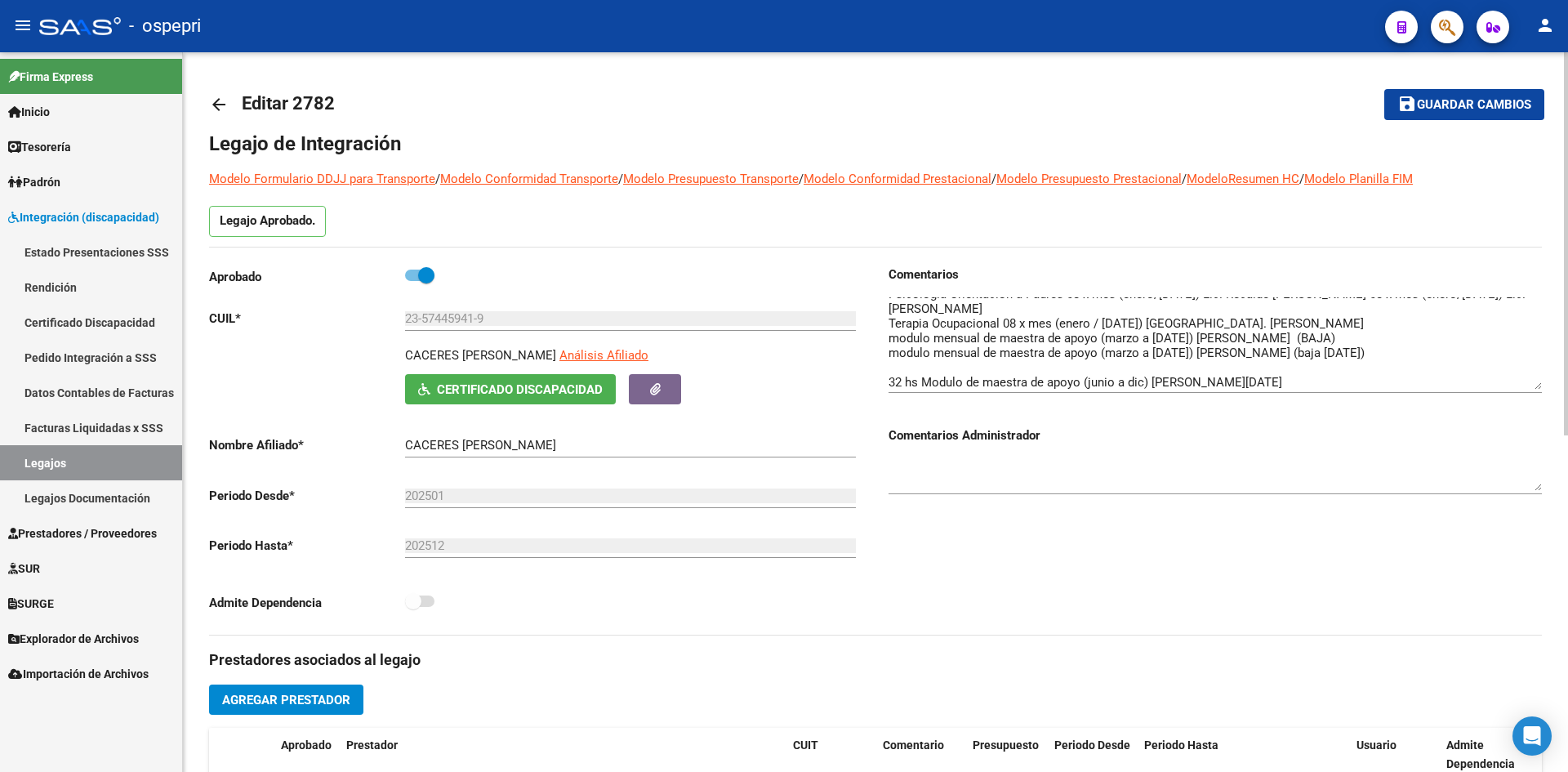
click at [212, 104] on mat-icon "arrow_back" at bounding box center [218, 105] width 19 height 19
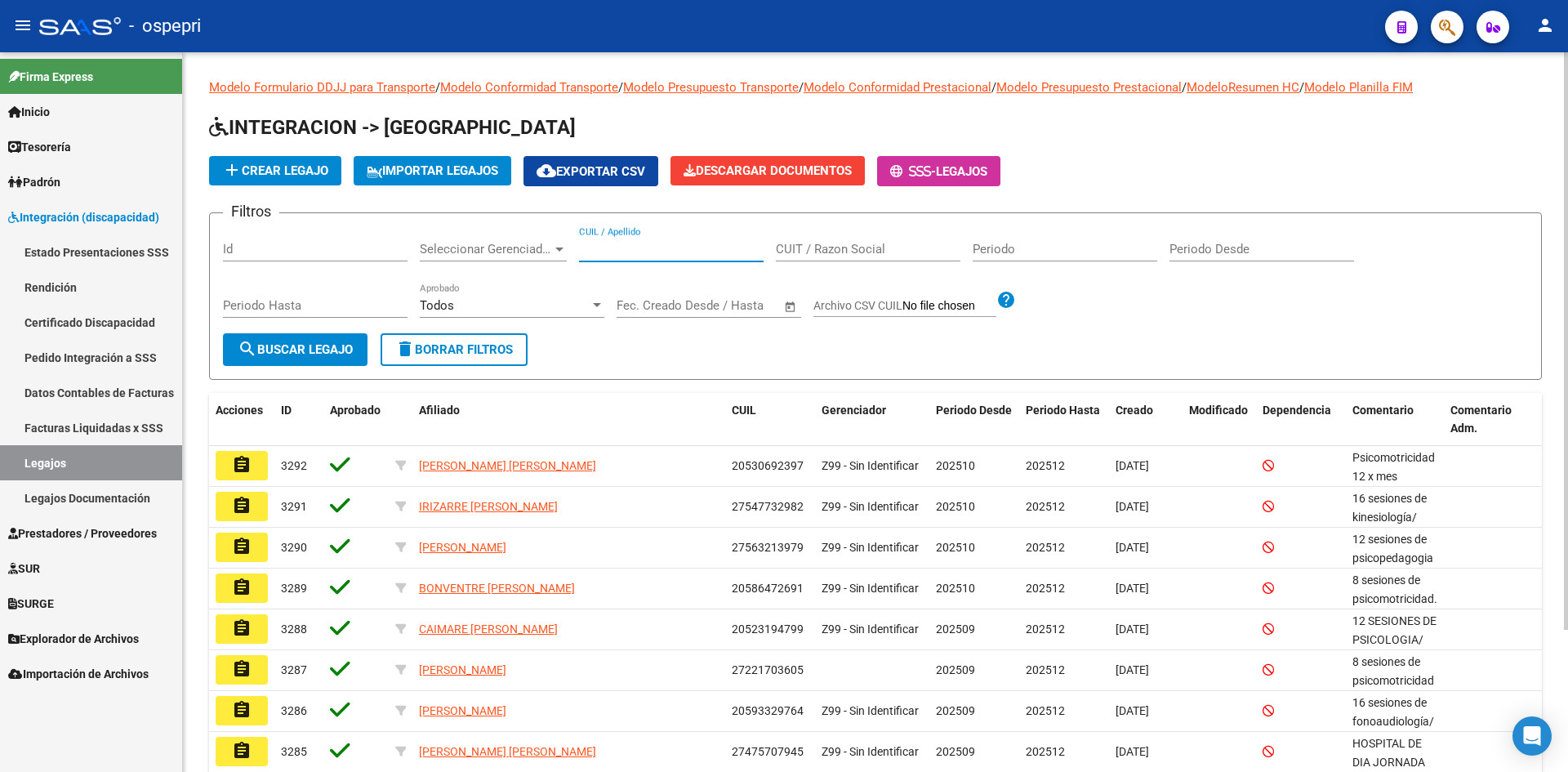
click at [633, 248] on input "CUIL / Apellido" at bounding box center [670, 249] width 184 height 15
type input "49291009"
click at [302, 347] on span "search Buscar Legajo" at bounding box center [295, 349] width 115 height 15
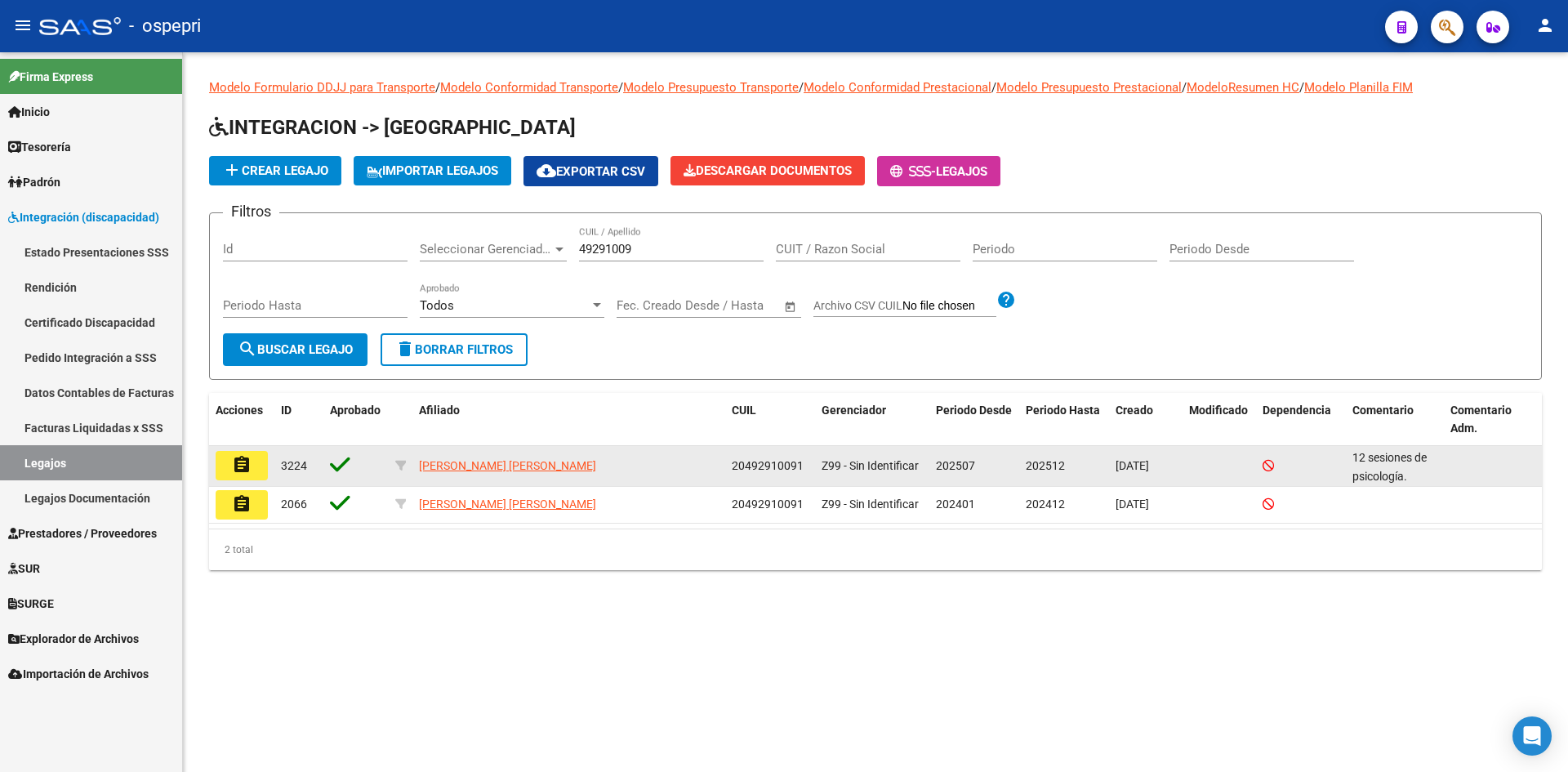
click at [235, 469] on mat-icon "assignment" at bounding box center [241, 464] width 19 height 19
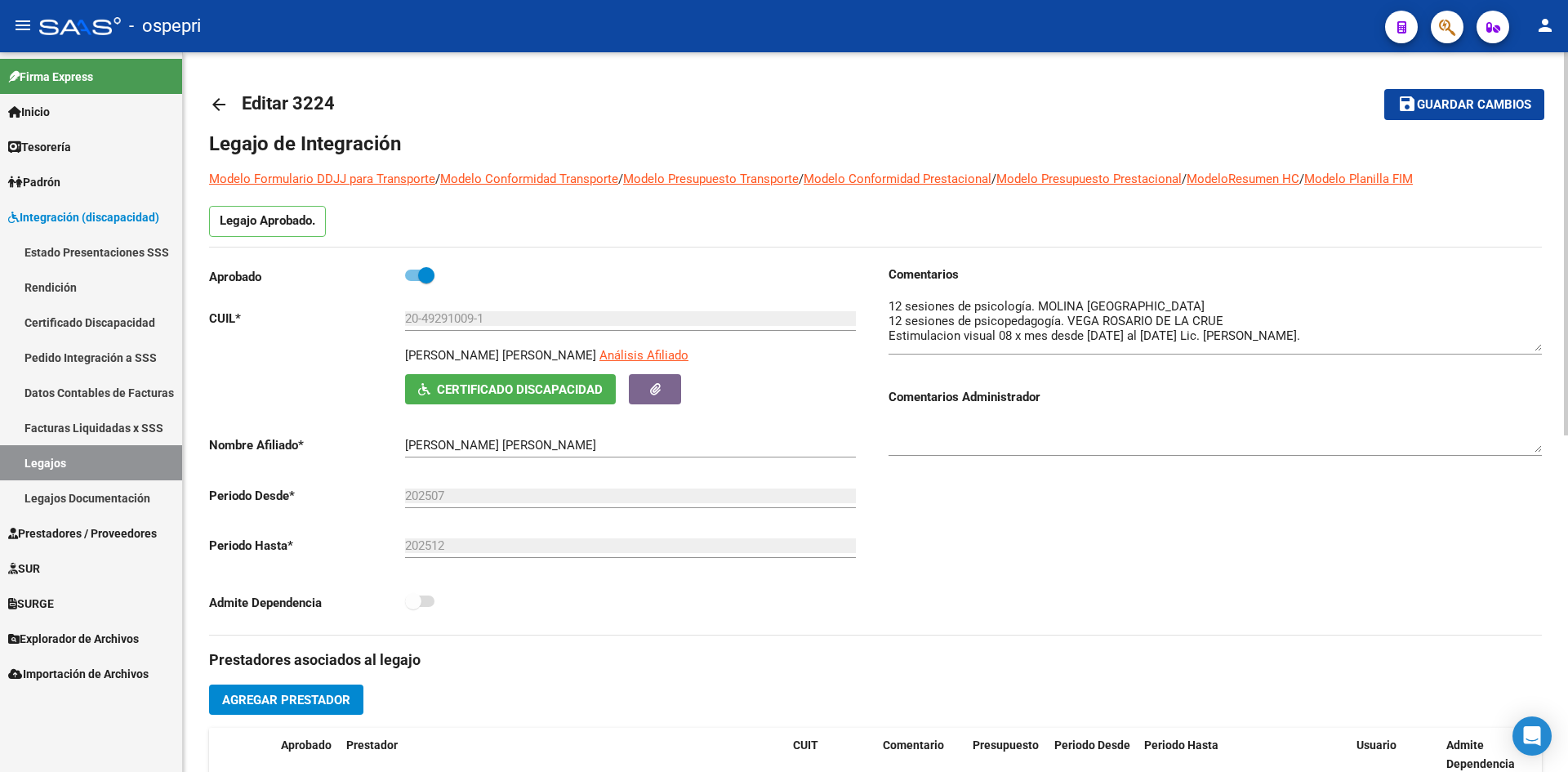
drag, startPoint x: 1536, startPoint y: 323, endPoint x: 1536, endPoint y: 345, distance: 22.0
click at [1536, 345] on textarea at bounding box center [1215, 323] width 654 height 54
click at [224, 102] on mat-icon "arrow_back" at bounding box center [218, 105] width 19 height 19
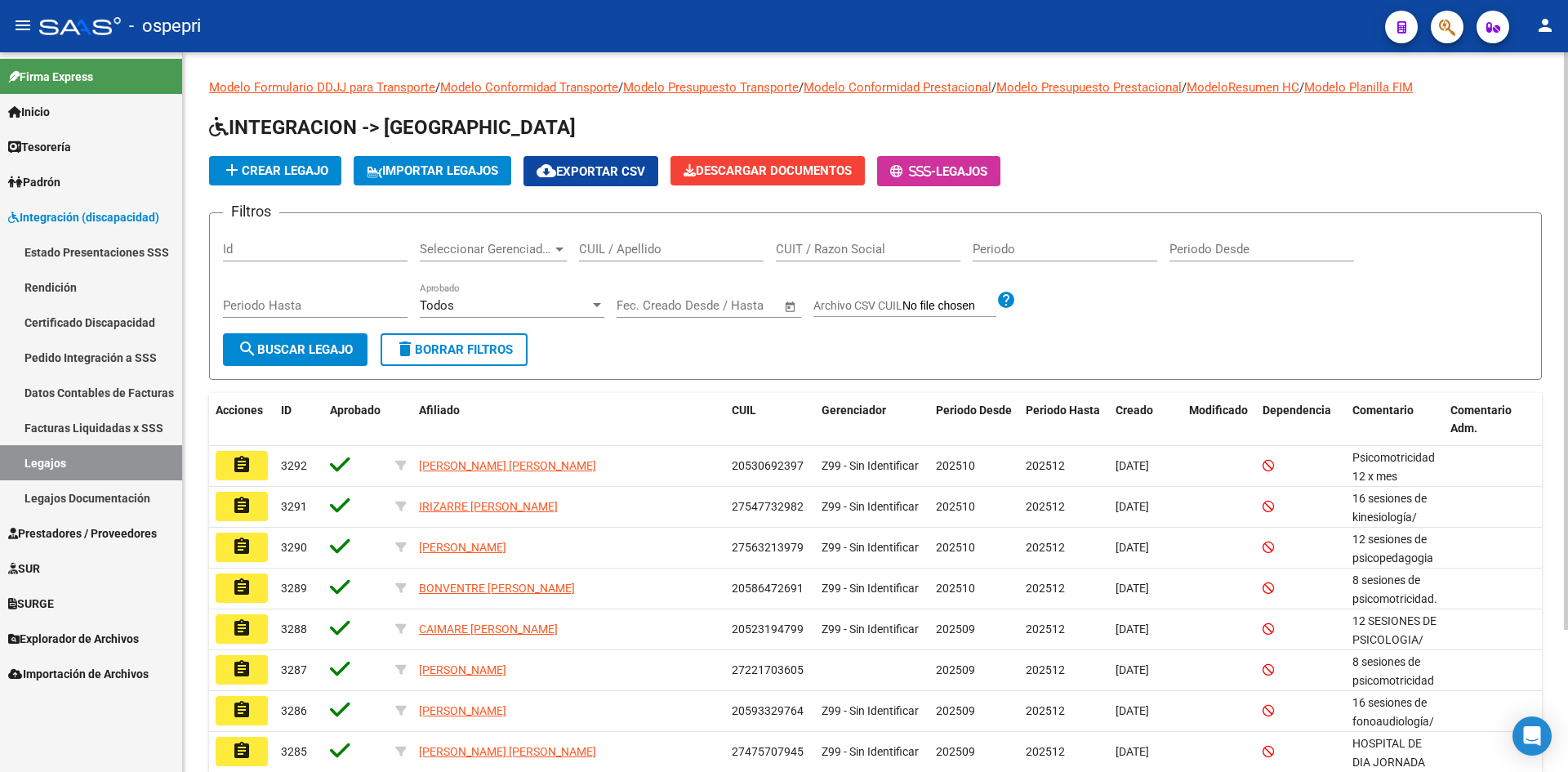
click at [609, 242] on input "CUIL / Apellido" at bounding box center [670, 249] width 184 height 15
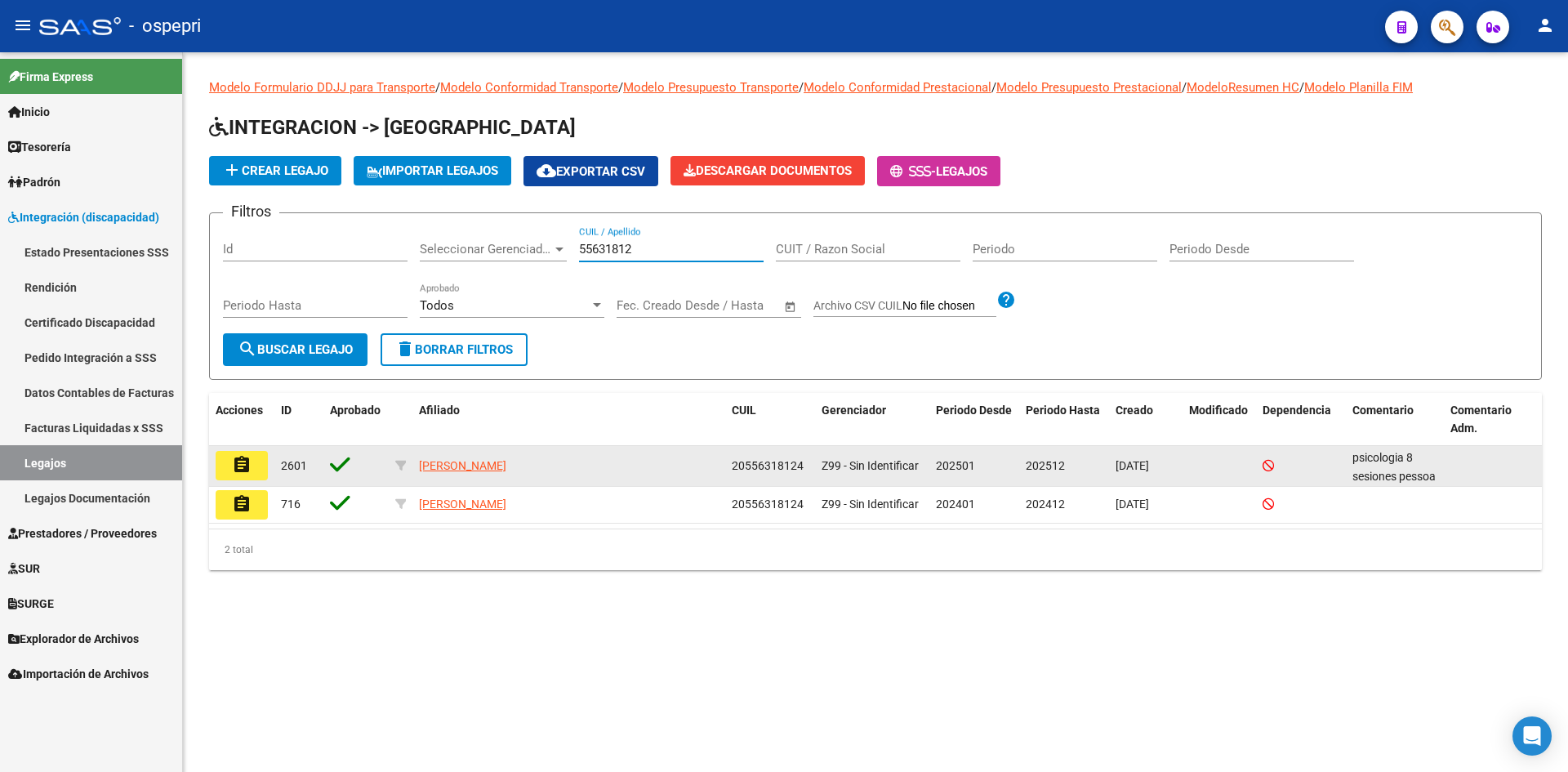
type input "55631812"
click at [243, 464] on mat-icon "assignment" at bounding box center [241, 464] width 19 height 19
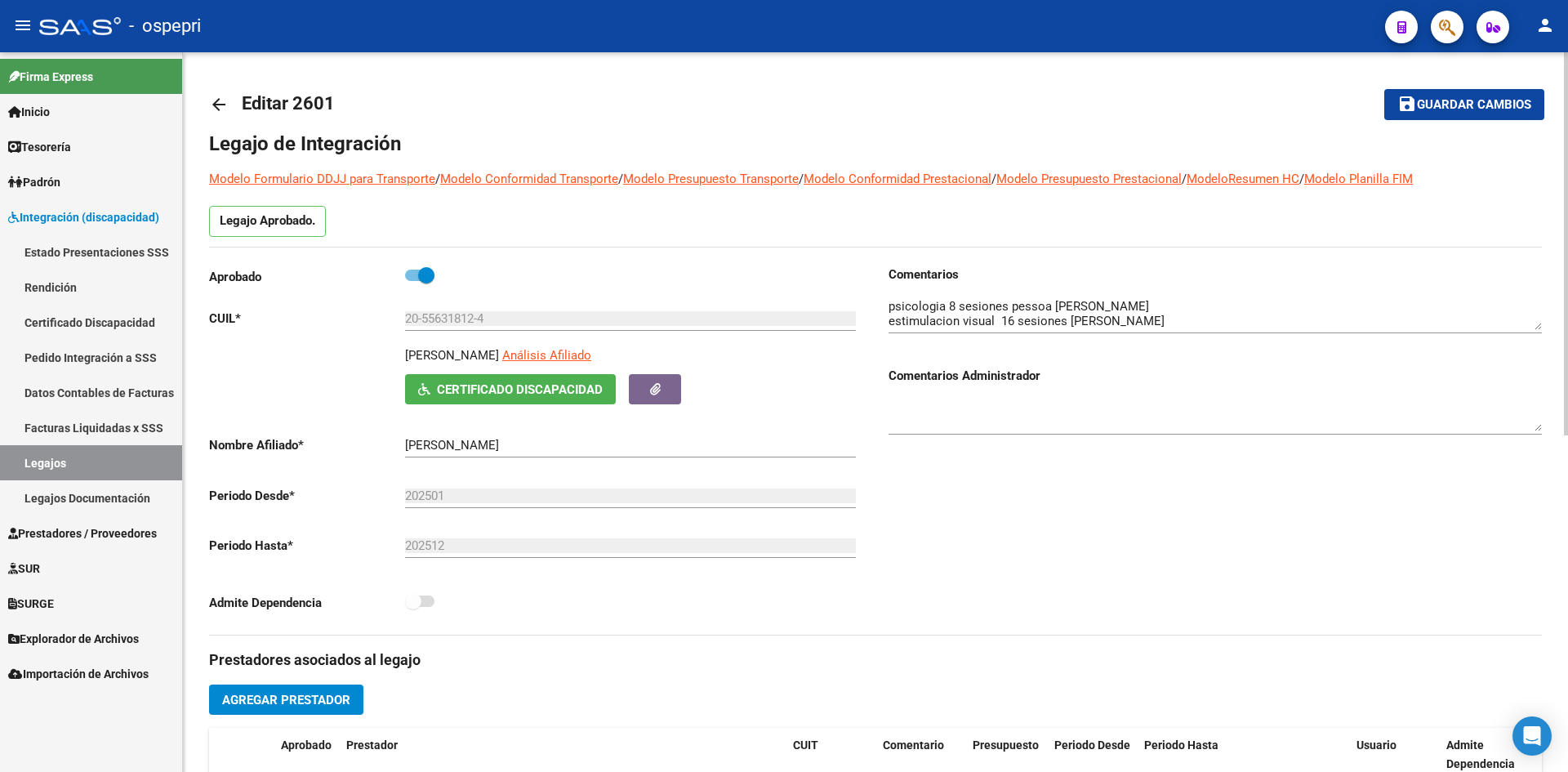
click at [219, 98] on mat-icon "arrow_back" at bounding box center [218, 105] width 19 height 19
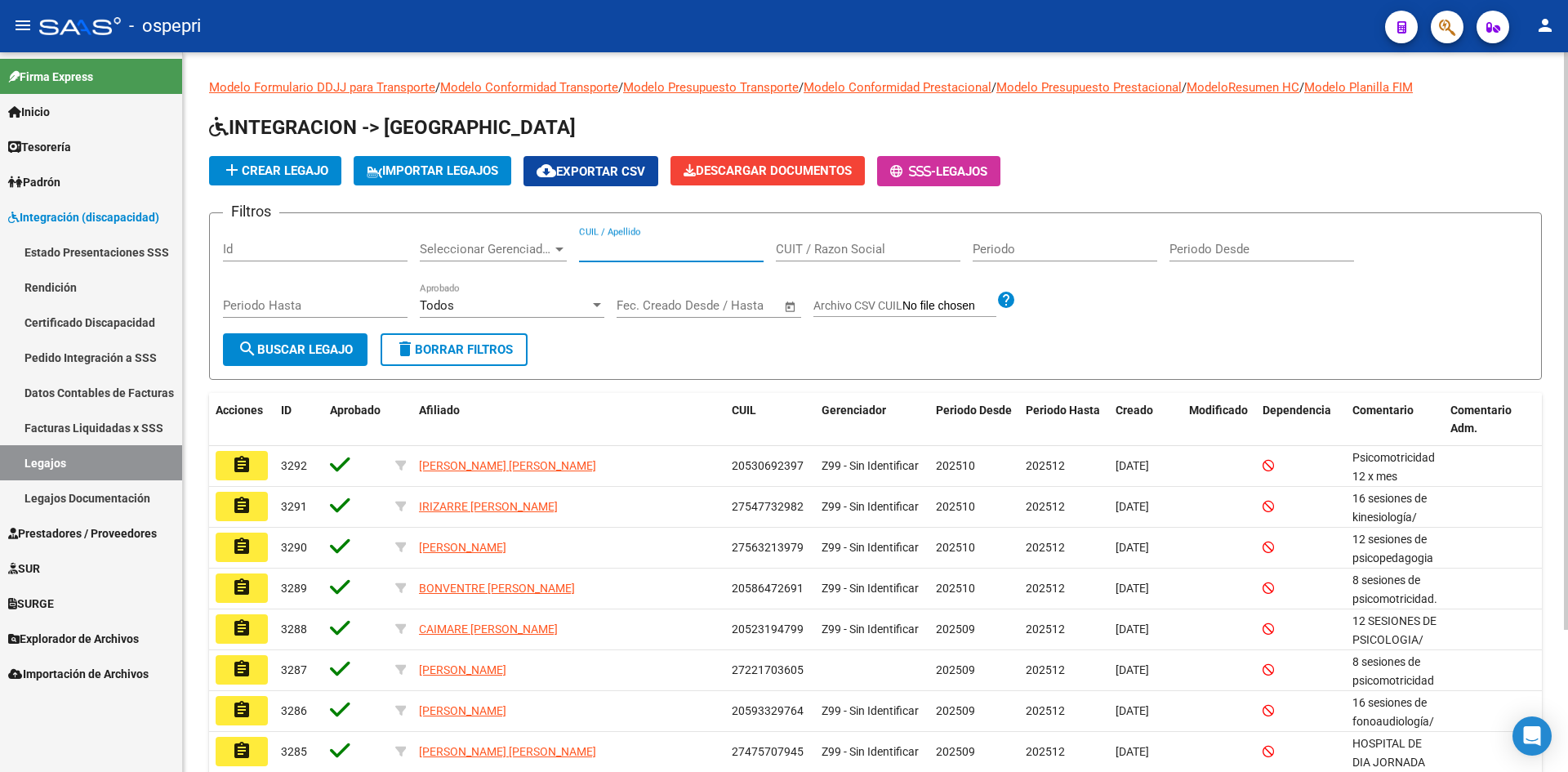
click at [619, 248] on input "CUIL / Apellido" at bounding box center [670, 249] width 184 height 15
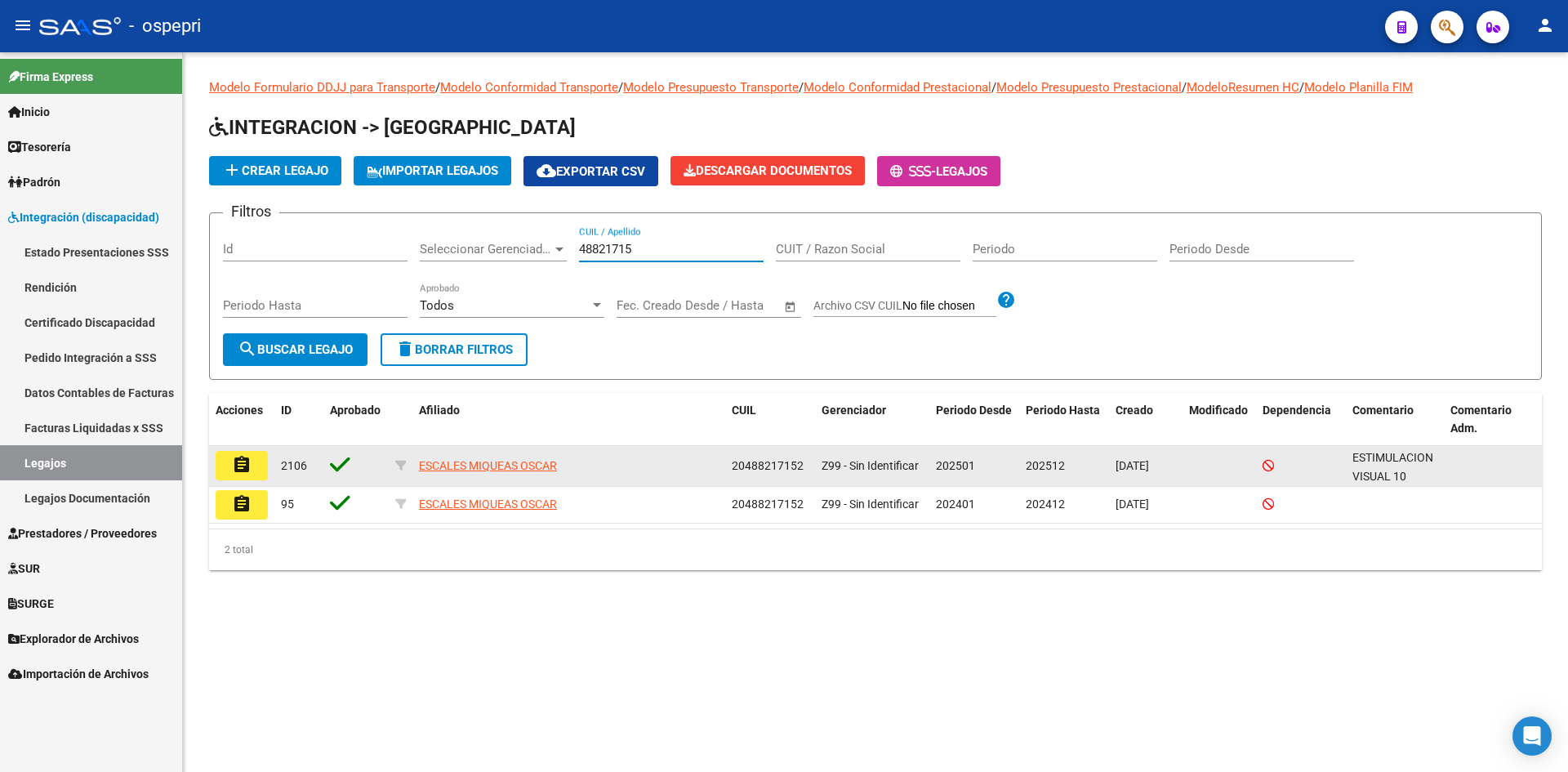
type input "48821715"
click at [240, 474] on mat-icon "assignment" at bounding box center [241, 464] width 19 height 19
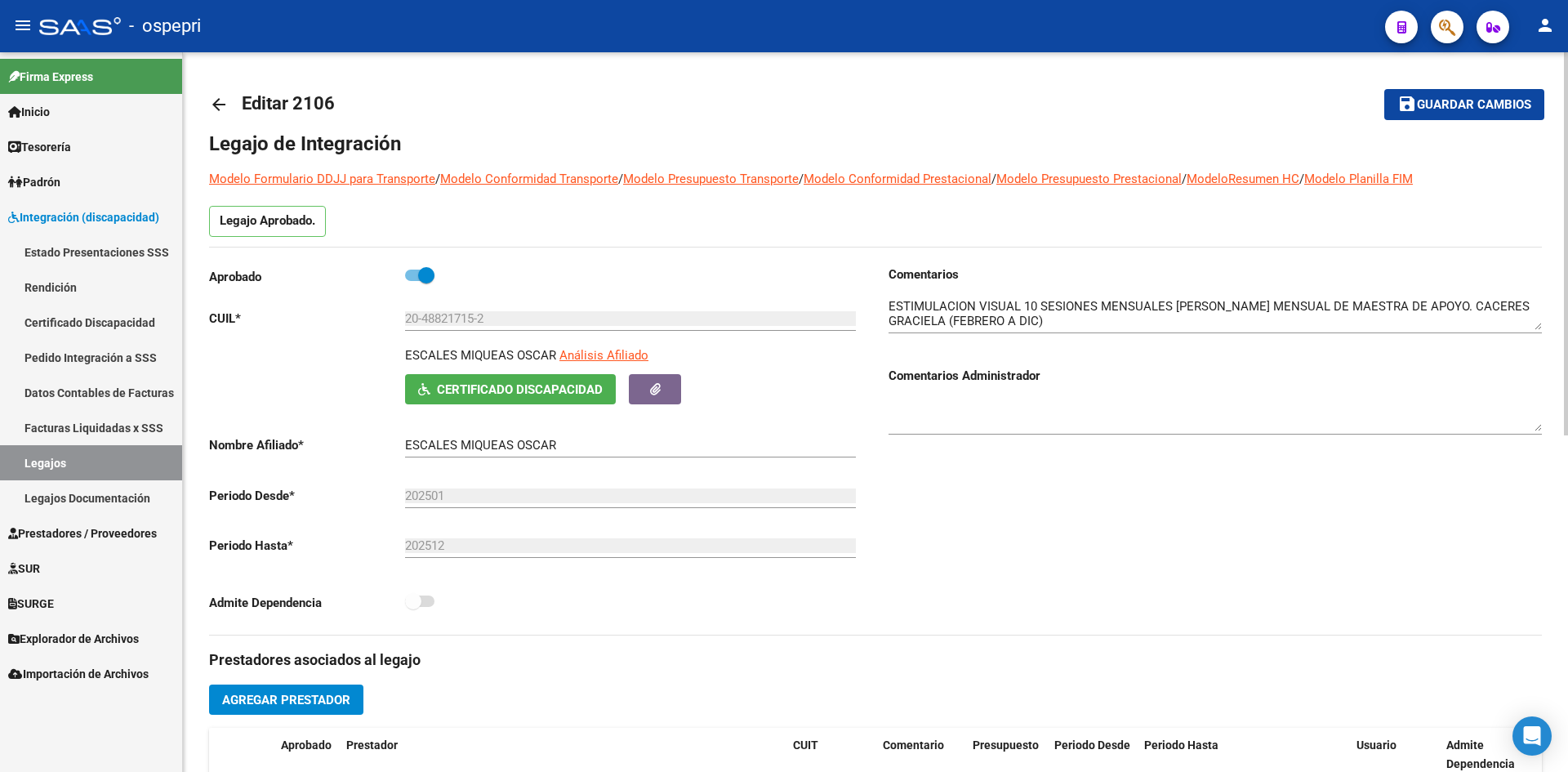
click at [218, 106] on mat-icon "arrow_back" at bounding box center [218, 105] width 19 height 19
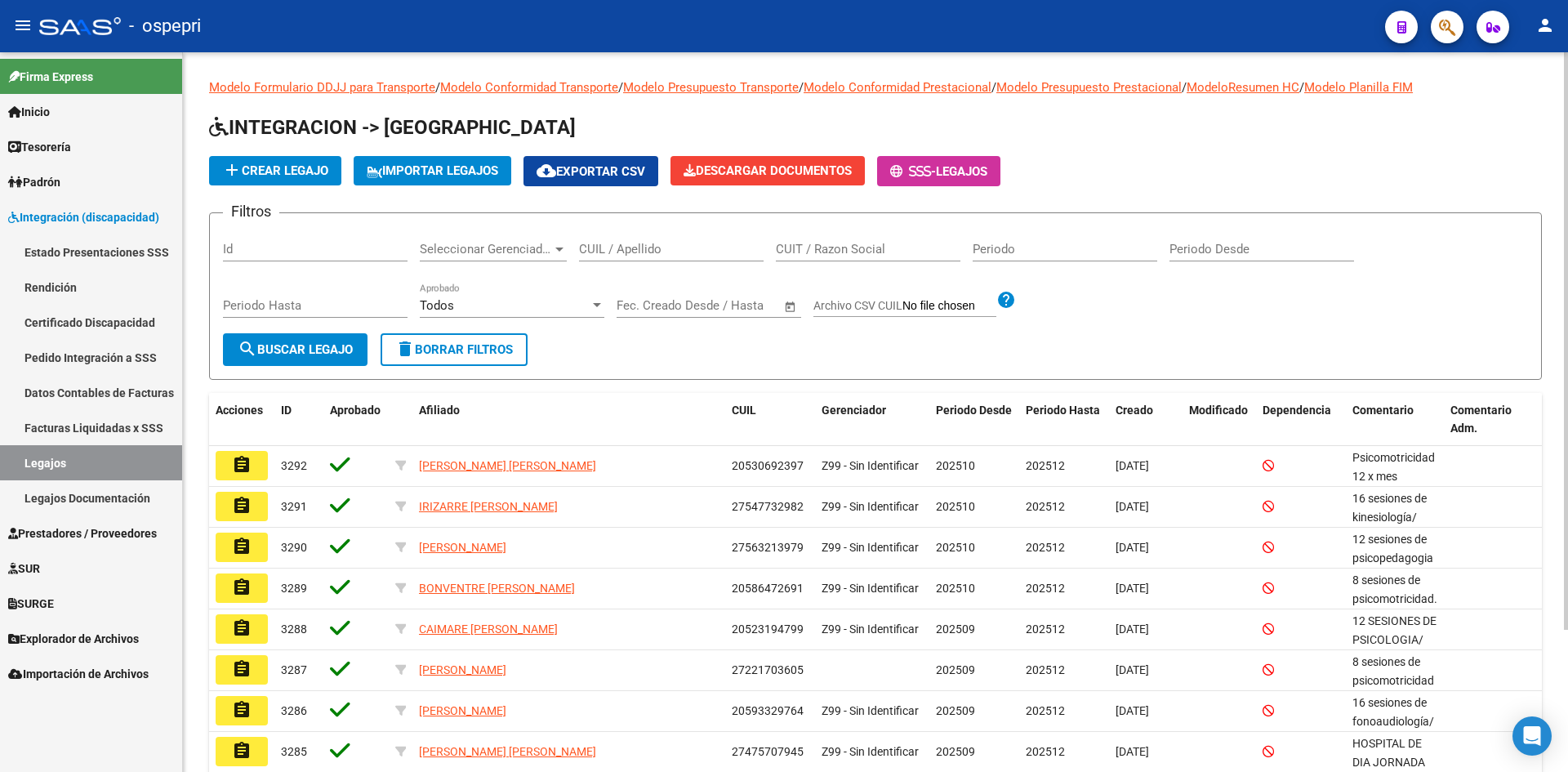
click at [613, 249] on input "CUIL / Apellido" at bounding box center [670, 249] width 184 height 15
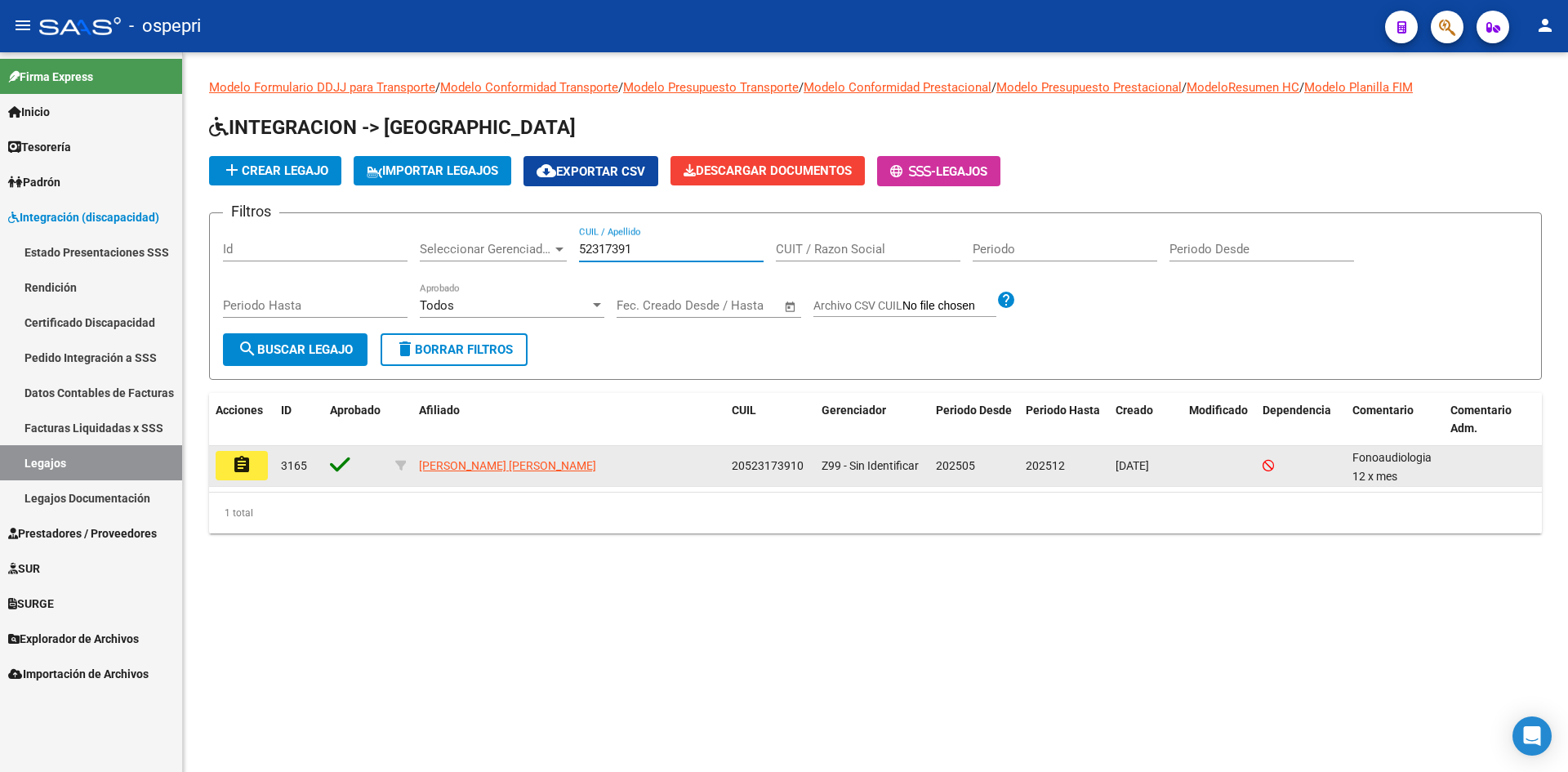
type input "52317391"
click at [244, 471] on mat-icon "assignment" at bounding box center [241, 464] width 19 height 19
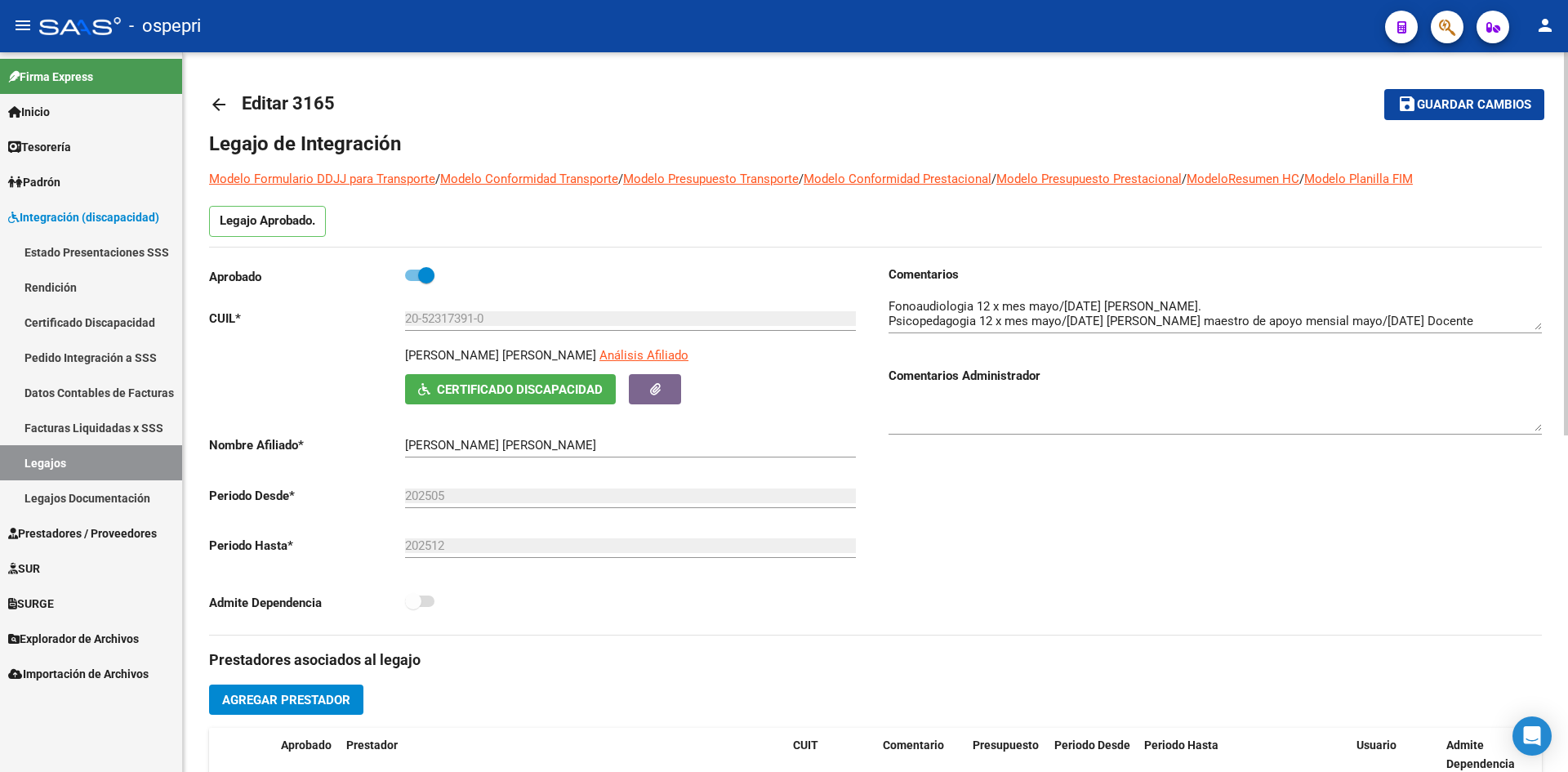
click at [214, 114] on link "arrow_back" at bounding box center [225, 104] width 33 height 39
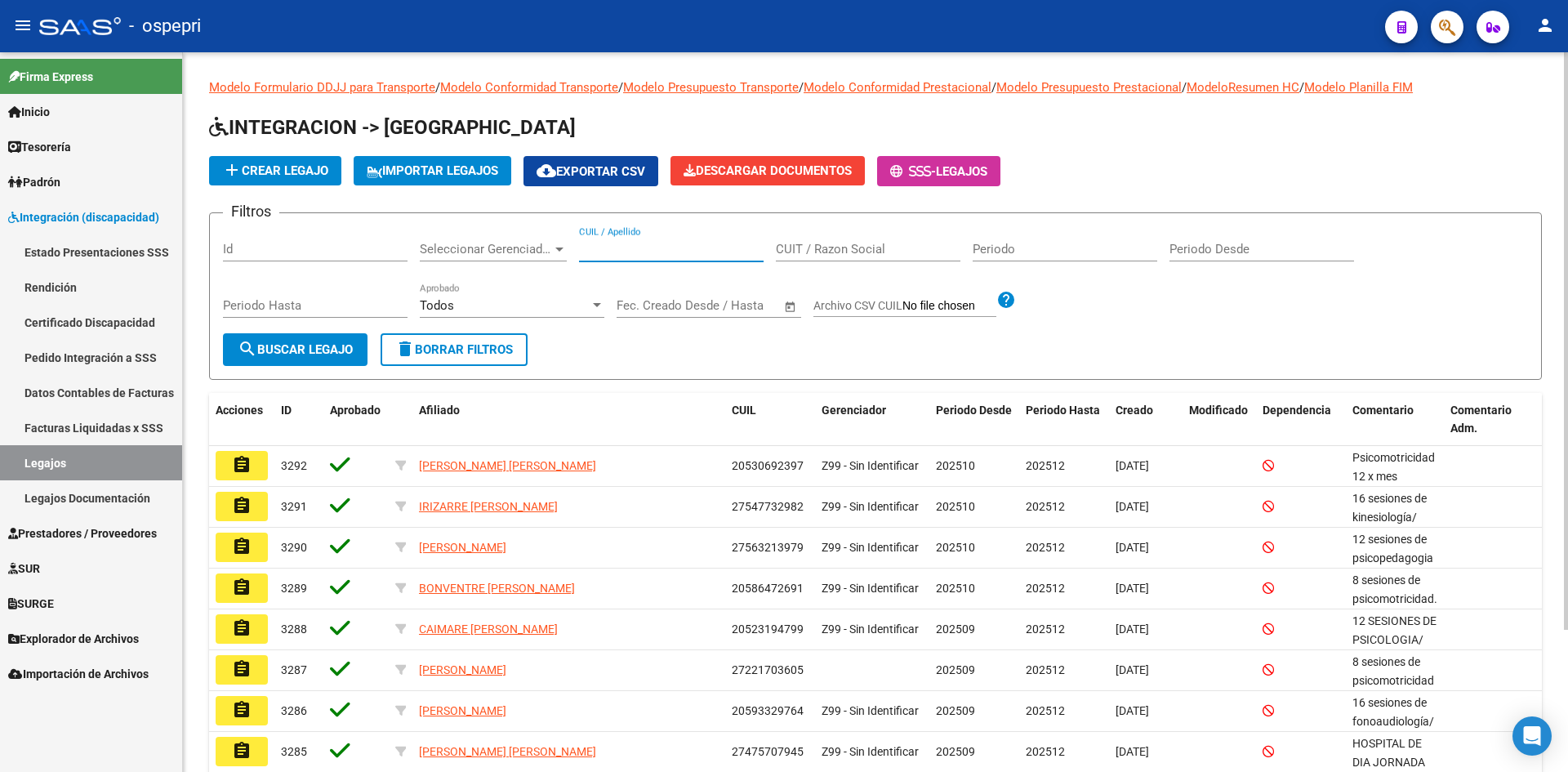
click at [601, 253] on input "CUIL / Apellido" at bounding box center [670, 249] width 184 height 15
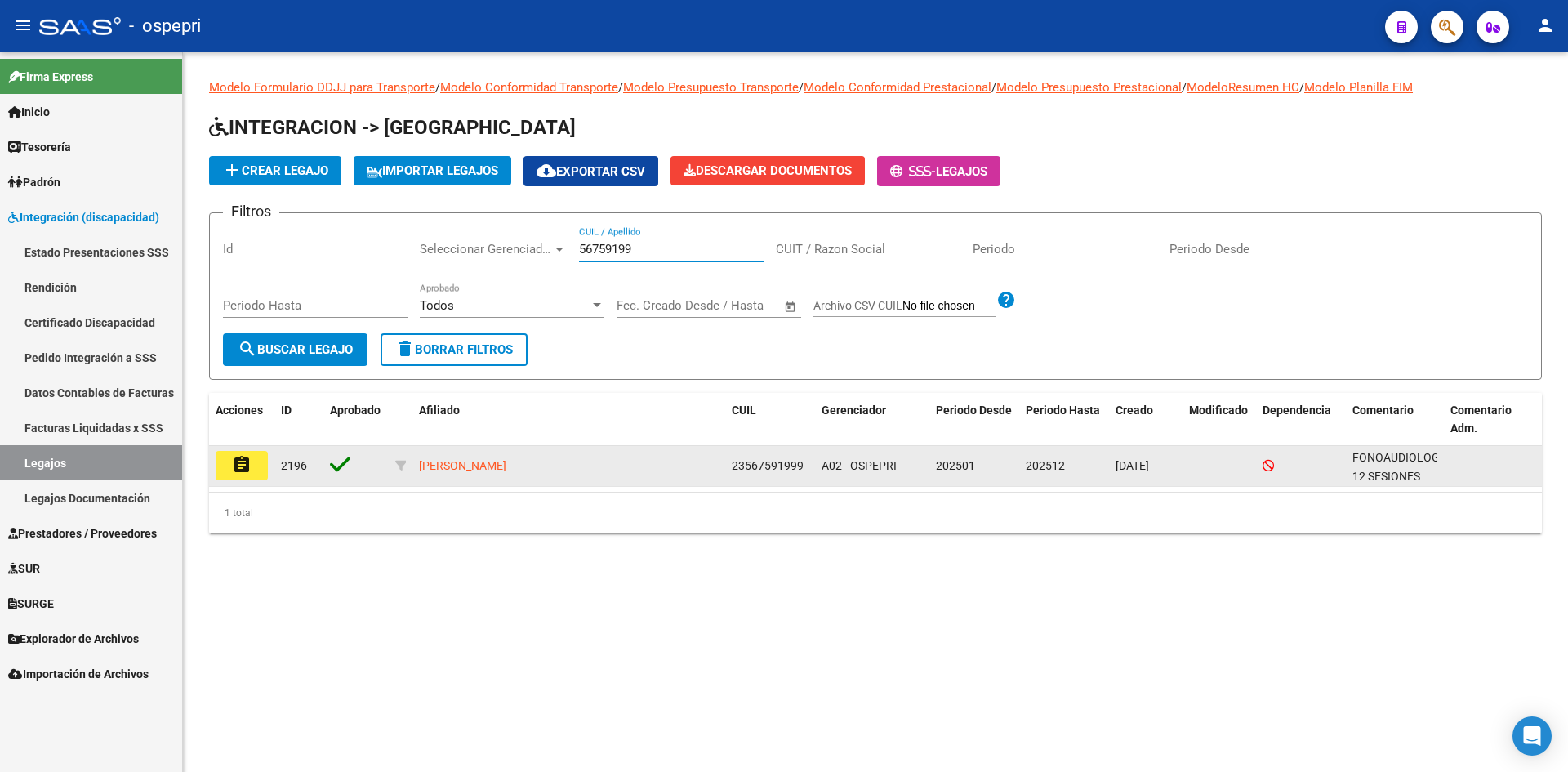
type input "56759199"
click at [247, 464] on mat-icon "assignment" at bounding box center [241, 464] width 19 height 19
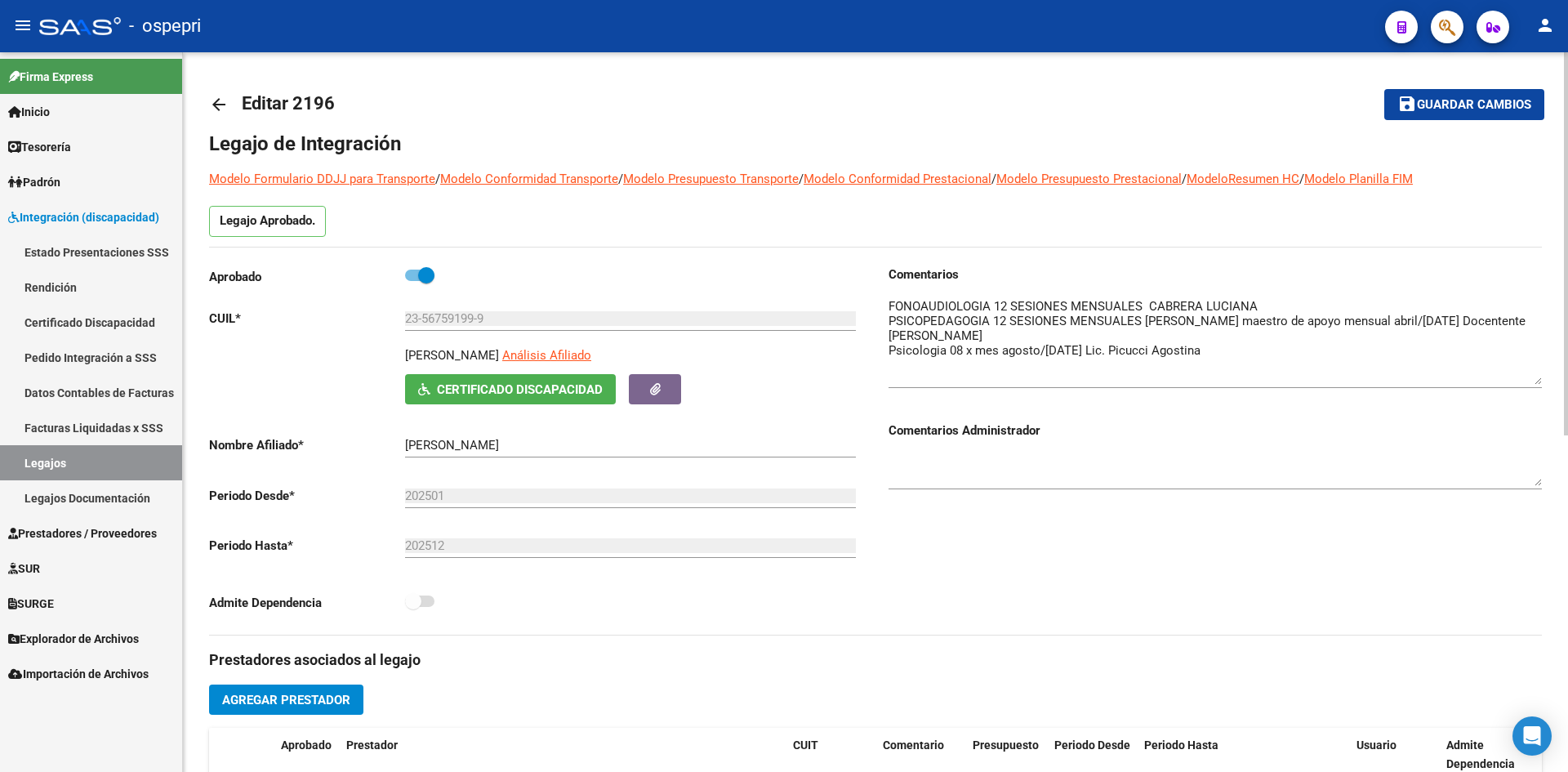
drag, startPoint x: 1535, startPoint y: 324, endPoint x: 1531, endPoint y: 379, distance: 55.1
click at [1531, 379] on textarea at bounding box center [1215, 340] width 654 height 87
click at [216, 114] on link "arrow_back" at bounding box center [225, 104] width 33 height 39
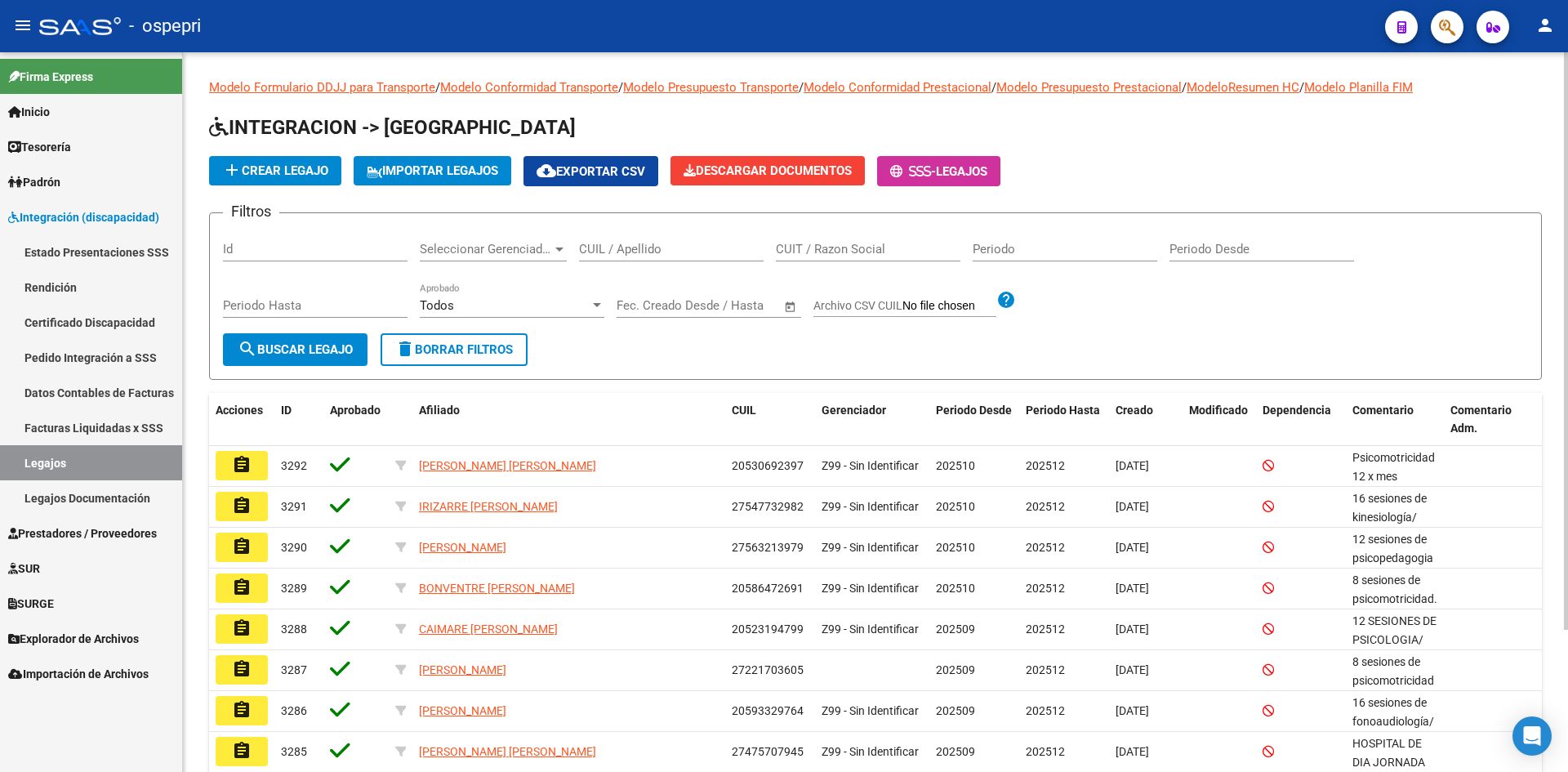
click at [688, 252] on input "CUIL / Apellido" at bounding box center [670, 249] width 184 height 15
type input "55633926"
click at [338, 353] on span "search Buscar Legajo" at bounding box center [295, 349] width 115 height 15
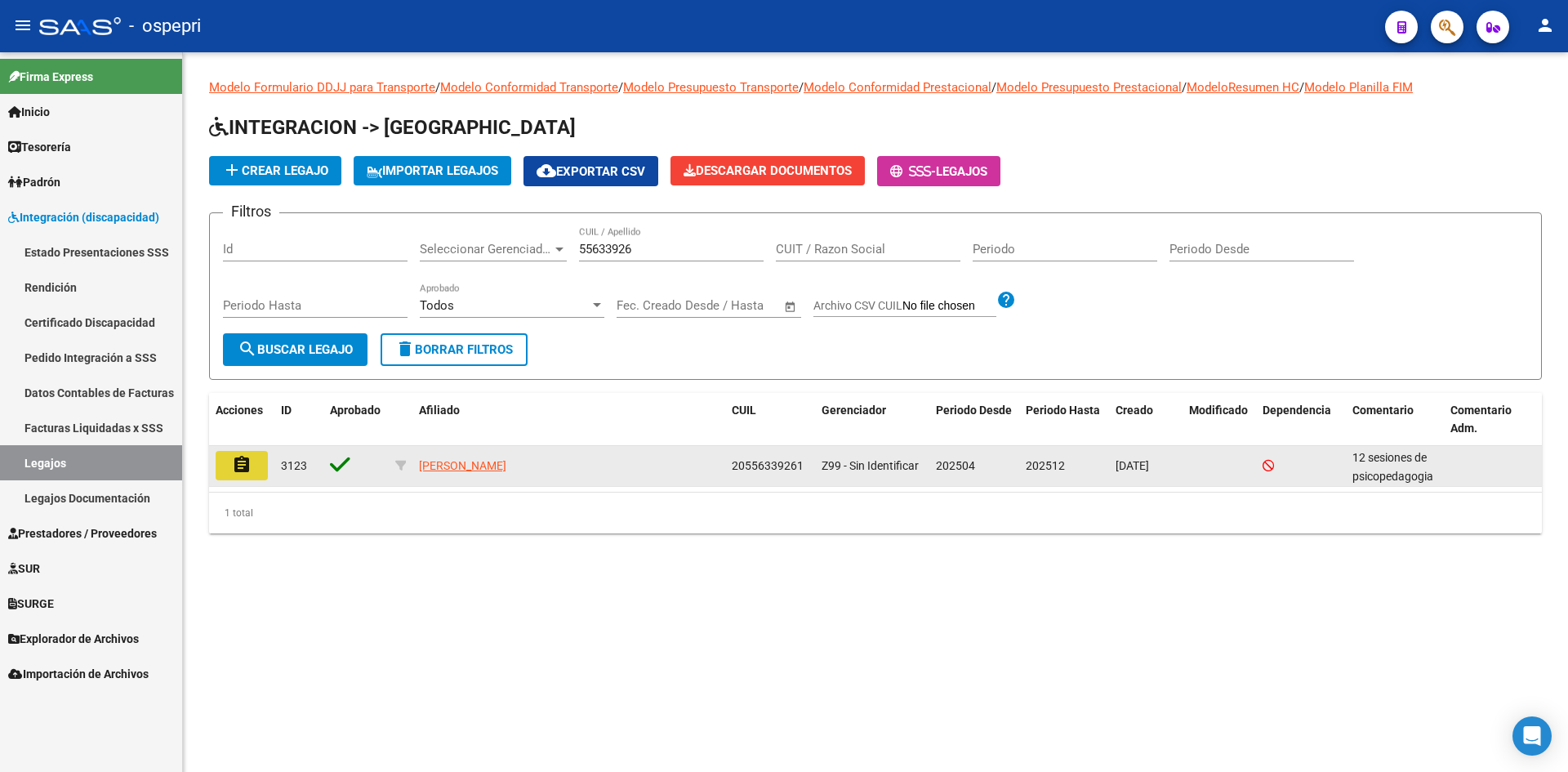
click at [230, 464] on button "assignment" at bounding box center [241, 465] width 52 height 29
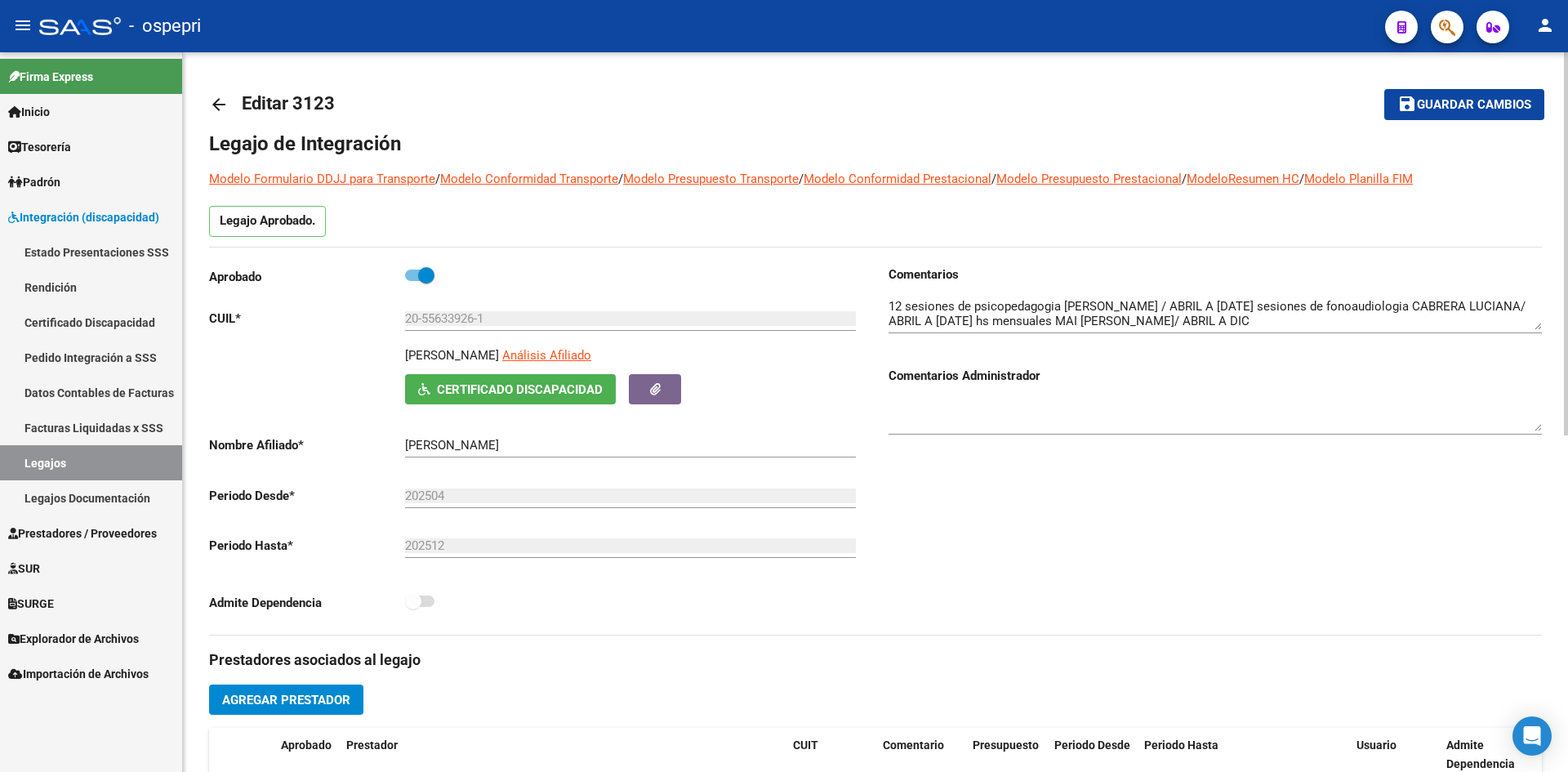
click at [218, 103] on mat-icon "arrow_back" at bounding box center [218, 105] width 19 height 19
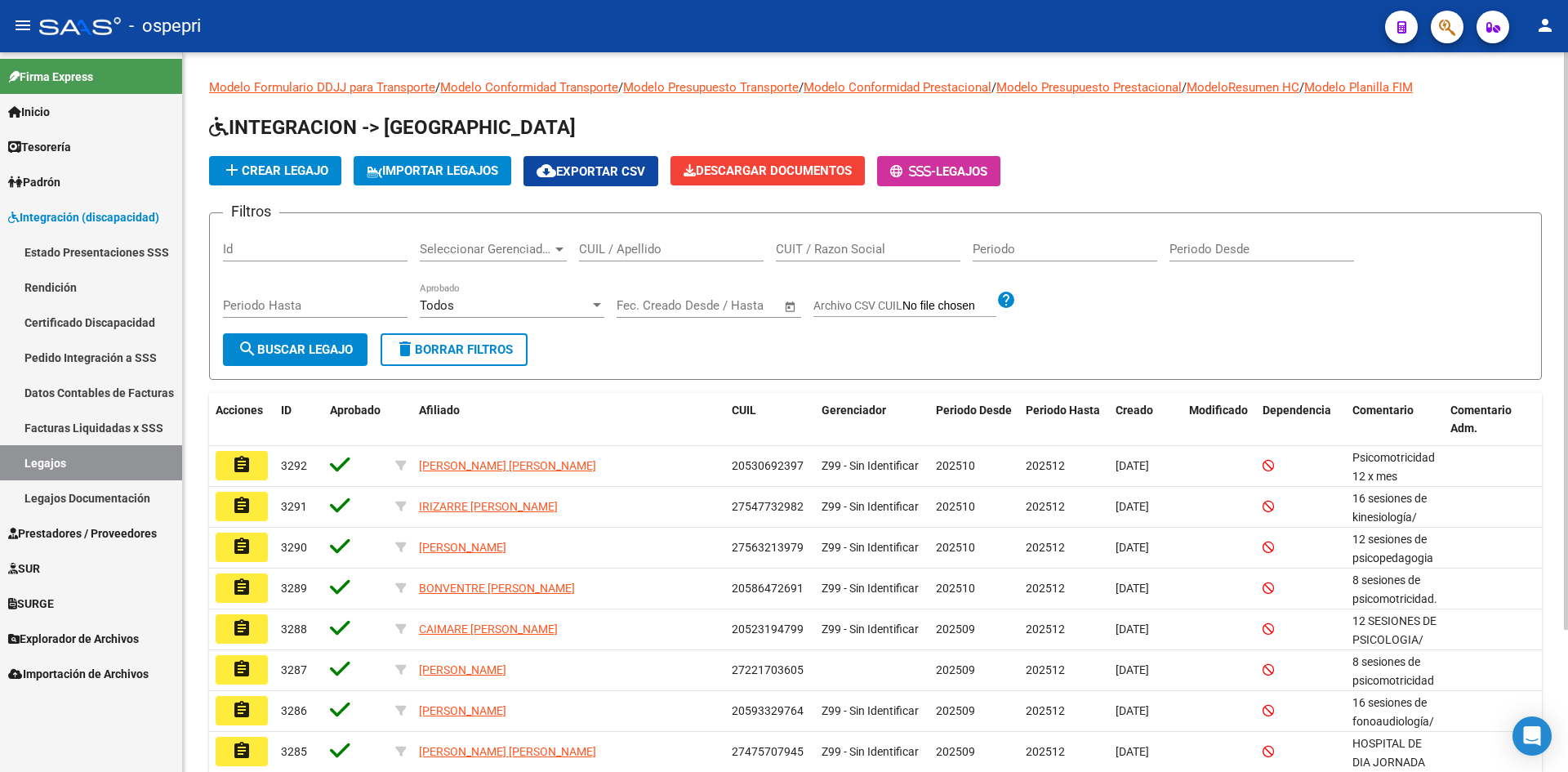
click at [615, 247] on input "CUIL / Apellido" at bounding box center [670, 249] width 184 height 15
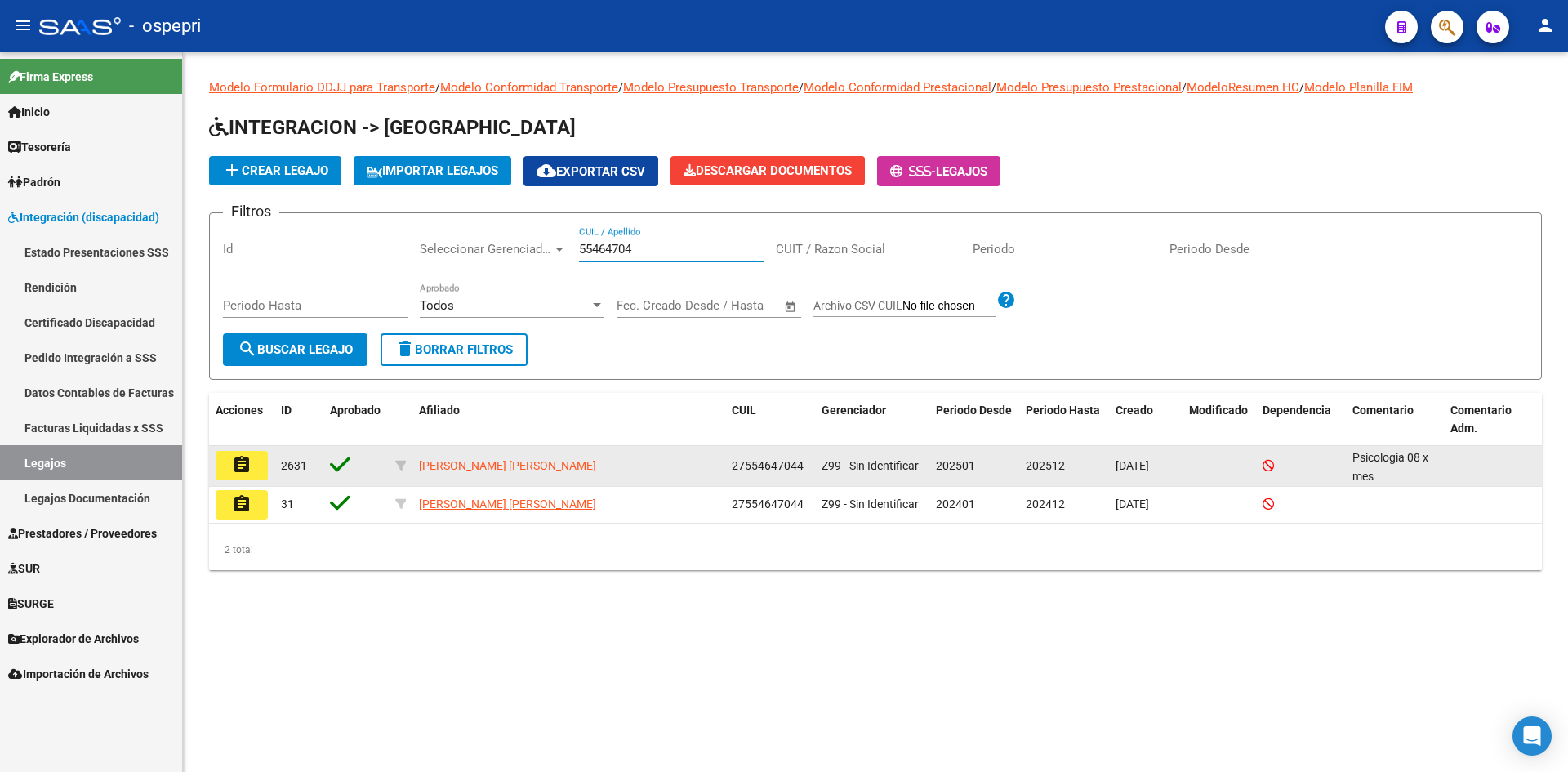
type input "55464704"
click at [241, 469] on mat-icon "assignment" at bounding box center [241, 464] width 19 height 19
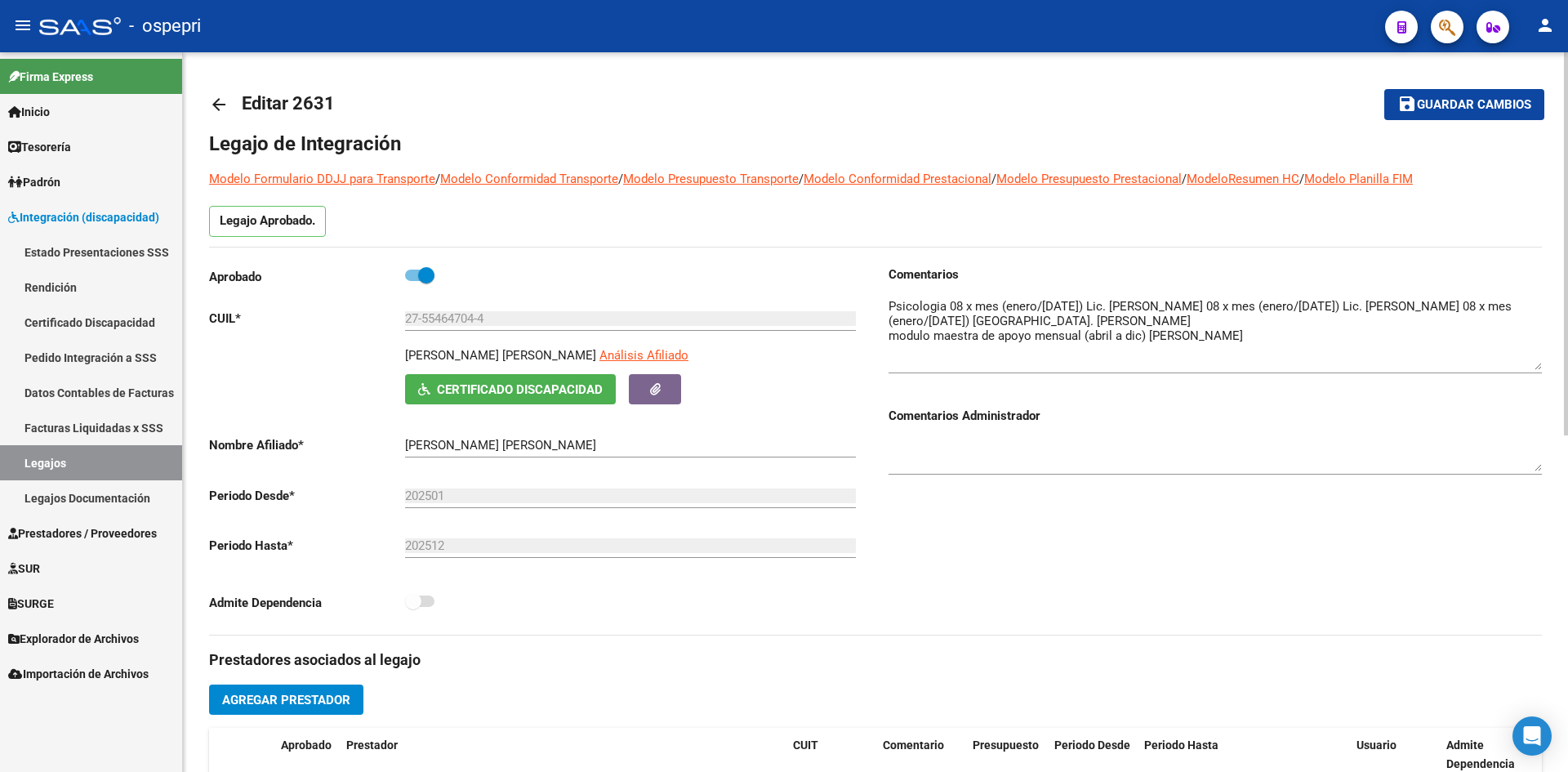
drag, startPoint x: 1541, startPoint y: 329, endPoint x: 1538, endPoint y: 368, distance: 39.1
click at [1538, 368] on textarea at bounding box center [1215, 333] width 654 height 72
click at [218, 100] on mat-icon "arrow_back" at bounding box center [218, 105] width 19 height 19
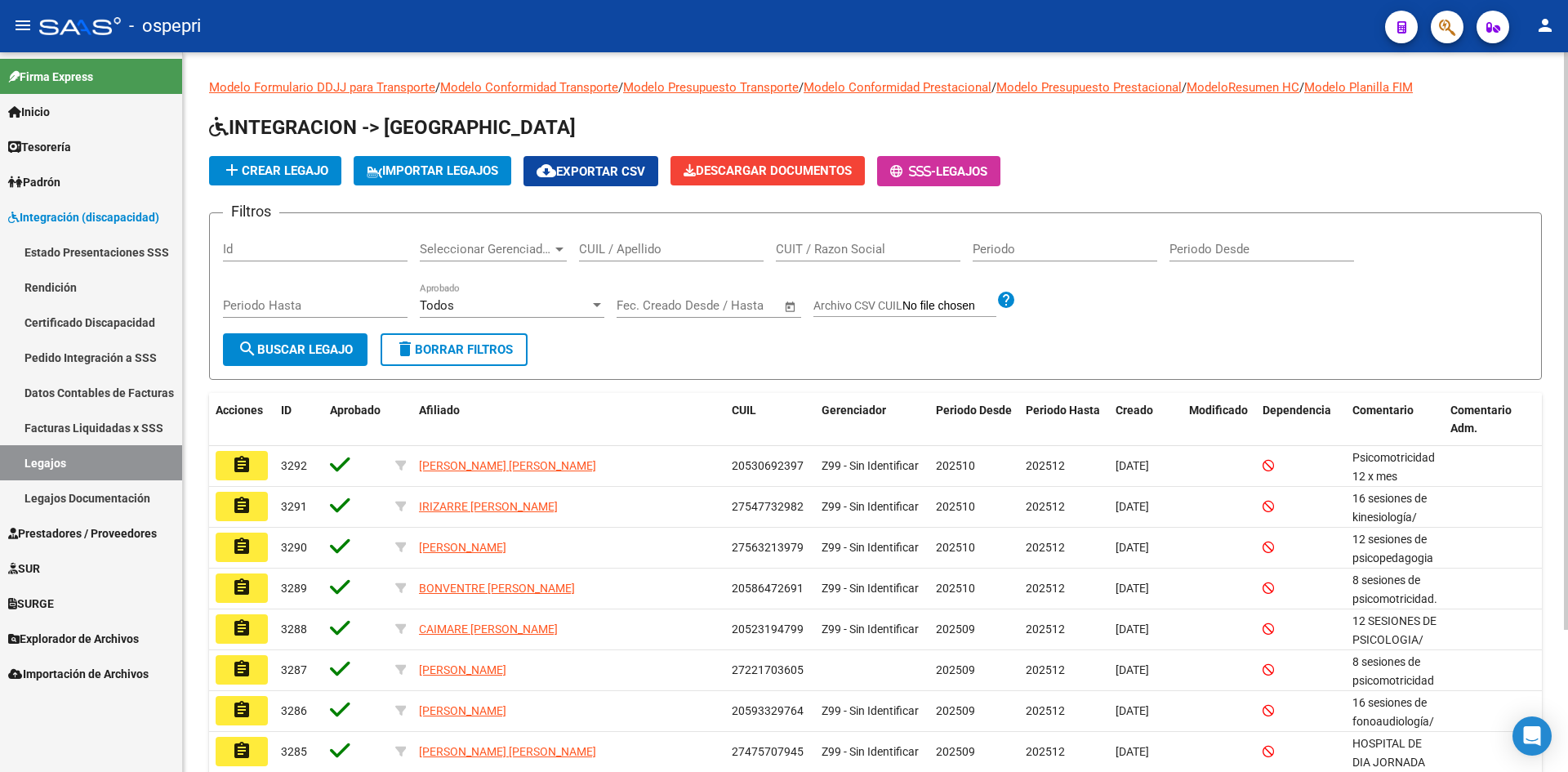
click at [625, 245] on input "CUIL / Apellido" at bounding box center [670, 249] width 184 height 15
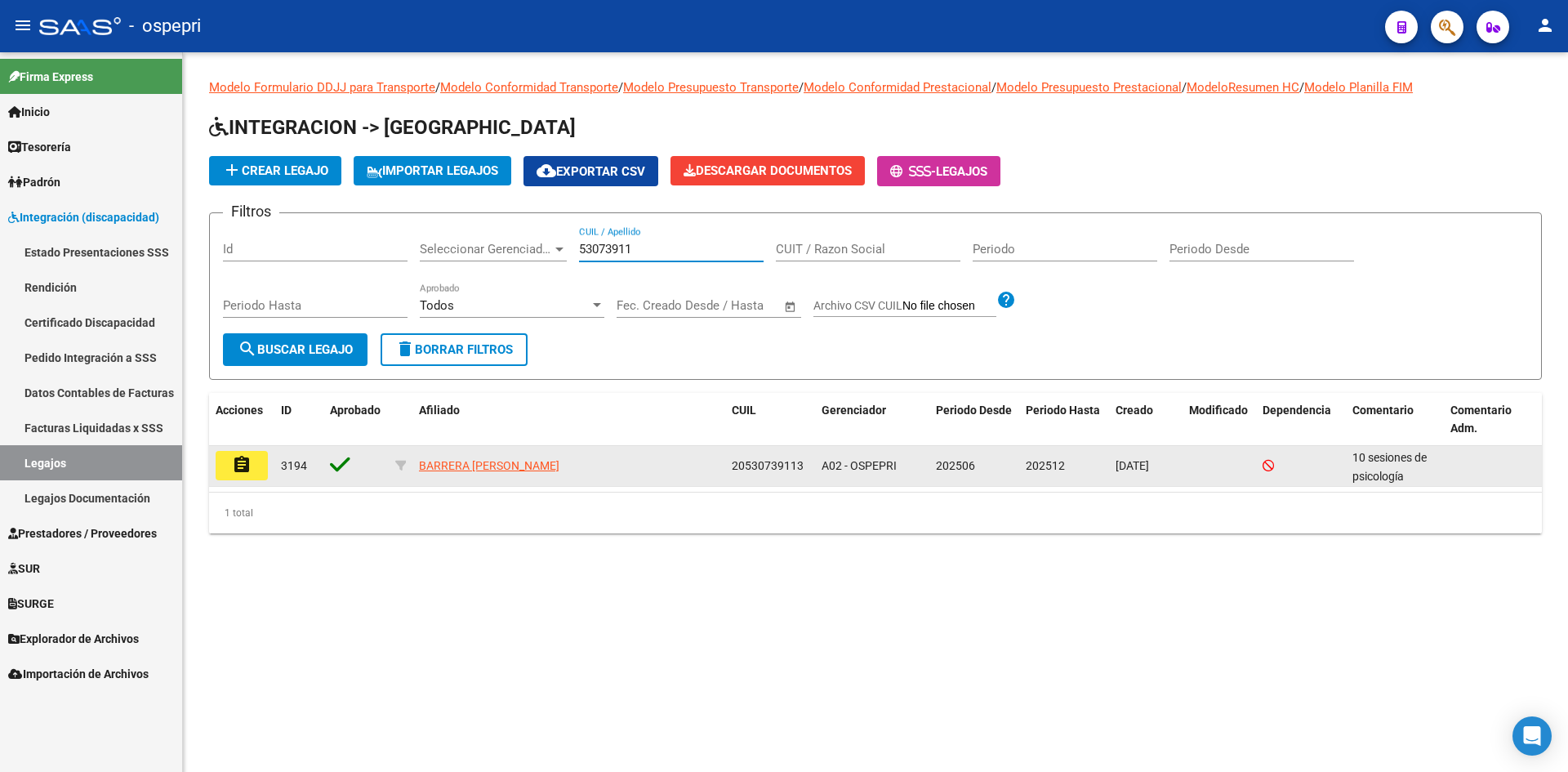
type input "53073911"
click at [229, 463] on button "assignment" at bounding box center [241, 465] width 52 height 29
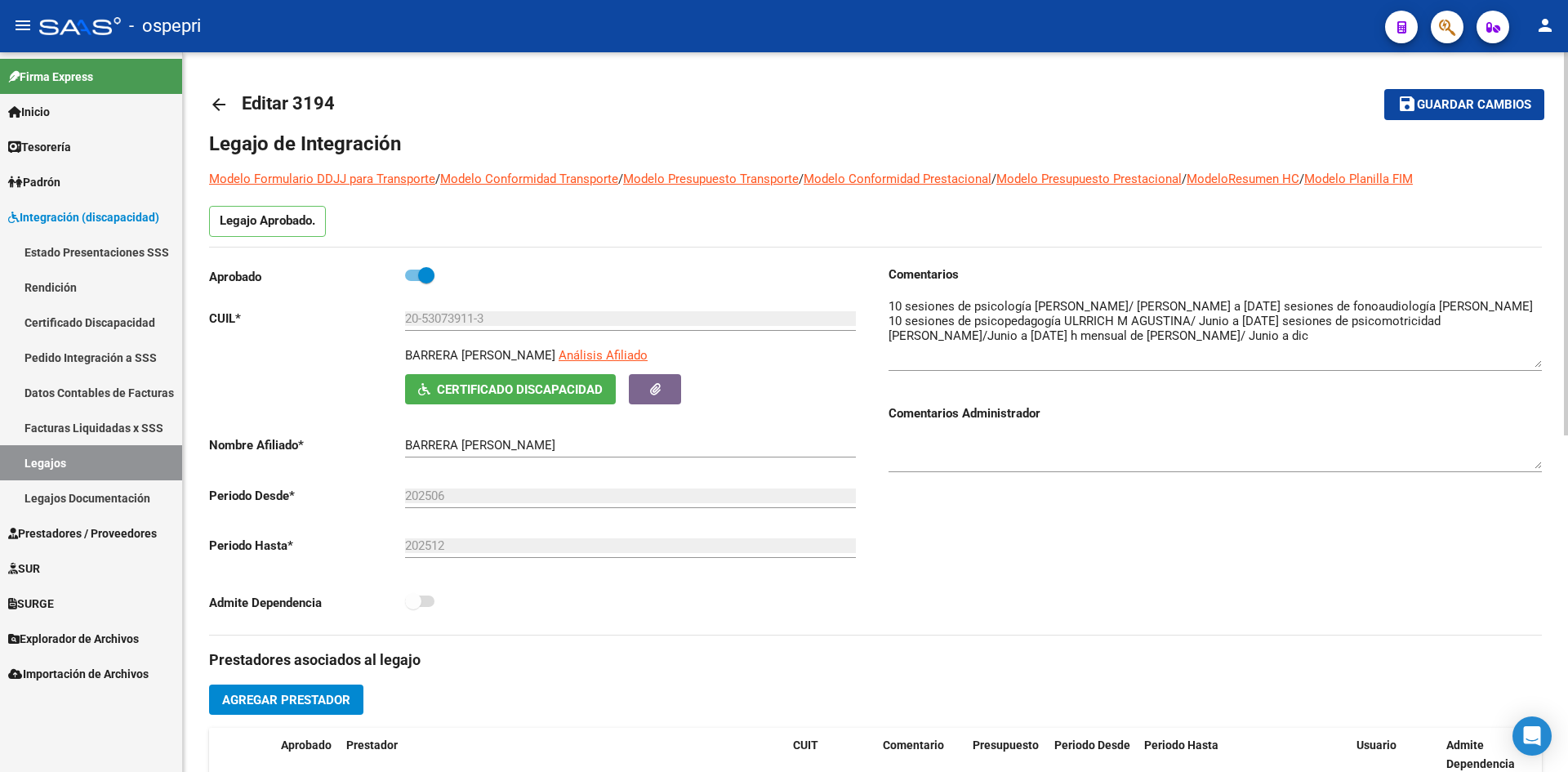
drag, startPoint x: 1535, startPoint y: 329, endPoint x: 1528, endPoint y: 366, distance: 37.7
click at [1528, 366] on textarea at bounding box center [1215, 332] width 654 height 71
click at [222, 102] on mat-icon "arrow_back" at bounding box center [218, 105] width 19 height 19
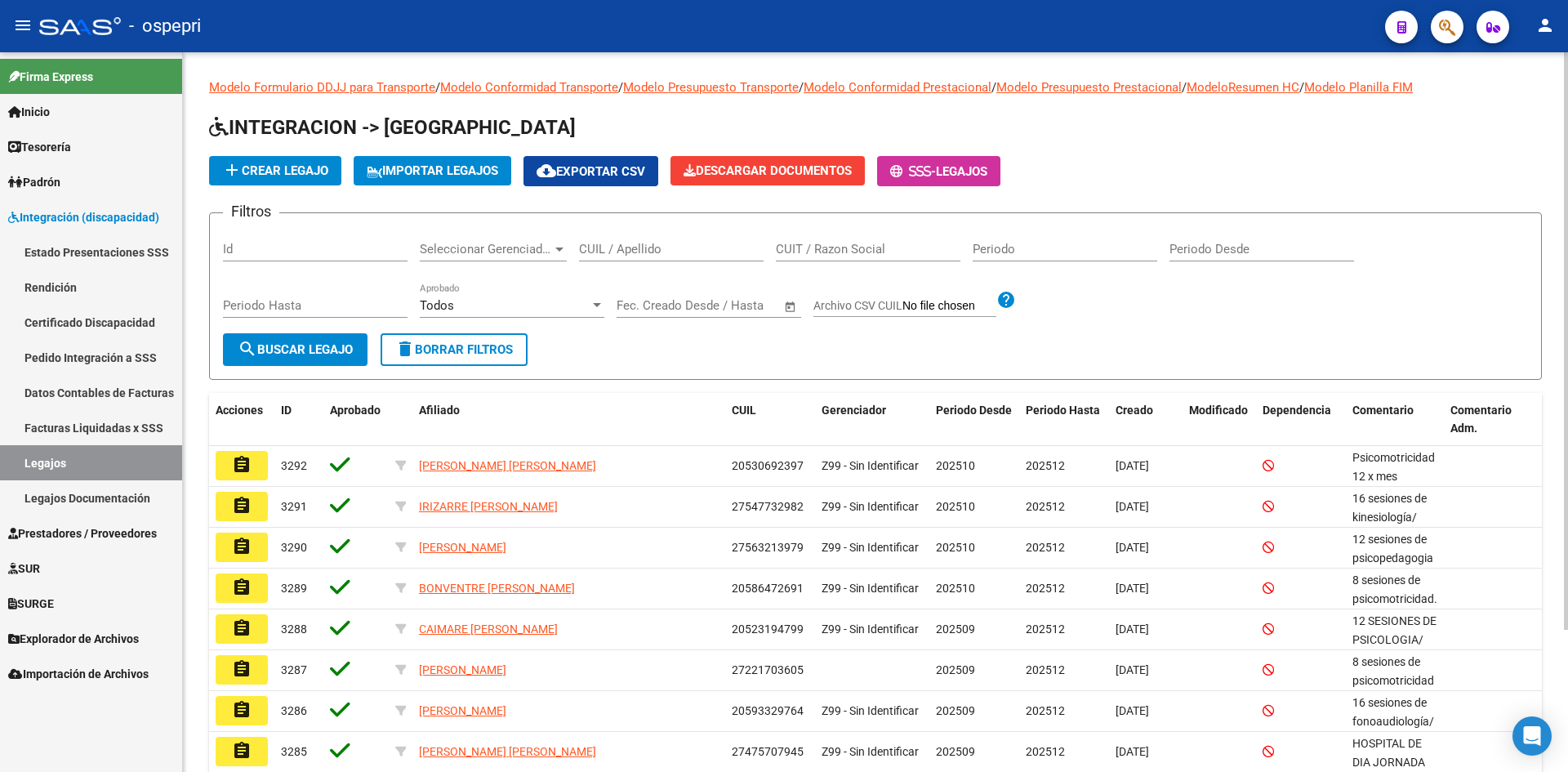
click at [607, 249] on input "CUIL / Apellido" at bounding box center [670, 249] width 184 height 15
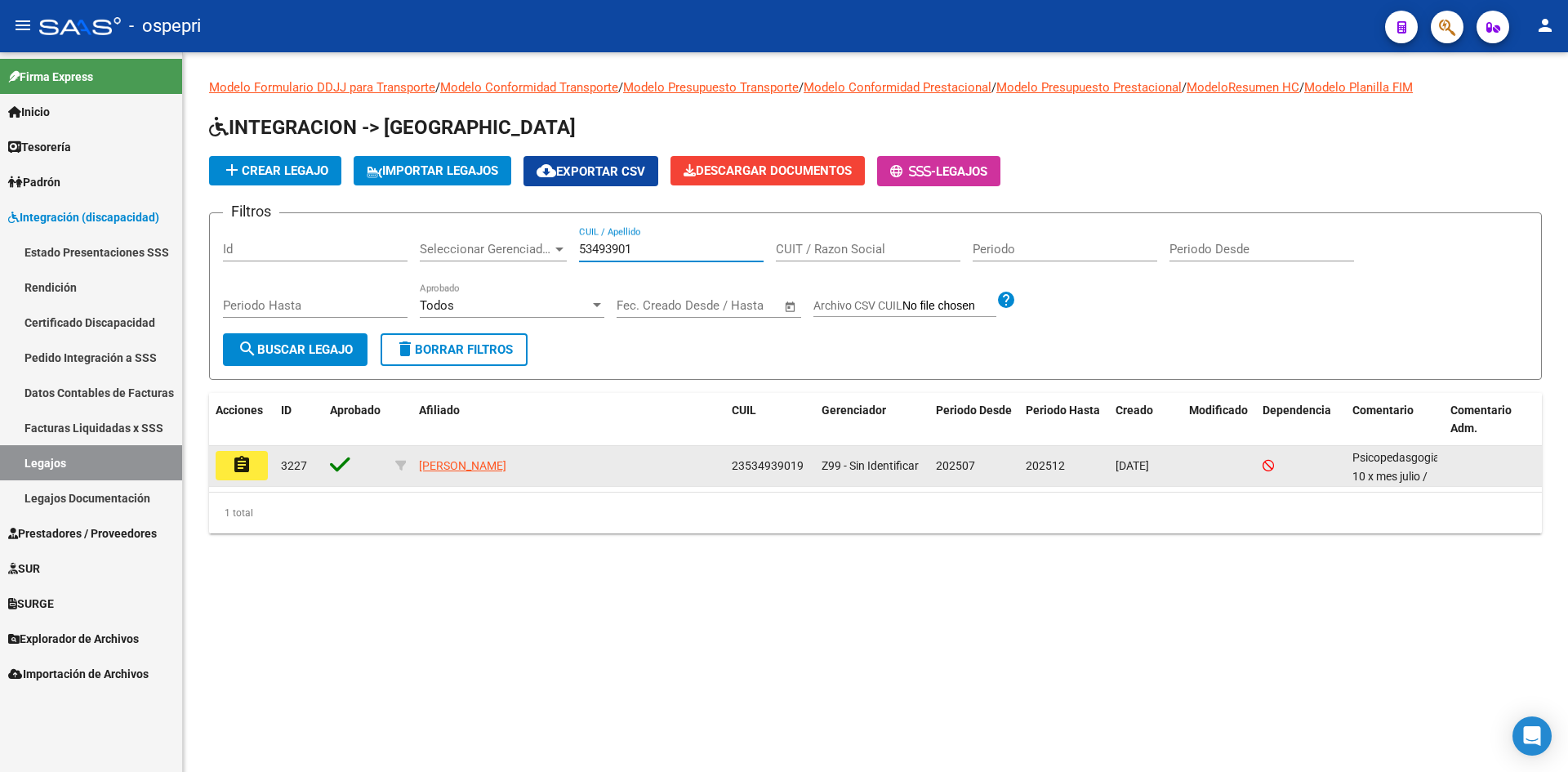
type input "53493901"
click at [231, 468] on button "assignment" at bounding box center [241, 465] width 52 height 29
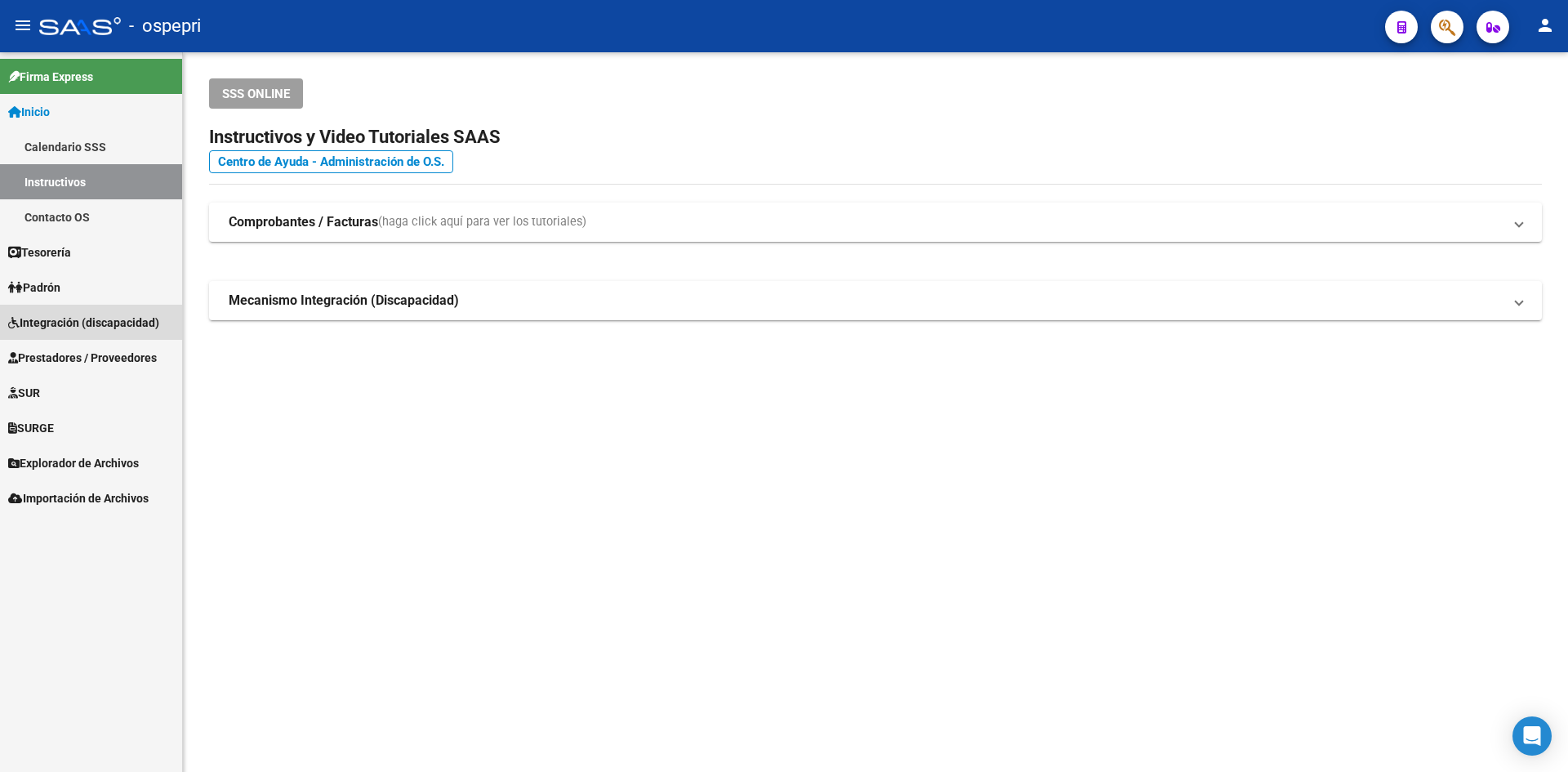
click at [68, 314] on span "Integración (discapacidad)" at bounding box center [83, 323] width 151 height 18
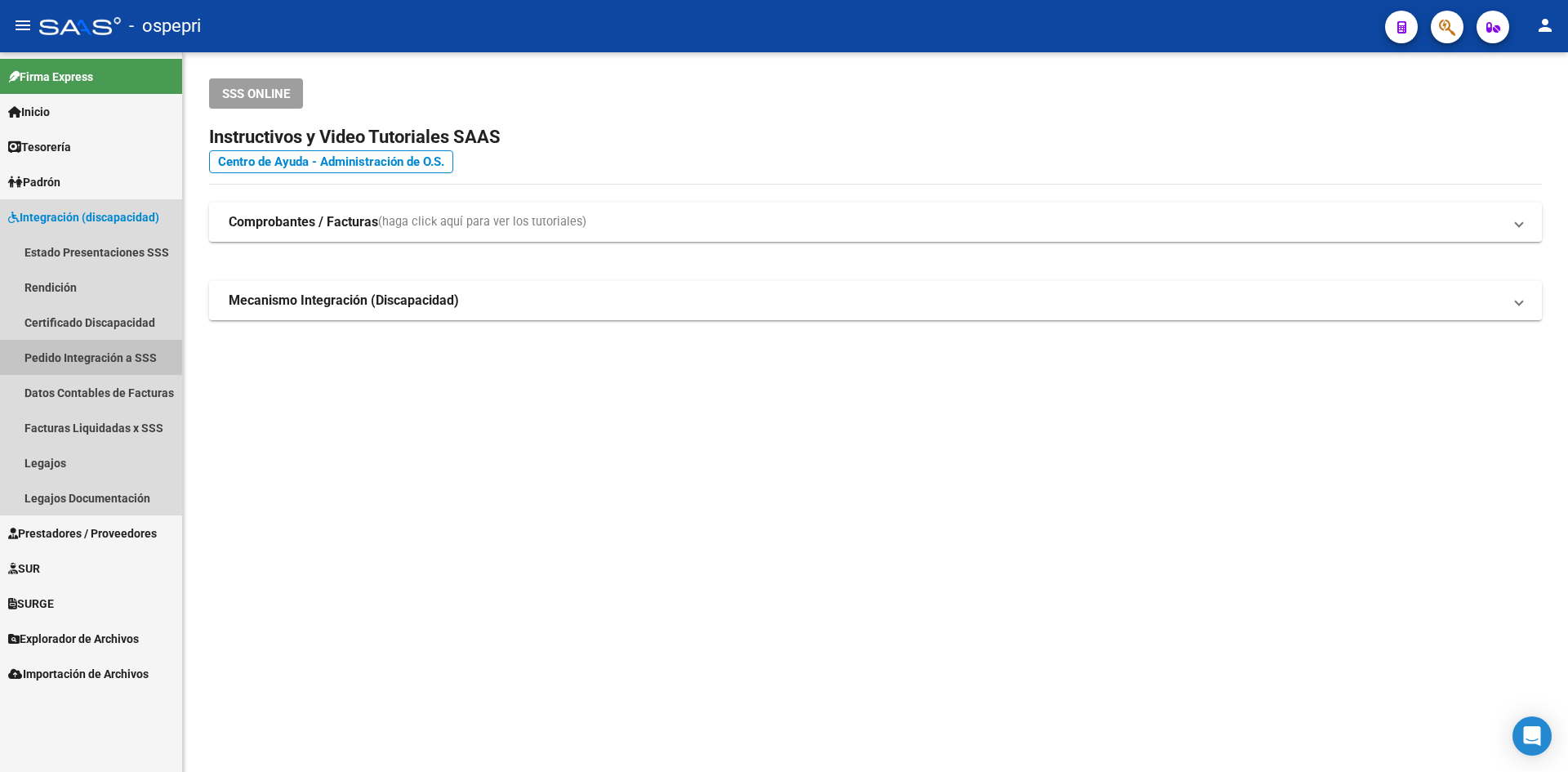
click at [88, 358] on link "Pedido Integración a SSS" at bounding box center [91, 358] width 182 height 35
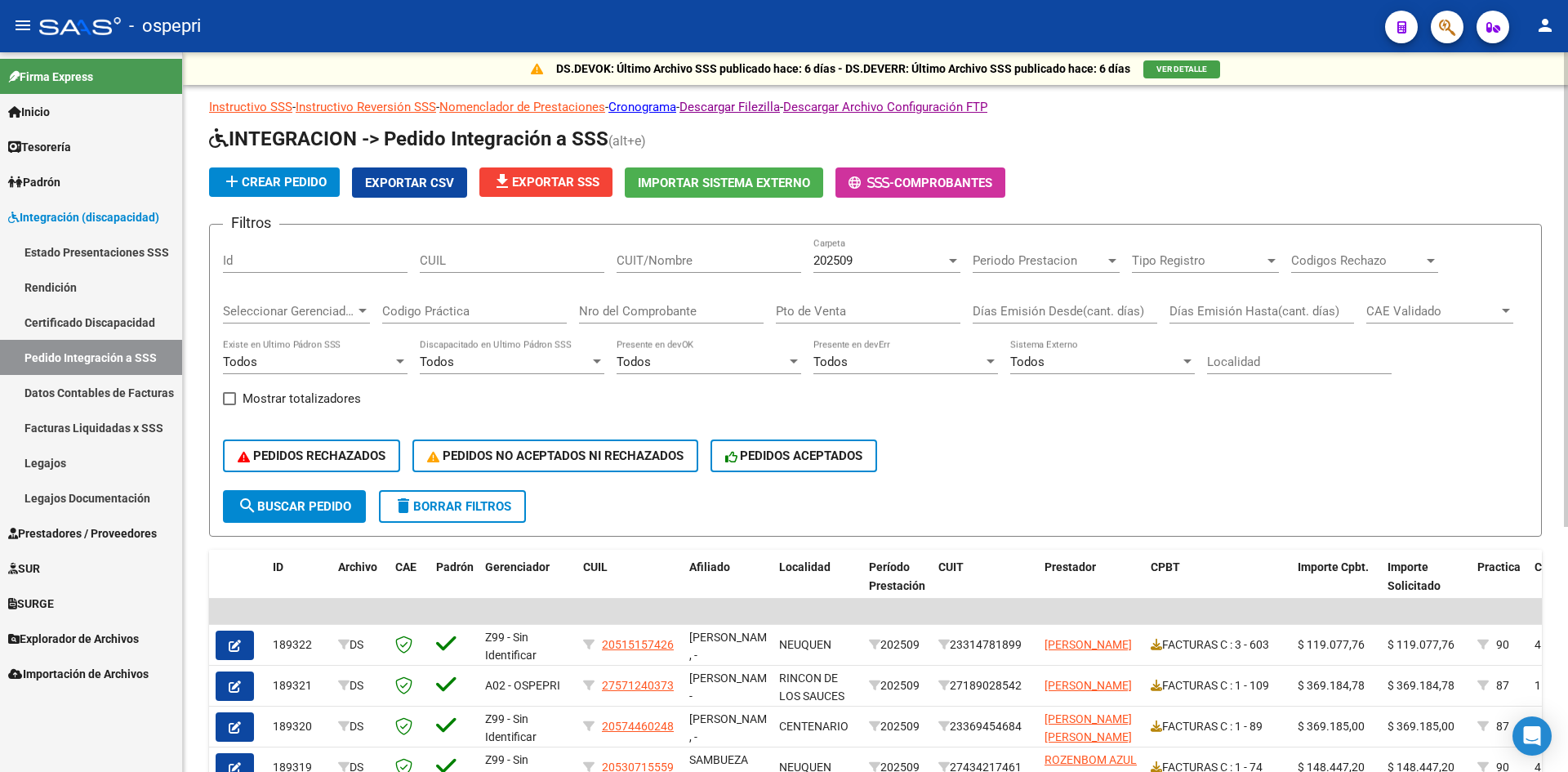
click at [638, 262] on input "CUIT/Nombre" at bounding box center [708, 260] width 184 height 15
paste input "27400027310"
drag, startPoint x: 625, startPoint y: 263, endPoint x: 618, endPoint y: 291, distance: 28.9
click at [624, 263] on input "v27400027310" at bounding box center [708, 260] width 184 height 15
type input "27400027310"
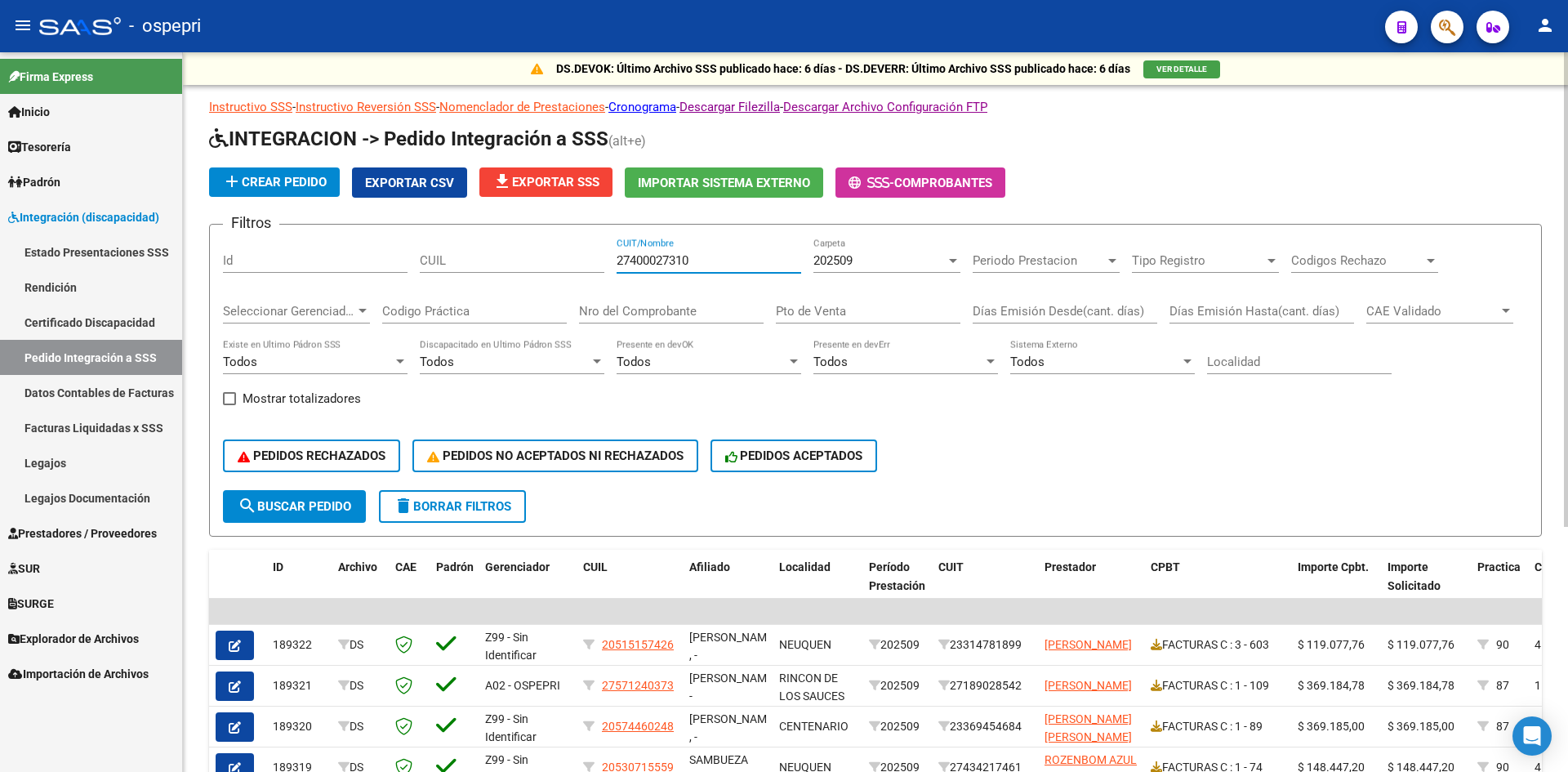
click at [868, 265] on div "202509" at bounding box center [879, 260] width 132 height 15
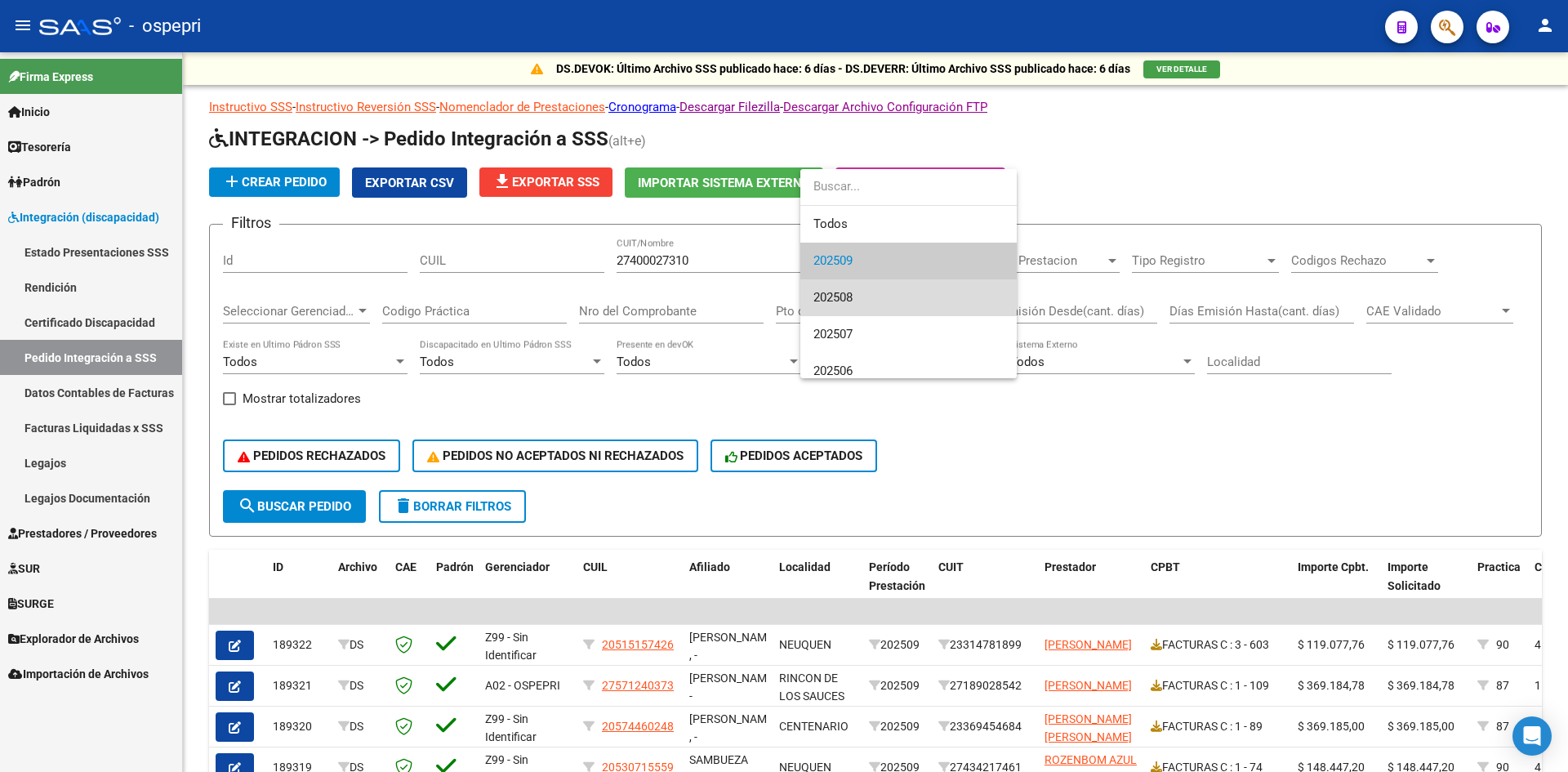
click at [857, 294] on span "202508" at bounding box center [908, 298] width 190 height 37
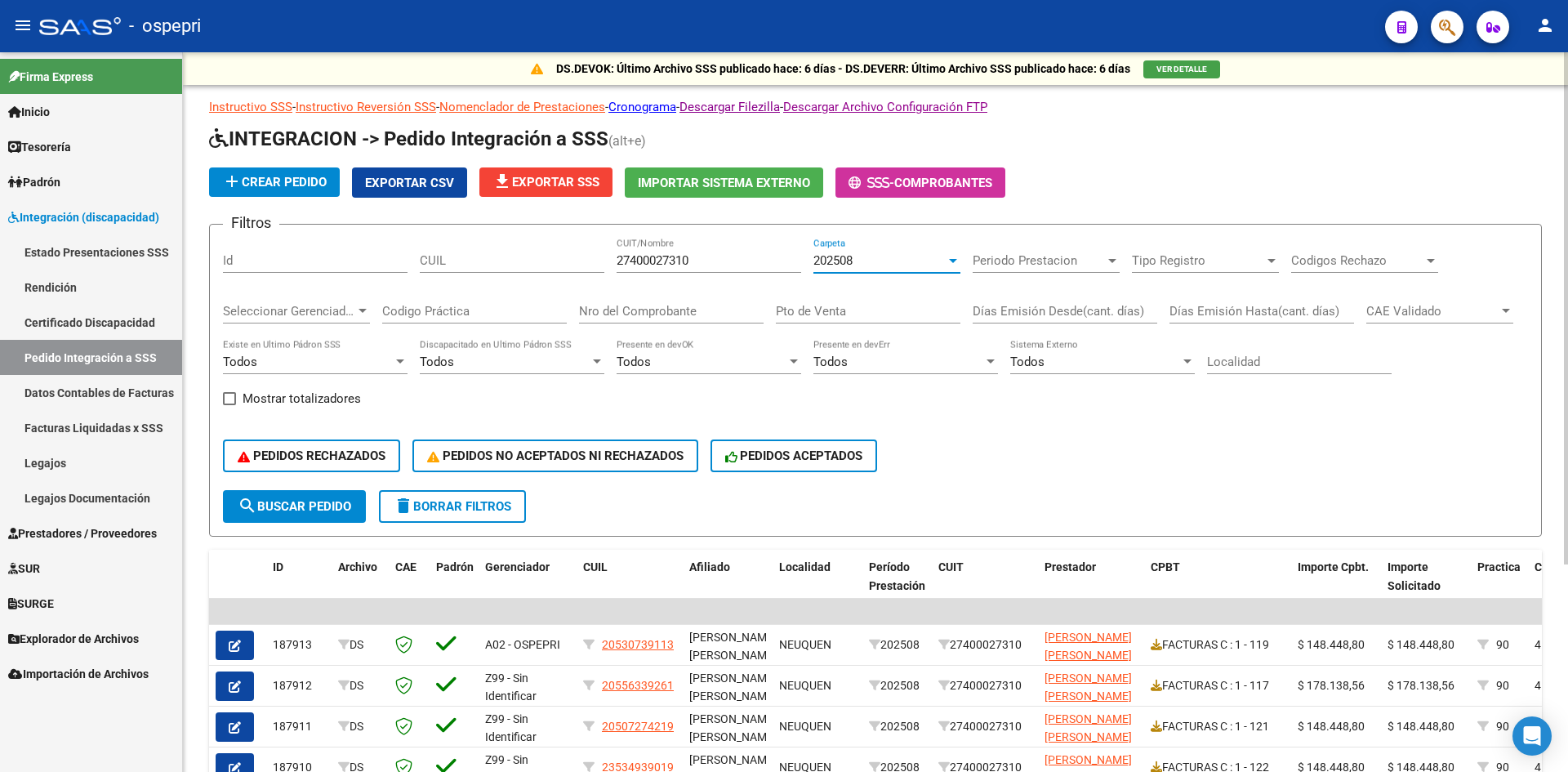
scroll to position [82, 0]
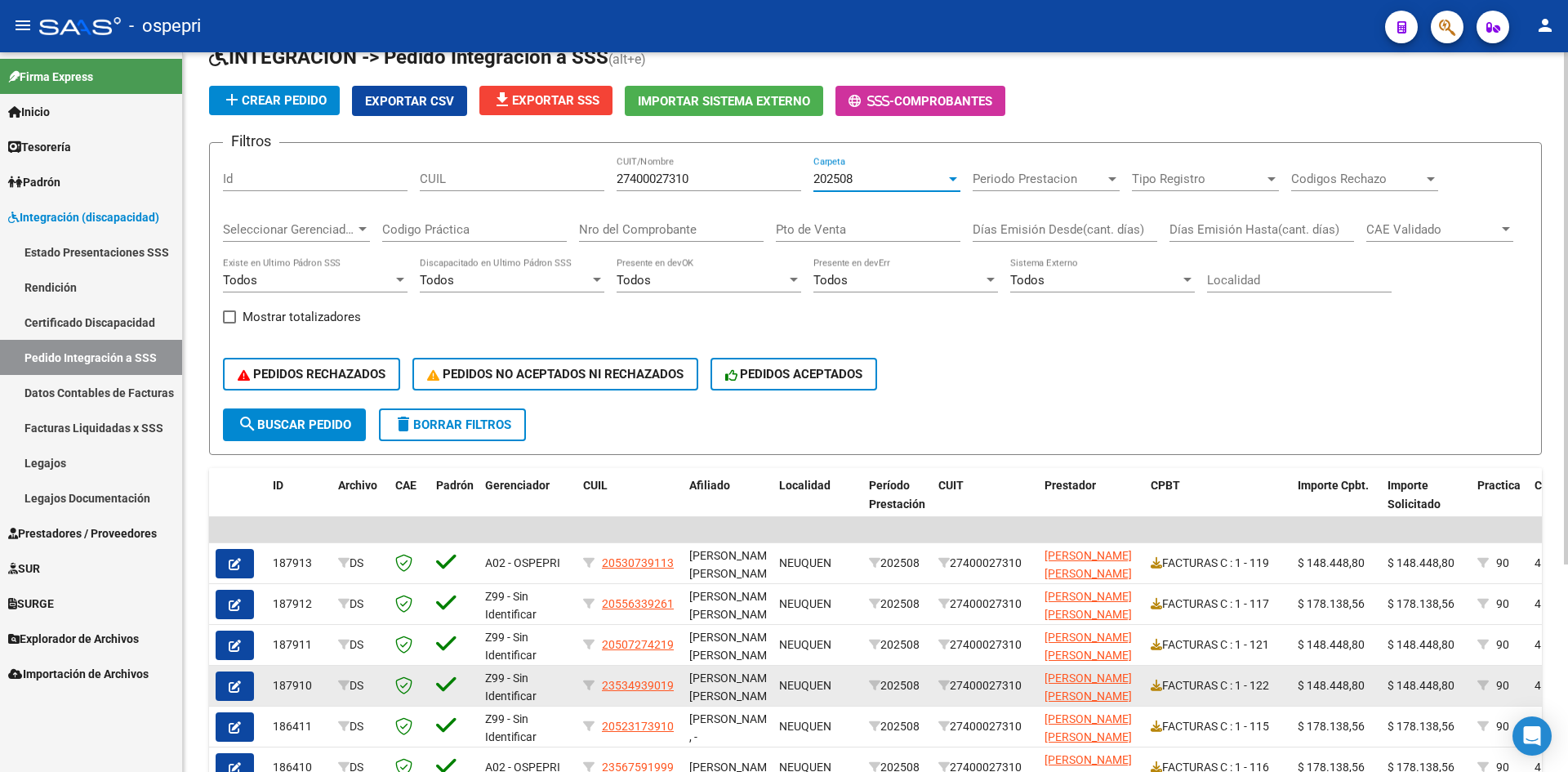
click at [234, 683] on icon "button" at bounding box center [235, 687] width 12 height 12
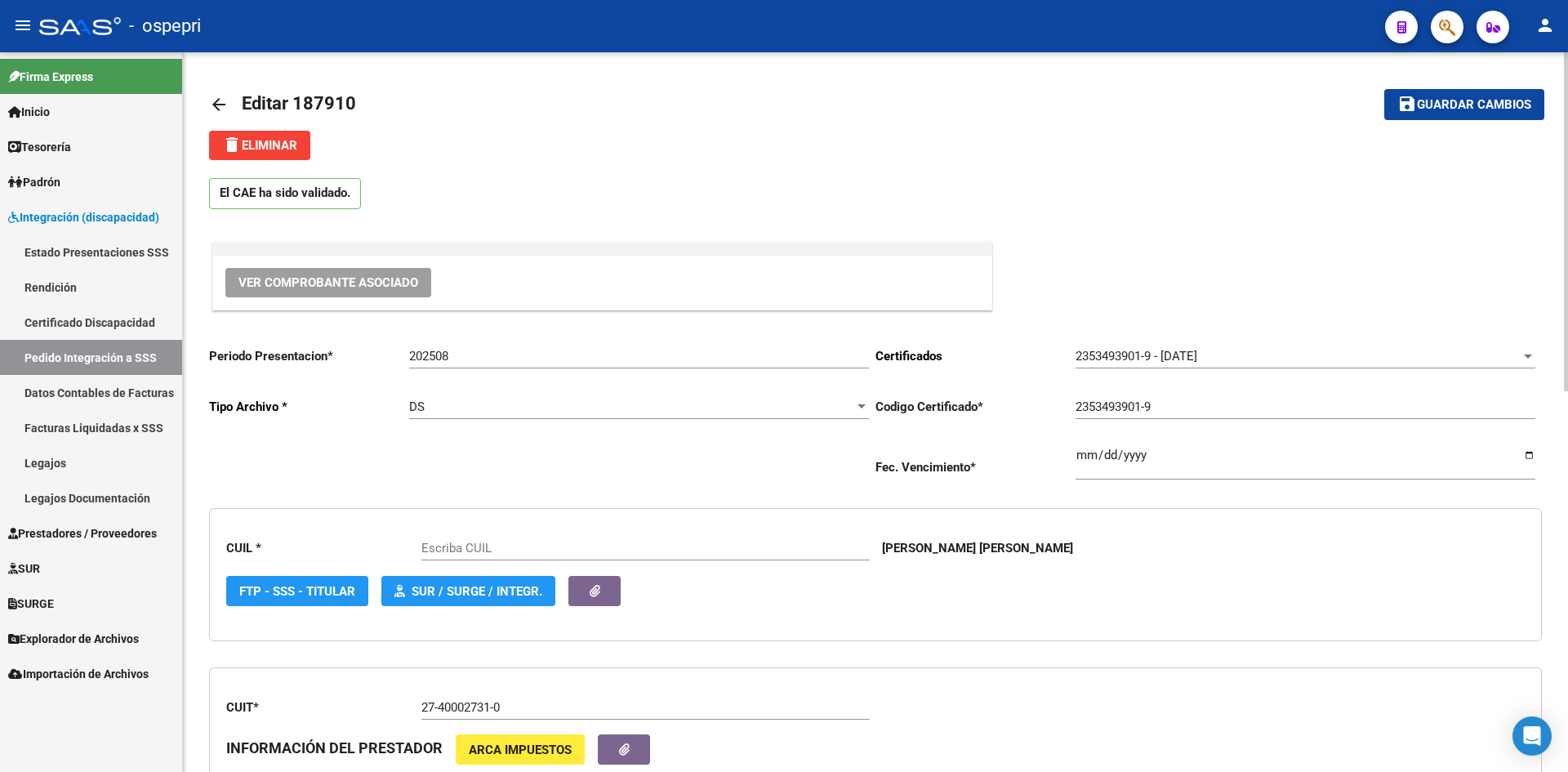
type input "23534939019"
click at [398, 283] on span "Ver Comprobante Asociado" at bounding box center [329, 282] width 180 height 15
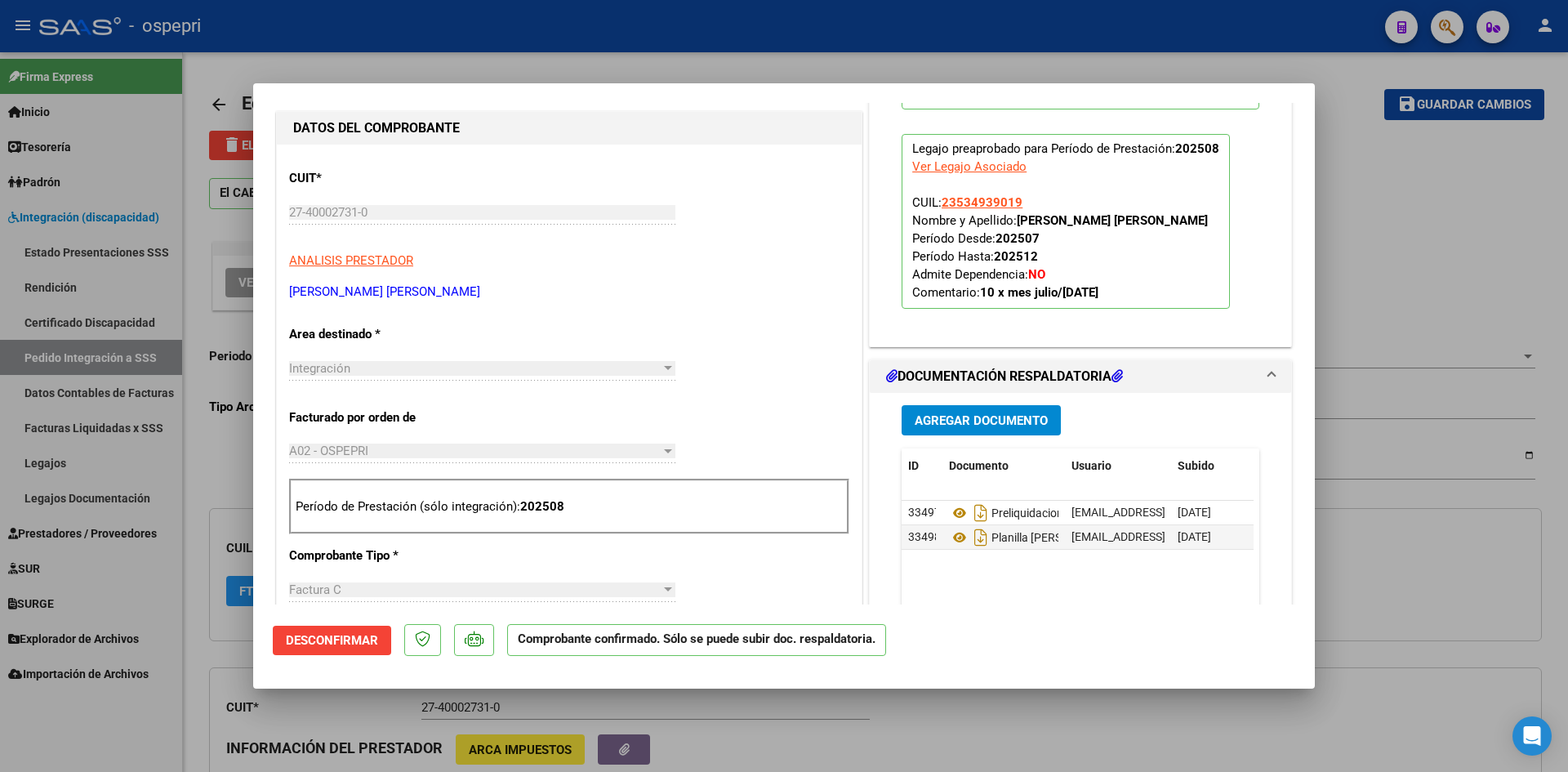
scroll to position [408, 0]
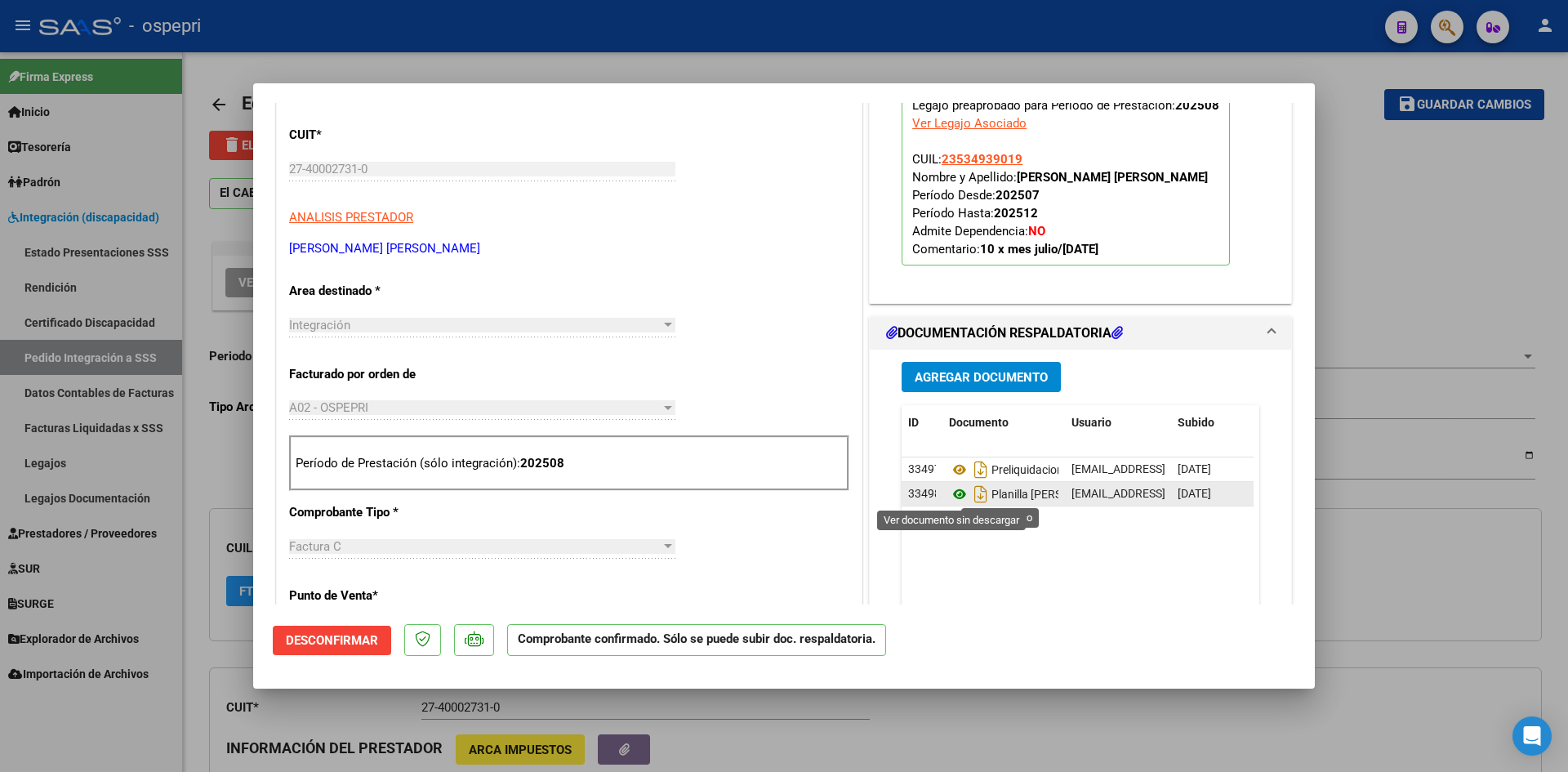
click at [951, 493] on icon at bounding box center [959, 494] width 21 height 19
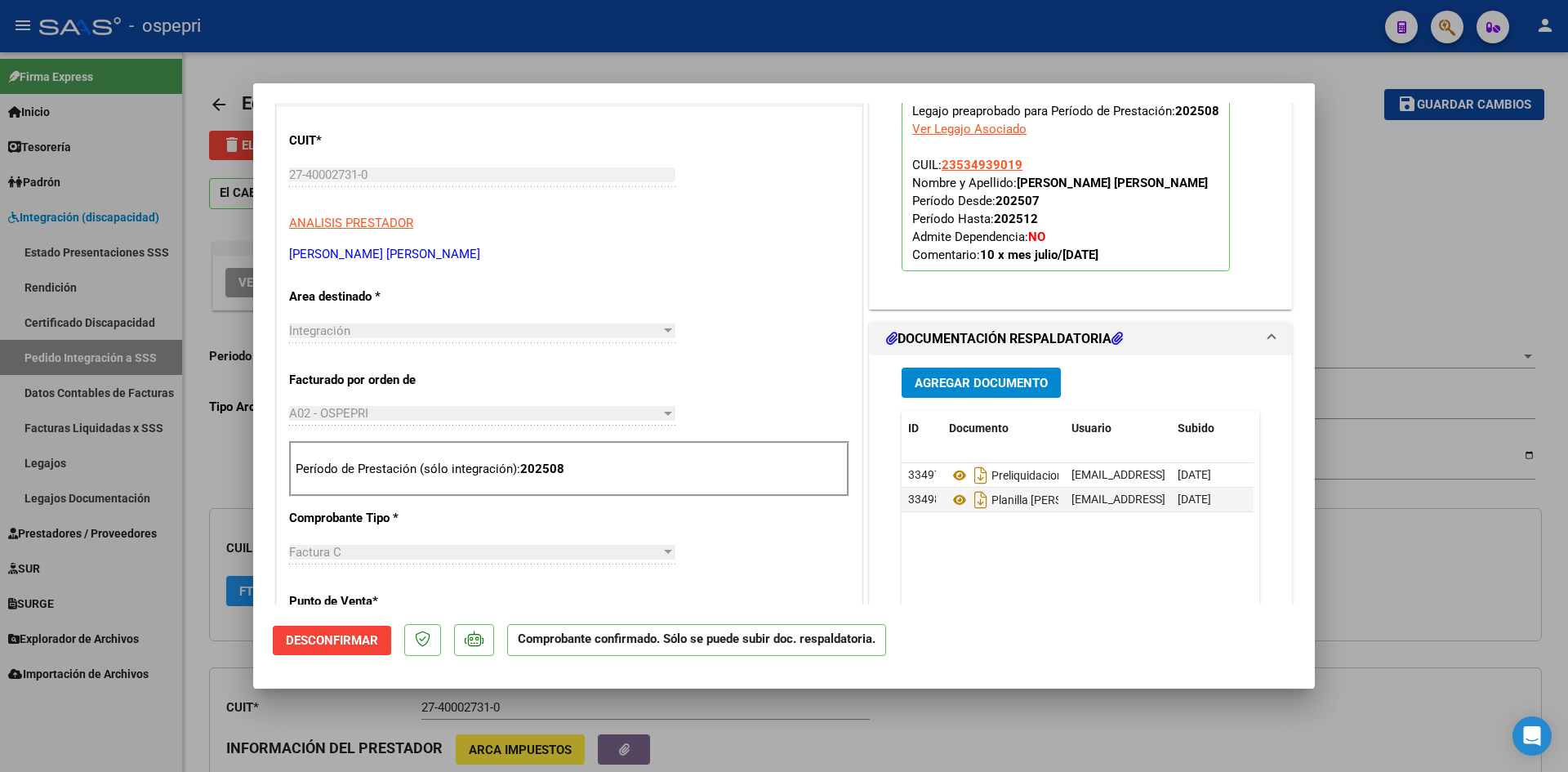
scroll to position [327, 0]
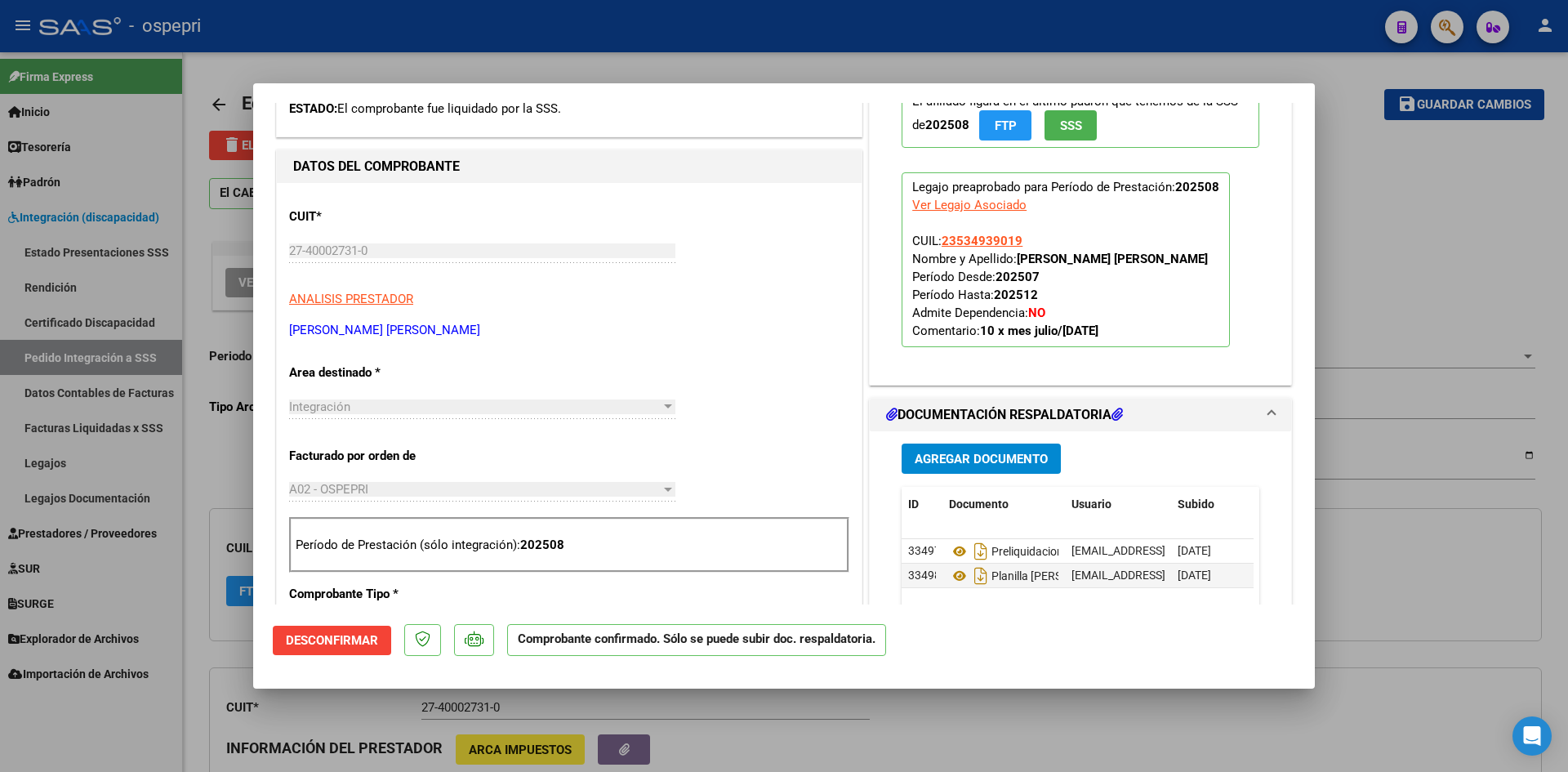
type input "$ 0,00"
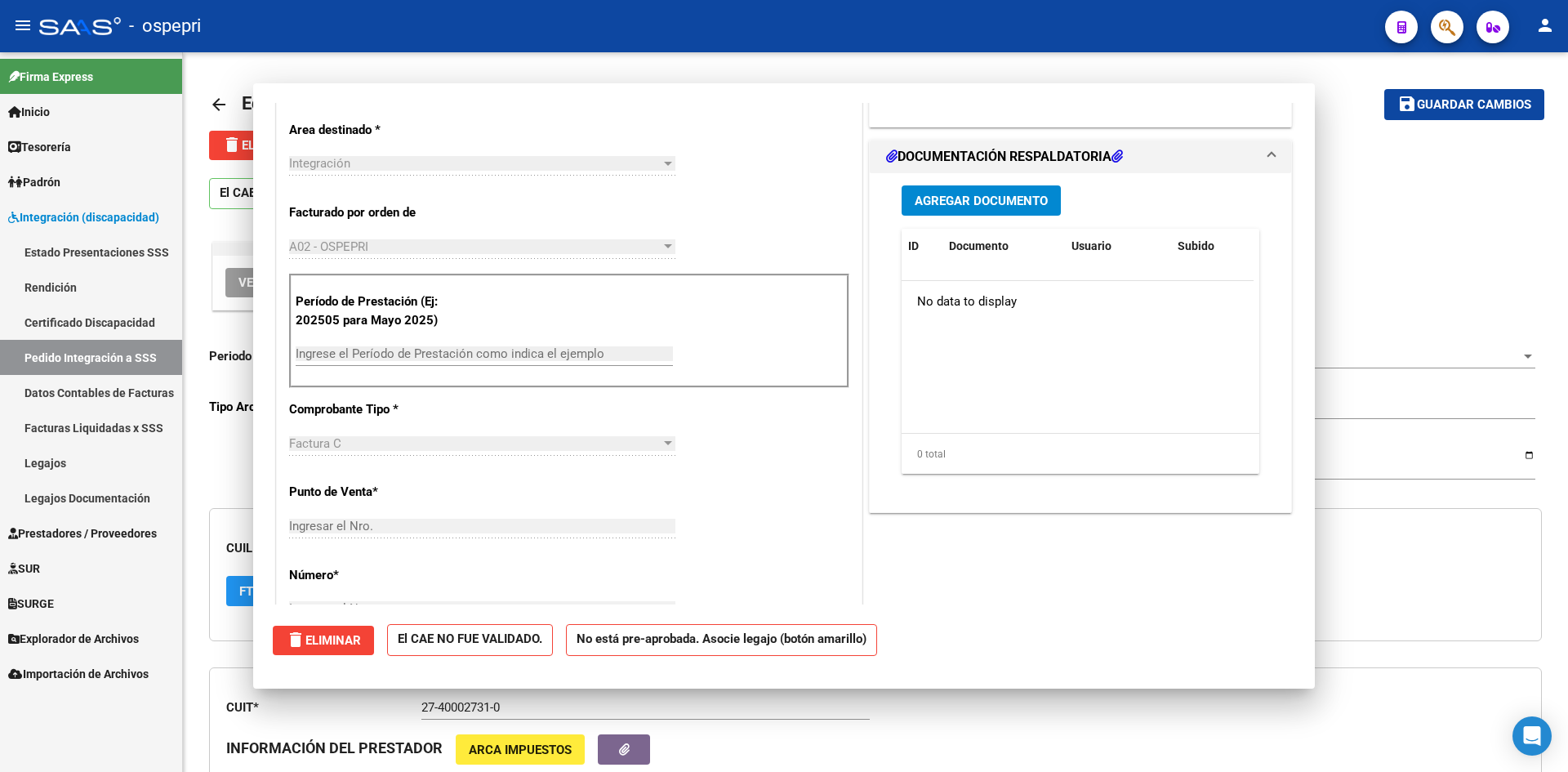
scroll to position [0, 0]
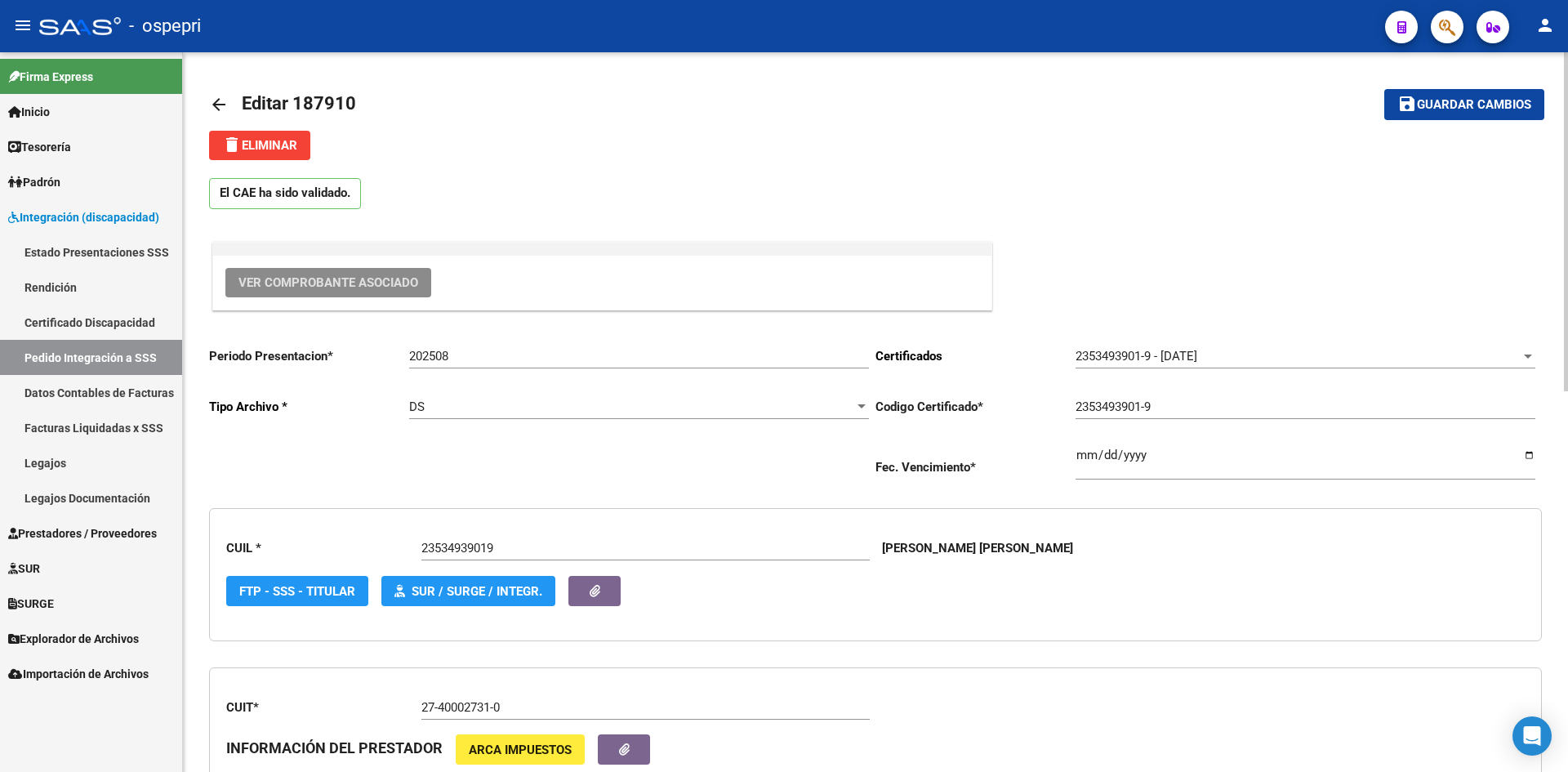
click at [214, 102] on mat-icon "arrow_back" at bounding box center [218, 105] width 19 height 19
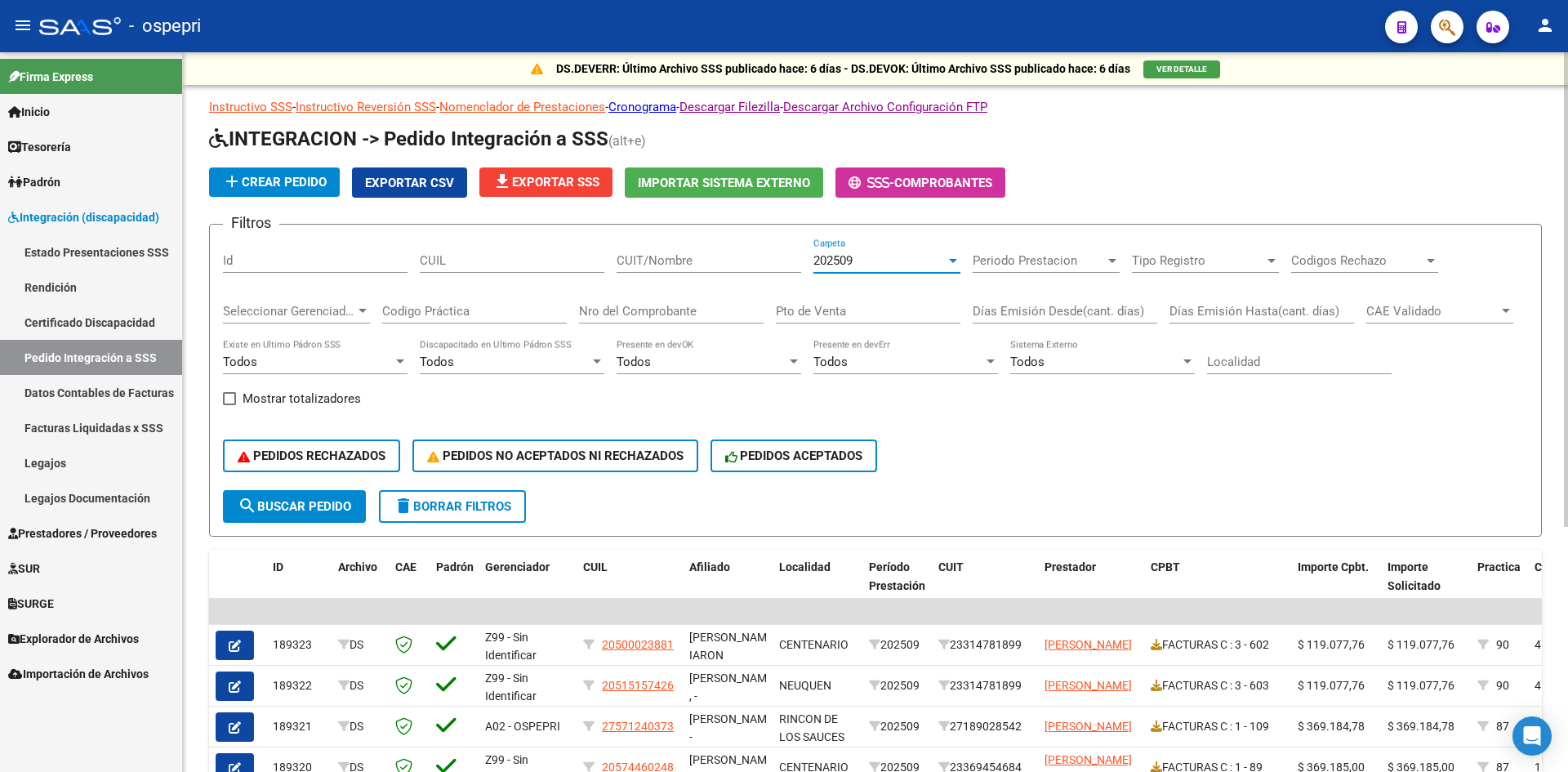
click at [868, 259] on div "202509" at bounding box center [879, 260] width 132 height 15
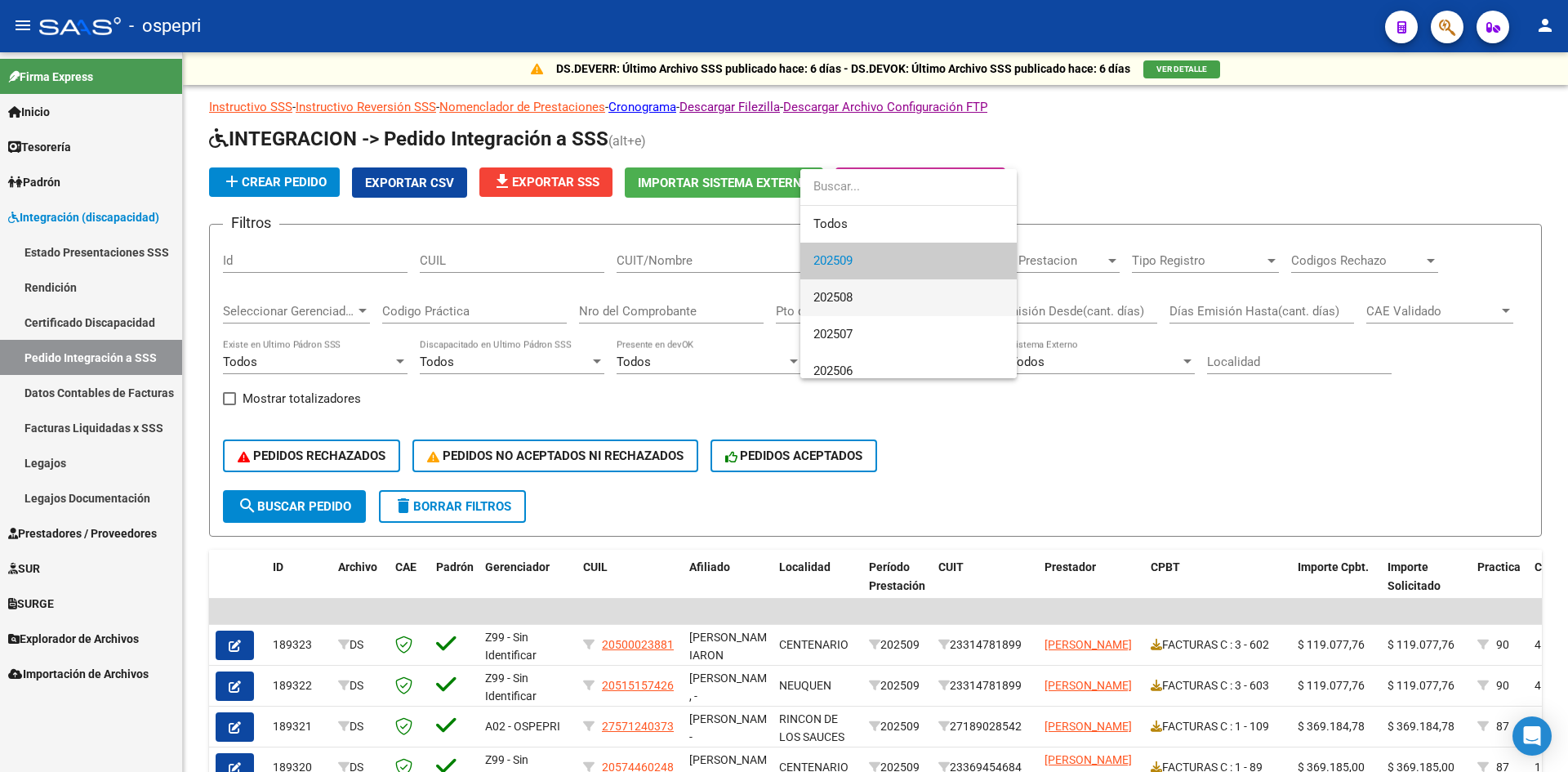
click at [869, 293] on span "202508" at bounding box center [908, 298] width 190 height 37
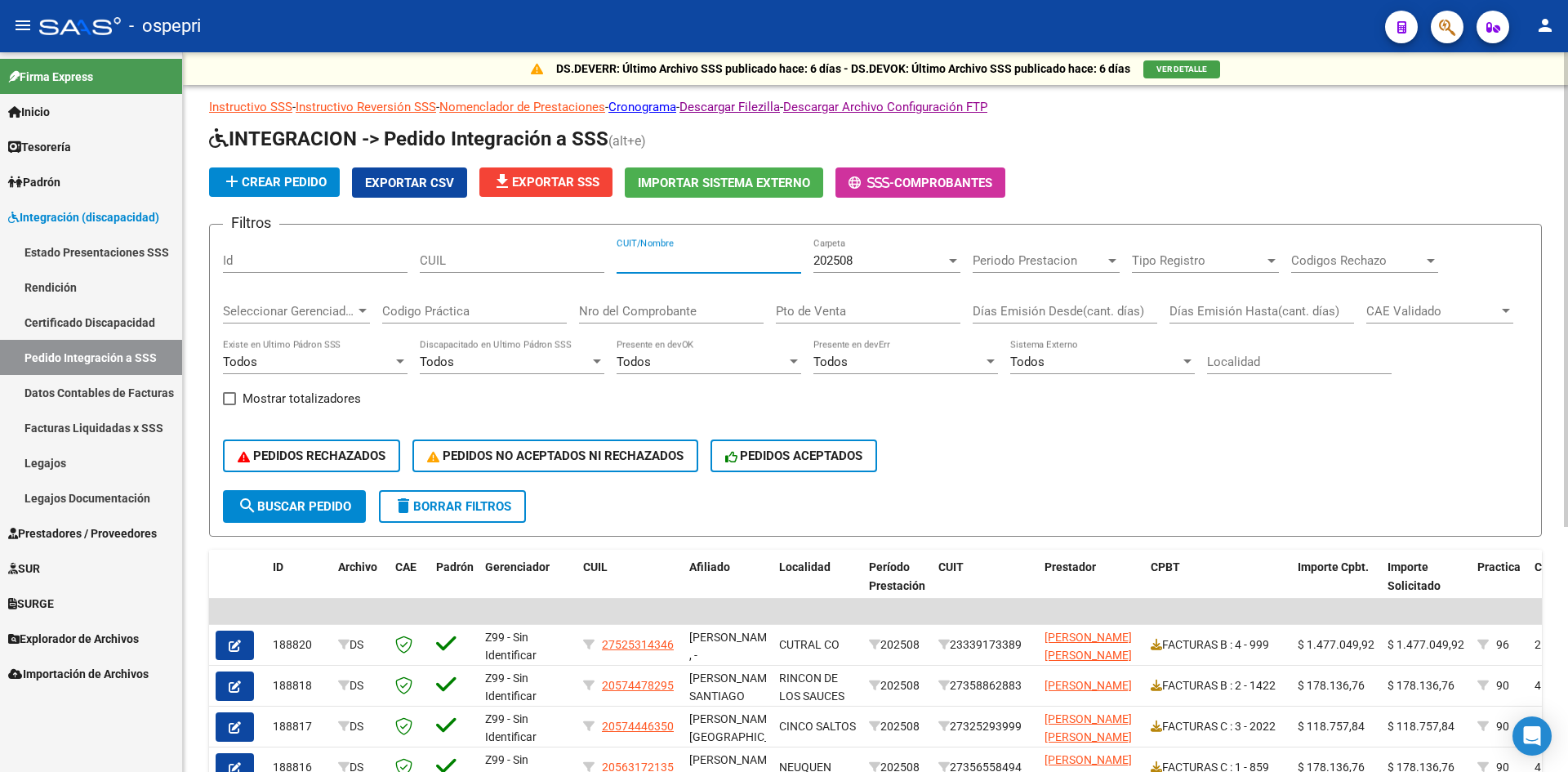
click at [637, 263] on input "CUIT/Nombre" at bounding box center [708, 260] width 184 height 15
paste input "27400027310"
type input "27400027310"
click at [332, 507] on span "search Buscar Pedido" at bounding box center [294, 506] width 114 height 15
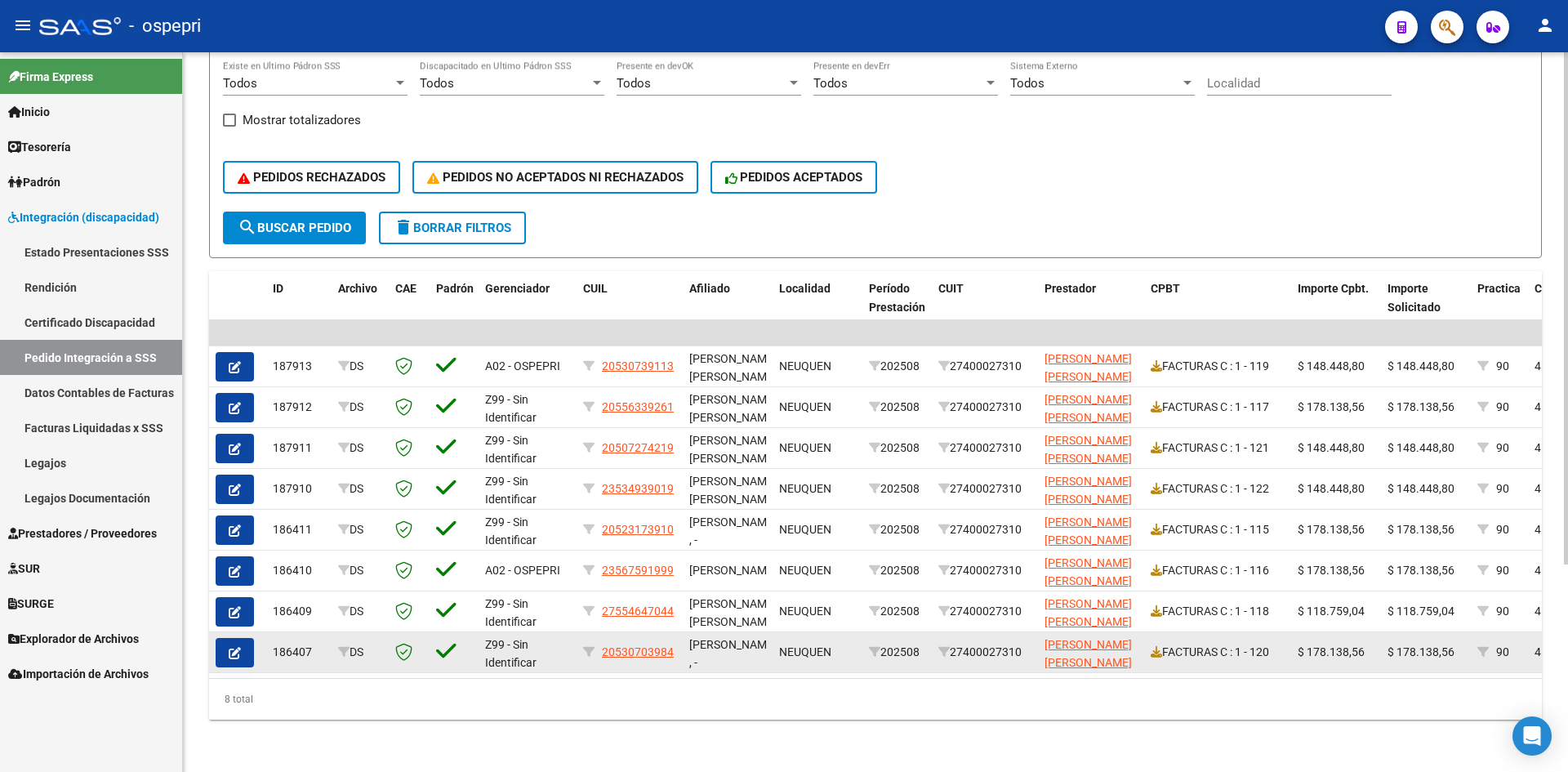
click at [237, 647] on icon "button" at bounding box center [235, 653] width 12 height 12
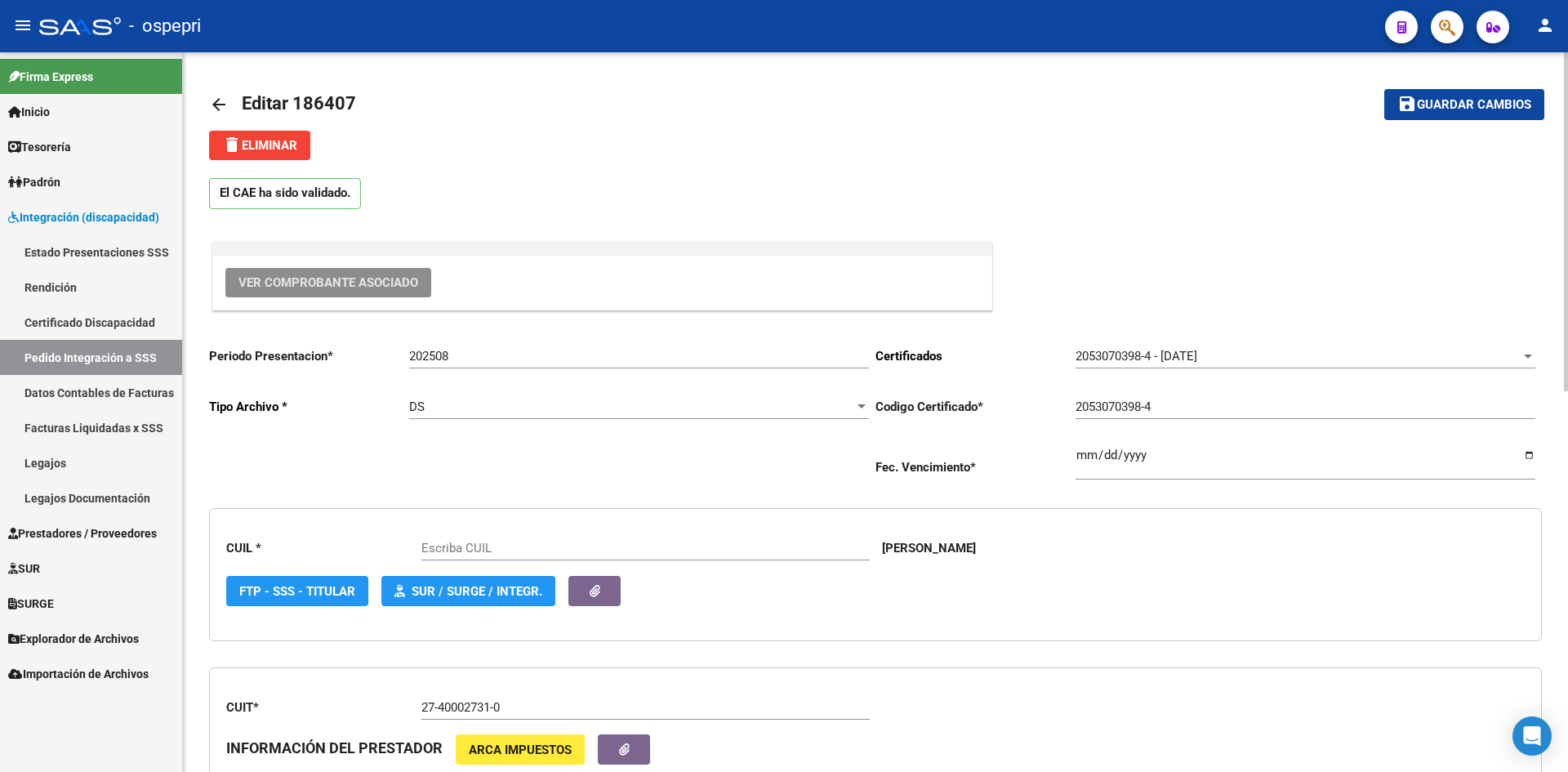
click at [387, 283] on span "Ver Comprobante Asociado" at bounding box center [329, 282] width 180 height 15
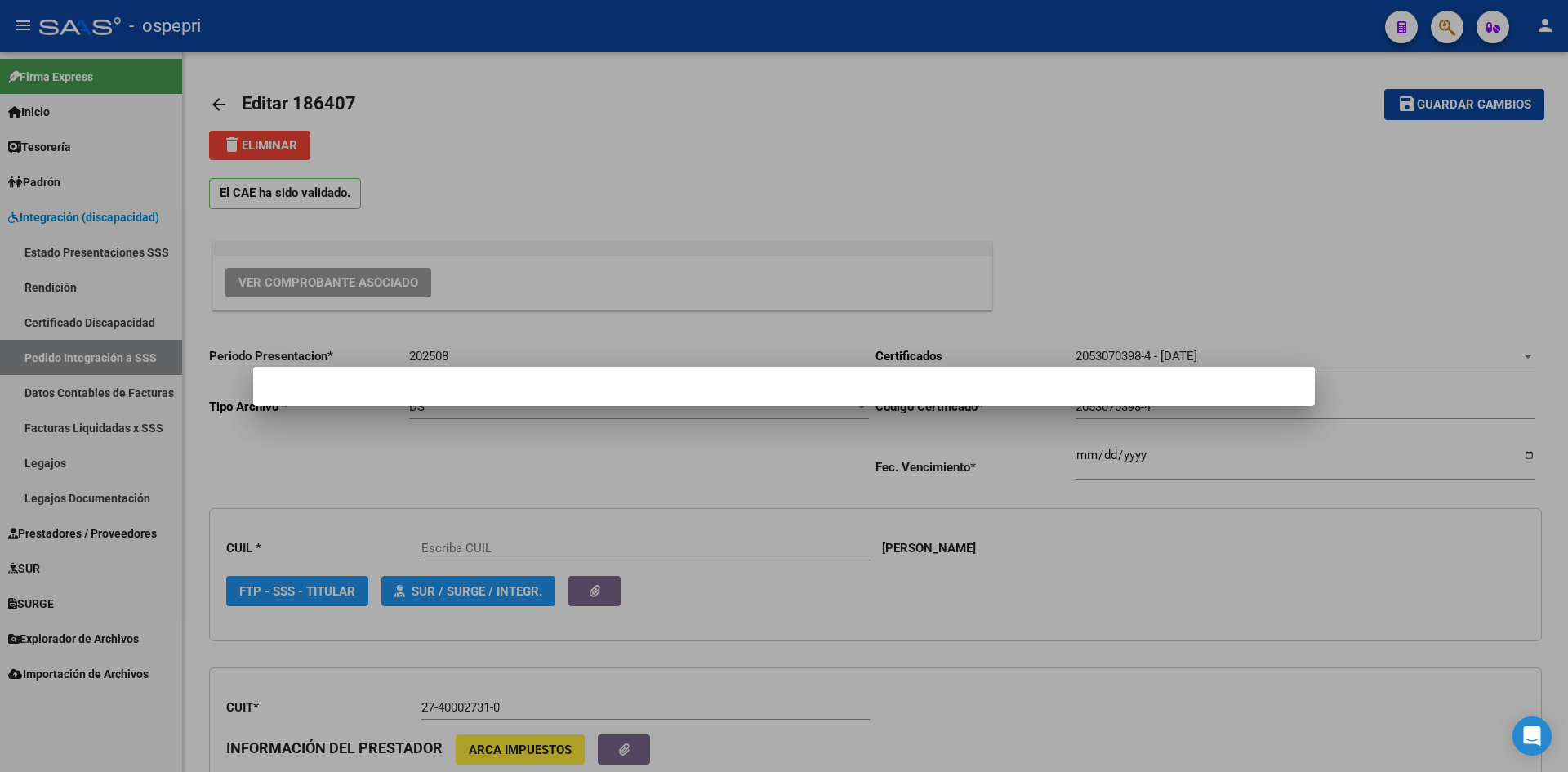
type input "20530703984"
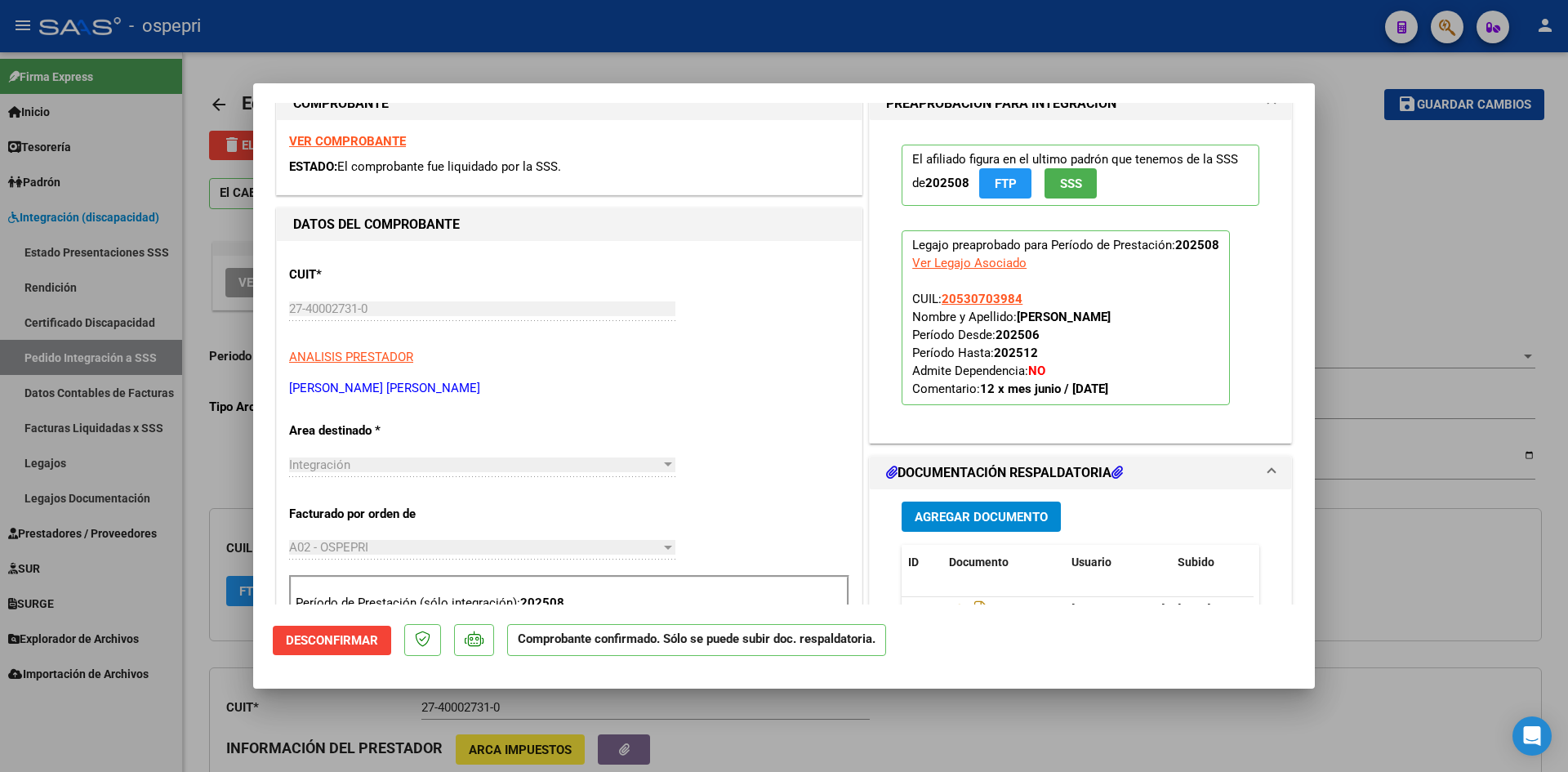
scroll to position [408, 0]
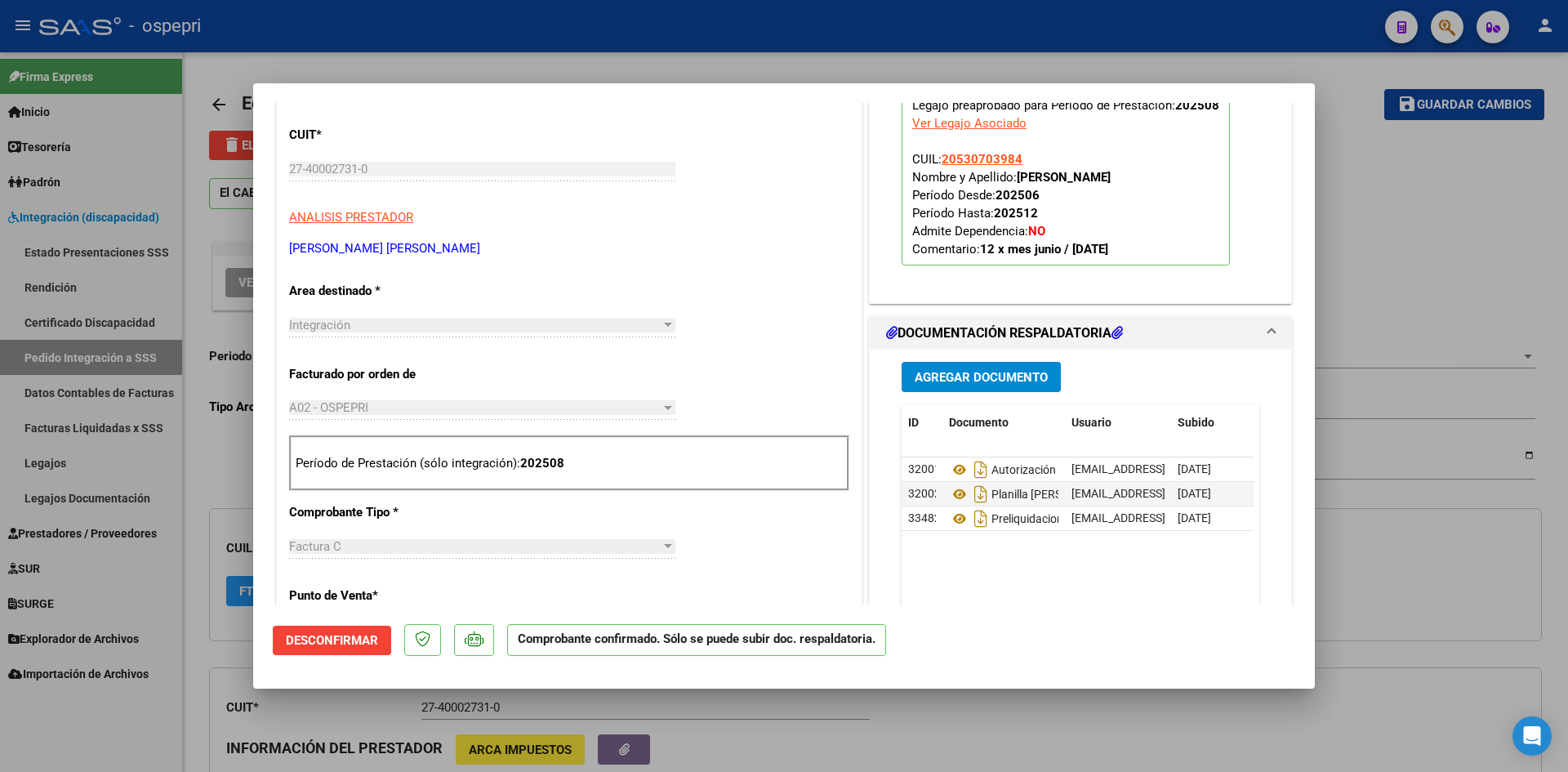
type input "$ 0,00"
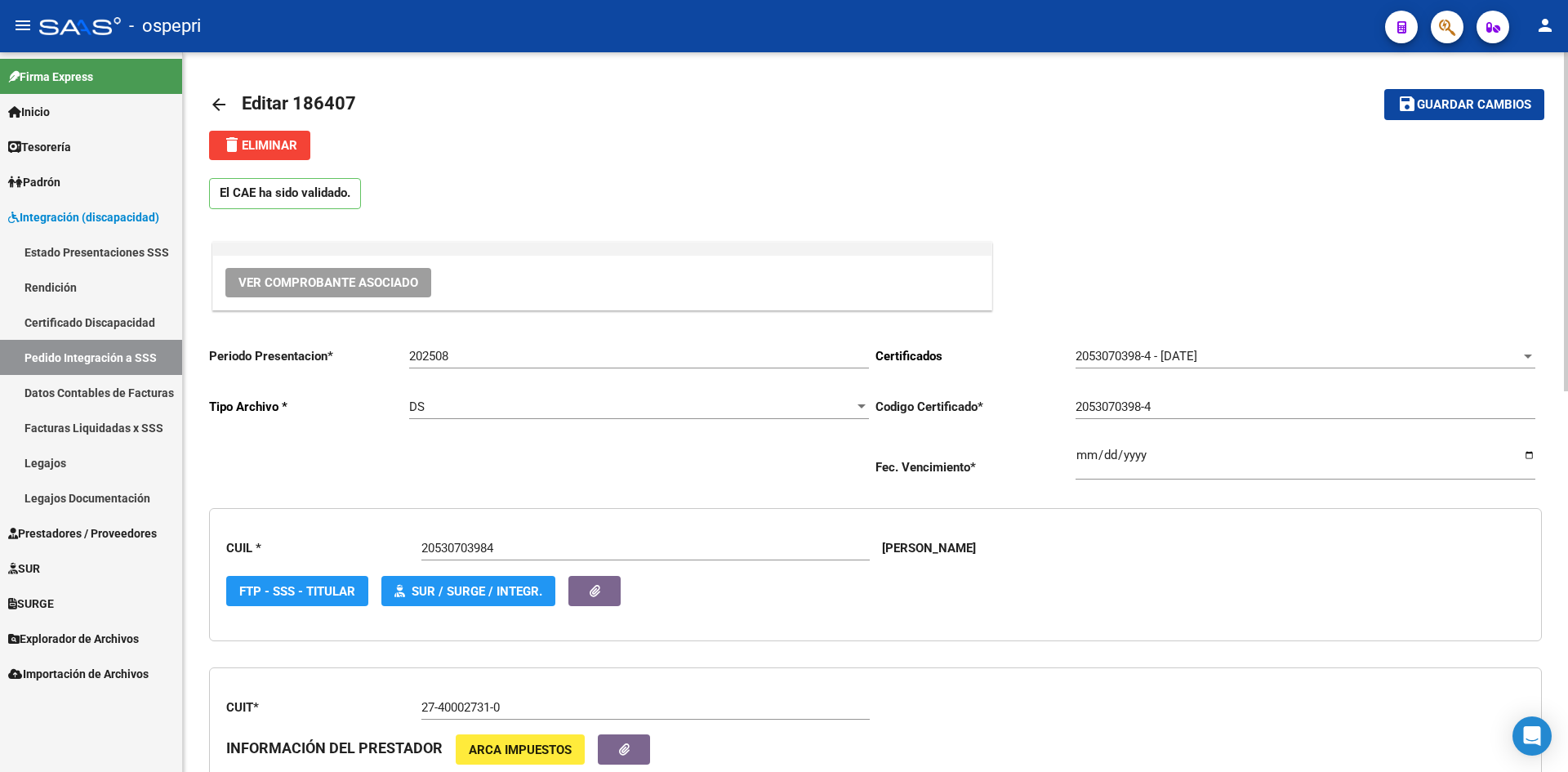
click at [222, 99] on mat-icon "arrow_back" at bounding box center [218, 105] width 19 height 19
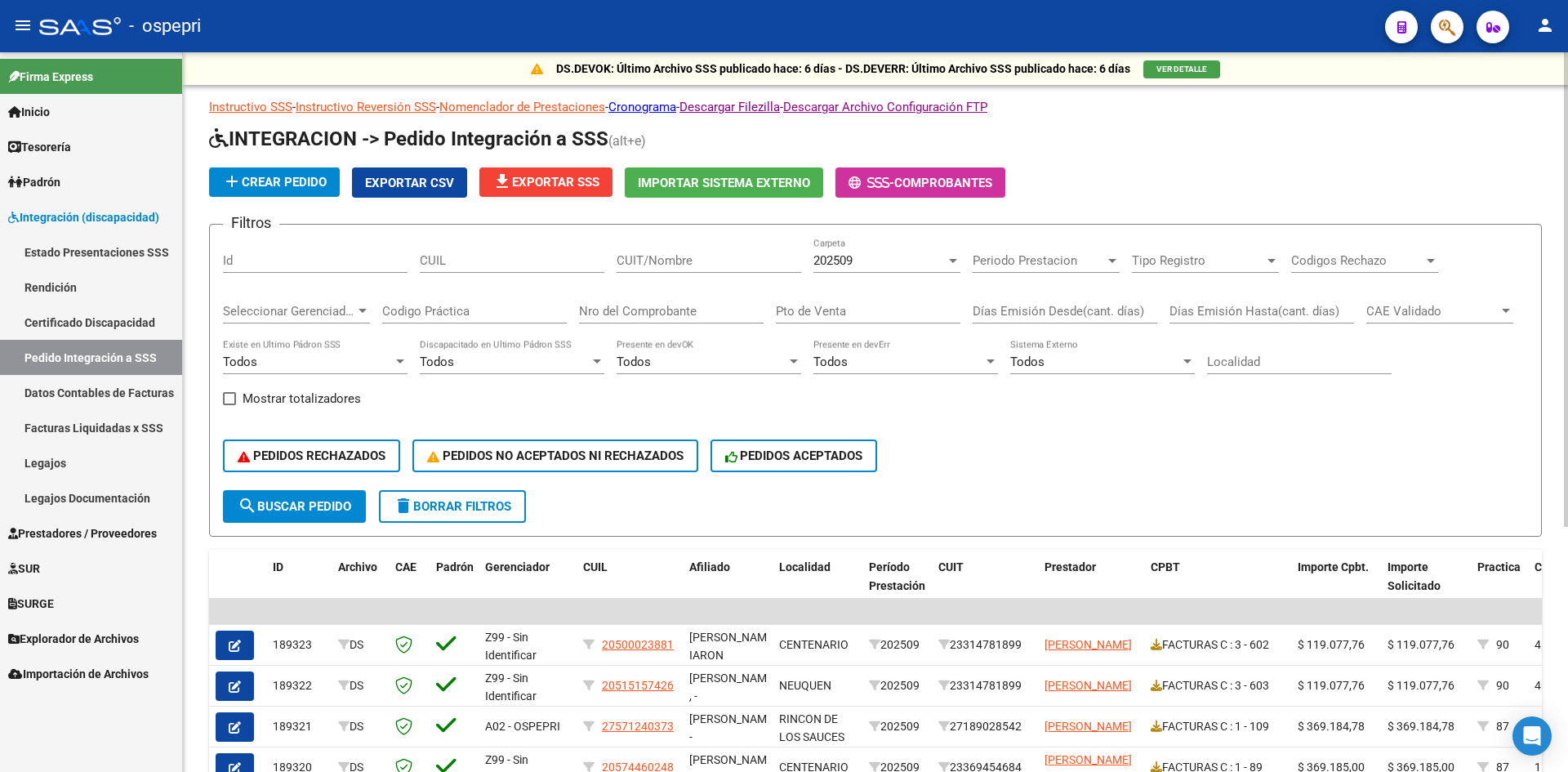
click at [642, 256] on input "CUIT/Nombre" at bounding box center [708, 260] width 184 height 15
paste input "27400027310"
type input "27400027310"
click at [295, 507] on span "search Buscar Pedido" at bounding box center [294, 506] width 114 height 15
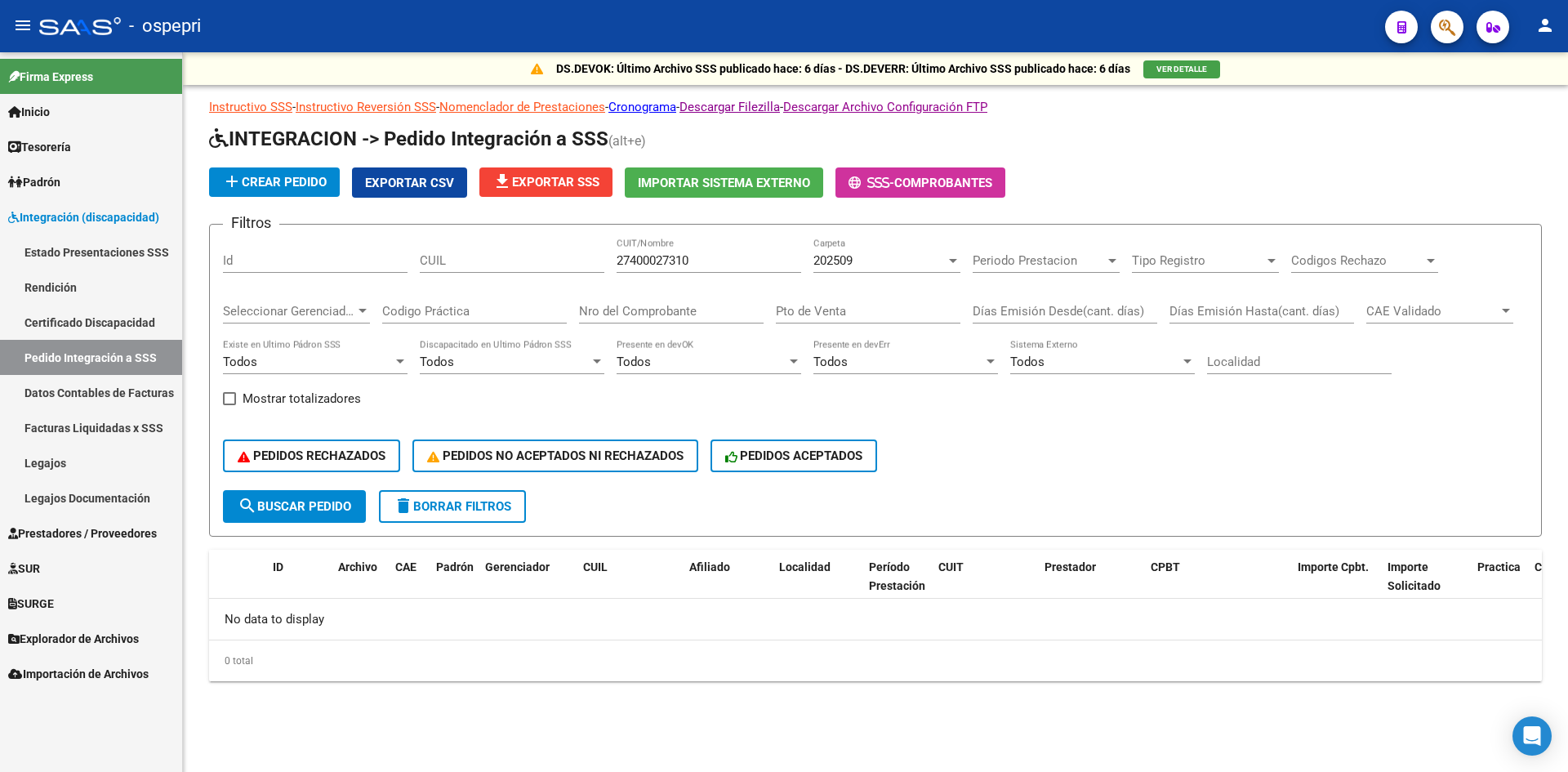
click at [844, 264] on span "202509" at bounding box center [832, 260] width 39 height 15
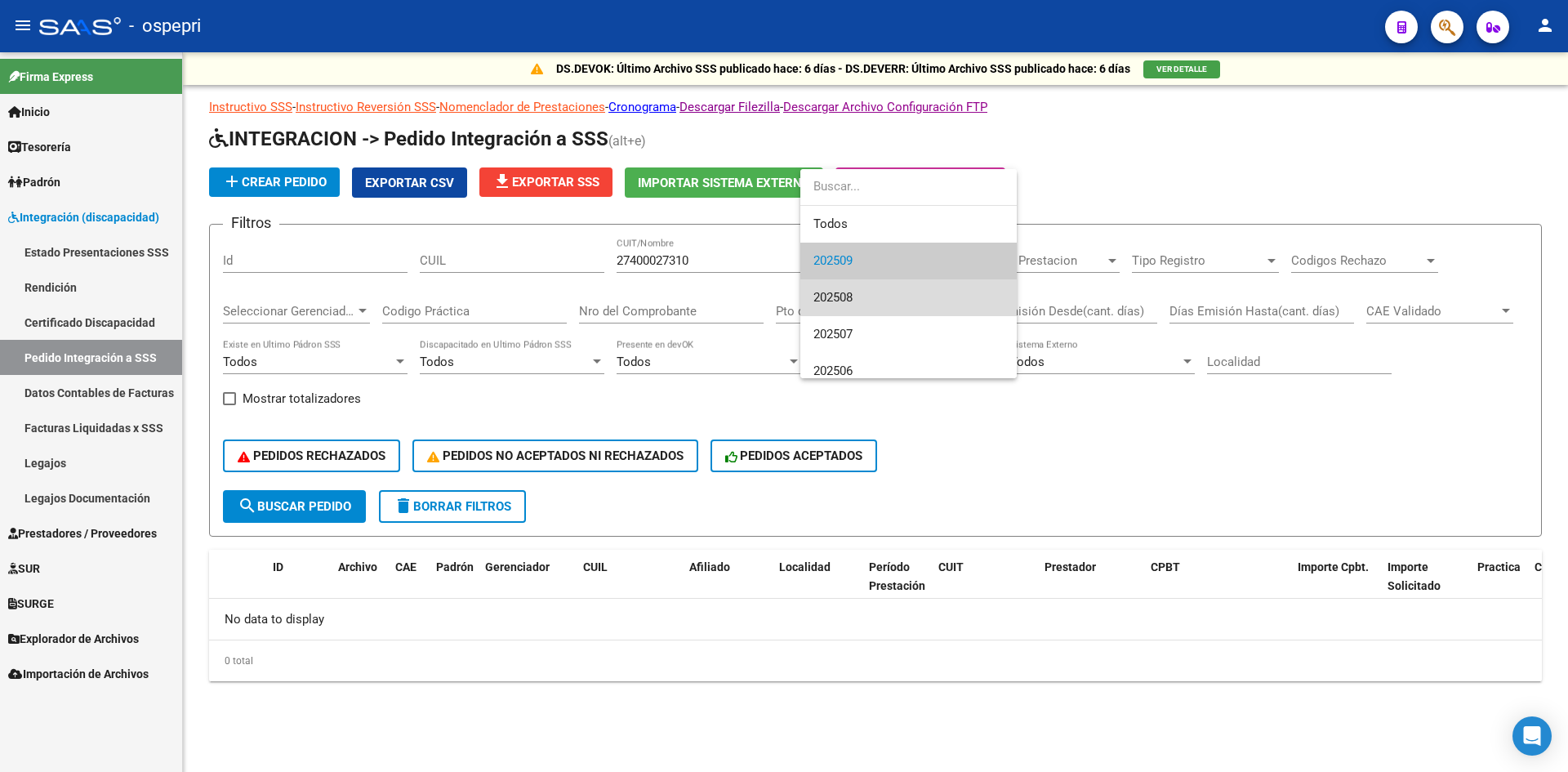
click at [848, 287] on span "202508" at bounding box center [908, 298] width 190 height 37
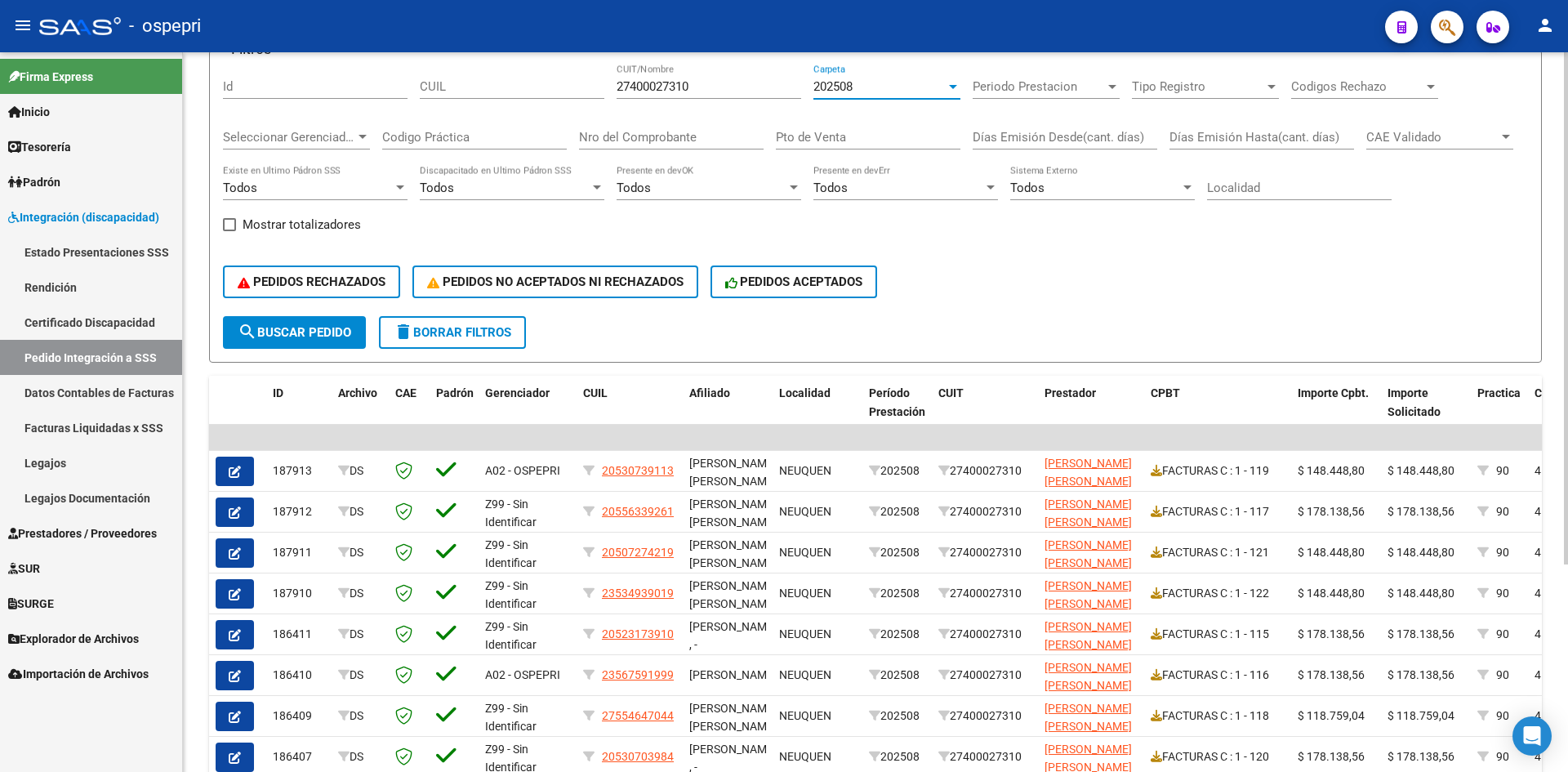
scroll to position [291, 0]
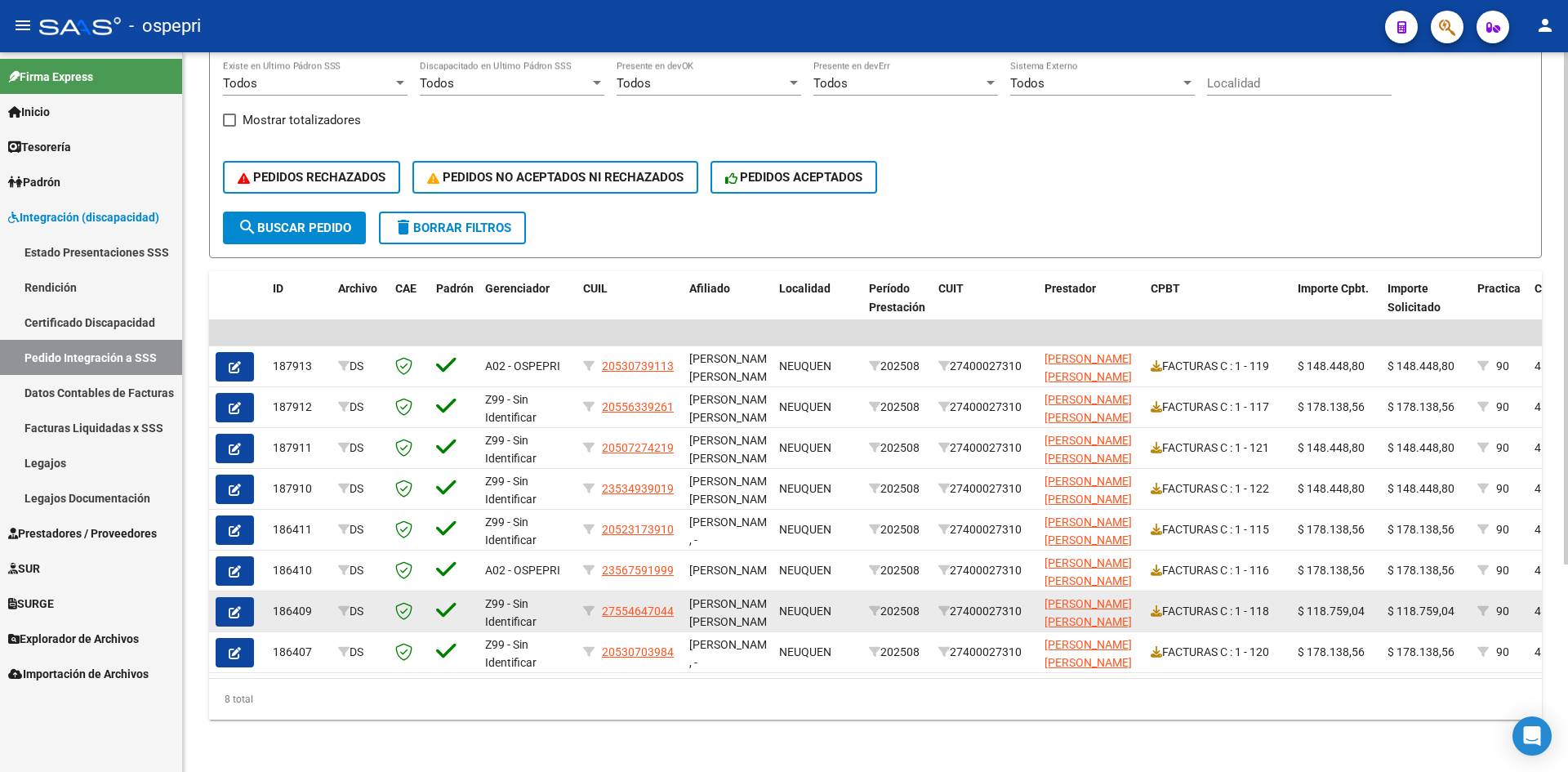
click at [233, 606] on icon "button" at bounding box center [235, 612] width 12 height 12
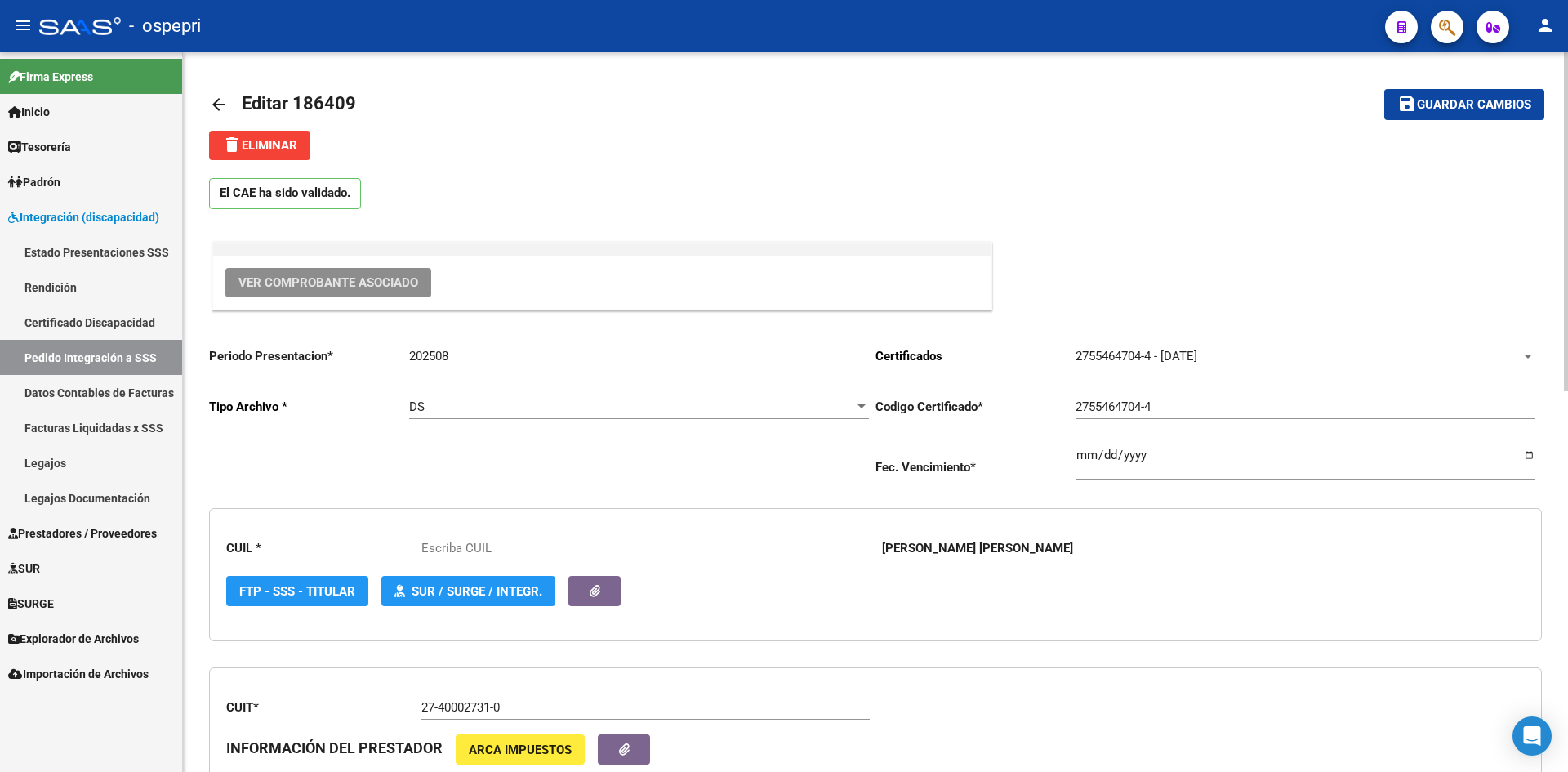
click at [393, 277] on span "Ver Comprobante Asociado" at bounding box center [329, 282] width 180 height 15
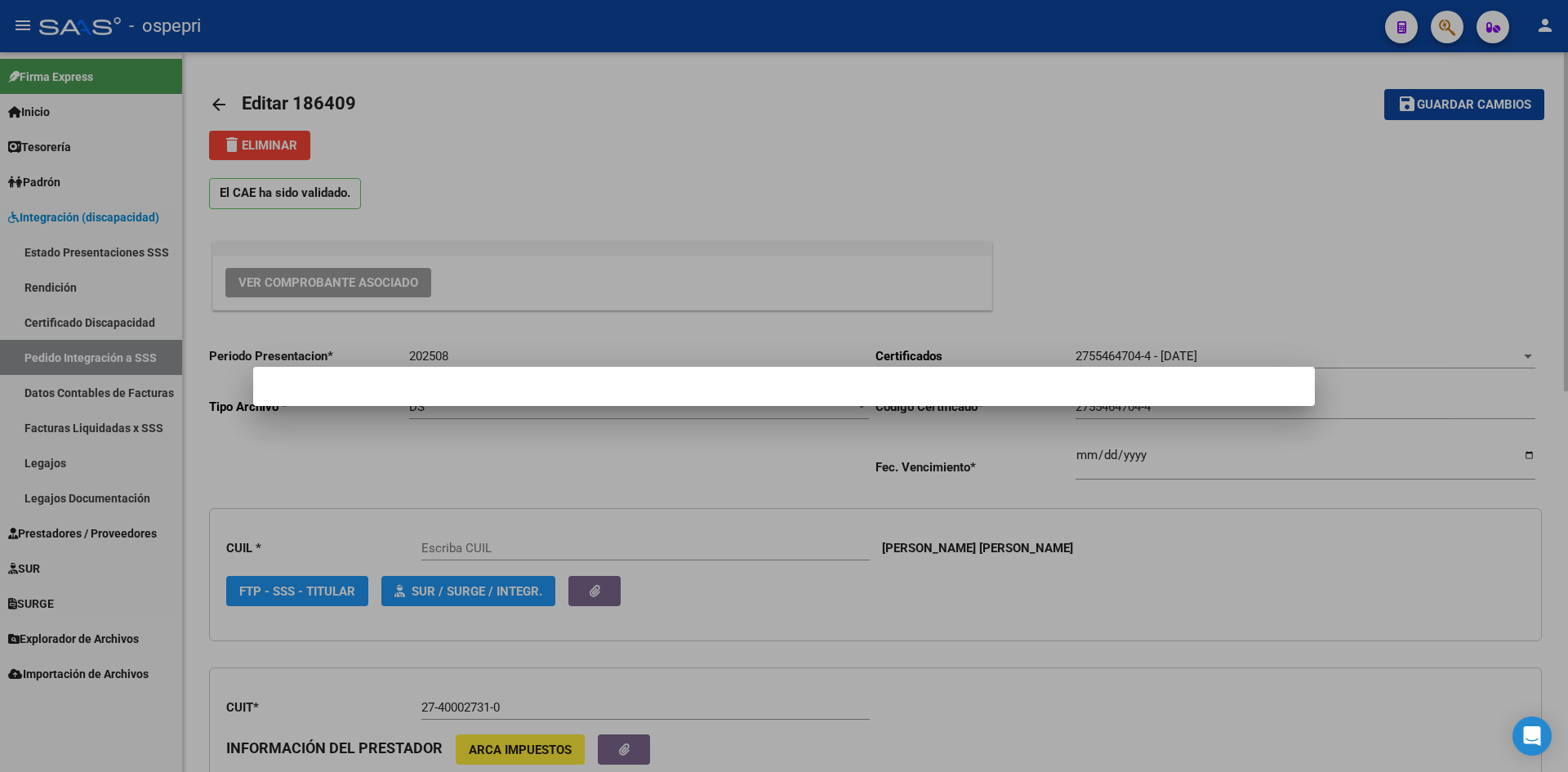
type input "27554647044"
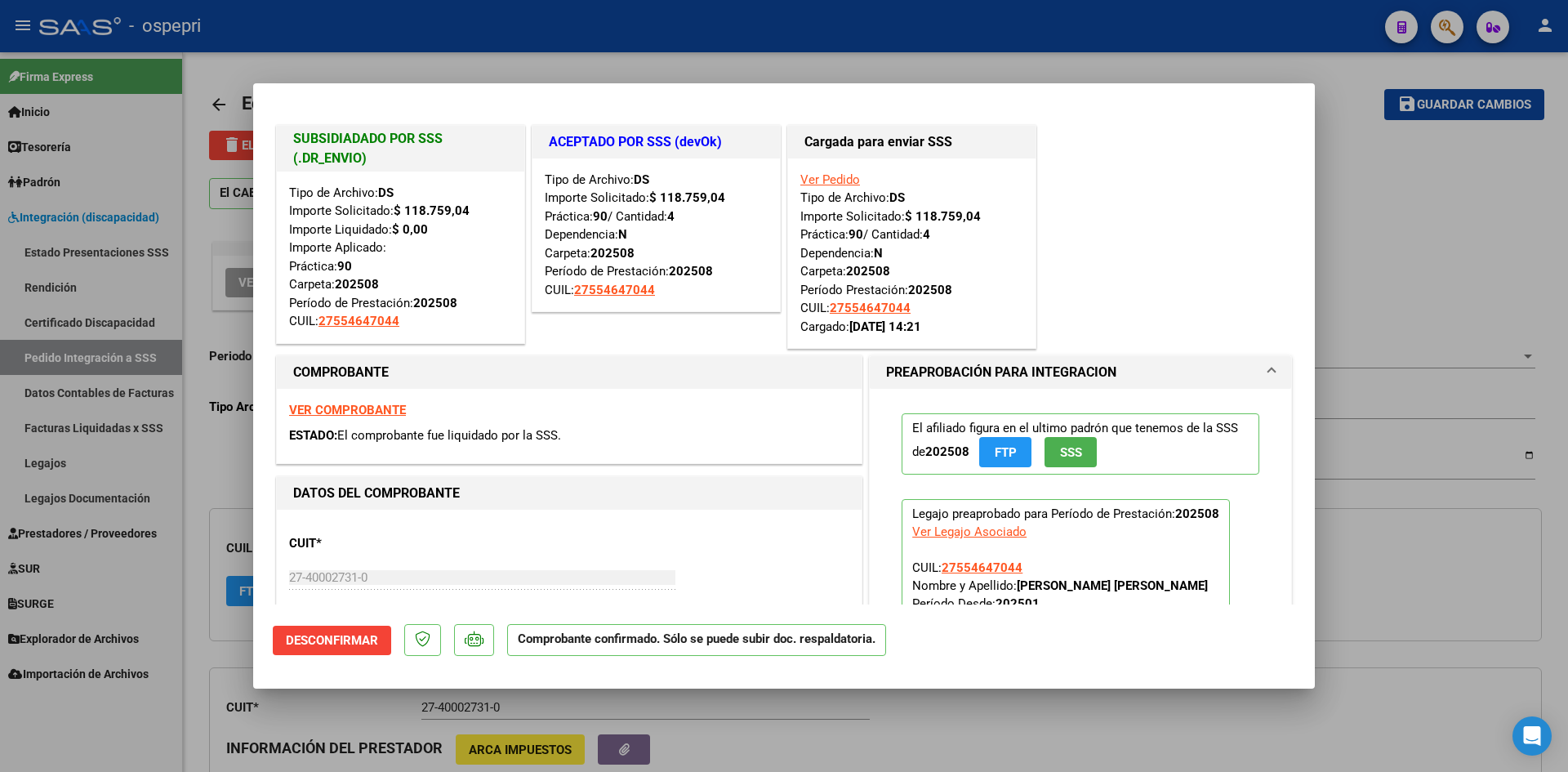
type input "$ 0,00"
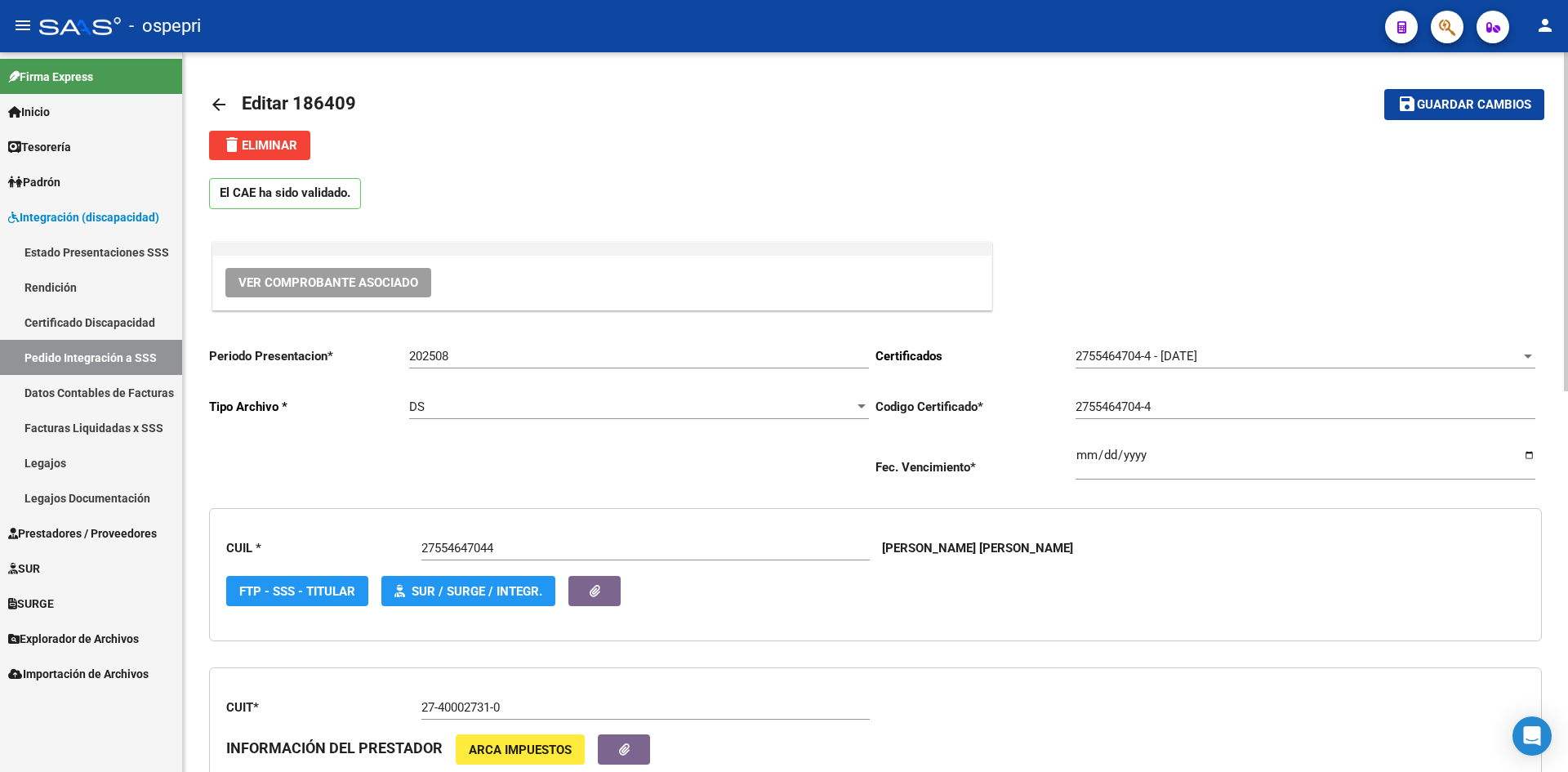
click at [219, 105] on mat-icon "arrow_back" at bounding box center [218, 105] width 19 height 19
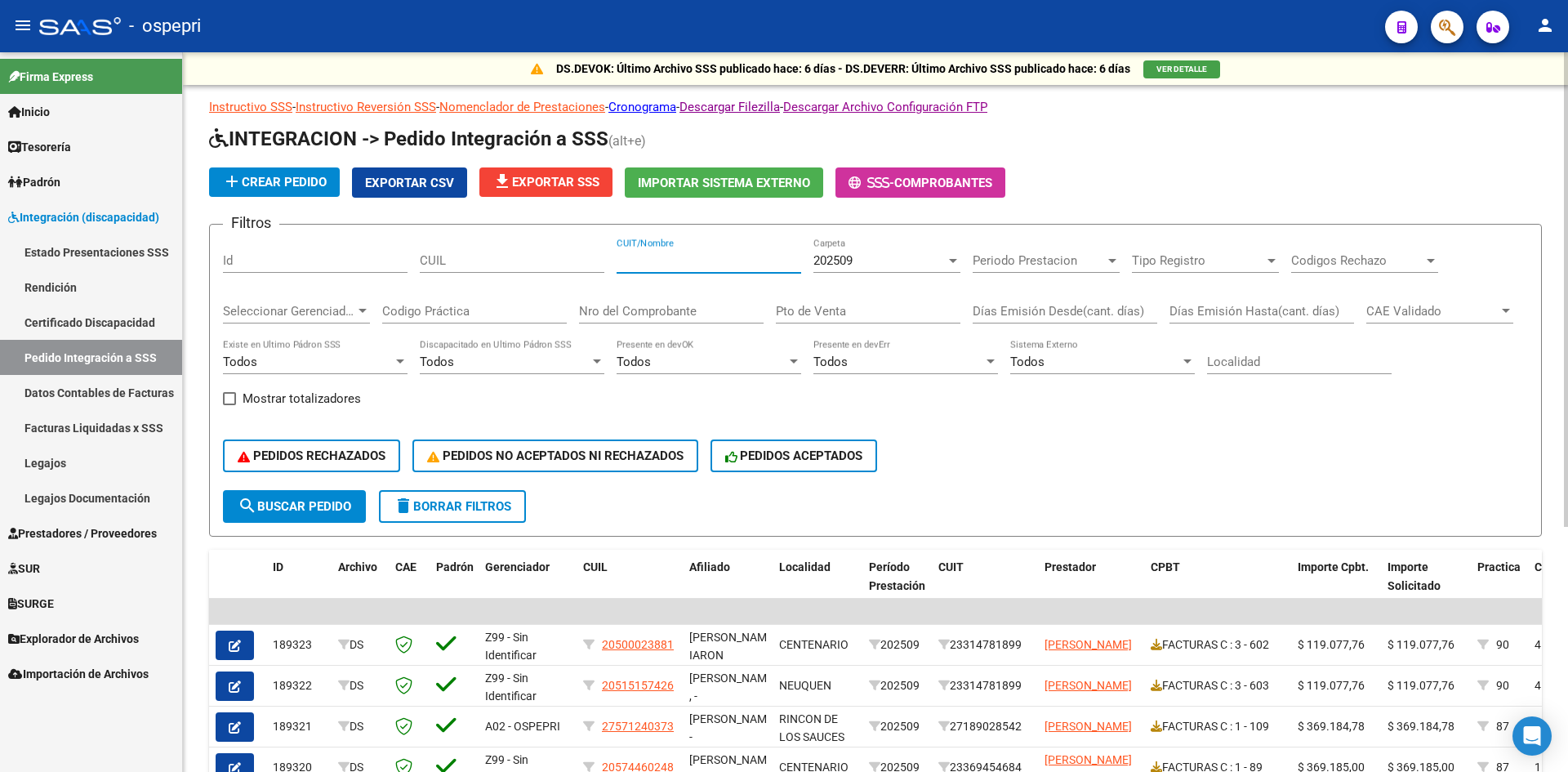
click at [651, 257] on input "CUIT/Nombre" at bounding box center [708, 260] width 184 height 15
click at [867, 264] on div "202509" at bounding box center [879, 260] width 132 height 15
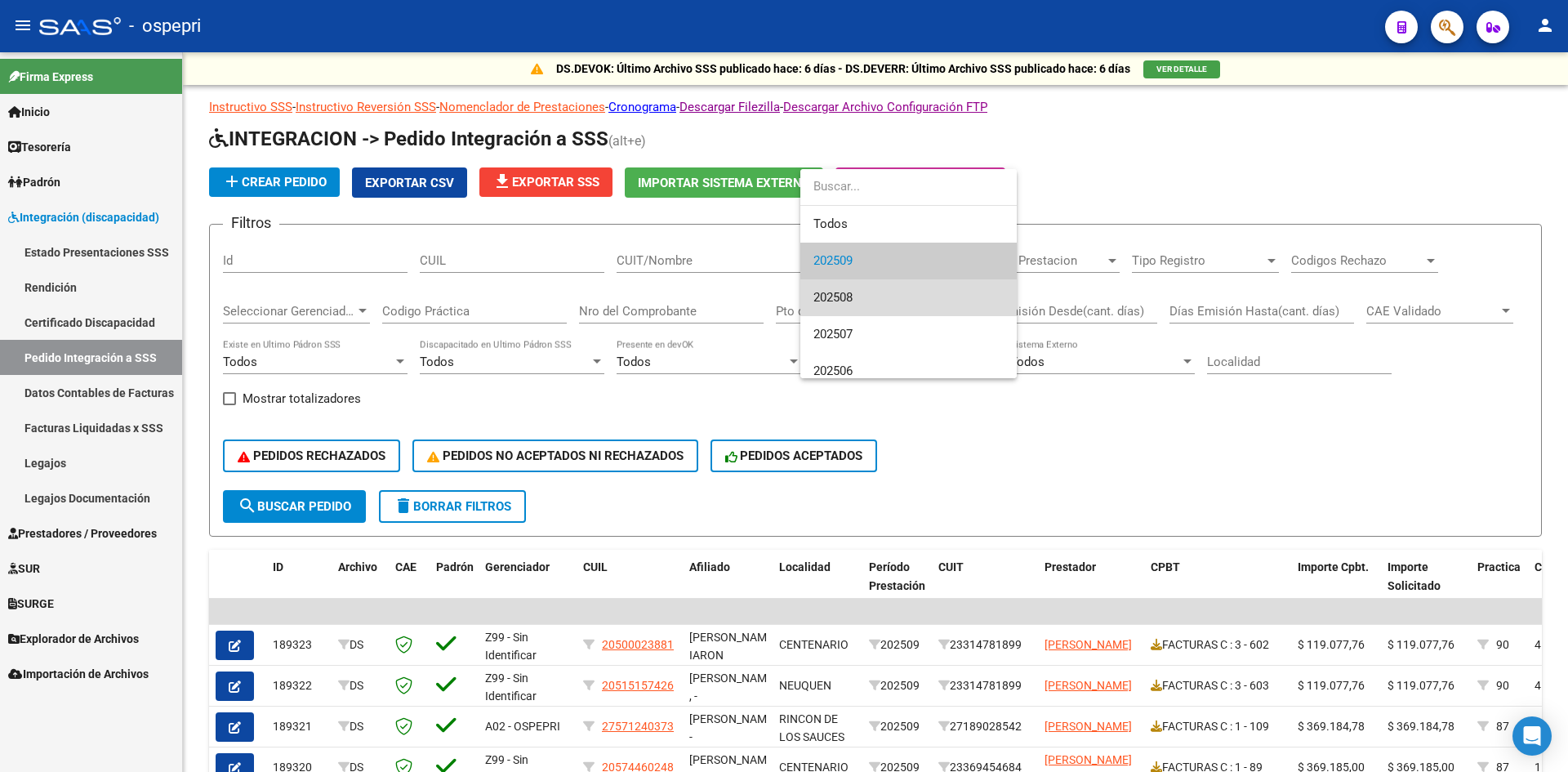
click at [865, 285] on span "202508" at bounding box center [908, 298] width 190 height 37
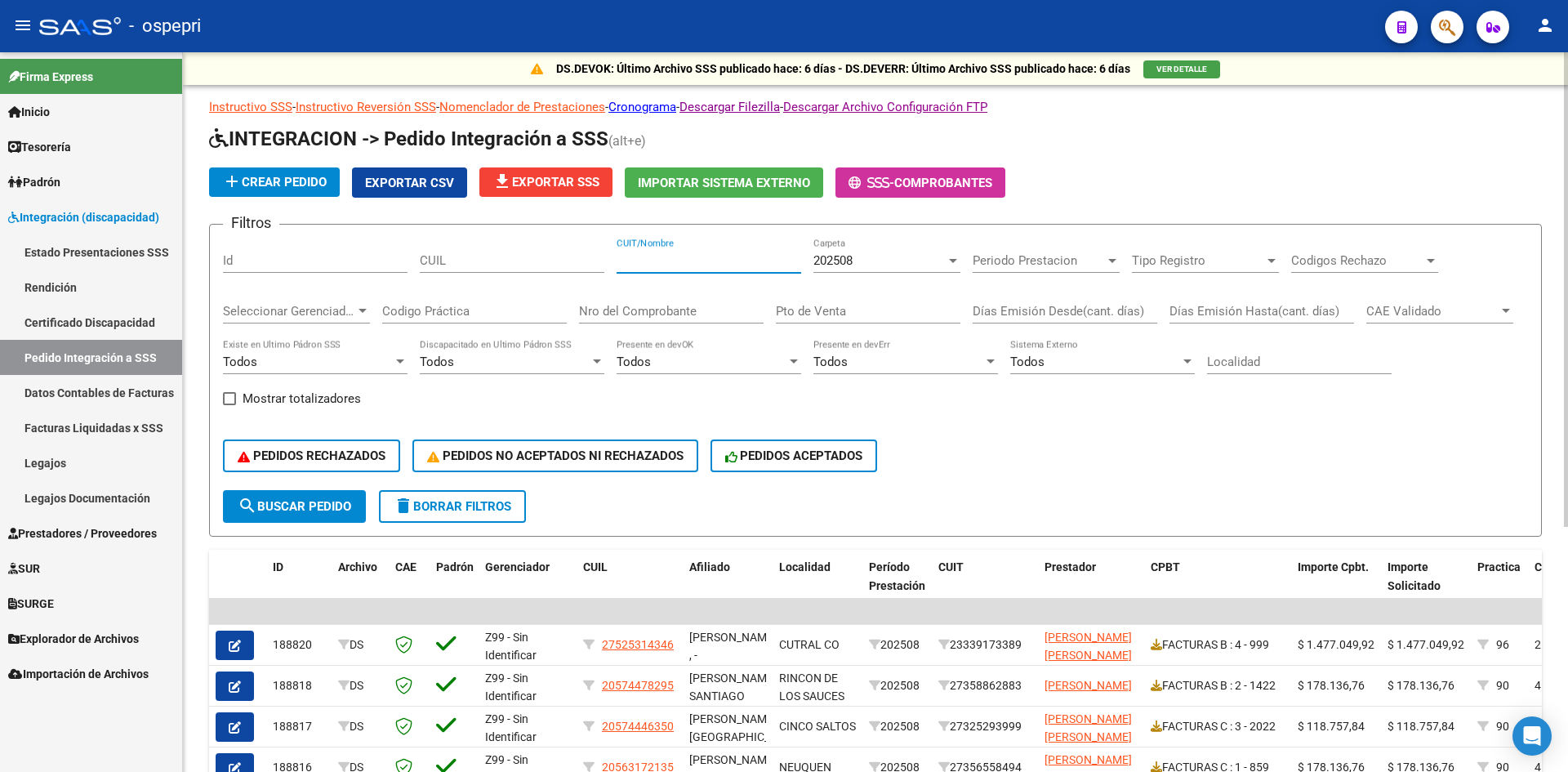
click at [668, 263] on input "CUIT/Nombre" at bounding box center [708, 260] width 184 height 15
paste input "27400027310"
type input "27400027310"
click at [322, 503] on span "search Buscar Pedido" at bounding box center [294, 506] width 114 height 15
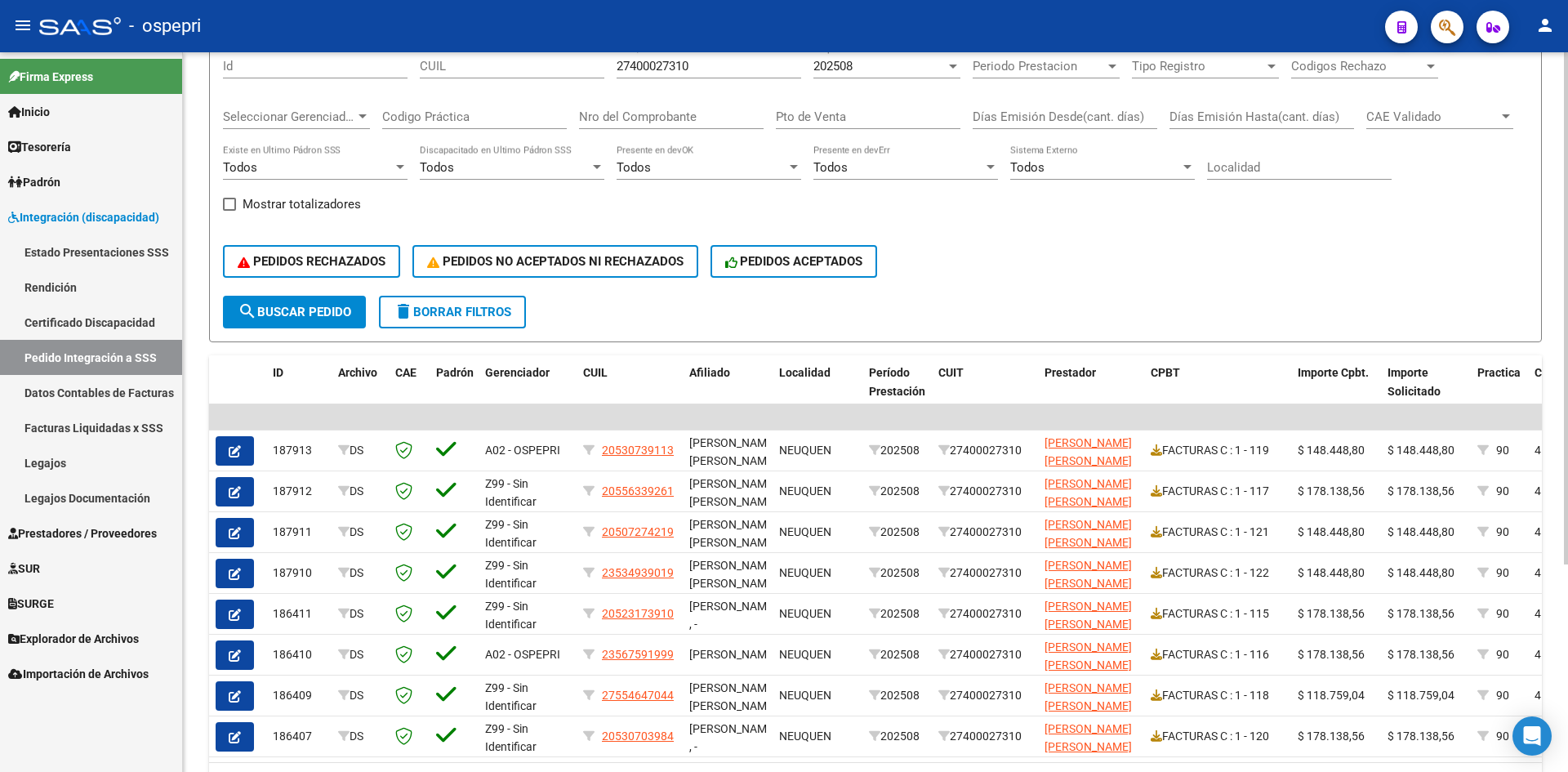
scroll to position [245, 0]
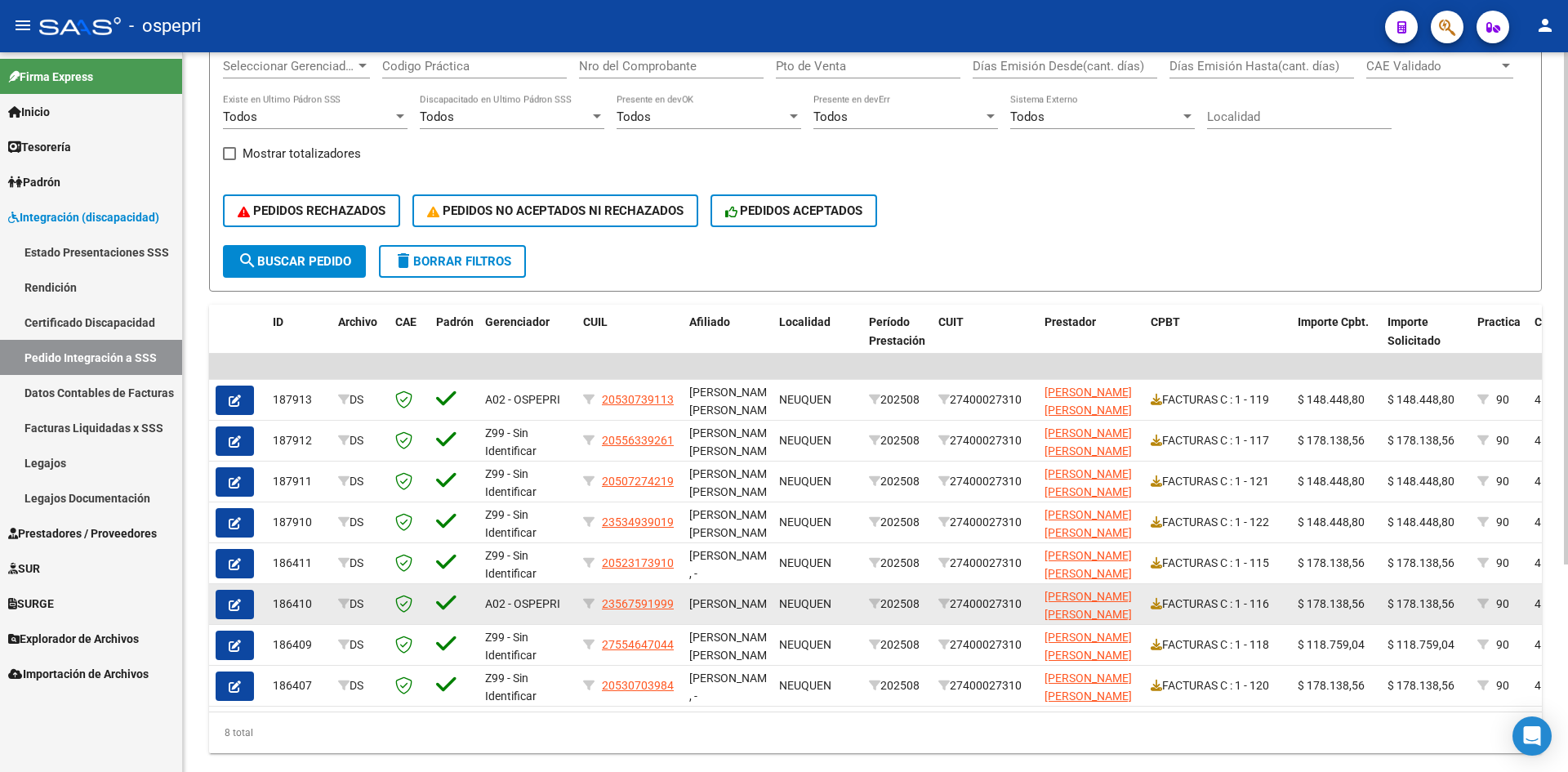
click at [229, 607] on icon "button" at bounding box center [235, 605] width 12 height 12
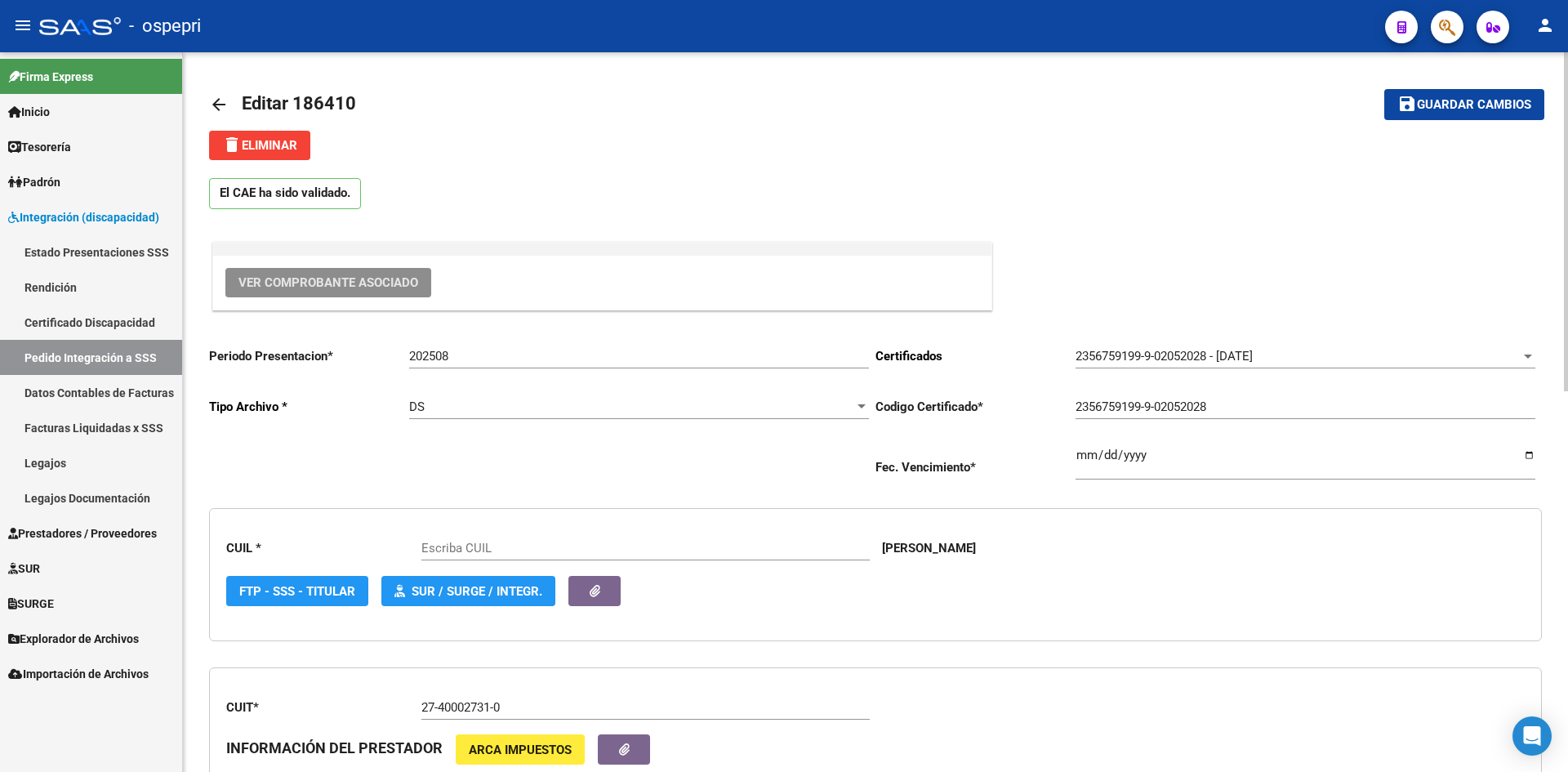
click at [320, 282] on span "Ver Comprobante Asociado" at bounding box center [329, 282] width 180 height 15
type input "23567591999"
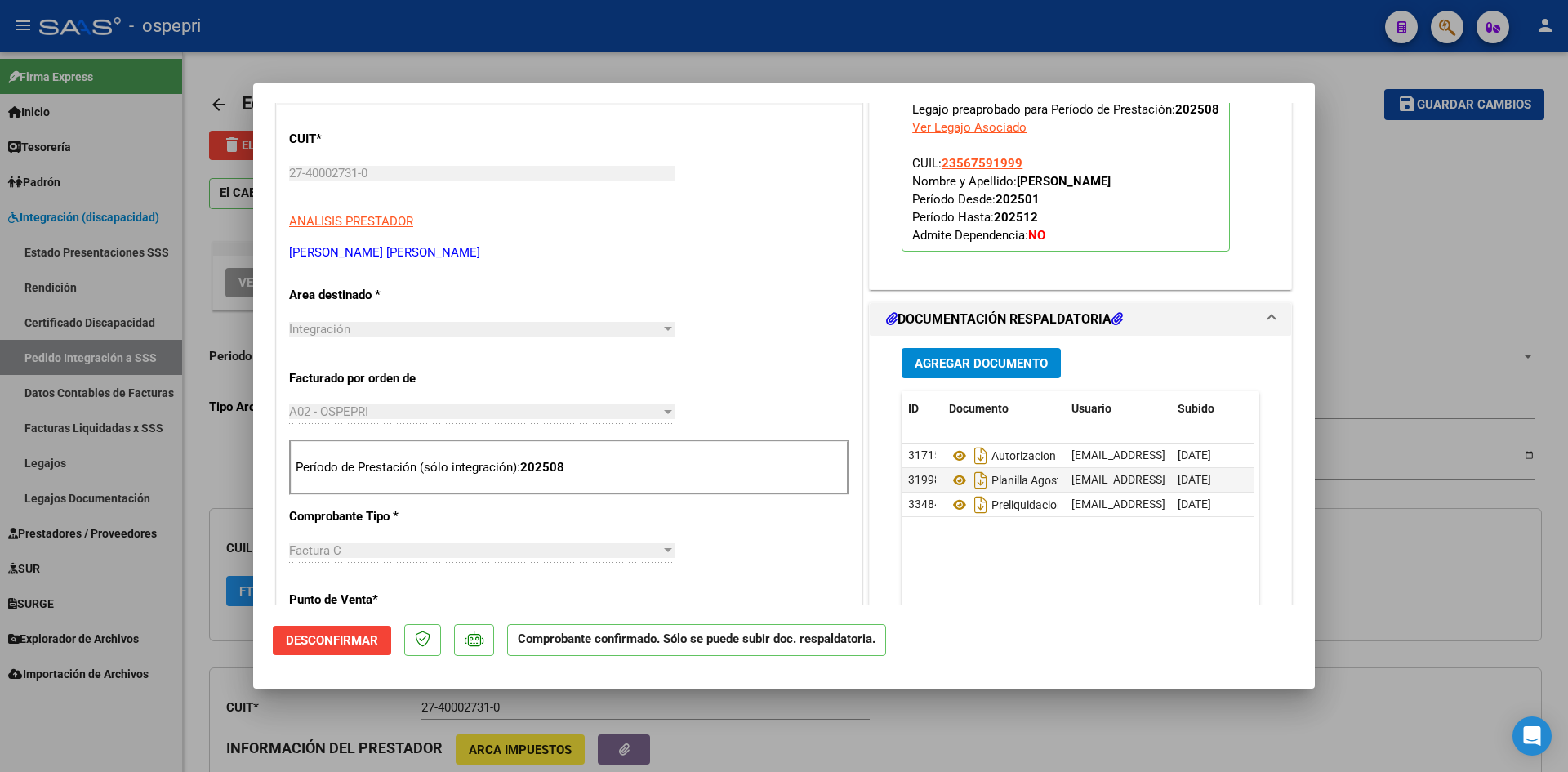
scroll to position [408, 0]
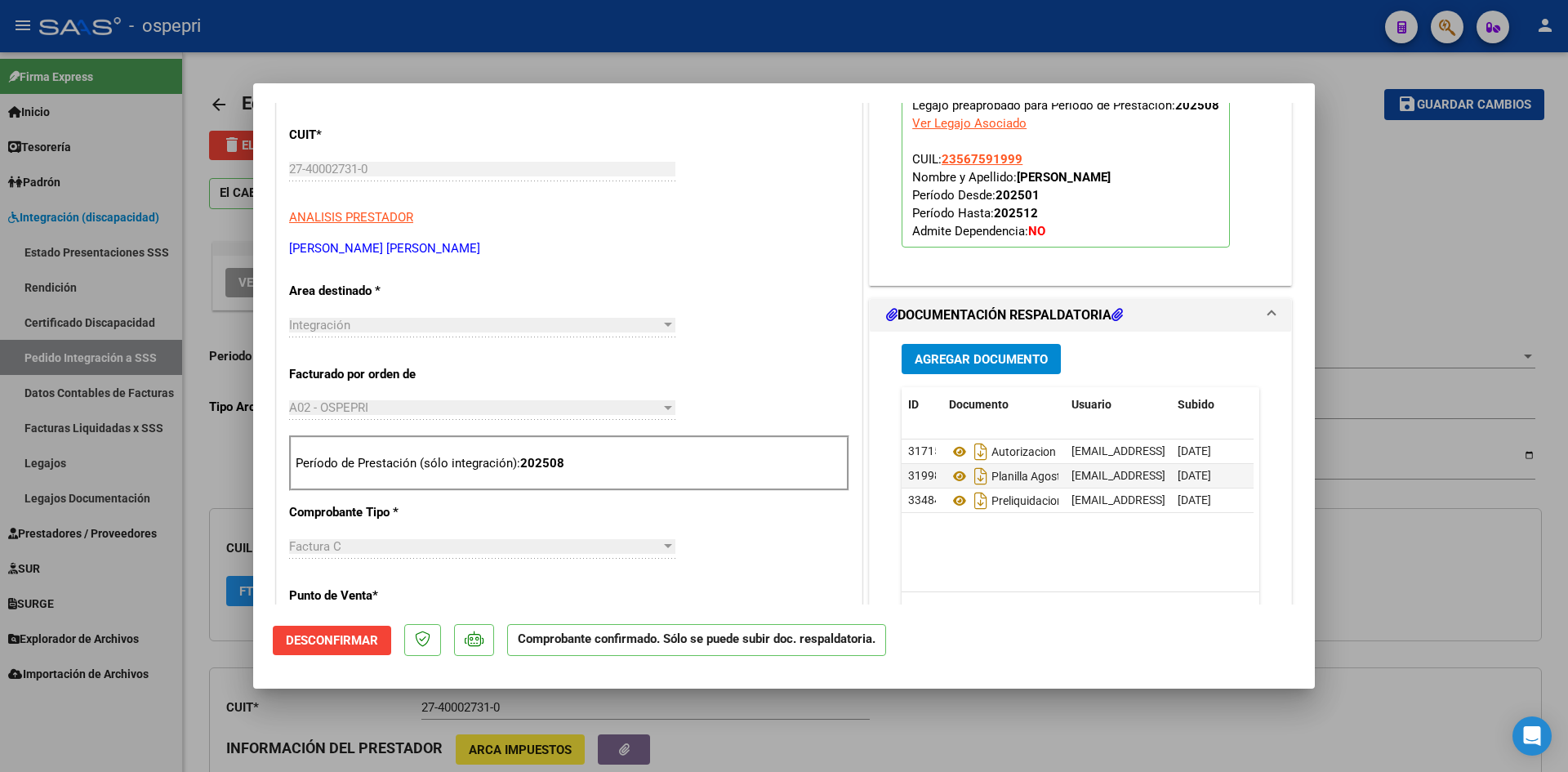
type input "$ 0,00"
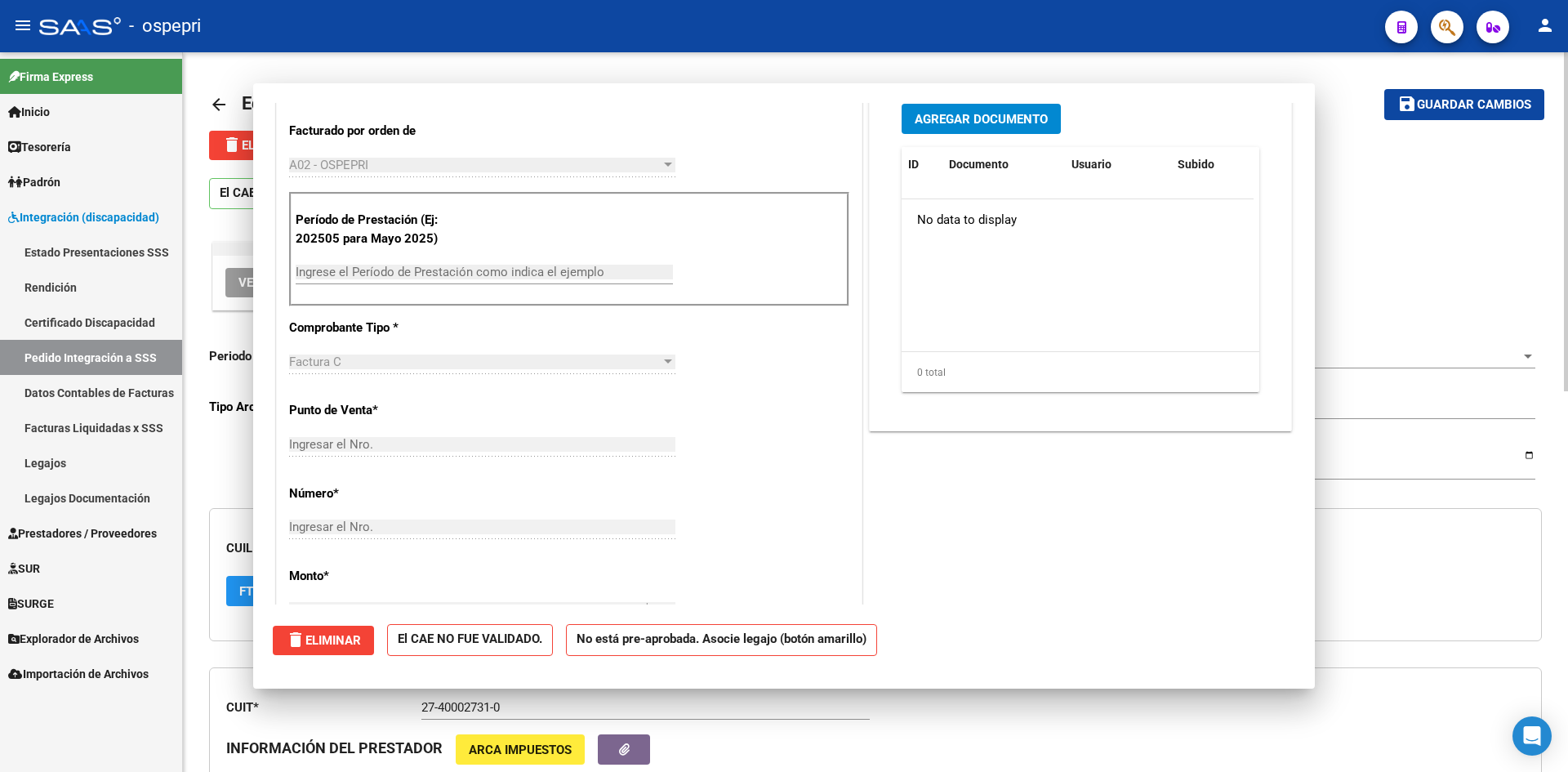
scroll to position [0, 0]
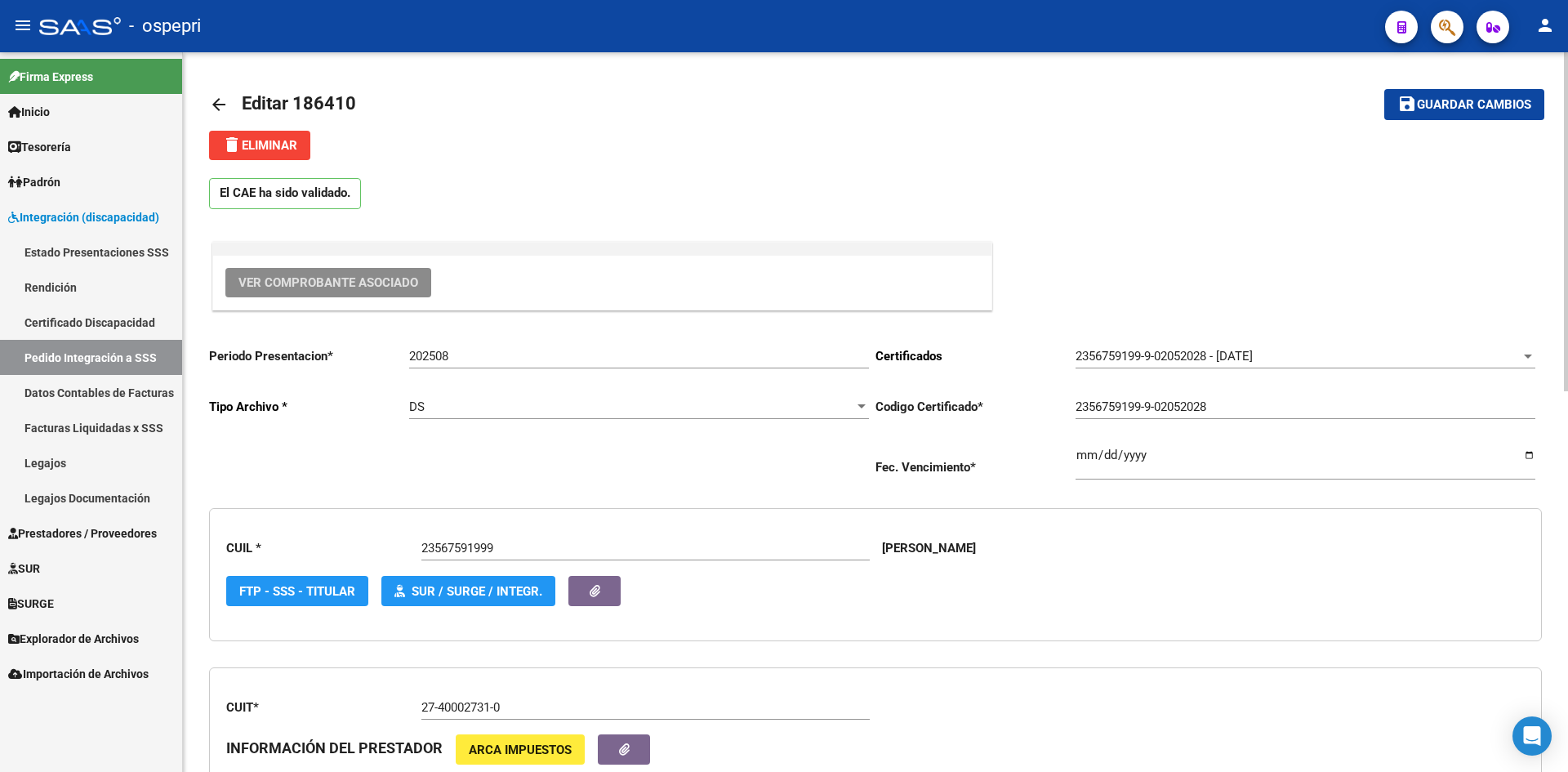
click at [224, 108] on mat-icon "arrow_back" at bounding box center [218, 105] width 19 height 19
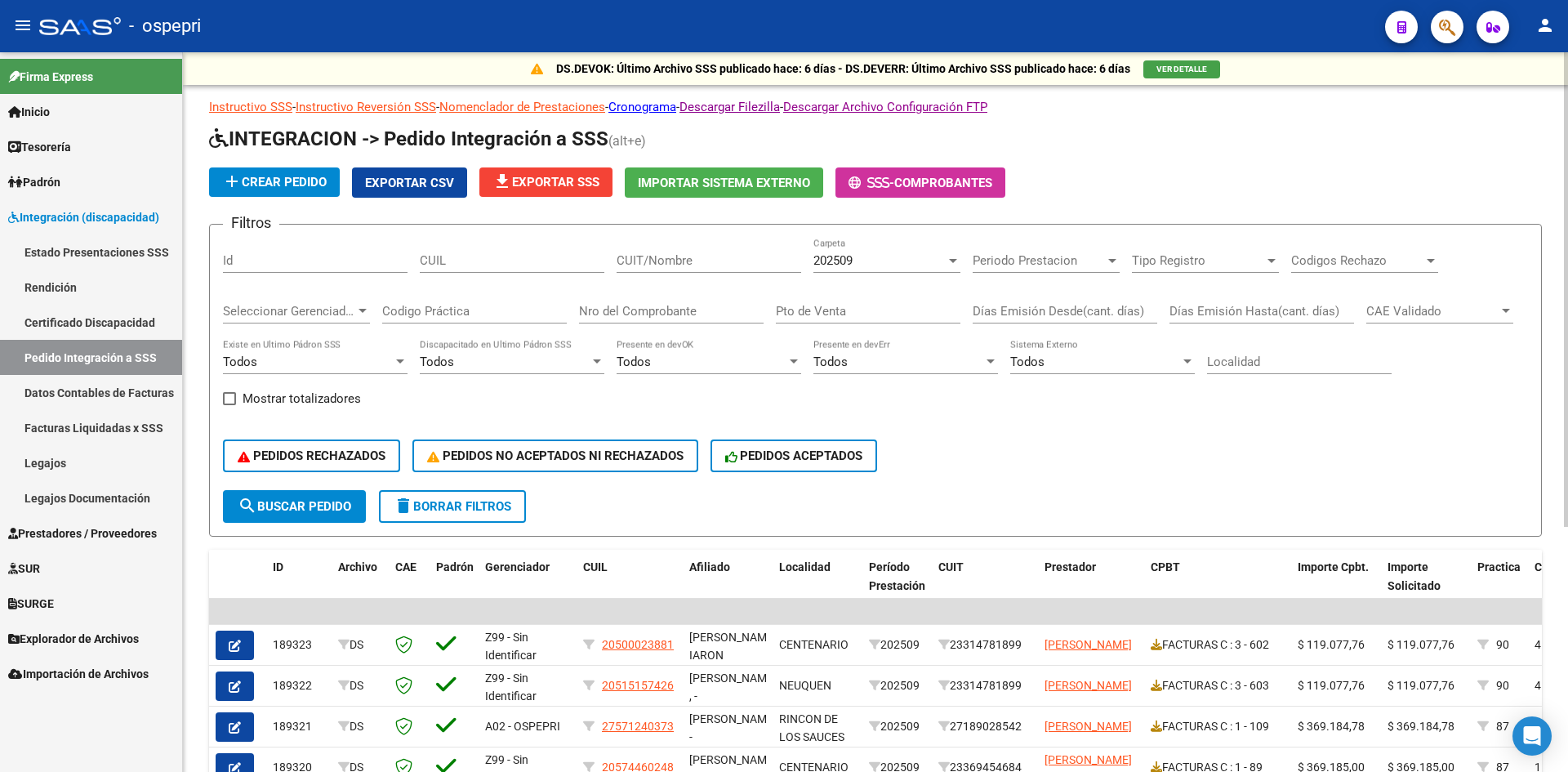
click at [828, 273] on div "202509 Carpeta" at bounding box center [886, 263] width 147 height 50
click at [832, 267] on span "202509" at bounding box center [832, 260] width 39 height 15
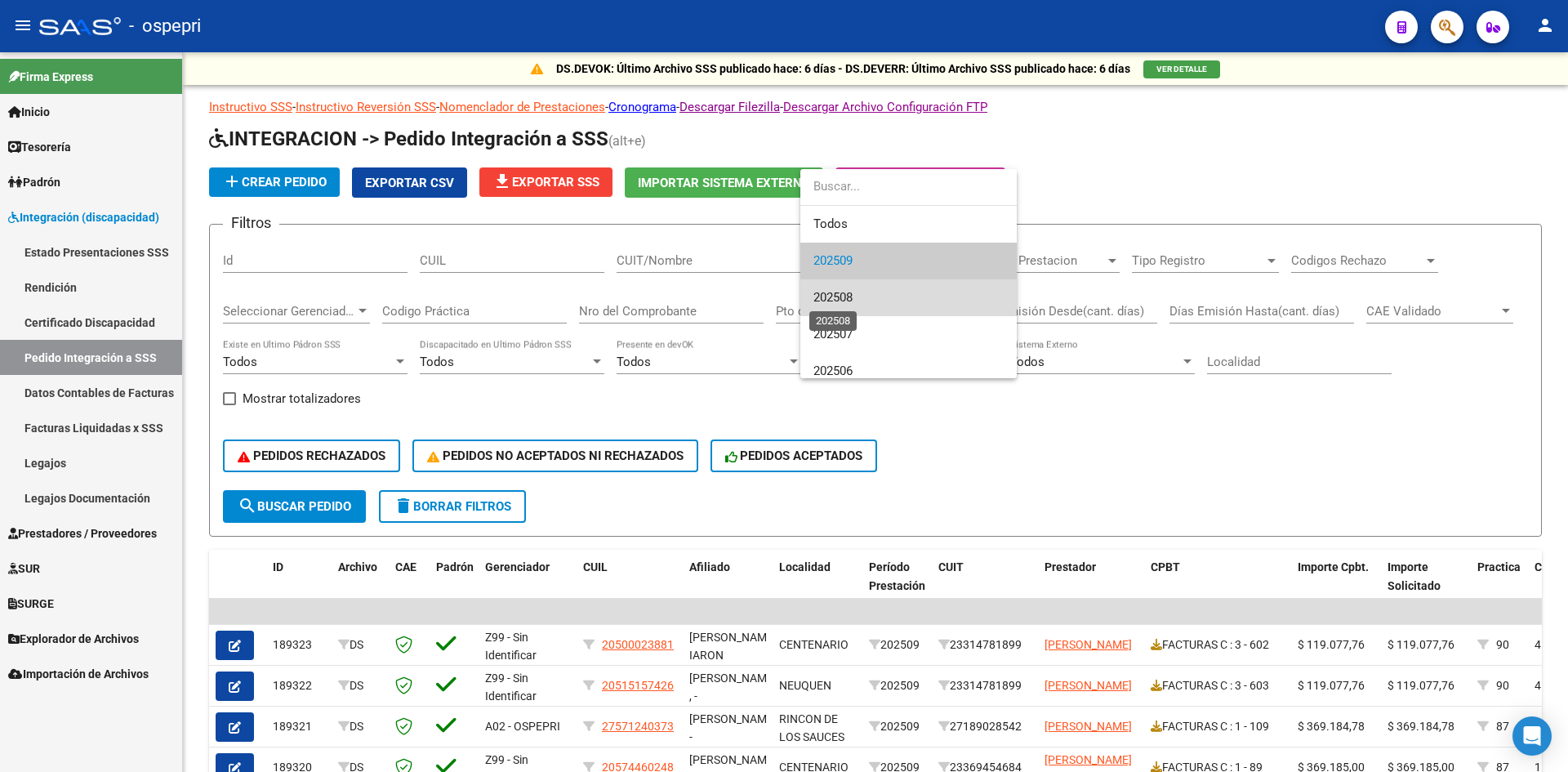
click at [850, 303] on span "202508" at bounding box center [832, 297] width 39 height 15
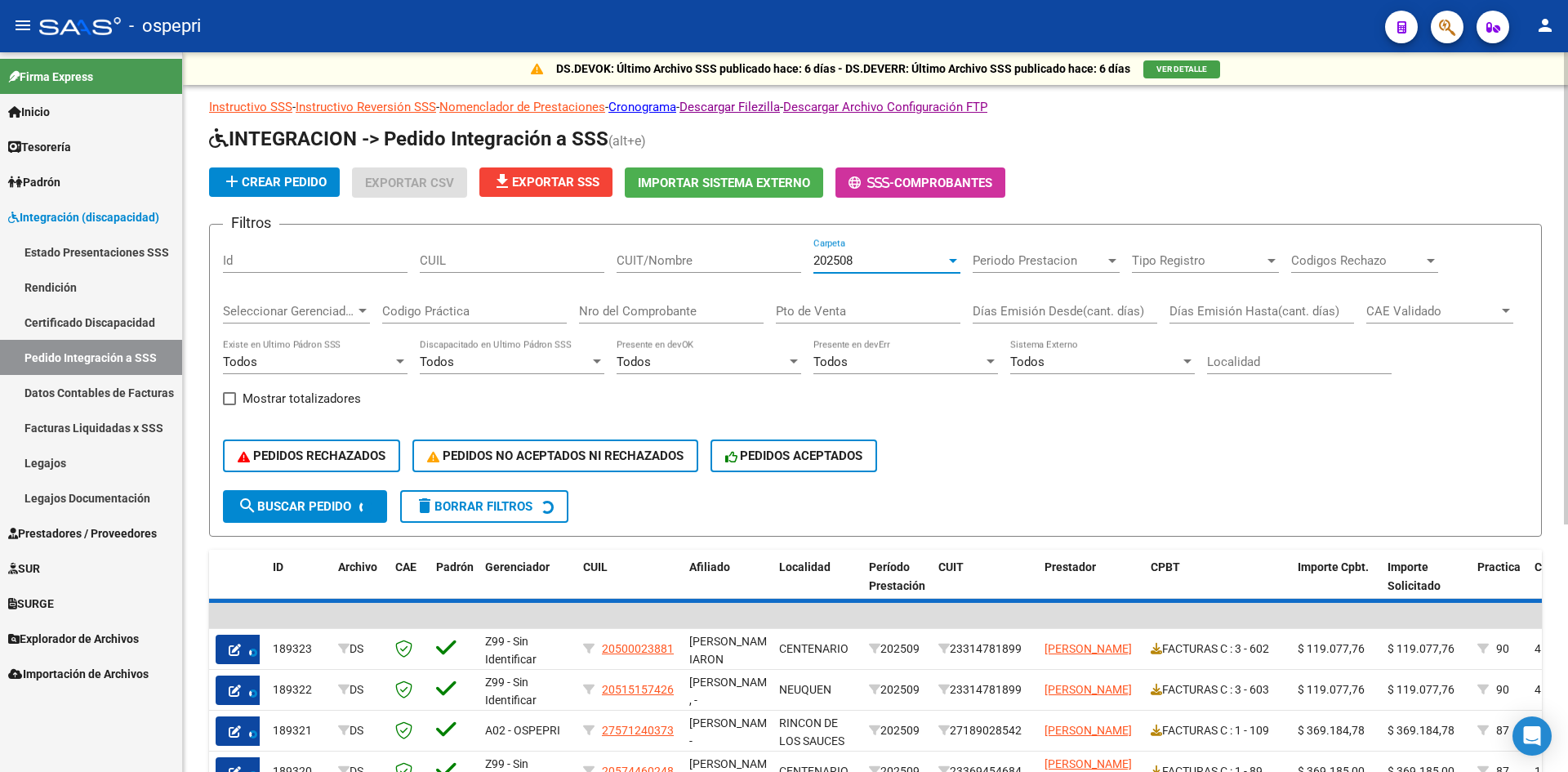
click at [663, 260] on input "CUIT/Nombre" at bounding box center [708, 260] width 184 height 15
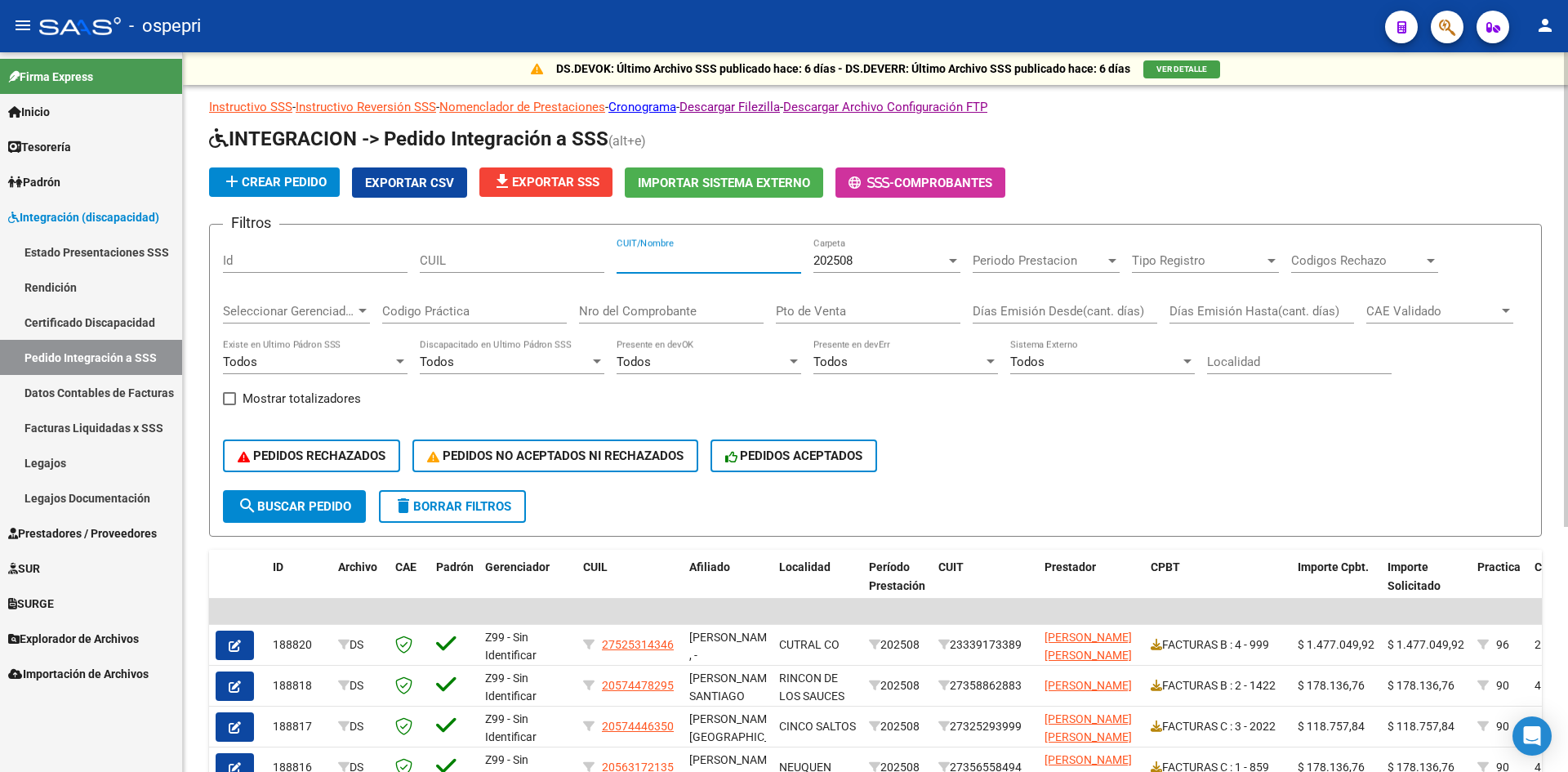
paste input "27400027310"
type input "27400027310"
click at [325, 491] on button "search Buscar Pedido" at bounding box center [294, 506] width 143 height 33
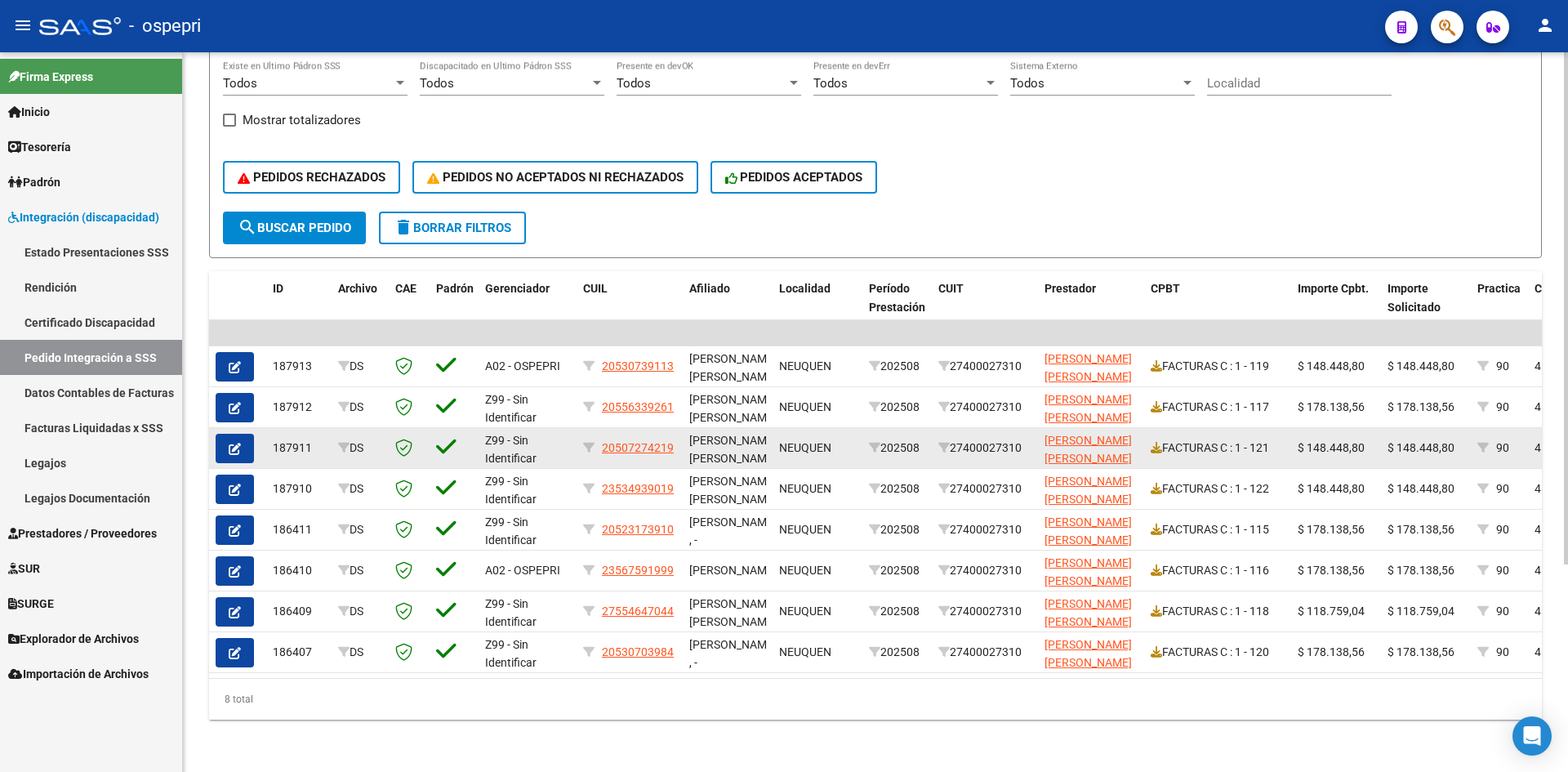
scroll to position [291, 0]
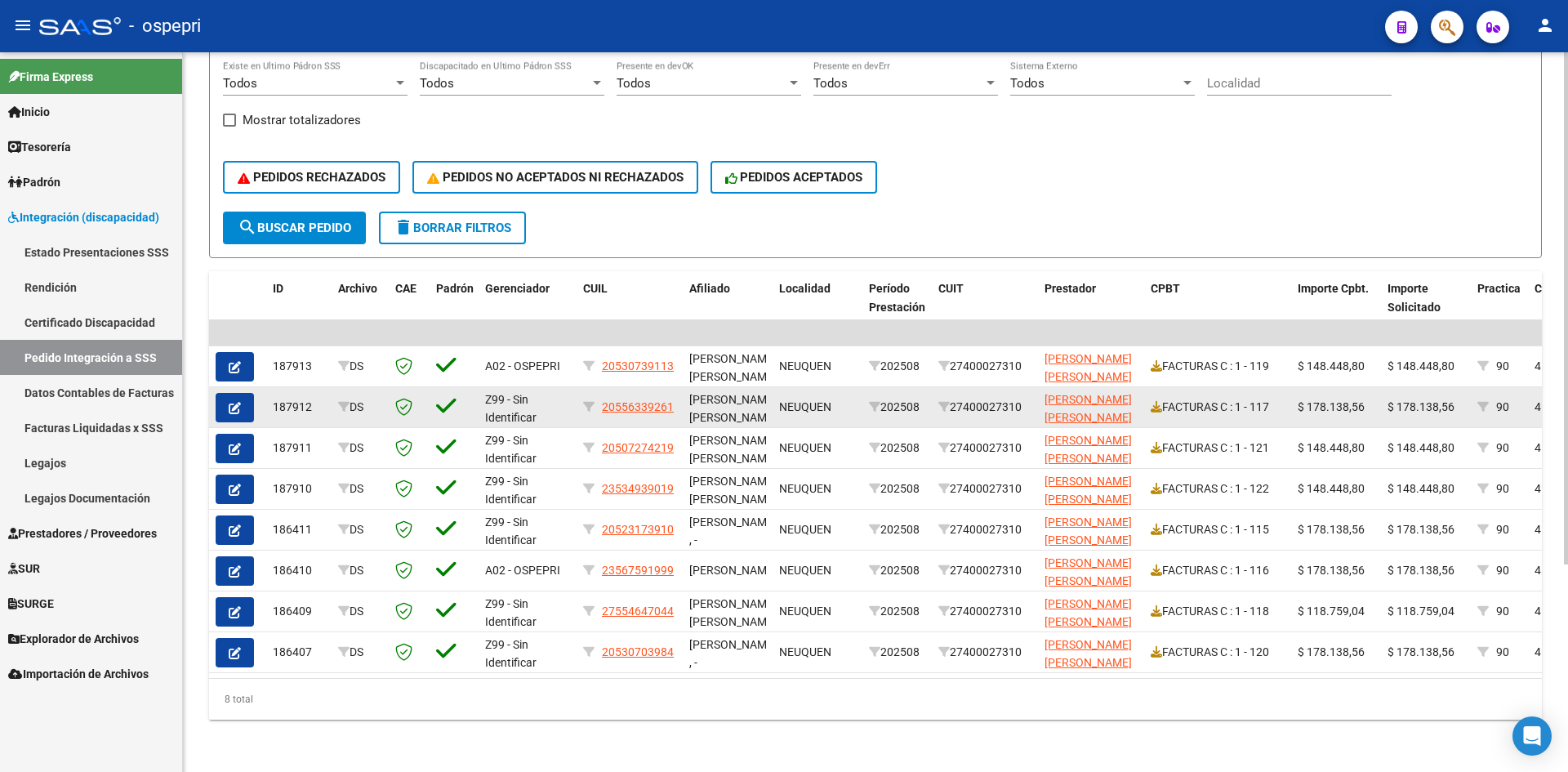
click at [235, 402] on icon "button" at bounding box center [235, 408] width 12 height 12
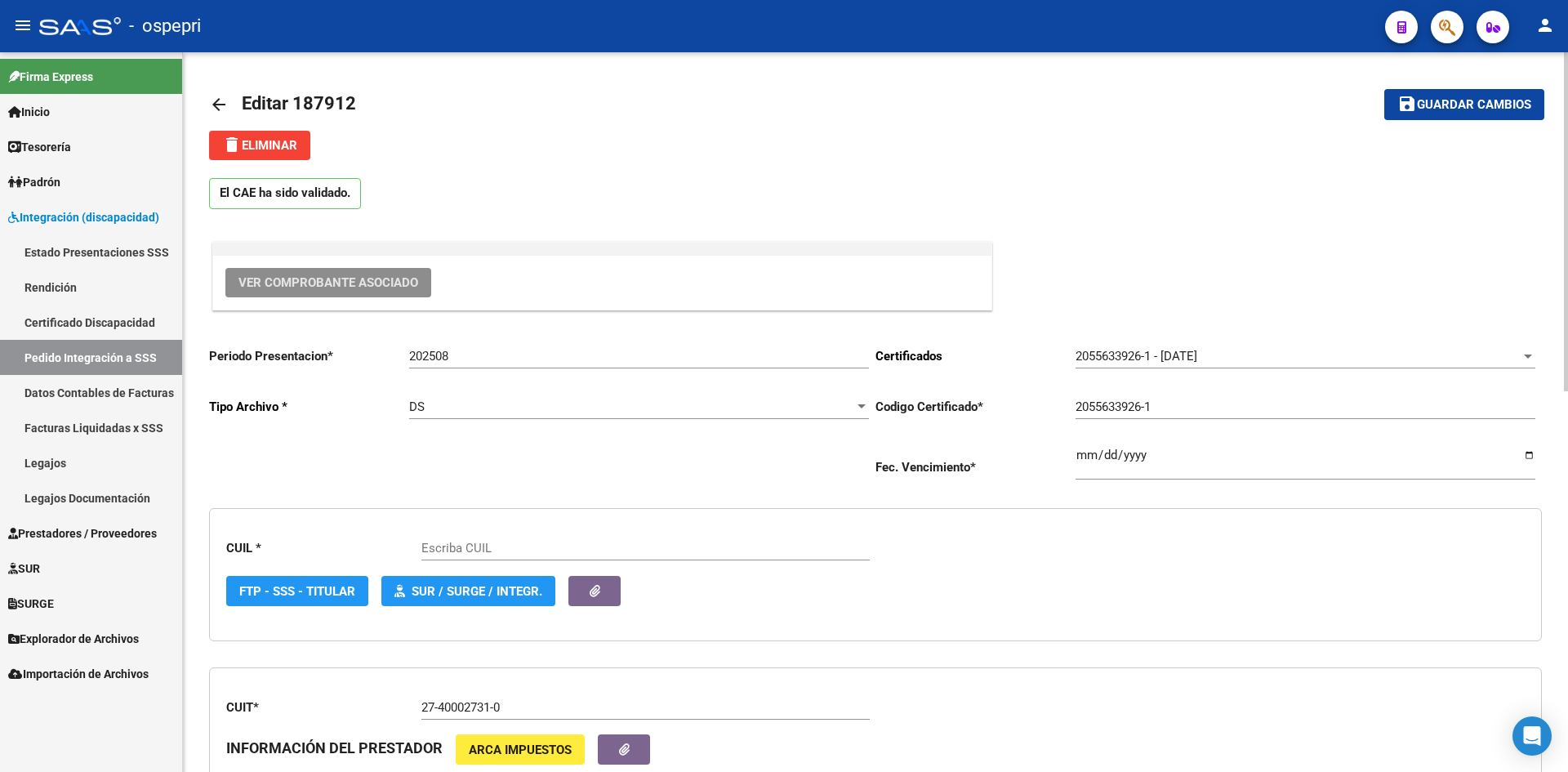
click at [322, 274] on button "Ver Comprobante Asociado" at bounding box center [329, 282] width 206 height 29
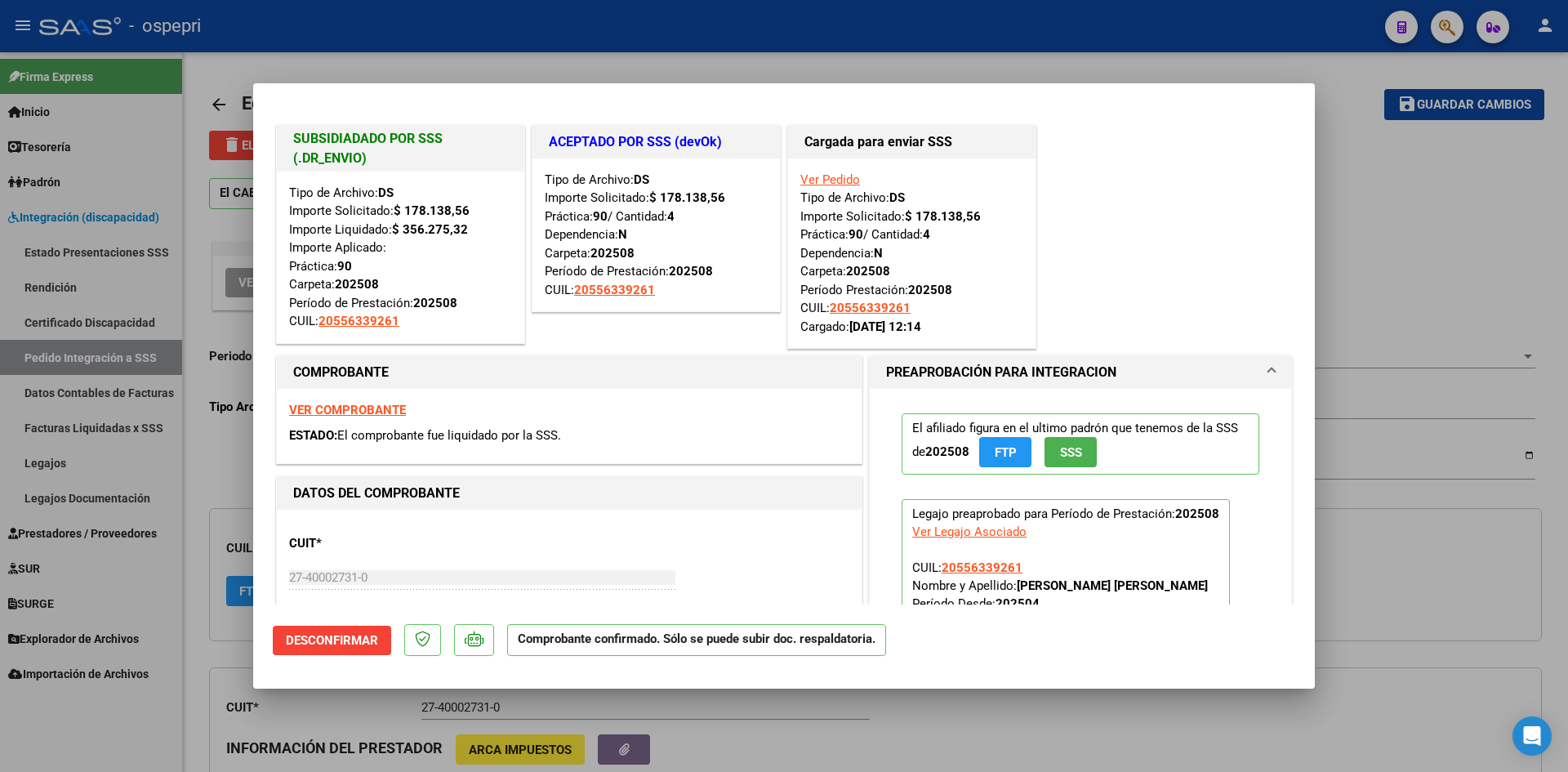
type input "20556339261"
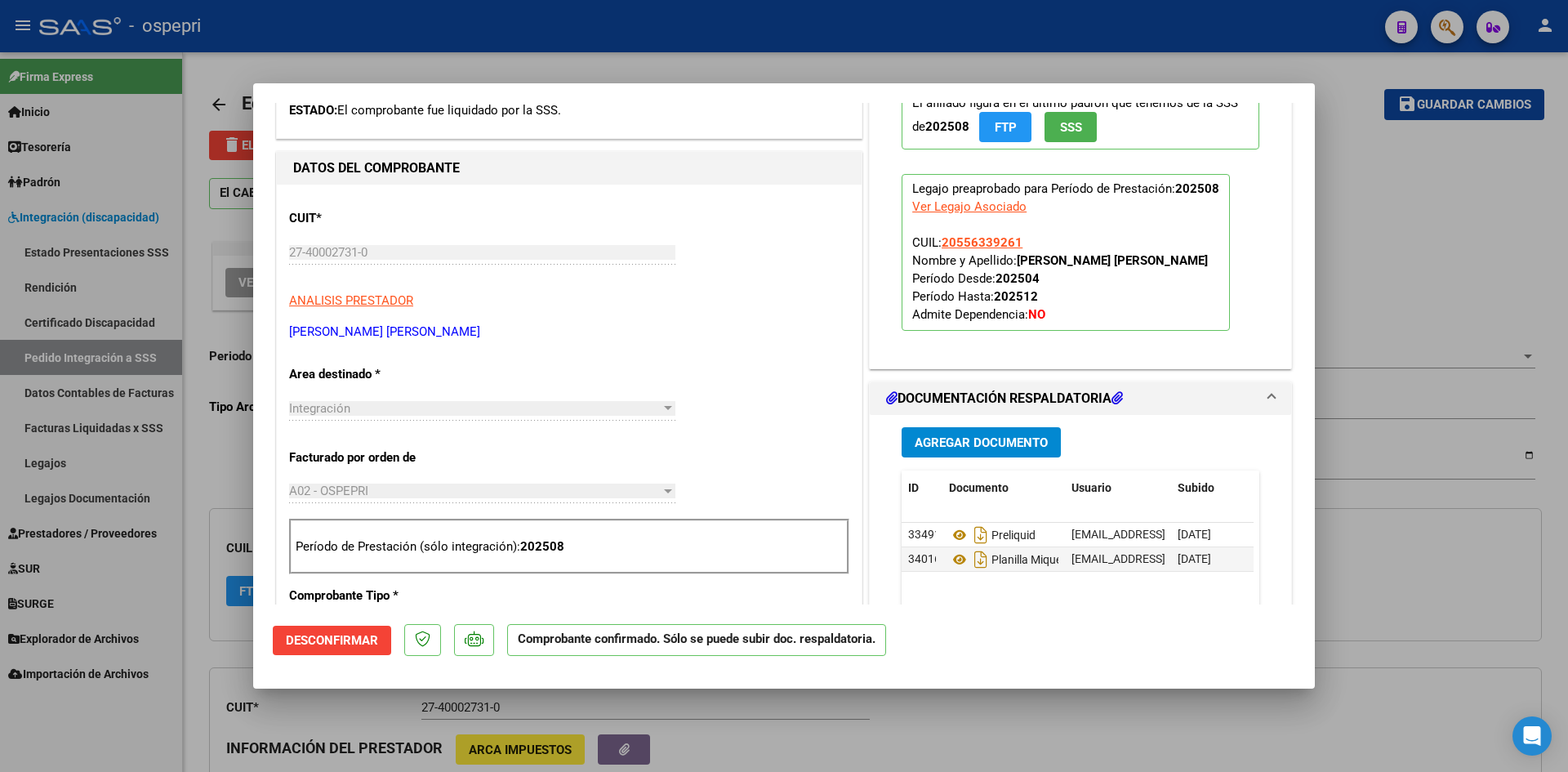
scroll to position [327, 0]
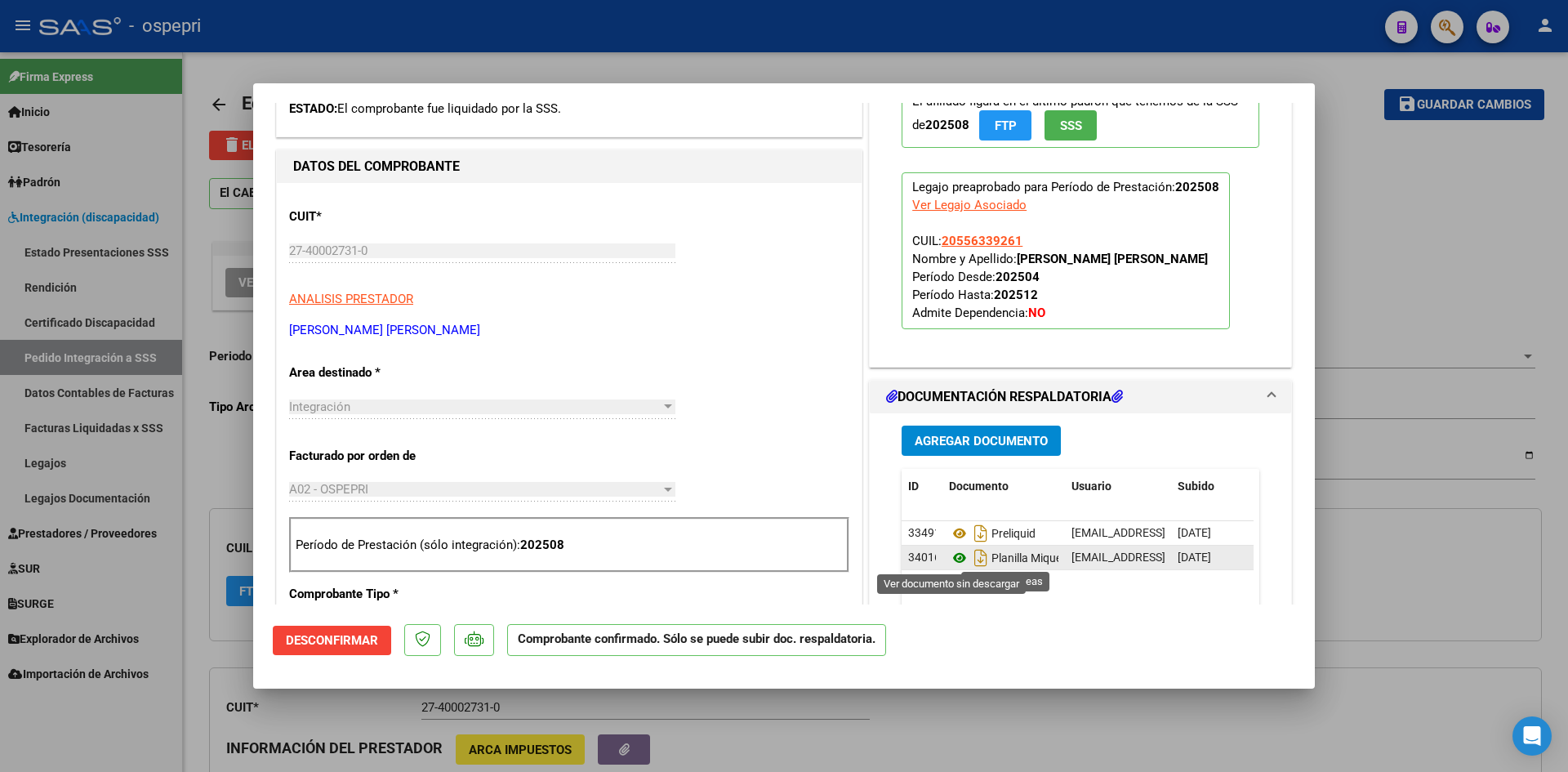
click at [952, 555] on icon at bounding box center [959, 558] width 21 height 19
type input "$ 0,00"
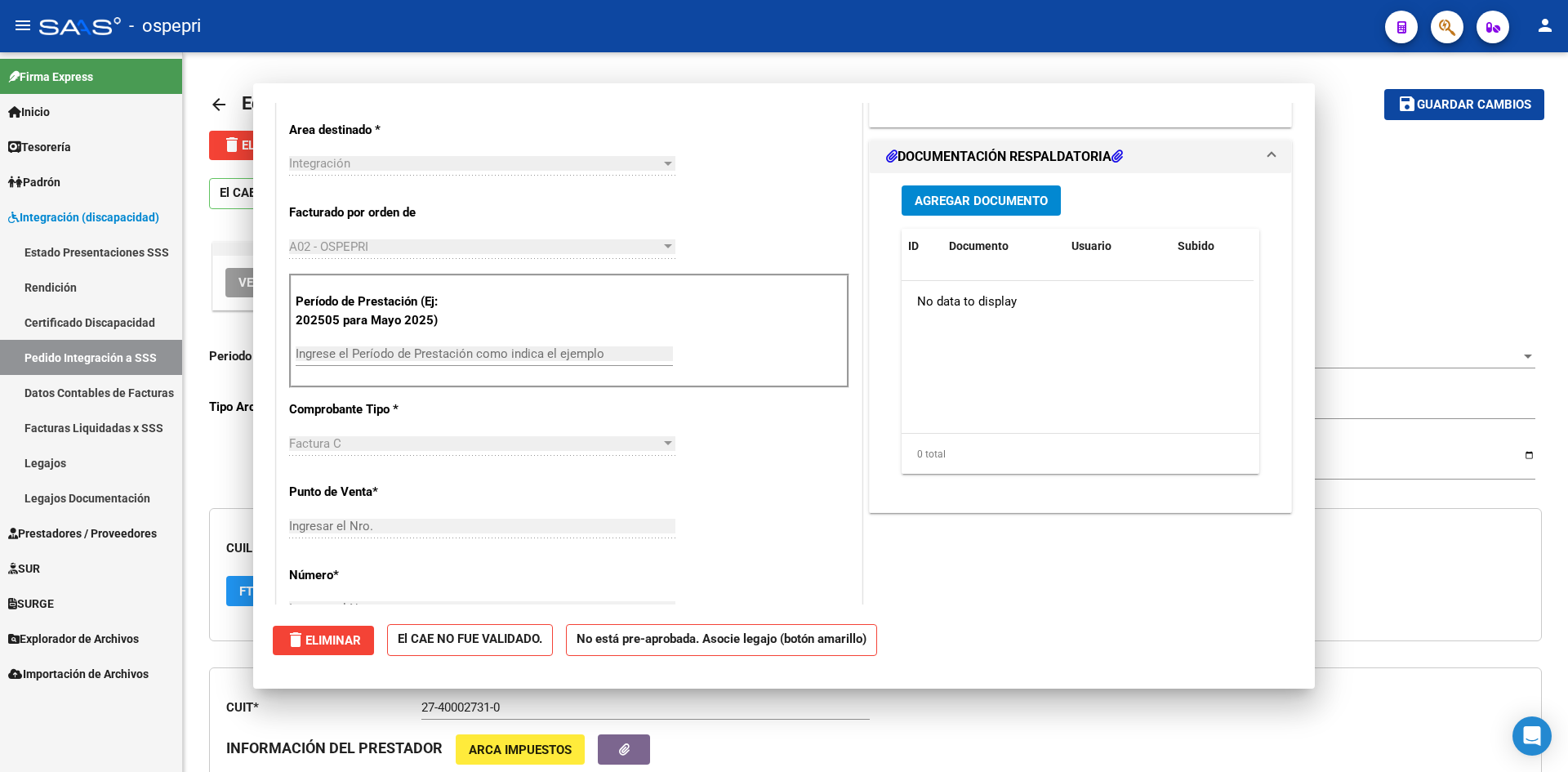
scroll to position [0, 0]
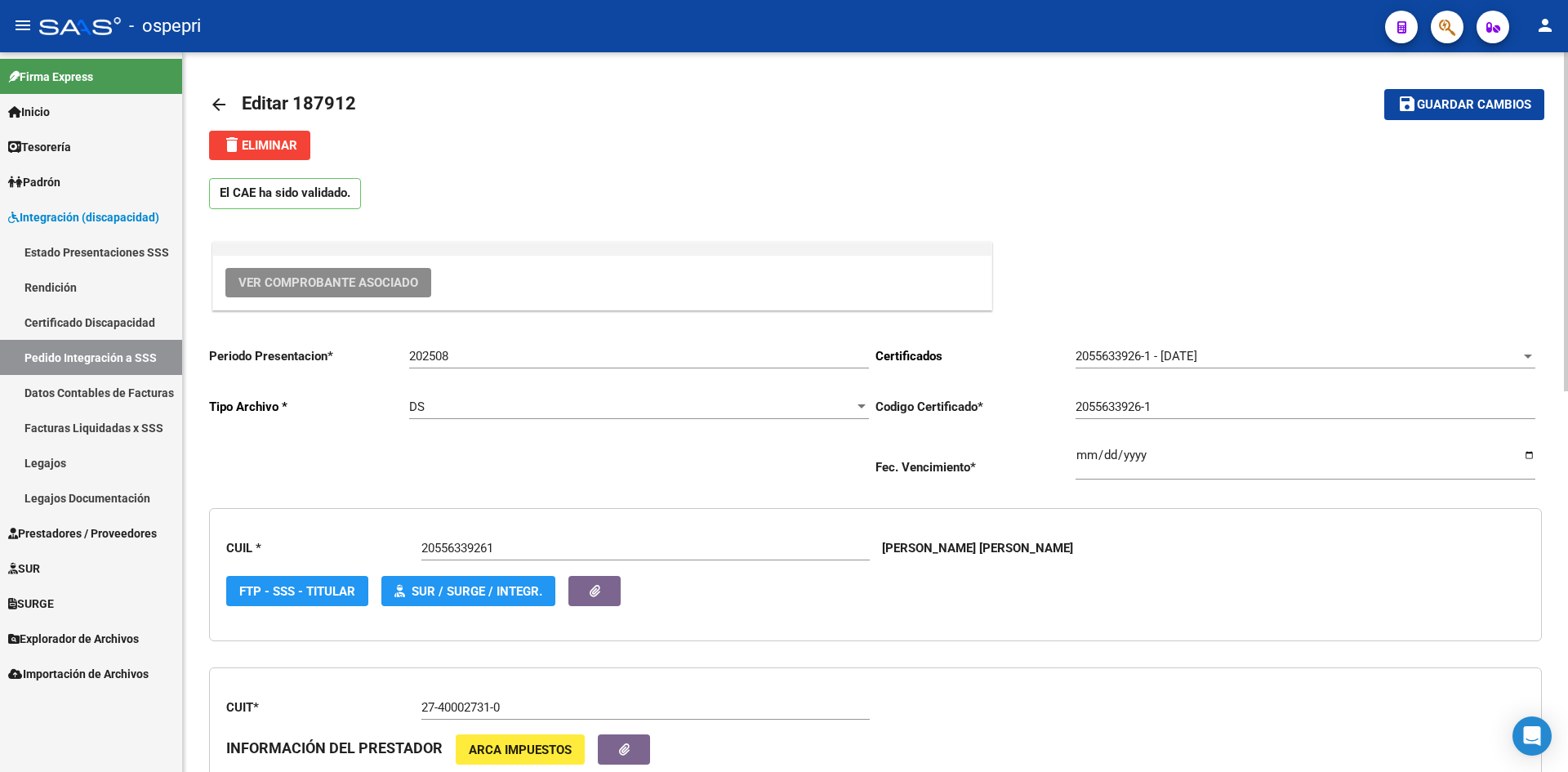
click at [222, 102] on mat-icon "arrow_back" at bounding box center [218, 105] width 19 height 19
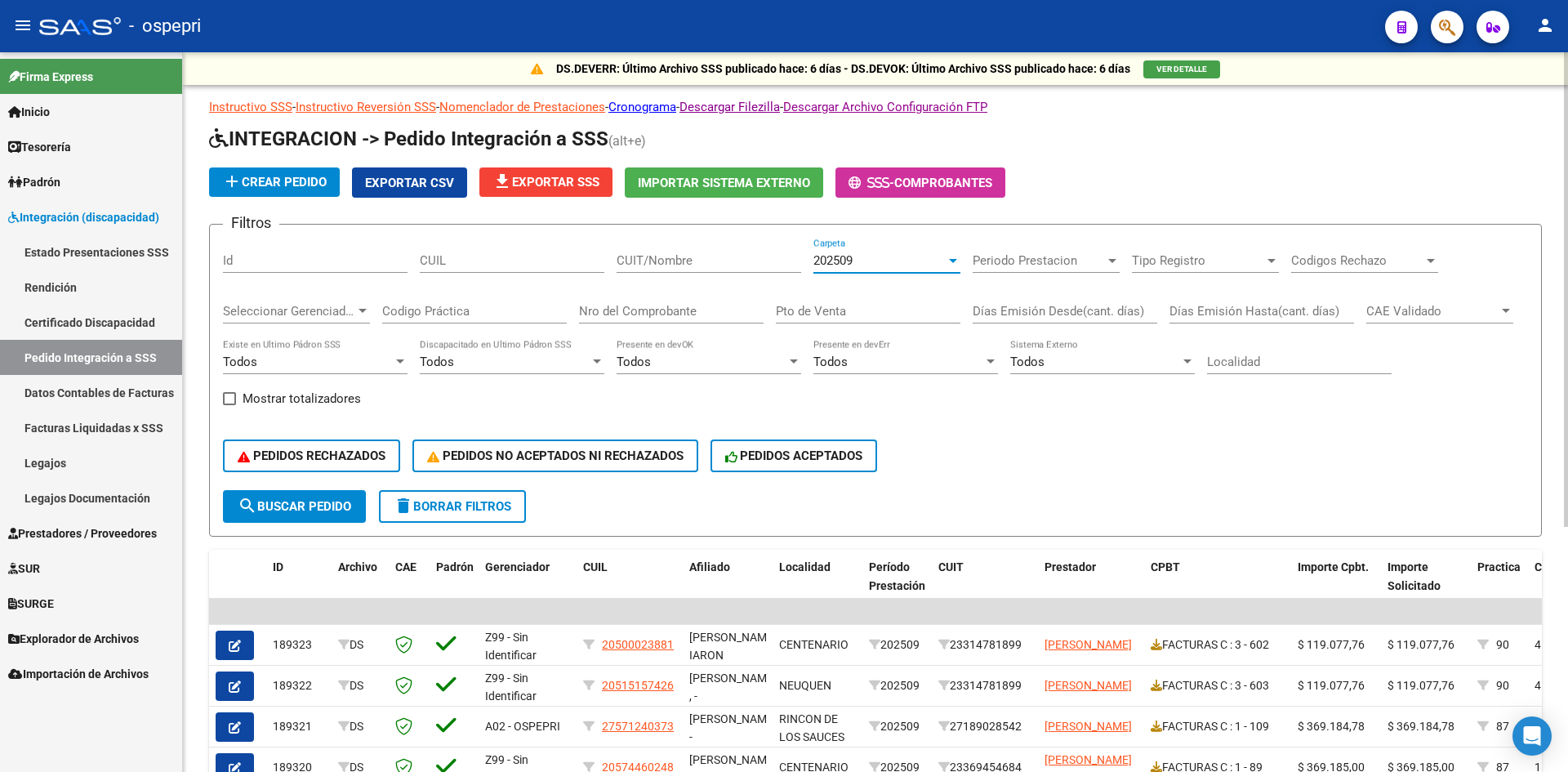
click at [857, 260] on div "202509" at bounding box center [879, 260] width 132 height 15
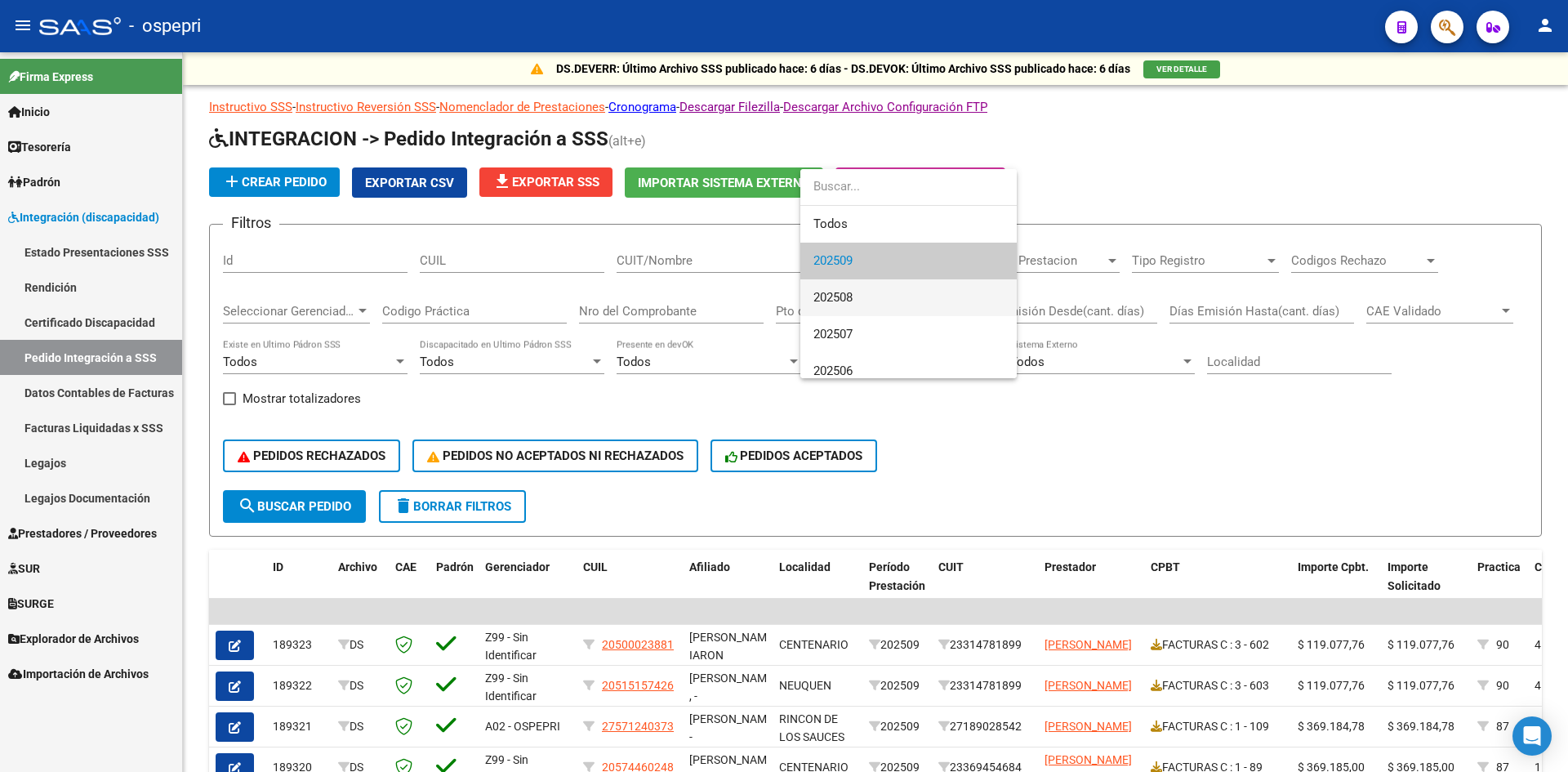
click at [855, 289] on span "202508" at bounding box center [908, 298] width 190 height 37
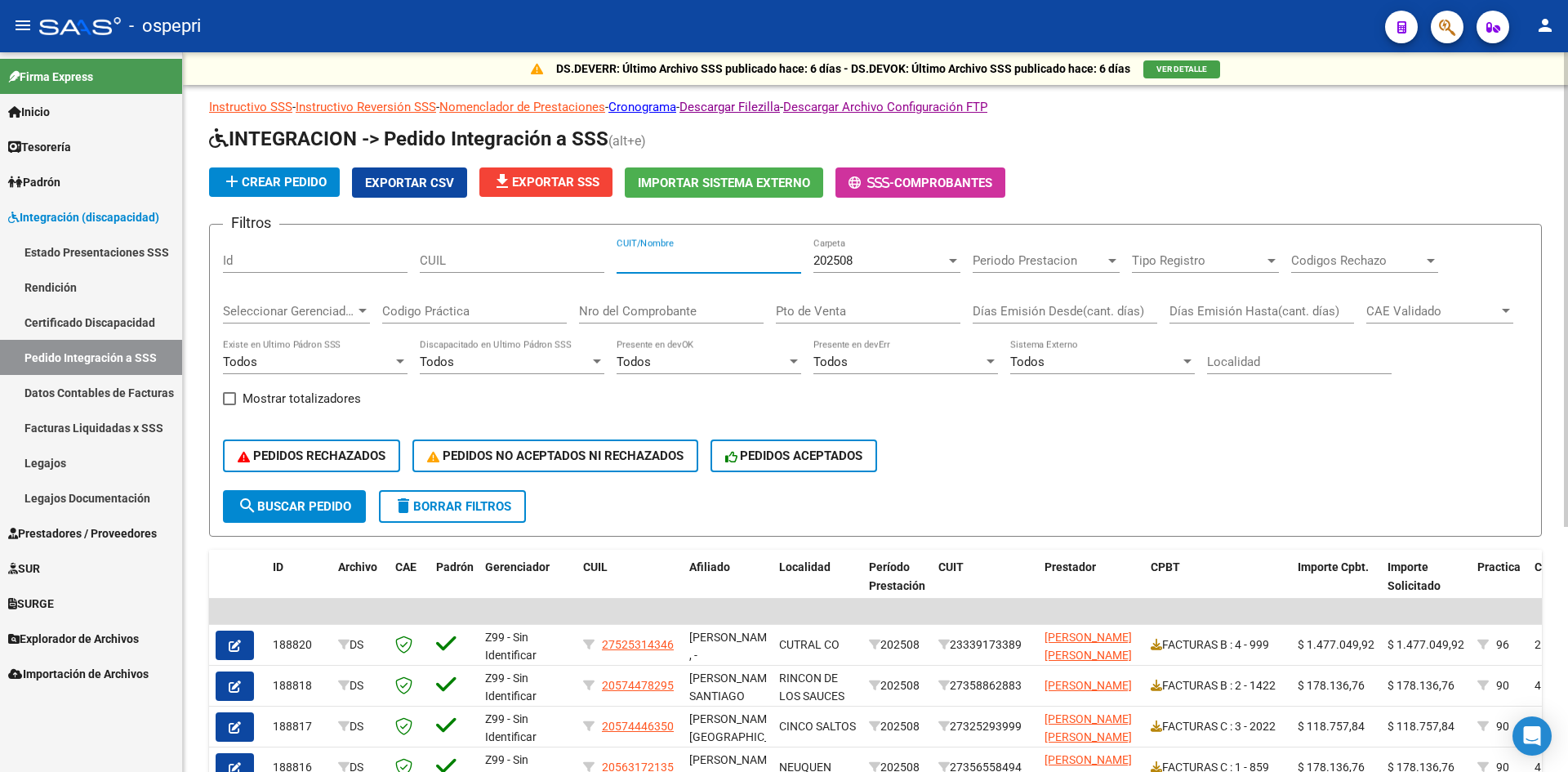
click at [641, 259] on input "CUIT/Nombre" at bounding box center [708, 260] width 184 height 15
paste input "27400027310"
type input "27400027310"
click at [323, 502] on span "search Buscar Pedido" at bounding box center [294, 506] width 114 height 15
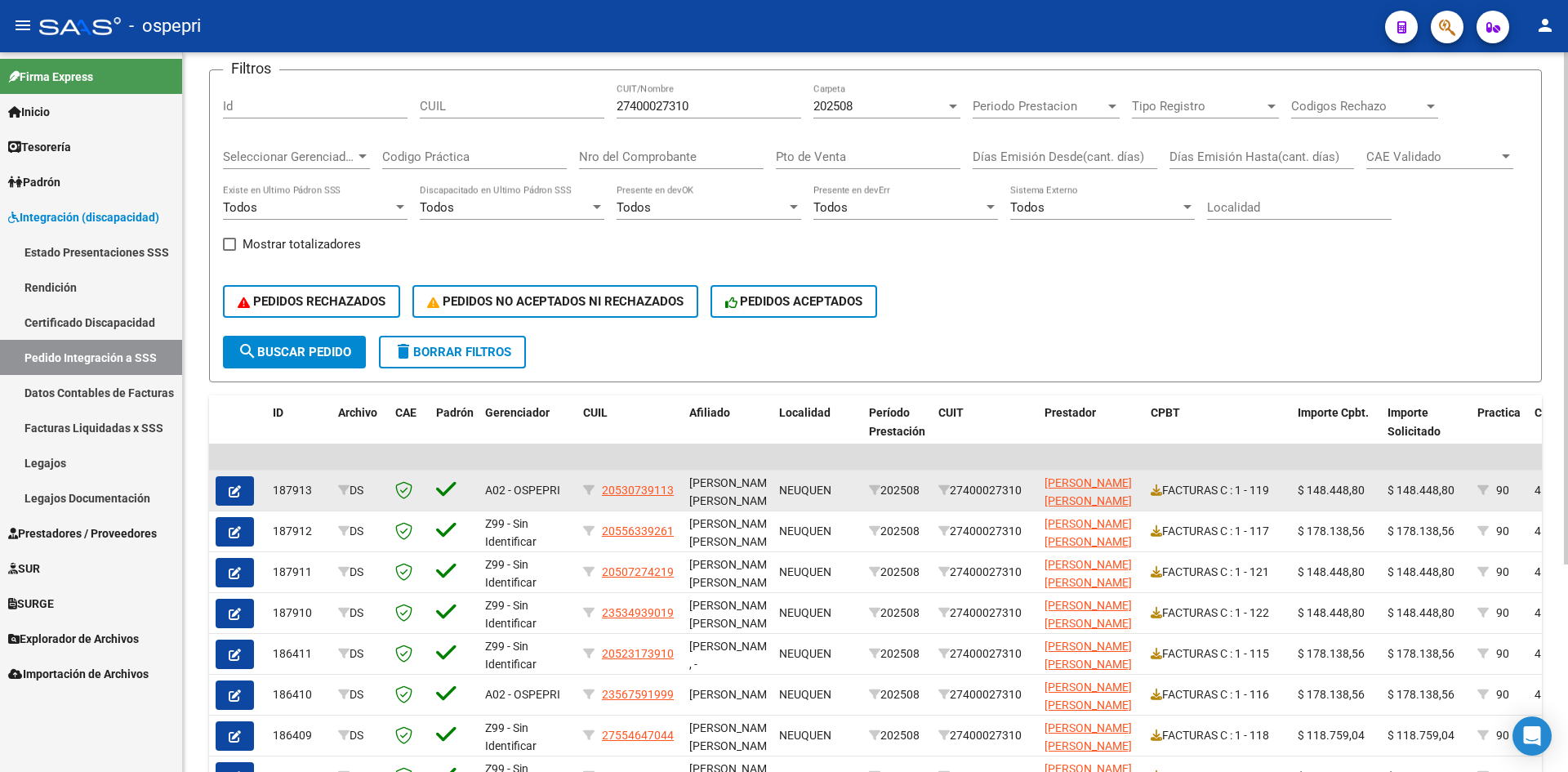
scroll to position [163, 0]
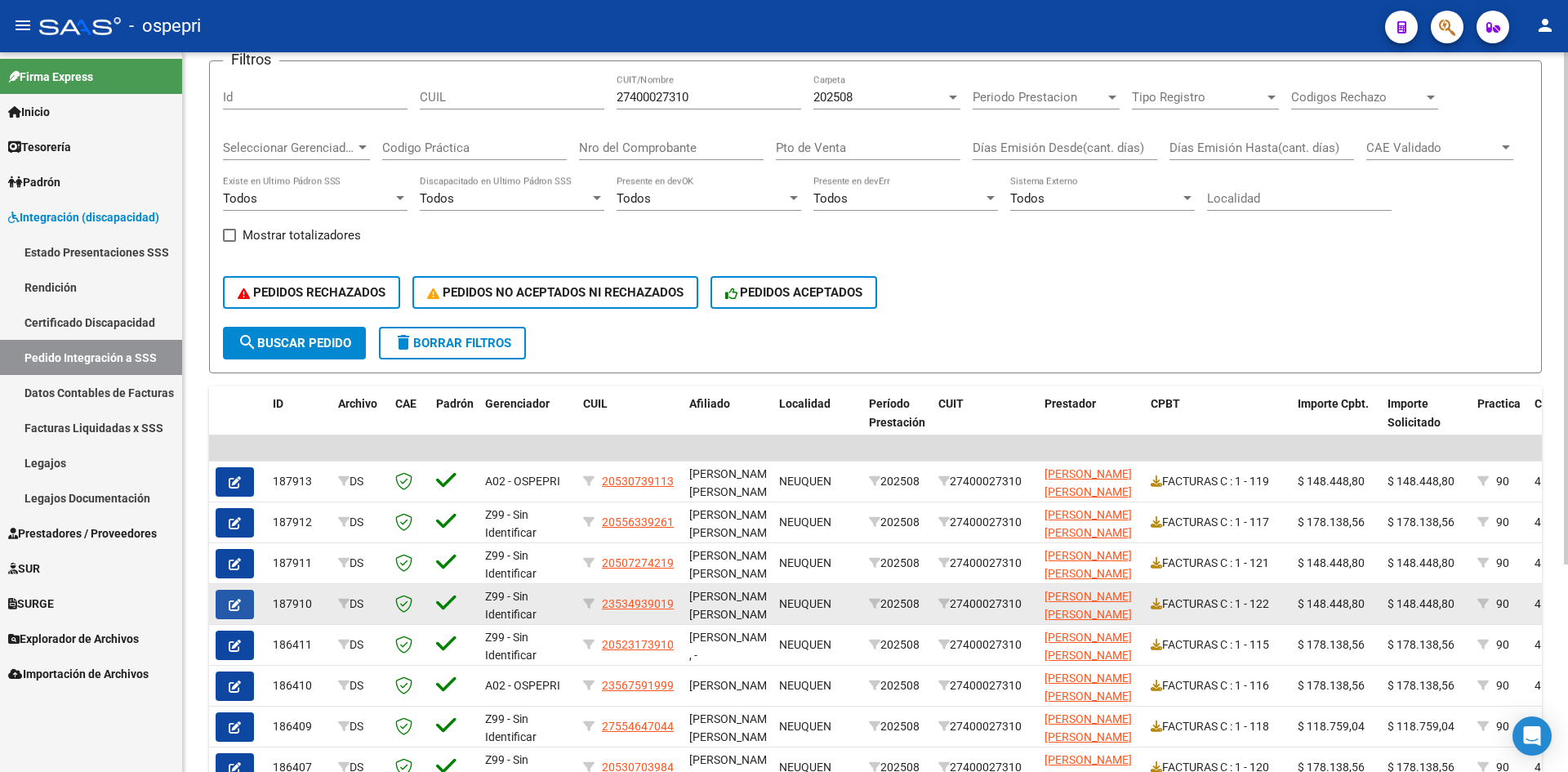
click at [232, 604] on icon "button" at bounding box center [235, 605] width 12 height 12
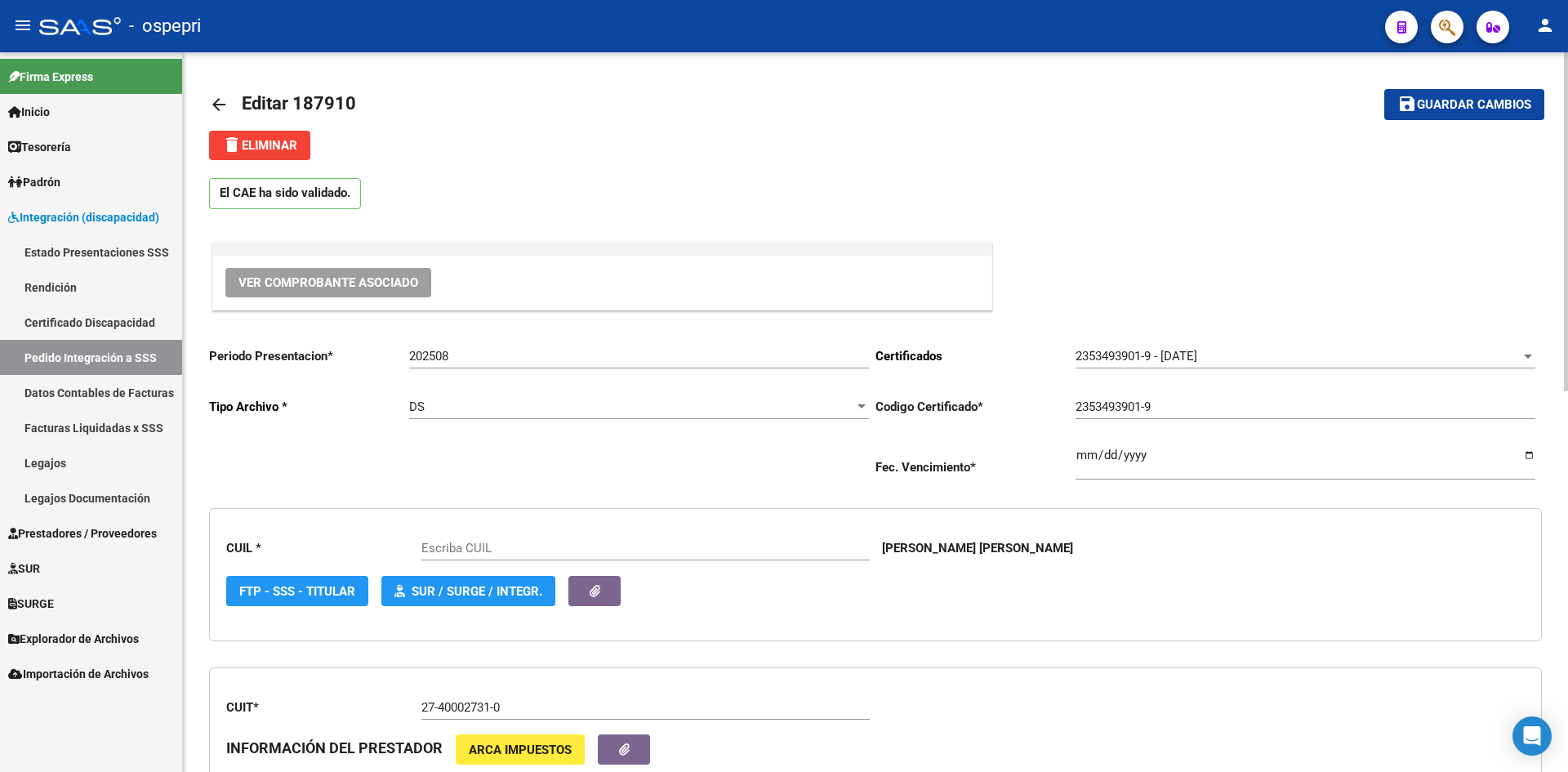
click at [370, 285] on span "Ver Comprobante Asociado" at bounding box center [329, 282] width 180 height 15
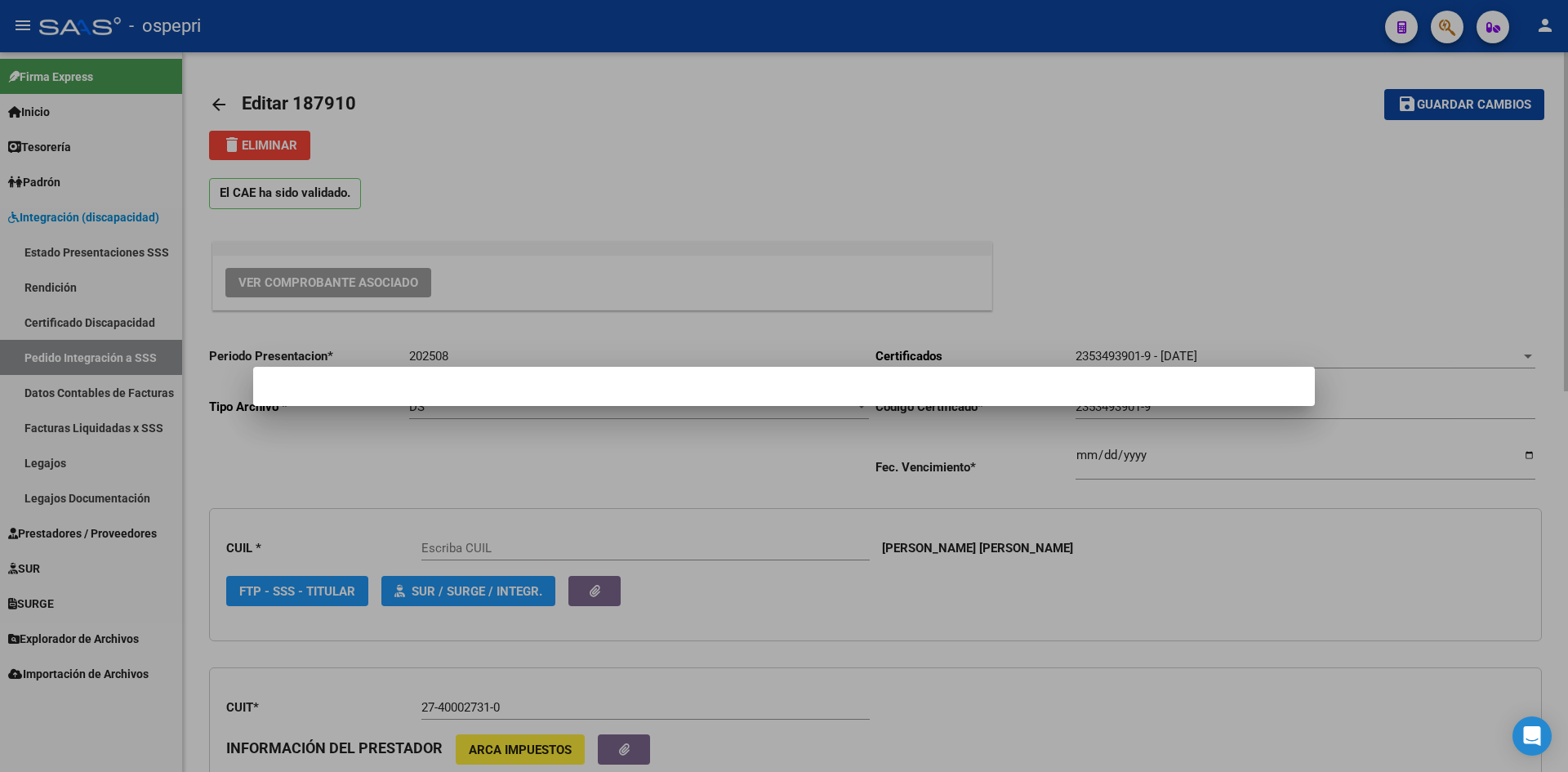
type input "23534939019"
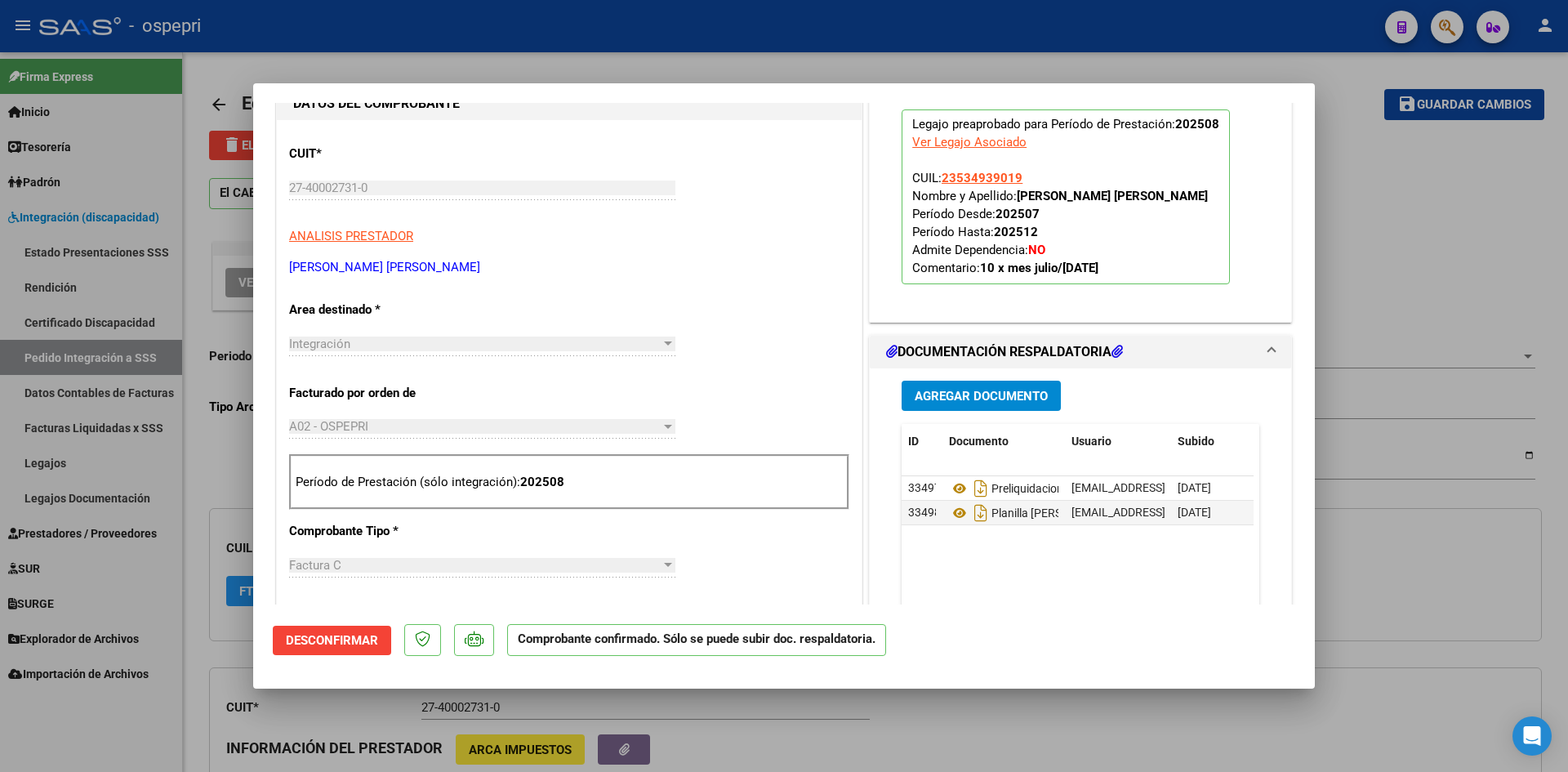
scroll to position [408, 0]
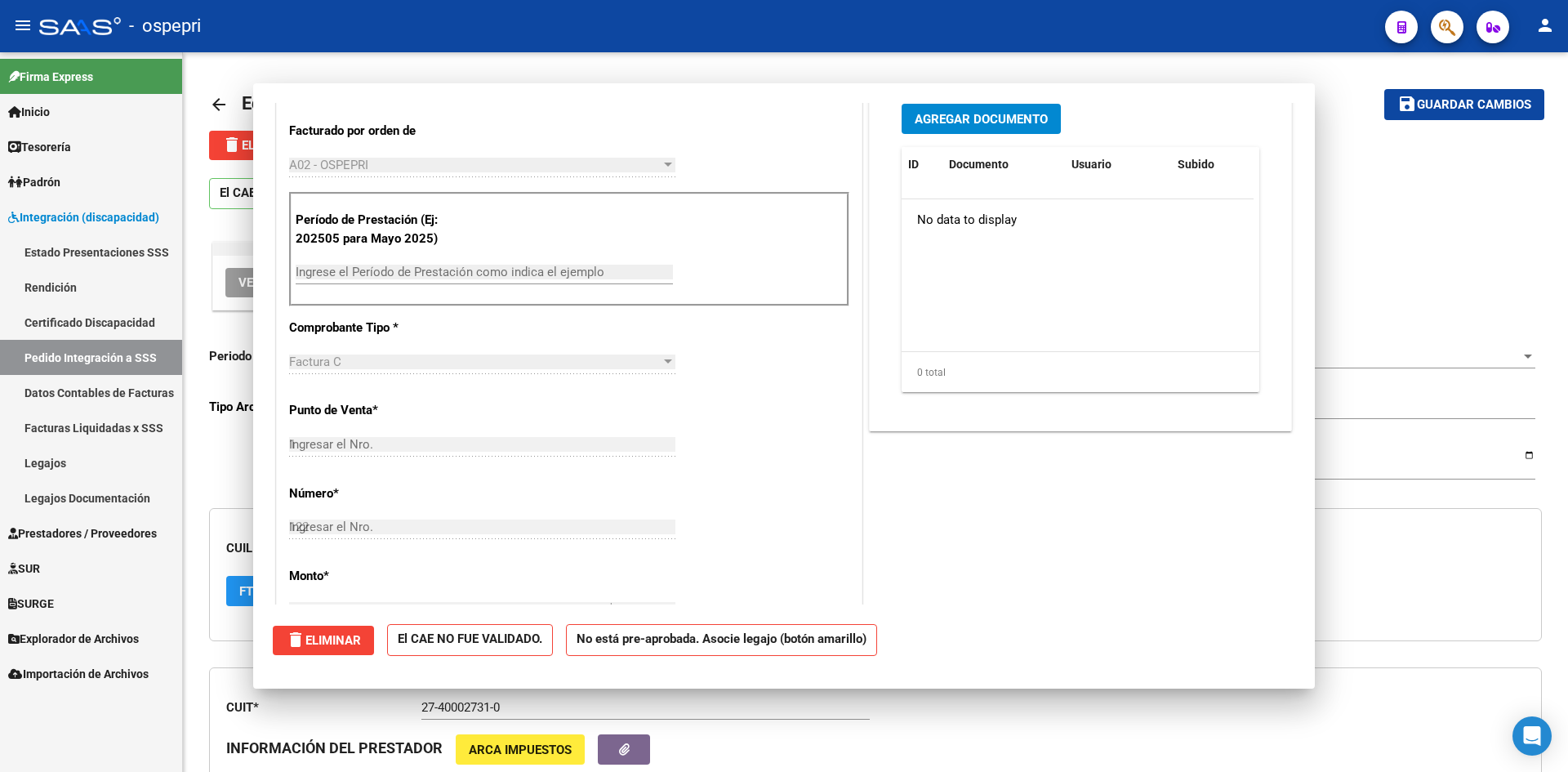
type input "$ 0,00"
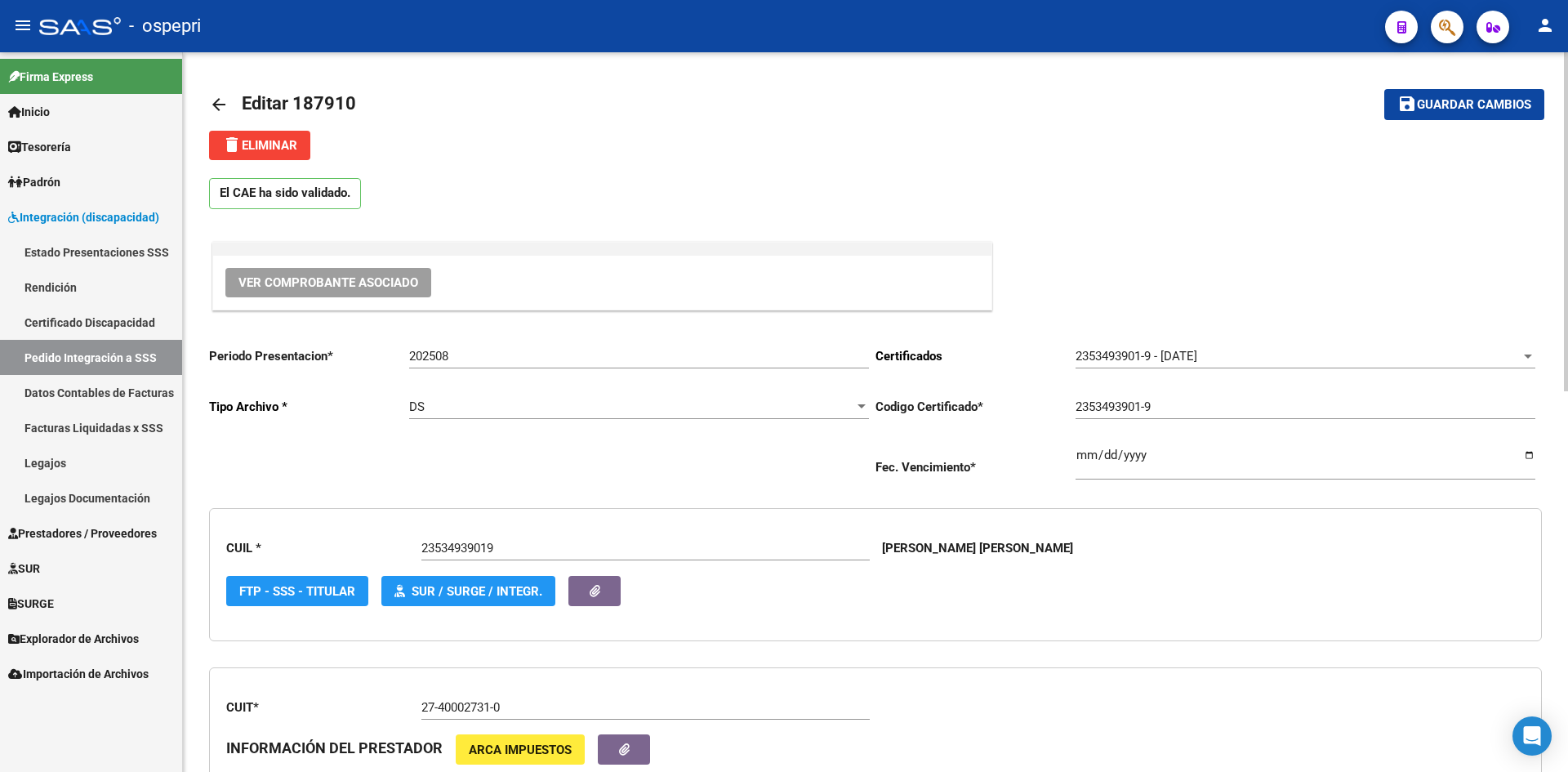
click at [221, 106] on mat-icon "arrow_back" at bounding box center [218, 105] width 19 height 19
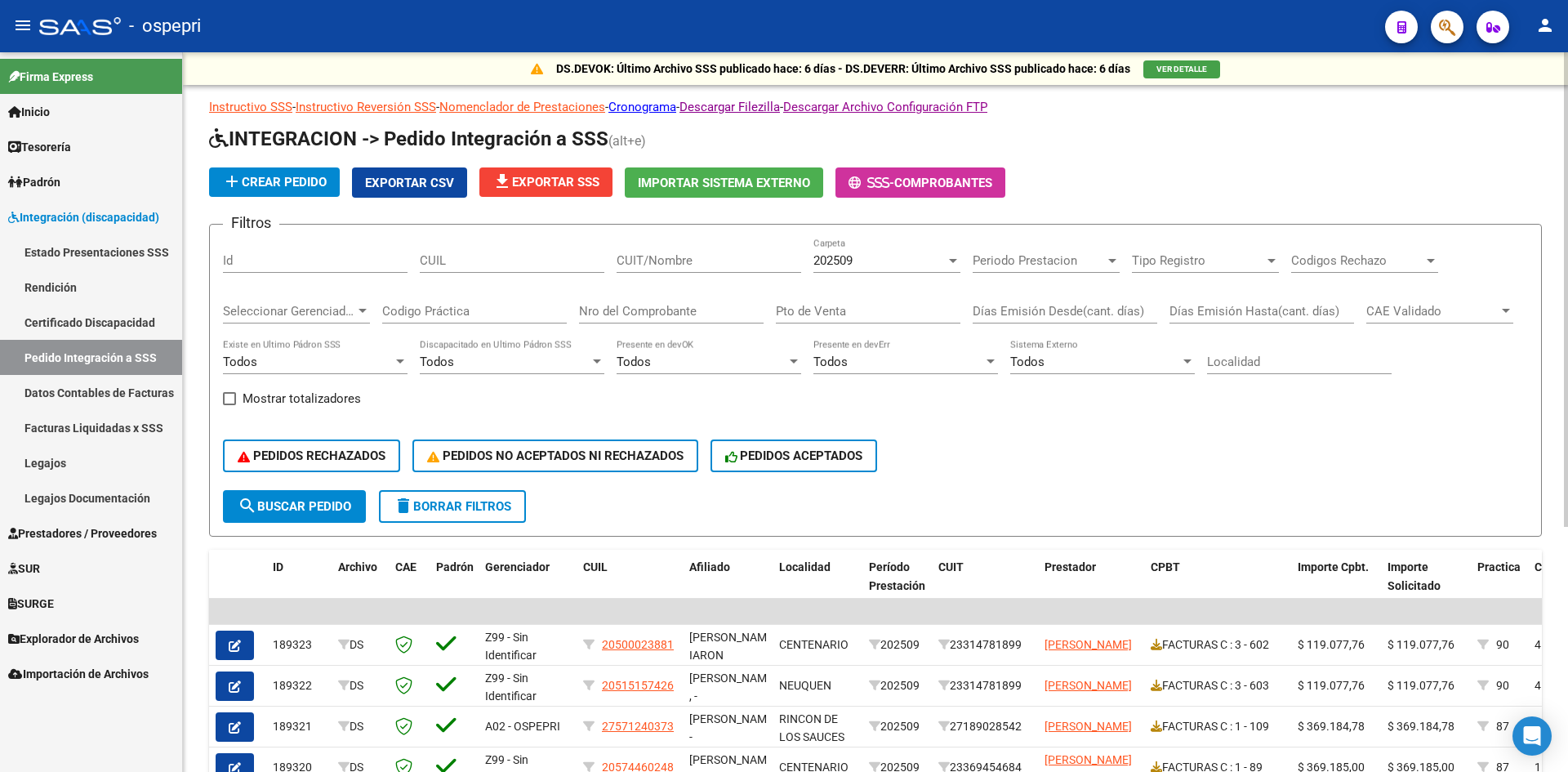
click at [677, 258] on input "CUIT/Nombre" at bounding box center [708, 260] width 184 height 15
click at [847, 269] on div "202509 Carpeta" at bounding box center [886, 256] width 147 height 35
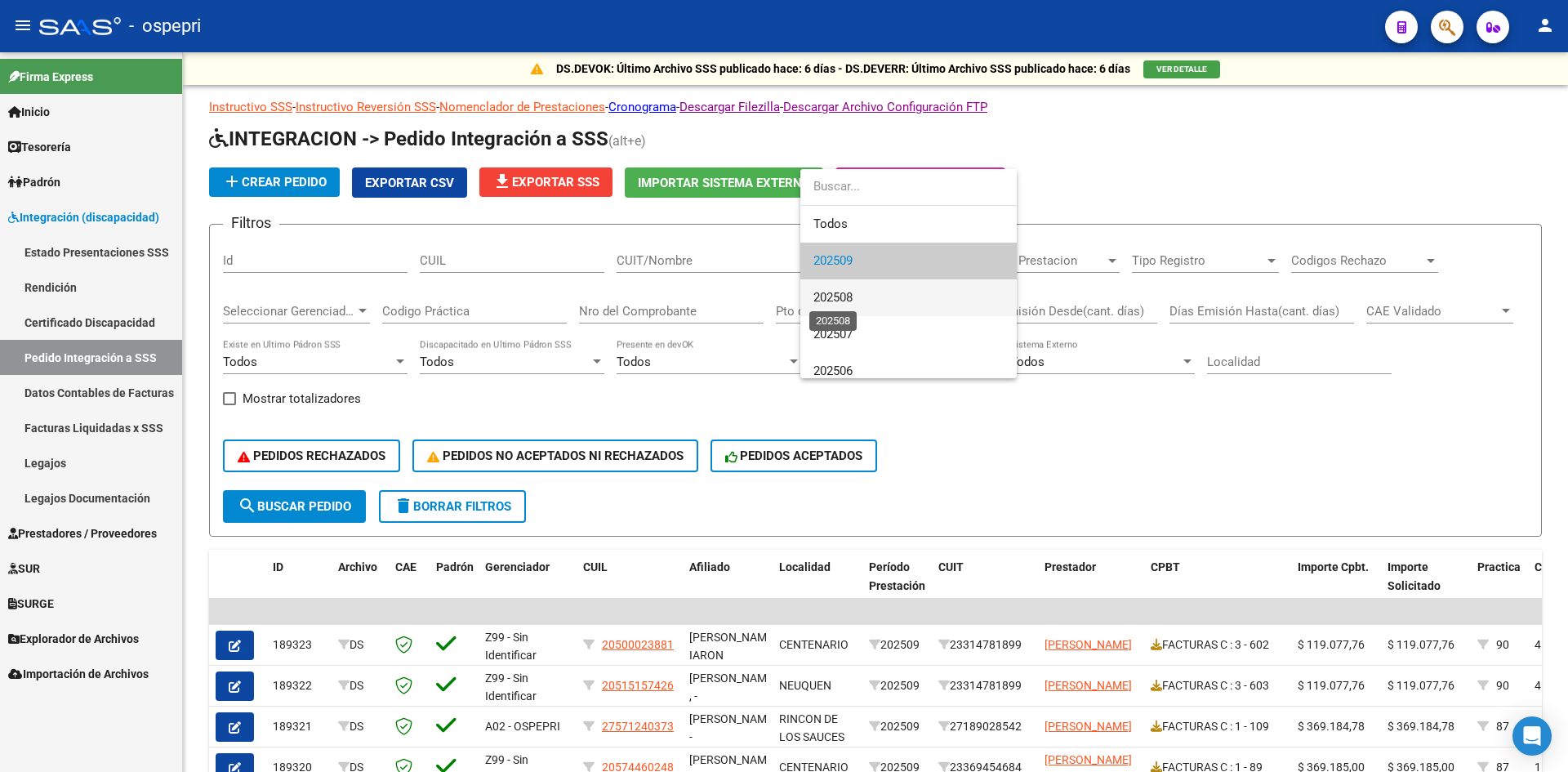
click at [853, 296] on span "202508" at bounding box center [832, 297] width 39 height 15
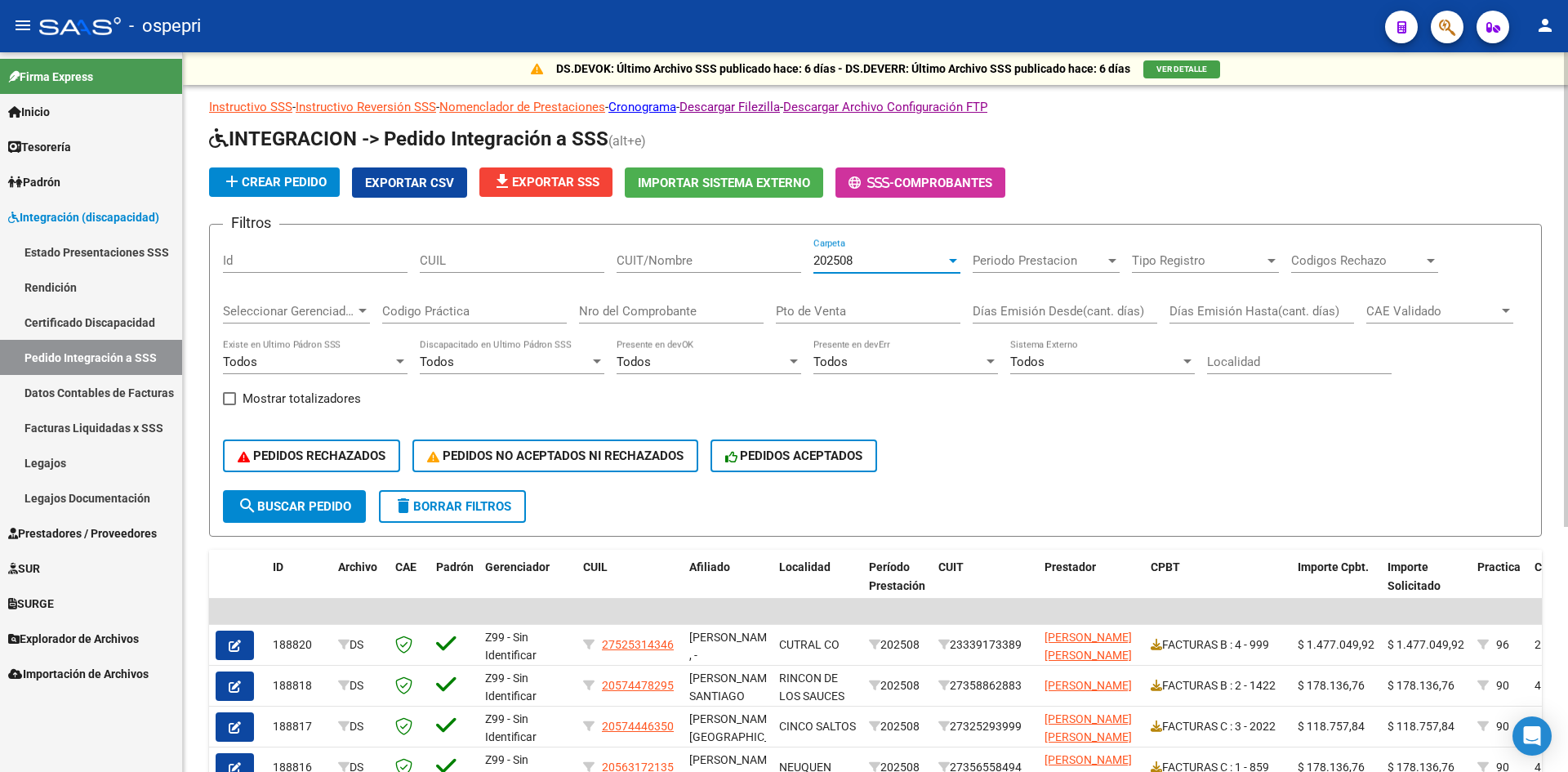
click at [651, 256] on input "CUIT/Nombre" at bounding box center [708, 260] width 184 height 15
paste input "27400027310"
type input "27400027310"
click at [351, 500] on span "search Buscar Pedido" at bounding box center [294, 506] width 114 height 15
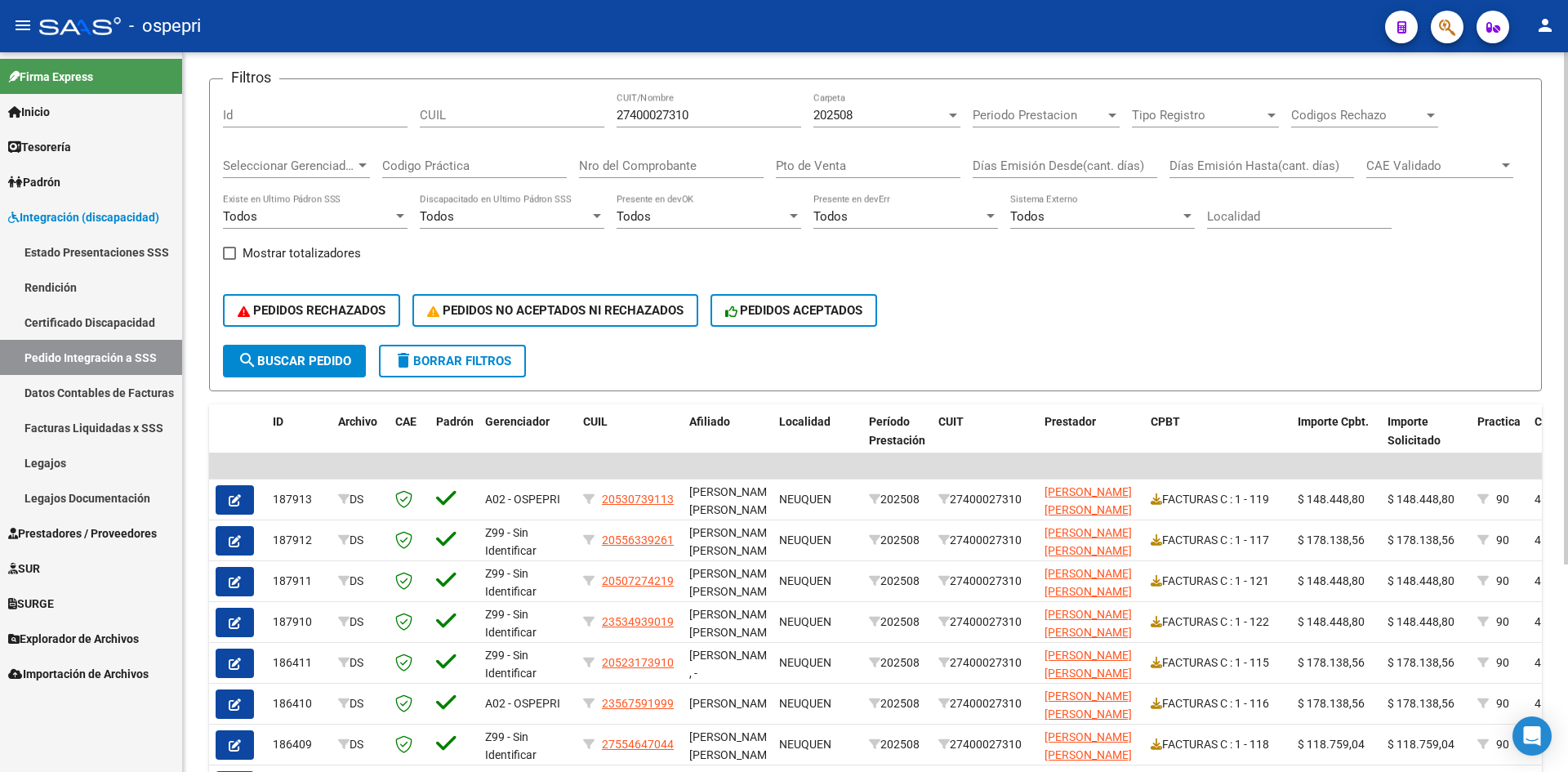
scroll to position [245, 0]
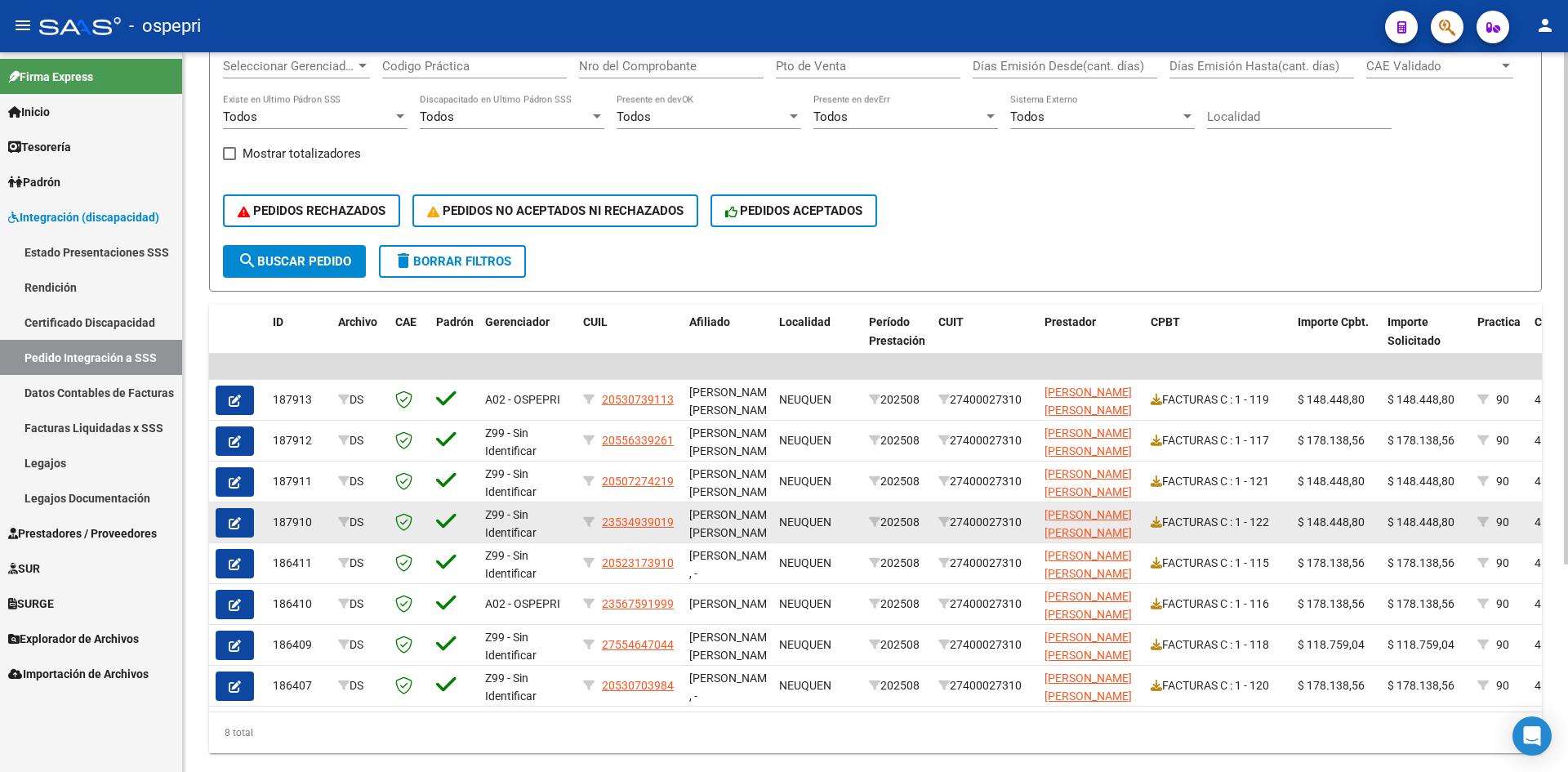
click at [226, 520] on button "button" at bounding box center [235, 523] width 39 height 29
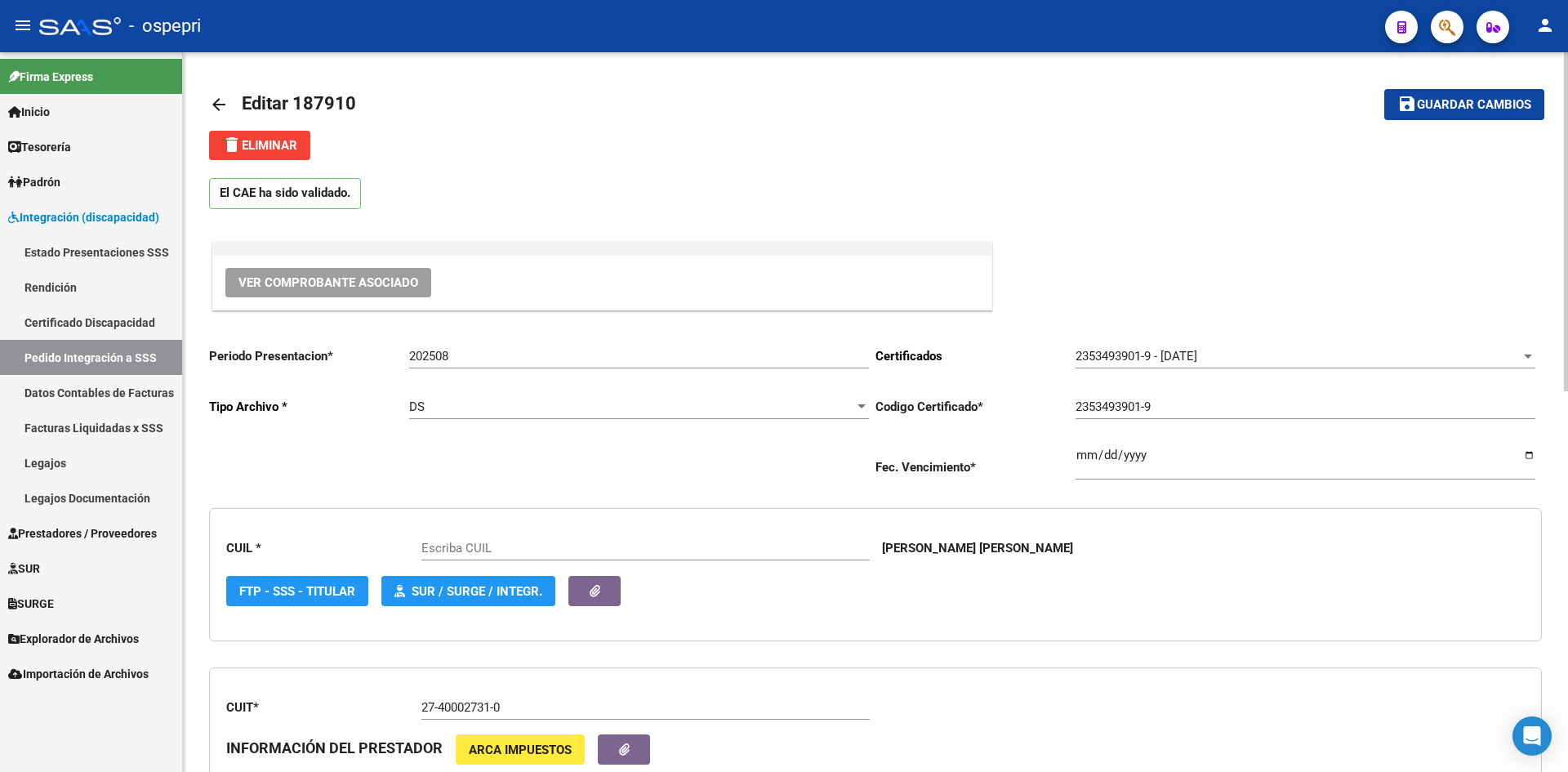
click at [383, 281] on span "Ver Comprobante Asociado" at bounding box center [329, 282] width 180 height 15
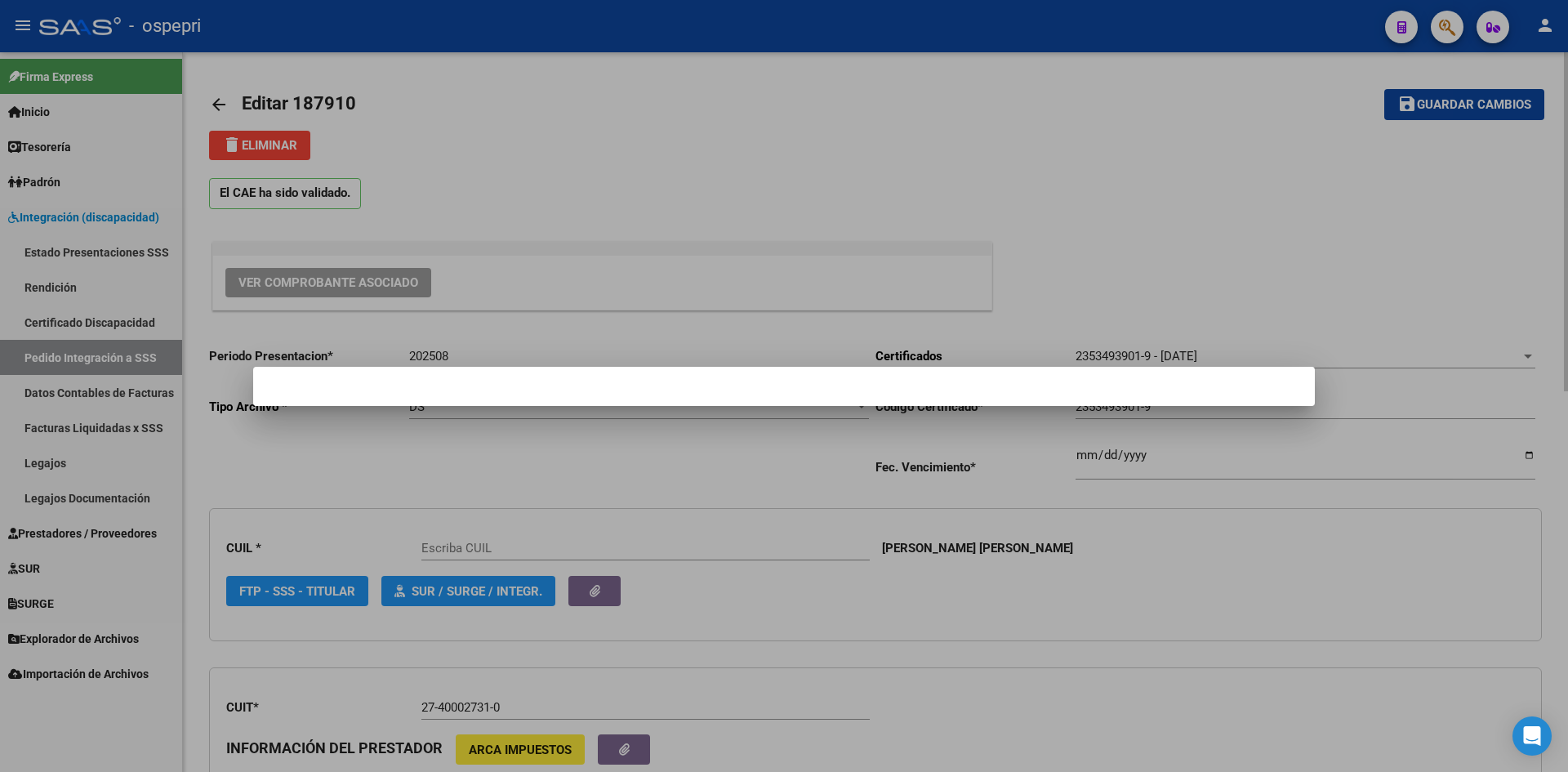
type input "23534939019"
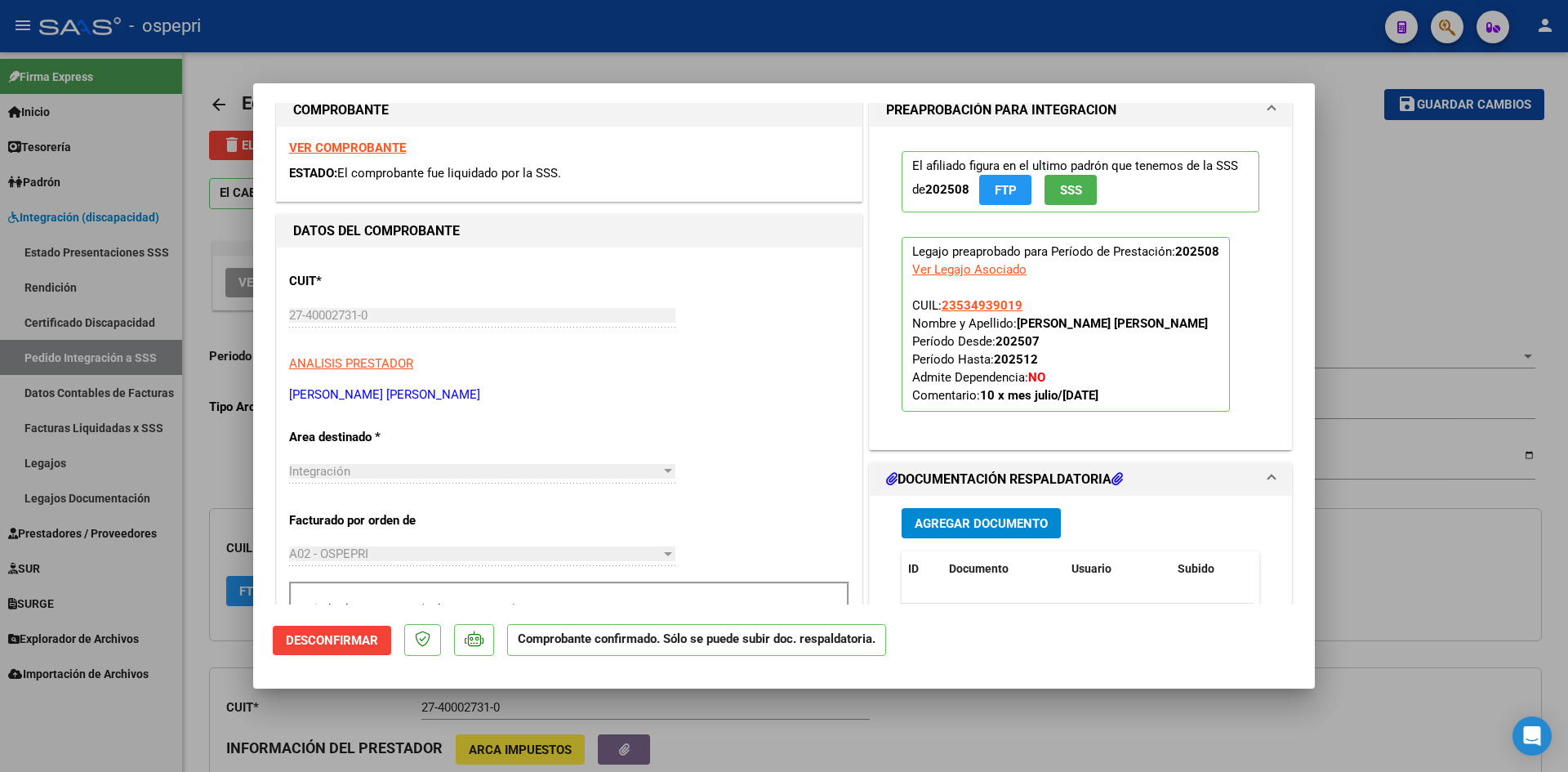
scroll to position [408, 0]
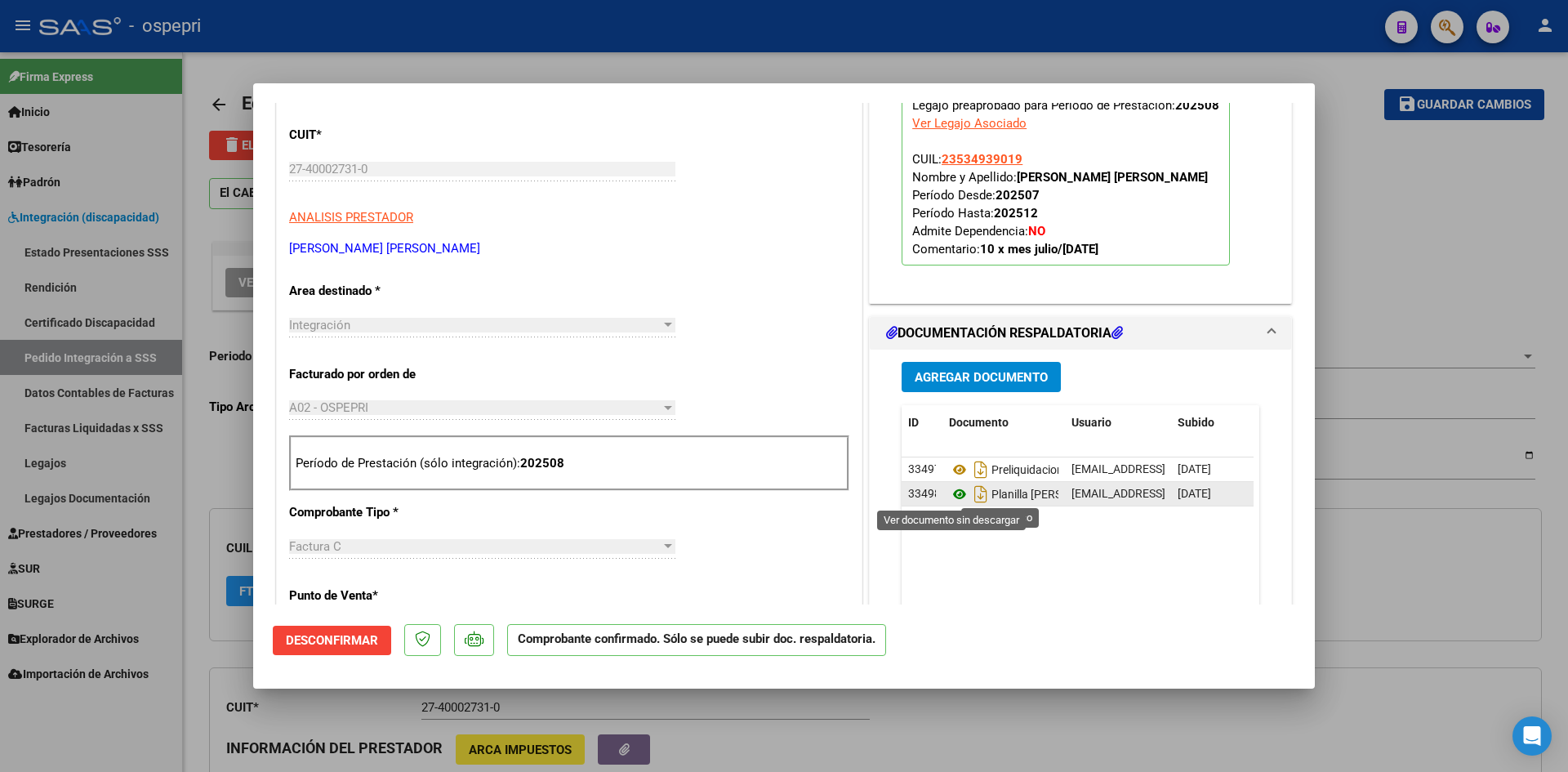
click at [950, 490] on icon at bounding box center [959, 494] width 21 height 19
type input "$ 0,00"
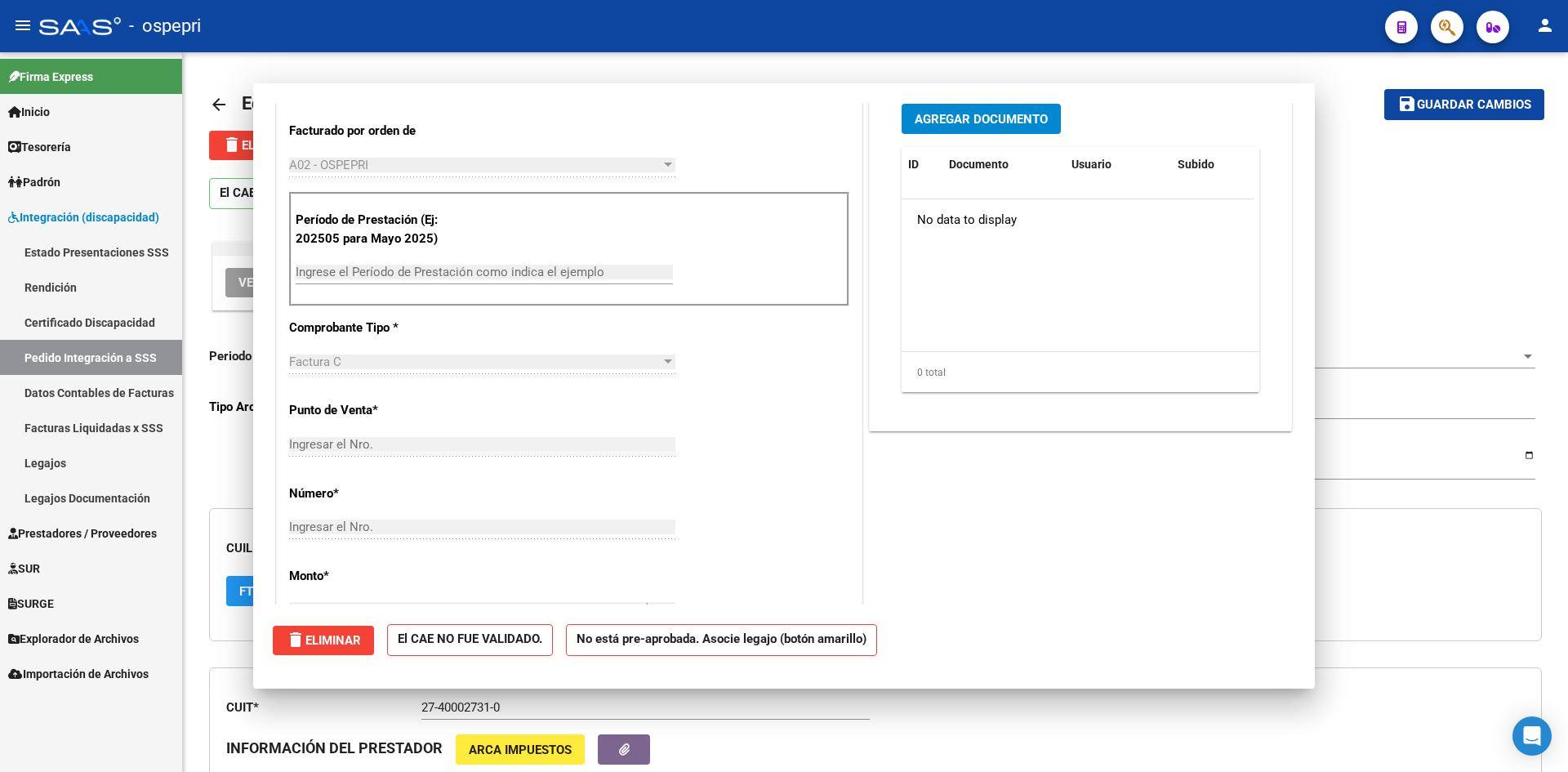
scroll to position [0, 0]
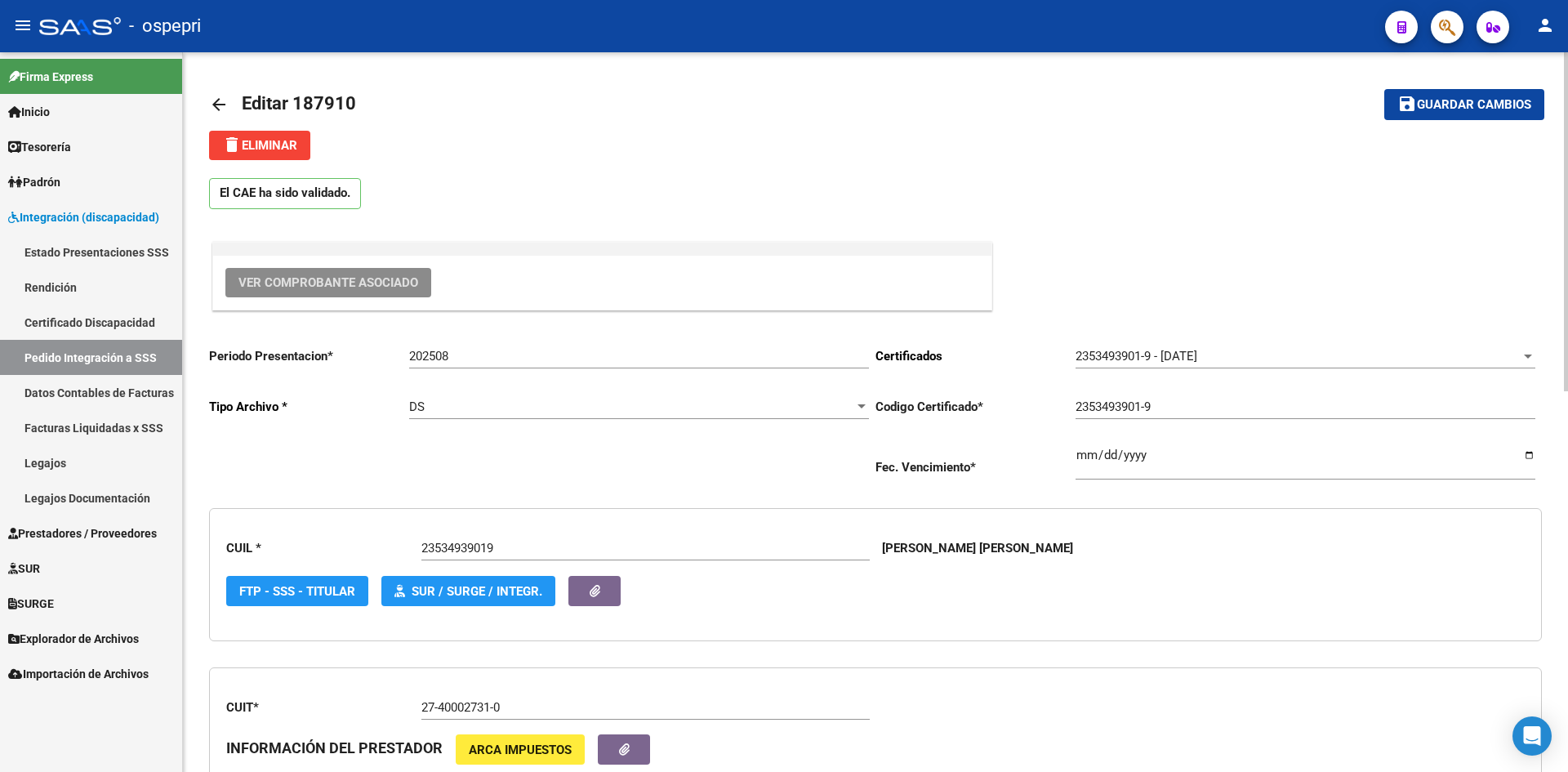
click at [218, 106] on mat-icon "arrow_back" at bounding box center [218, 105] width 19 height 19
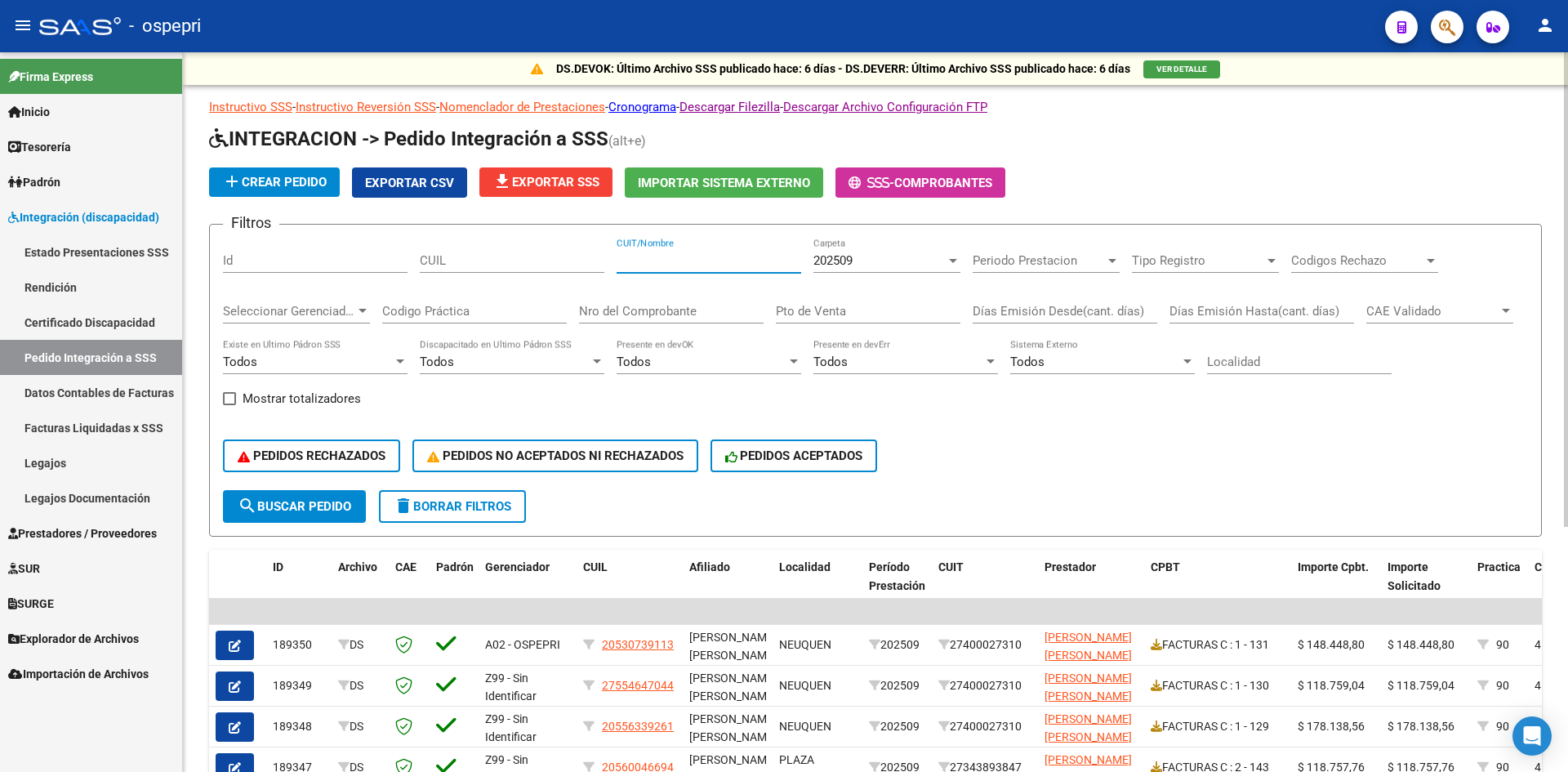
click at [679, 264] on input "CUIT/Nombre" at bounding box center [708, 260] width 184 height 15
paste input "27400027310"
type input "27400027310"
click at [316, 508] on span "search Buscar Pedido" at bounding box center [294, 506] width 114 height 15
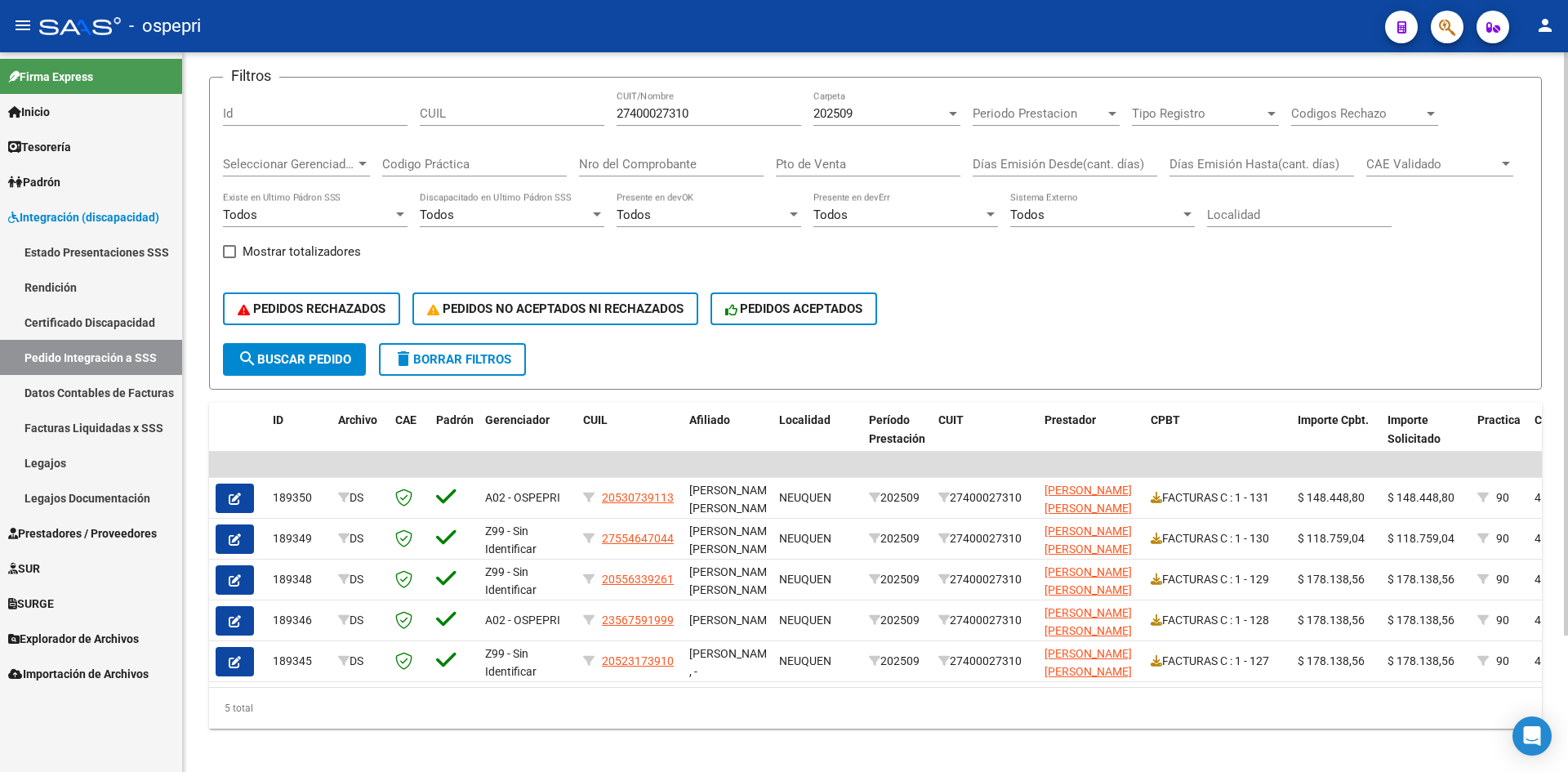
scroll to position [163, 0]
